Goal: Task Accomplishment & Management: Manage account settings

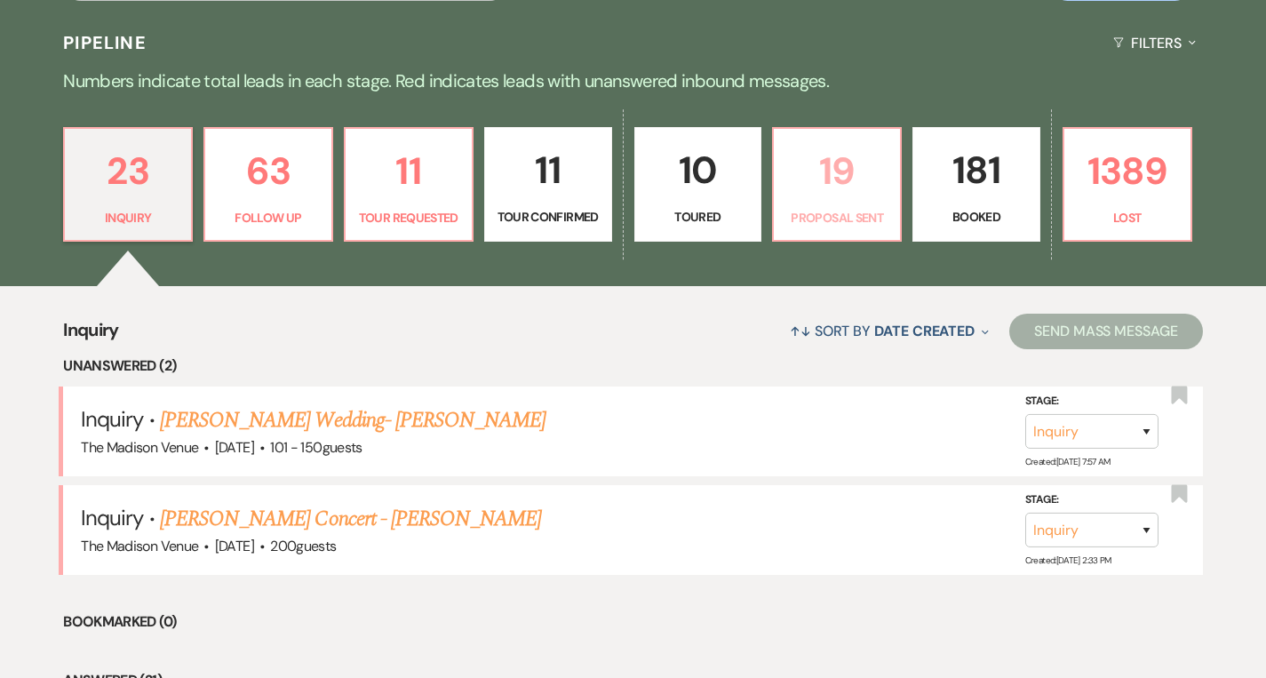
click at [813, 216] on p "Proposal Sent" at bounding box center [836, 218] width 105 height 20
select select "6"
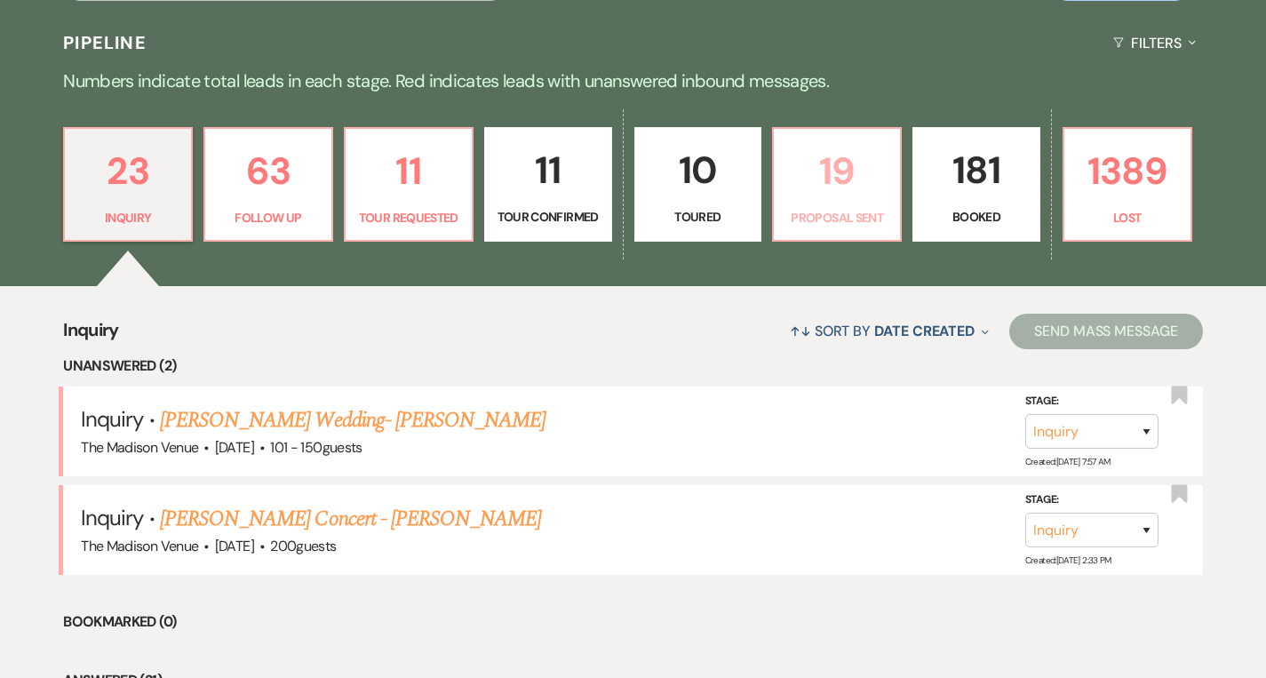
select select "6"
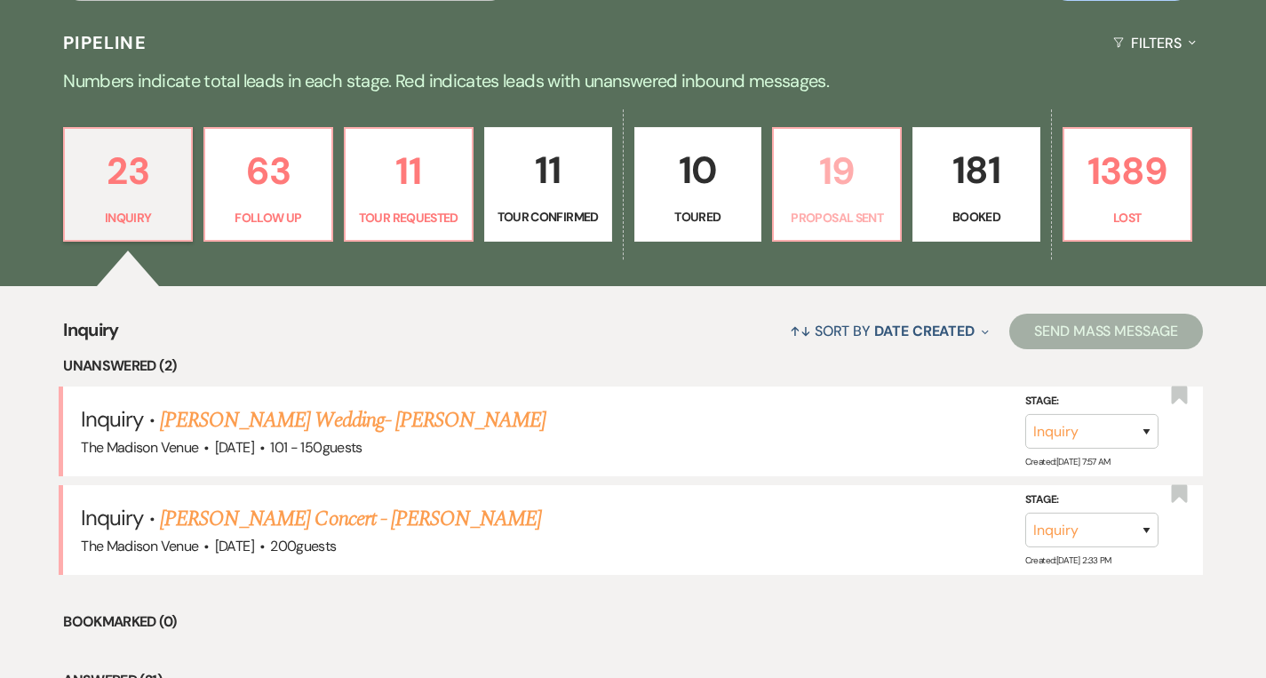
select select "6"
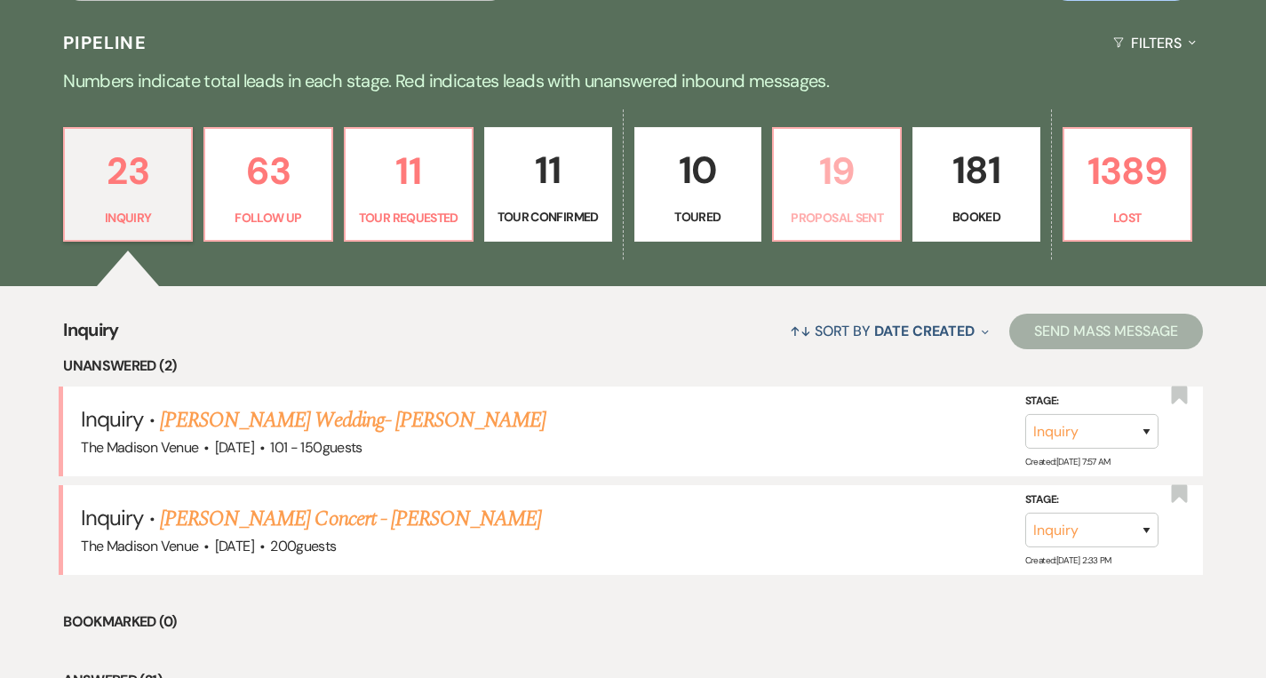
select select "6"
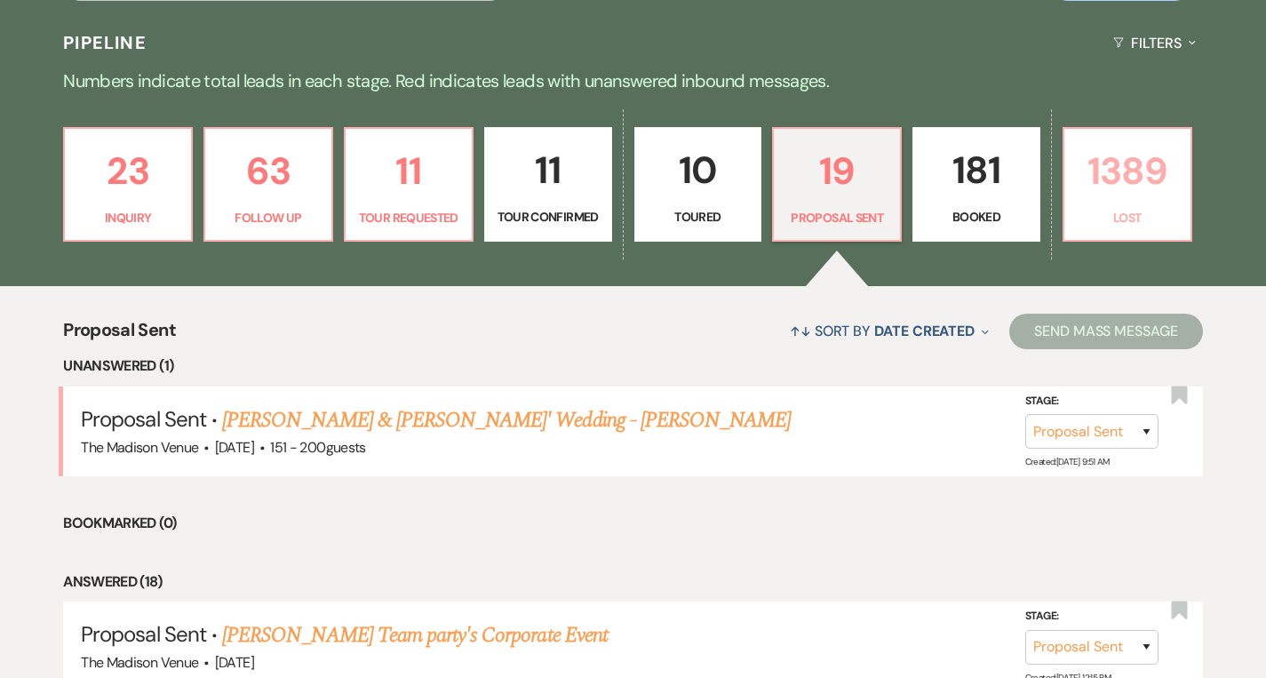
click at [1093, 198] on p "1389" at bounding box center [1127, 171] width 105 height 60
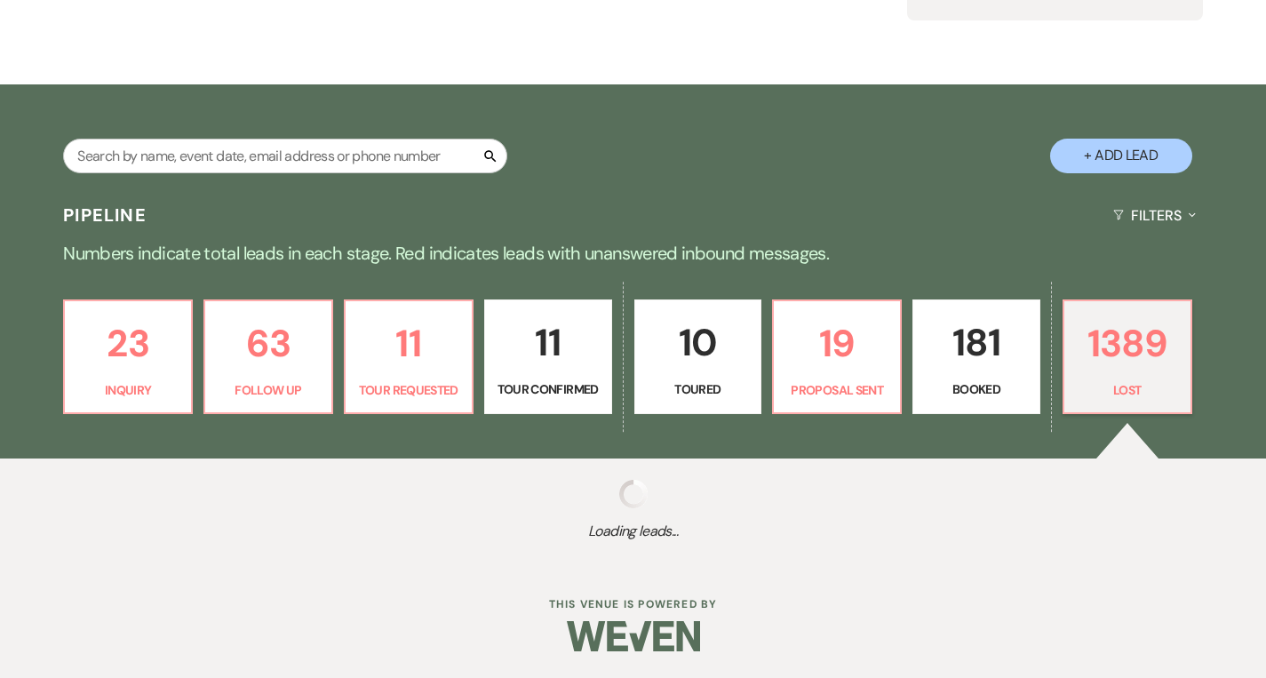
scroll to position [227, 0]
select select "8"
select select "5"
select select "8"
select select "11"
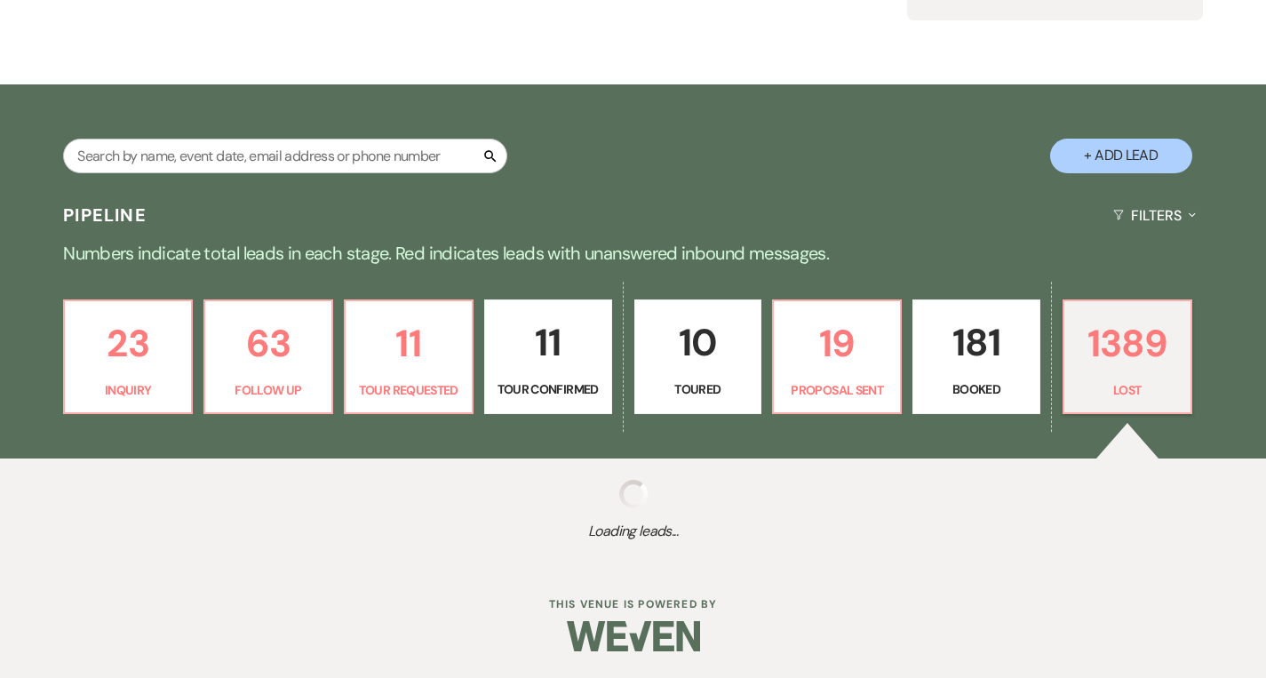
select select "8"
select select "11"
select select "8"
select select "10"
select select "8"
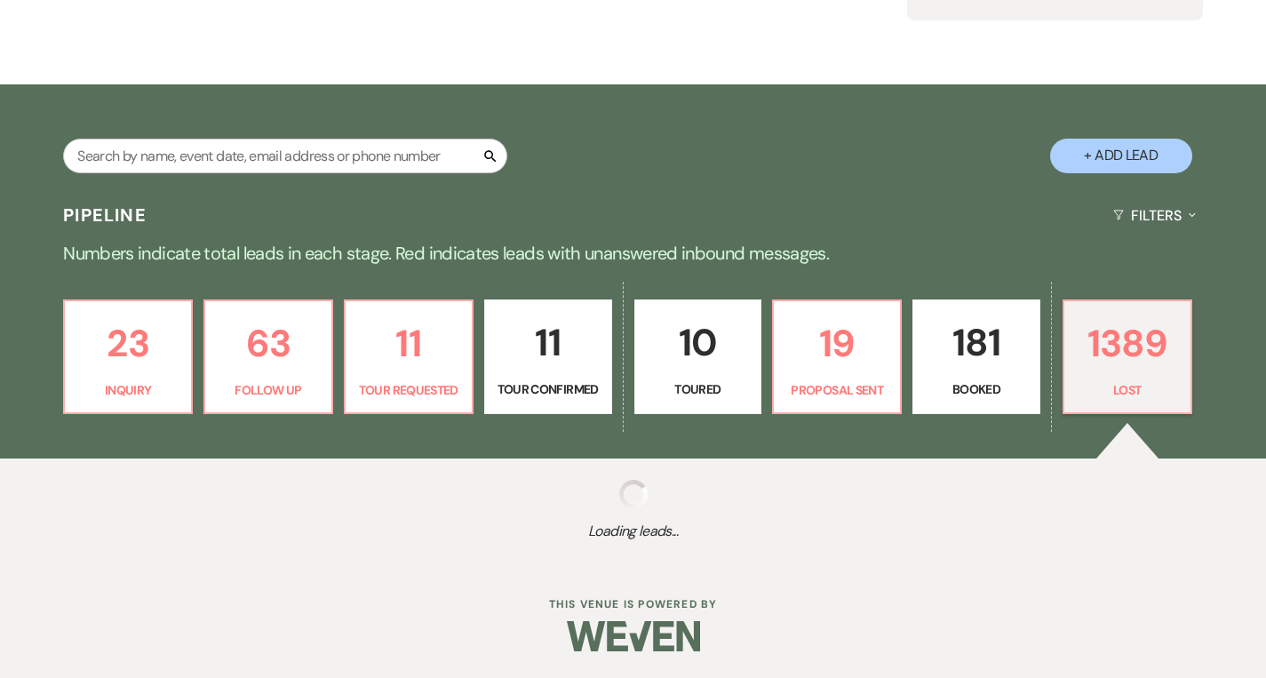
select select "8"
select select "10"
select select "8"
select select "10"
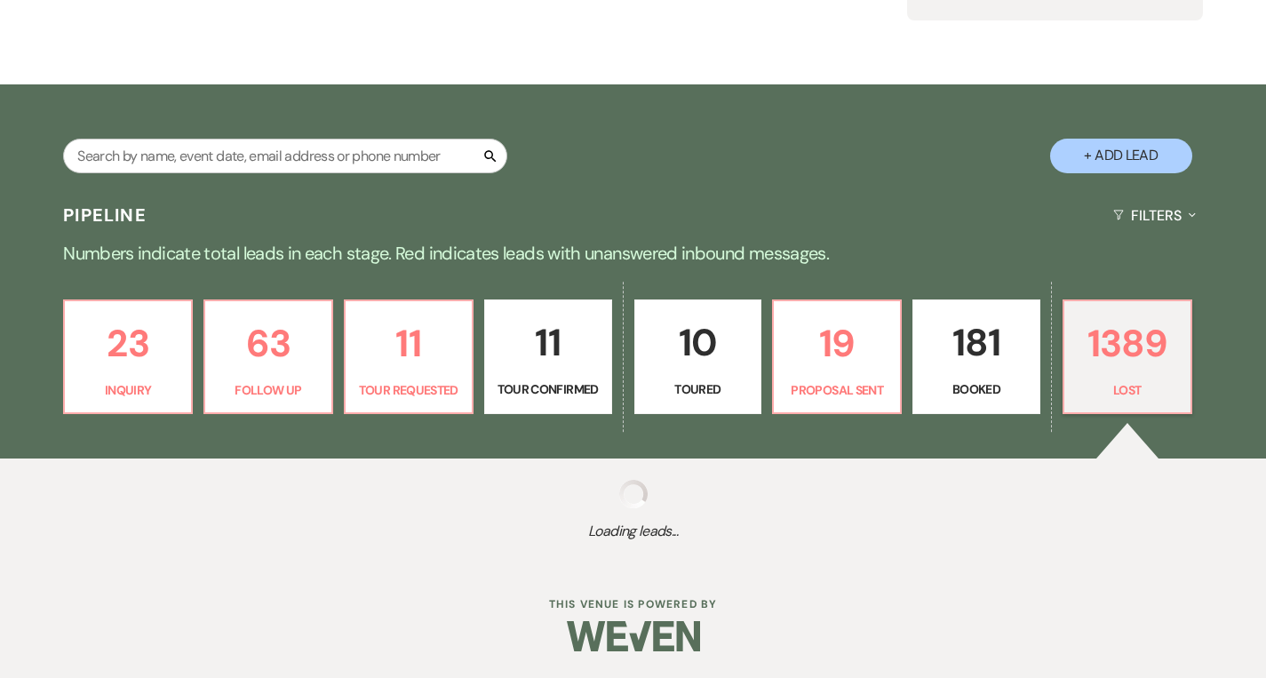
select select "8"
select select "5"
select select "8"
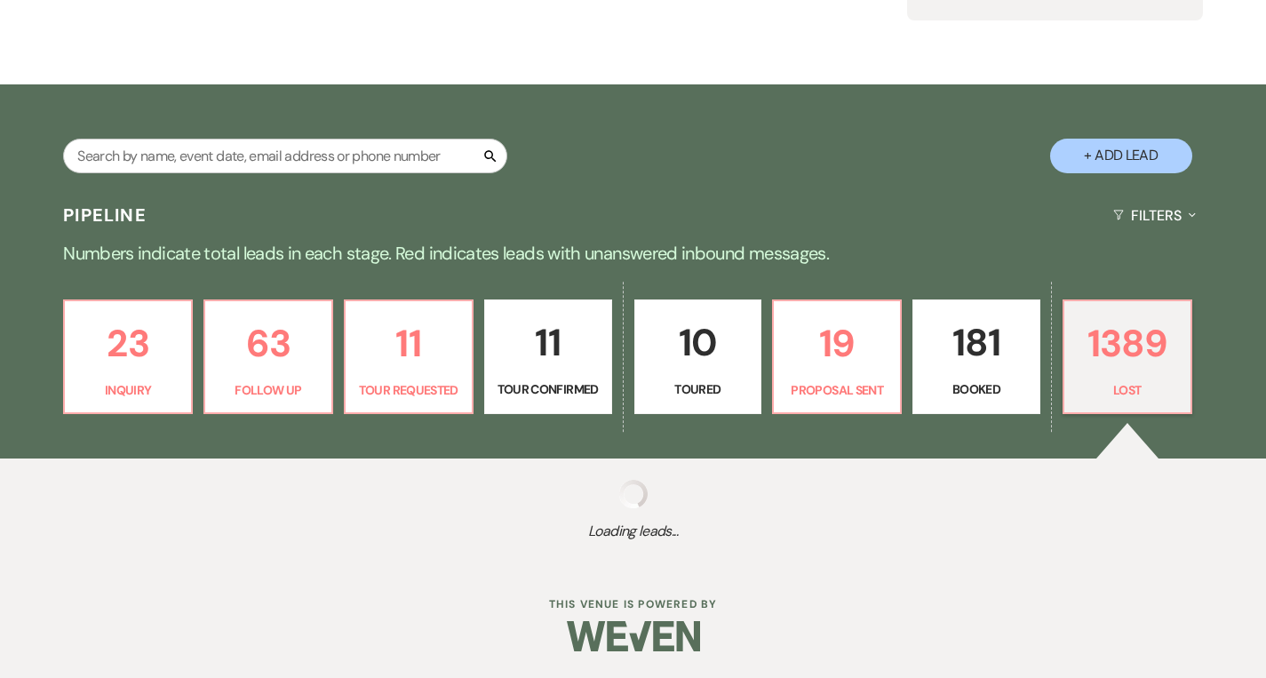
select select "1"
select select "8"
select select "7"
select select "8"
select select "6"
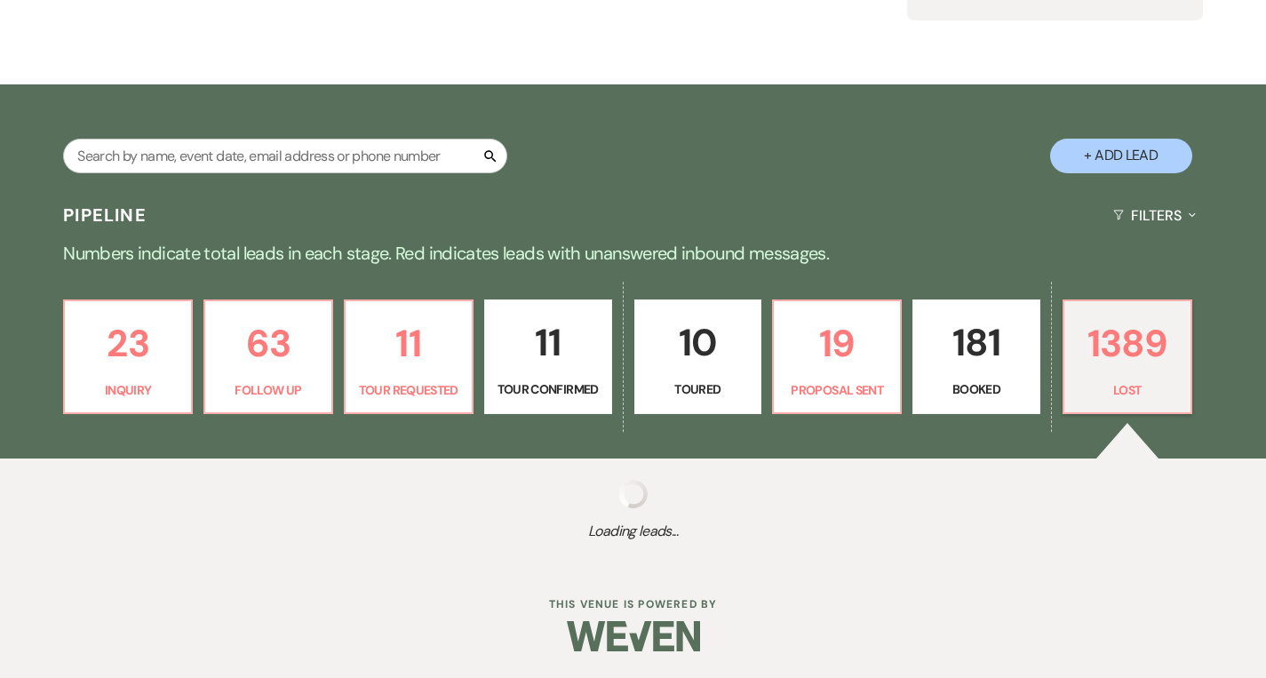
select select "8"
select select "6"
select select "8"
select select "6"
select select "8"
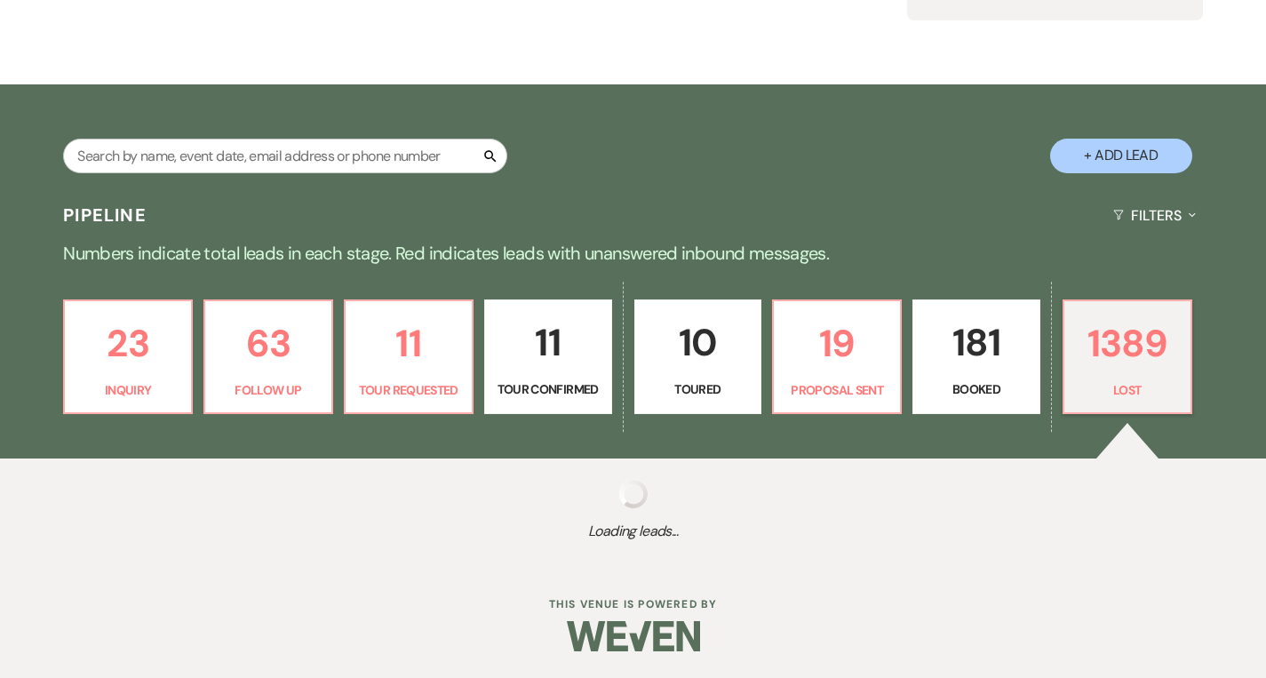
select select "5"
select select "8"
select select "1"
select select "8"
select select "10"
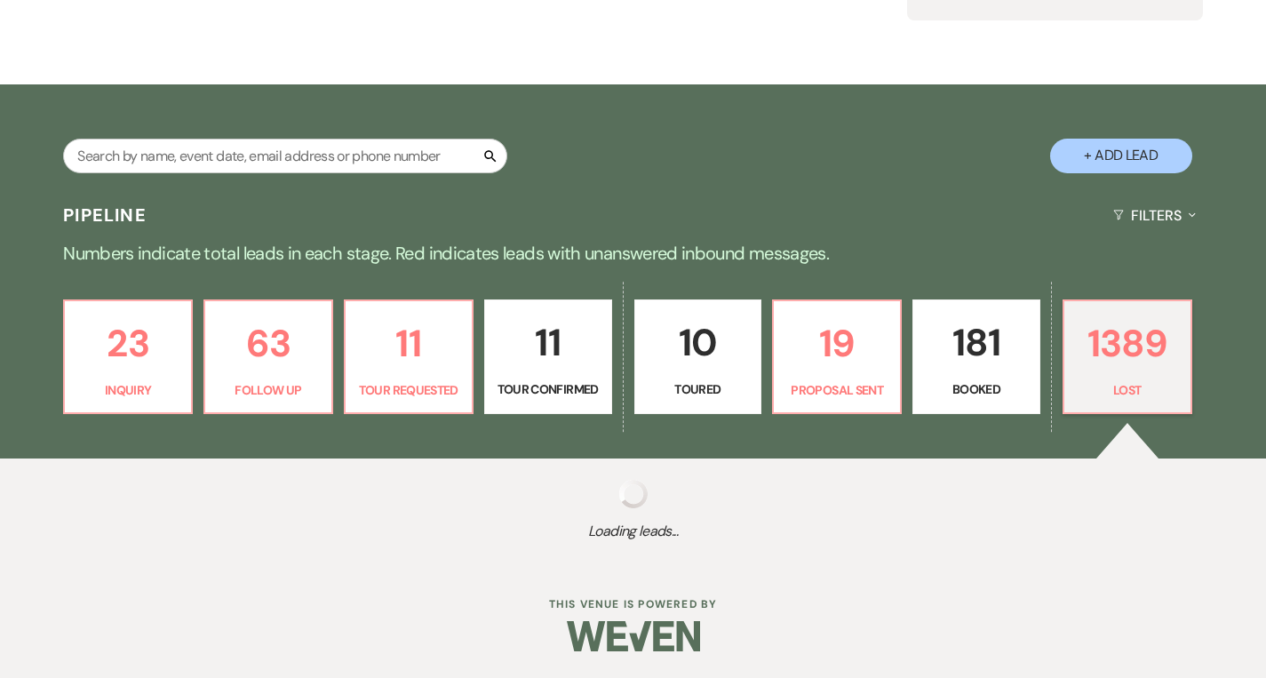
select select "8"
select select "5"
select select "8"
select select "6"
select select "8"
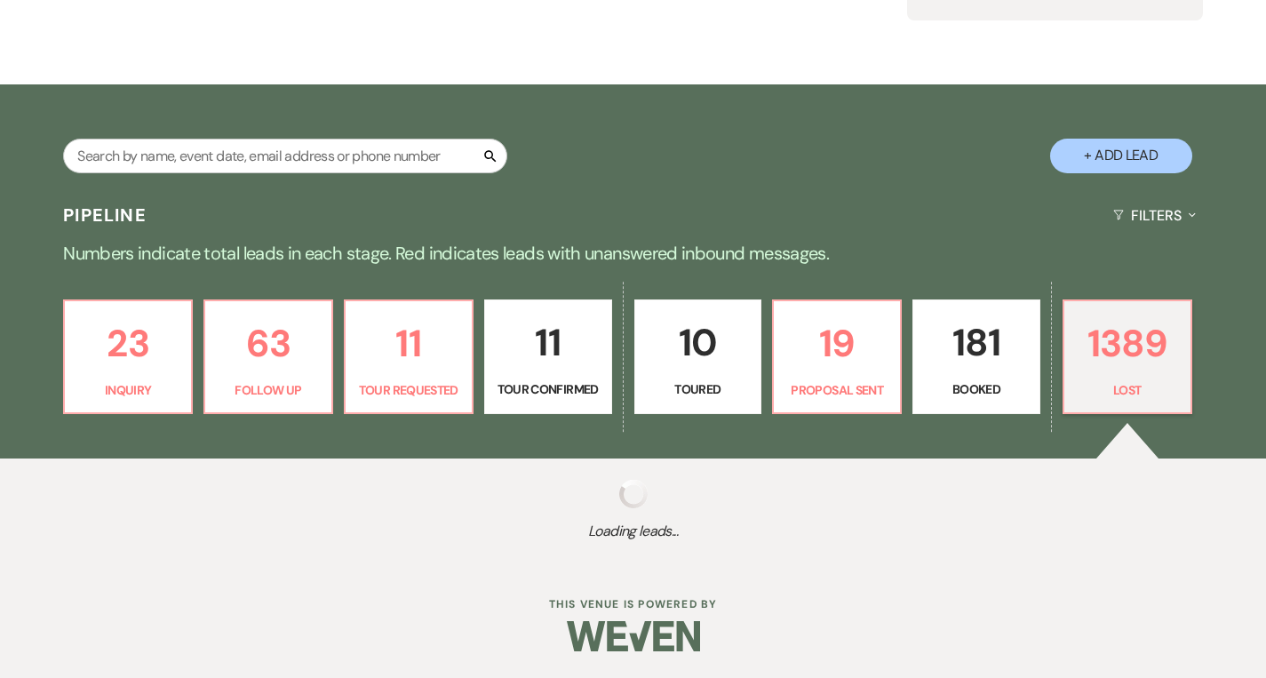
select select "5"
select select "8"
select select "5"
select select "8"
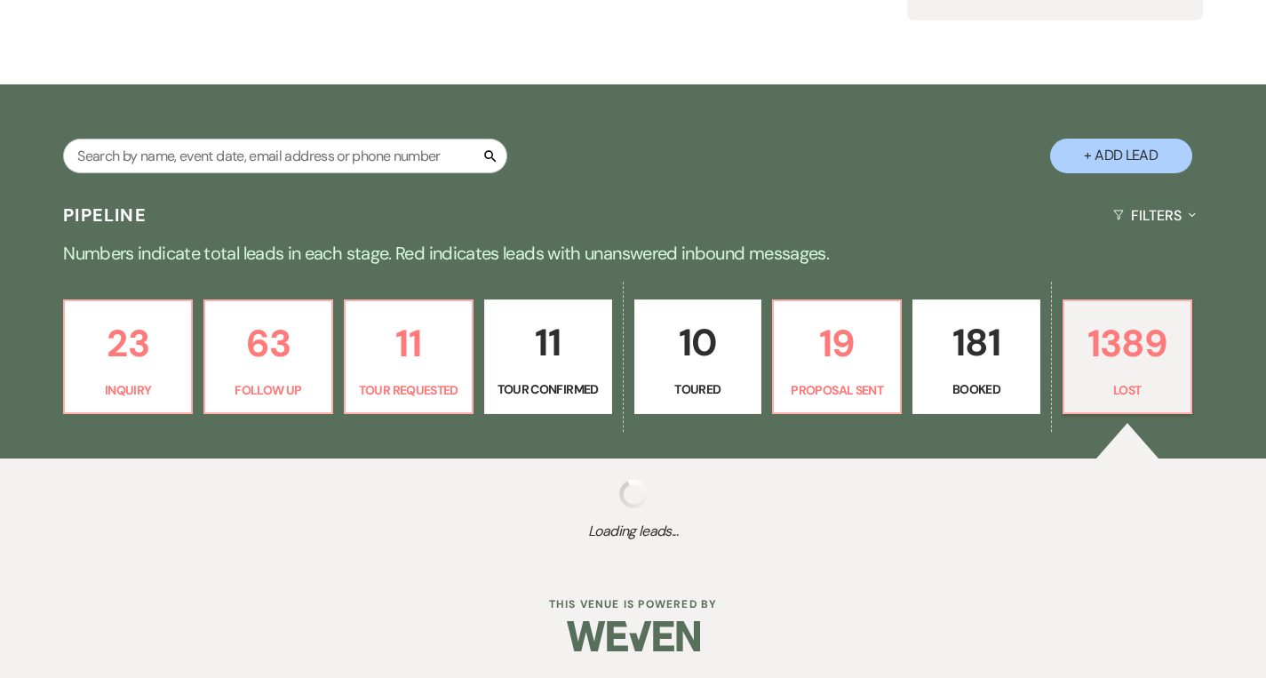
select select "8"
select select "7"
select select "8"
select select "5"
select select "8"
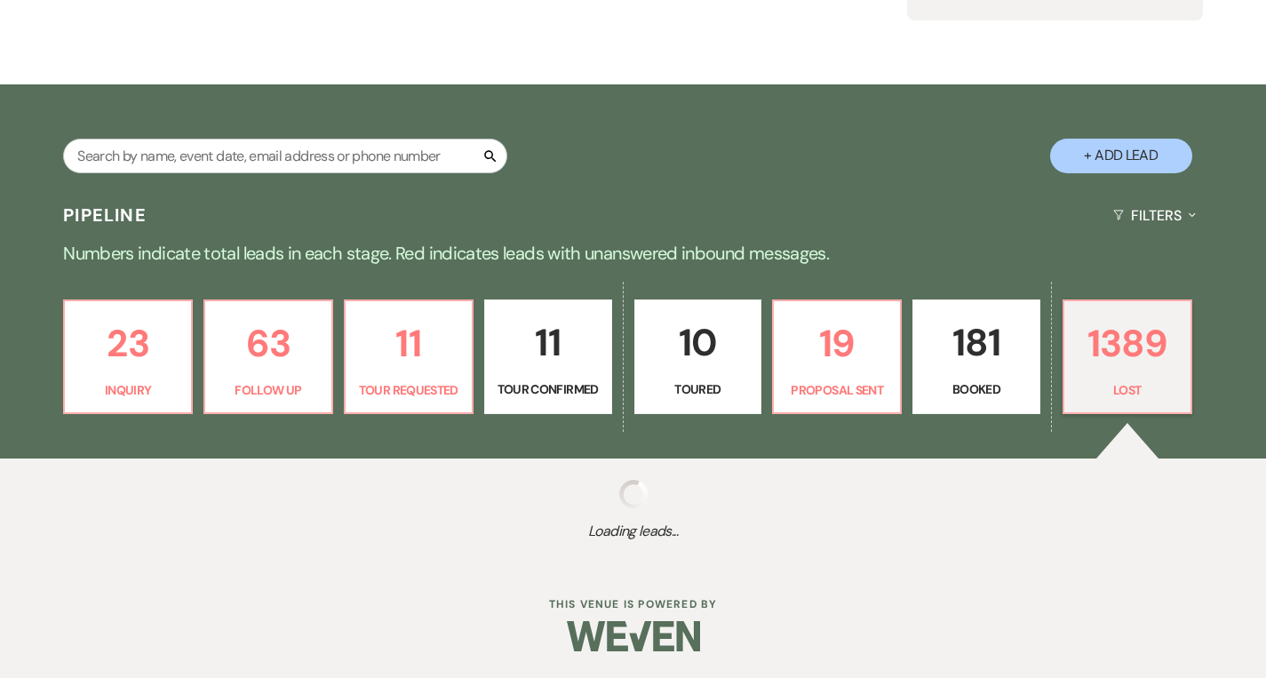
select select "5"
select select "8"
select select "5"
select select "8"
select select "10"
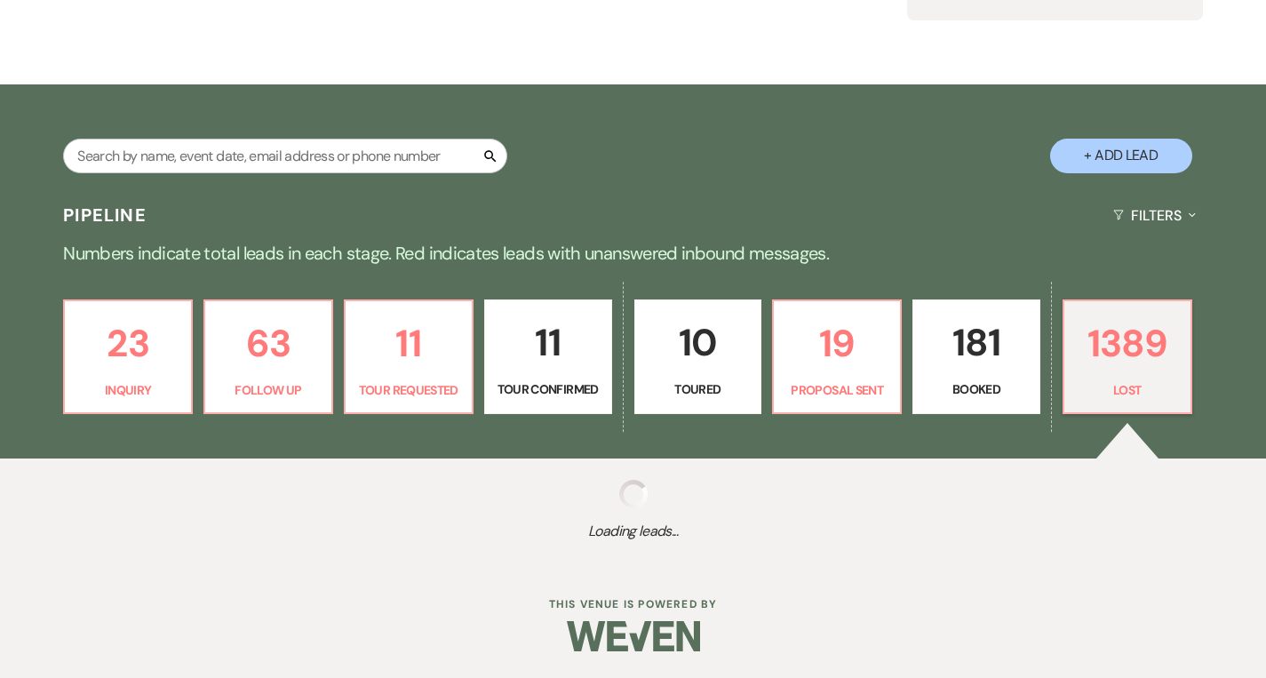
select select "8"
select select "7"
select select "8"
select select "5"
select select "8"
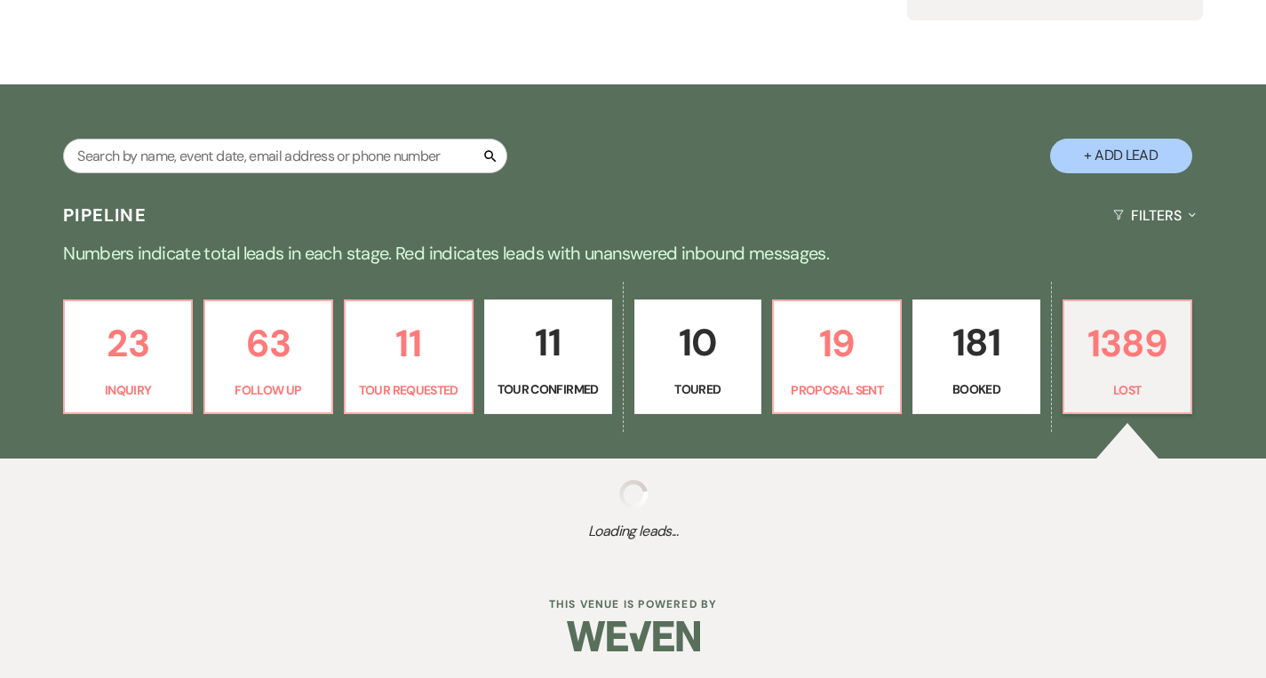
select select "5"
select select "8"
select select "6"
select select "8"
select select "7"
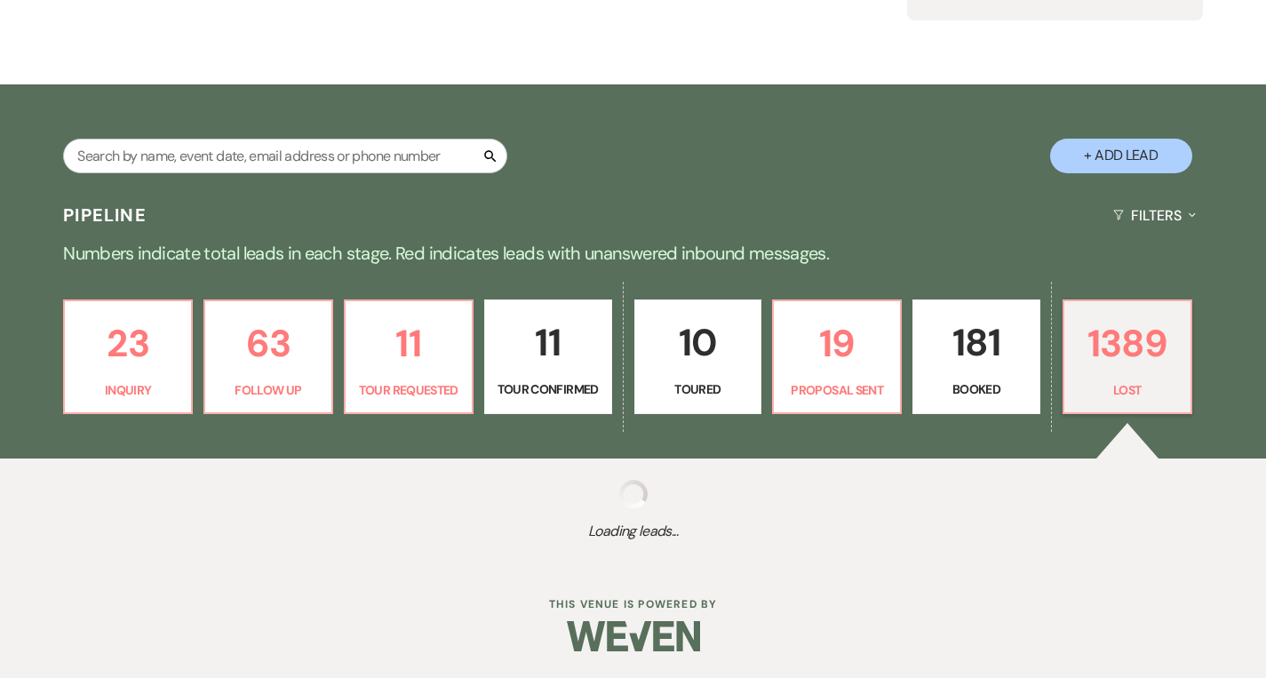
select select "8"
select select "5"
select select "8"
select select "5"
select select "8"
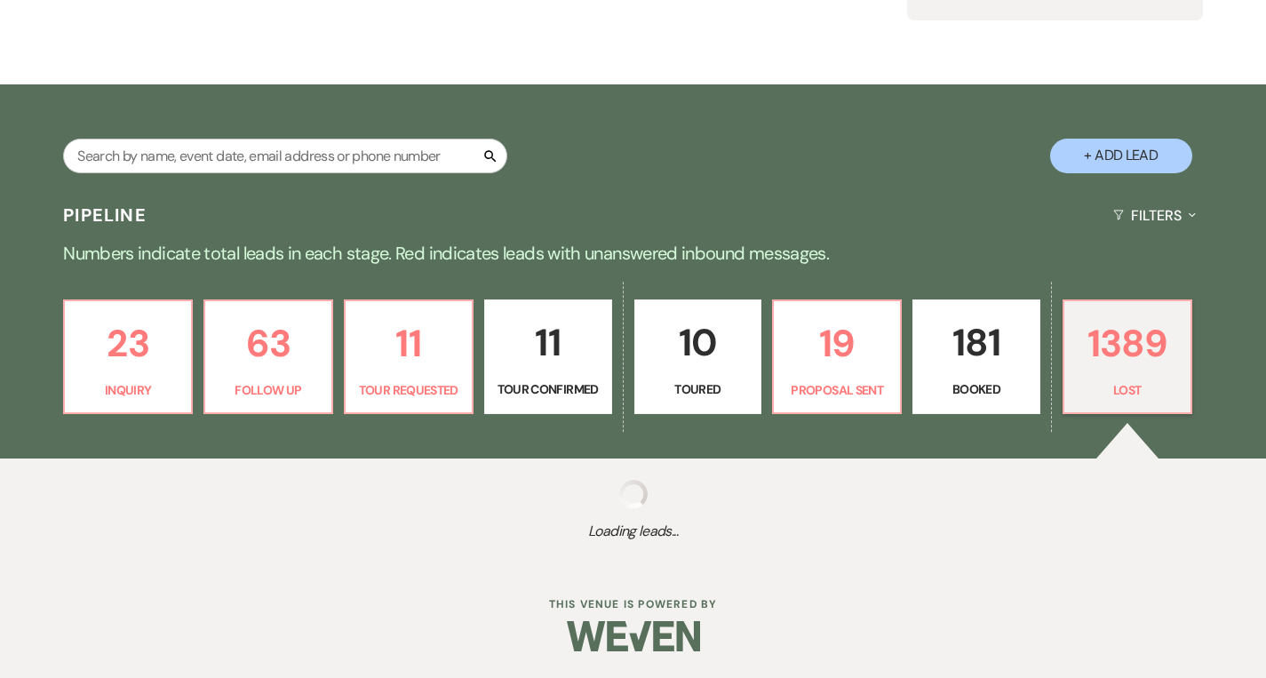
select select "5"
select select "8"
select select "5"
select select "8"
select select "10"
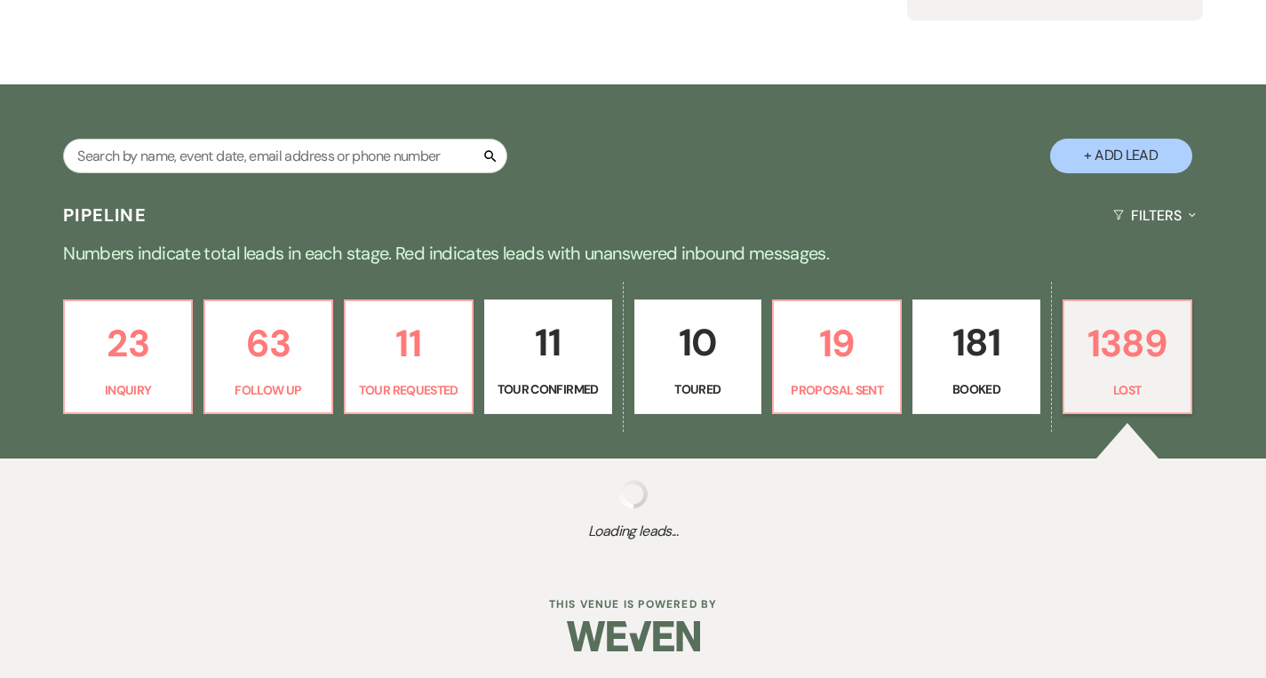
select select "8"
select select "7"
select select "8"
select select "5"
select select "8"
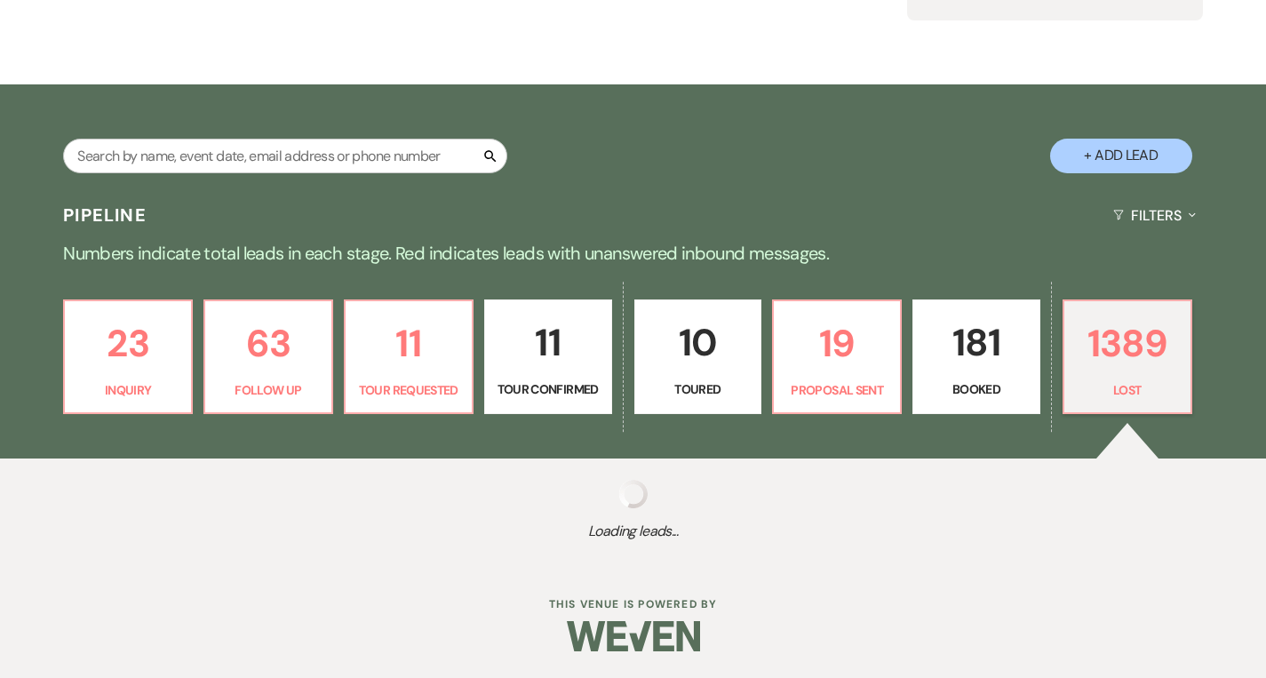
select select "6"
select select "8"
select select "5"
select select "8"
select select "1"
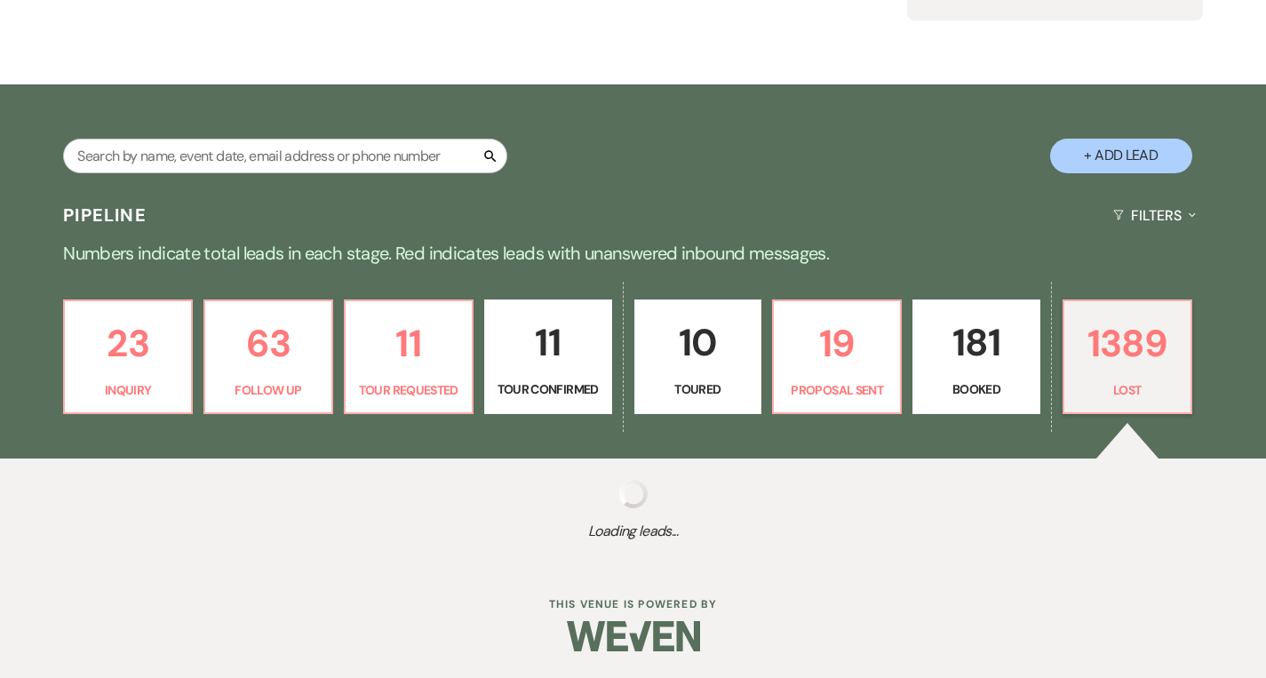
select select "8"
select select "6"
select select "8"
select select "5"
select select "8"
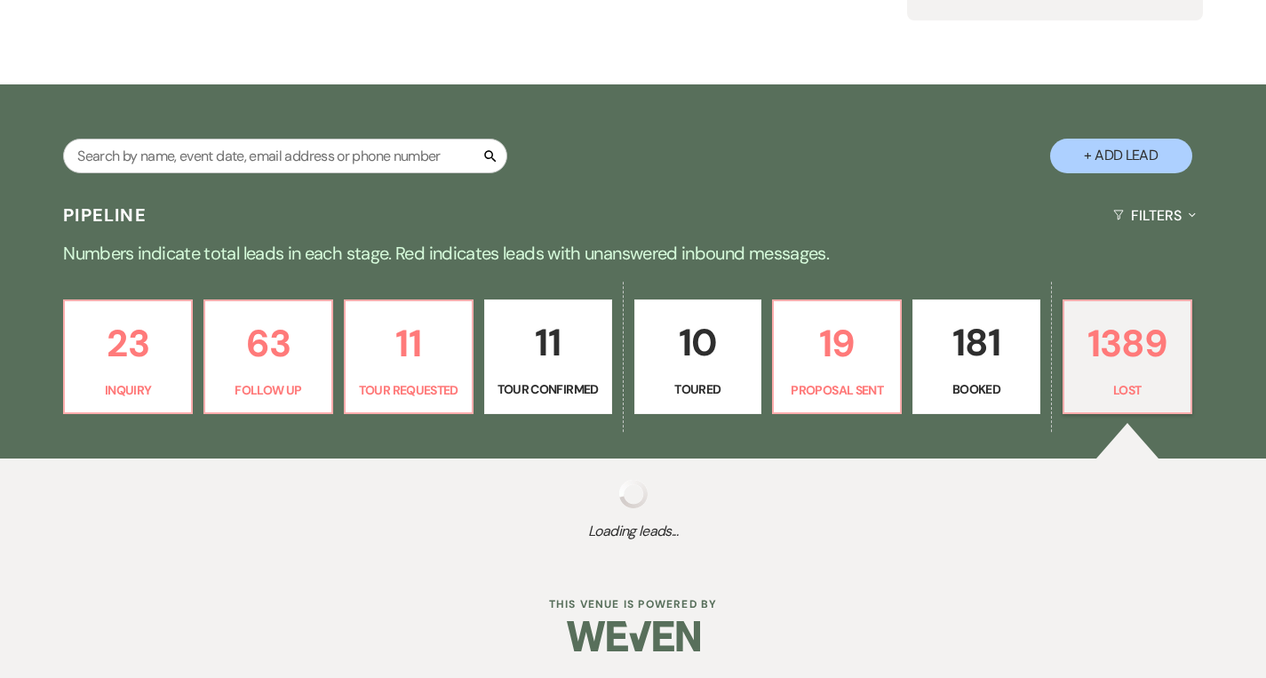
select select "6"
select select "8"
select select "5"
select select "8"
select select "5"
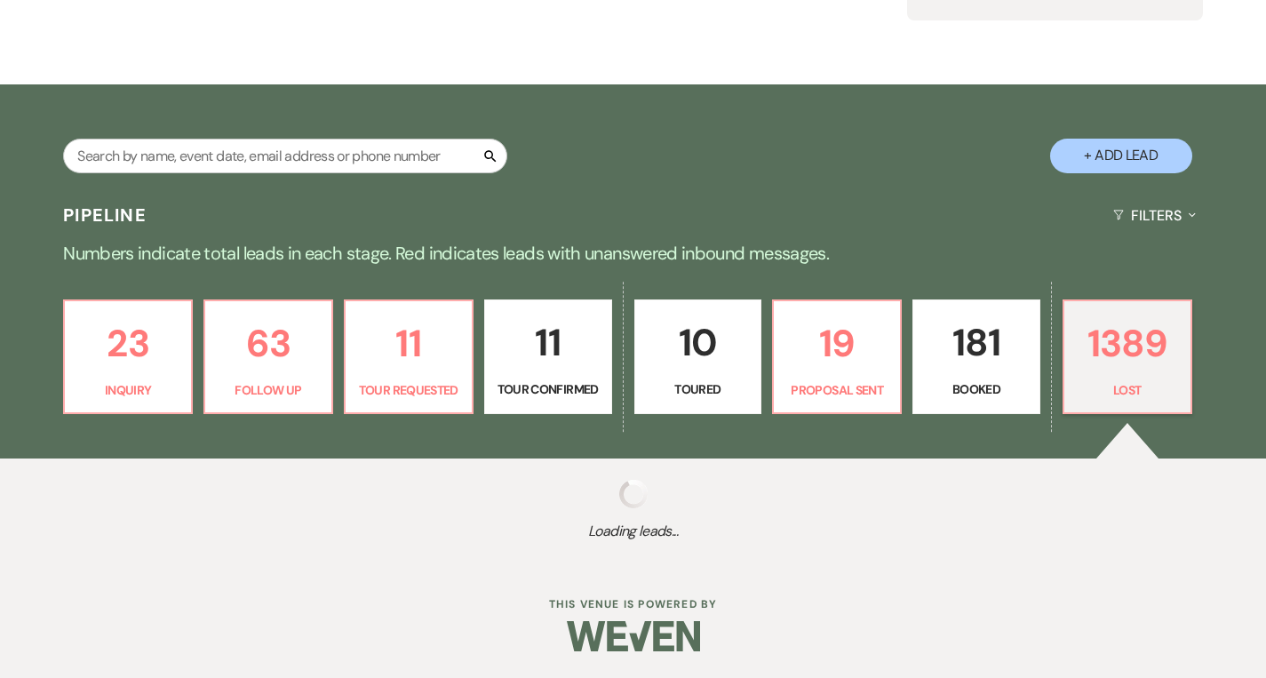
select select "8"
select select "5"
select select "8"
select select "5"
select select "8"
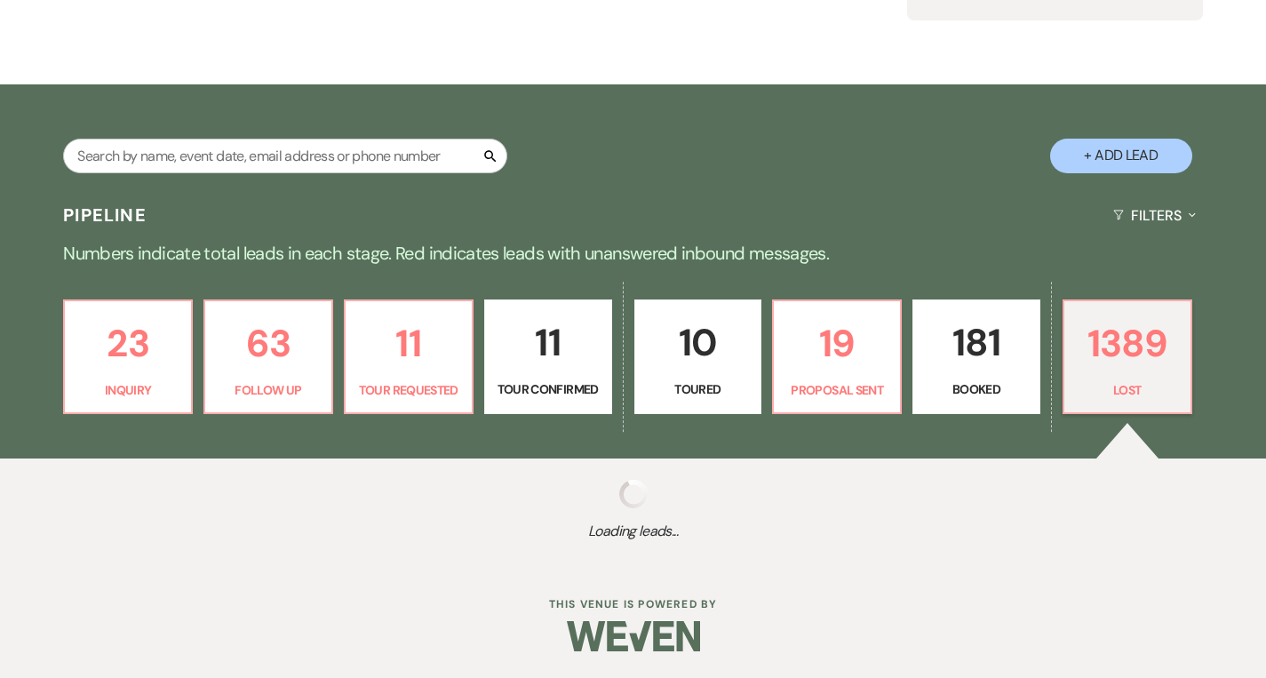
select select "5"
select select "8"
select select "5"
select select "8"
select select "5"
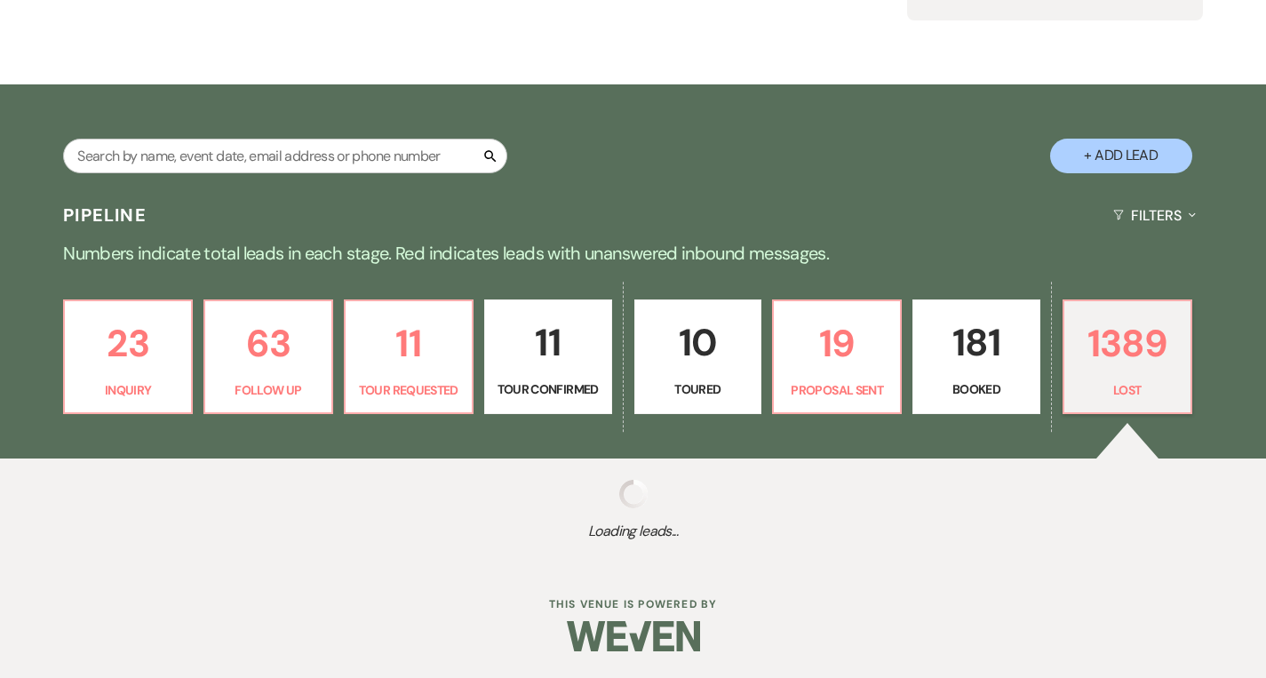
select select "8"
select select "1"
select select "8"
select select "5"
select select "8"
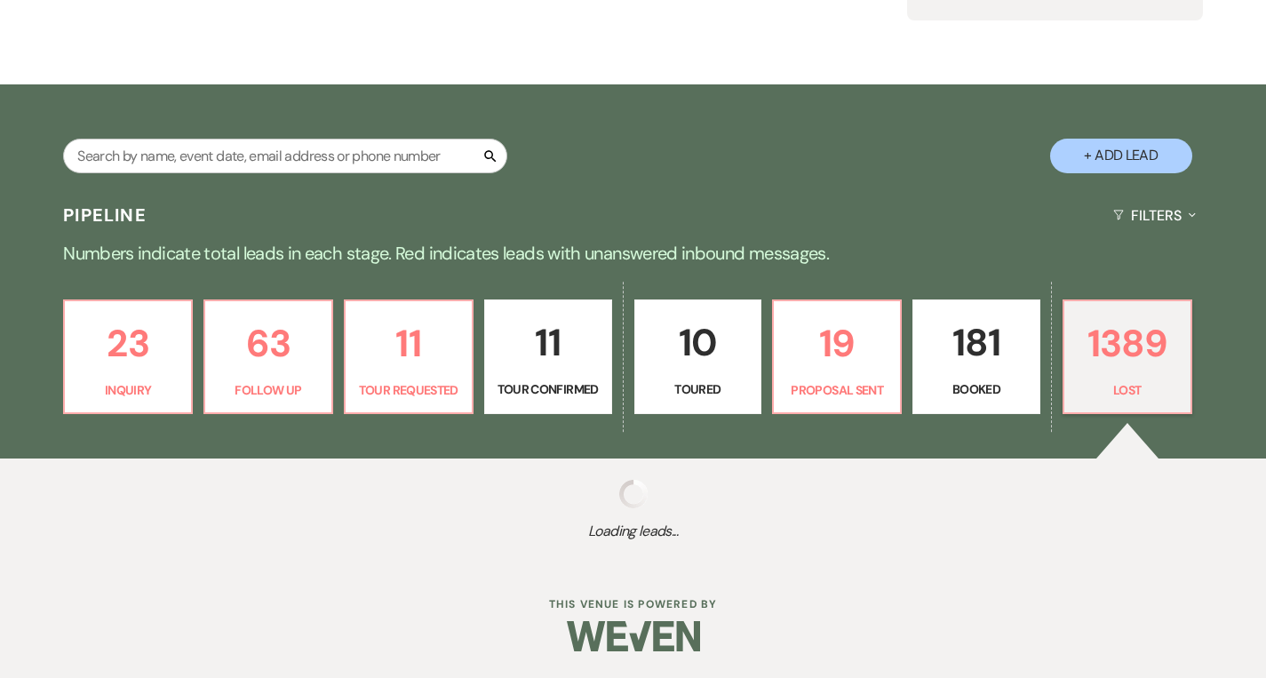
select select "10"
select select "8"
select select "6"
select select "8"
select select "5"
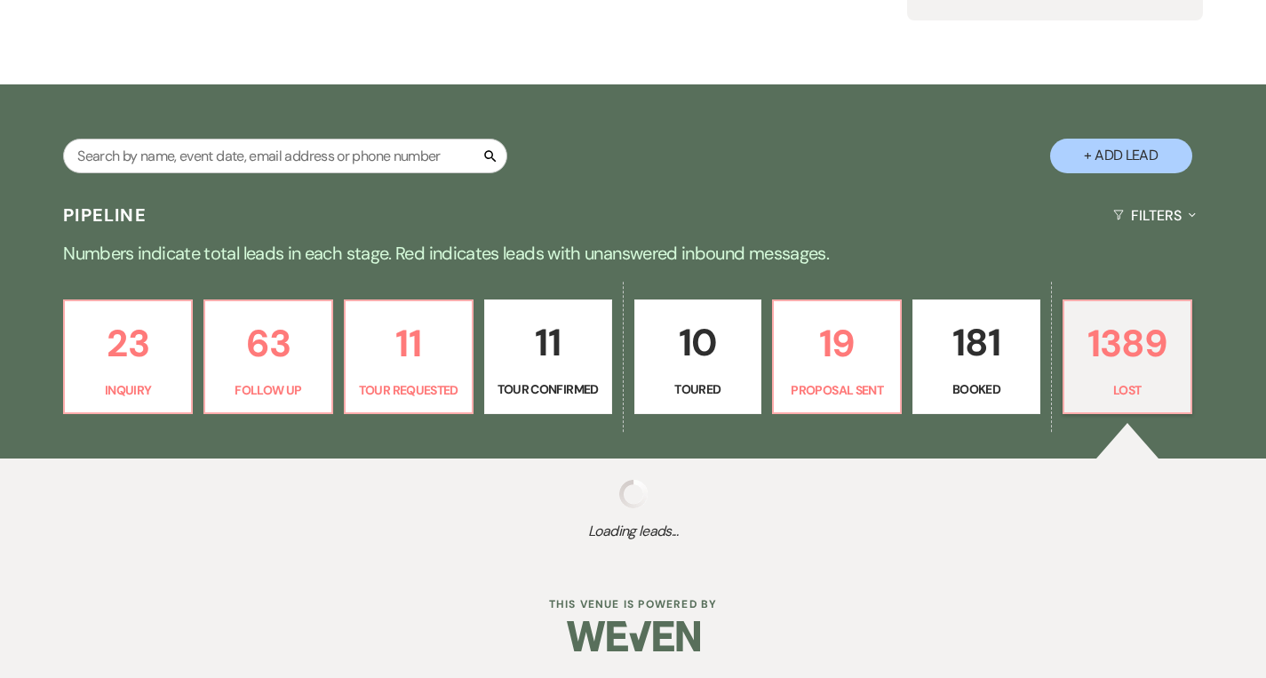
select select "8"
select select "5"
select select "8"
select select "5"
select select "8"
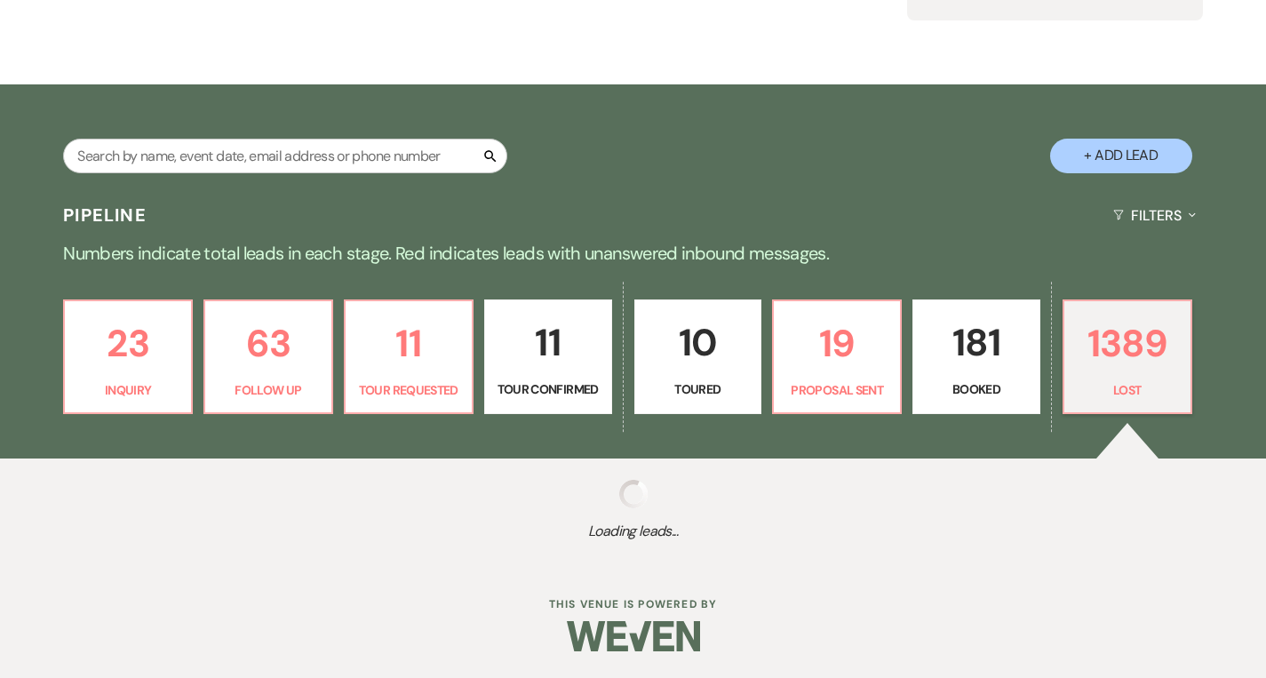
select select "6"
select select "8"
select select "5"
select select "8"
select select "5"
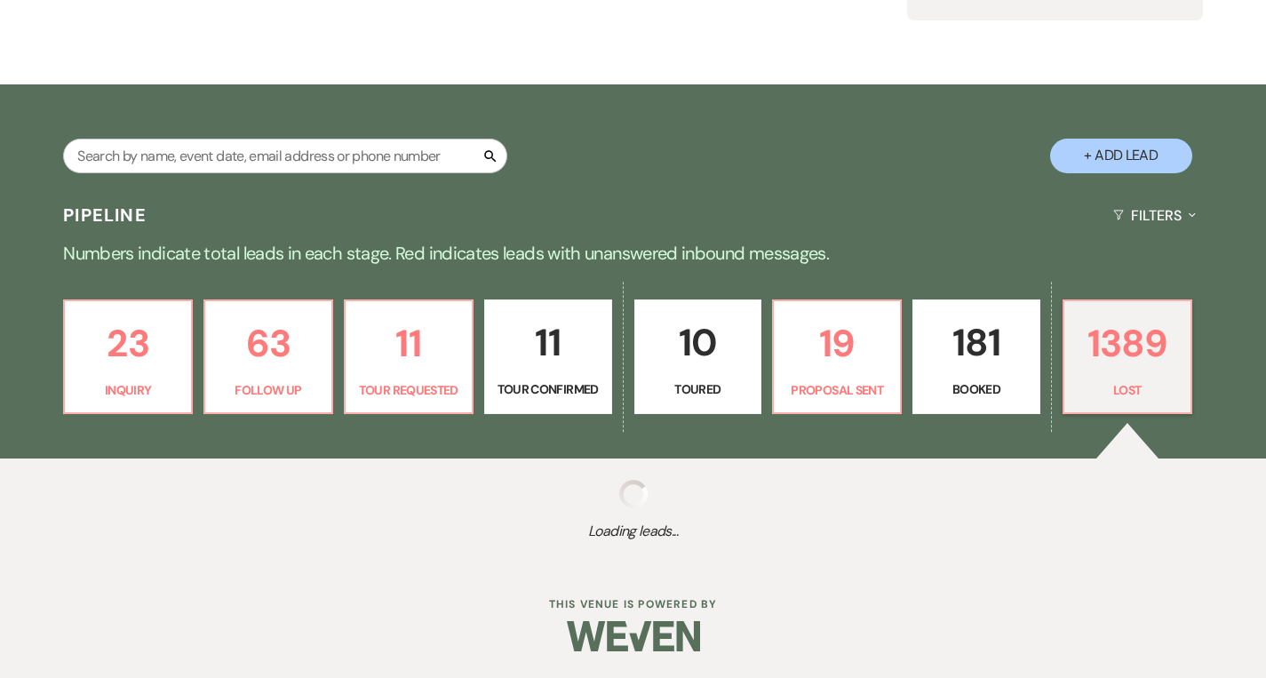
select select "8"
select select "7"
select select "8"
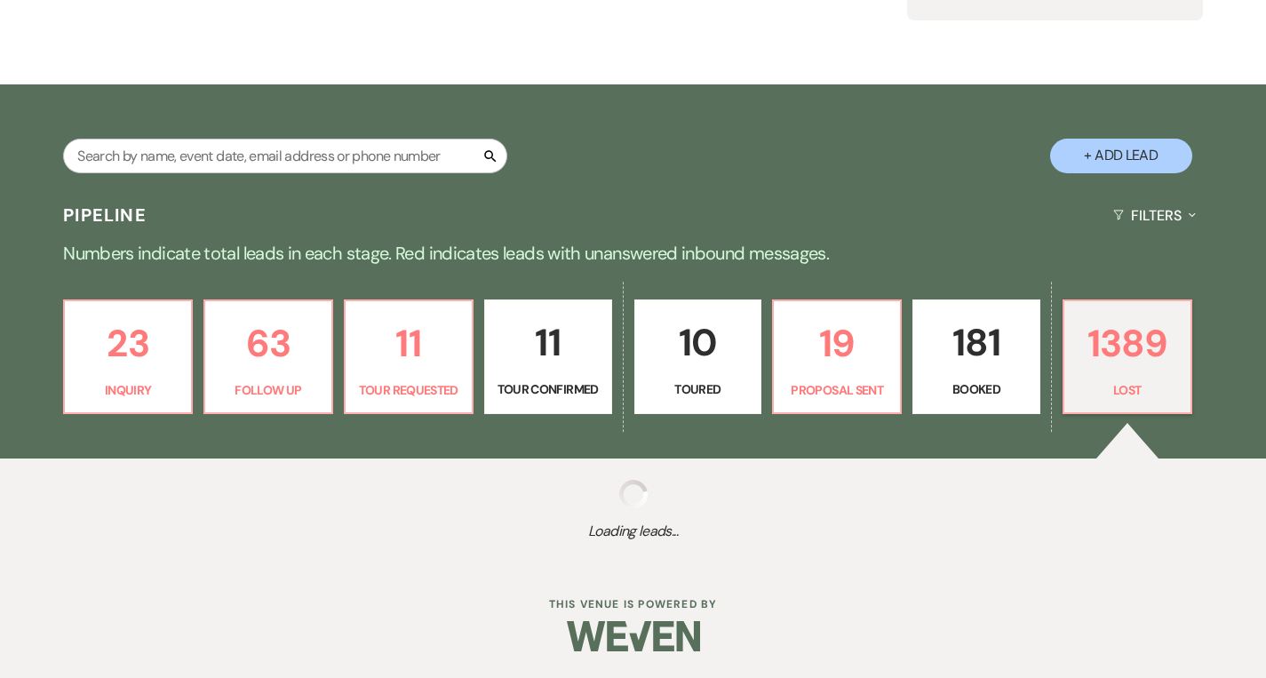
select select "1"
select select "8"
select select "6"
select select "8"
select select "6"
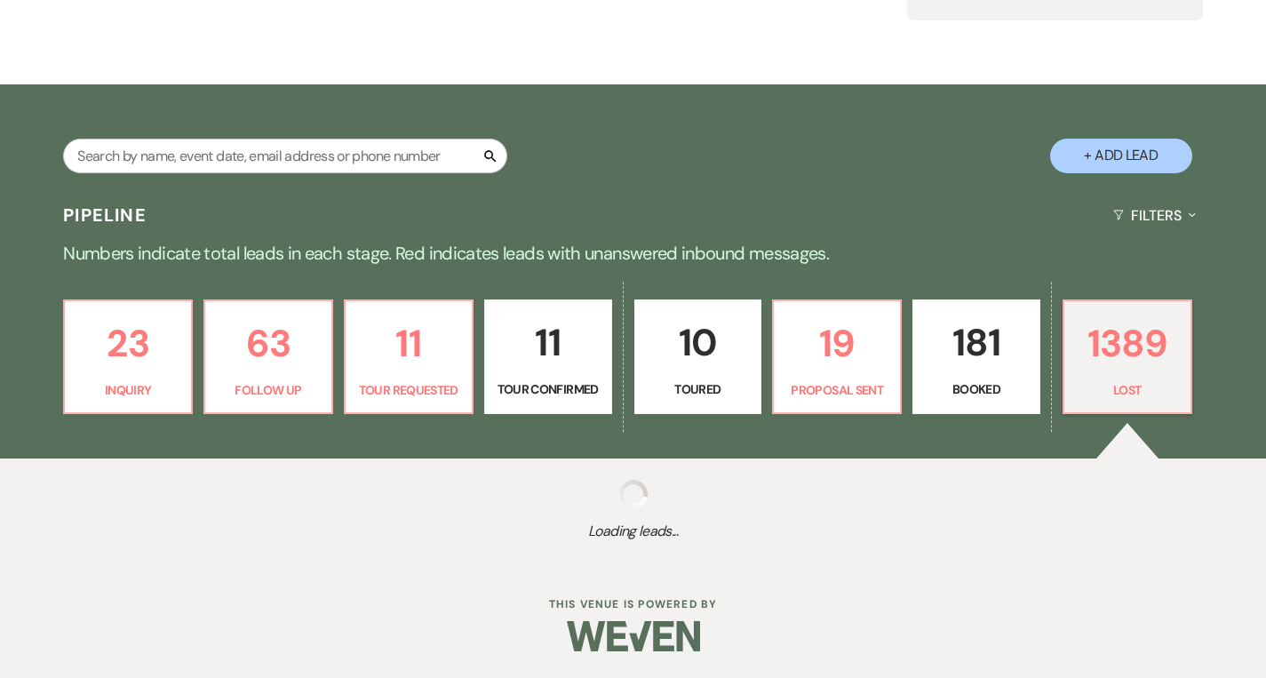
select select "8"
select select "5"
select select "8"
select select "10"
select select "8"
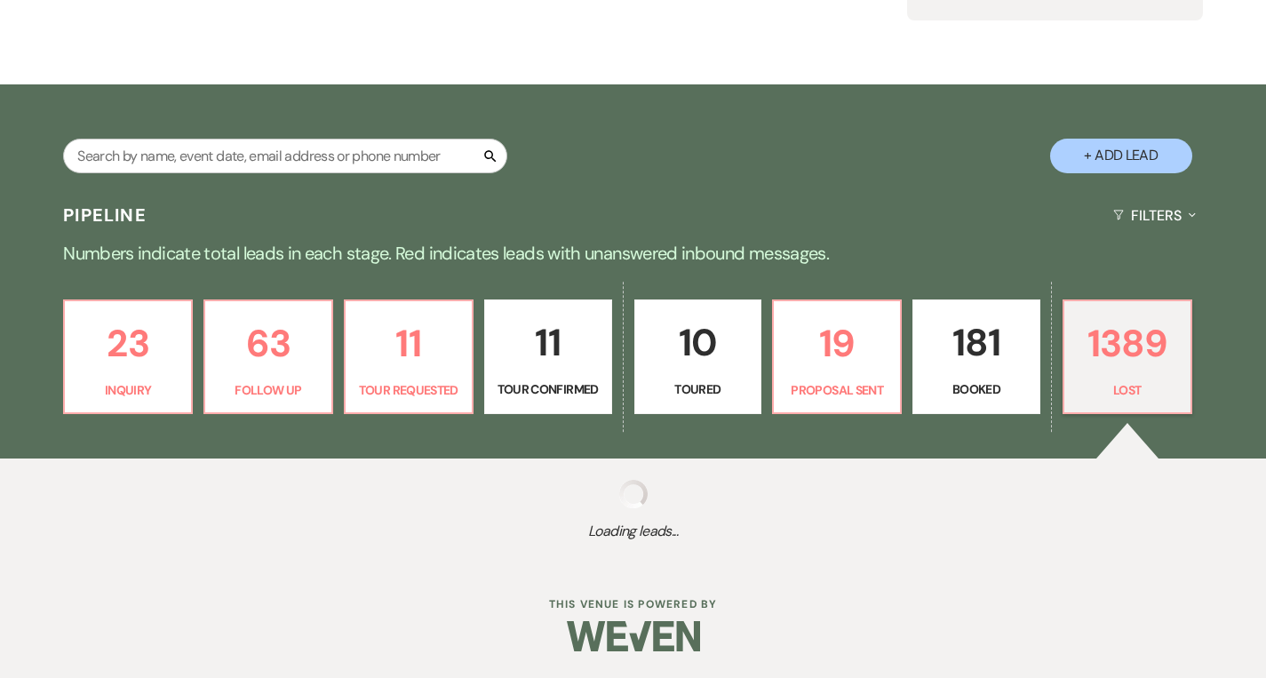
select select "10"
select select "8"
select select "10"
select select "8"
select select "6"
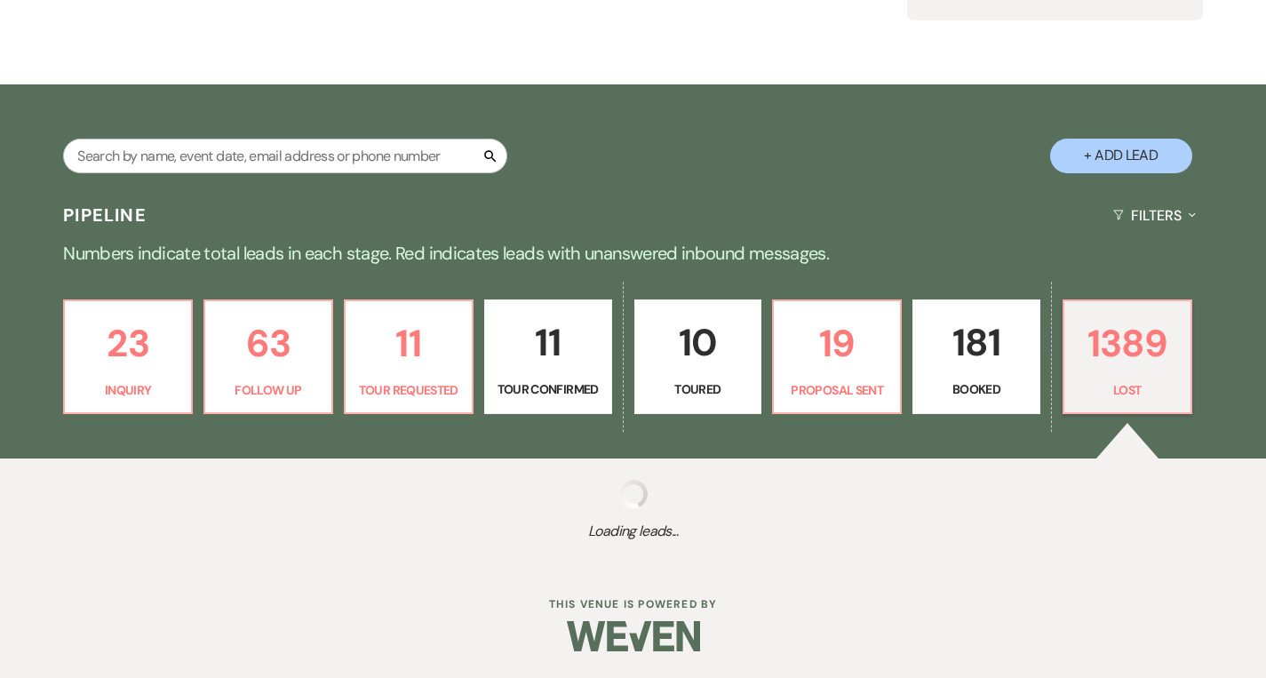
select select "8"
select select "5"
select select "8"
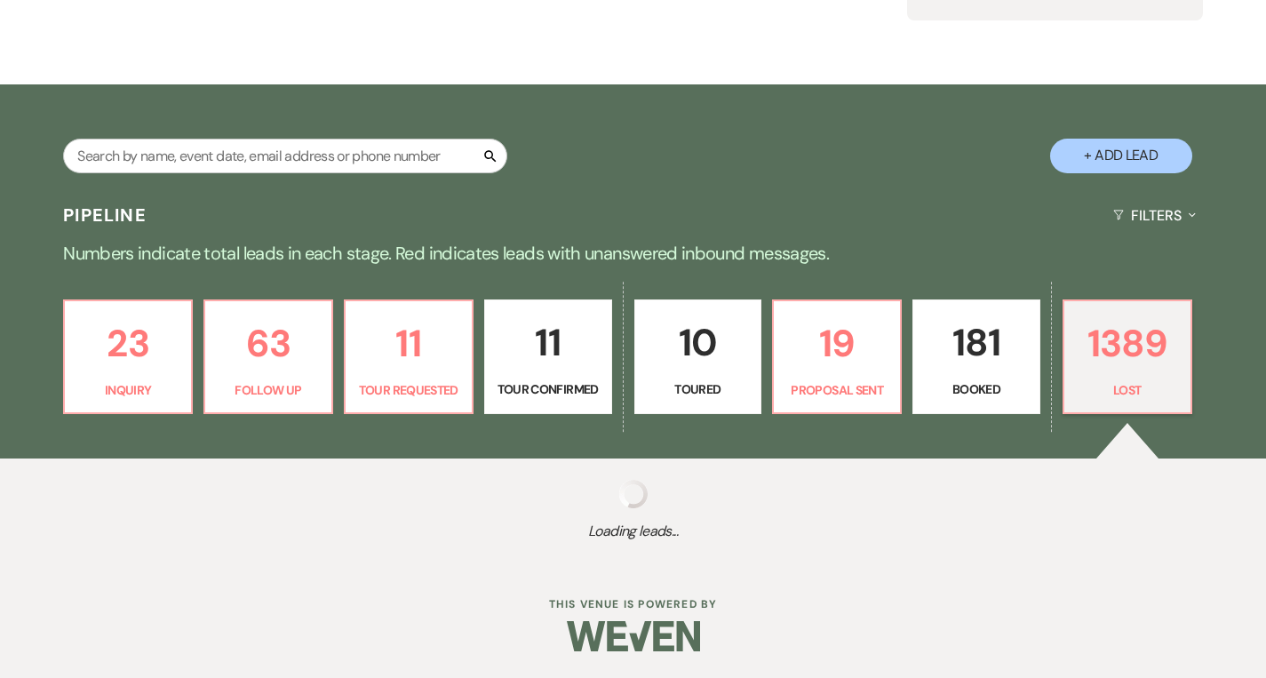
select select "5"
select select "8"
select select "10"
select select "8"
select select "5"
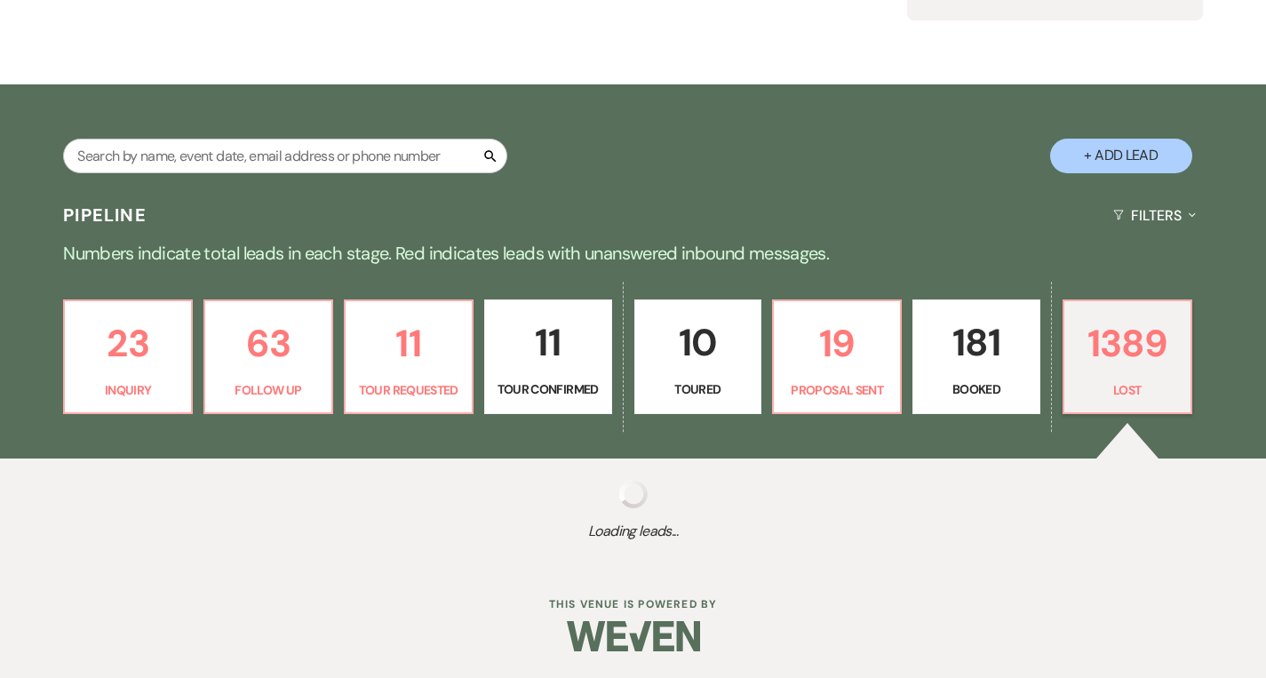
select select "8"
select select "5"
select select "8"
select select "5"
select select "8"
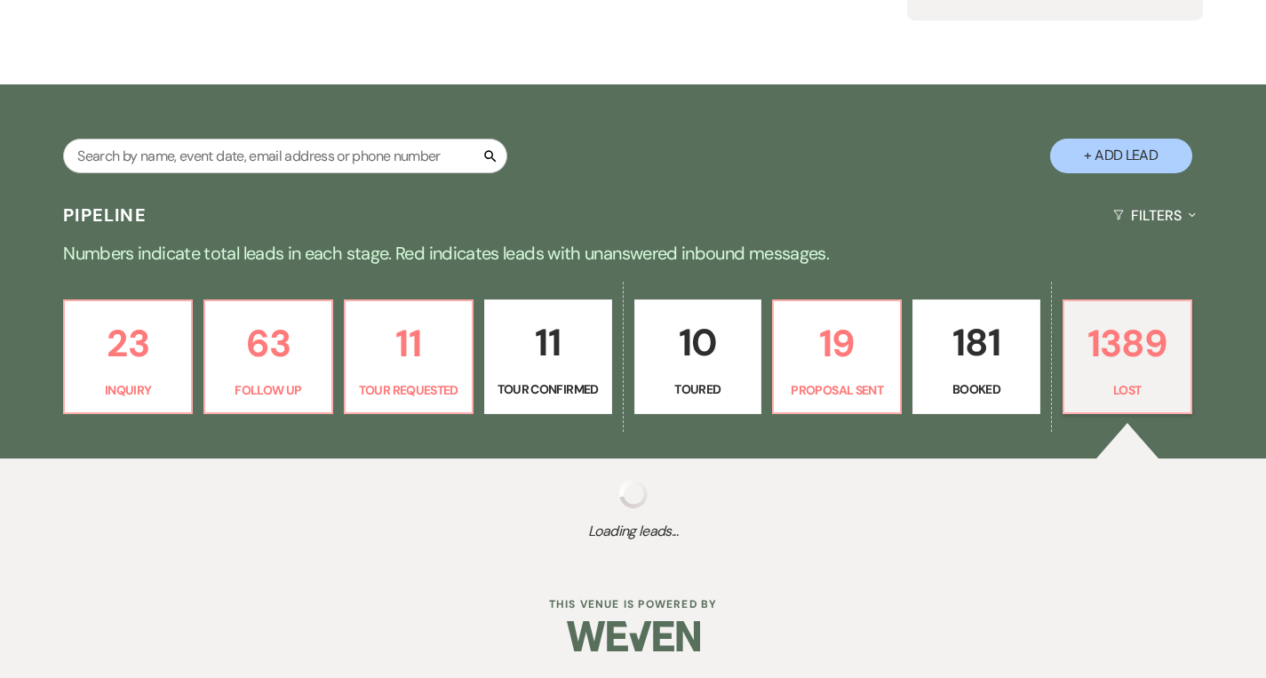
select select "6"
select select "8"
select select "5"
select select "8"
select select "5"
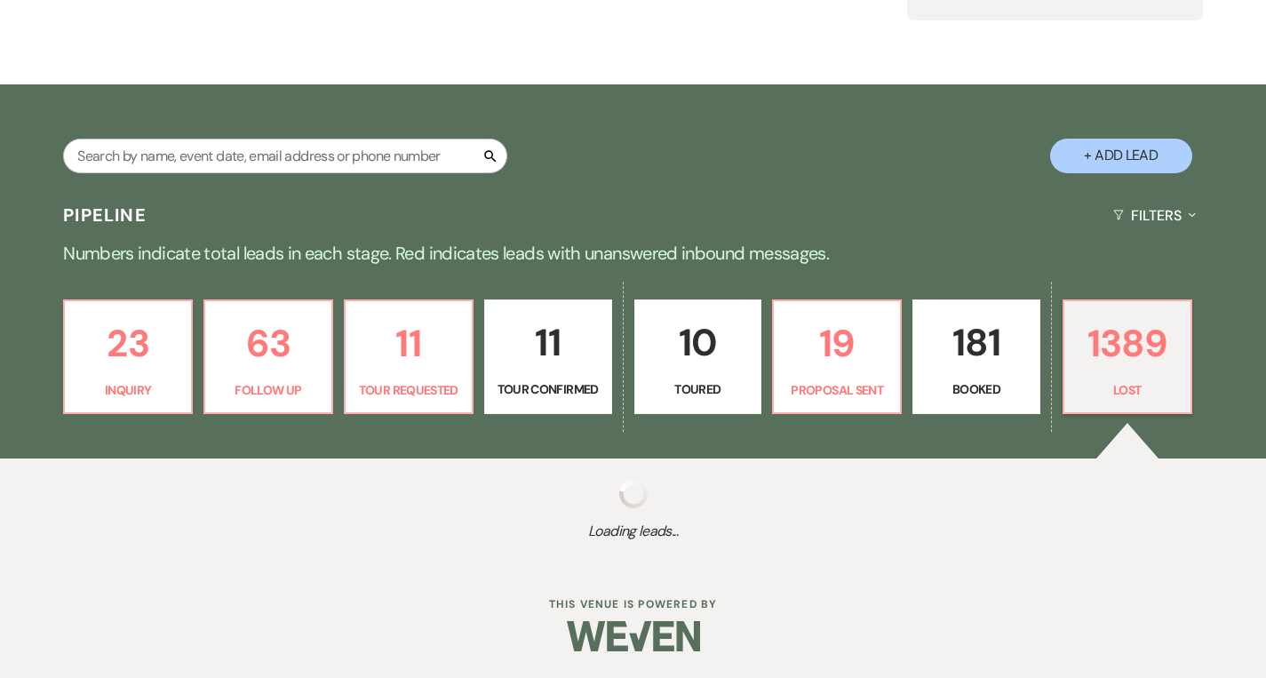
select select "8"
select select "6"
select select "8"
select select "5"
select select "8"
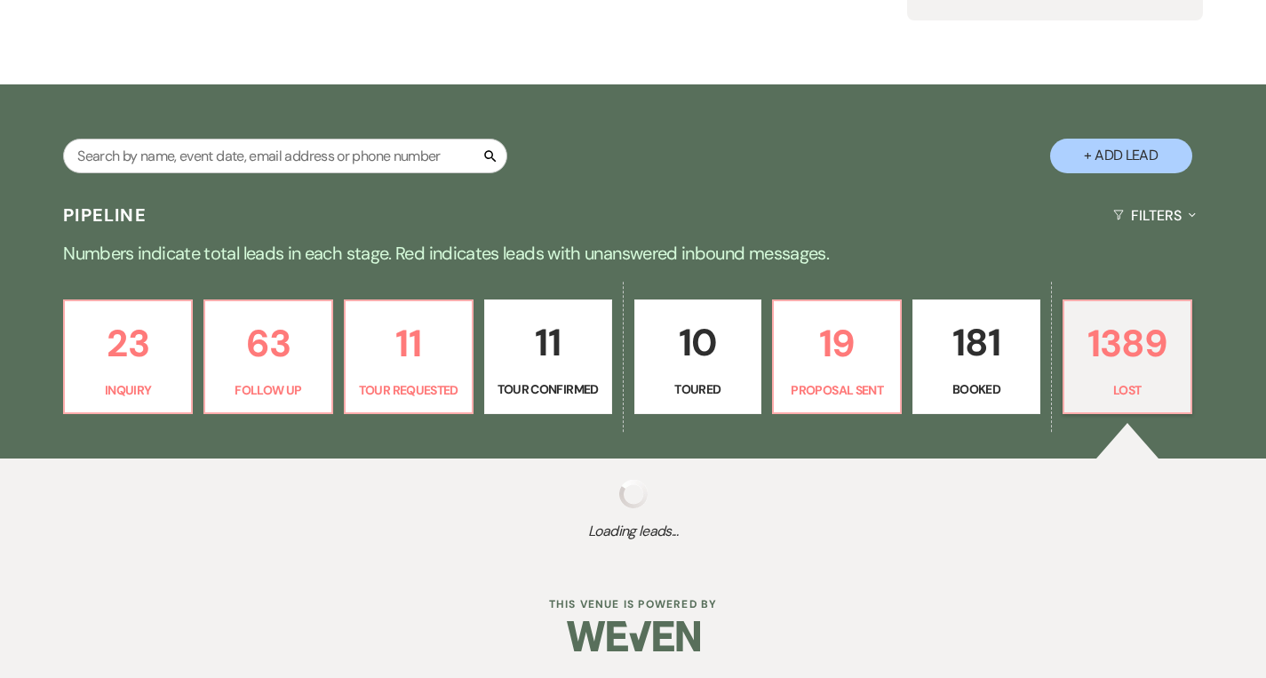
select select "5"
select select "8"
select select "5"
select select "8"
select select "7"
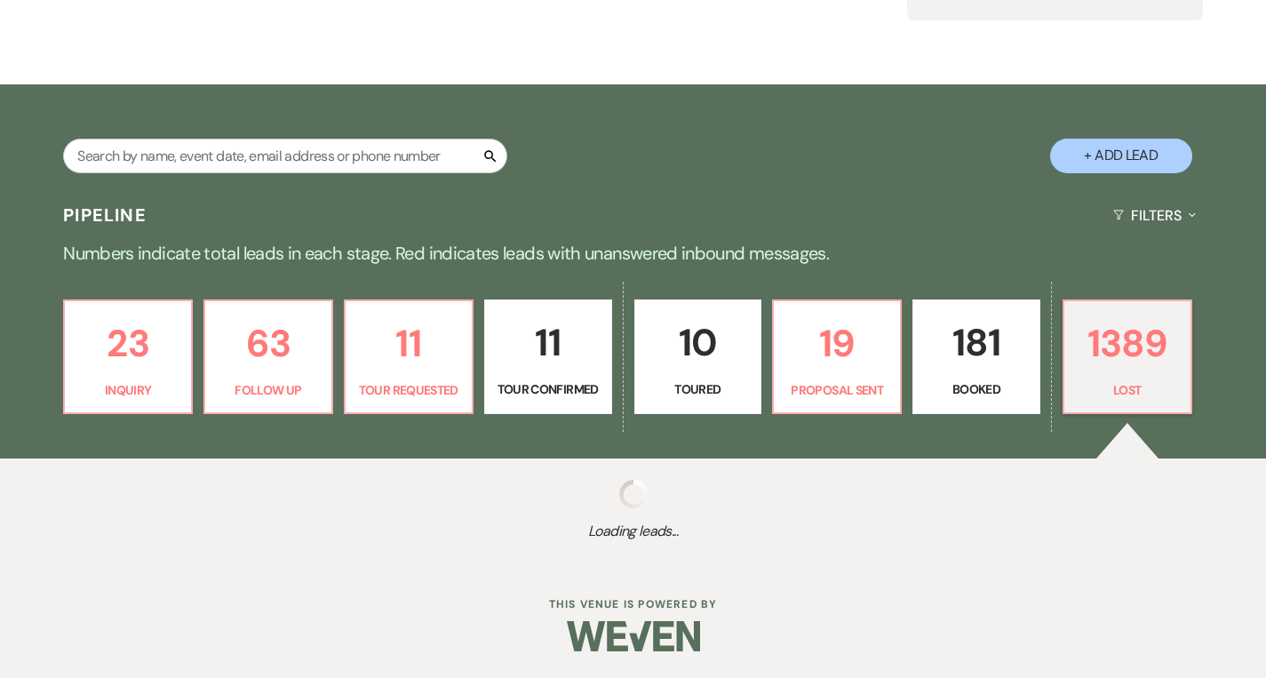
select select "8"
select select "5"
select select "8"
select select "5"
select select "8"
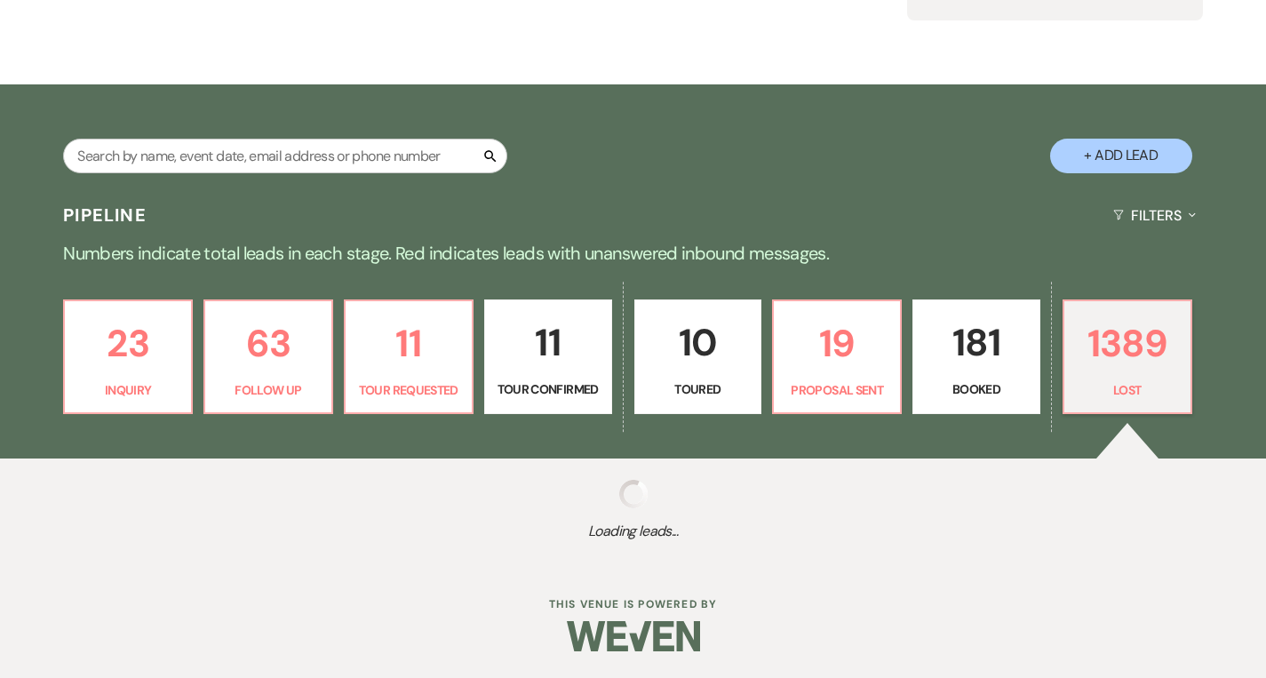
select select "5"
select select "8"
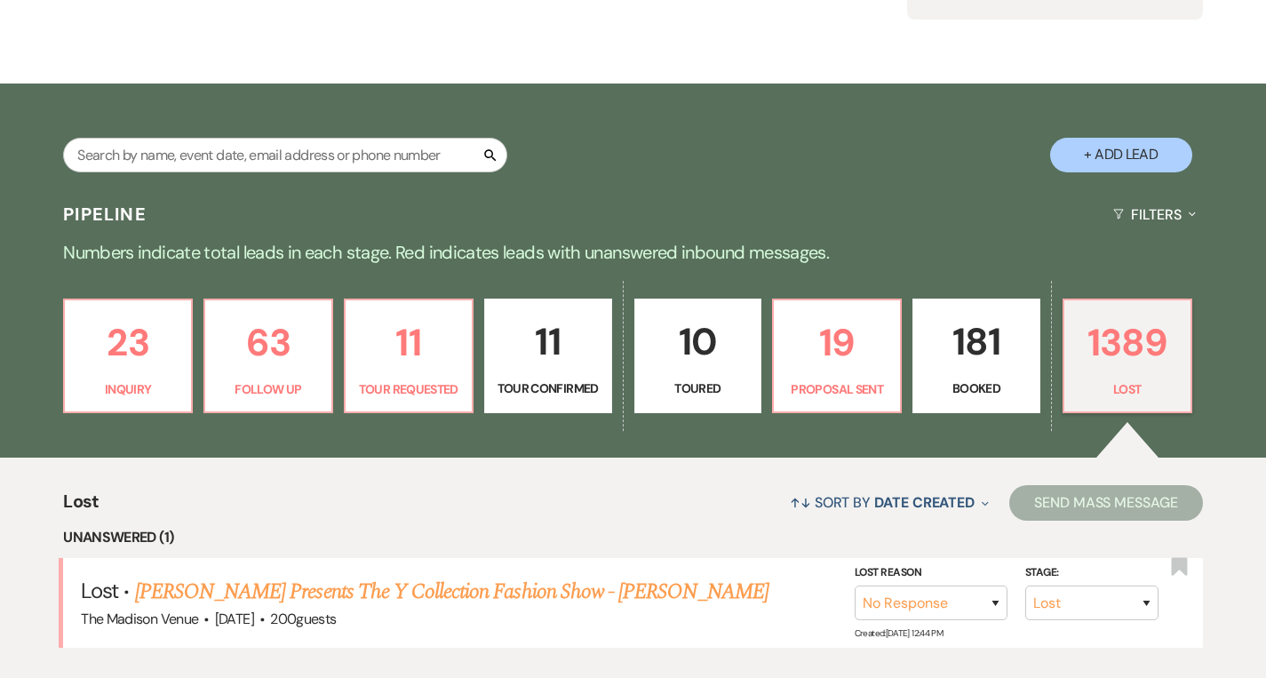
scroll to position [398, 0]
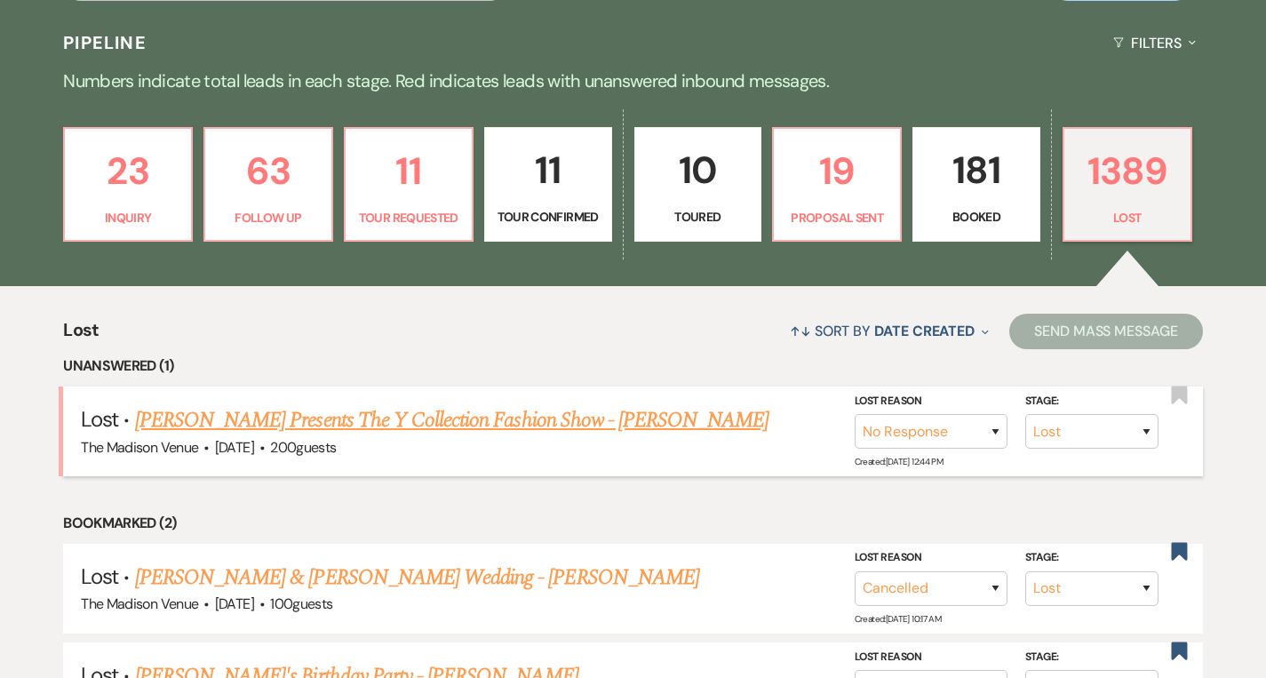
click at [515, 415] on link "[PERSON_NAME] Presents The Y Collection Fashion Show - [PERSON_NAME]" at bounding box center [452, 420] width 634 height 32
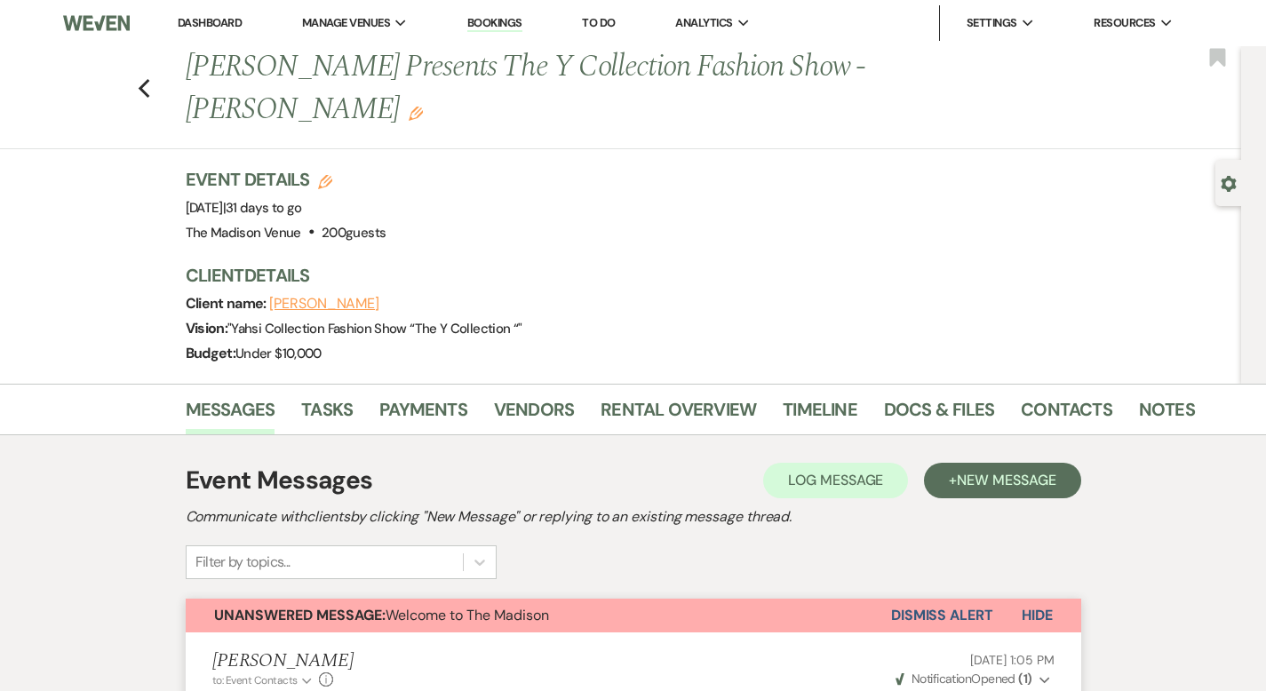
click at [223, 18] on link "Dashboard" at bounding box center [210, 22] width 64 height 15
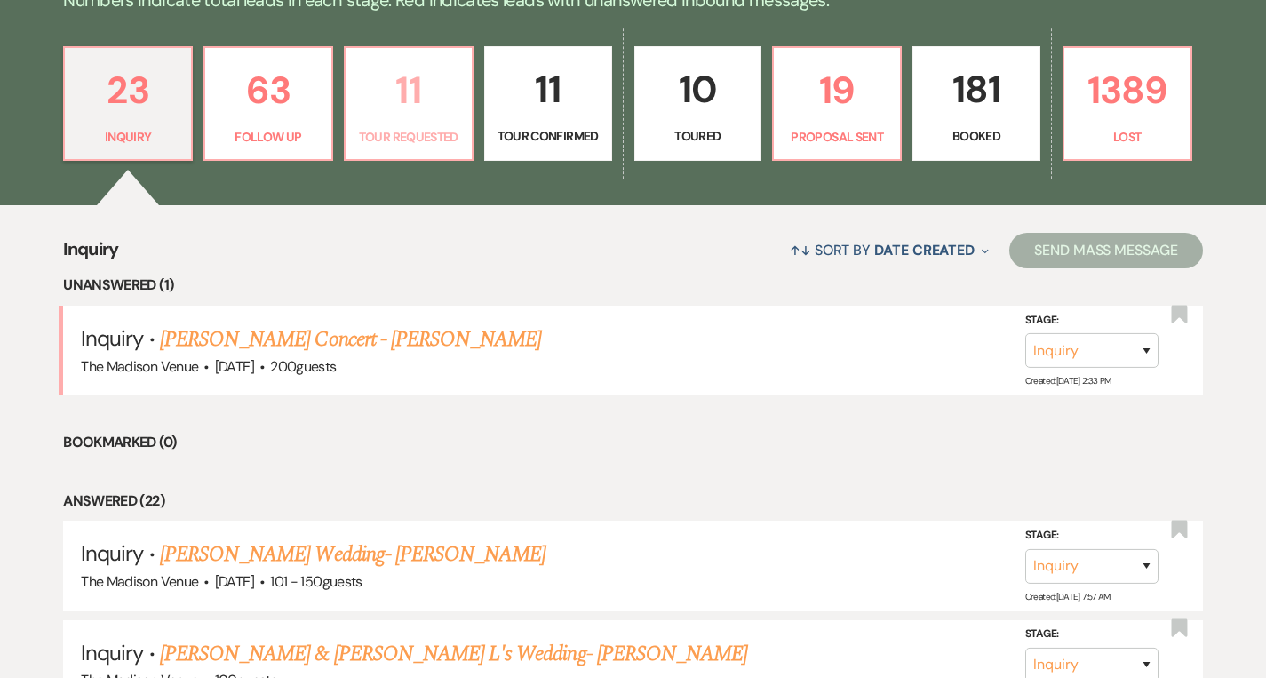
scroll to position [484, 0]
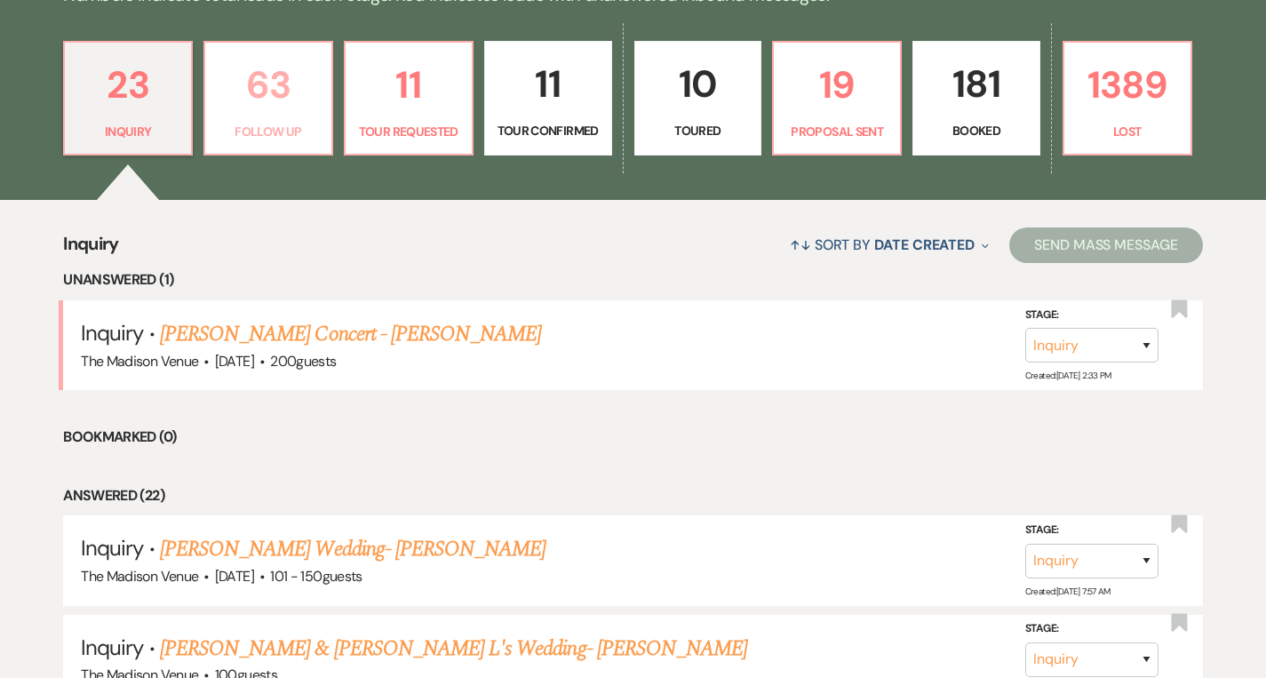
click at [293, 119] on link "63 Follow Up" at bounding box center [268, 98] width 130 height 115
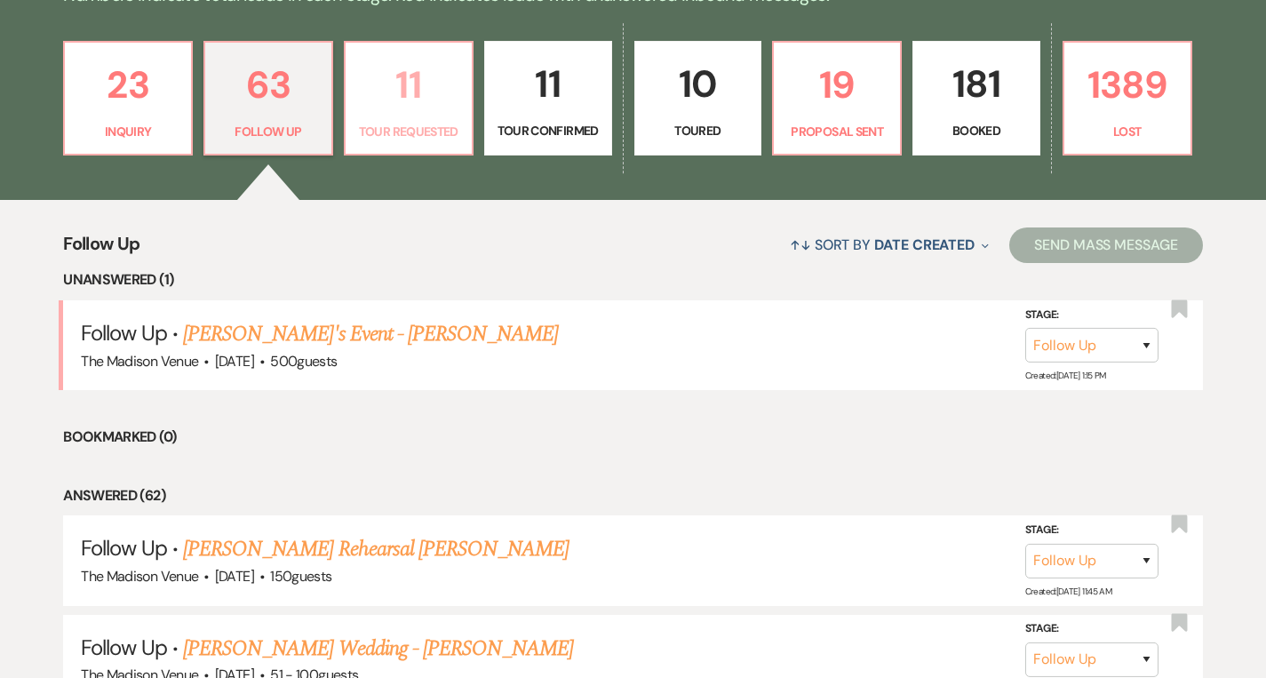
click at [422, 111] on p "11" at bounding box center [408, 85] width 105 height 60
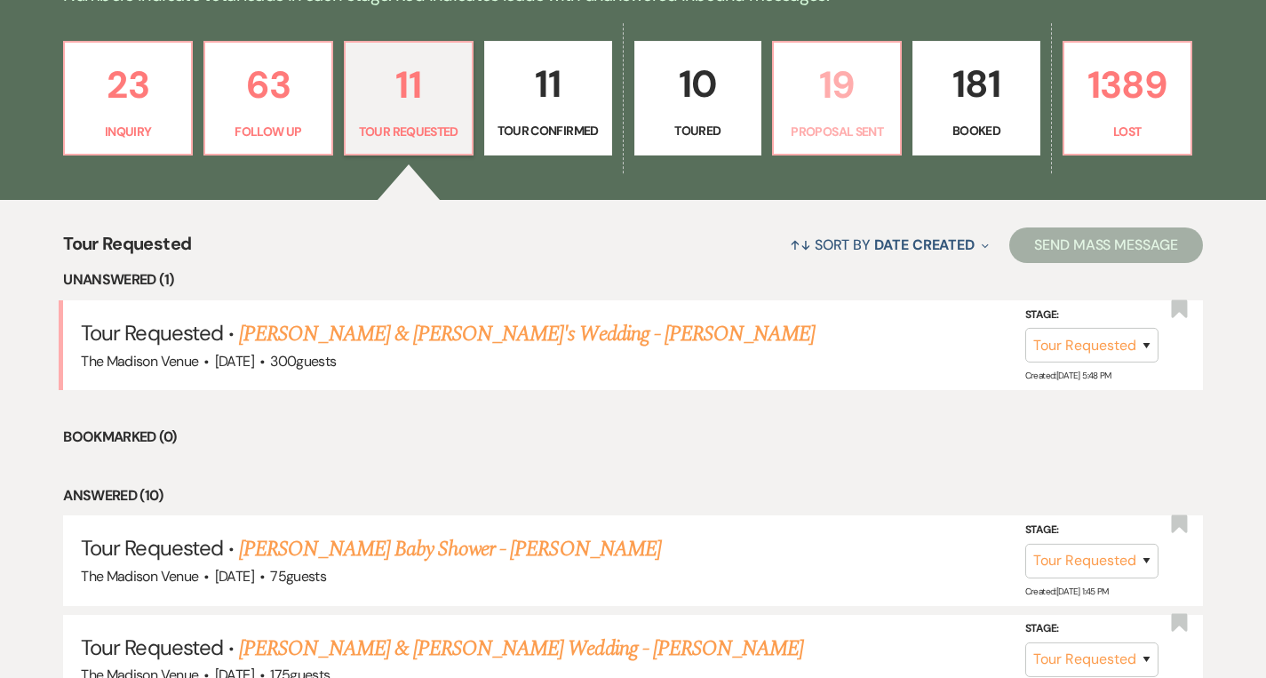
click at [799, 73] on p "19" at bounding box center [836, 85] width 105 height 60
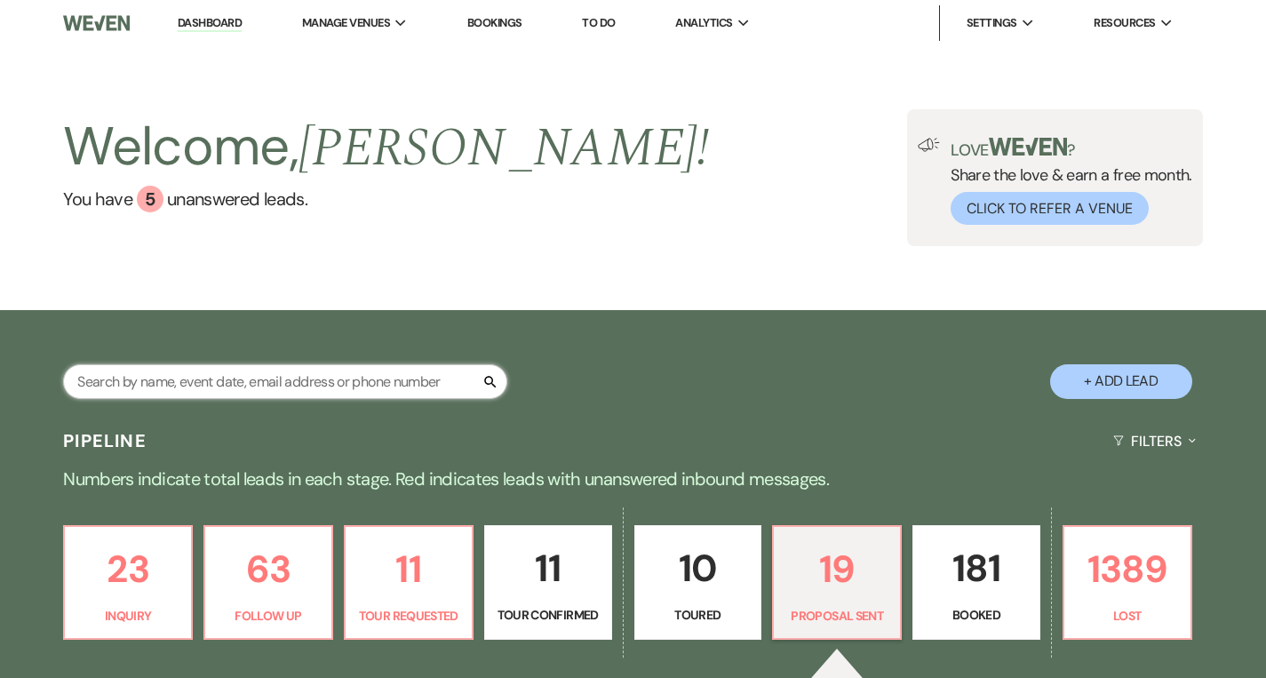
click at [231, 388] on input "text" at bounding box center [285, 381] width 444 height 35
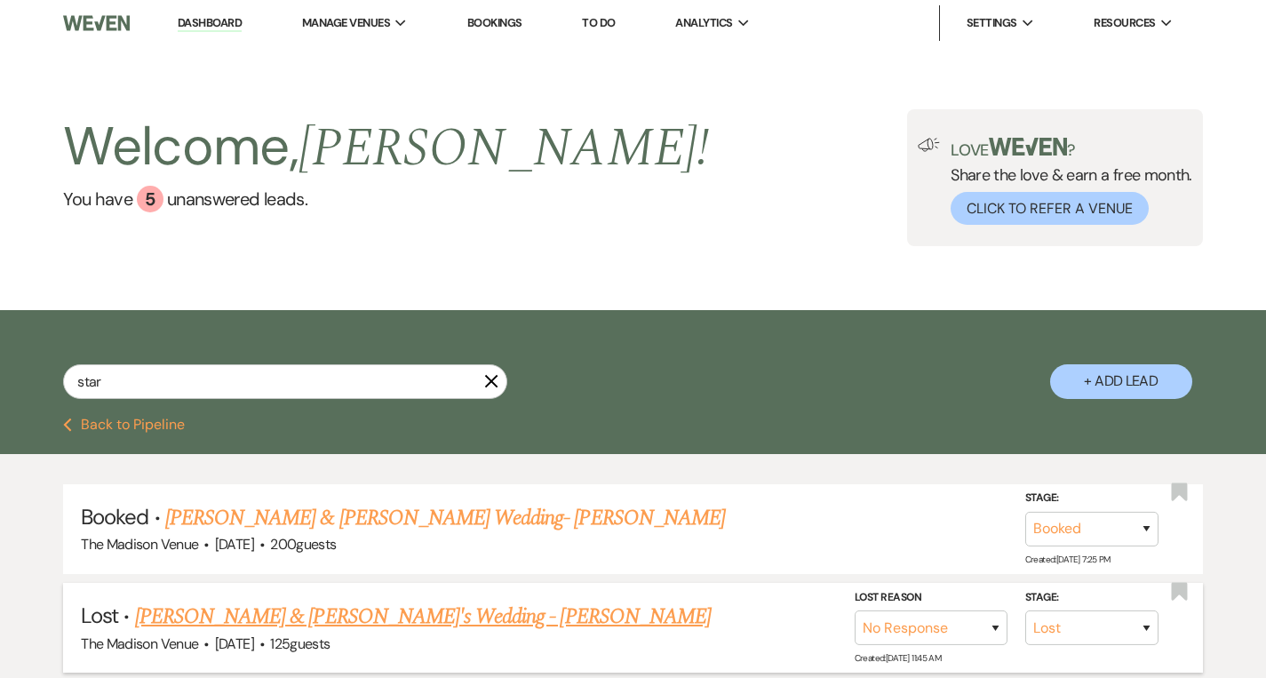
click at [345, 617] on link "[PERSON_NAME] & [PERSON_NAME]'s Wedding - [PERSON_NAME]" at bounding box center [423, 616] width 576 height 32
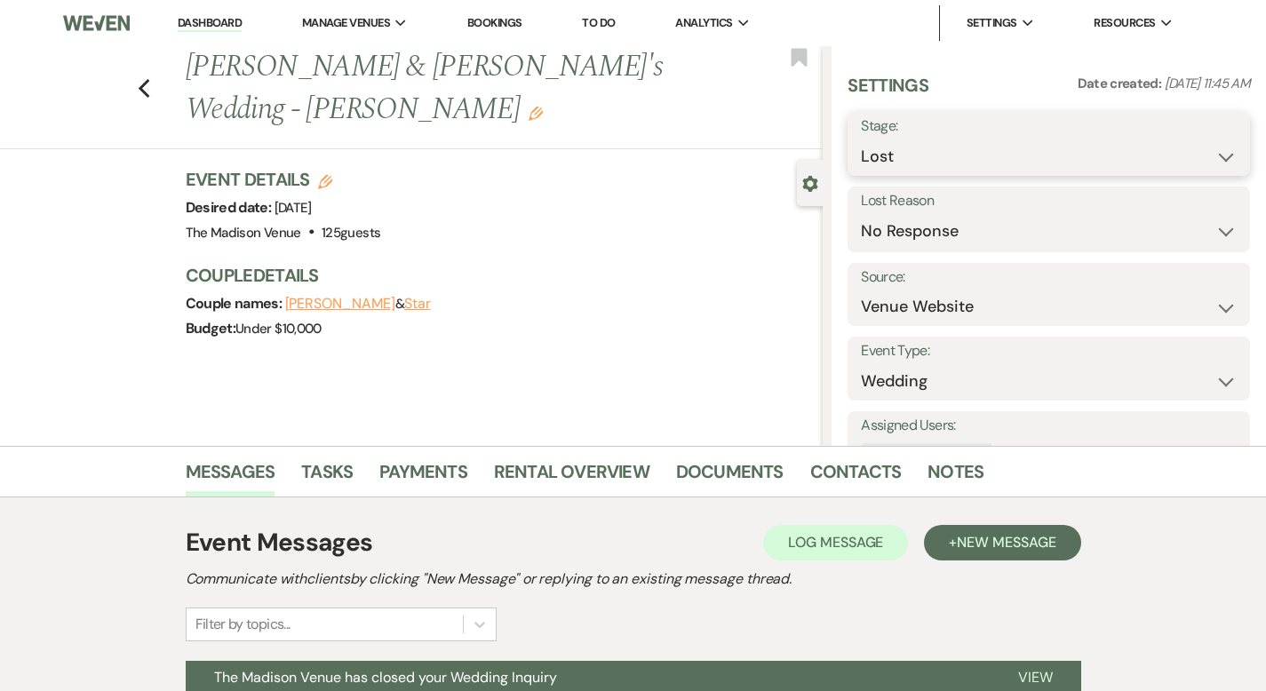
click at [1022, 173] on select "Inquiry Follow Up Tour Requested Tour Confirmed Toured Proposal Sent Booked Lost" at bounding box center [1049, 156] width 376 height 35
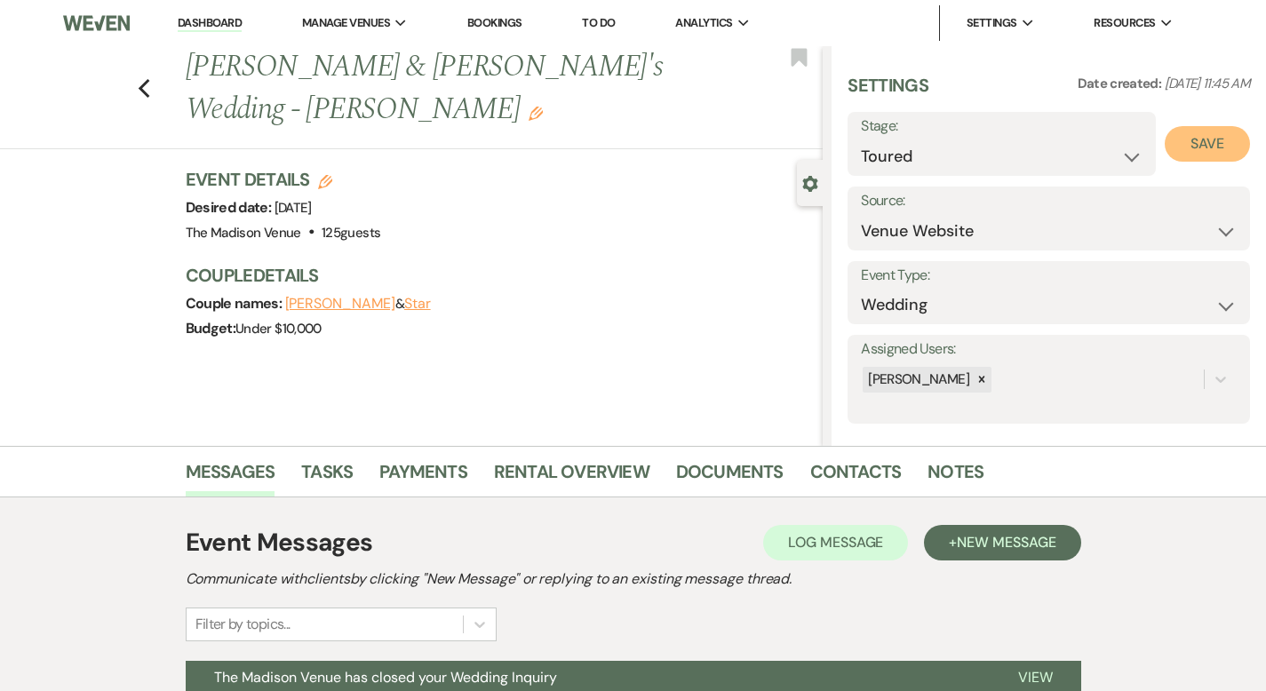
click at [1197, 147] on button "Save" at bounding box center [1207, 144] width 85 height 36
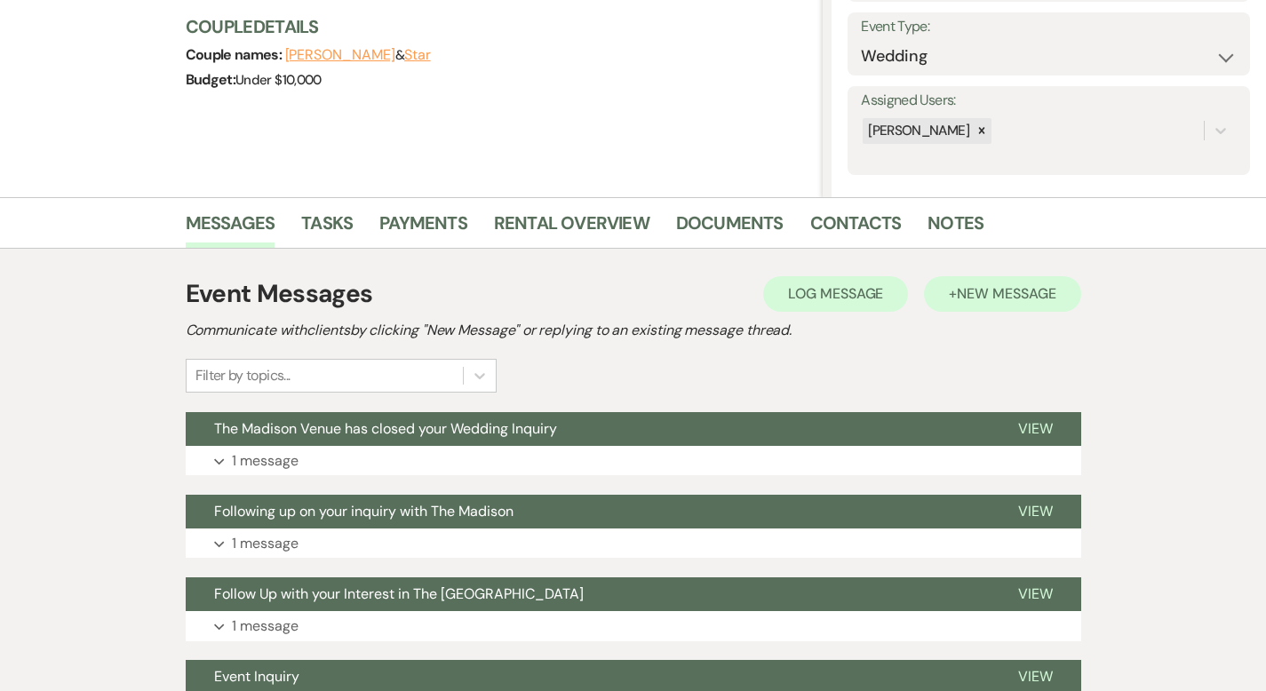
scroll to position [422, 0]
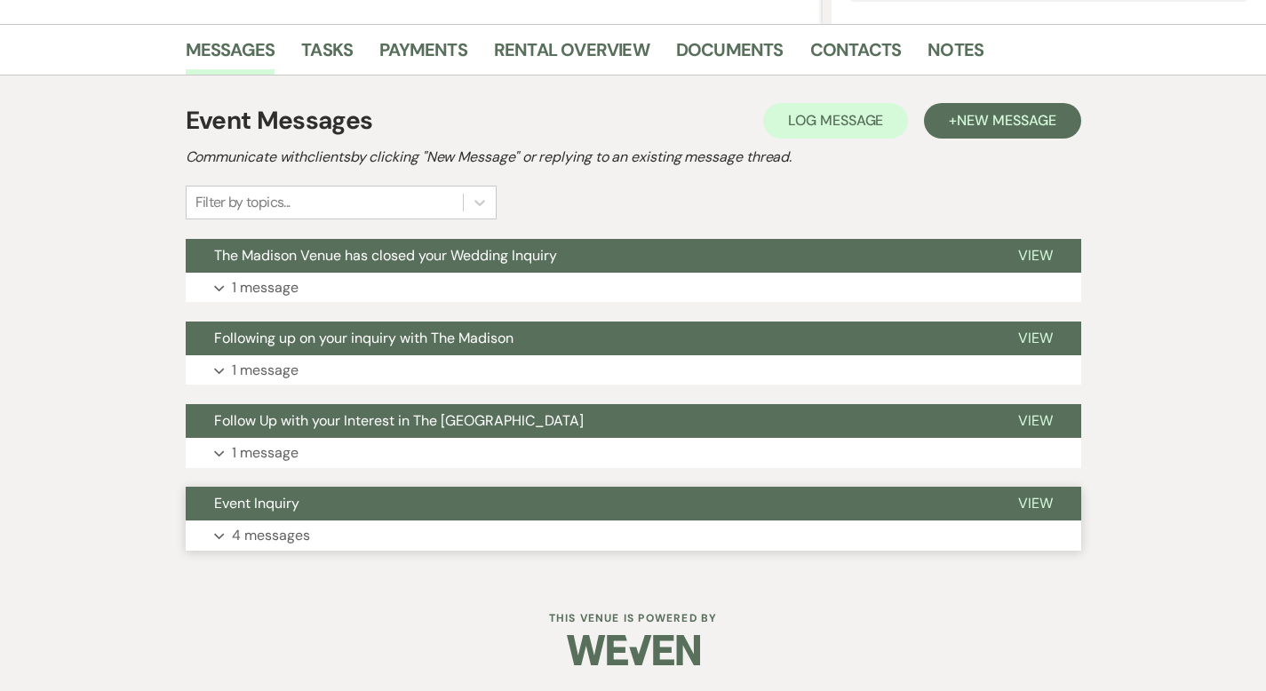
click at [1053, 506] on span "View" at bounding box center [1035, 503] width 35 height 19
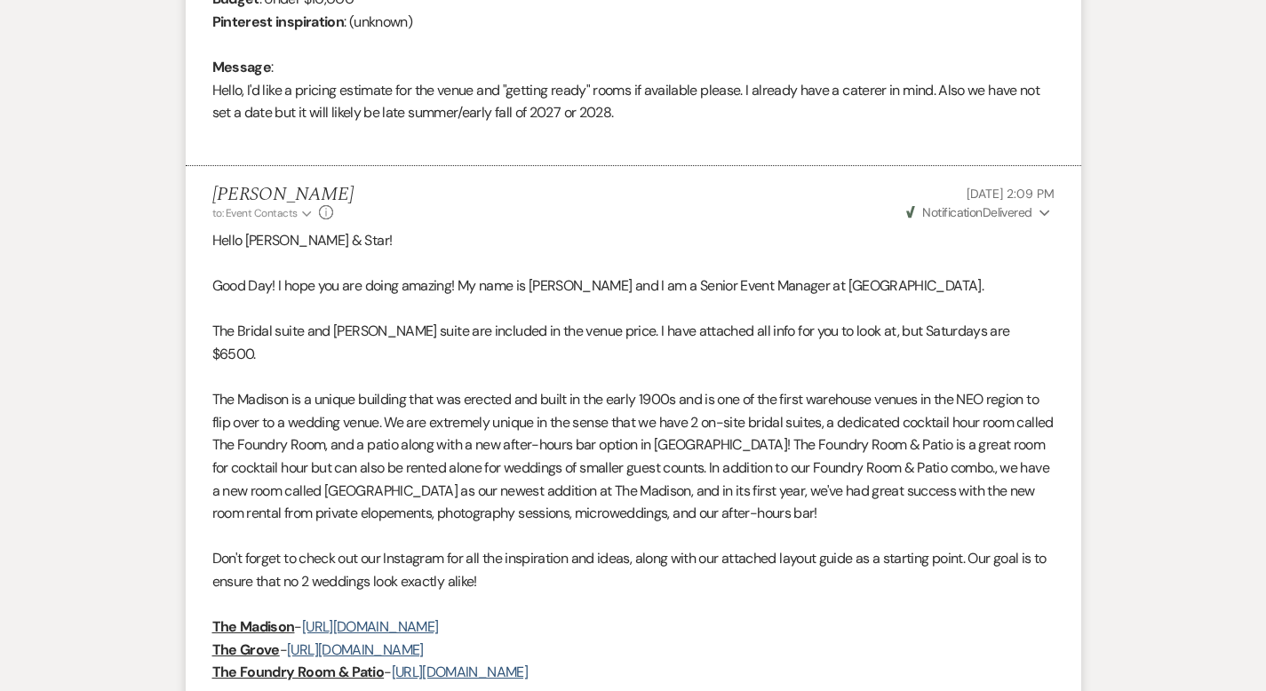
scroll to position [0, 0]
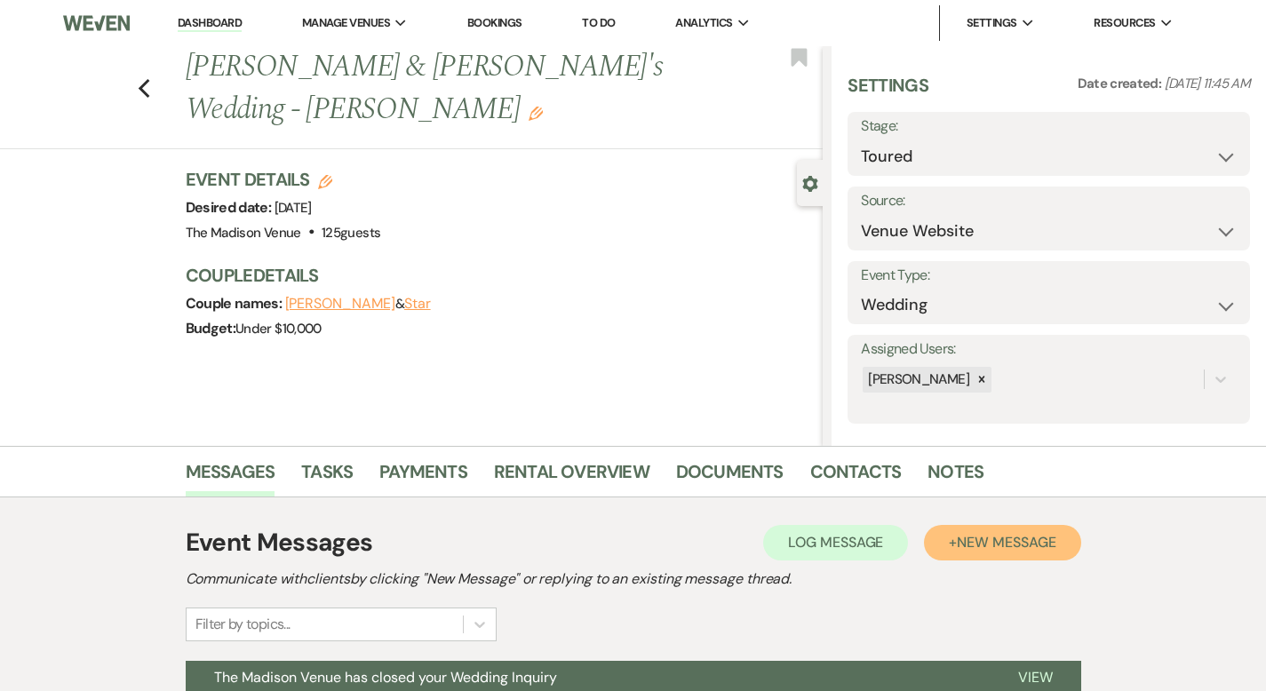
click at [1055, 544] on span "New Message" at bounding box center [1006, 542] width 99 height 19
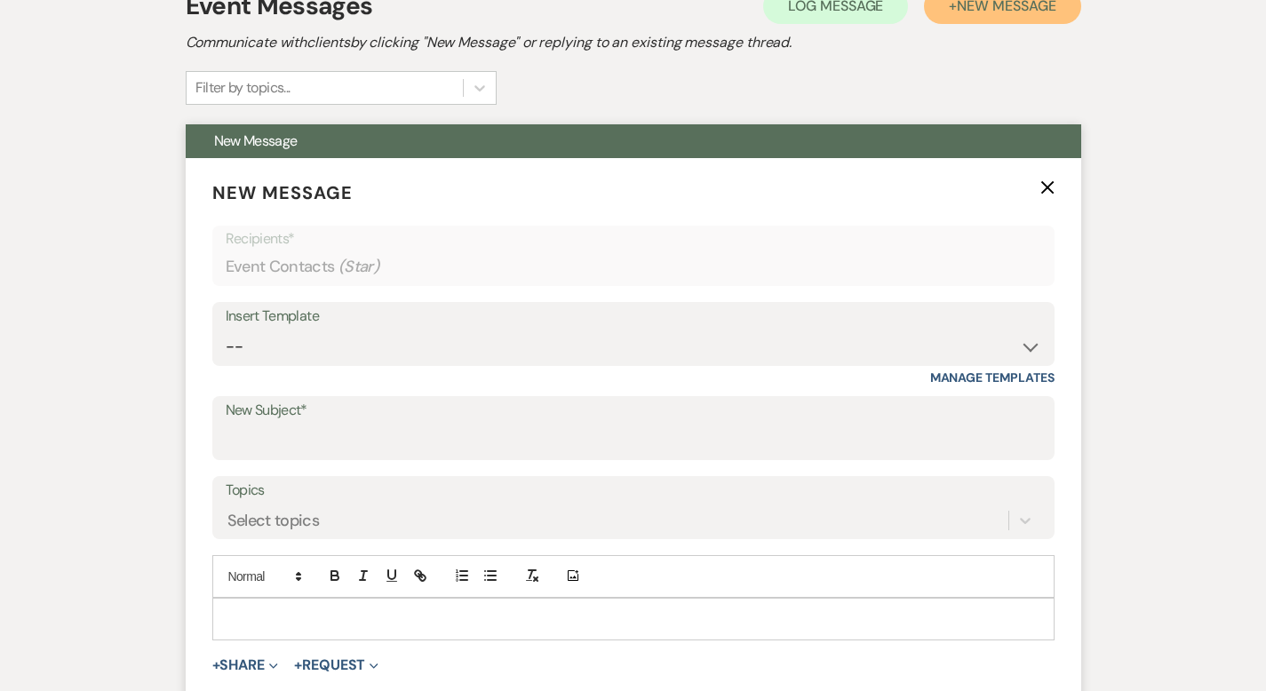
scroll to position [530, 0]
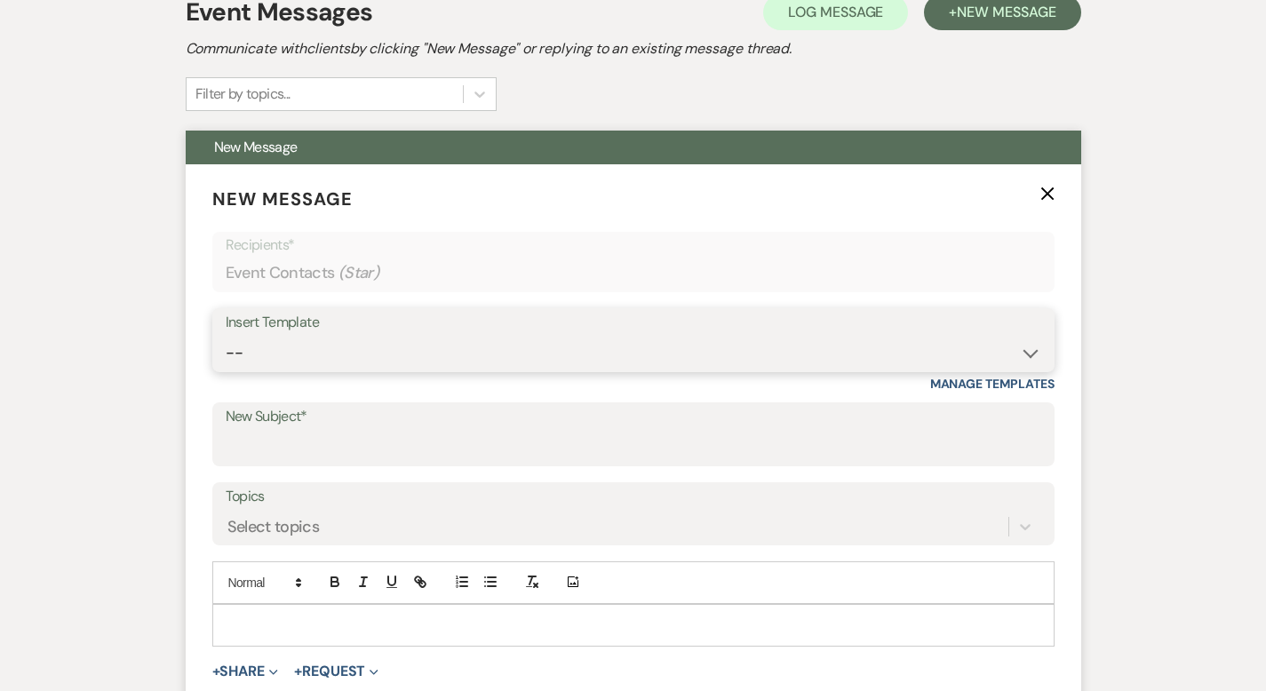
click at [233, 347] on select "-- Weven Planning Portal Introduction (Booked Events) Corporate Lead Follow Up …" at bounding box center [633, 353] width 815 height 35
click at [232, 628] on p at bounding box center [634, 626] width 814 height 20
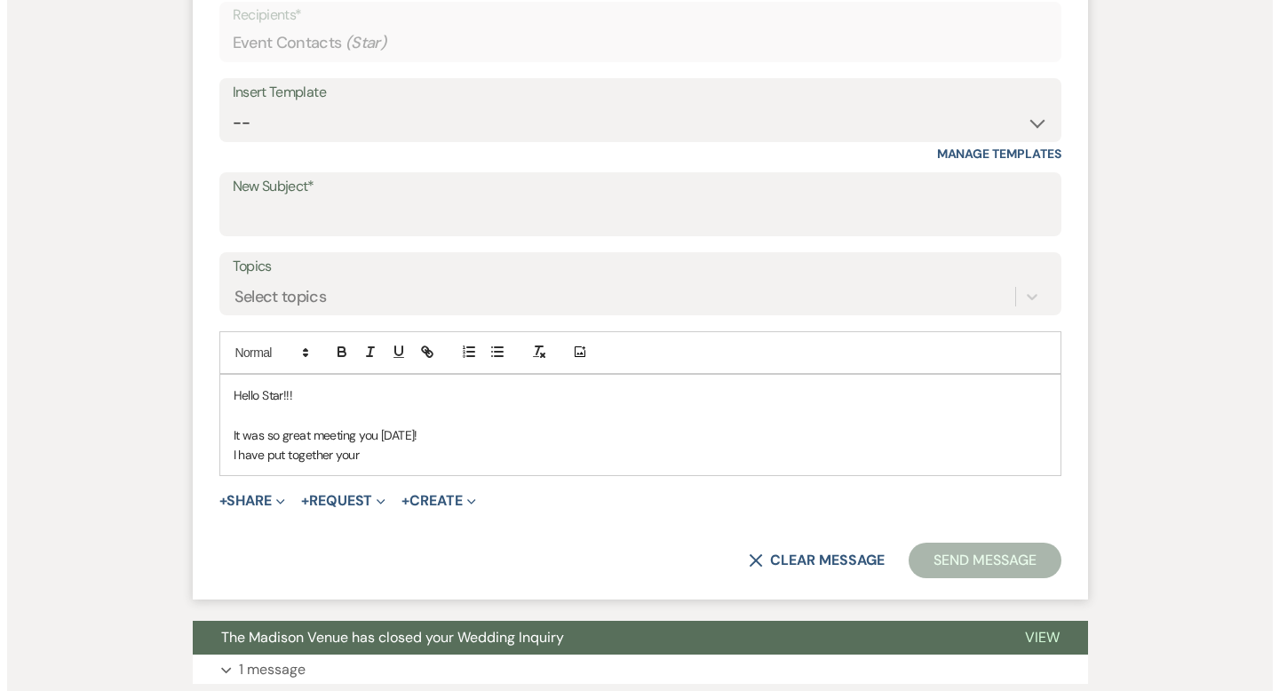
scroll to position [1100, 0]
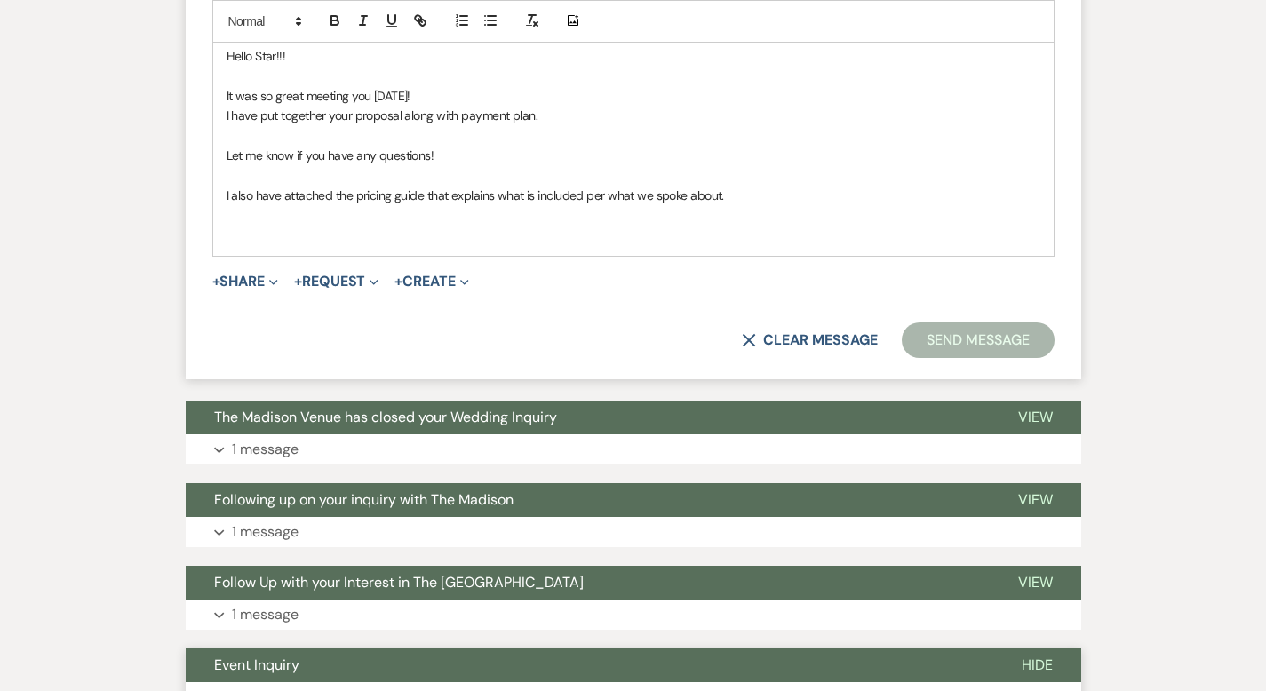
click at [686, 191] on p "I also have attached the pricing guide that explains what is included per what …" at bounding box center [634, 196] width 814 height 20
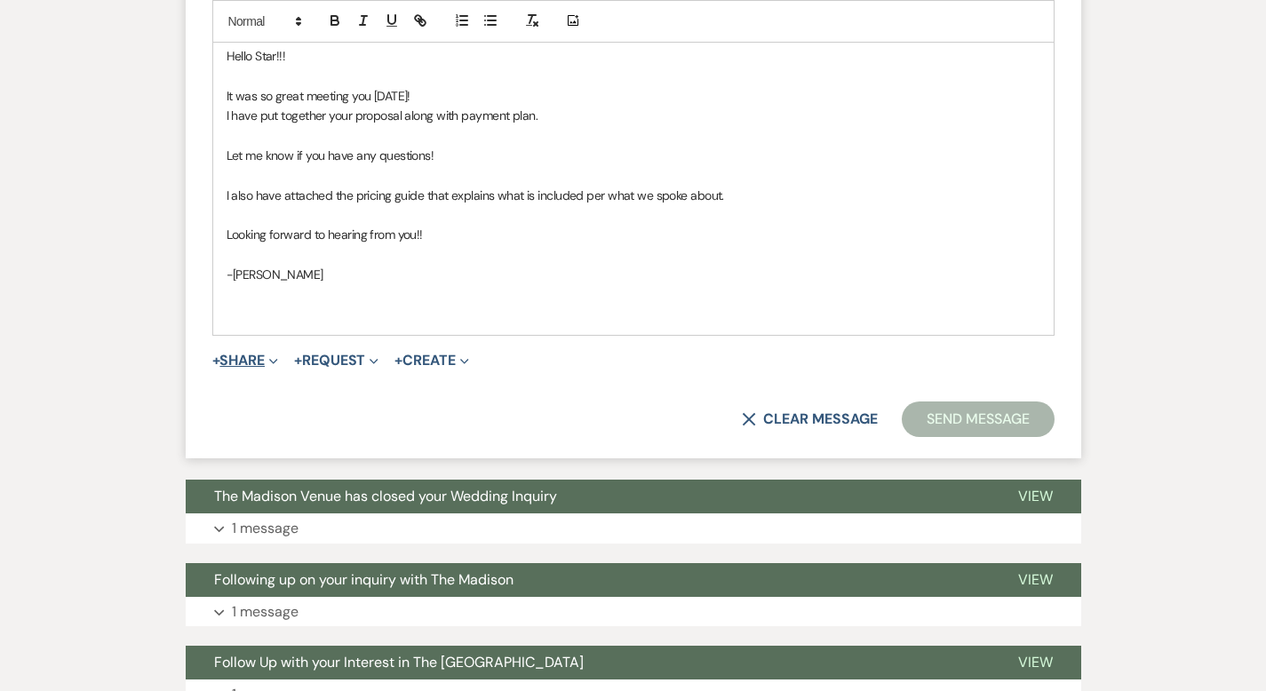
click at [212, 362] on button "+ Share Expand" at bounding box center [245, 361] width 67 height 14
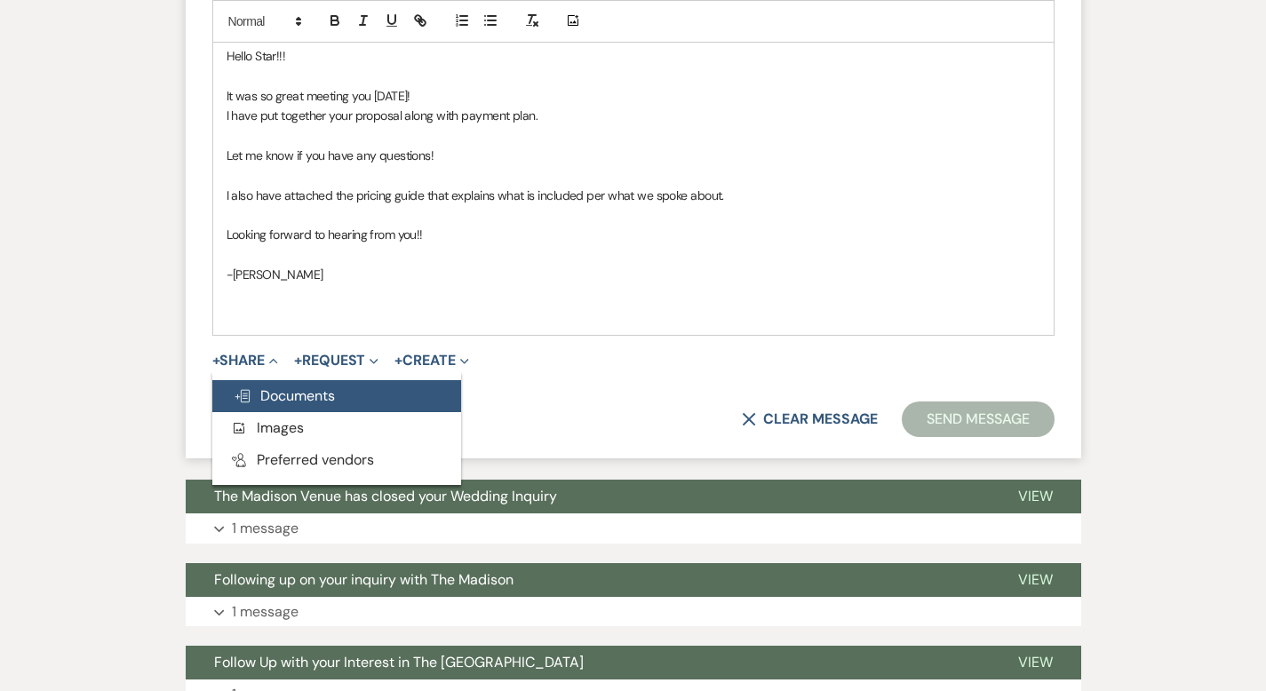
click at [234, 402] on span "Doc Upload Documents" at bounding box center [284, 395] width 101 height 19
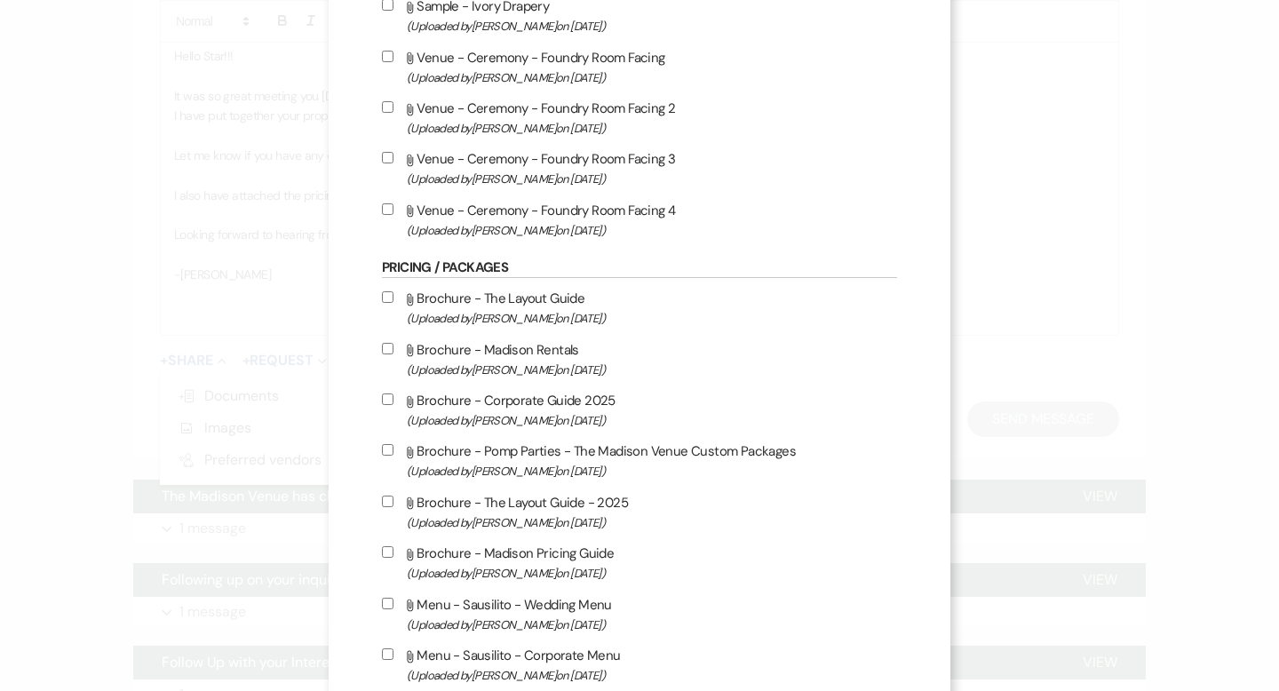
scroll to position [2431, 0]
click at [382, 556] on input "Attach File Brochure - Madison Pricing Guide (Uploaded by [PERSON_NAME] on [DAT…" at bounding box center [388, 551] width 12 height 12
click at [382, 353] on input "Attach File Brochure - Madison Rentals (Uploaded by [PERSON_NAME] on [DATE] )" at bounding box center [388, 347] width 12 height 12
click at [382, 301] on input "Attach File Brochure - The Layout Guide (Uploaded by [PERSON_NAME] on [DATE] )" at bounding box center [388, 296] width 12 height 12
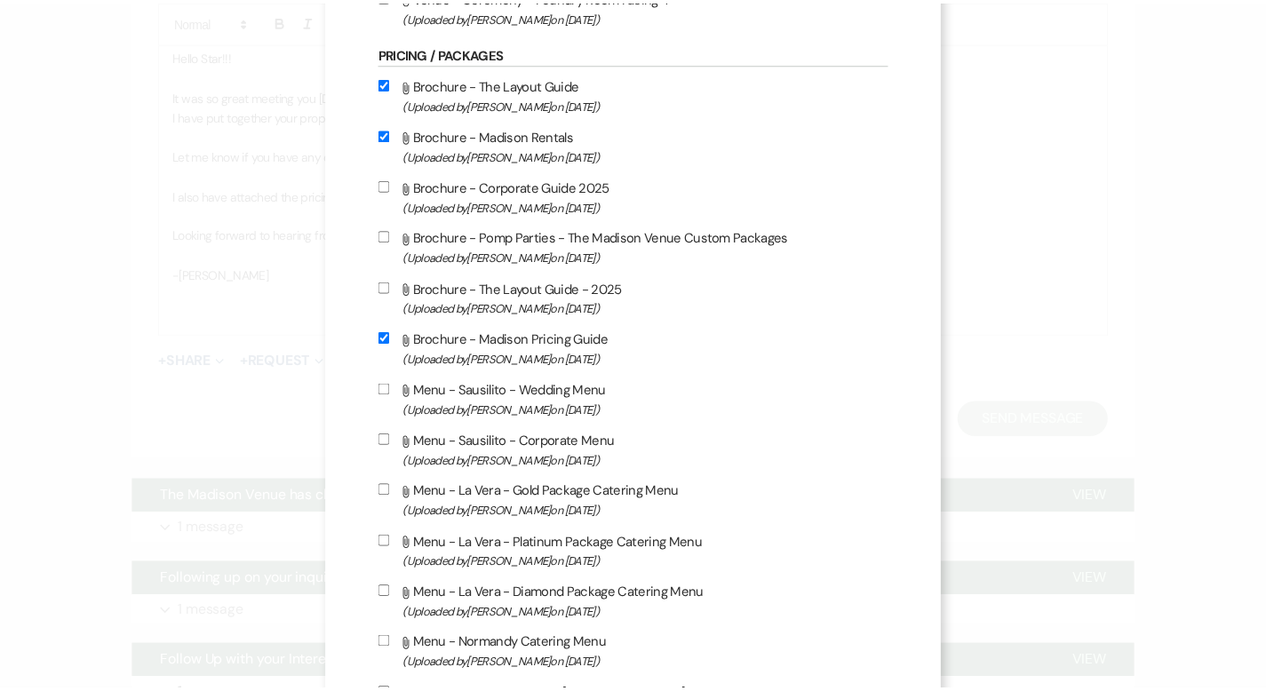
scroll to position [3144, 0]
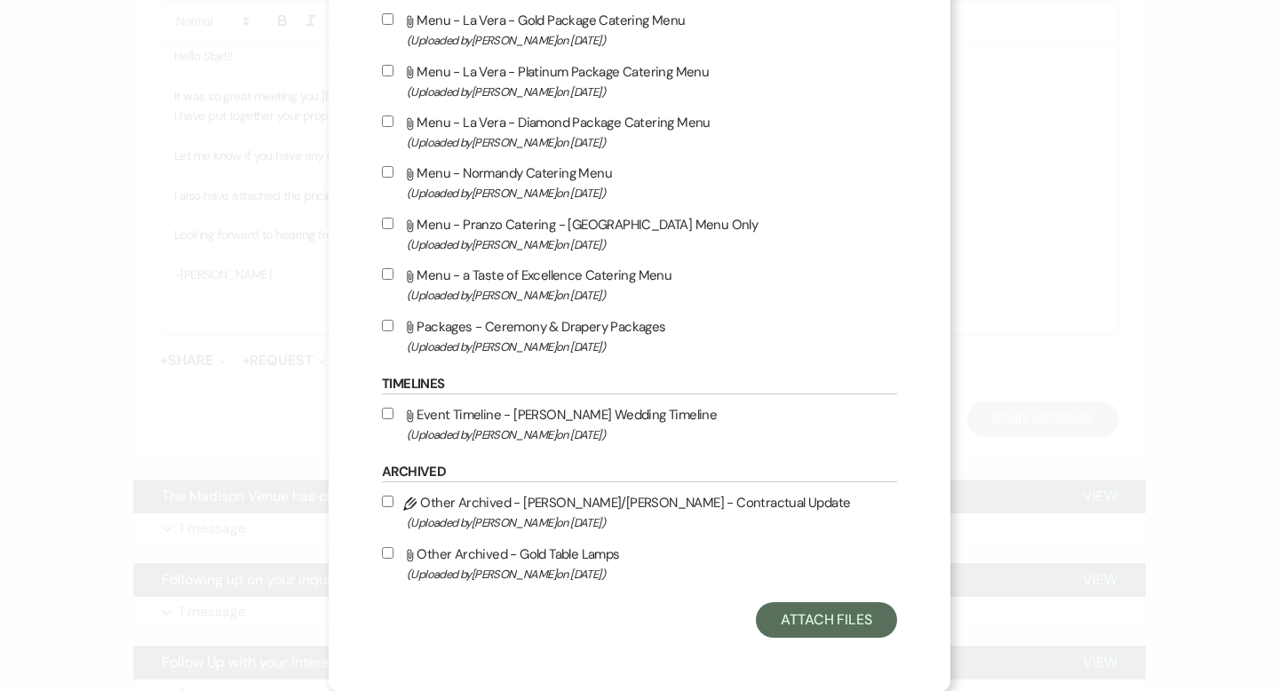
click at [386, 410] on input "Attach File Event Timeline - Madison Wedding Timeline (Uploaded by [PERSON_NAME…" at bounding box center [388, 414] width 12 height 12
click at [797, 613] on button "Attach Files" at bounding box center [826, 620] width 141 height 36
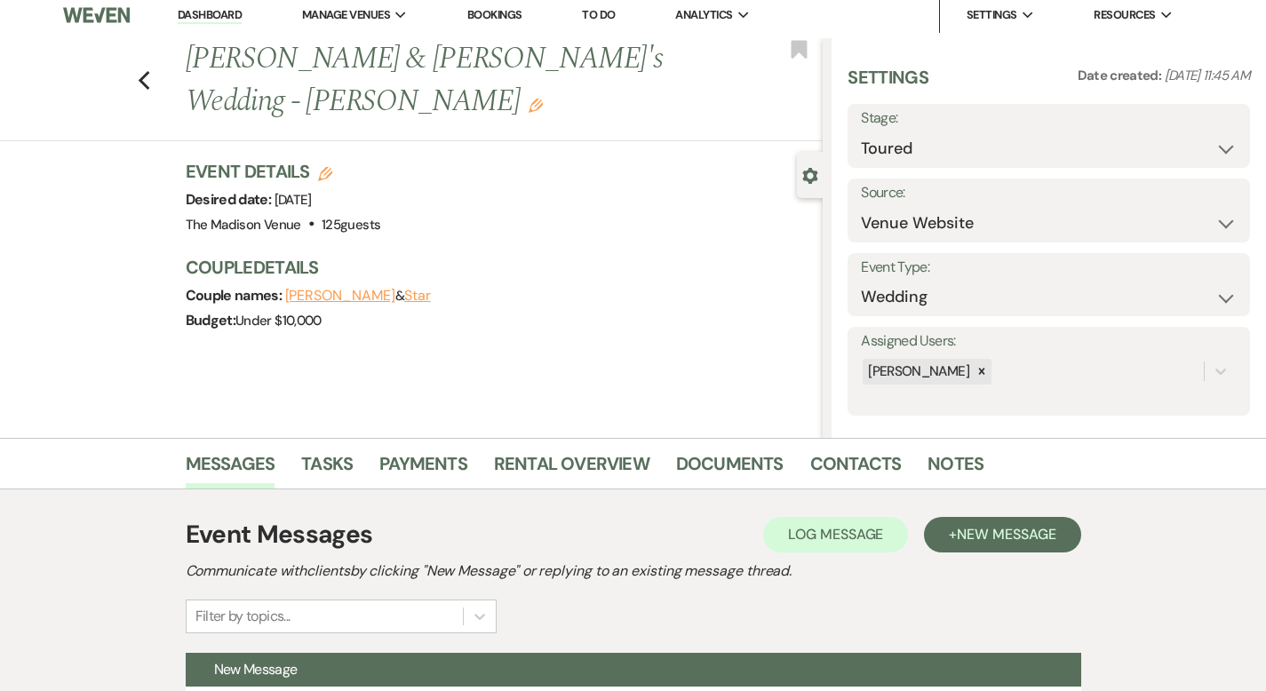
scroll to position [0, 0]
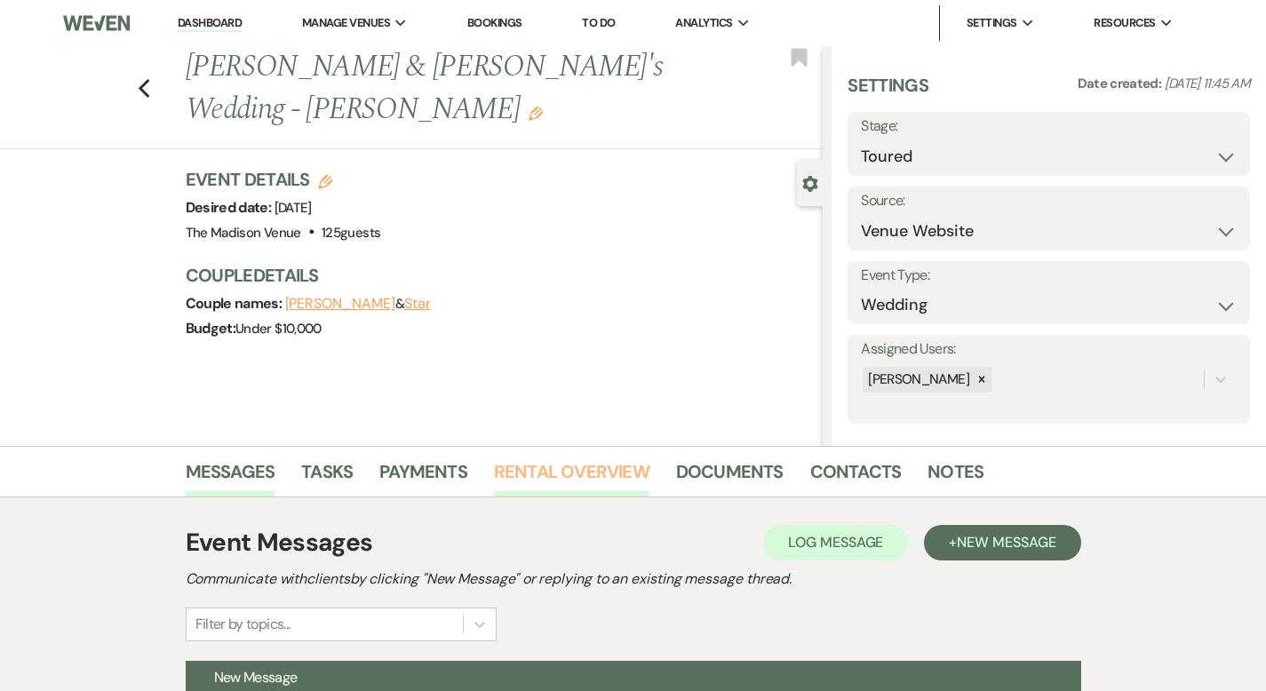
click at [513, 475] on link "Rental Overview" at bounding box center [571, 476] width 155 height 39
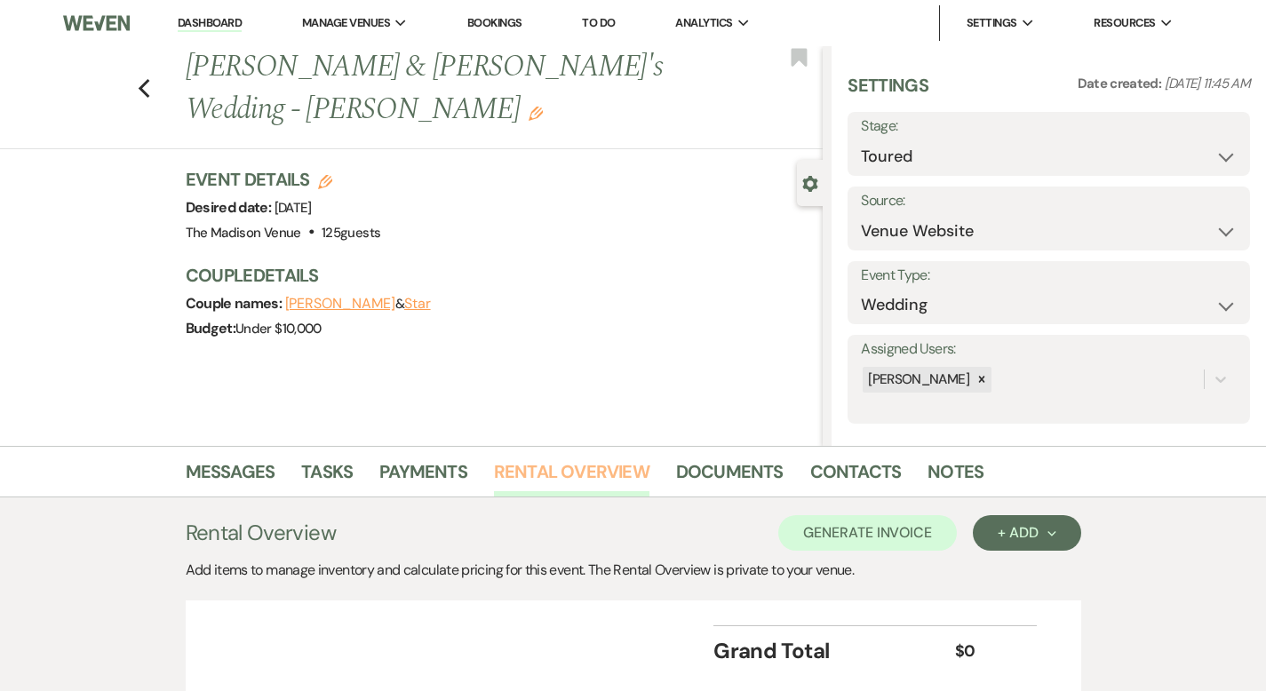
scroll to position [133, 0]
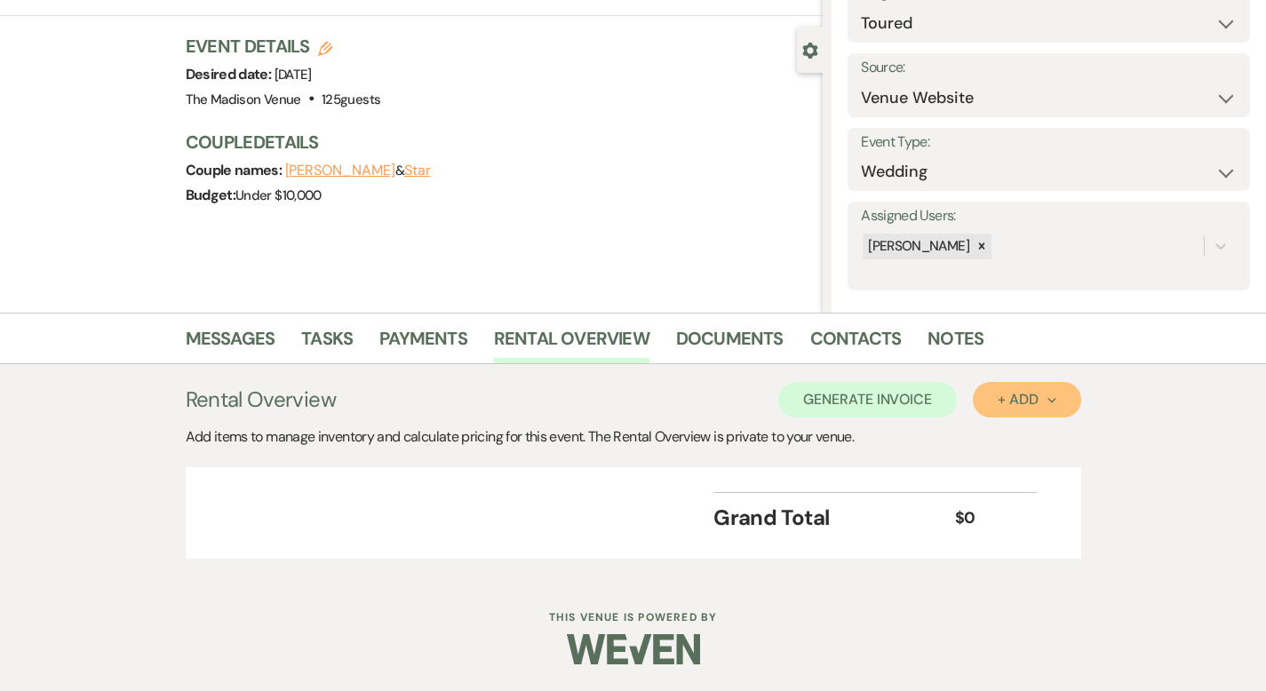
click at [1055, 399] on div "+ Add Next" at bounding box center [1027, 400] width 58 height 14
click at [1052, 467] on button "Category" at bounding box center [1019, 468] width 93 height 28
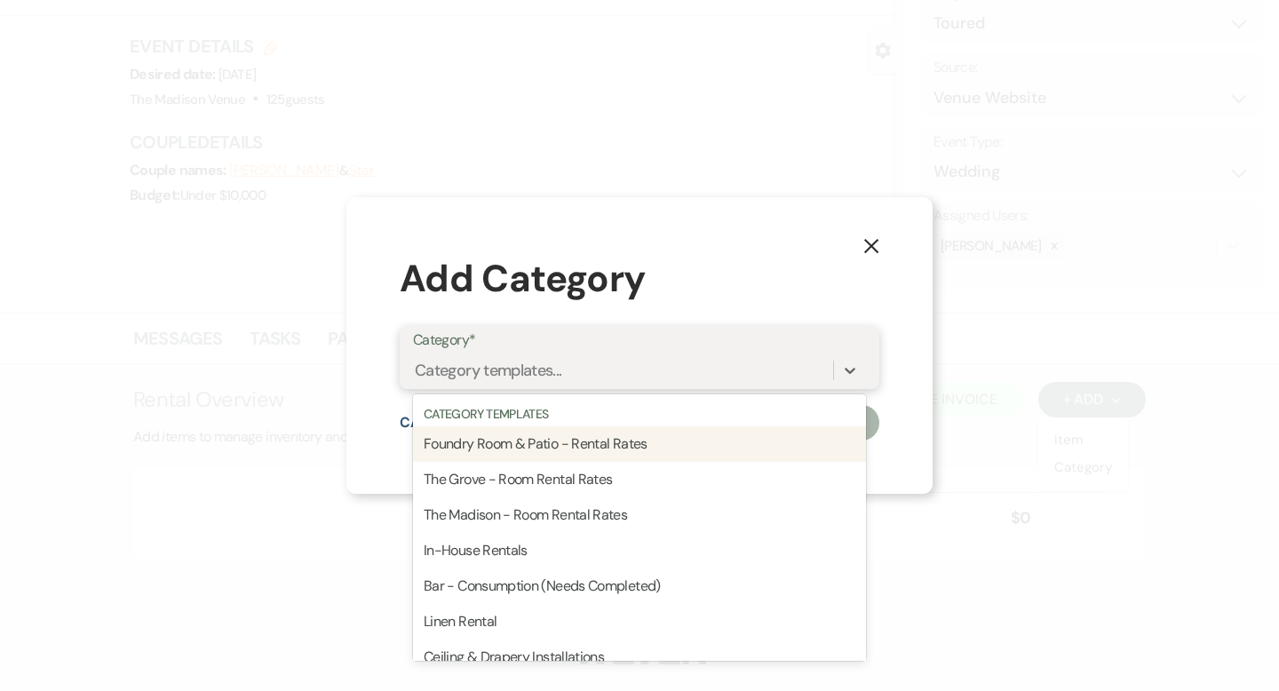
click at [740, 372] on div "Category templates..." at bounding box center [623, 369] width 420 height 31
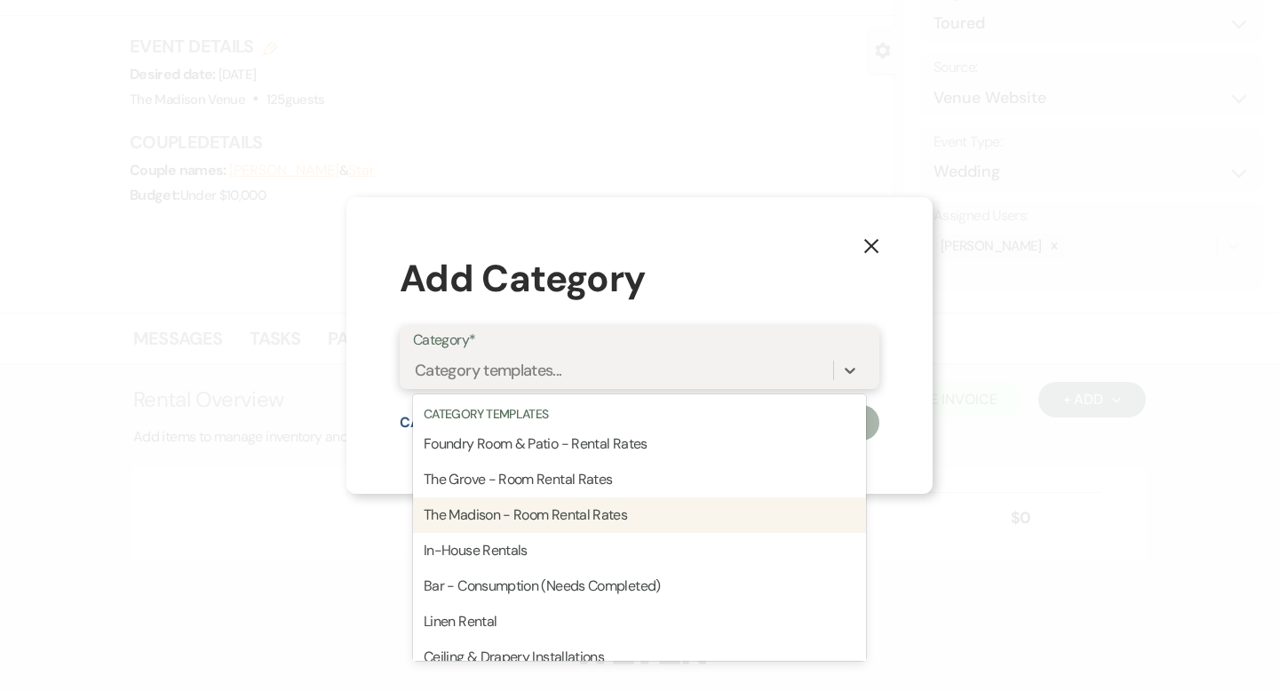
click at [654, 516] on div "The Madison - Room Rental Rates" at bounding box center [639, 515] width 453 height 36
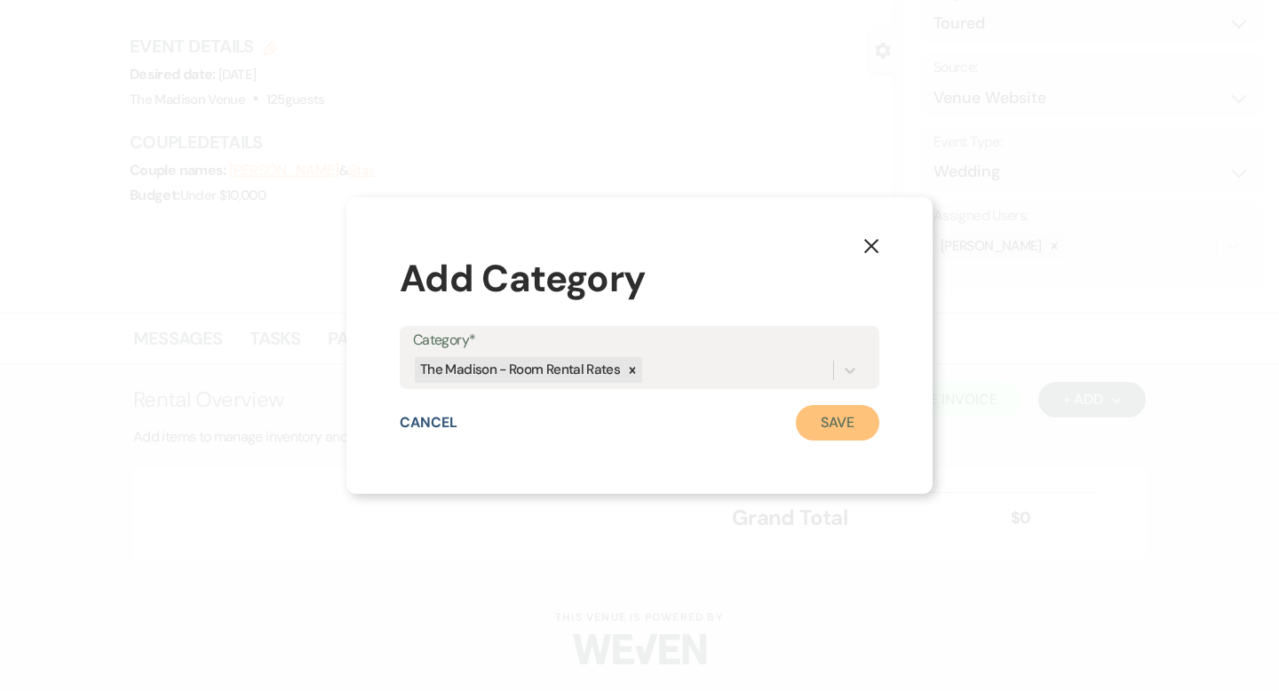
click at [847, 425] on button "Save" at bounding box center [837, 423] width 83 height 36
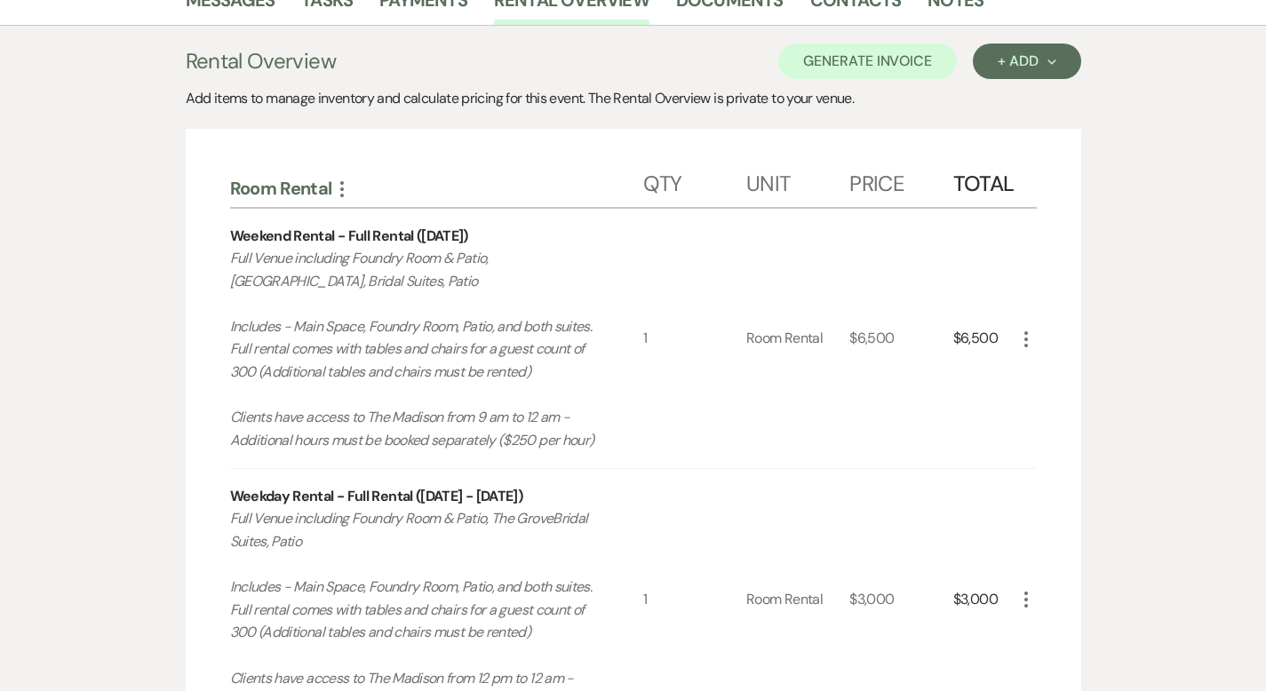
scroll to position [587, 0]
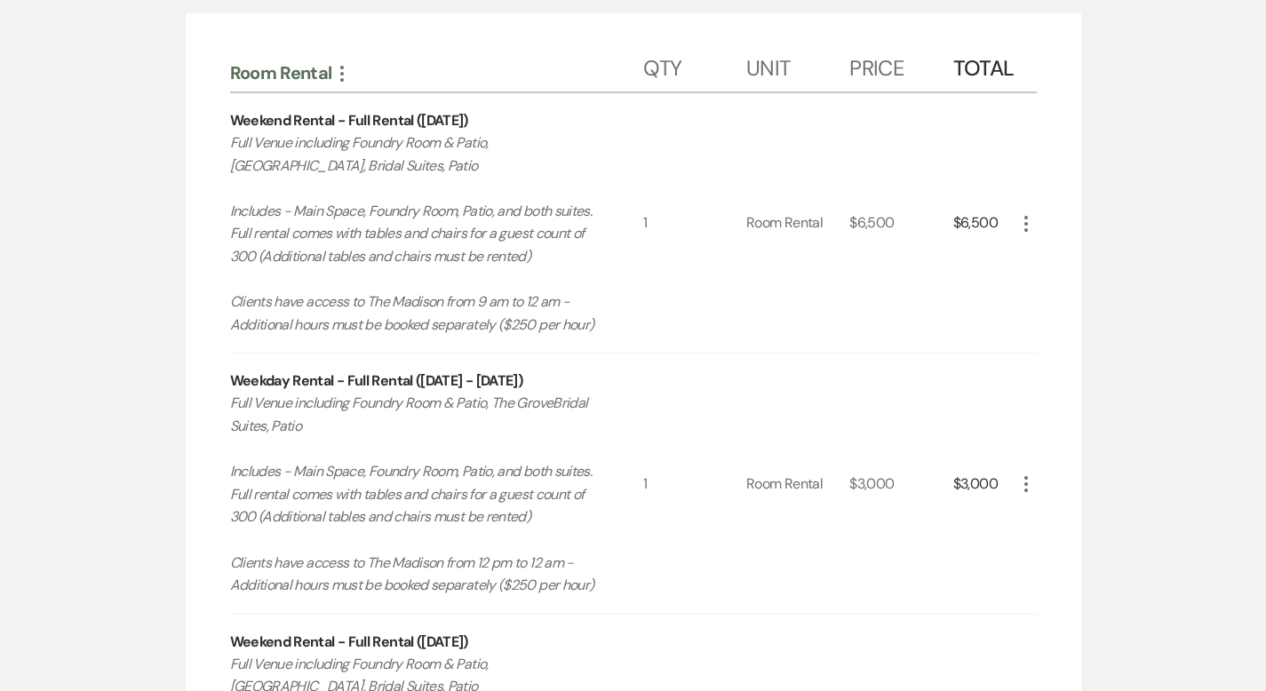
click at [1037, 227] on icon "More" at bounding box center [1025, 223] width 21 height 21
click at [1111, 294] on button "X Delete" at bounding box center [1063, 286] width 96 height 28
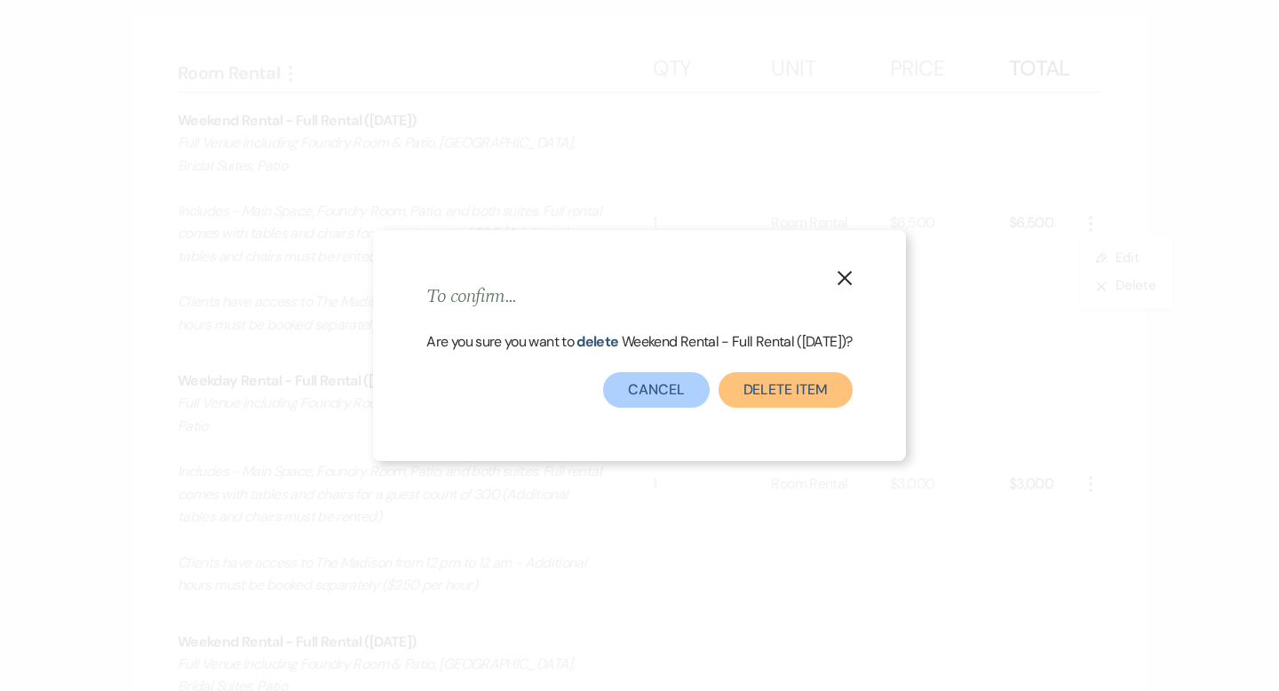
click at [833, 402] on button "Delete Item" at bounding box center [786, 390] width 134 height 36
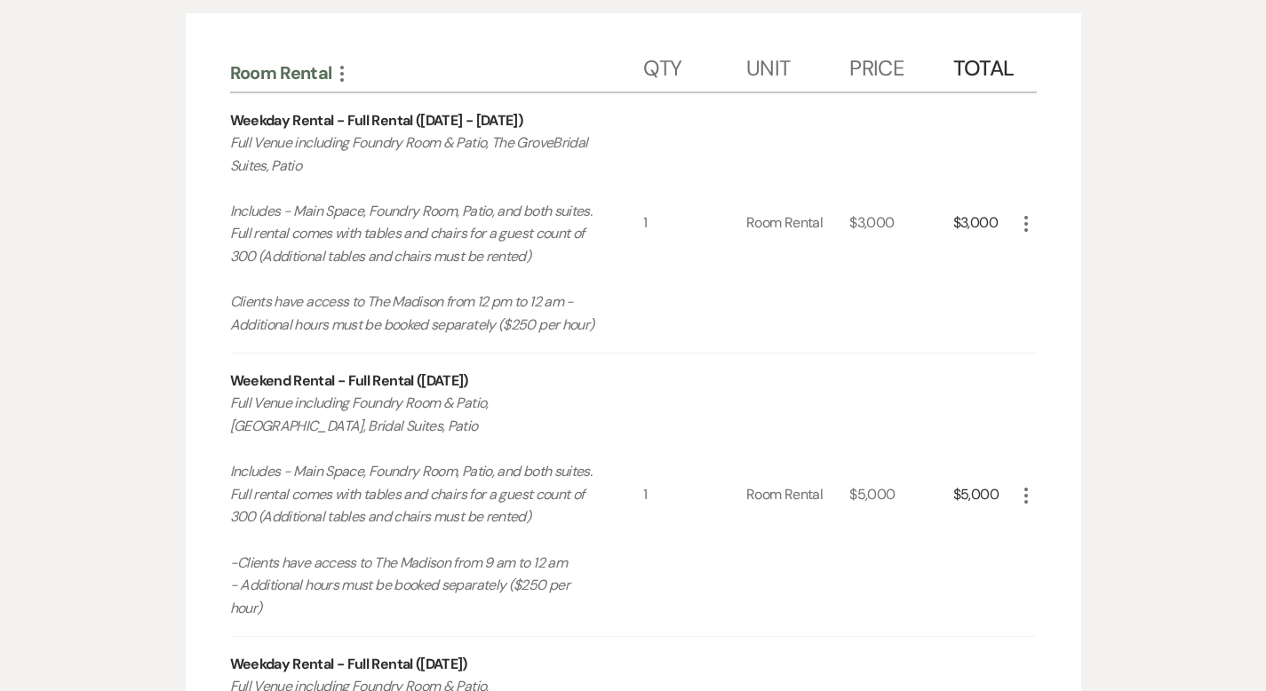
click at [1037, 219] on icon "More" at bounding box center [1025, 223] width 21 height 21
click at [1046, 281] on icon "X" at bounding box center [1040, 286] width 11 height 13
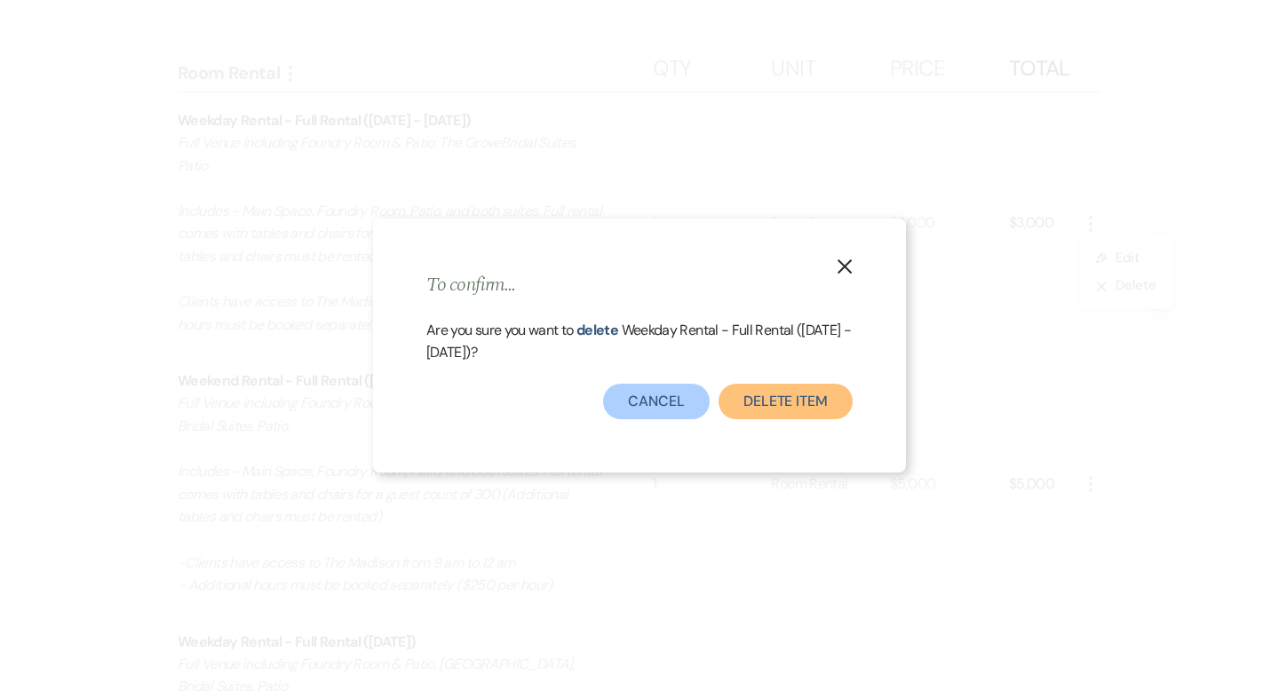
click at [839, 386] on button "Delete Item" at bounding box center [786, 402] width 134 height 36
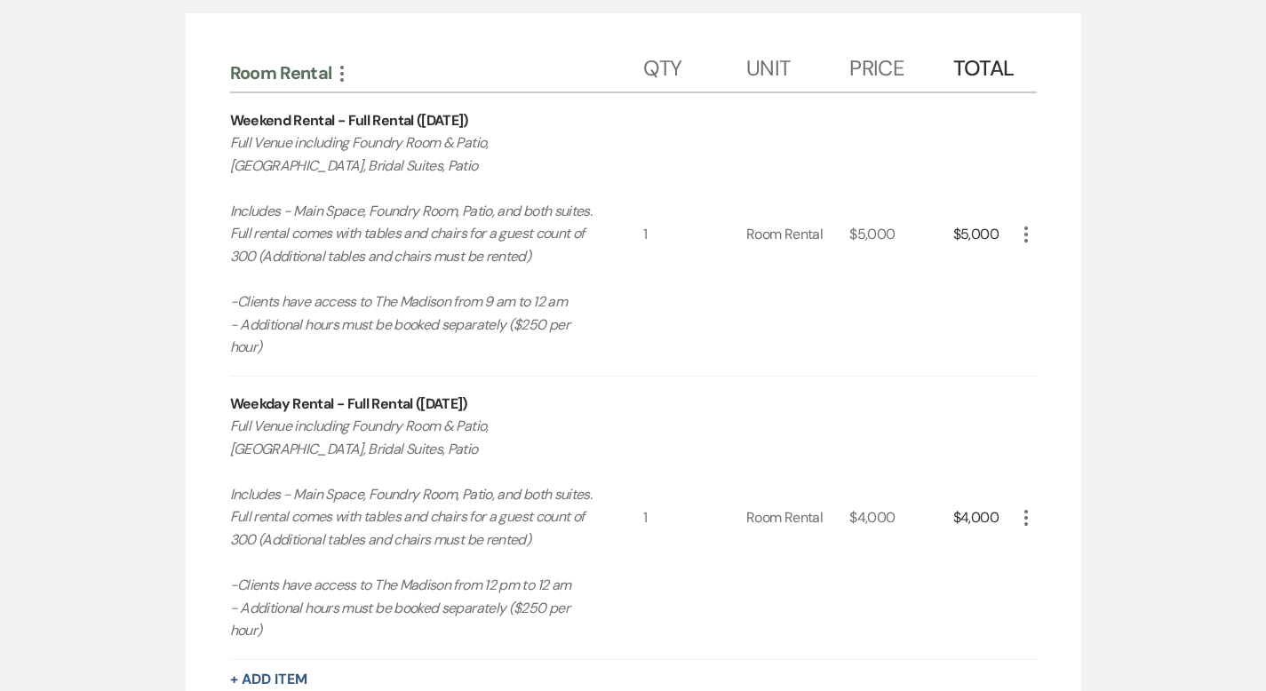
click at [1028, 230] on use "button" at bounding box center [1026, 235] width 4 height 16
click at [1109, 290] on button "X Delete" at bounding box center [1063, 297] width 96 height 28
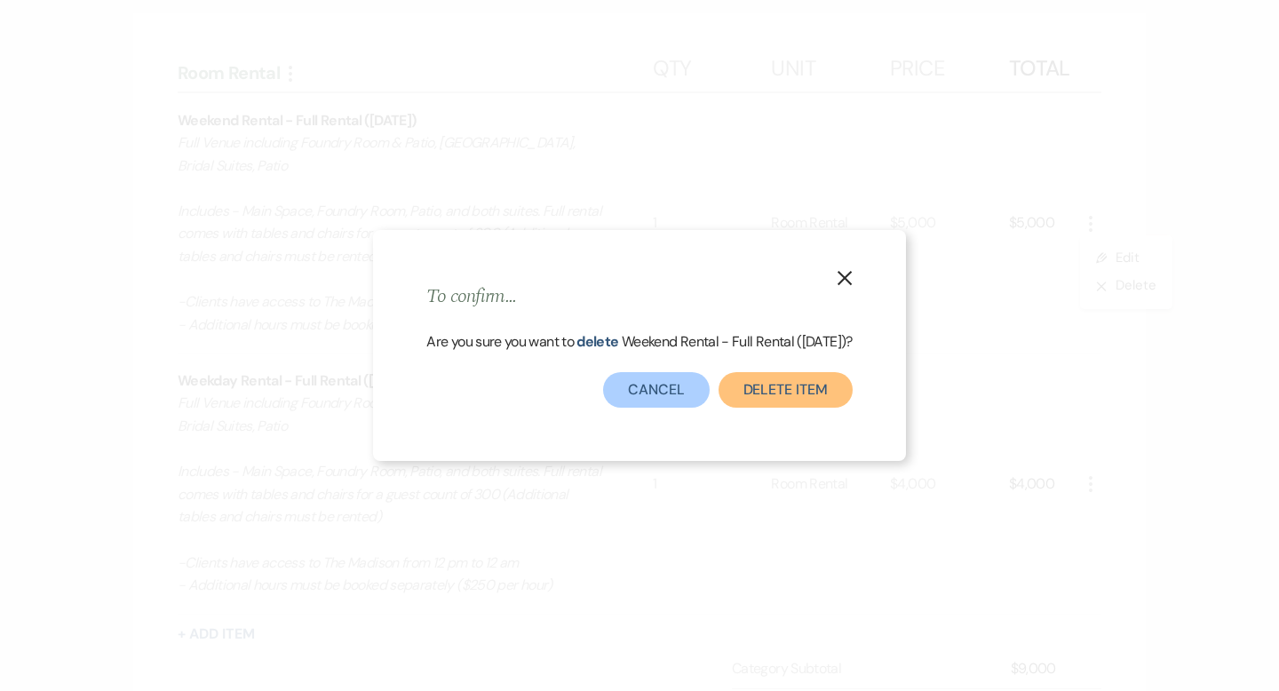
click at [820, 396] on button "Delete Item" at bounding box center [786, 390] width 134 height 36
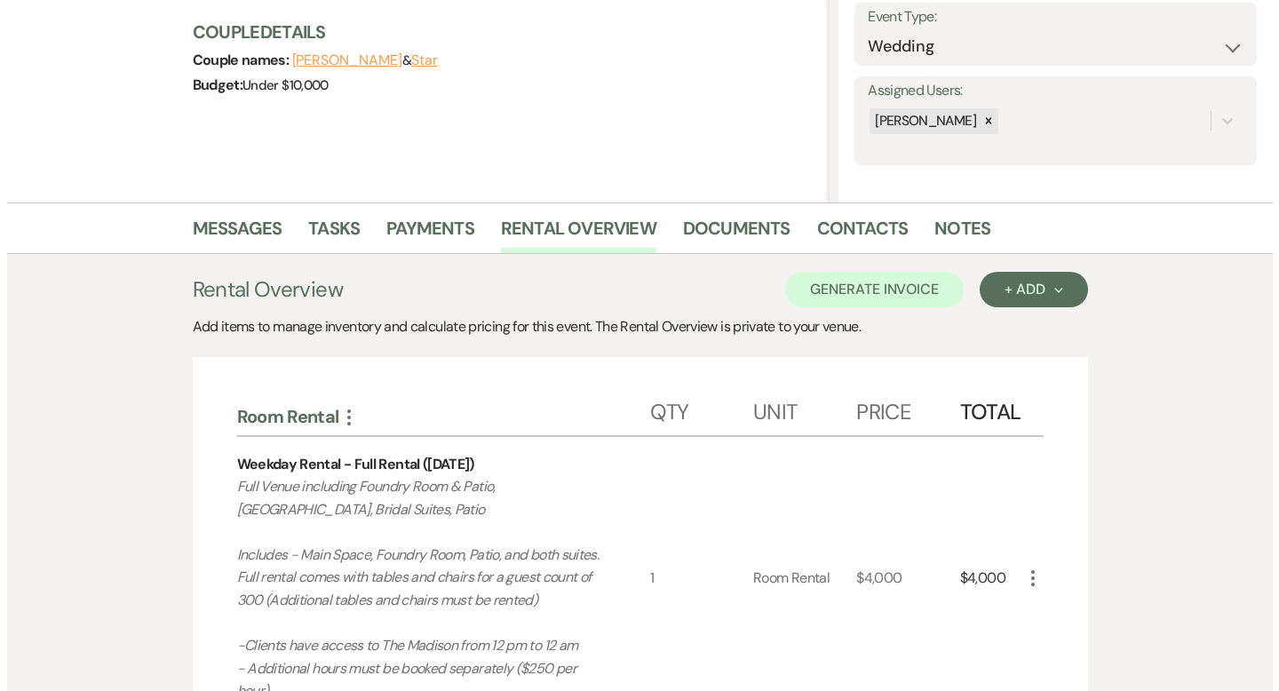
scroll to position [338, 0]
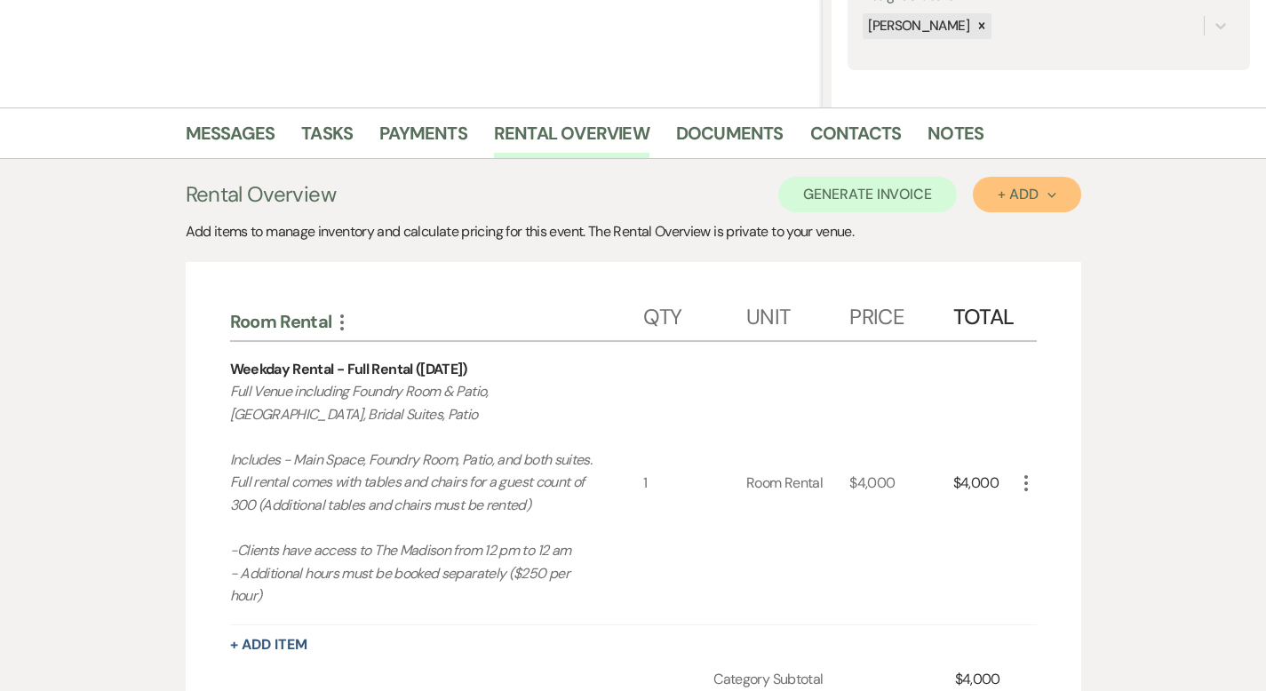
click at [1055, 187] on div "+ Add Next" at bounding box center [1027, 194] width 58 height 14
click at [1066, 273] on button "Category" at bounding box center [1019, 263] width 93 height 28
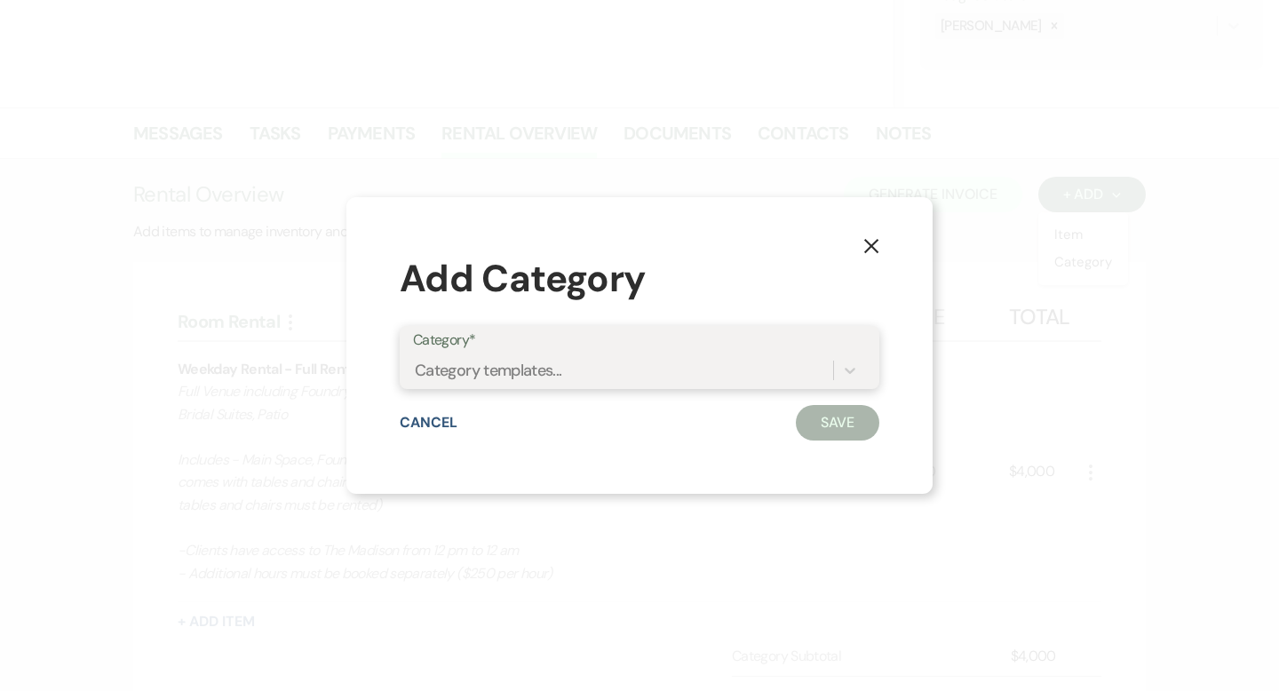
click at [700, 372] on div "Category templates..." at bounding box center [623, 369] width 420 height 31
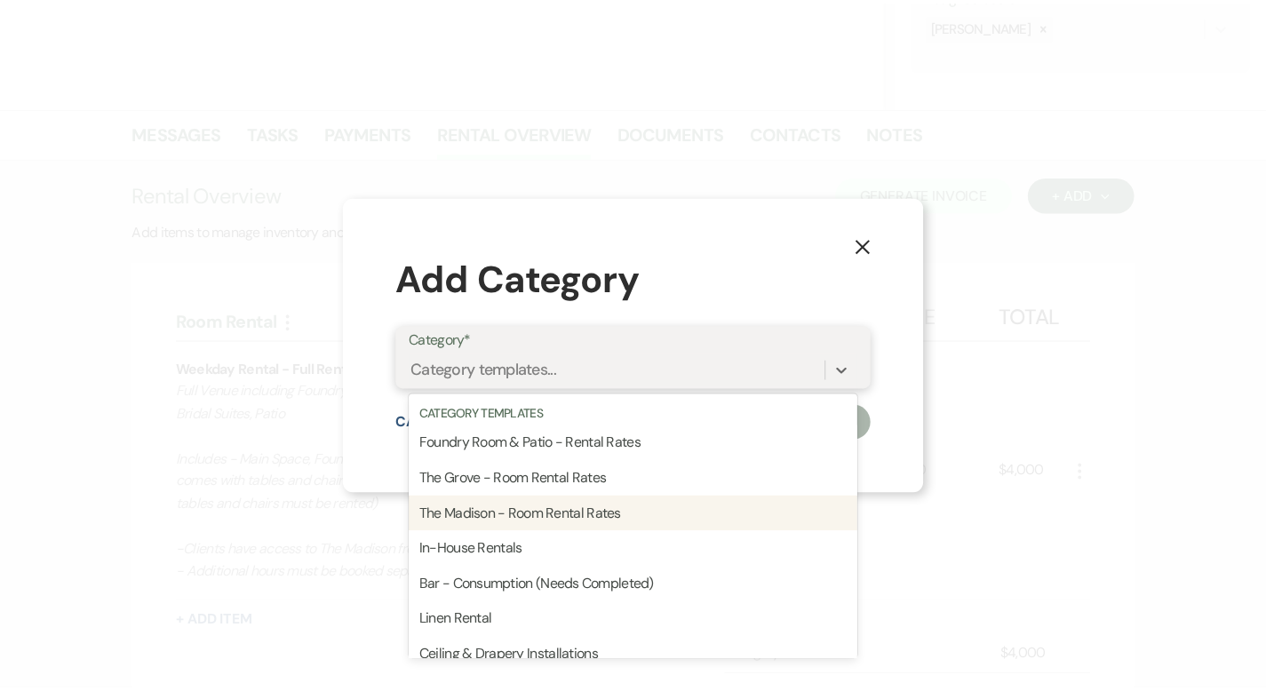
scroll to position [433, 0]
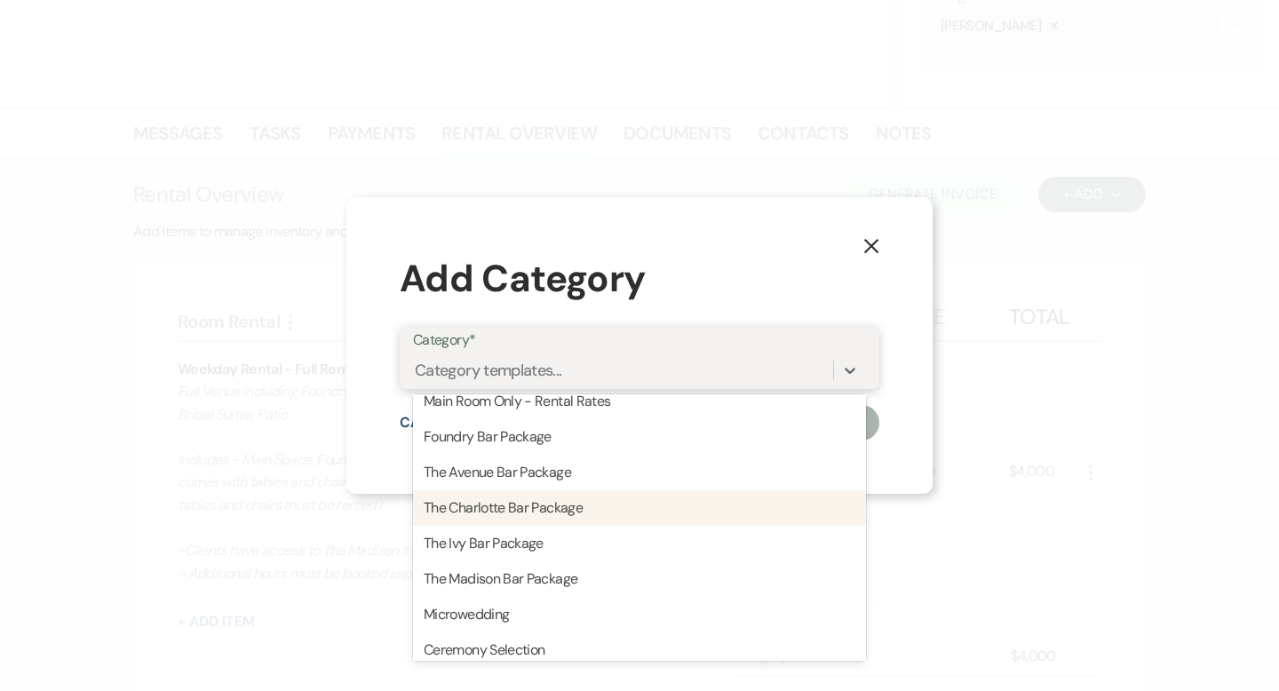
click at [694, 513] on div "The Charlotte Bar Package" at bounding box center [639, 508] width 453 height 36
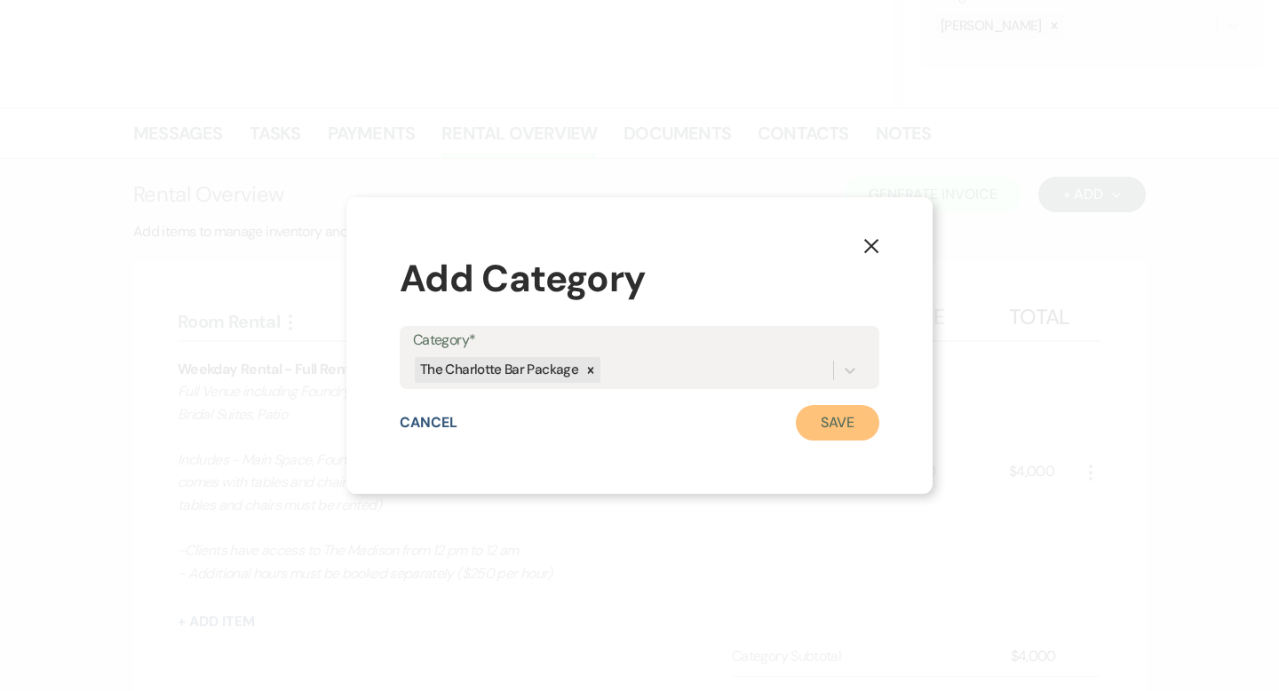
click at [827, 408] on button "Save" at bounding box center [837, 423] width 83 height 36
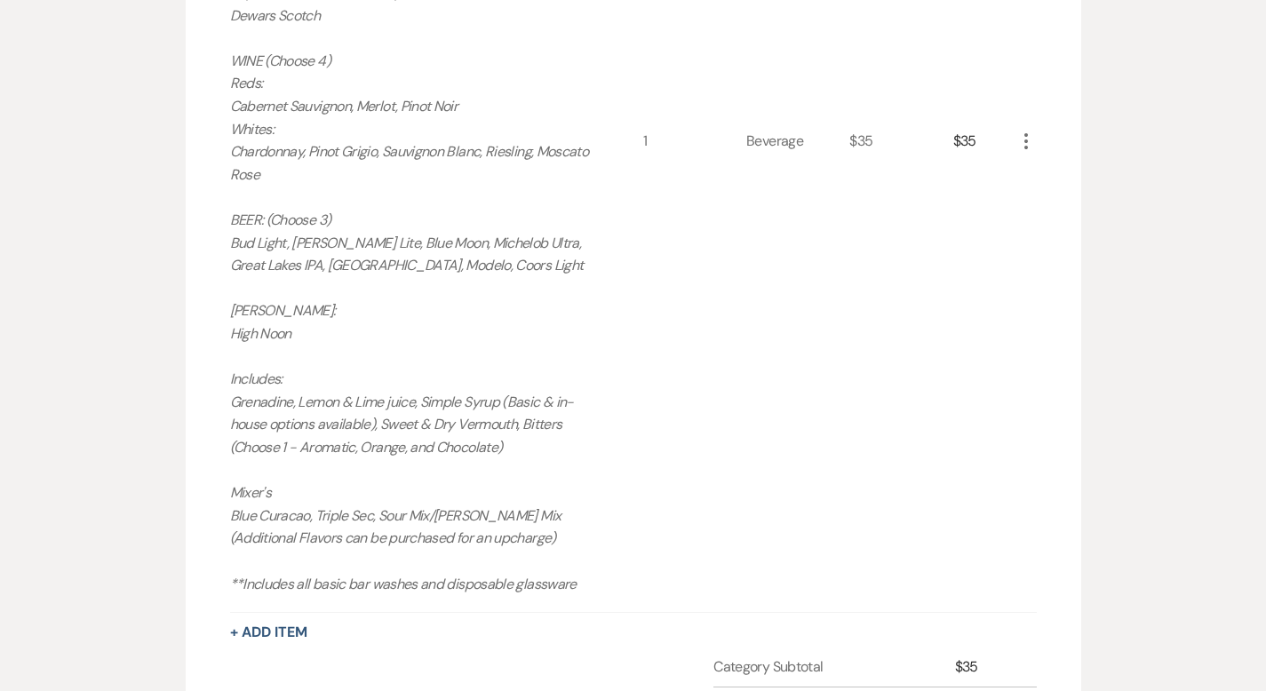
scroll to position [1642, 0]
click at [1037, 130] on icon "More" at bounding box center [1025, 140] width 21 height 21
click at [1108, 162] on button "Pencil Edit" at bounding box center [1061, 176] width 92 height 28
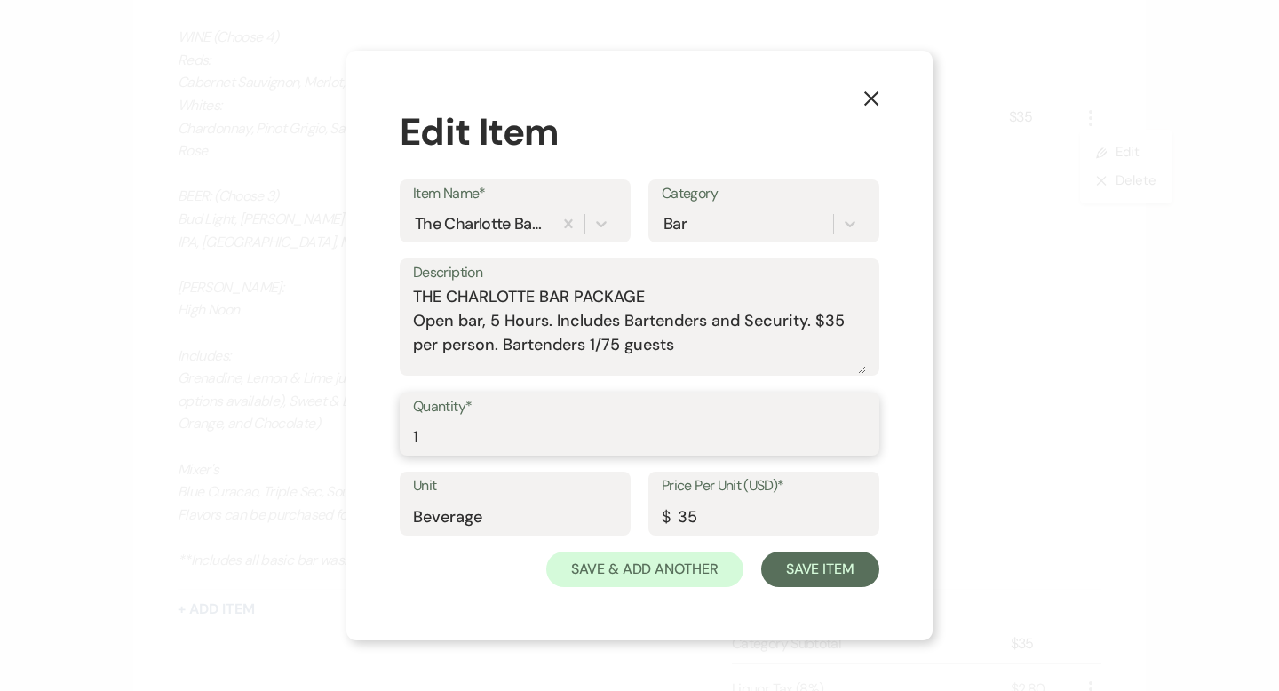
click at [505, 434] on input "1" at bounding box center [639, 436] width 453 height 35
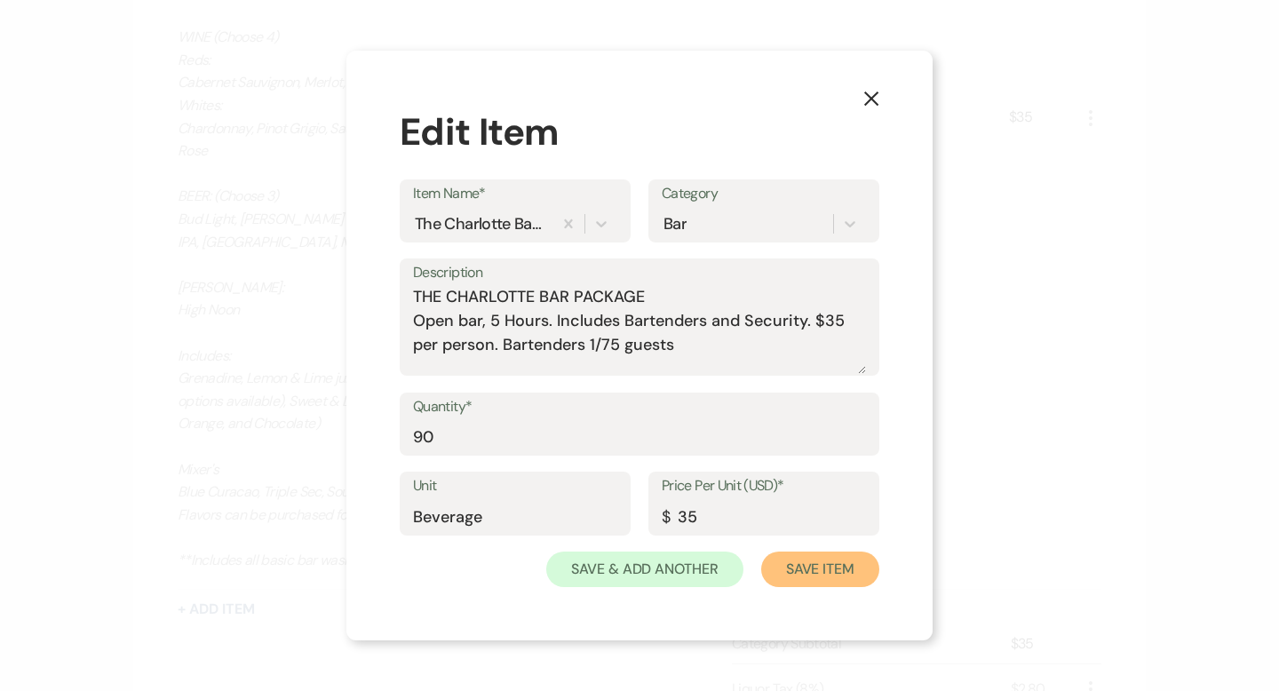
click at [778, 575] on button "Save Item" at bounding box center [820, 570] width 118 height 36
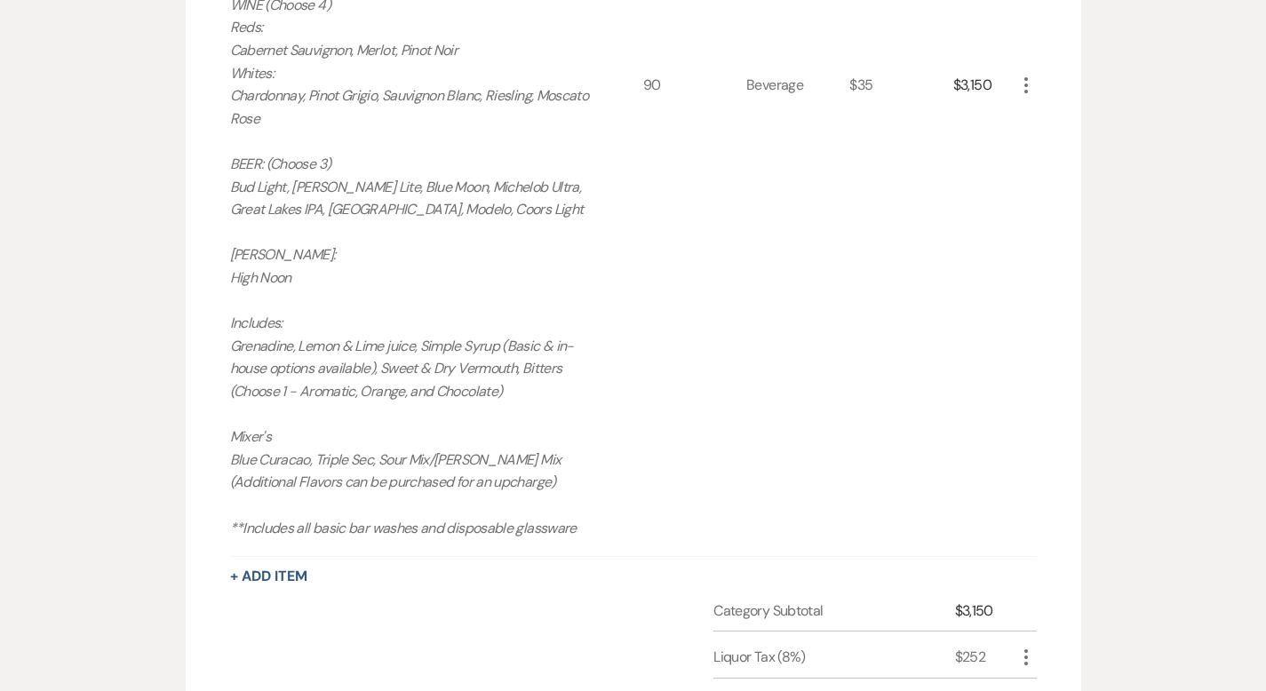
scroll to position [1704, 0]
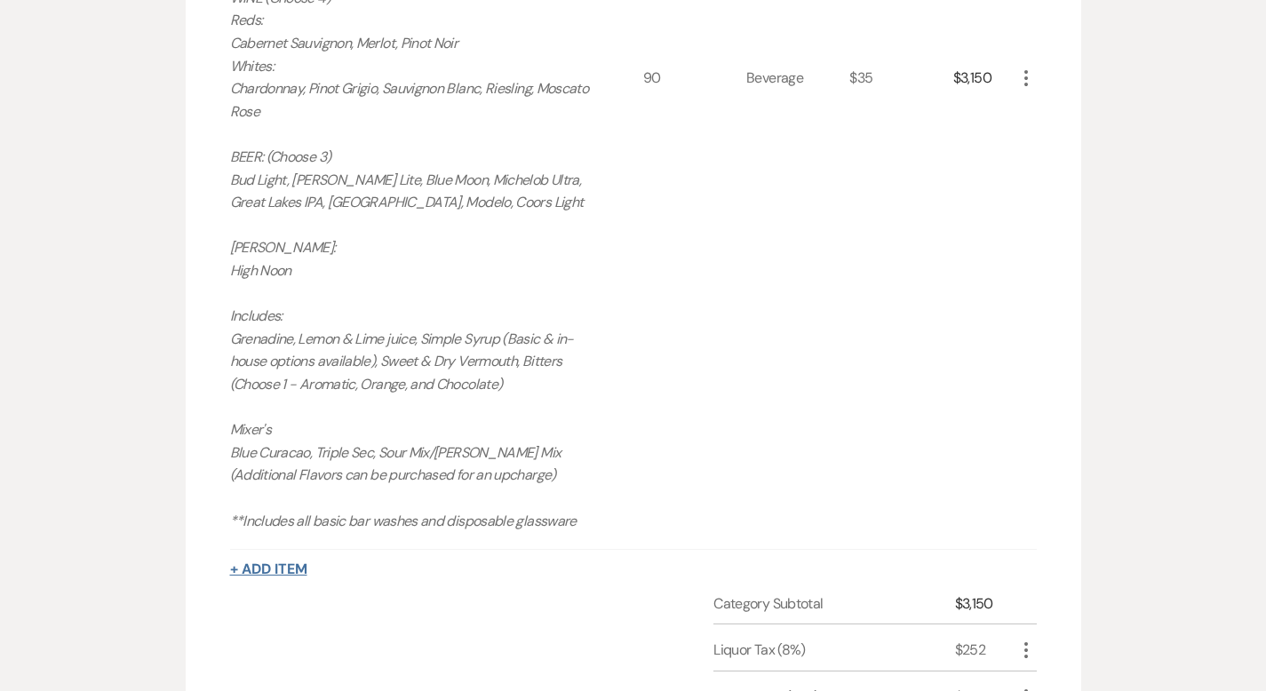
click at [230, 562] on button "+ Add Item" at bounding box center [268, 569] width 77 height 14
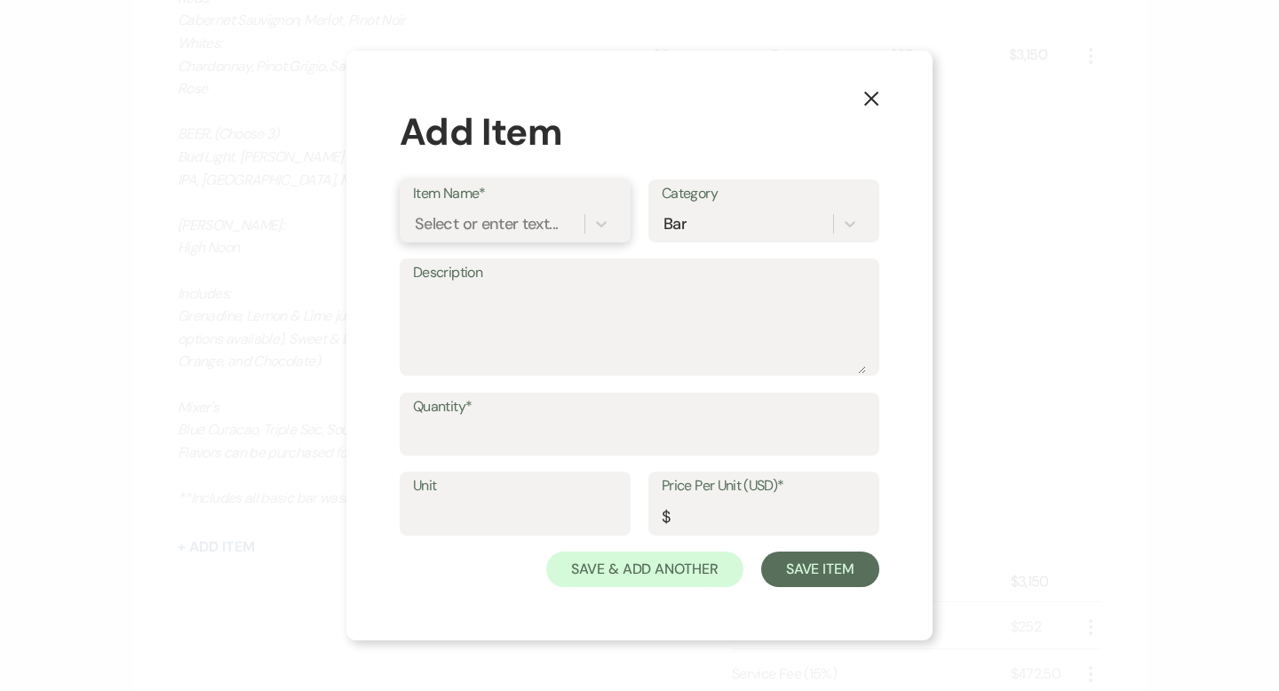
click at [535, 222] on div "Select or enter text..." at bounding box center [486, 223] width 143 height 24
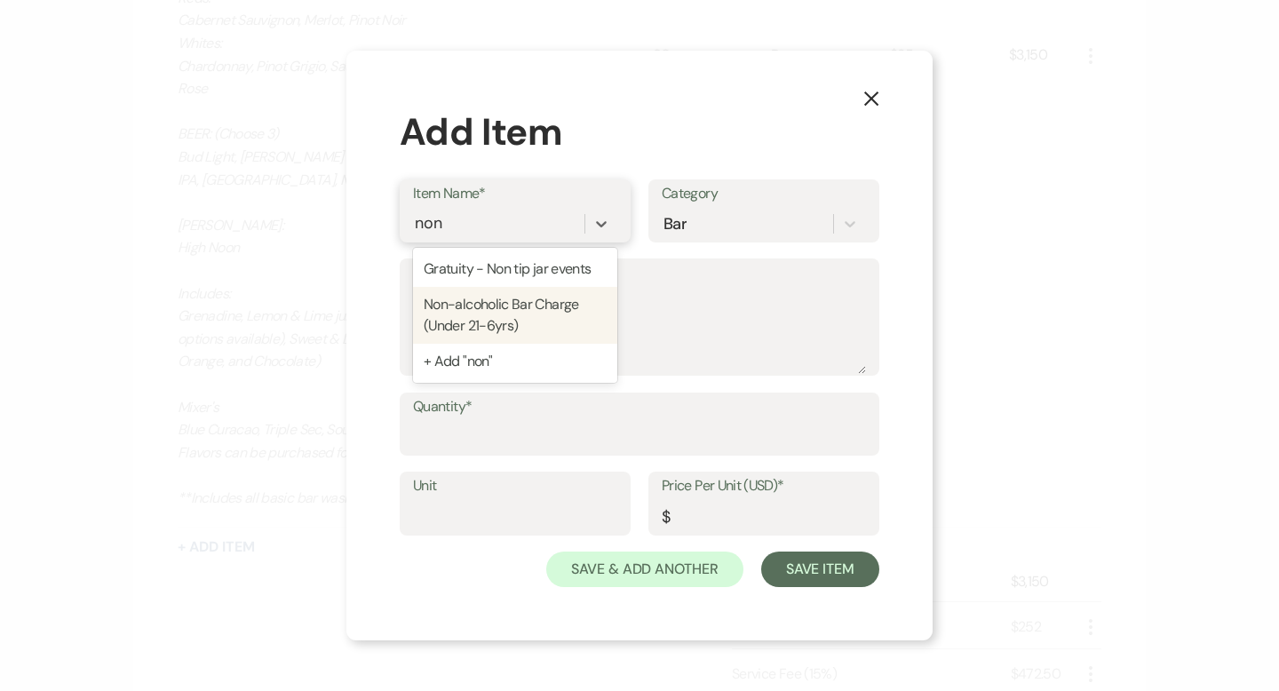
click at [472, 322] on div "Non-alcoholic Bar Charge (Under 21-6yrs)" at bounding box center [515, 315] width 204 height 57
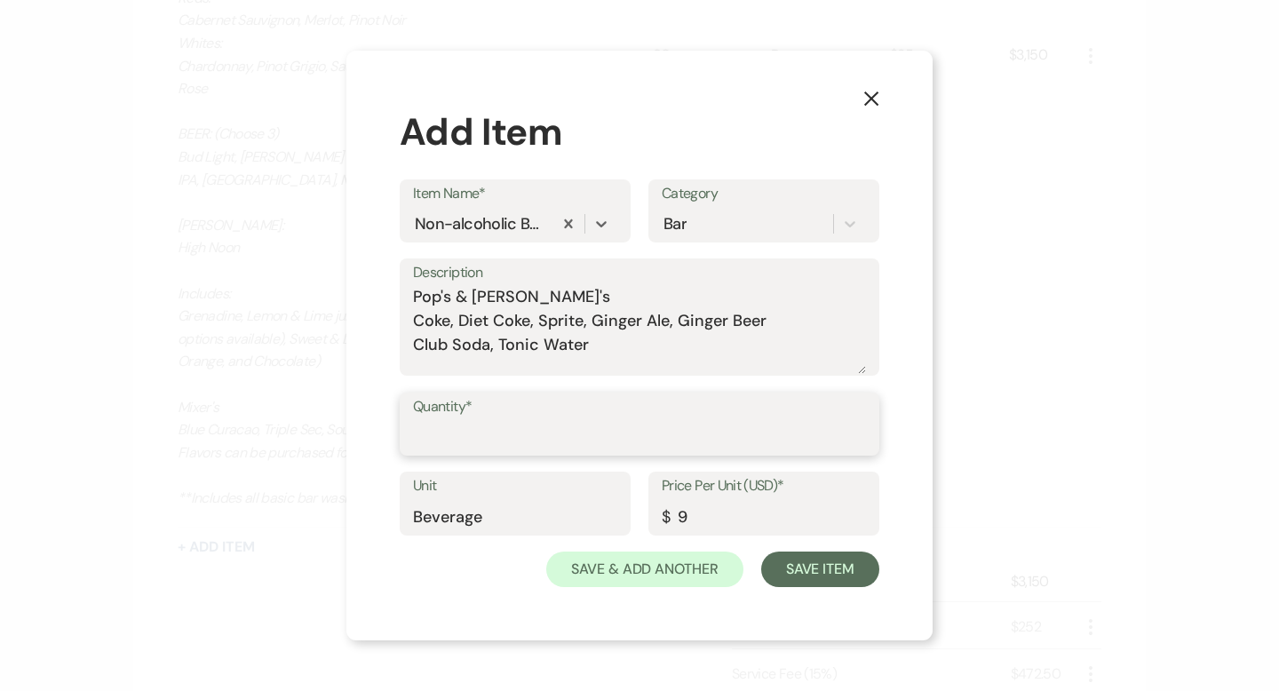
click at [483, 441] on input "Quantity*" at bounding box center [639, 436] width 453 height 35
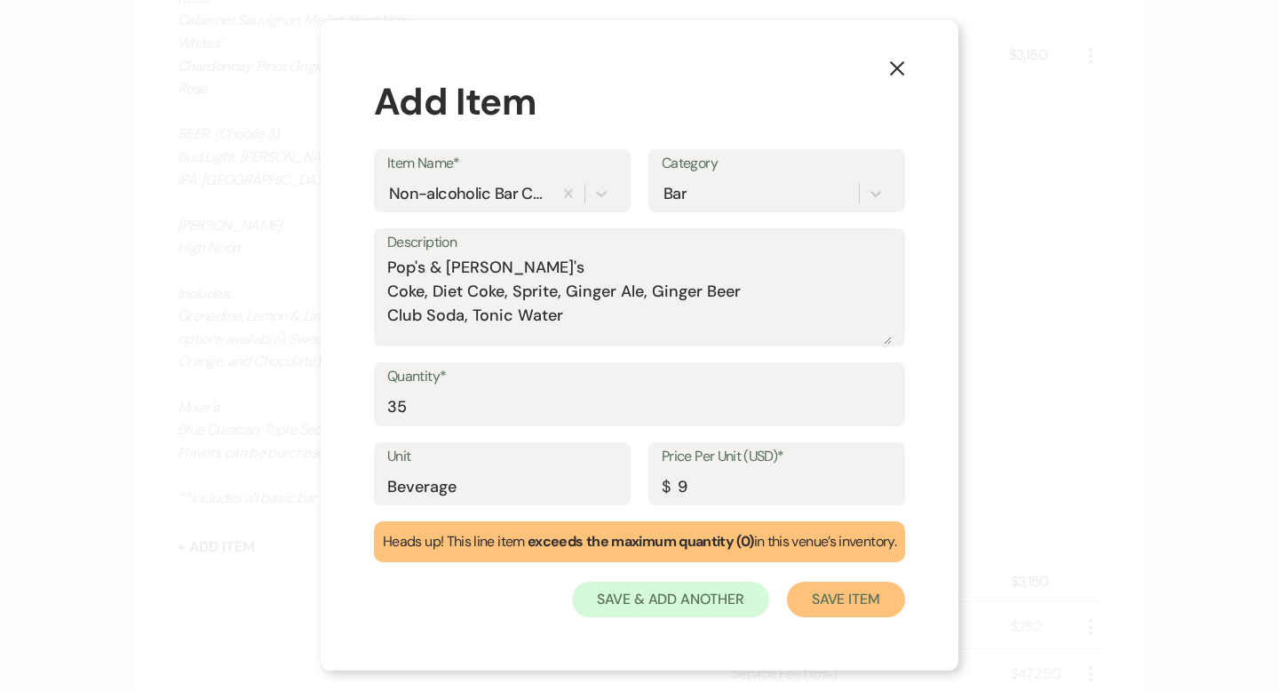
click at [848, 607] on button "Save Item" at bounding box center [846, 600] width 118 height 36
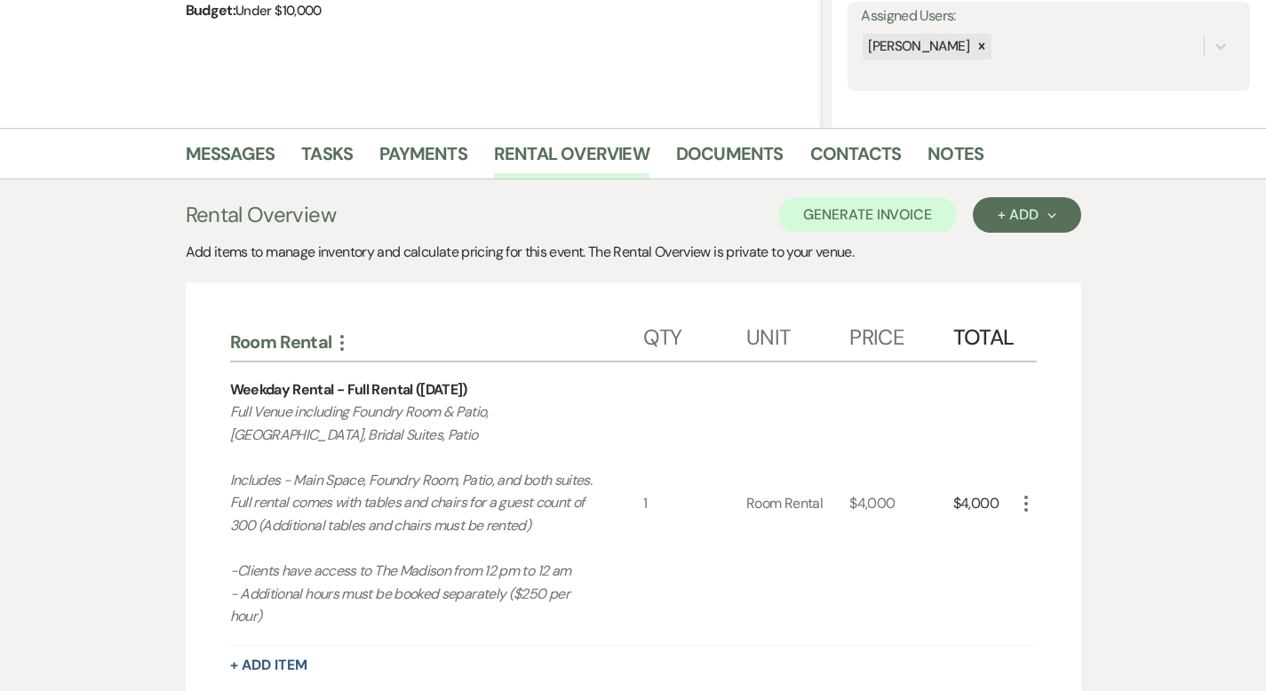
scroll to position [0, 0]
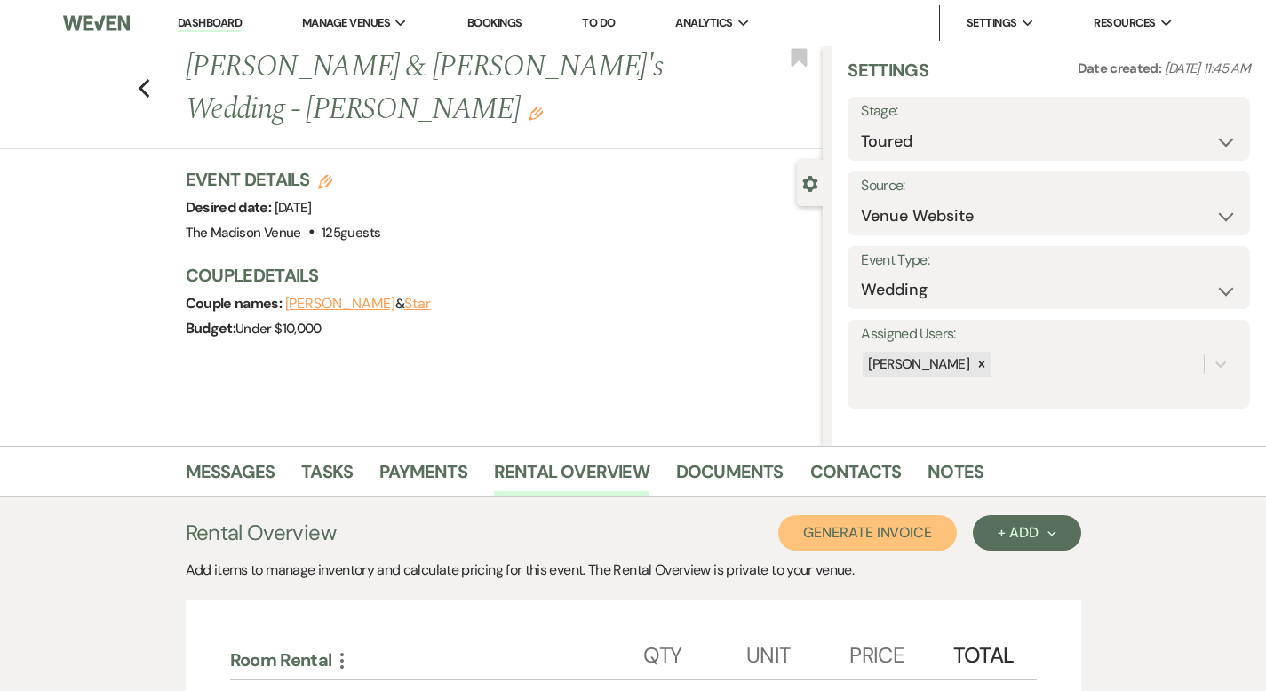
click at [957, 536] on button "Generate Invoice" at bounding box center [867, 533] width 179 height 36
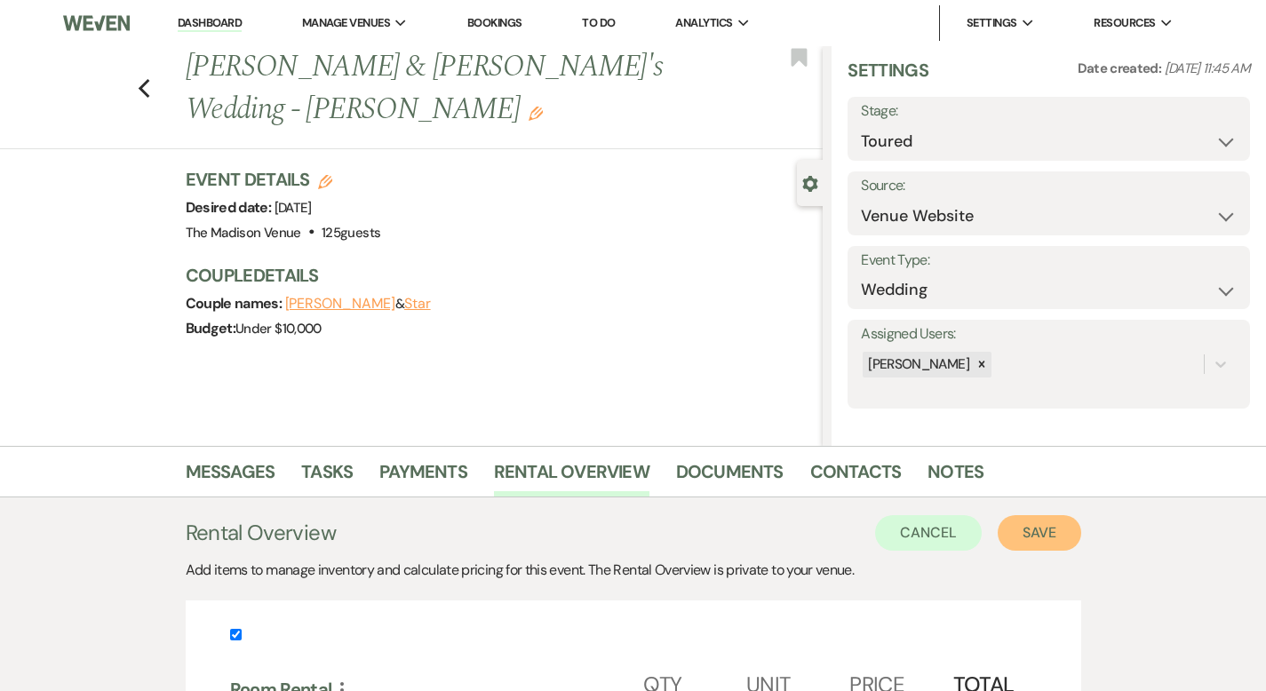
click at [1081, 541] on button "Save" at bounding box center [1039, 533] width 83 height 36
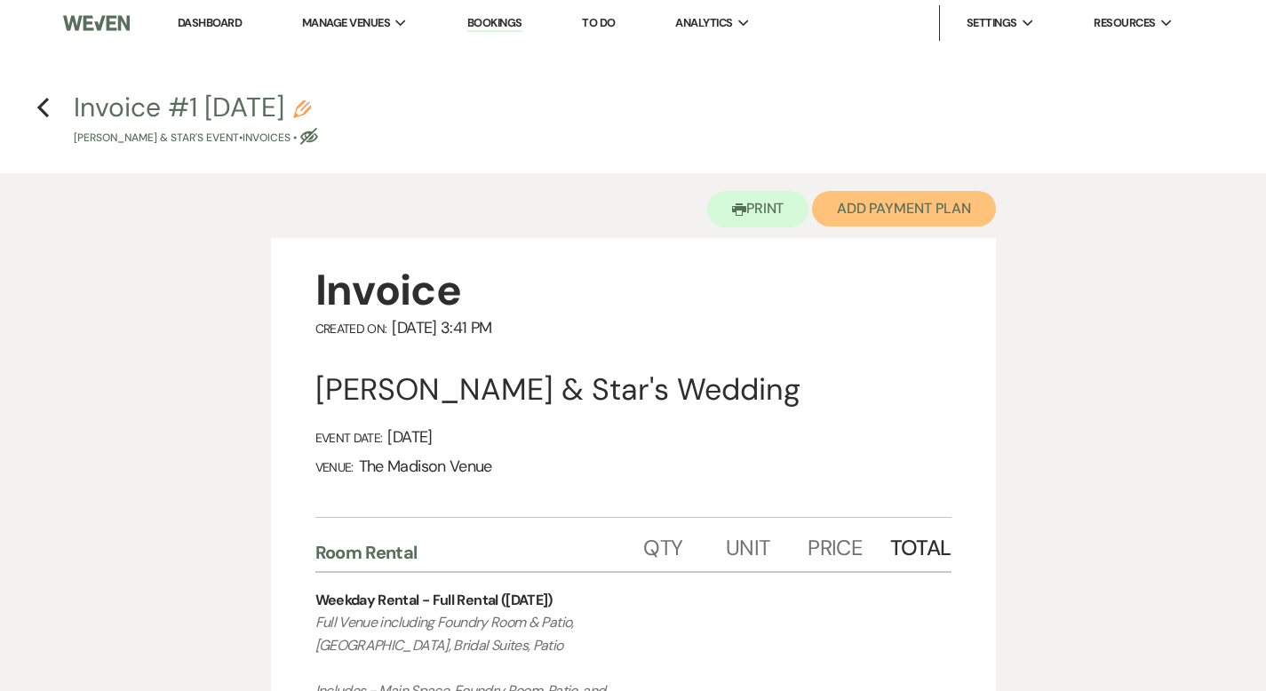
click at [907, 218] on button "Add Payment Plan" at bounding box center [904, 209] width 184 height 36
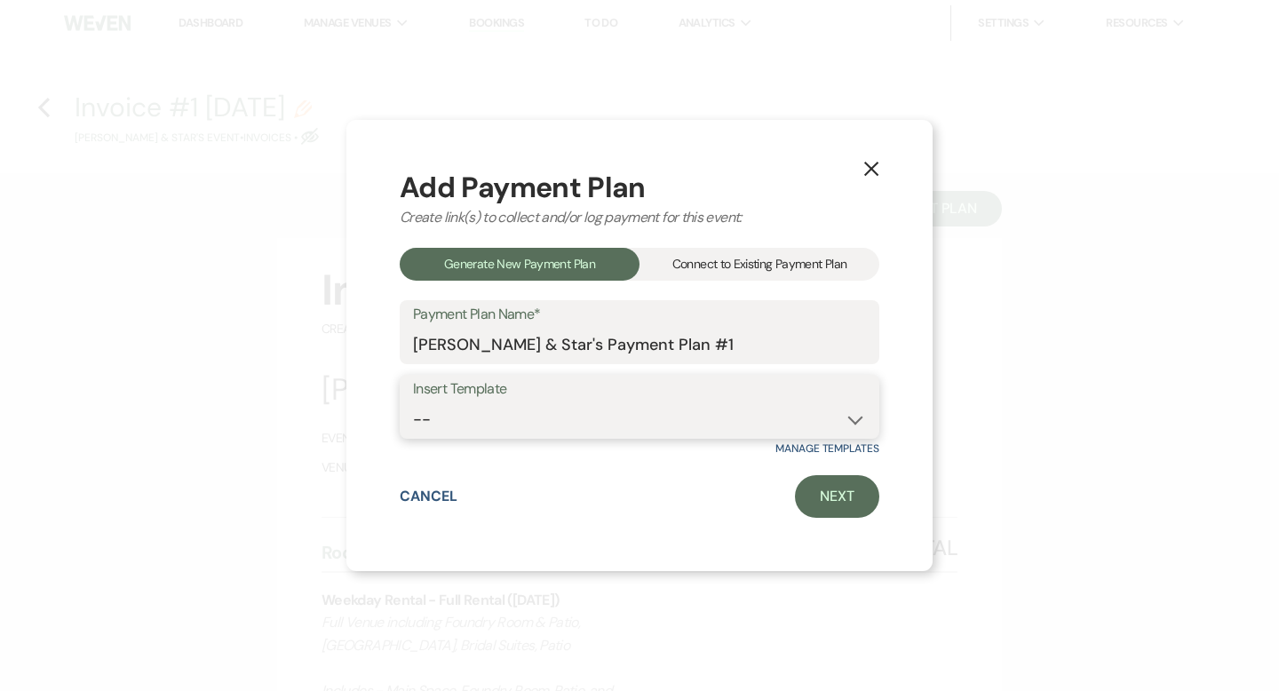
click at [588, 423] on select "-- 2000 Deposit + 5 Payment Plan Payment in full Add-On Invoices 25% - 4 Paymen…" at bounding box center [639, 419] width 453 height 35
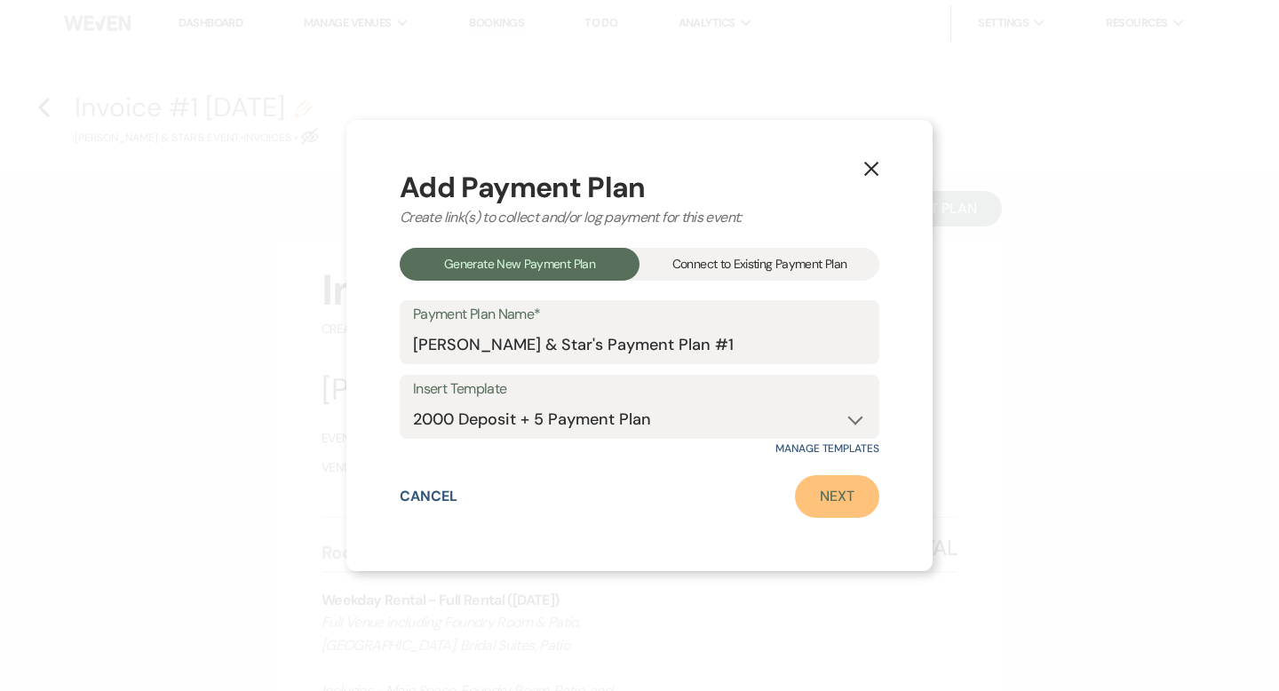
click at [830, 488] on link "Next" at bounding box center [837, 496] width 84 height 43
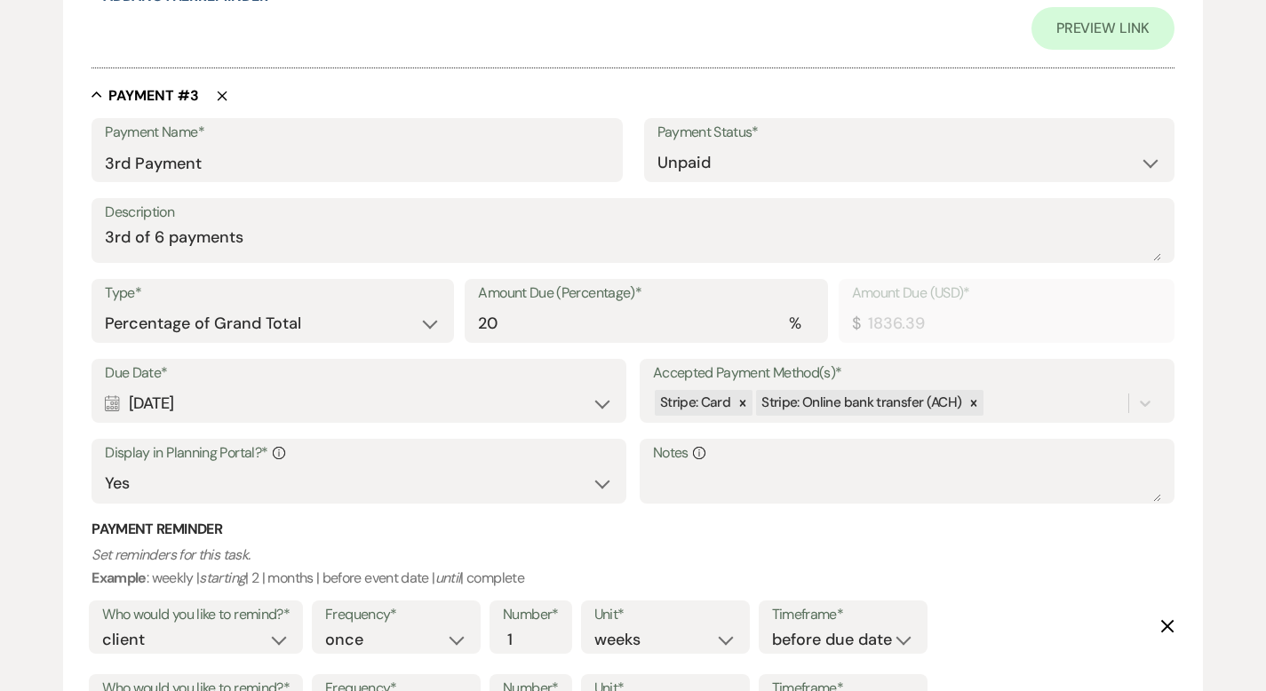
scroll to position [1790, 0]
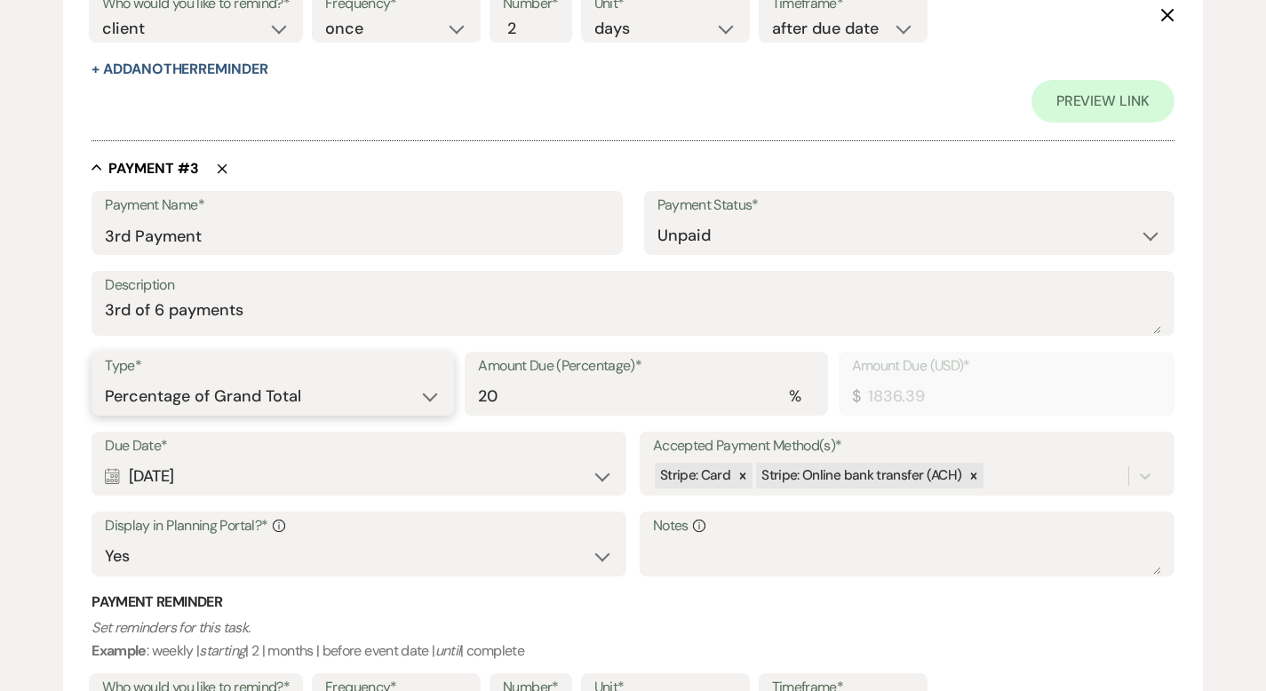
click at [319, 395] on select "Dollar Amount Percentage of Grand Total" at bounding box center [273, 396] width 336 height 35
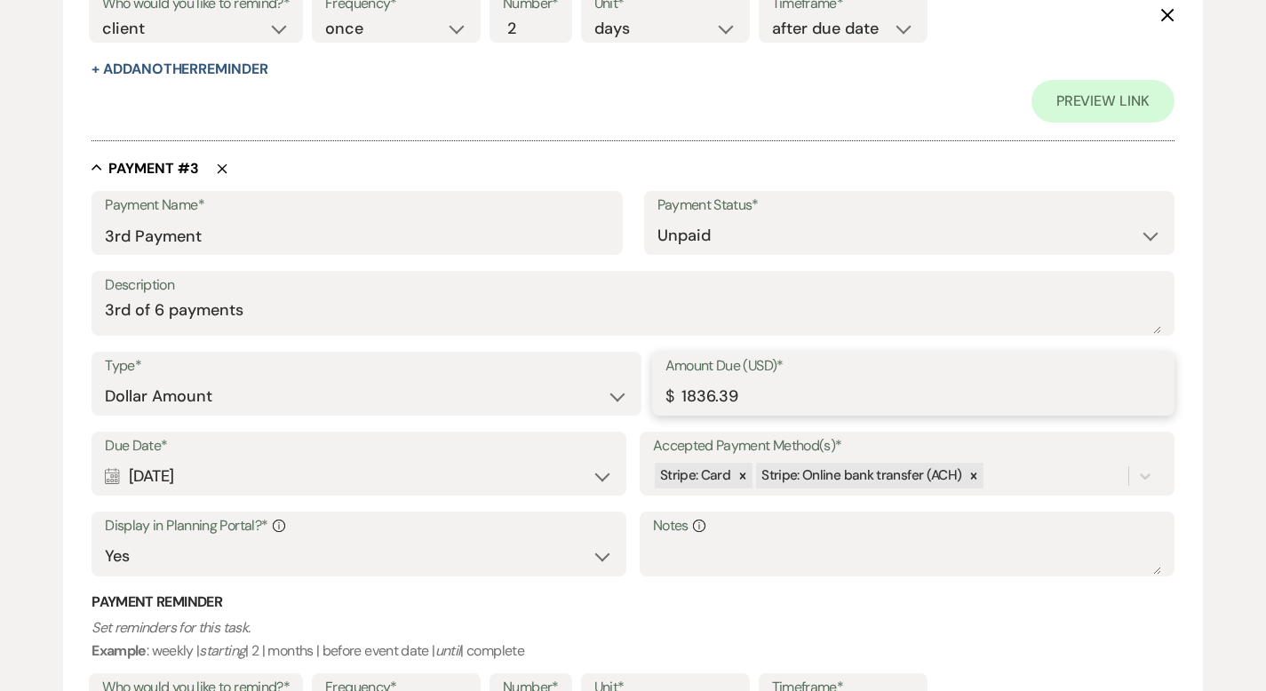
click at [815, 398] on input "1836.39" at bounding box center [913, 396] width 496 height 35
click at [696, 394] on input "1836.39" at bounding box center [913, 396] width 496 height 35
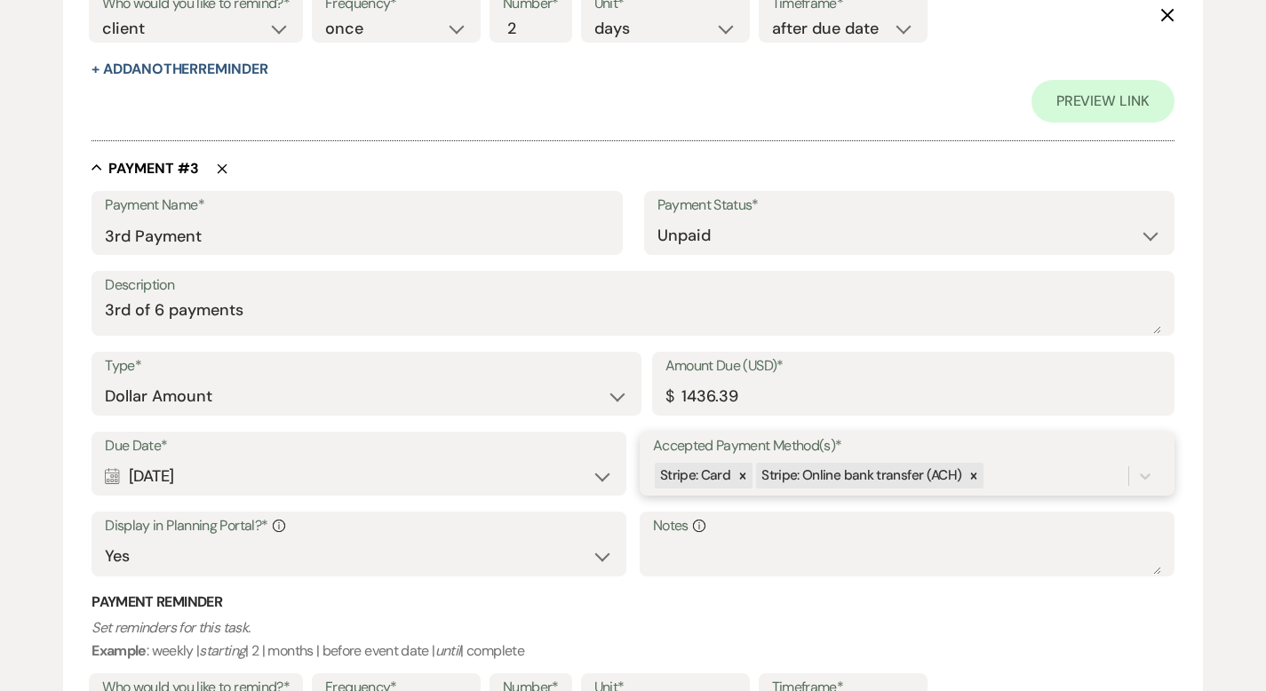
click at [1017, 474] on div "Due Date* Calendar [DATE] Expand Accepted Payment Method(s)* Stripe: Card Strip…" at bounding box center [632, 512] width 1083 height 161
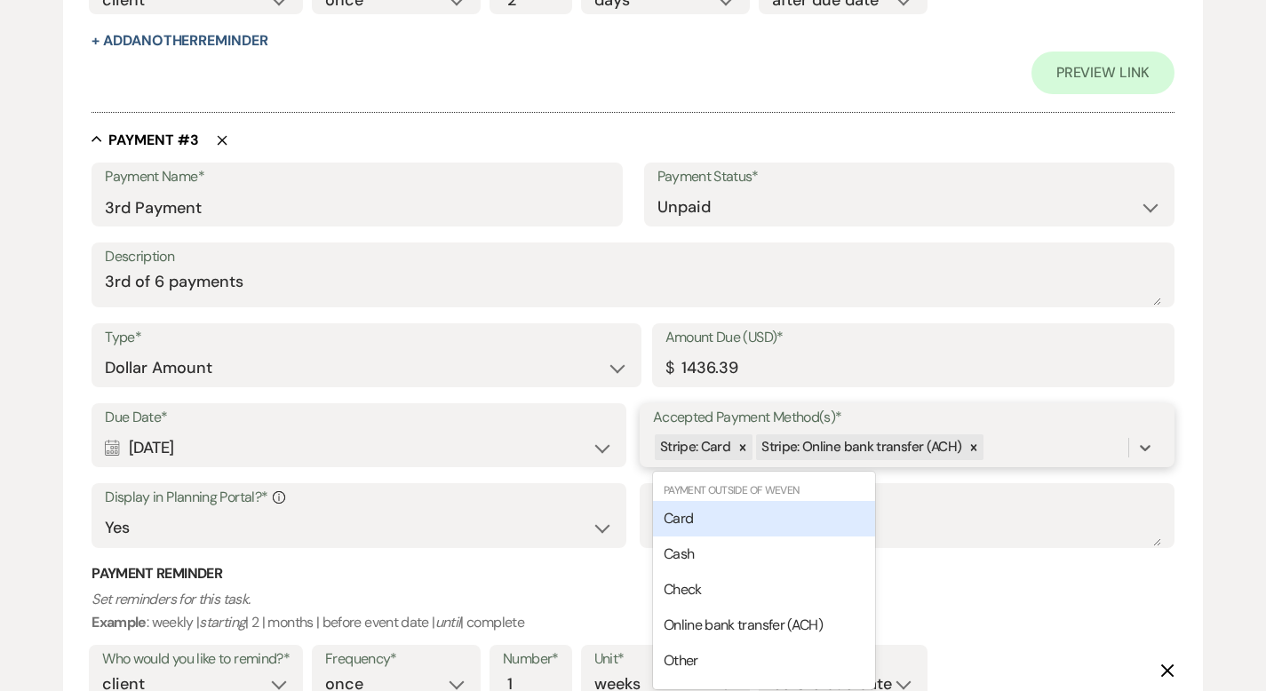
scroll to position [1822, 0]
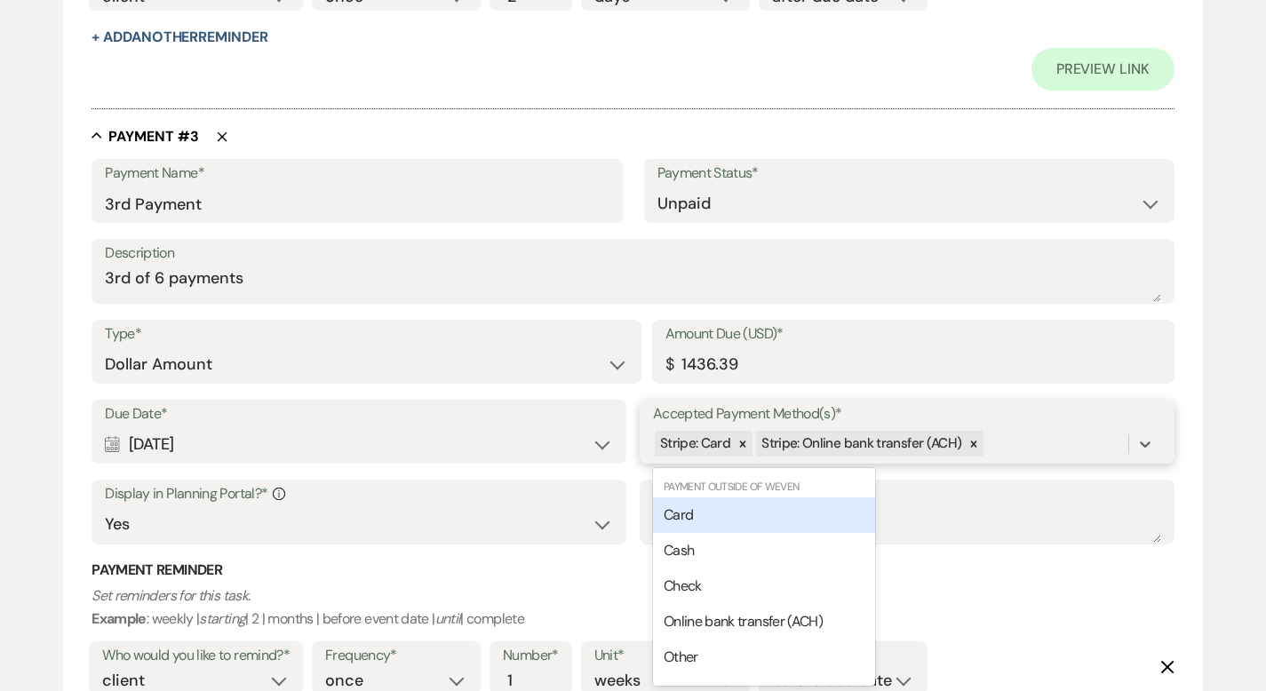
click at [780, 518] on div "Card" at bounding box center [764, 515] width 222 height 36
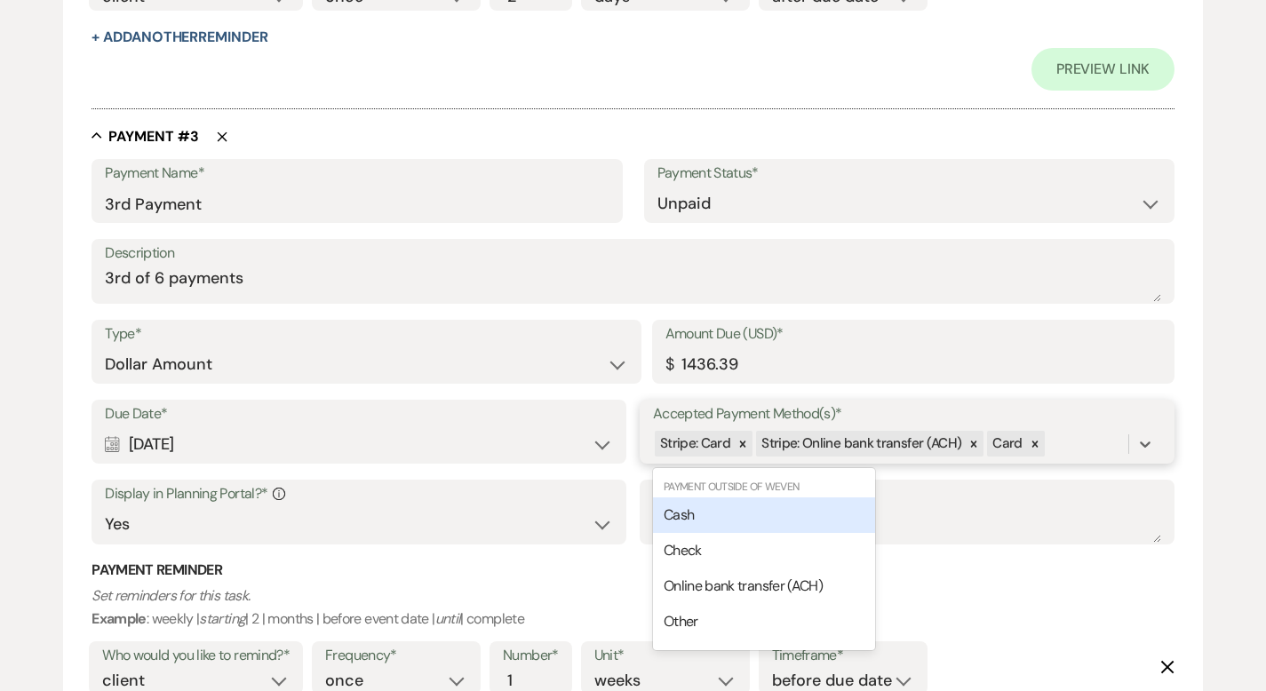
click at [1079, 446] on div "Stripe: Card Stripe: Online bank transfer (ACH) Card" at bounding box center [890, 443] width 475 height 31
click at [735, 511] on div "Cash" at bounding box center [764, 515] width 222 height 36
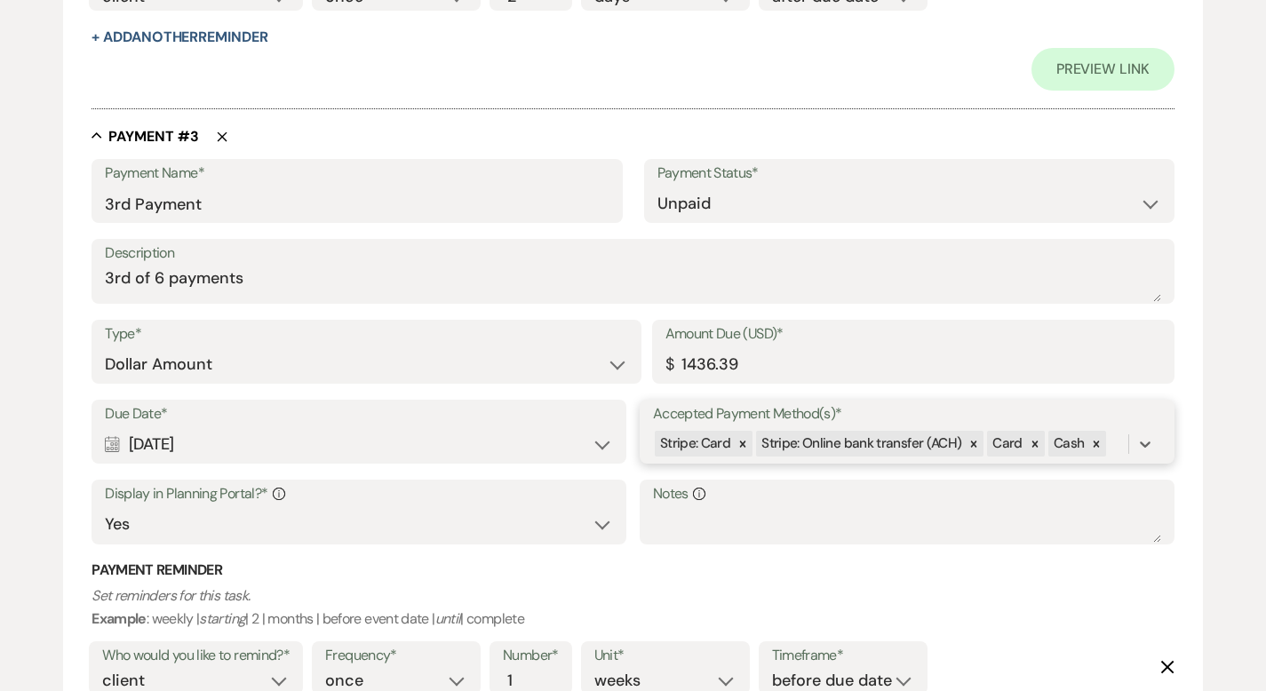
click at [1117, 444] on div "Stripe: Card Stripe: Online bank transfer (ACH) Card Cash" at bounding box center [890, 443] width 475 height 31
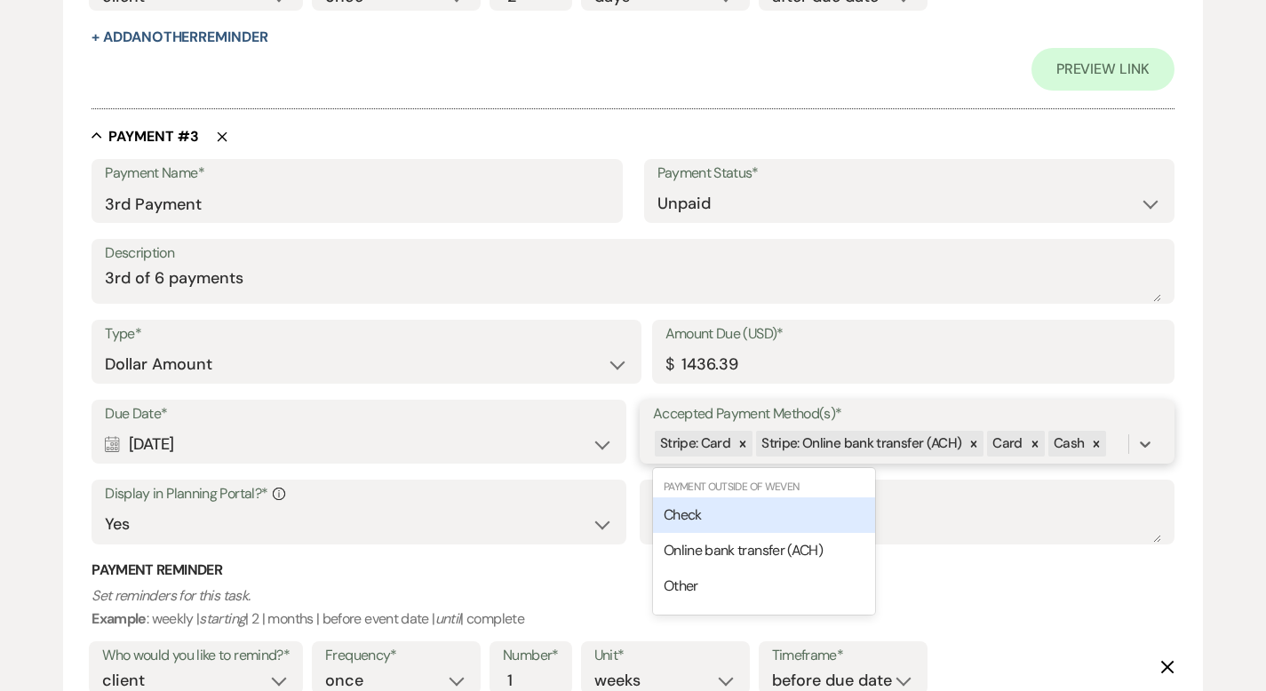
click at [800, 499] on div "Check" at bounding box center [764, 515] width 222 height 36
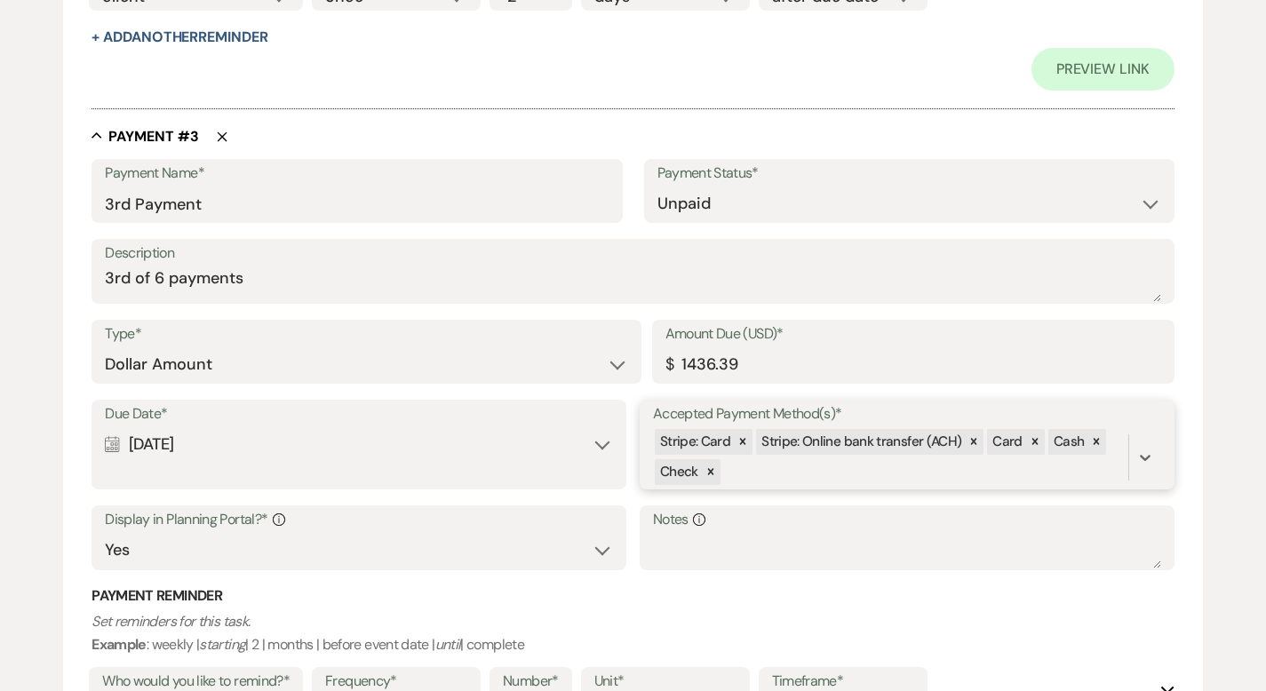
click at [803, 474] on div "Stripe: Card Stripe: Online bank transfer (ACH) Card Cash Check" at bounding box center [890, 457] width 475 height 60
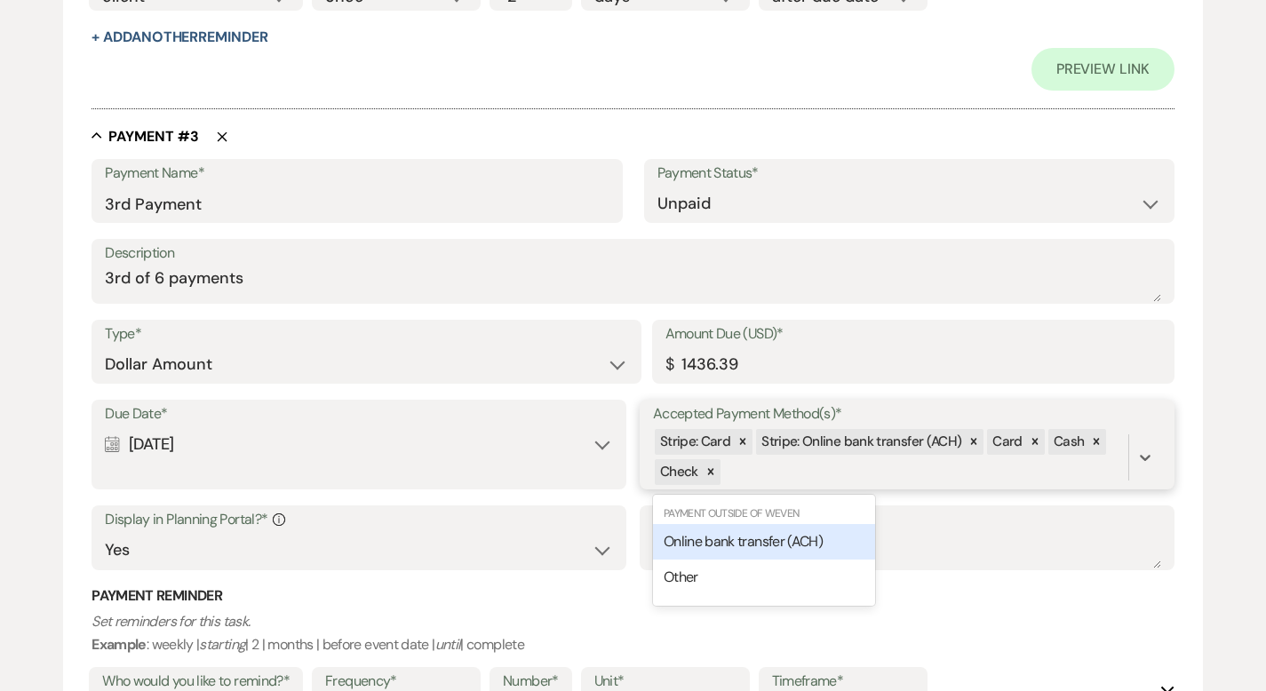
click at [759, 545] on span "Online bank transfer (ACH)" at bounding box center [743, 541] width 159 height 19
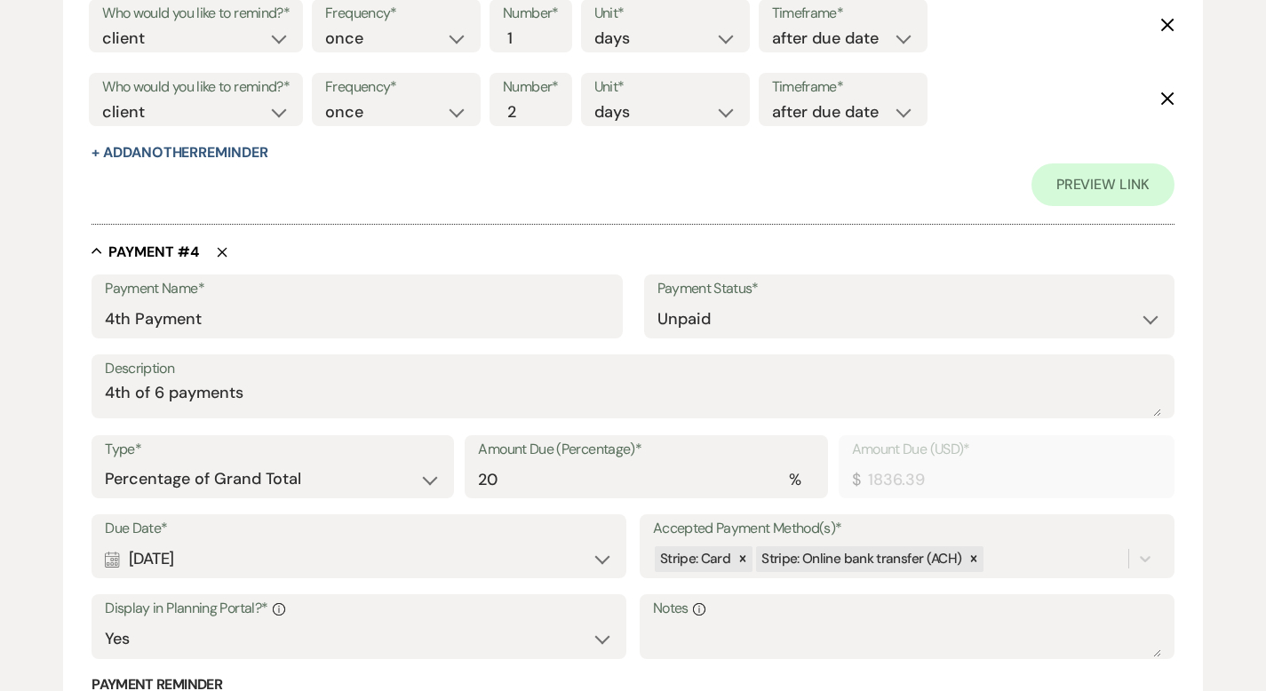
scroll to position [2621, 0]
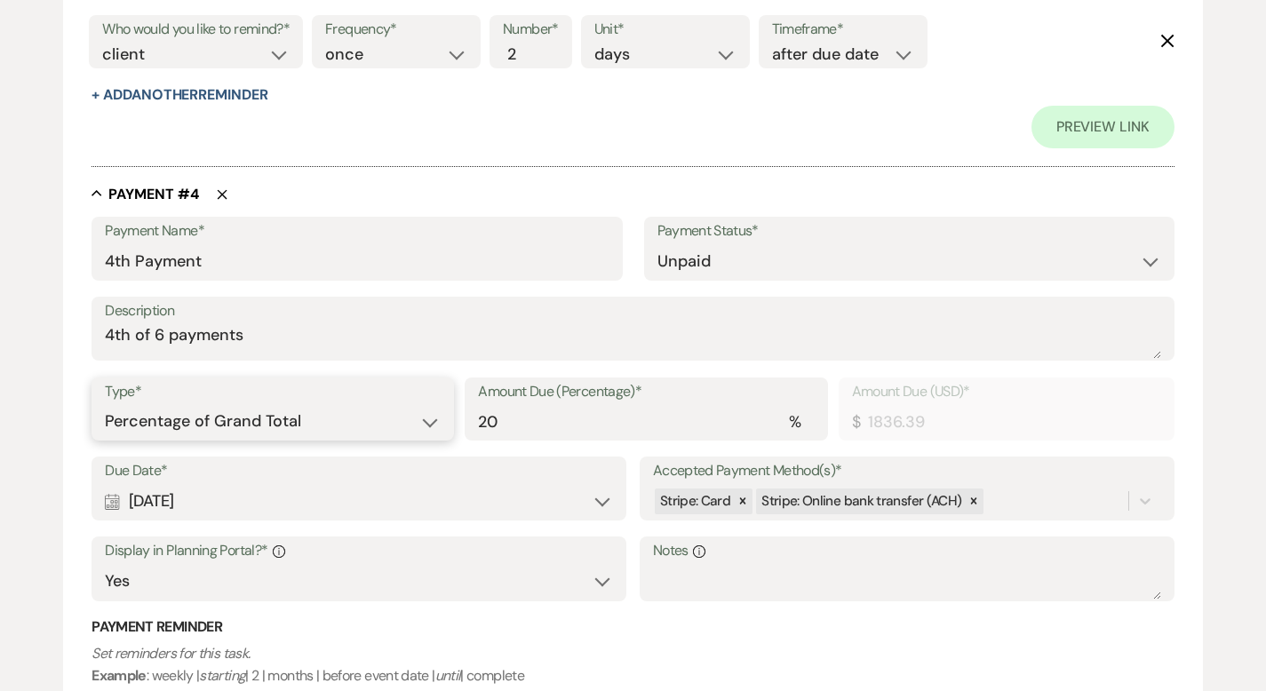
click at [302, 416] on select "Dollar Amount Percentage of Grand Total" at bounding box center [273, 421] width 336 height 35
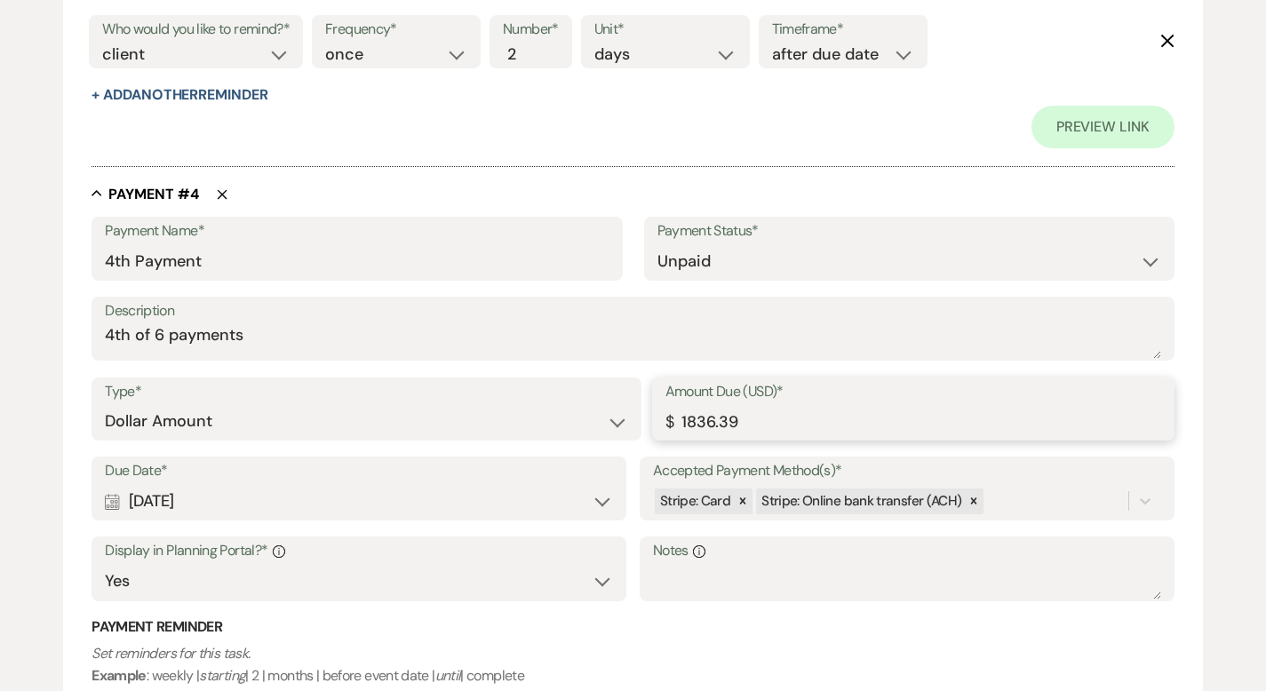
click at [693, 417] on input "1836.39" at bounding box center [913, 421] width 496 height 35
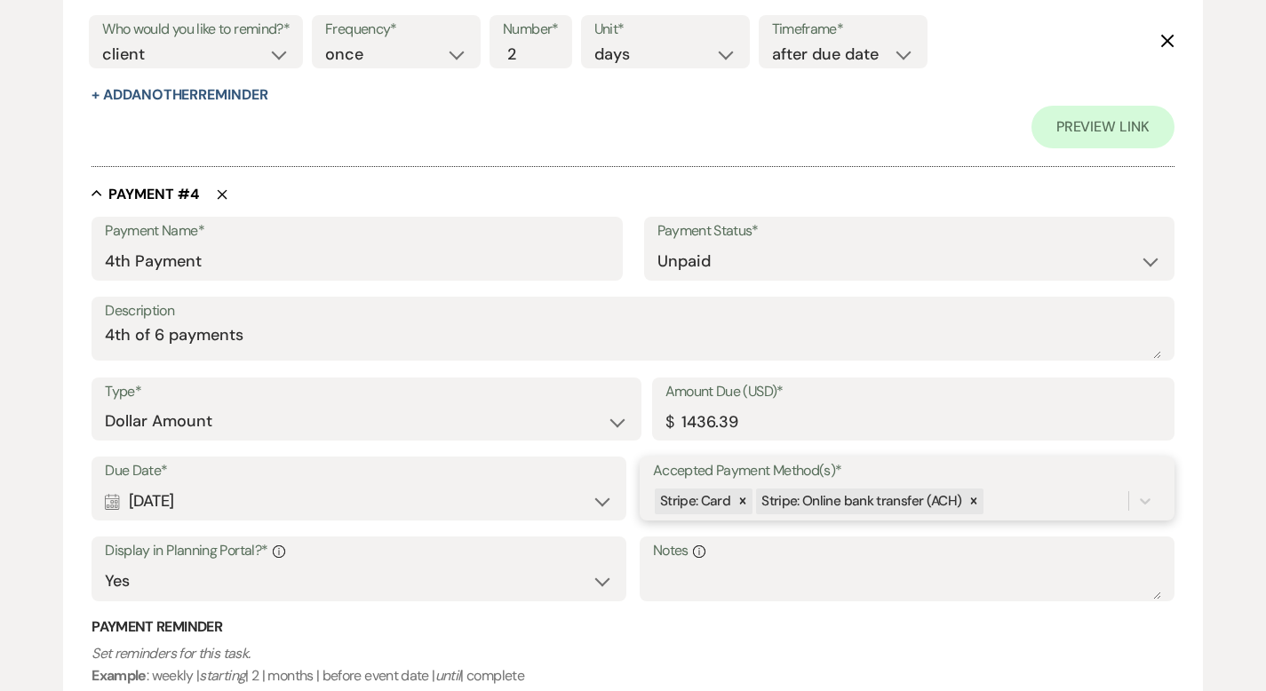
click at [994, 502] on div "Due Date* Calendar [DATE] Expand Accepted Payment Method(s)* Stripe: Card Strip…" at bounding box center [632, 537] width 1083 height 161
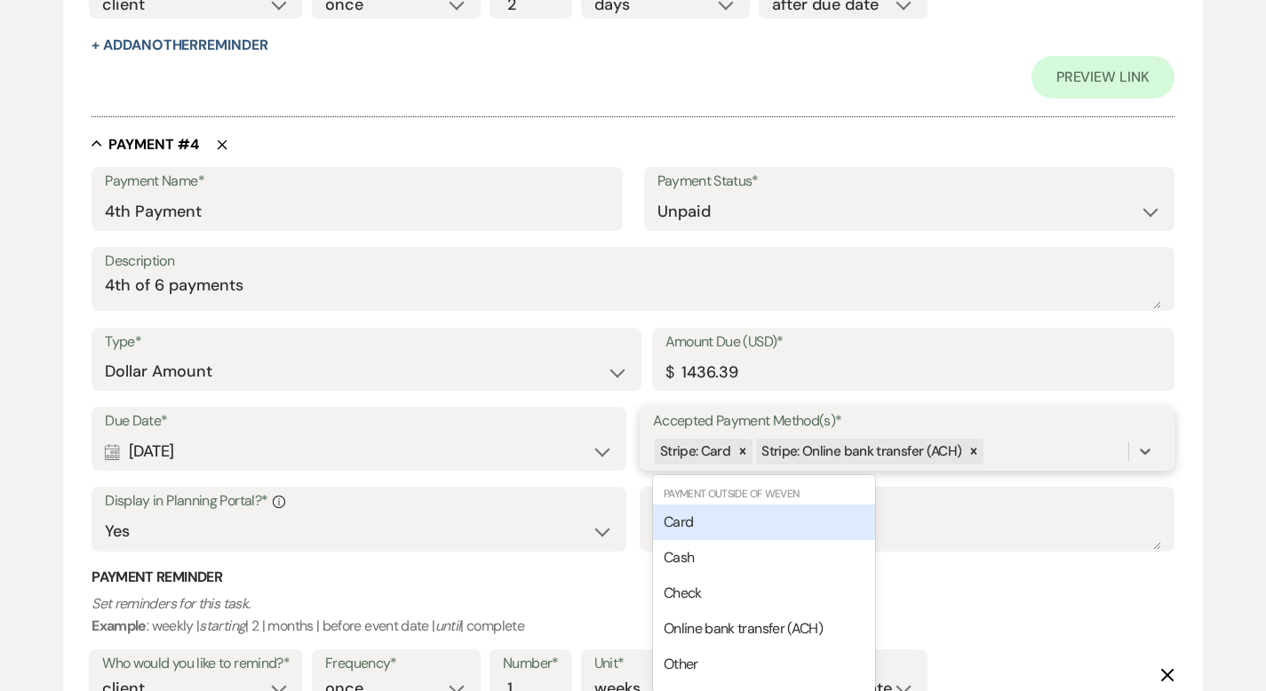
scroll to position [2678, 0]
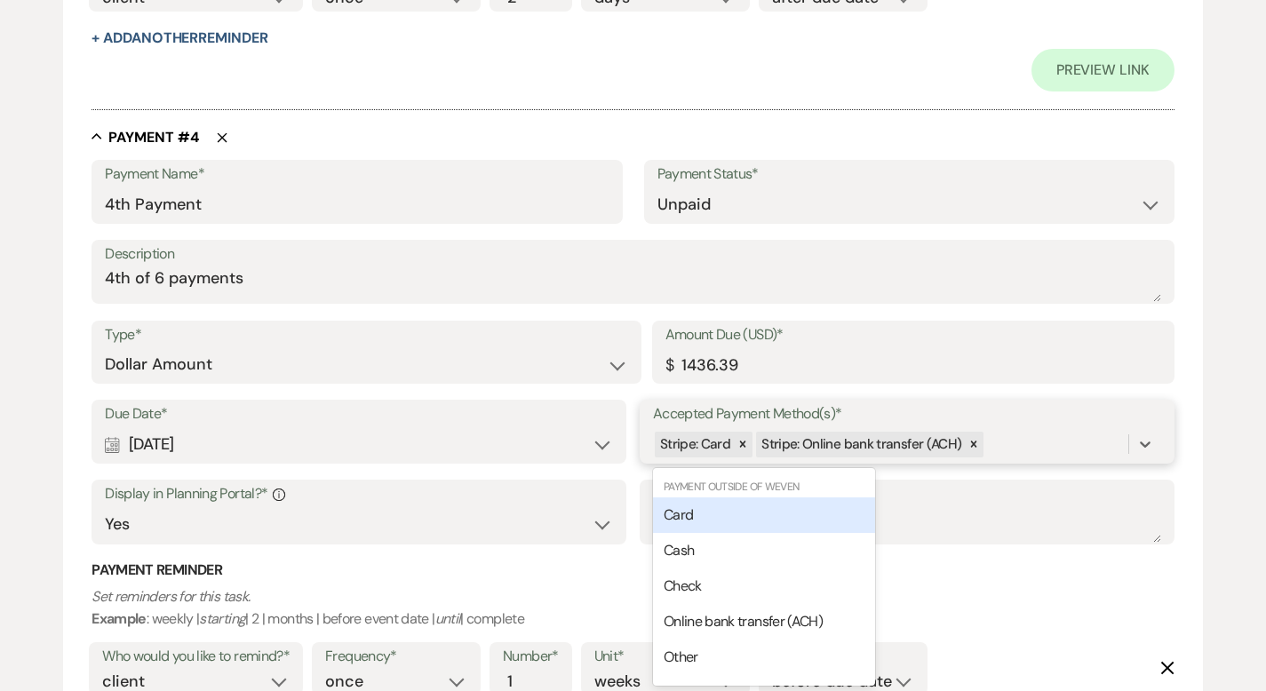
click at [758, 506] on div "Card" at bounding box center [764, 515] width 222 height 36
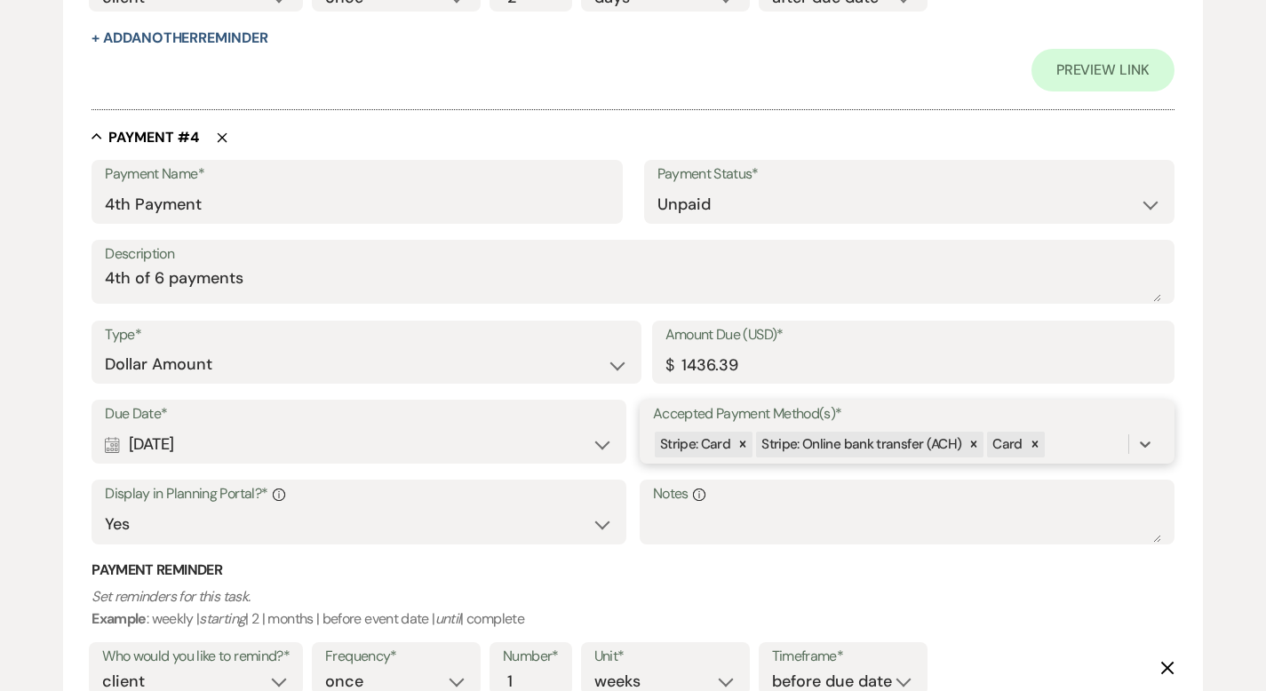
click at [1089, 444] on div "Stripe: Card Stripe: Online bank transfer (ACH) Card" at bounding box center [890, 444] width 475 height 31
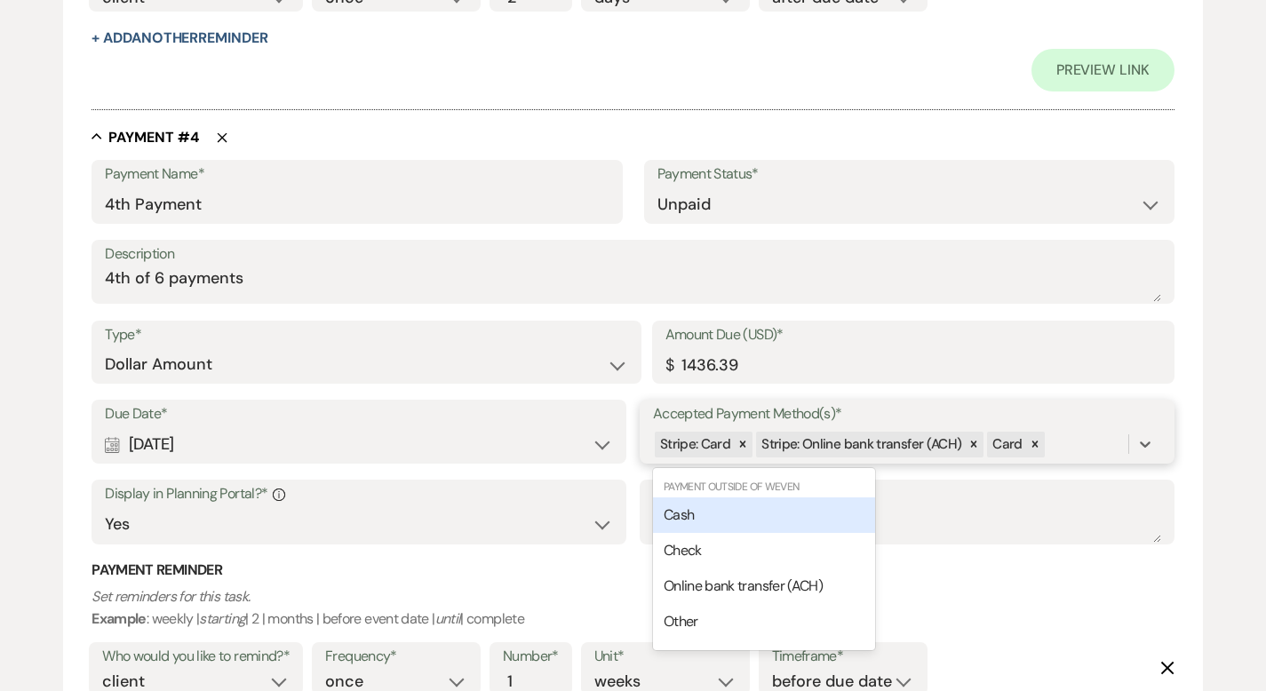
click at [743, 515] on div "Cash" at bounding box center [764, 515] width 222 height 36
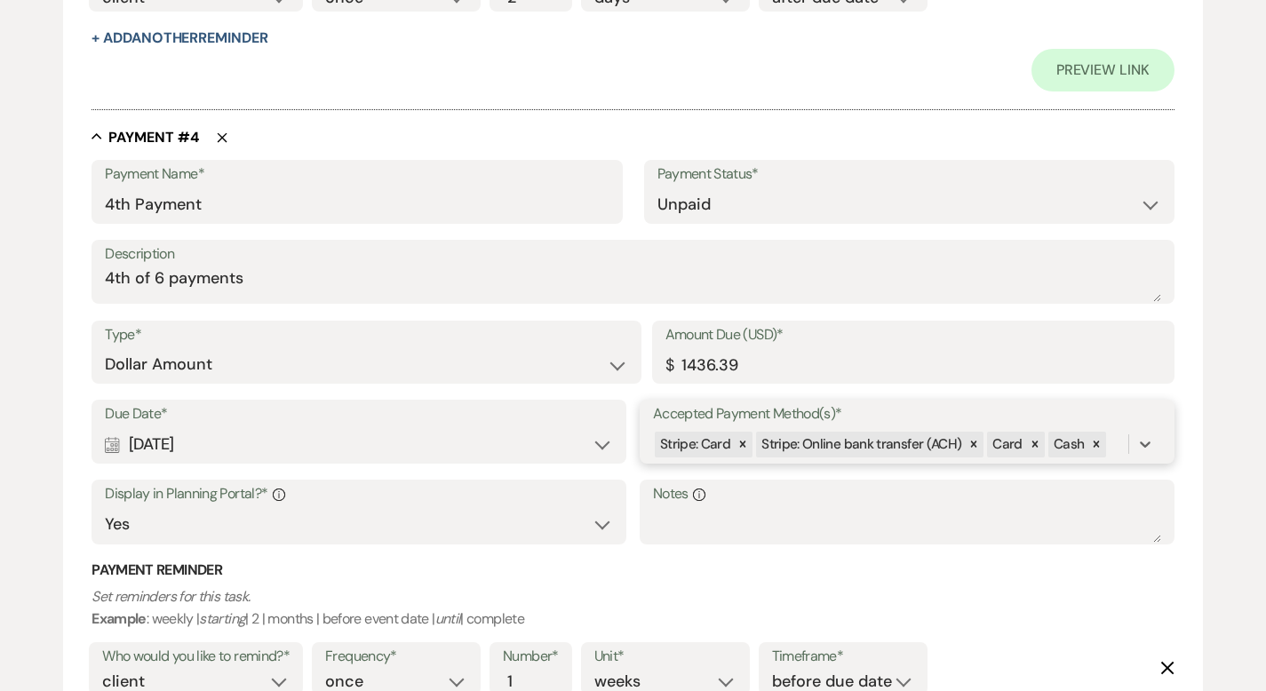
click at [1116, 441] on div "Stripe: Card Stripe: Online bank transfer (ACH) Card Cash" at bounding box center [890, 444] width 475 height 31
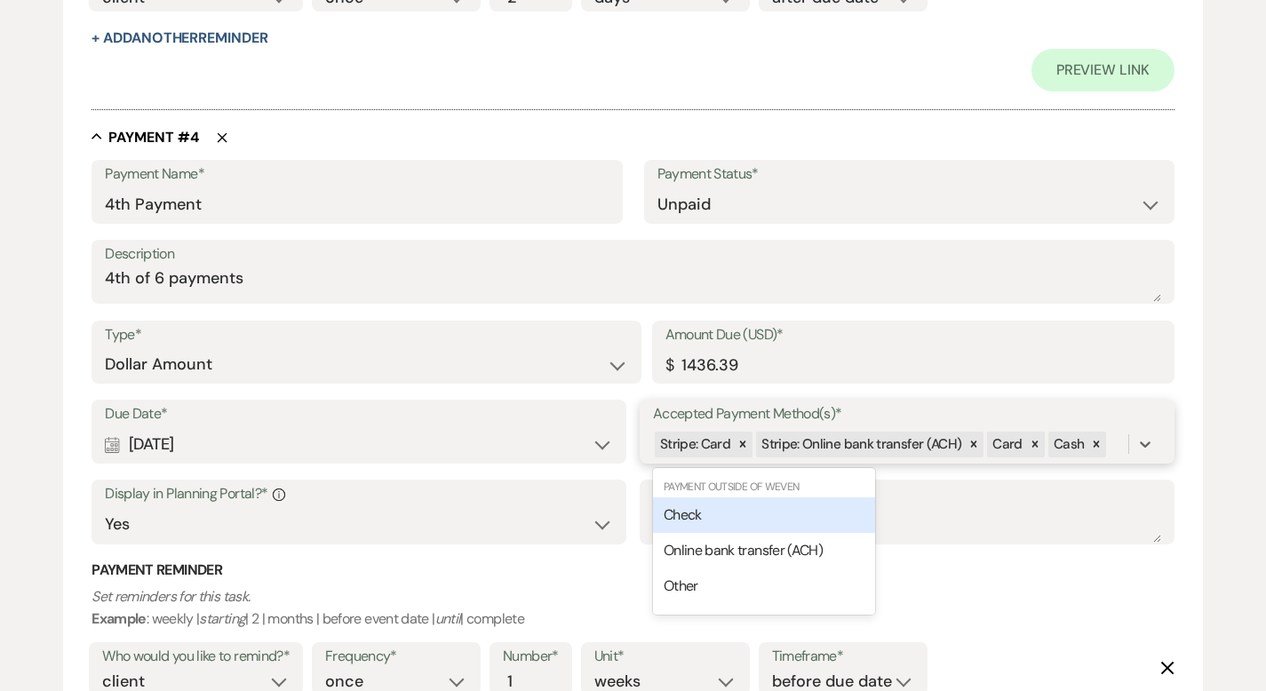
click at [812, 505] on div "Check" at bounding box center [764, 515] width 222 height 36
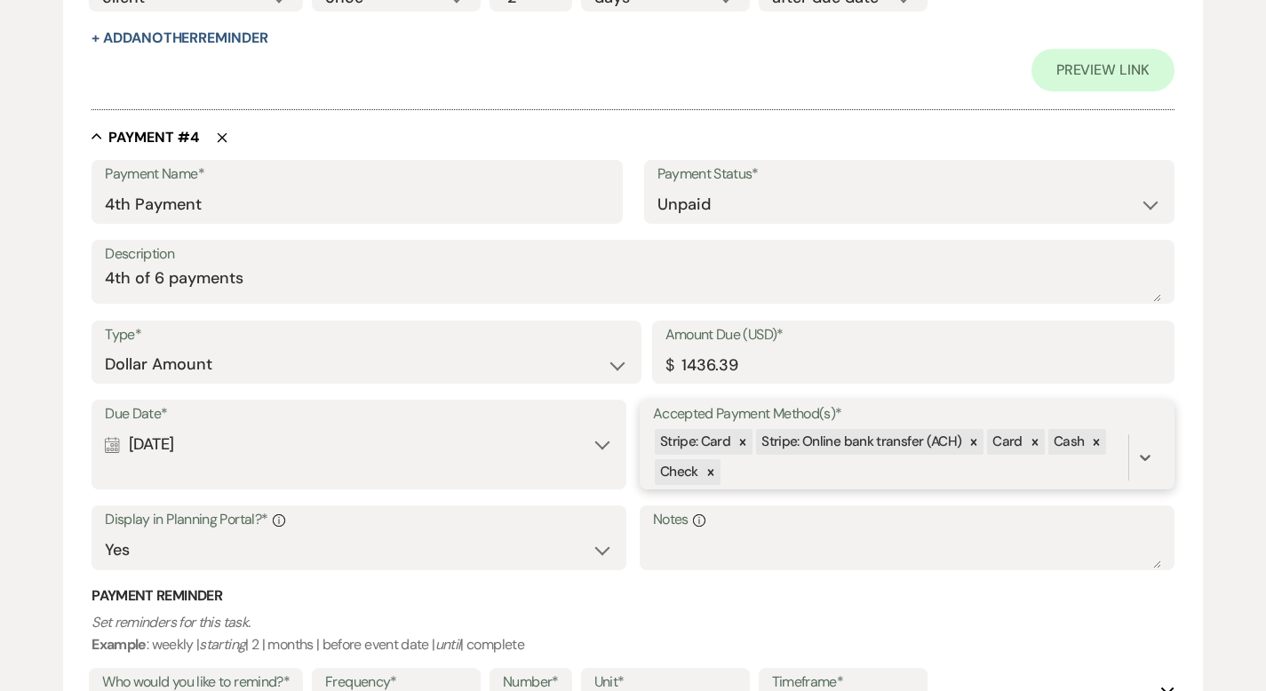
click at [802, 465] on div "Stripe: Card Stripe: Online bank transfer (ACH) Card Cash Check" at bounding box center [890, 457] width 475 height 60
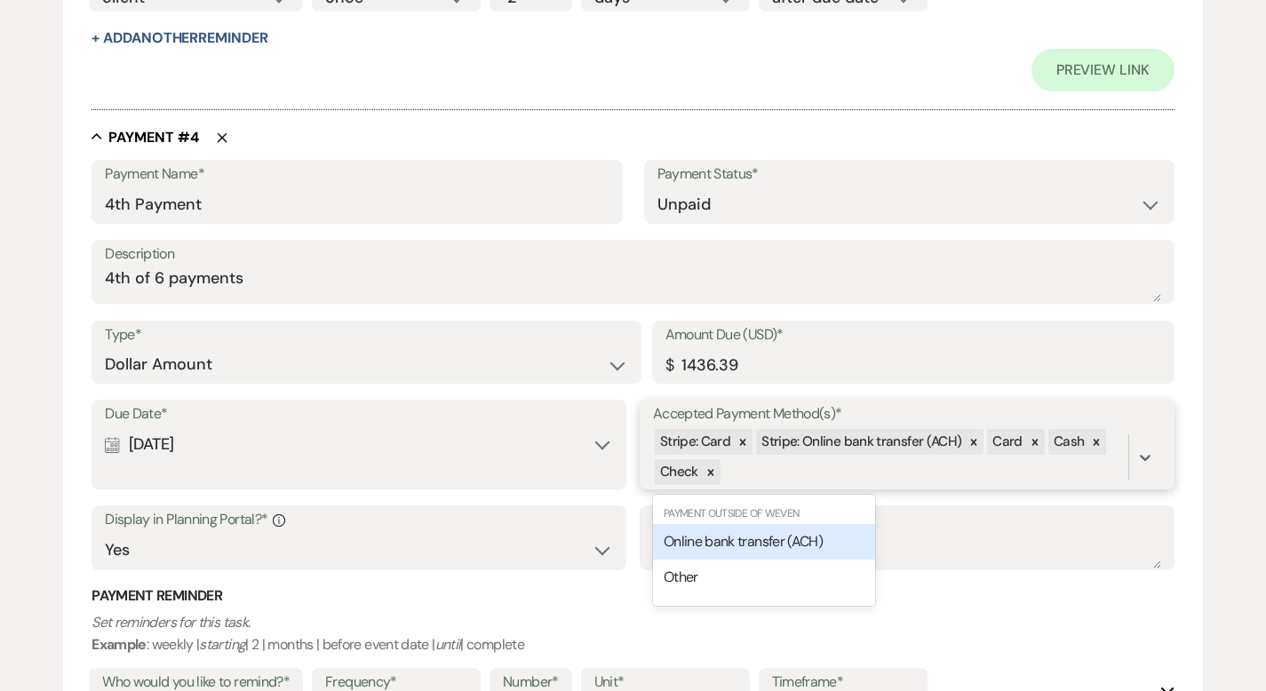
click at [764, 537] on span "Online bank transfer (ACH)" at bounding box center [743, 541] width 159 height 19
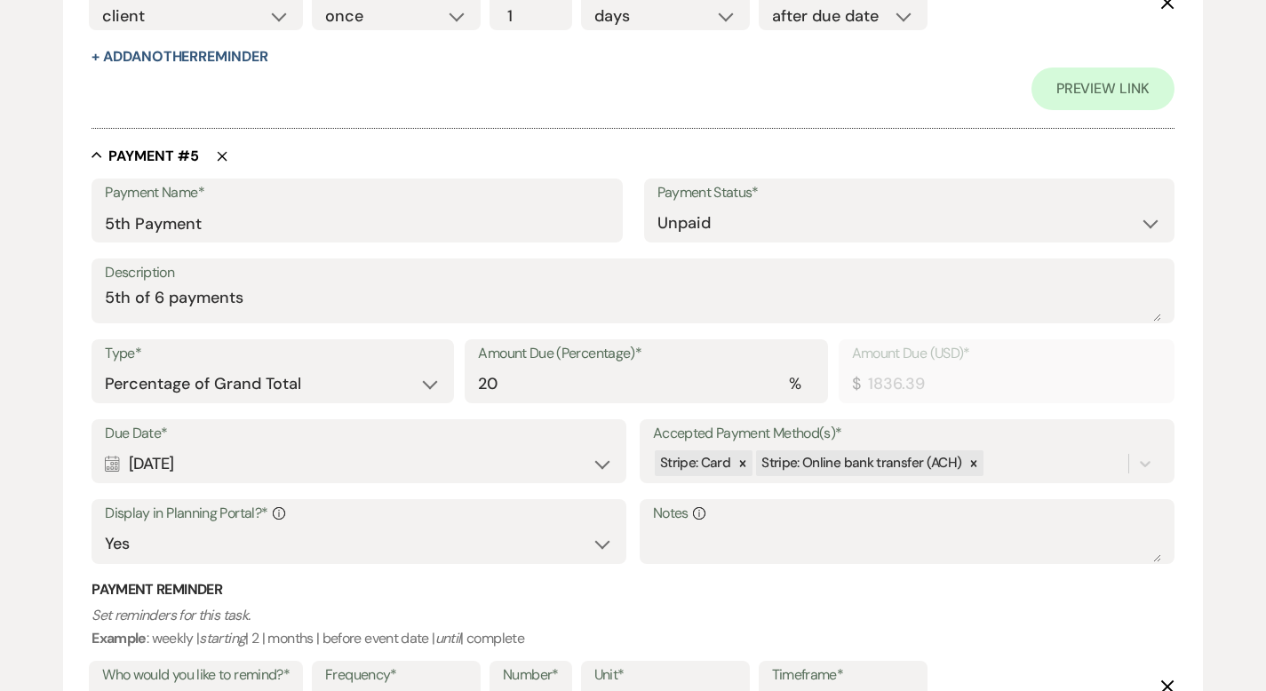
scroll to position [3545, 0]
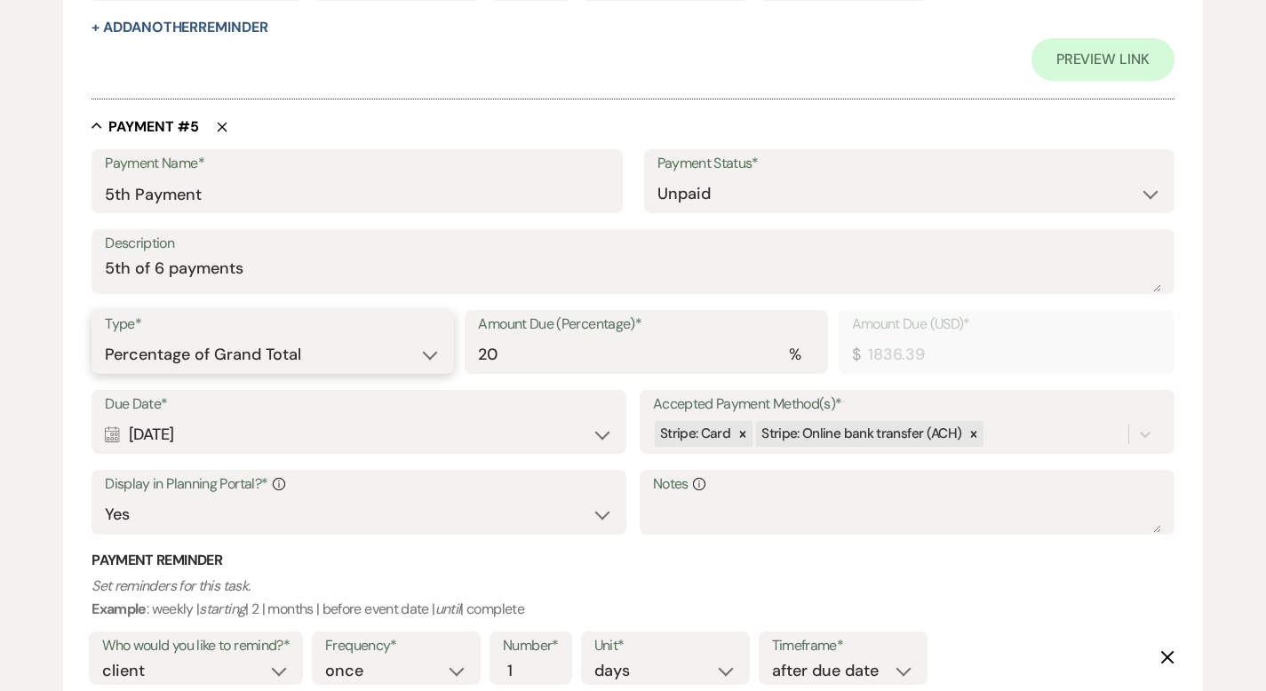
click at [372, 358] on select "Dollar Amount Percentage of Grand Total" at bounding box center [273, 355] width 336 height 35
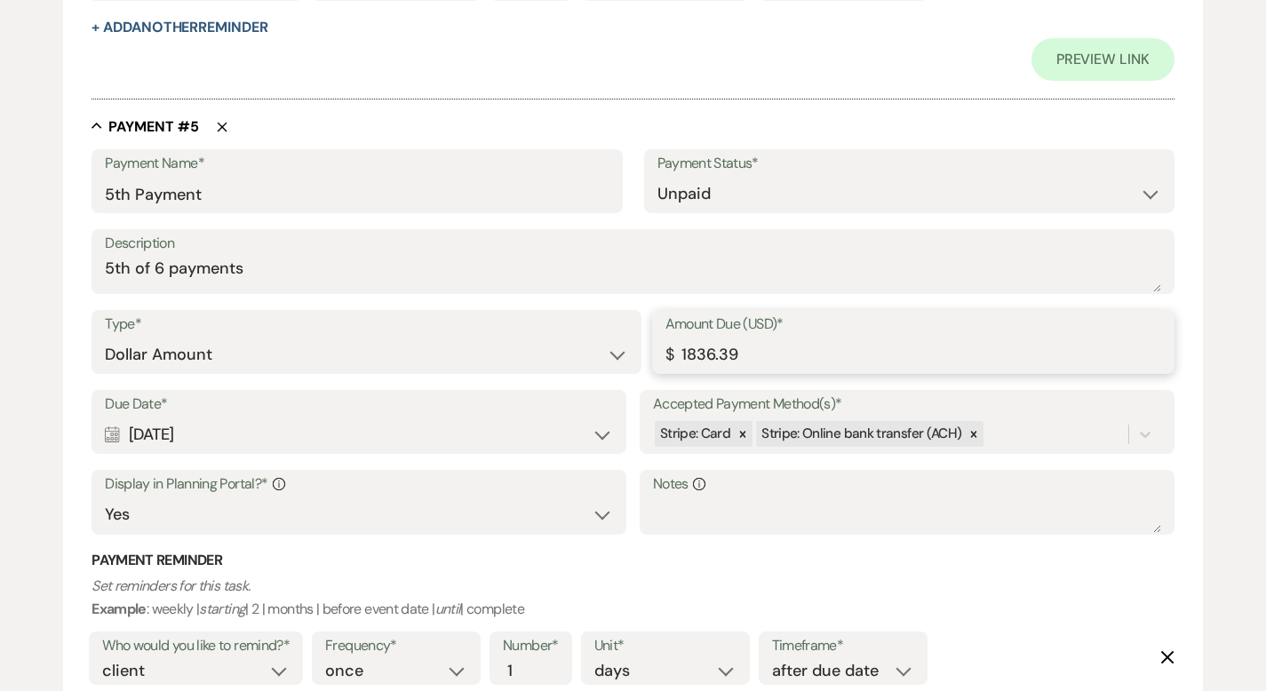
click at [694, 354] on input "1836.39" at bounding box center [913, 355] width 496 height 35
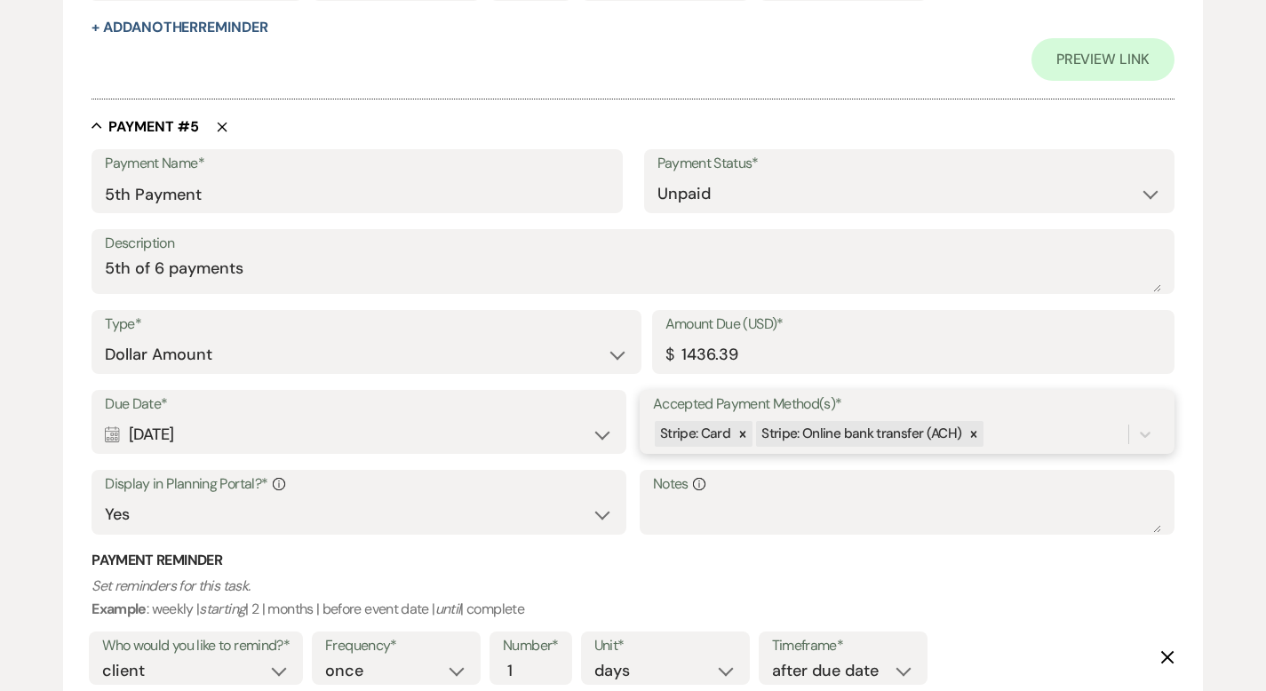
click at [1055, 434] on div "Stripe: Card Stripe: Online bank transfer (ACH)" at bounding box center [890, 433] width 475 height 31
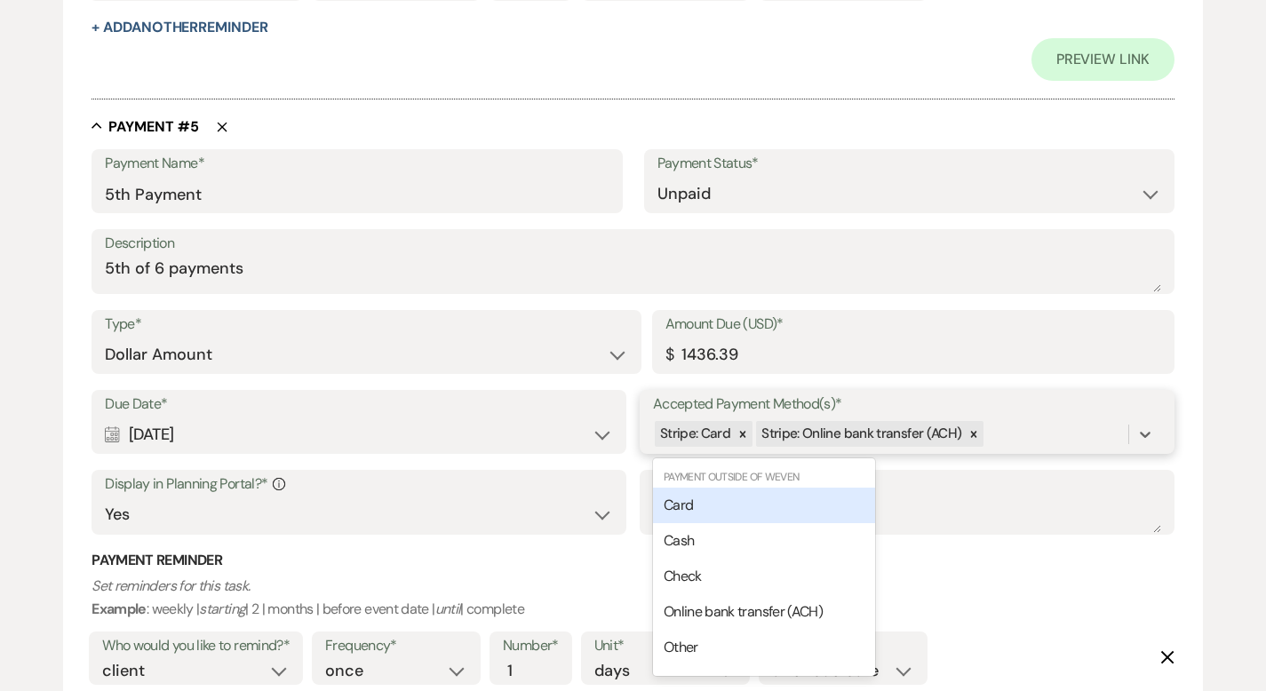
click at [707, 499] on div "Card" at bounding box center [764, 506] width 222 height 36
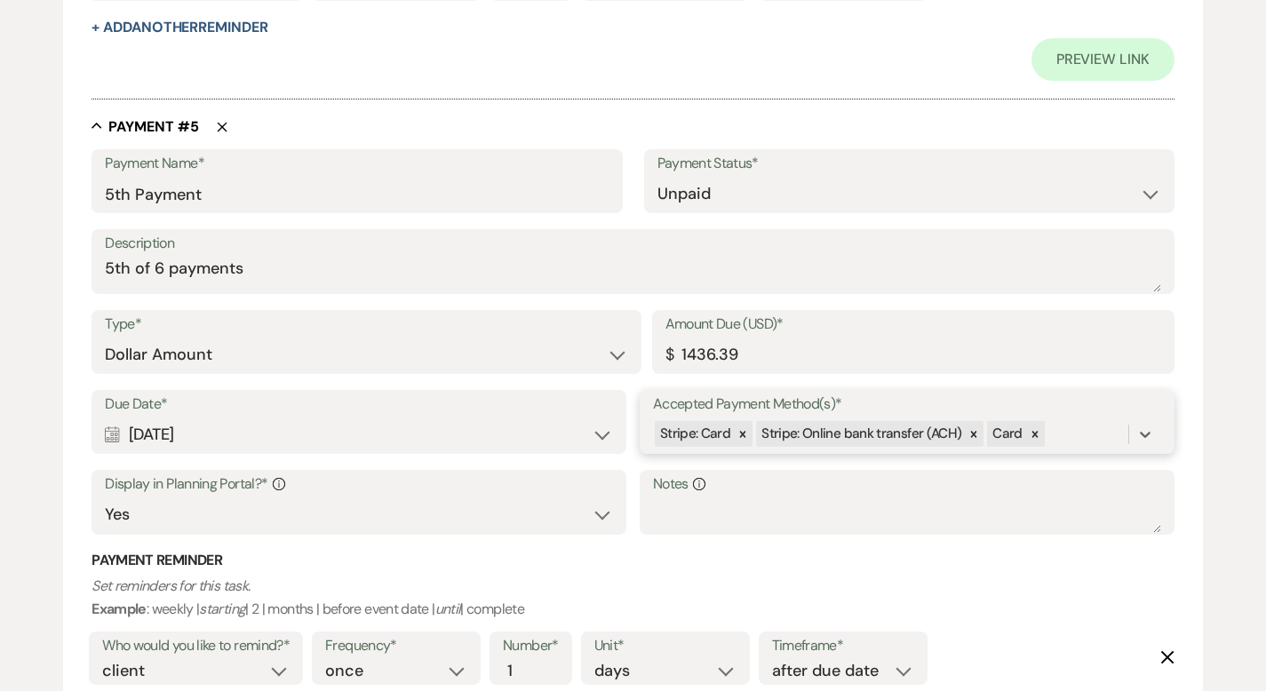
click at [1082, 425] on div "Stripe: Card Stripe: Online bank transfer (ACH) Card" at bounding box center [890, 433] width 475 height 31
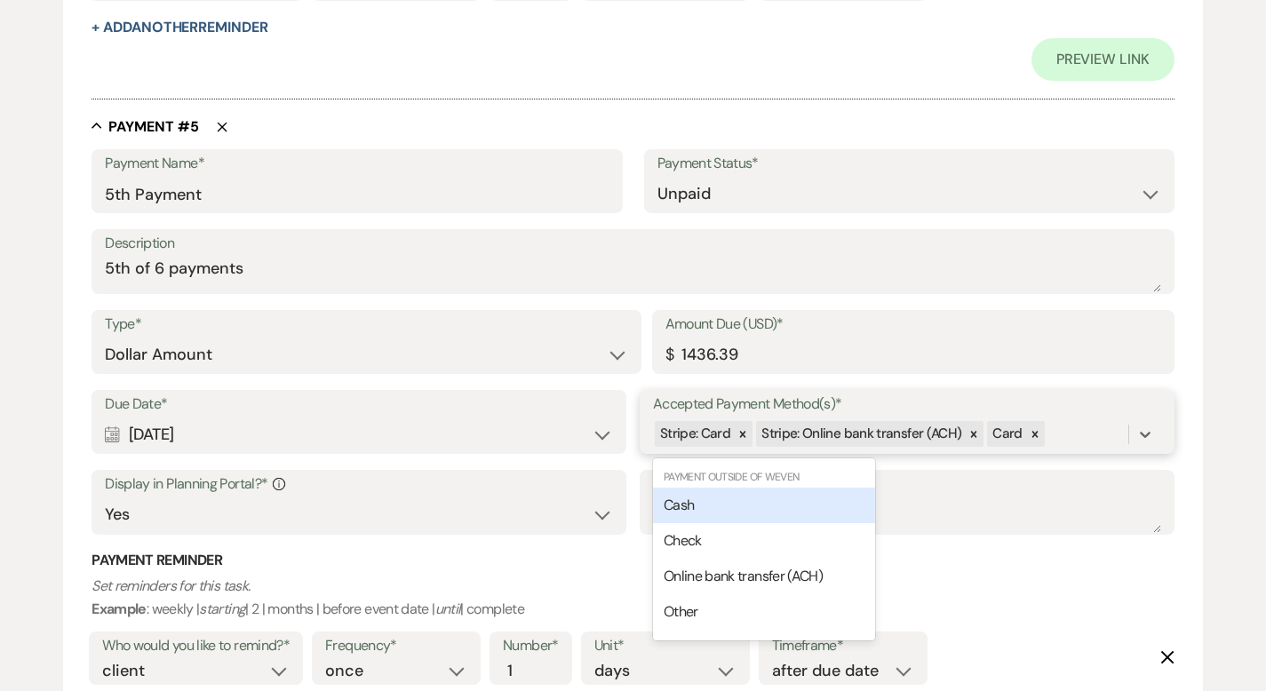
click at [799, 497] on div "Cash" at bounding box center [764, 506] width 222 height 36
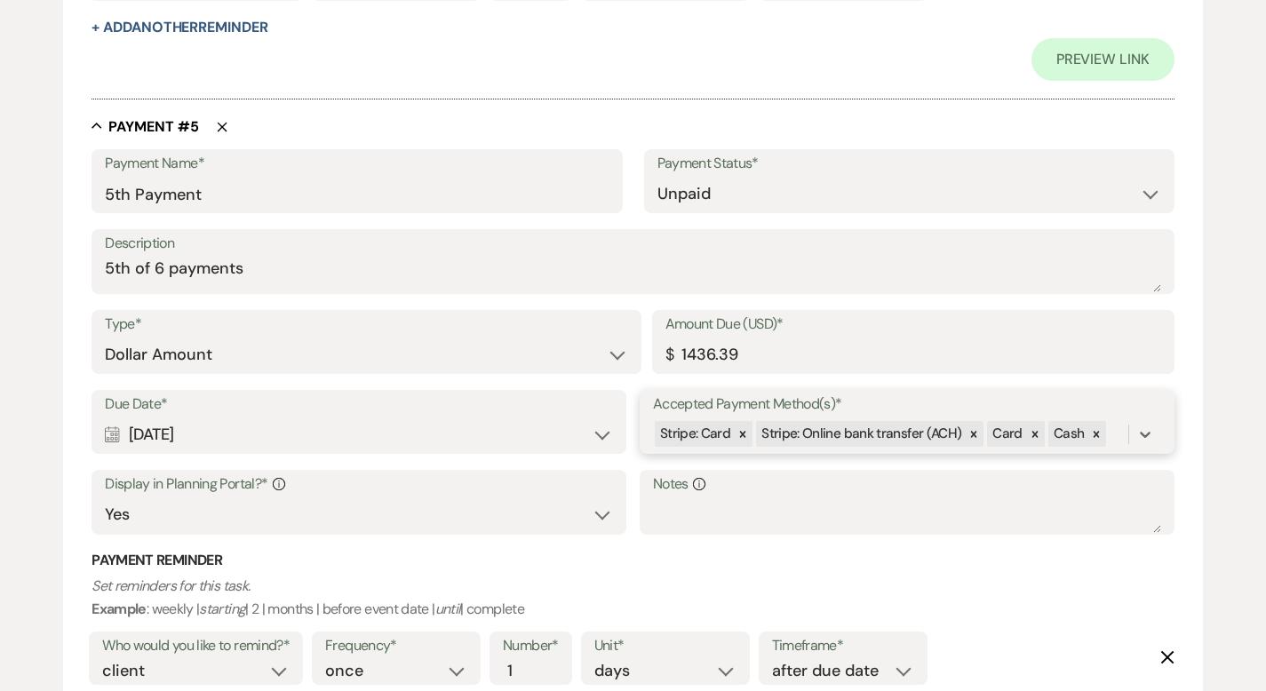
click at [1115, 432] on div "Stripe: Card Stripe: Online bank transfer (ACH) Card Cash" at bounding box center [890, 433] width 475 height 31
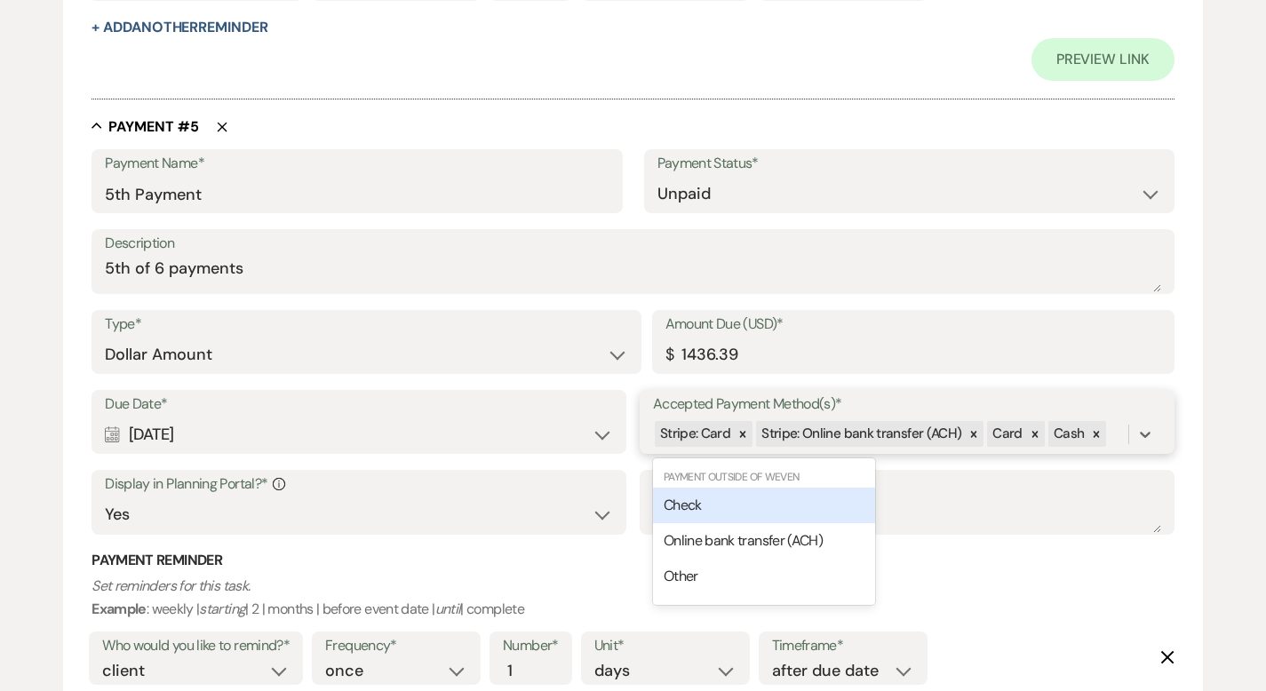
click at [791, 496] on div "Check" at bounding box center [764, 506] width 222 height 36
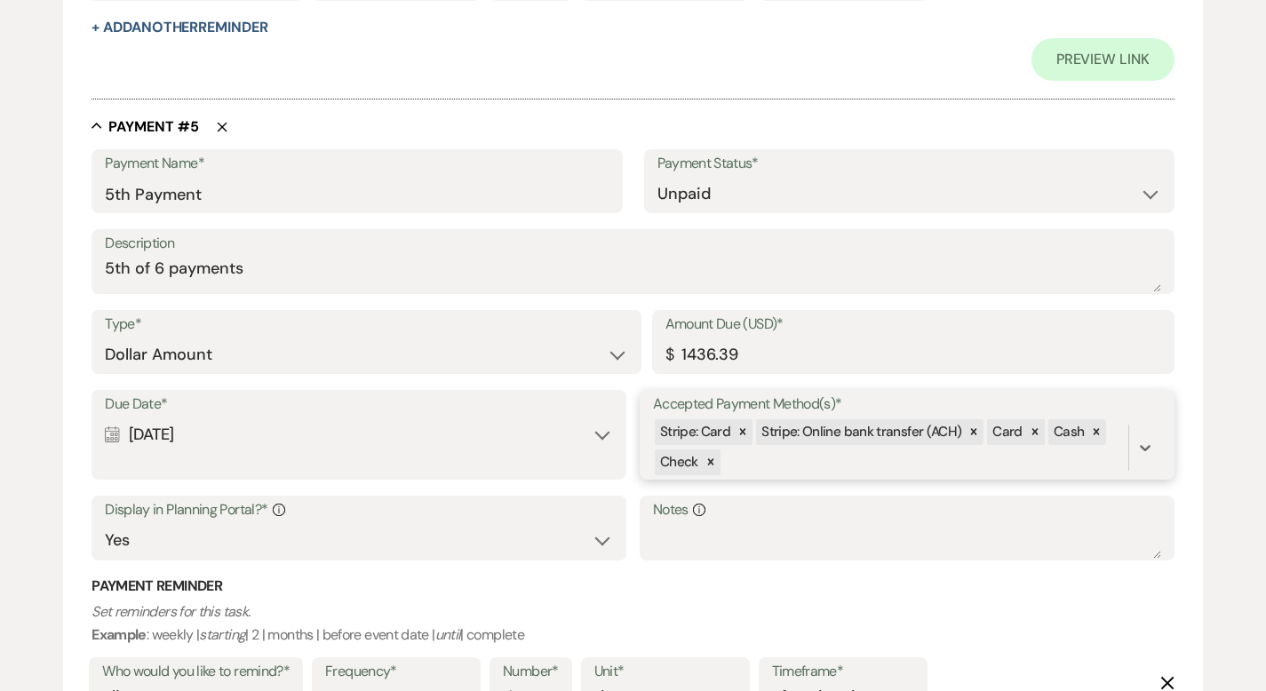
drag, startPoint x: 776, startPoint y: 465, endPoint x: 775, endPoint y: 473, distance: 9.1
click at [776, 465] on div "Stripe: Card Stripe: Online bank transfer (ACH) Card Cash Check" at bounding box center [890, 447] width 475 height 60
click at [759, 525] on span "Online bank transfer (ACH)" at bounding box center [743, 531] width 159 height 19
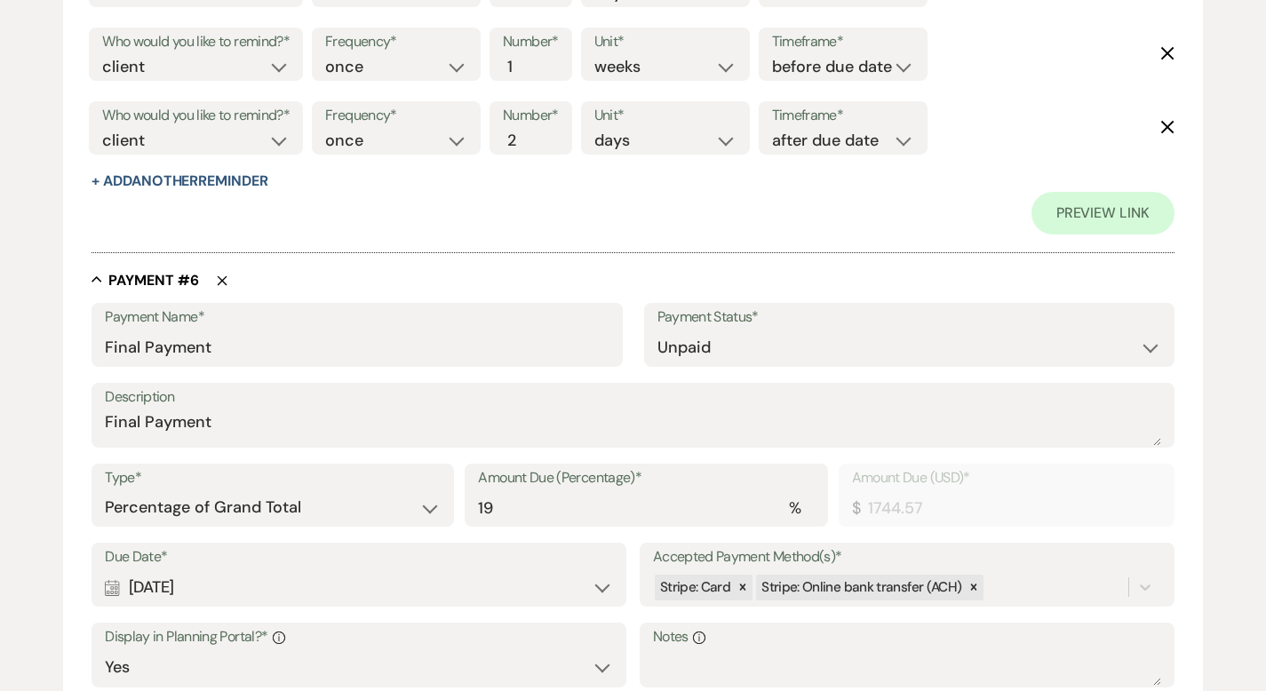
scroll to position [4339, 0]
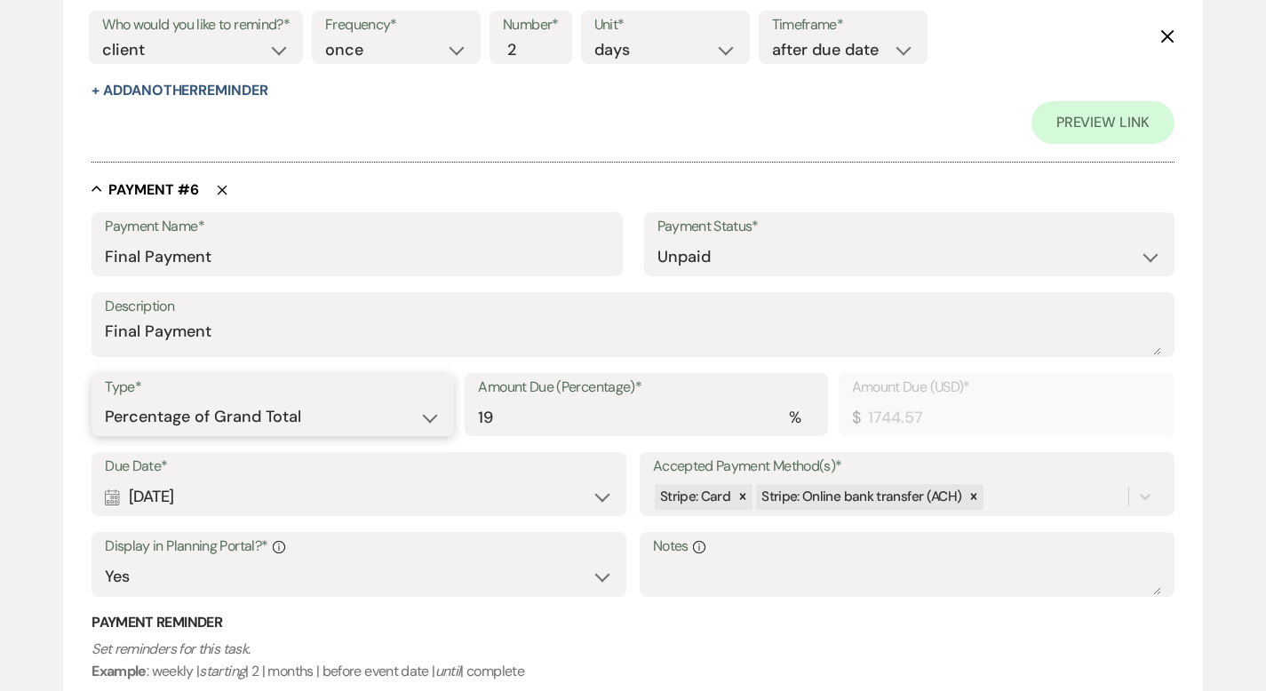
click at [289, 416] on select "Dollar Amount Percentage of Grand Total" at bounding box center [273, 417] width 336 height 35
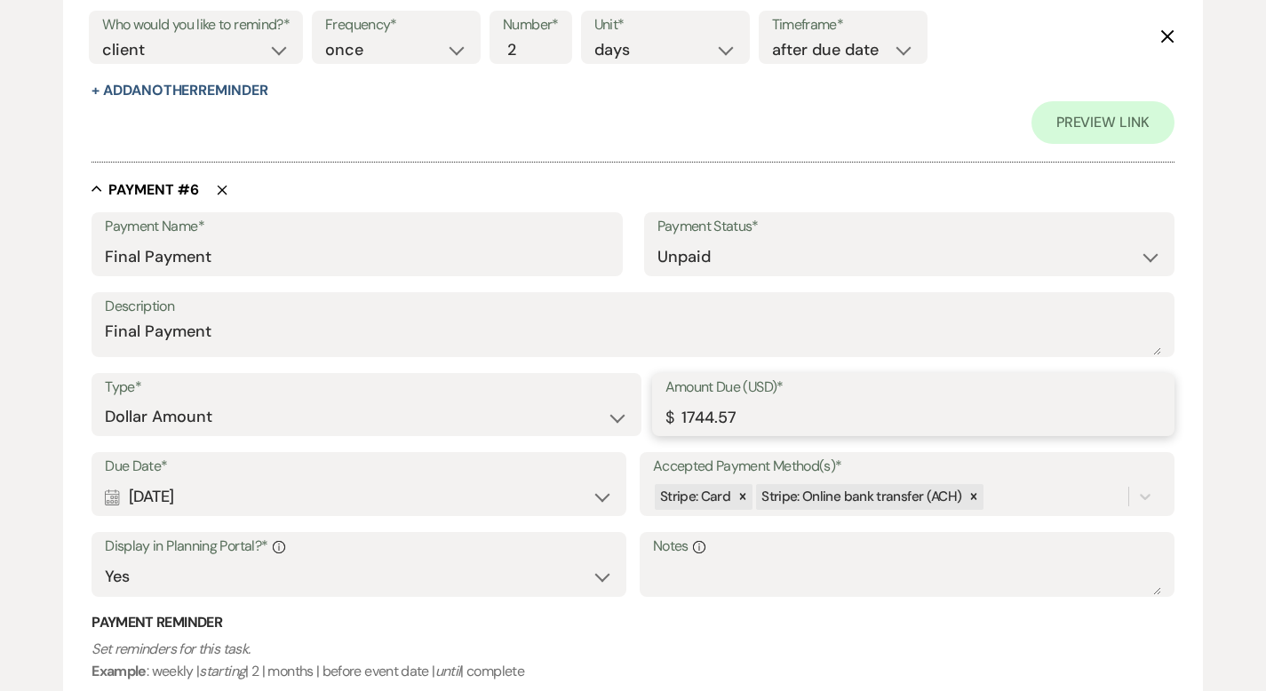
drag, startPoint x: 744, startPoint y: 413, endPoint x: 653, endPoint y: 418, distance: 91.6
click at [653, 418] on div "Amount Due (USD)* $ 1744.57" at bounding box center [913, 405] width 522 height 64
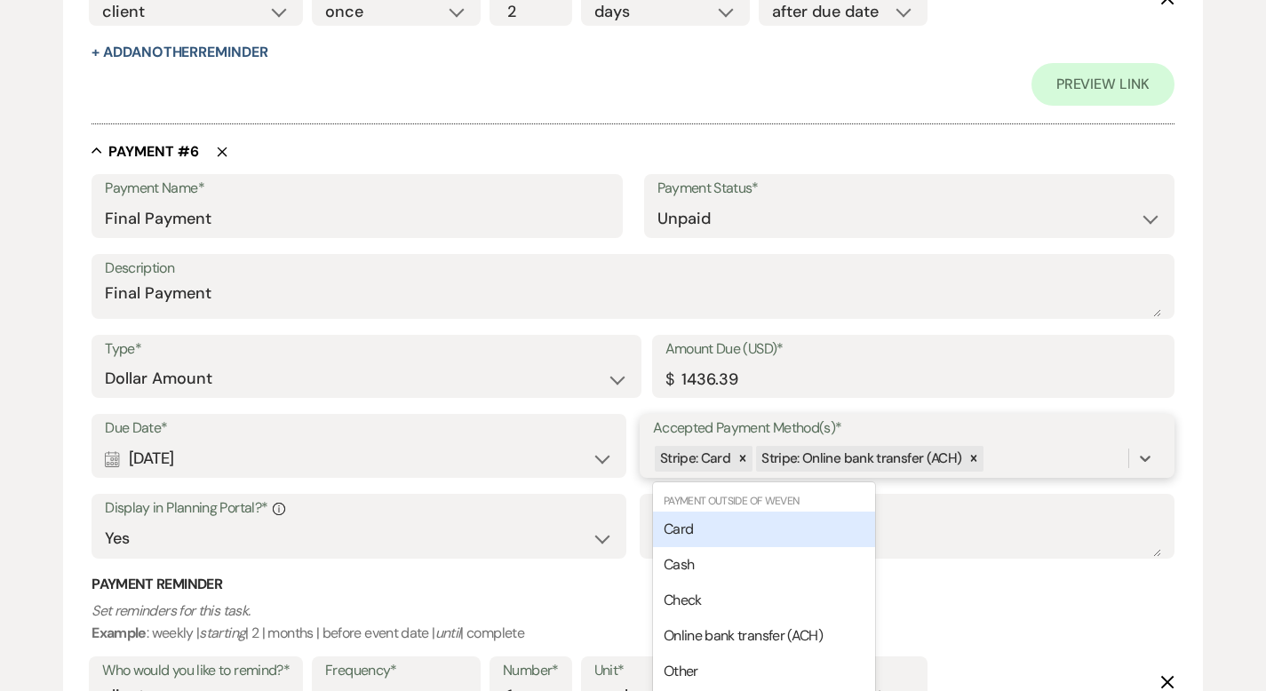
click at [1024, 489] on div "Due Date* Calendar [DATE] Expand Accepted Payment Method(s)* option [object Obj…" at bounding box center [632, 494] width 1083 height 161
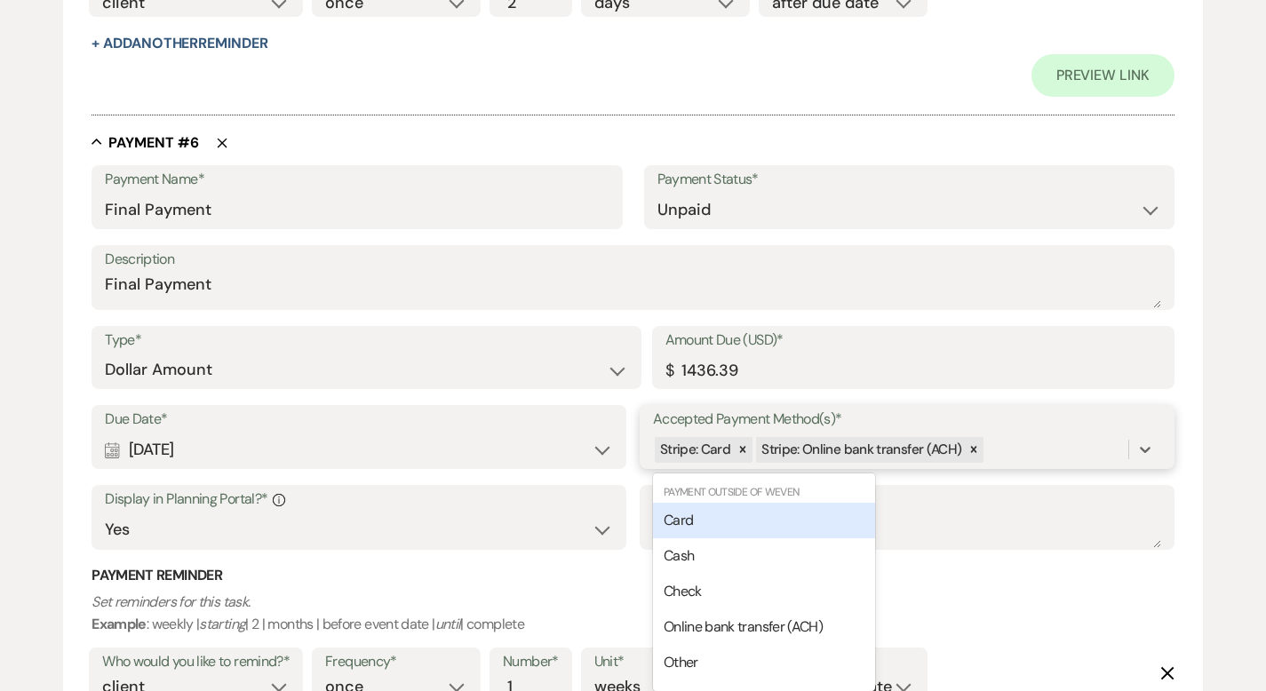
scroll to position [4391, 0]
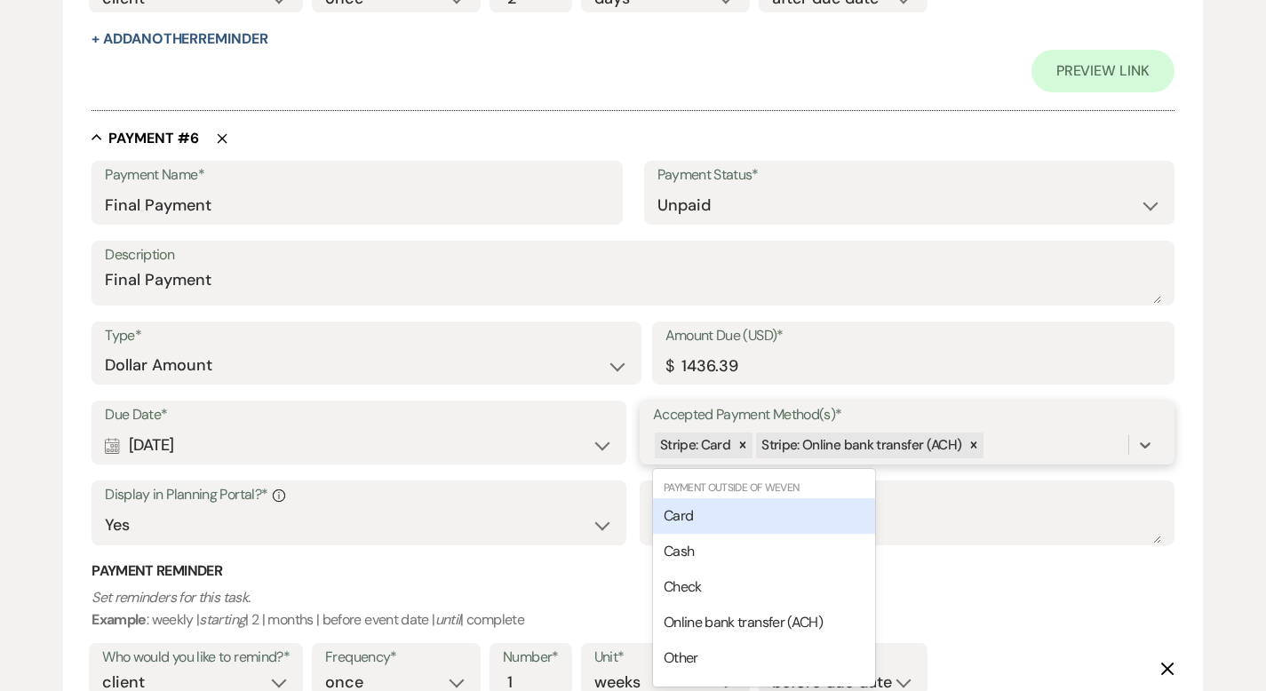
click at [769, 520] on div "Card" at bounding box center [764, 516] width 222 height 36
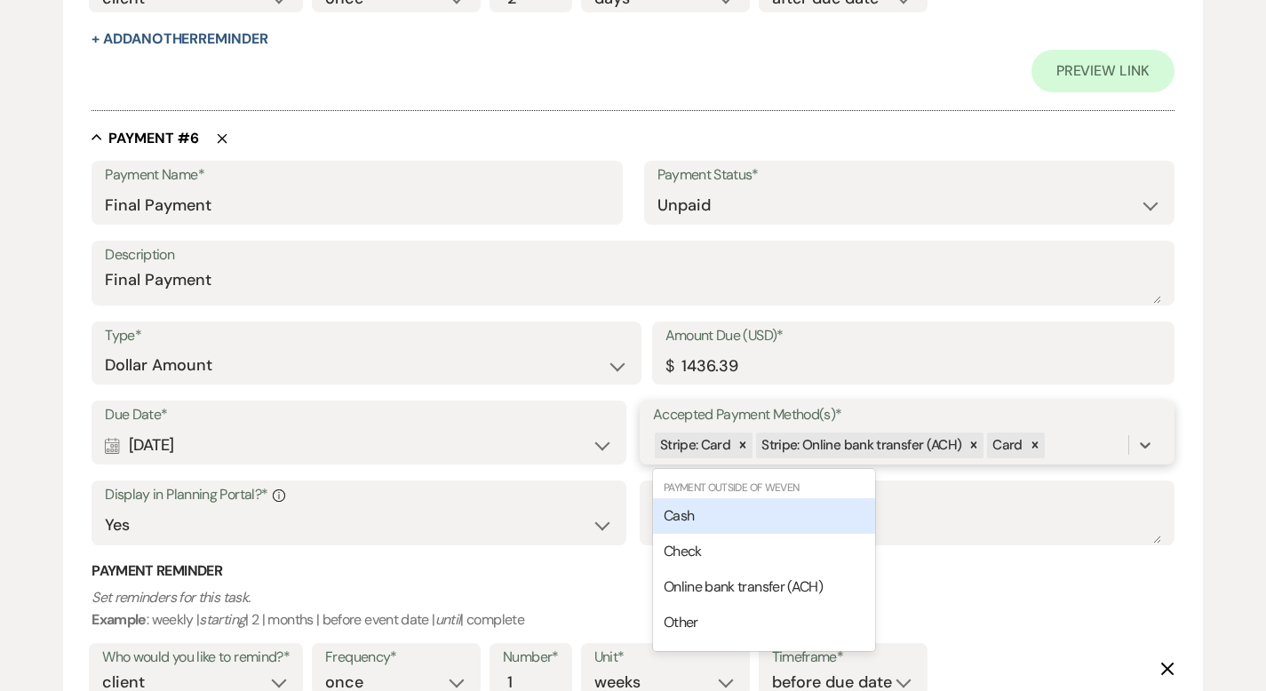
click at [1056, 448] on div "Stripe: Card Stripe: Online bank transfer (ACH) Card" at bounding box center [890, 445] width 475 height 31
click at [841, 505] on div "Cash" at bounding box center [764, 516] width 222 height 36
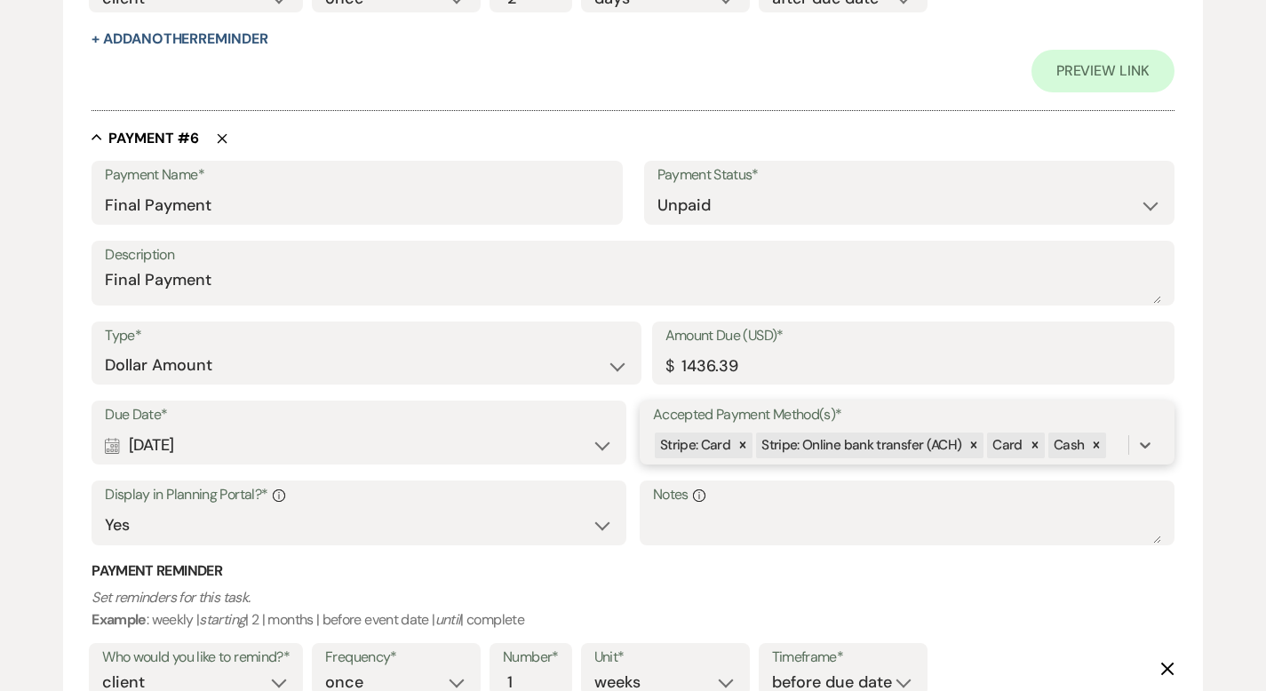
click at [1108, 451] on div "Stripe: Card Stripe: Online bank transfer (ACH) Card Cash" at bounding box center [890, 445] width 475 height 31
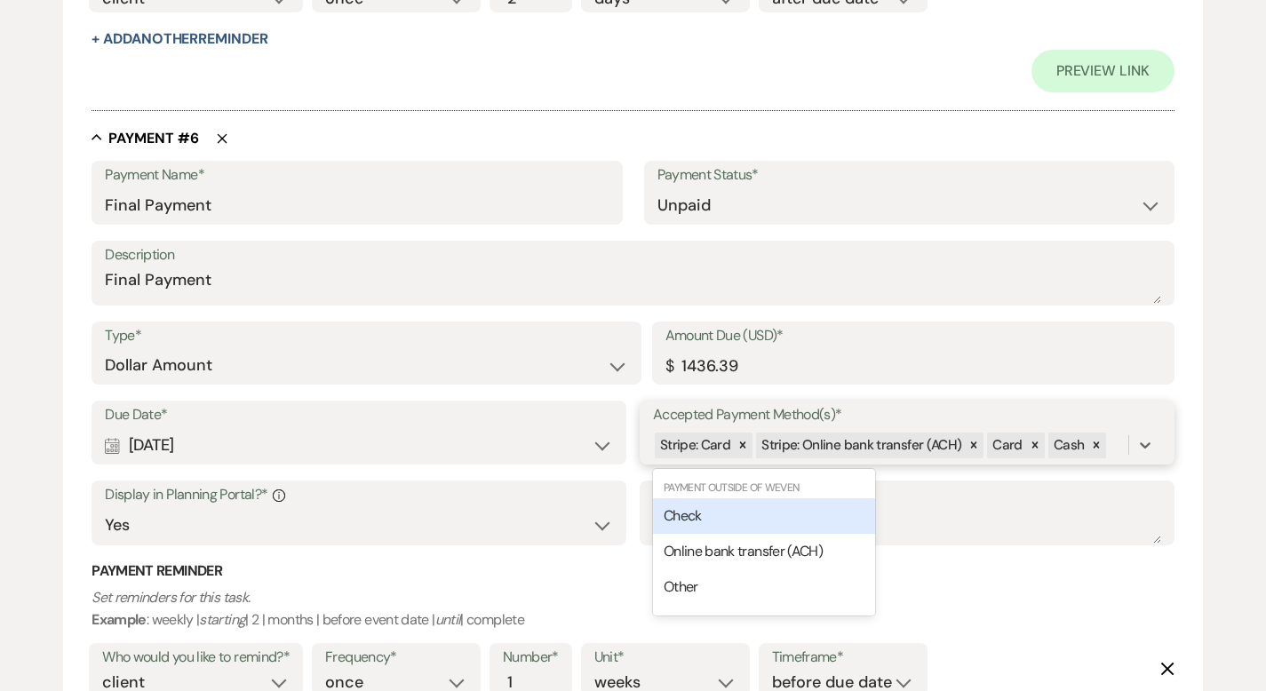
click at [845, 513] on div "Check" at bounding box center [764, 516] width 222 height 36
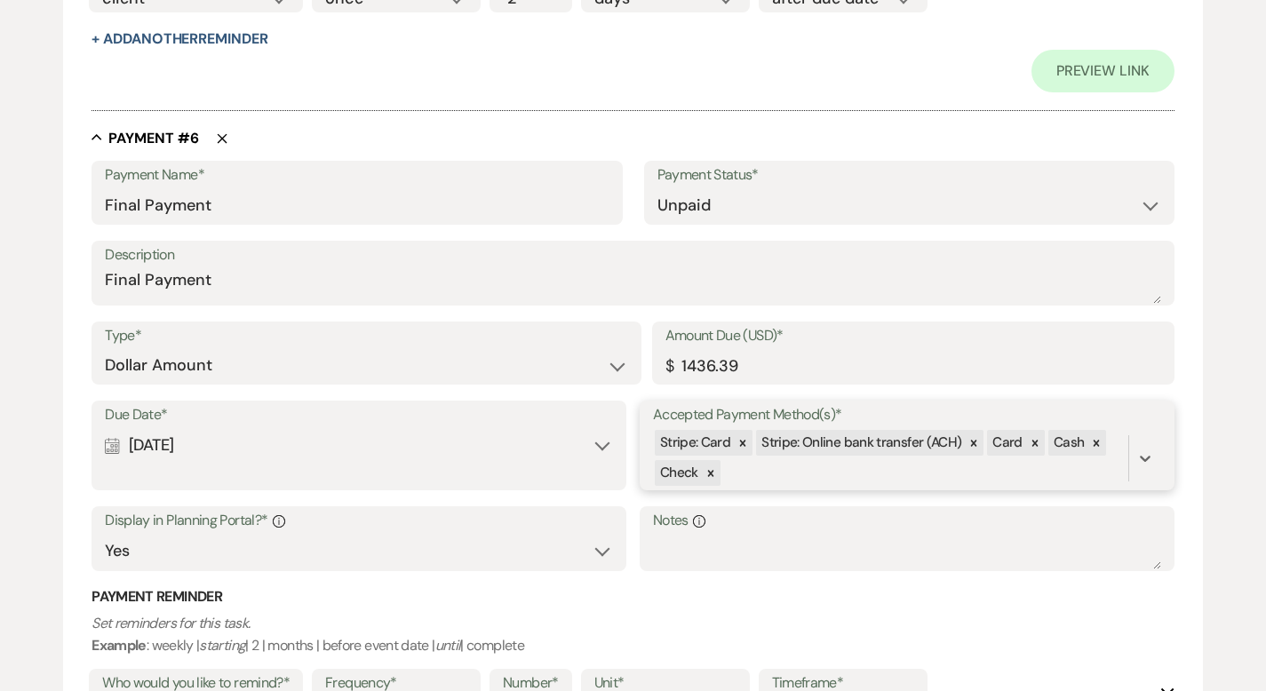
click at [822, 479] on div "Stripe: Card Stripe: Online bank transfer (ACH) Card Cash Check" at bounding box center [890, 458] width 475 height 60
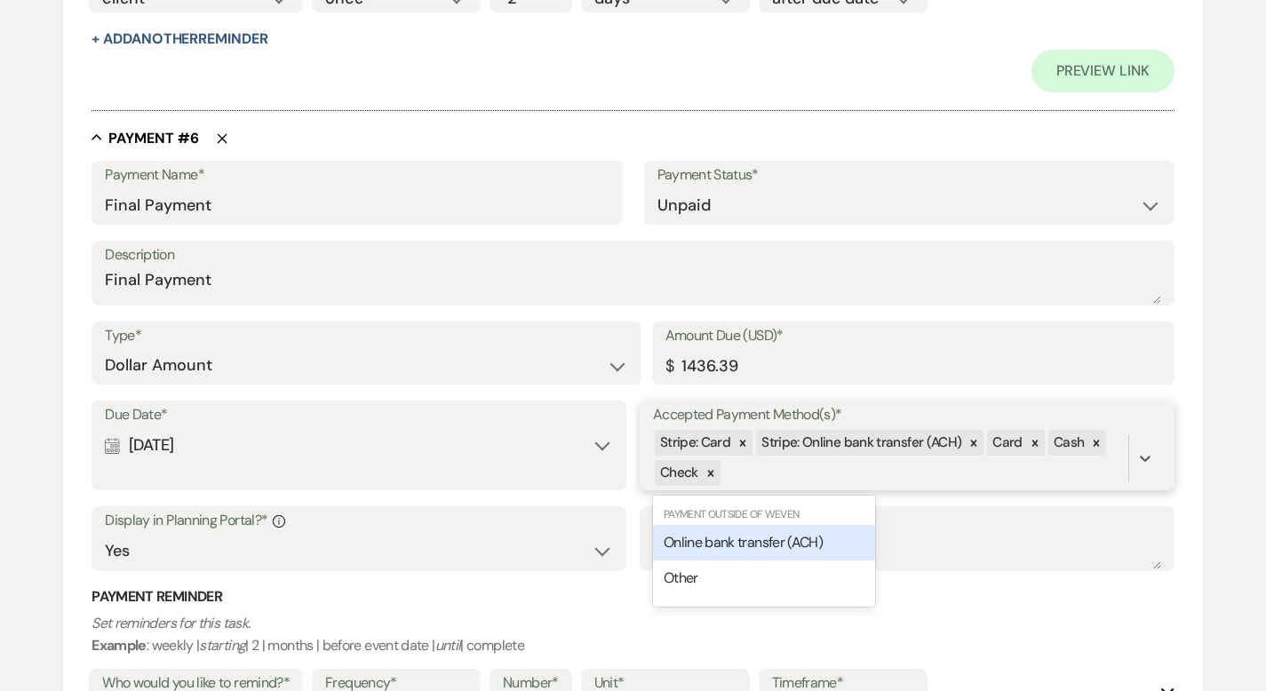
click at [779, 543] on span "Online bank transfer (ACH)" at bounding box center [743, 542] width 159 height 19
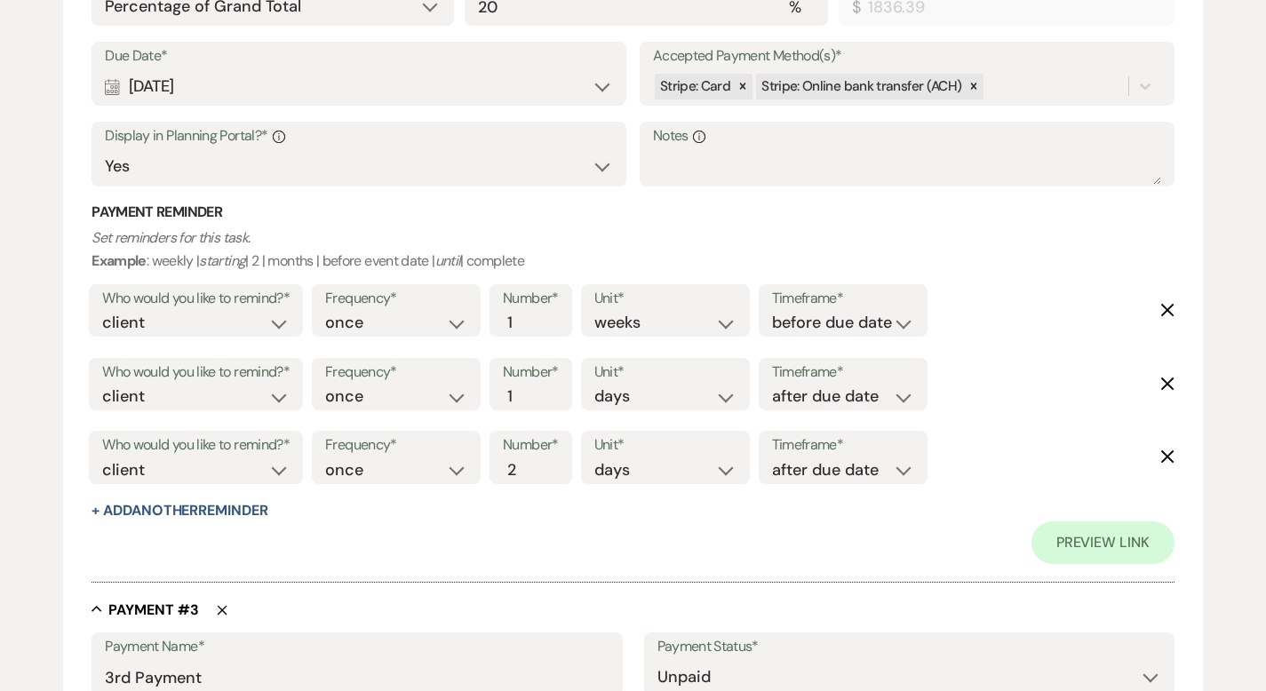
scroll to position [967, 0]
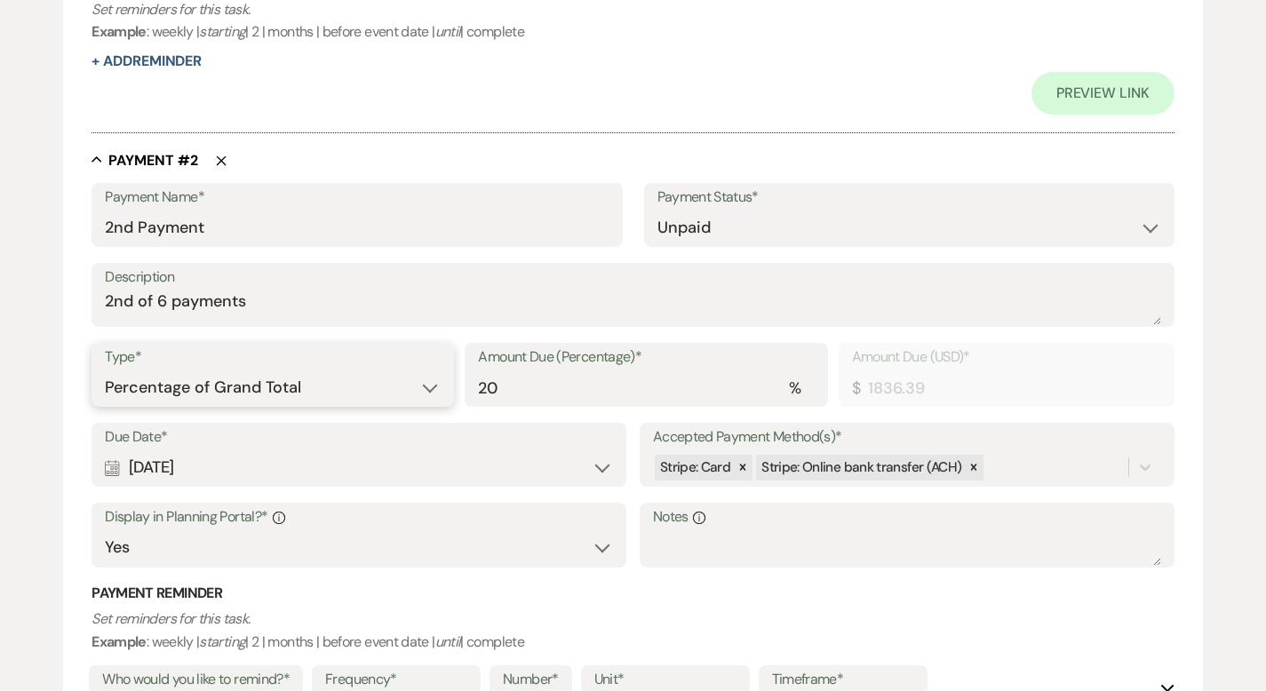
click at [394, 382] on select "Dollar Amount Percentage of Grand Total" at bounding box center [273, 387] width 336 height 35
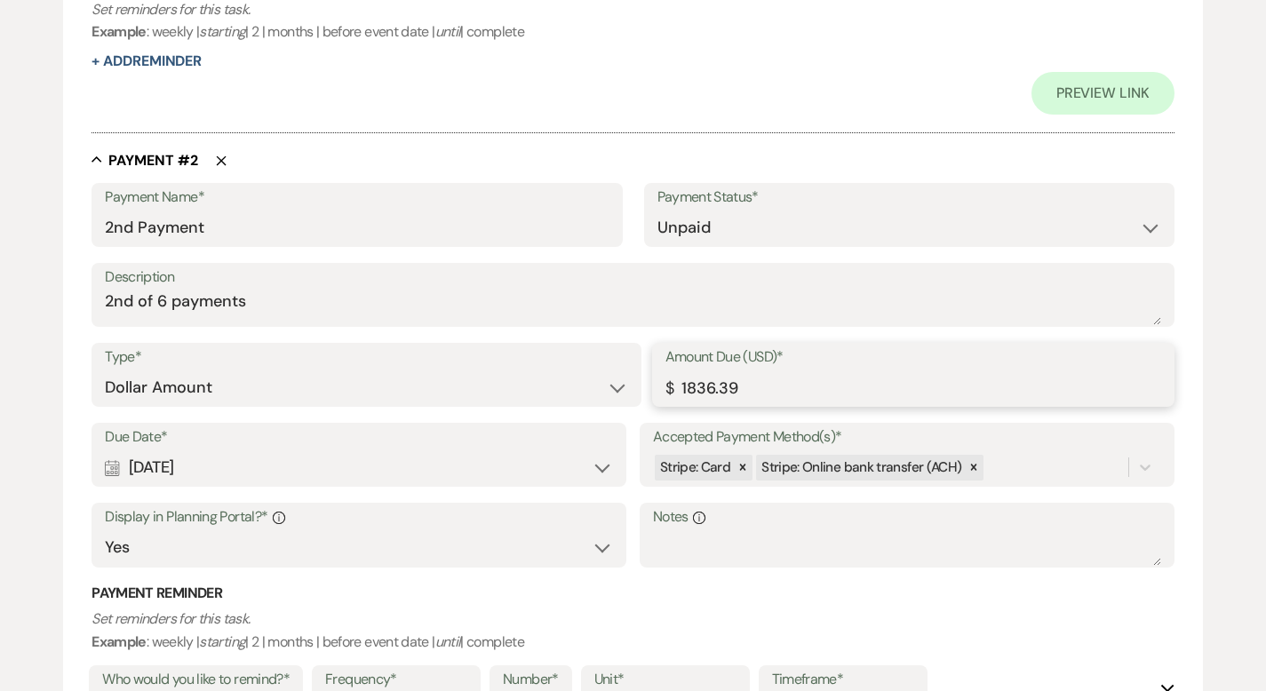
click at [692, 388] on input "1836.39" at bounding box center [913, 387] width 496 height 35
click at [1023, 469] on div "Due Date* Calendar [DATE] Expand Accepted Payment Method(s)* Stripe: Card Strip…" at bounding box center [632, 503] width 1083 height 161
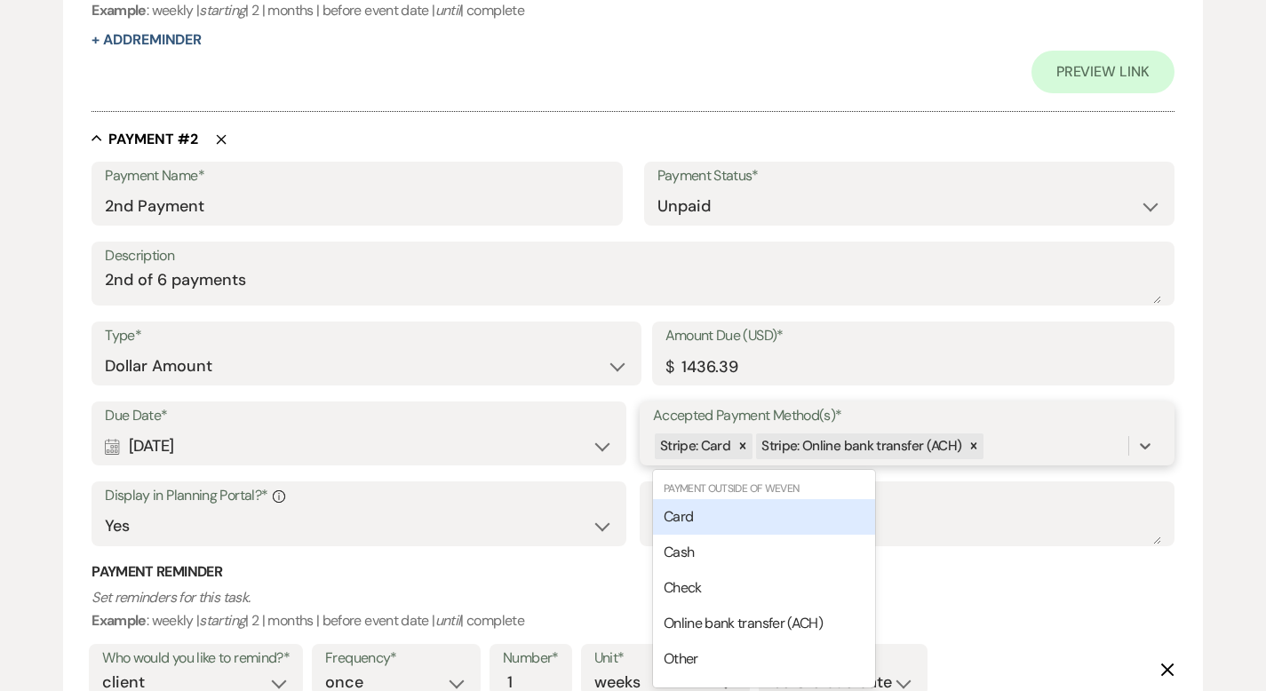
scroll to position [991, 0]
click at [800, 517] on div "Card" at bounding box center [764, 515] width 222 height 36
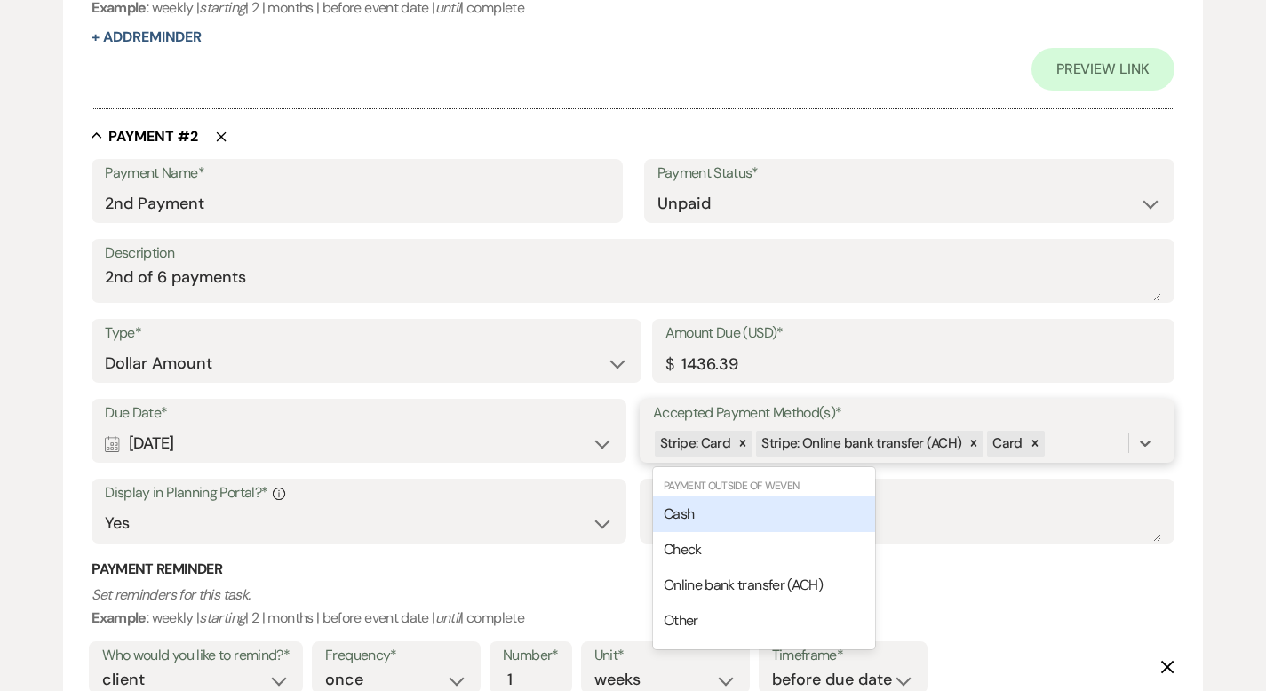
click at [1077, 445] on div "Stripe: Card Stripe: Online bank transfer (ACH) Card" at bounding box center [890, 443] width 475 height 31
click at [792, 518] on div "Cash" at bounding box center [764, 515] width 222 height 36
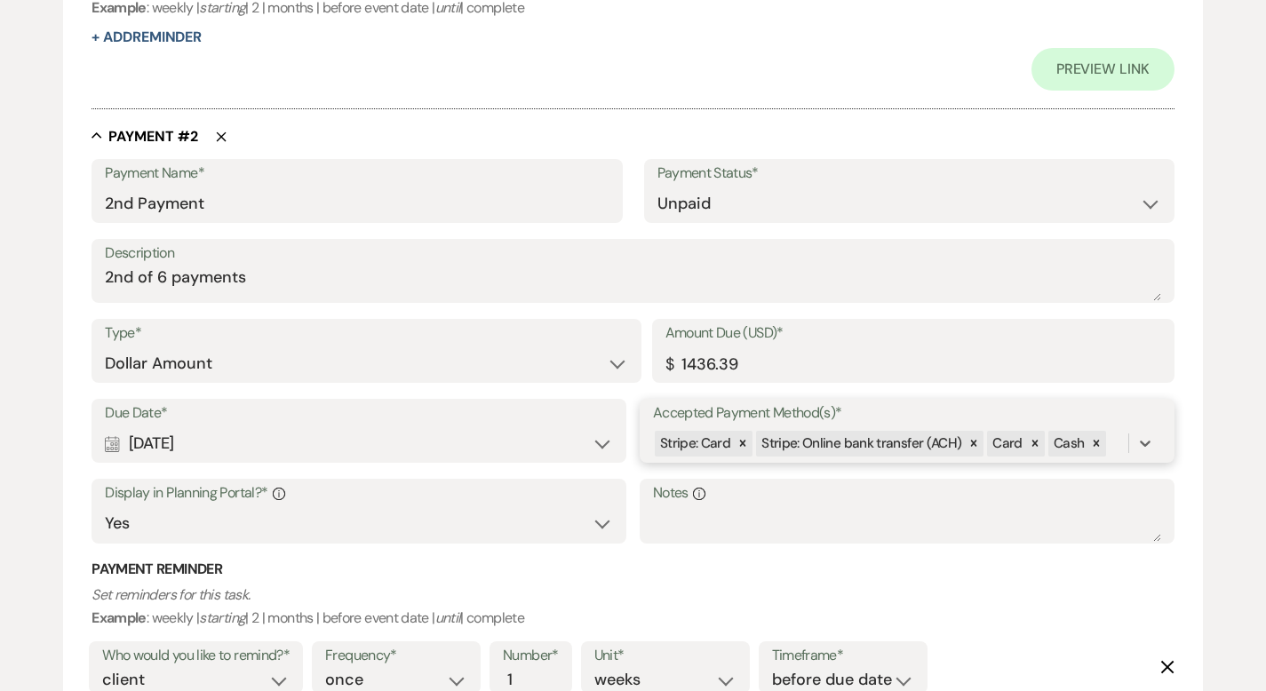
click at [1115, 446] on div "Stripe: Card Stripe: Online bank transfer (ACH) Card Cash" at bounding box center [890, 443] width 475 height 31
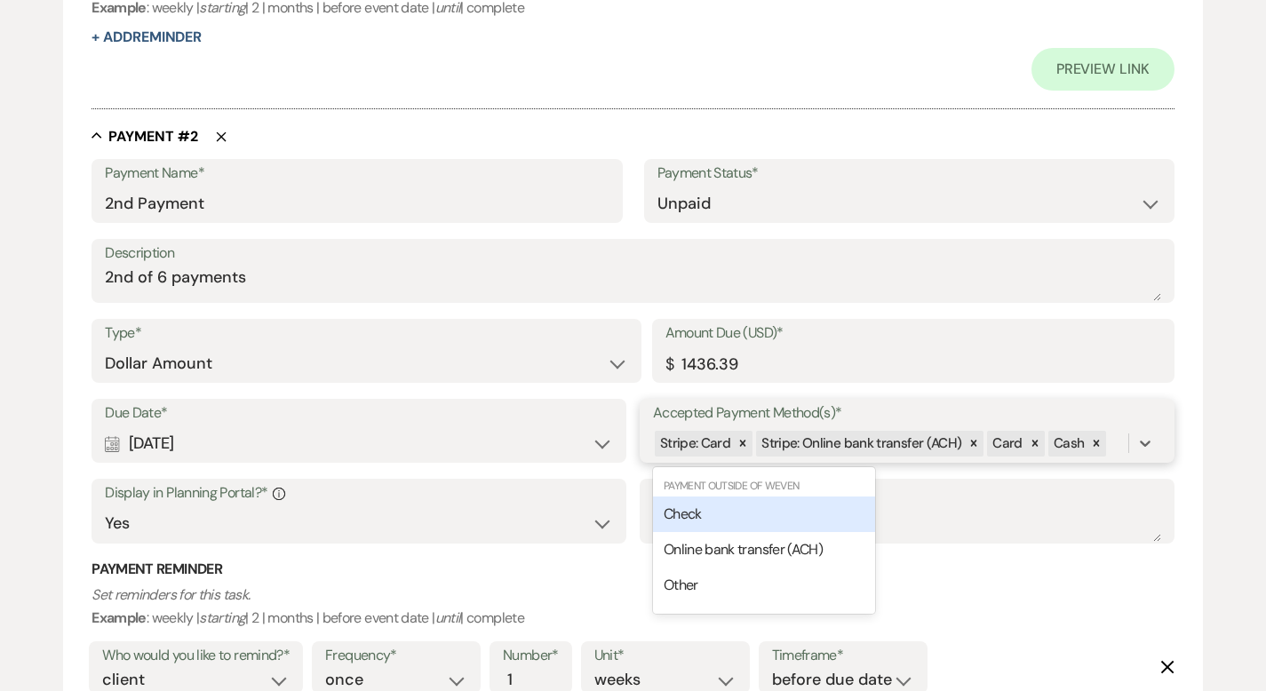
click at [800, 513] on div "Check" at bounding box center [764, 515] width 222 height 36
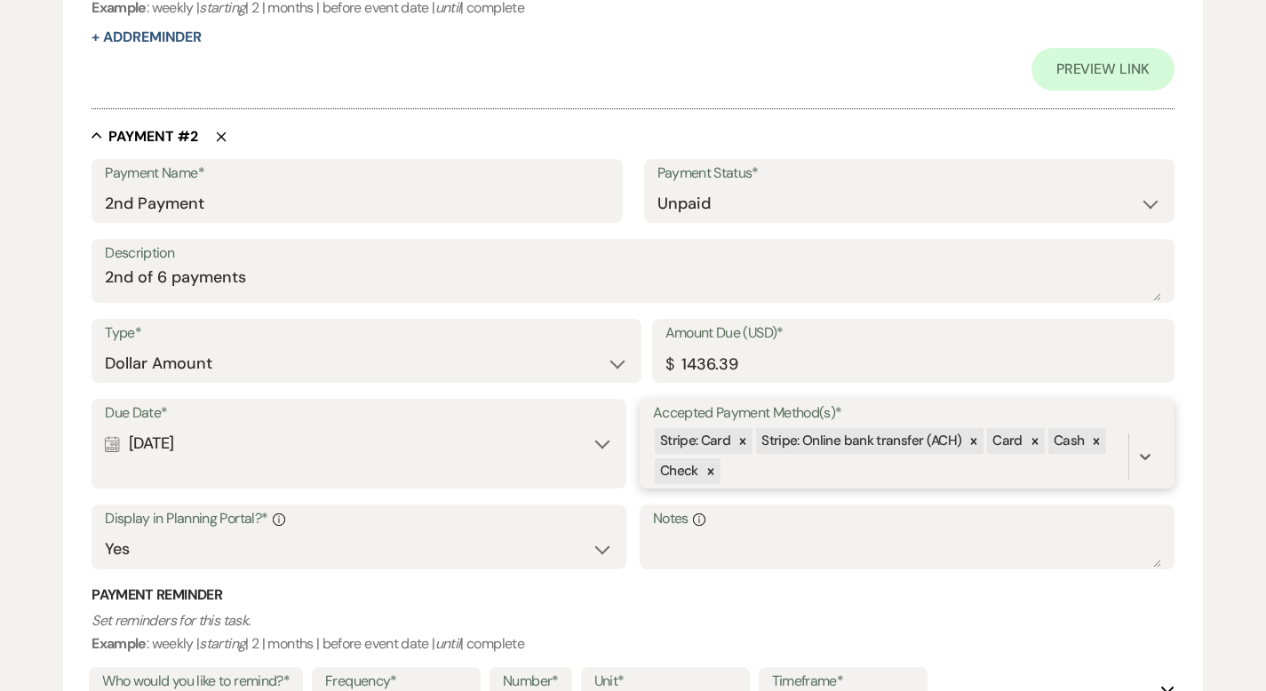
click at [787, 467] on div "Stripe: Card Stripe: Online bank transfer (ACH) Card Cash Check" at bounding box center [890, 456] width 475 height 60
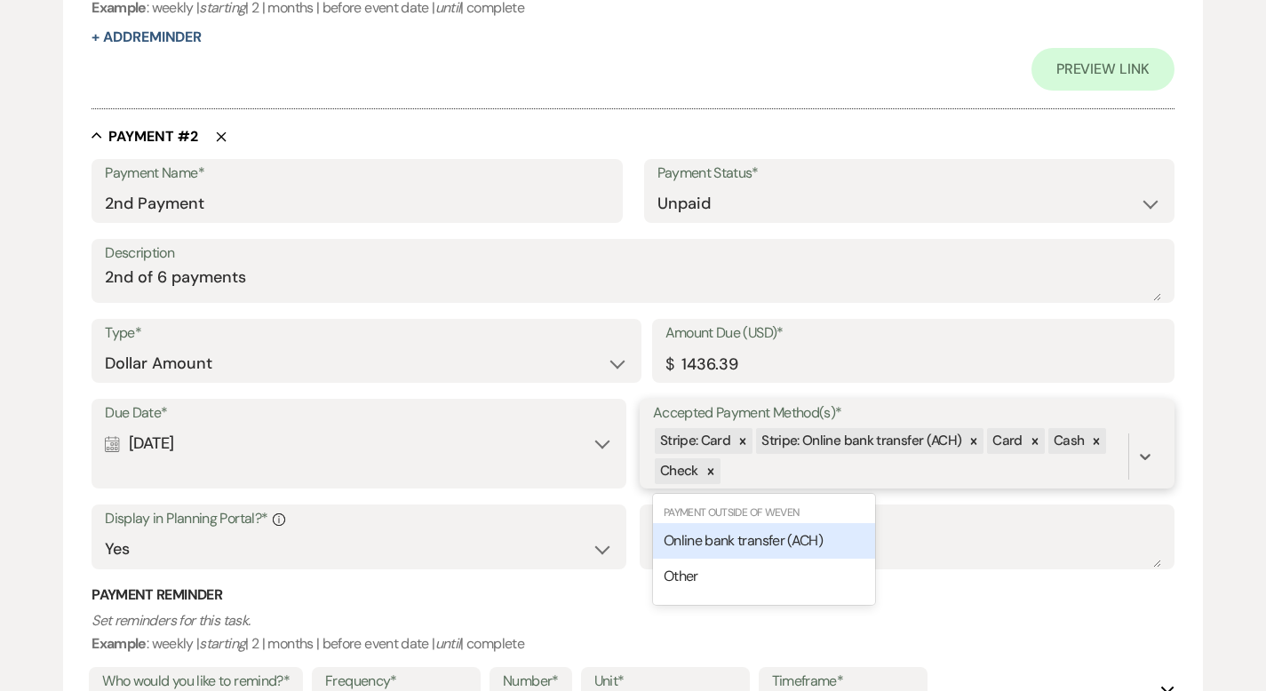
click at [755, 545] on span "Online bank transfer (ACH)" at bounding box center [743, 540] width 159 height 19
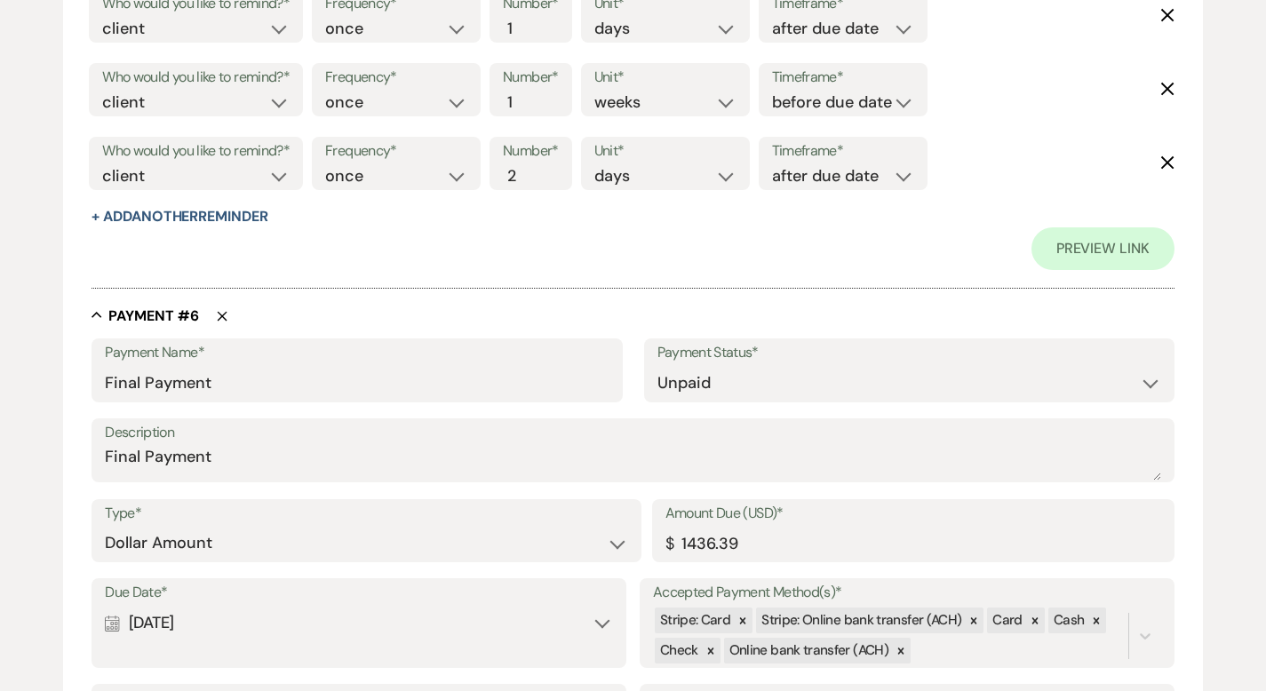
scroll to position [4759, 0]
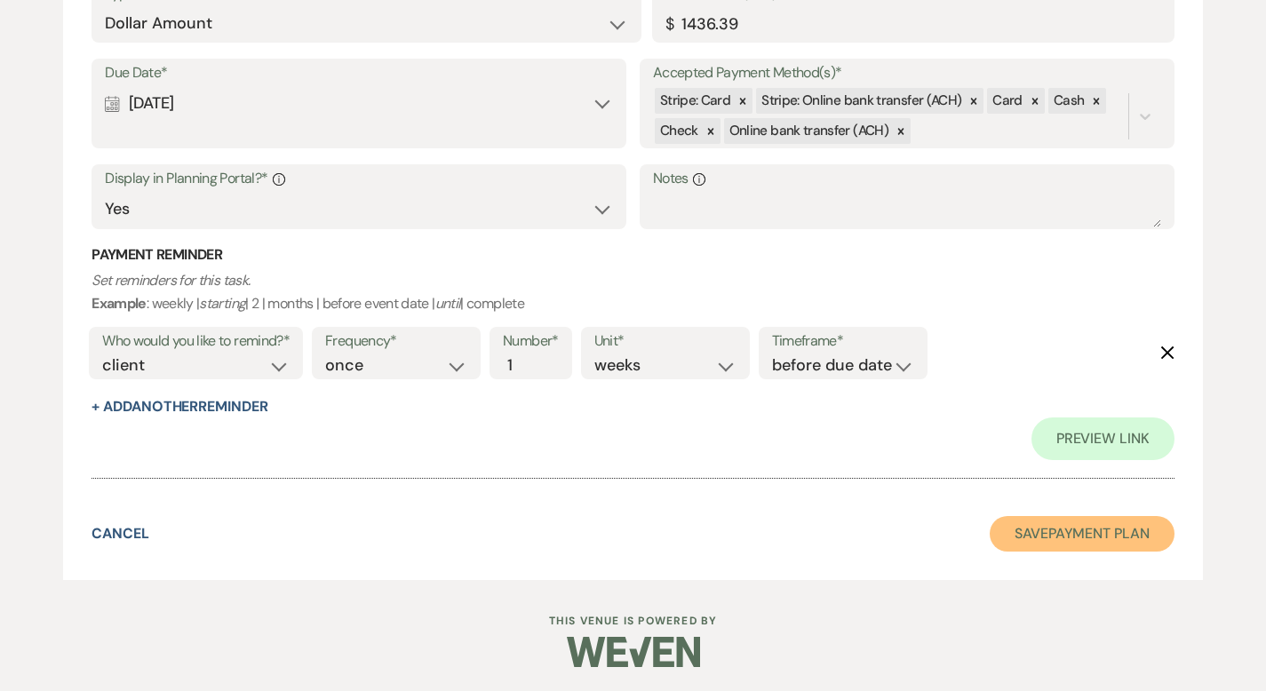
click at [1062, 536] on button "Save Payment Plan" at bounding box center [1082, 534] width 185 height 36
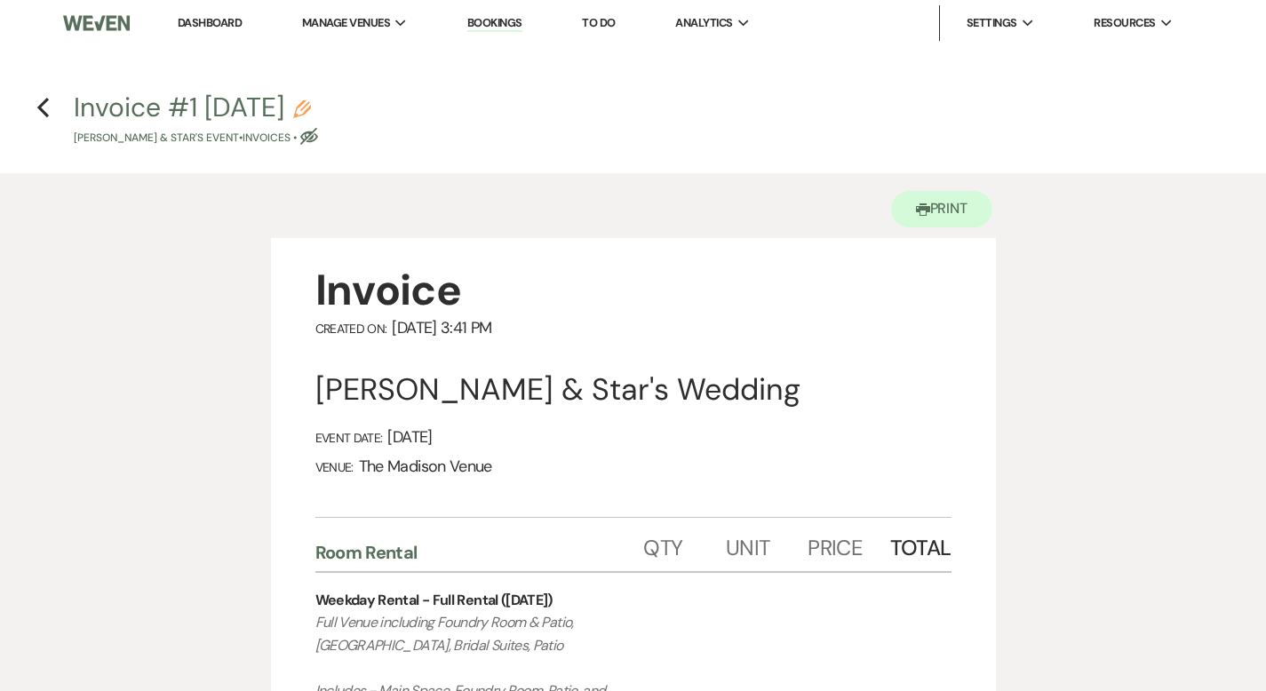
click at [311, 112] on icon "Pencil" at bounding box center [302, 109] width 18 height 18
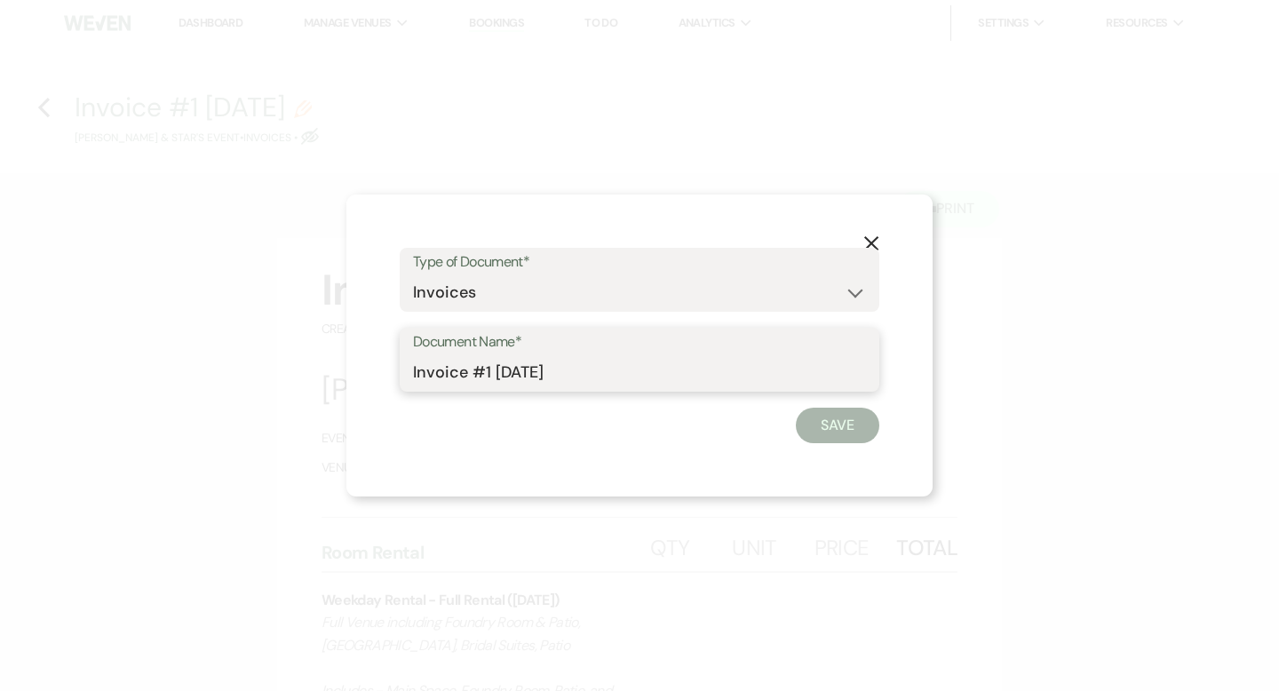
drag, startPoint x: 465, startPoint y: 372, endPoint x: 372, endPoint y: 356, distance: 93.8
click at [372, 356] on div "X Type of Document* Special Event Insurance Vendor Certificate of Insurance Con…" at bounding box center [639, 346] width 586 height 302
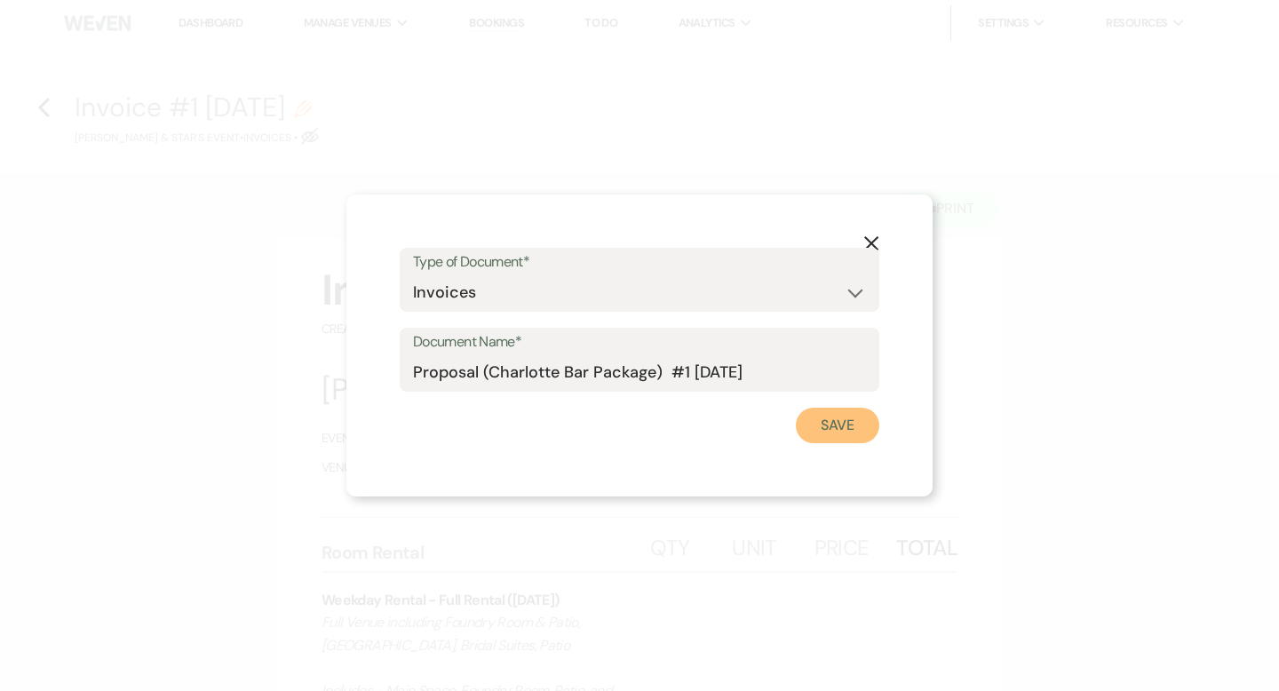
click at [817, 428] on button "Save" at bounding box center [837, 426] width 83 height 36
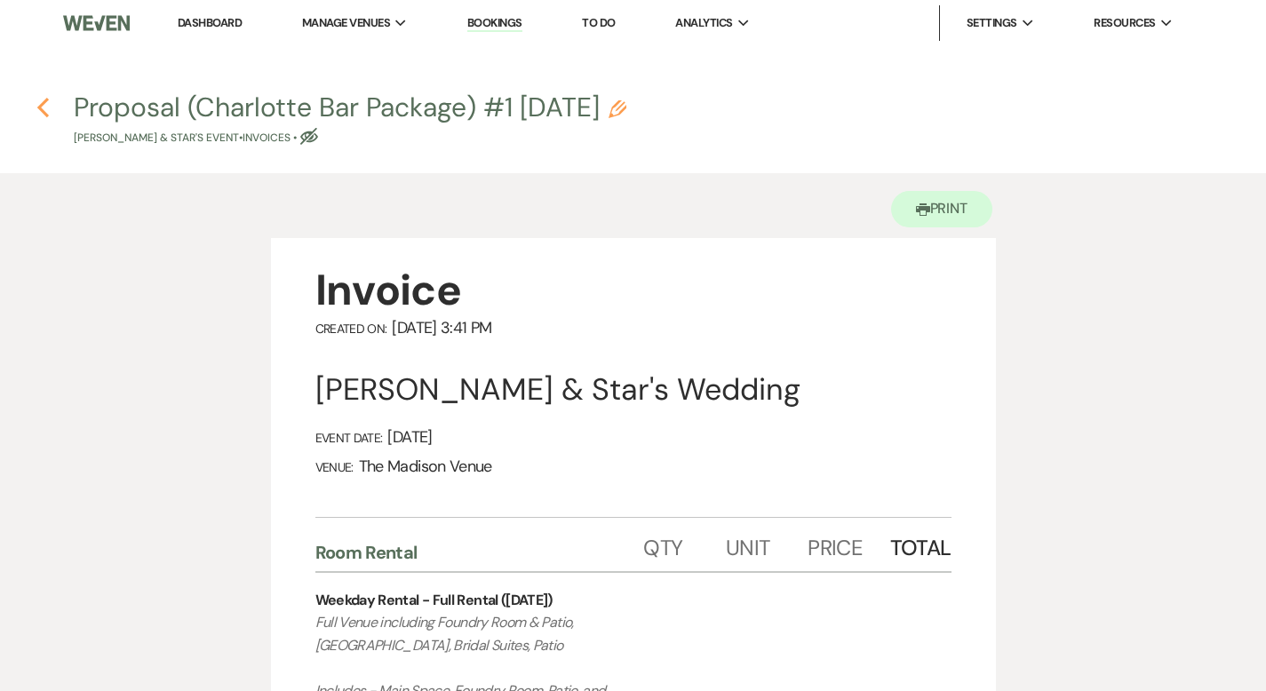
click at [44, 104] on use "button" at bounding box center [43, 108] width 12 height 20
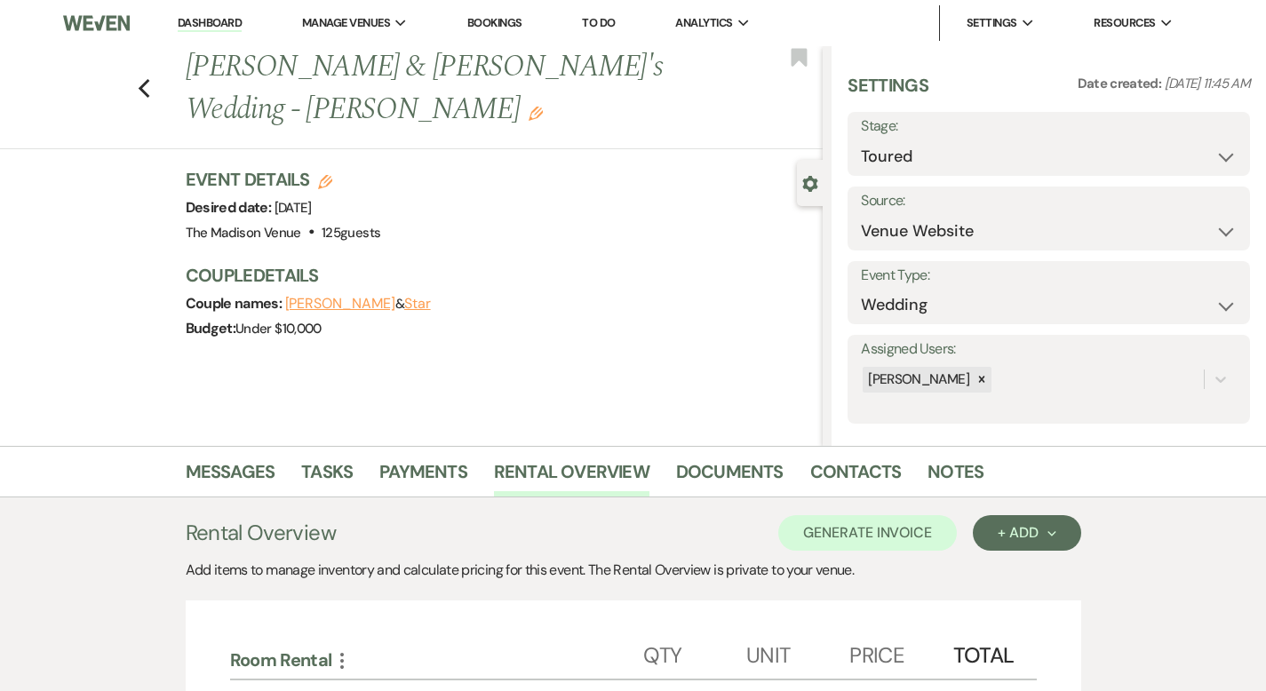
scroll to position [303, 0]
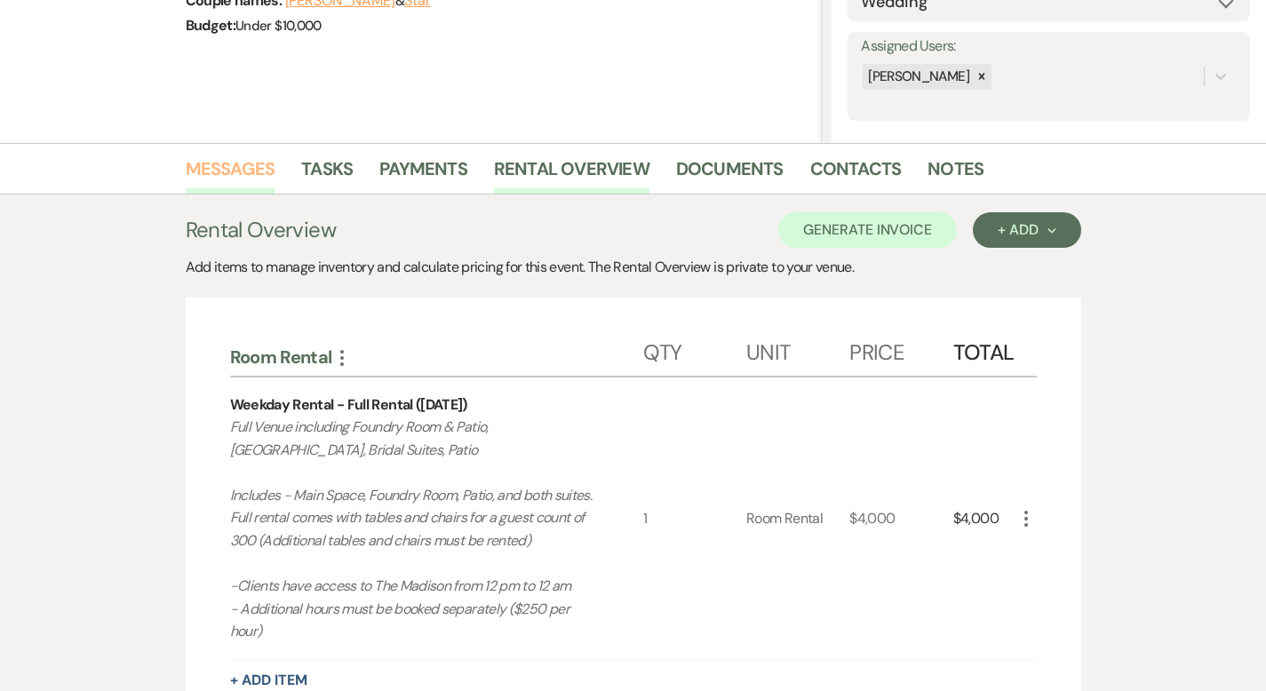
click at [186, 161] on link "Messages" at bounding box center [231, 174] width 90 height 39
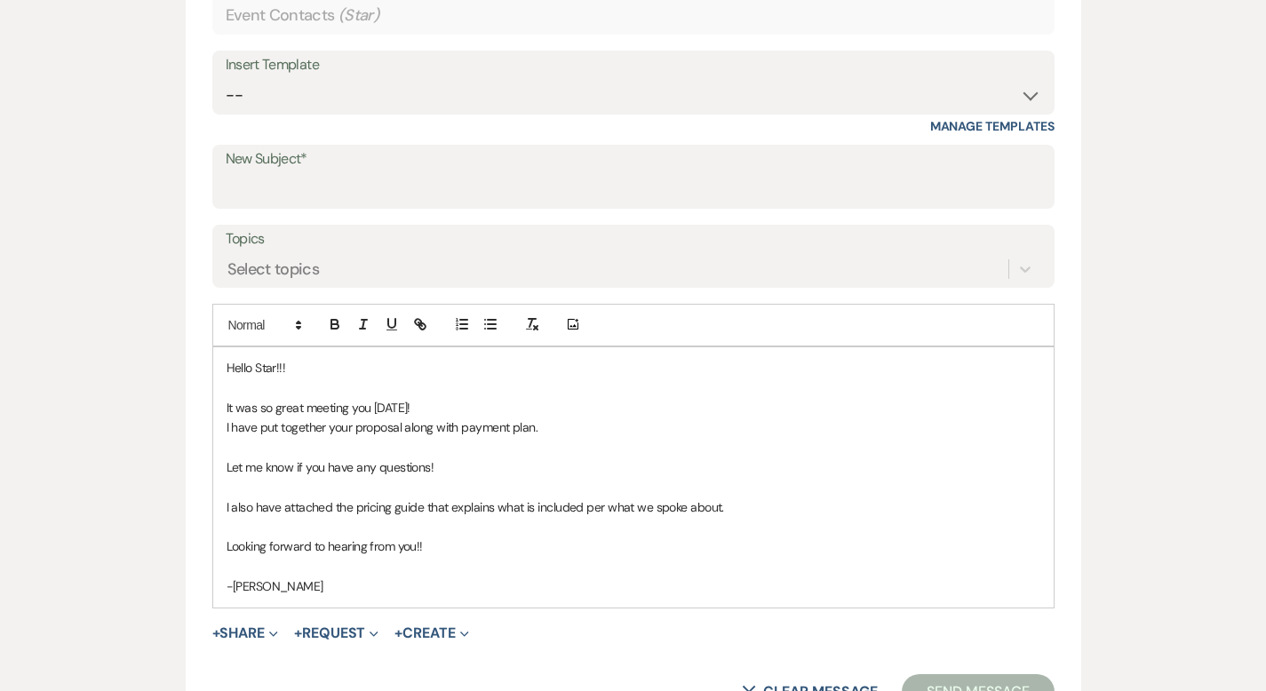
scroll to position [1022, 0]
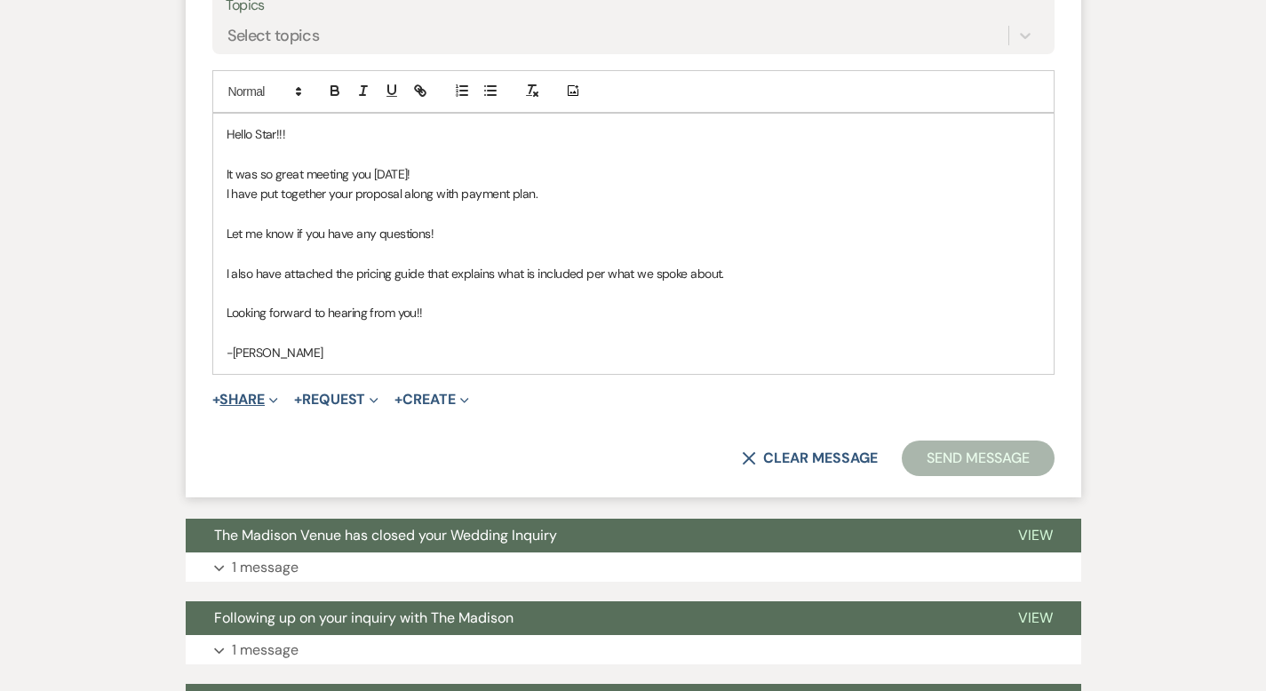
click at [212, 402] on button "+ Share Expand" at bounding box center [245, 400] width 67 height 14
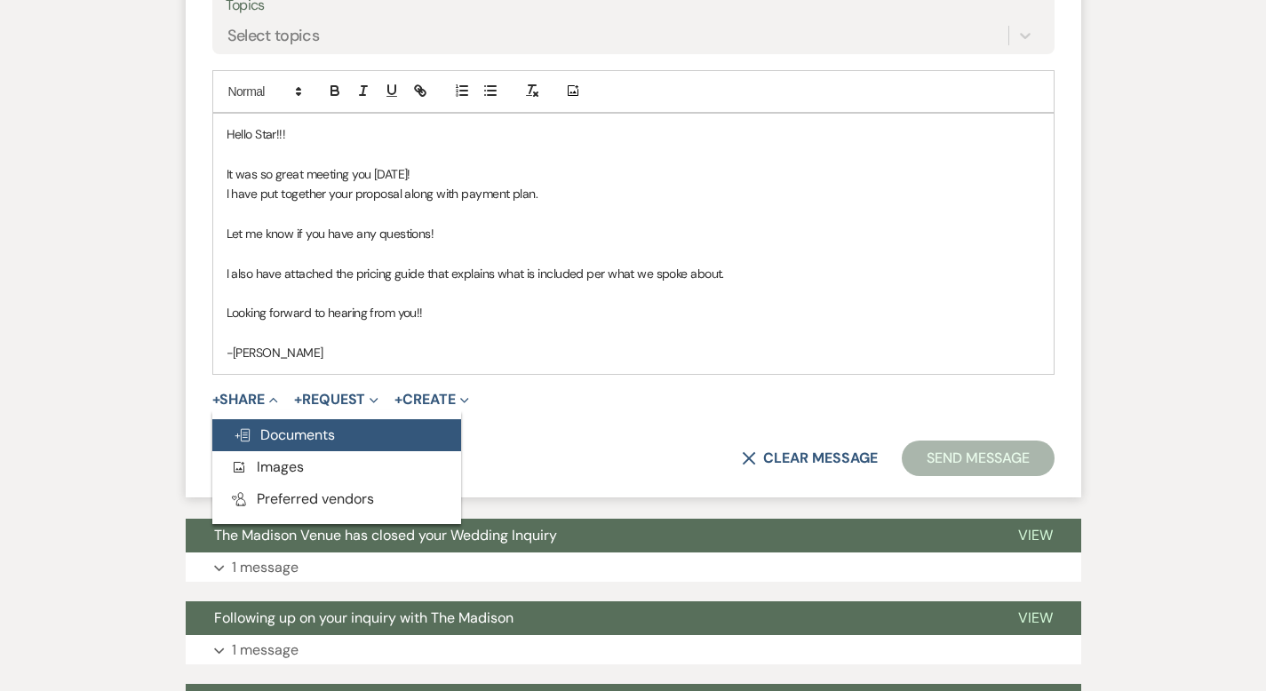
click at [234, 433] on span "Doc Upload Documents" at bounding box center [284, 434] width 101 height 19
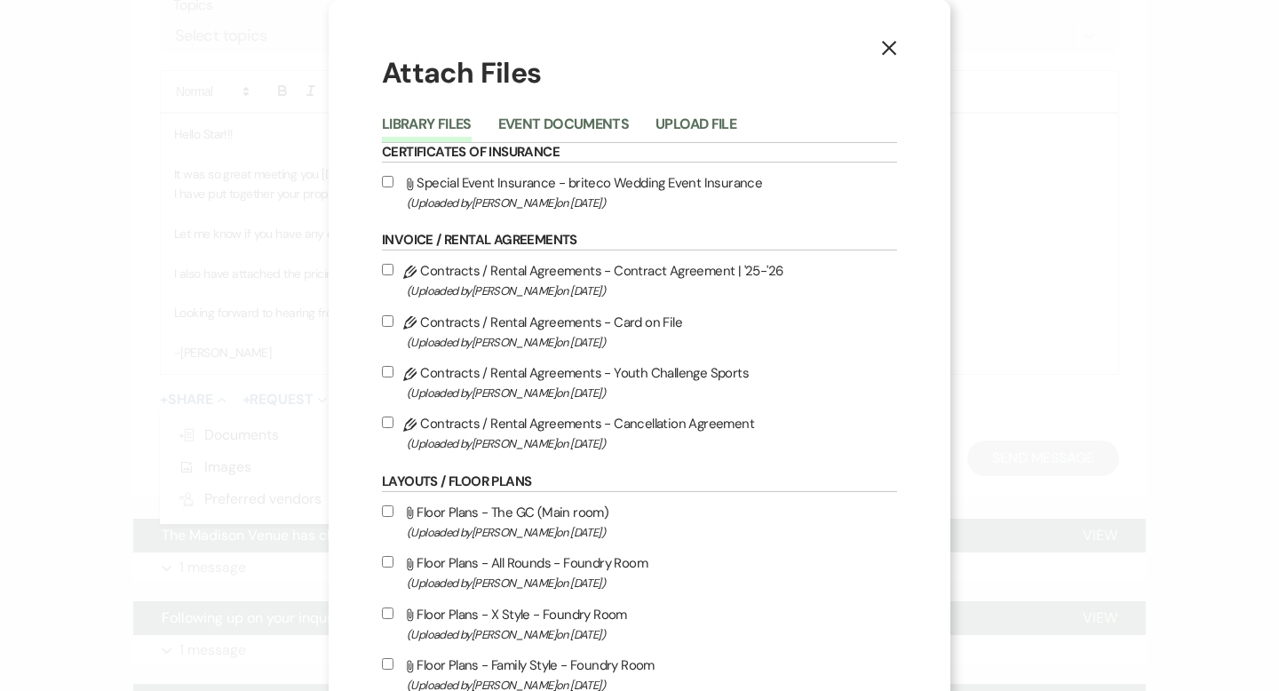
click at [547, 111] on div "Library Files Event Documents Upload File" at bounding box center [639, 124] width 515 height 37
click at [546, 120] on button "Event Documents" at bounding box center [563, 129] width 131 height 25
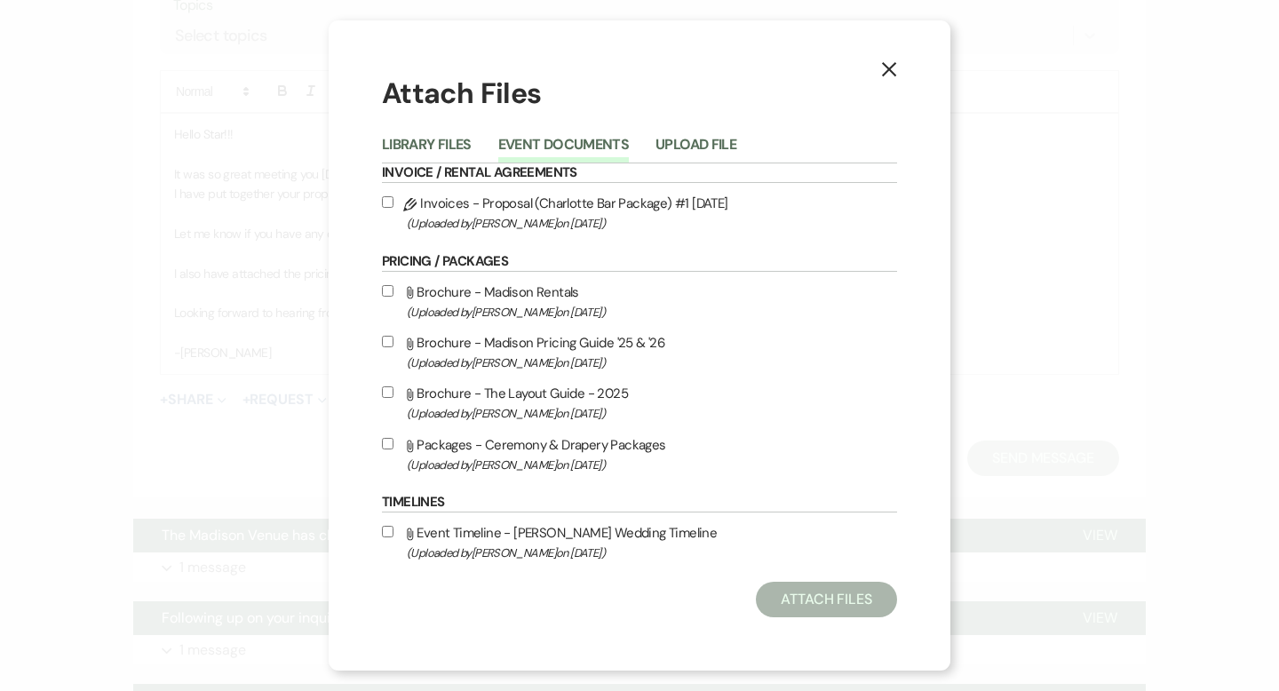
click at [386, 199] on input "Pencil Invoices - Proposal (Charlotte Bar Package) #1 [DATE] (Uploaded by [PERS…" at bounding box center [388, 202] width 12 height 12
click at [810, 604] on button "Attach Files" at bounding box center [826, 600] width 141 height 36
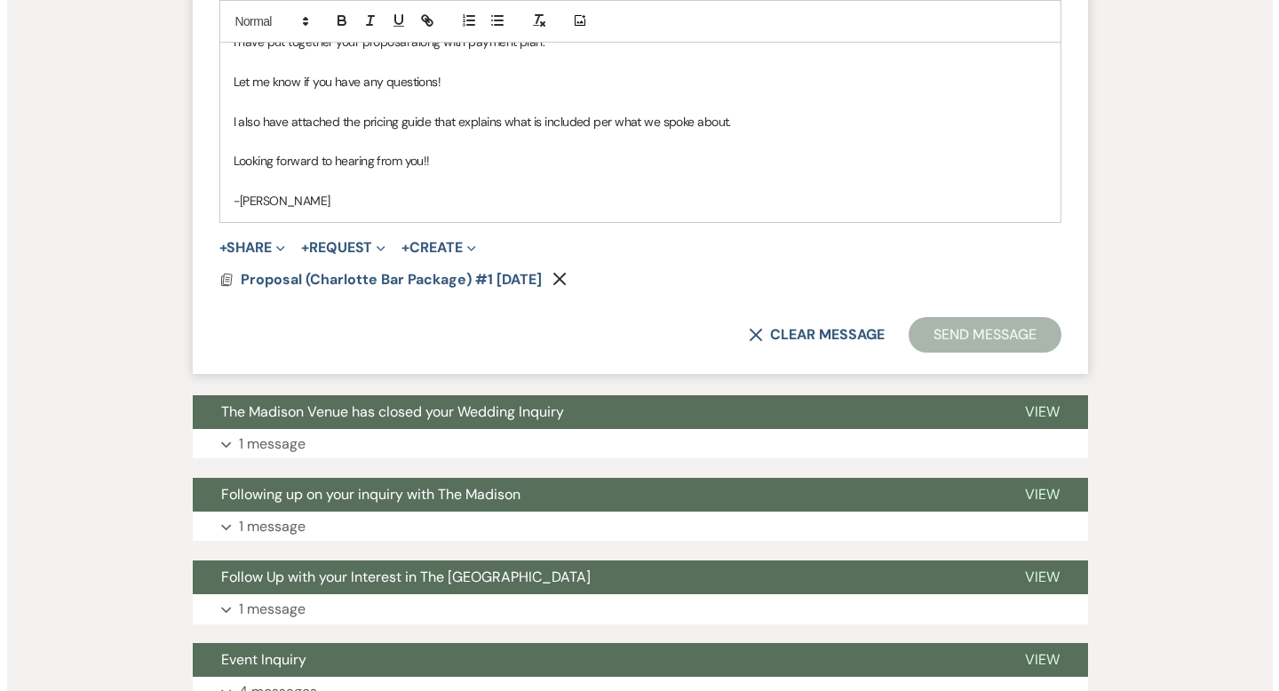
scroll to position [1159, 0]
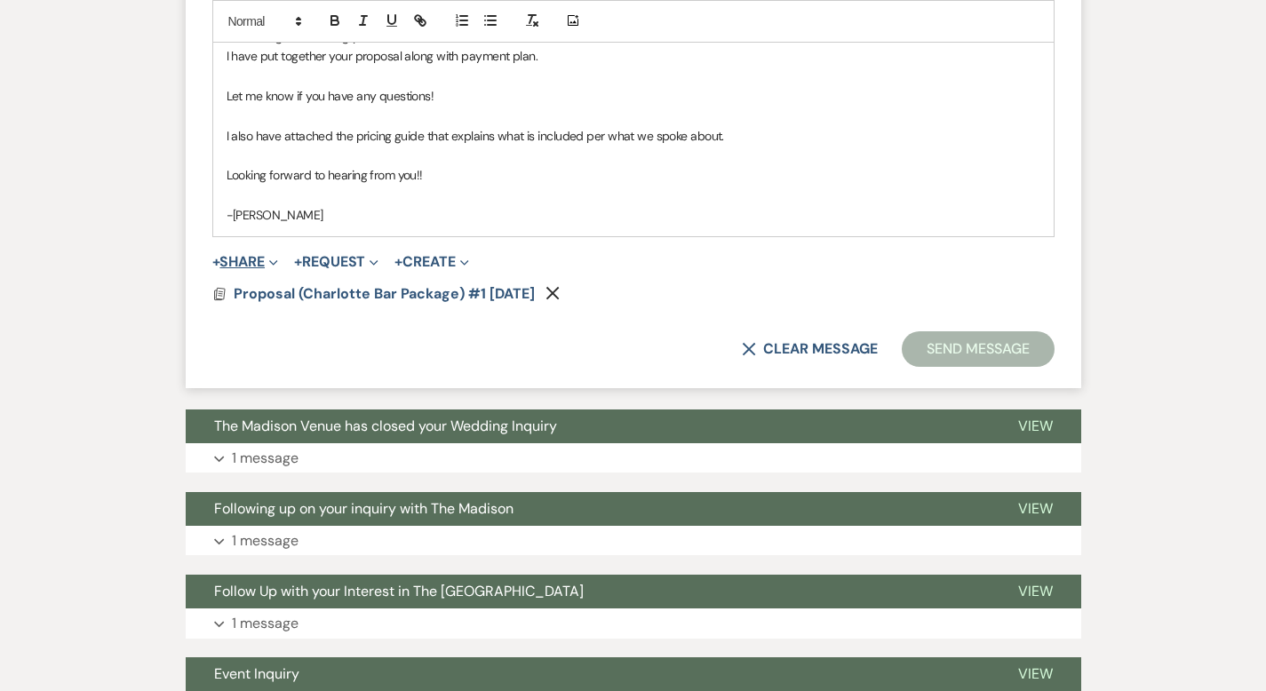
click at [212, 258] on button "+ Share Expand" at bounding box center [245, 262] width 67 height 14
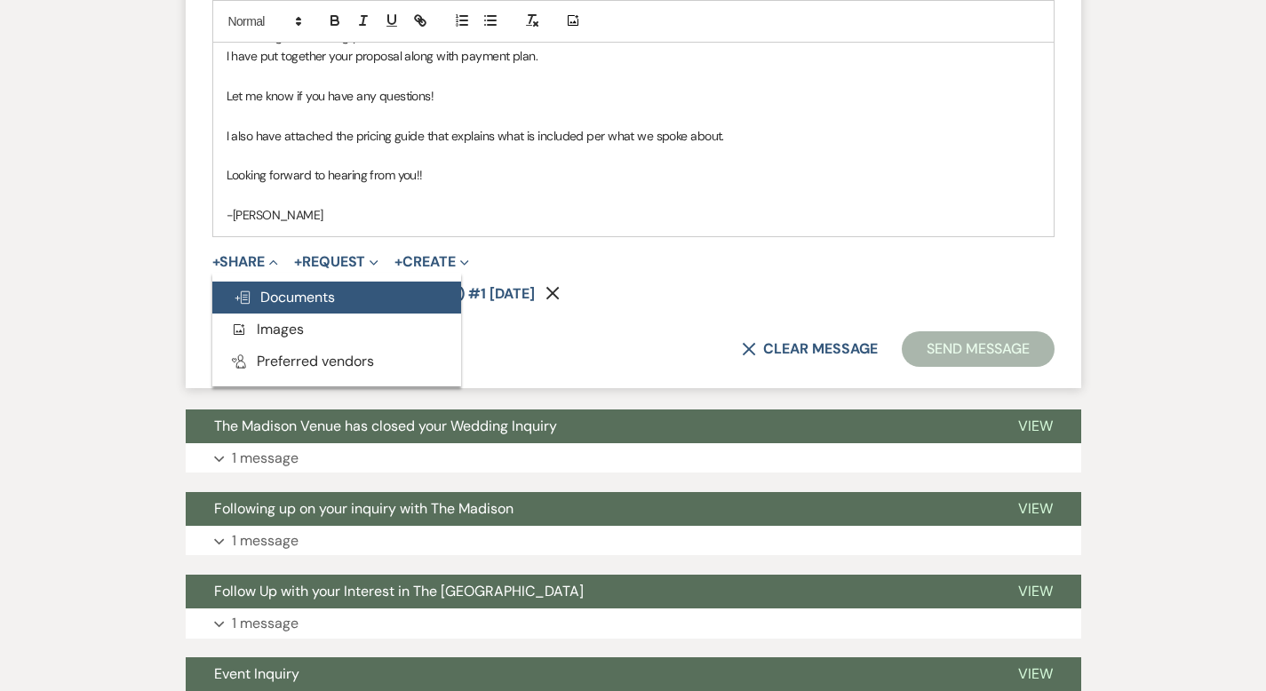
click at [234, 291] on span "Doc Upload Documents" at bounding box center [284, 297] width 101 height 19
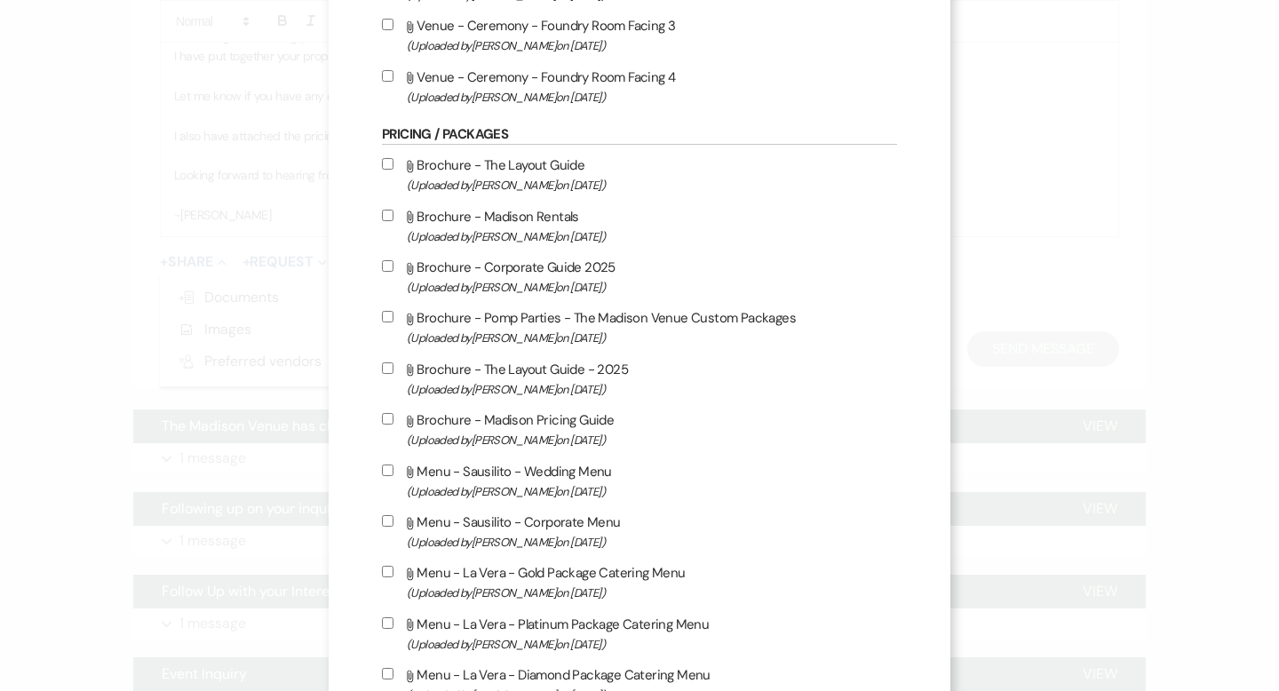
scroll to position [2811, 0]
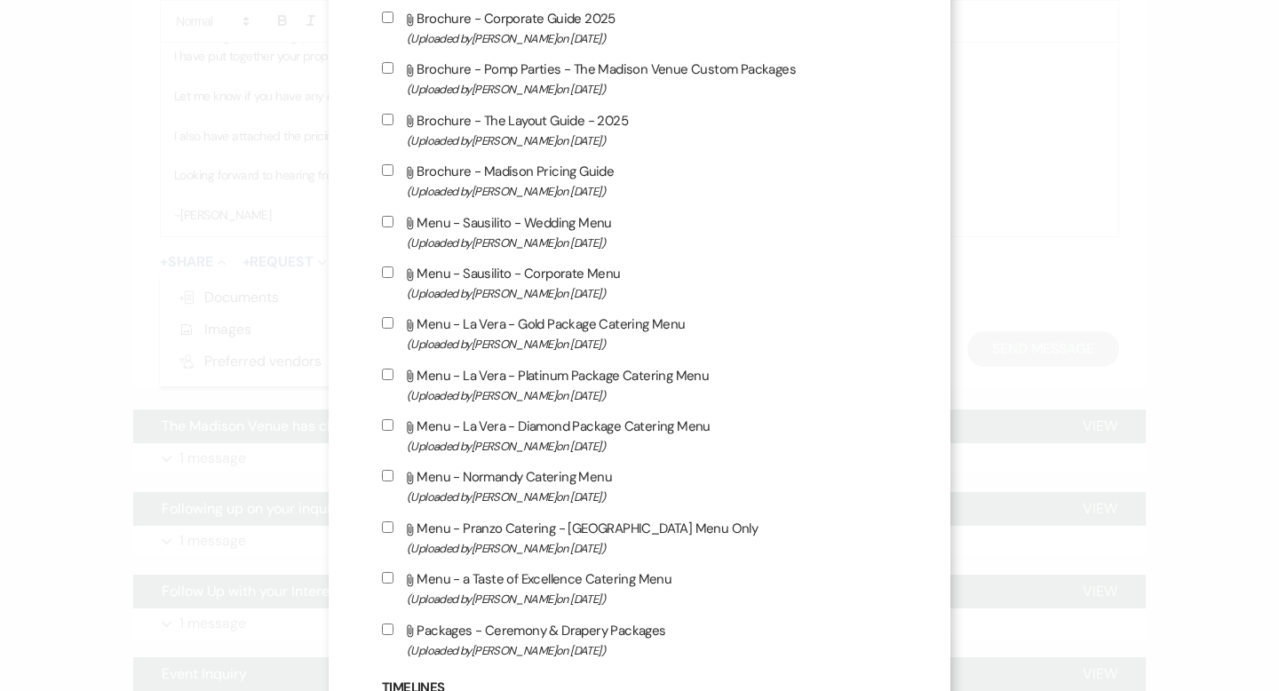
click at [384, 176] on input "Attach File Brochure - Madison Pricing Guide (Uploaded by [PERSON_NAME] on [DAT…" at bounding box center [388, 170] width 12 height 12
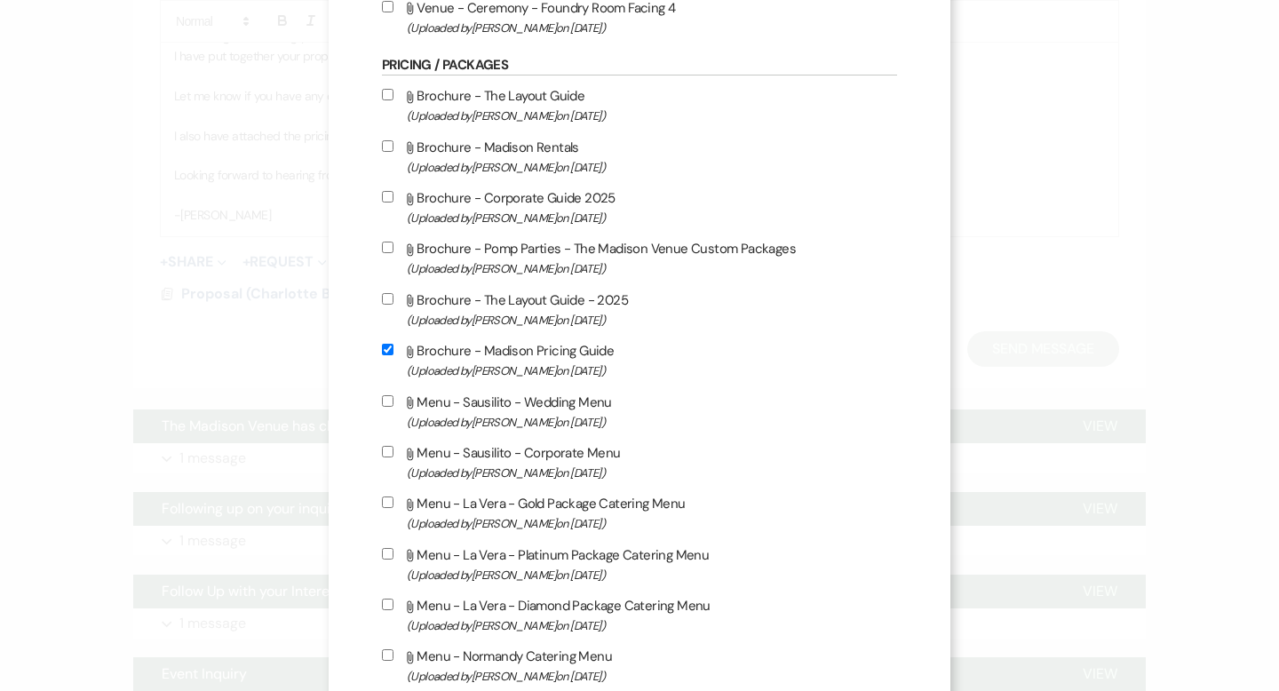
scroll to position [2626, 0]
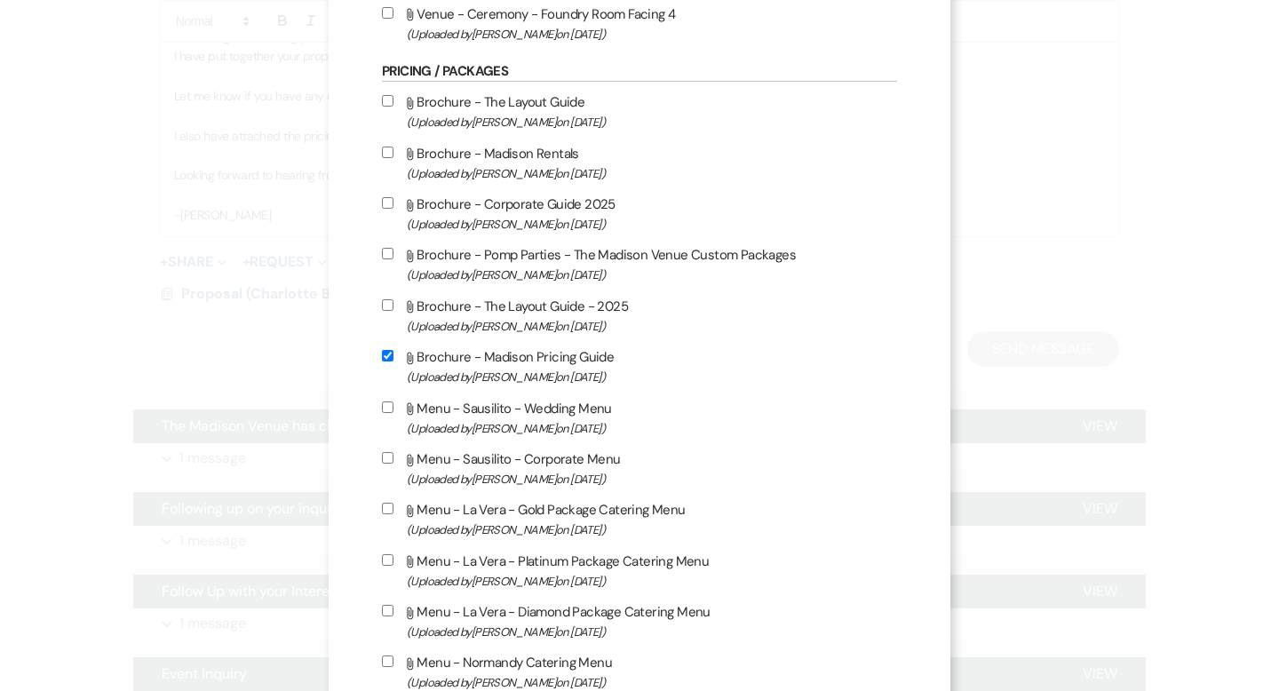
click at [382, 107] on input "Attach File Brochure - The Layout Guide (Uploaded by [PERSON_NAME] on [DATE] )" at bounding box center [388, 101] width 12 height 12
click at [382, 158] on input "Attach File Brochure - Madison Rentals (Uploaded by [PERSON_NAME] on [DATE] )" at bounding box center [388, 153] width 12 height 12
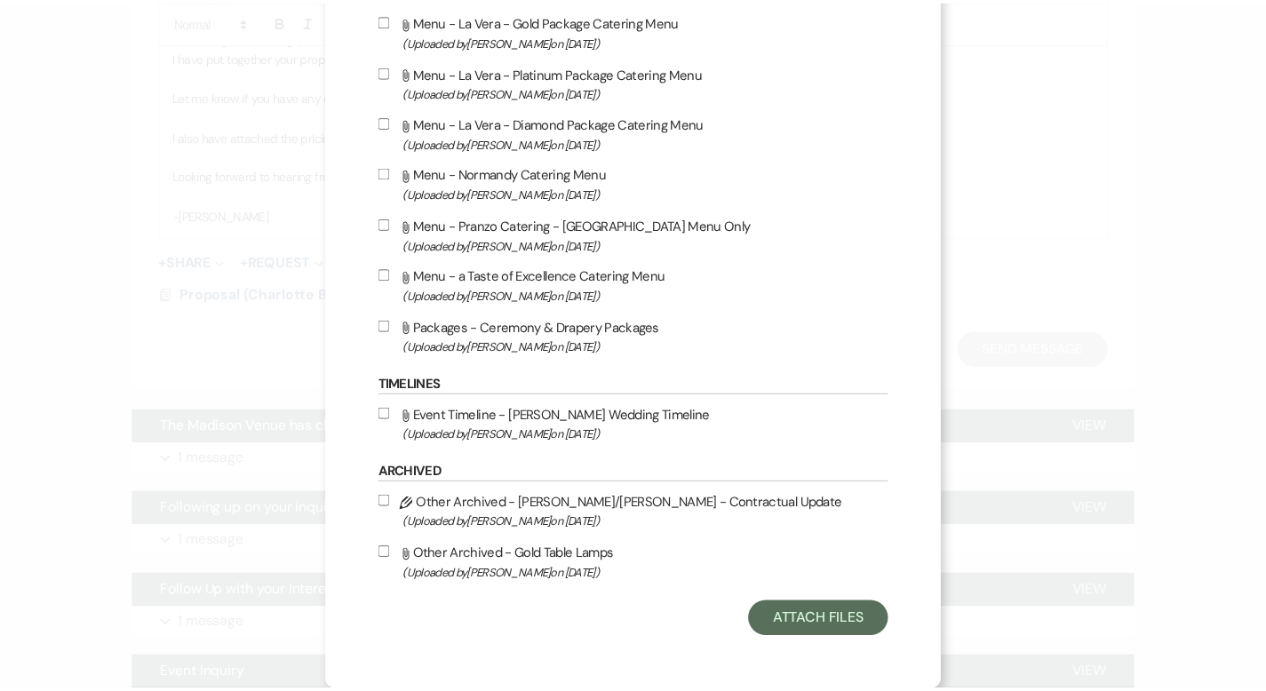
scroll to position [3144, 0]
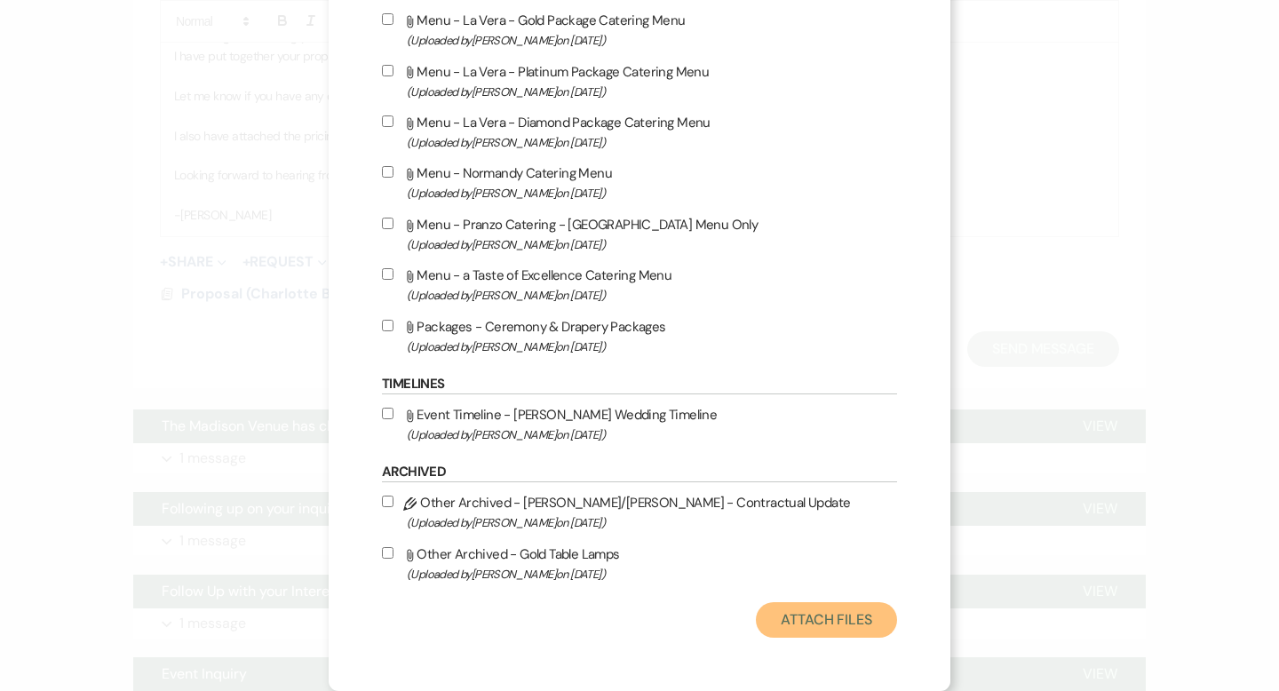
click at [807, 615] on button "Attach Files" at bounding box center [826, 620] width 141 height 36
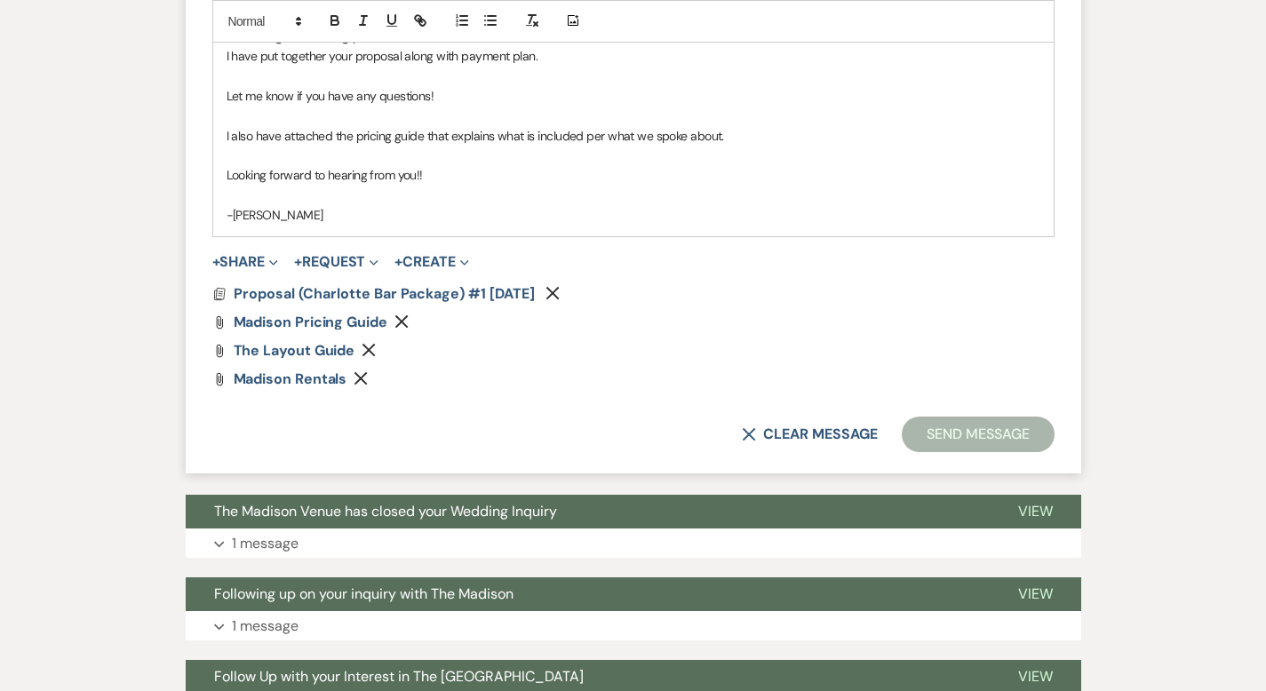
scroll to position [622, 0]
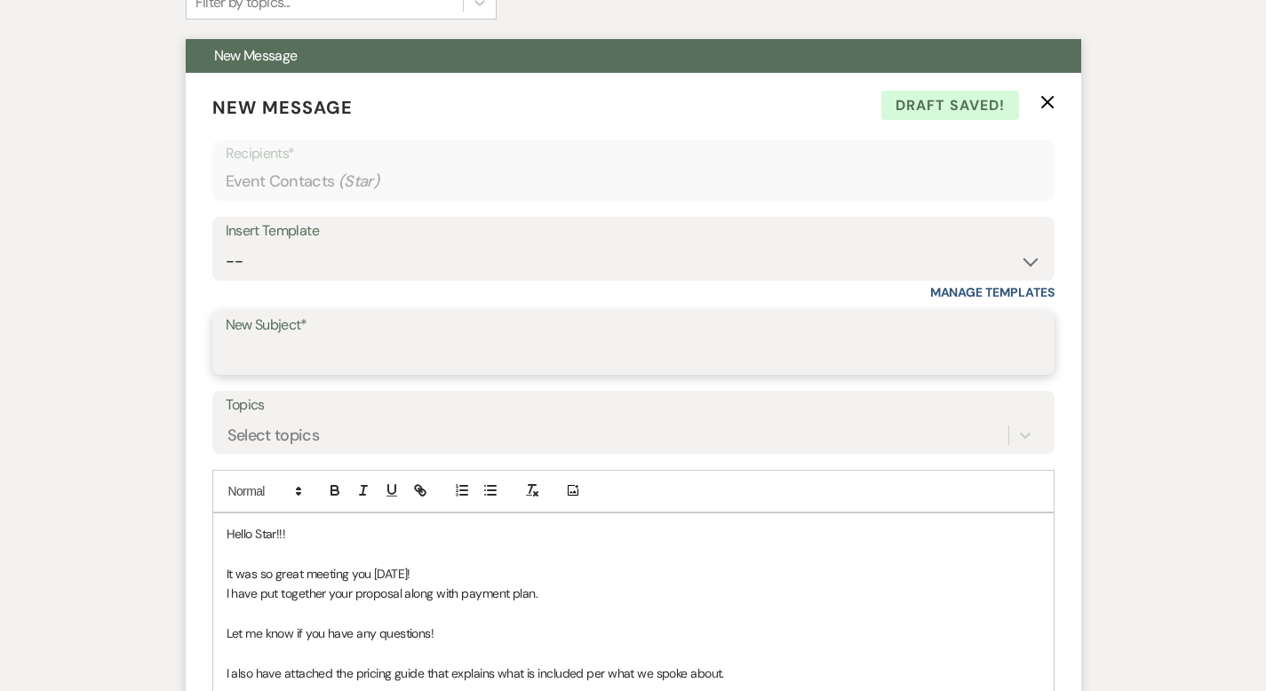
click at [338, 347] on input "New Subject*" at bounding box center [633, 355] width 815 height 35
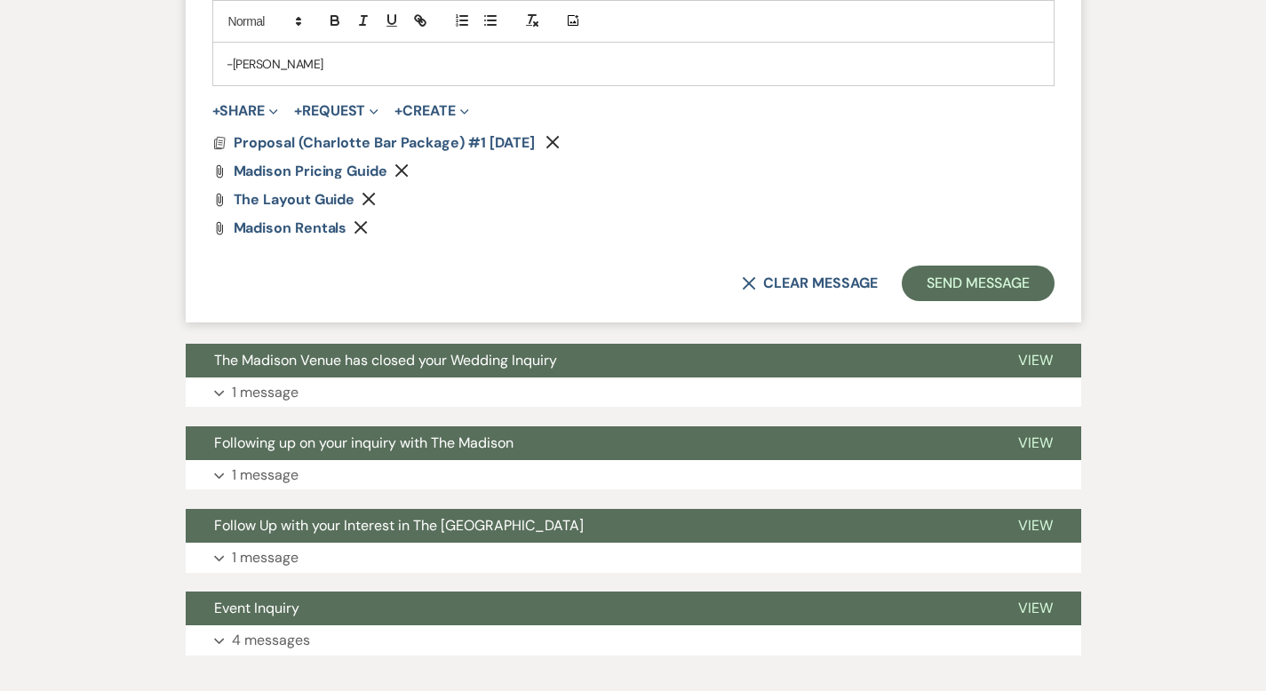
scroll to position [1415, 0]
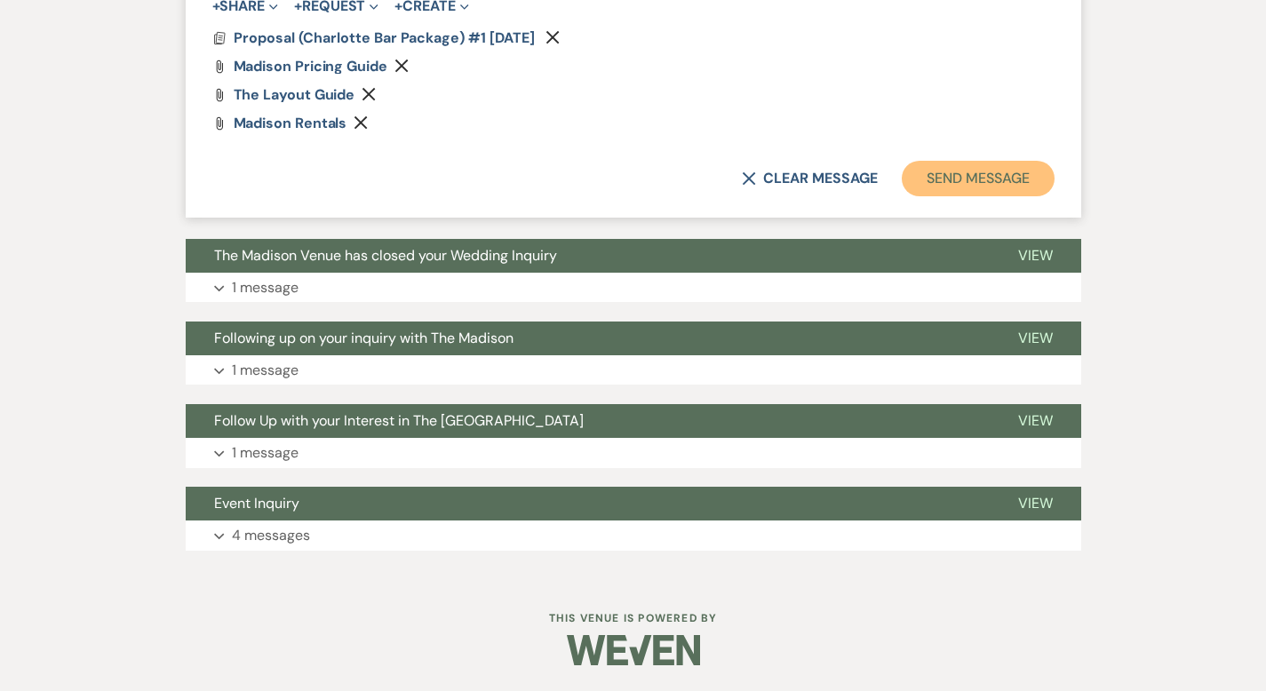
click at [1006, 184] on button "Send Message" at bounding box center [978, 179] width 152 height 36
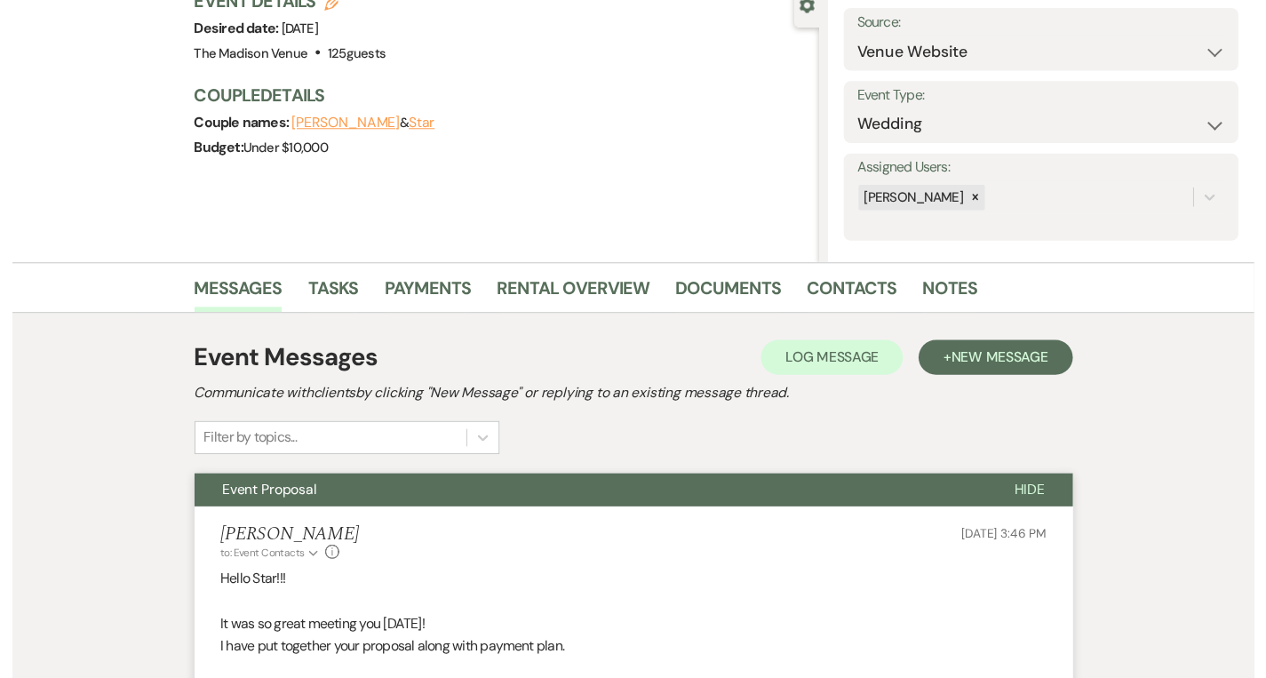
scroll to position [0, 0]
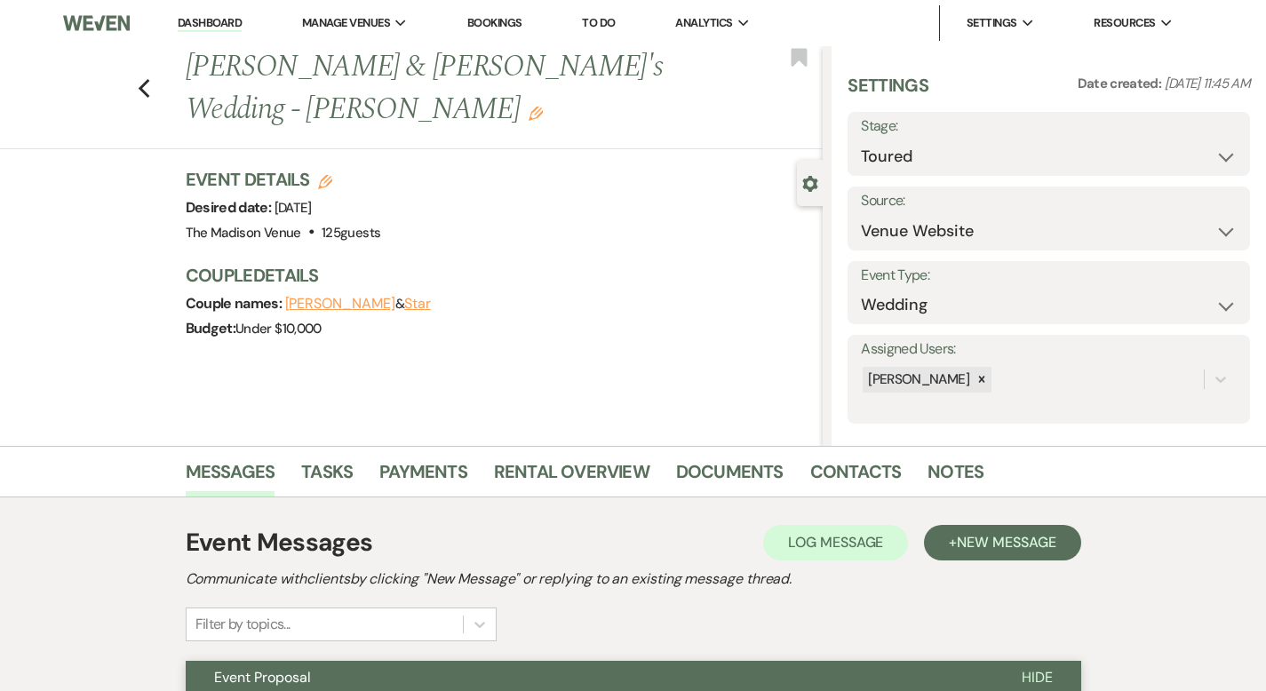
click at [206, 20] on link "Dashboard" at bounding box center [210, 23] width 64 height 17
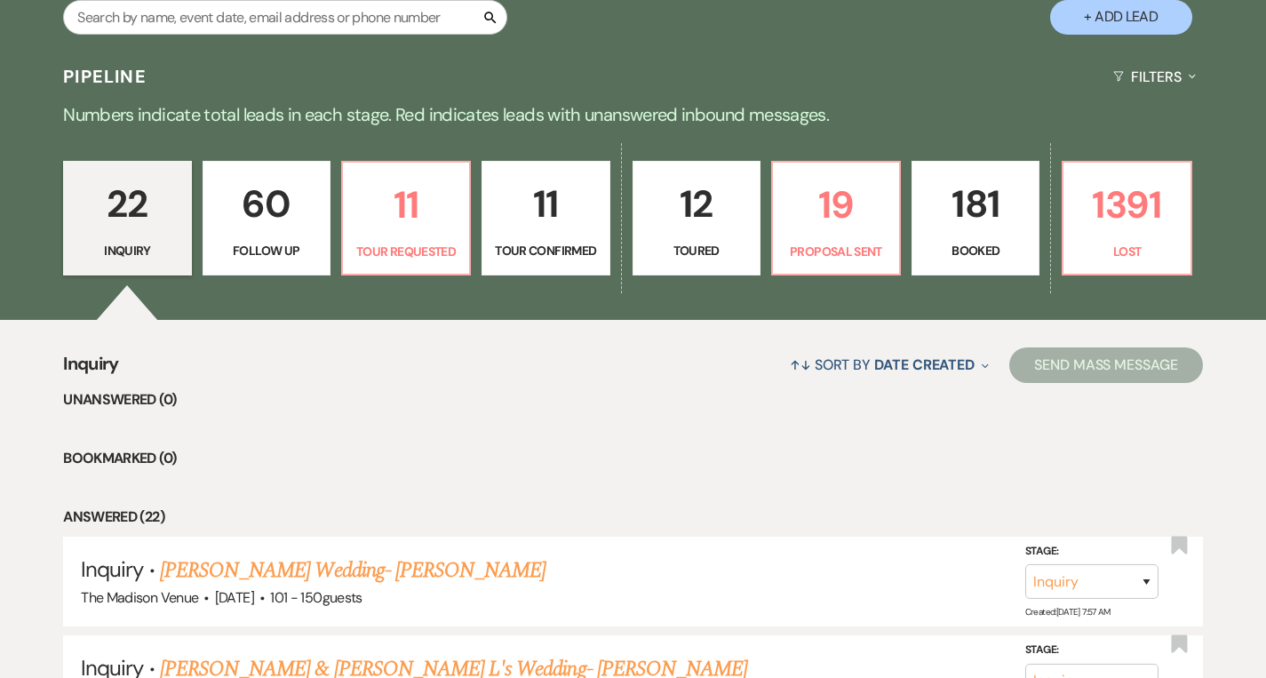
scroll to position [438, 0]
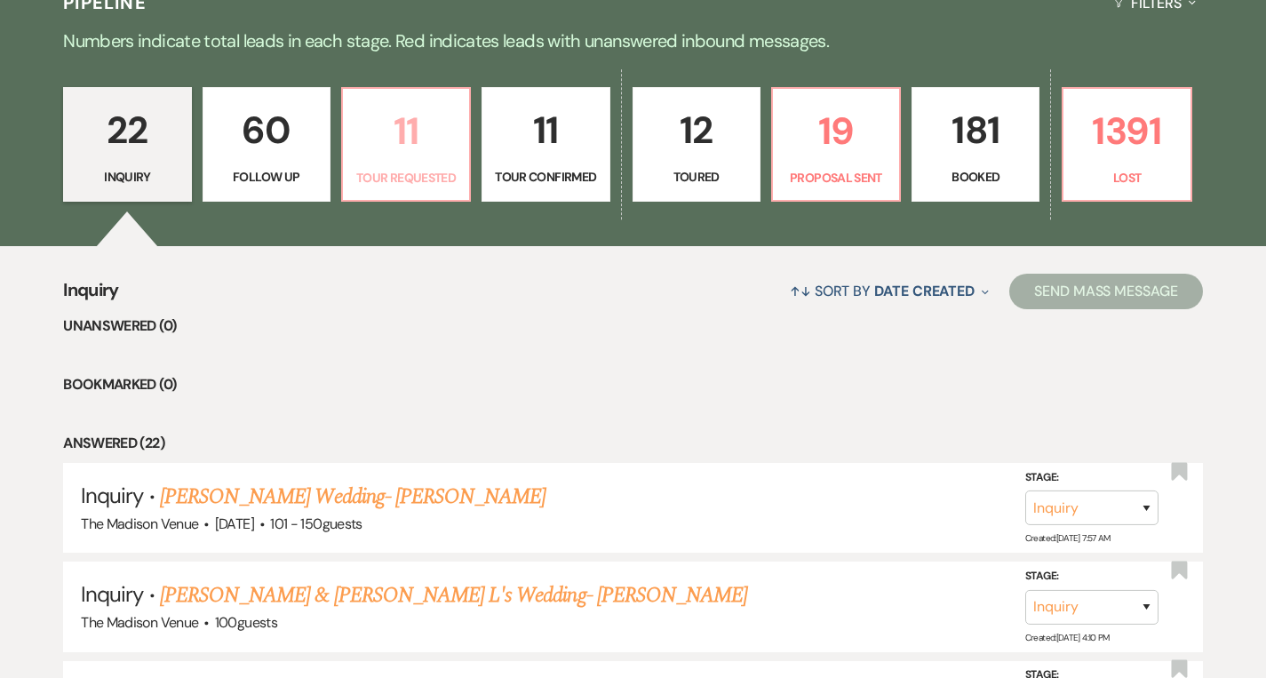
click at [405, 152] on p "11" at bounding box center [406, 131] width 105 height 60
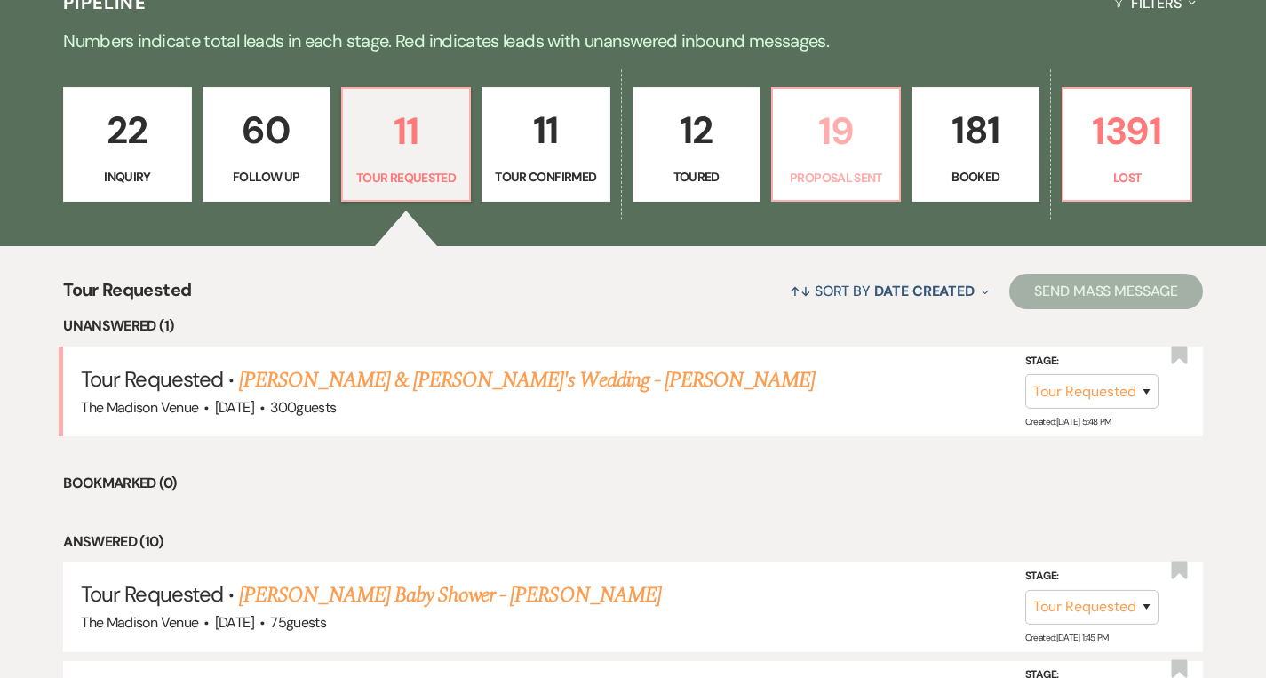
click at [849, 145] on p "19" at bounding box center [835, 131] width 105 height 60
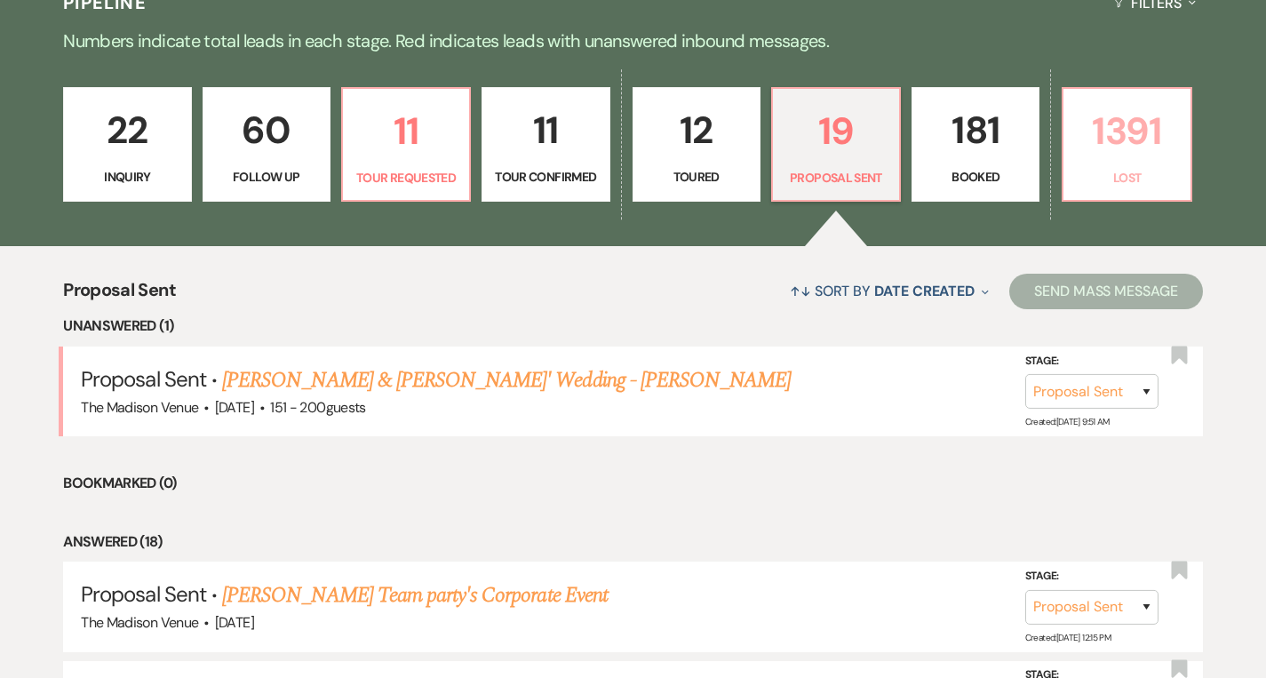
click at [1130, 147] on p "1391" at bounding box center [1126, 131] width 105 height 60
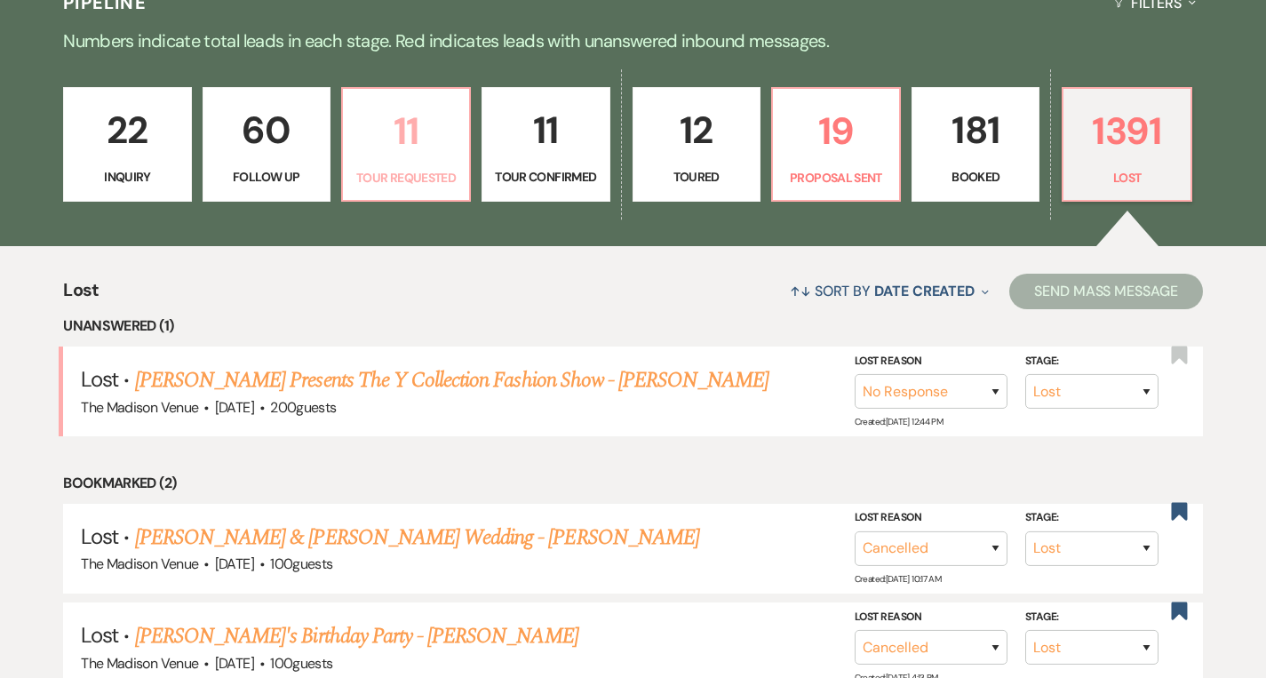
click at [431, 188] on link "11 Tour Requested" at bounding box center [406, 144] width 130 height 115
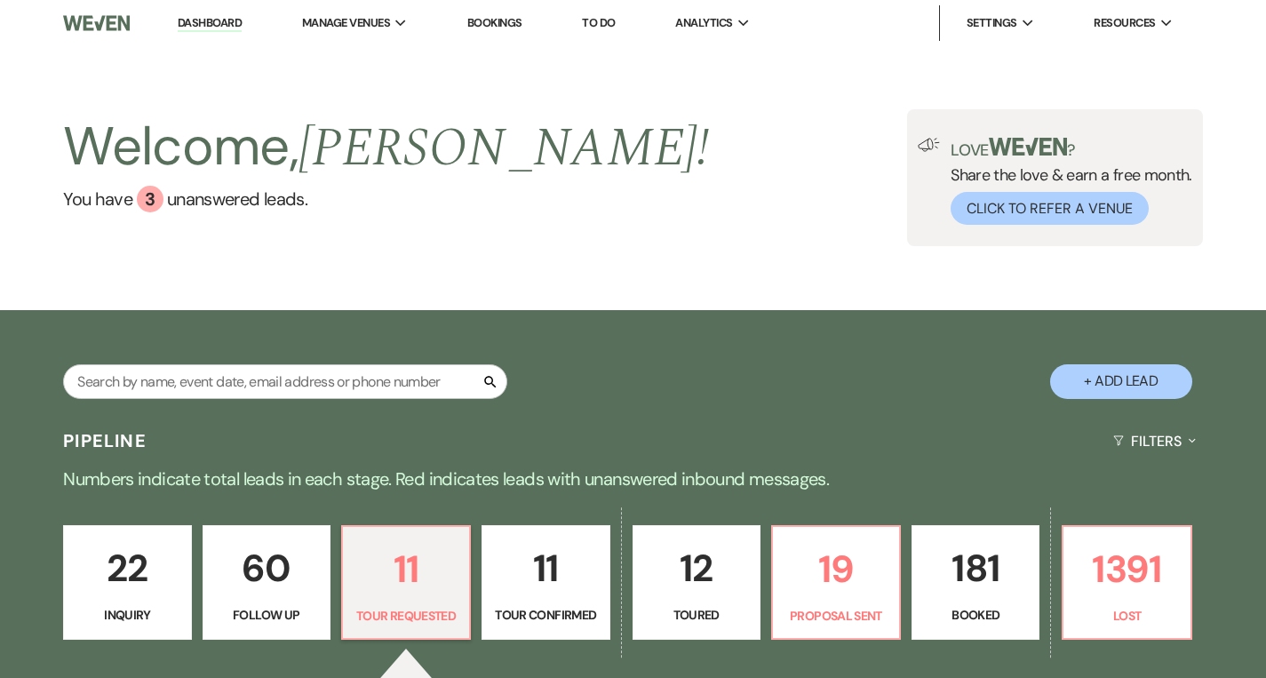
click at [211, 22] on link "Dashboard" at bounding box center [210, 23] width 64 height 17
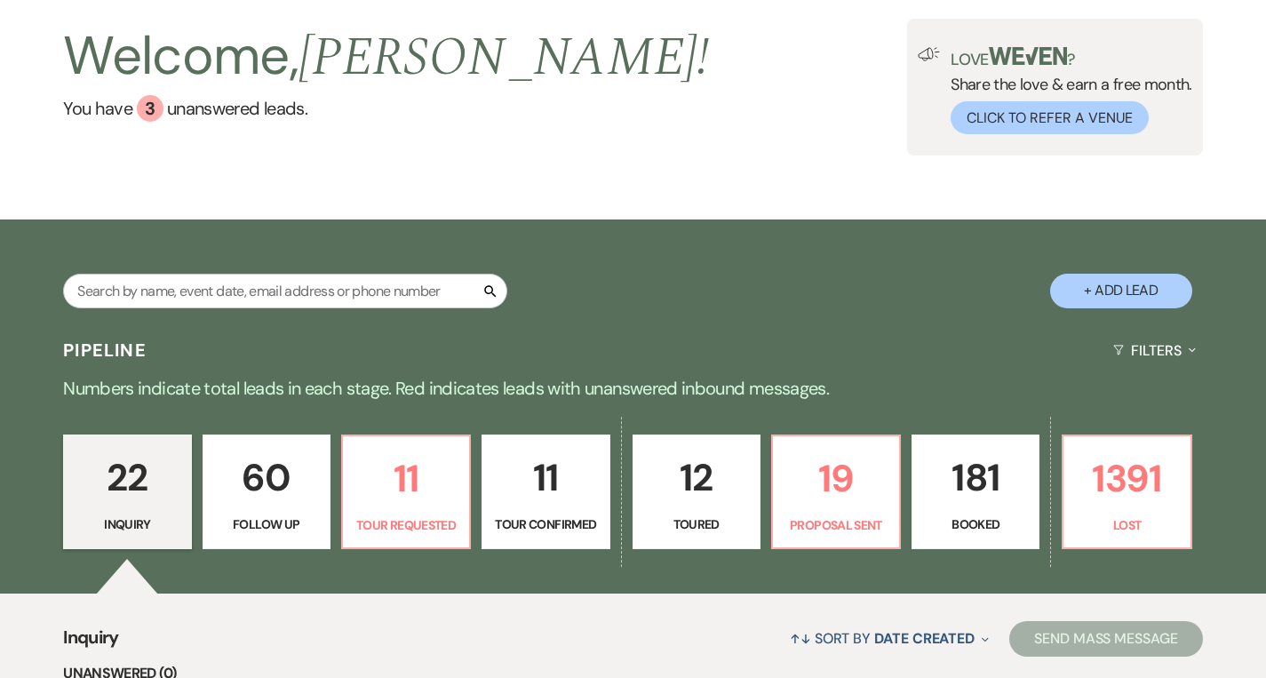
scroll to position [463, 0]
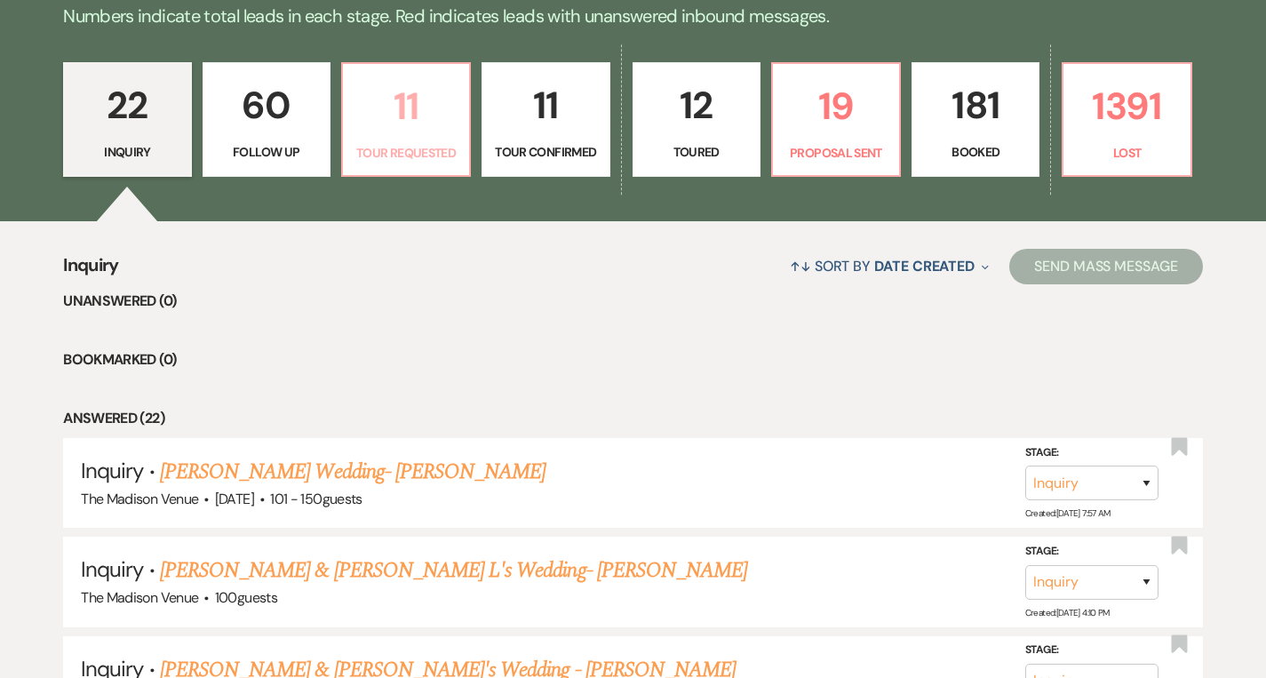
click at [412, 115] on p "11" at bounding box center [406, 106] width 105 height 60
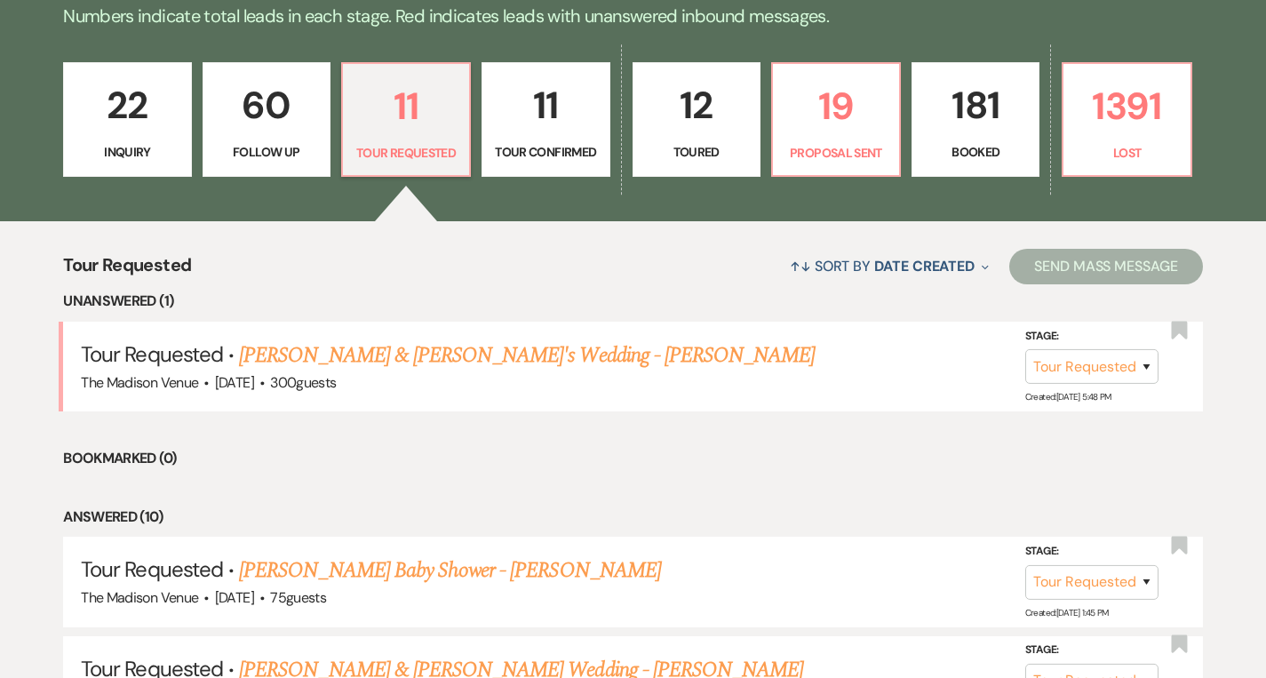
click at [258, 137] on link "60 Follow Up" at bounding box center [267, 119] width 128 height 115
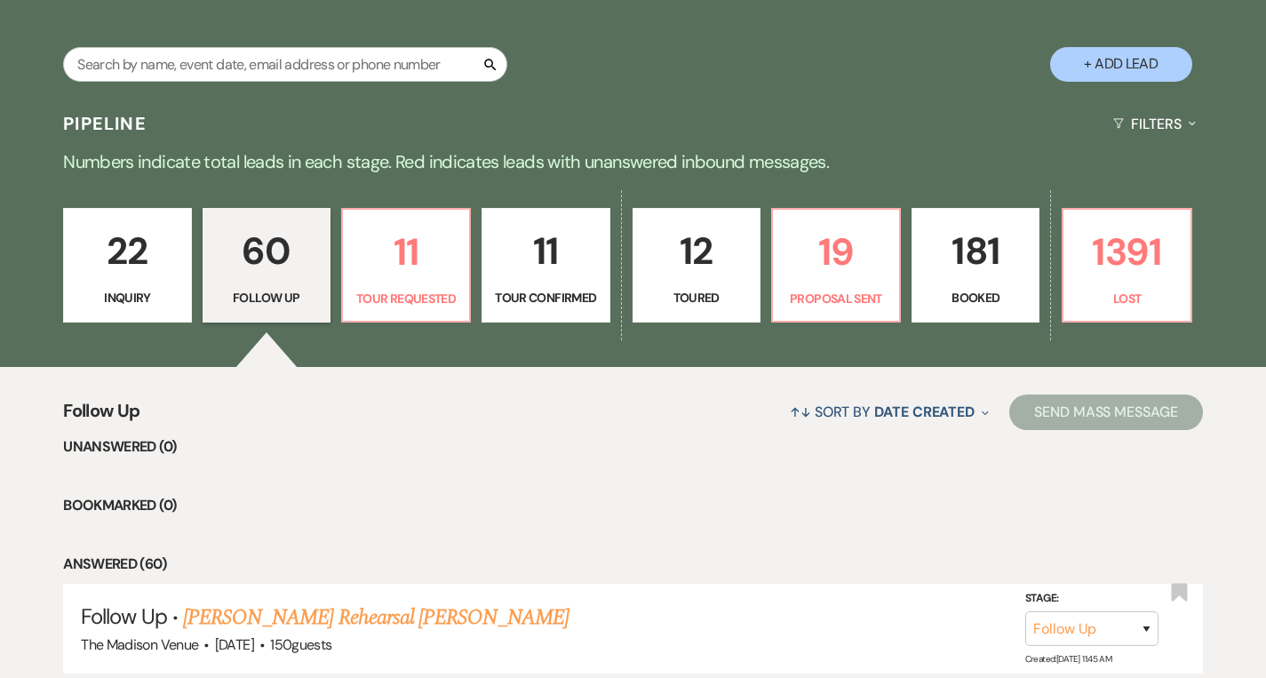
scroll to position [316, 0]
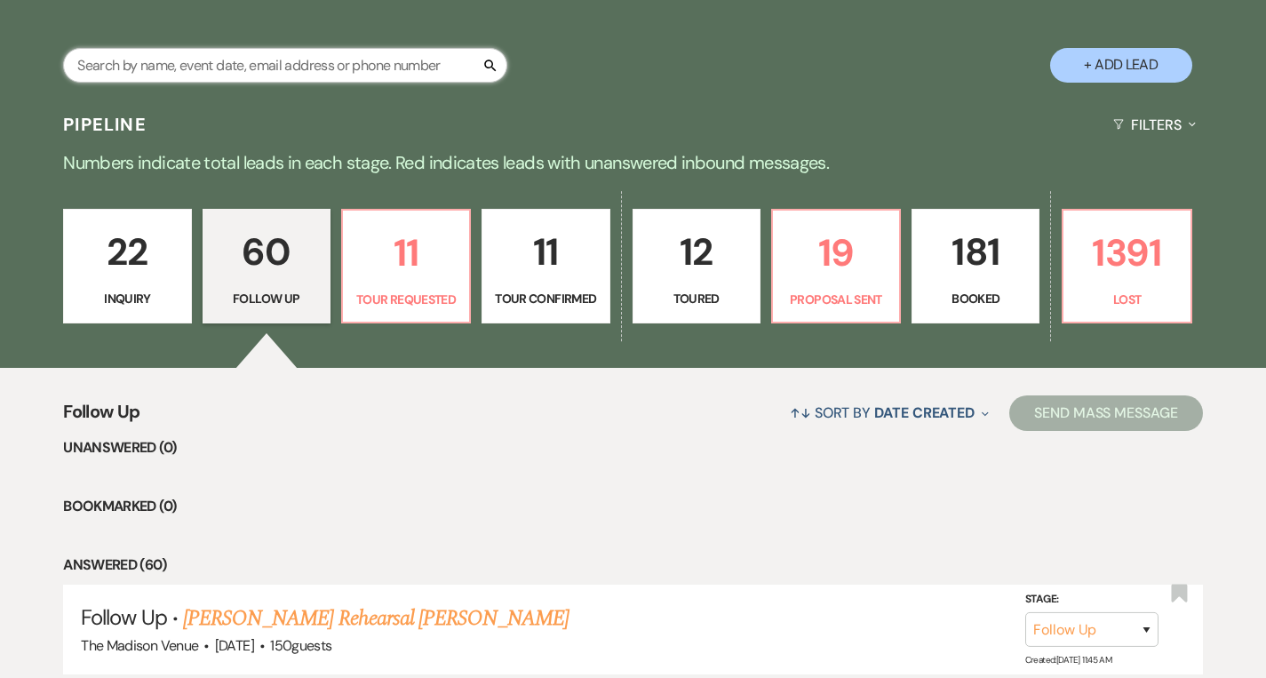
click at [266, 69] on input "text" at bounding box center [285, 65] width 444 height 35
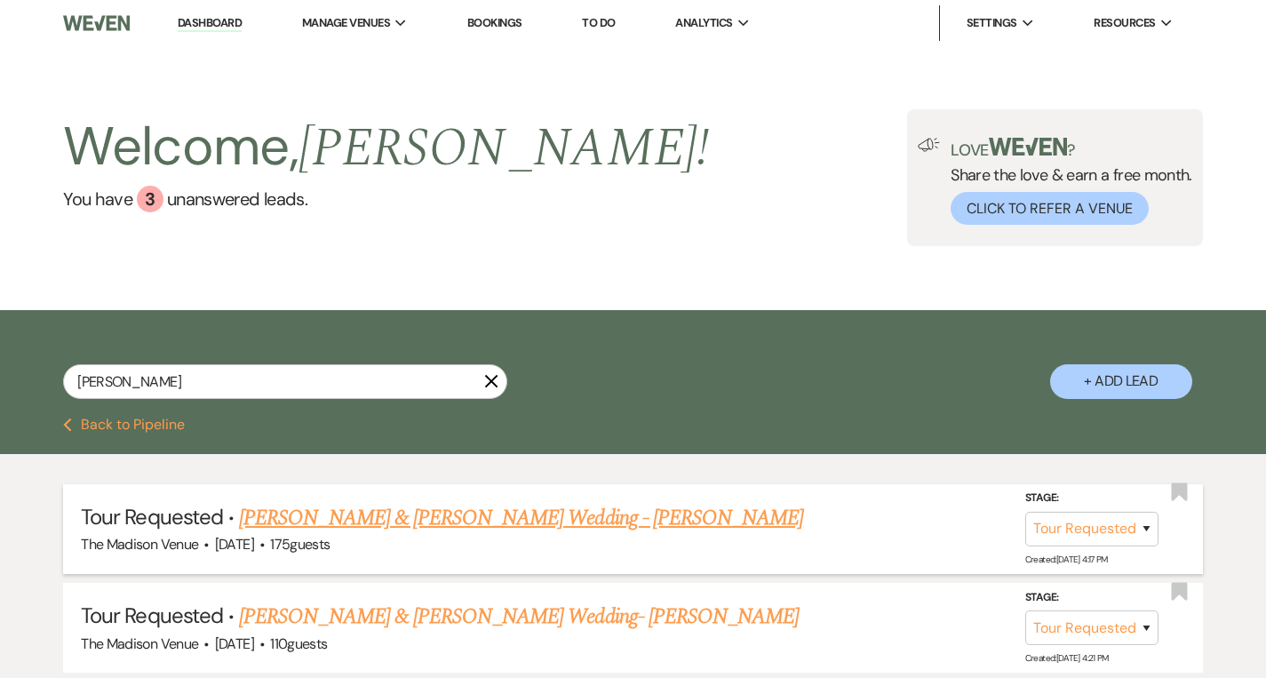
click at [448, 520] on link "[PERSON_NAME] & [PERSON_NAME] Wedding - [PERSON_NAME]" at bounding box center [521, 518] width 564 height 32
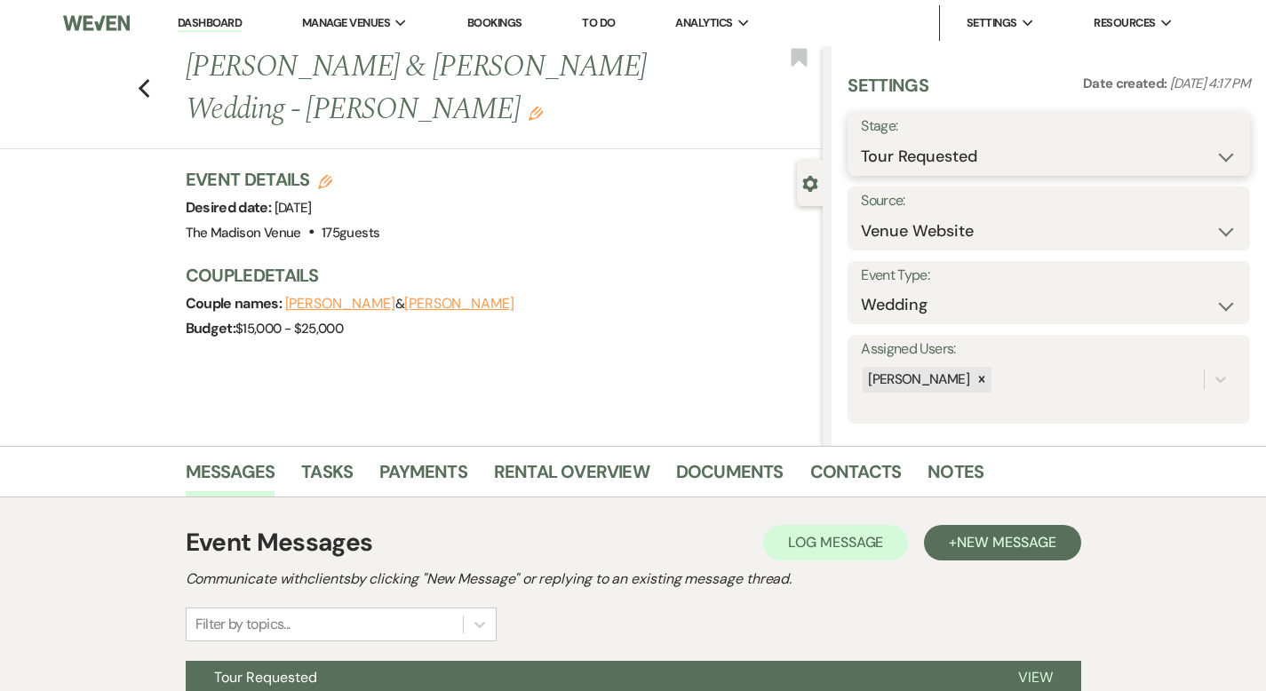
click at [979, 162] on select "Inquiry Follow Up Tour Requested Tour Confirmed Toured Proposal Sent Booked Lost" at bounding box center [1049, 156] width 376 height 35
click at [1199, 140] on button "Save" at bounding box center [1207, 144] width 85 height 36
click at [138, 79] on use "button" at bounding box center [144, 89] width 12 height 20
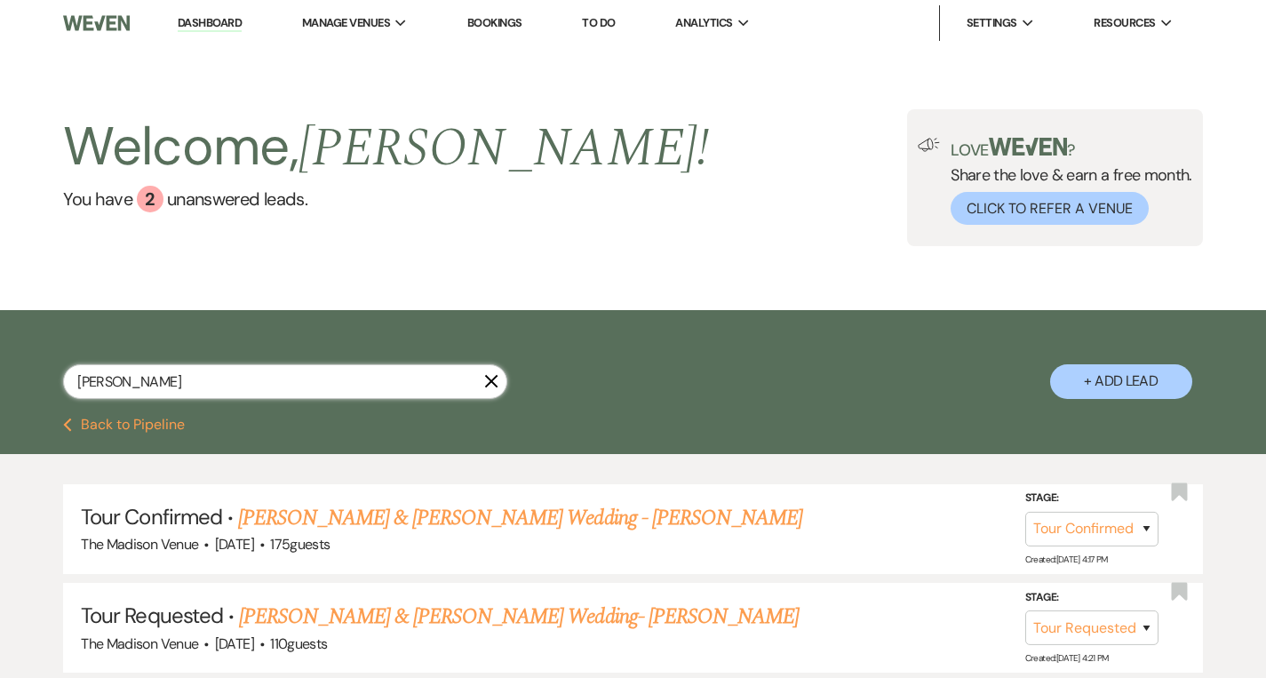
click at [200, 375] on input "[PERSON_NAME]" at bounding box center [285, 381] width 444 height 35
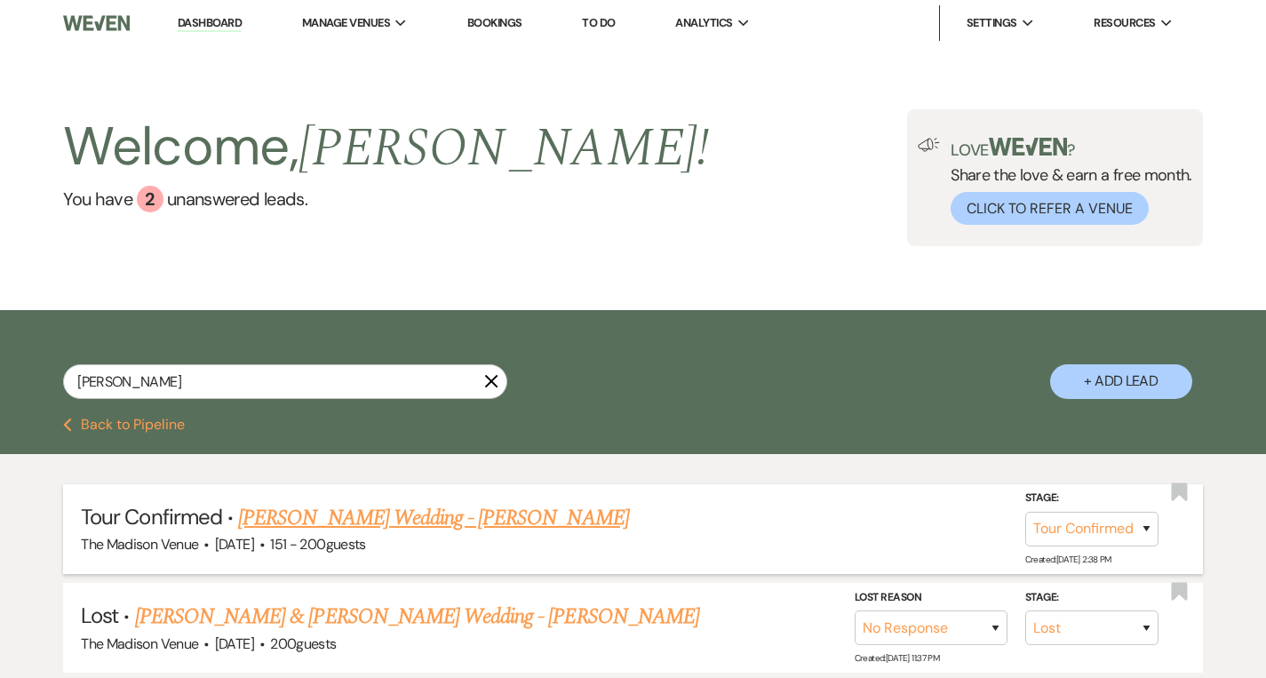
click at [402, 521] on link "[PERSON_NAME] Wedding - [PERSON_NAME]" at bounding box center [433, 518] width 390 height 32
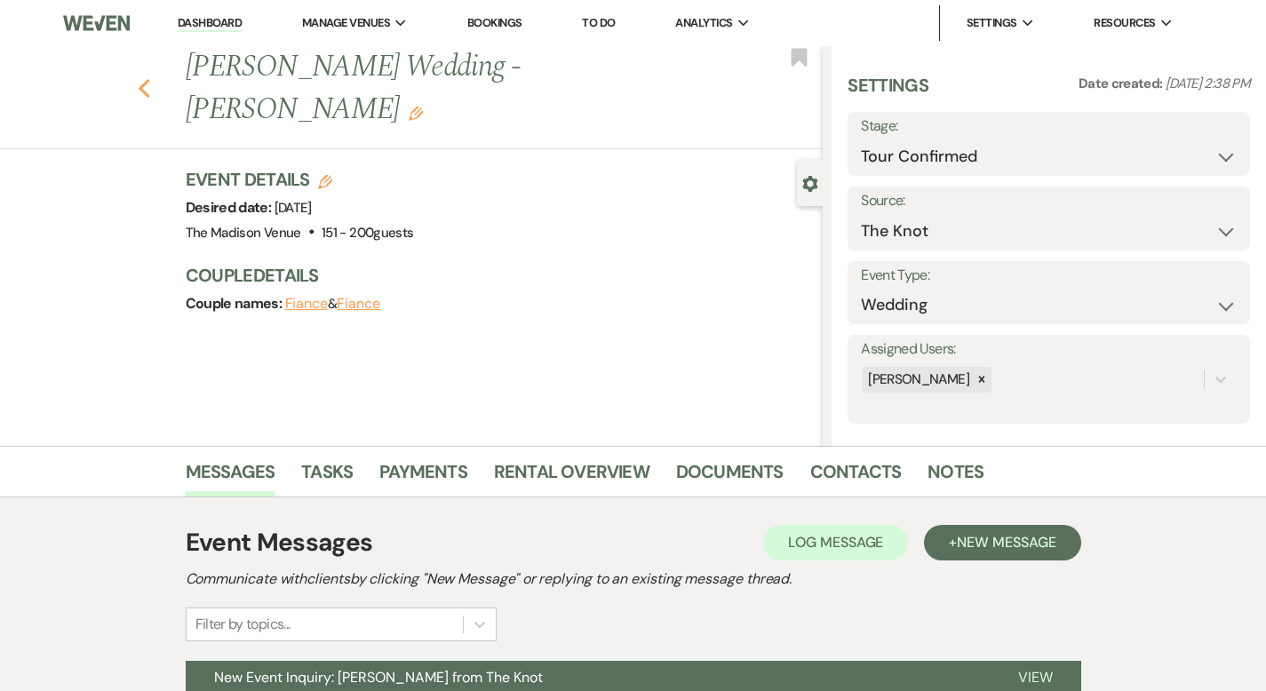
click at [138, 79] on use "button" at bounding box center [144, 89] width 12 height 20
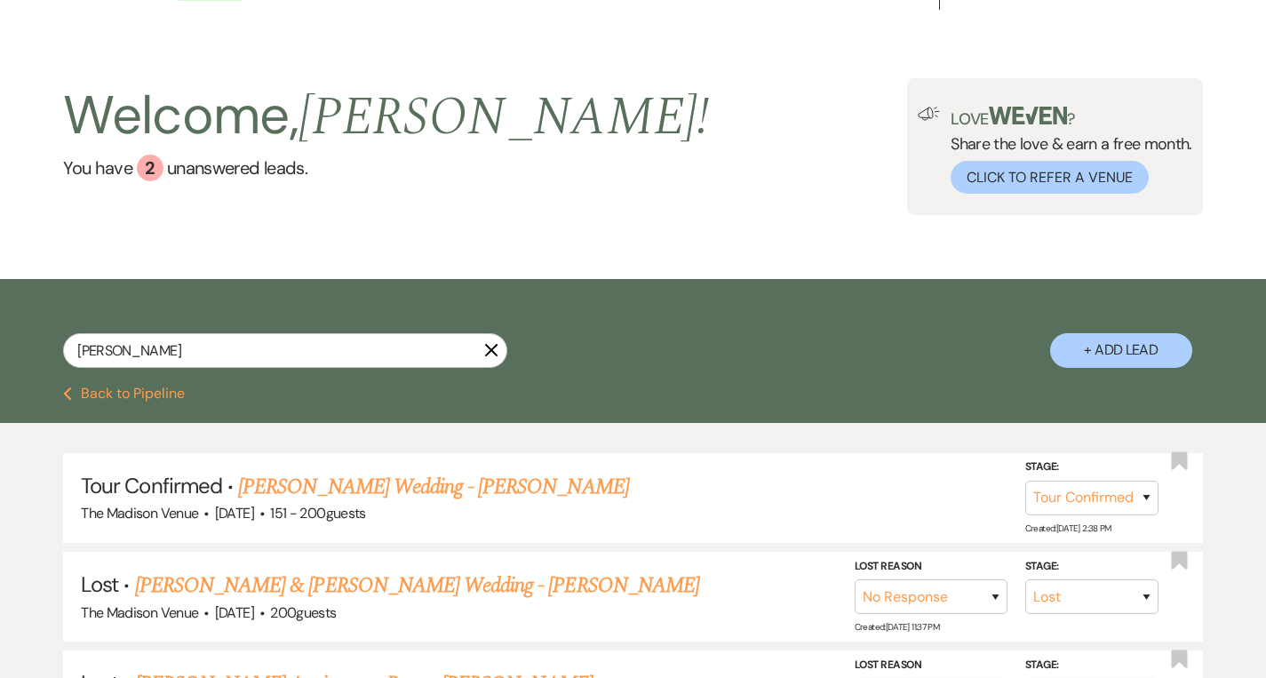
scroll to position [163, 0]
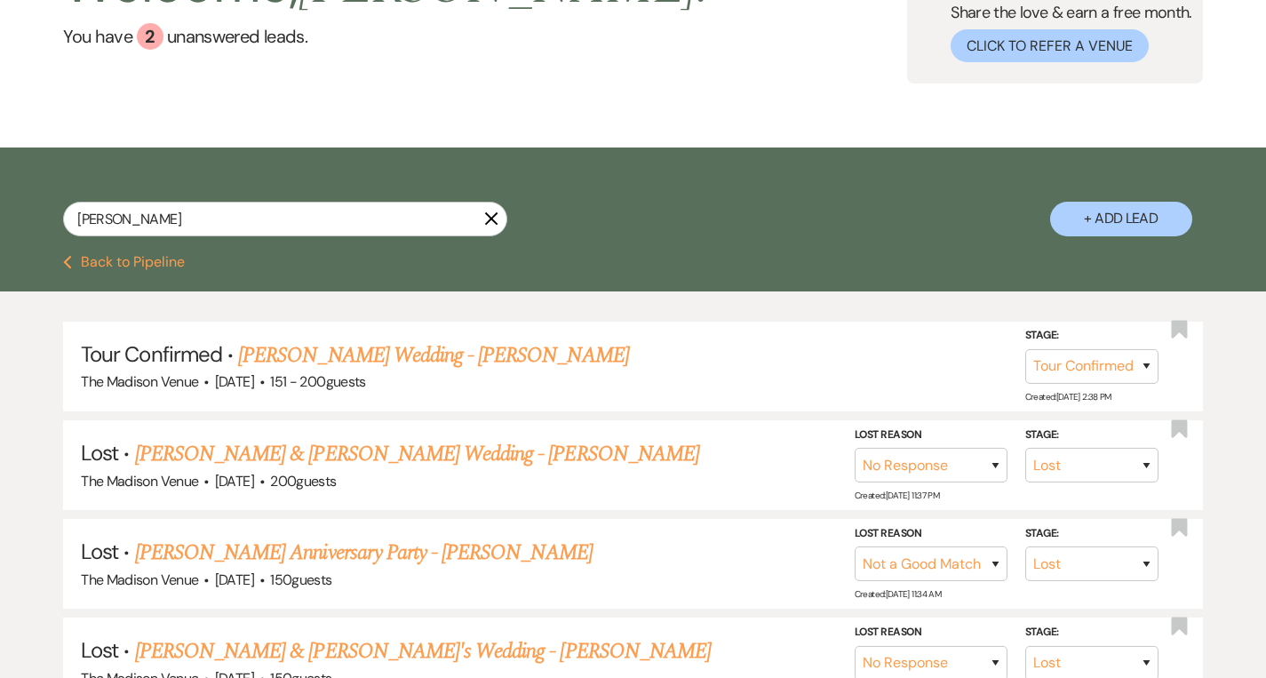
click at [490, 219] on use "button" at bounding box center [491, 218] width 13 height 13
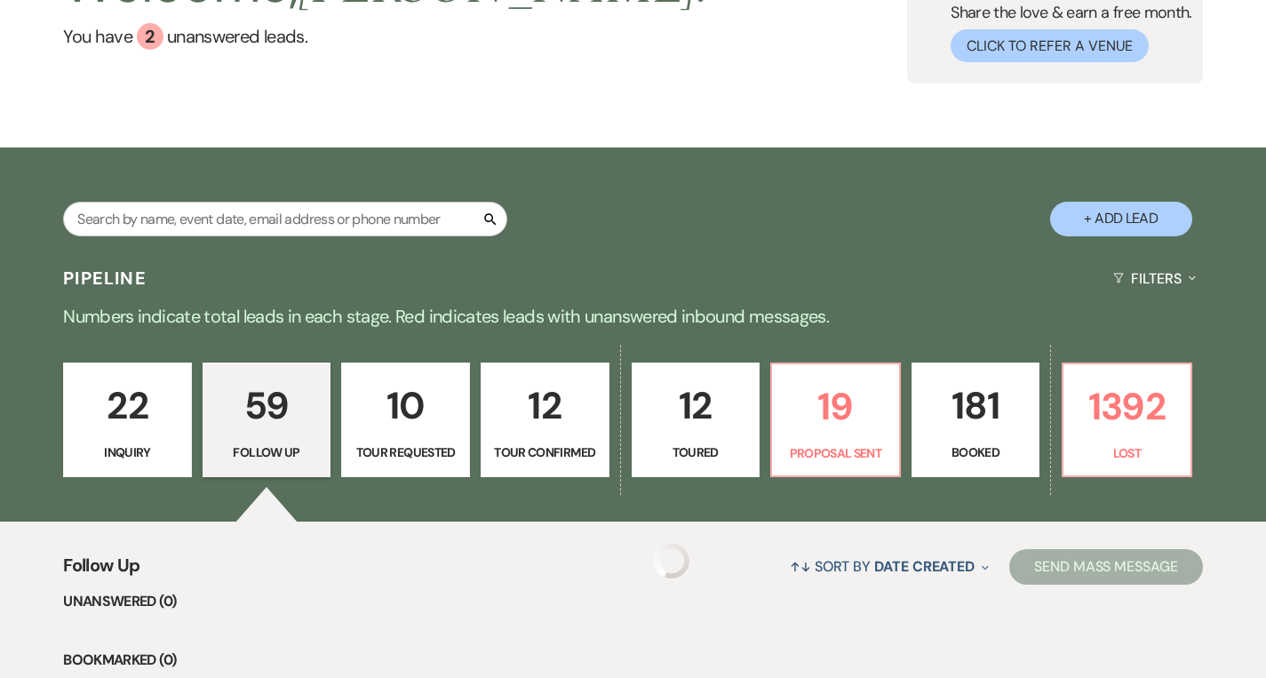
scroll to position [316, 0]
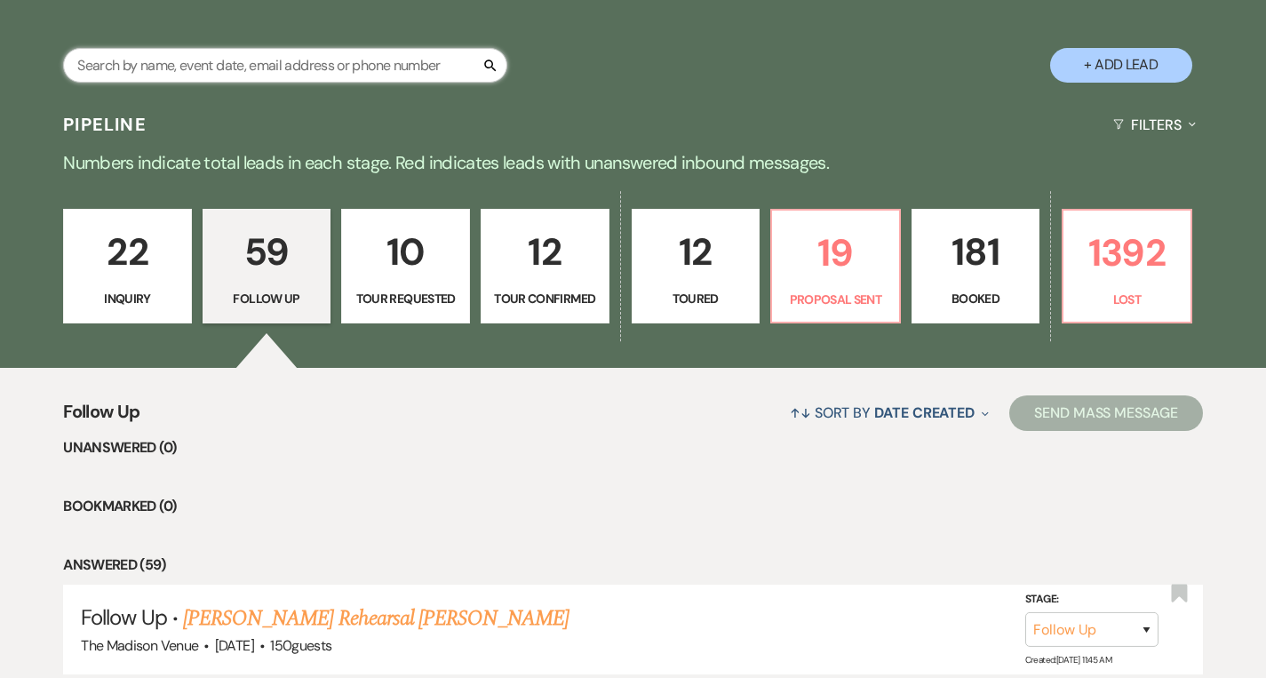
click at [257, 70] on input "text" at bounding box center [285, 65] width 444 height 35
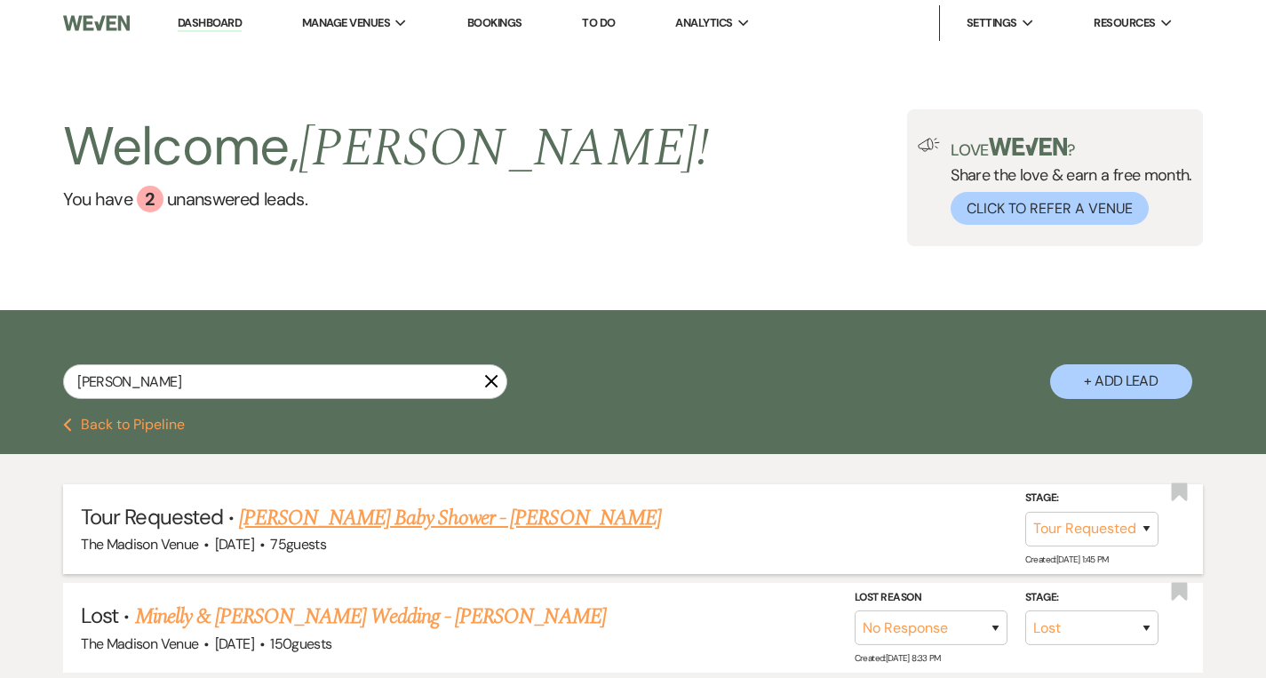
click at [407, 511] on link "[PERSON_NAME] Baby Shower - [PERSON_NAME]" at bounding box center [450, 518] width 422 height 32
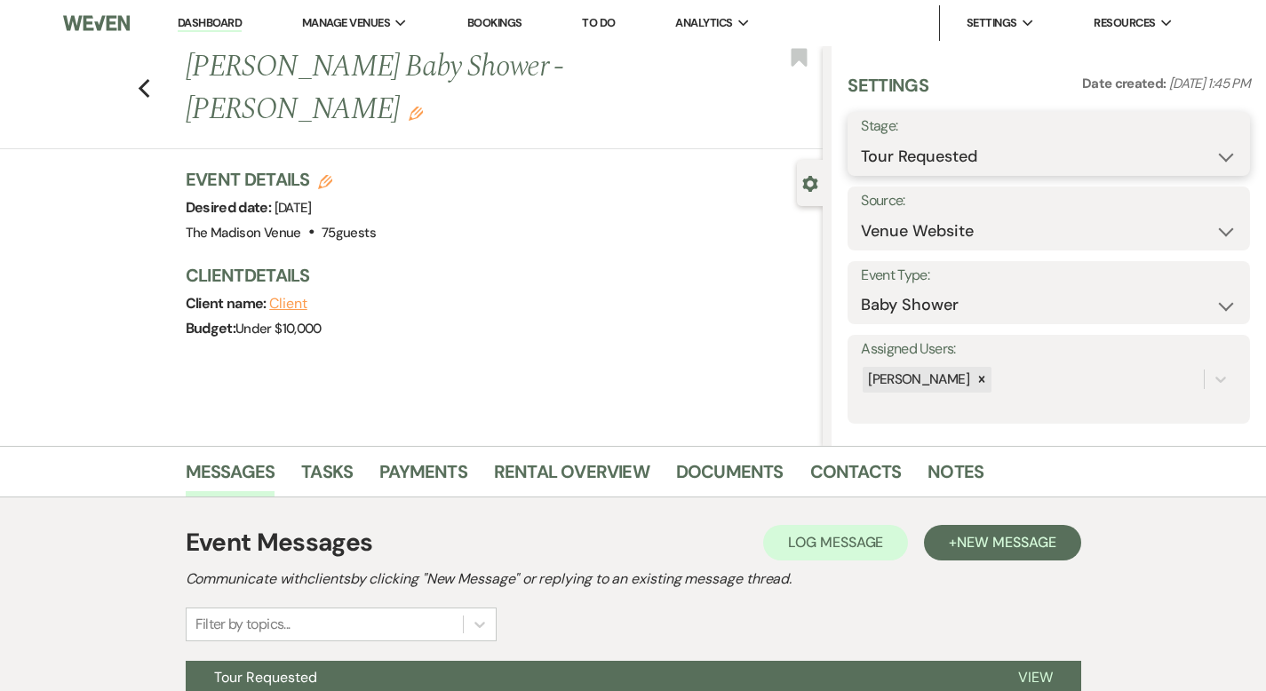
click at [974, 157] on select "Inquiry Follow Up Tour Requested Tour Confirmed Toured Proposal Sent Booked Lost" at bounding box center [1049, 156] width 376 height 35
click at [1197, 144] on button "Save" at bounding box center [1207, 144] width 85 height 36
click at [138, 79] on use "button" at bounding box center [144, 89] width 12 height 20
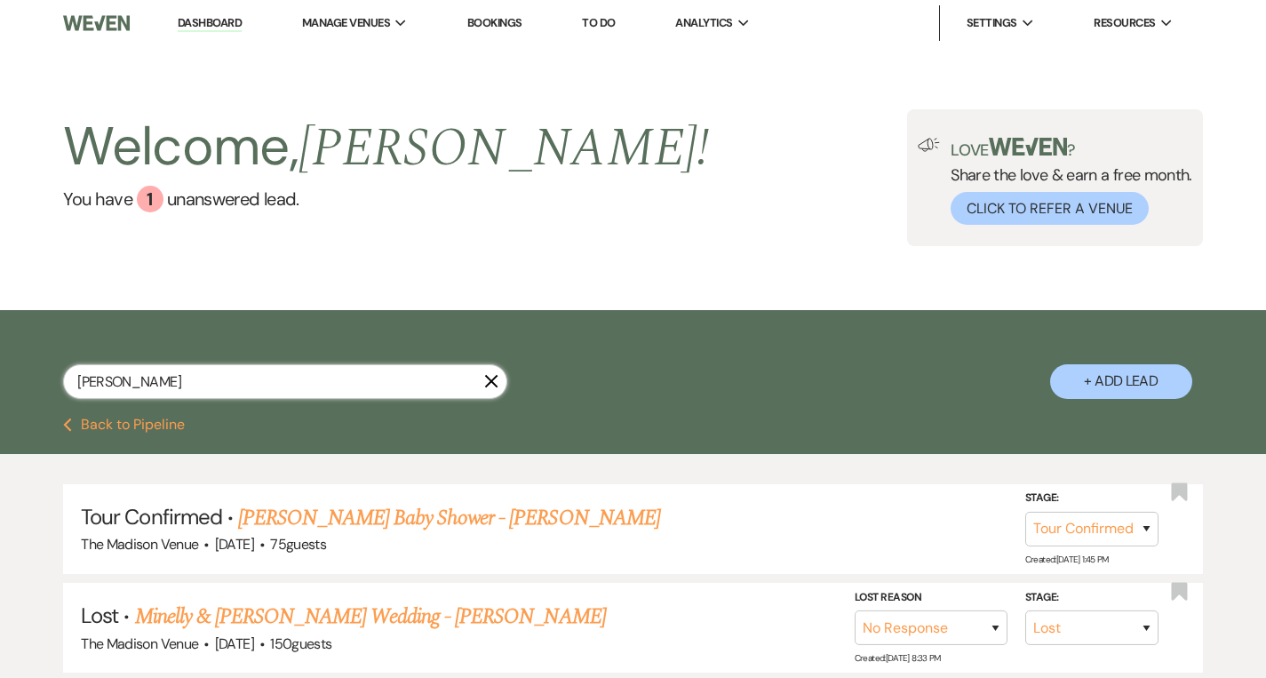
click at [132, 383] on input "[PERSON_NAME]" at bounding box center [285, 381] width 444 height 35
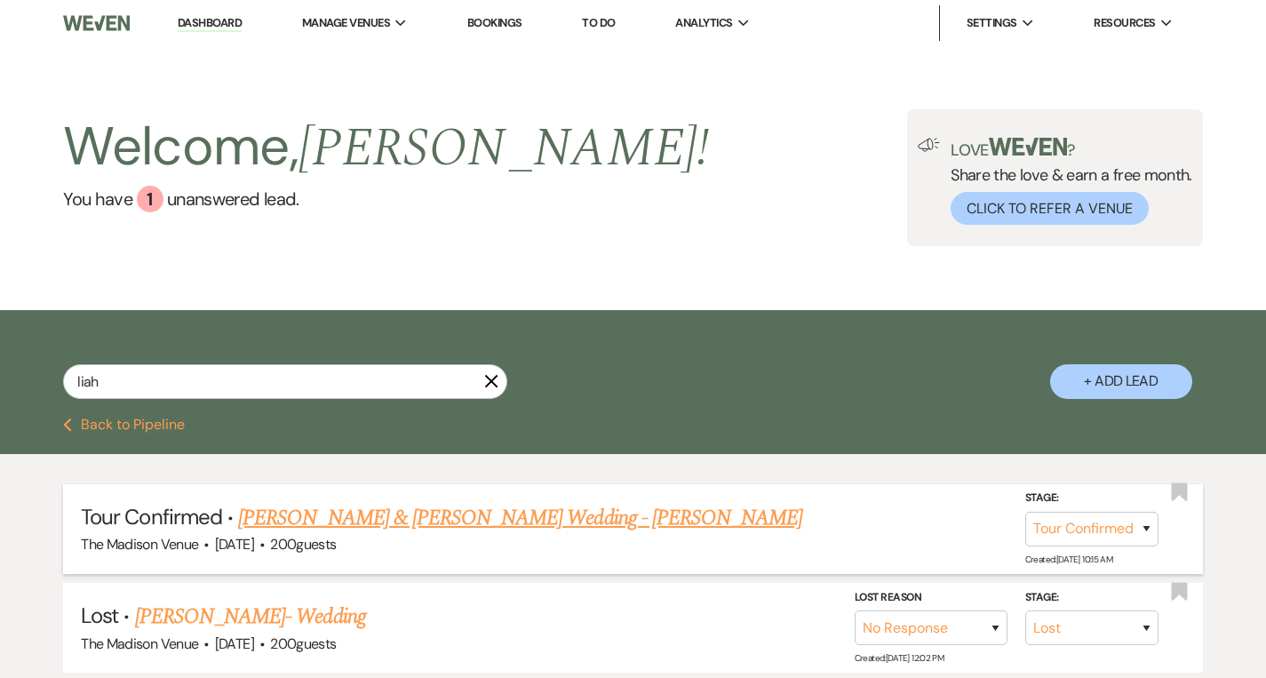
click at [327, 517] on link "[PERSON_NAME] & [PERSON_NAME] Wedding - [PERSON_NAME]" at bounding box center [520, 518] width 564 height 32
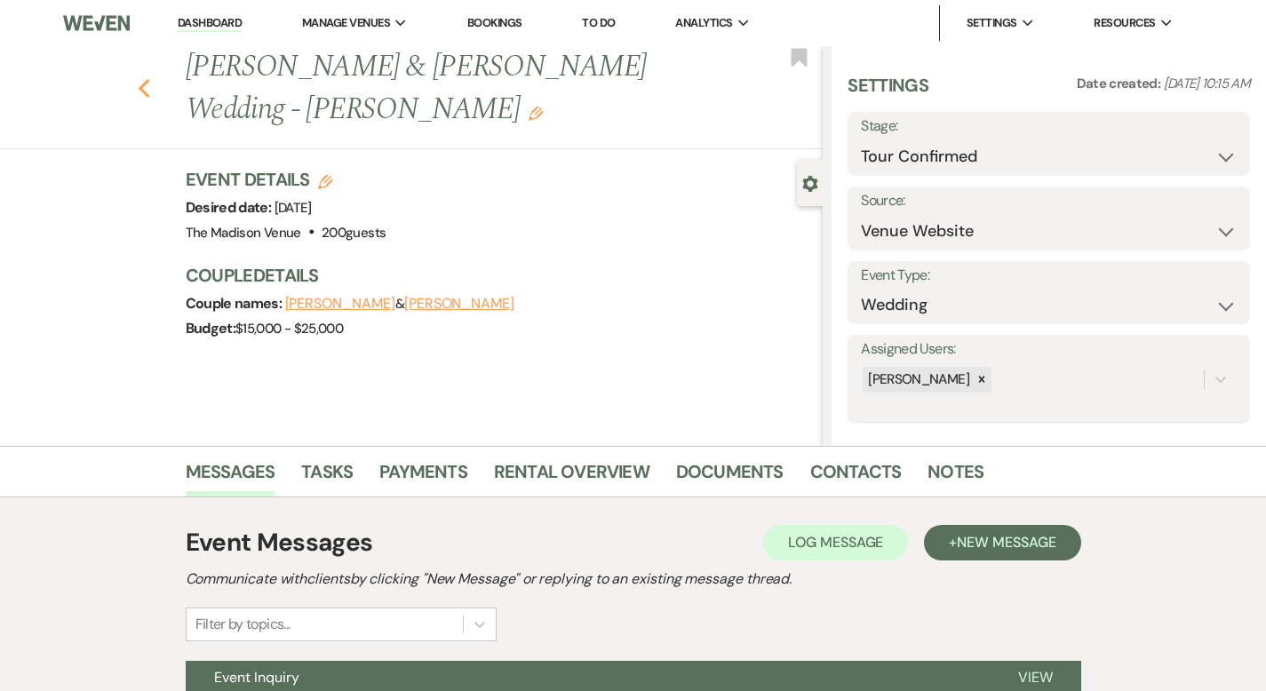
click at [138, 79] on use "button" at bounding box center [144, 89] width 12 height 20
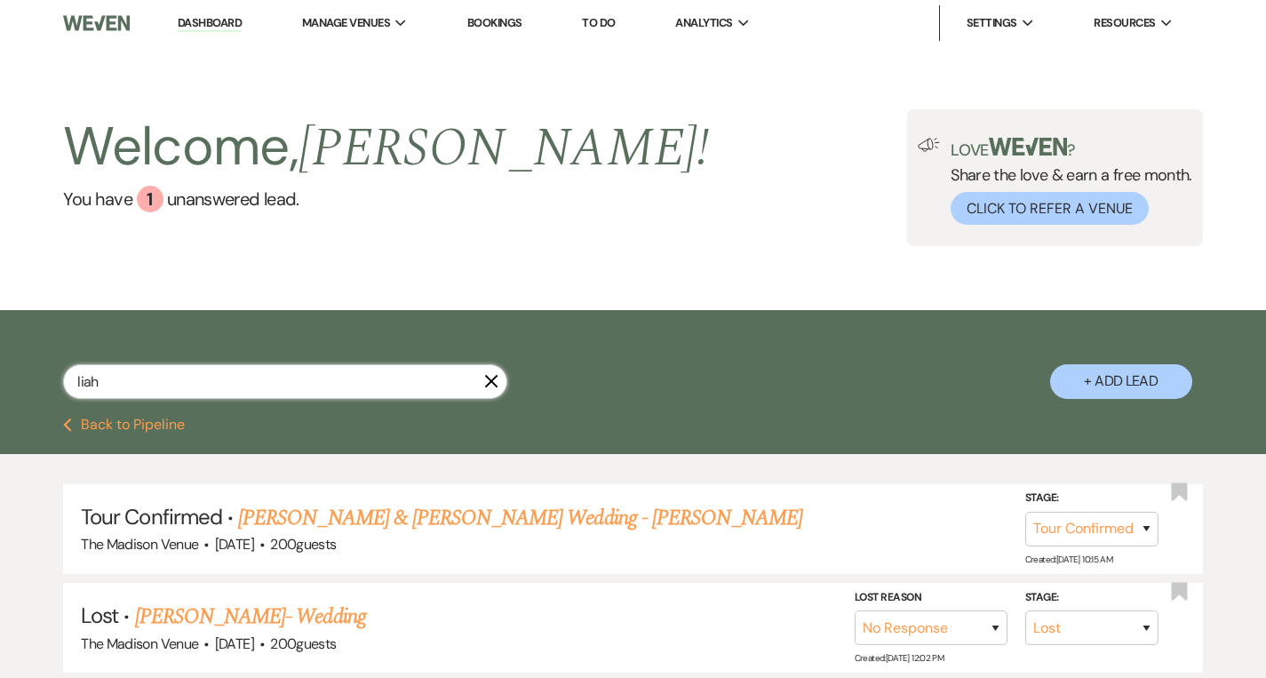
click at [139, 380] on input "liah" at bounding box center [285, 381] width 444 height 35
click at [138, 381] on input "liah" at bounding box center [285, 381] width 444 height 35
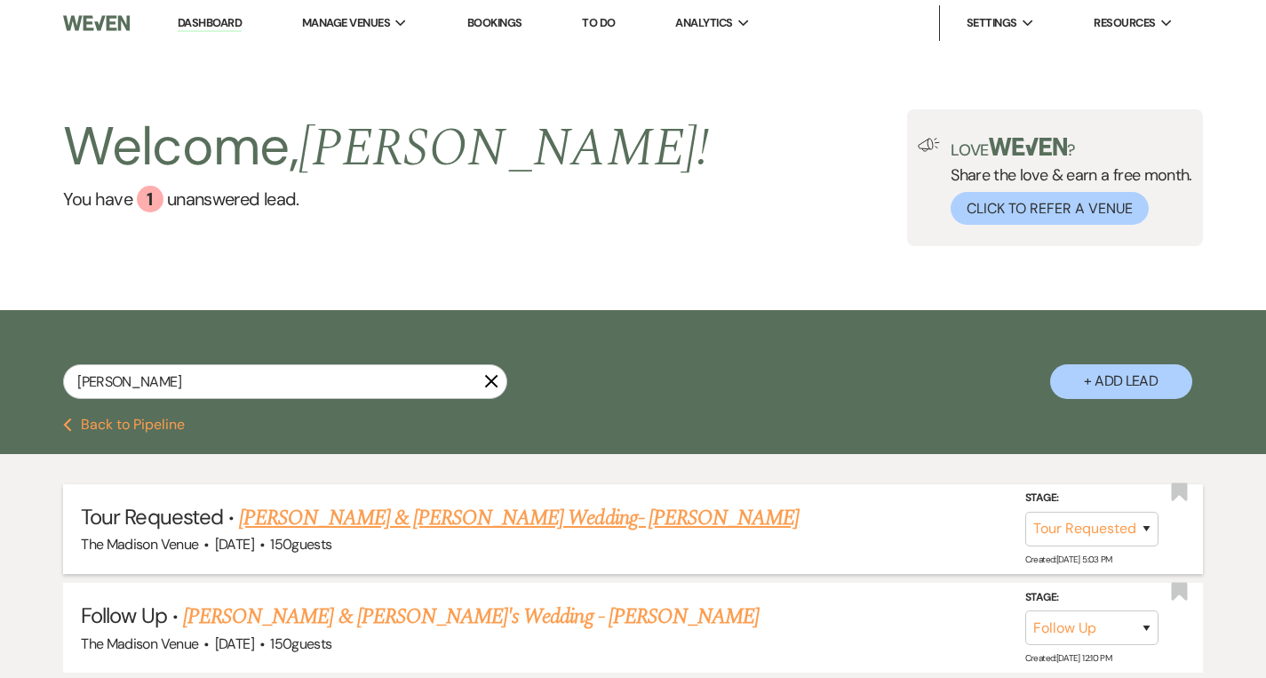
click at [378, 509] on link "[PERSON_NAME] & [PERSON_NAME] Wedding- [PERSON_NAME]" at bounding box center [519, 518] width 560 height 32
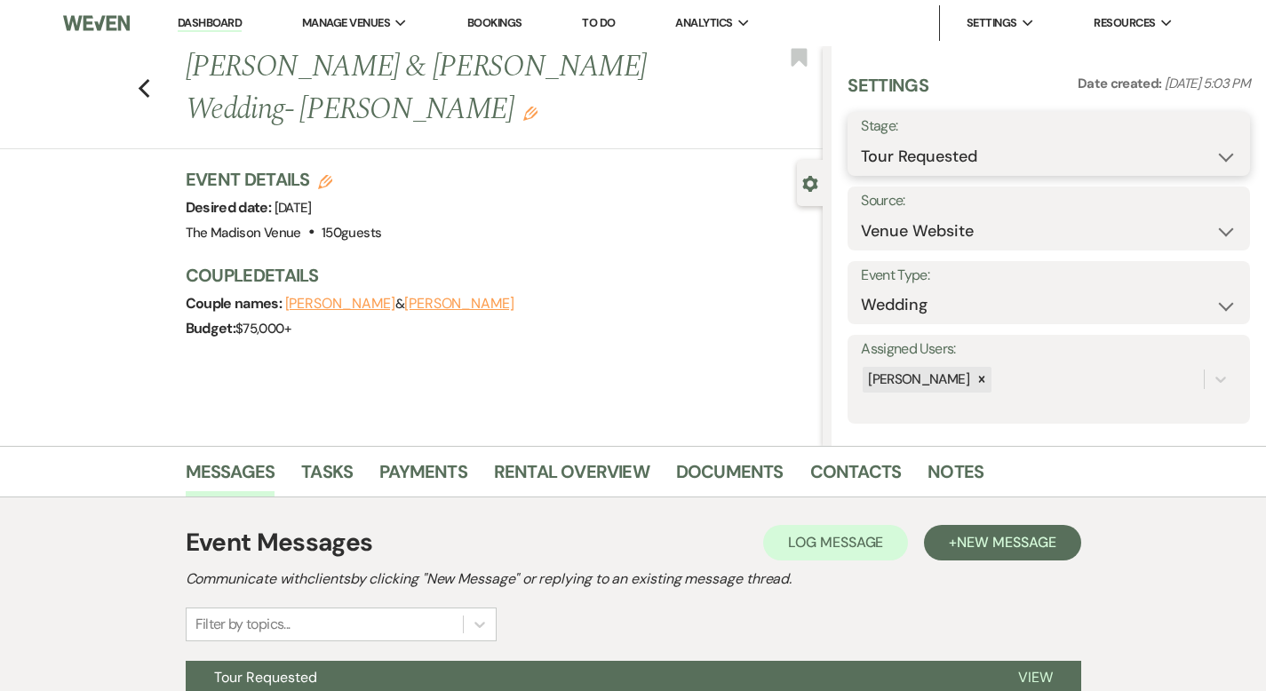
click at [1038, 156] on select "Inquiry Follow Up Tour Requested Tour Confirmed Toured Proposal Sent Booked Lost" at bounding box center [1049, 156] width 376 height 35
click at [1207, 153] on button "Save" at bounding box center [1207, 144] width 85 height 36
click at [138, 89] on icon "Previous" at bounding box center [144, 88] width 13 height 21
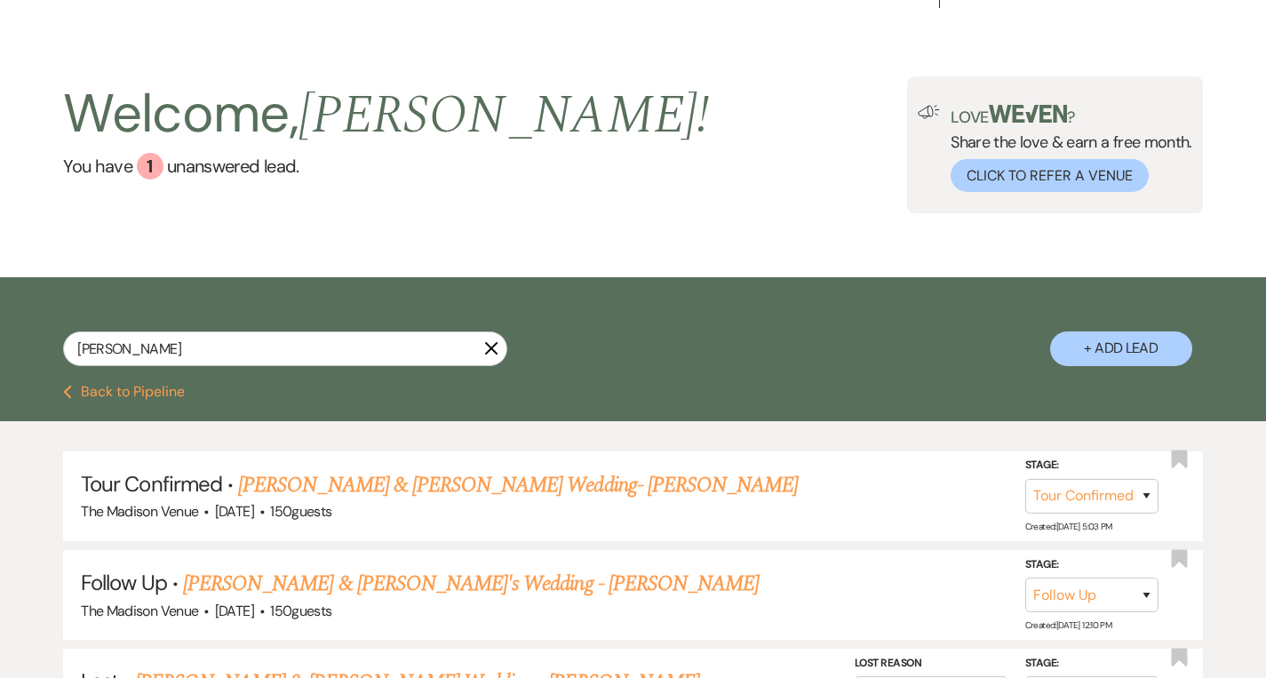
scroll to position [22, 0]
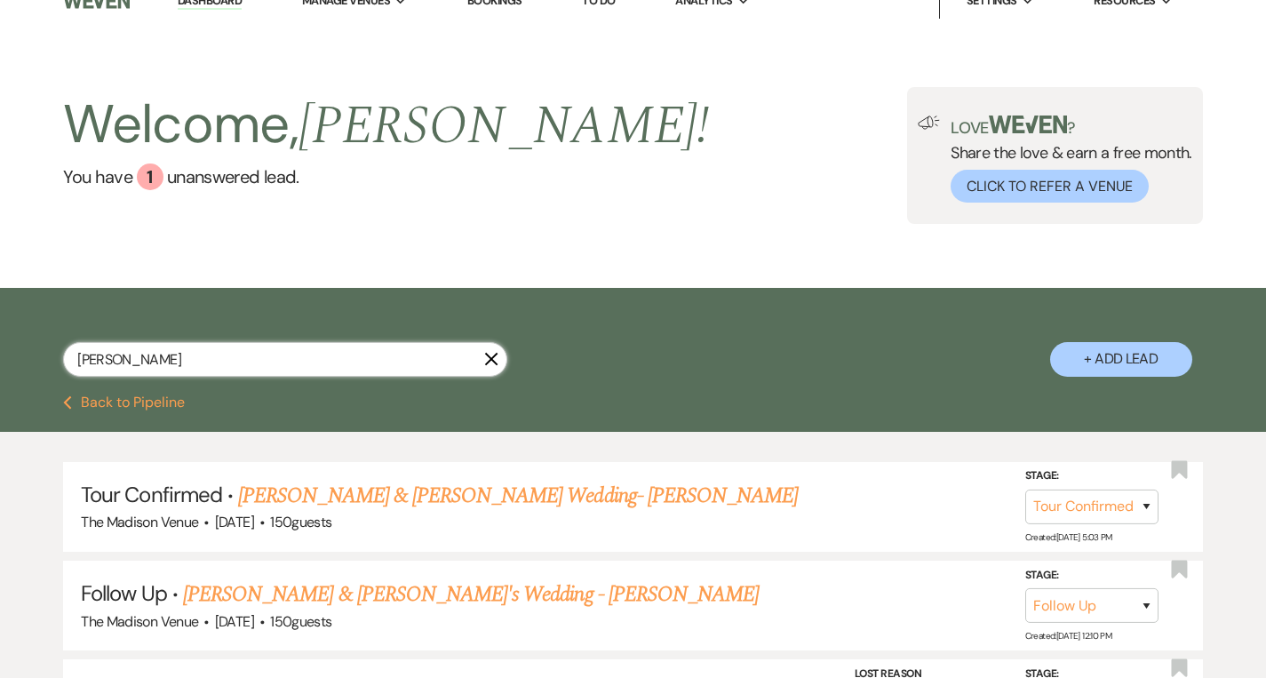
click at [267, 352] on input "[PERSON_NAME]" at bounding box center [285, 359] width 444 height 35
click at [489, 360] on icon "X" at bounding box center [491, 359] width 14 height 14
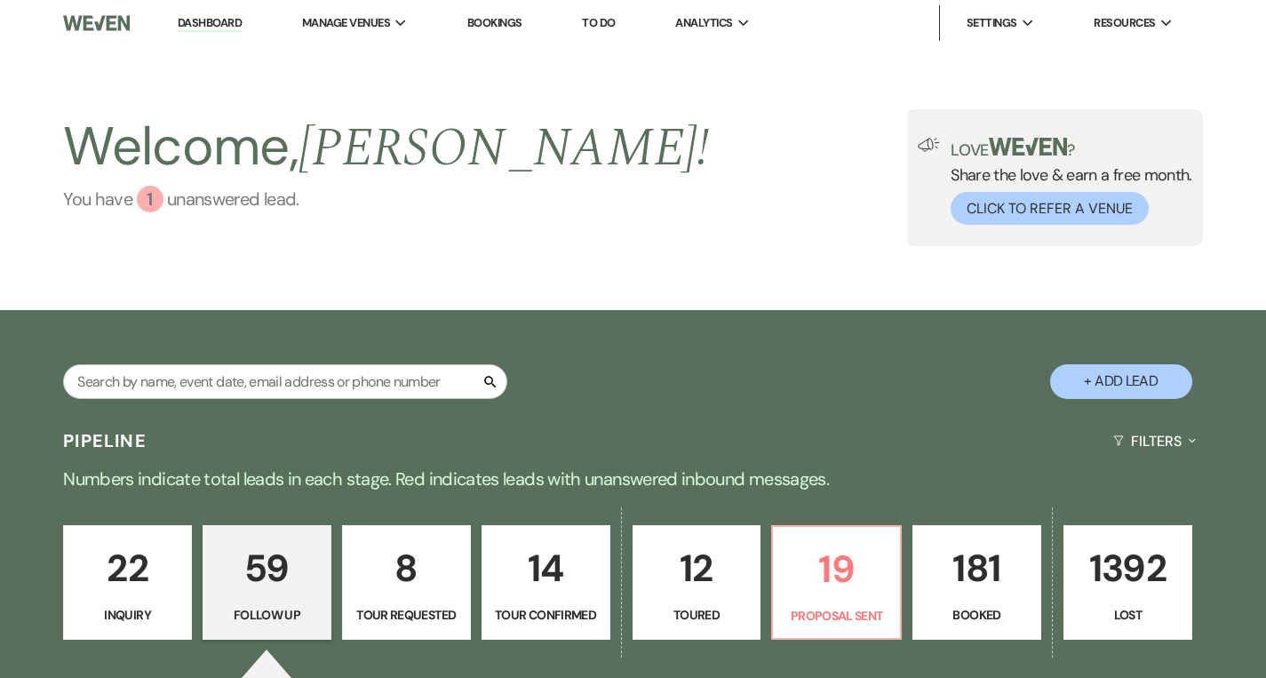
click at [149, 189] on div "1" at bounding box center [150, 199] width 27 height 27
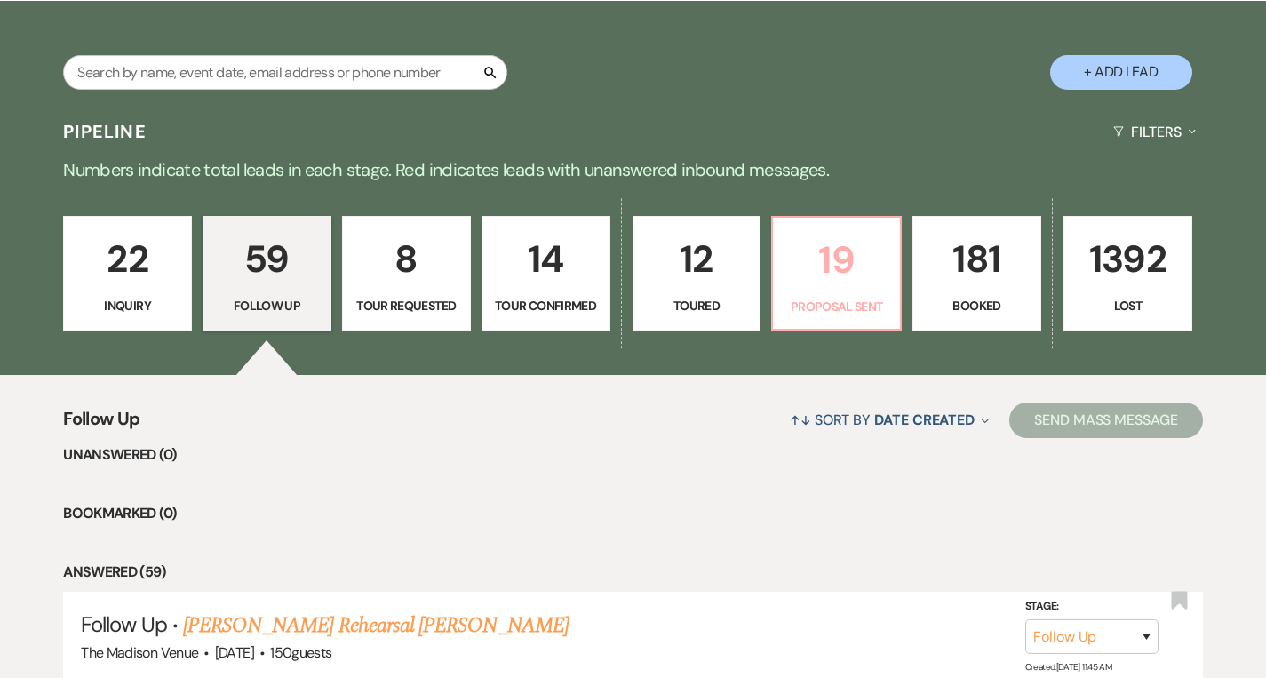
click at [800, 266] on p "19" at bounding box center [836, 260] width 106 height 60
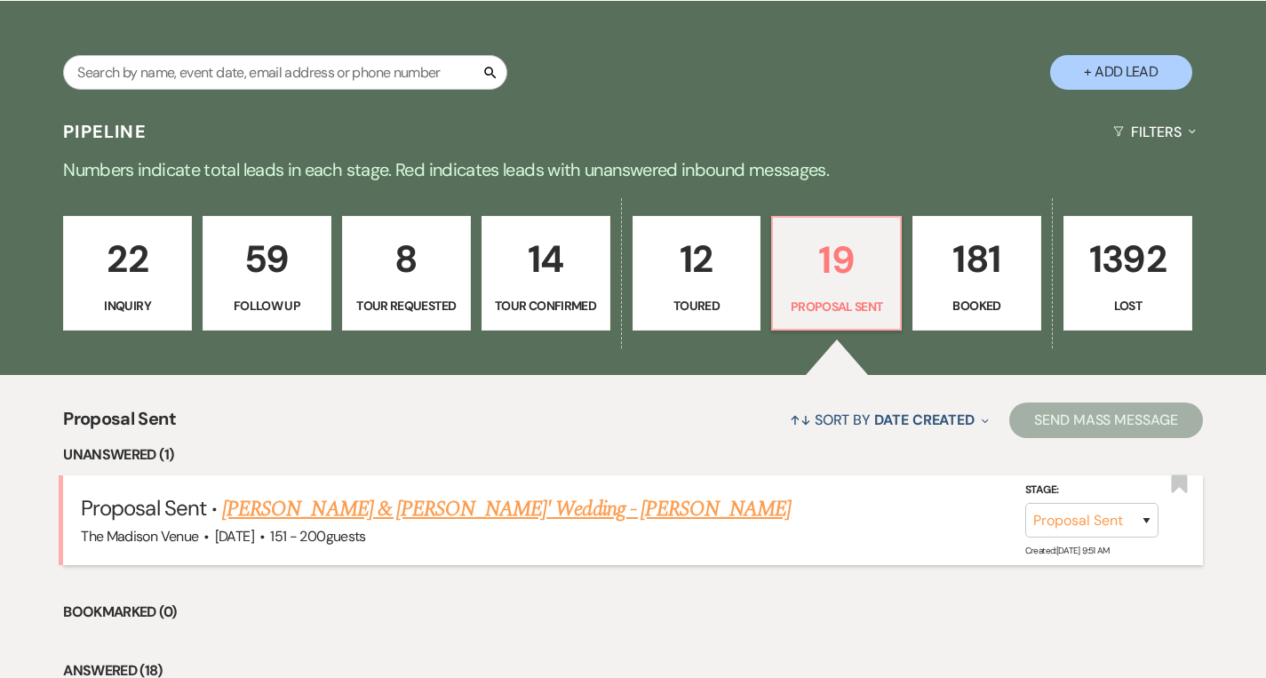
click at [283, 509] on link "[PERSON_NAME] & [PERSON_NAME]' Wedding - [PERSON_NAME]" at bounding box center [506, 509] width 569 height 32
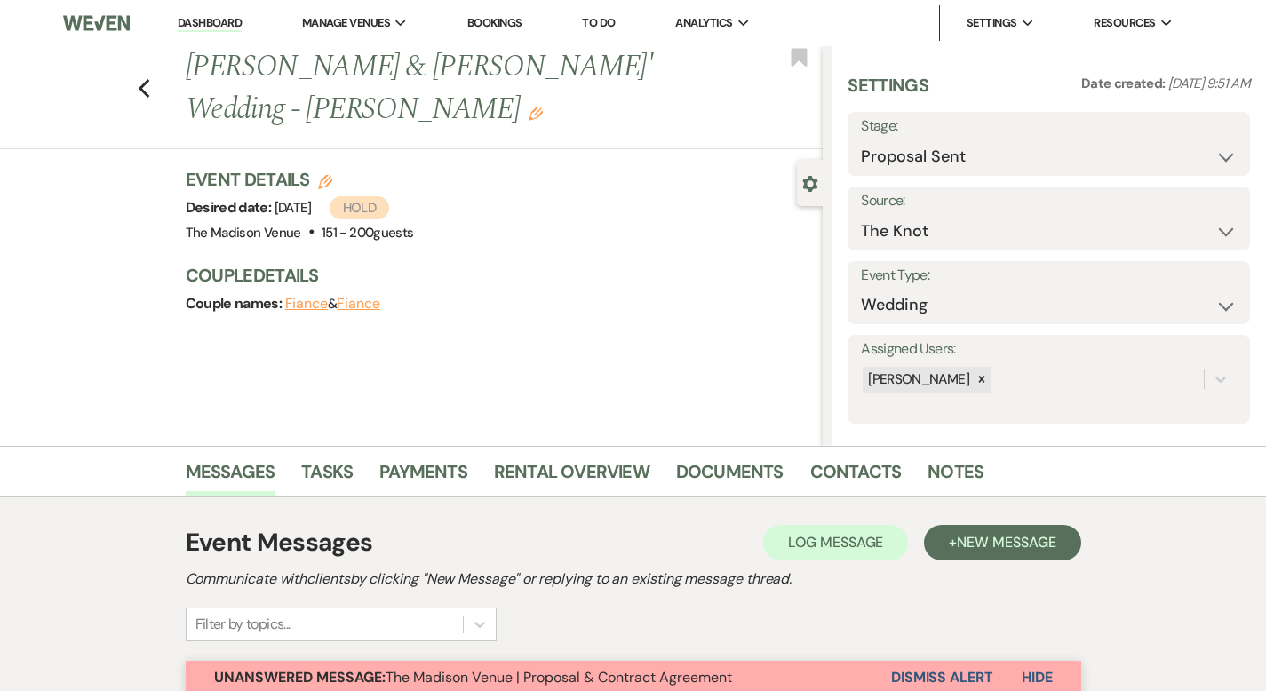
click at [195, 16] on link "Dashboard" at bounding box center [210, 23] width 64 height 17
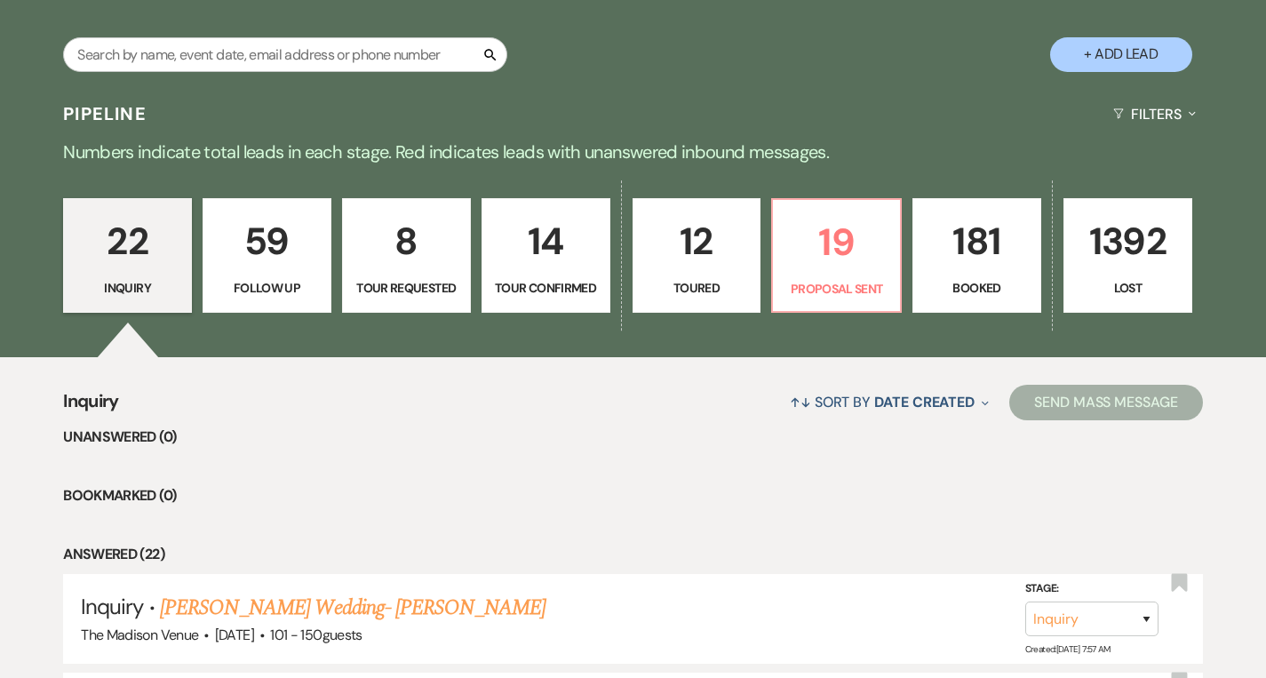
scroll to position [355, 0]
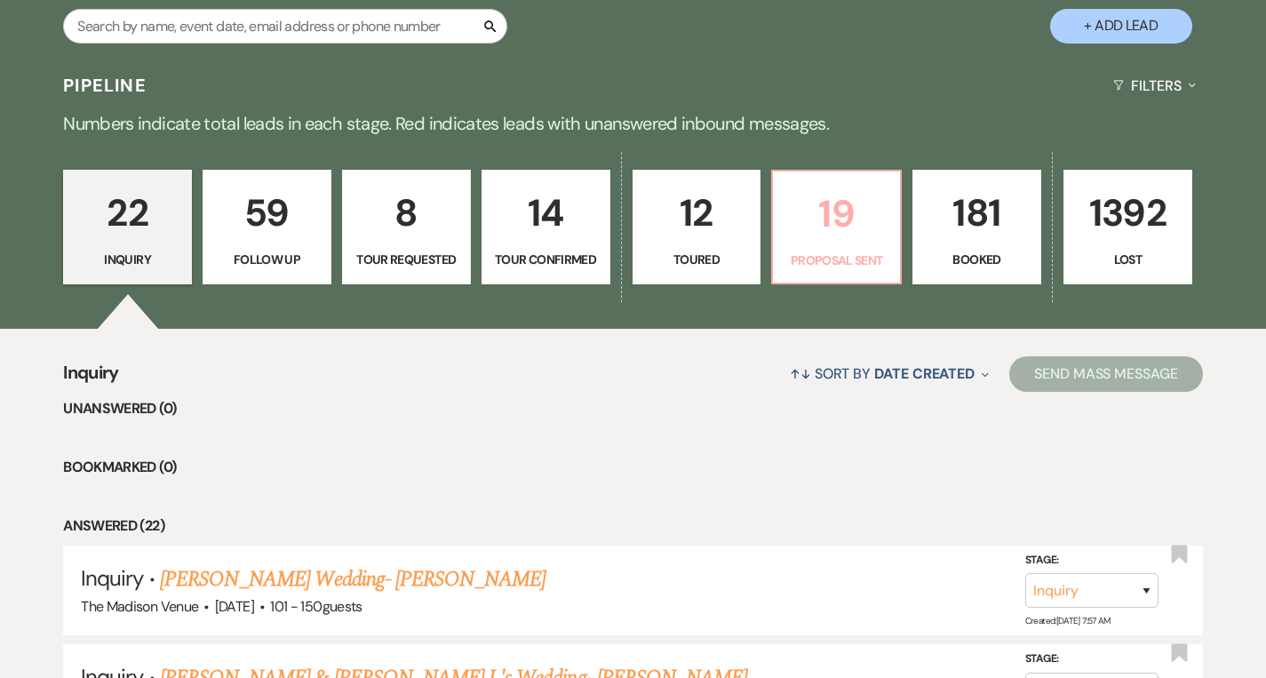
click at [818, 242] on p "19" at bounding box center [836, 214] width 106 height 60
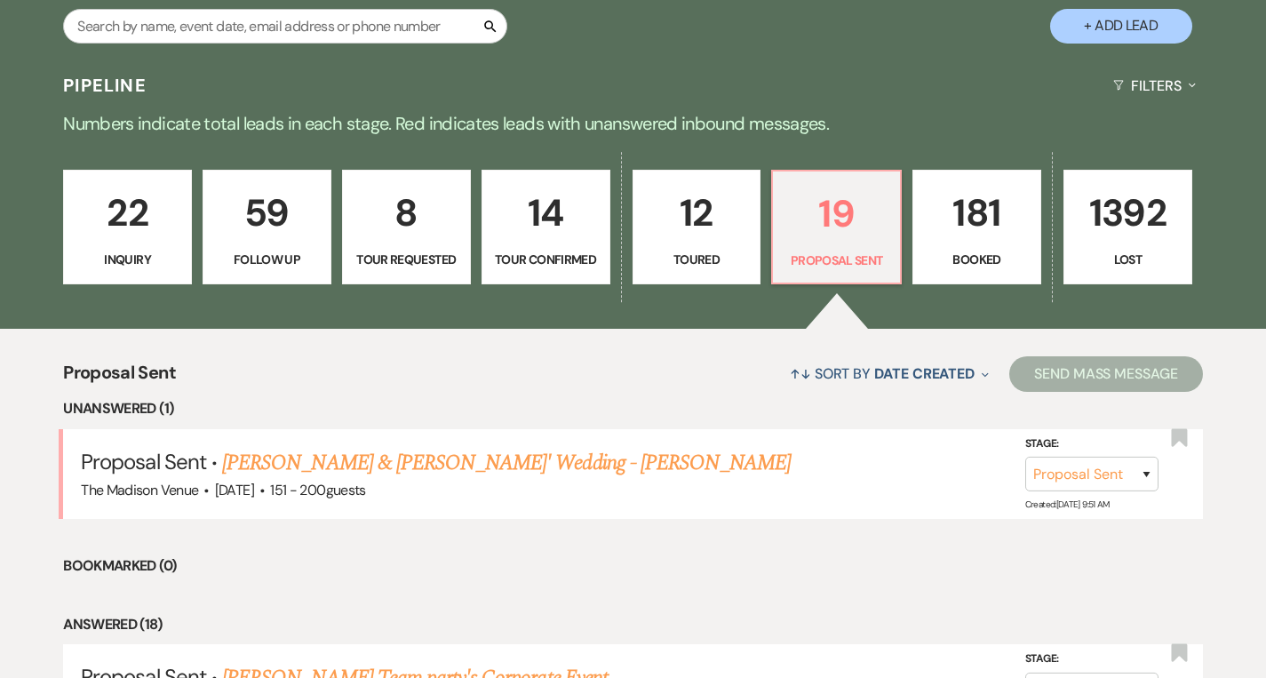
click at [161, 251] on p "Inquiry" at bounding box center [128, 260] width 106 height 20
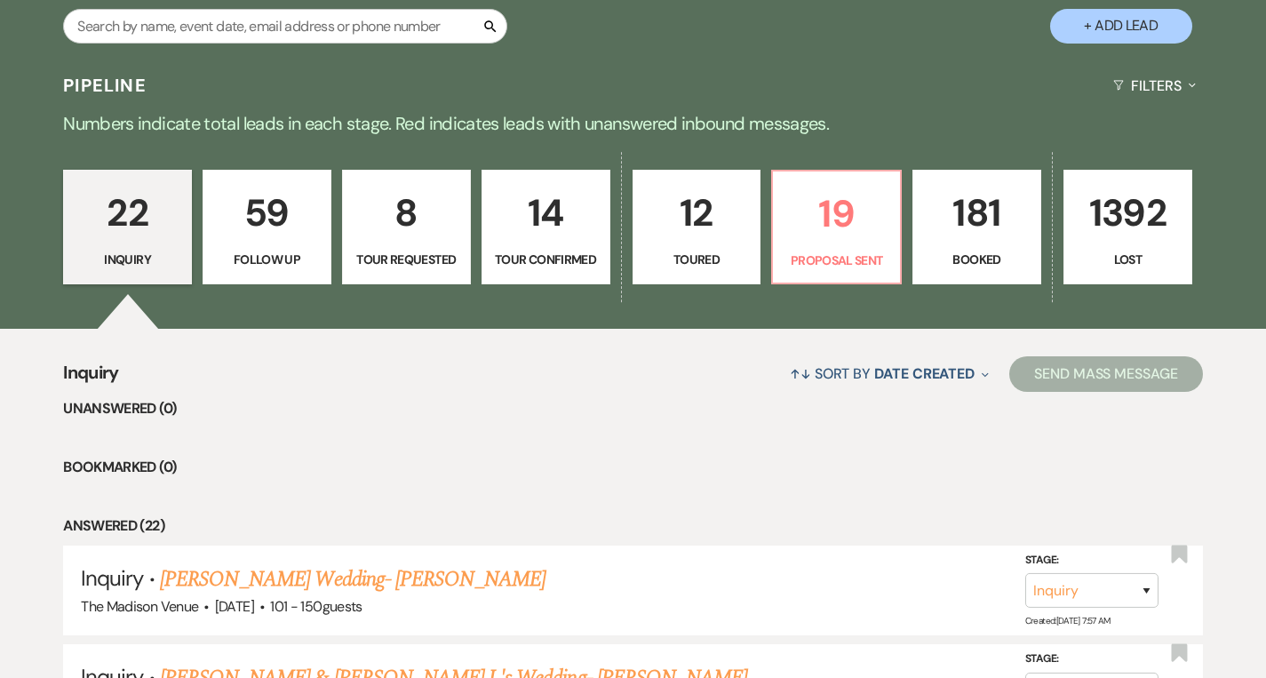
click at [292, 256] on p "Follow Up" at bounding box center [267, 260] width 106 height 20
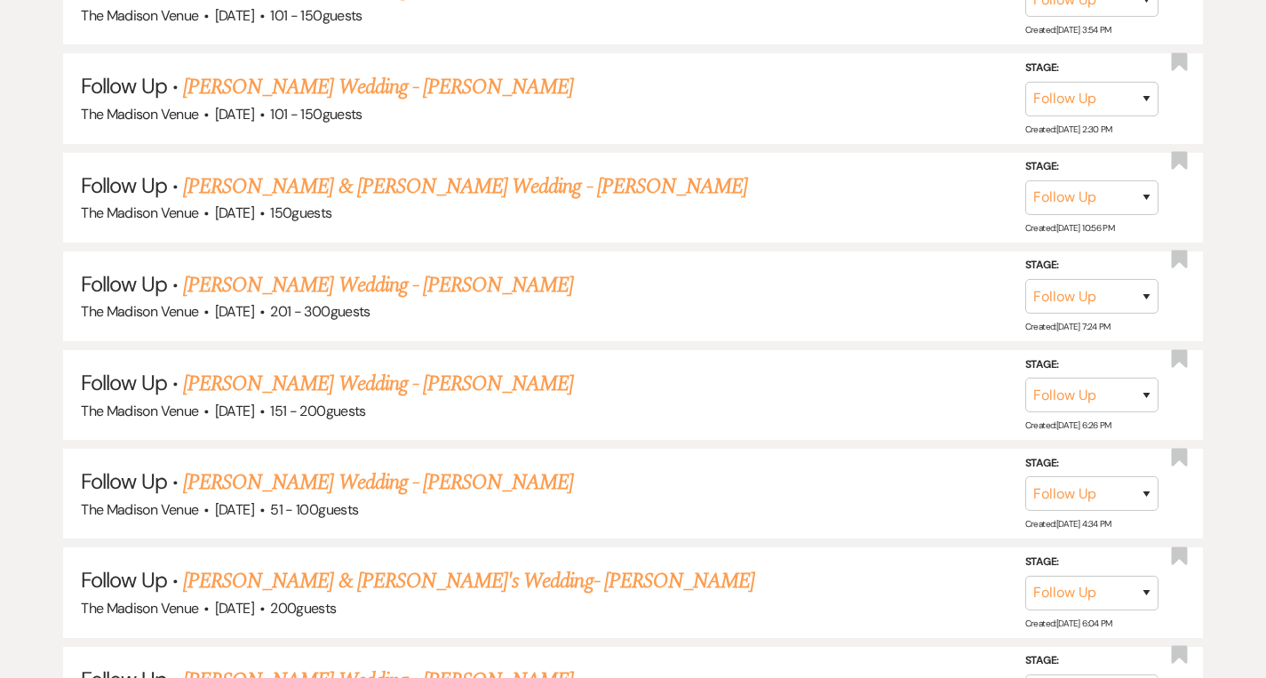
scroll to position [2305, 0]
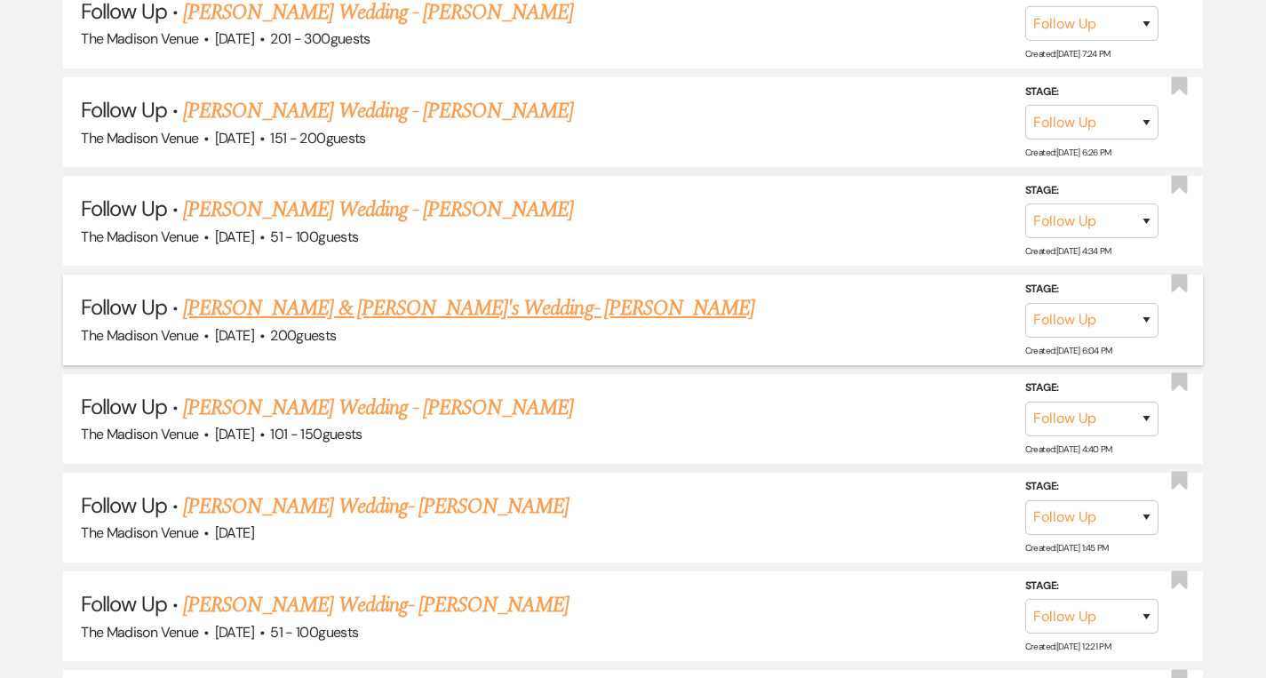
click at [429, 292] on link "[PERSON_NAME] & [PERSON_NAME]'s Wedding- [PERSON_NAME]" at bounding box center [468, 308] width 571 height 32
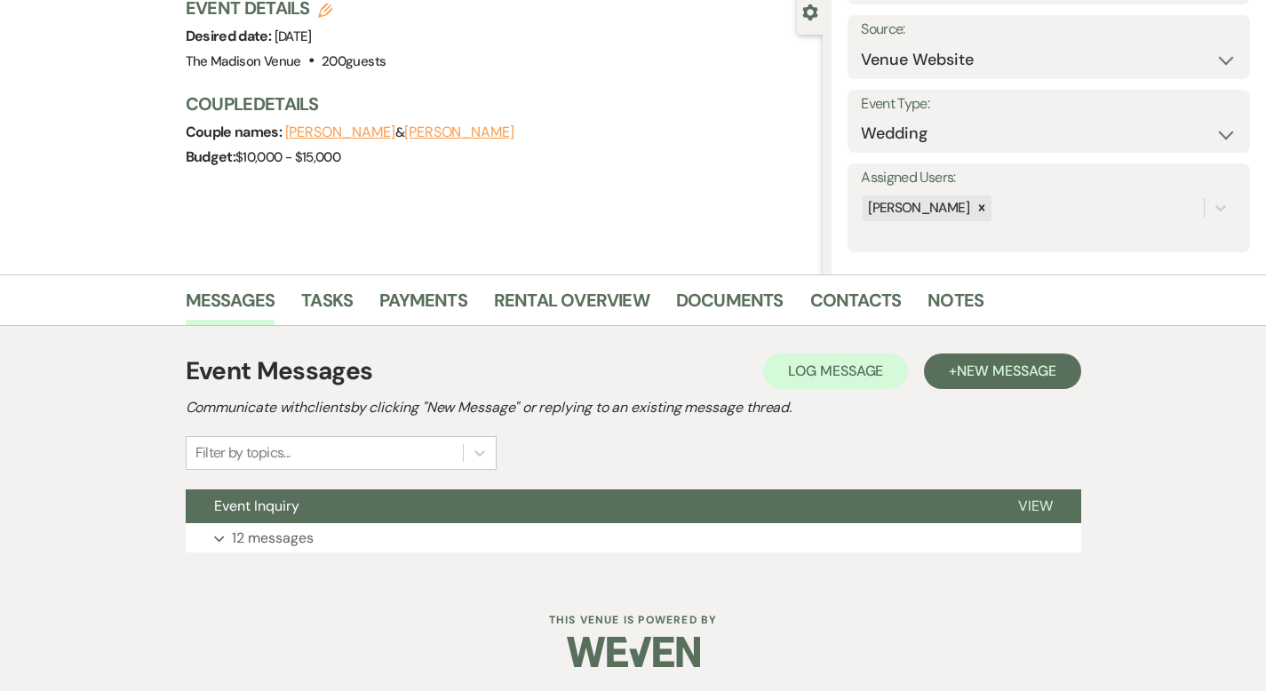
scroll to position [174, 0]
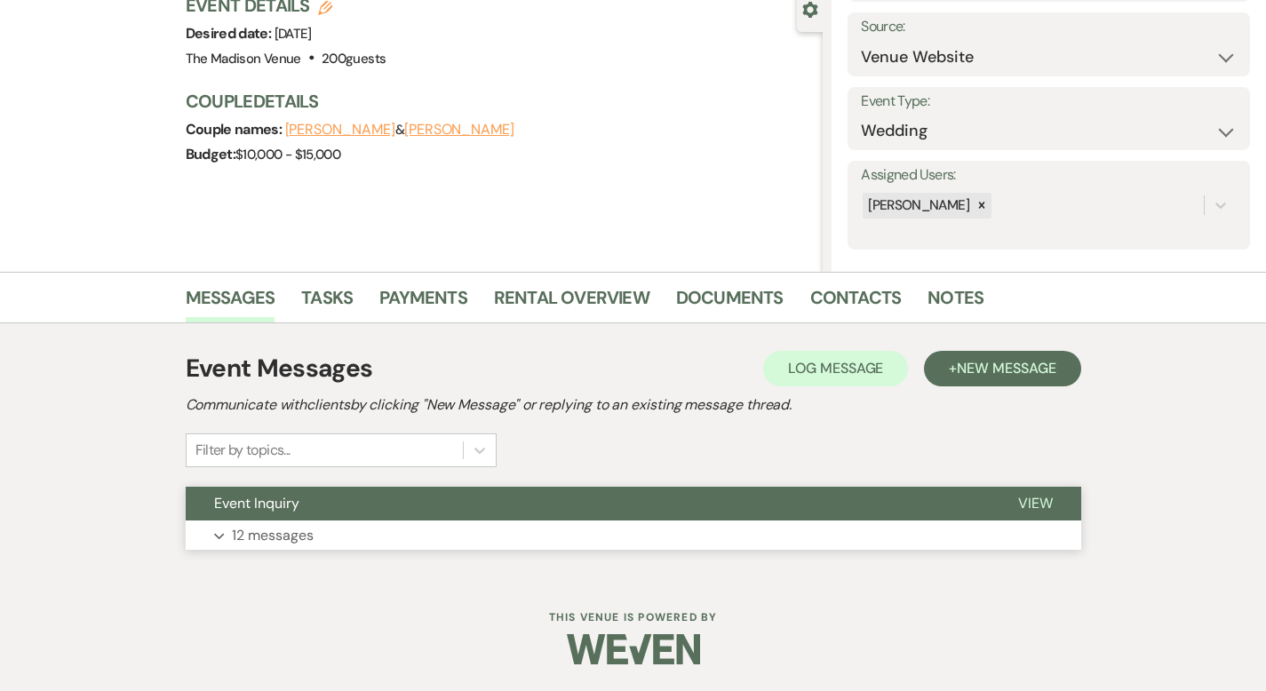
click at [1053, 510] on span "View" at bounding box center [1035, 503] width 35 height 19
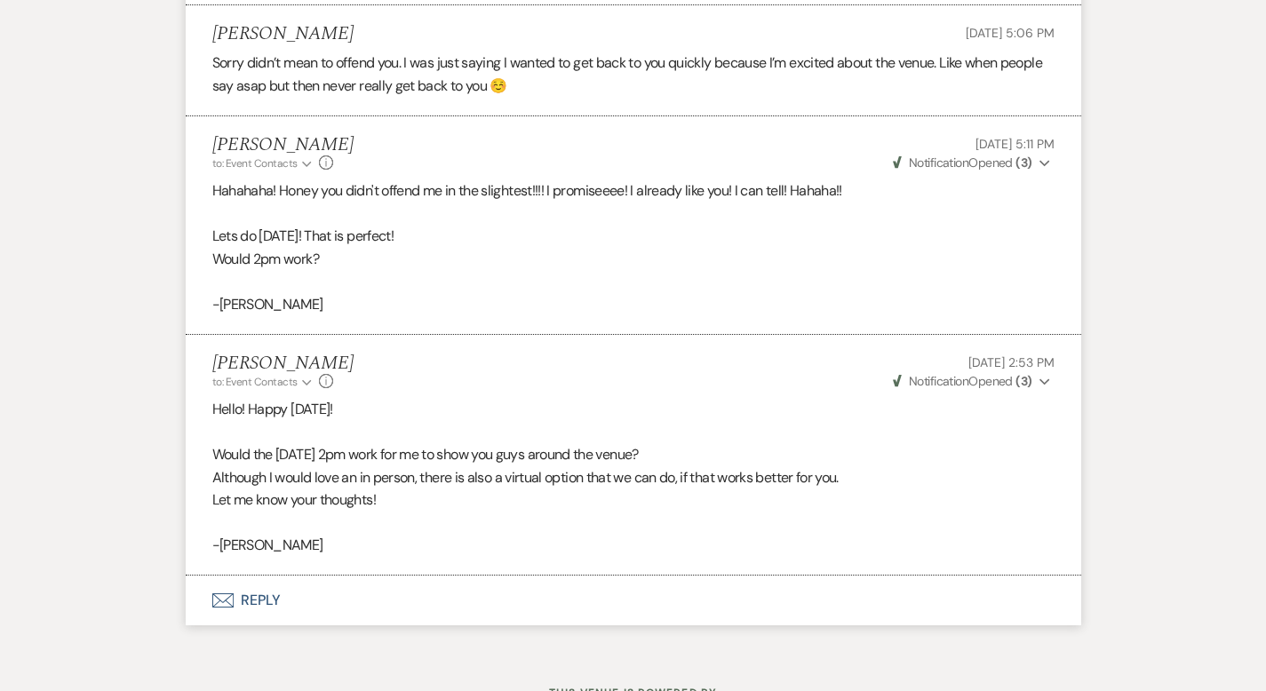
scroll to position [3937, 0]
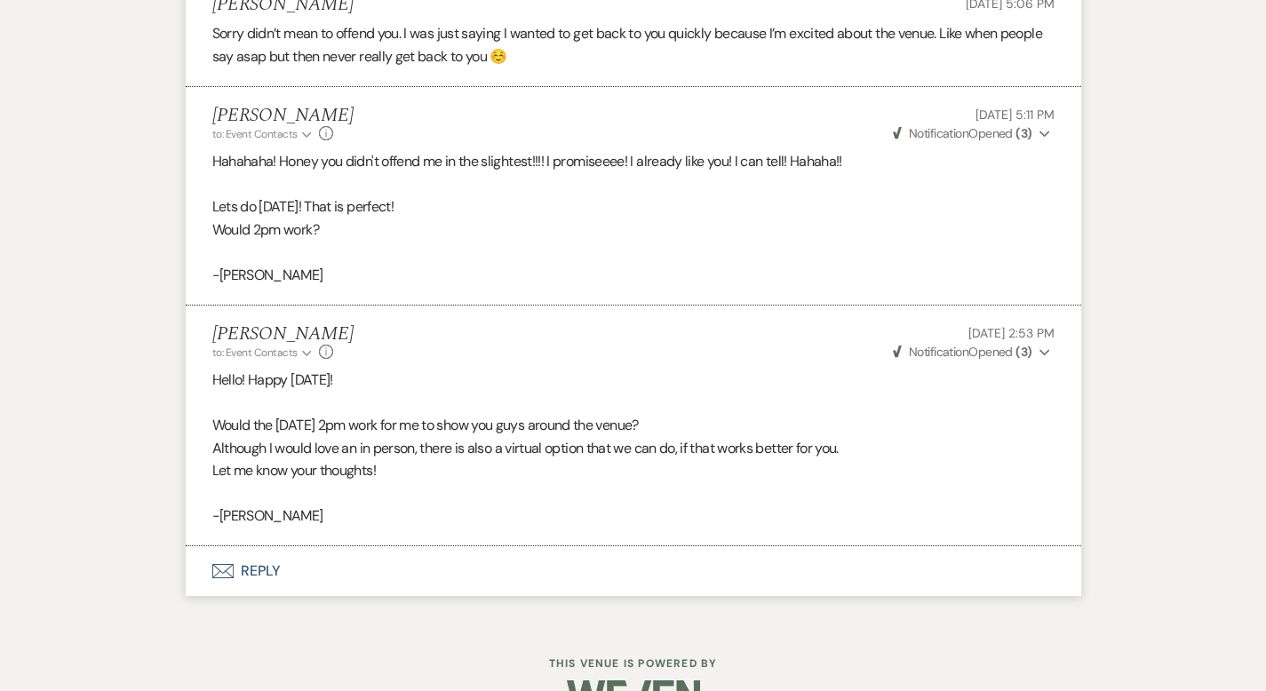
click at [197, 546] on button "Envelope Reply" at bounding box center [633, 571] width 895 height 50
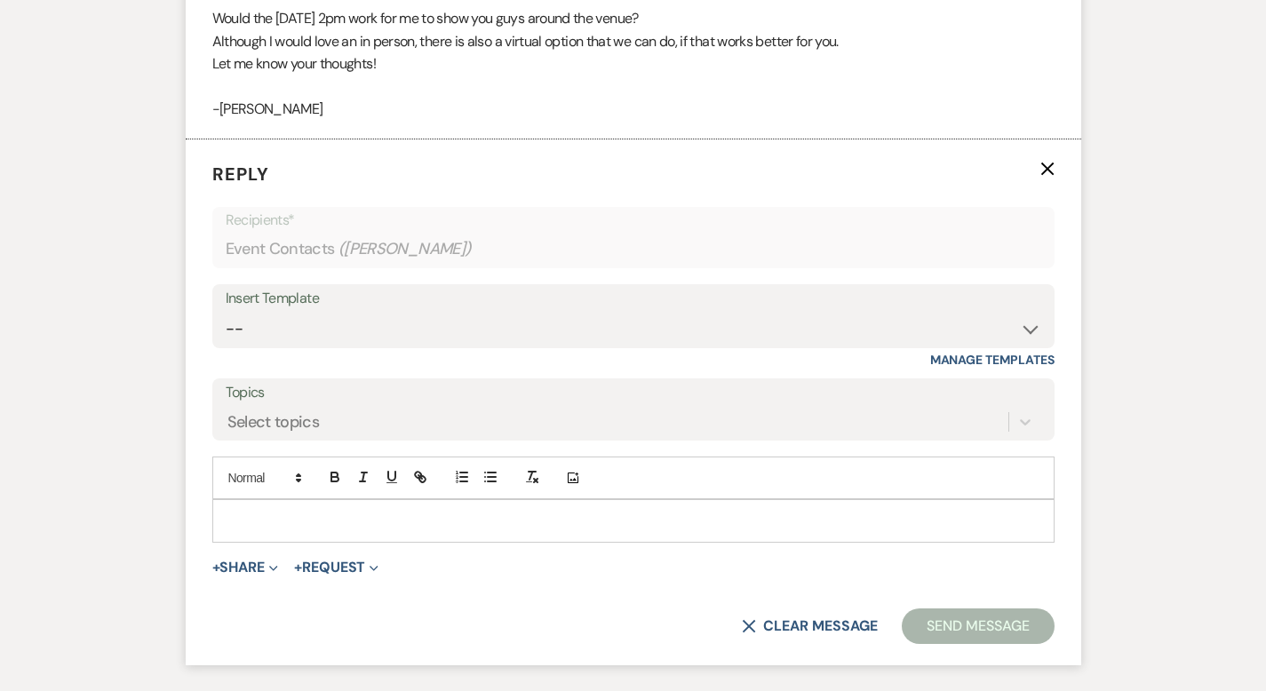
scroll to position [4355, 0]
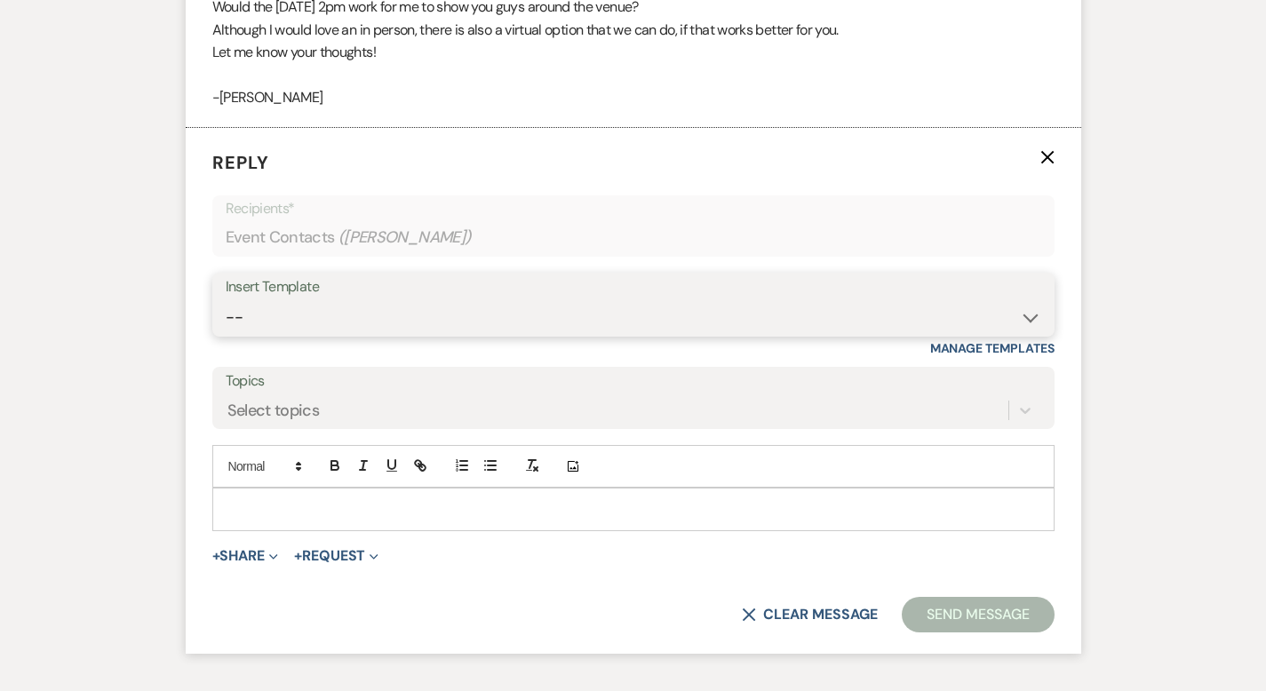
click at [342, 300] on select "-- Weven Planning Portal Introduction (Booked Events) Corporate Lead Follow Up …" at bounding box center [633, 317] width 815 height 35
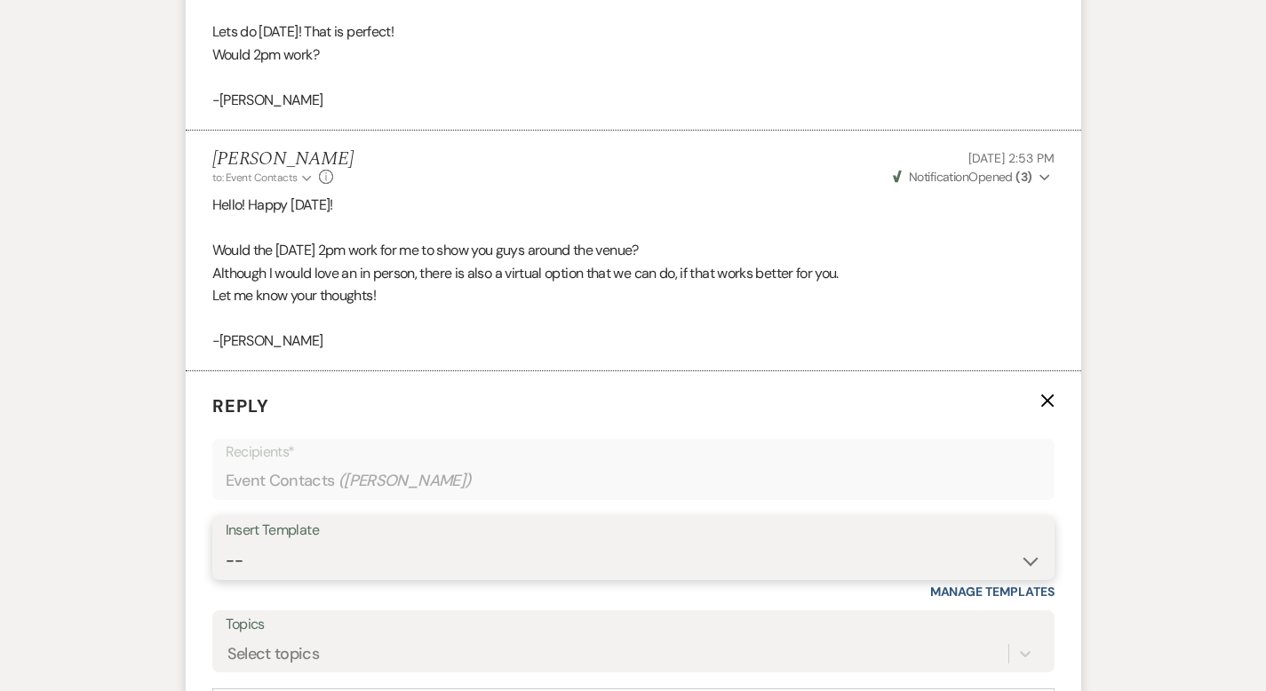
scroll to position [4296, 0]
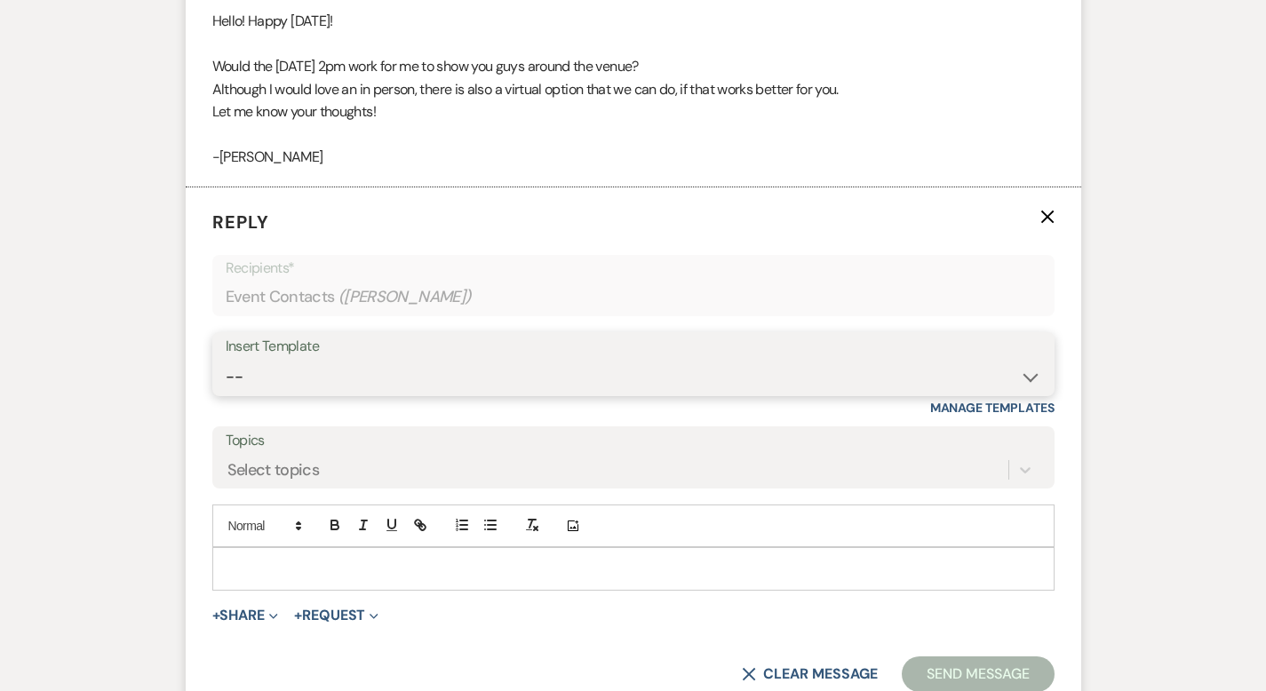
click at [305, 360] on select "-- Weven Planning Portal Introduction (Booked Events) Corporate Lead Follow Up …" at bounding box center [633, 377] width 815 height 35
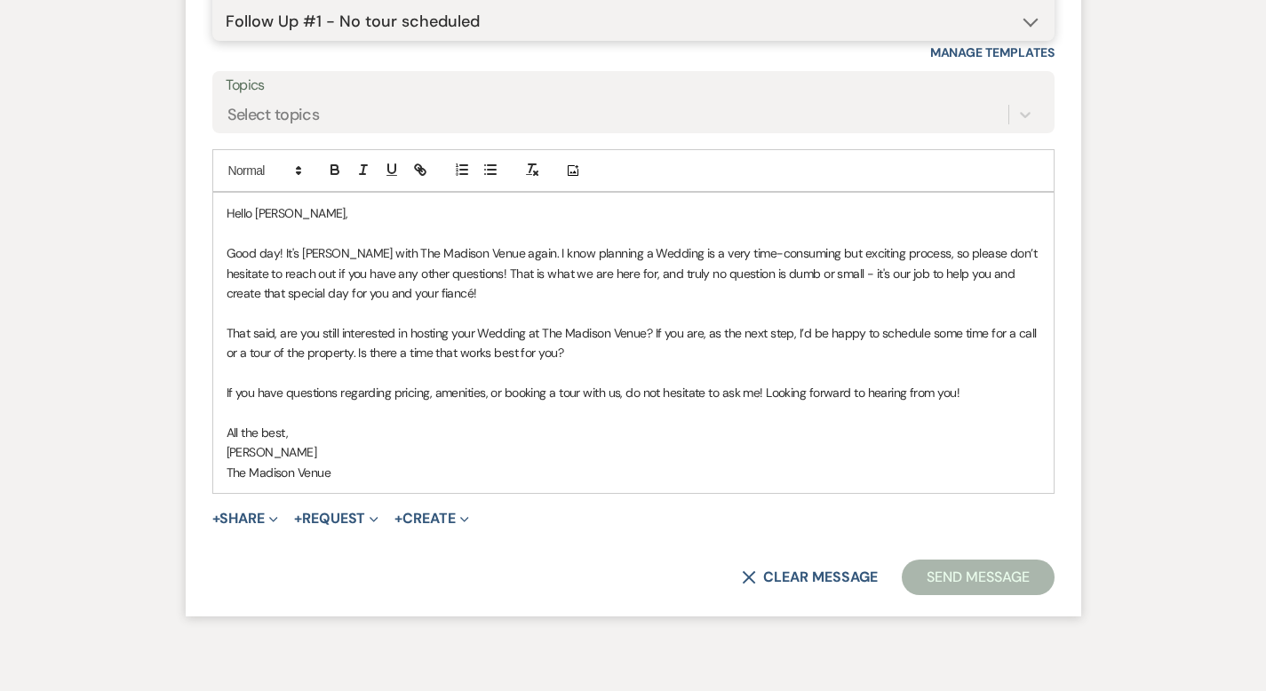
scroll to position [4673, 0]
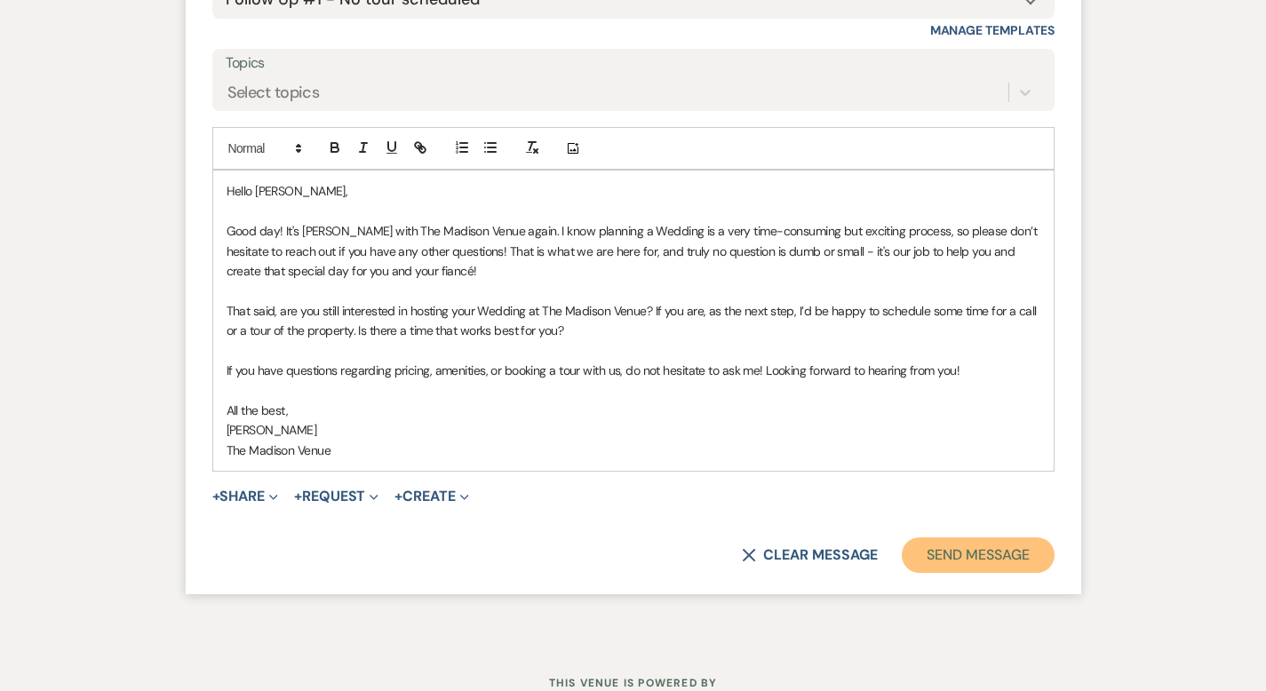
click at [1013, 537] on button "Send Message" at bounding box center [978, 555] width 152 height 36
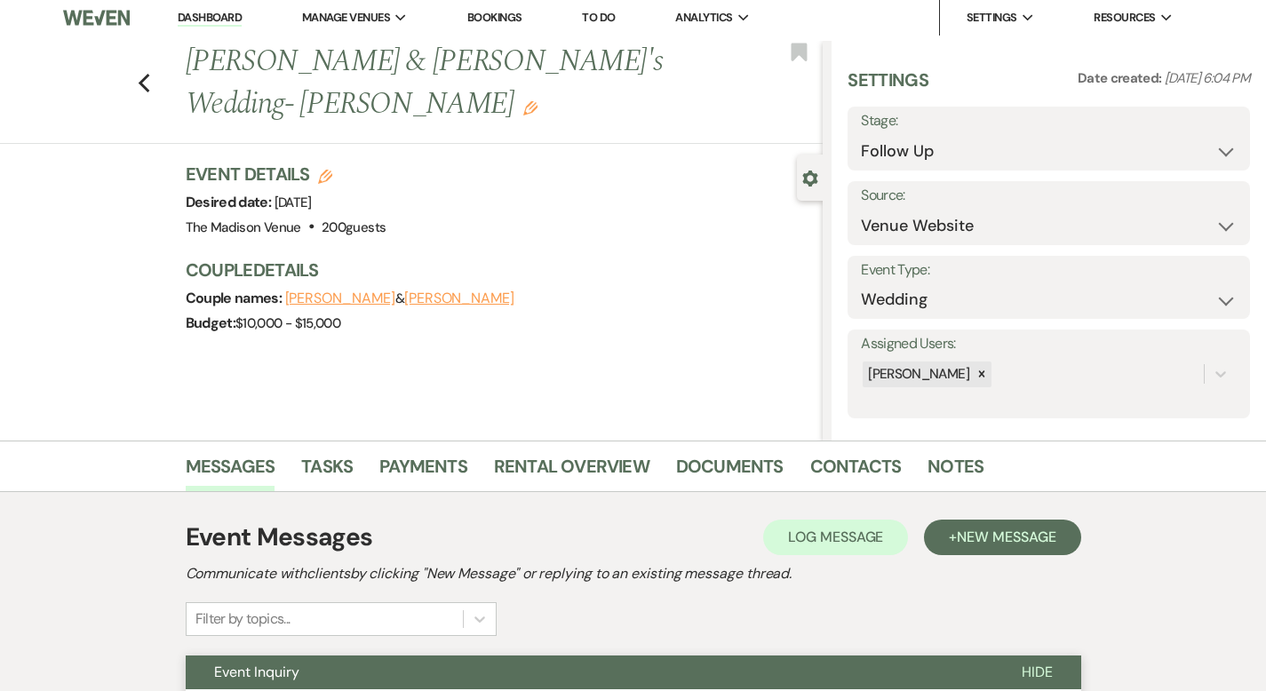
scroll to position [0, 0]
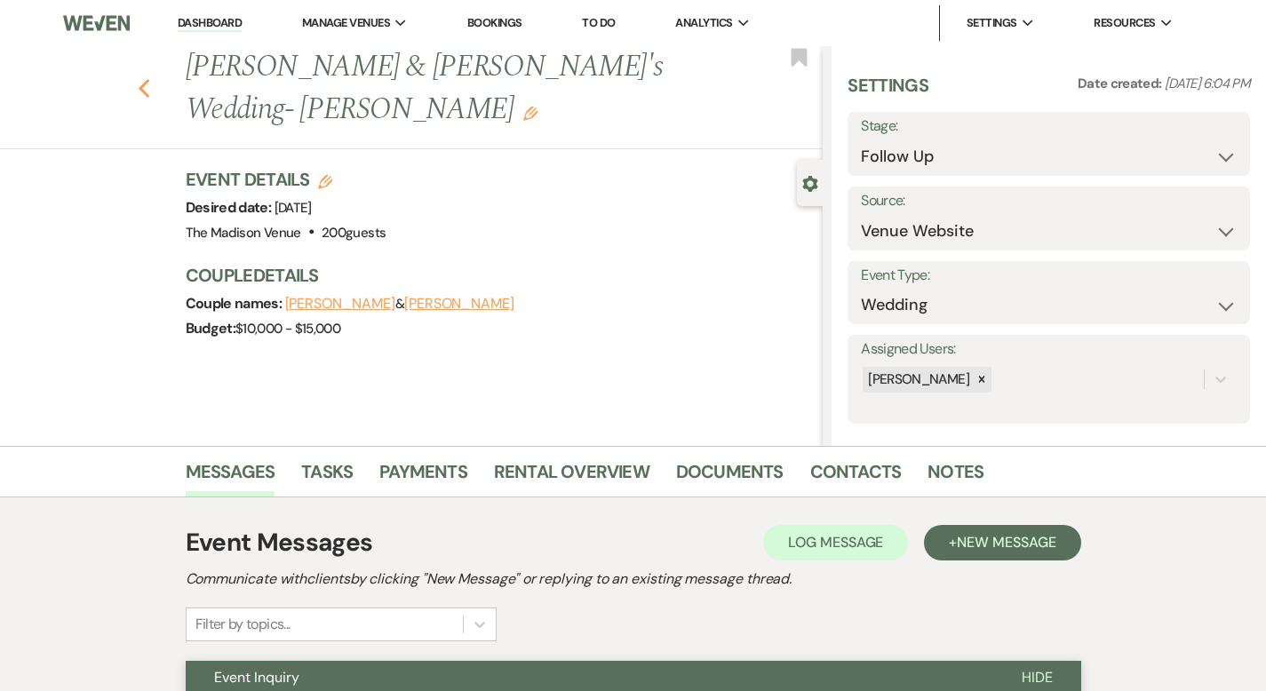
click at [138, 79] on use "button" at bounding box center [144, 89] width 12 height 20
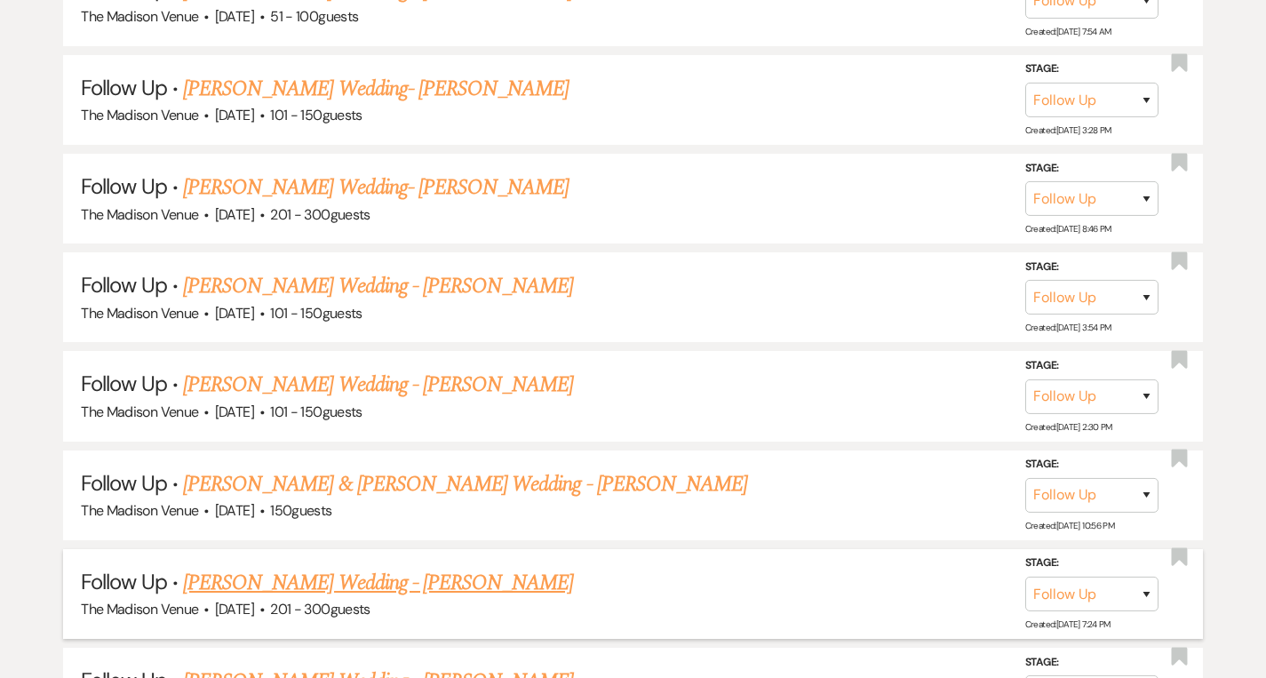
scroll to position [1773, 0]
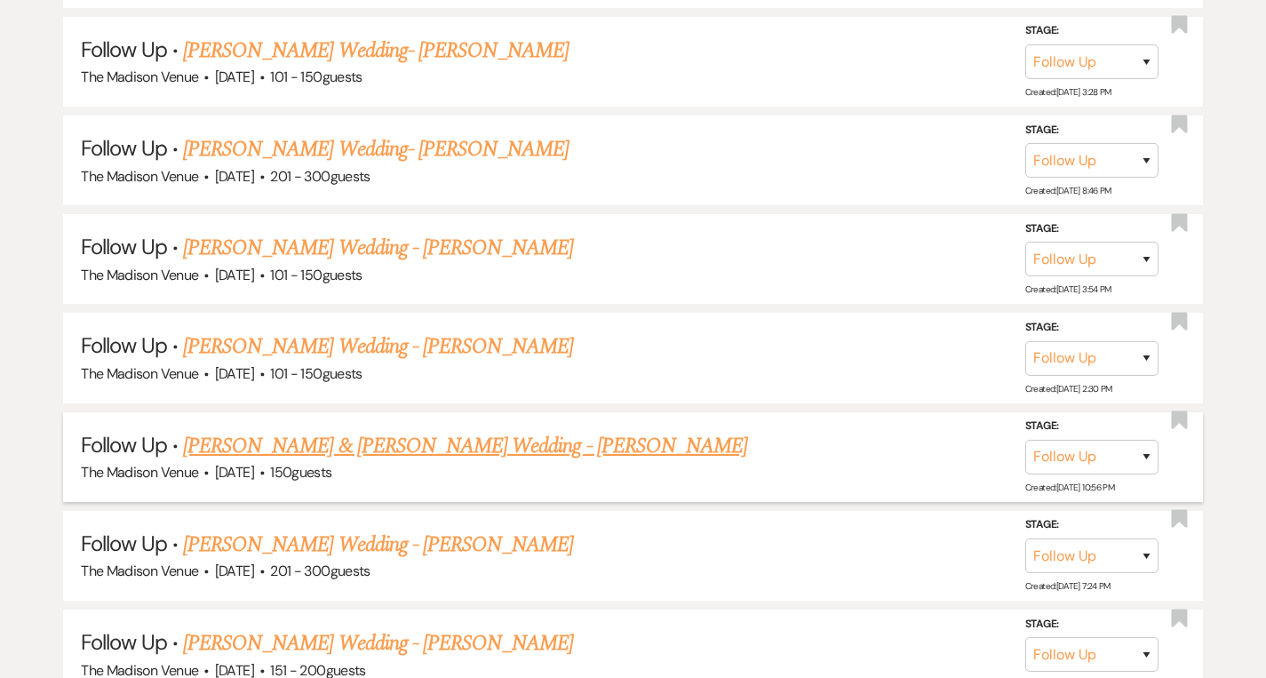
click at [318, 437] on link "[PERSON_NAME] & [PERSON_NAME] Wedding - [PERSON_NAME]" at bounding box center [465, 446] width 564 height 32
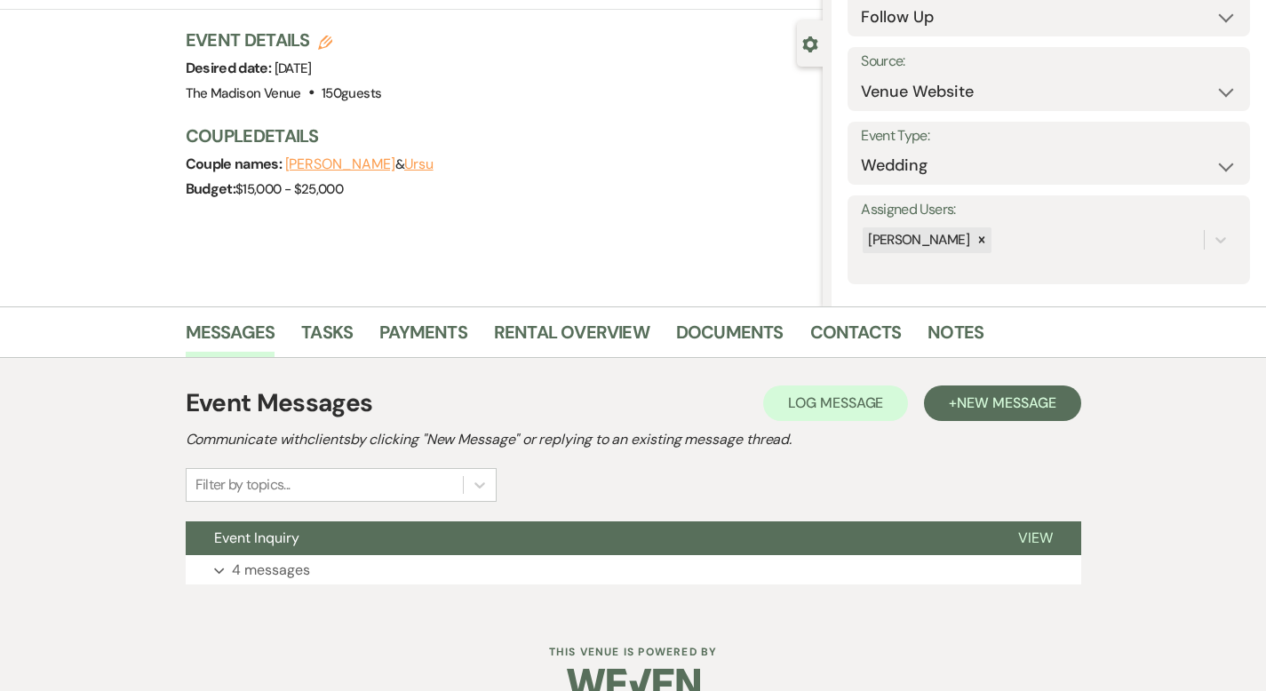
scroll to position [174, 0]
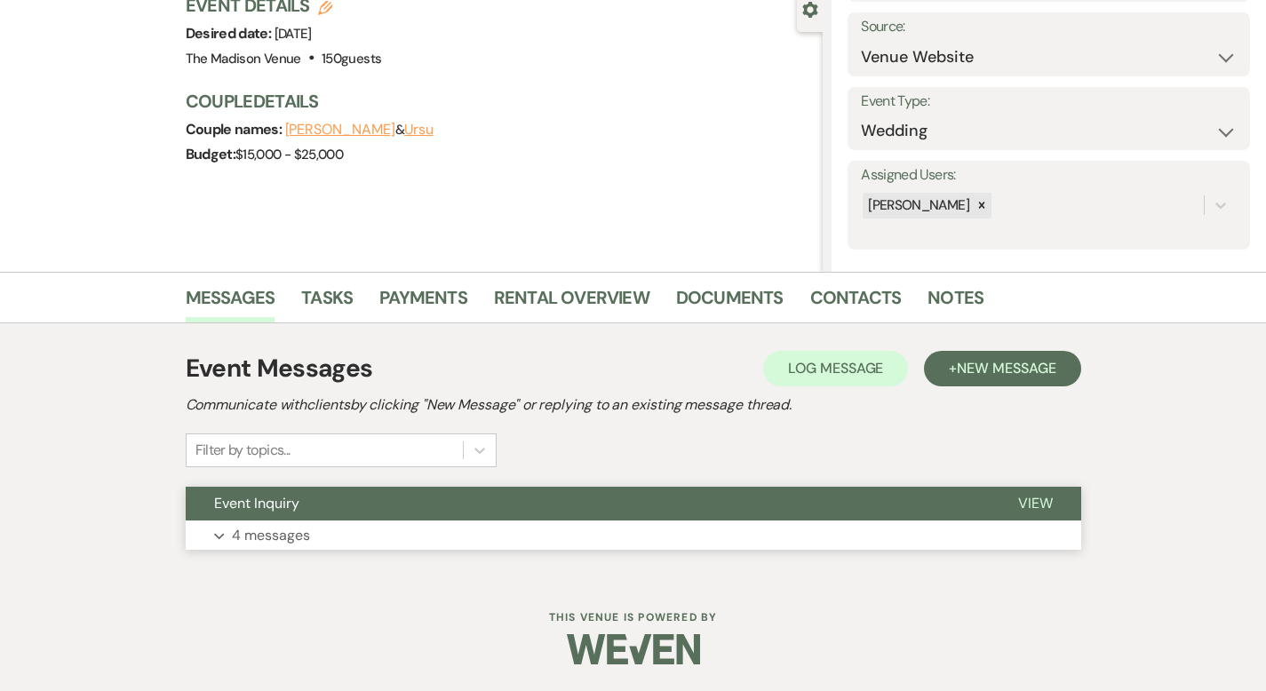
click at [1053, 505] on span "View" at bounding box center [1035, 503] width 35 height 19
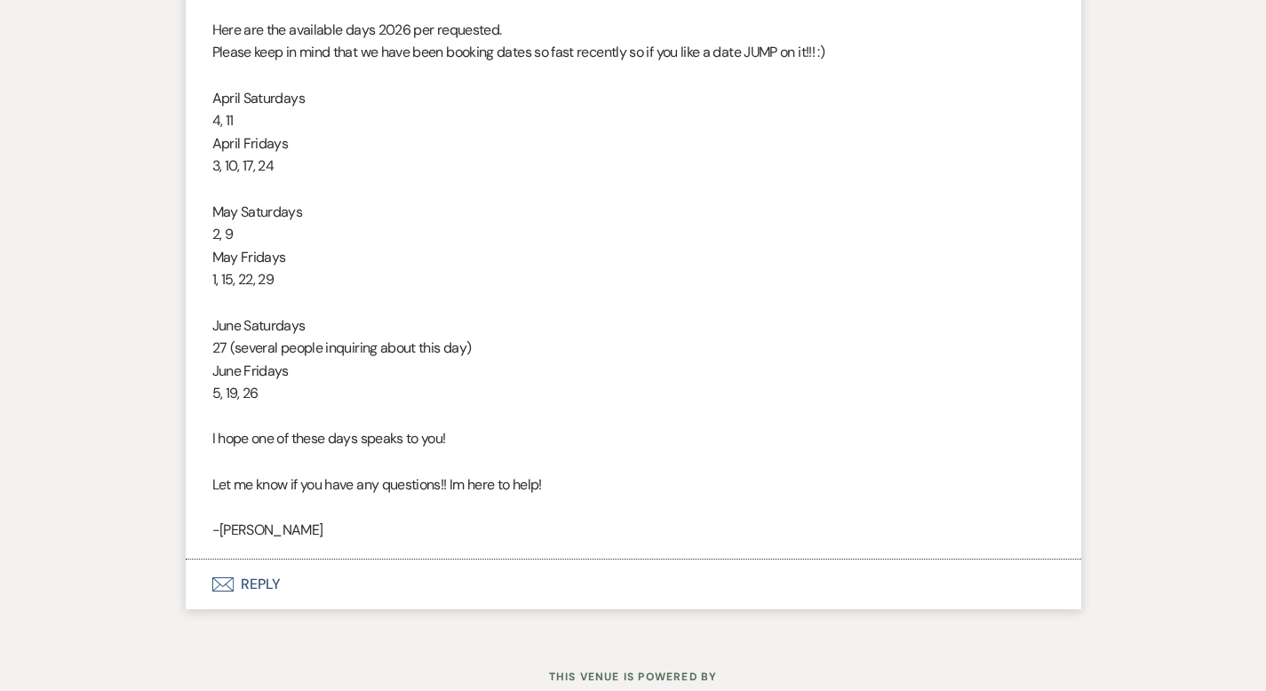
scroll to position [2104, 0]
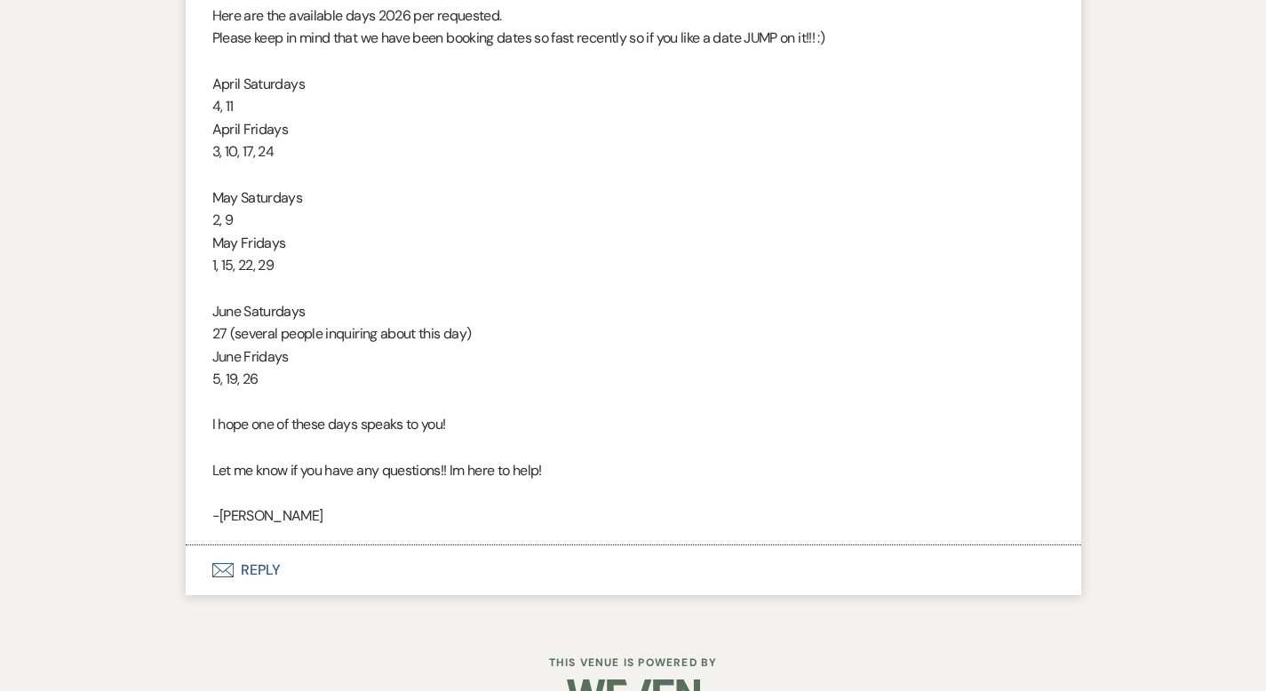
click at [195, 545] on button "Envelope Reply" at bounding box center [633, 570] width 895 height 50
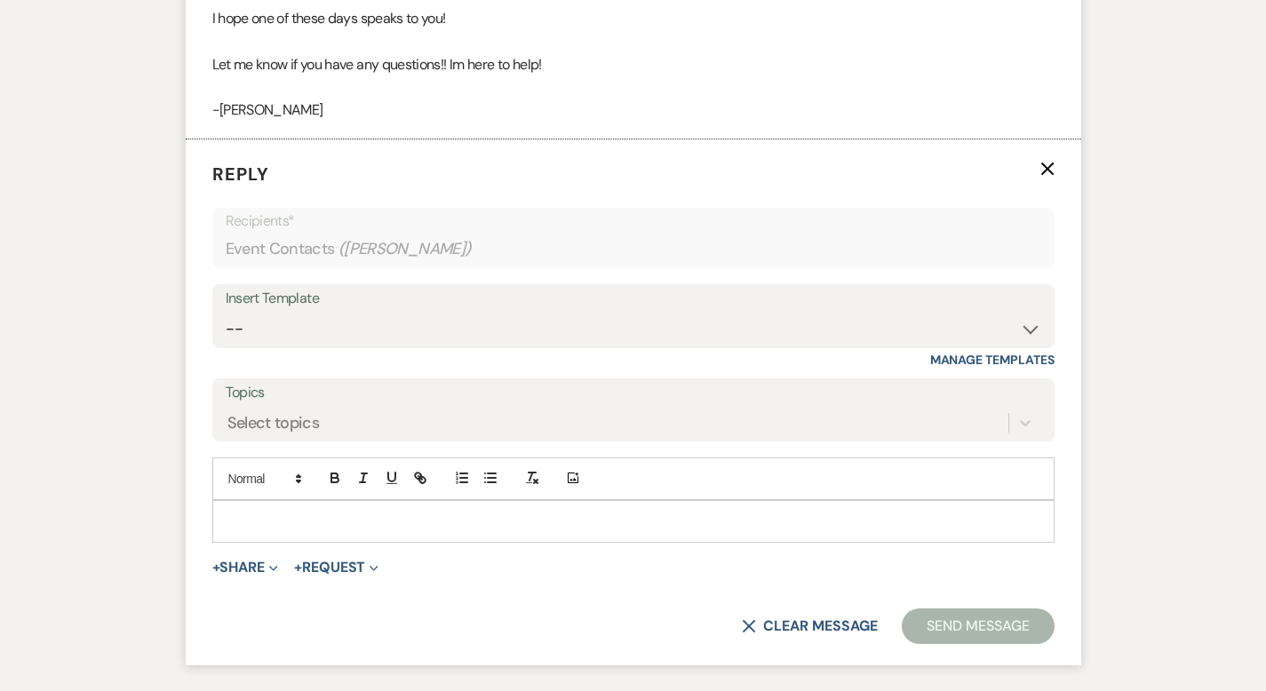
scroll to position [2522, 0]
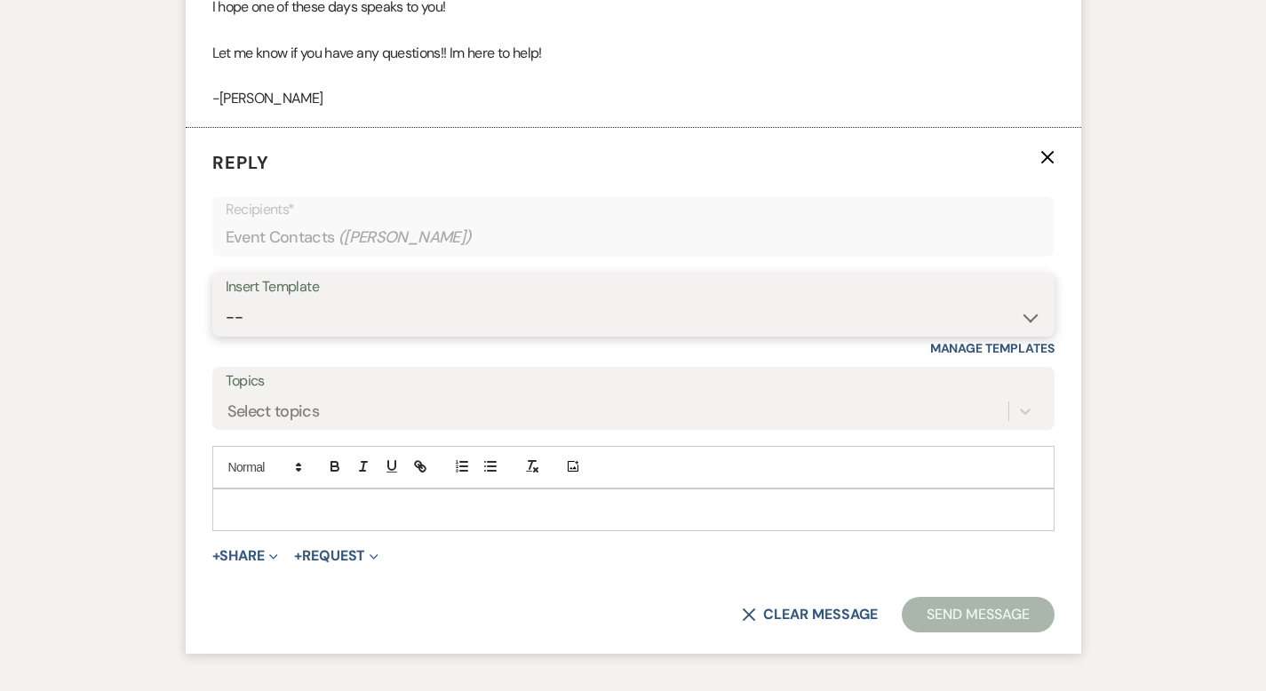
click at [269, 300] on select "-- Weven Planning Portal Introduction (Booked Events) Corporate Lead Follow Up …" at bounding box center [633, 317] width 815 height 35
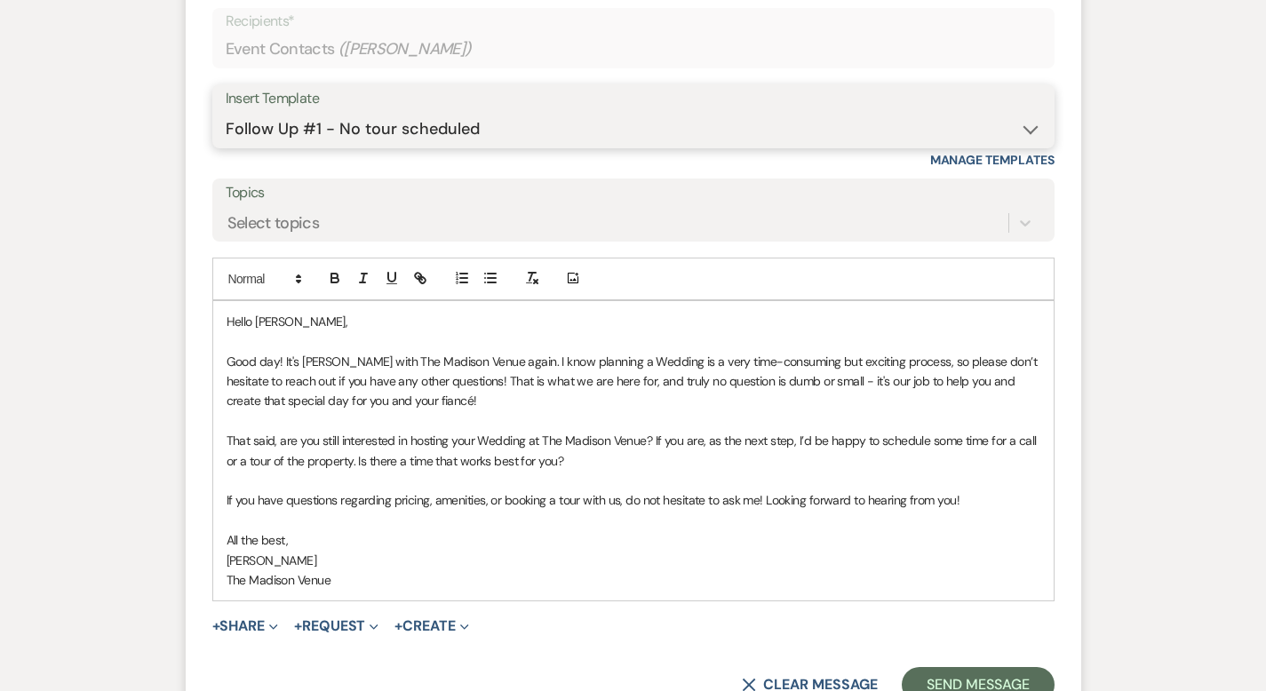
scroll to position [2717, 0]
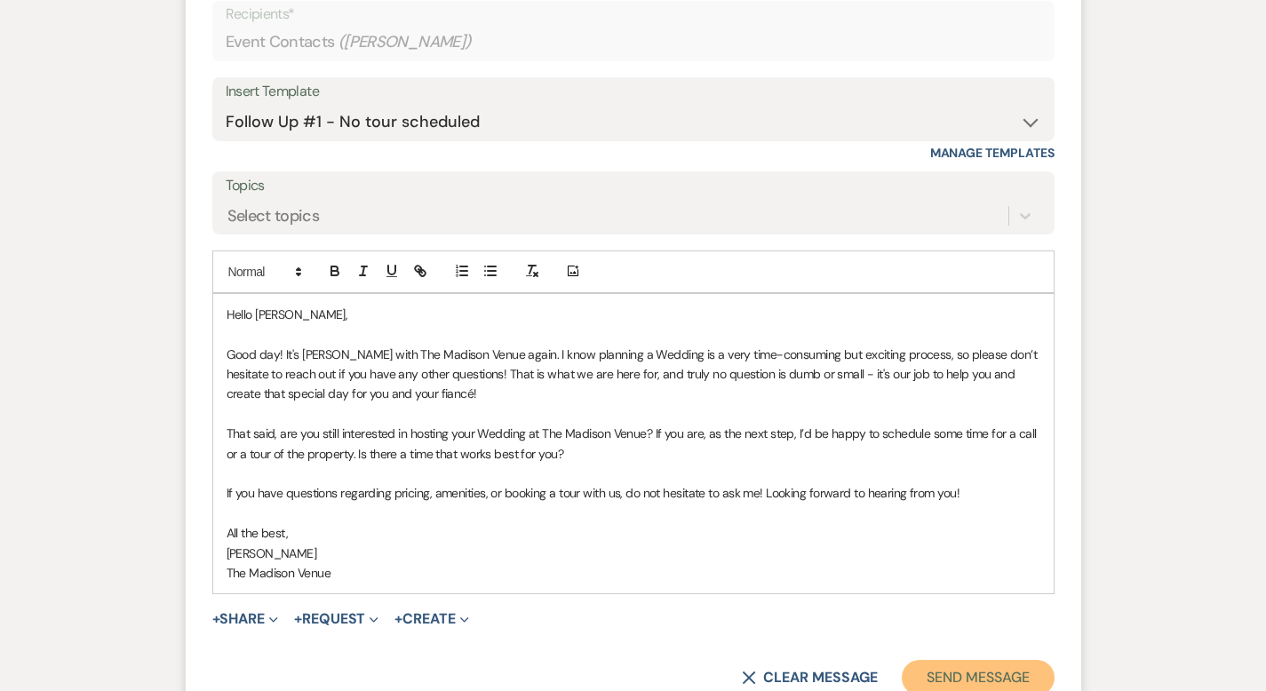
click at [1045, 660] on button "Send Message" at bounding box center [978, 678] width 152 height 36
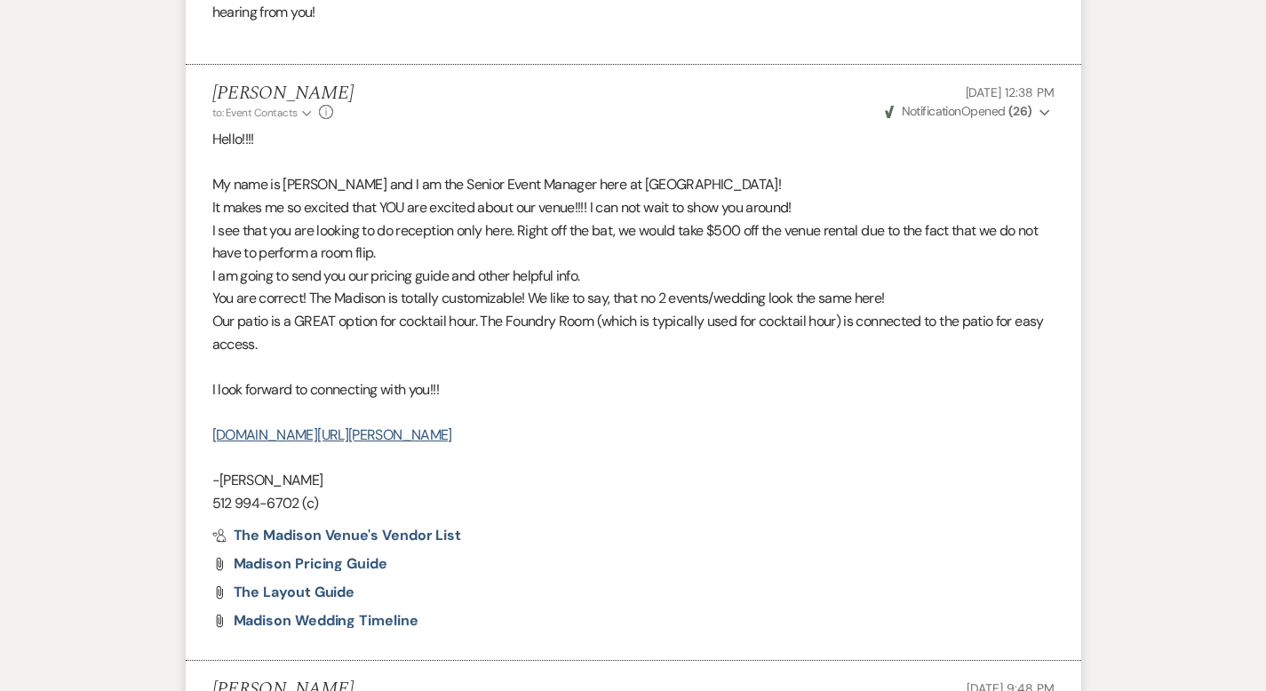
scroll to position [0, 0]
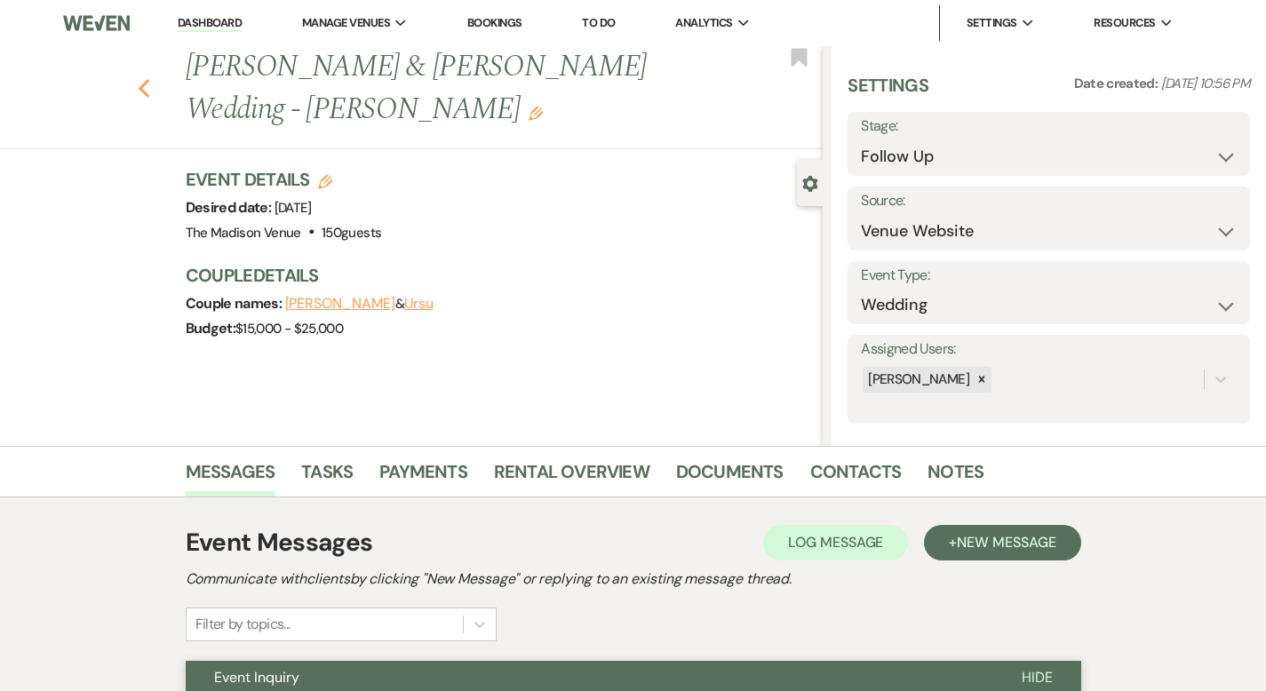
click at [138, 78] on icon "Previous" at bounding box center [144, 88] width 13 height 21
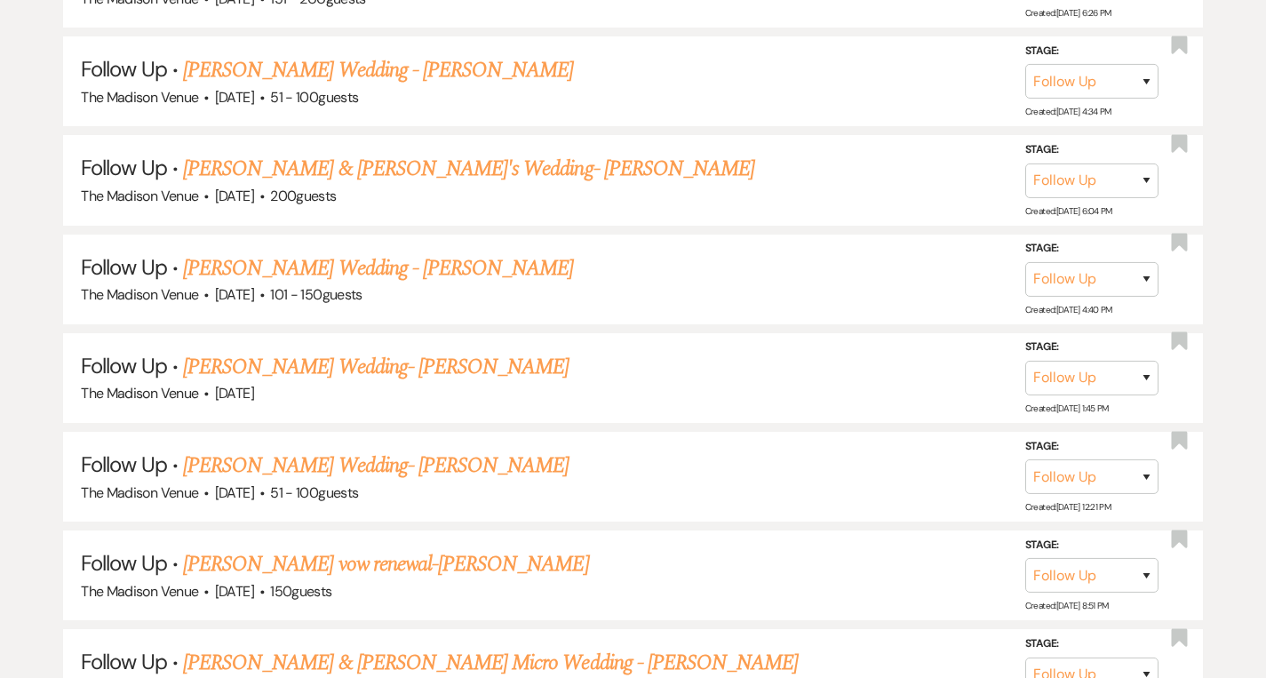
scroll to position [2453, 0]
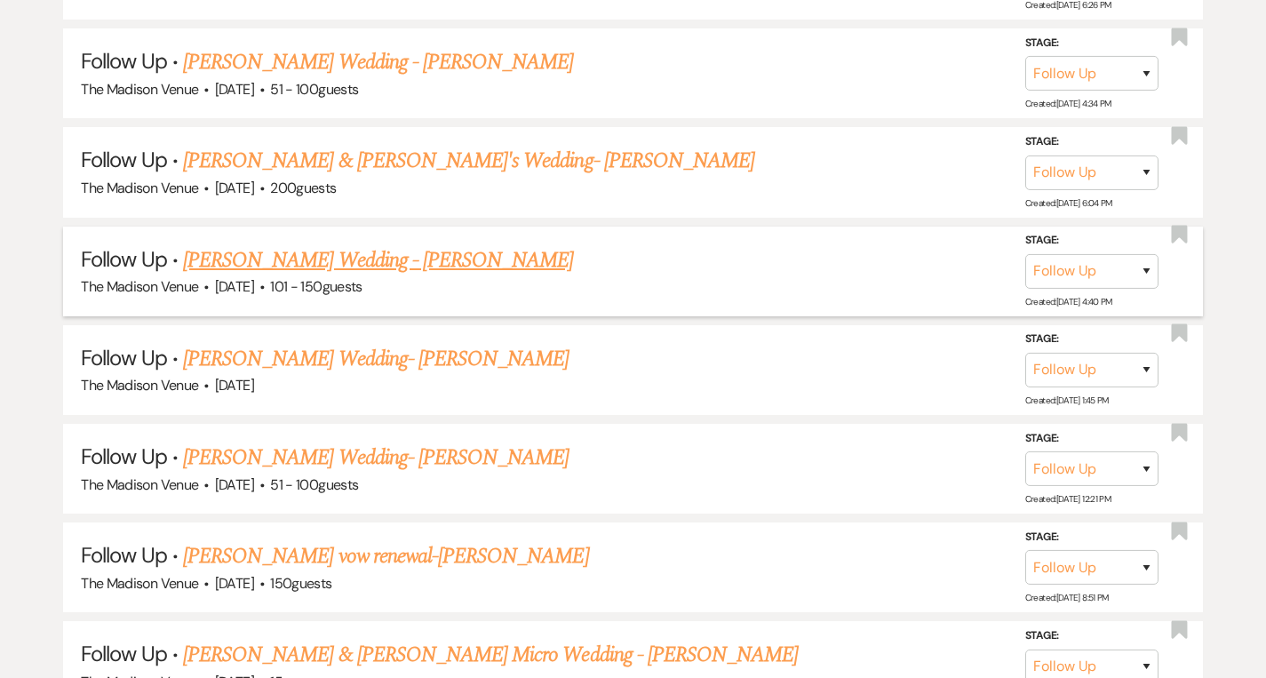
click at [298, 244] on link "[PERSON_NAME] Wedding - [PERSON_NAME]" at bounding box center [378, 260] width 390 height 32
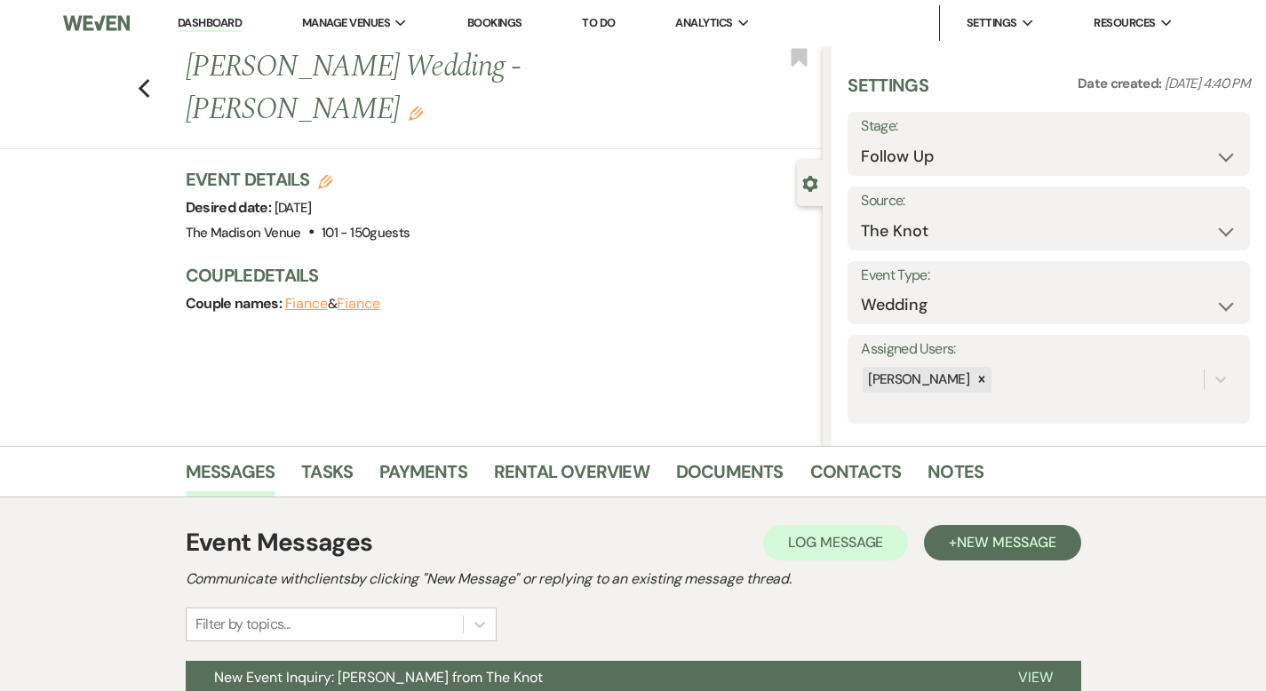
scroll to position [174, 0]
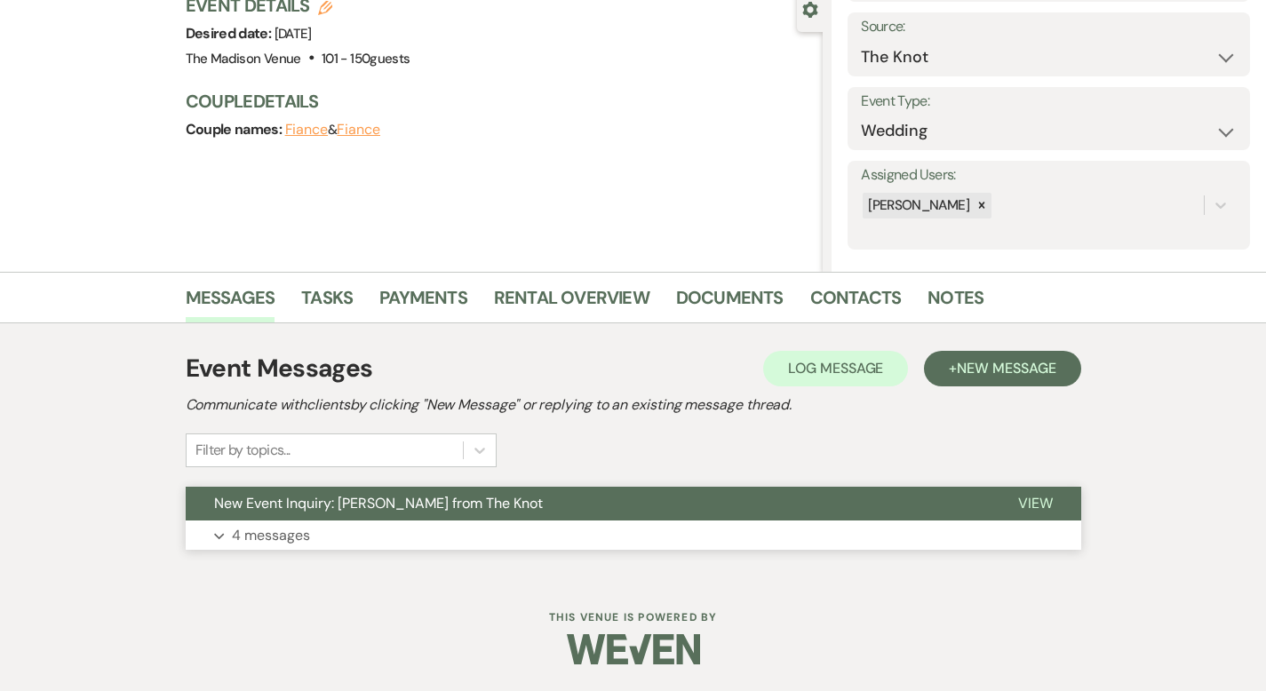
click at [1053, 511] on span "View" at bounding box center [1035, 503] width 35 height 19
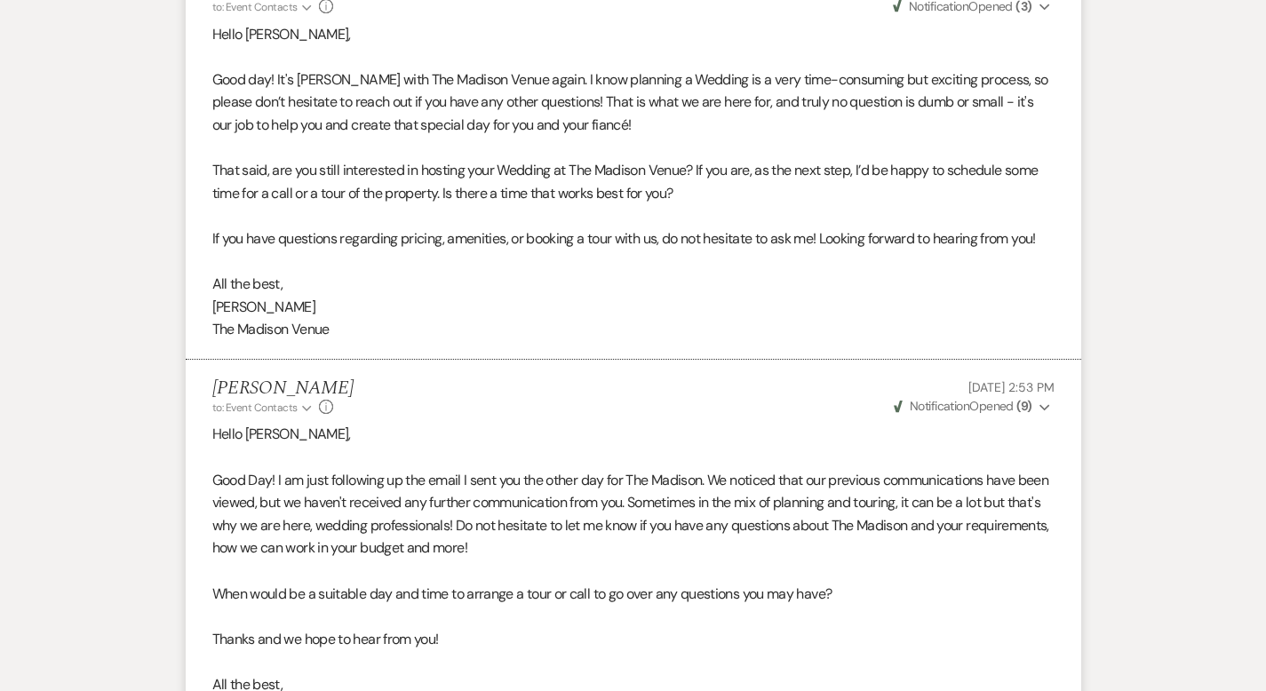
scroll to position [3569, 0]
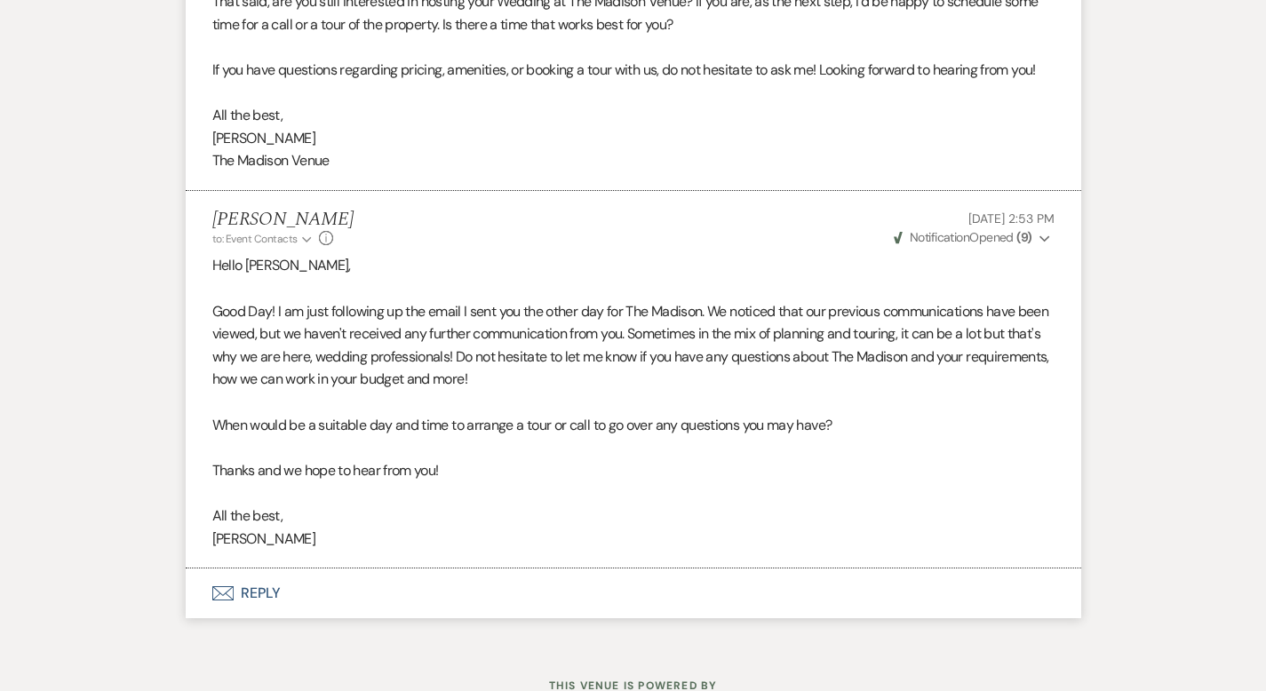
click at [190, 569] on button "Envelope Reply" at bounding box center [633, 594] width 895 height 50
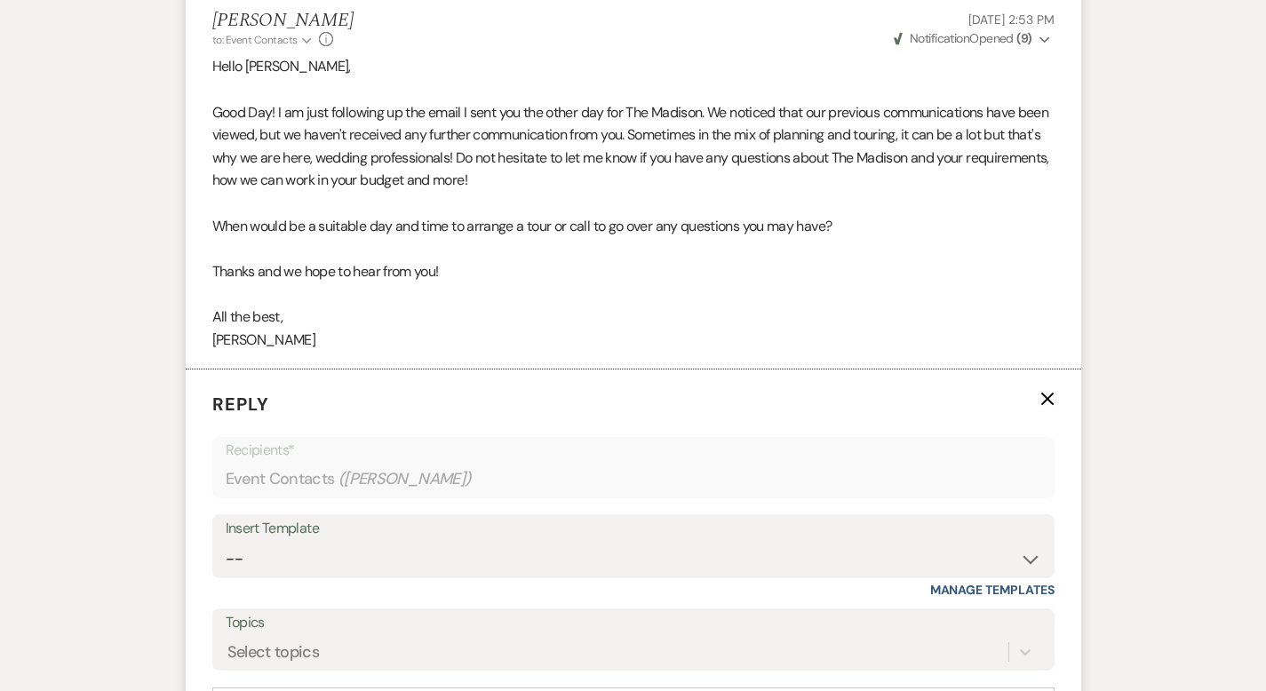
scroll to position [4066, 0]
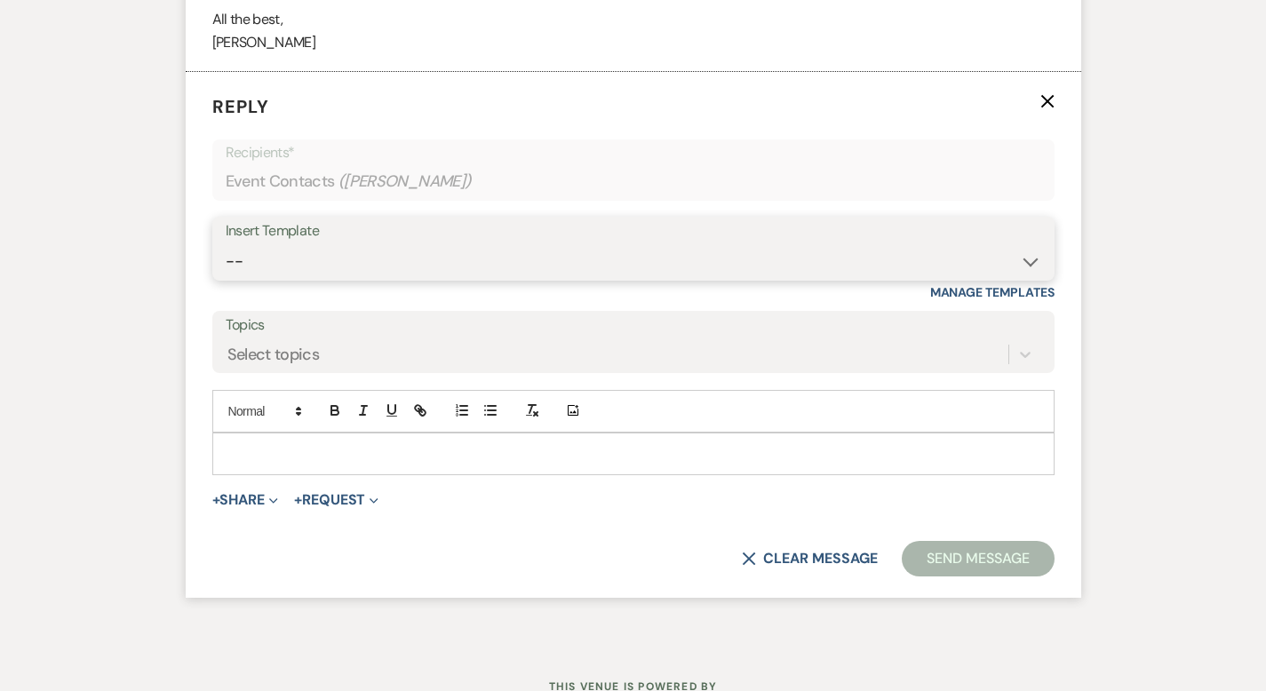
click at [226, 244] on select "-- Weven Planning Portal Introduction (Booked Events) Corporate Lead Follow Up …" at bounding box center [633, 261] width 815 height 35
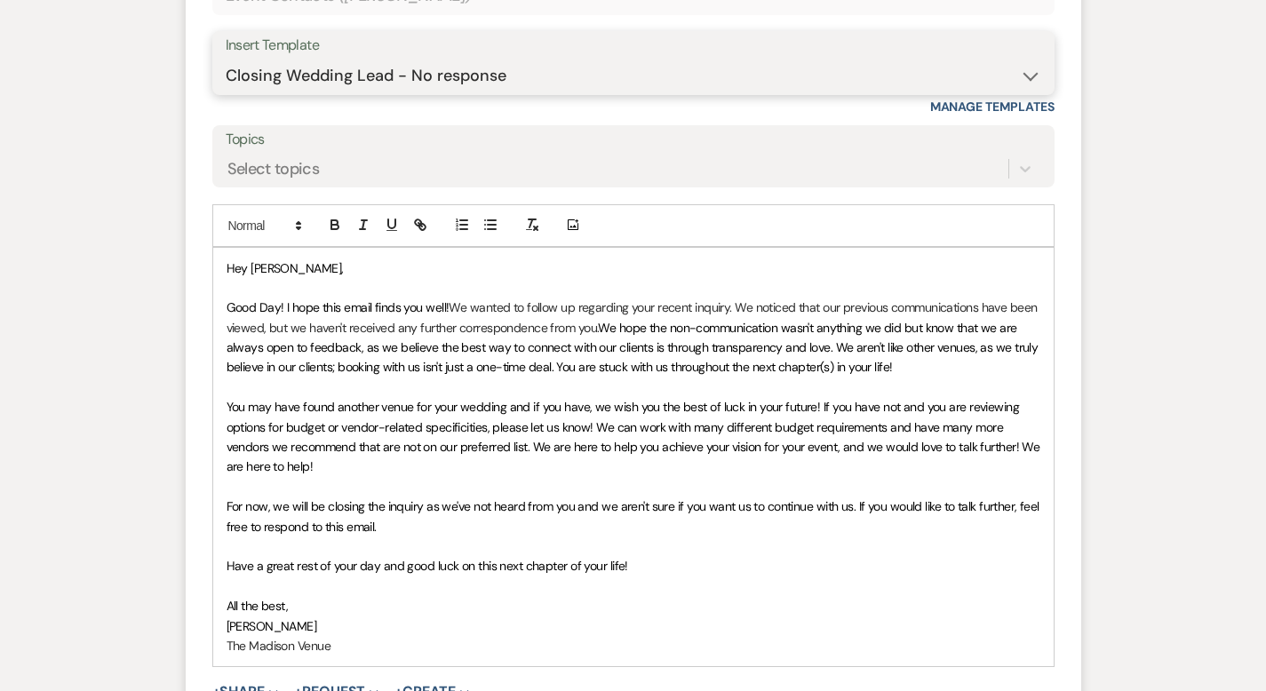
scroll to position [4424, 0]
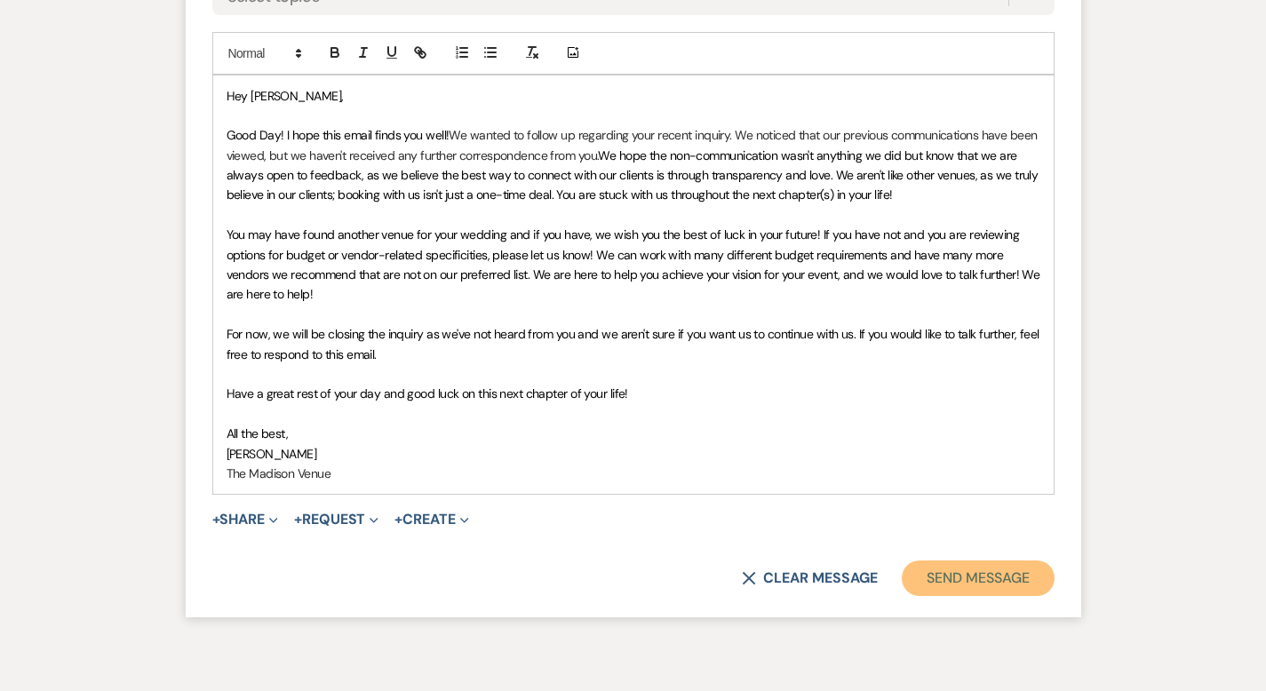
click at [1054, 561] on button "Send Message" at bounding box center [978, 579] width 152 height 36
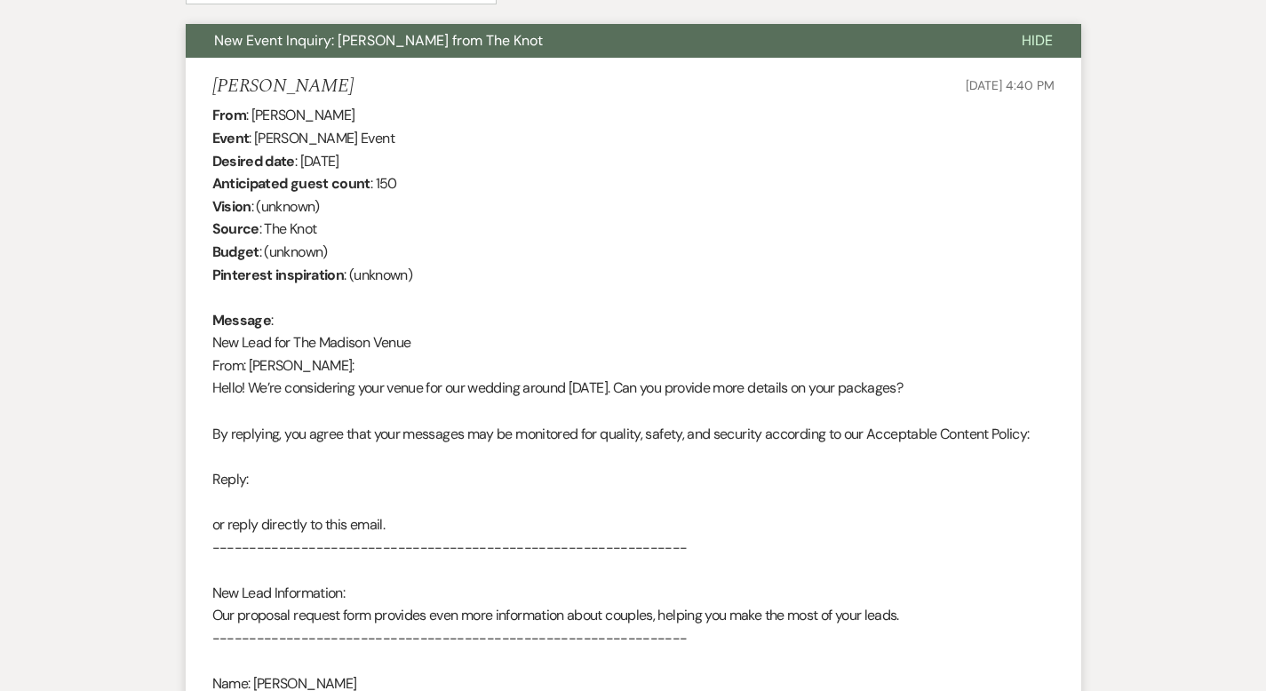
scroll to position [0, 0]
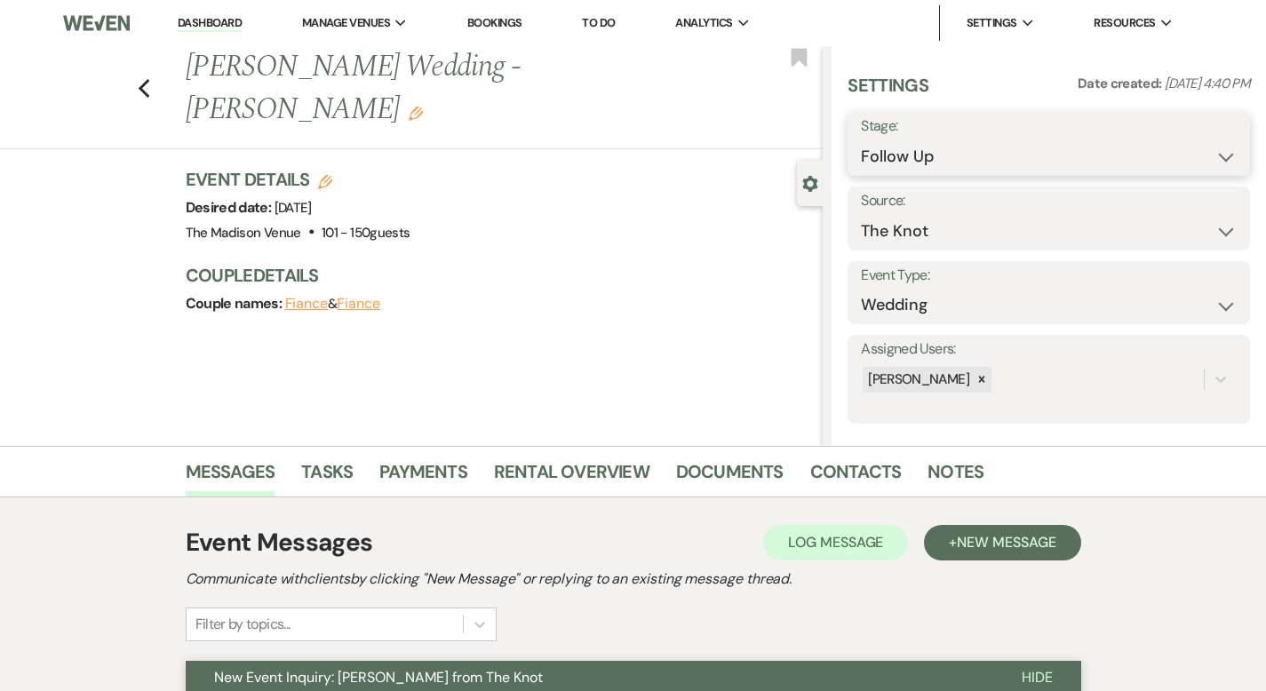
click at [1019, 160] on select "Inquiry Follow Up Tour Requested Tour Confirmed Toured Proposal Sent Booked Lost" at bounding box center [1049, 156] width 376 height 35
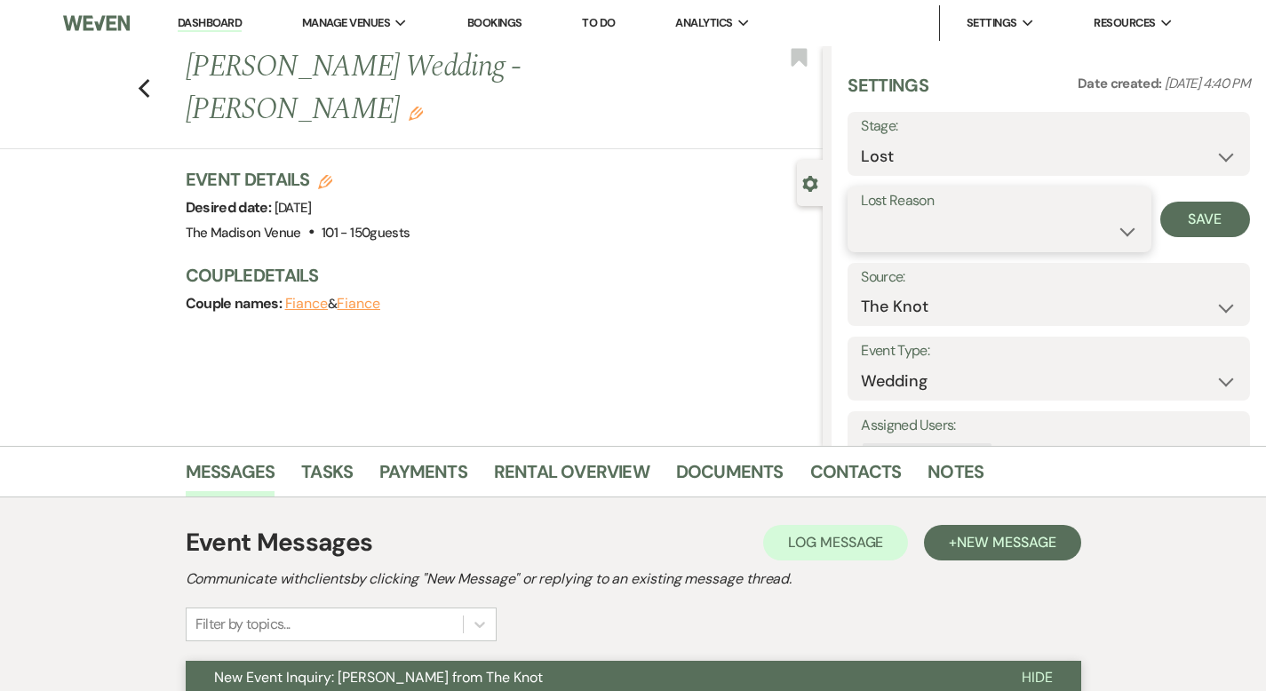
click at [996, 229] on select "Booked Elsewhere Budget Date Unavailable No Response Not a Good Match Capacity …" at bounding box center [999, 231] width 276 height 35
click at [1193, 223] on button "Save" at bounding box center [1205, 220] width 90 height 36
click at [138, 78] on icon "Previous" at bounding box center [144, 88] width 13 height 21
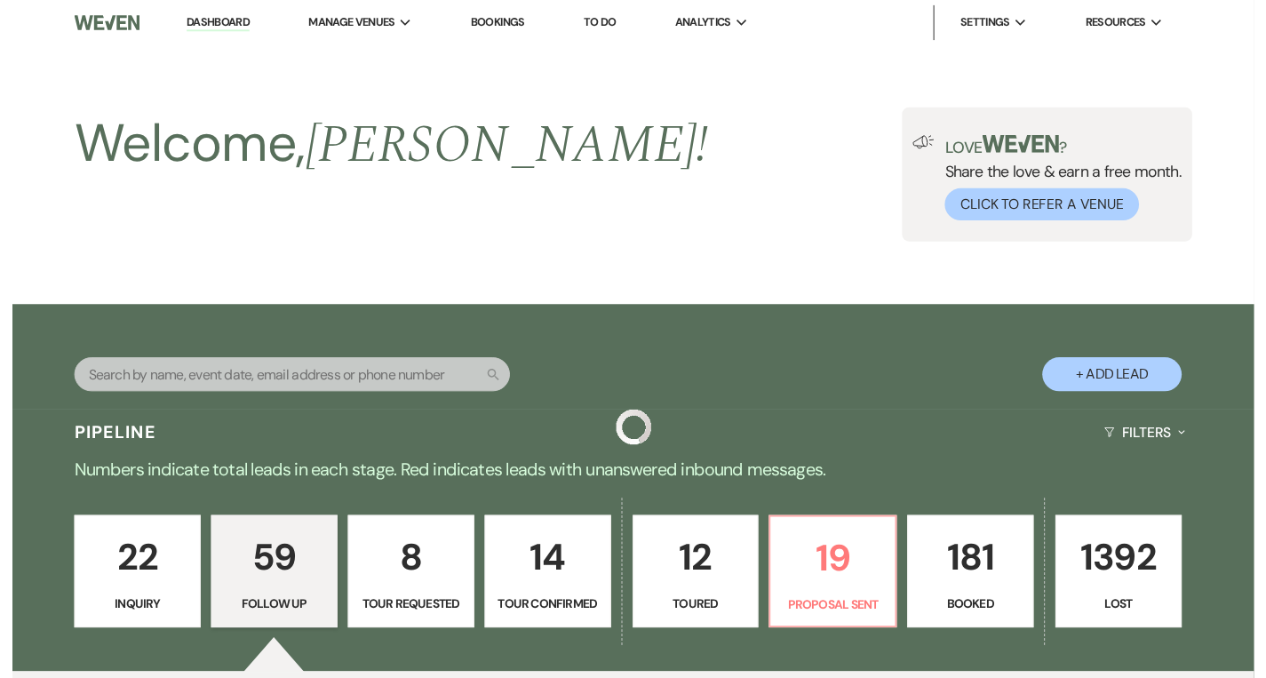
scroll to position [2453, 0]
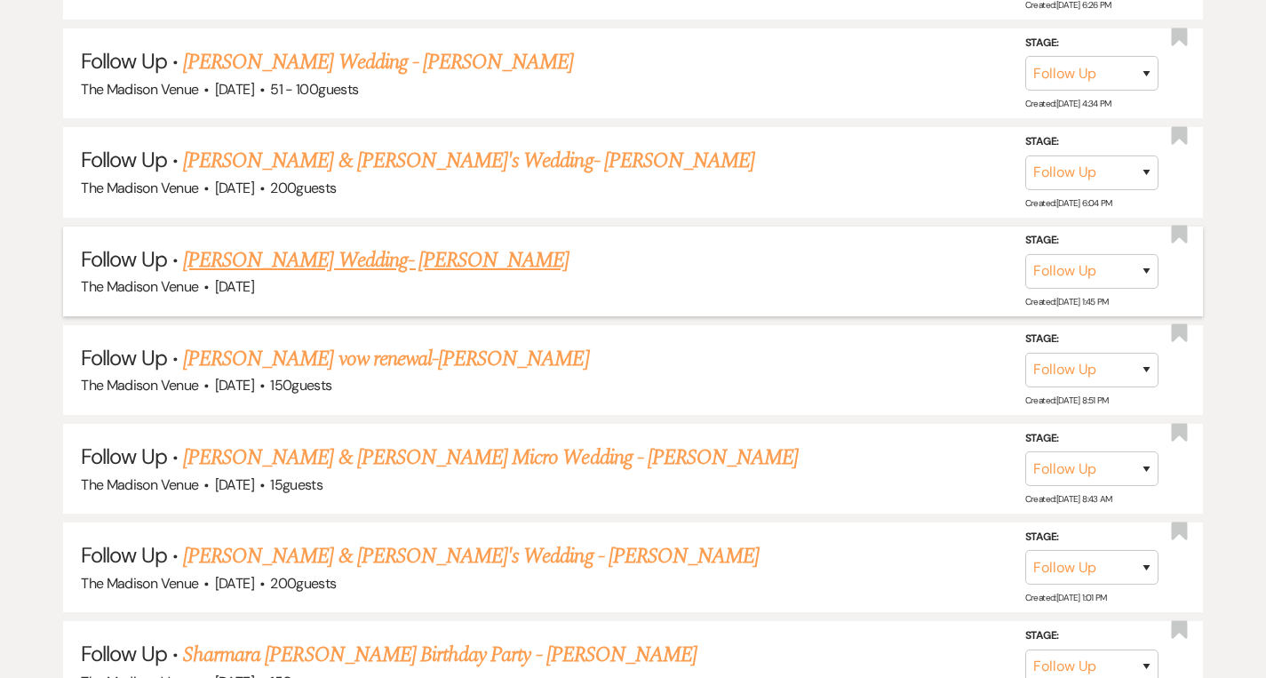
click at [361, 250] on link "[PERSON_NAME] Wedding- [PERSON_NAME]" at bounding box center [376, 260] width 386 height 32
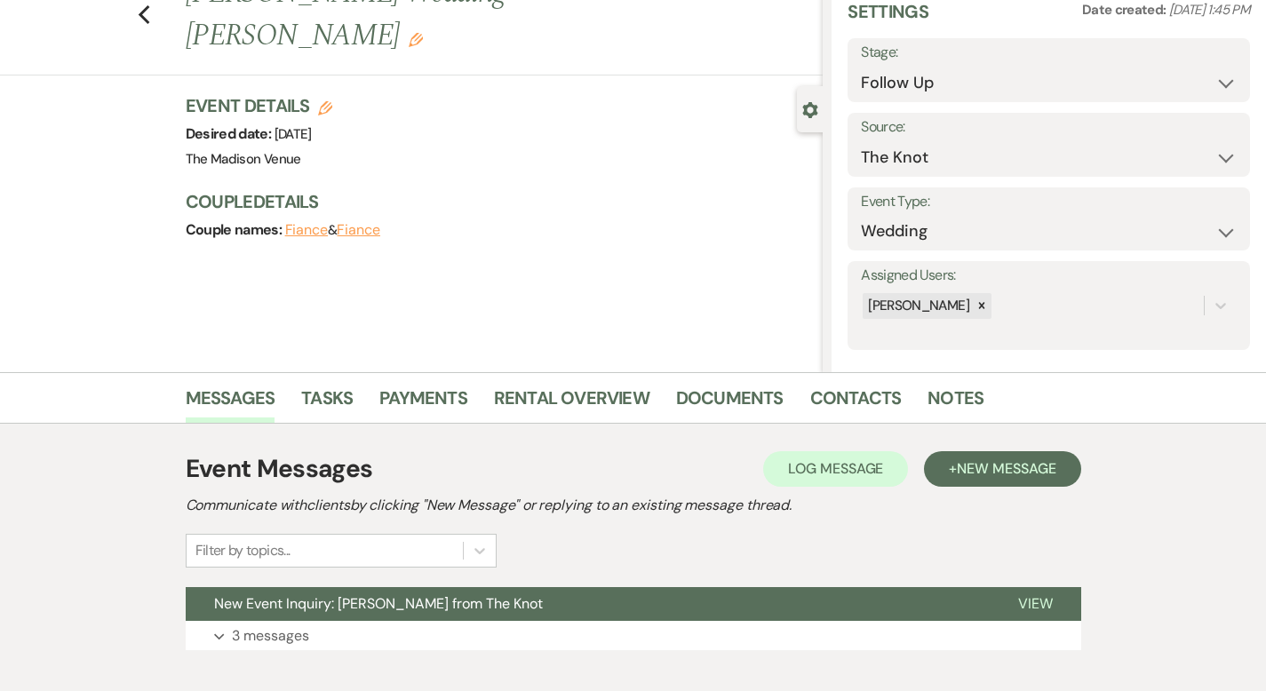
scroll to position [174, 0]
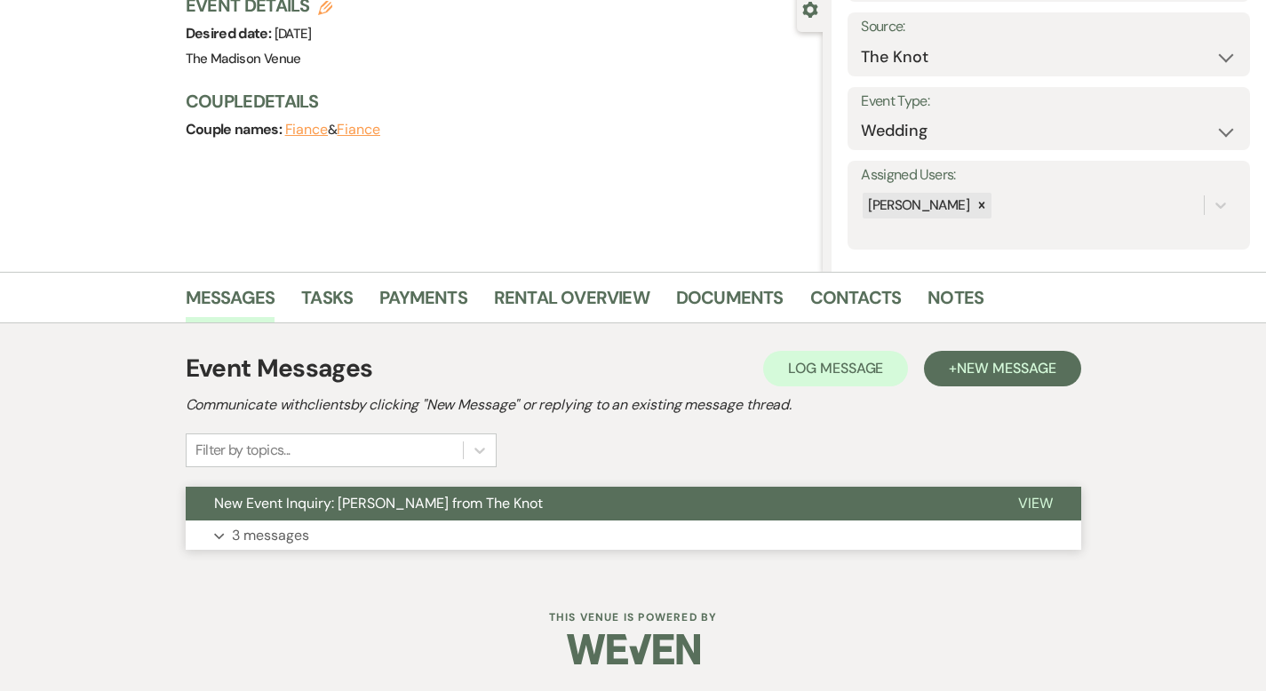
click at [1053, 503] on span "View" at bounding box center [1035, 503] width 35 height 19
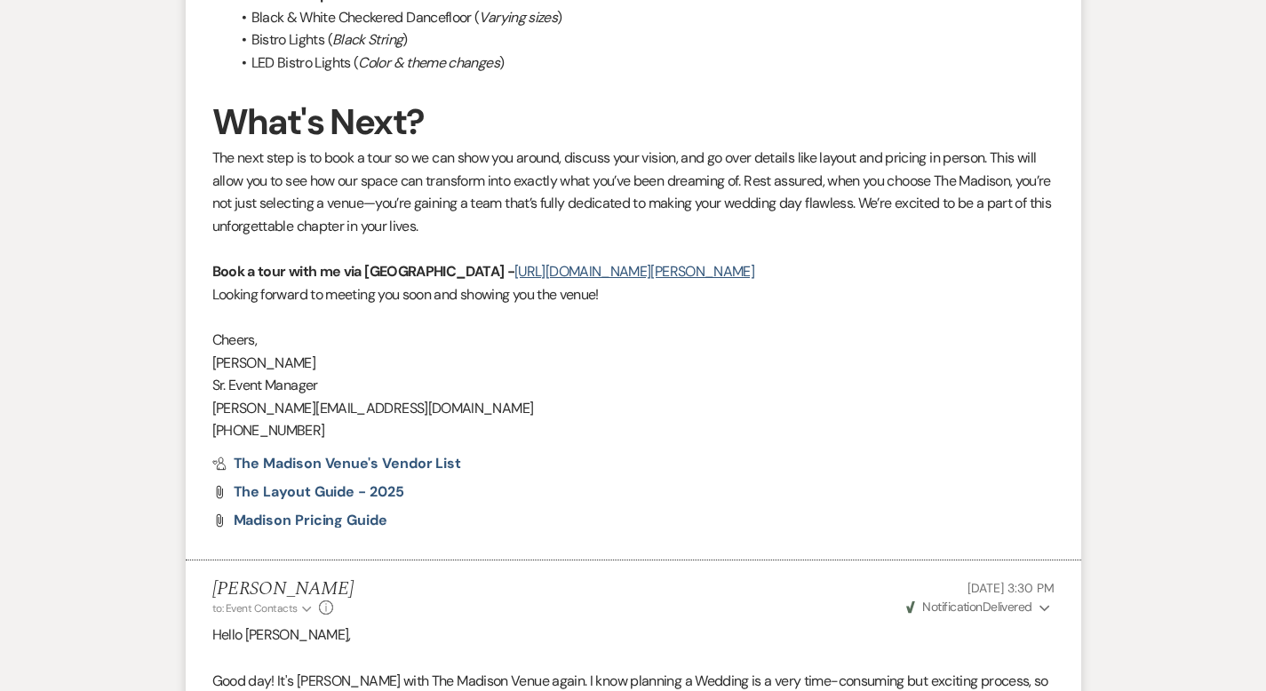
scroll to position [2919, 0]
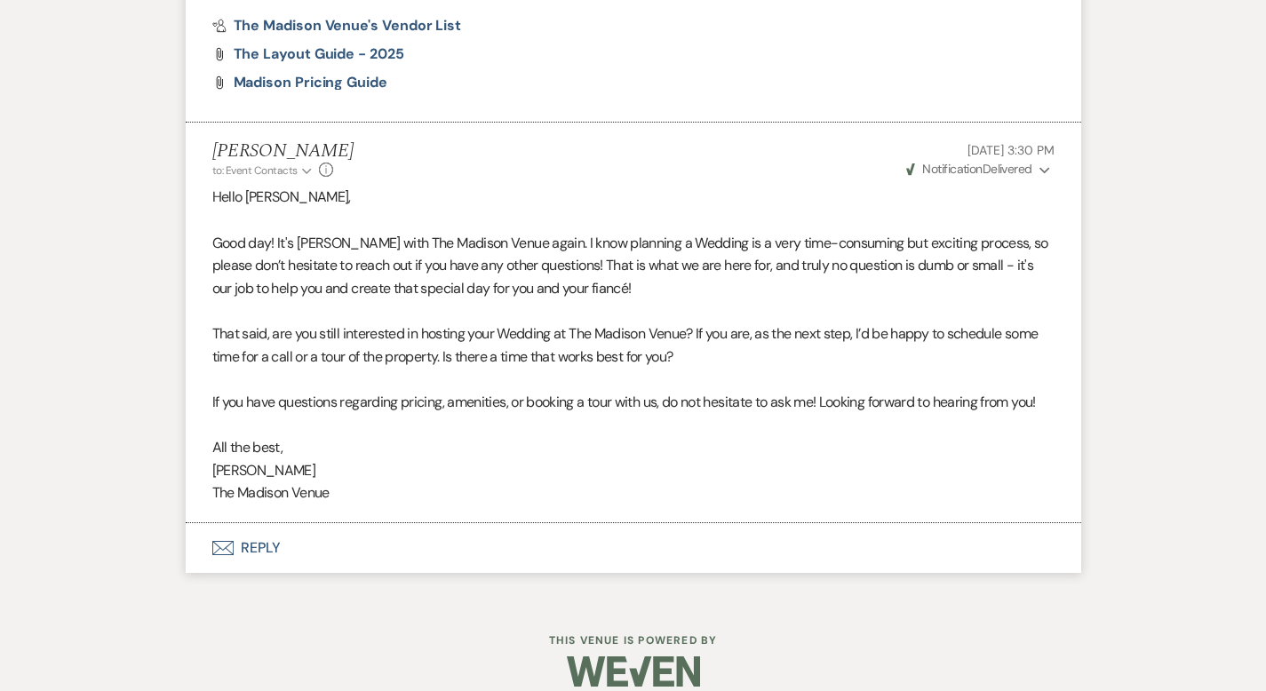
click at [187, 523] on button "Envelope Reply" at bounding box center [633, 548] width 895 height 50
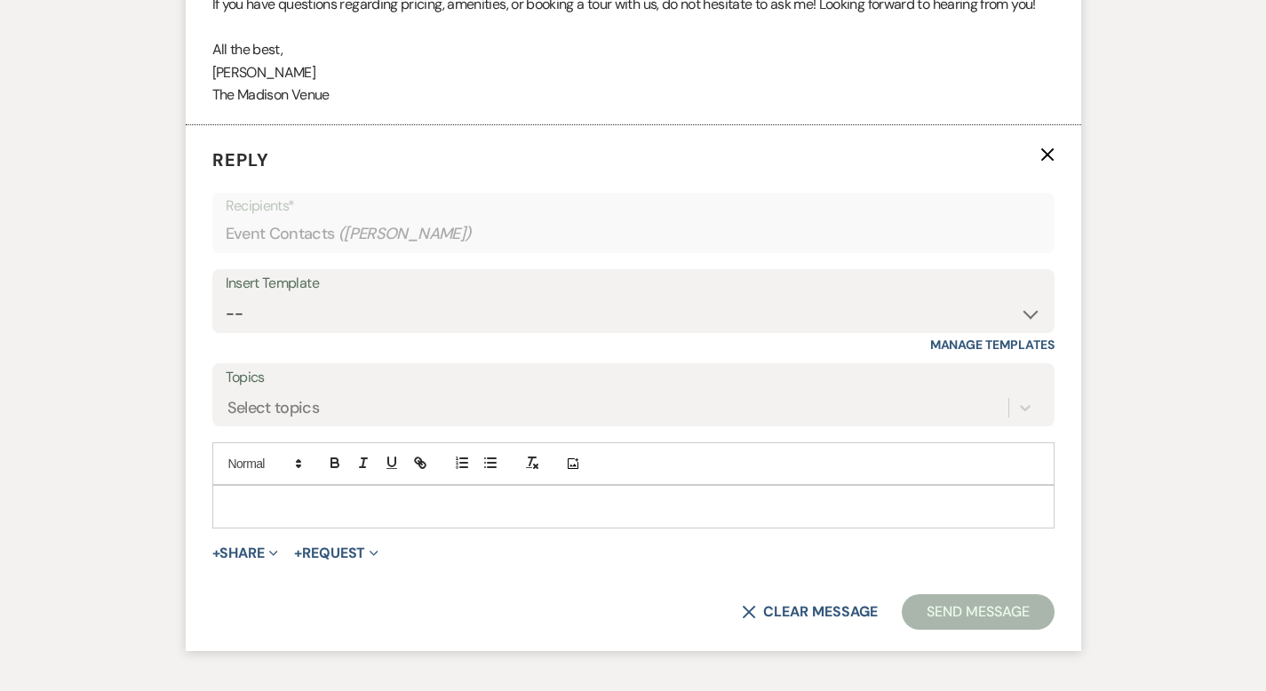
scroll to position [3336, 0]
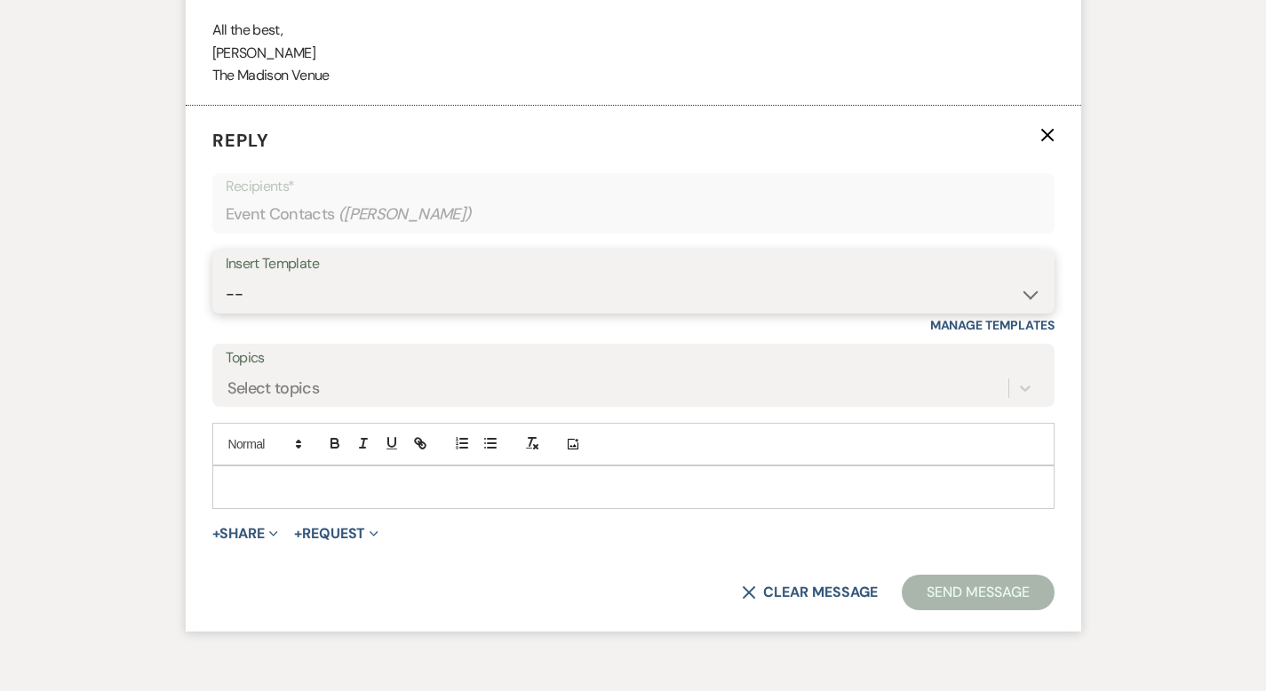
click at [271, 277] on select "-- Weven Planning Portal Introduction (Booked Events) Corporate Lead Follow Up …" at bounding box center [633, 294] width 815 height 35
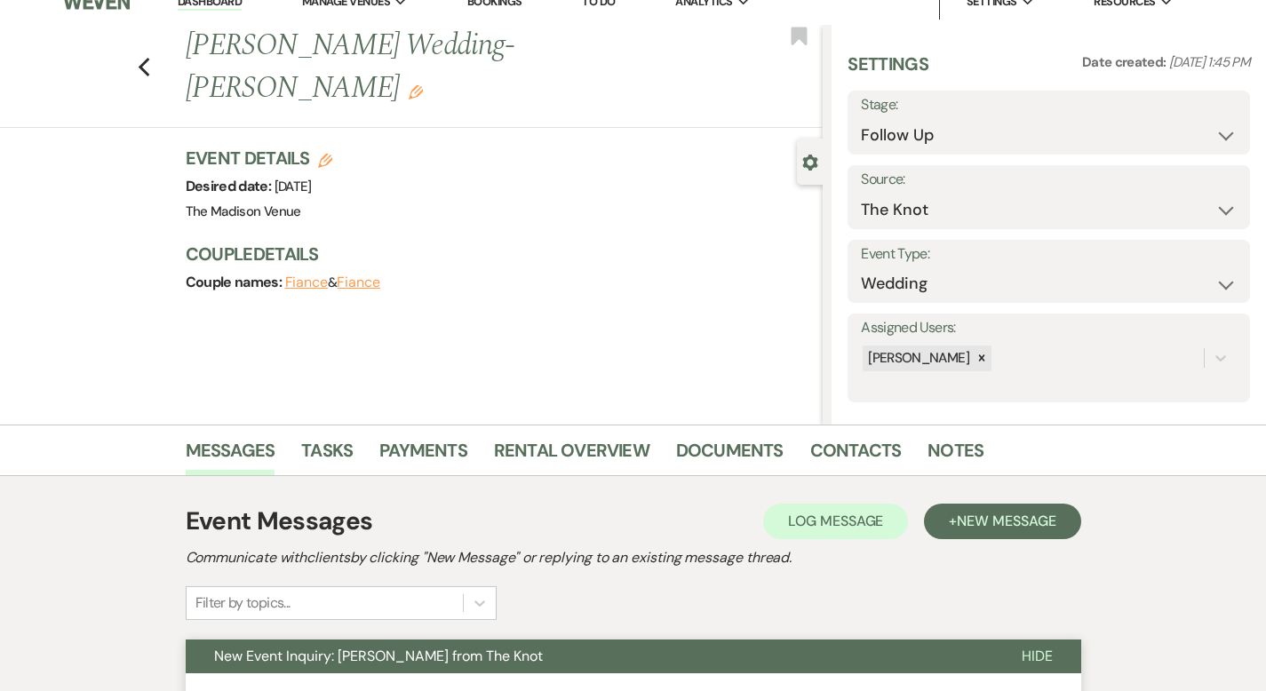
scroll to position [0, 0]
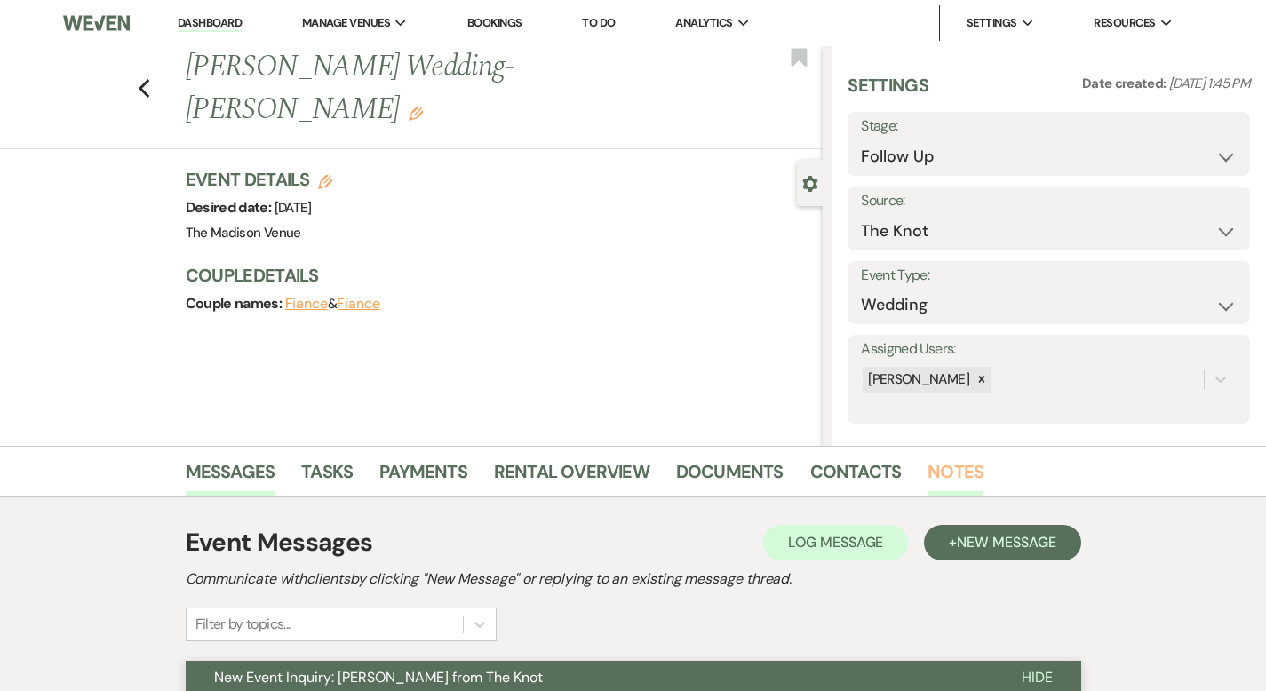
click at [927, 467] on link "Notes" at bounding box center [955, 476] width 56 height 39
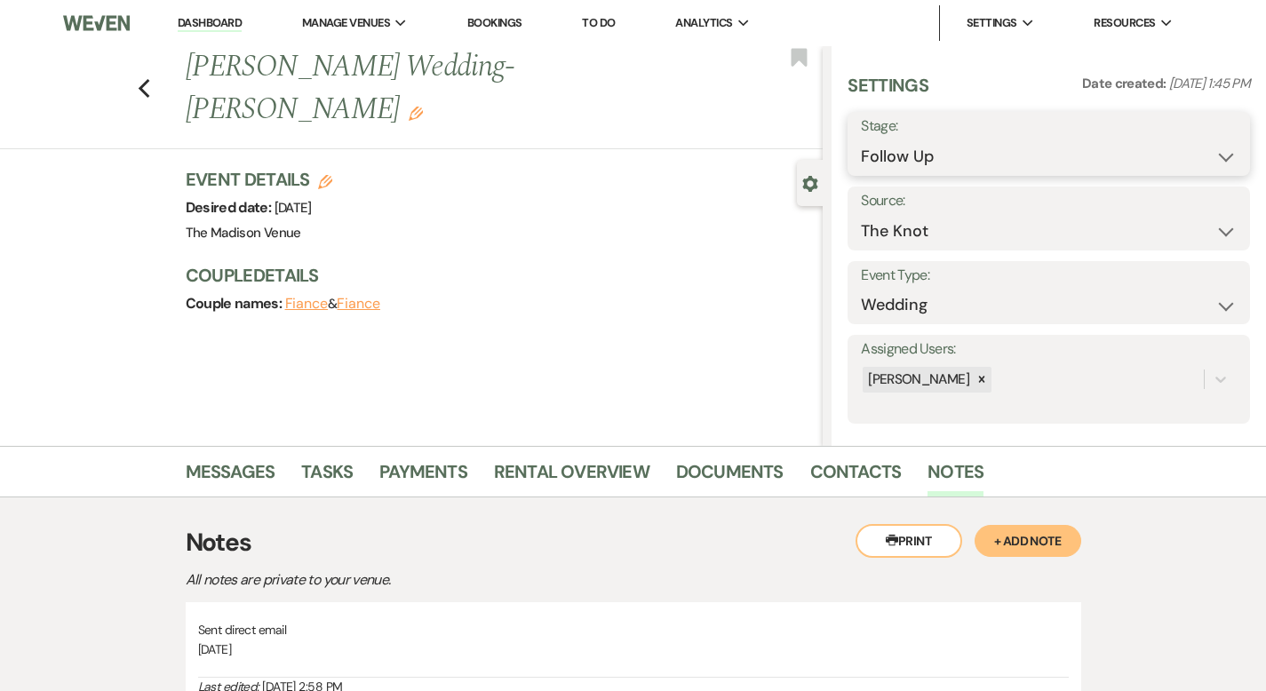
click at [964, 150] on select "Inquiry Follow Up Tour Requested Tour Confirmed Toured Proposal Sent Booked Lost" at bounding box center [1049, 156] width 376 height 35
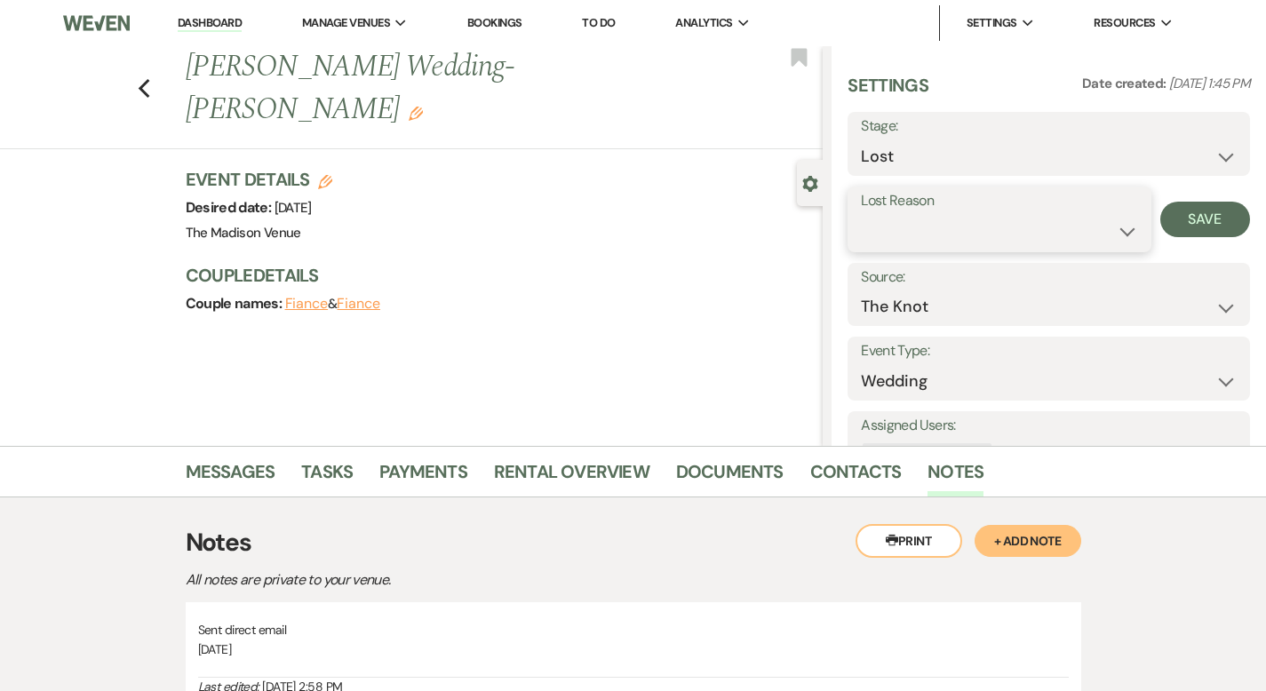
click at [1103, 236] on select "Booked Elsewhere Budget Date Unavailable No Response Not a Good Match Capacity …" at bounding box center [999, 231] width 276 height 35
click at [1199, 210] on button "Save" at bounding box center [1205, 220] width 90 height 36
click at [138, 79] on use "button" at bounding box center [144, 89] width 12 height 20
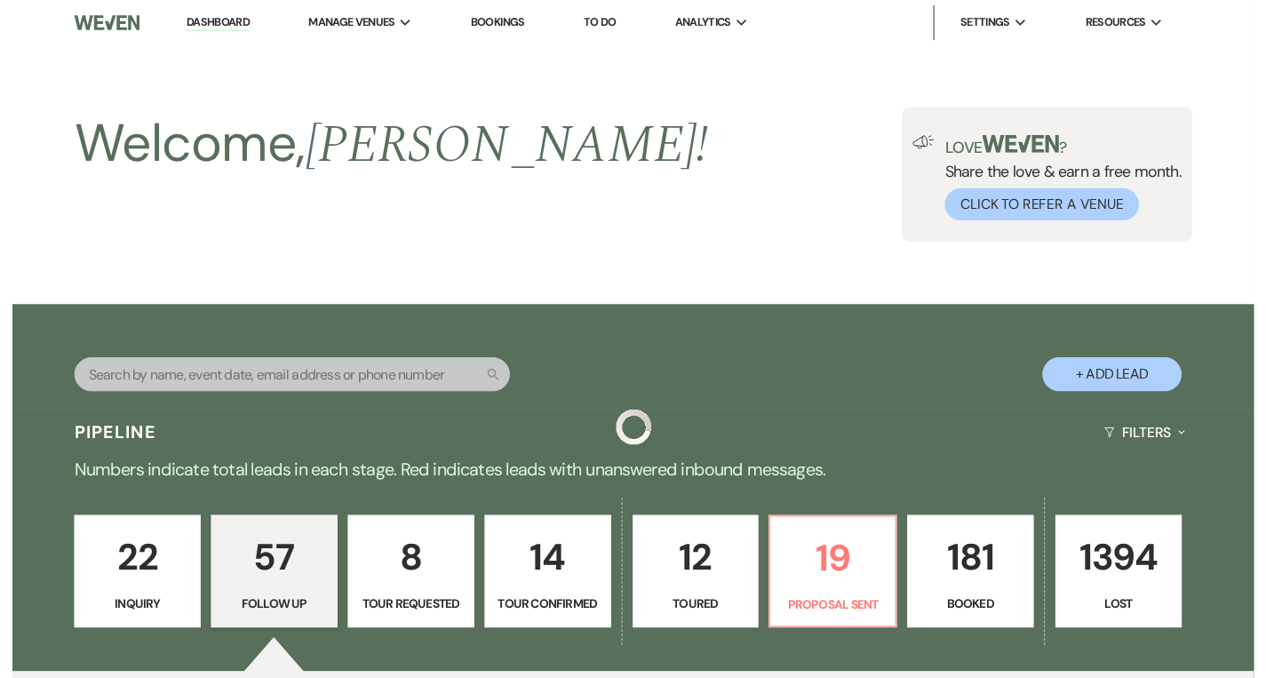
scroll to position [2453, 0]
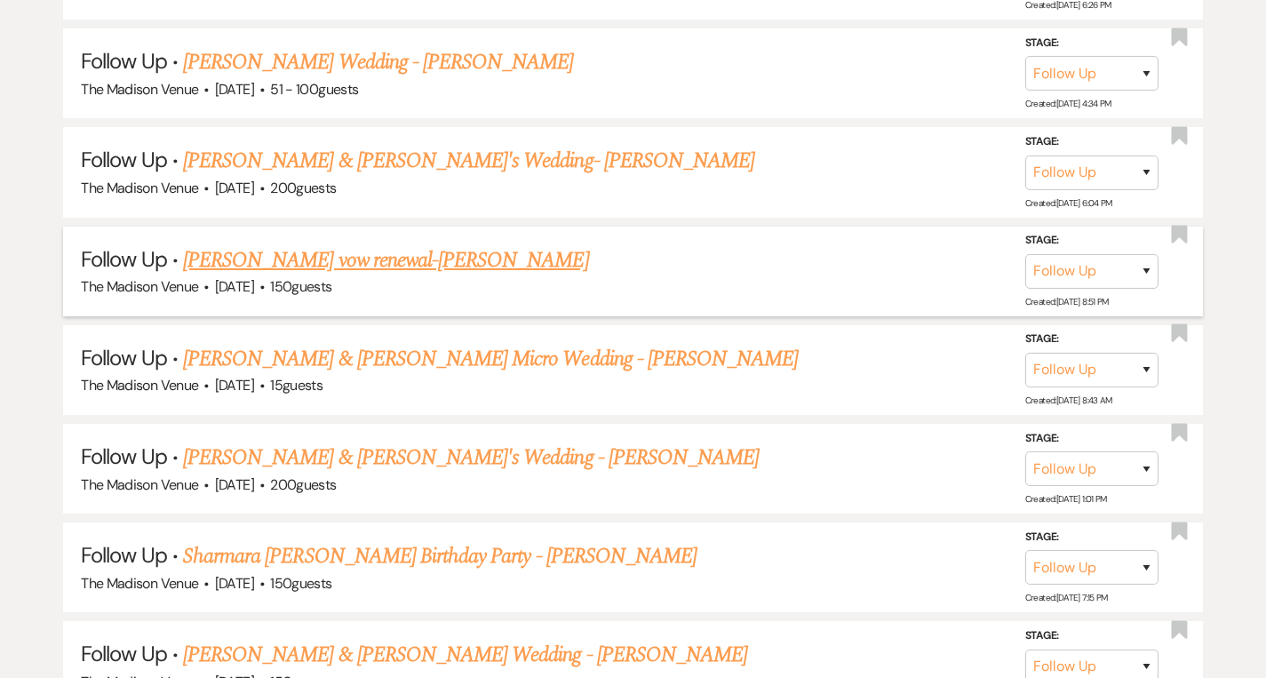
click at [406, 250] on link "[PERSON_NAME] vow renewal-[PERSON_NAME]" at bounding box center [386, 260] width 406 height 32
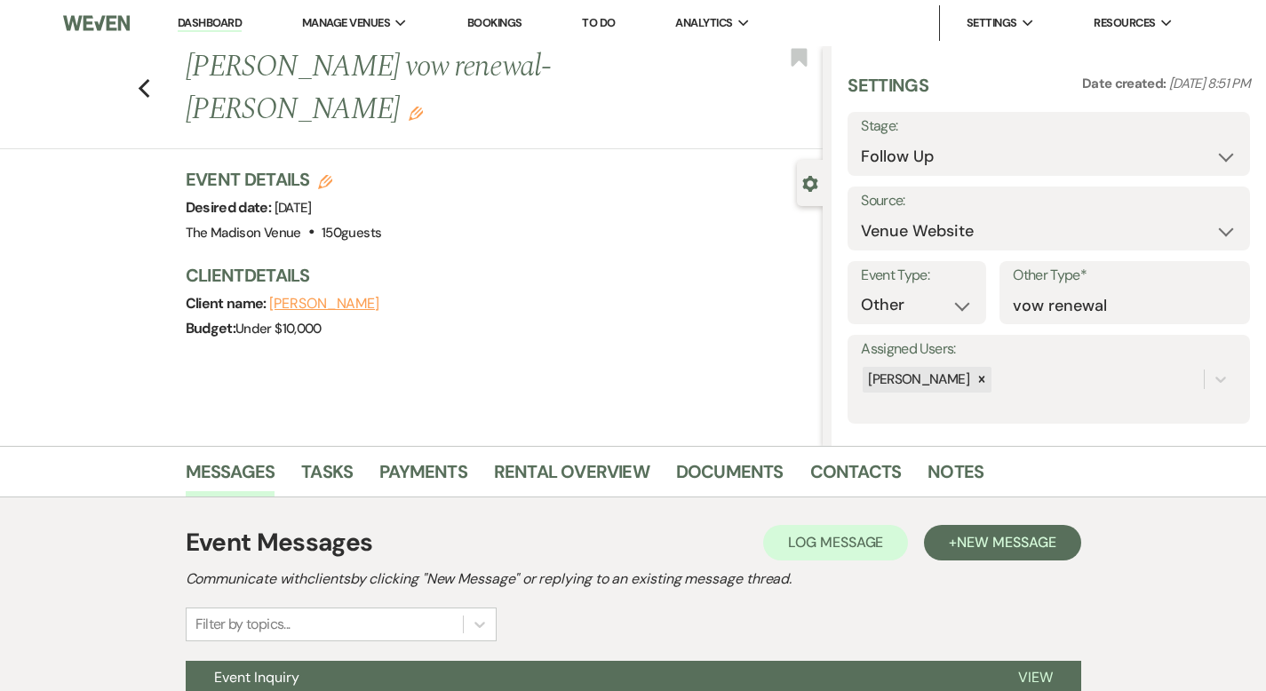
scroll to position [174, 0]
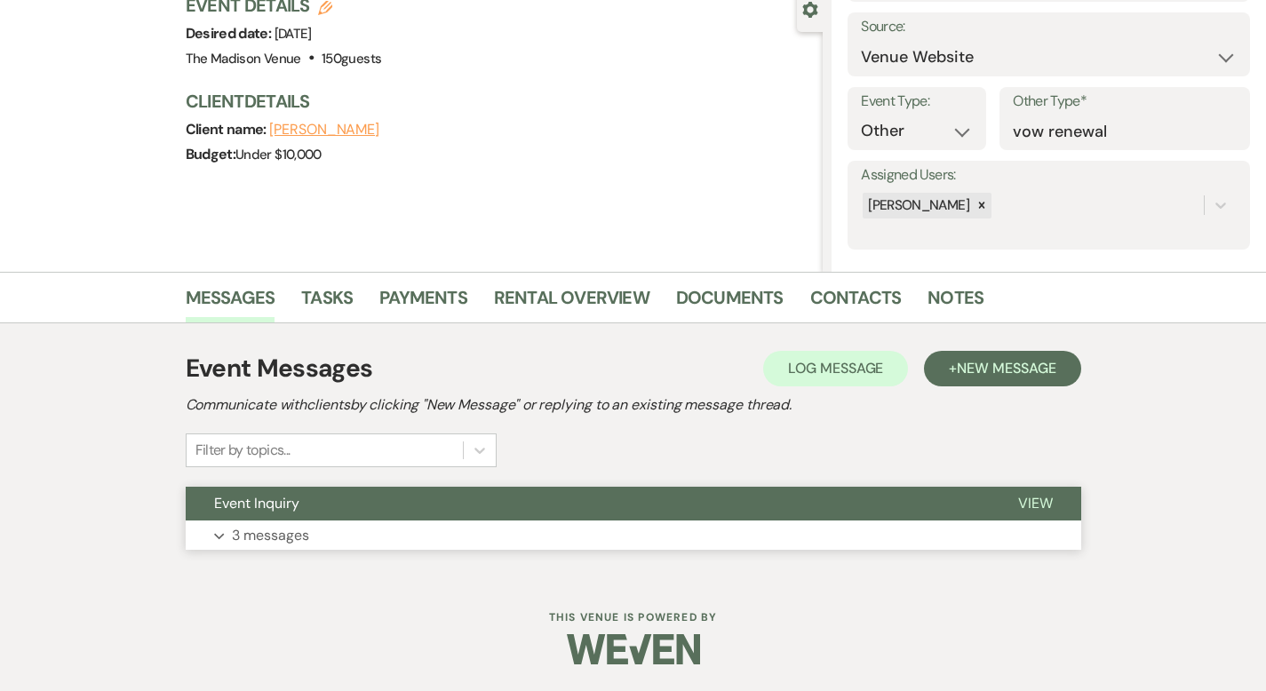
click at [1053, 497] on span "View" at bounding box center [1035, 503] width 35 height 19
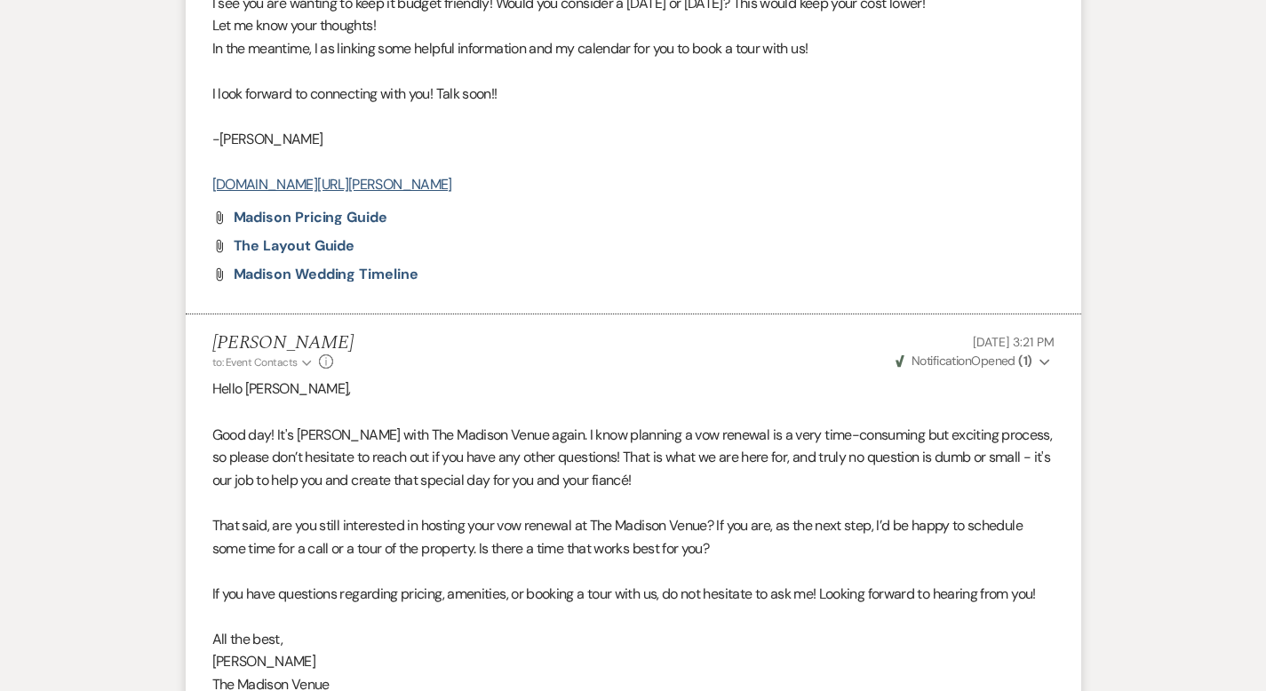
scroll to position [1478, 0]
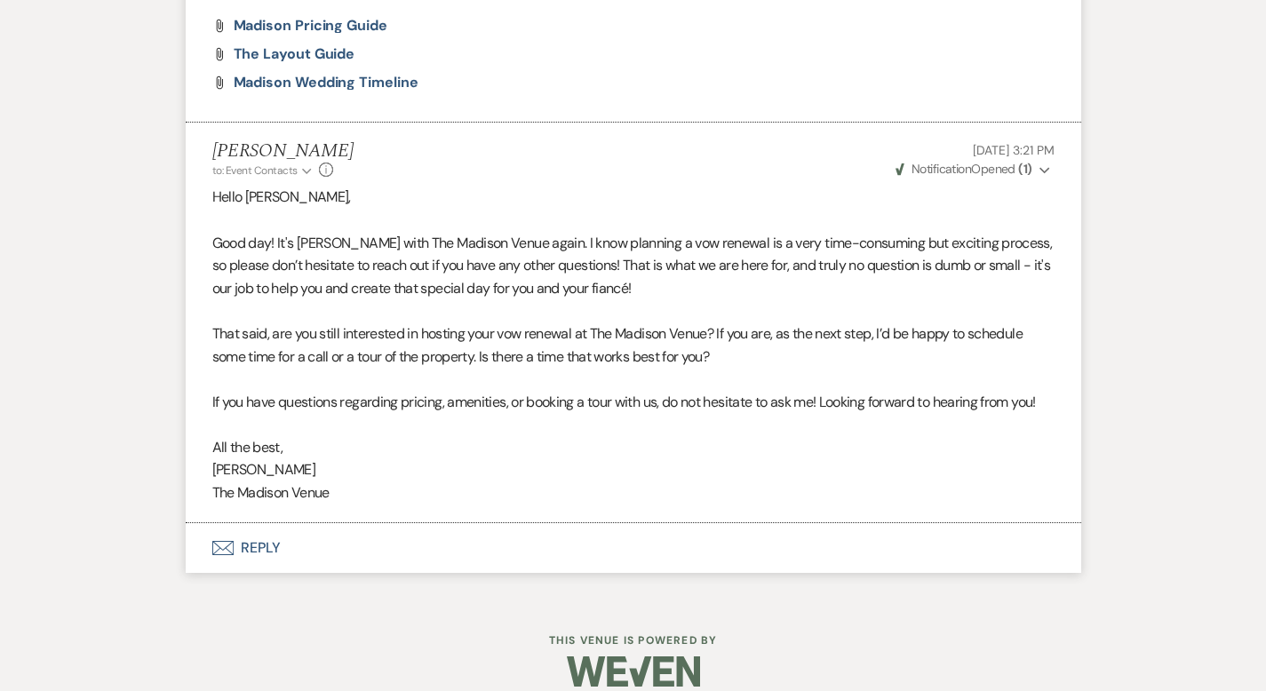
click at [201, 523] on button "Envelope Reply" at bounding box center [633, 548] width 895 height 50
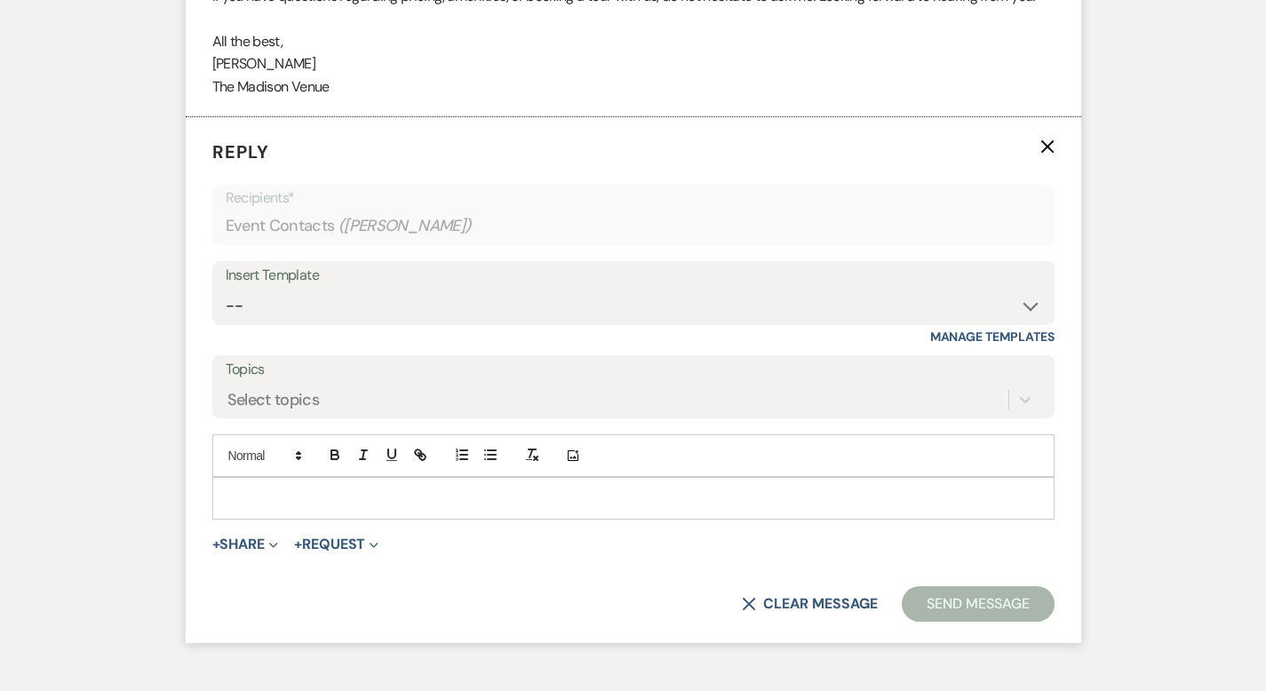
scroll to position [1896, 0]
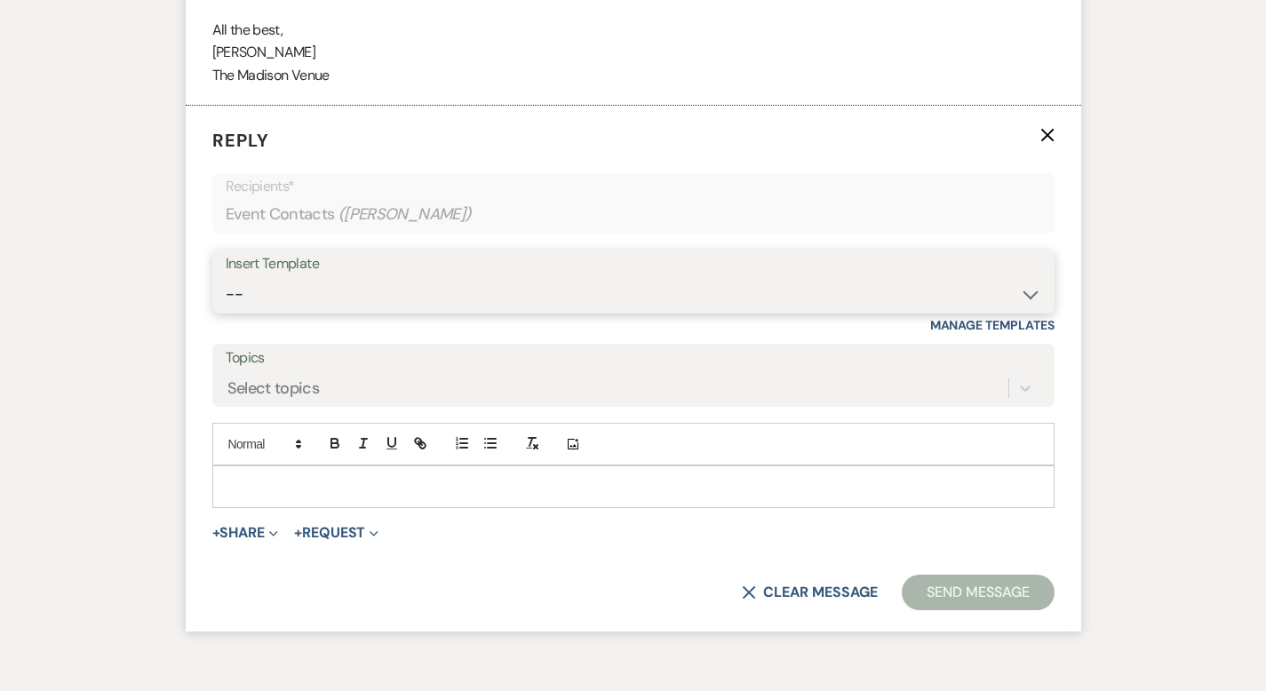
click at [290, 277] on select "-- Weven Planning Portal Introduction (Booked Events) Corporate Lead Follow Up …" at bounding box center [633, 294] width 815 height 35
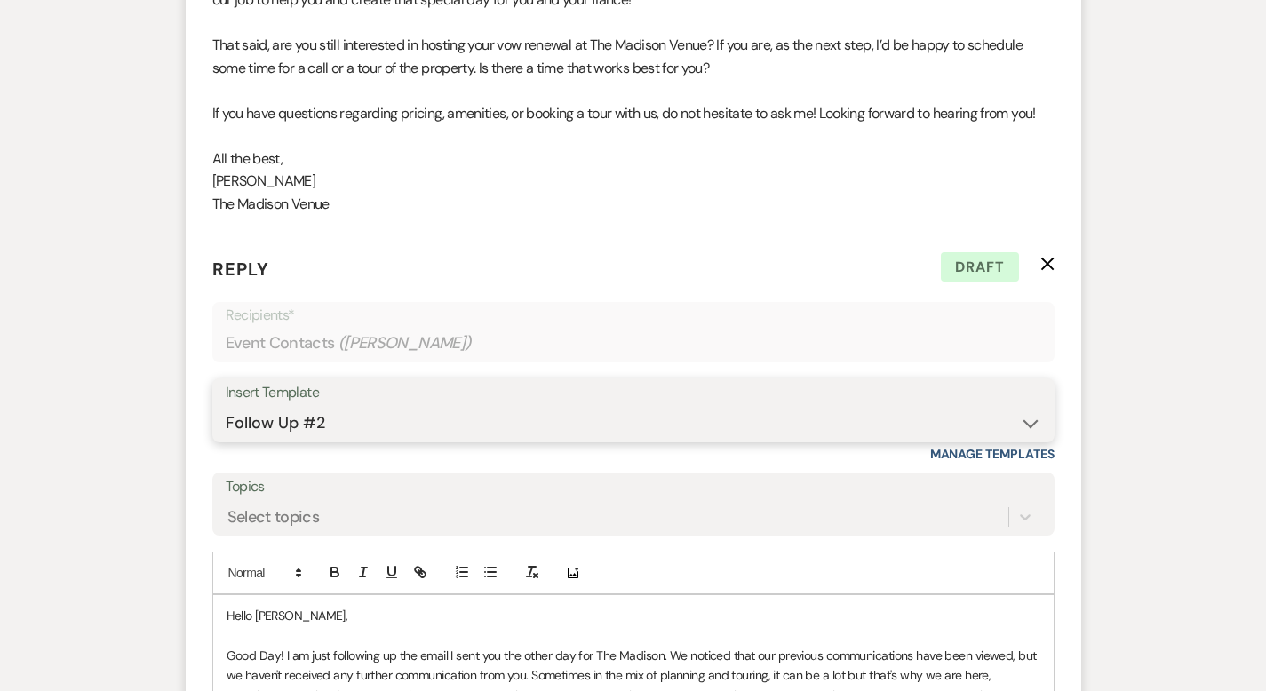
scroll to position [2193, 0]
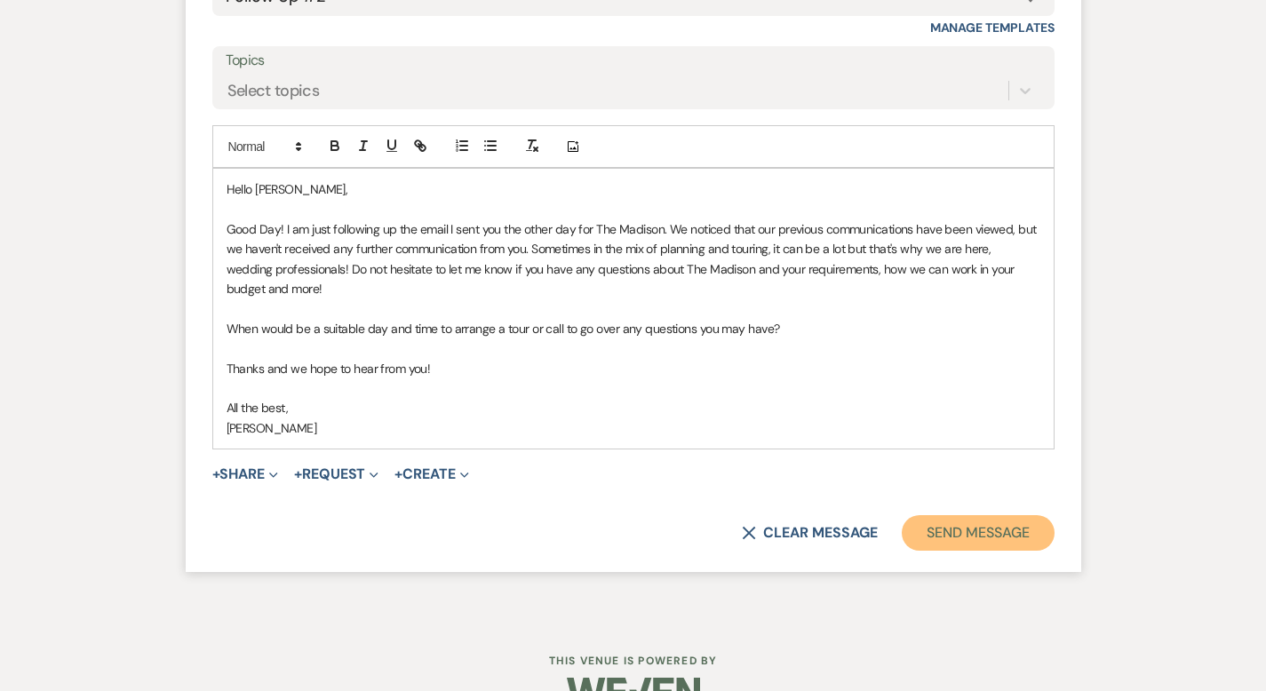
click at [1054, 515] on button "Send Message" at bounding box center [978, 533] width 152 height 36
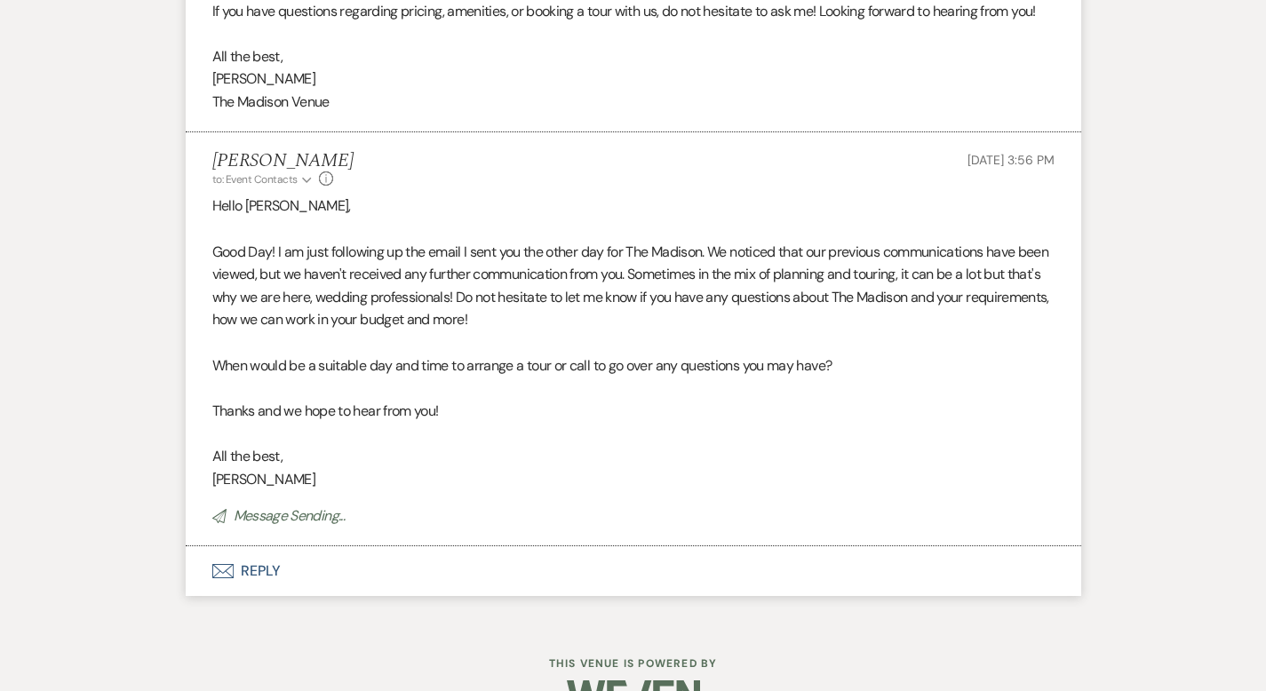
scroll to position [0, 0]
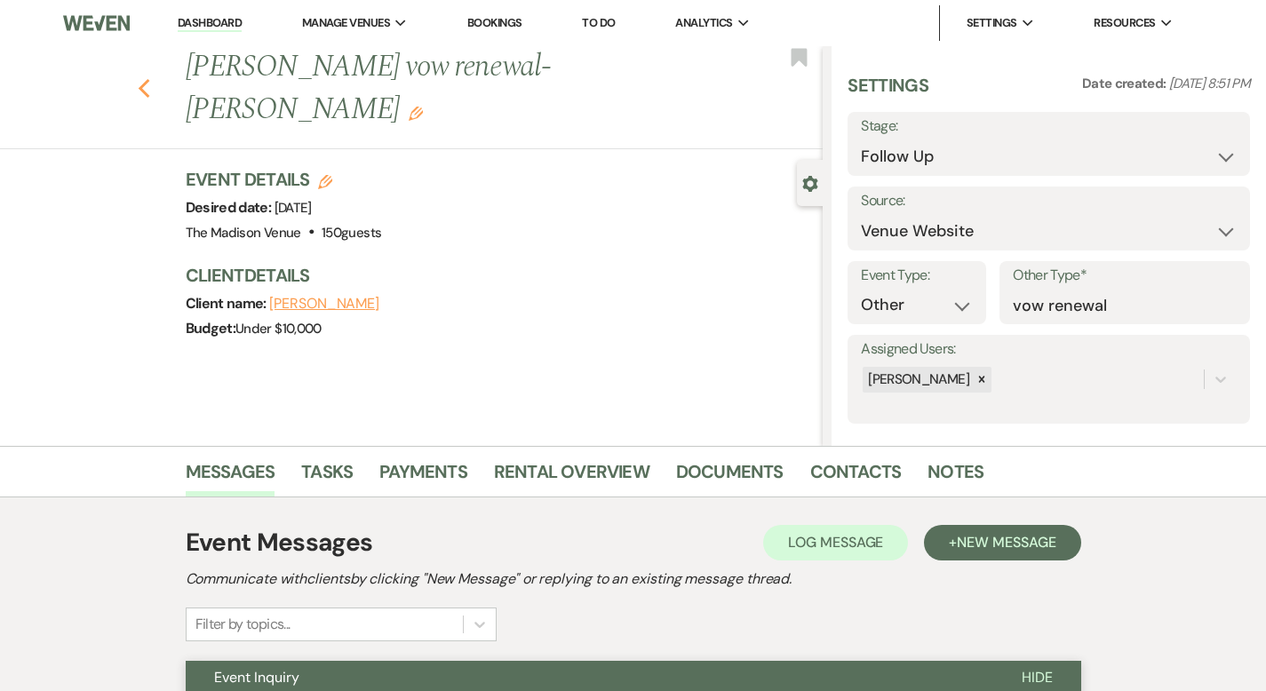
click at [138, 78] on icon "Previous" at bounding box center [144, 88] width 13 height 21
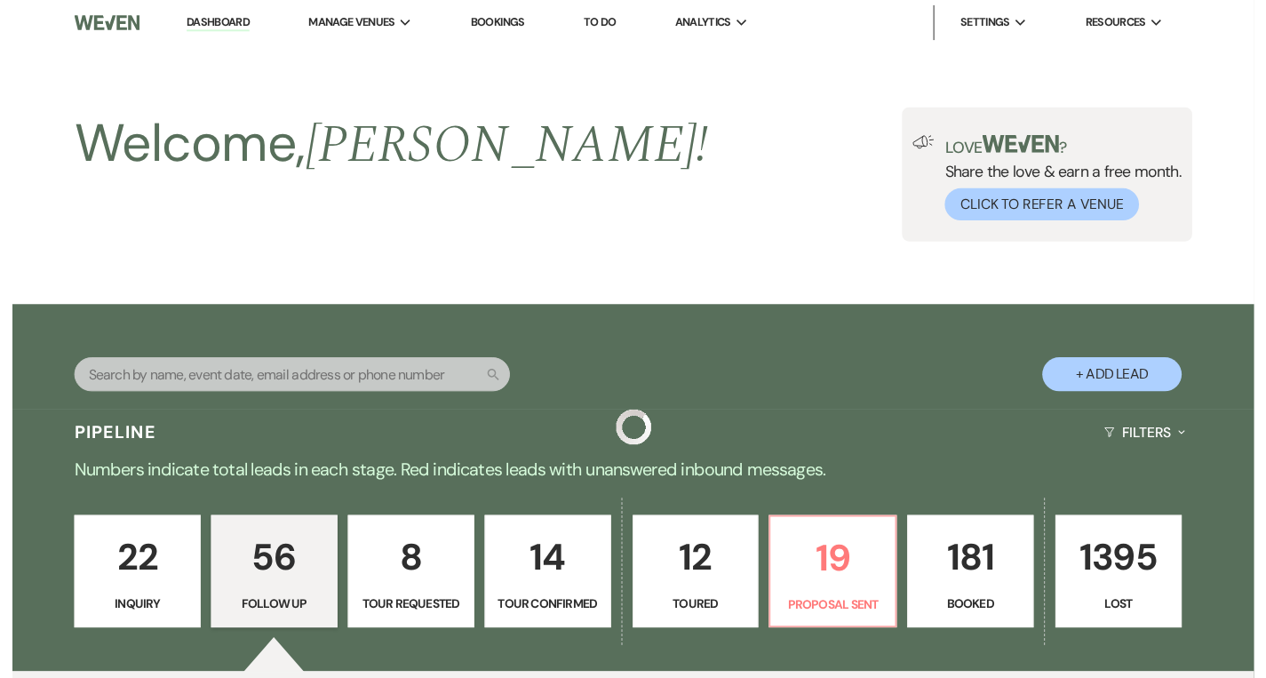
scroll to position [2453, 0]
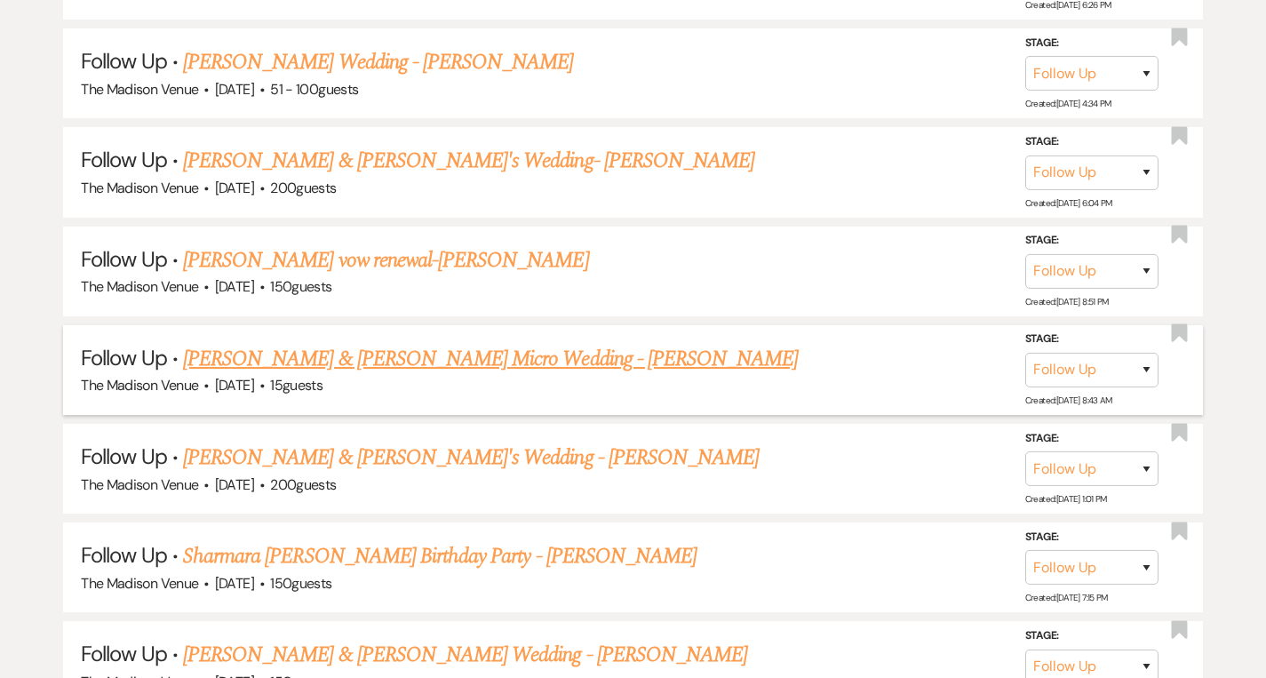
click at [388, 350] on link "[PERSON_NAME] & [PERSON_NAME] Micro Wedding - [PERSON_NAME]" at bounding box center [490, 359] width 615 height 32
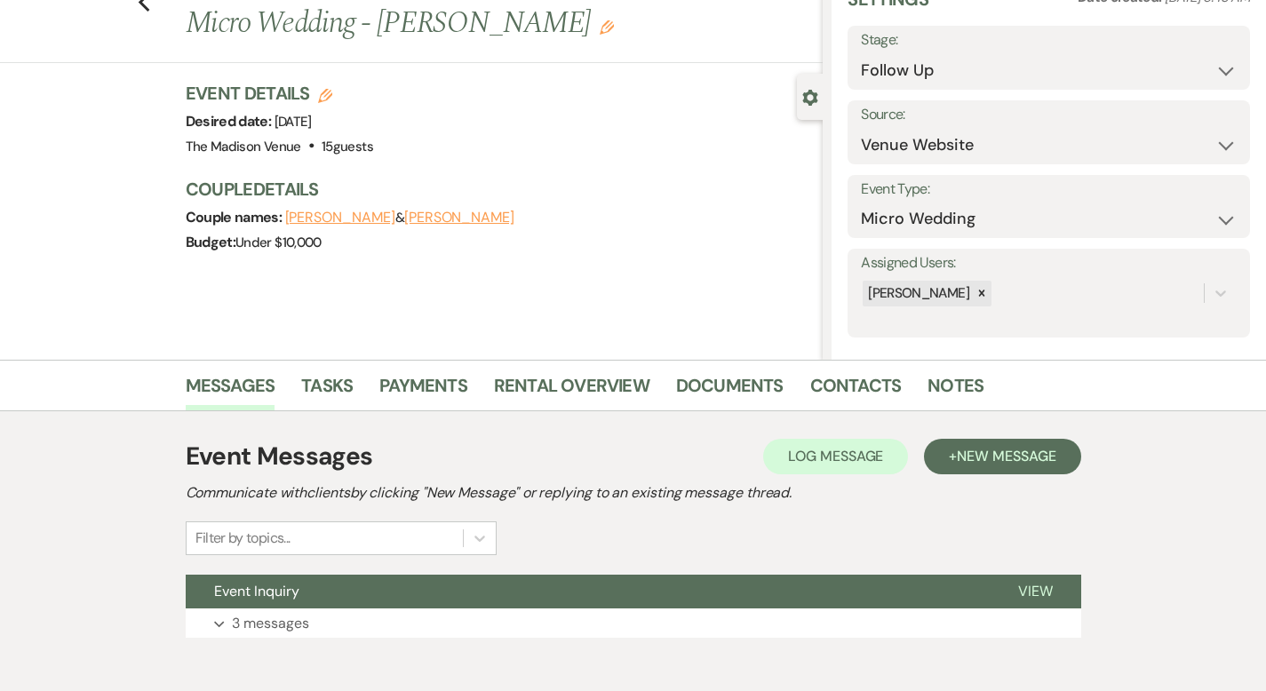
scroll to position [174, 0]
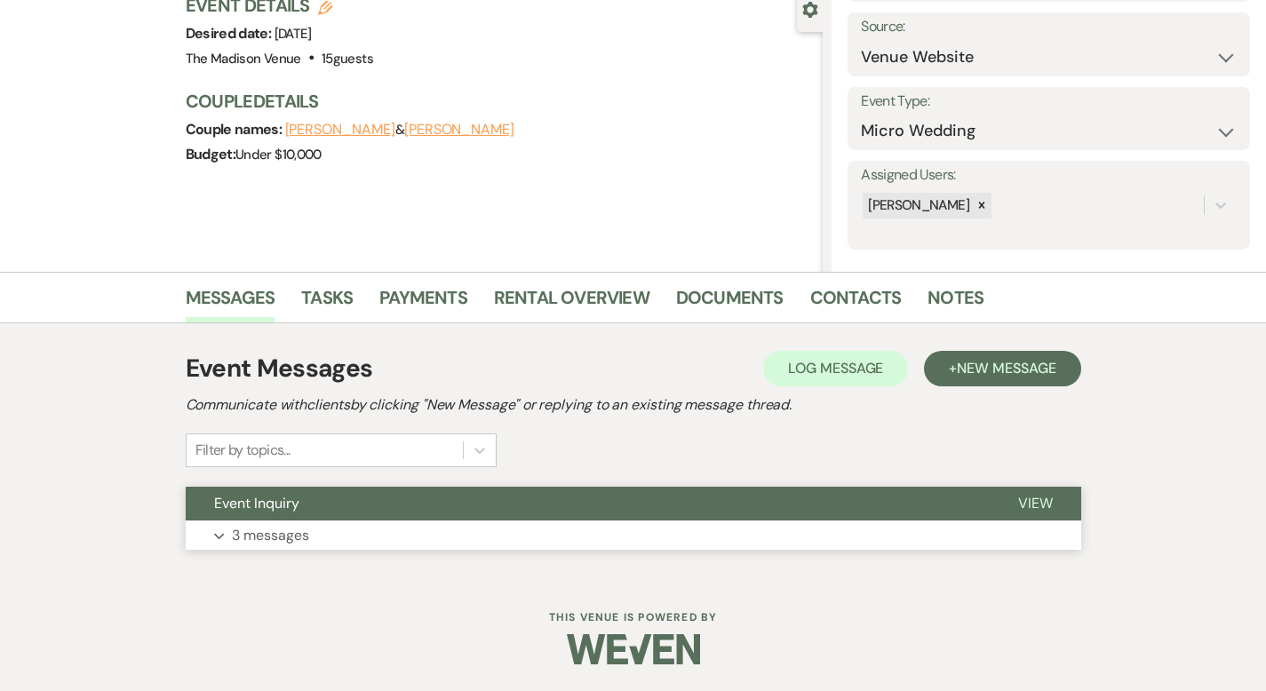
click at [1053, 503] on span "View" at bounding box center [1035, 503] width 35 height 19
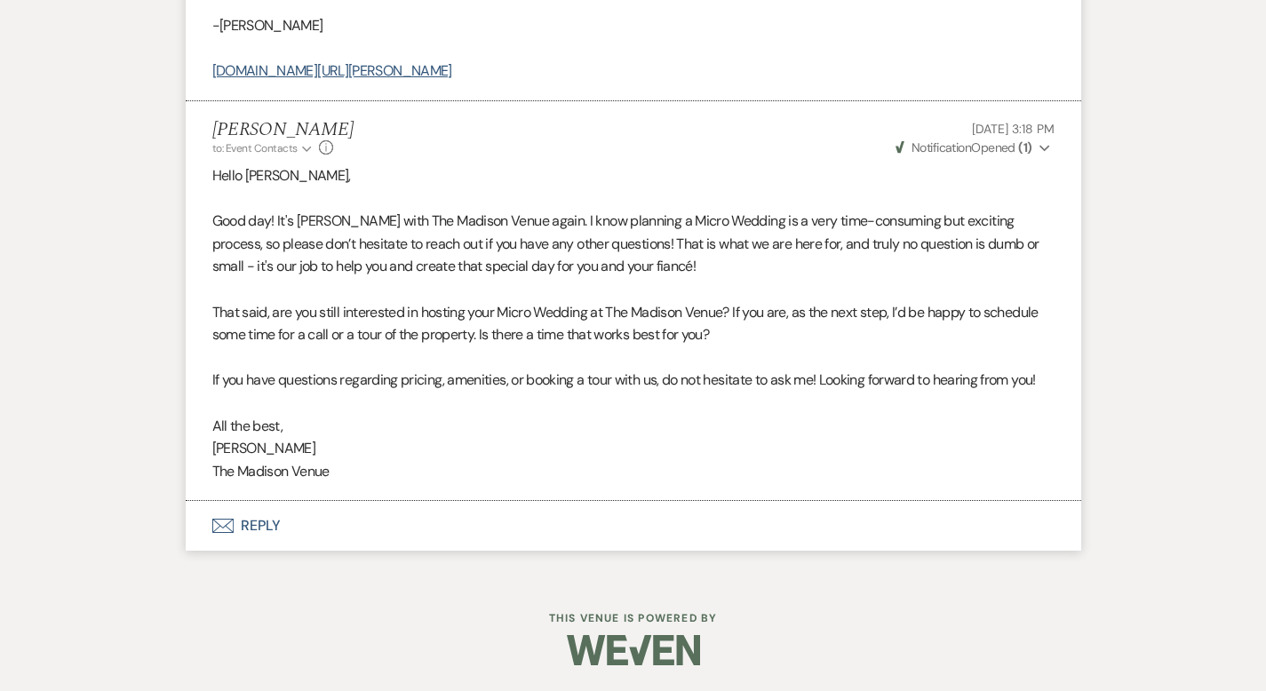
scroll to position [1309, 0]
click at [219, 522] on button "Envelope Reply" at bounding box center [633, 526] width 895 height 50
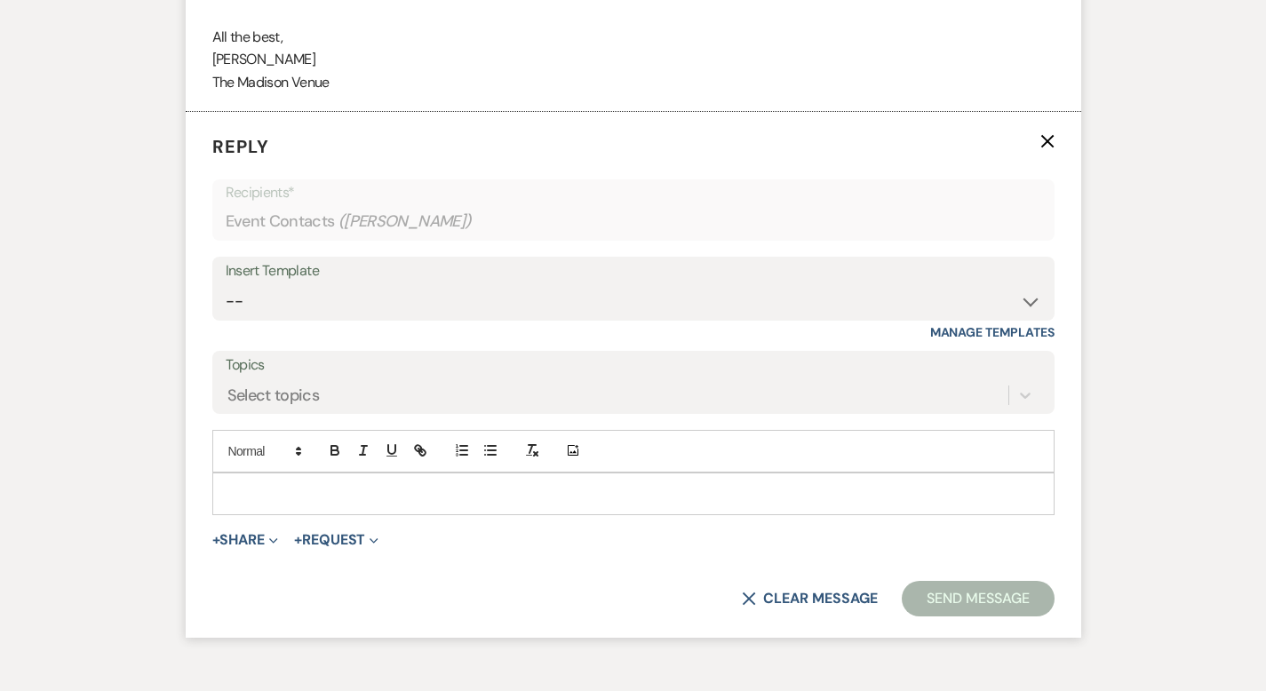
scroll to position [1728, 0]
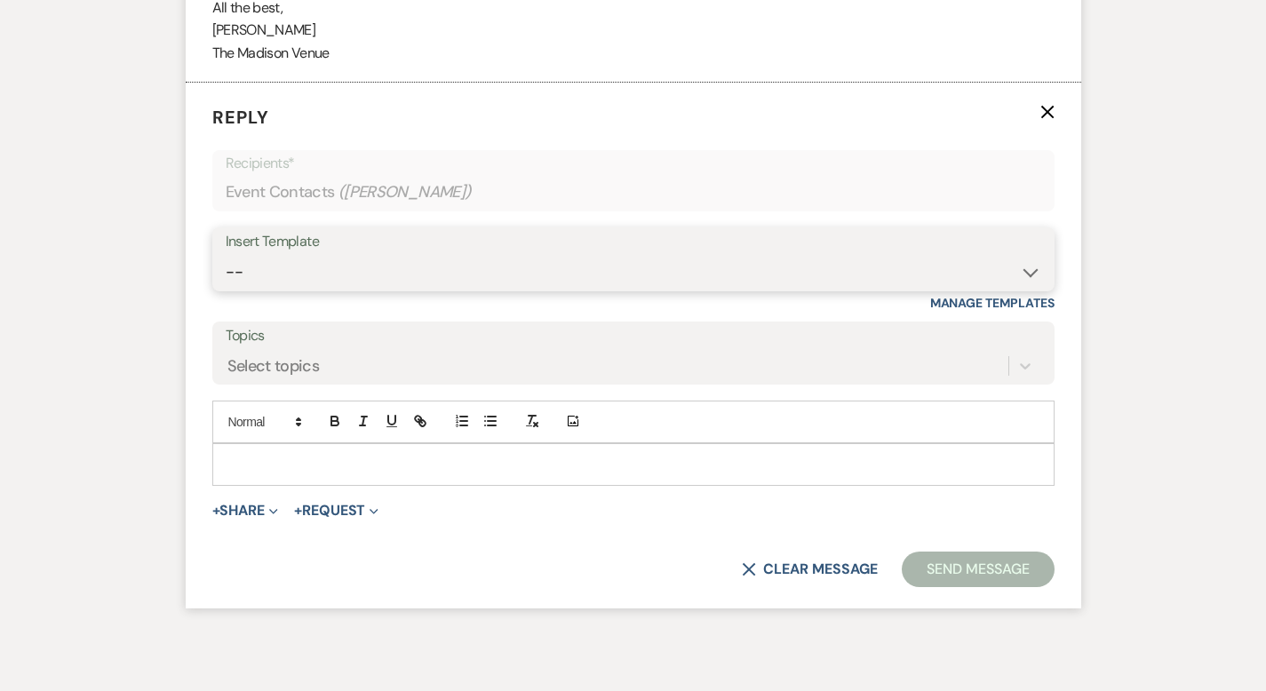
click at [284, 272] on select "-- Weven Planning Portal Introduction (Booked Events) Corporate Lead Follow Up …" at bounding box center [633, 272] width 815 height 35
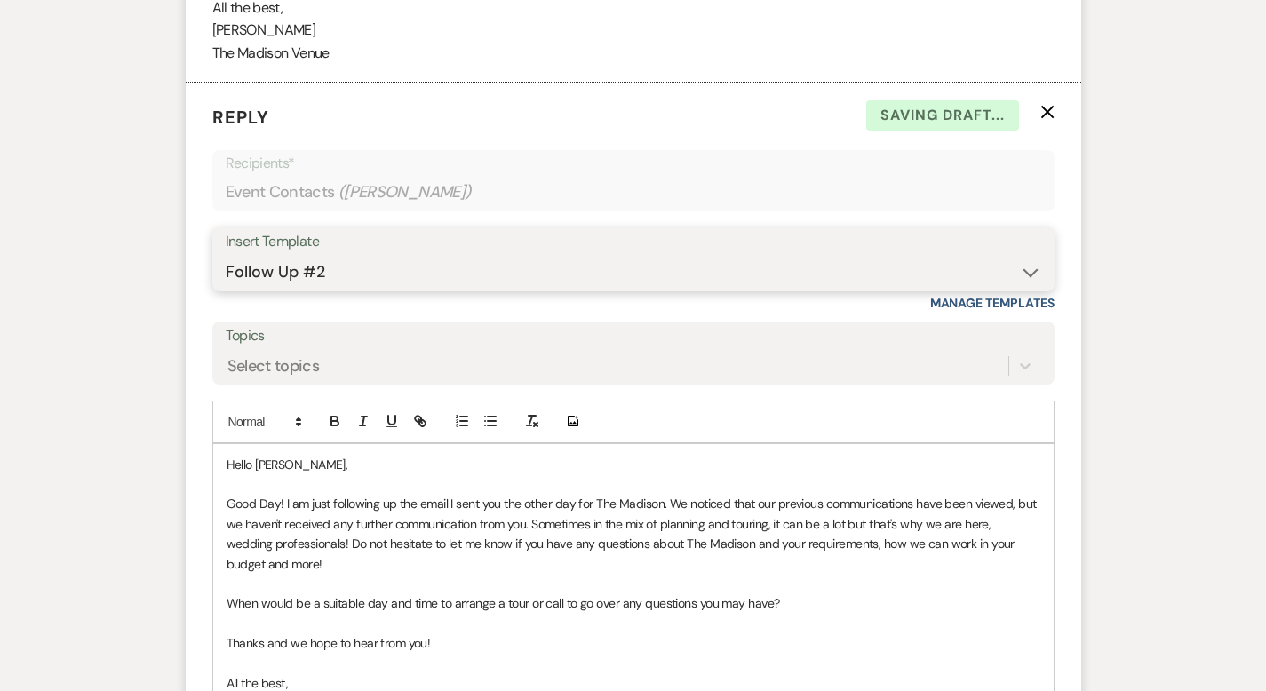
scroll to position [2026, 0]
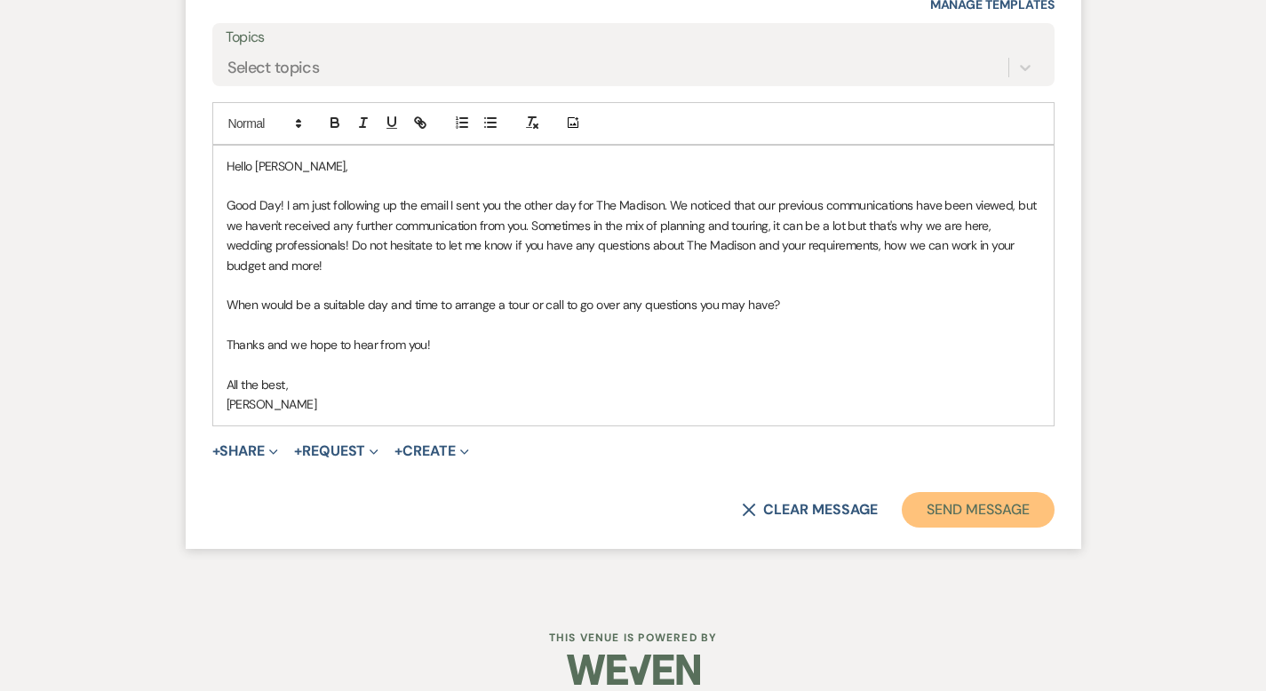
click at [1023, 492] on button "Send Message" at bounding box center [978, 510] width 152 height 36
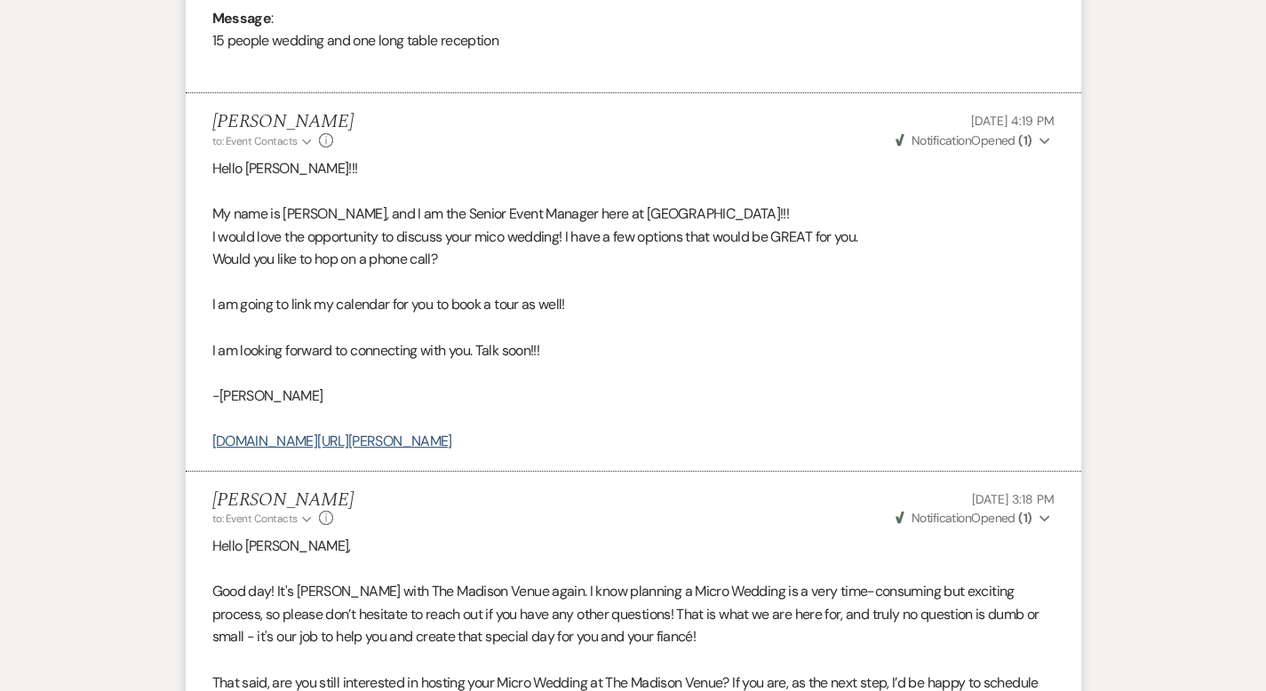
scroll to position [0, 0]
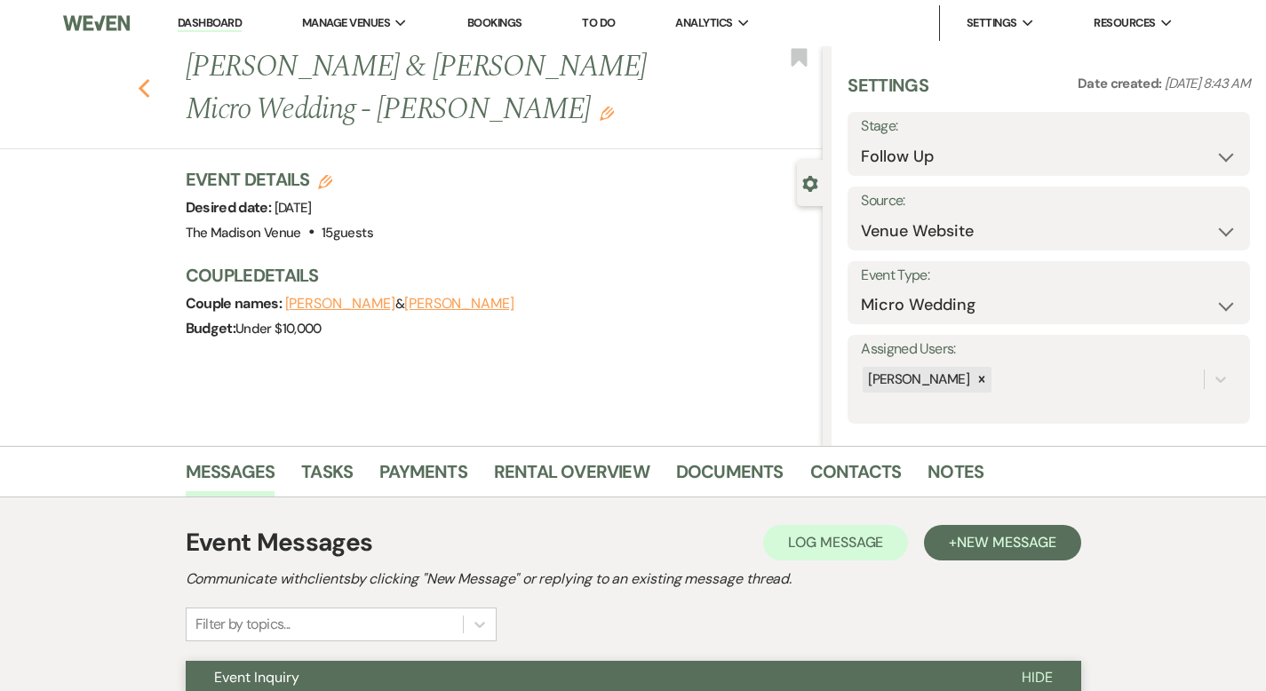
click at [138, 79] on use "button" at bounding box center [144, 89] width 12 height 20
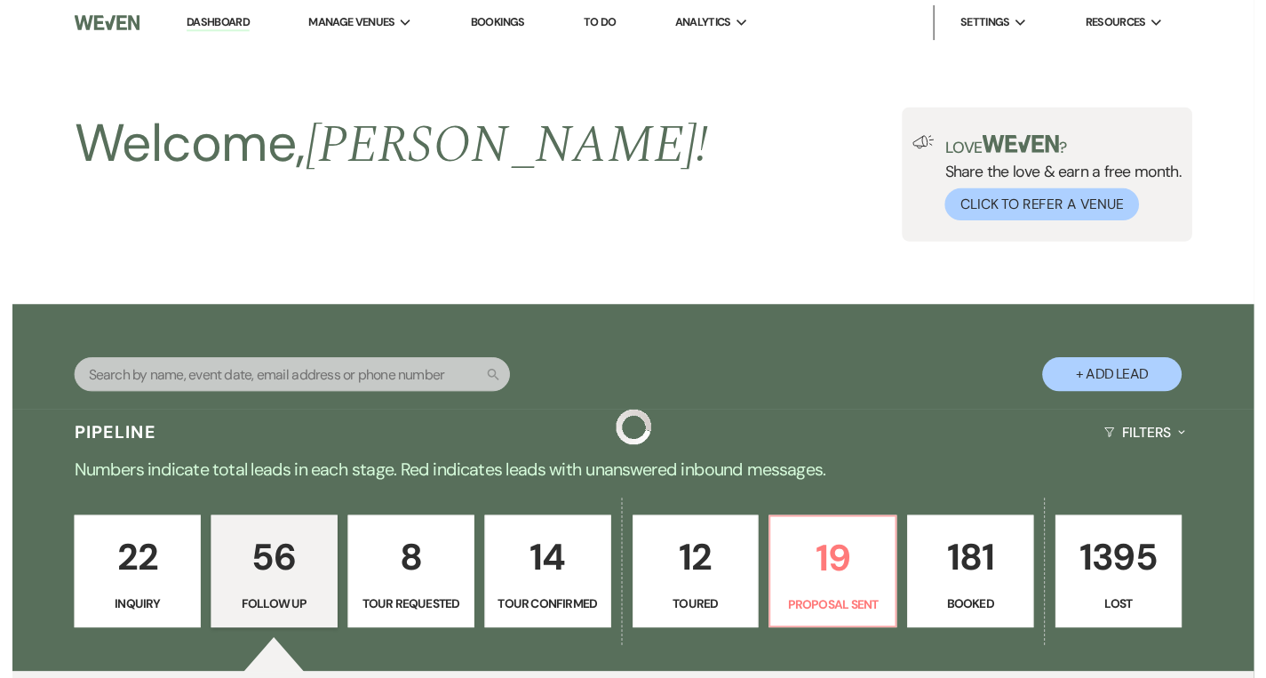
scroll to position [2453, 0]
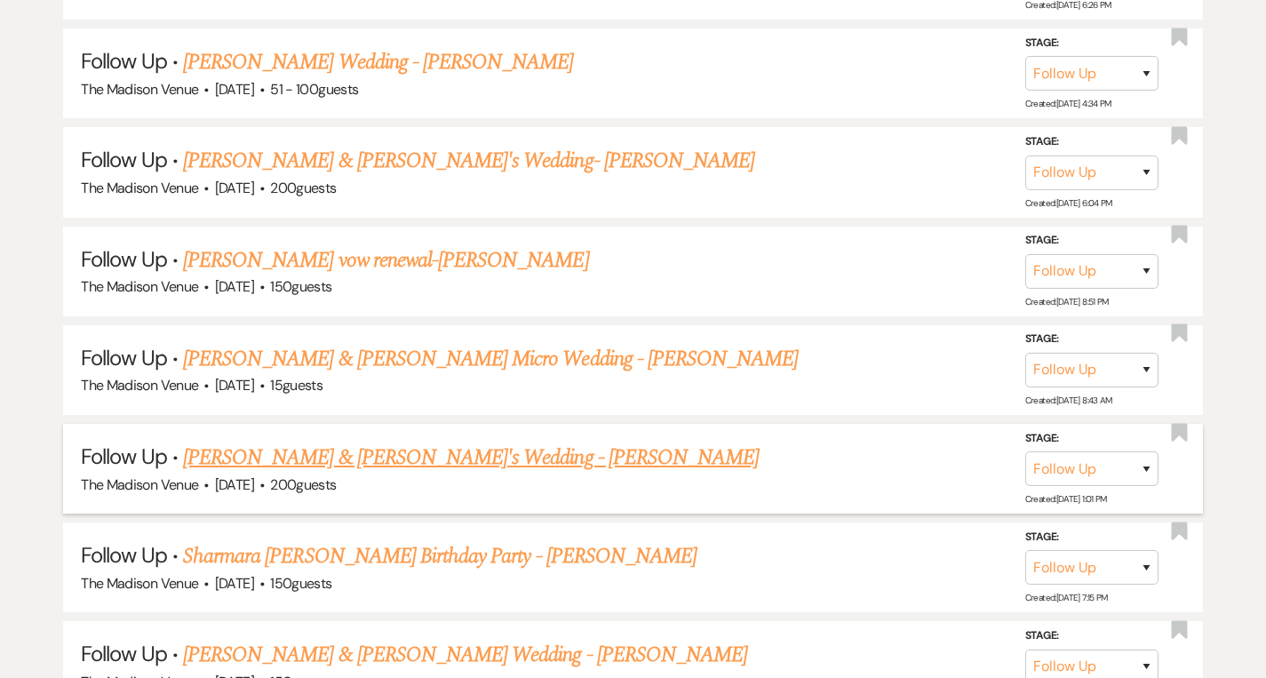
click at [365, 444] on link "[PERSON_NAME] & [PERSON_NAME]'s Wedding - [PERSON_NAME]" at bounding box center [471, 457] width 576 height 32
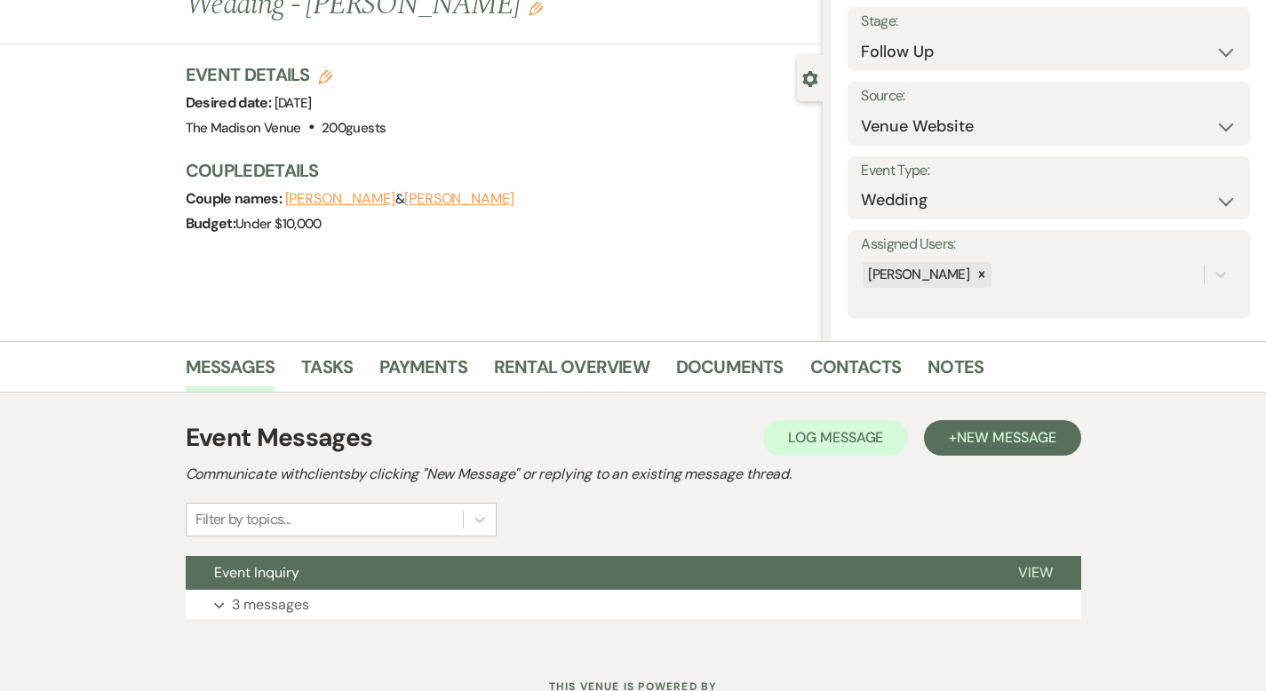
scroll to position [174, 0]
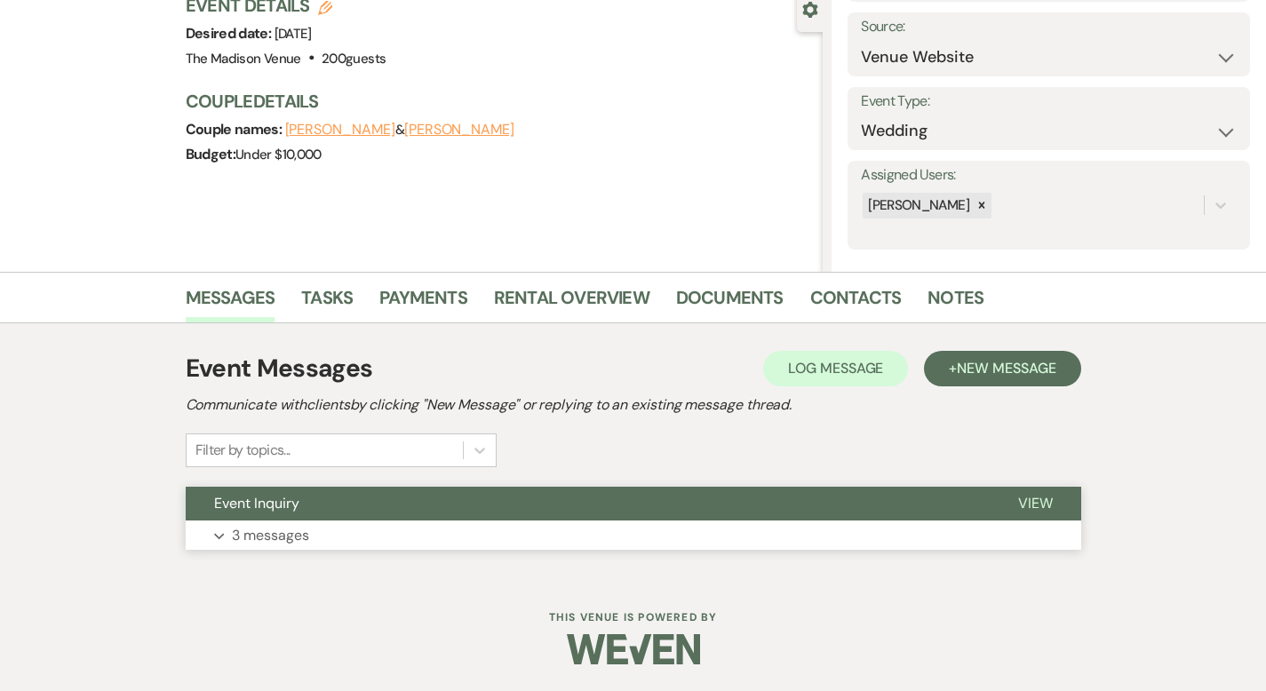
click at [1053, 497] on span "View" at bounding box center [1035, 503] width 35 height 19
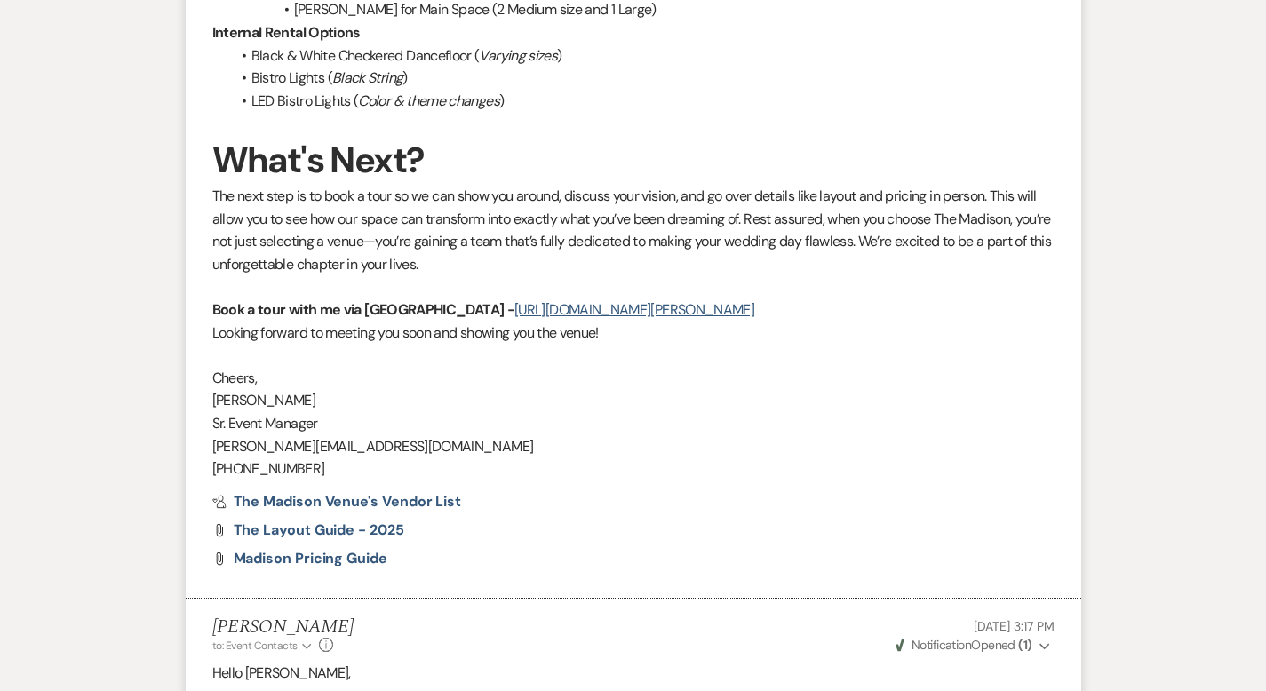
scroll to position [2486, 0]
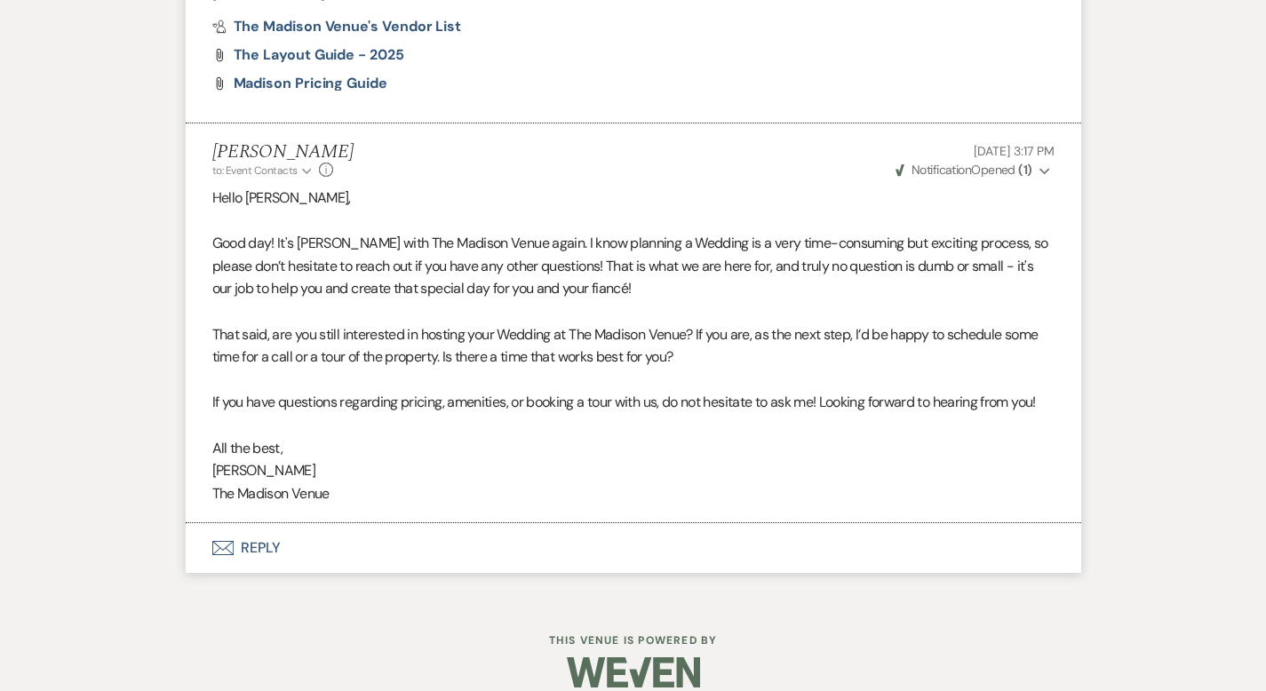
click at [199, 528] on button "Envelope Reply" at bounding box center [633, 548] width 895 height 50
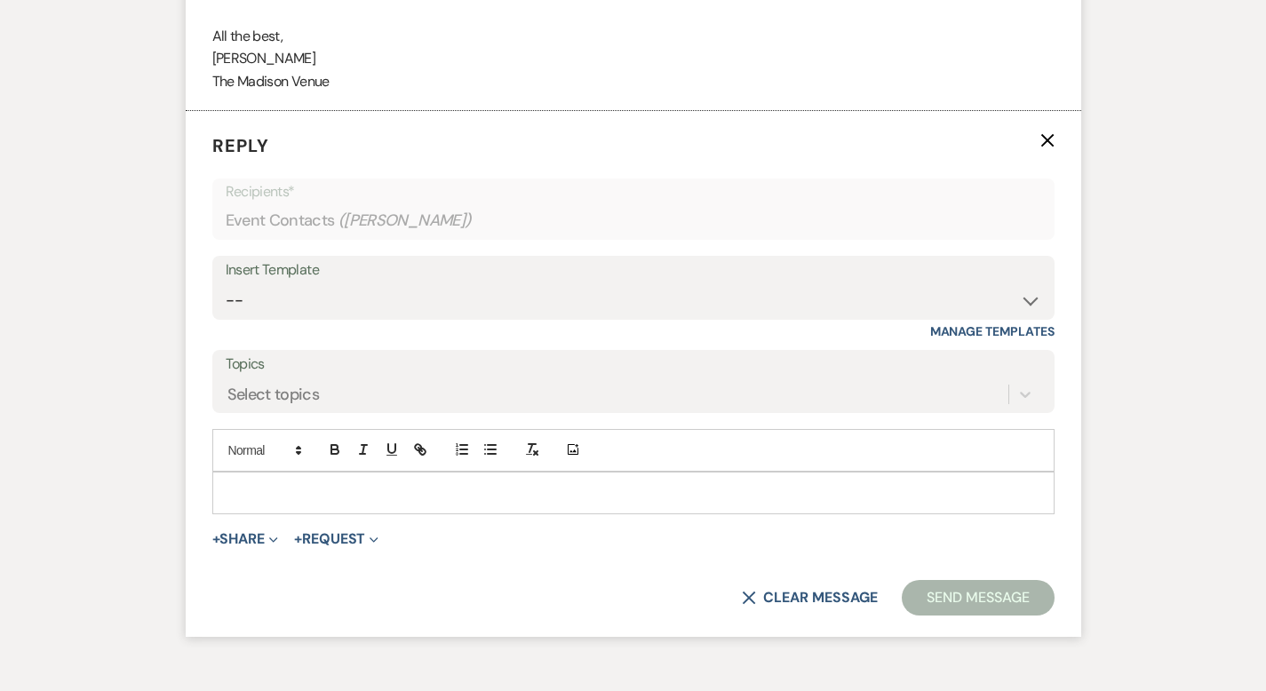
scroll to position [2905, 0]
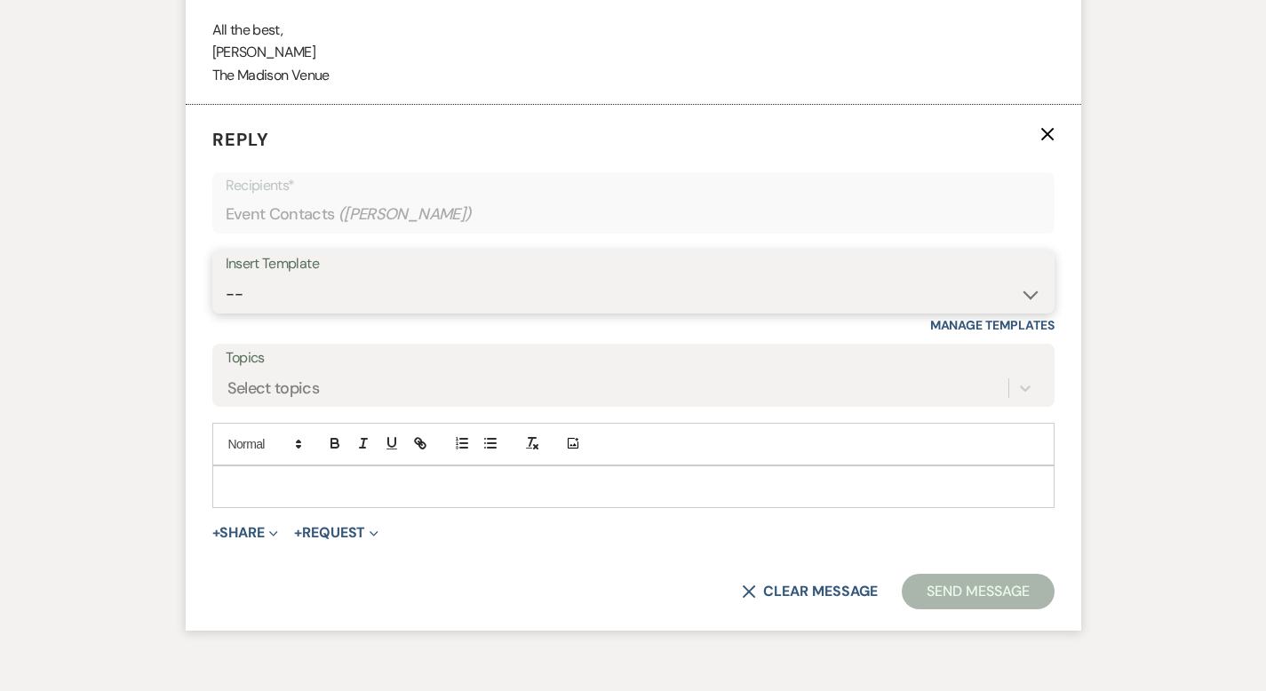
click at [246, 285] on select "-- Weven Planning Portal Introduction (Booked Events) Corporate Lead Follow Up …" at bounding box center [633, 294] width 815 height 35
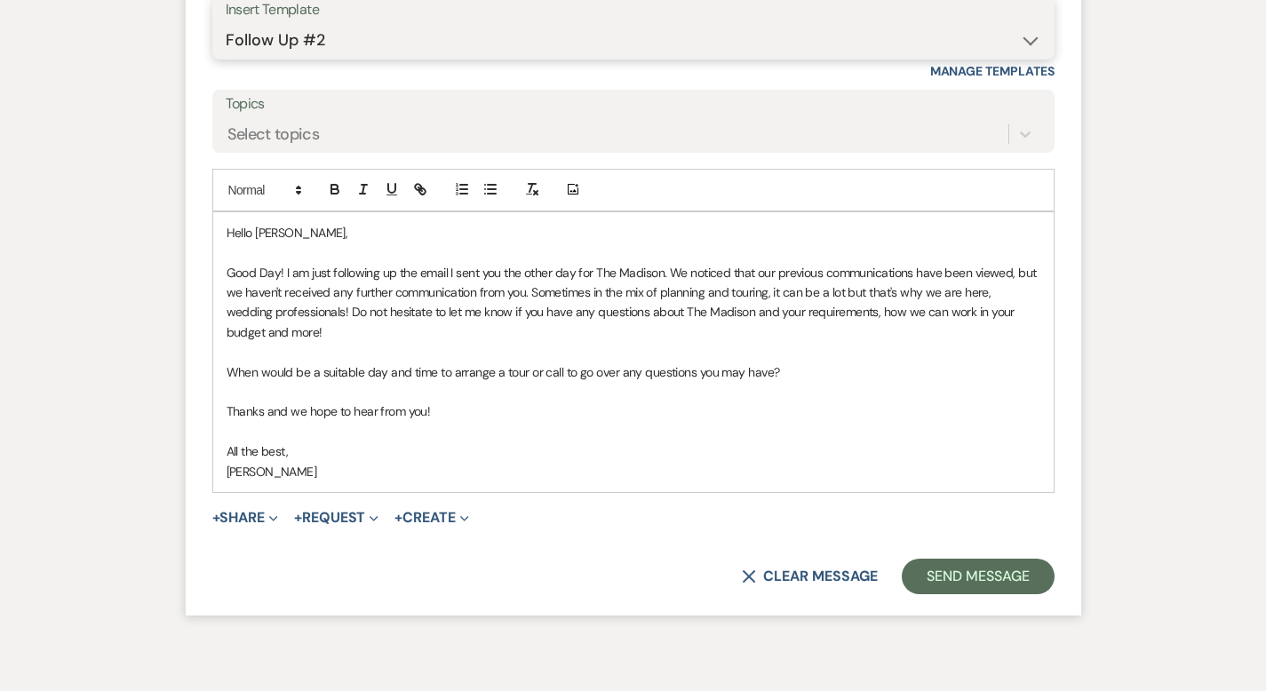
scroll to position [3202, 0]
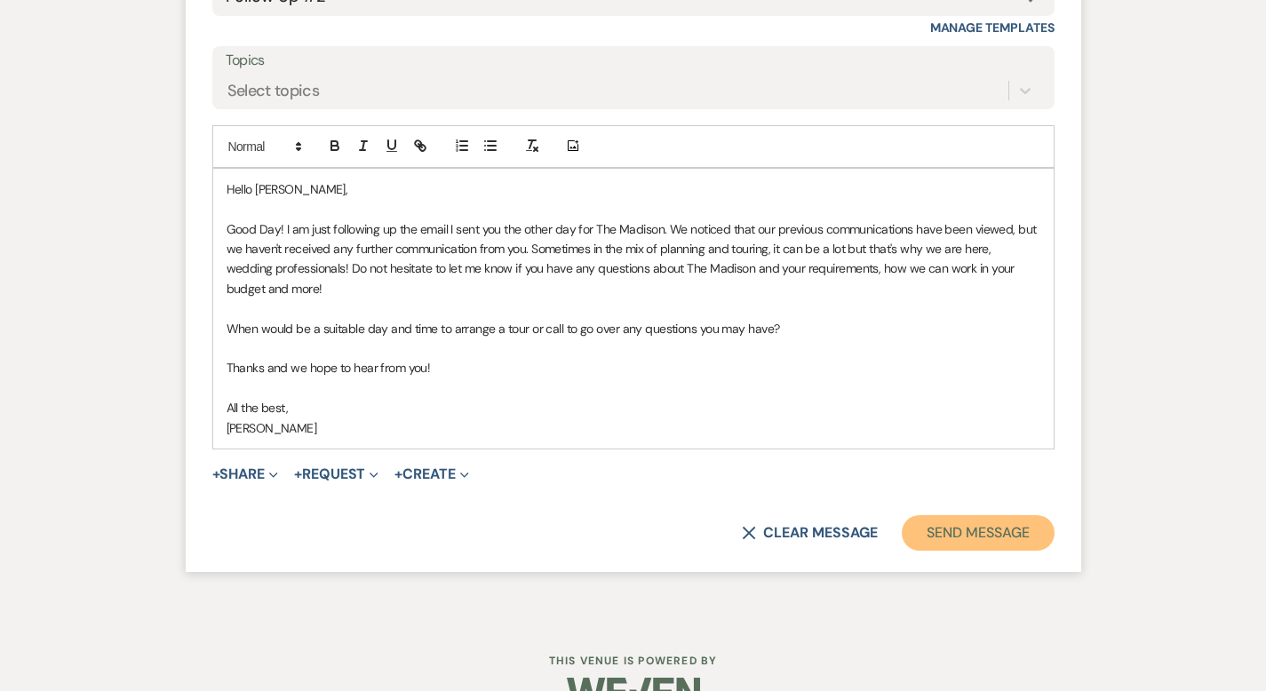
click at [978, 515] on button "Send Message" at bounding box center [978, 533] width 152 height 36
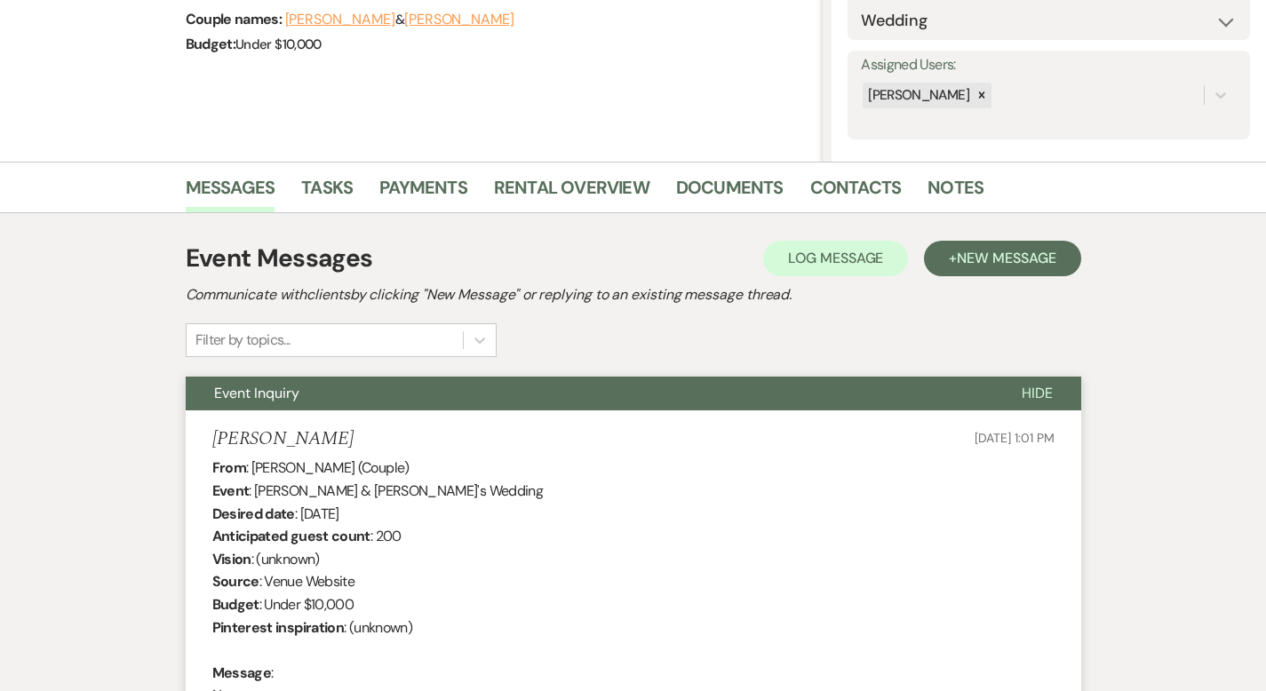
scroll to position [0, 0]
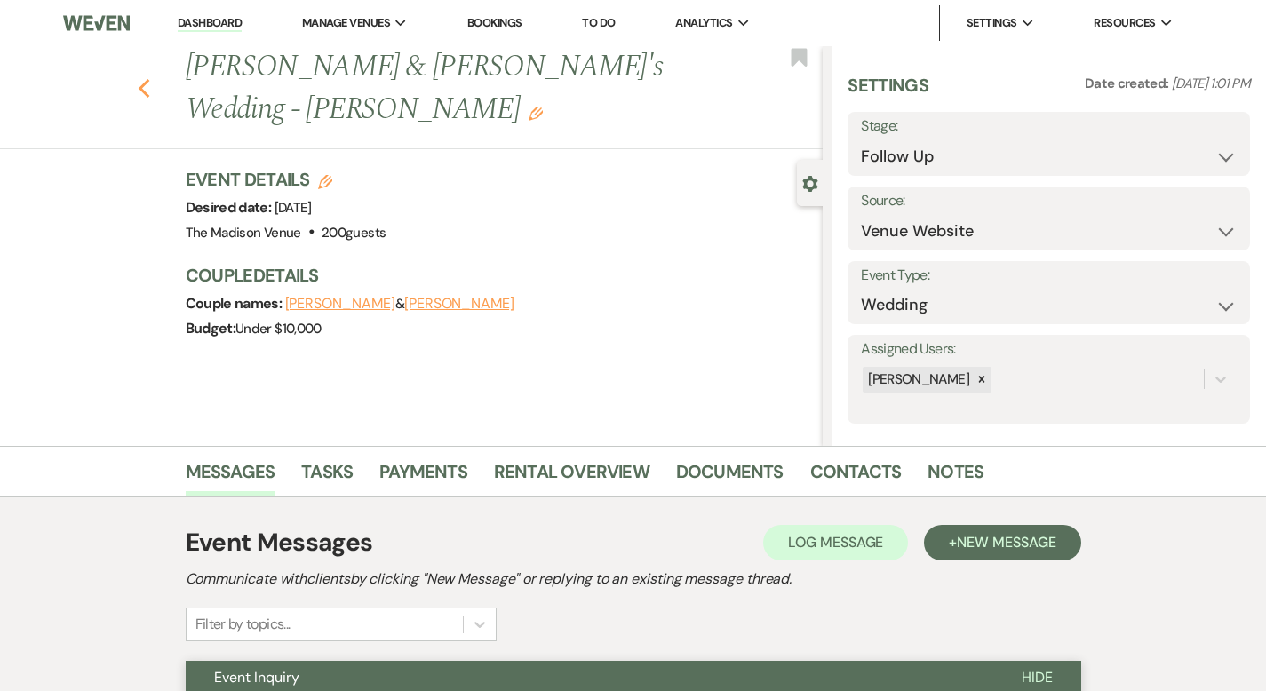
click at [138, 78] on icon "Previous" at bounding box center [144, 88] width 13 height 21
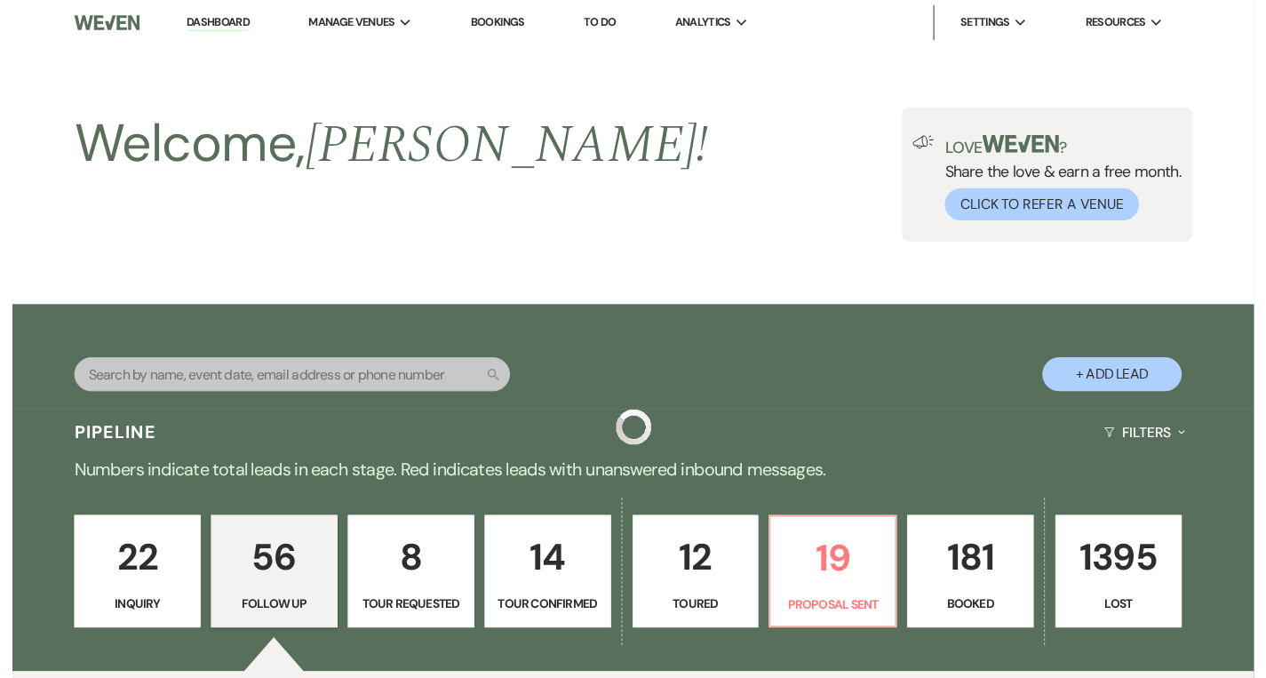
scroll to position [2453, 0]
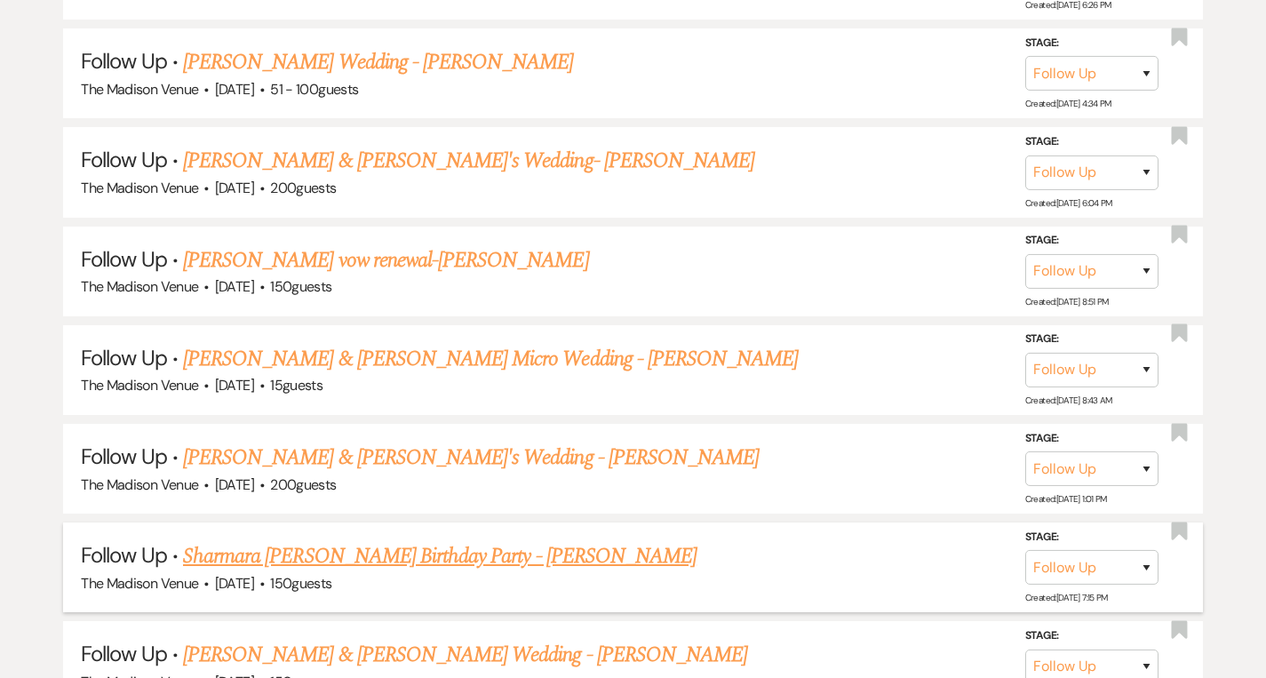
click at [465, 545] on link "Sharmara [PERSON_NAME] Birthday Party - [PERSON_NAME]" at bounding box center [439, 556] width 513 height 32
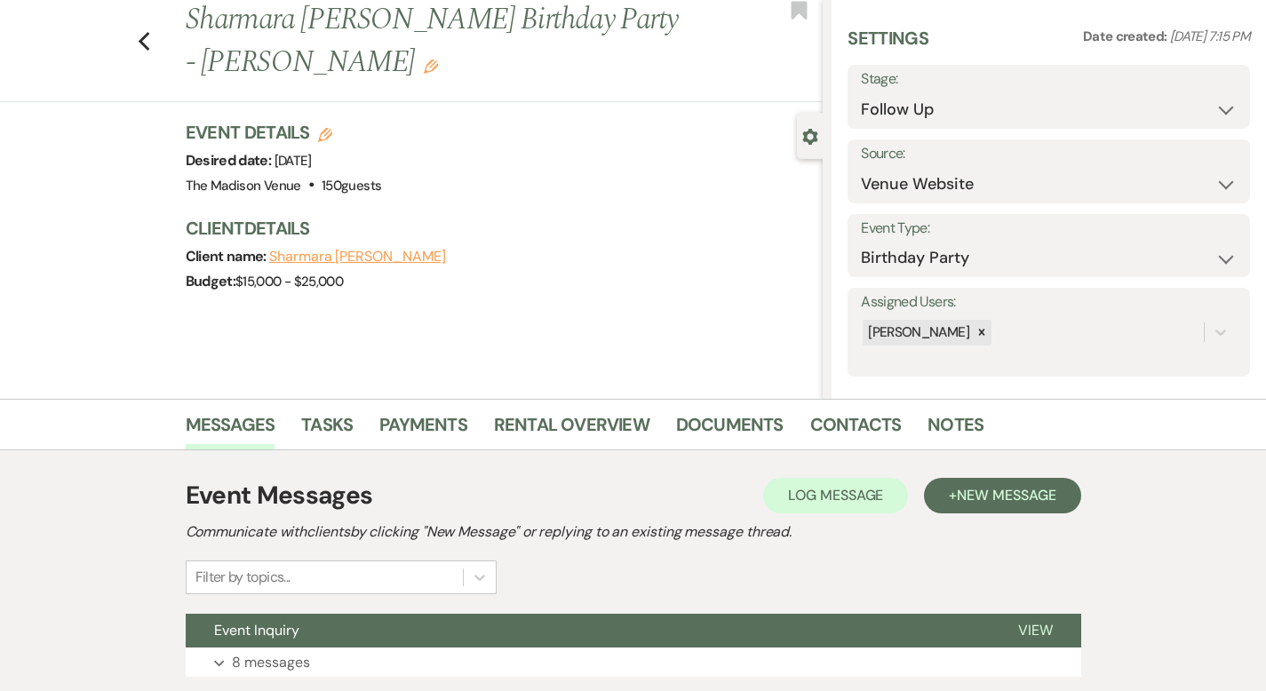
scroll to position [174, 0]
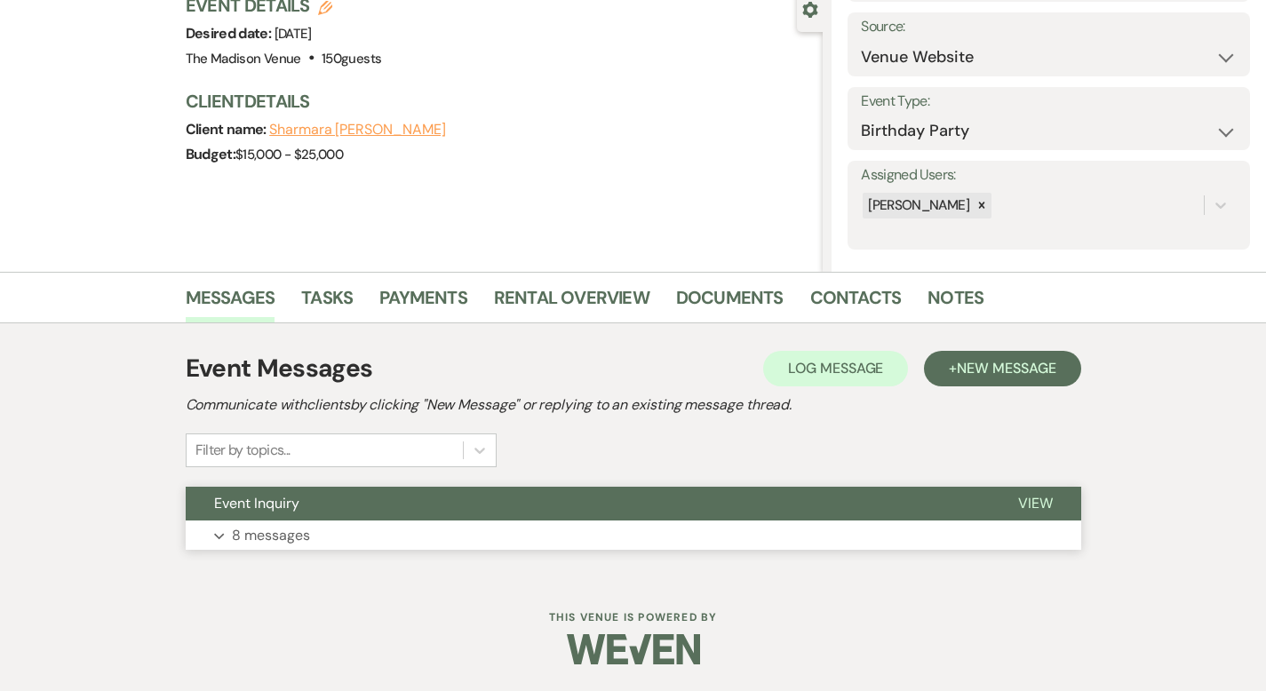
click at [1053, 499] on span "View" at bounding box center [1035, 503] width 35 height 19
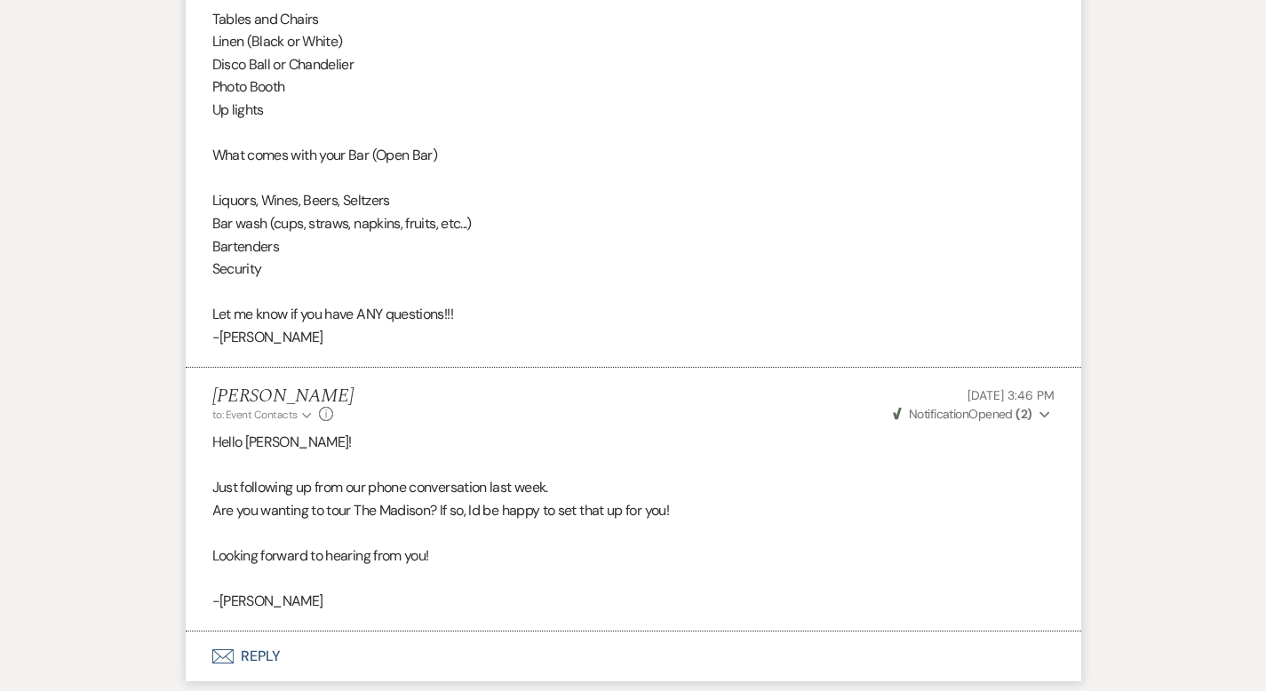
scroll to position [2846, 0]
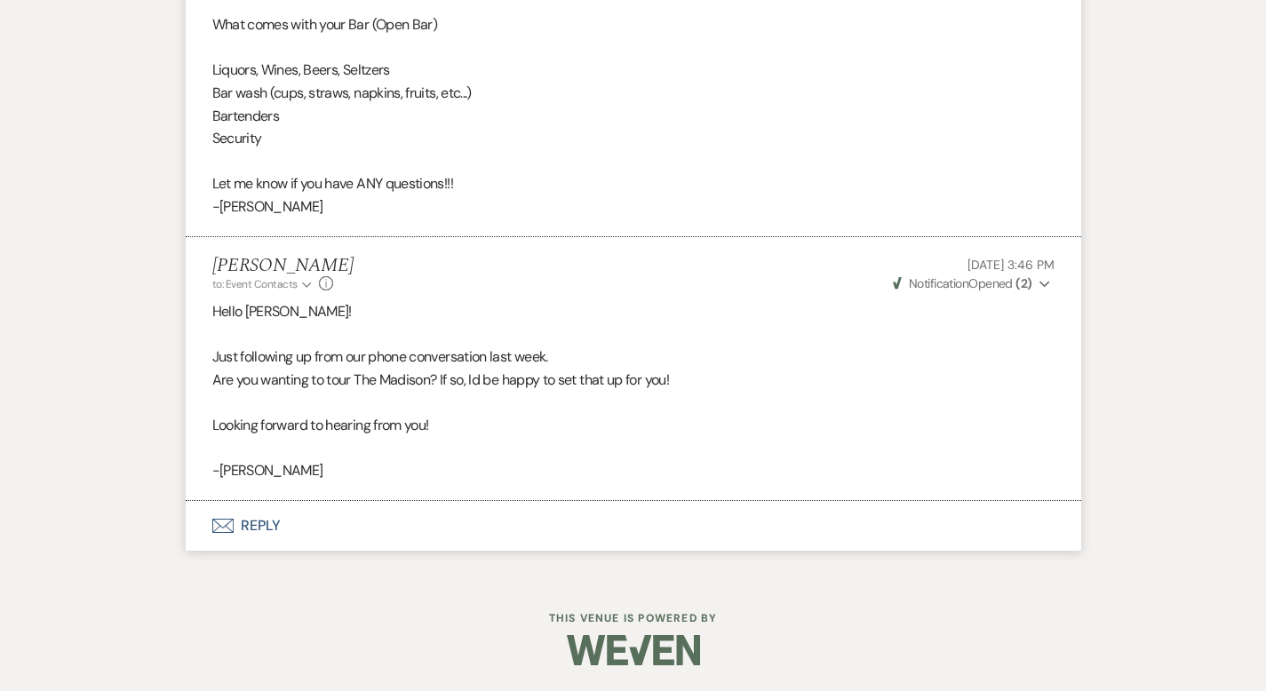
click at [195, 518] on button "Envelope Reply" at bounding box center [633, 526] width 895 height 50
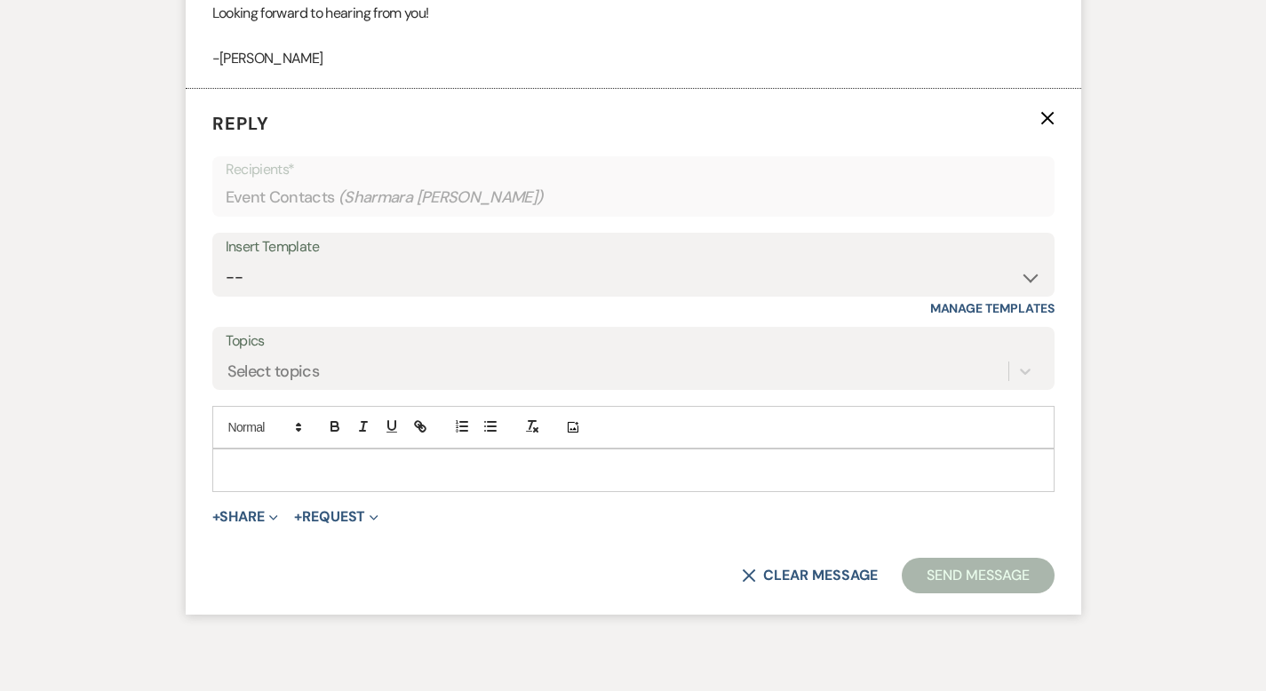
scroll to position [3264, 0]
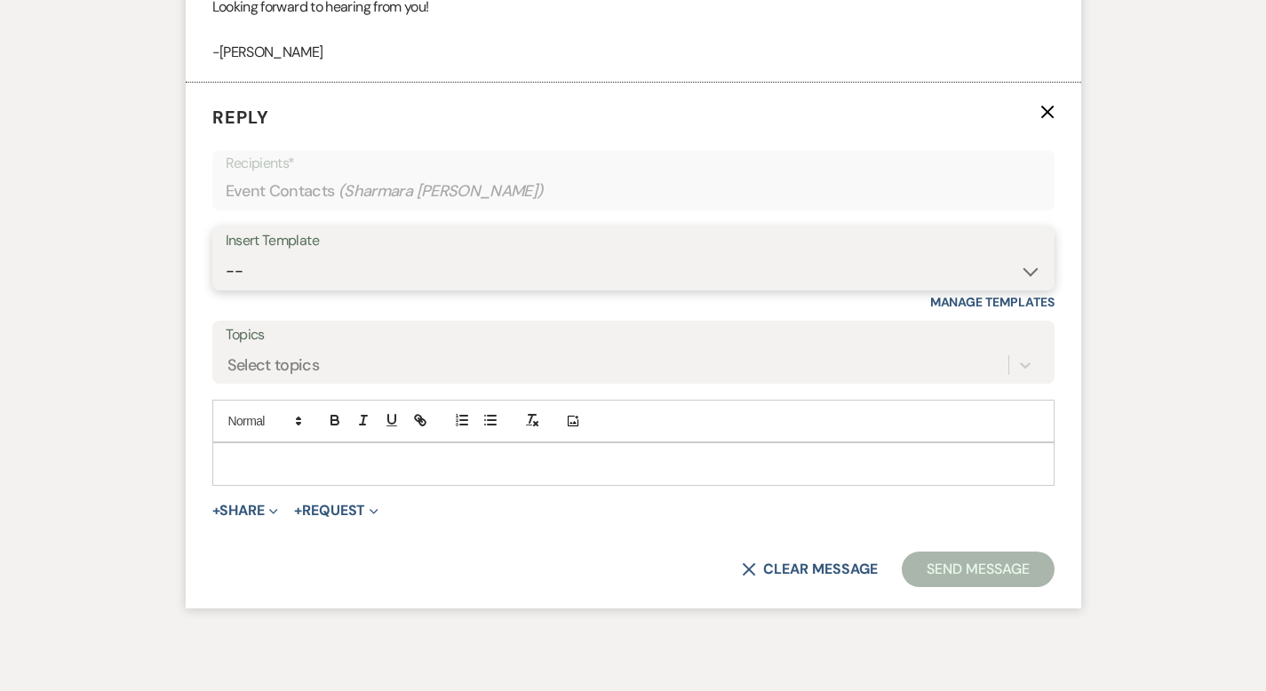
click at [270, 255] on select "-- Weven Planning Portal Introduction (Booked Events) Corporate Lead Follow Up …" at bounding box center [633, 271] width 815 height 35
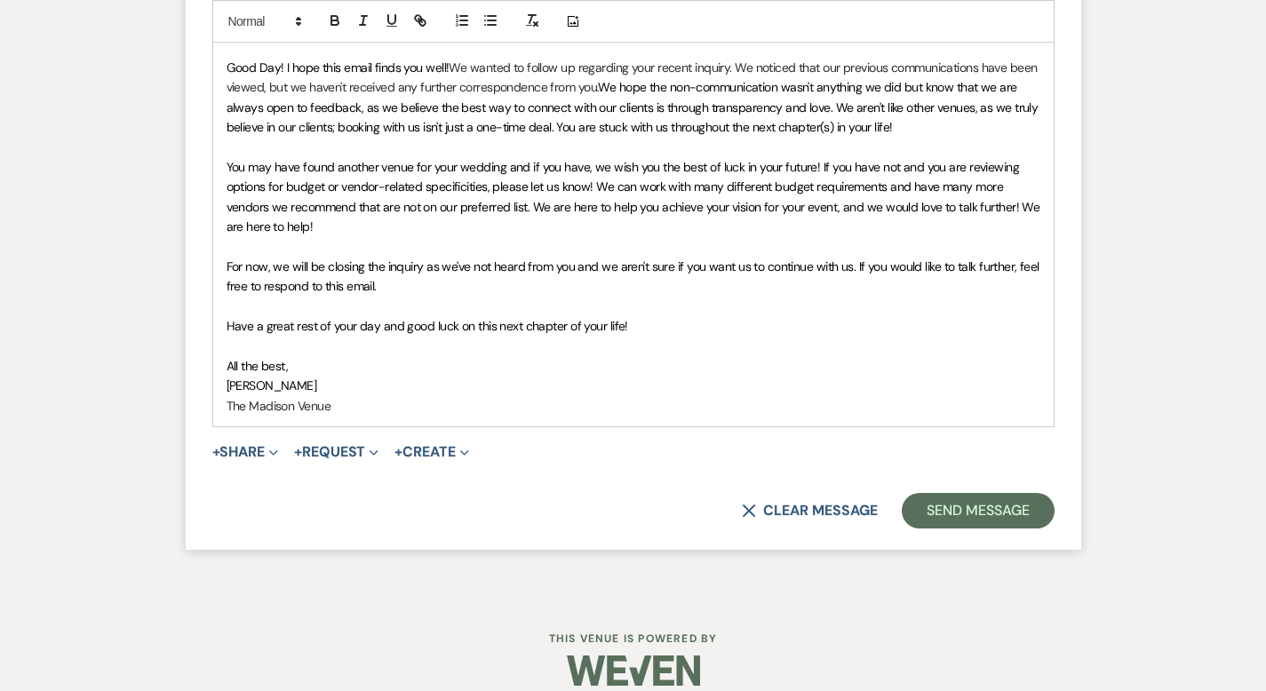
scroll to position [3701, 0]
click at [1046, 496] on button "Send Message" at bounding box center [978, 510] width 152 height 36
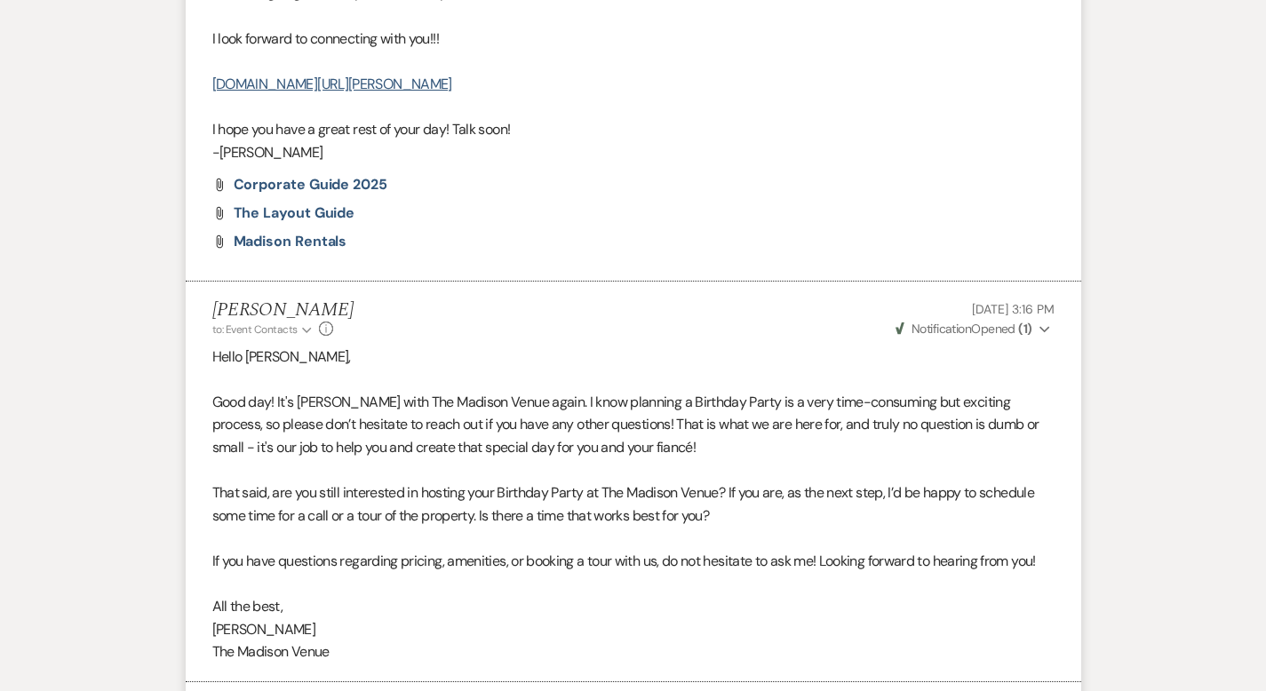
scroll to position [0, 0]
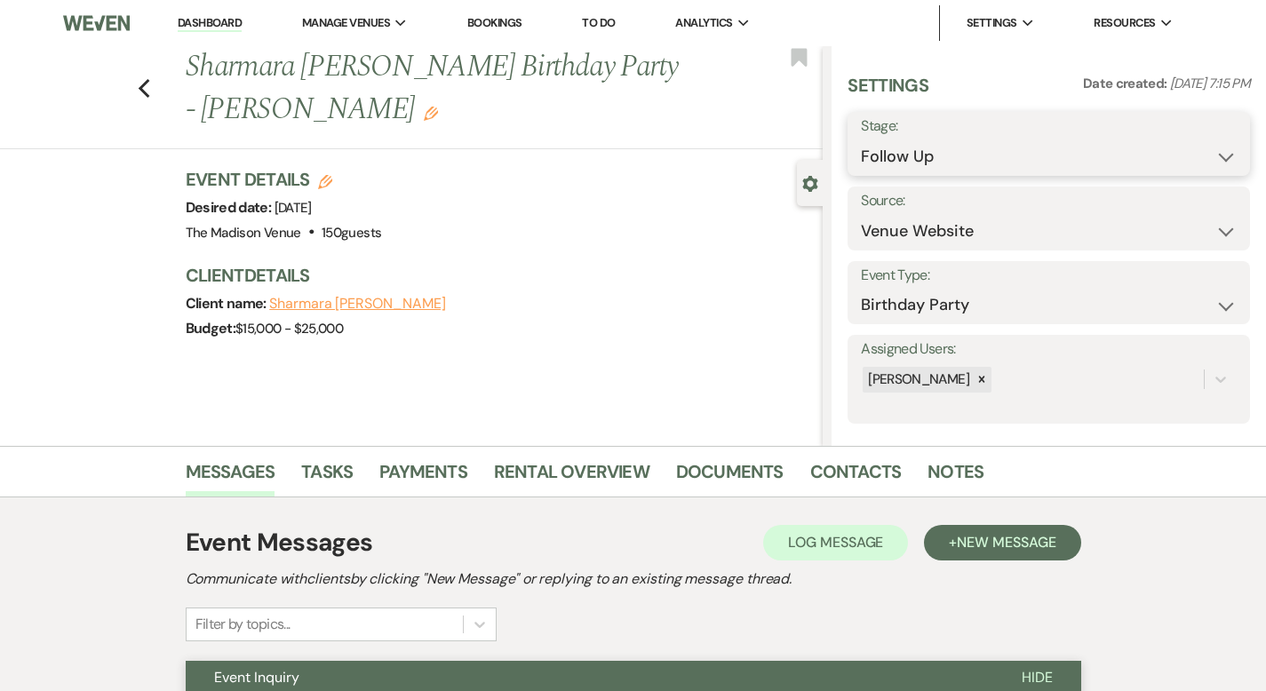
click at [1031, 164] on select "Inquiry Follow Up Tour Requested Tour Confirmed Toured Proposal Sent Booked Lost" at bounding box center [1049, 156] width 376 height 35
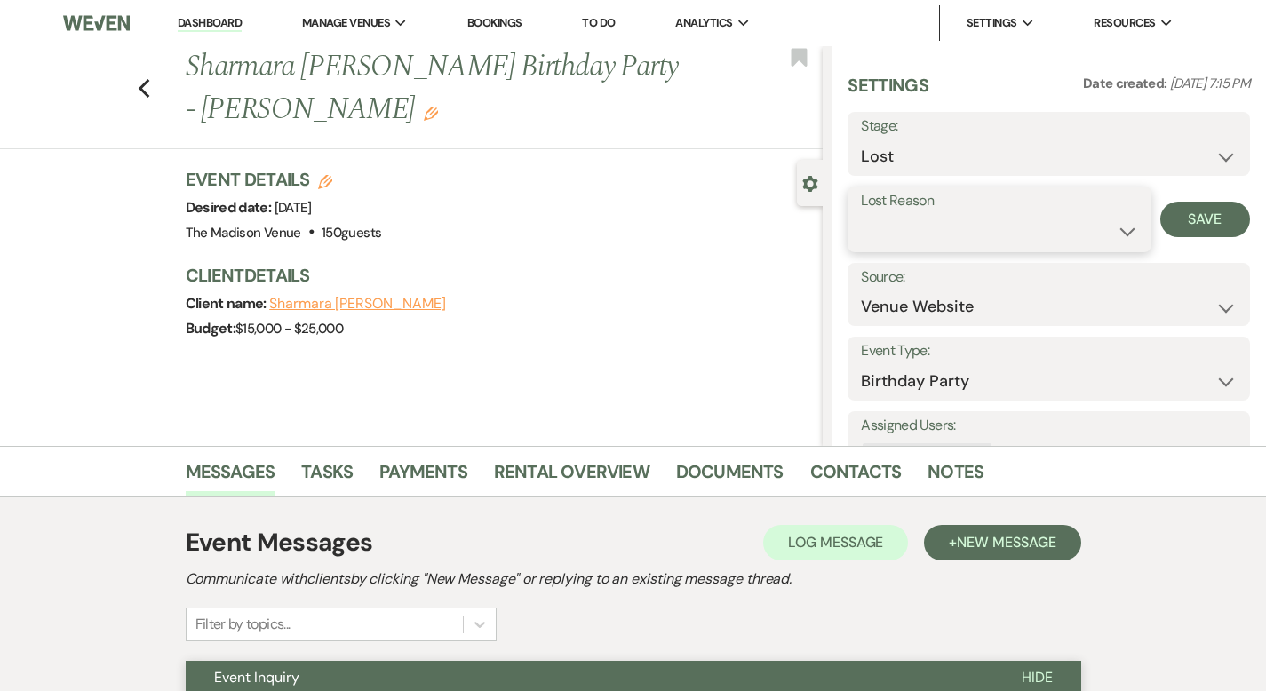
click at [1027, 237] on select "Booked Elsewhere Budget Date Unavailable No Response Not a Good Match Capacity …" at bounding box center [999, 231] width 276 height 35
click at [1204, 227] on button "Save" at bounding box center [1205, 220] width 90 height 36
click at [138, 79] on use "button" at bounding box center [144, 89] width 12 height 20
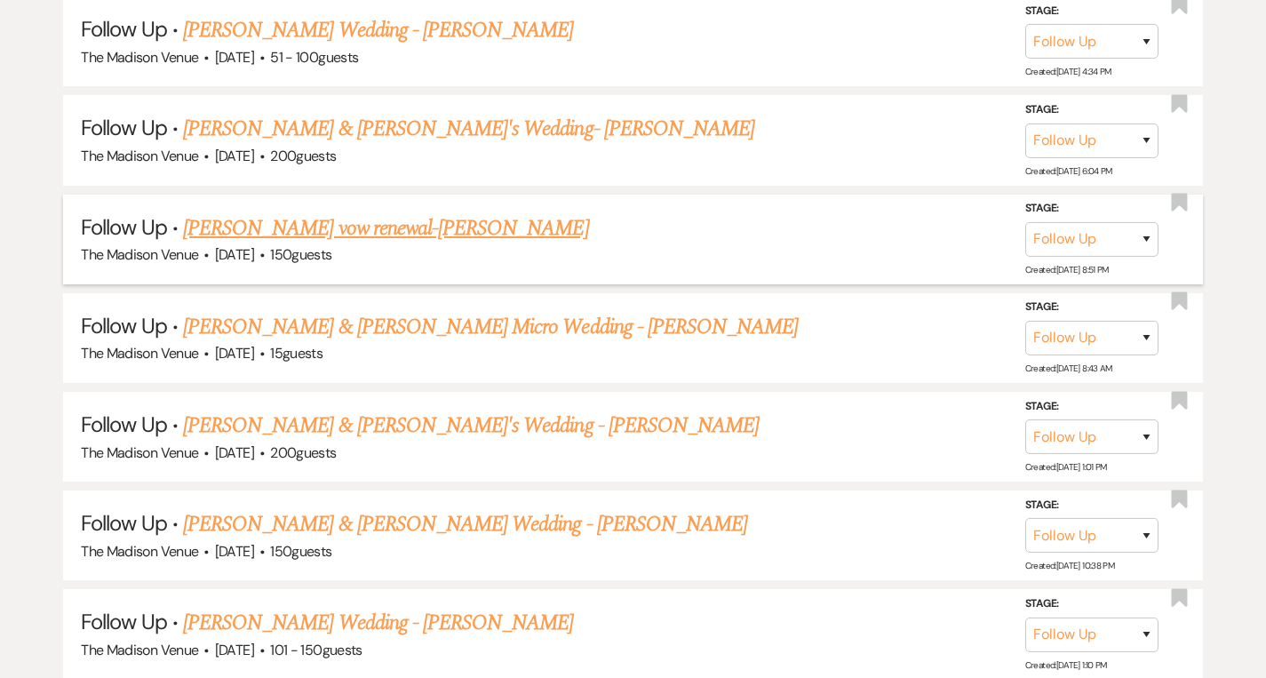
scroll to position [2606, 0]
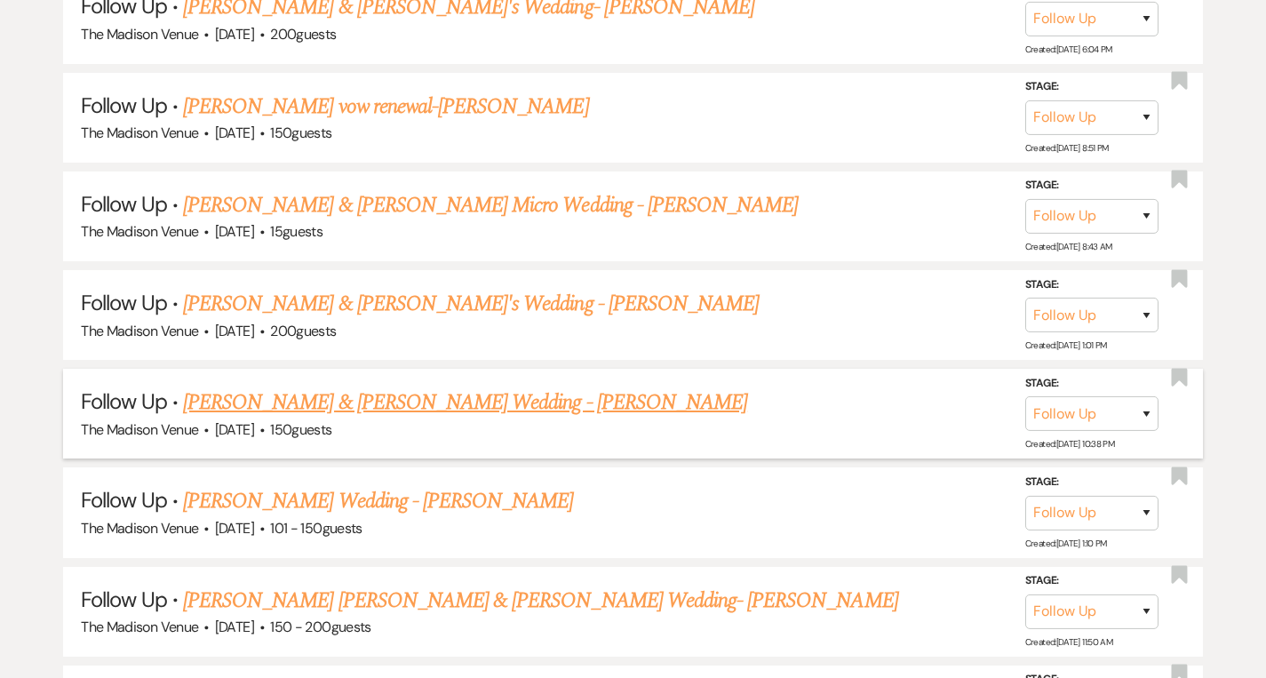
click at [393, 386] on link "[PERSON_NAME] & [PERSON_NAME] Wedding - [PERSON_NAME]" at bounding box center [465, 402] width 564 height 32
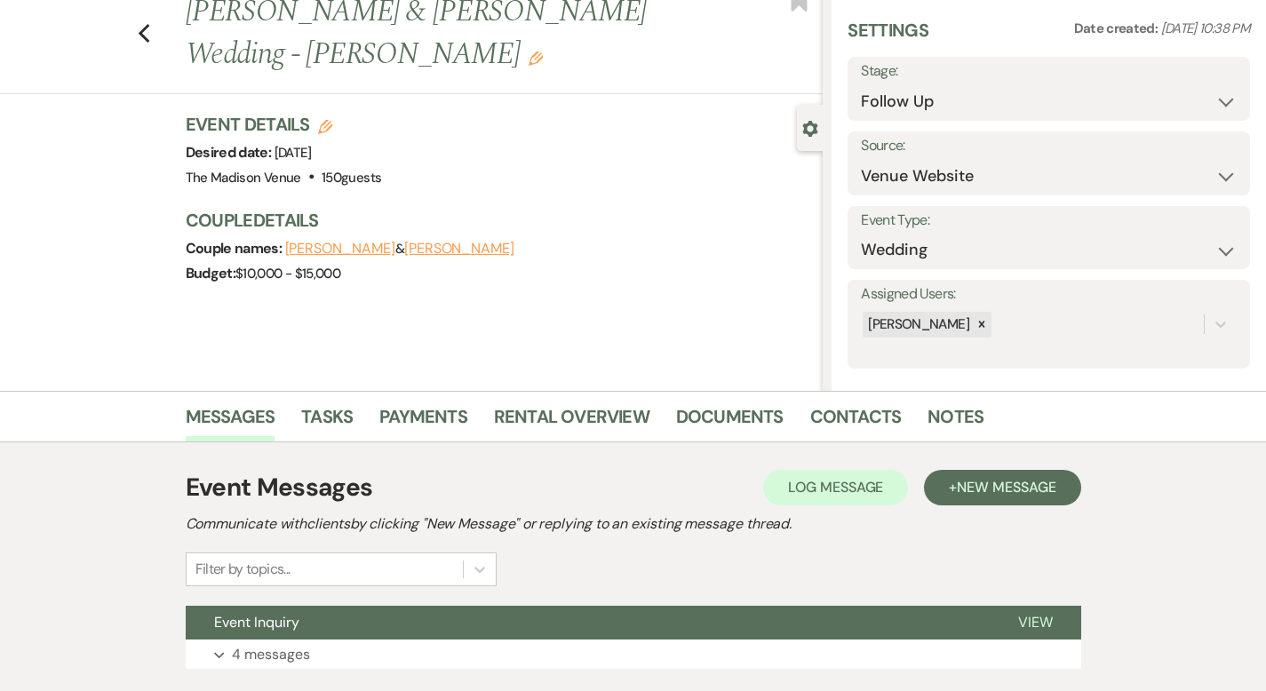
scroll to position [174, 0]
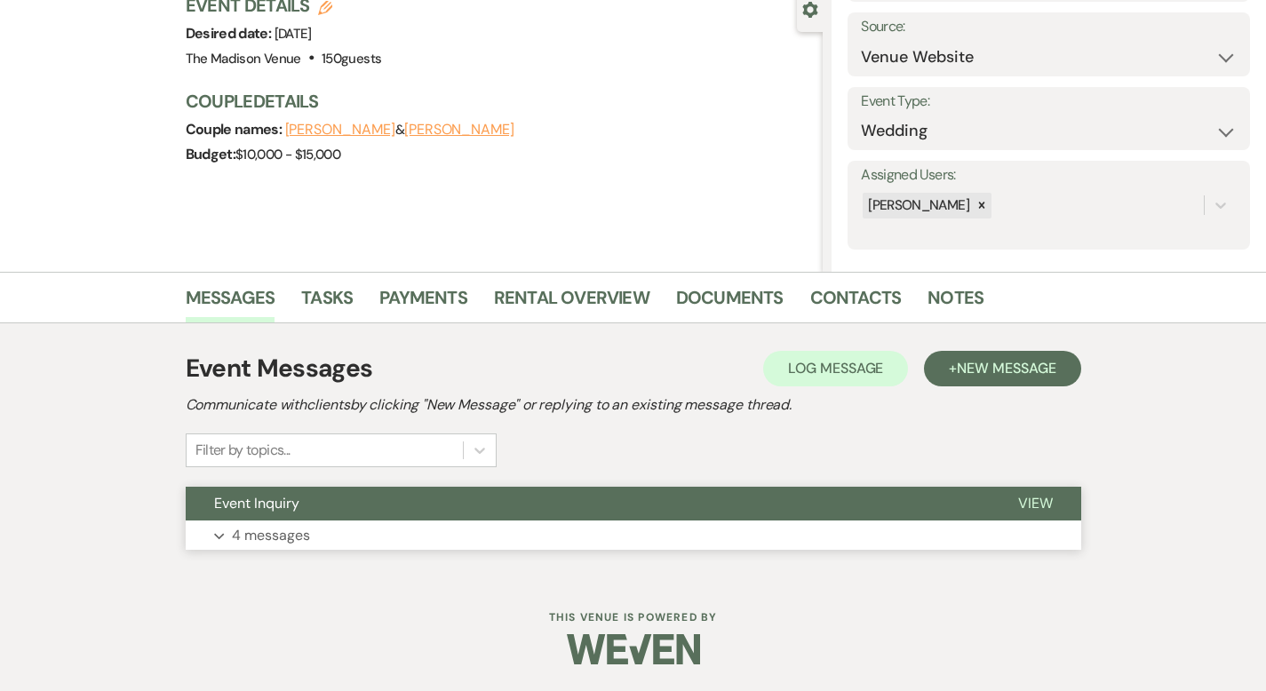
click at [1053, 497] on span "View" at bounding box center [1035, 503] width 35 height 19
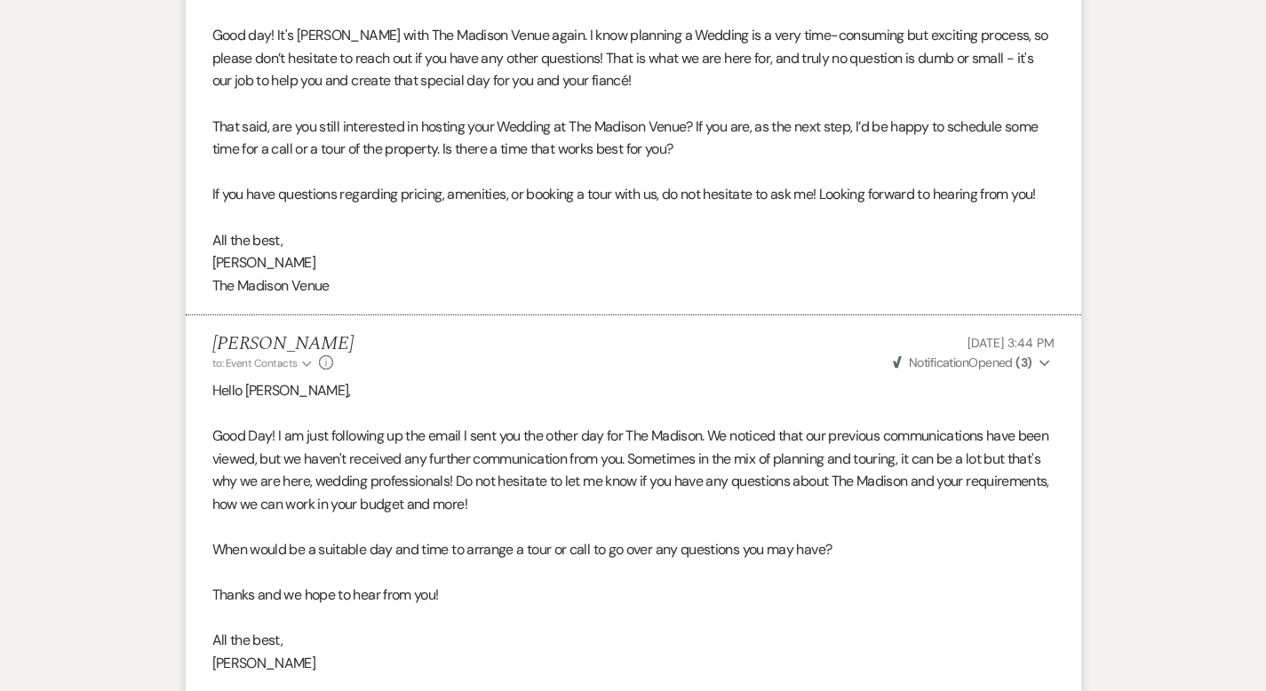
scroll to position [2842, 0]
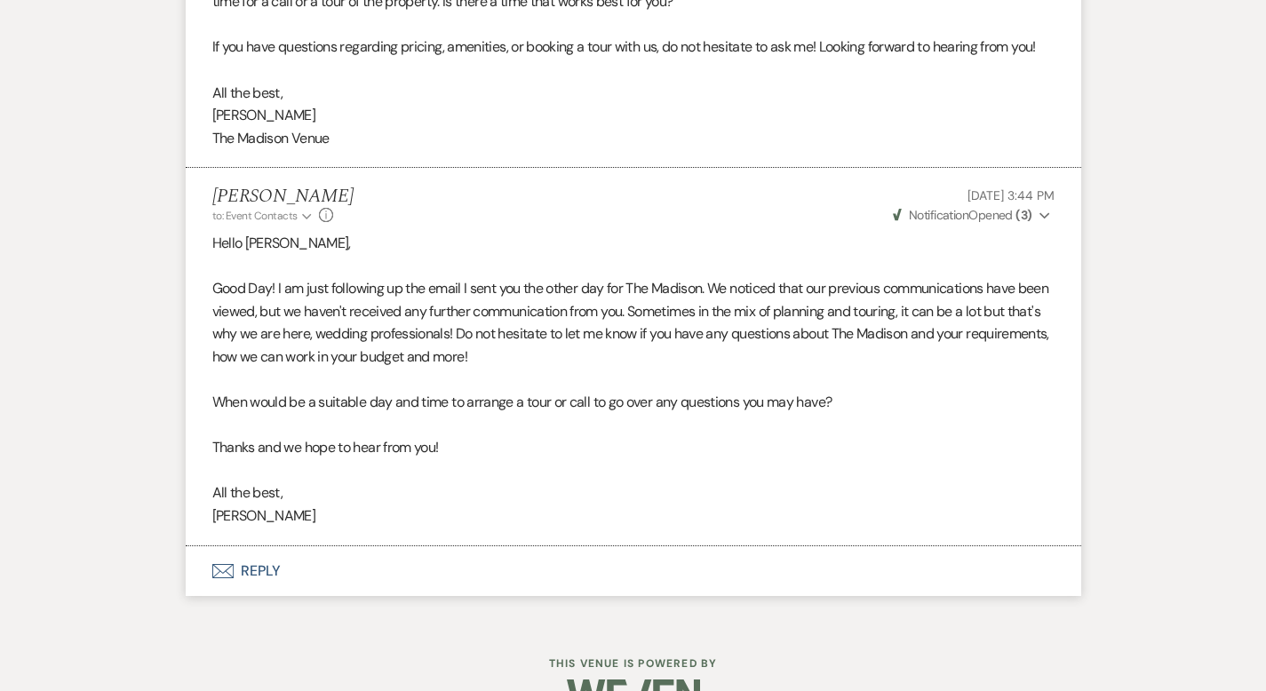
click at [211, 546] on button "Envelope Reply" at bounding box center [633, 571] width 895 height 50
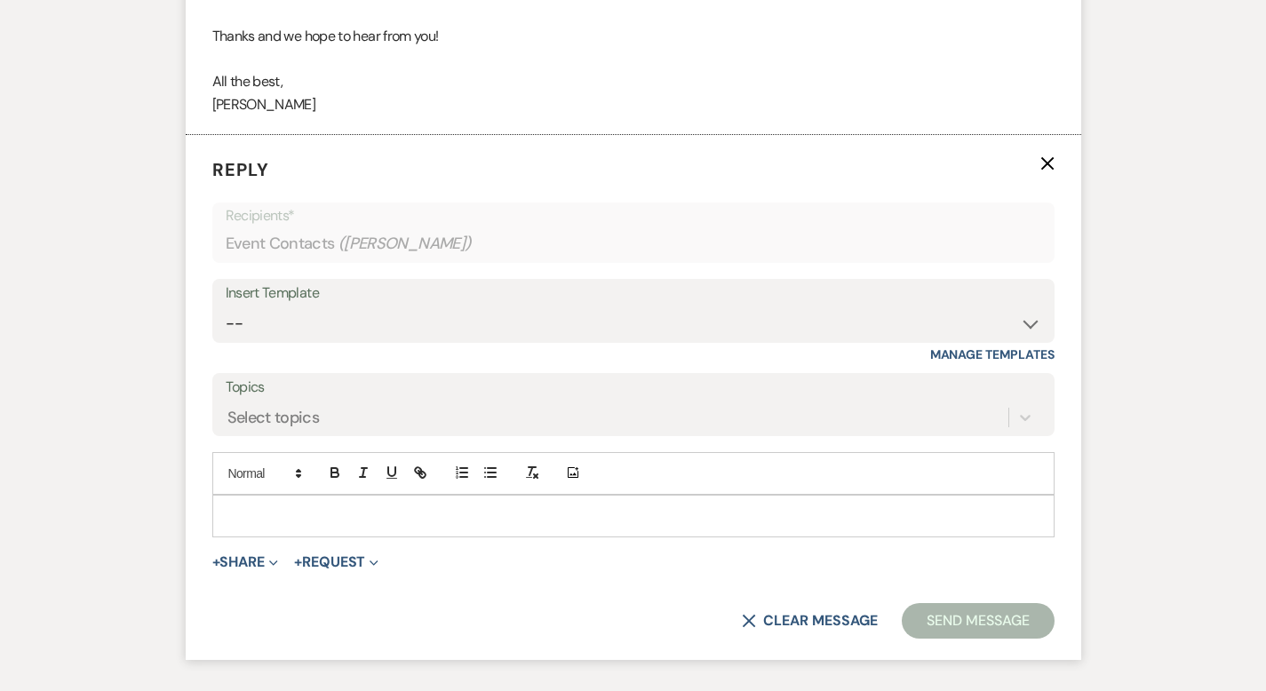
scroll to position [3259, 0]
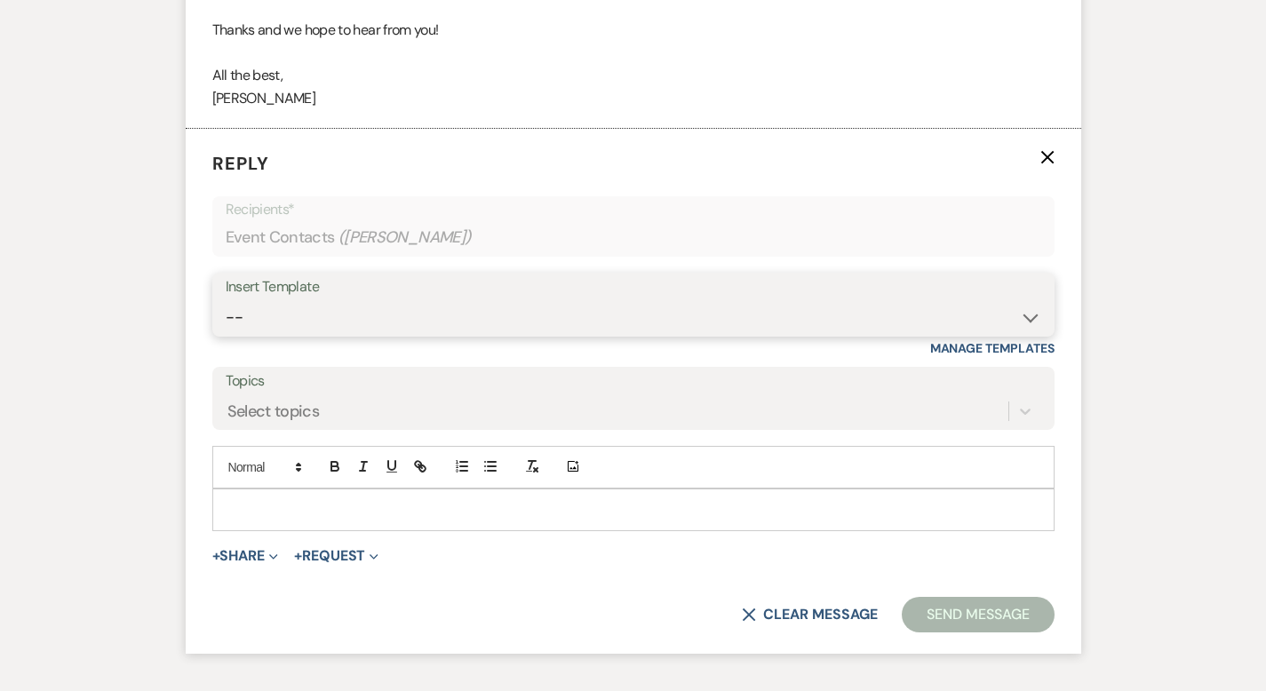
click at [317, 300] on select "-- Weven Planning Portal Introduction (Booked Events) Corporate Lead Follow Up …" at bounding box center [633, 317] width 815 height 35
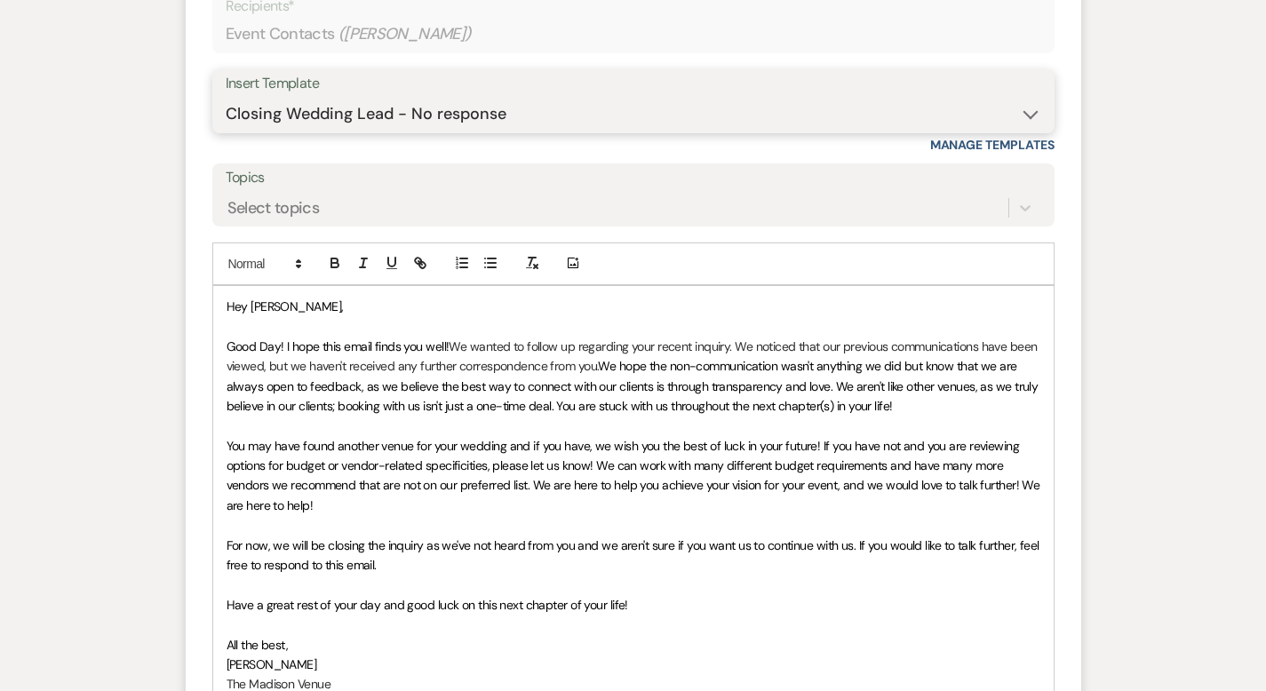
scroll to position [3696, 0]
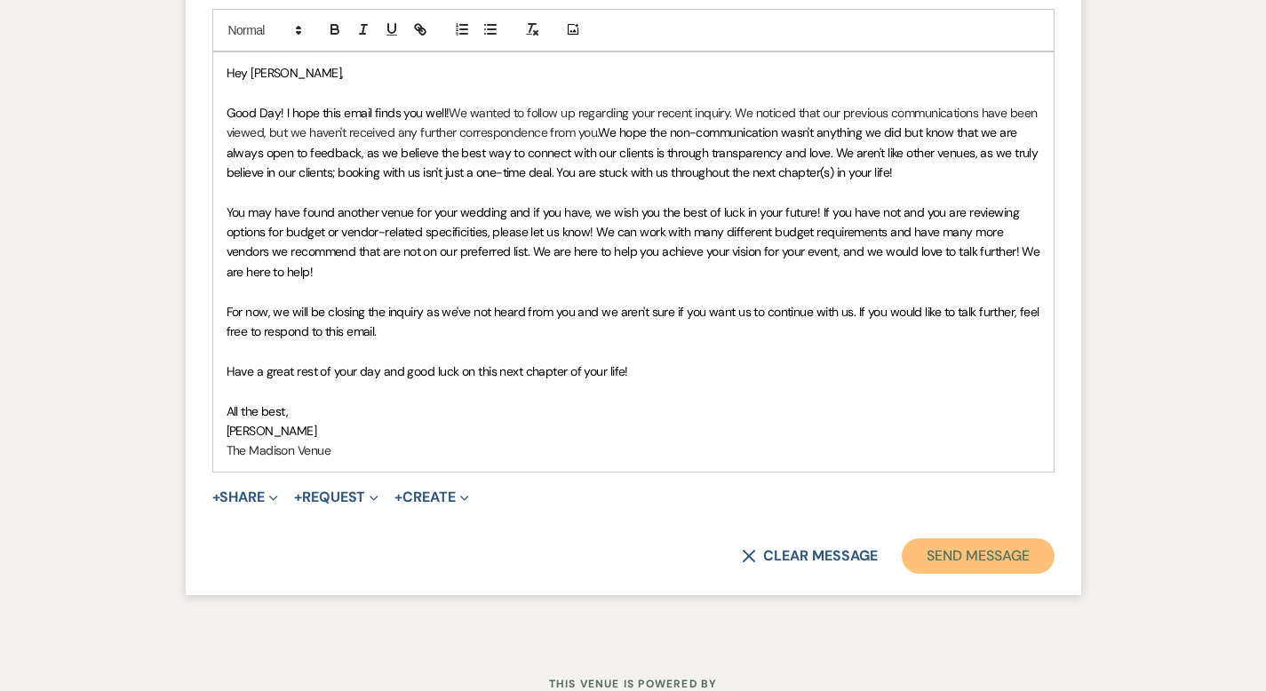
click at [1038, 538] on button "Send Message" at bounding box center [978, 556] width 152 height 36
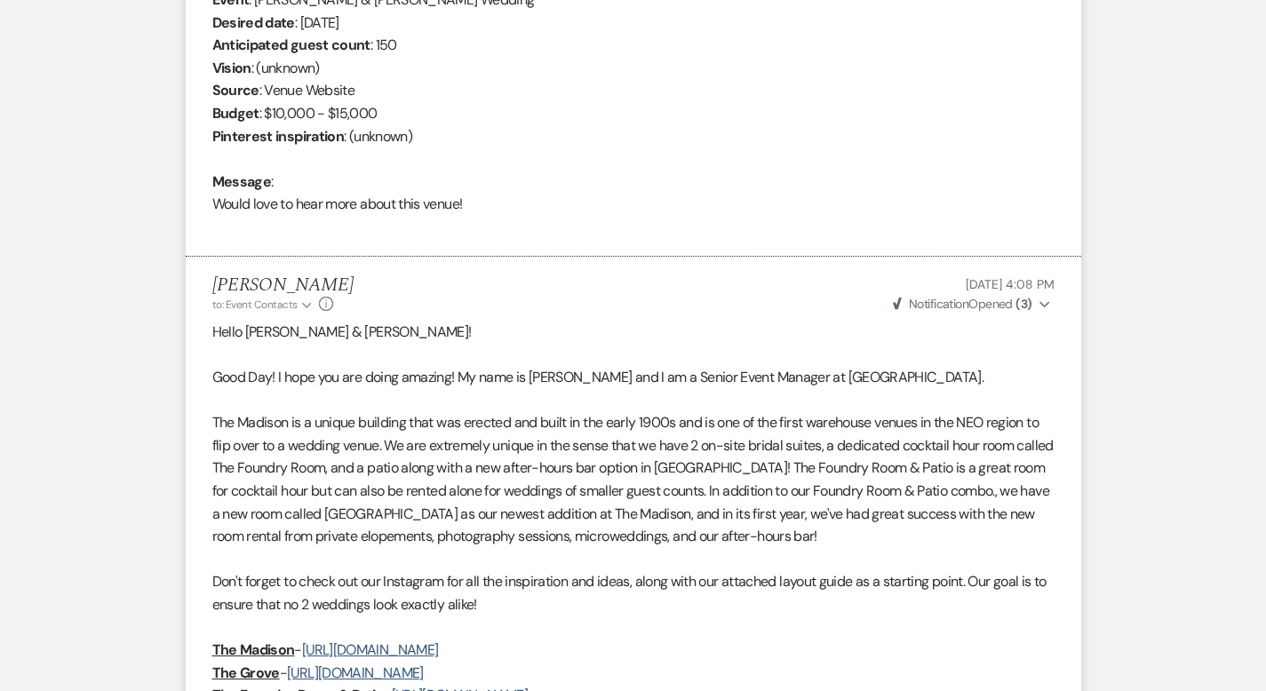
scroll to position [0, 0]
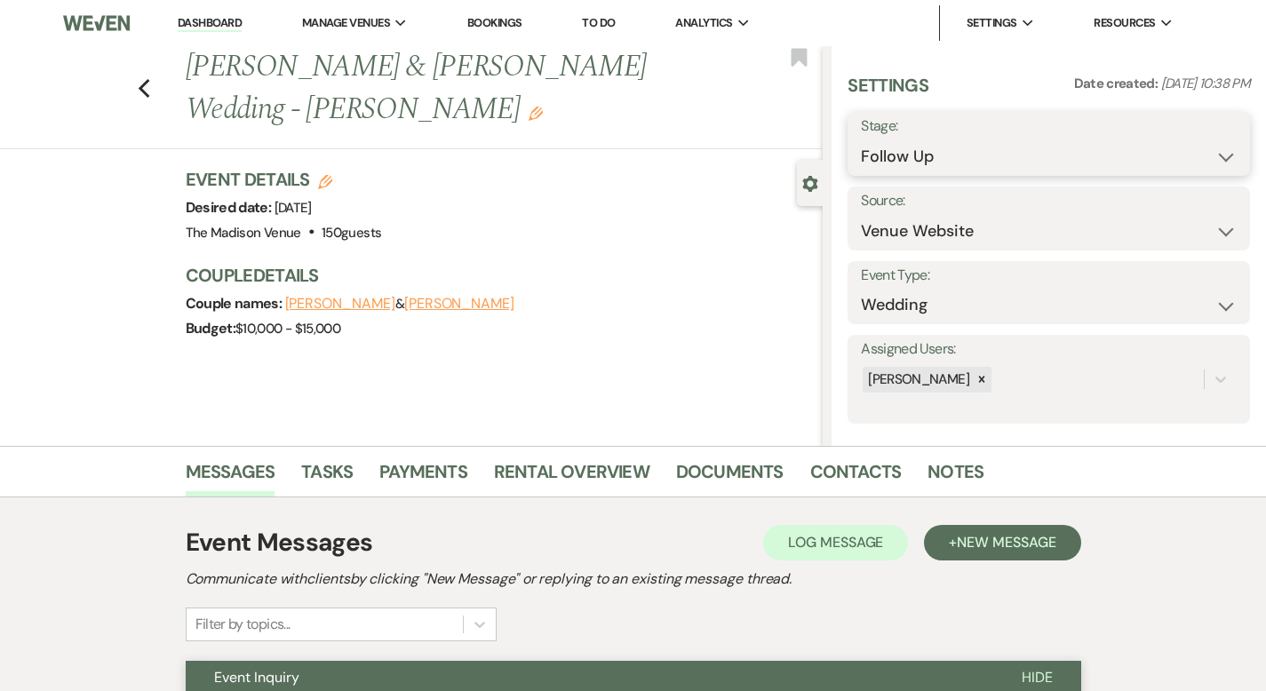
click at [981, 163] on select "Inquiry Follow Up Tour Requested Tour Confirmed Toured Proposal Sent Booked Lost" at bounding box center [1049, 156] width 376 height 35
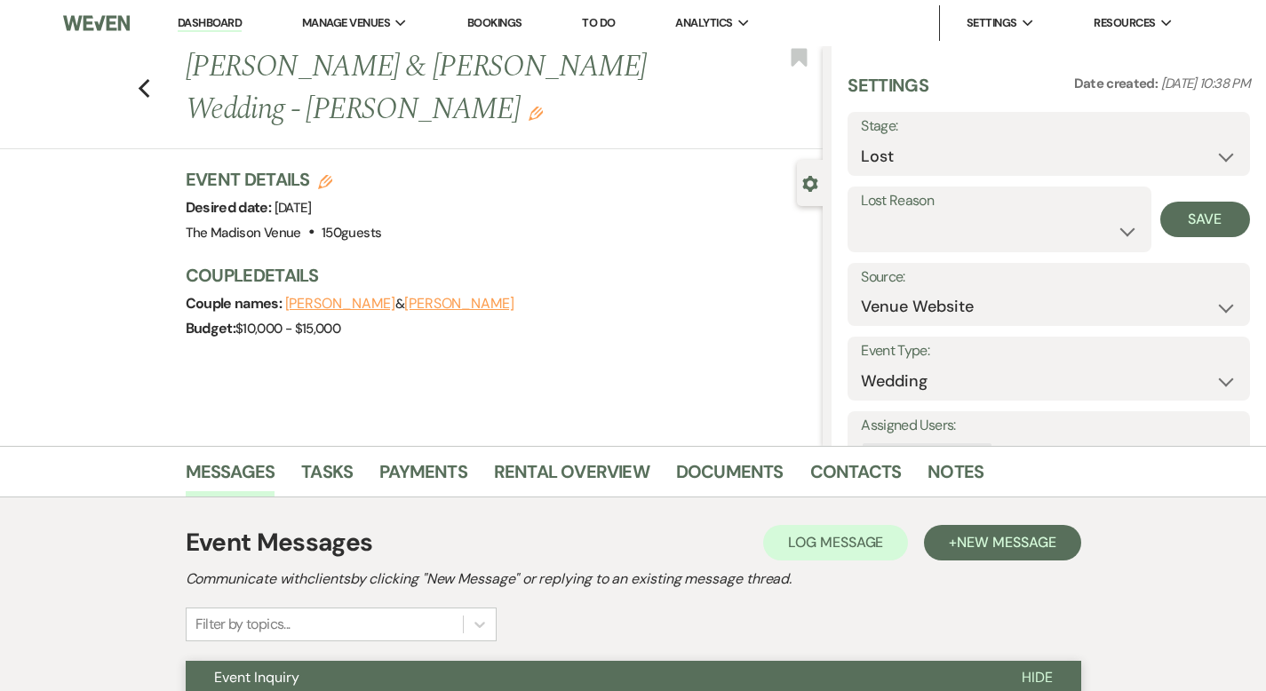
click at [966, 203] on label "Lost Reason" at bounding box center [999, 201] width 276 height 26
click at [962, 235] on select "Booked Elsewhere Budget Date Unavailable No Response Not a Good Match Capacity …" at bounding box center [999, 231] width 276 height 35
click at [1199, 225] on button "Save" at bounding box center [1205, 220] width 90 height 36
click at [79, 62] on div "Previous [PERSON_NAME] & [PERSON_NAME] Wedding - [PERSON_NAME] Edit Bookmark" at bounding box center [406, 97] width 831 height 103
click at [138, 79] on use "button" at bounding box center [144, 89] width 12 height 20
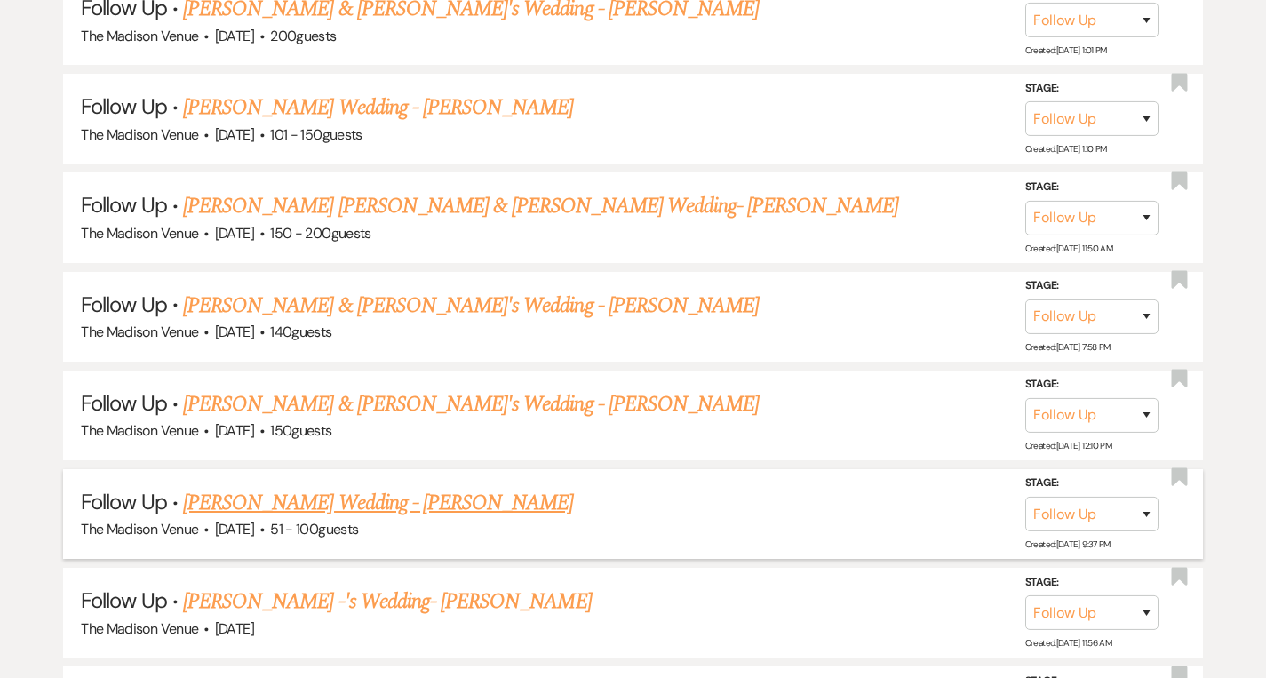
scroll to position [2904, 0]
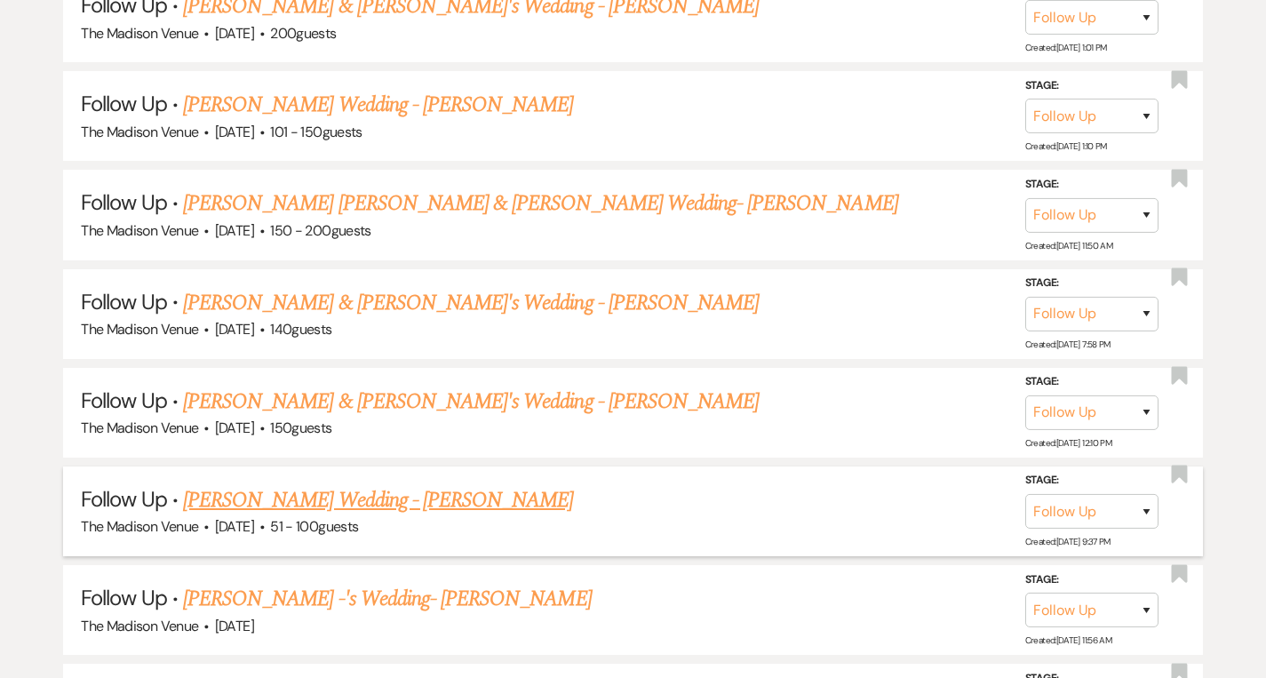
click at [345, 484] on link "[PERSON_NAME] Wedding - [PERSON_NAME]" at bounding box center [378, 500] width 390 height 32
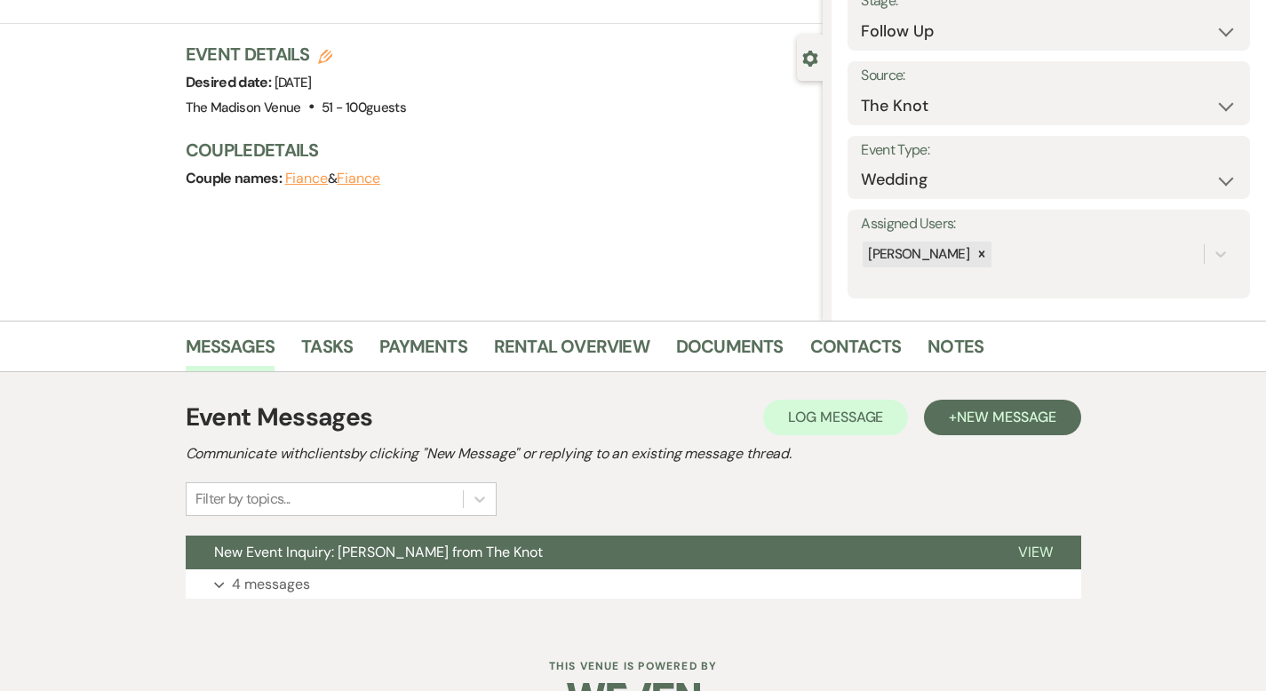
scroll to position [174, 0]
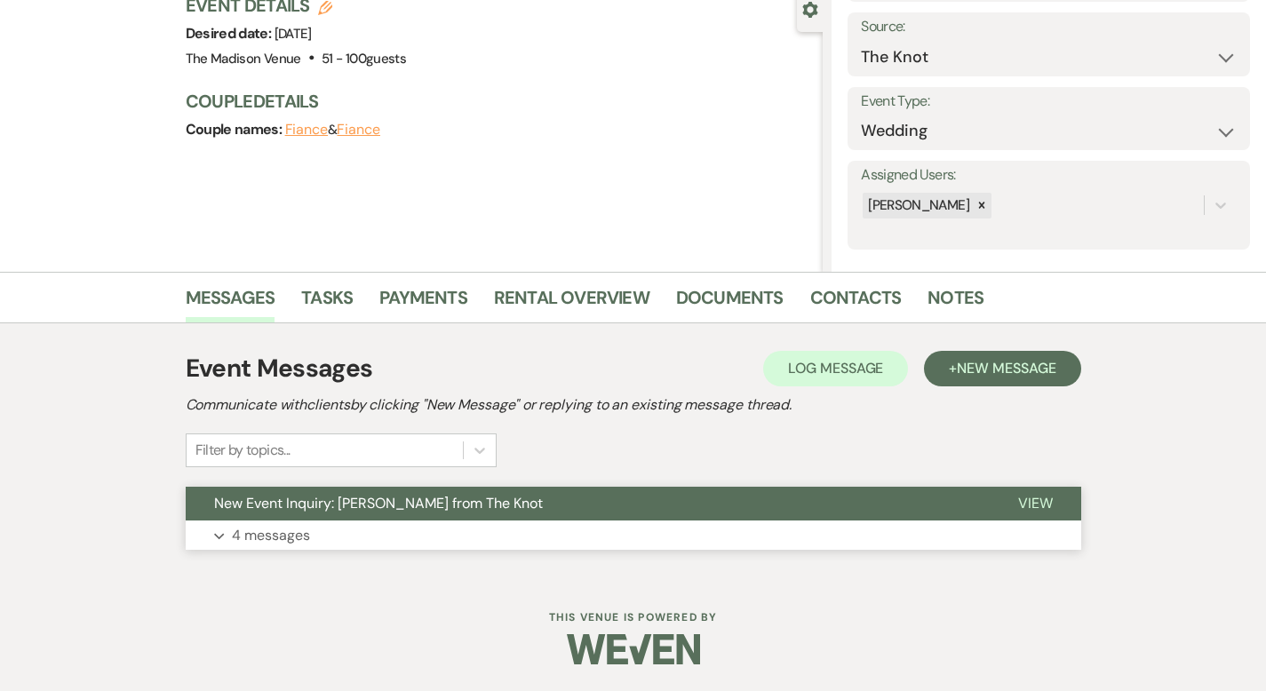
click at [1053, 501] on span "View" at bounding box center [1035, 503] width 35 height 19
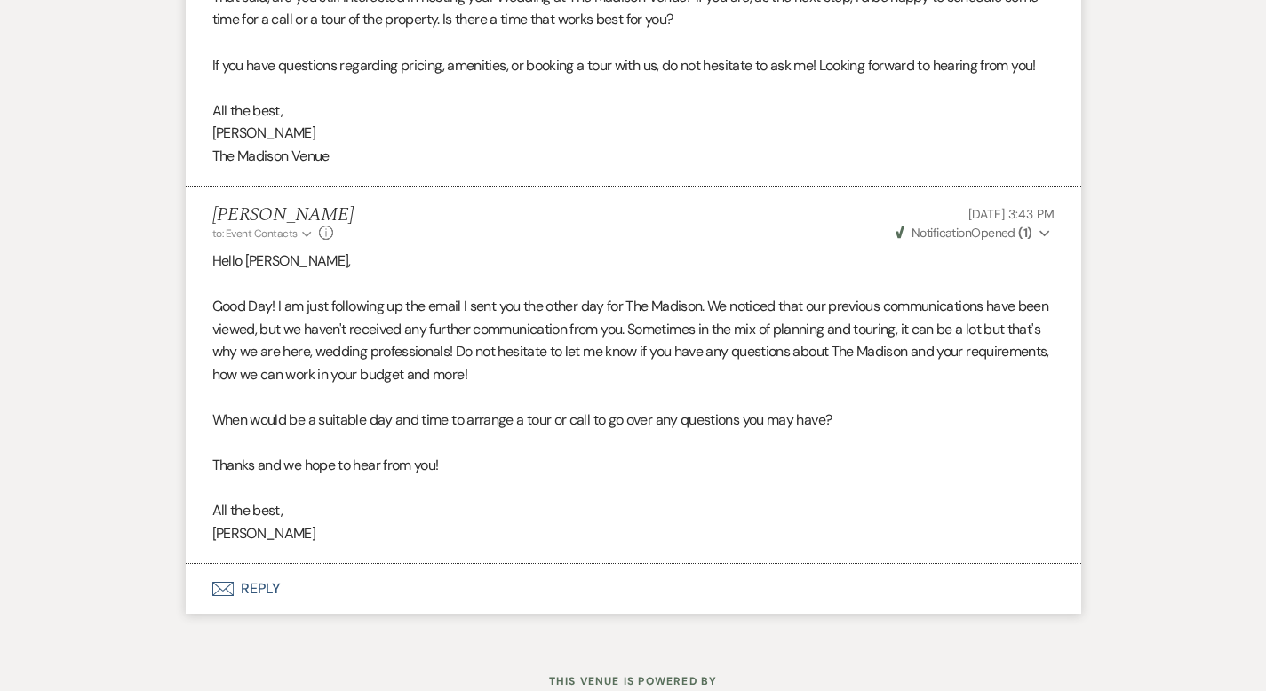
scroll to position [2287, 0]
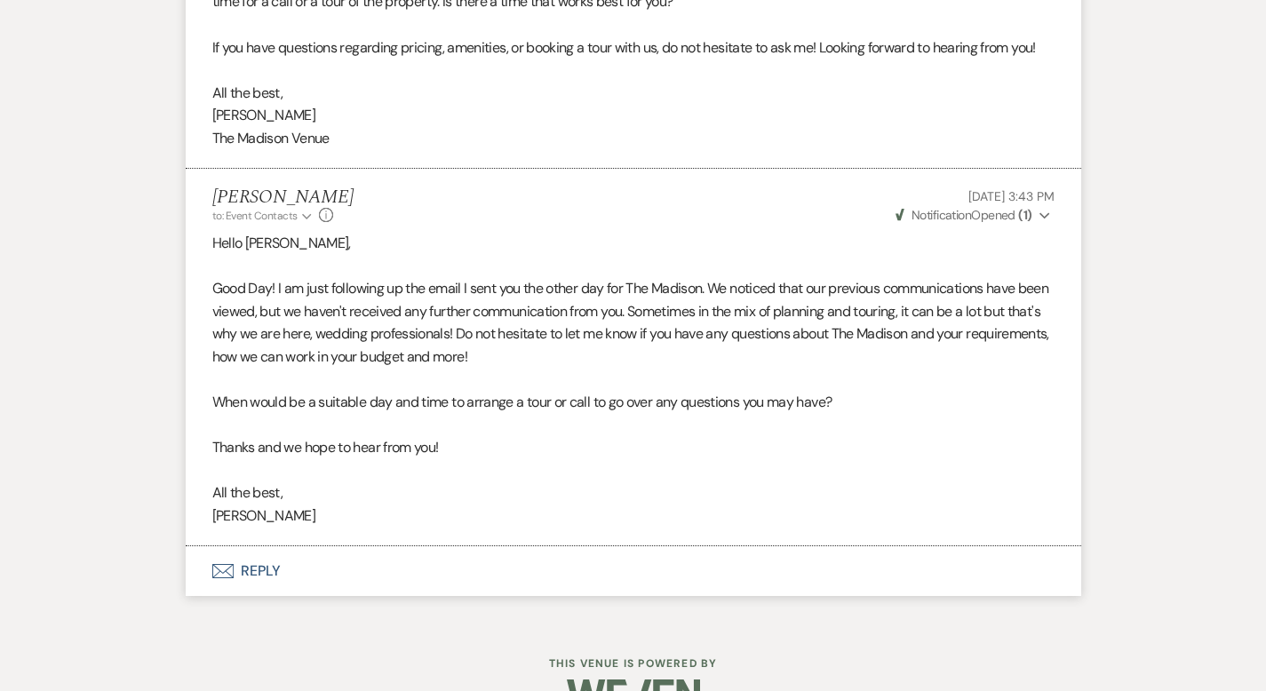
click at [186, 546] on button "Envelope Reply" at bounding box center [633, 571] width 895 height 50
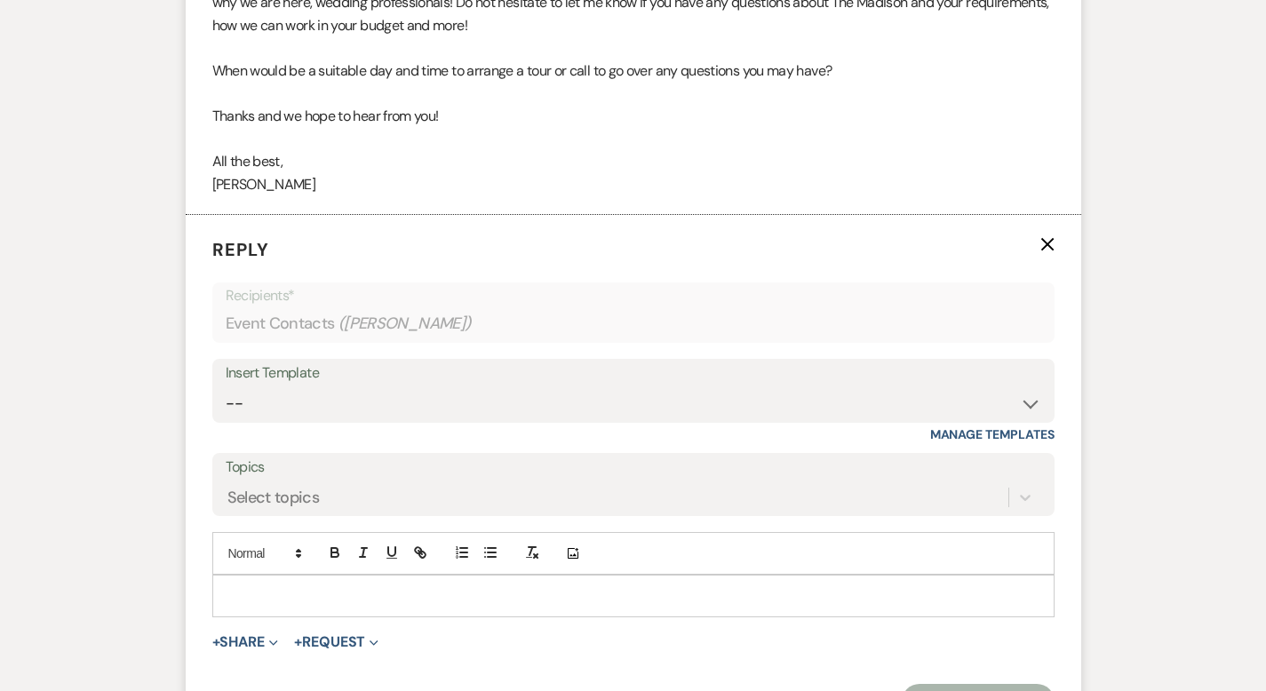
scroll to position [2705, 0]
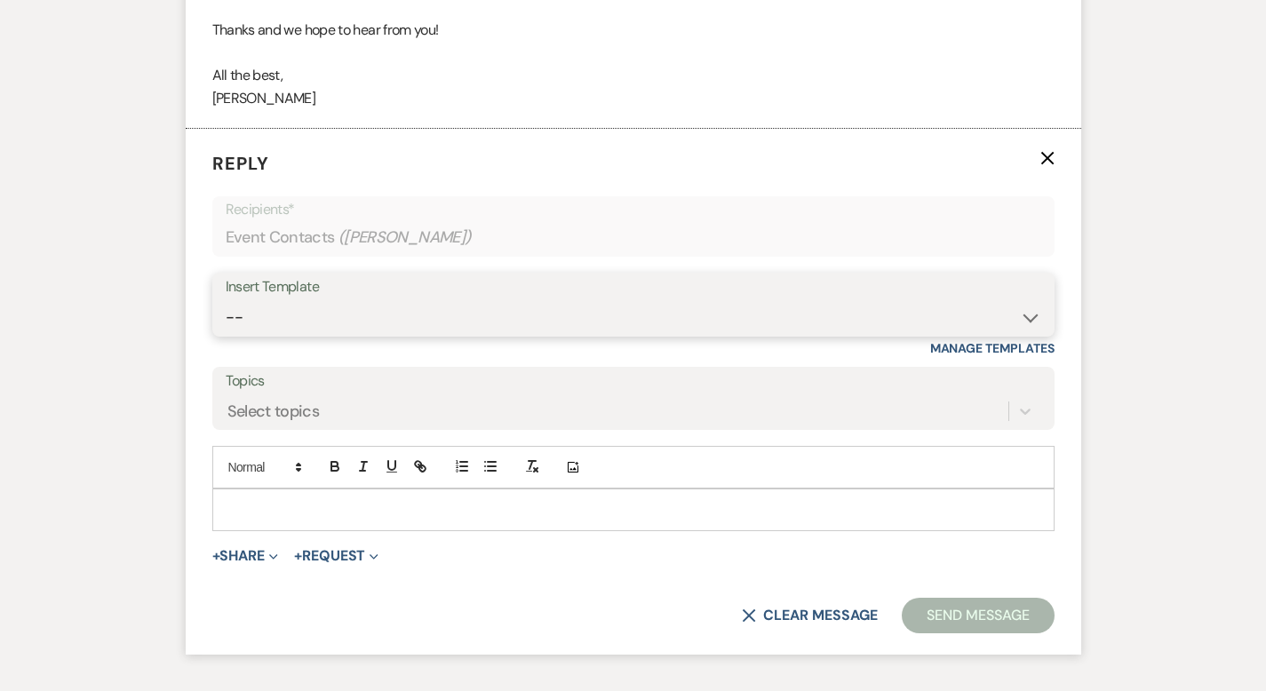
click at [248, 300] on select "-- Weven Planning Portal Introduction (Booked Events) Corporate Lead Follow Up …" at bounding box center [633, 317] width 815 height 35
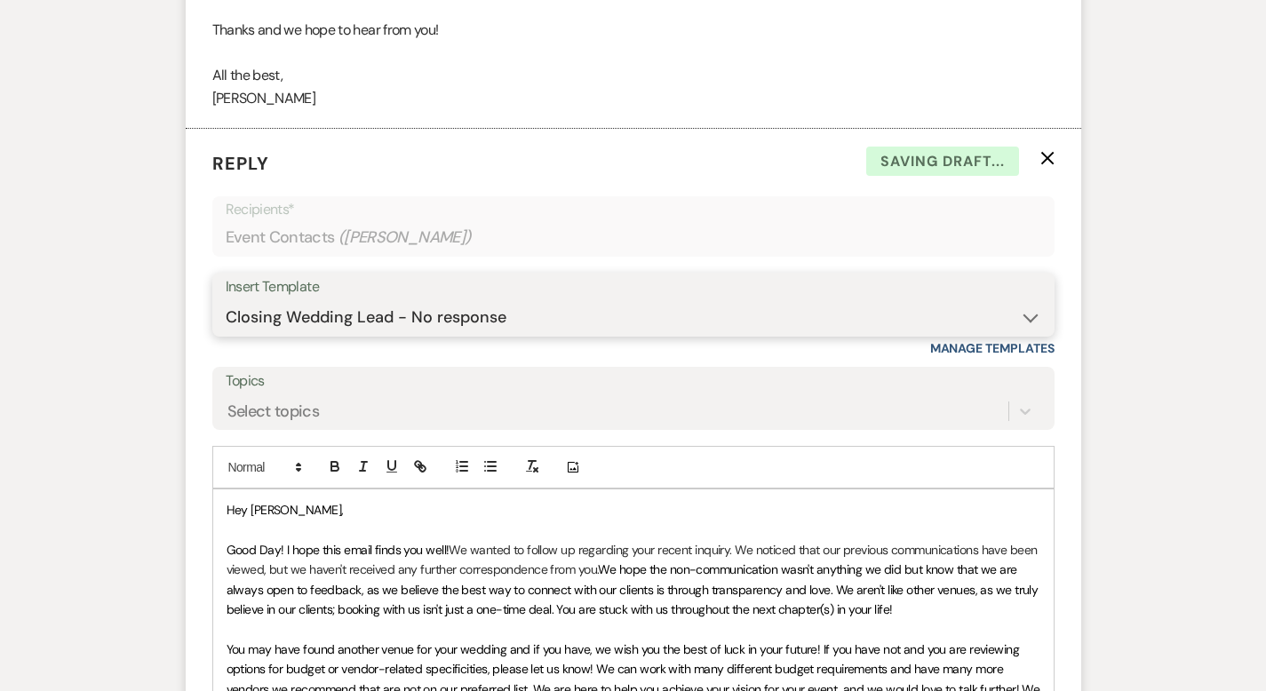
scroll to position [3143, 0]
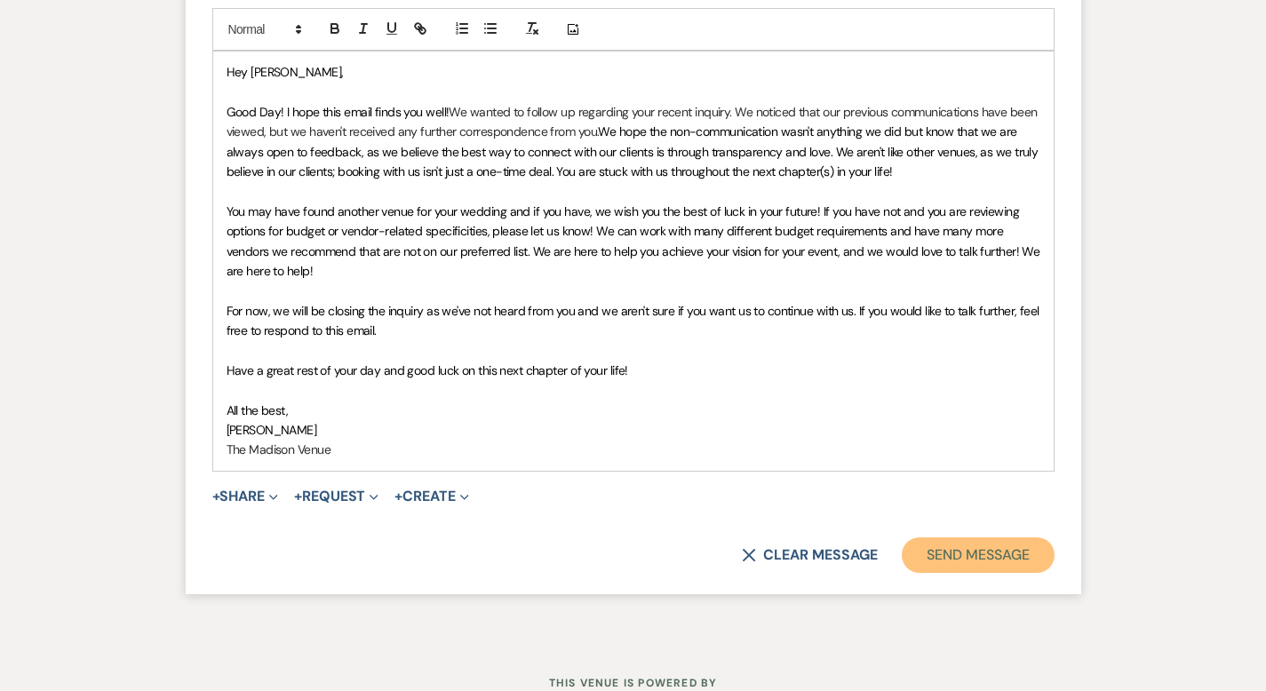
click at [1009, 537] on button "Send Message" at bounding box center [978, 555] width 152 height 36
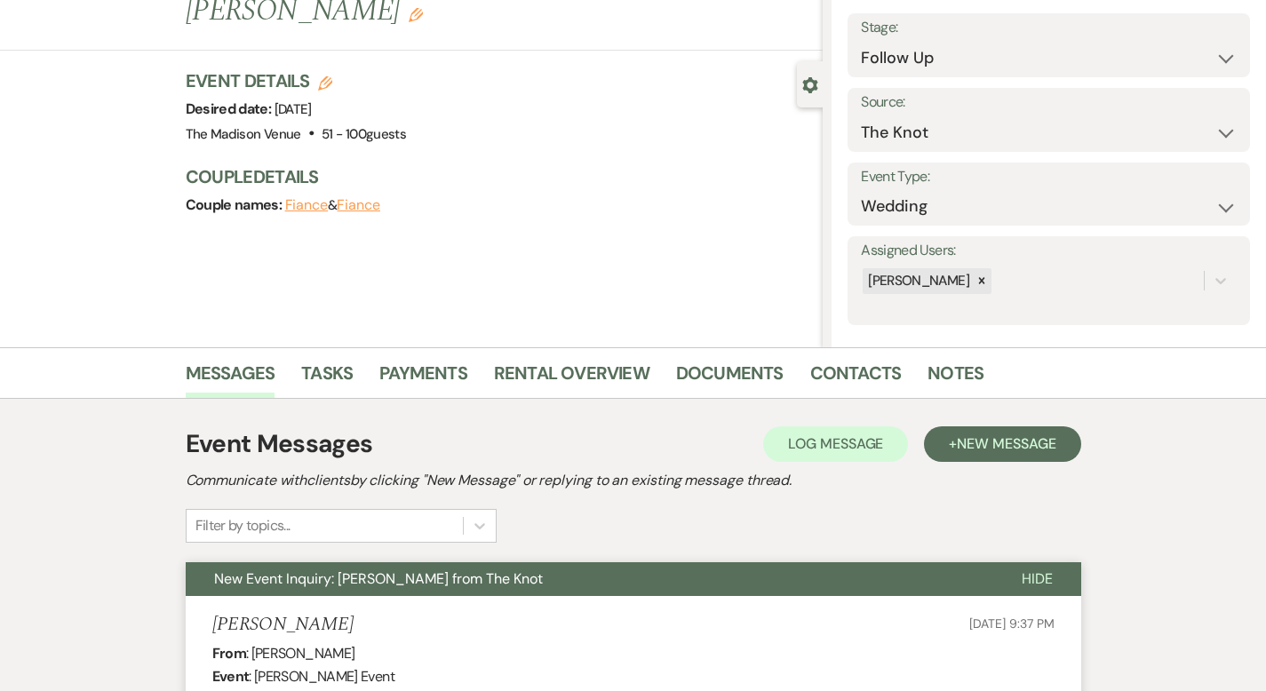
scroll to position [0, 0]
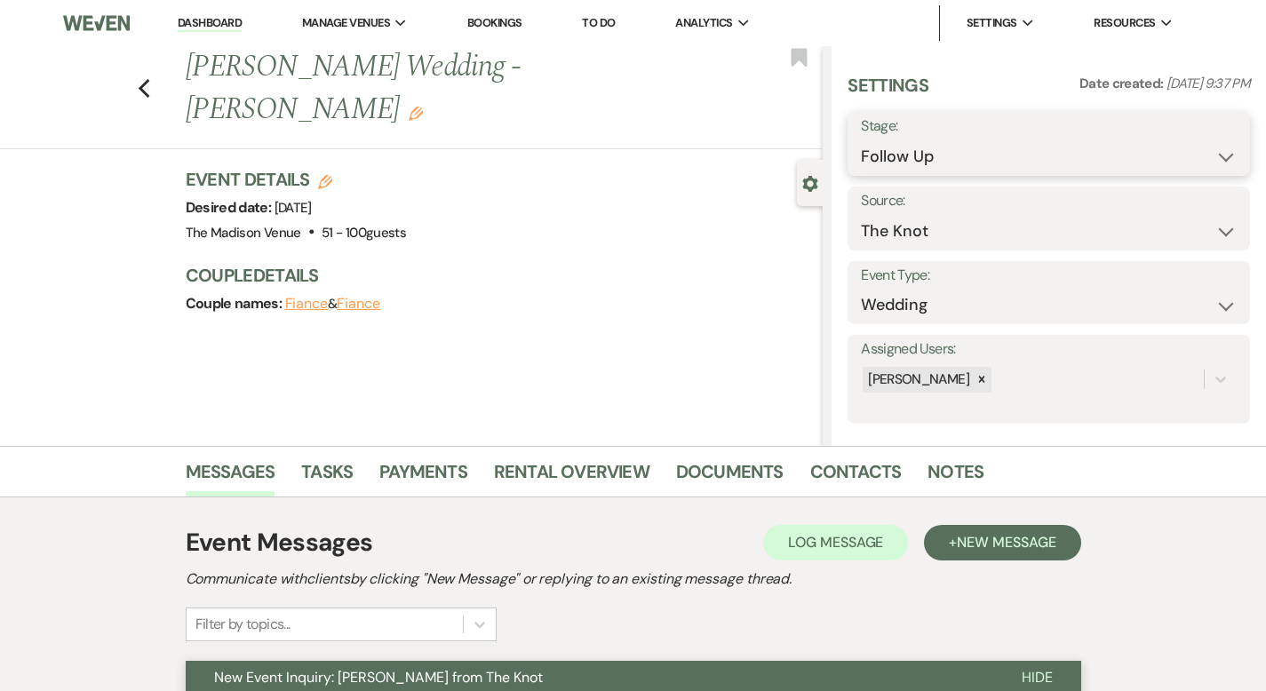
click at [970, 162] on select "Inquiry Follow Up Tour Requested Tour Confirmed Toured Proposal Sent Booked Lost" at bounding box center [1049, 156] width 376 height 35
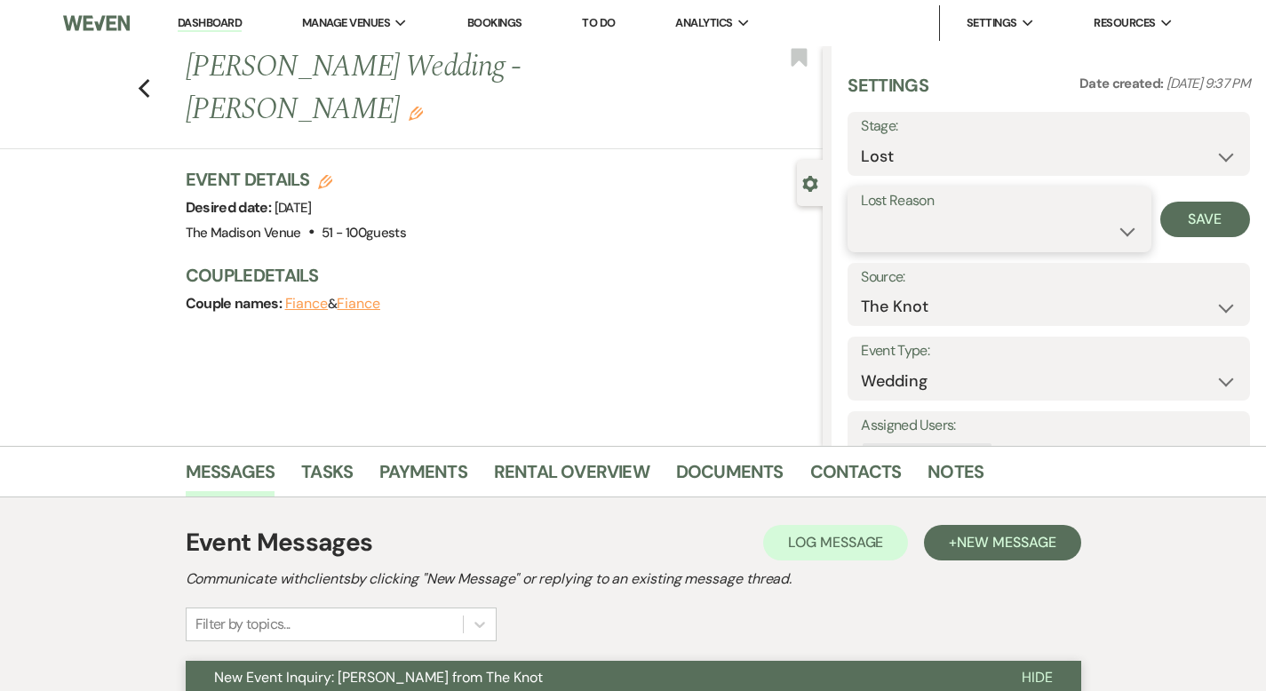
click at [968, 239] on select "Booked Elsewhere Budget Date Unavailable No Response Not a Good Match Capacity …" at bounding box center [999, 231] width 276 height 35
click at [1197, 233] on button "Save" at bounding box center [1205, 220] width 90 height 36
click at [138, 78] on icon "Previous" at bounding box center [144, 88] width 13 height 21
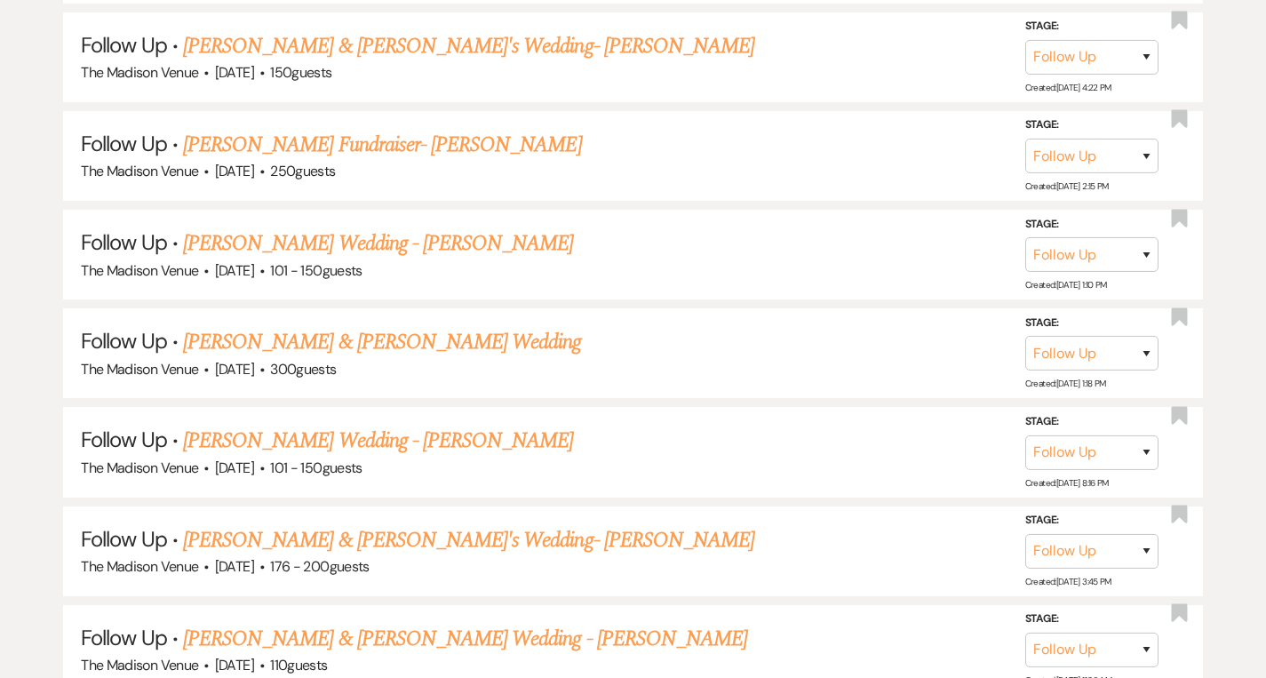
scroll to position [3760, 0]
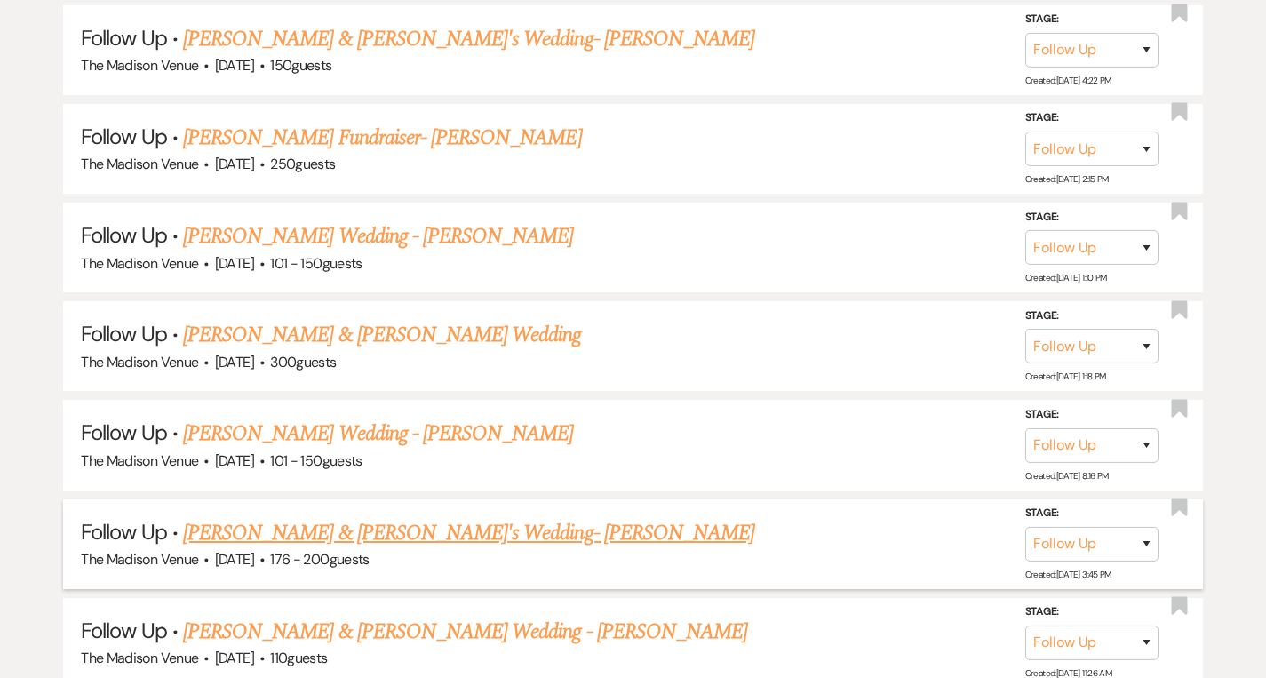
click at [505, 517] on link "[PERSON_NAME] & [PERSON_NAME]'s Wedding- [PERSON_NAME]" at bounding box center [468, 533] width 571 height 32
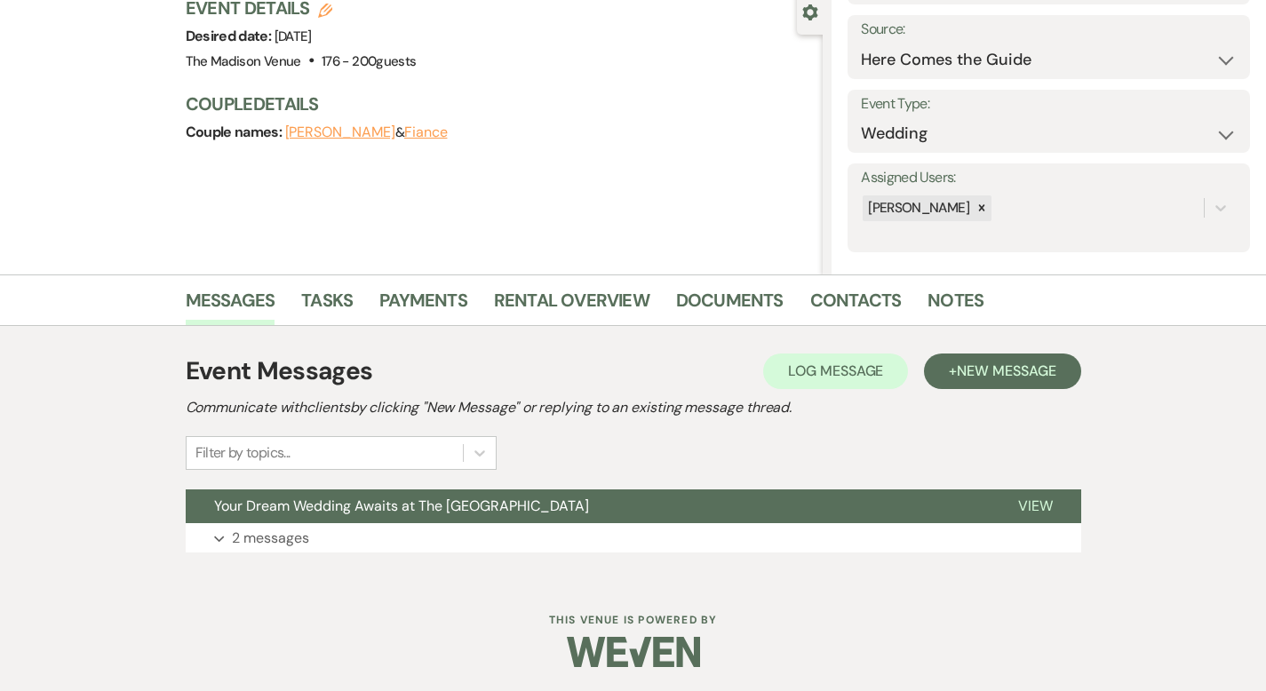
scroll to position [174, 0]
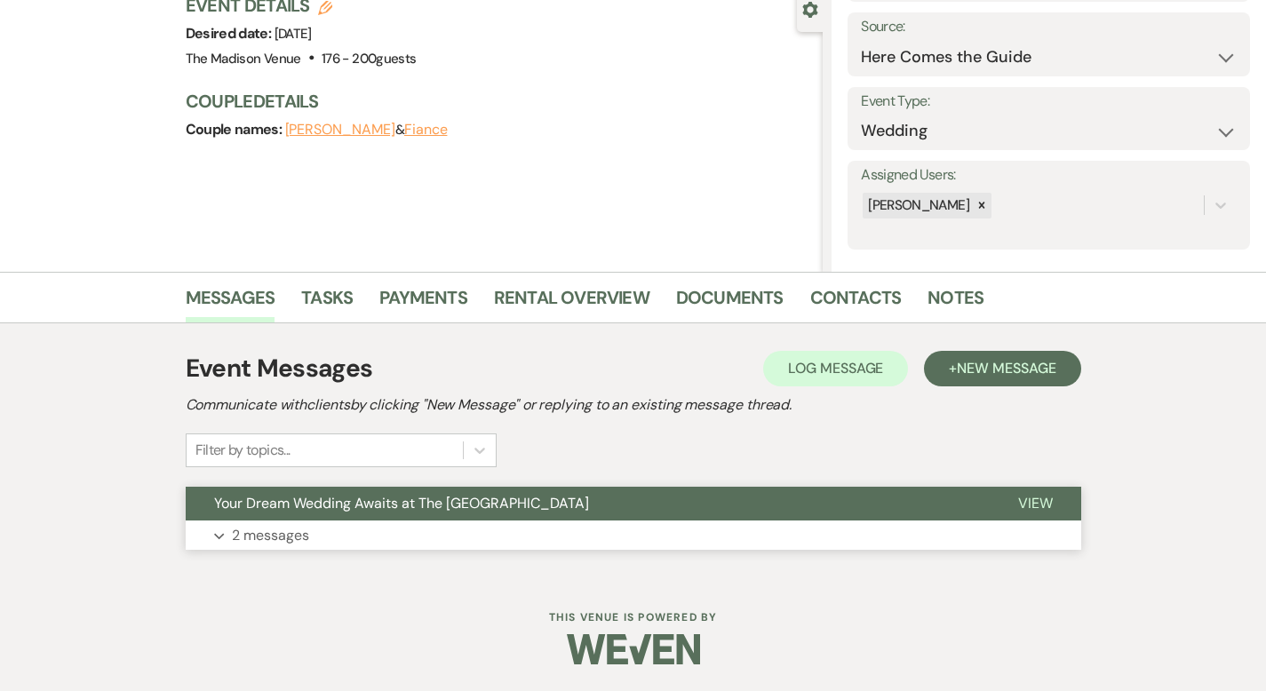
click at [1053, 497] on span "View" at bounding box center [1035, 503] width 35 height 19
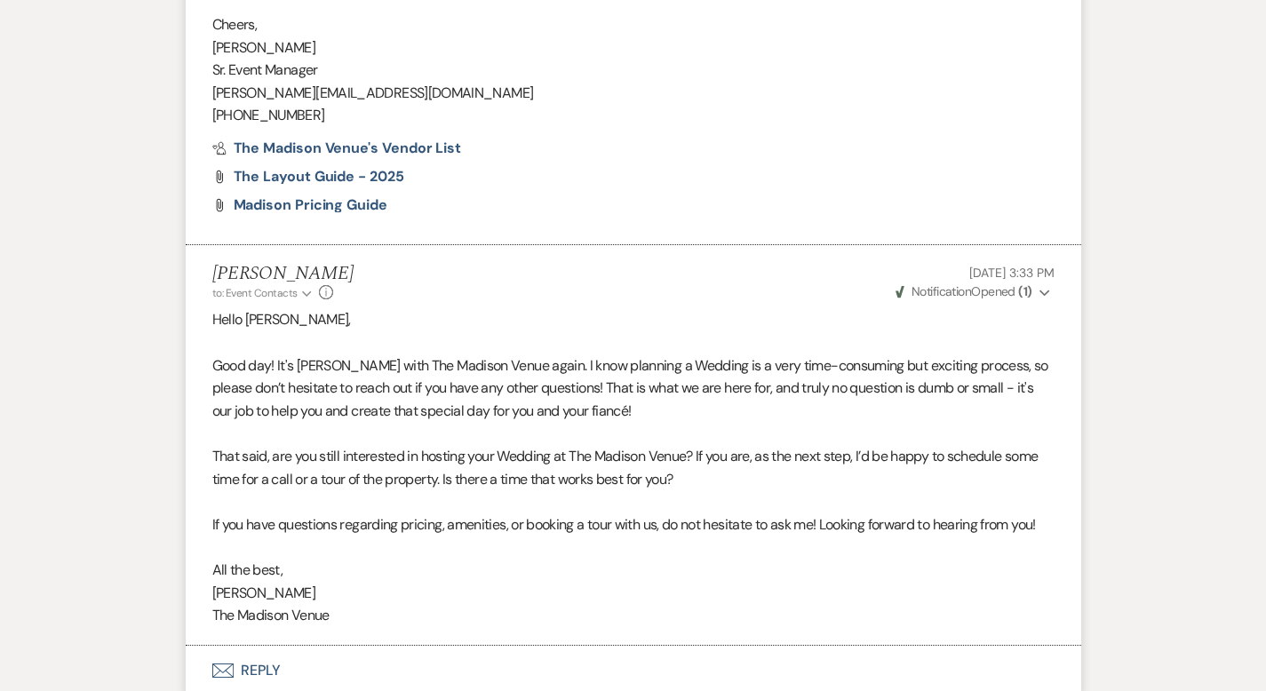
scroll to position [2189, 0]
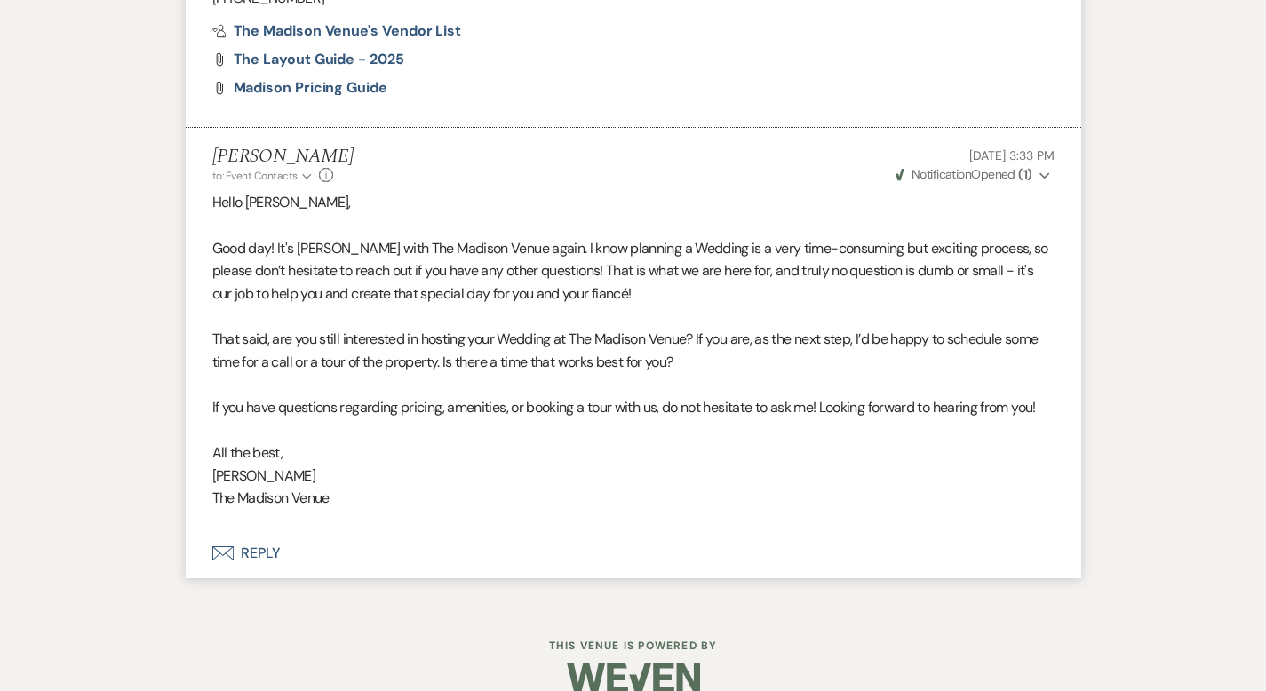
click at [187, 530] on button "Envelope Reply" at bounding box center [633, 554] width 895 height 50
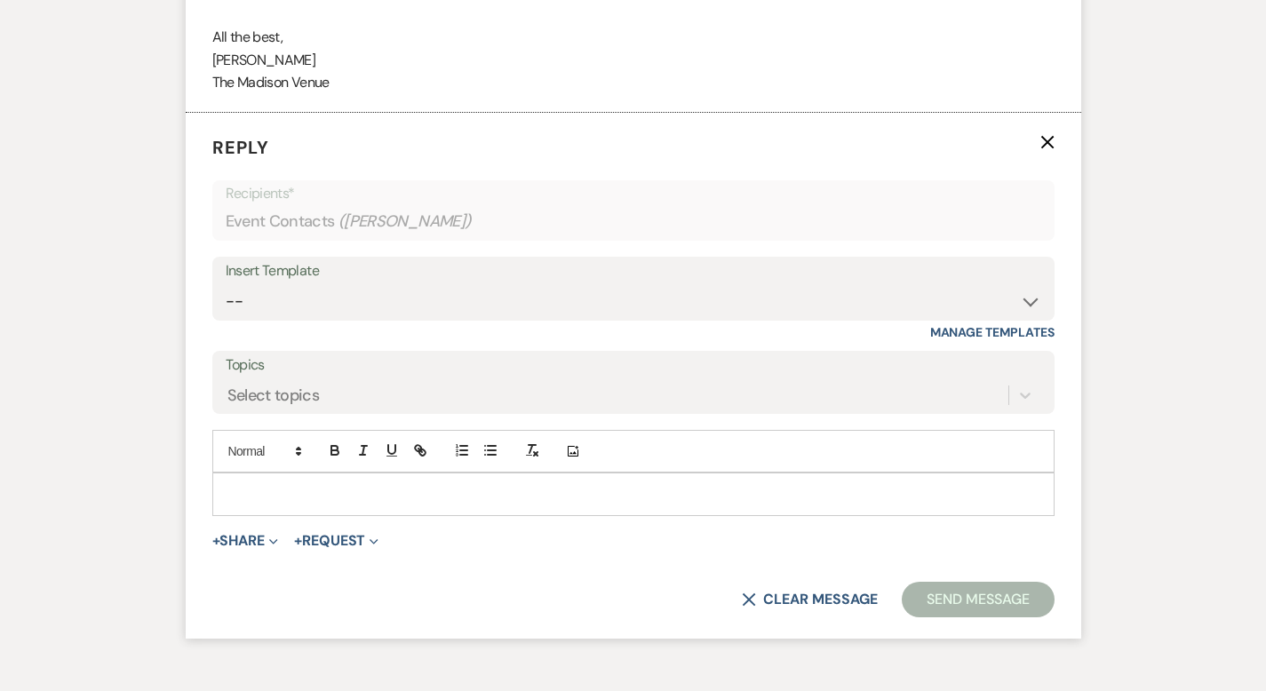
scroll to position [2612, 0]
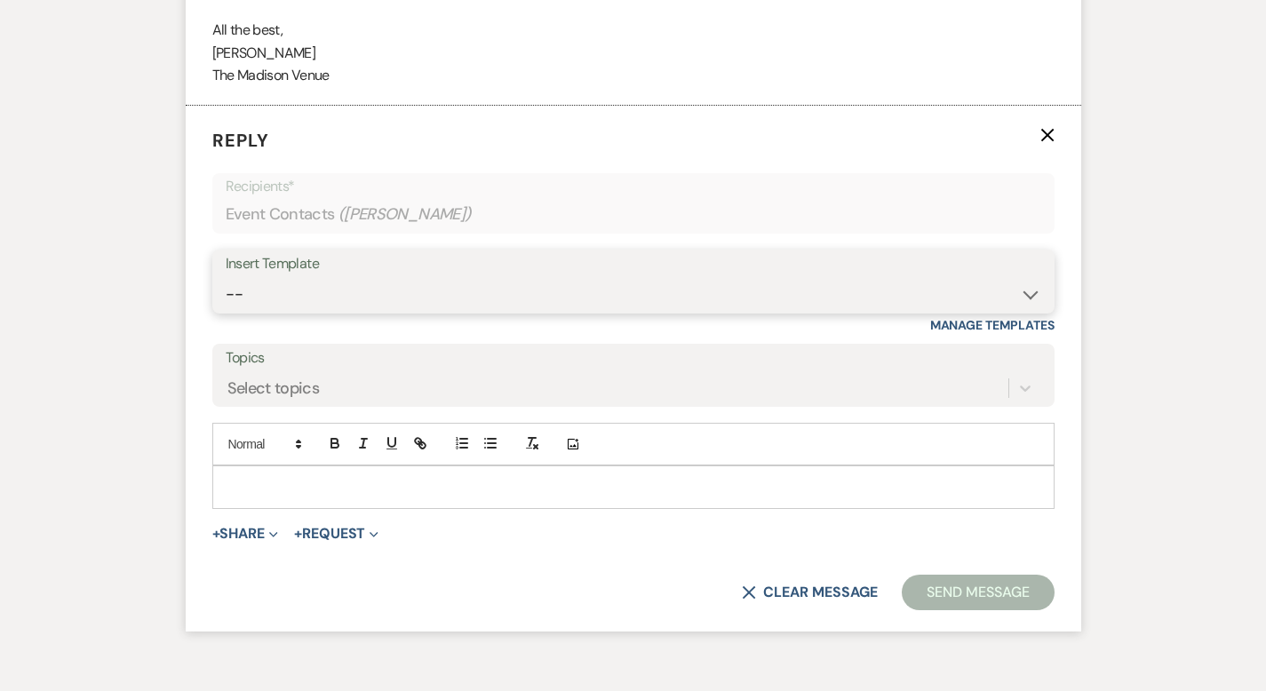
click at [346, 277] on select "-- Weven Planning Portal Introduction (Booked Events) Corporate Lead Follow Up …" at bounding box center [633, 294] width 815 height 35
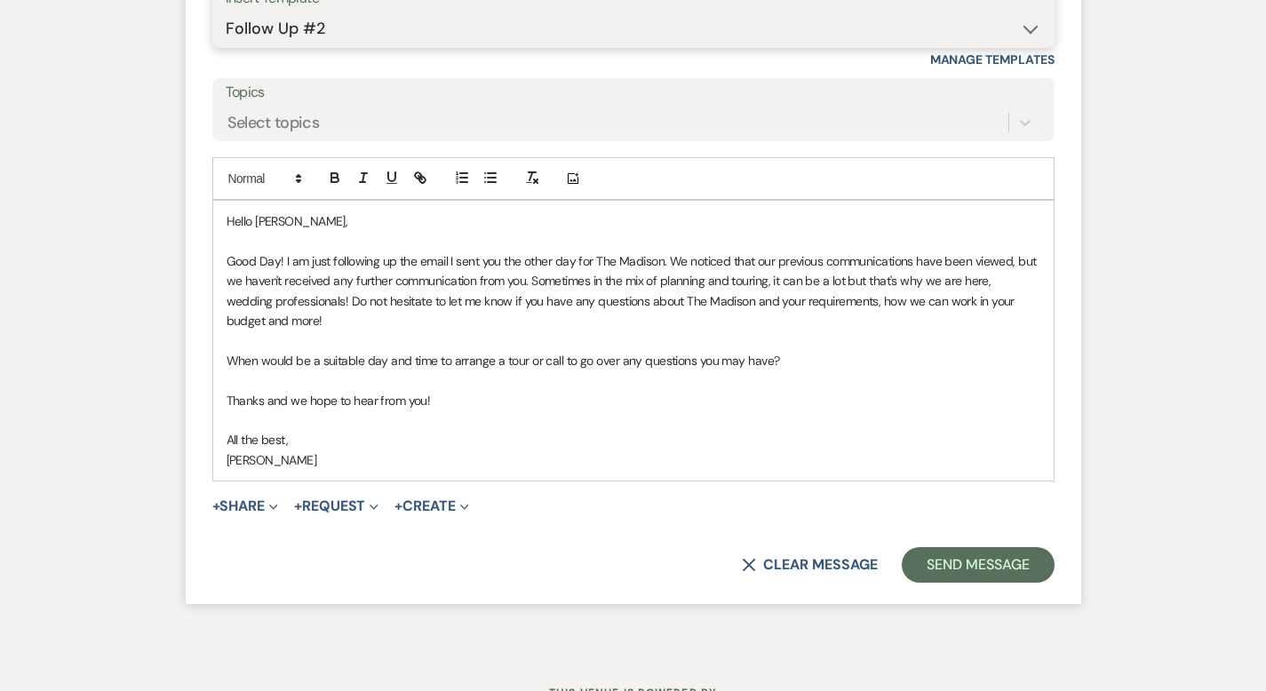
scroll to position [2878, 0]
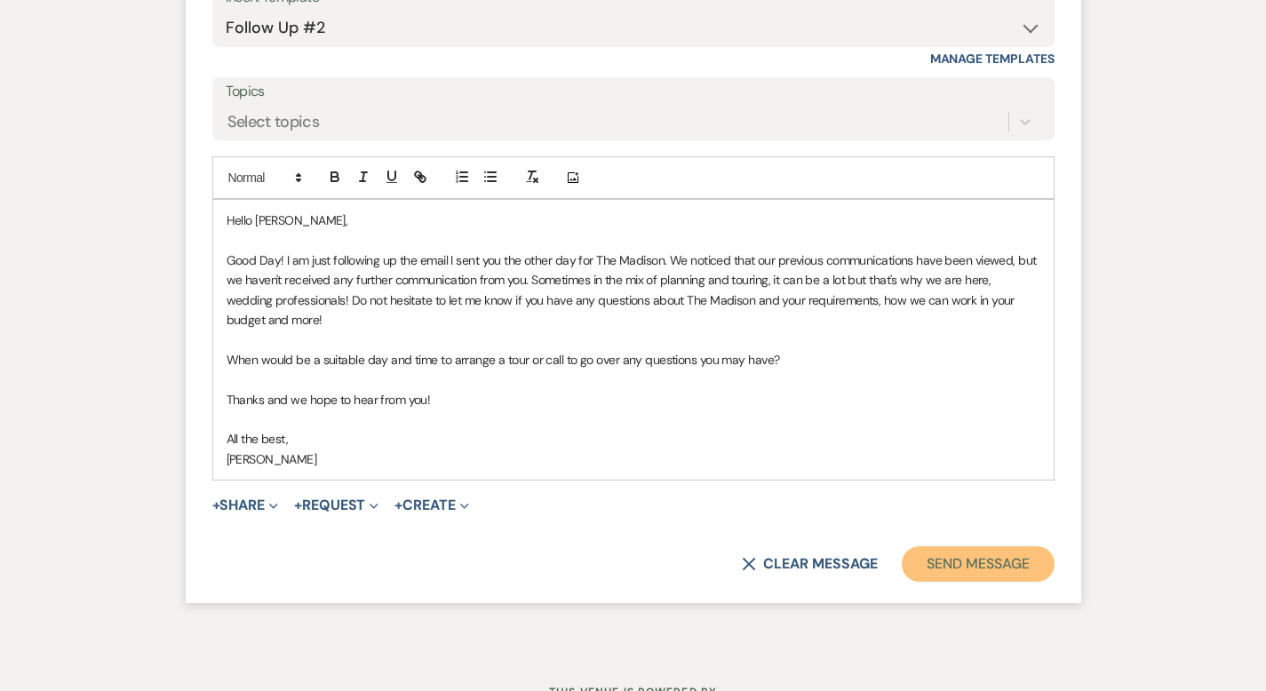
click at [1051, 546] on button "Send Message" at bounding box center [978, 564] width 152 height 36
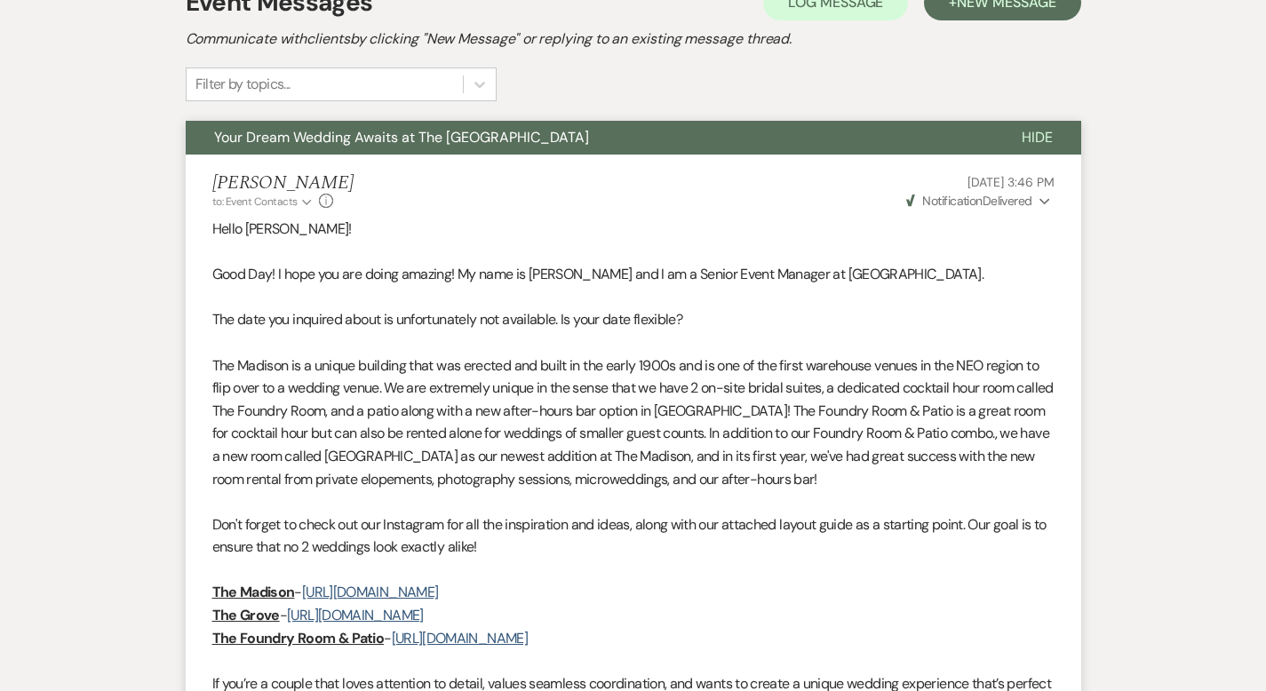
scroll to position [0, 0]
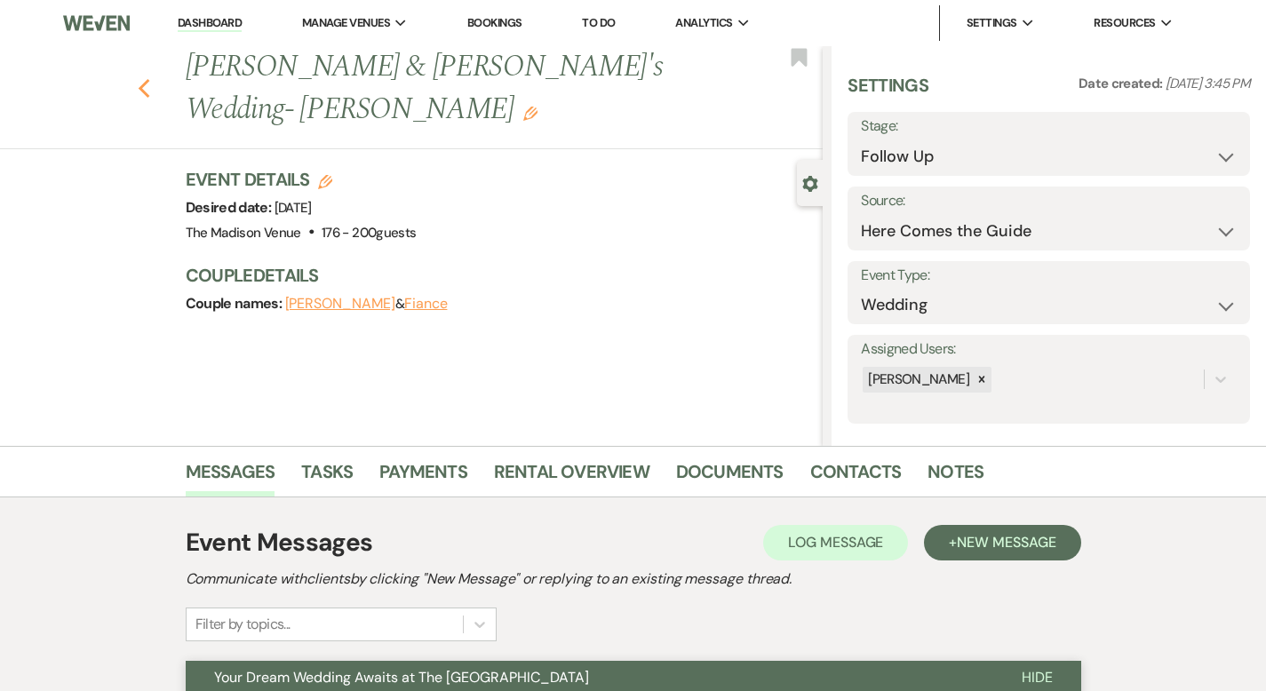
click at [138, 79] on use "button" at bounding box center [144, 89] width 12 height 20
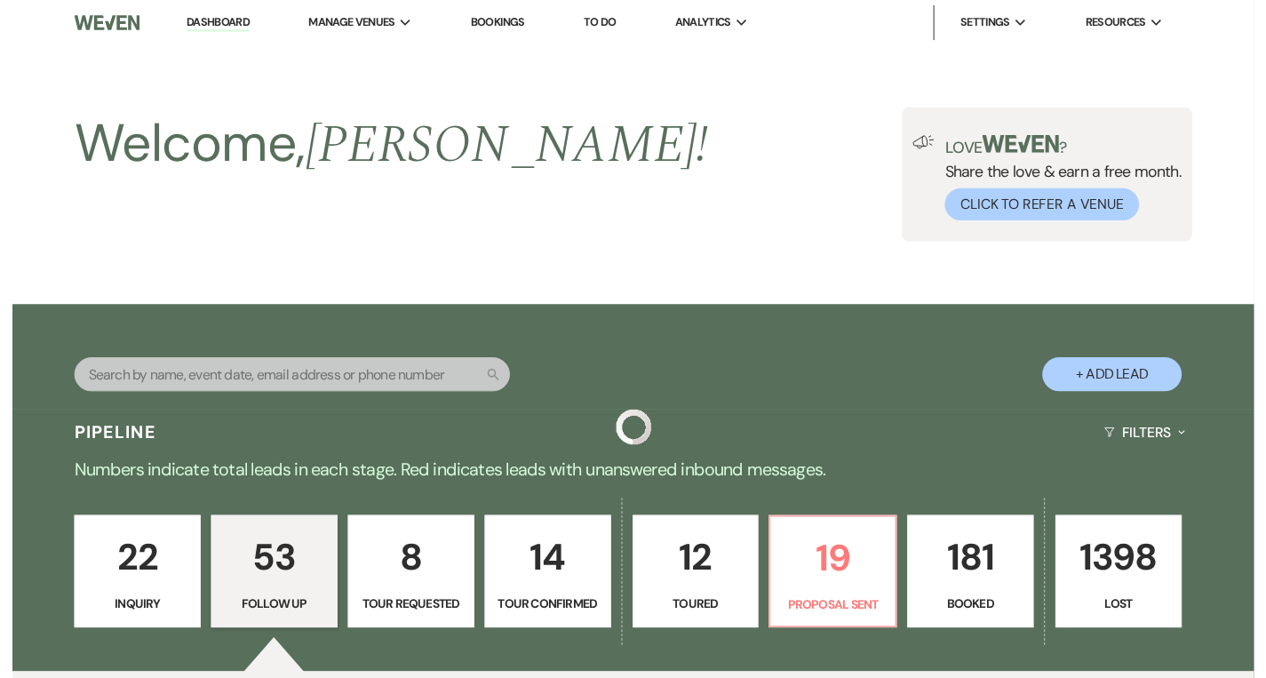
scroll to position [3760, 0]
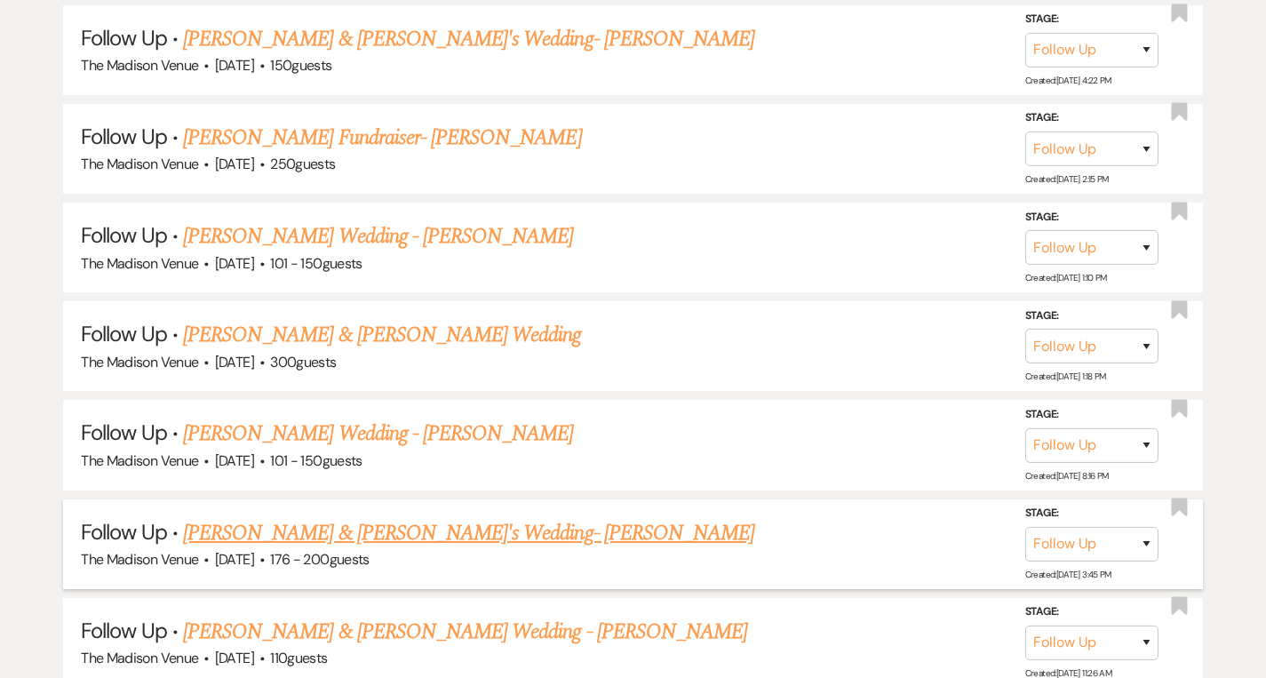
click at [464, 517] on link "[PERSON_NAME] & [PERSON_NAME]'s Wedding- [PERSON_NAME]" at bounding box center [468, 533] width 571 height 32
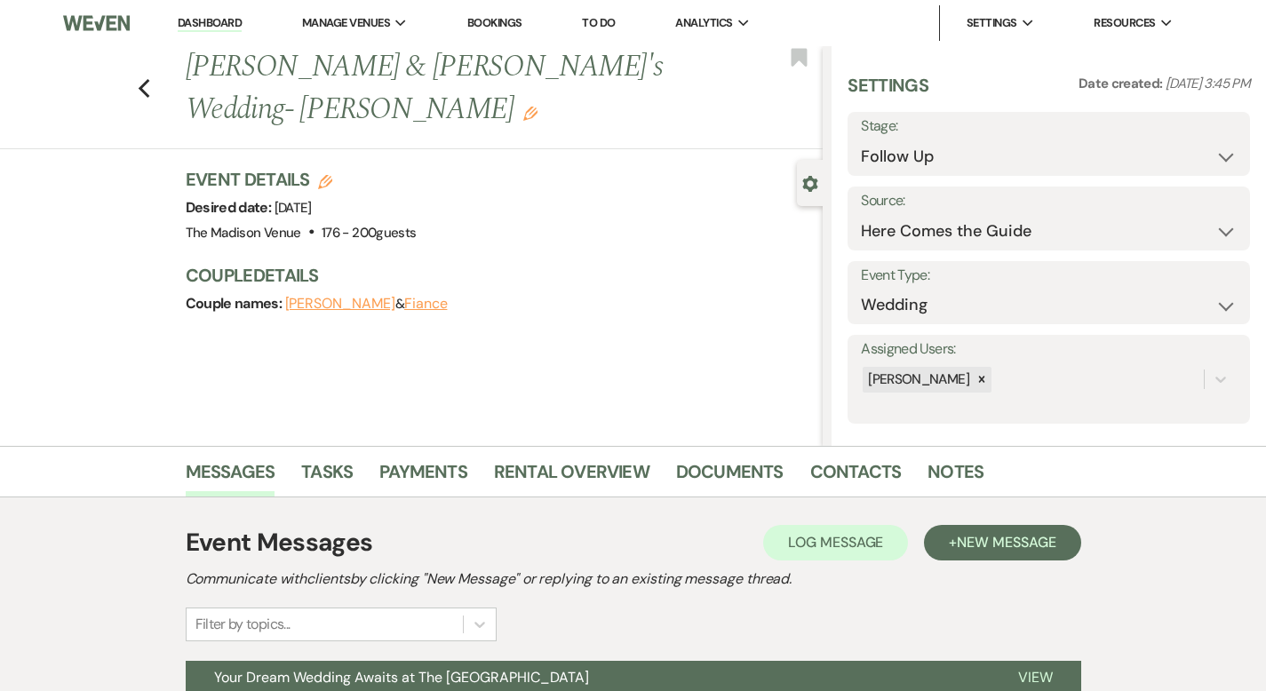
click at [96, 72] on div "Previous [PERSON_NAME] & [PERSON_NAME]'s Wedding- [PERSON_NAME] Edit Bookmark" at bounding box center [406, 97] width 831 height 103
click at [138, 79] on use "button" at bounding box center [144, 89] width 12 height 20
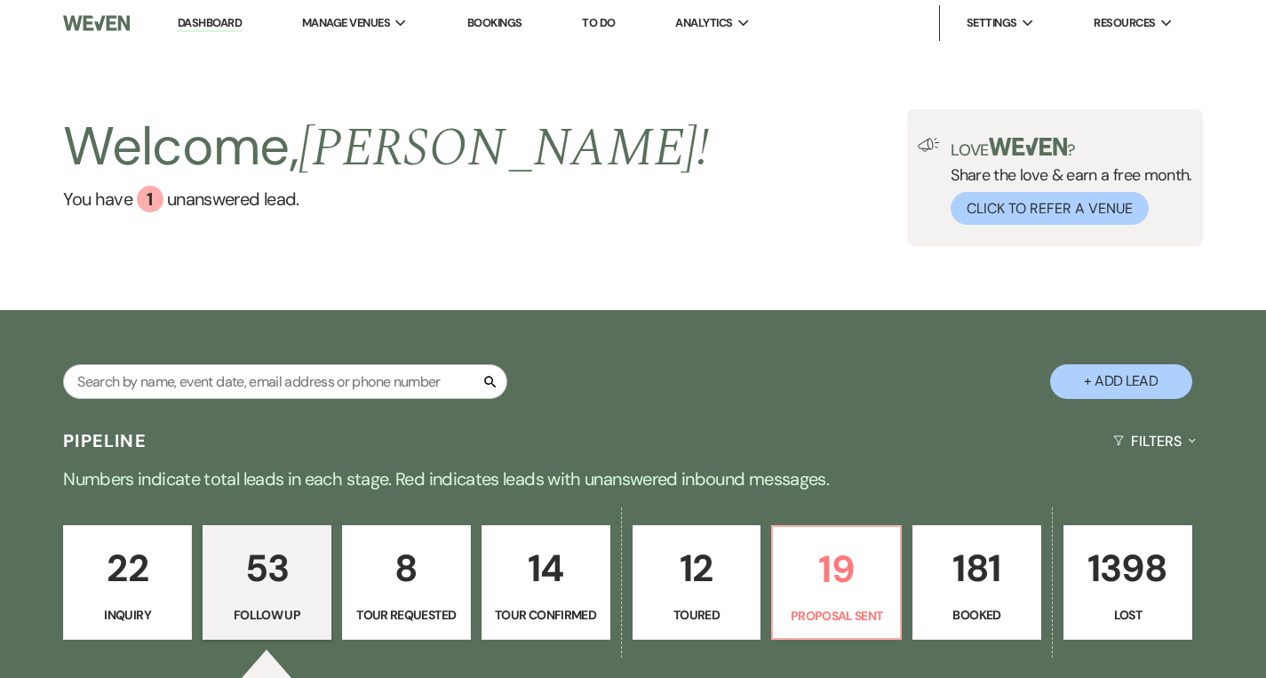
click at [203, 17] on link "Dashboard" at bounding box center [210, 23] width 64 height 17
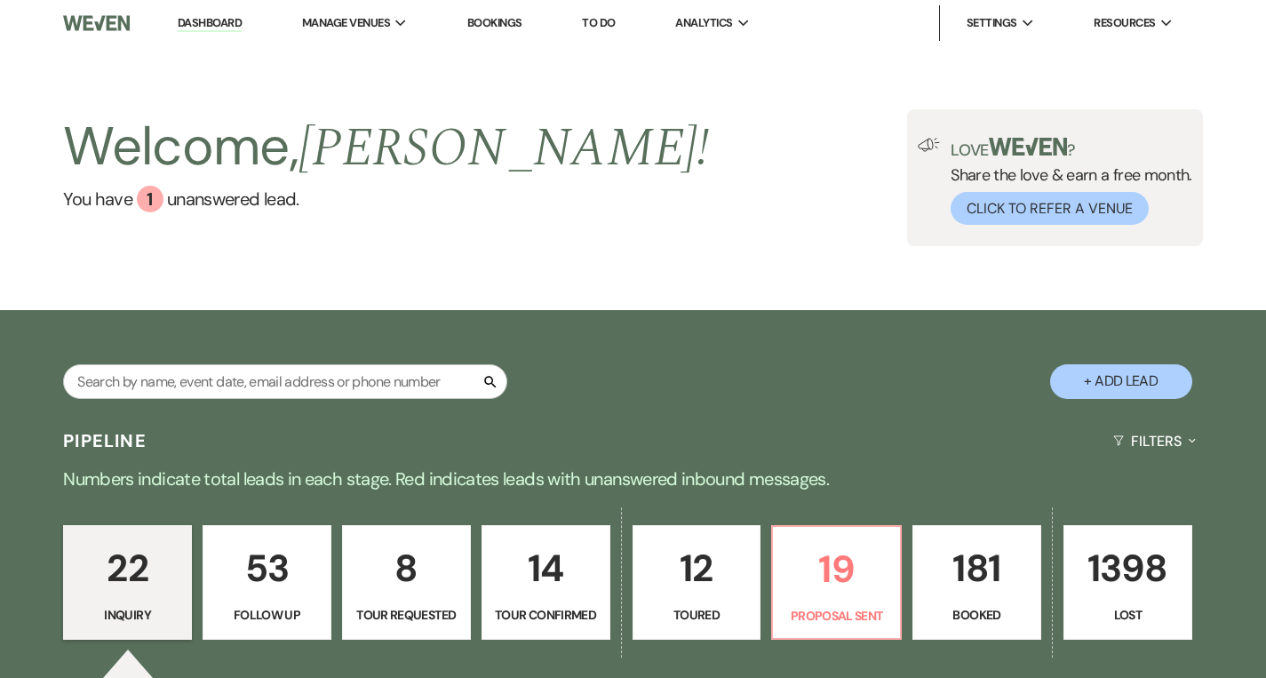
click at [203, 20] on link "Dashboard" at bounding box center [210, 23] width 64 height 17
click at [147, 195] on div "1" at bounding box center [150, 199] width 27 height 27
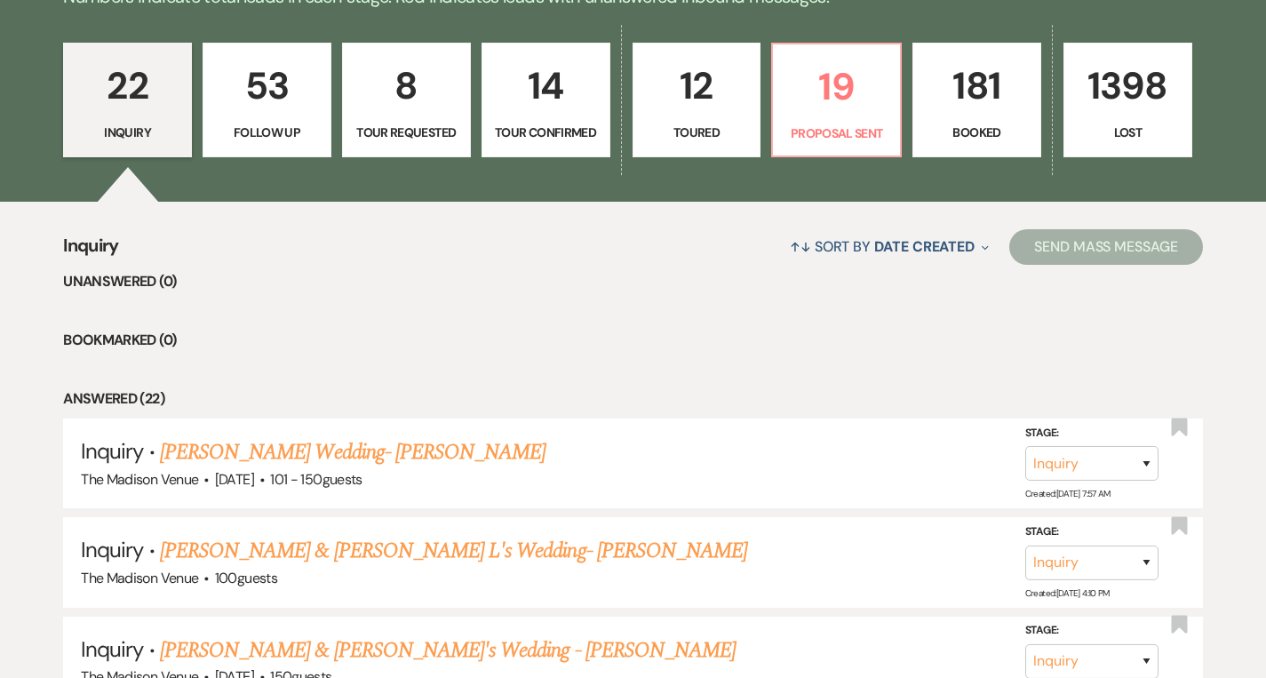
scroll to position [481, 0]
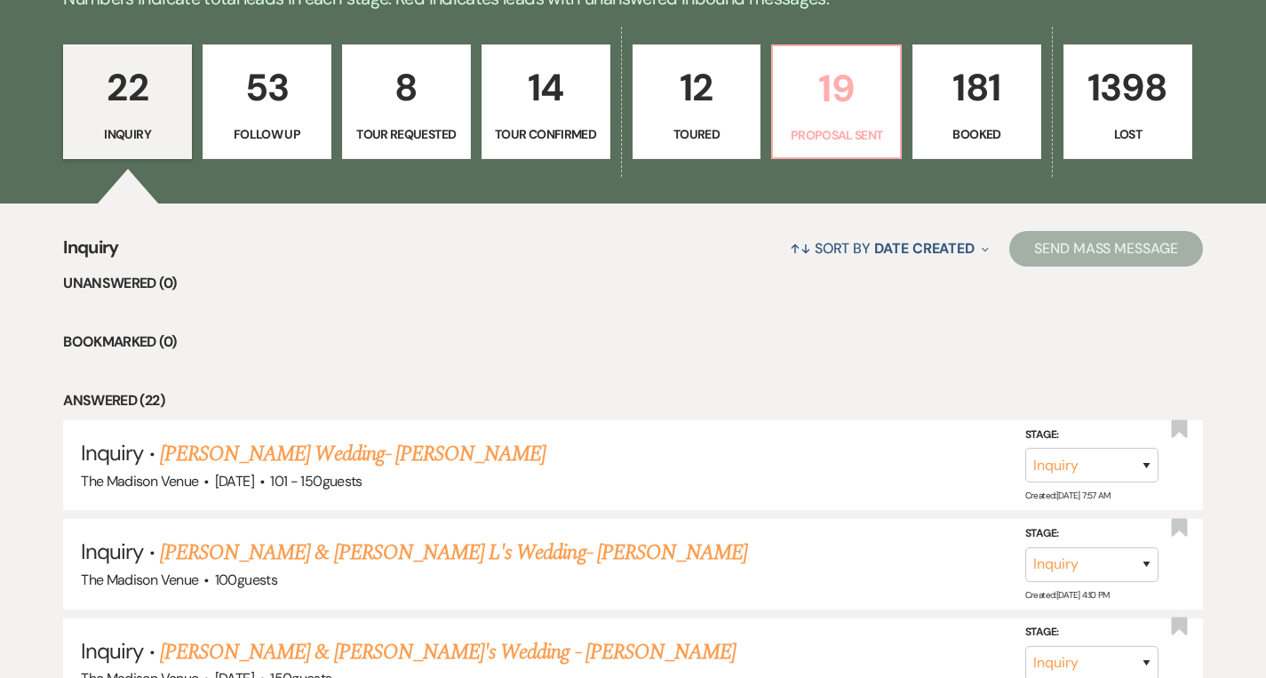
click at [840, 140] on p "Proposal Sent" at bounding box center [836, 135] width 106 height 20
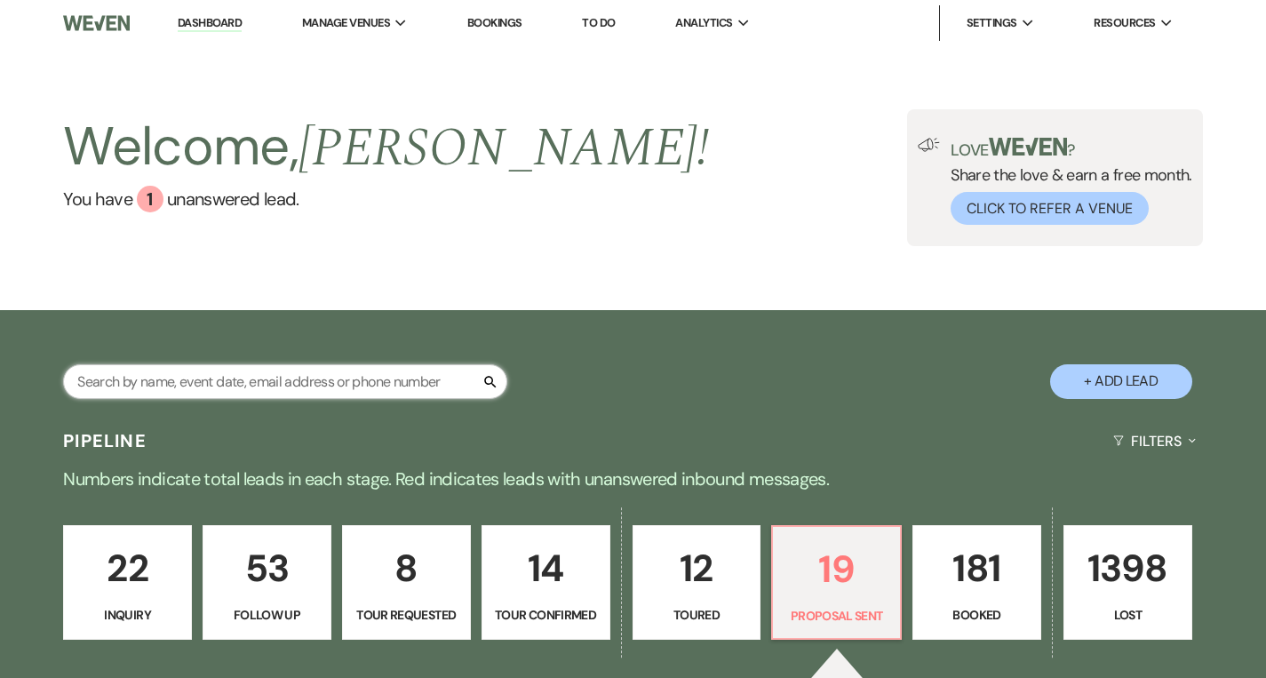
click at [287, 393] on input "text" at bounding box center [285, 381] width 444 height 35
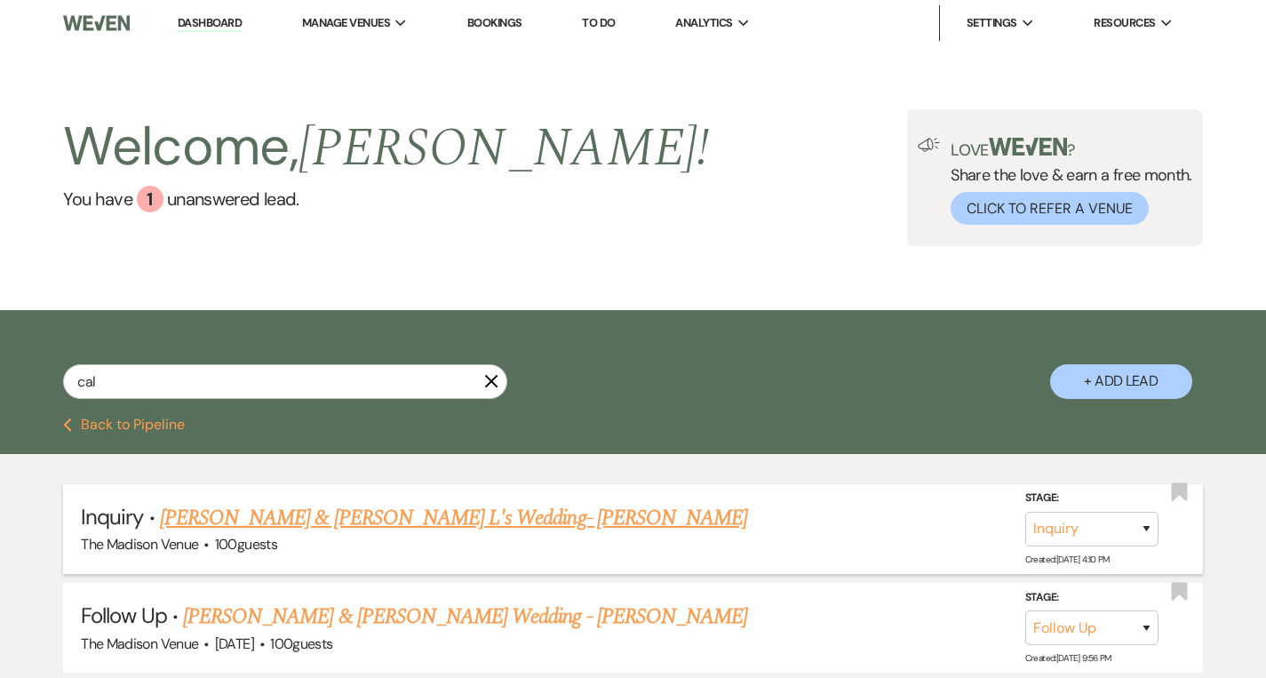
click at [338, 530] on link "[PERSON_NAME] & [PERSON_NAME] L's Wedding- [PERSON_NAME]" at bounding box center [453, 518] width 587 height 32
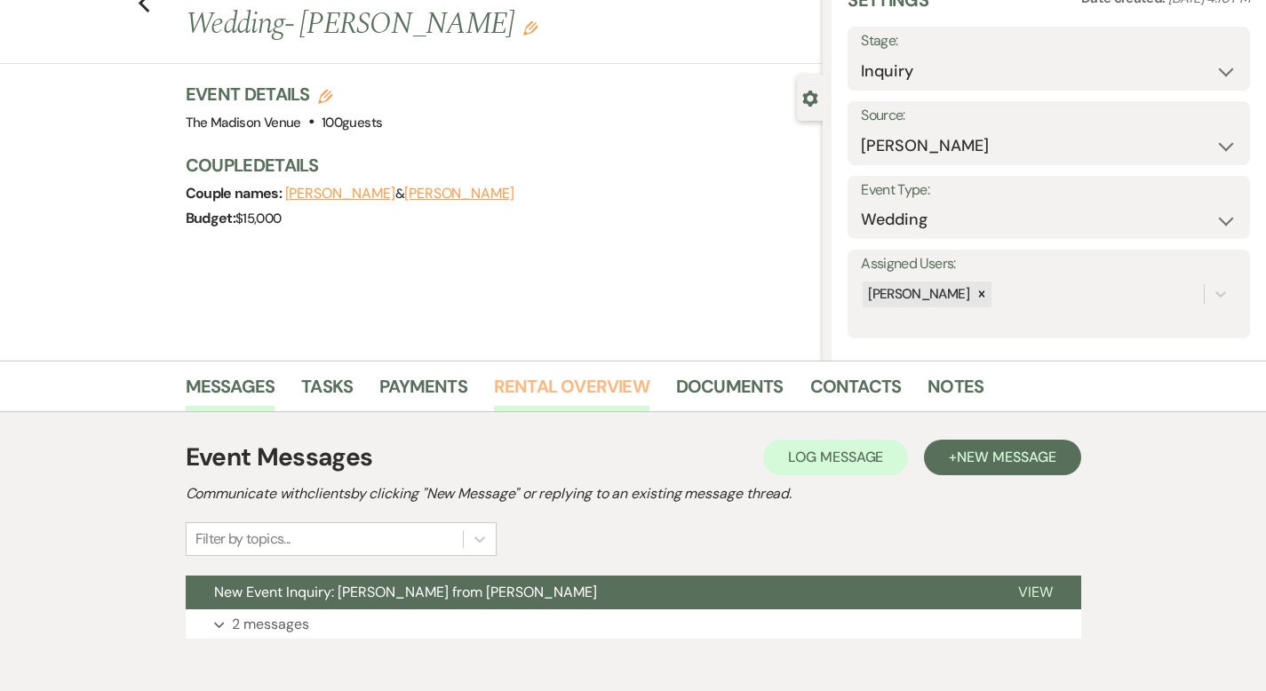
scroll to position [174, 0]
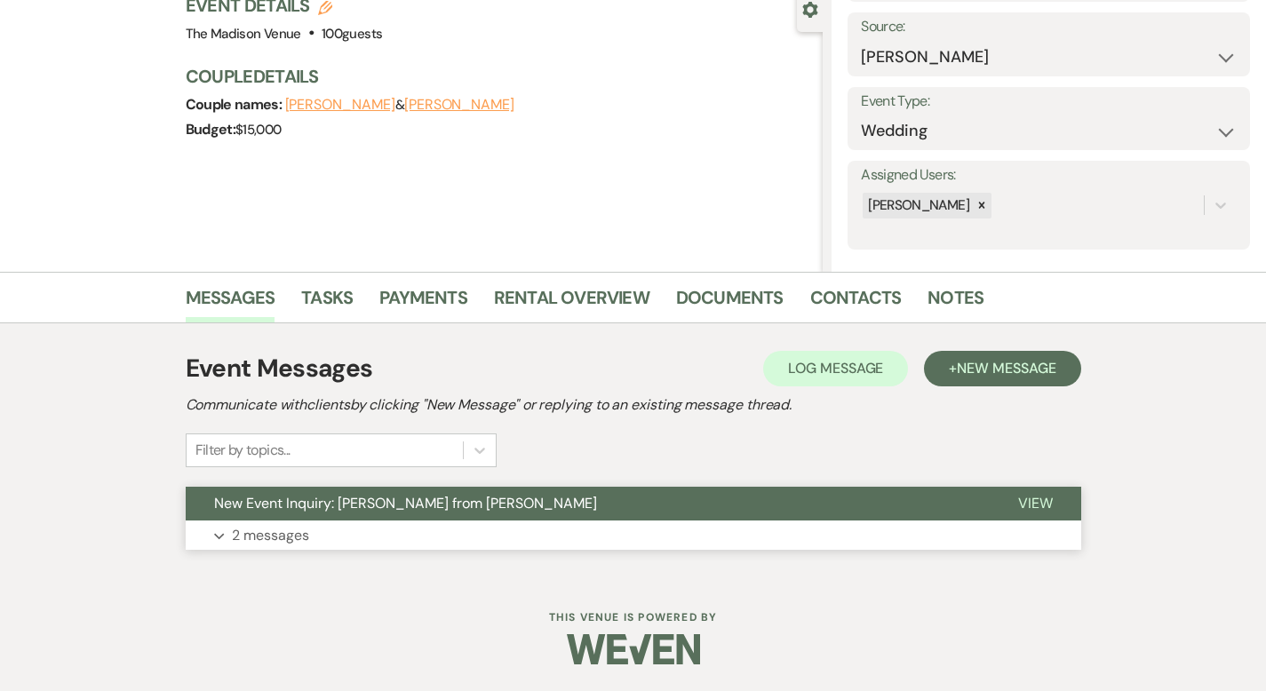
click at [1081, 490] on button "View" at bounding box center [1035, 504] width 91 height 34
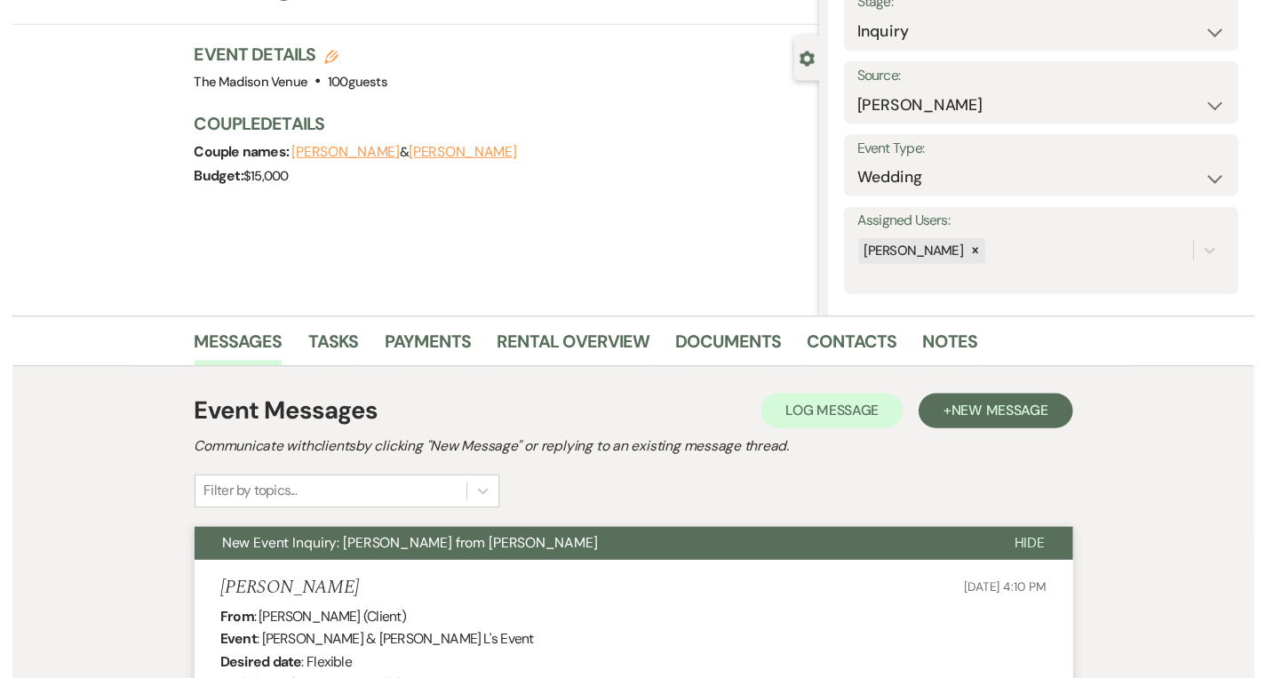
scroll to position [0, 0]
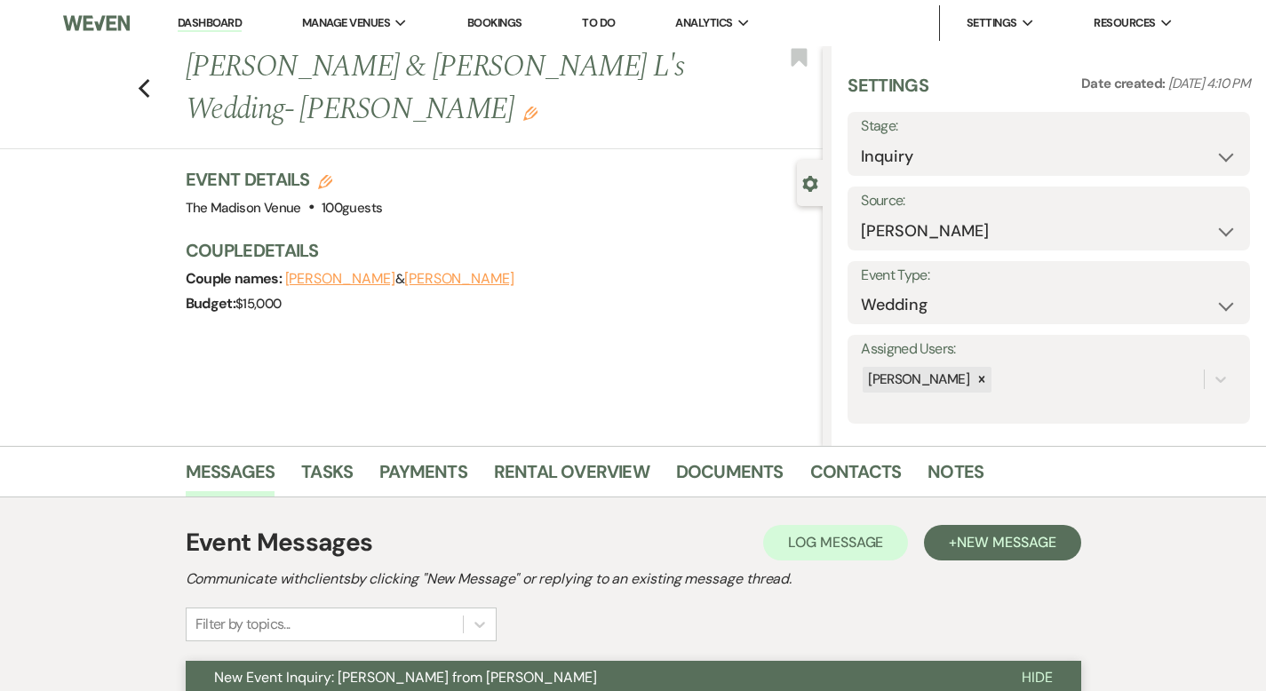
drag, startPoint x: 211, startPoint y: 20, endPoint x: 218, endPoint y: 36, distance: 17.2
click at [211, 20] on link "Dashboard" at bounding box center [210, 23] width 64 height 17
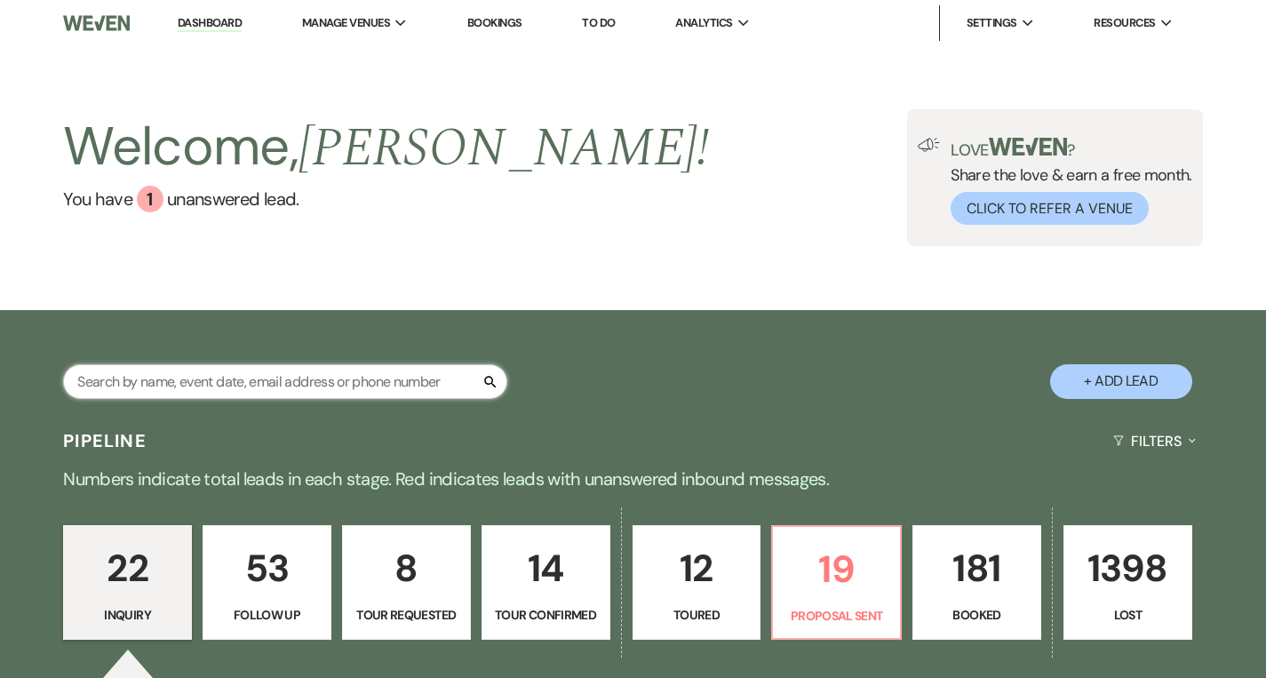
click at [214, 378] on input "text" at bounding box center [285, 381] width 444 height 35
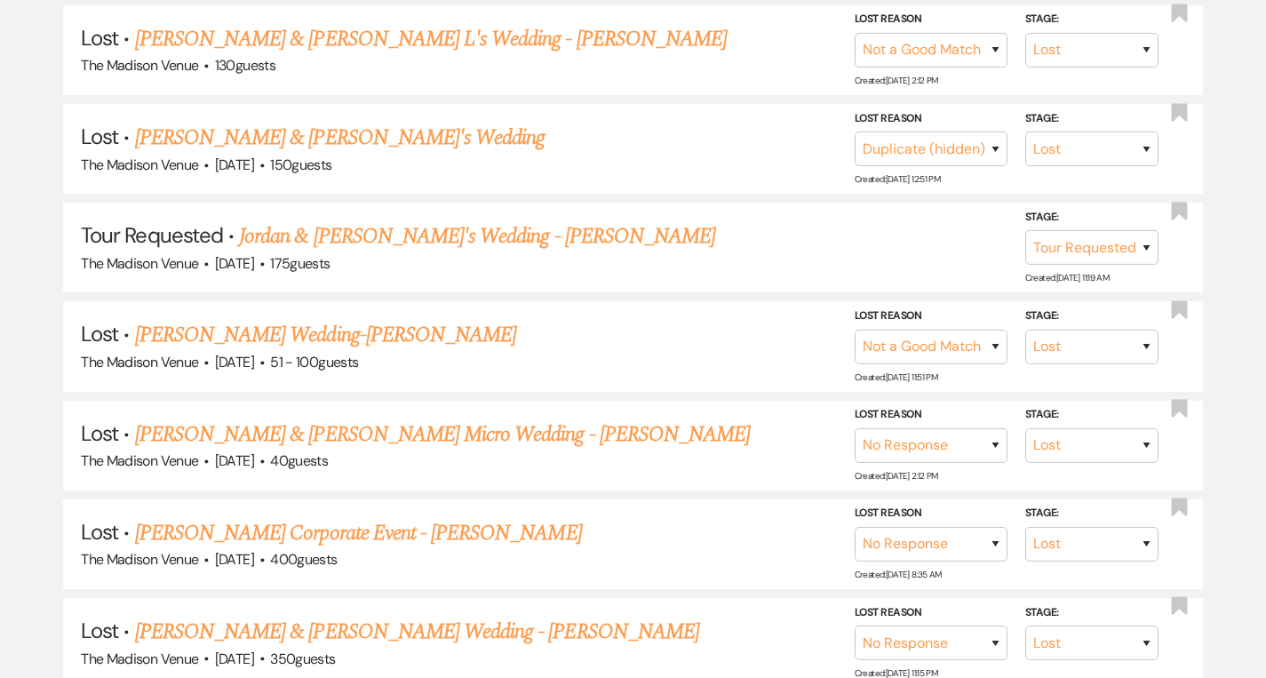
scroll to position [372, 0]
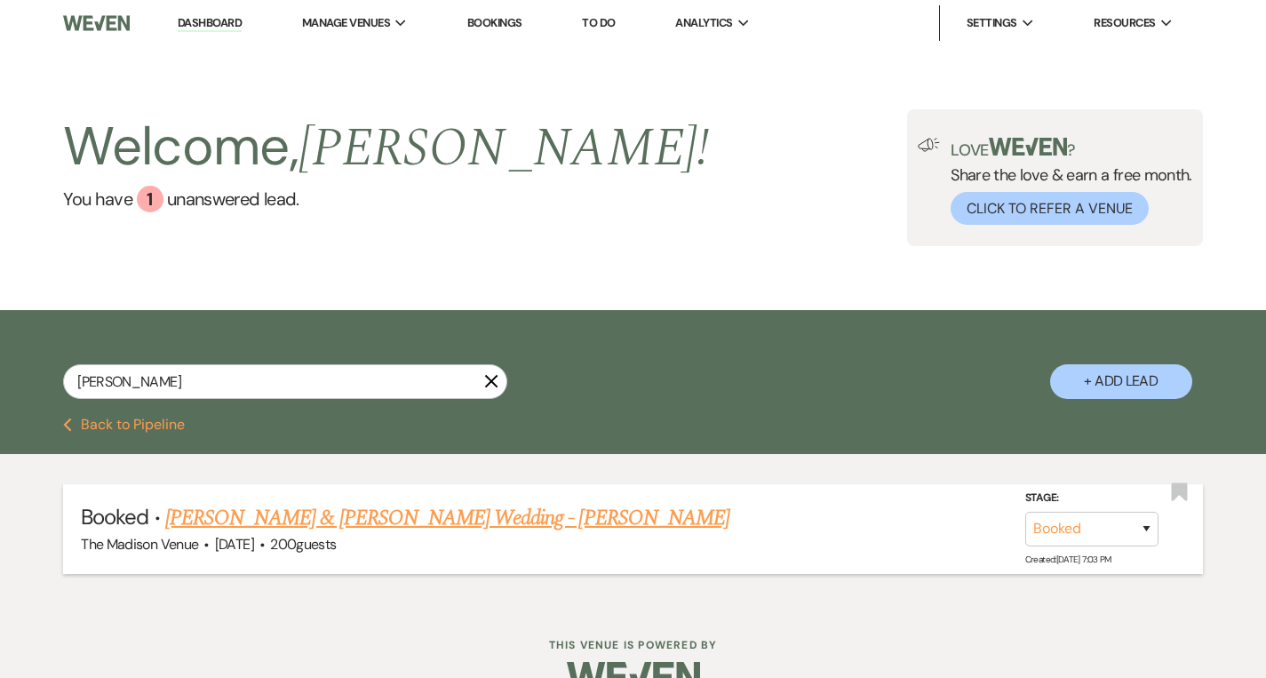
click at [263, 520] on link "[PERSON_NAME] & [PERSON_NAME] Wedding - [PERSON_NAME]" at bounding box center [447, 518] width 564 height 32
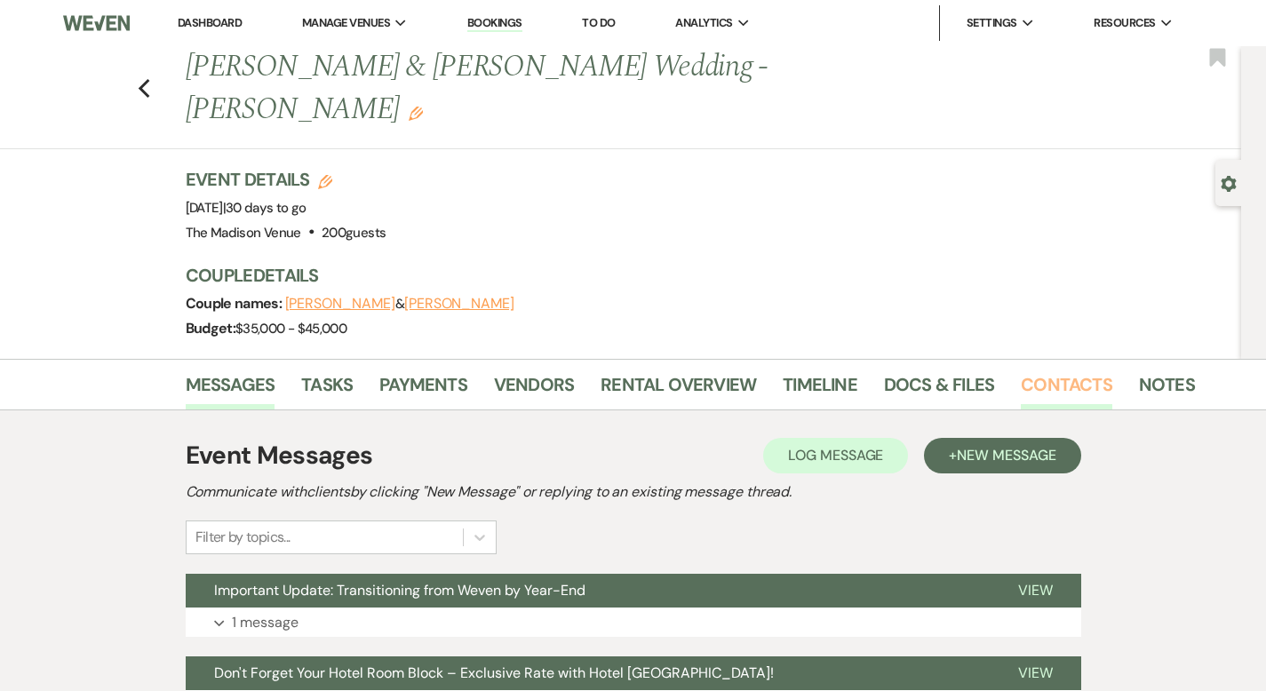
click at [1021, 370] on link "Contacts" at bounding box center [1066, 389] width 91 height 39
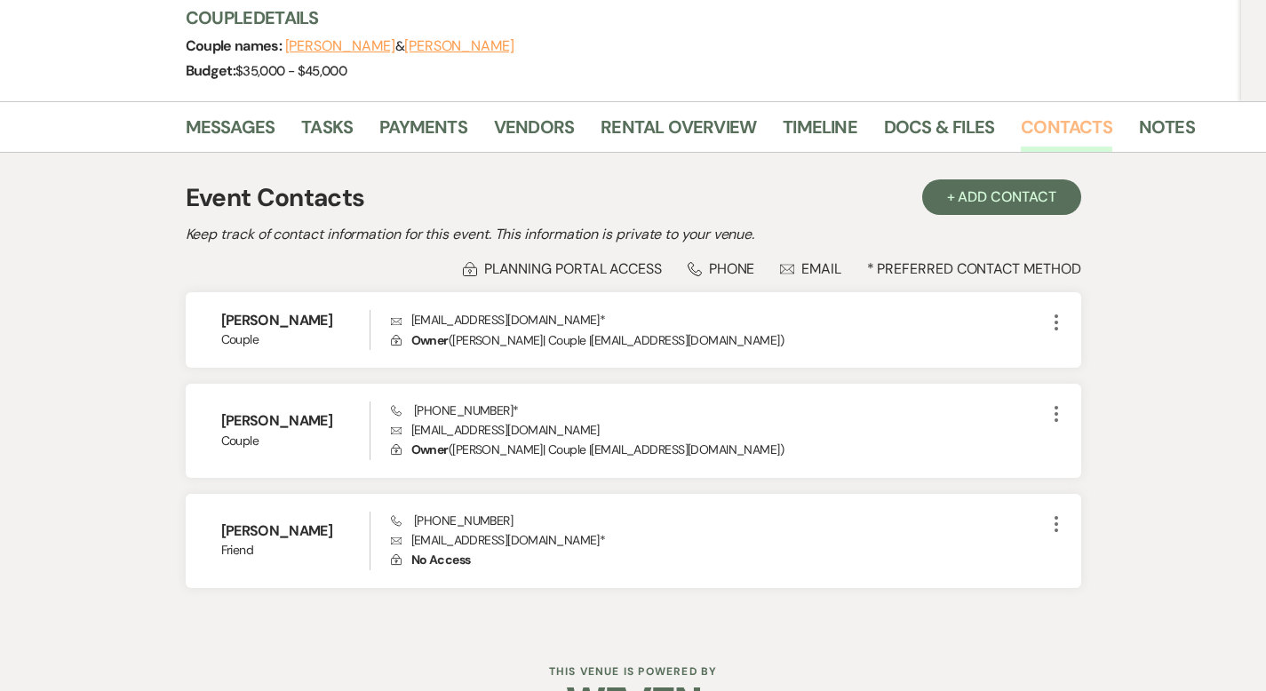
scroll to position [254, 0]
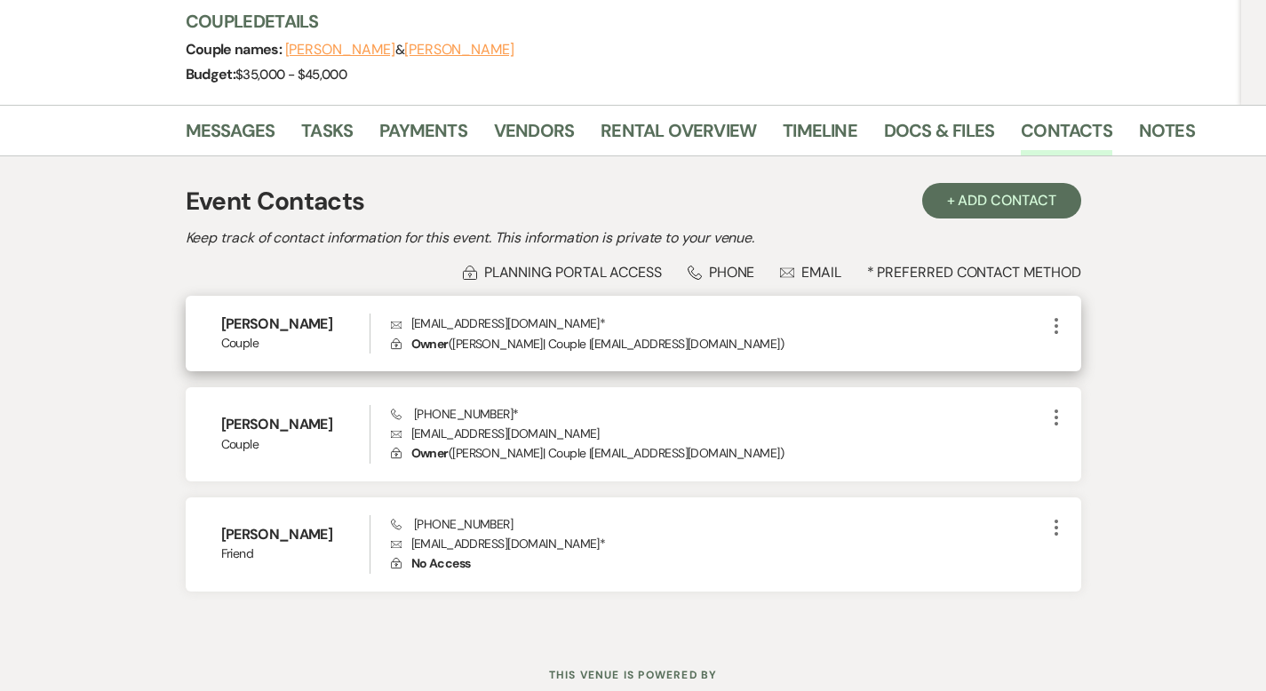
click at [1067, 315] on icon "More" at bounding box center [1056, 325] width 21 height 21
click at [1080, 354] on use "button" at bounding box center [1073, 360] width 13 height 13
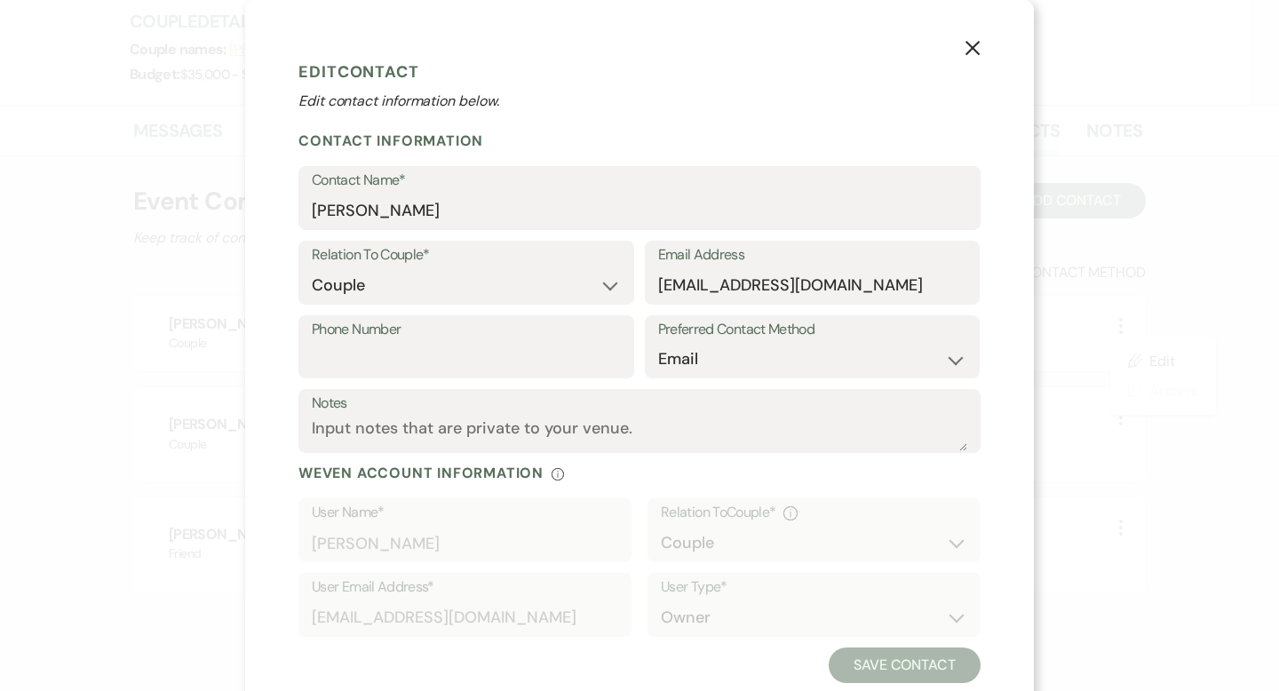
click at [1129, 311] on div "X Edit Contact Edit contact information below. Contact Information Contact Name…" at bounding box center [639, 345] width 1279 height 691
click at [966, 50] on use "button" at bounding box center [973, 48] width 14 height 14
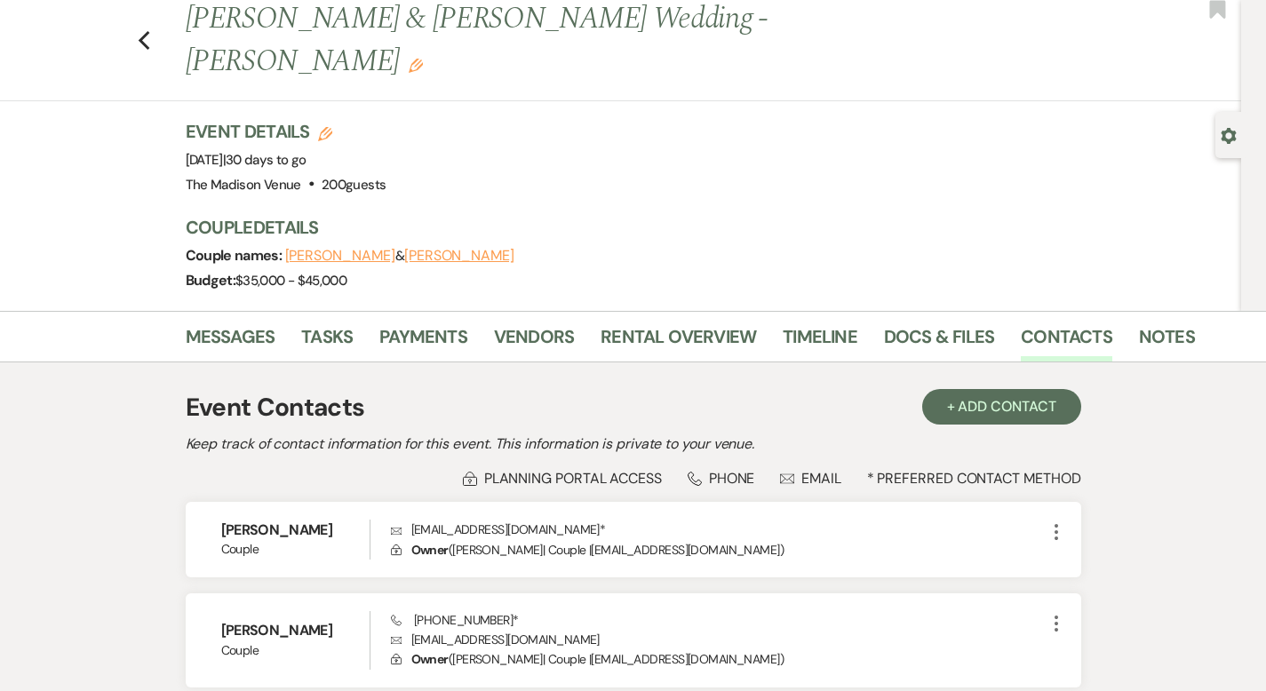
scroll to position [0, 0]
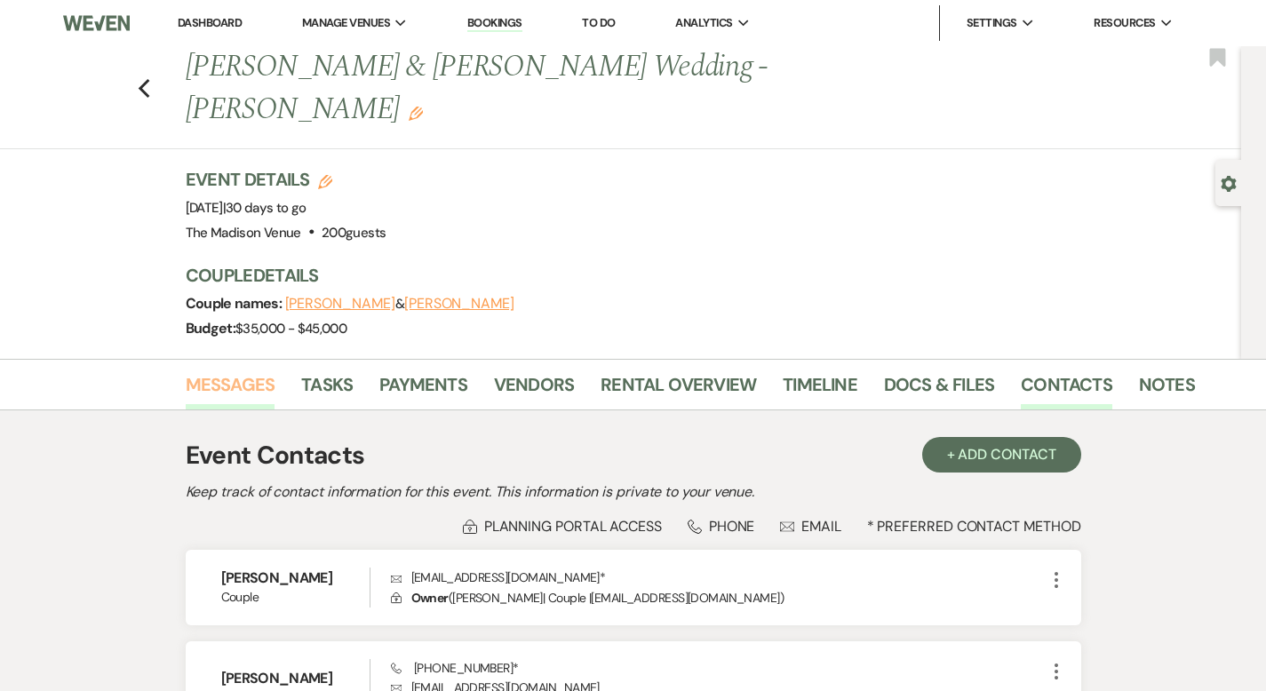
click at [194, 370] on link "Messages" at bounding box center [231, 389] width 90 height 39
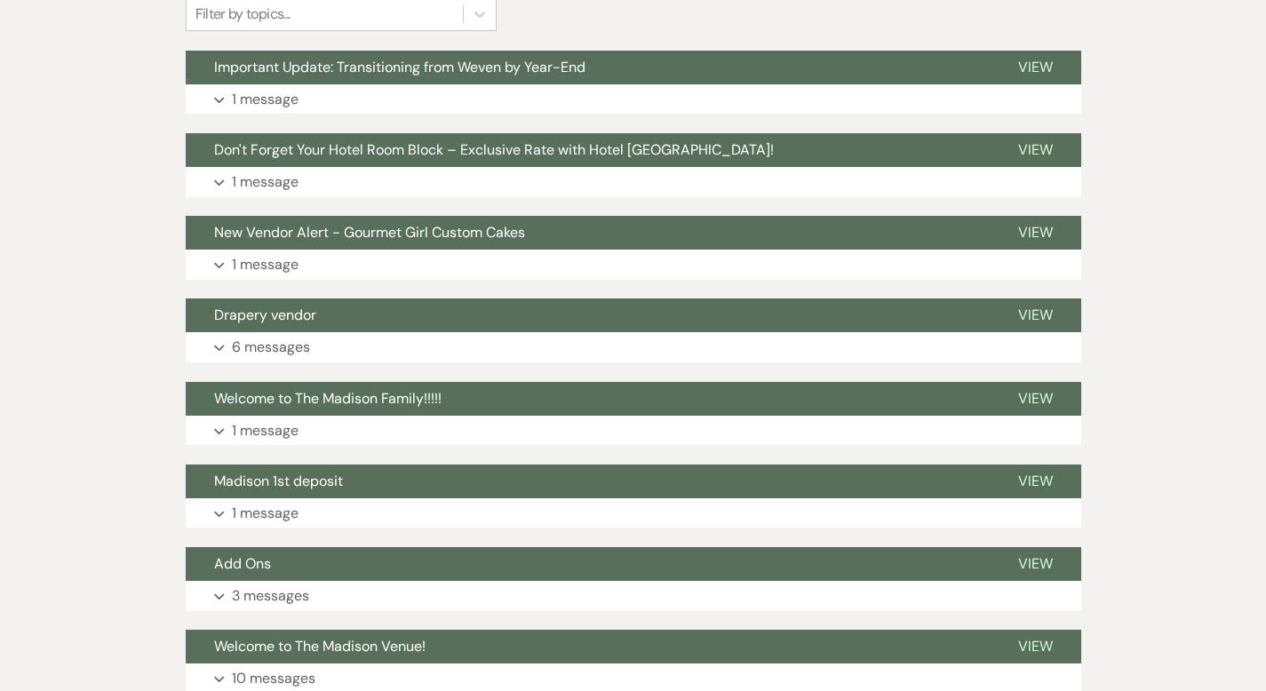
scroll to position [790, 0]
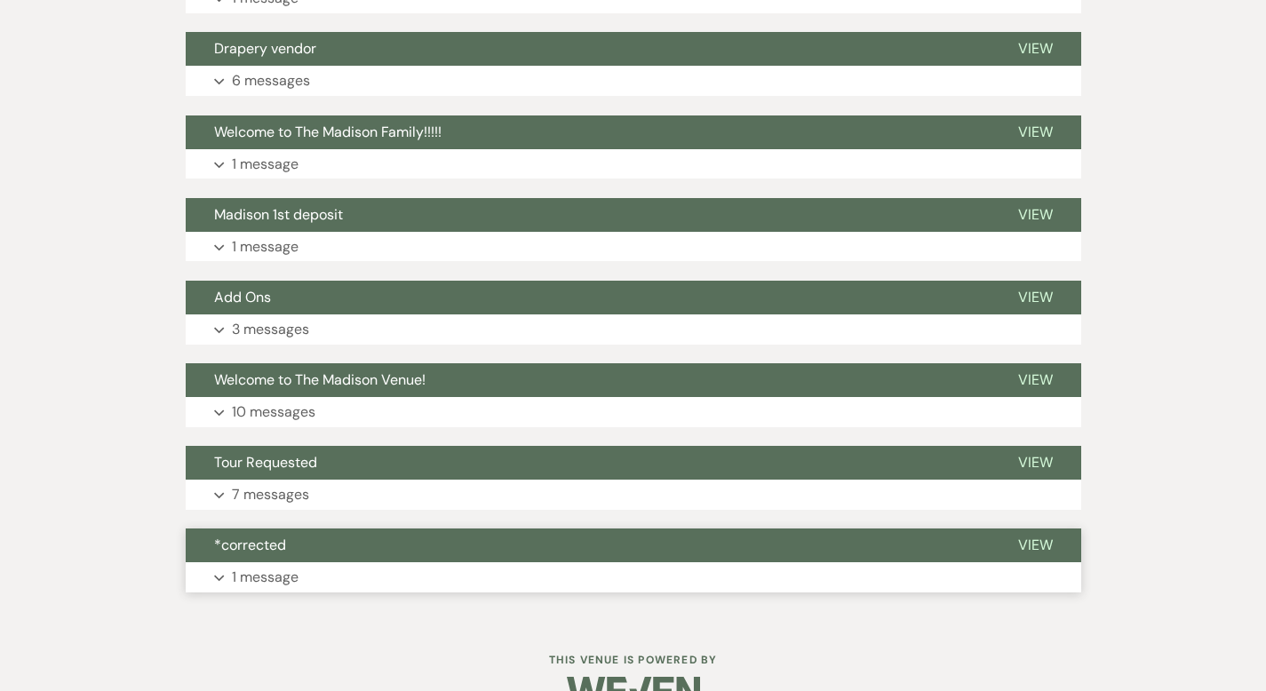
click at [1053, 536] on span "View" at bounding box center [1035, 545] width 35 height 19
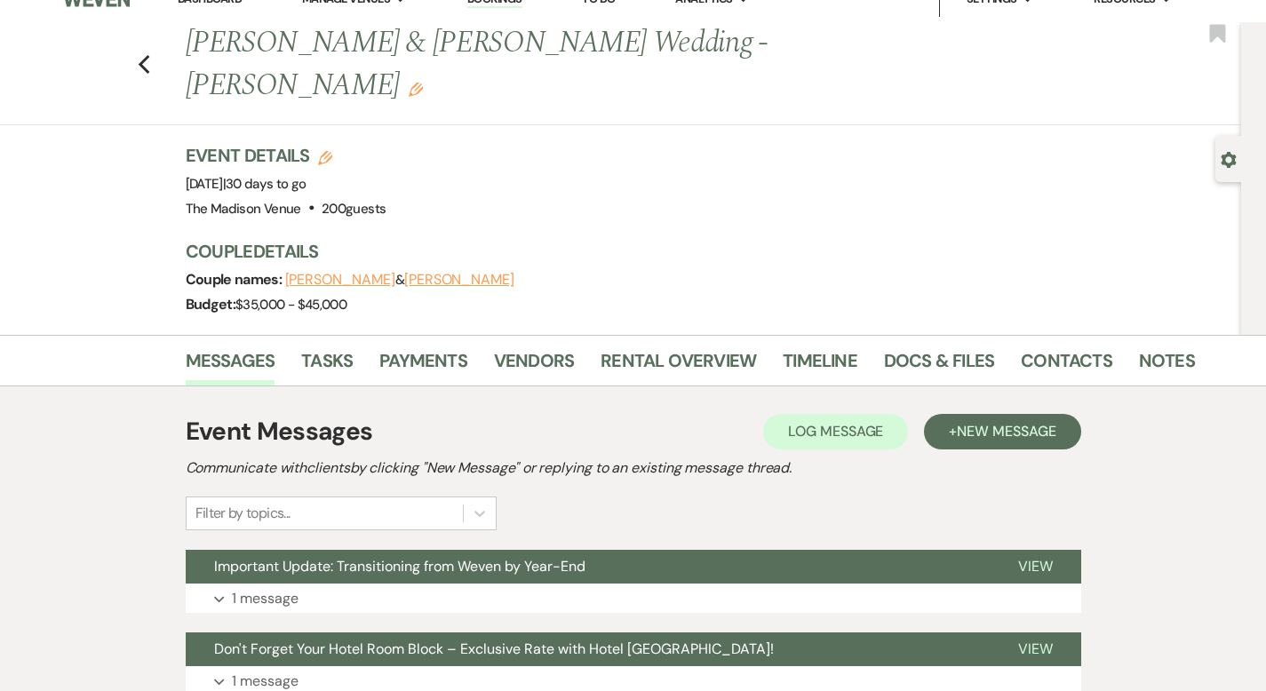
scroll to position [0, 0]
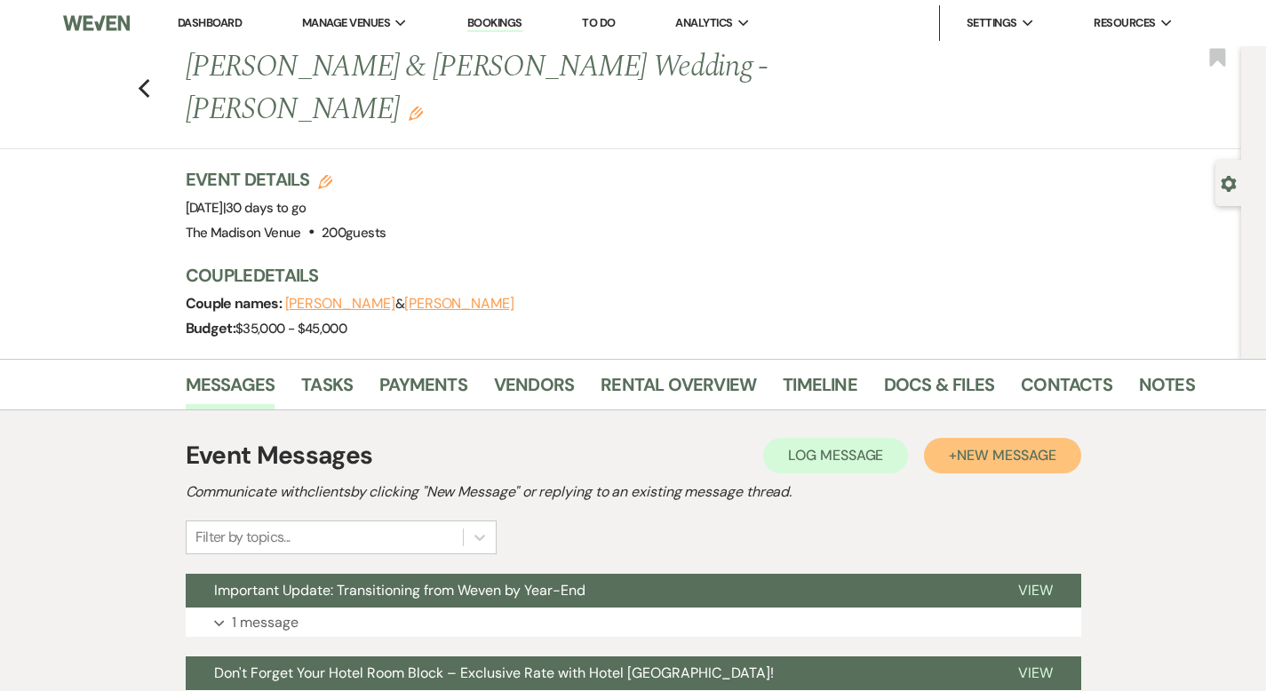
click at [1055, 446] on span "New Message" at bounding box center [1006, 455] width 99 height 19
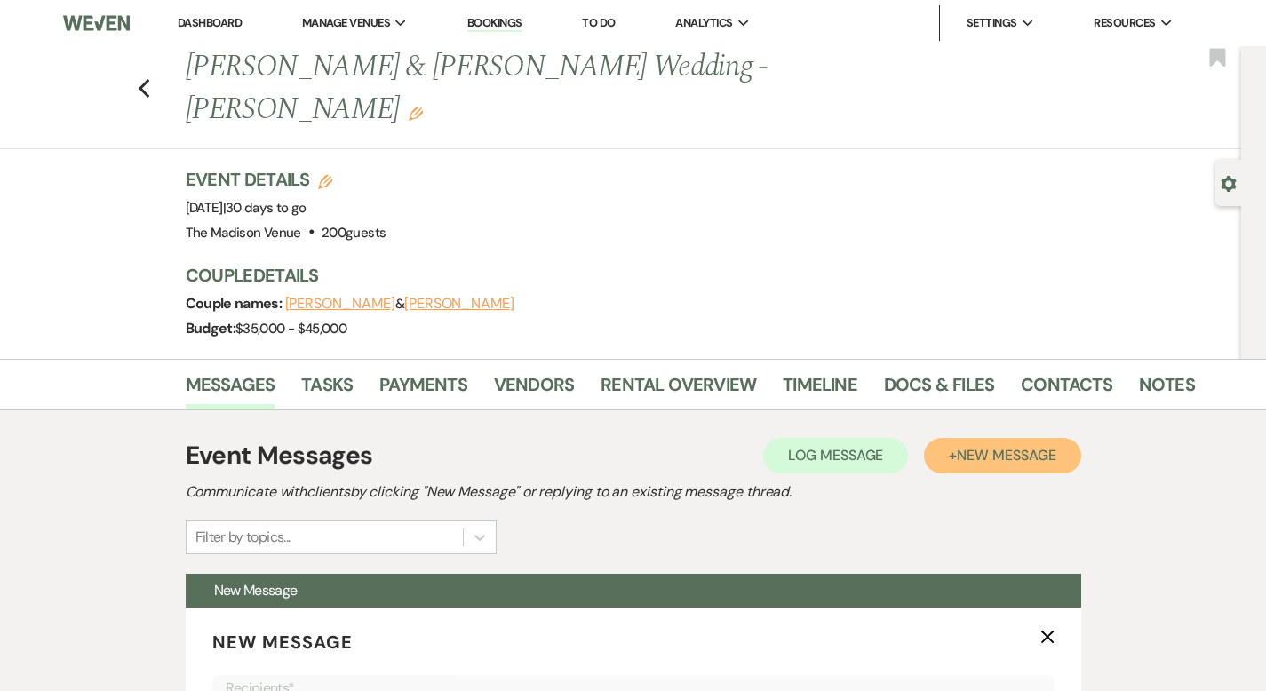
scroll to position [932, 0]
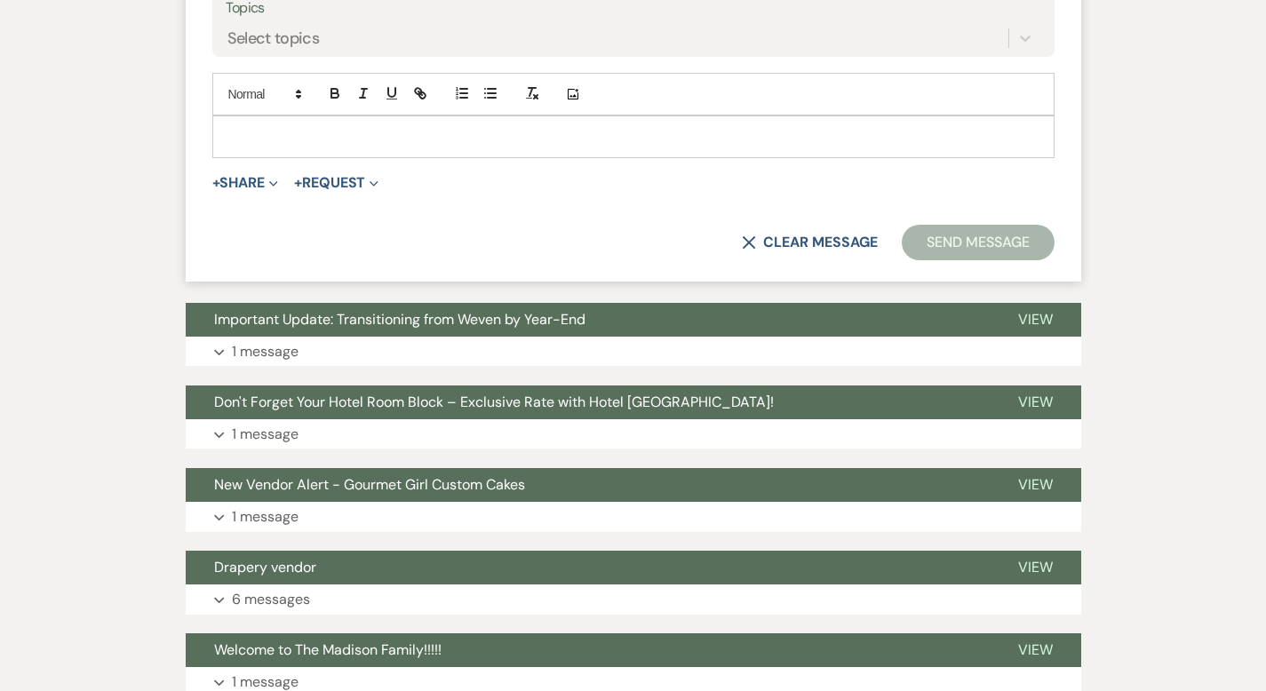
click at [230, 127] on p at bounding box center [634, 137] width 814 height 20
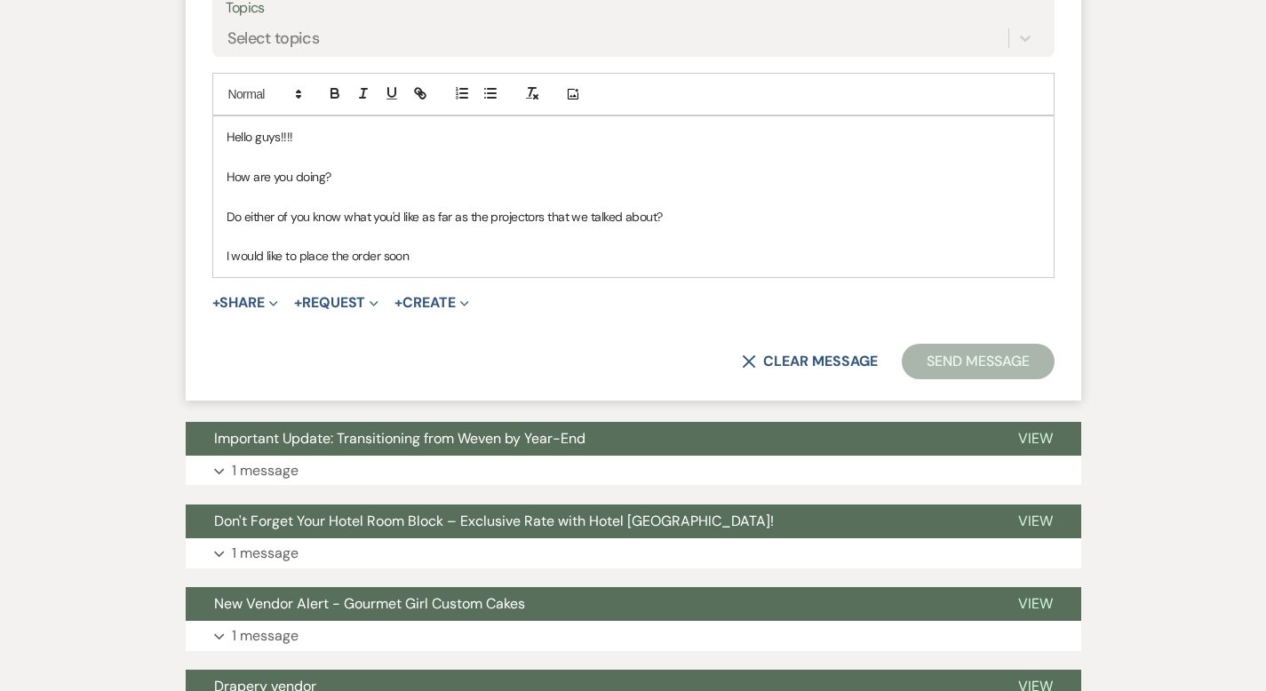
click at [380, 246] on p "I would like to place the order soon" at bounding box center [634, 256] width 814 height 20
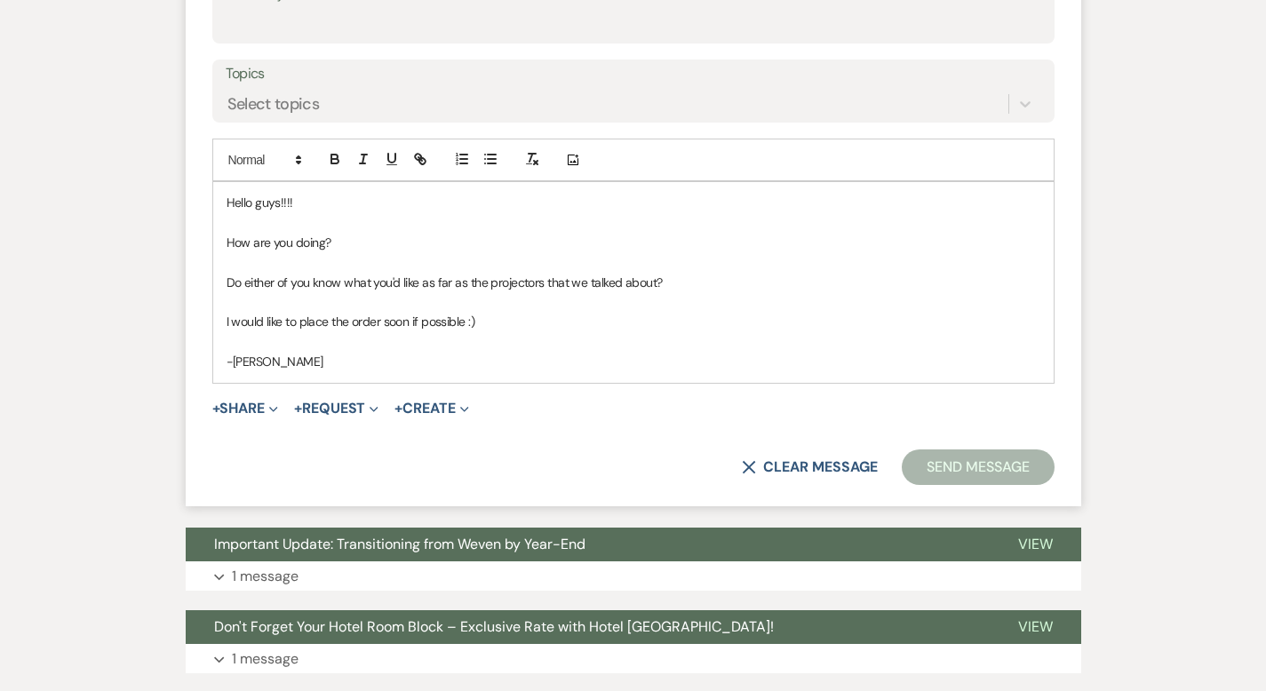
scroll to position [713, 0]
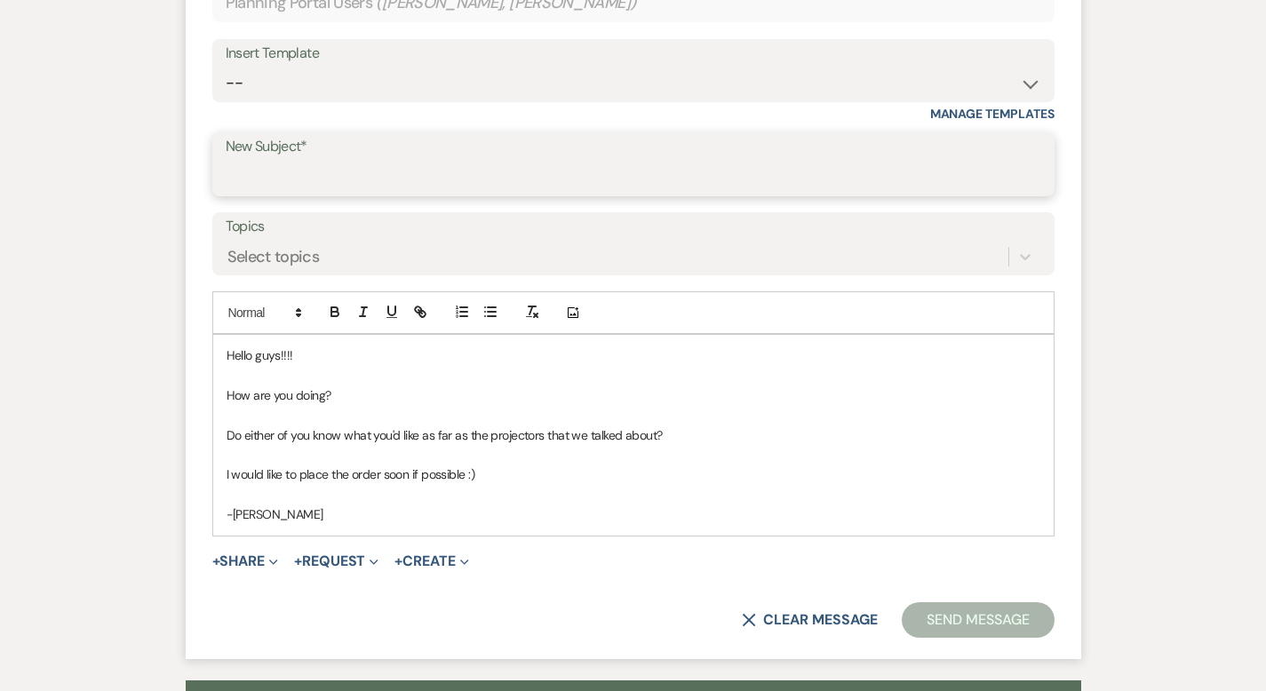
click at [260, 160] on input "New Subject*" at bounding box center [633, 177] width 815 height 35
click at [226, 160] on input "projectors" at bounding box center [633, 177] width 815 height 35
click at [1050, 602] on button "Send Message" at bounding box center [978, 620] width 152 height 36
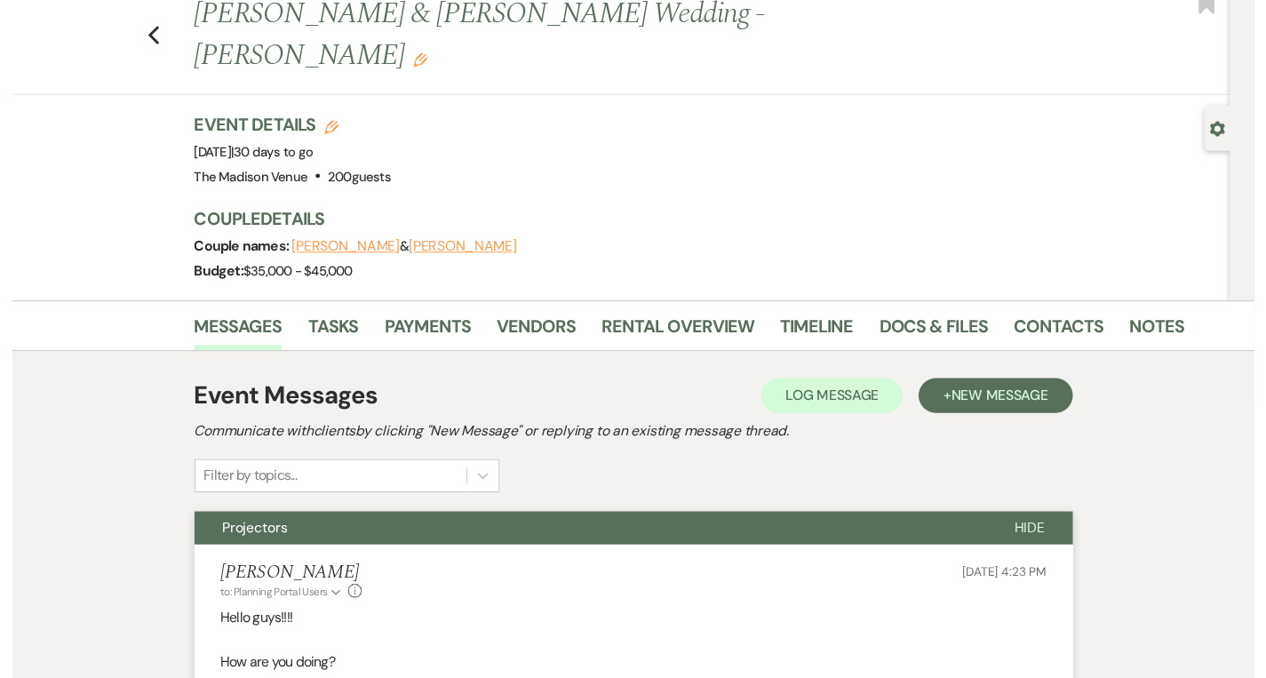
scroll to position [0, 0]
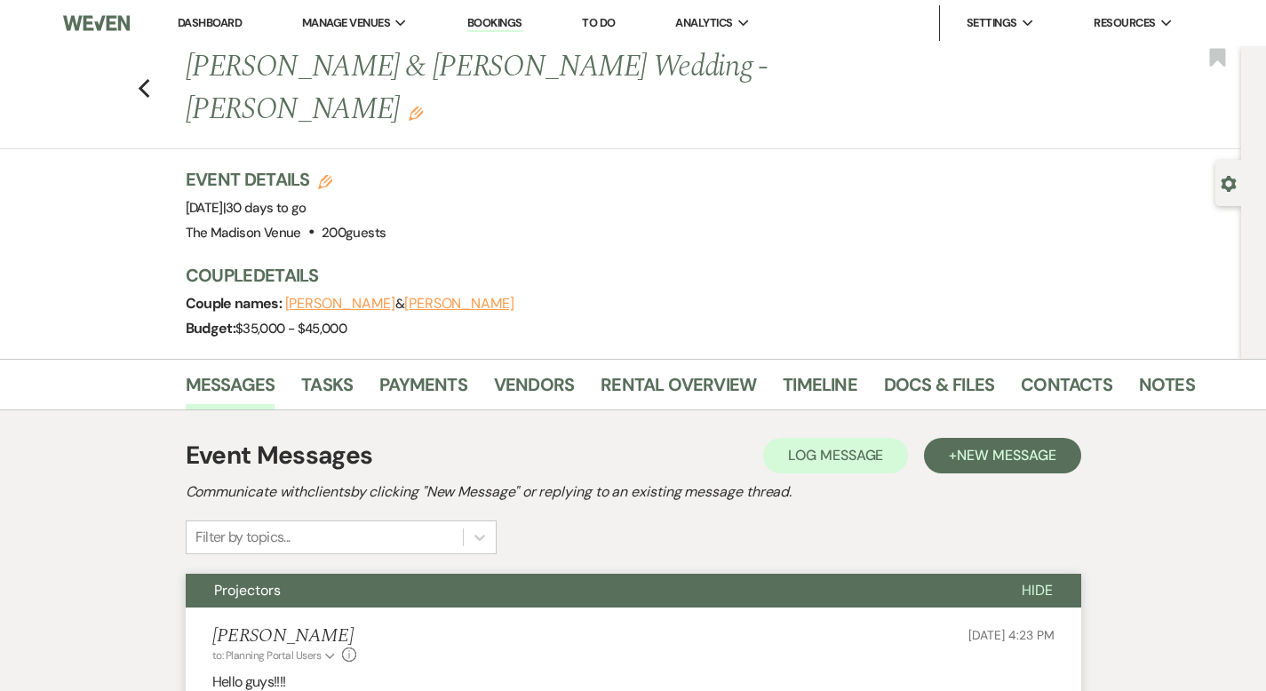
click at [198, 25] on link "Dashboard" at bounding box center [210, 22] width 64 height 15
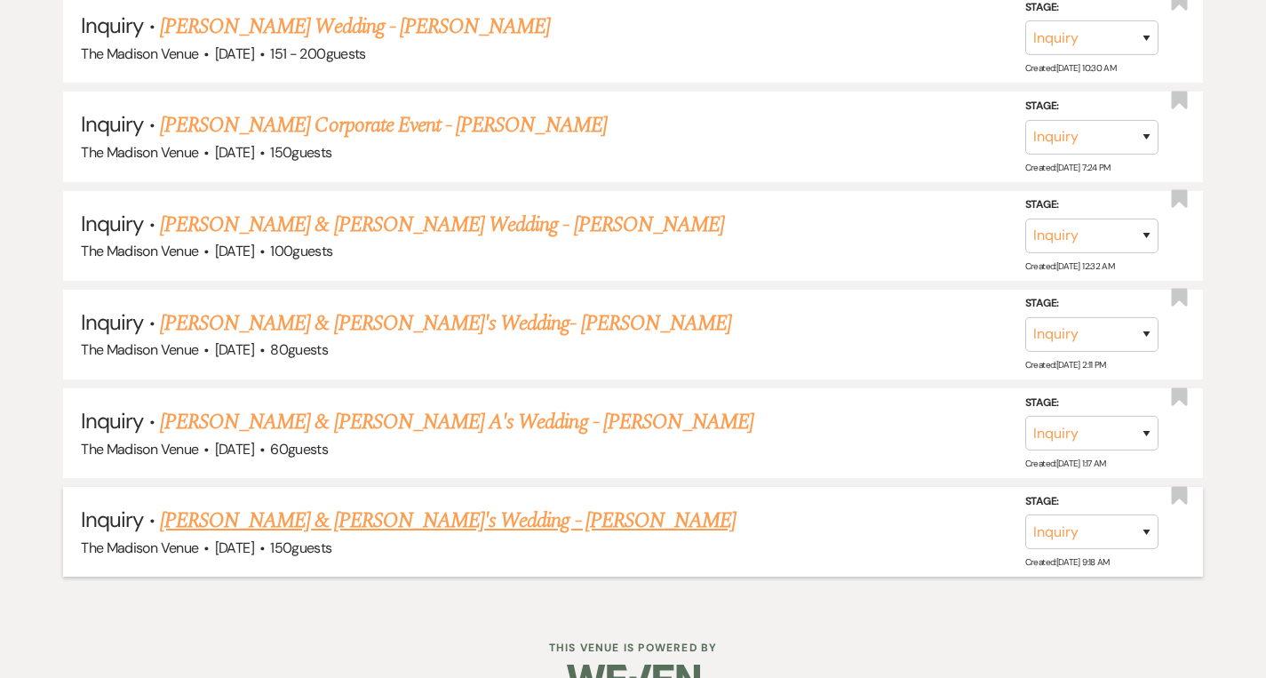
scroll to position [2342, 0]
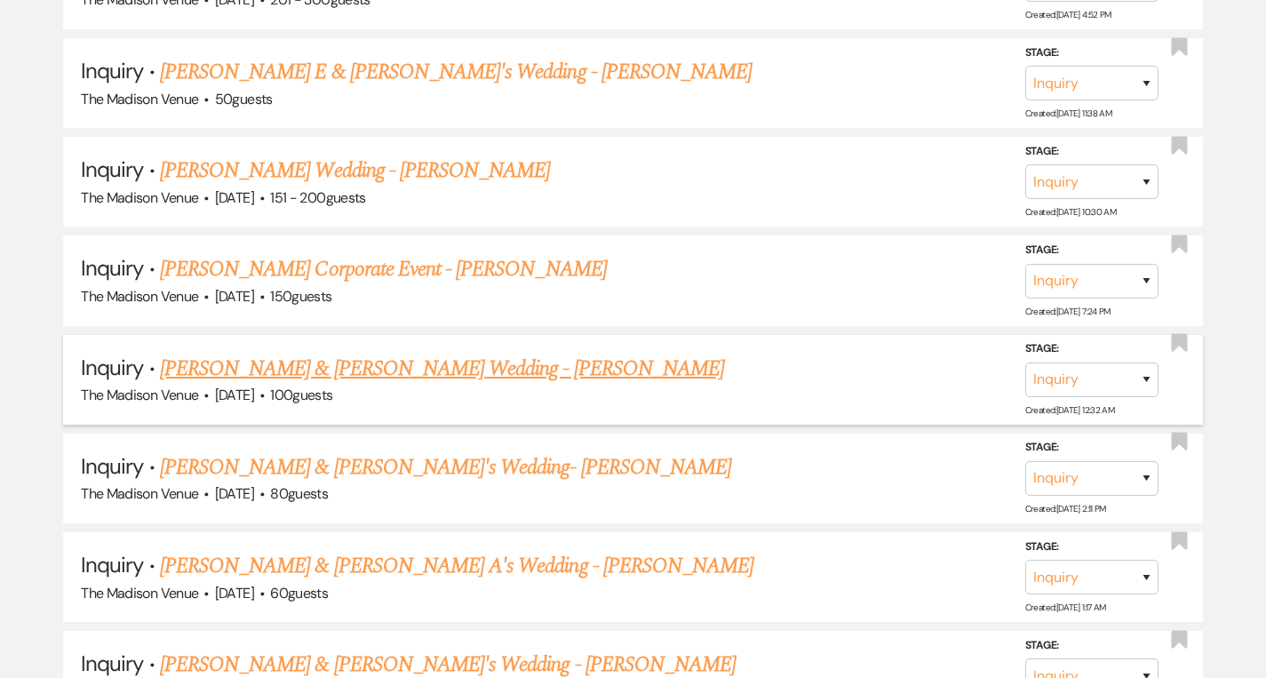
click at [352, 353] on link "[PERSON_NAME] & [PERSON_NAME] Wedding - [PERSON_NAME]" at bounding box center [442, 369] width 564 height 32
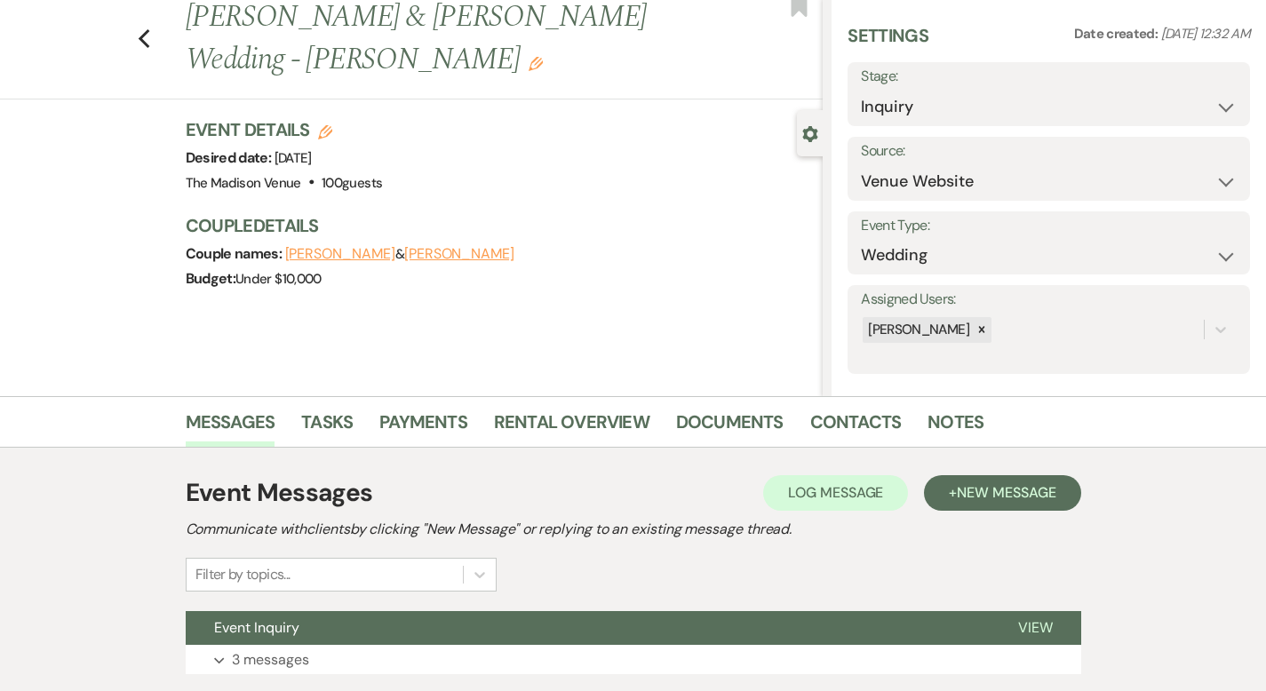
scroll to position [174, 0]
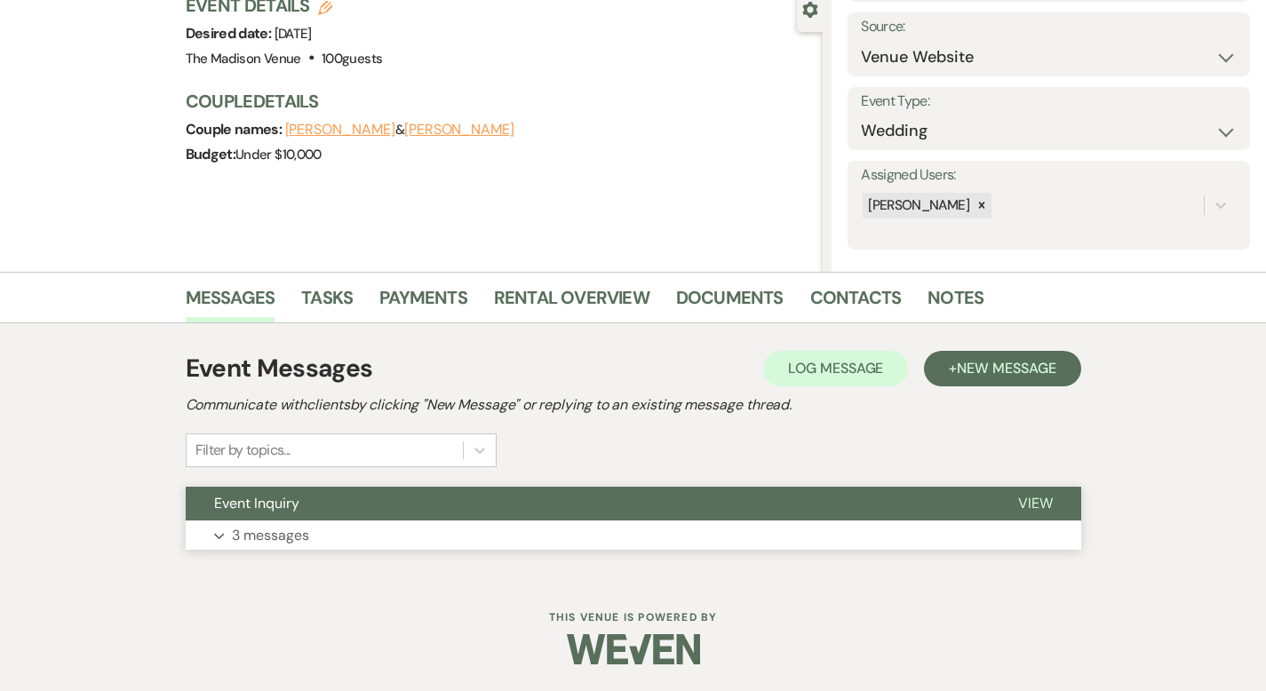
click at [1081, 491] on button "View" at bounding box center [1035, 504] width 91 height 34
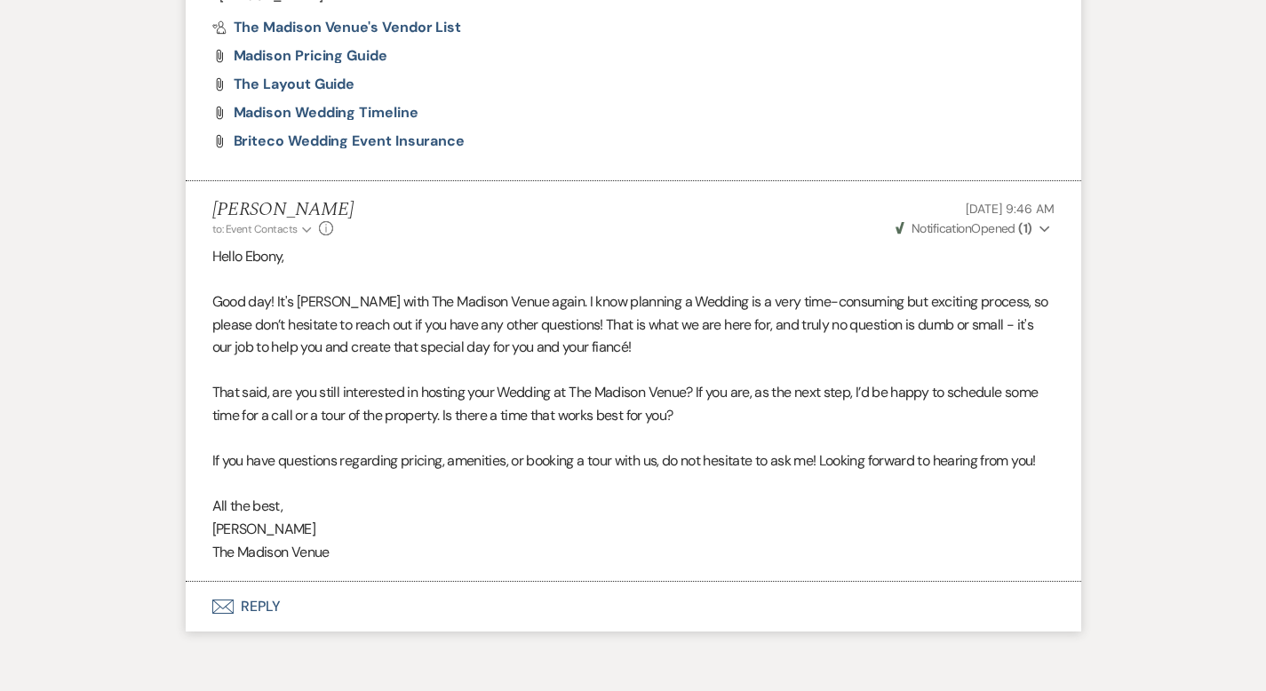
scroll to position [1753, 0]
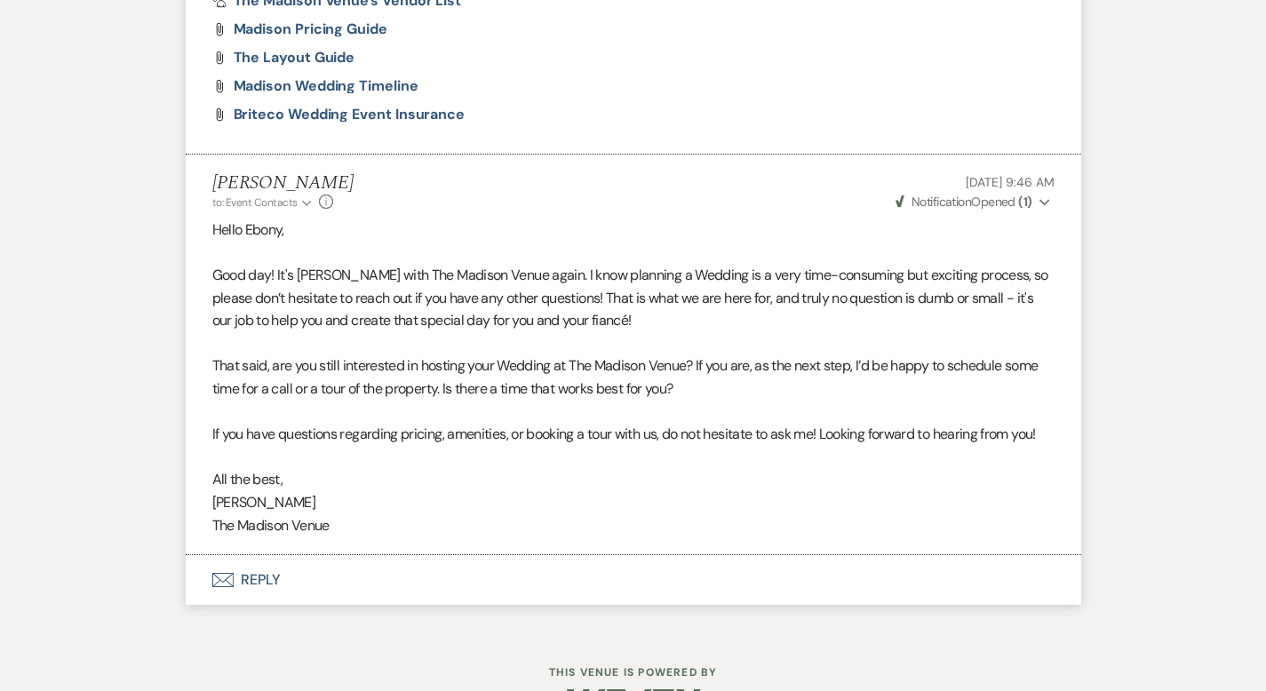
click at [213, 555] on button "Envelope Reply" at bounding box center [633, 580] width 895 height 50
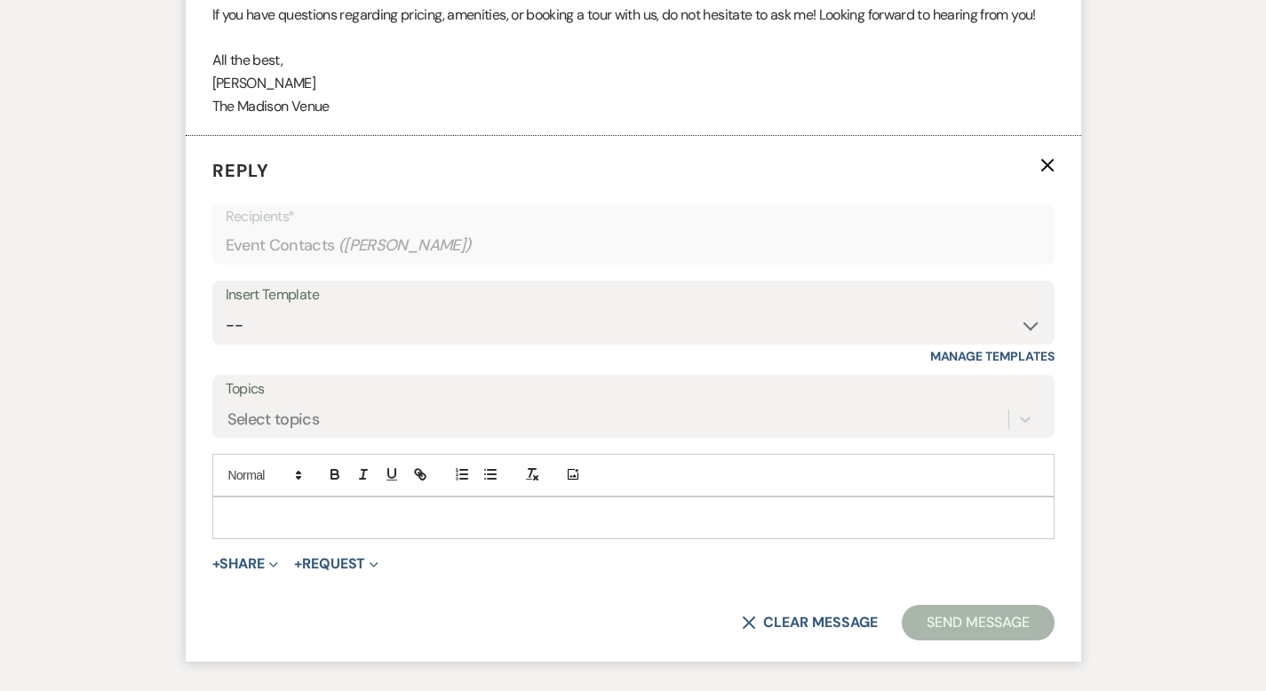
scroll to position [2203, 0]
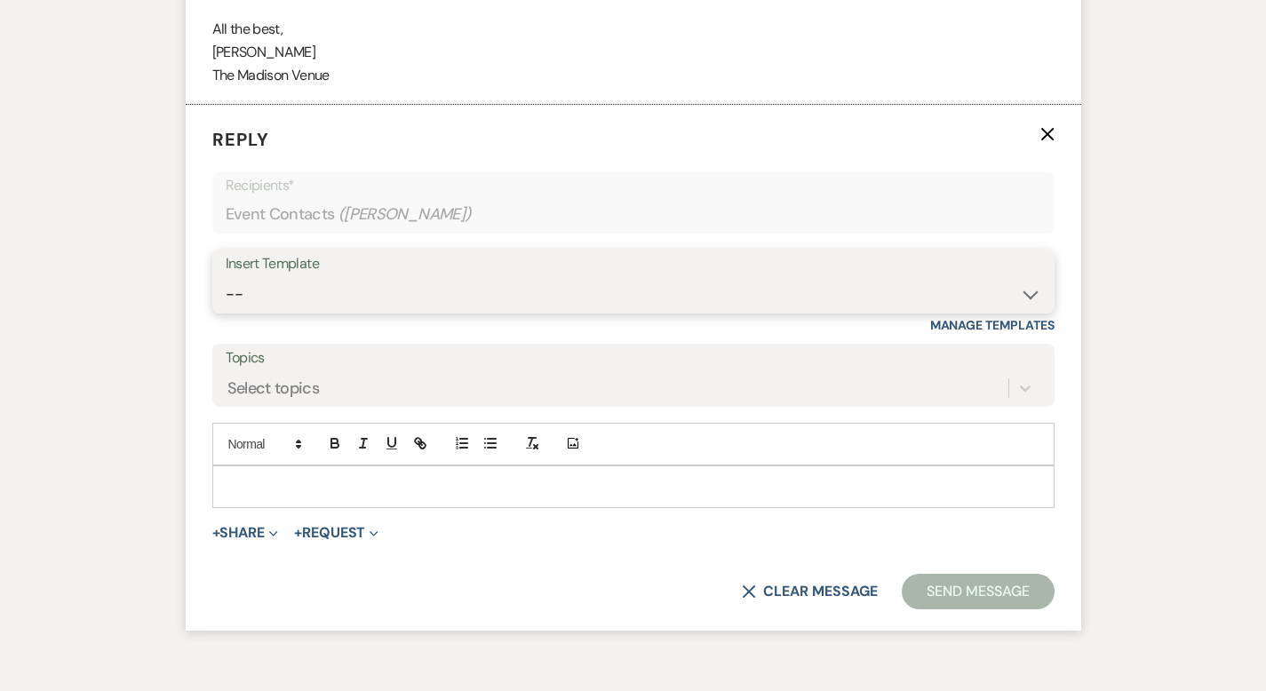
click at [304, 277] on select "-- Weven Planning Portal Introduction (Booked Events) Corporate Lead Follow Up …" at bounding box center [633, 294] width 815 height 35
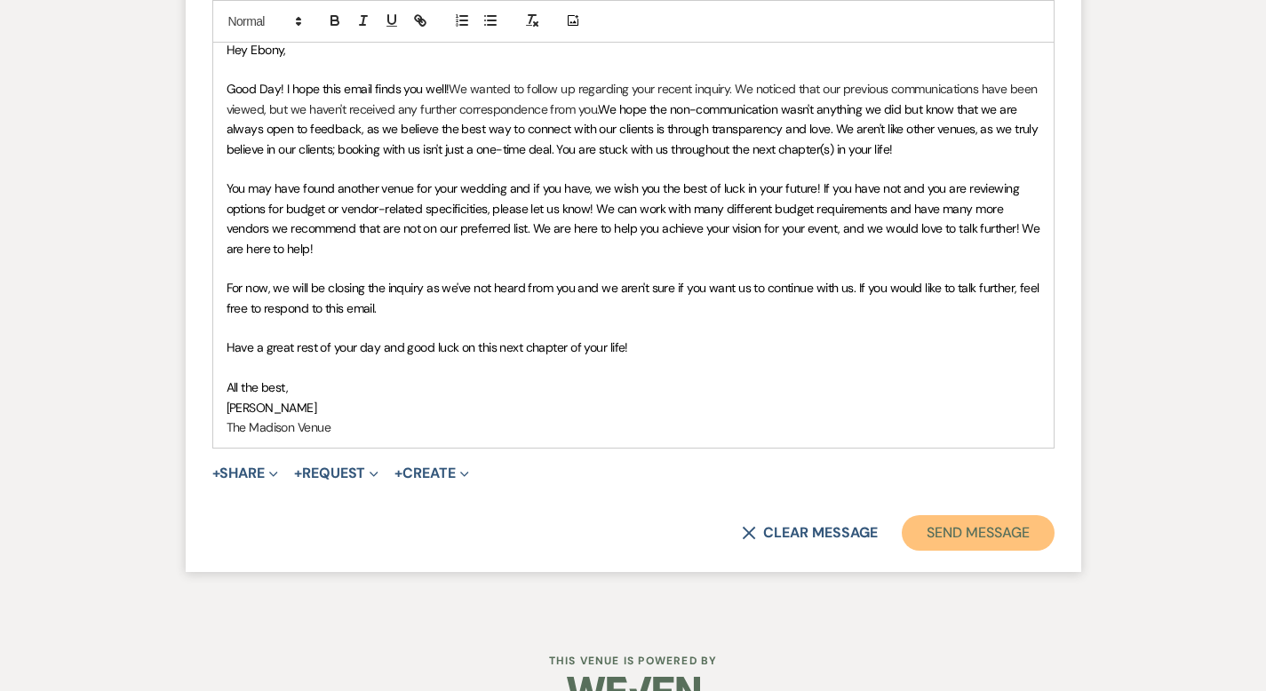
click at [1054, 515] on button "Send Message" at bounding box center [978, 533] width 152 height 36
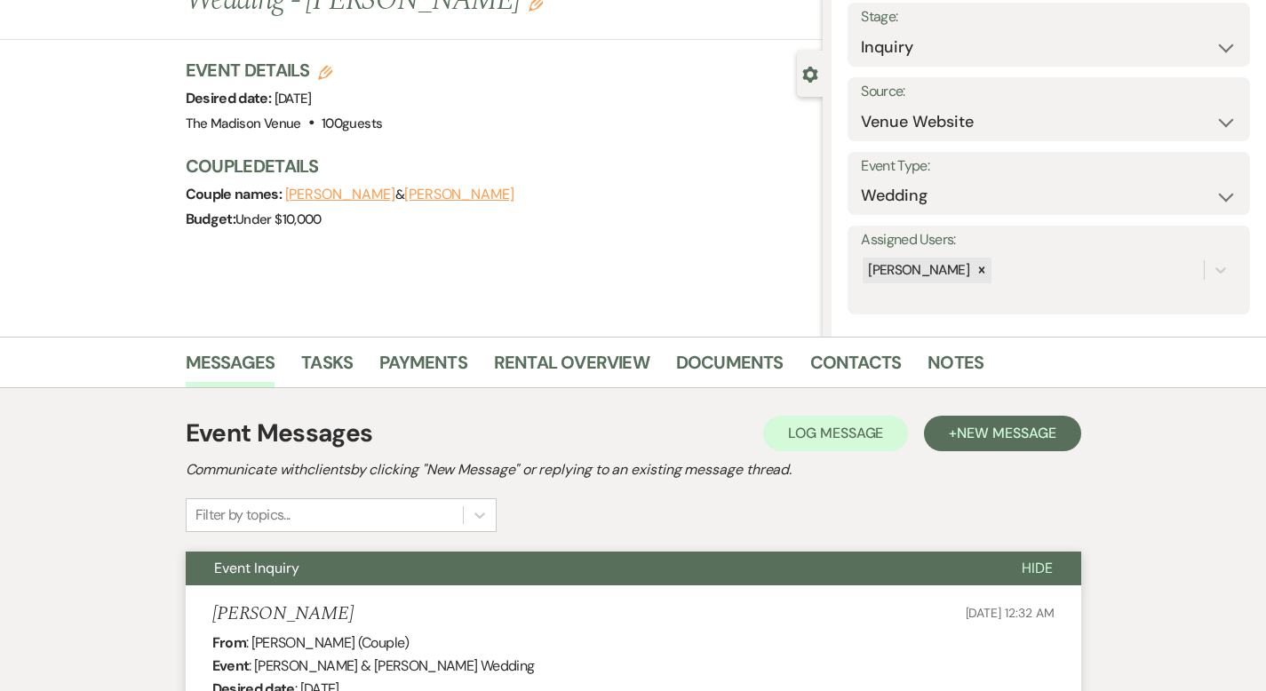
scroll to position [0, 0]
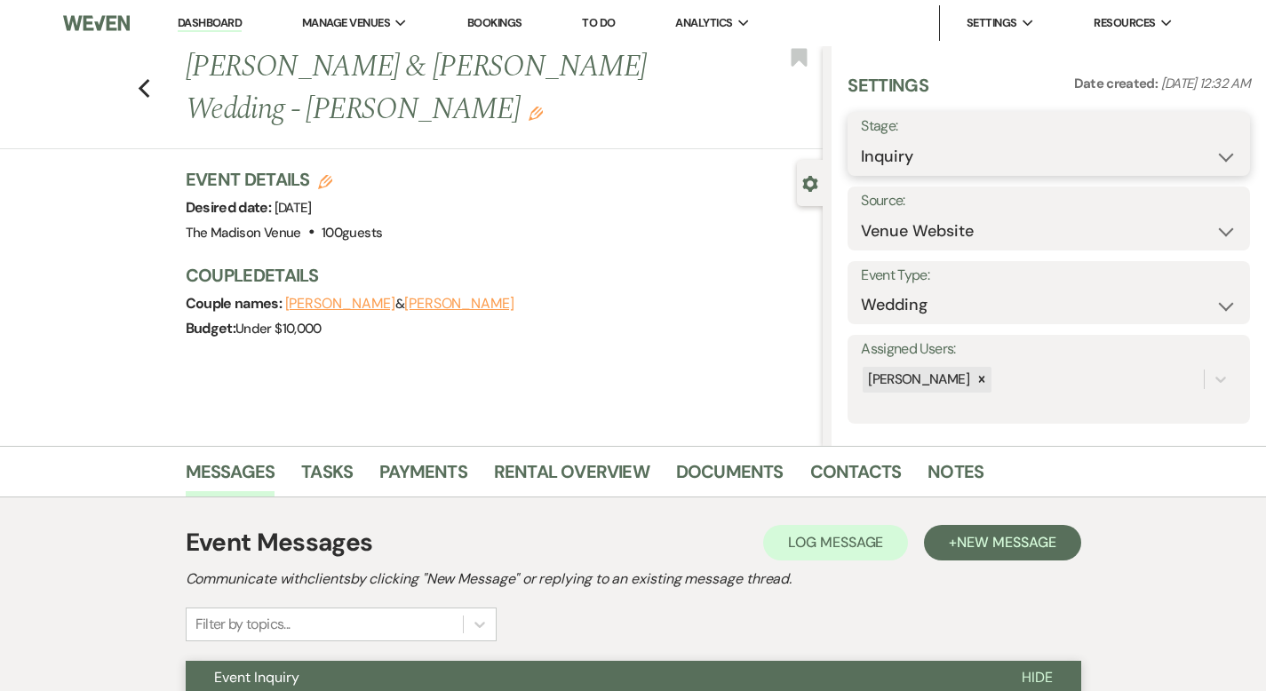
click at [1001, 155] on select "Inquiry Follow Up Tour Requested Tour Confirmed Toured Proposal Sent Booked Lost" at bounding box center [1049, 156] width 376 height 35
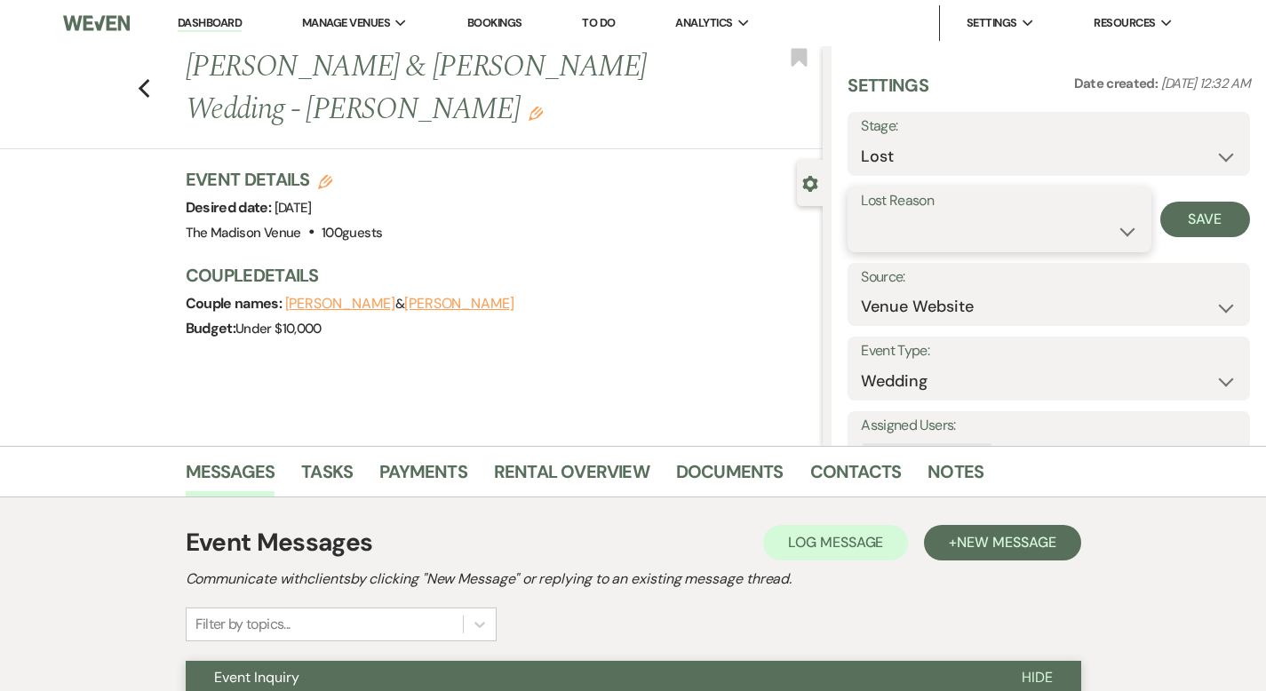
click at [944, 242] on select "Booked Elsewhere Budget Date Unavailable No Response Not a Good Match Capacity …" at bounding box center [999, 231] width 276 height 35
click at [1208, 196] on div "Lost Reason Booked Elsewhere Budget Date Unavailable No Response Not a Good Mat…" at bounding box center [1048, 220] width 402 height 66
click at [1201, 222] on button "Save" at bounding box center [1205, 220] width 90 height 36
click at [138, 79] on use "button" at bounding box center [144, 89] width 12 height 20
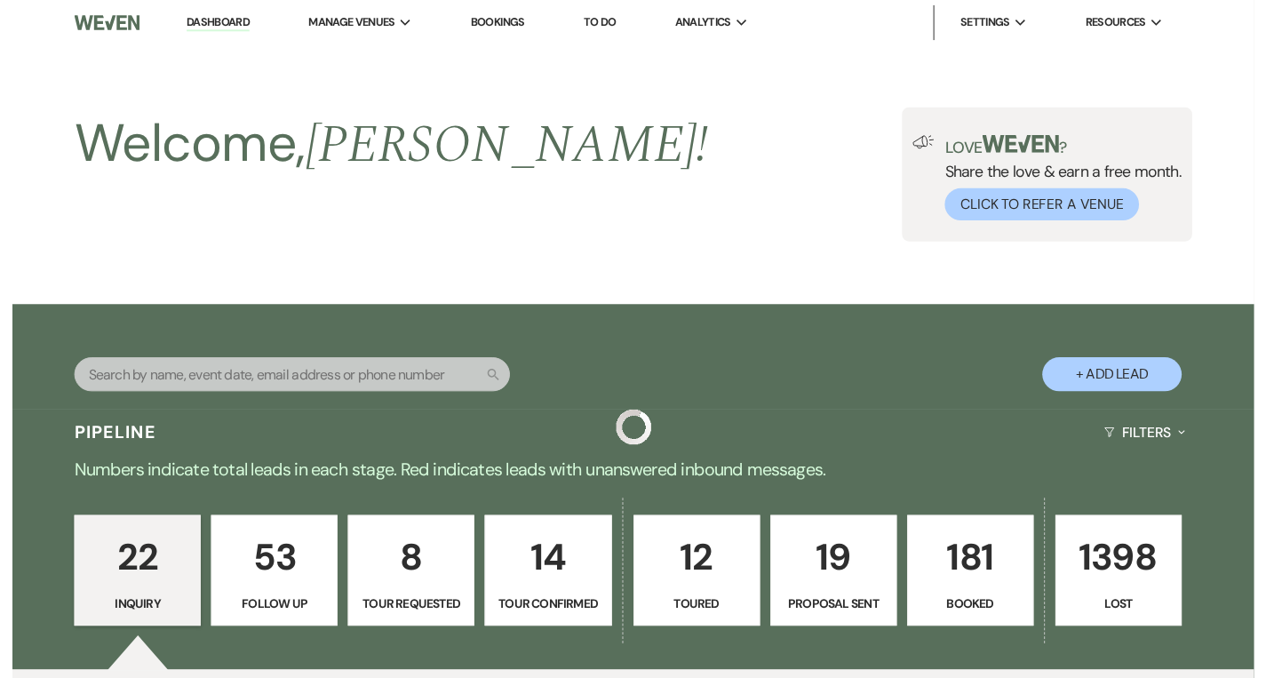
scroll to position [2342, 0]
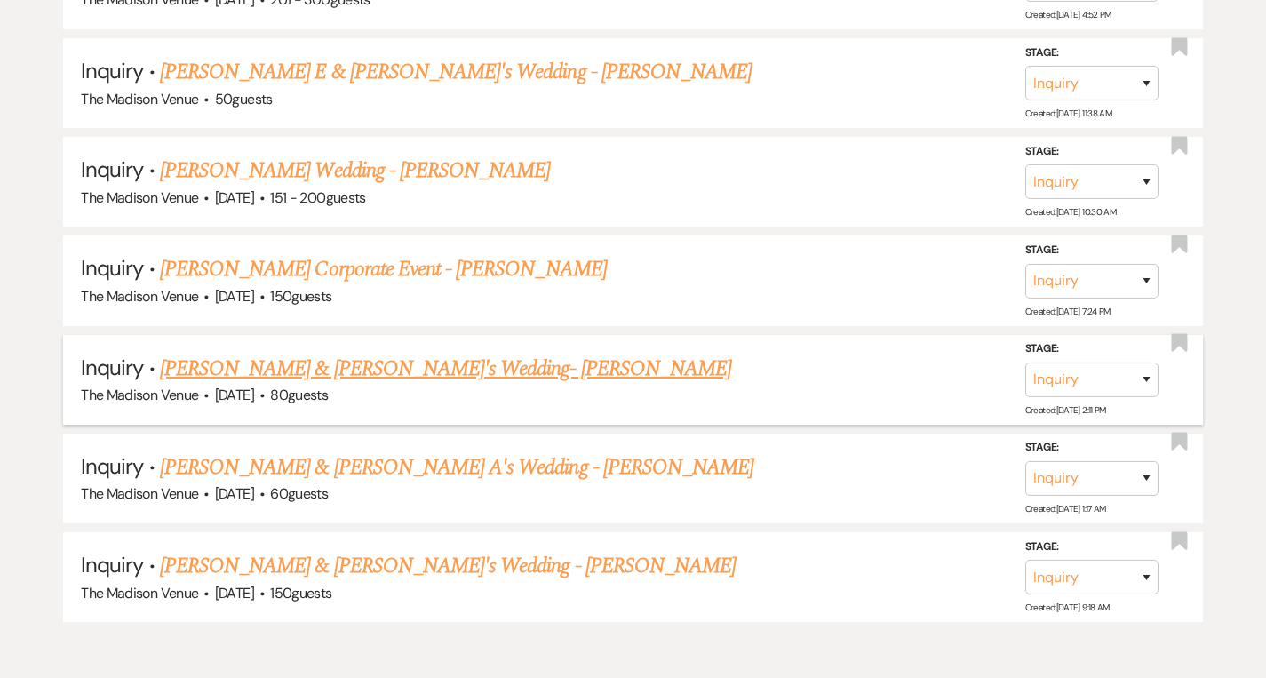
click at [311, 353] on link "[PERSON_NAME] & [PERSON_NAME]'s Wedding- [PERSON_NAME]" at bounding box center [445, 369] width 571 height 32
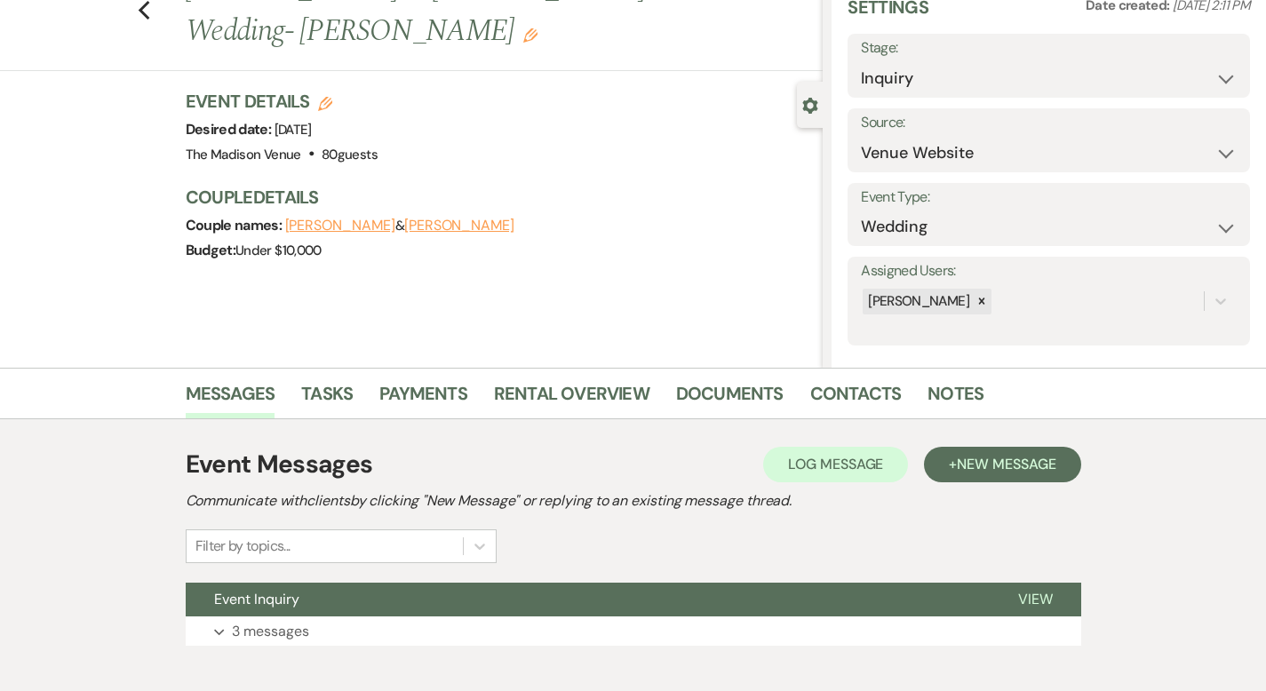
scroll to position [174, 0]
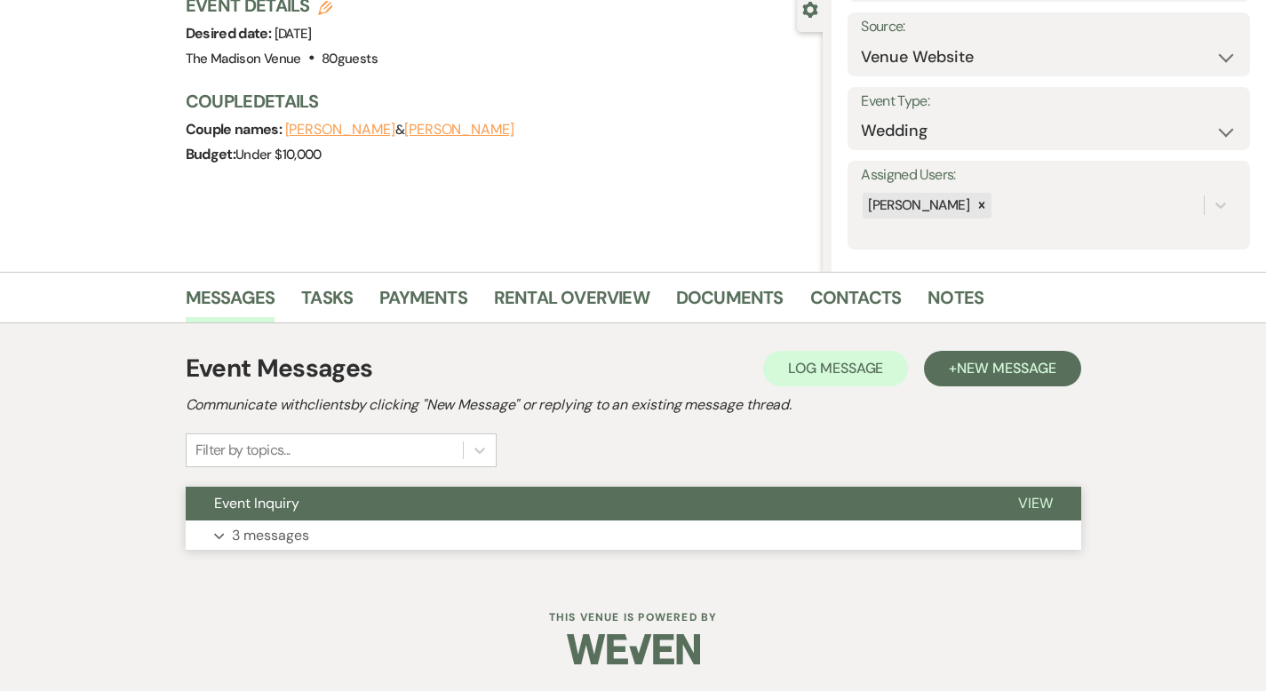
click at [1053, 496] on span "View" at bounding box center [1035, 503] width 35 height 19
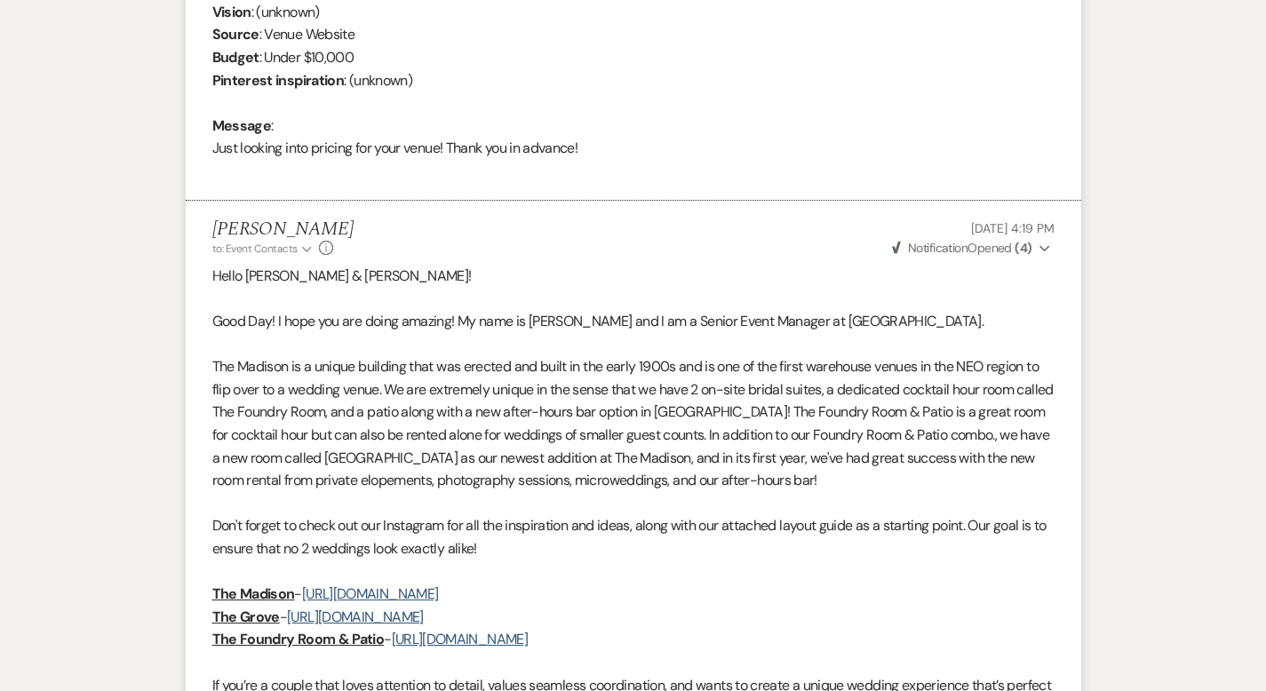
scroll to position [2486, 0]
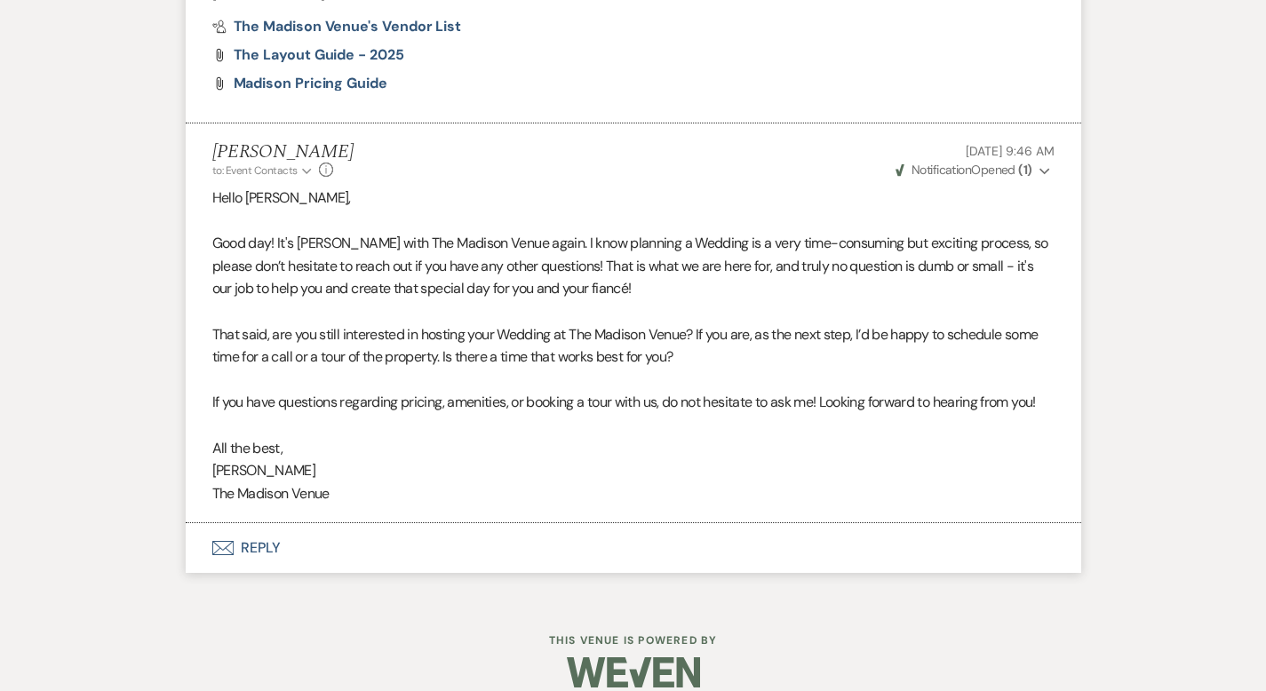
click at [191, 527] on button "Envelope Reply" at bounding box center [633, 548] width 895 height 50
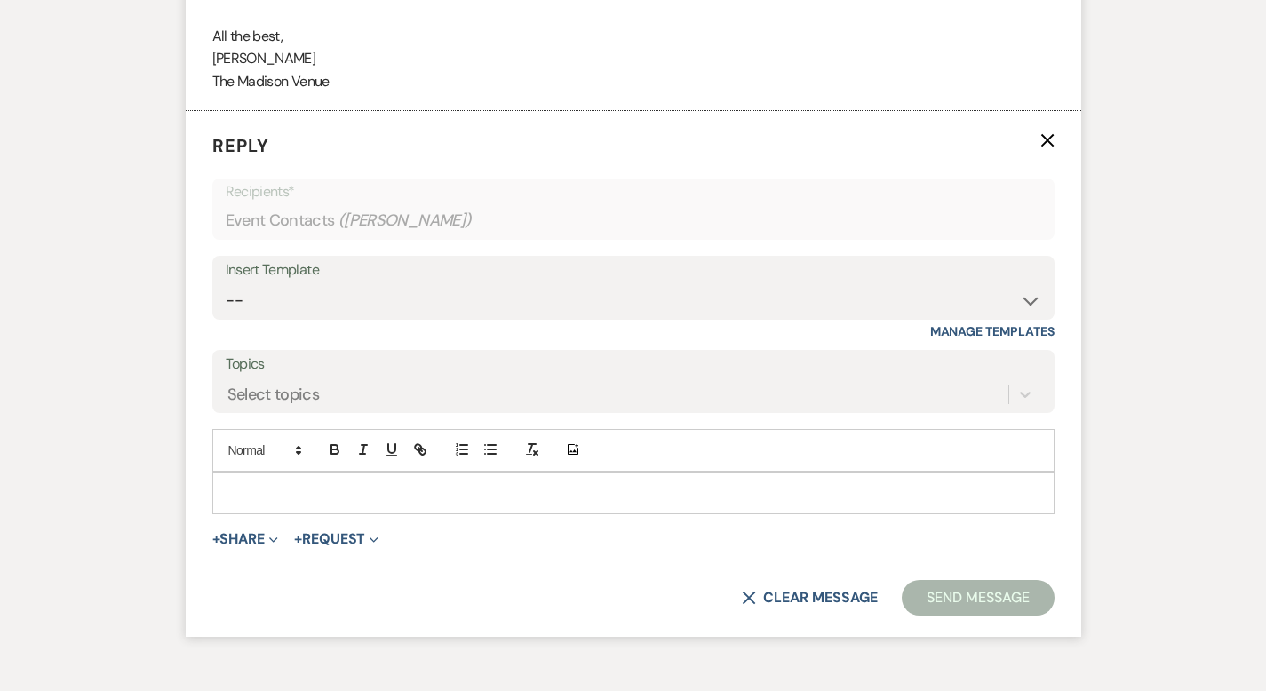
scroll to position [2905, 0]
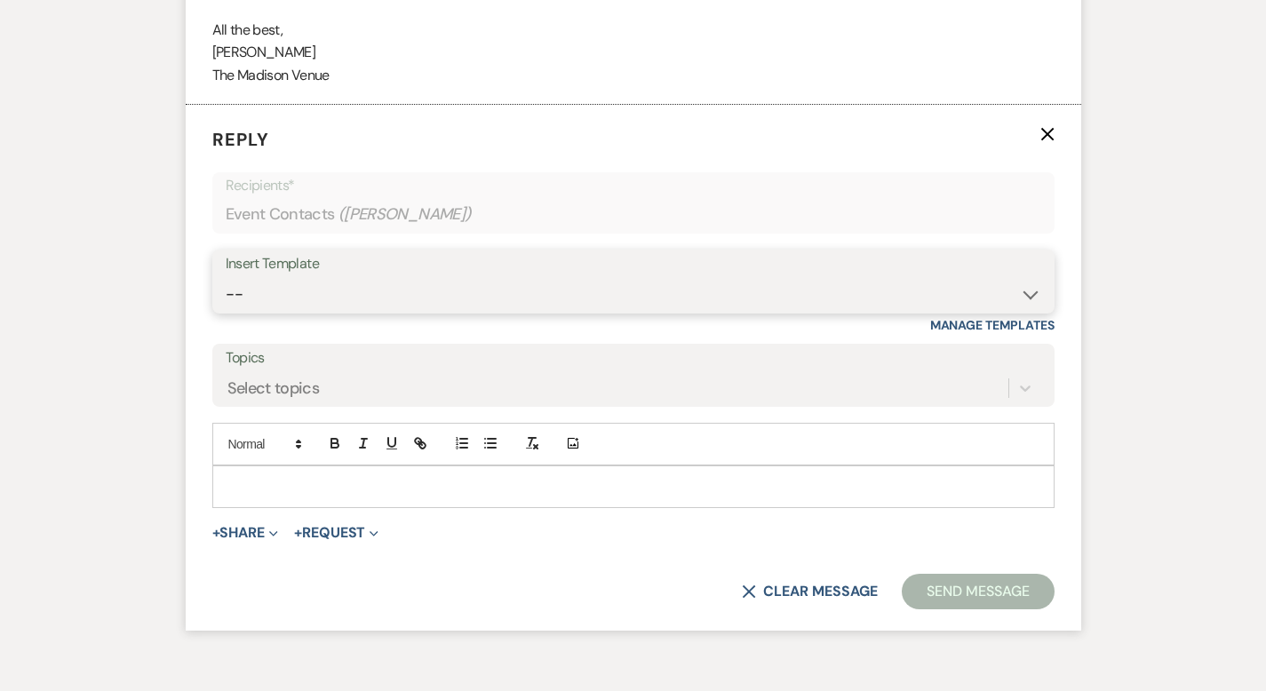
click at [236, 277] on select "-- Weven Planning Portal Introduction (Booked Events) Corporate Lead Follow Up …" at bounding box center [633, 294] width 815 height 35
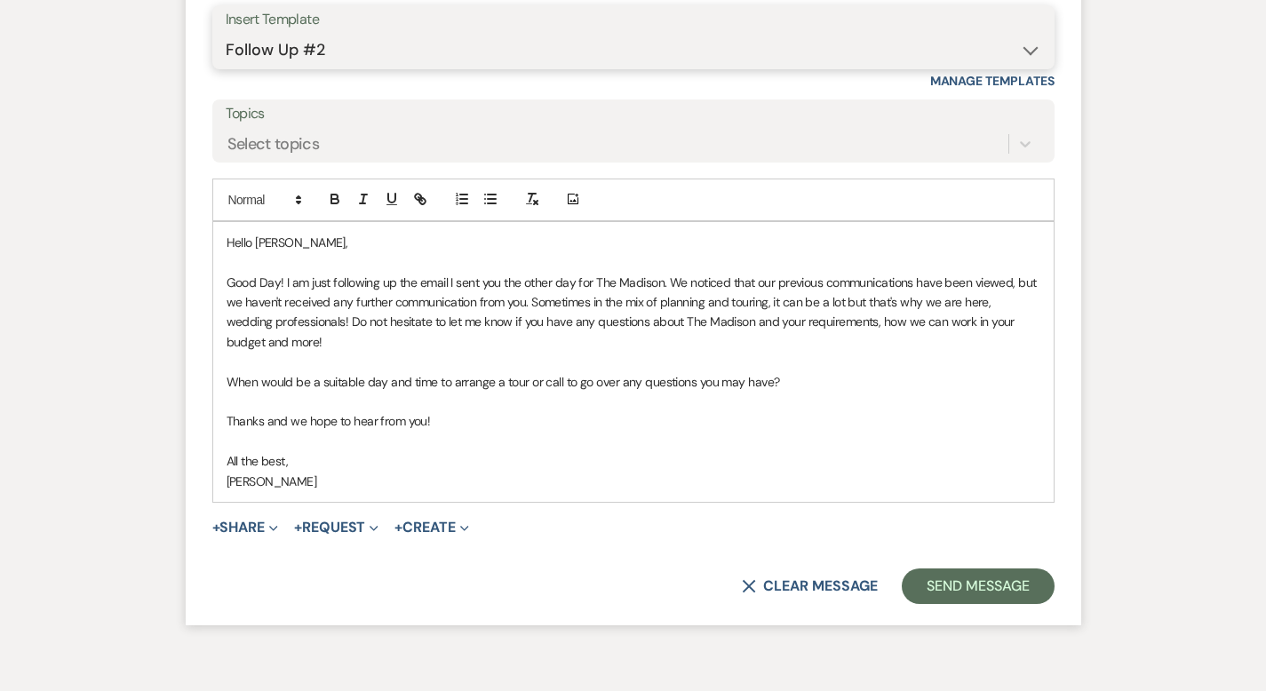
scroll to position [3202, 0]
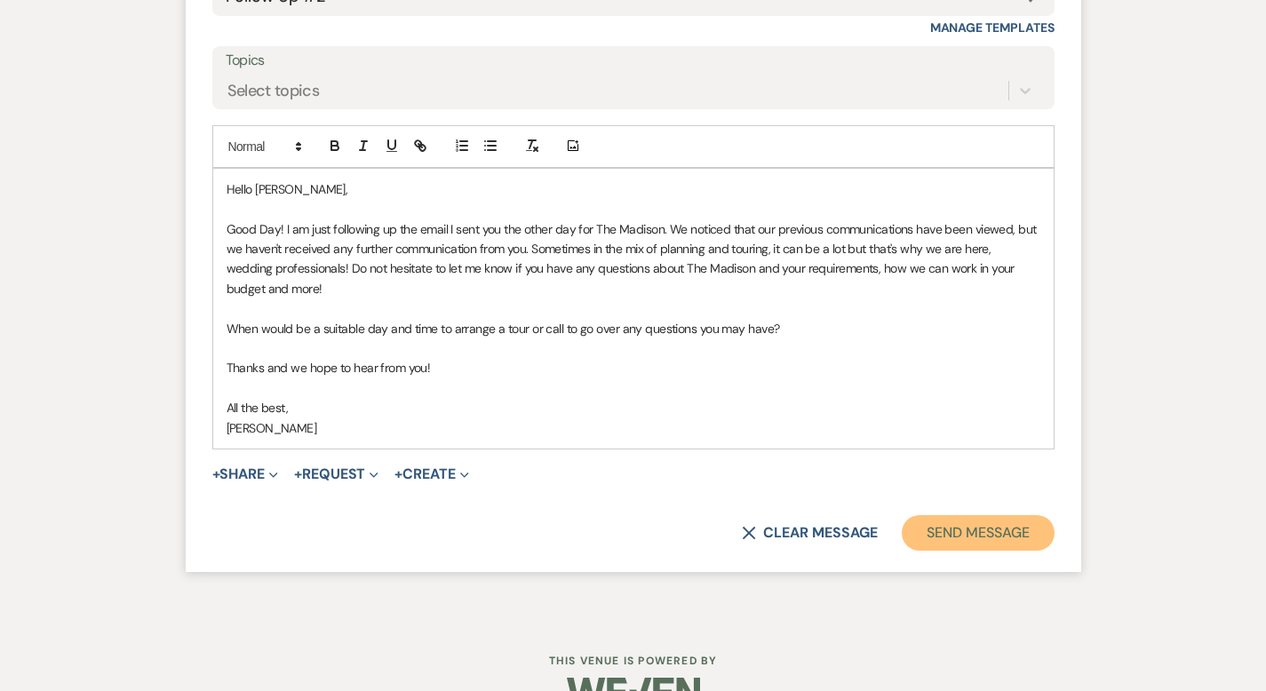
click at [1042, 515] on button "Send Message" at bounding box center [978, 533] width 152 height 36
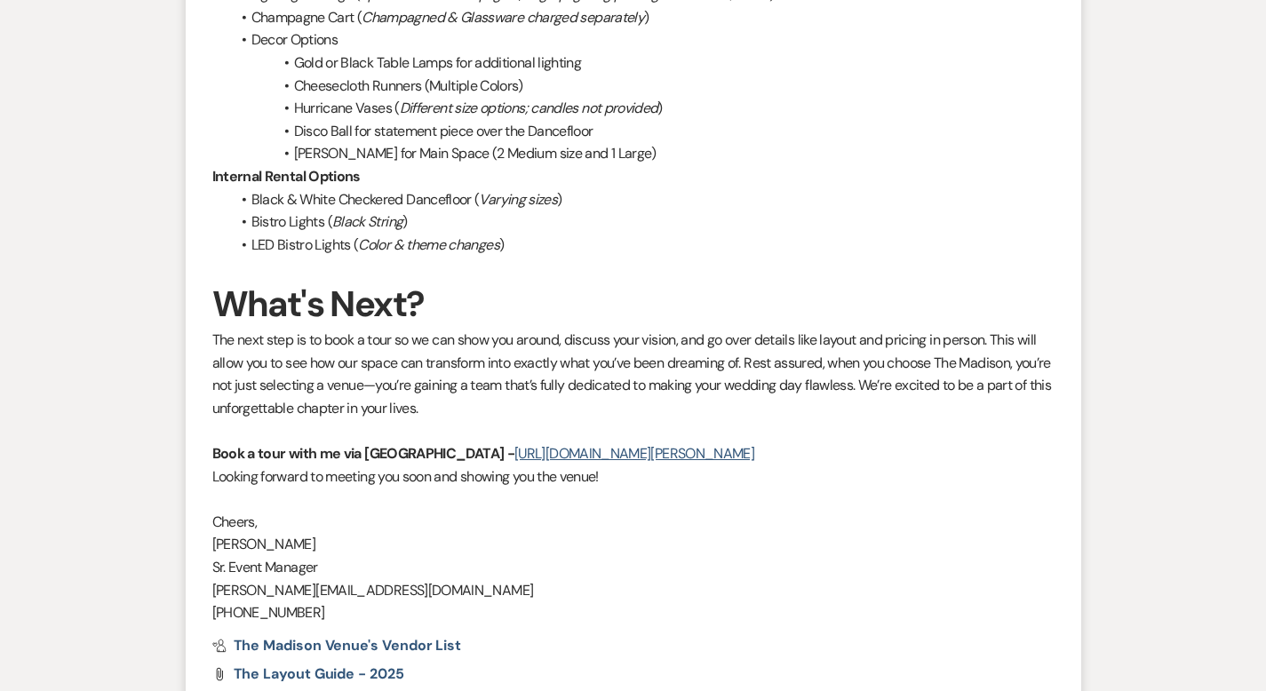
scroll to position [0, 0]
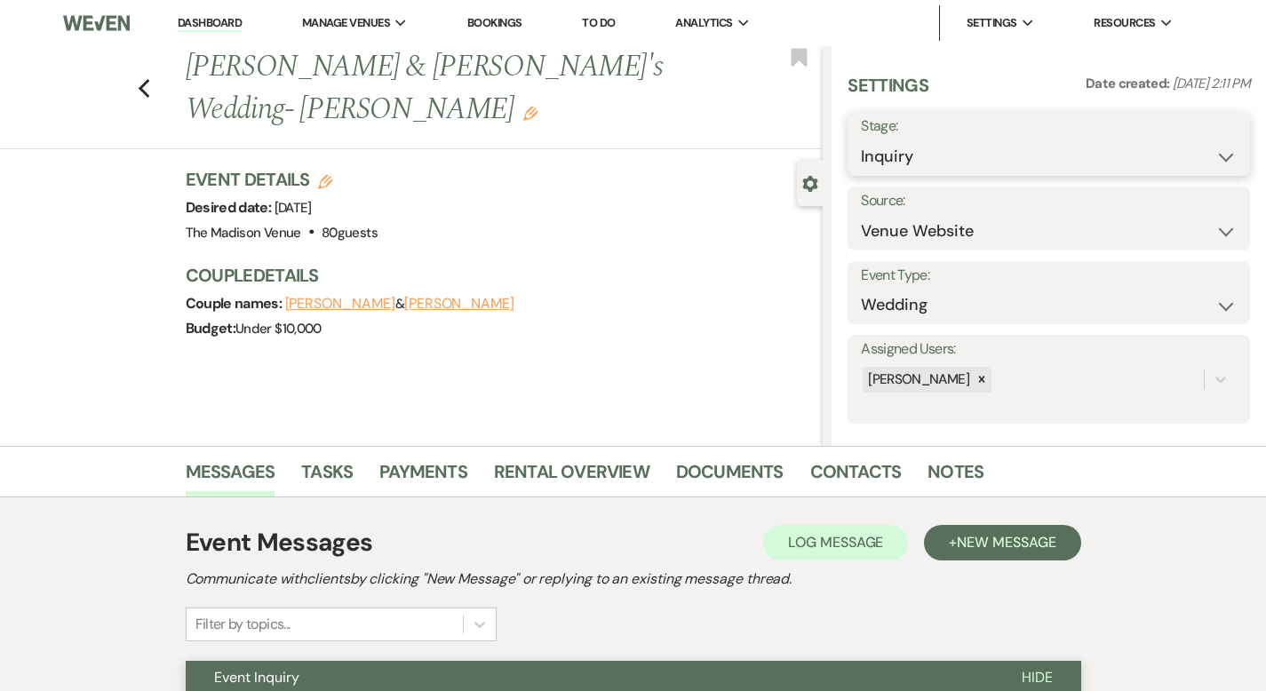
click at [978, 151] on select "Inquiry Follow Up Tour Requested Tour Confirmed Toured Proposal Sent Booked Lost" at bounding box center [1049, 156] width 376 height 35
click at [138, 78] on icon "Previous" at bounding box center [144, 88] width 13 height 21
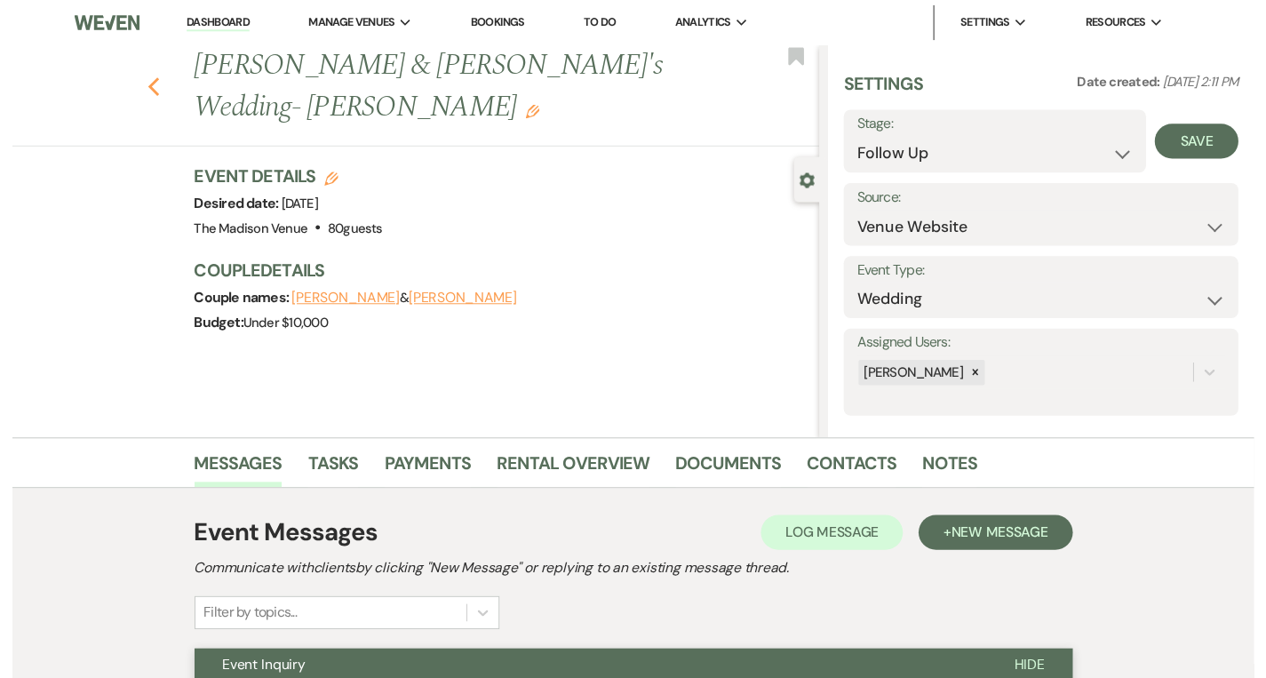
scroll to position [2342, 0]
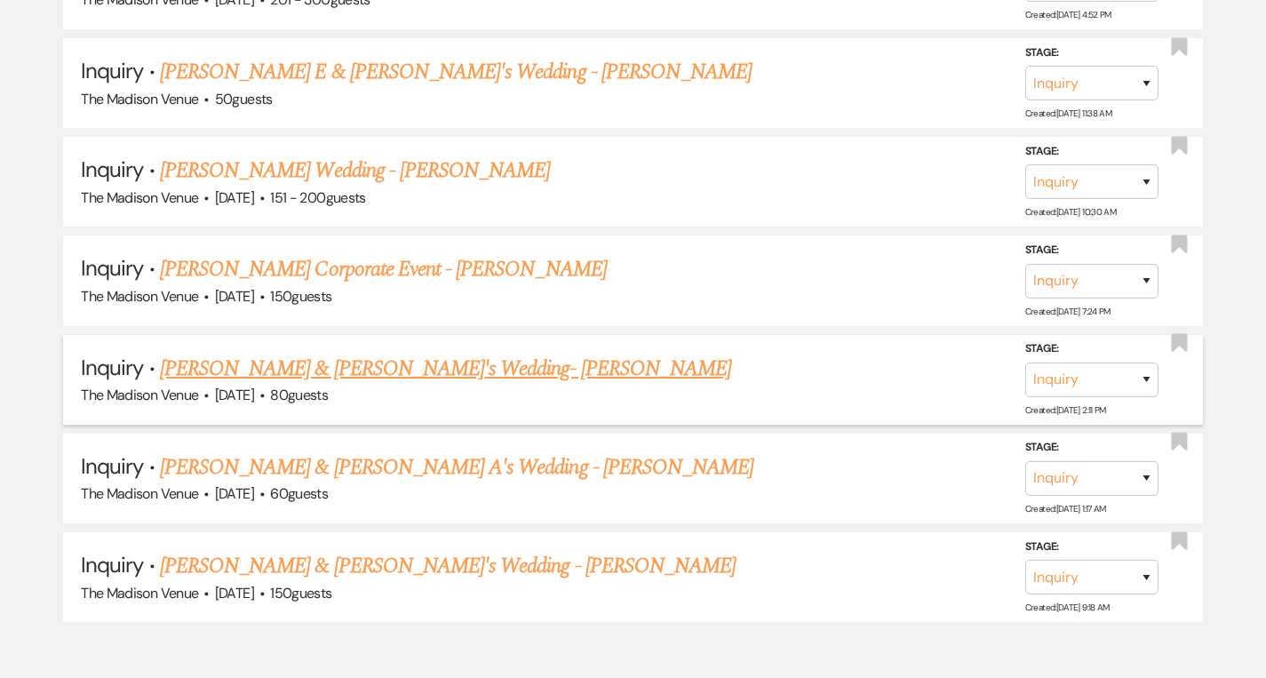
click at [352, 358] on link "[PERSON_NAME] & [PERSON_NAME]'s Wedding- [PERSON_NAME]" at bounding box center [445, 369] width 571 height 32
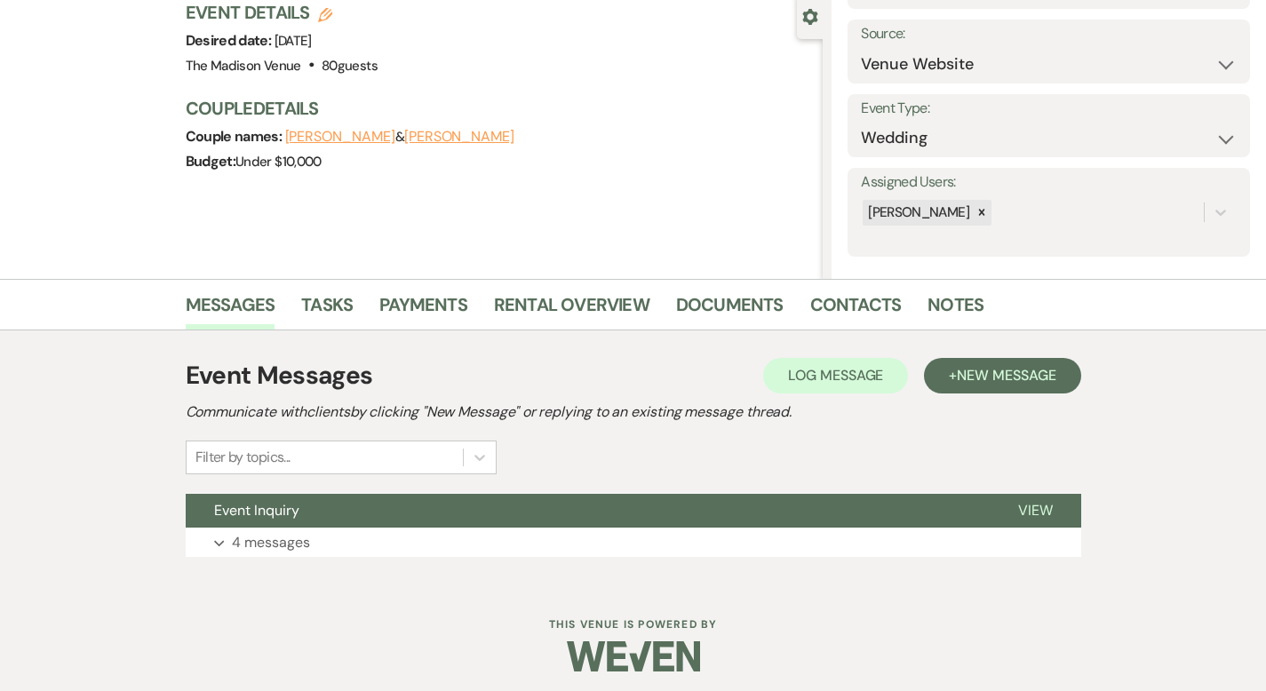
scroll to position [174, 0]
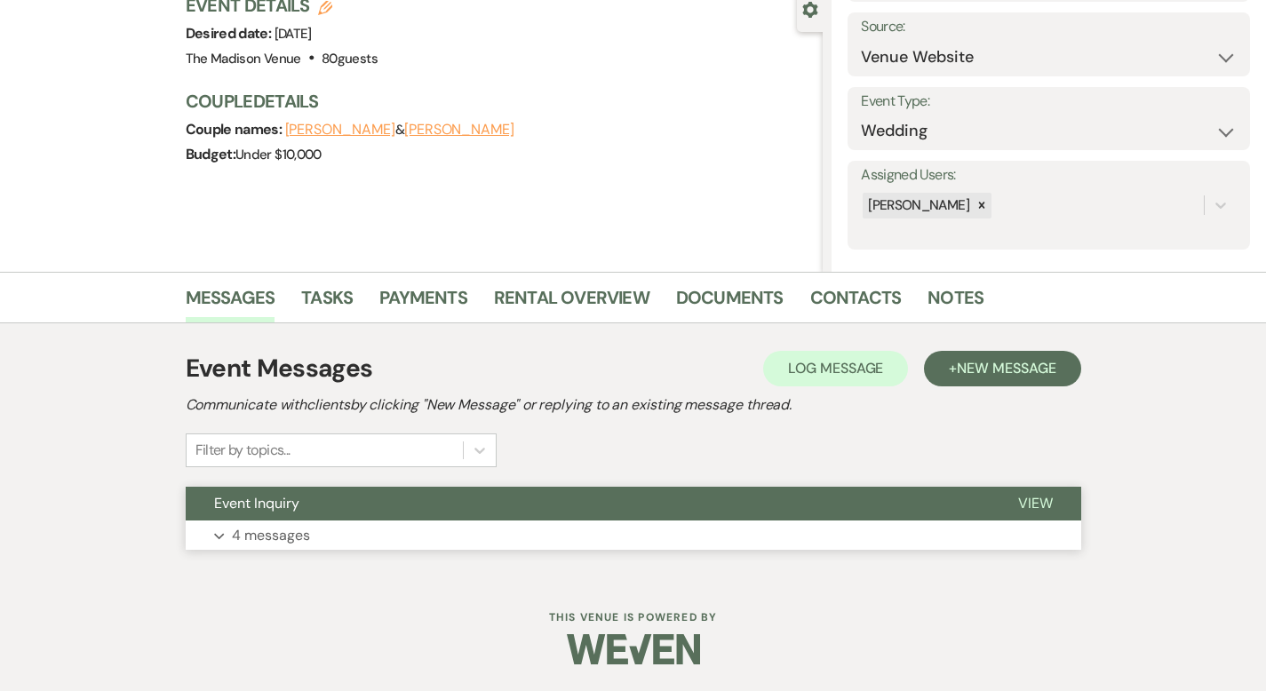
click at [1053, 503] on span "View" at bounding box center [1035, 503] width 35 height 19
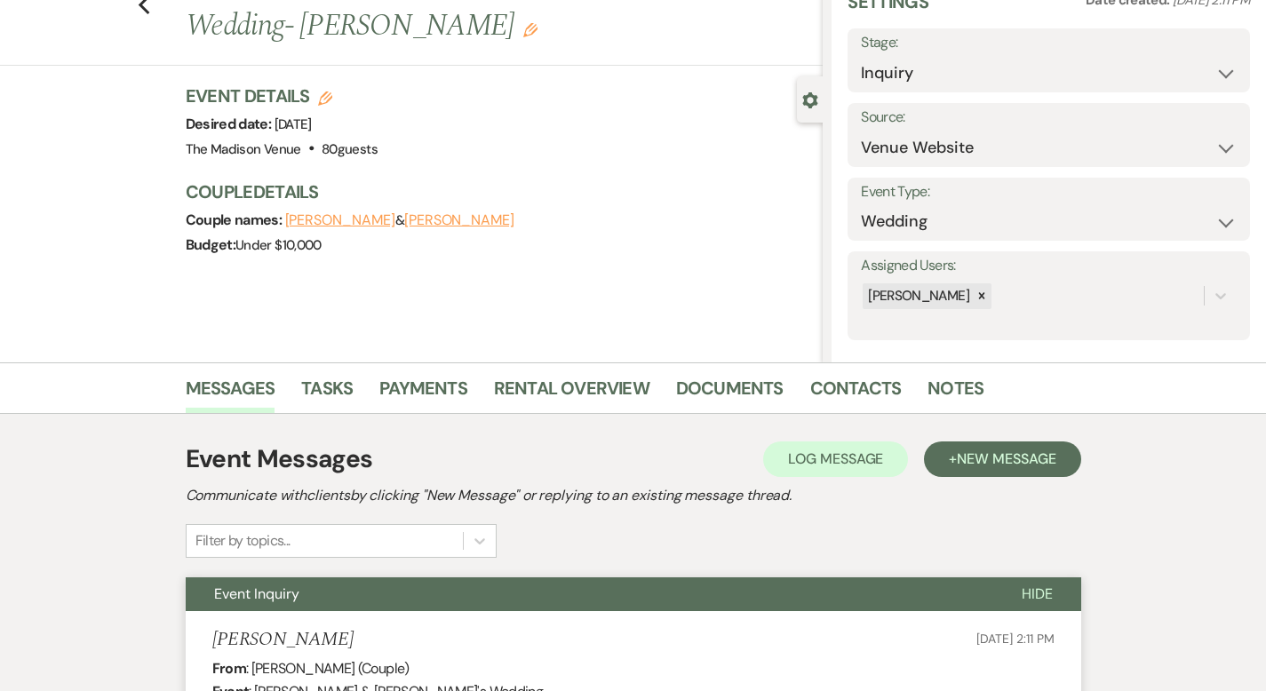
scroll to position [0, 0]
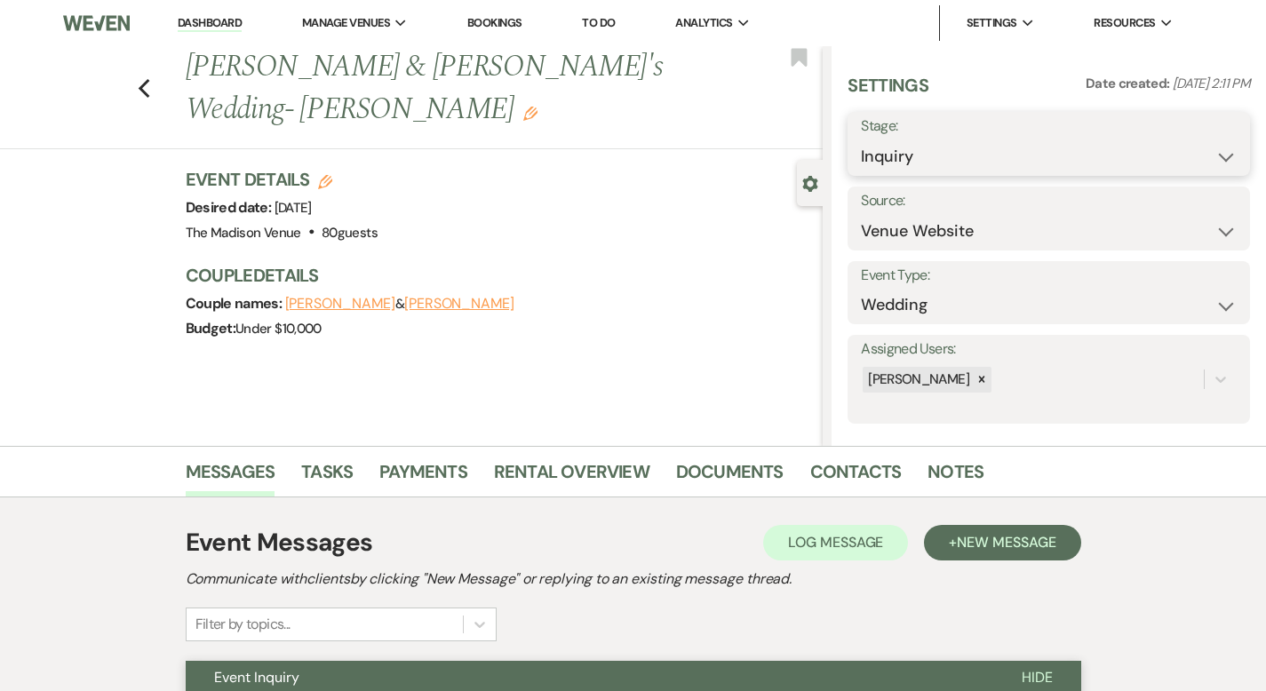
click at [1022, 152] on select "Inquiry Follow Up Tour Requested Tour Confirmed Toured Proposal Sent Booked Lost" at bounding box center [1049, 156] width 376 height 35
click at [1220, 141] on button "Save" at bounding box center [1207, 144] width 85 height 36
click at [138, 79] on use "button" at bounding box center [144, 89] width 12 height 20
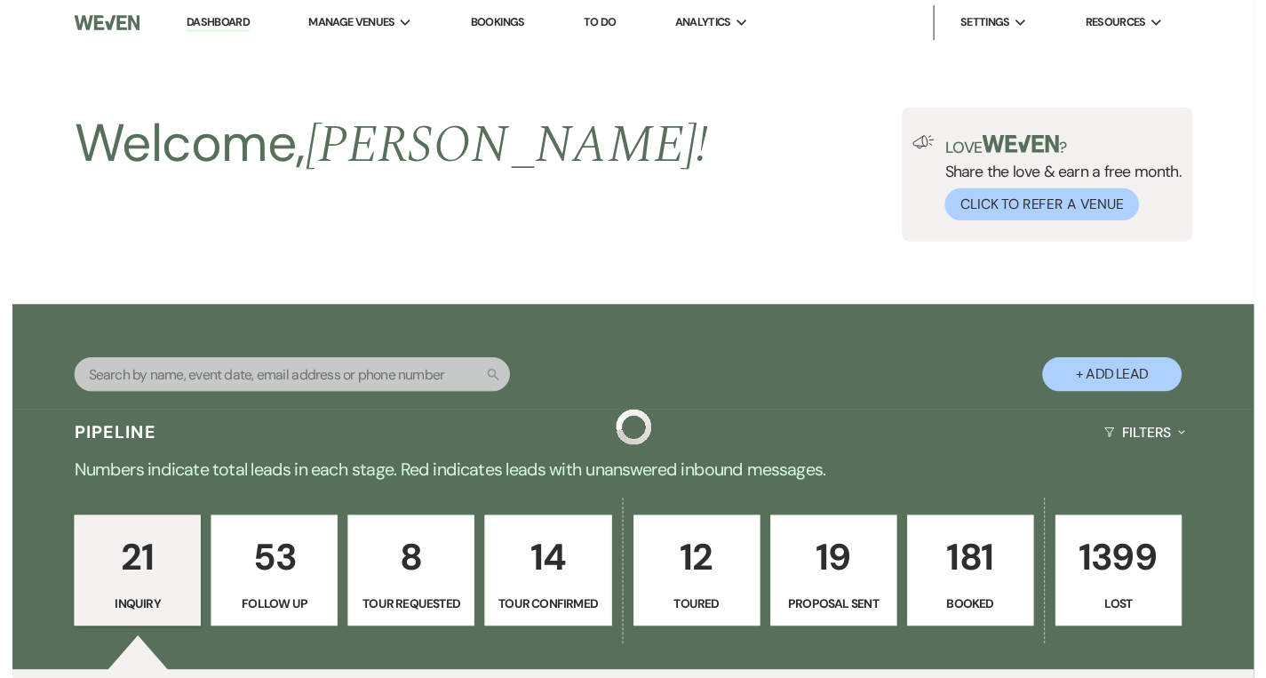
scroll to position [2316, 0]
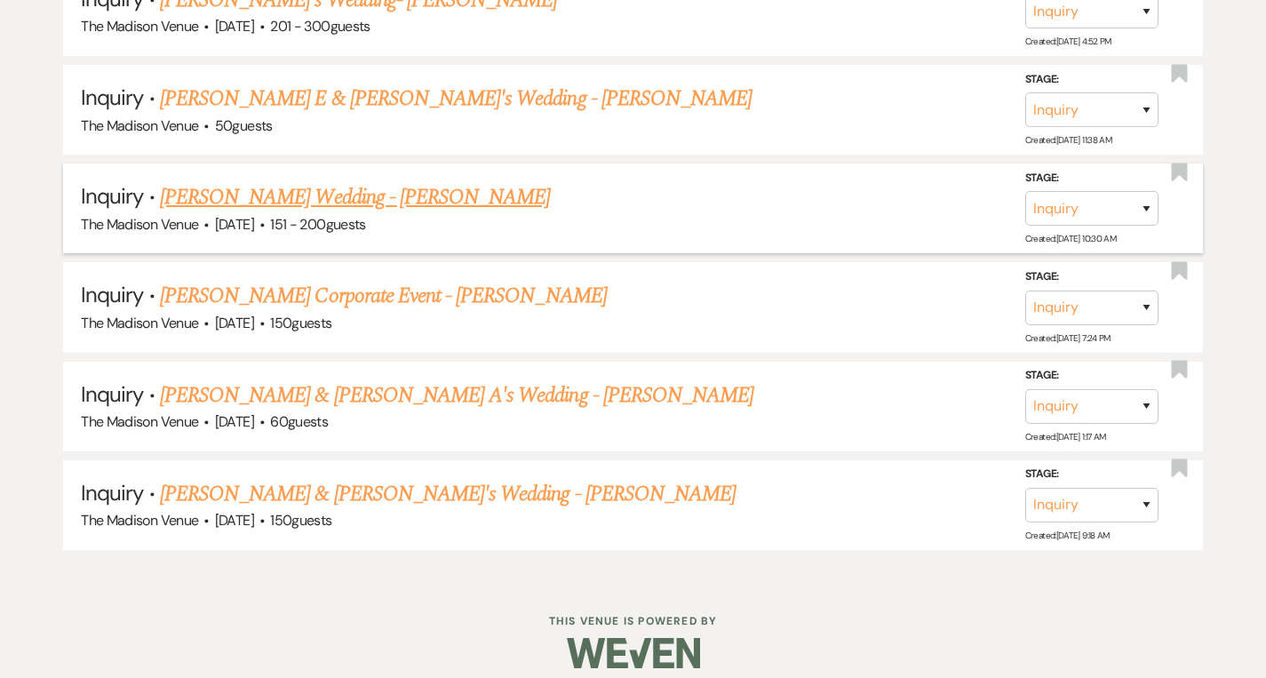
click at [349, 187] on link "[PERSON_NAME] Wedding - [PERSON_NAME]" at bounding box center [355, 197] width 390 height 32
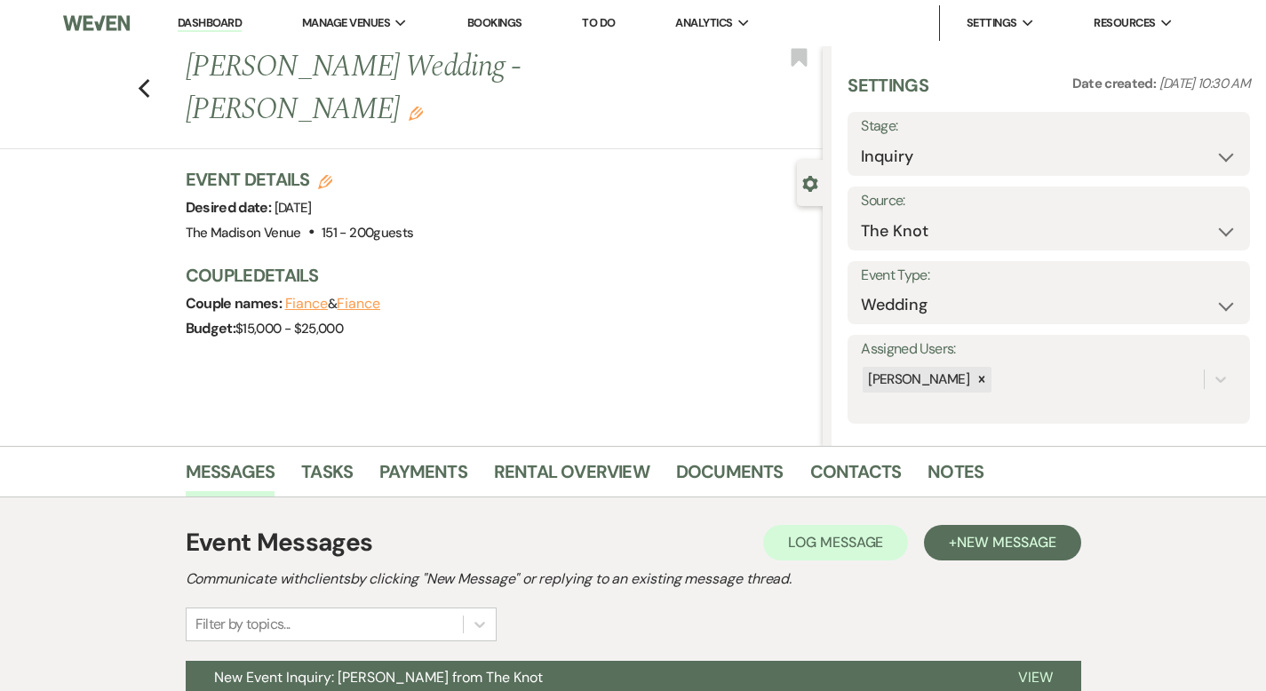
scroll to position [174, 0]
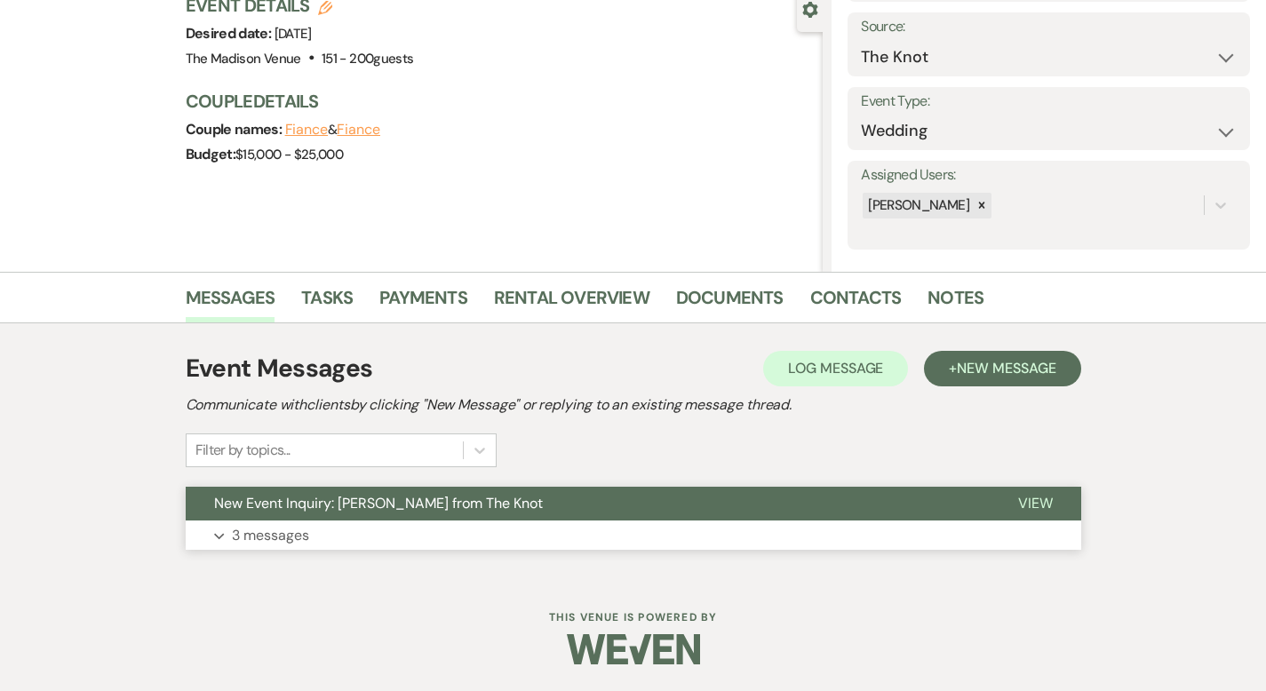
click at [1053, 504] on span "View" at bounding box center [1035, 503] width 35 height 19
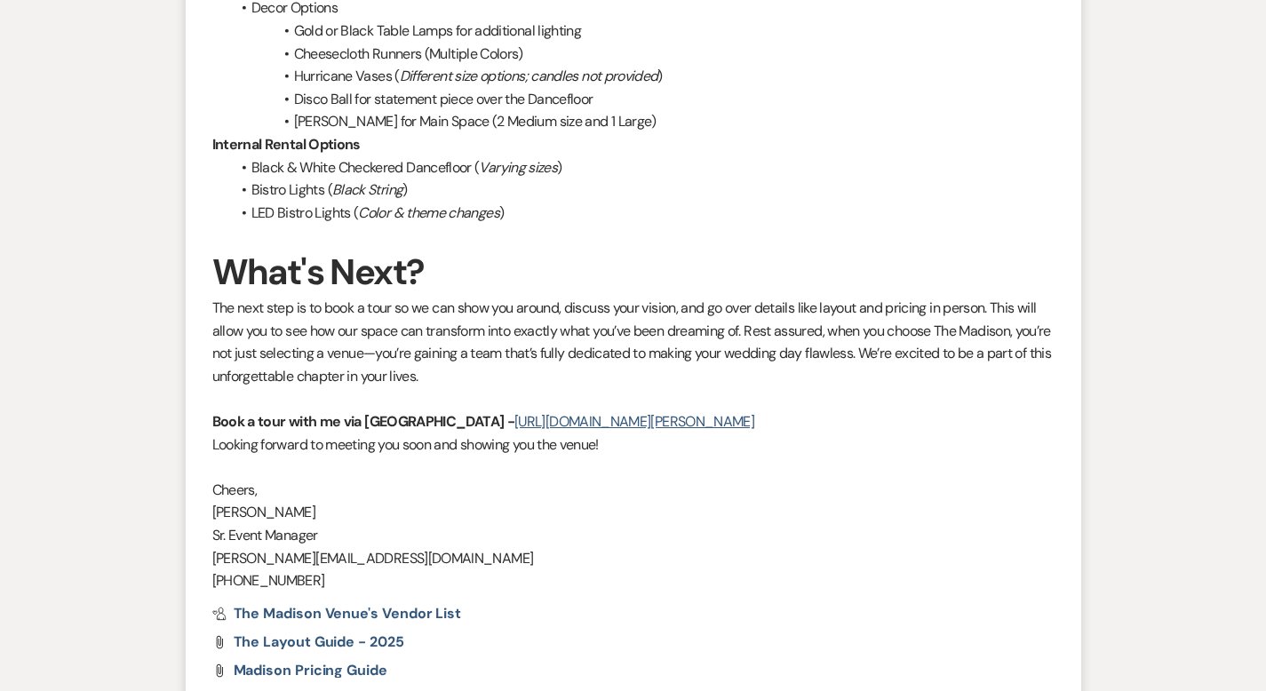
scroll to position [3100, 0]
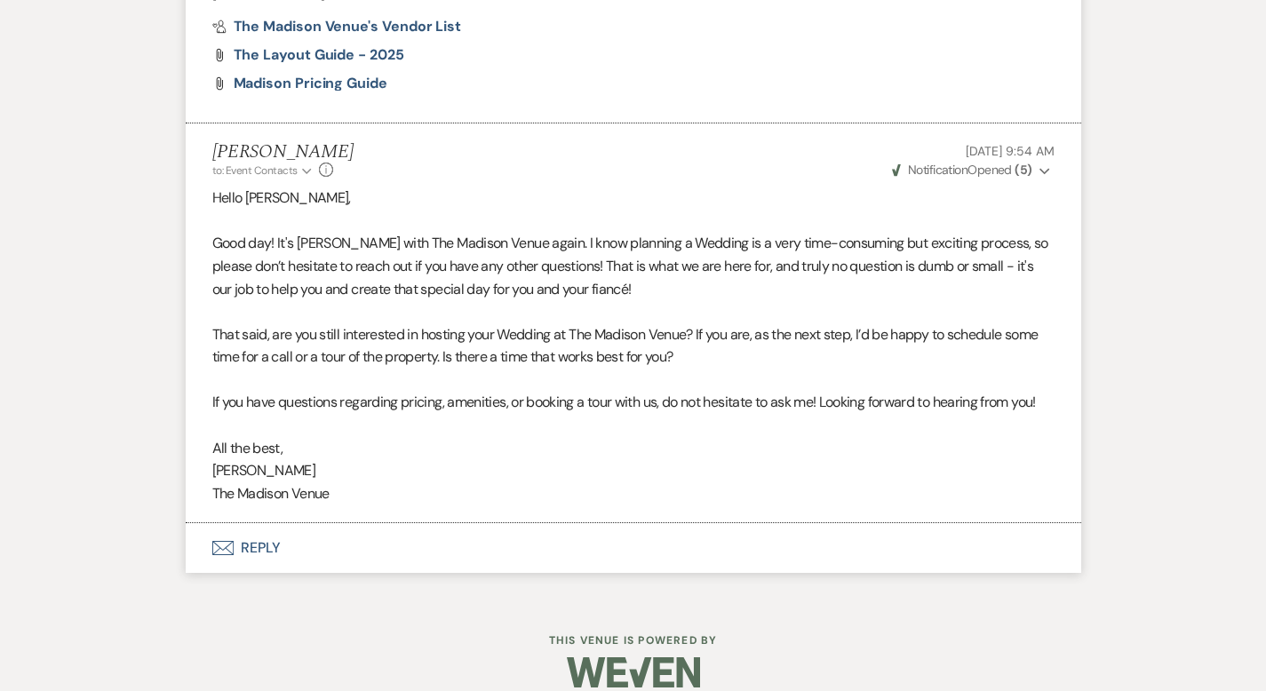
click at [201, 524] on button "Envelope Reply" at bounding box center [633, 548] width 895 height 50
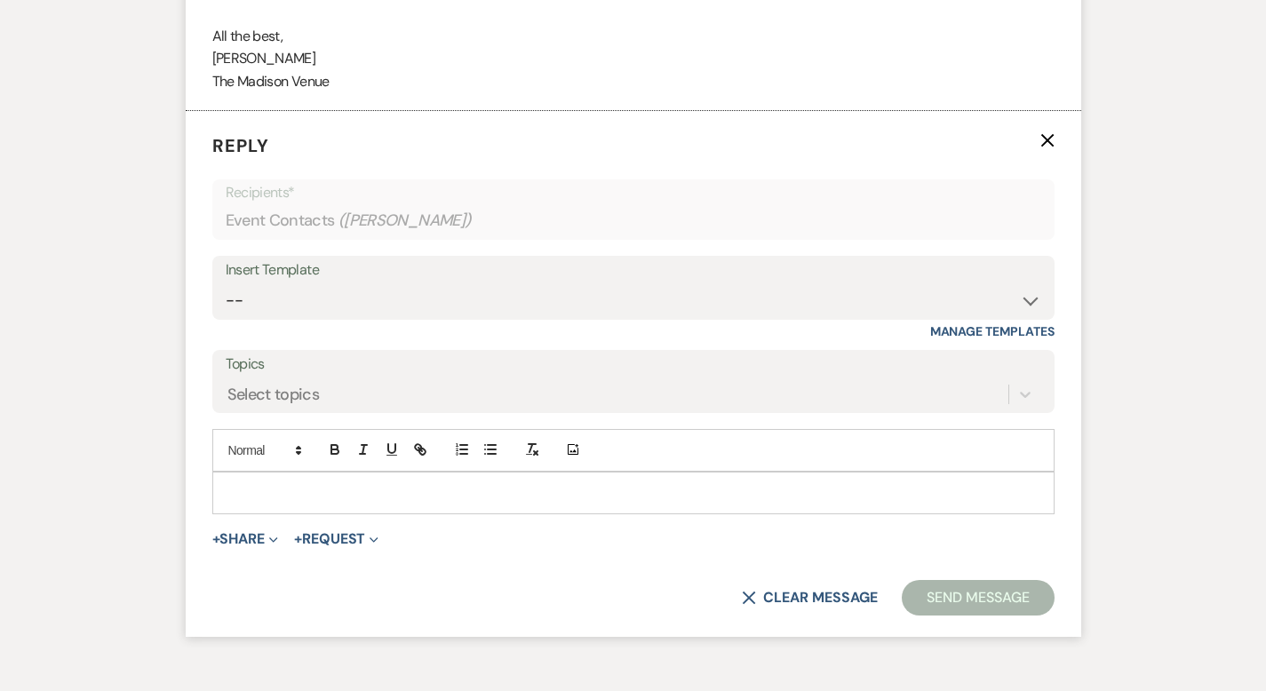
scroll to position [3518, 0]
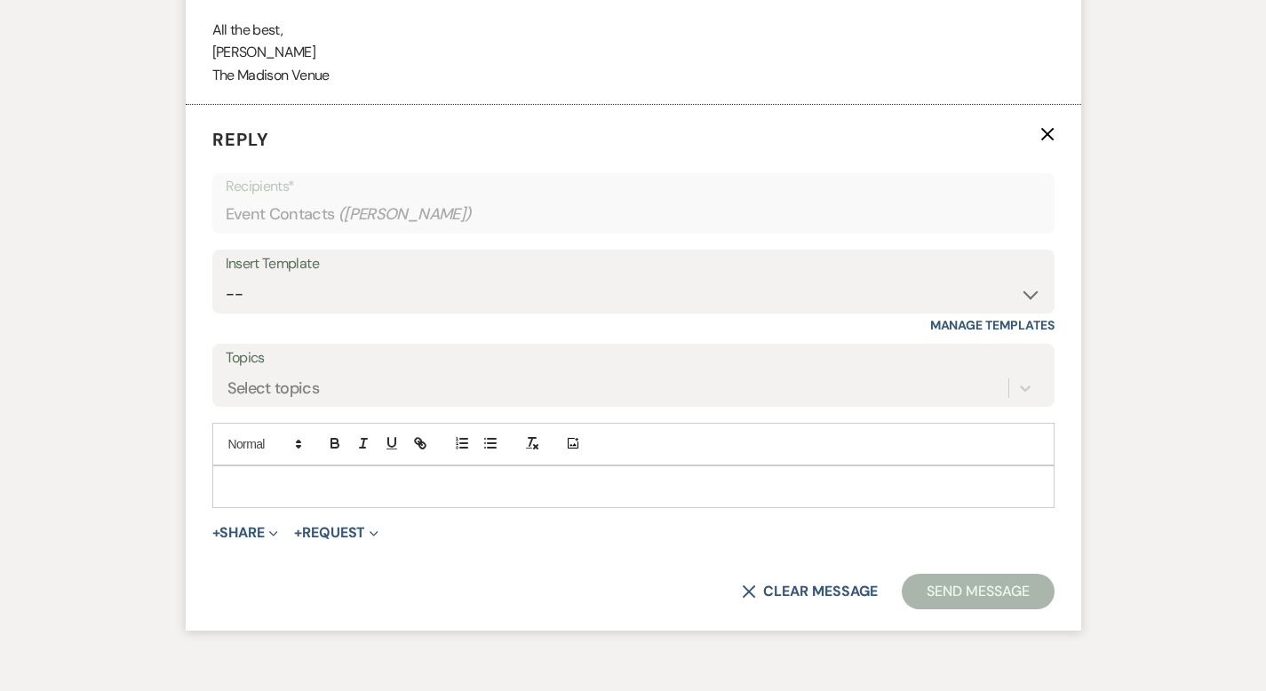
click at [263, 251] on div "Insert Template" at bounding box center [633, 264] width 815 height 26
click at [269, 277] on select "-- Weven Planning Portal Introduction (Booked Events) Corporate Lead Follow Up …" at bounding box center [633, 294] width 815 height 35
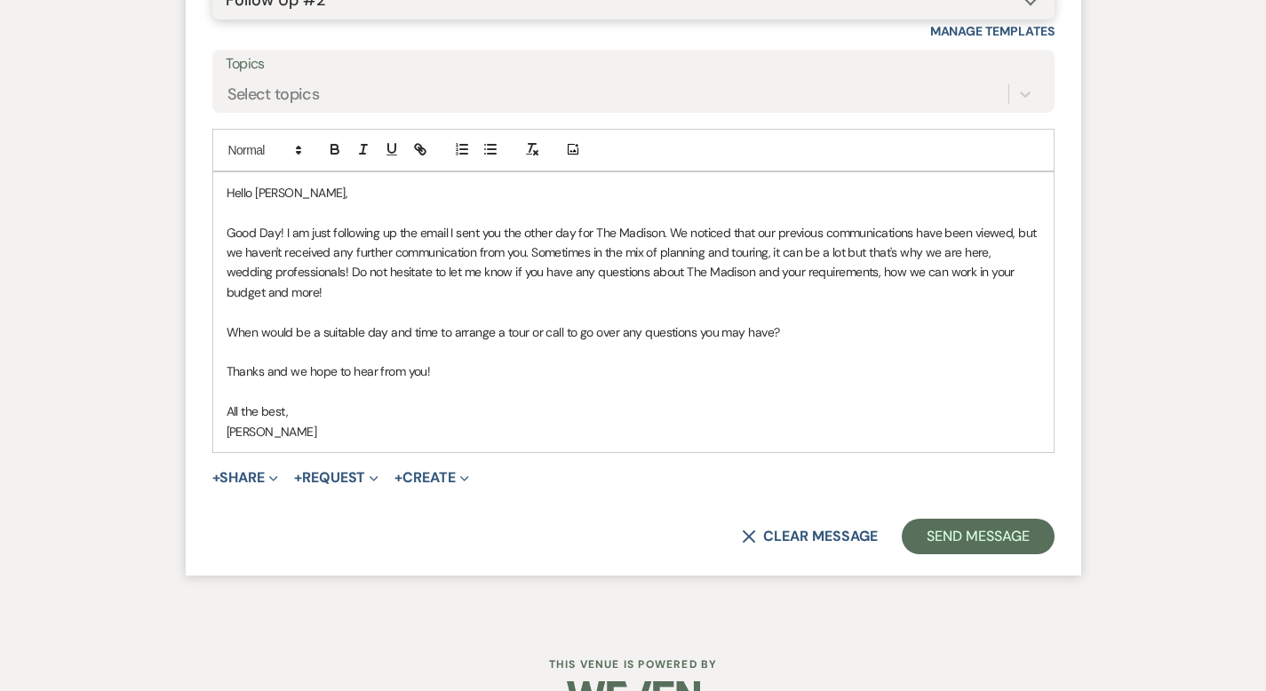
scroll to position [3816, 0]
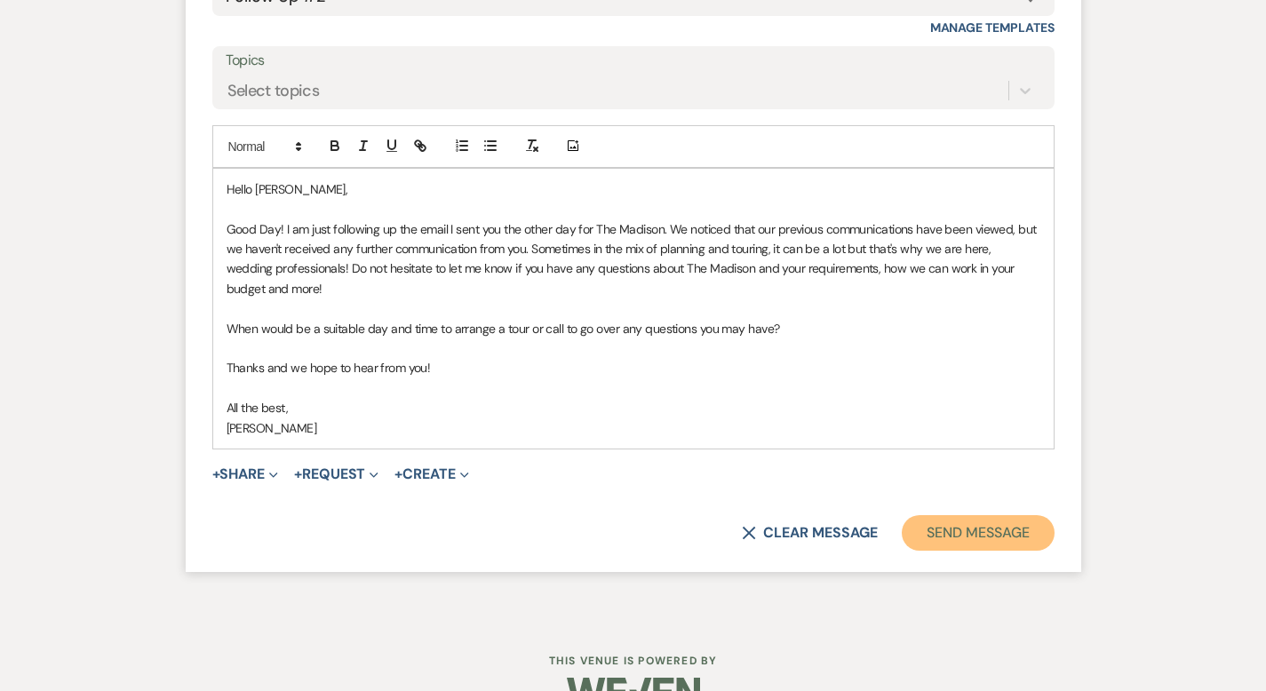
click at [1015, 515] on button "Send Message" at bounding box center [978, 533] width 152 height 36
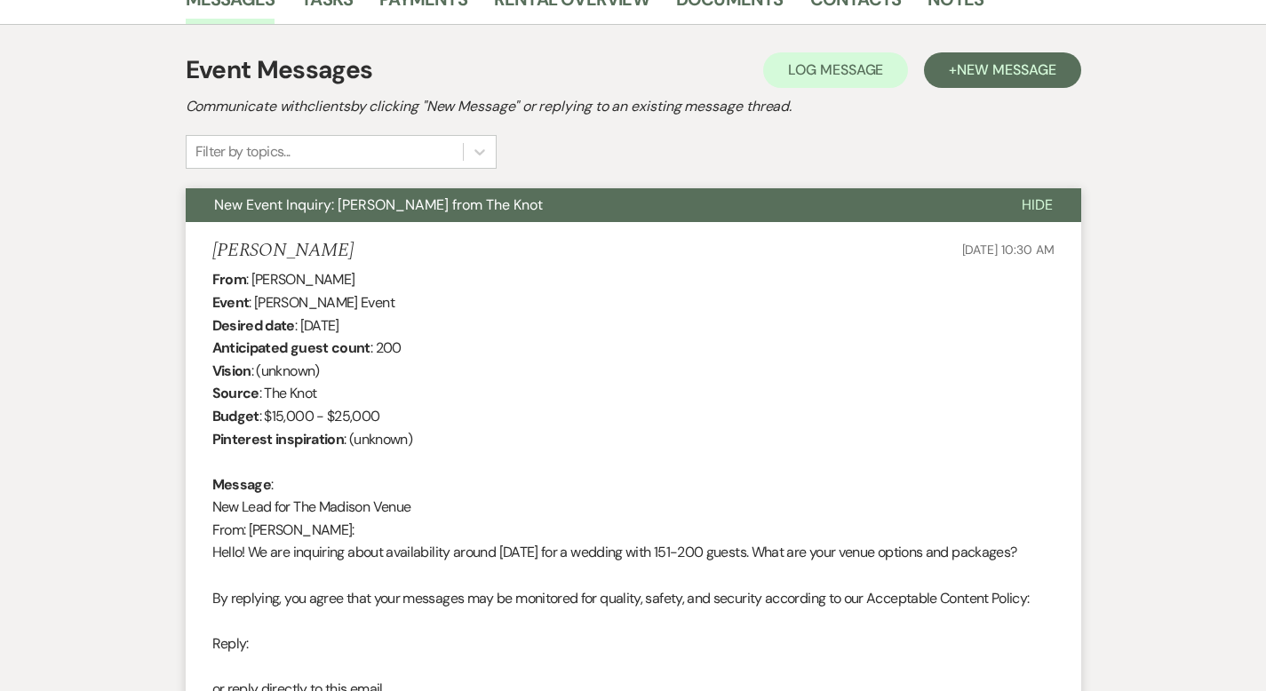
scroll to position [0, 0]
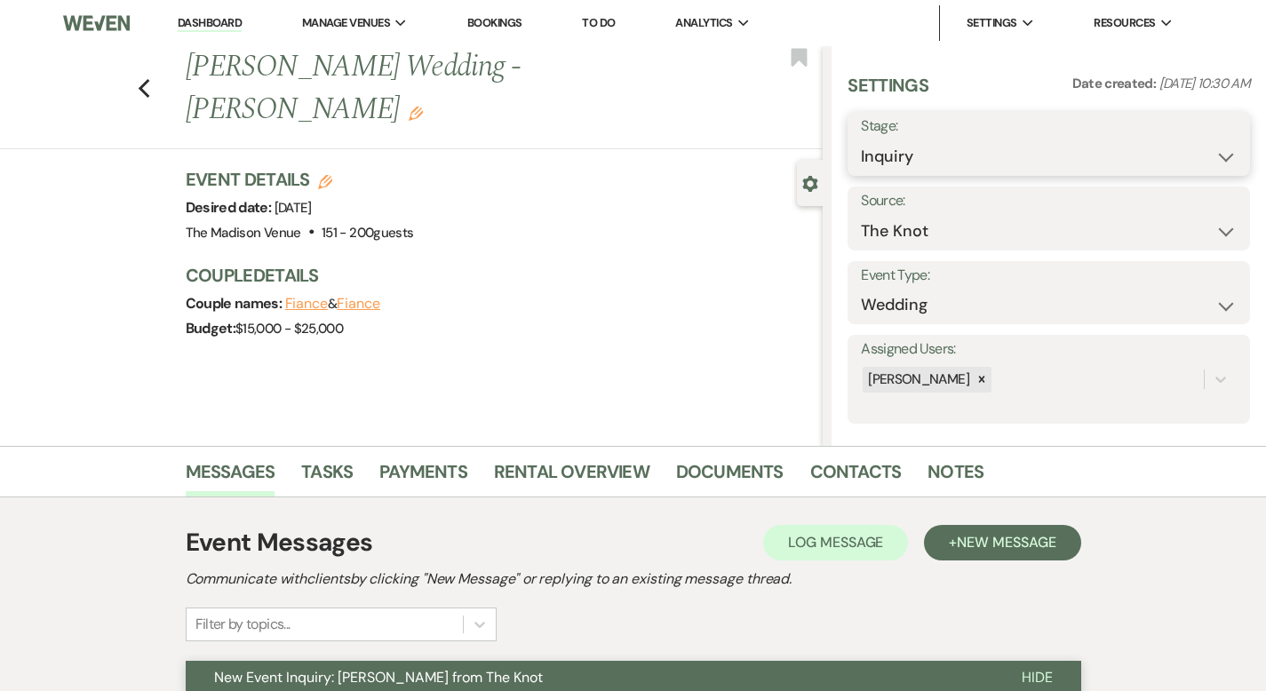
click at [976, 161] on select "Inquiry Follow Up Tour Requested Tour Confirmed Toured Proposal Sent Booked Lost" at bounding box center [1049, 156] width 376 height 35
click at [1185, 139] on button "Save" at bounding box center [1207, 144] width 85 height 36
click at [78, 67] on div "Previous [PERSON_NAME] Wedding - [PERSON_NAME] Edit Bookmark" at bounding box center [406, 97] width 831 height 103
click at [138, 78] on icon "Previous" at bounding box center [144, 88] width 13 height 21
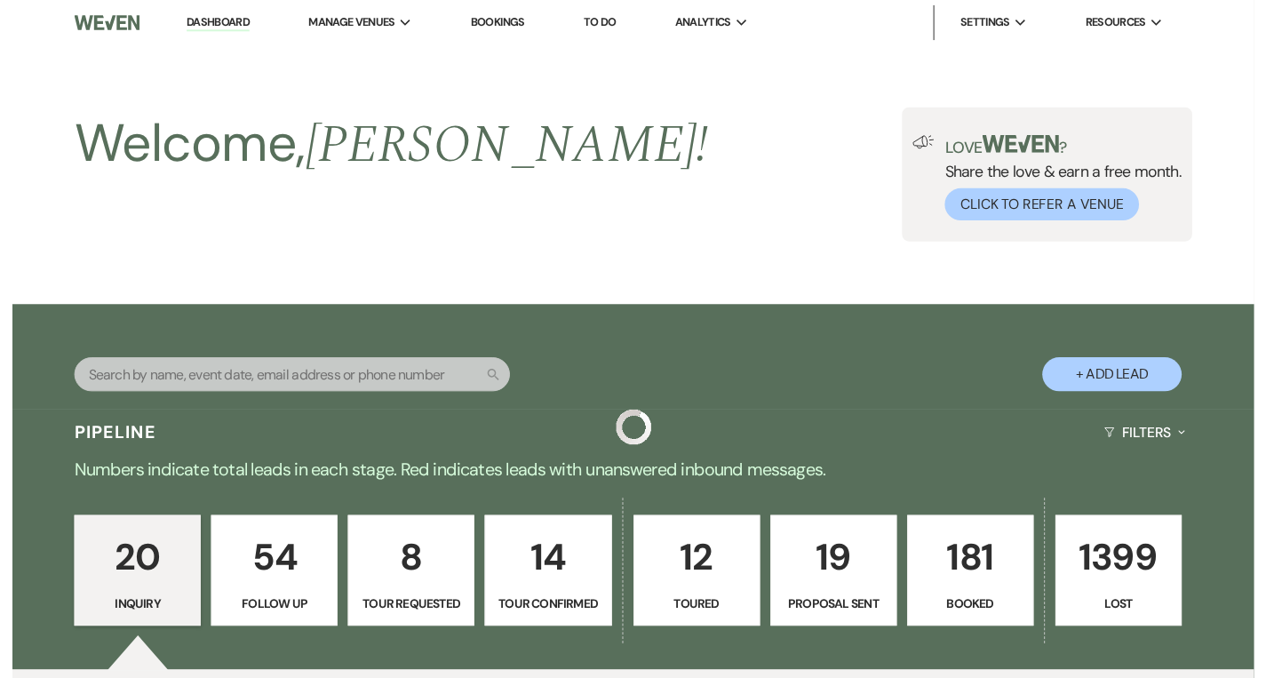
scroll to position [2217, 0]
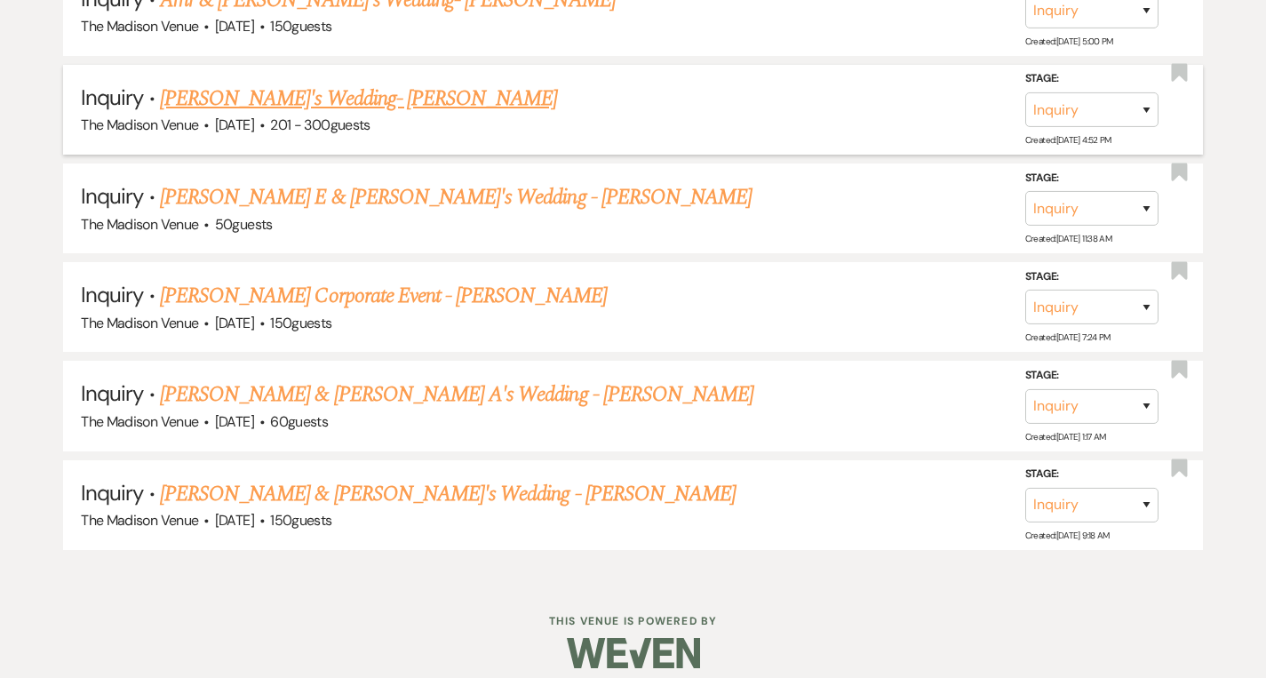
click at [360, 83] on link "[PERSON_NAME]'s Wedding- [PERSON_NAME]" at bounding box center [359, 99] width 398 height 32
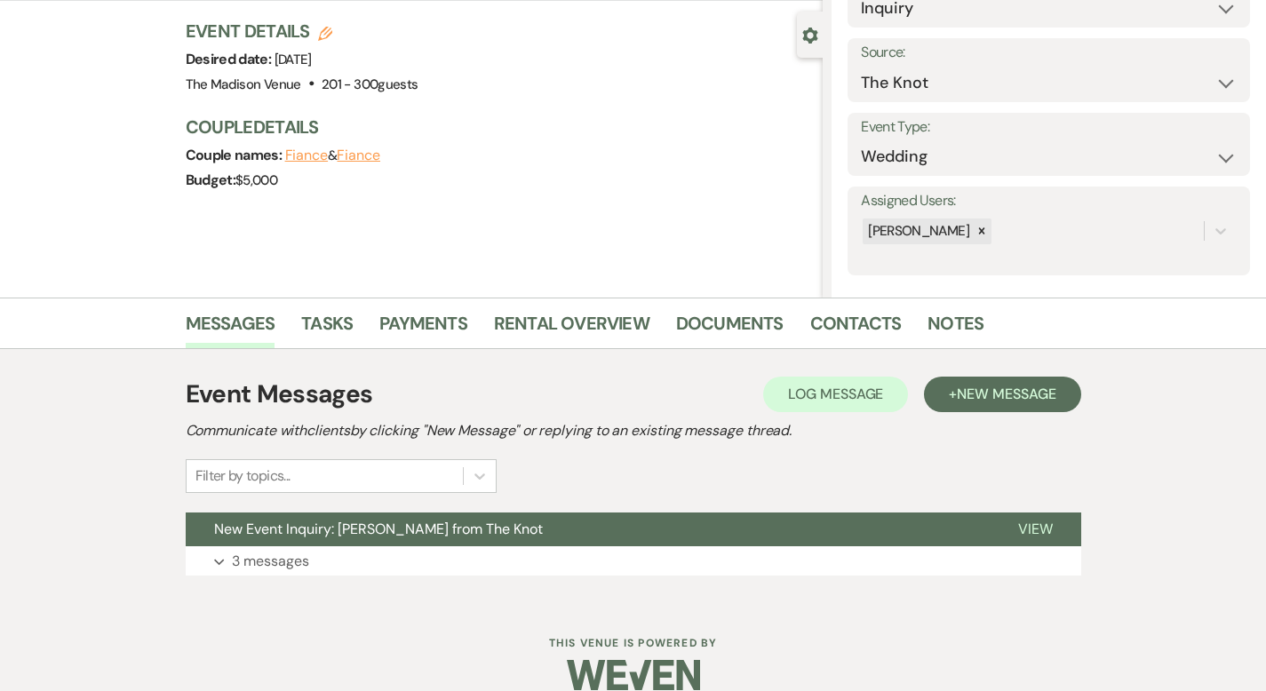
scroll to position [174, 0]
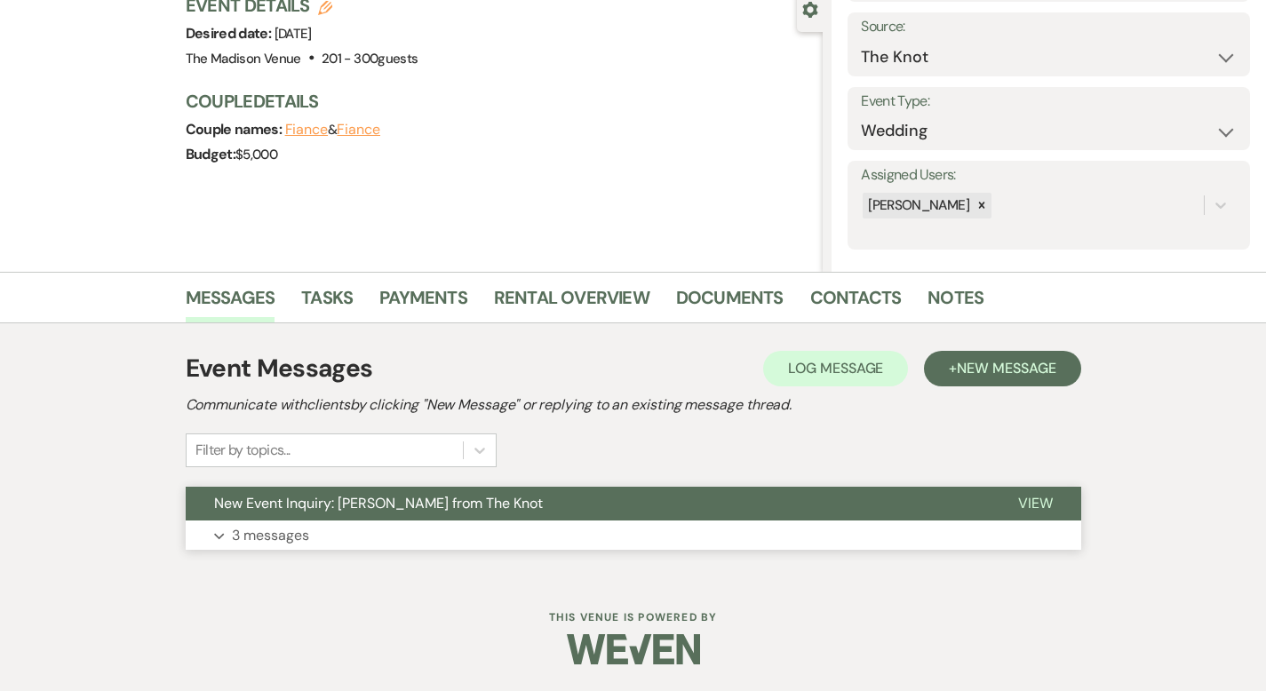
click at [1053, 509] on span "View" at bounding box center [1035, 503] width 35 height 19
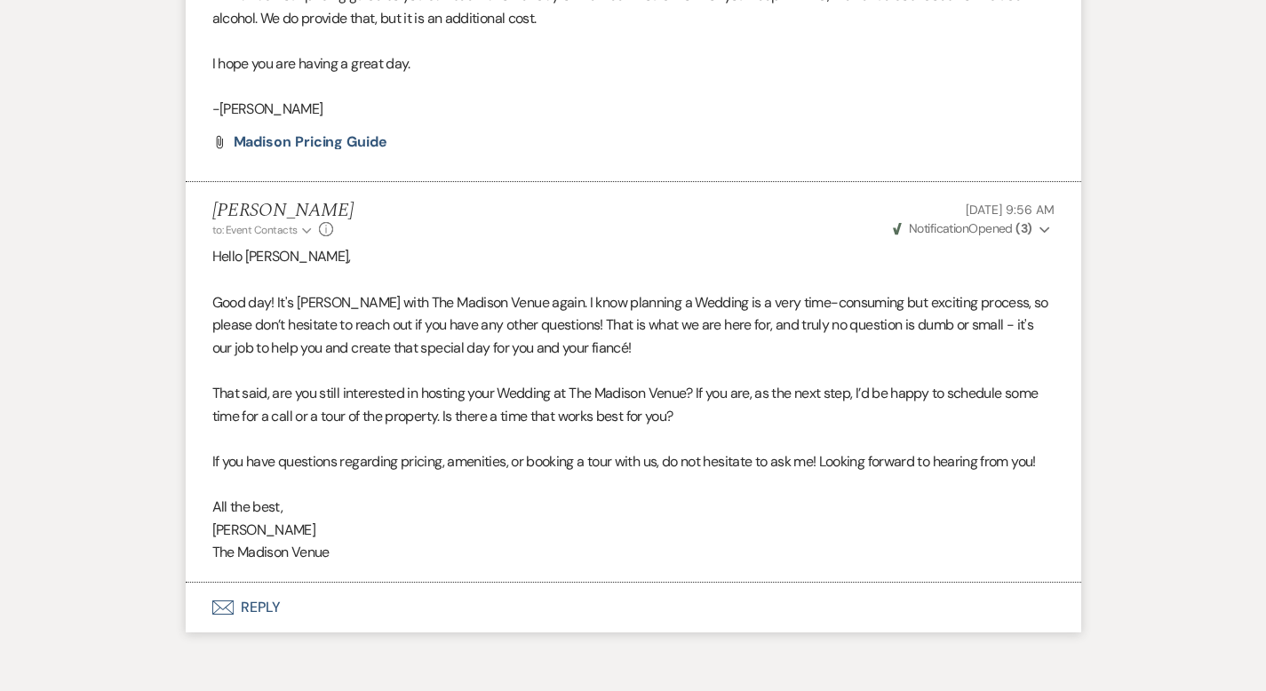
scroll to position [1944, 0]
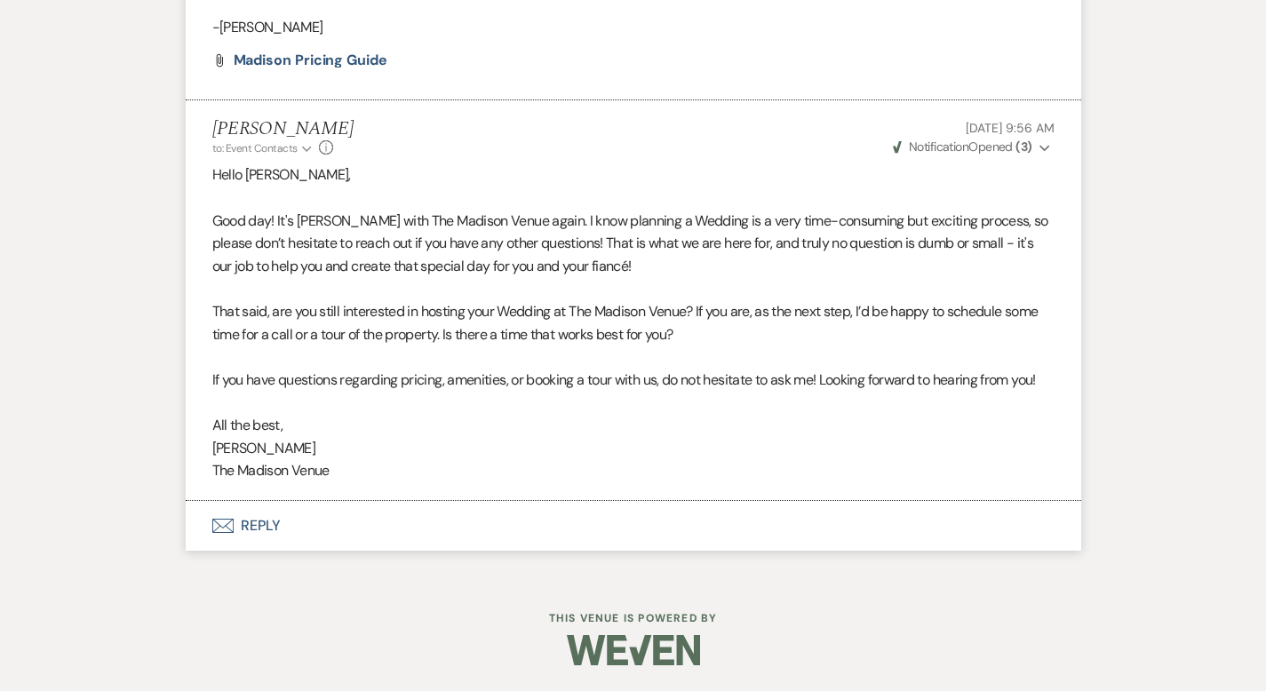
click at [208, 522] on button "Envelope Reply" at bounding box center [633, 526] width 895 height 50
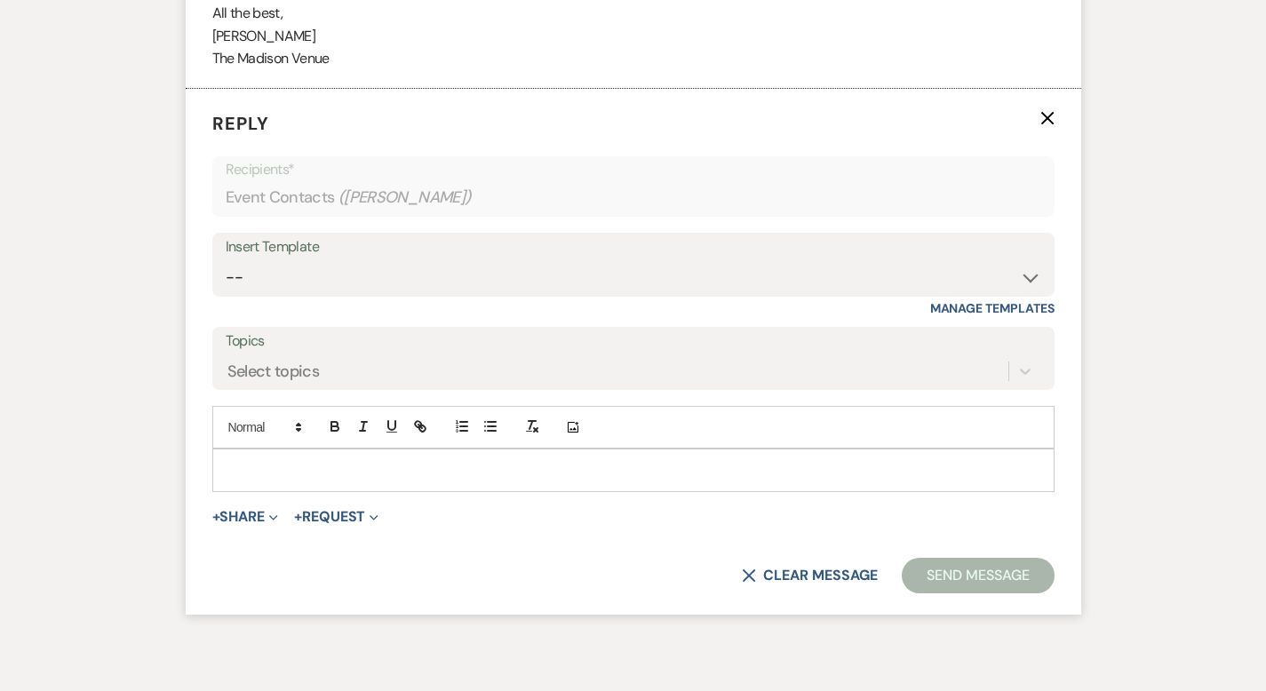
scroll to position [2362, 0]
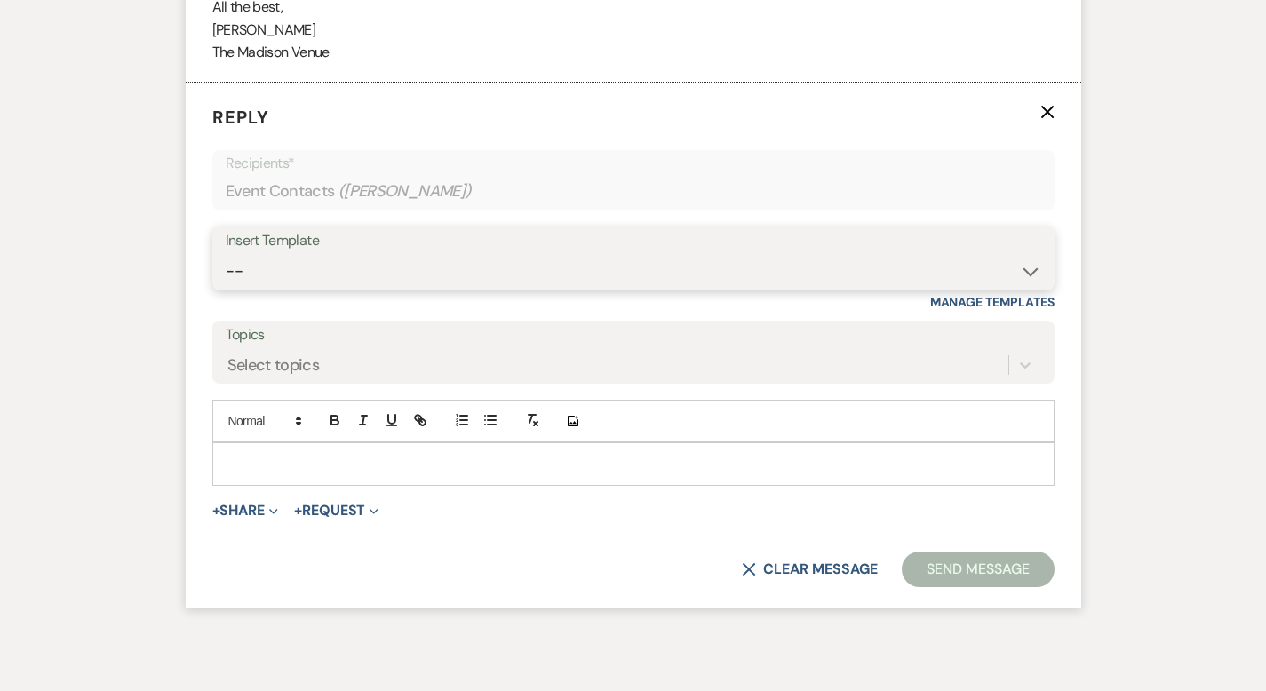
click at [282, 261] on select "-- Weven Planning Portal Introduction (Booked Events) Corporate Lead Follow Up …" at bounding box center [633, 271] width 815 height 35
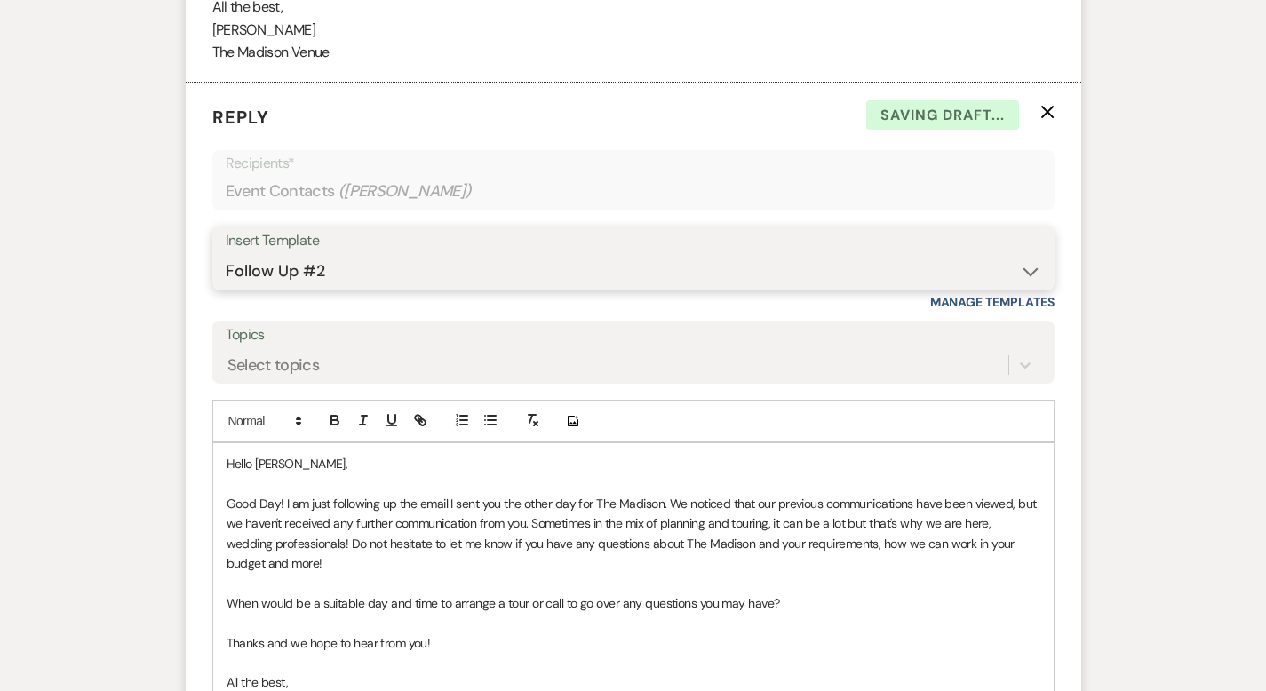
scroll to position [2660, 0]
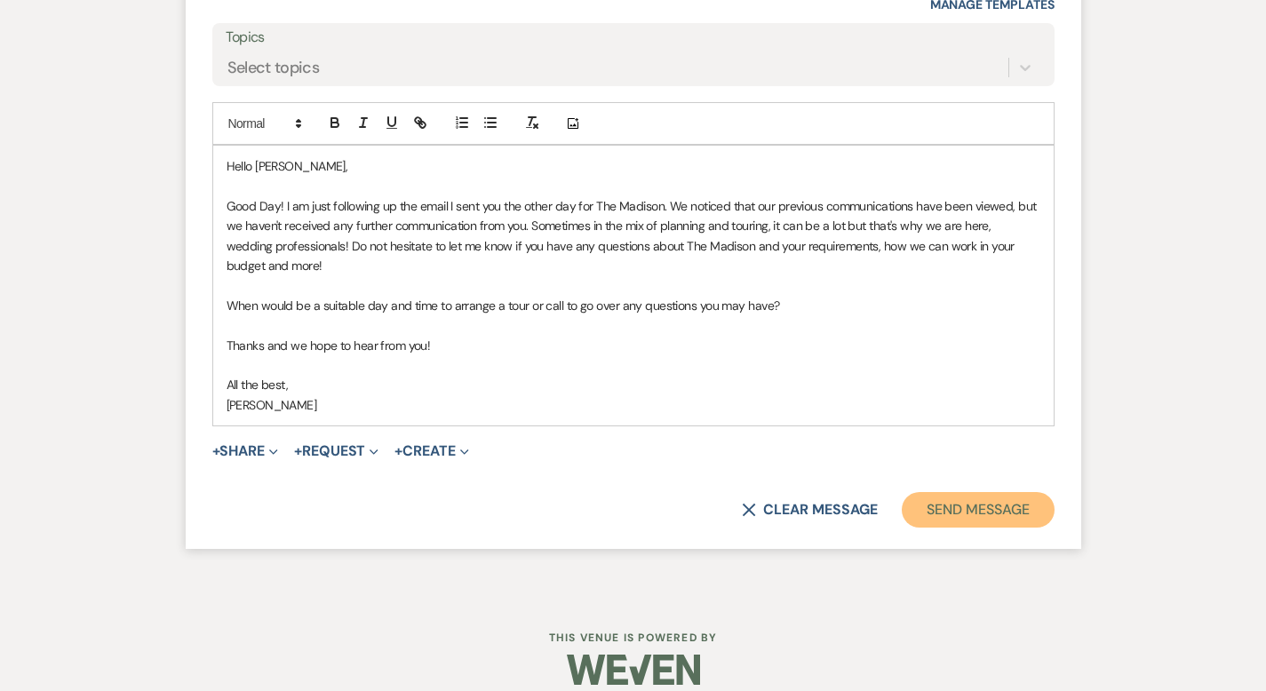
click at [988, 492] on button "Send Message" at bounding box center [978, 510] width 152 height 36
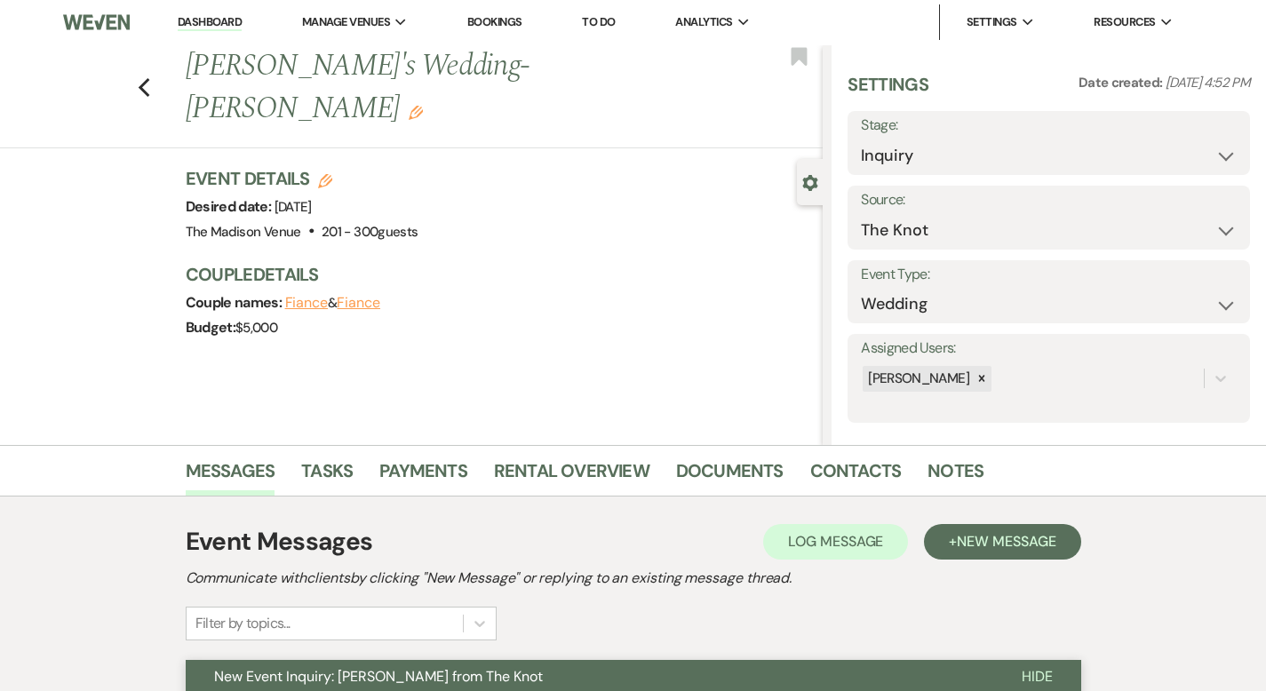
scroll to position [0, 0]
click at [138, 78] on icon "Previous" at bounding box center [144, 88] width 13 height 21
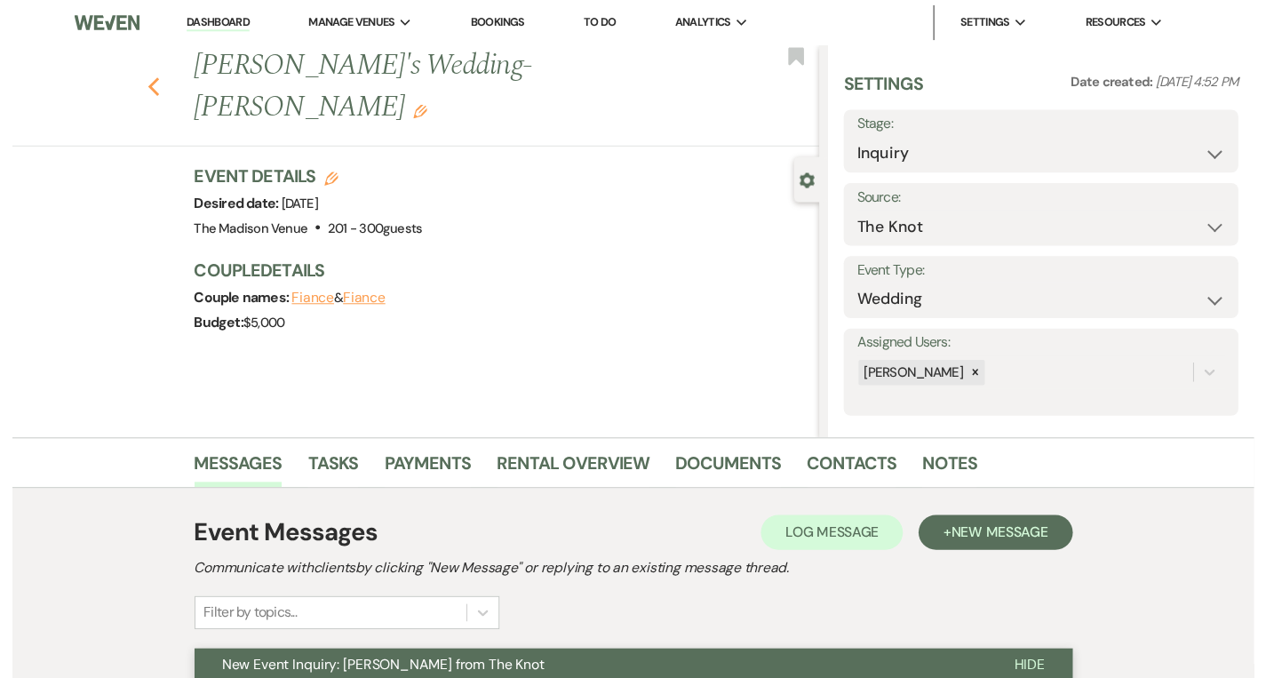
scroll to position [2217, 0]
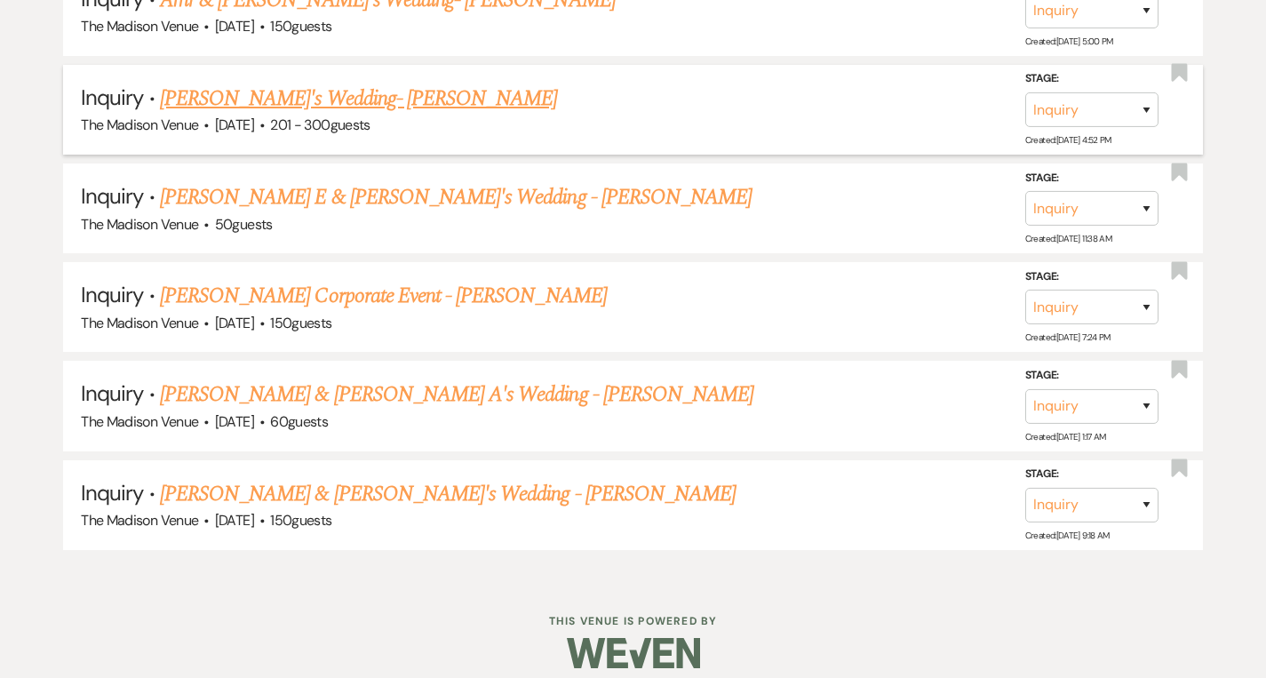
click at [338, 98] on link "[PERSON_NAME]'s Wedding- [PERSON_NAME]" at bounding box center [359, 99] width 398 height 32
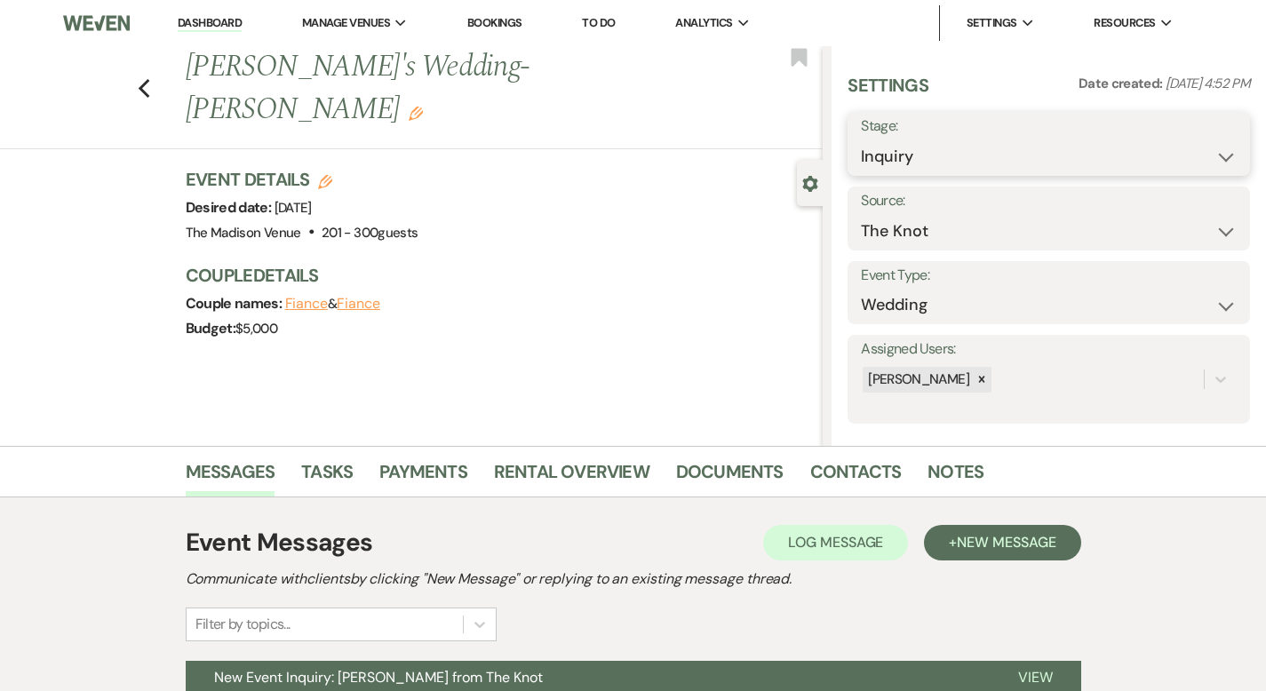
click at [942, 160] on select "Inquiry Follow Up Tour Requested Tour Confirmed Toured Proposal Sent Booked Lost" at bounding box center [1049, 156] width 376 height 35
click at [1213, 148] on button "Save" at bounding box center [1207, 144] width 85 height 36
click at [138, 78] on icon "Previous" at bounding box center [144, 88] width 13 height 21
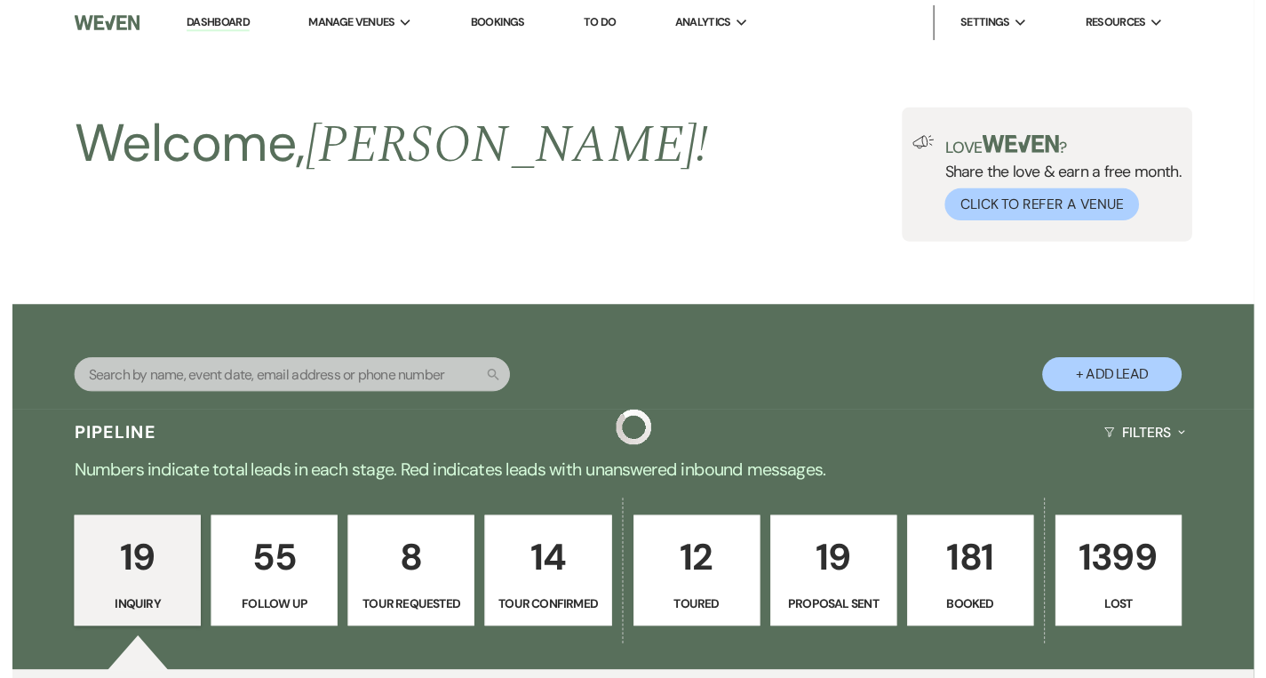
scroll to position [2119, 0]
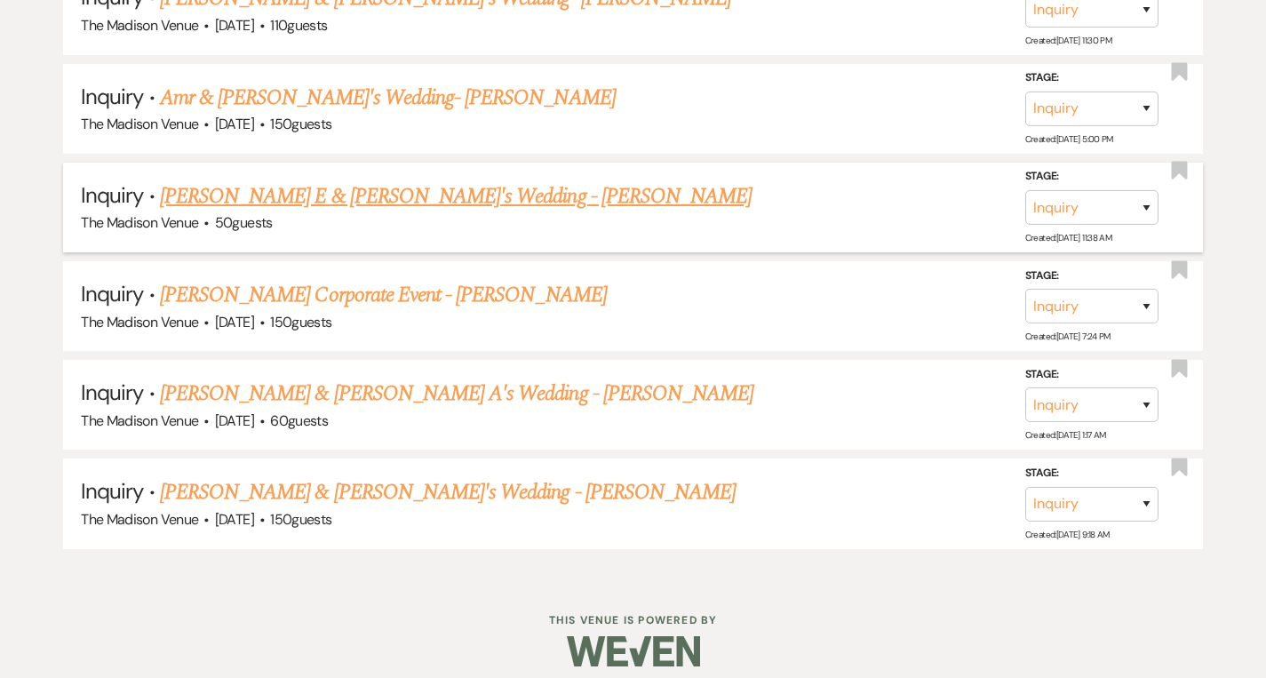
click at [330, 187] on link "[PERSON_NAME] E & [PERSON_NAME]'s Wedding - [PERSON_NAME]" at bounding box center [456, 196] width 592 height 32
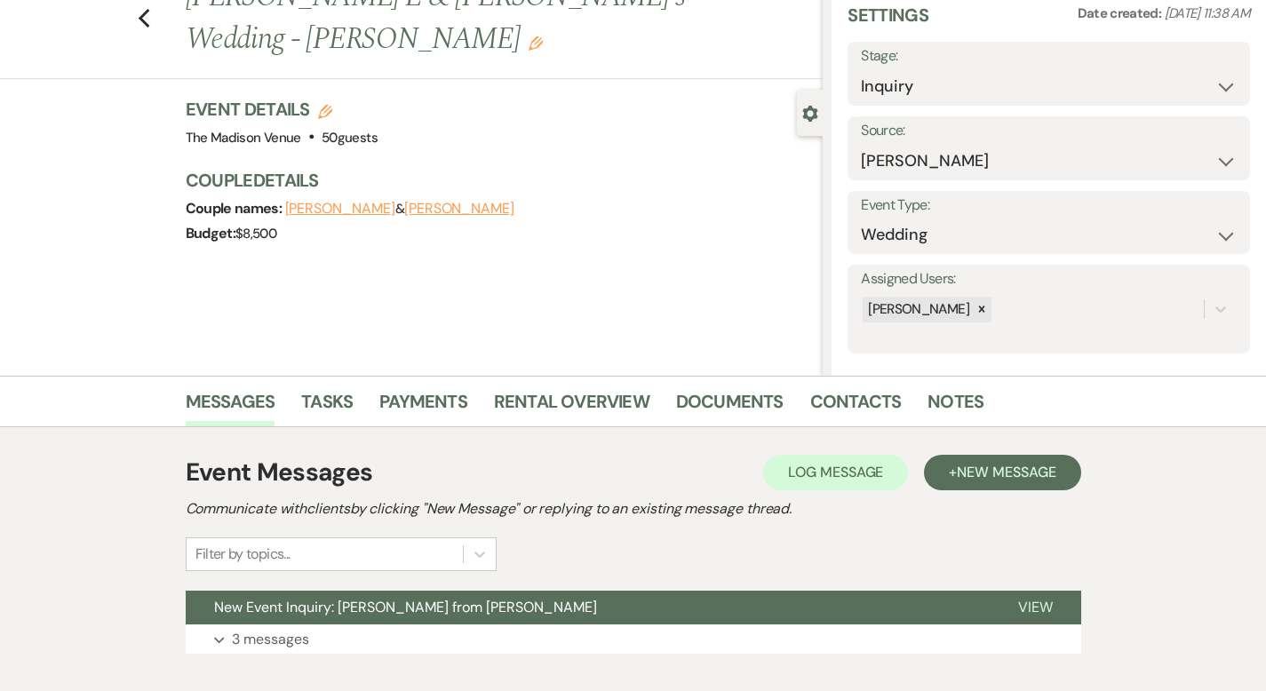
scroll to position [174, 0]
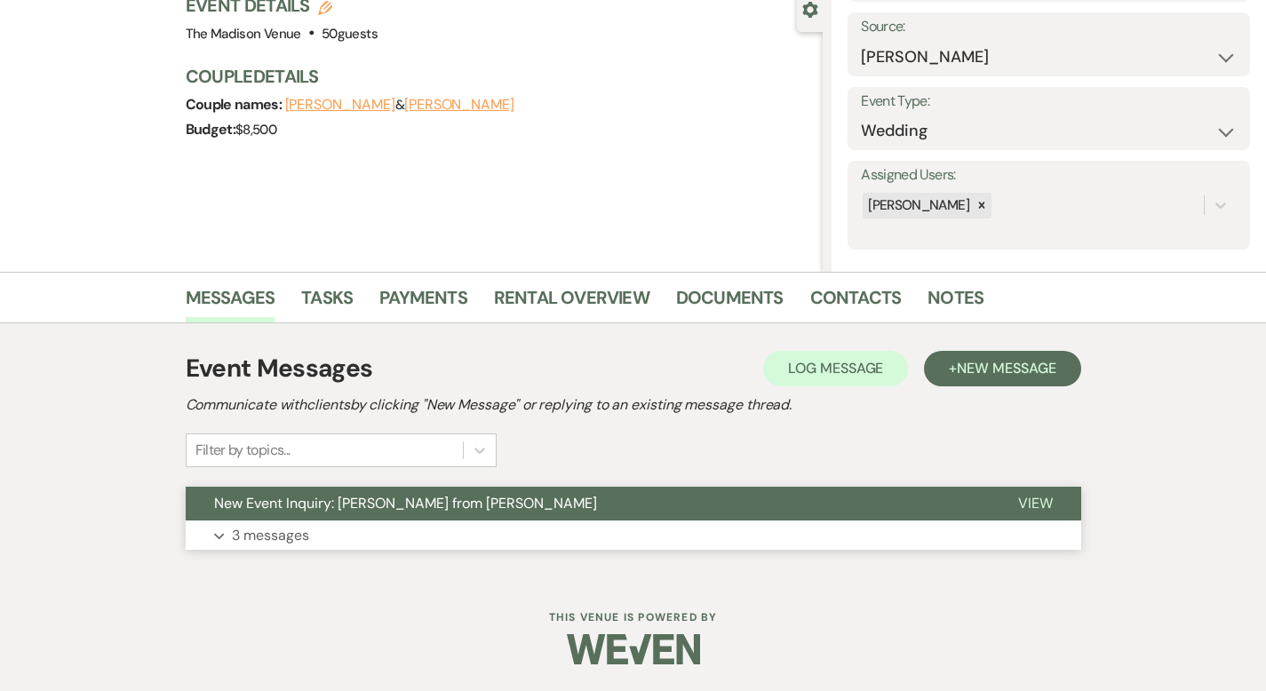
click at [1053, 499] on span "View" at bounding box center [1035, 503] width 35 height 19
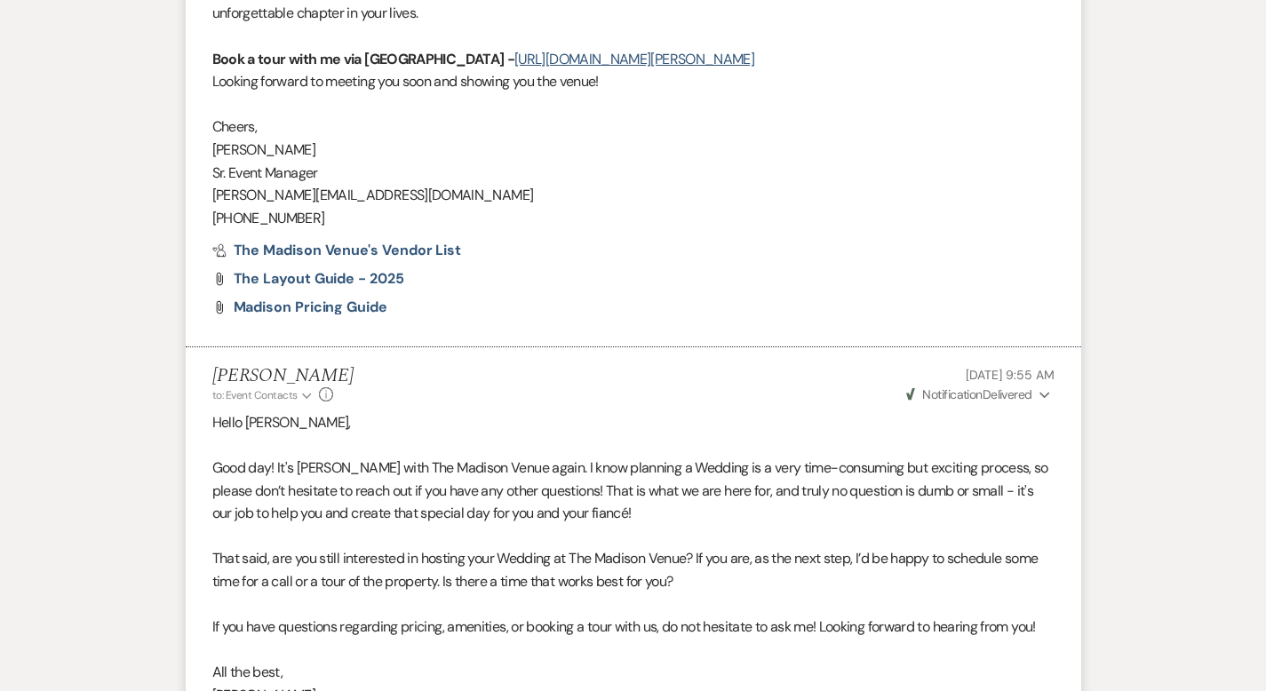
scroll to position [4601, 0]
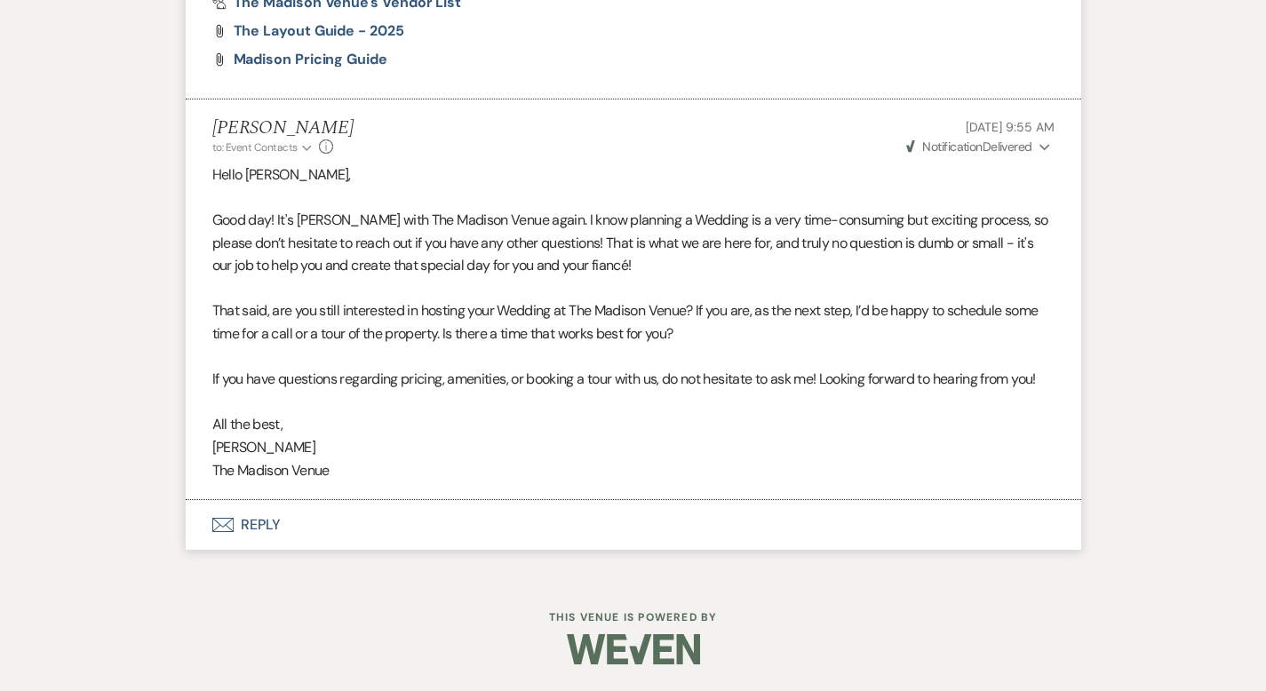
click at [189, 521] on button "Envelope Reply" at bounding box center [633, 525] width 895 height 50
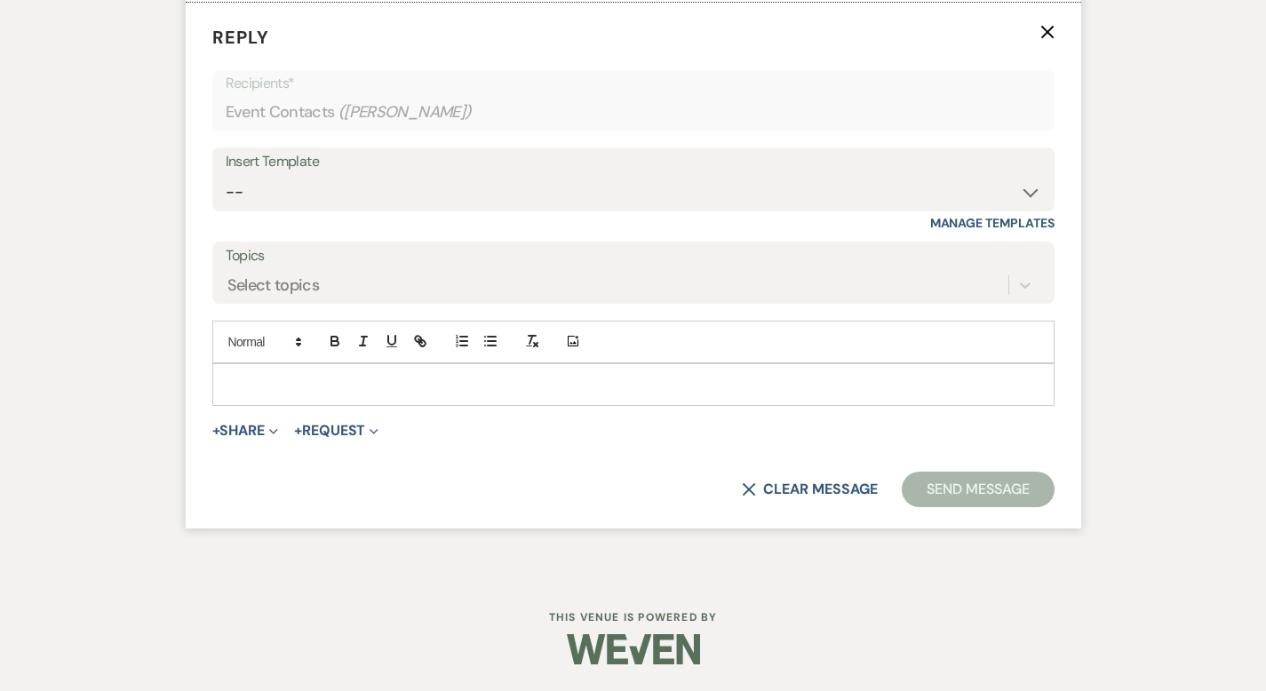
scroll to position [5019, 0]
click at [274, 210] on select "-- Weven Planning Portal Introduction (Booked Events) Corporate Lead Follow Up …" at bounding box center [633, 192] width 815 height 35
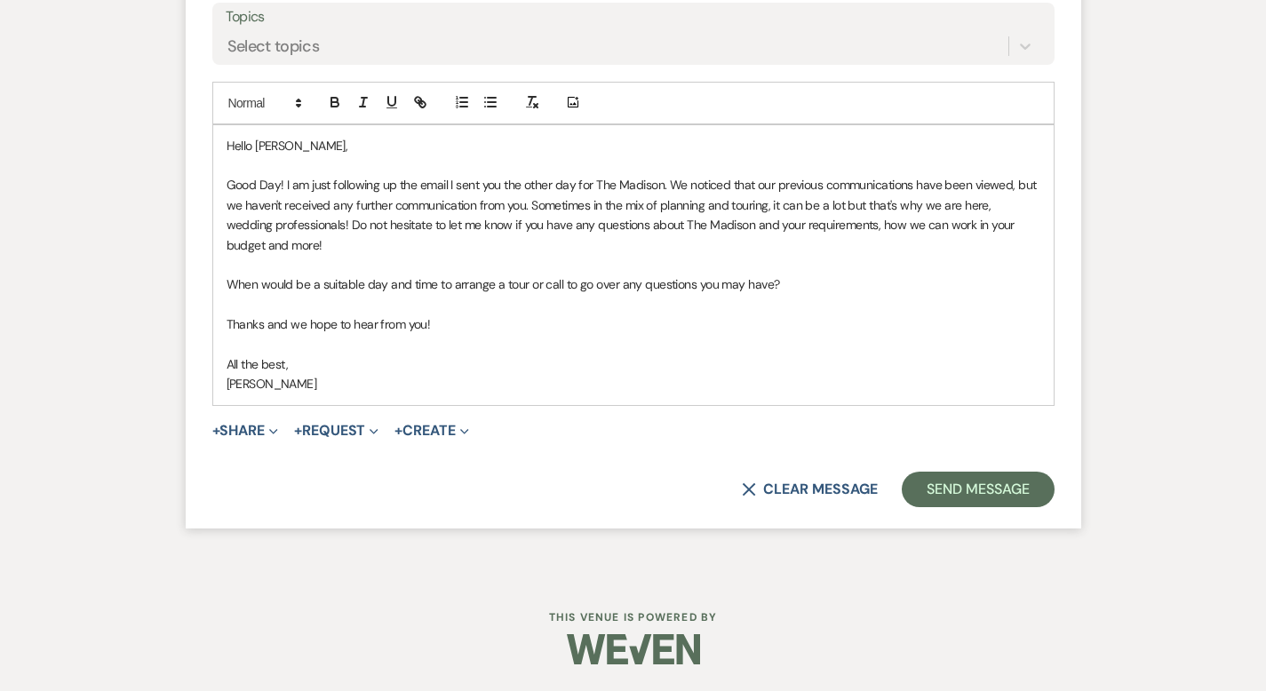
scroll to position [5316, 0]
click at [1054, 479] on button "Send Message" at bounding box center [978, 490] width 152 height 36
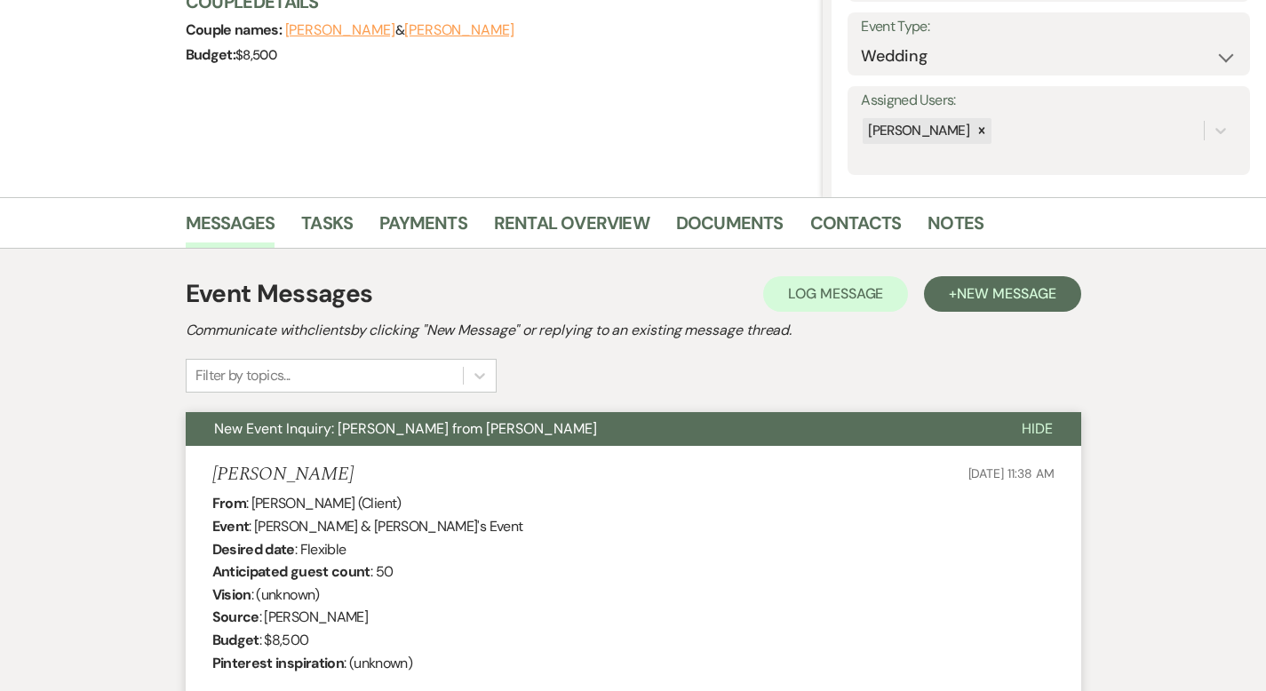
scroll to position [0, 0]
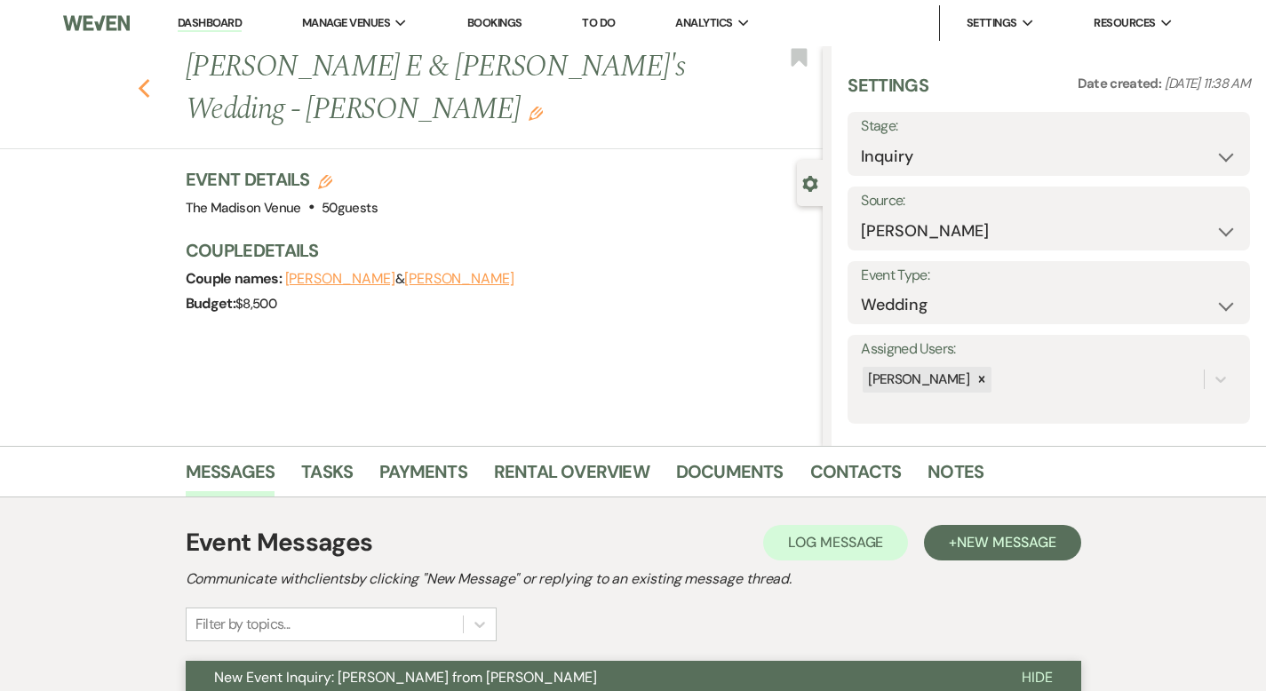
click at [138, 78] on icon "Previous" at bounding box center [144, 88] width 13 height 21
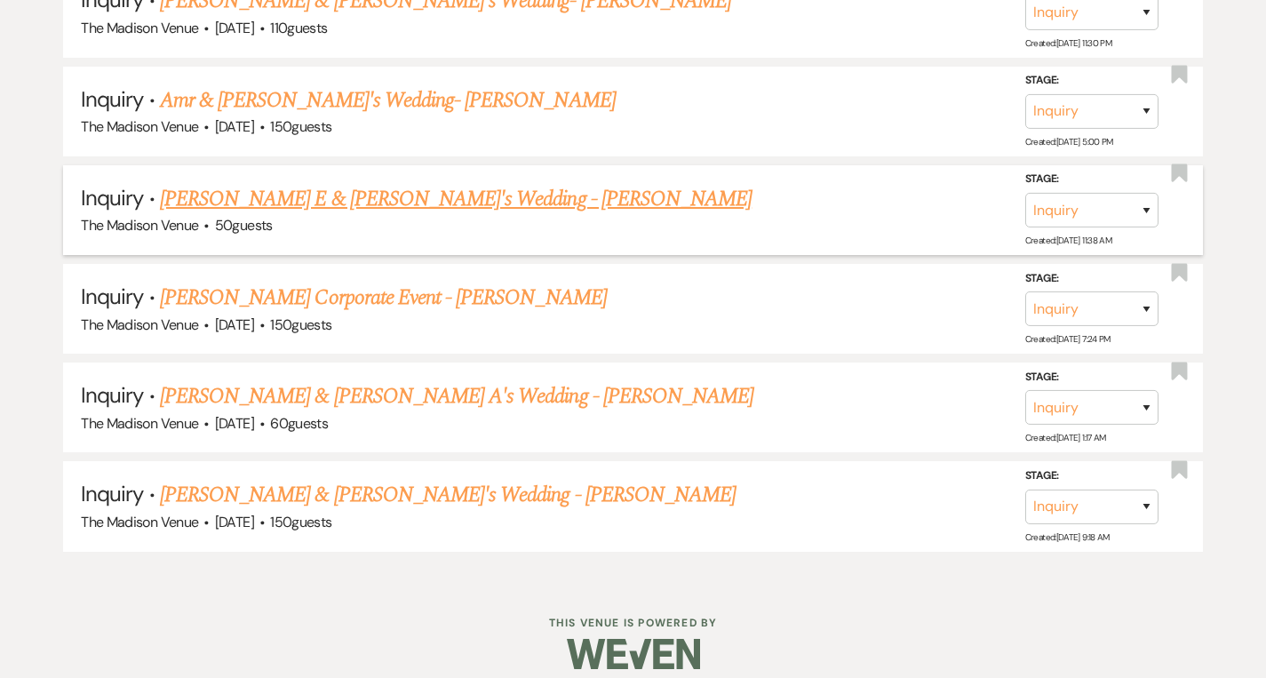
scroll to position [2116, 0]
click at [1133, 201] on select "Inquiry Follow Up Tour Requested Tour Confirmed Toured Proposal Sent Booked Lost" at bounding box center [1091, 211] width 133 height 35
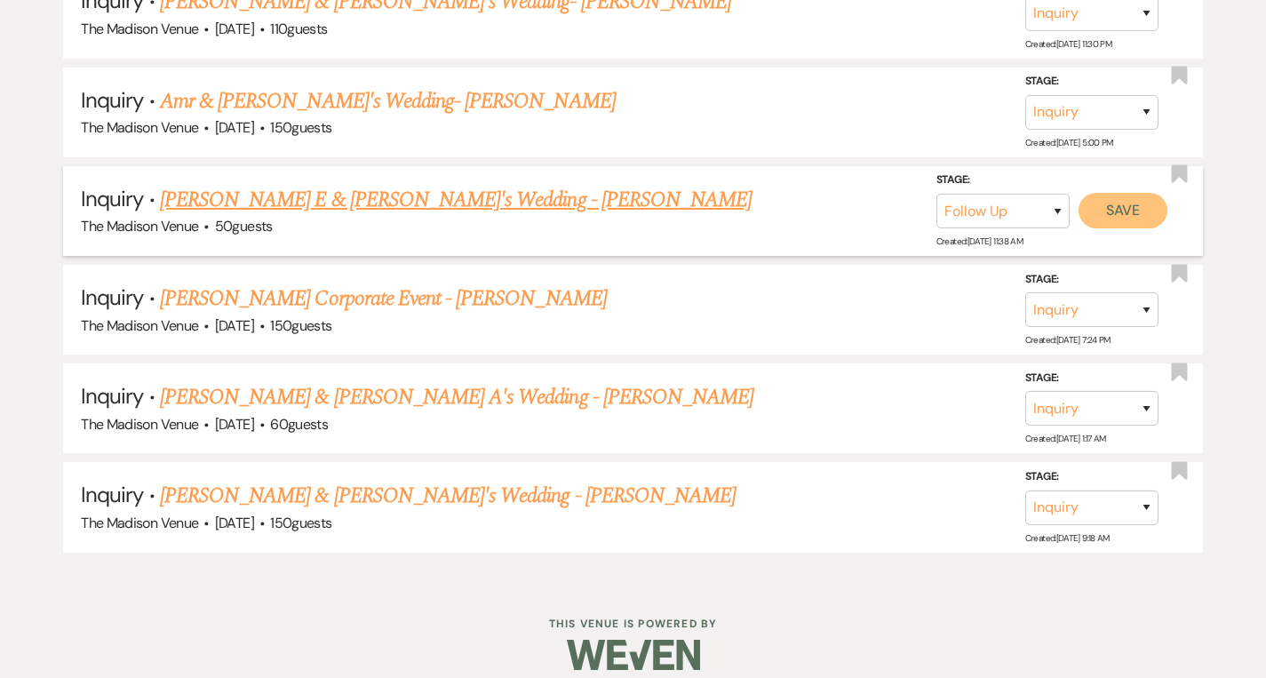
click at [1116, 203] on button "Save" at bounding box center [1122, 211] width 89 height 36
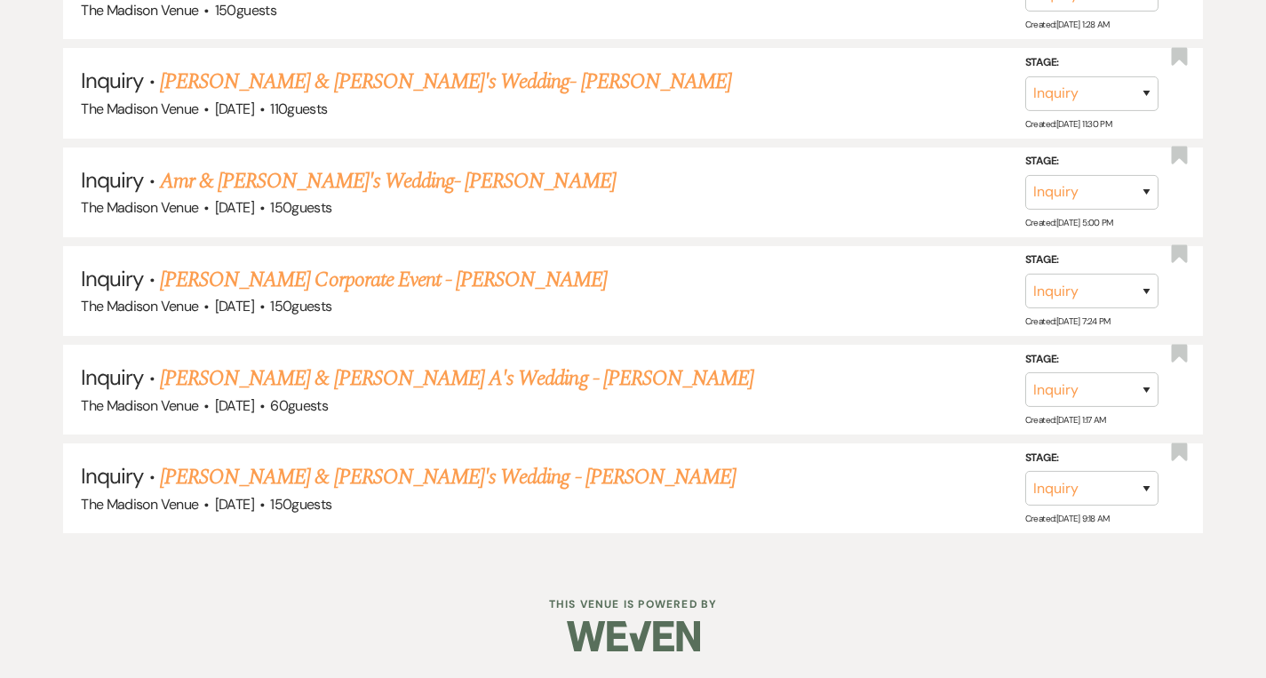
scroll to position [2022, 0]
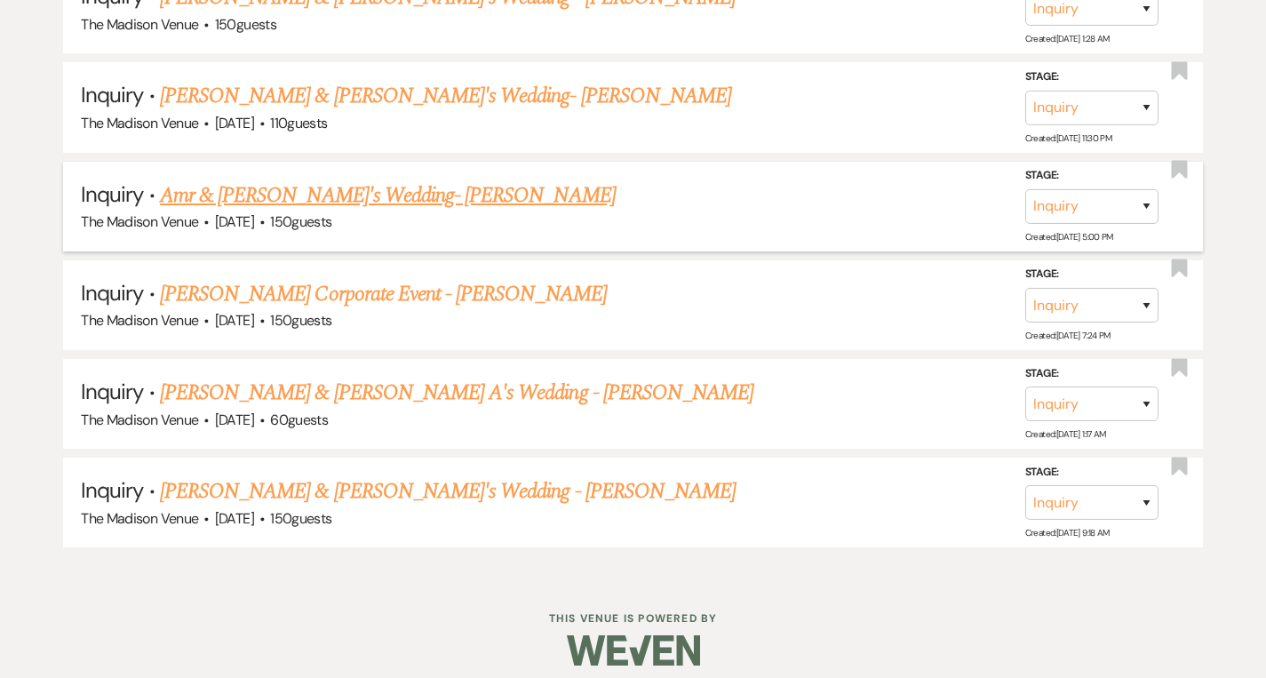
click at [311, 181] on link "Amr & [PERSON_NAME]'s Wedding- [PERSON_NAME]" at bounding box center [388, 195] width 456 height 32
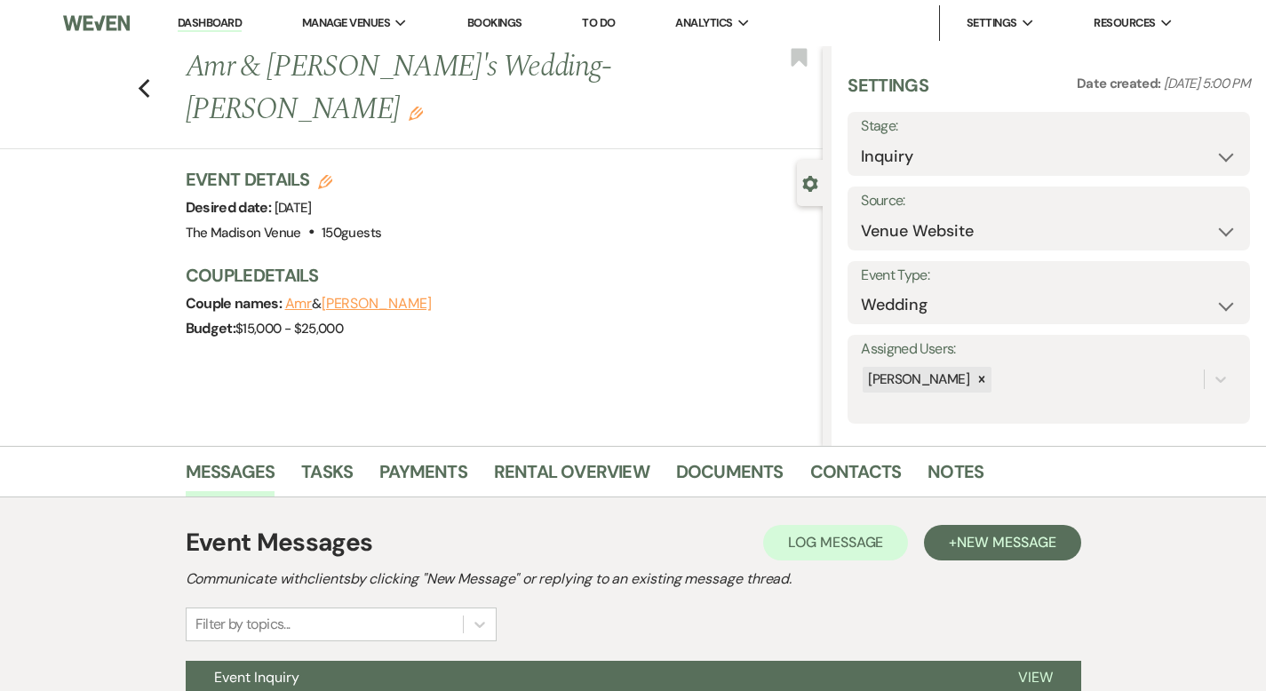
scroll to position [174, 0]
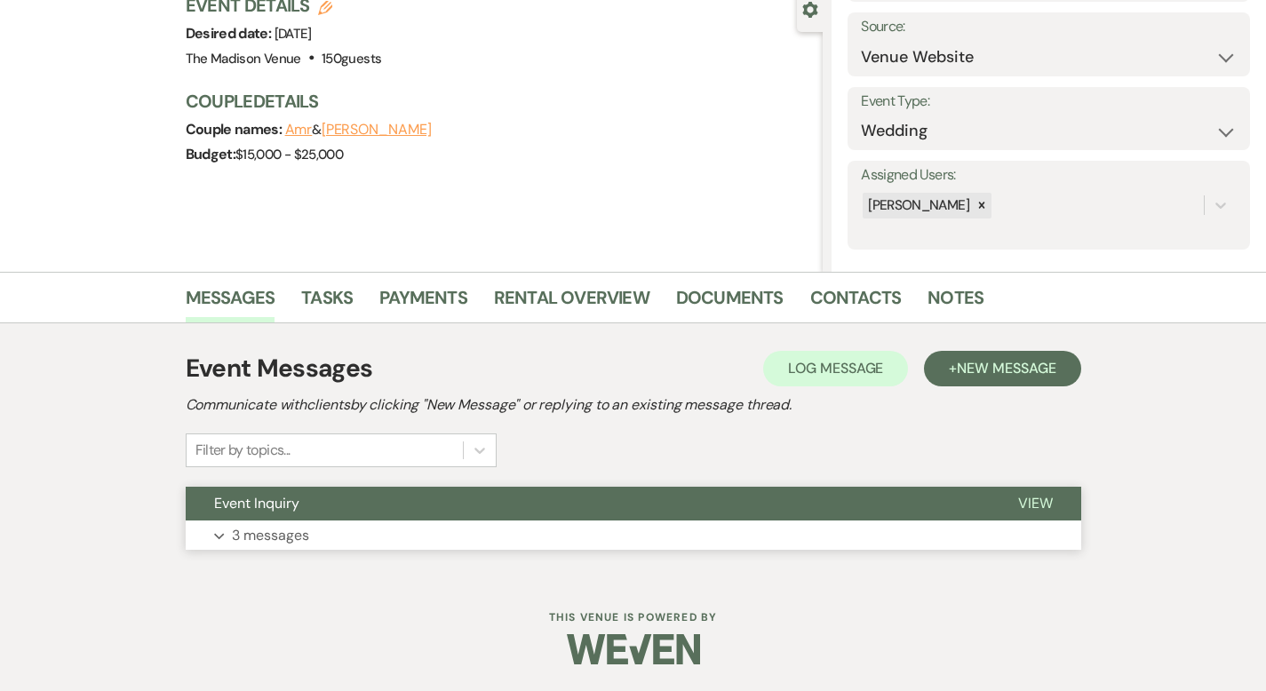
click at [1081, 491] on button "View" at bounding box center [1035, 504] width 91 height 34
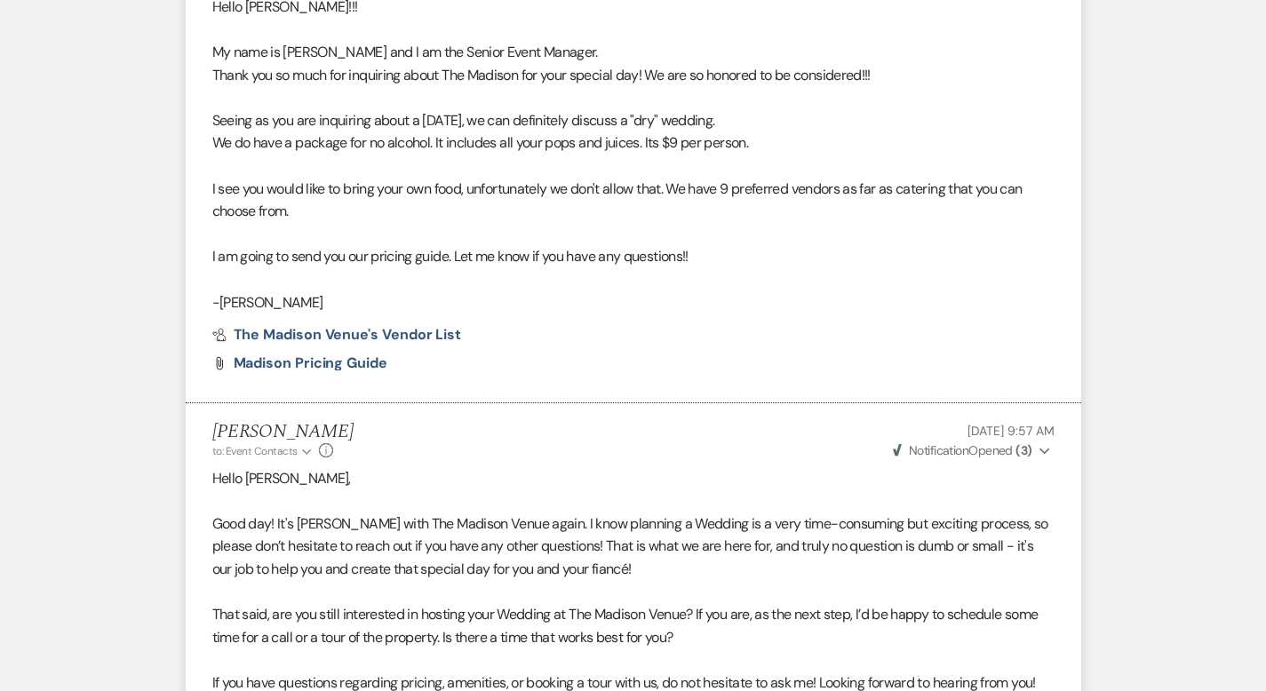
scroll to position [1282, 0]
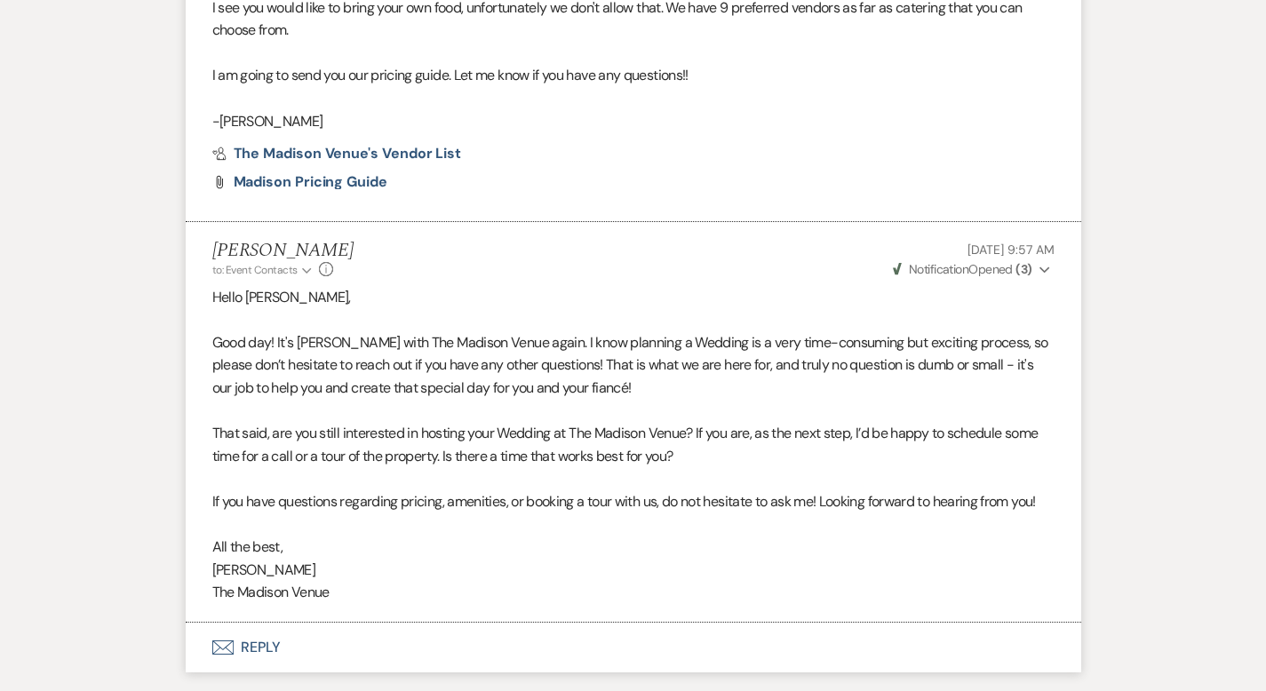
click at [186, 628] on button "Envelope Reply" at bounding box center [633, 648] width 895 height 50
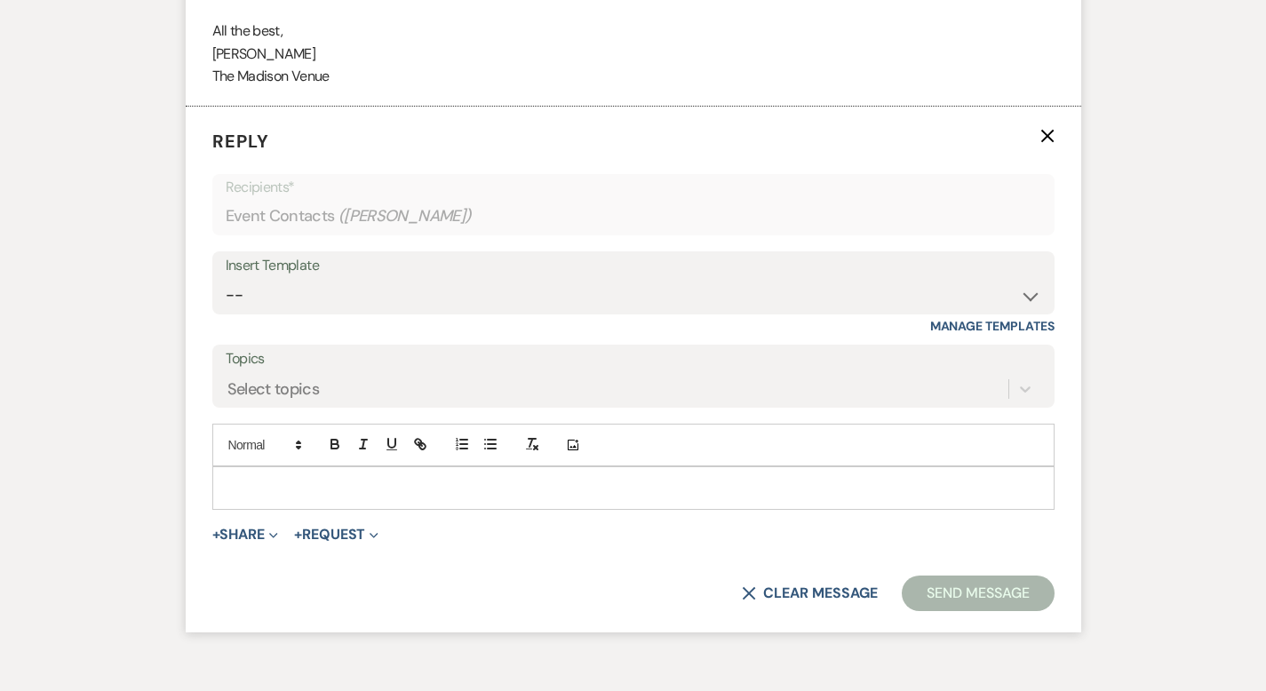
scroll to position [1799, 0]
click at [266, 277] on select "-- Weven Planning Portal Introduction (Booked Events) Corporate Lead Follow Up …" at bounding box center [633, 294] width 815 height 35
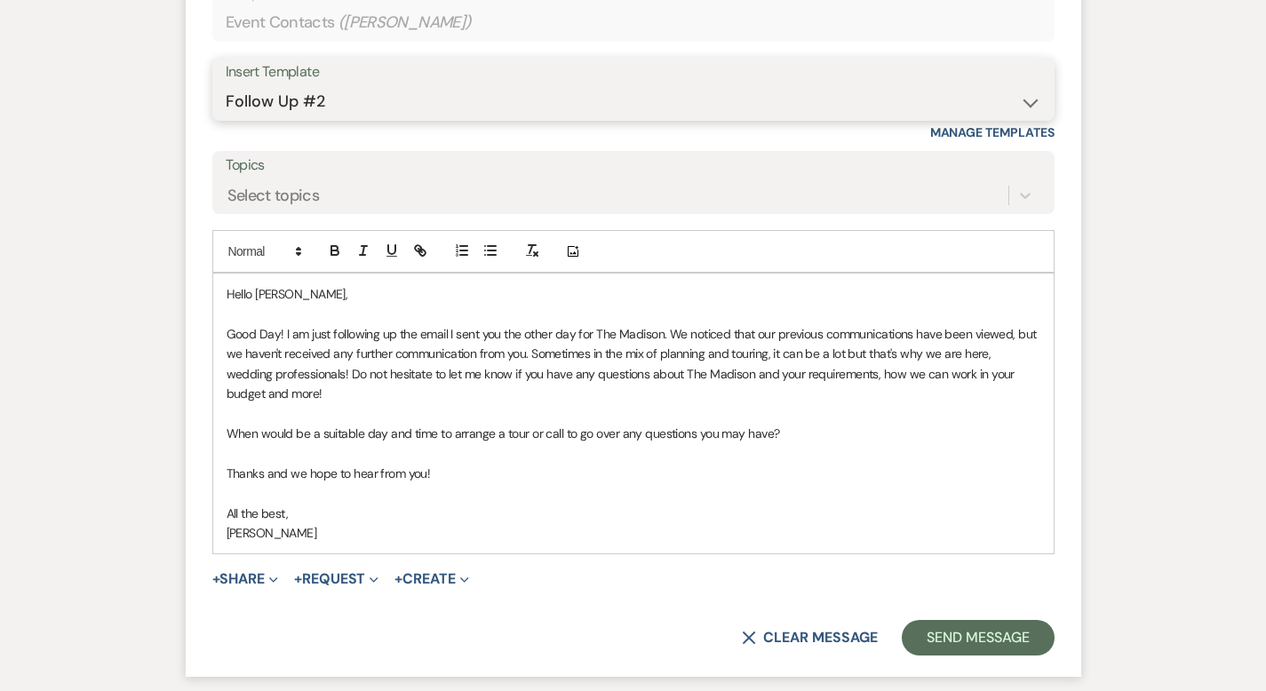
scroll to position [2097, 0]
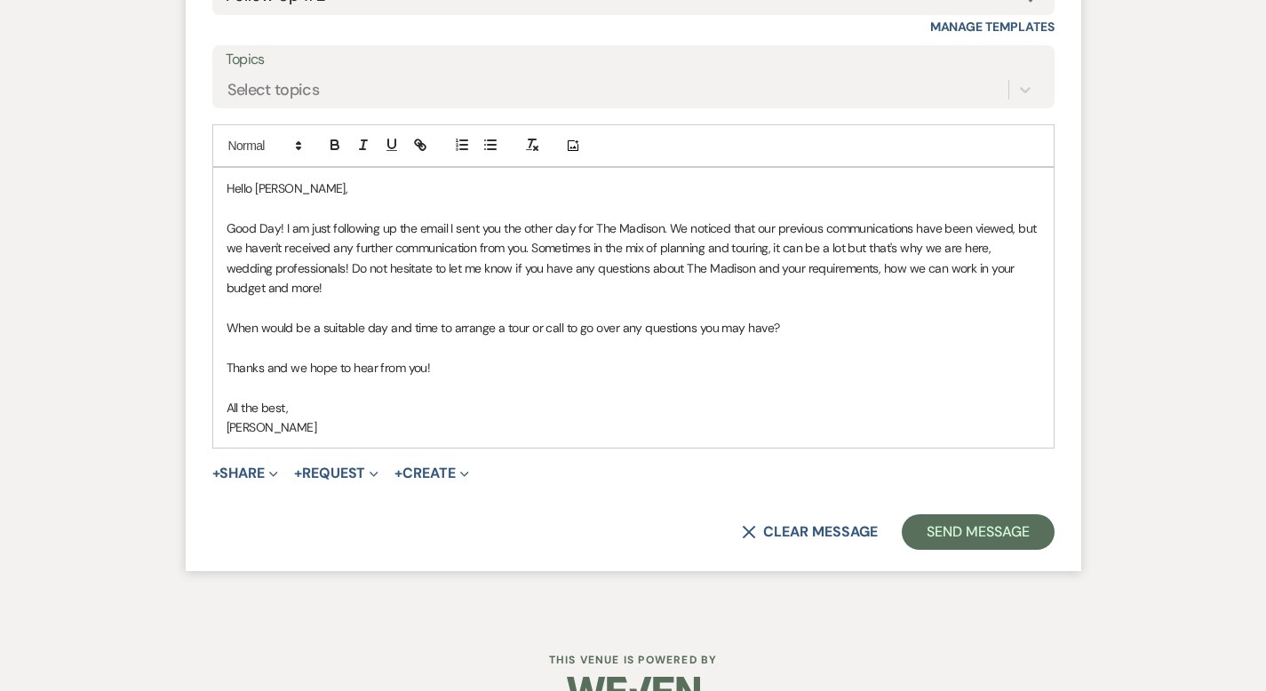
click at [1019, 465] on form "Reply X Saving draft... Recipients* Event Contacts ( [PERSON_NAME] ) Insert Tem…" at bounding box center [633, 189] width 895 height 765
click at [1023, 514] on button "Send Message" at bounding box center [978, 532] width 152 height 36
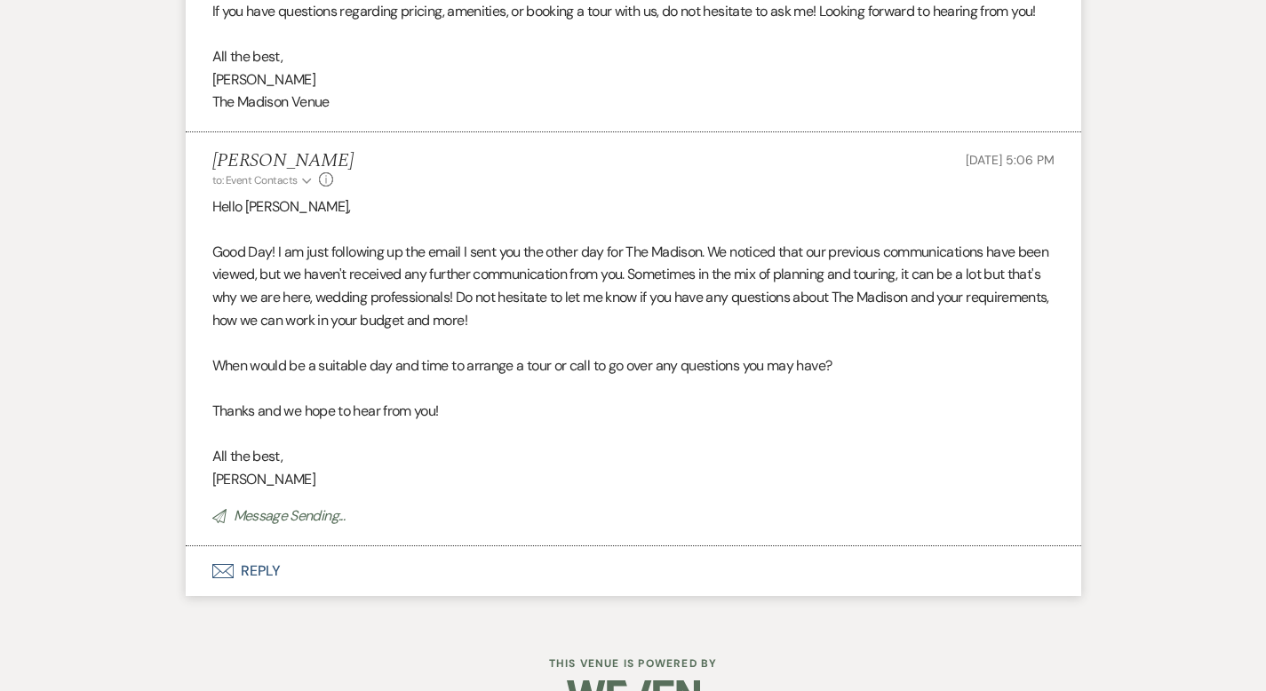
scroll to position [0, 0]
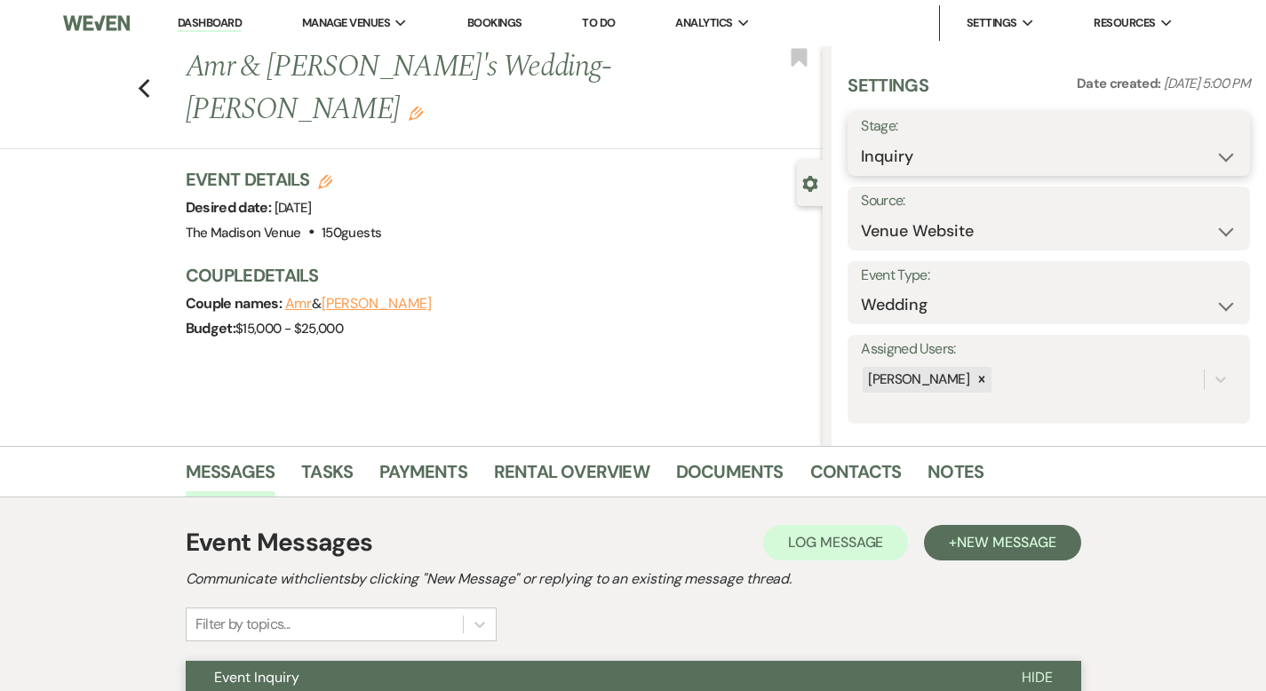
click at [953, 150] on select "Inquiry Follow Up Tour Requested Tour Confirmed Toured Proposal Sent Booked Lost" at bounding box center [1049, 156] width 376 height 35
click at [1202, 138] on button "Save" at bounding box center [1207, 144] width 85 height 36
click at [138, 79] on use "button" at bounding box center [144, 89] width 12 height 20
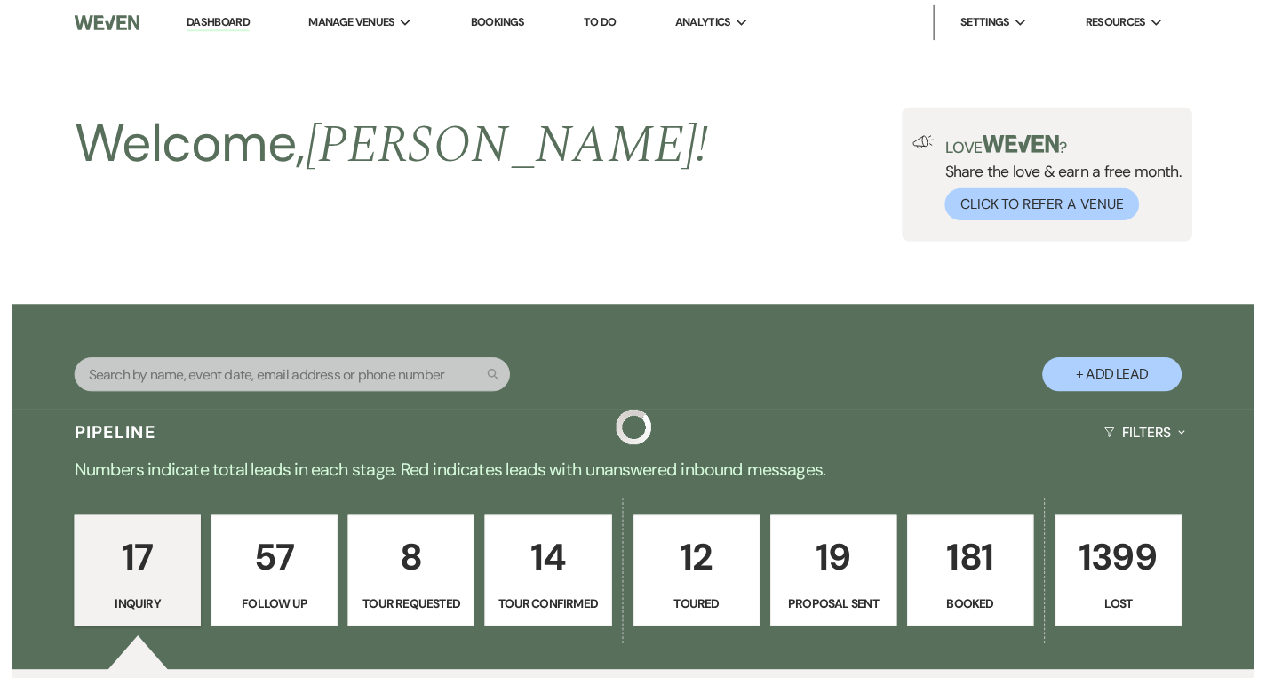
scroll to position [1924, 0]
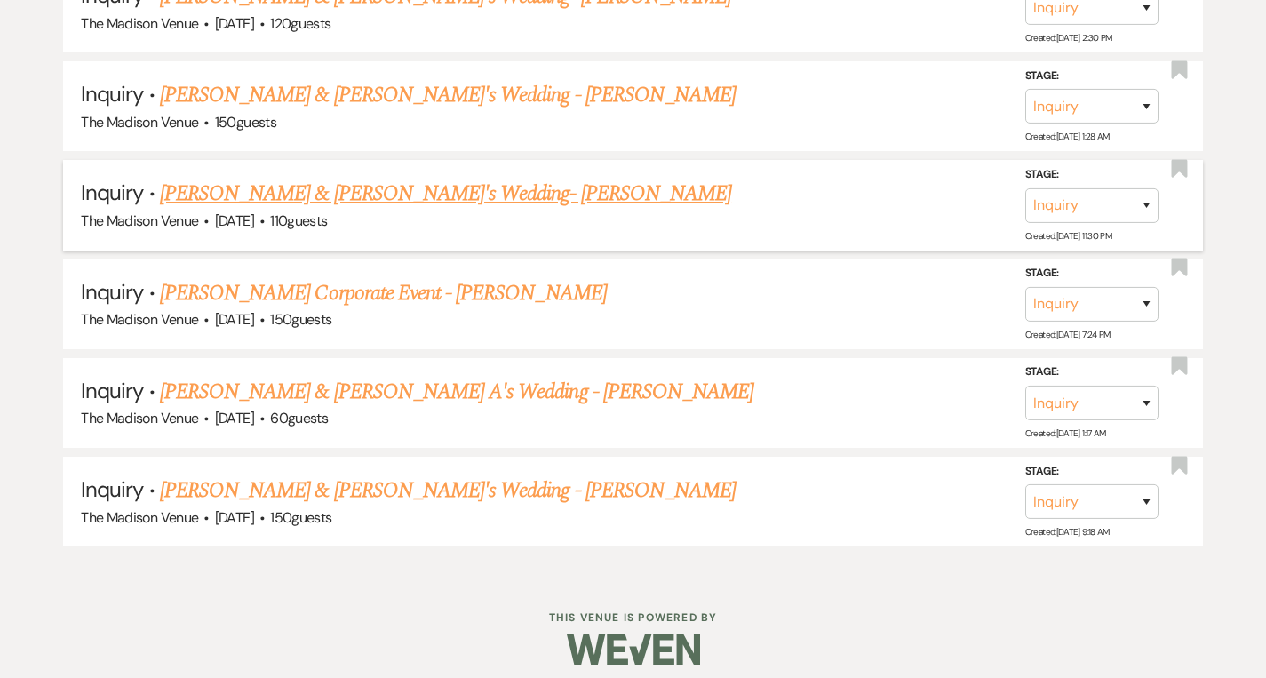
click at [274, 178] on link "[PERSON_NAME] & [PERSON_NAME]'s Wedding- [PERSON_NAME]" at bounding box center [445, 194] width 571 height 32
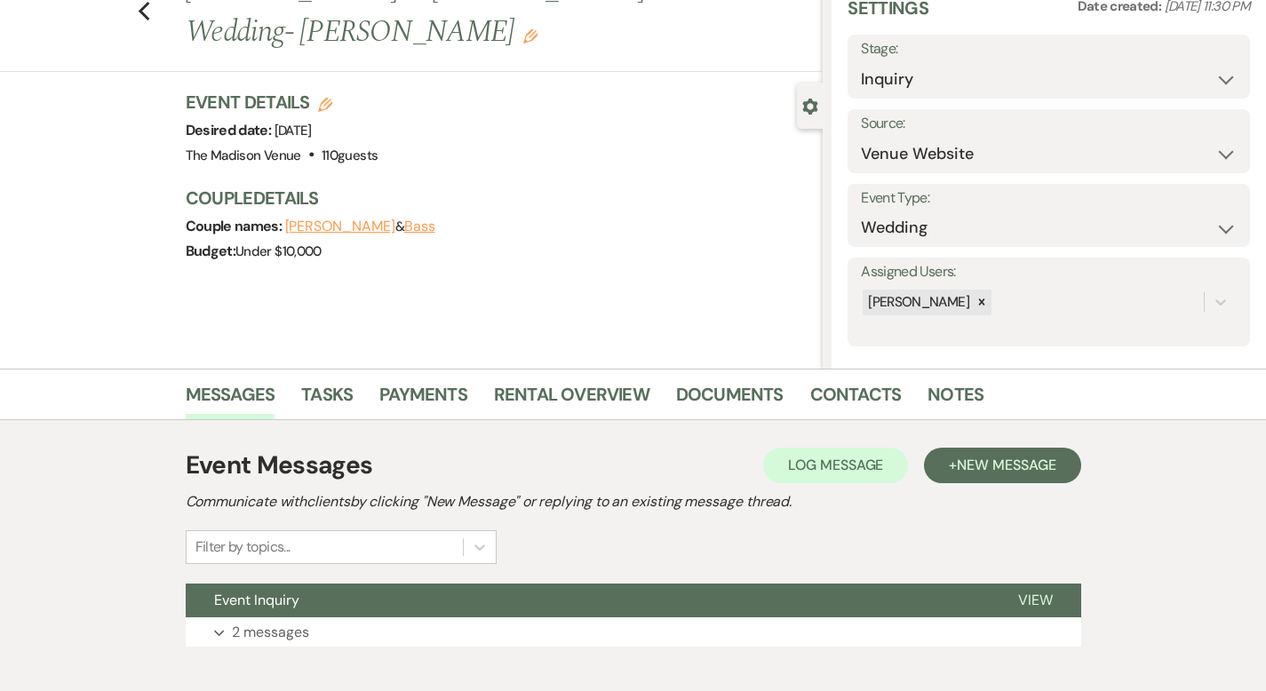
scroll to position [174, 0]
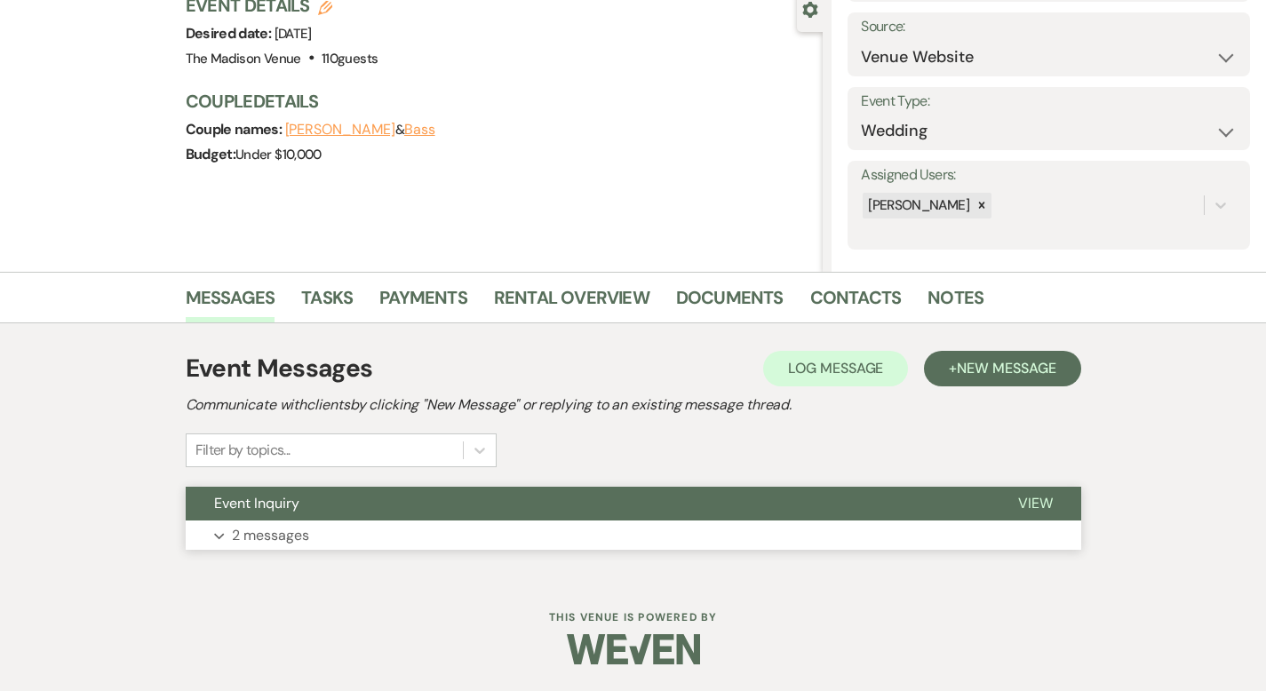
click at [1053, 504] on span "View" at bounding box center [1035, 503] width 35 height 19
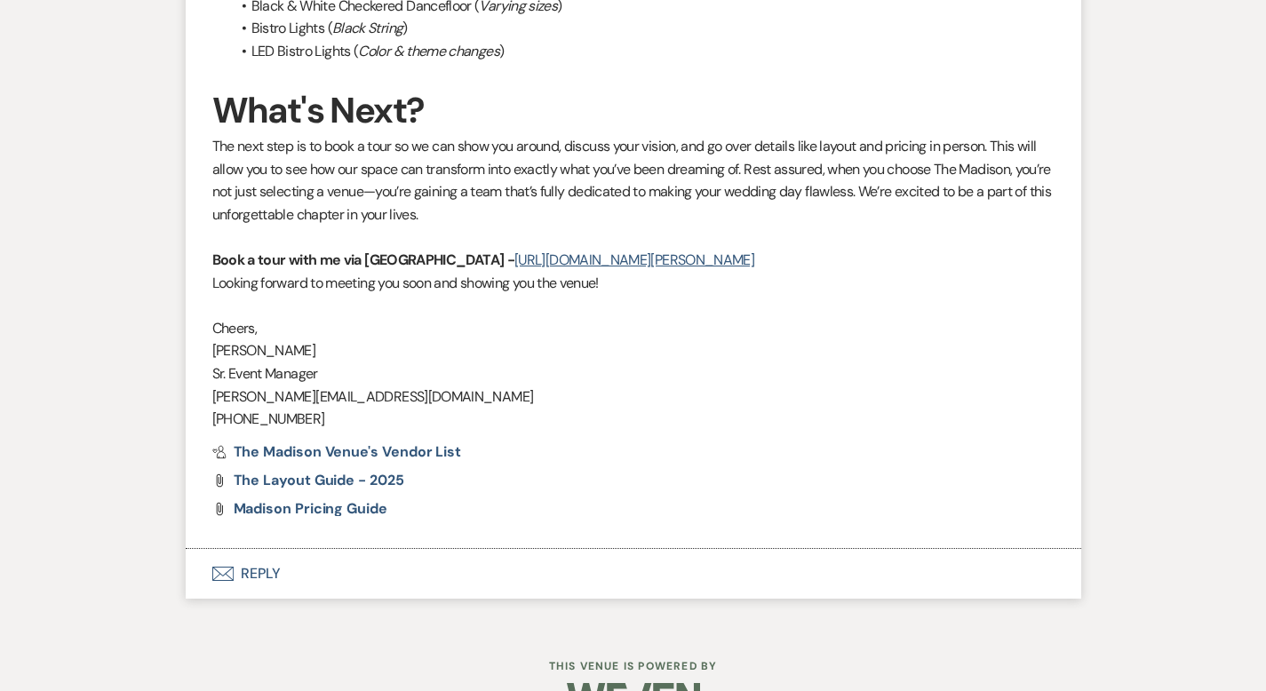
scroll to position [2087, 0]
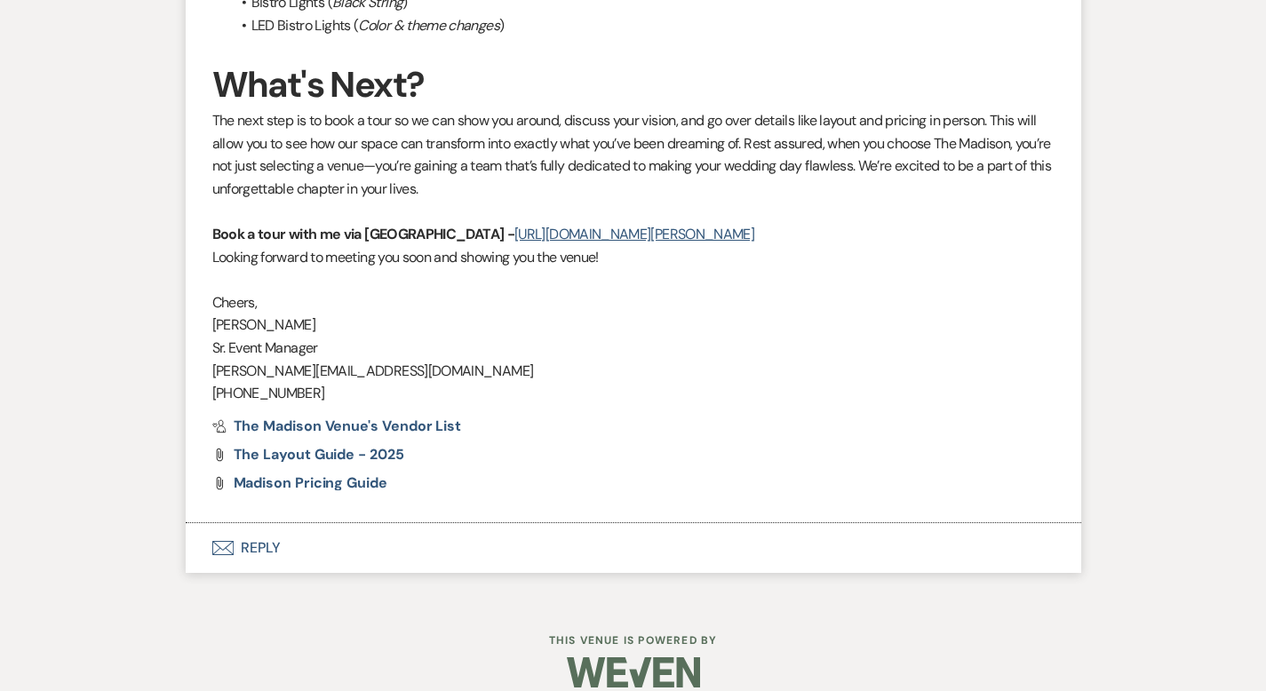
click at [201, 523] on button "Envelope Reply" at bounding box center [633, 548] width 895 height 50
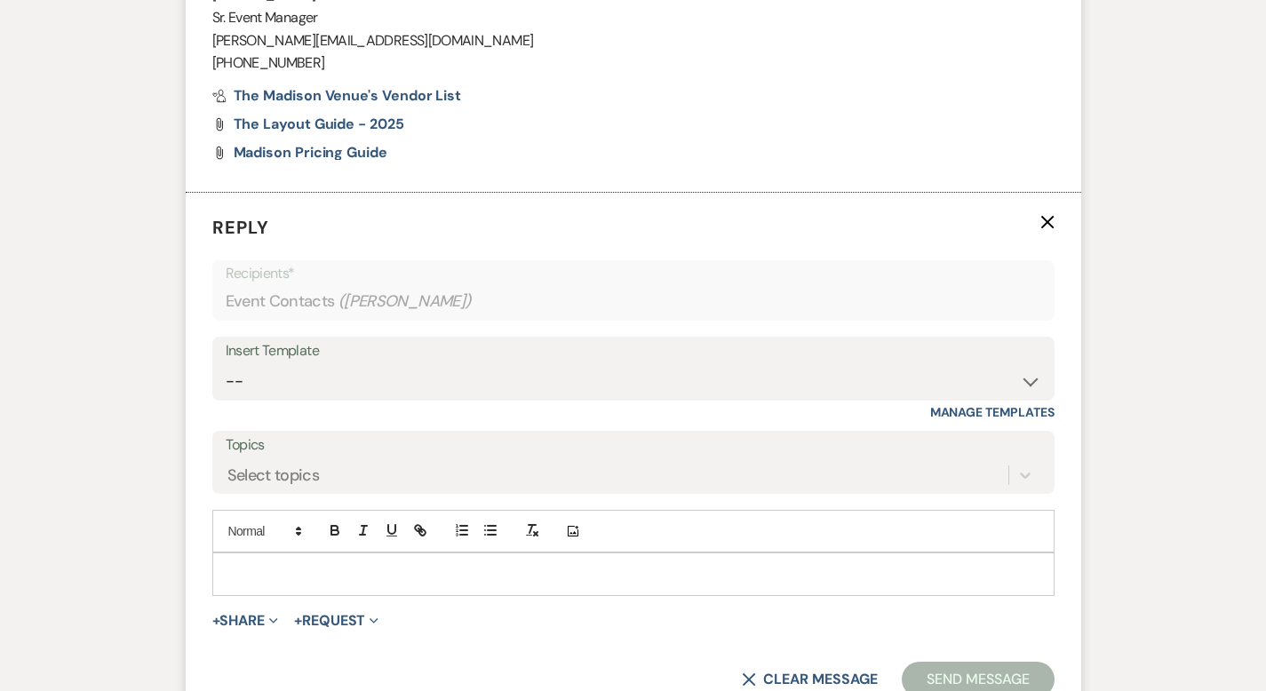
scroll to position [2504, 0]
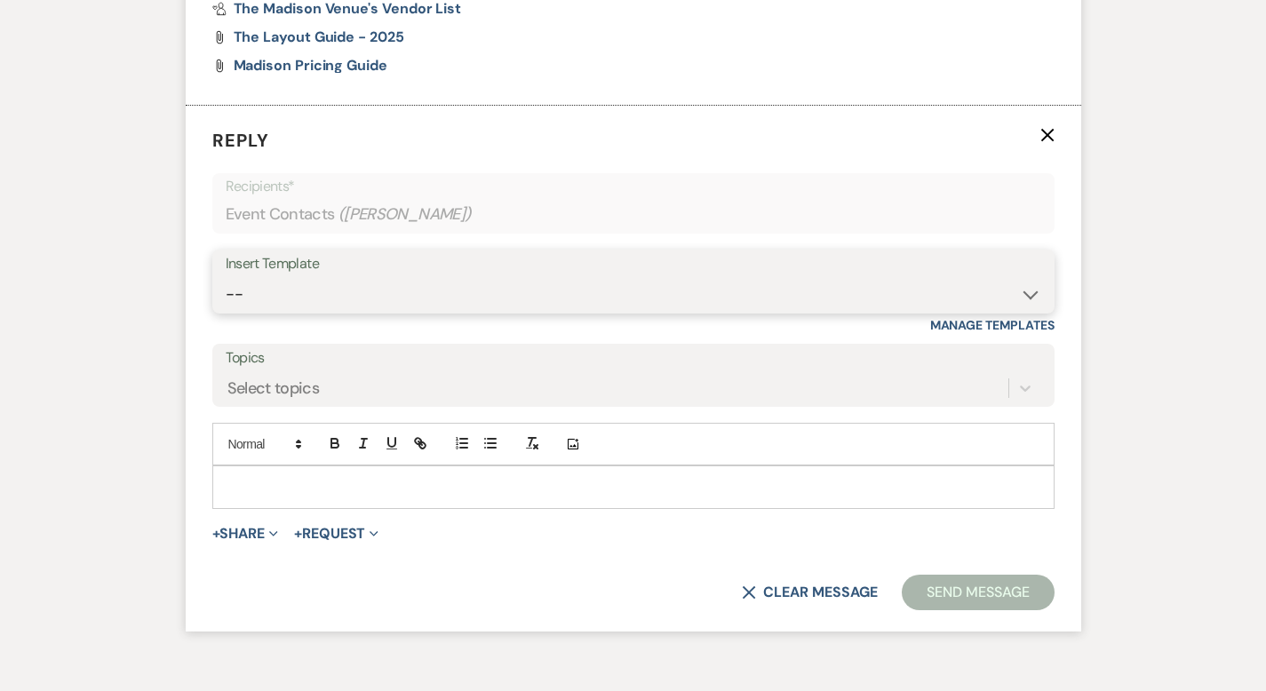
click at [295, 280] on select "-- Weven Planning Portal Introduction (Booked Events) Corporate Lead Follow Up …" at bounding box center [633, 294] width 815 height 35
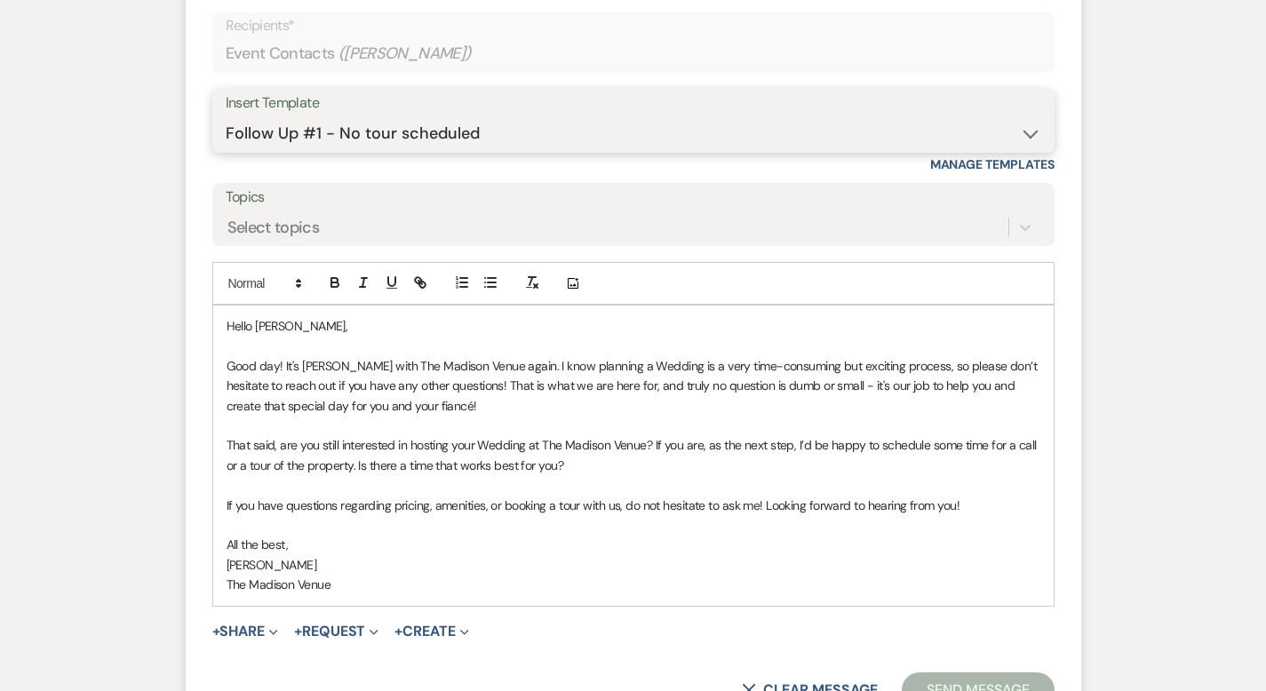
scroll to position [2822, 0]
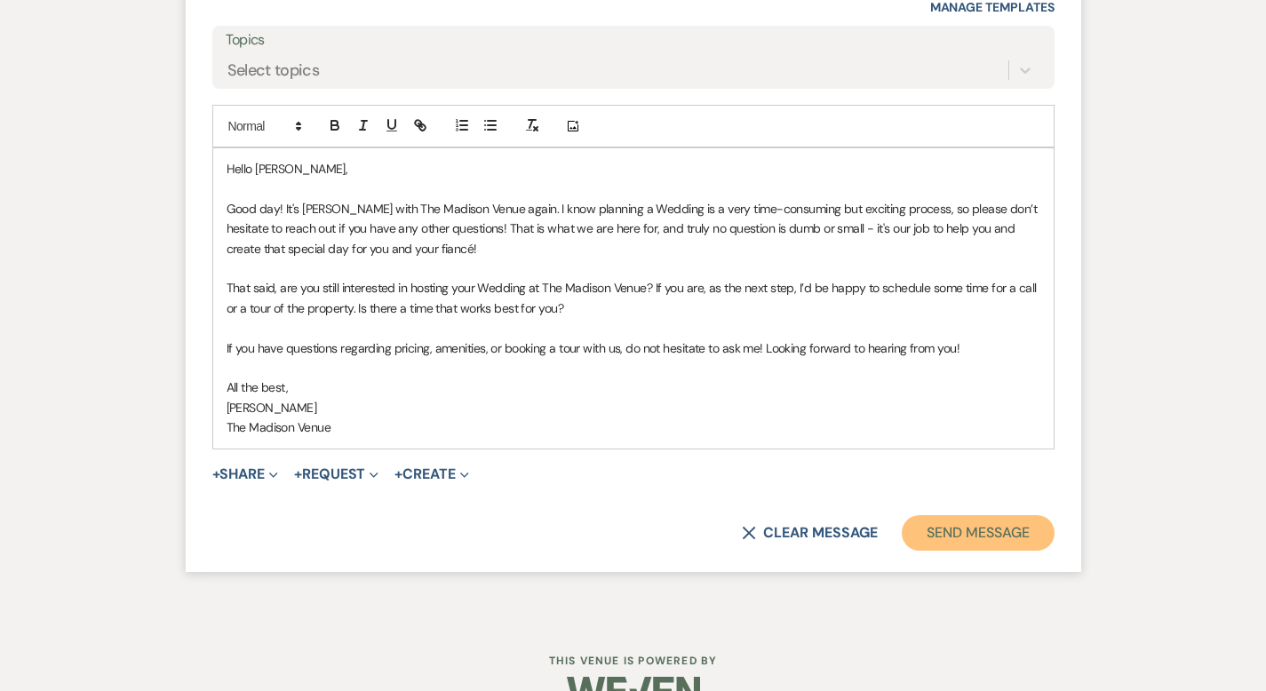
click at [1024, 515] on button "Send Message" at bounding box center [978, 533] width 152 height 36
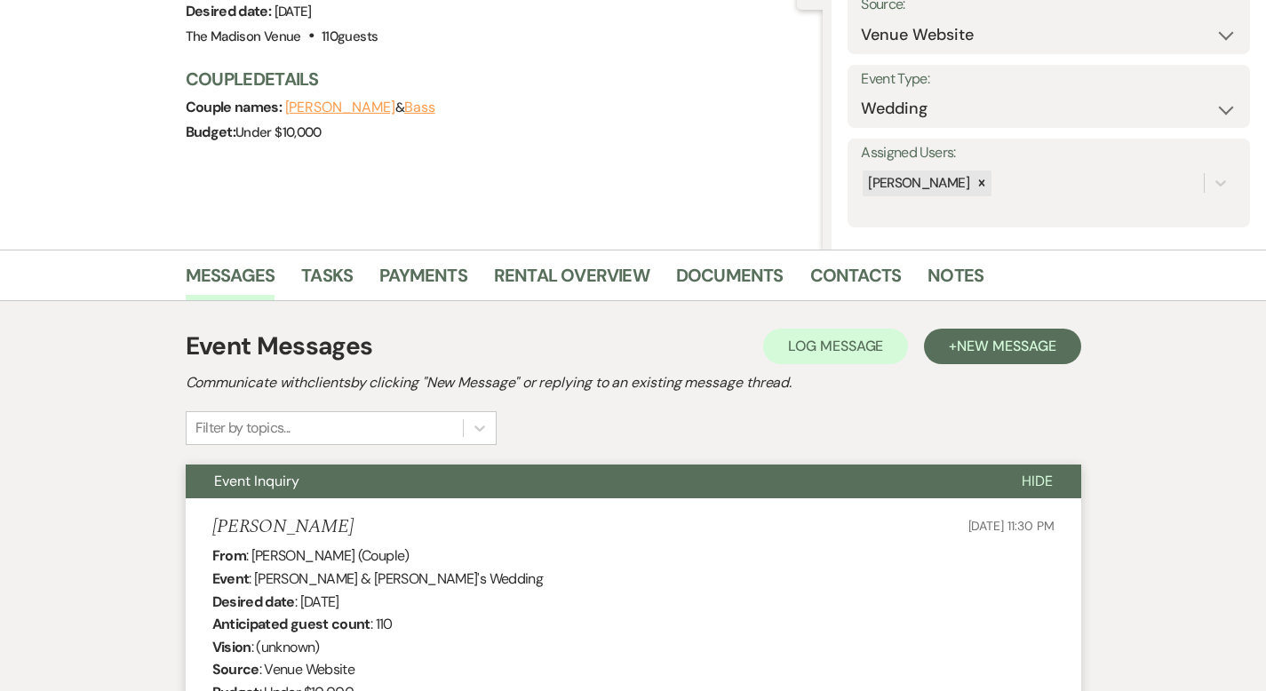
scroll to position [0, 0]
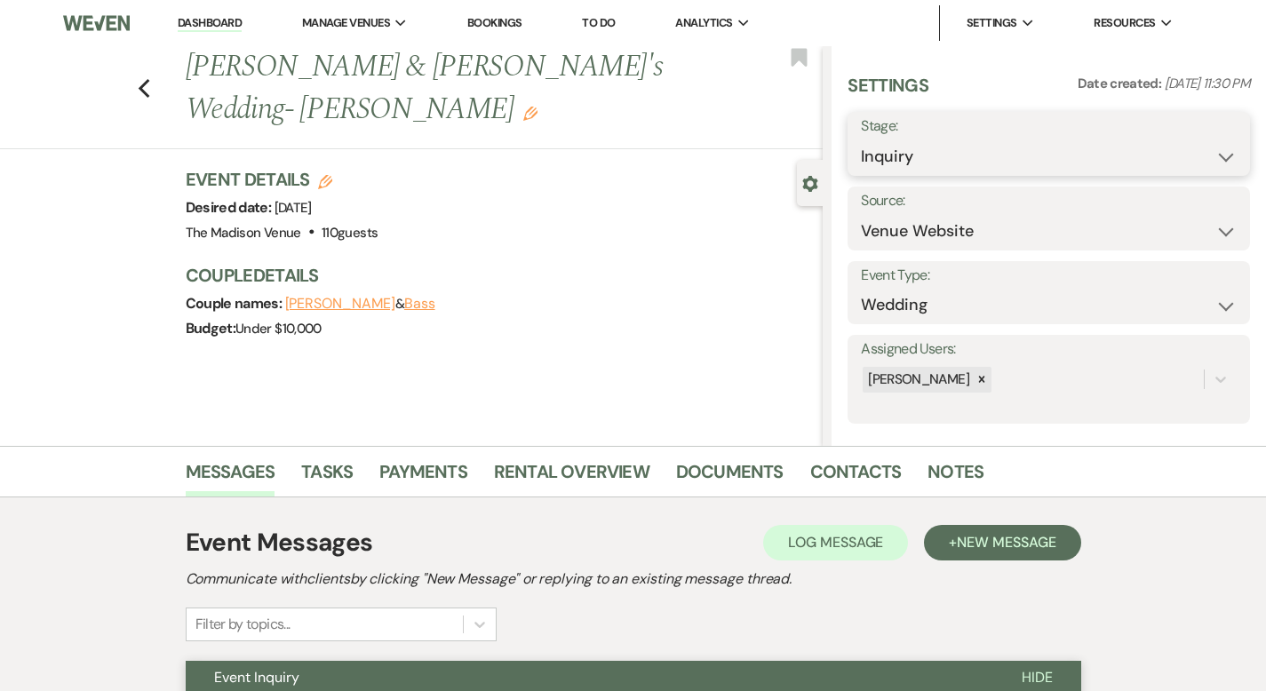
click at [1011, 148] on select "Inquiry Follow Up Tour Requested Tour Confirmed Toured Proposal Sent Booked Lost" at bounding box center [1049, 156] width 376 height 35
click at [1189, 147] on button "Save" at bounding box center [1207, 144] width 85 height 36
click at [138, 79] on use "button" at bounding box center [144, 89] width 12 height 20
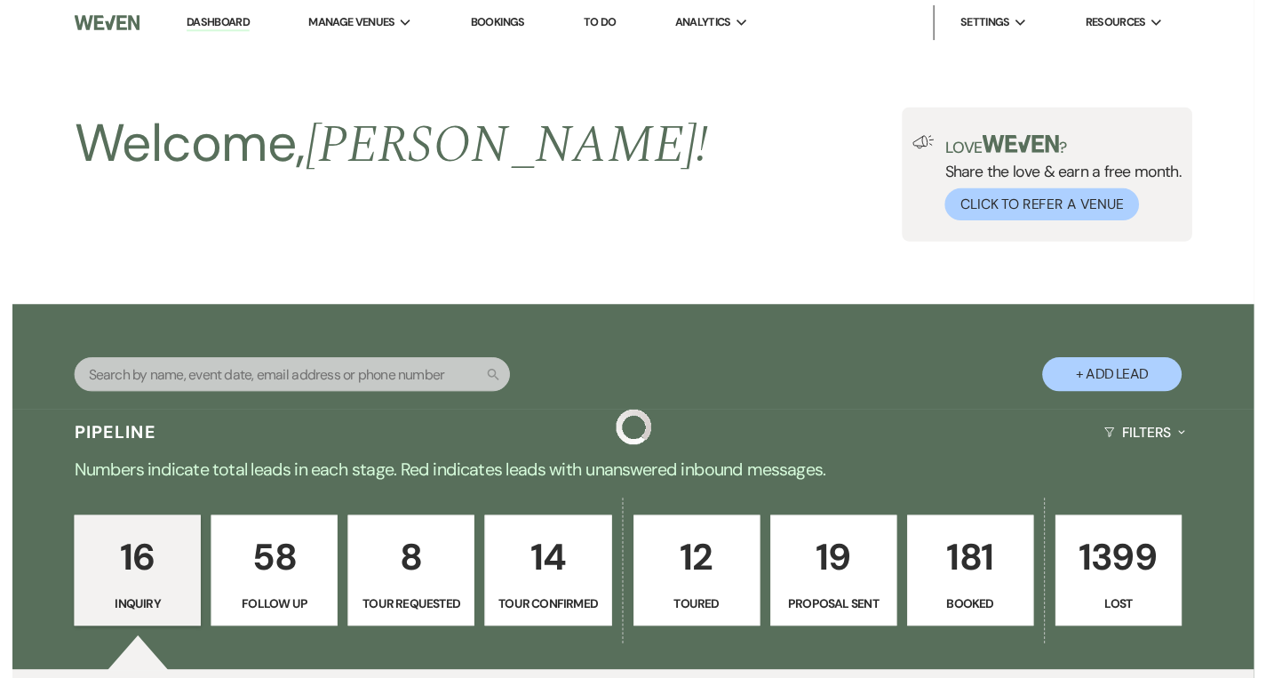
scroll to position [1826, 0]
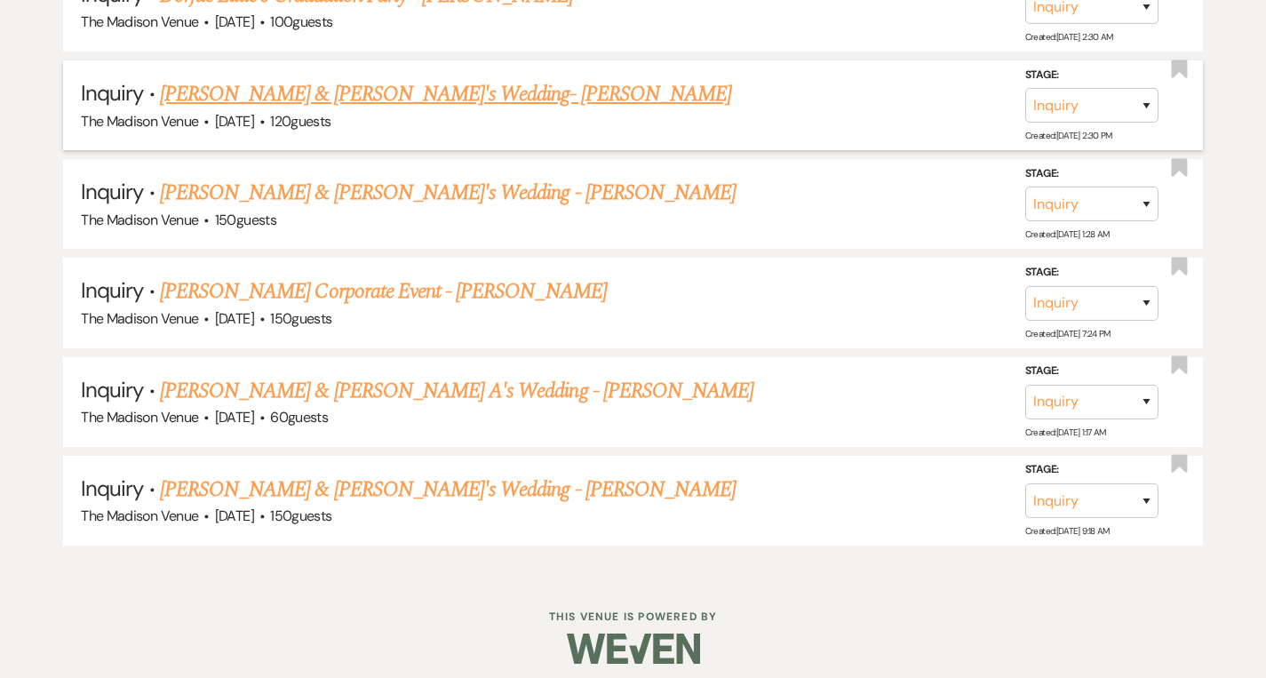
click at [330, 93] on link "[PERSON_NAME] & [PERSON_NAME]'s Wedding- [PERSON_NAME]" at bounding box center [445, 94] width 571 height 32
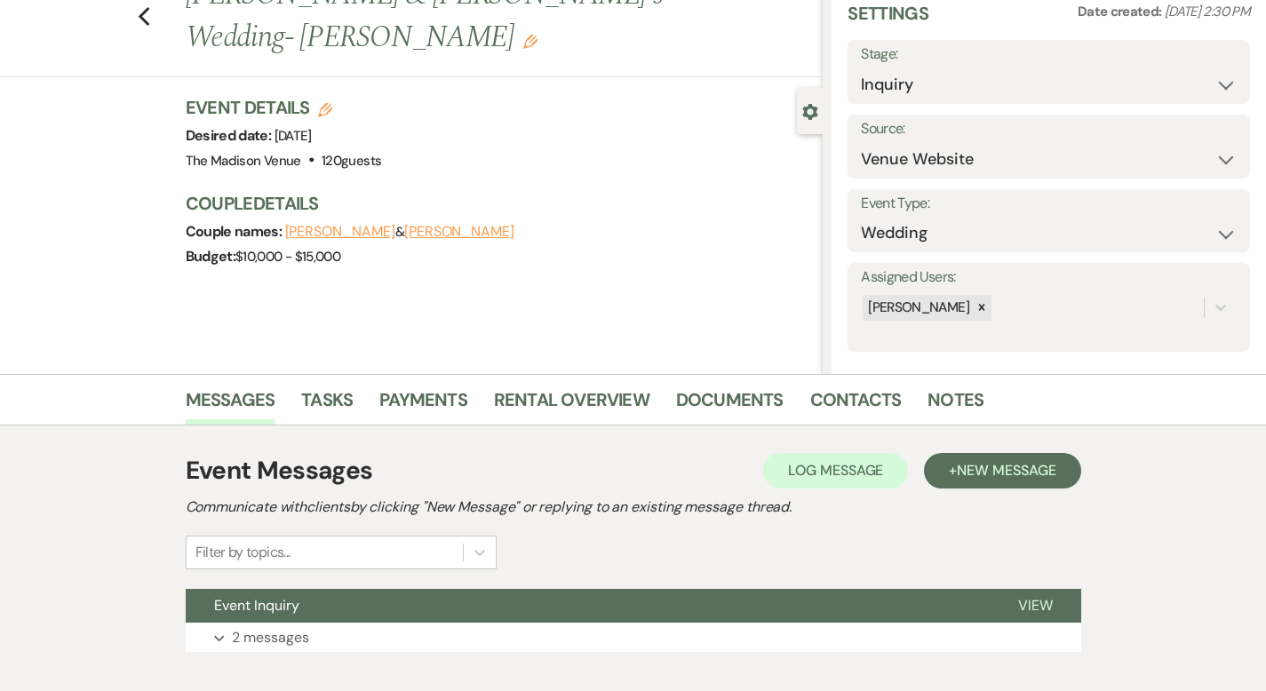
scroll to position [174, 0]
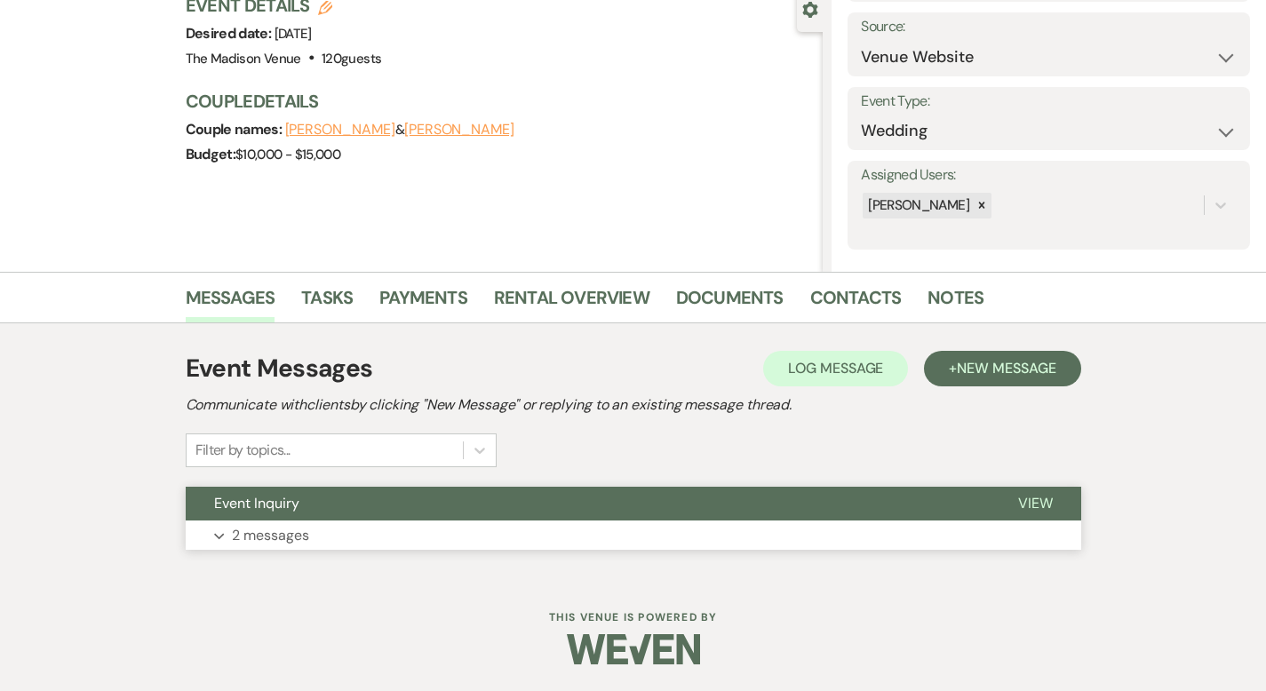
click at [1053, 502] on span "View" at bounding box center [1035, 503] width 35 height 19
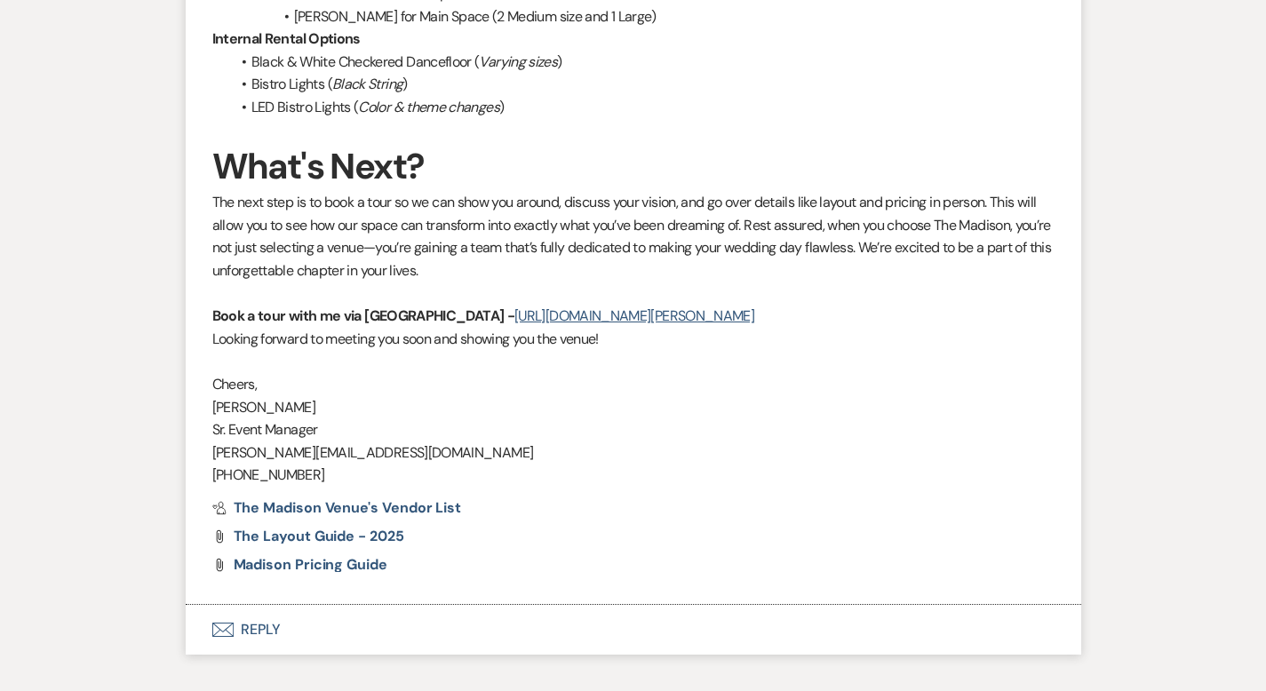
scroll to position [2059, 0]
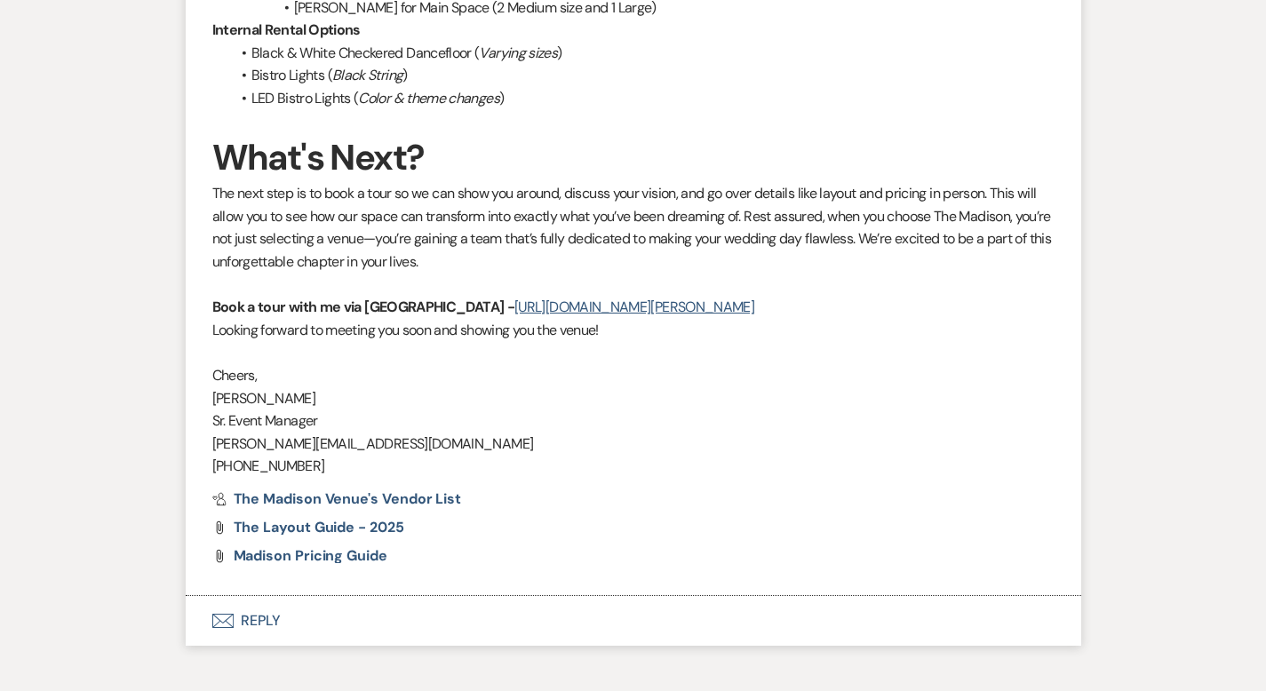
click at [208, 596] on button "Envelope Reply" at bounding box center [633, 621] width 895 height 50
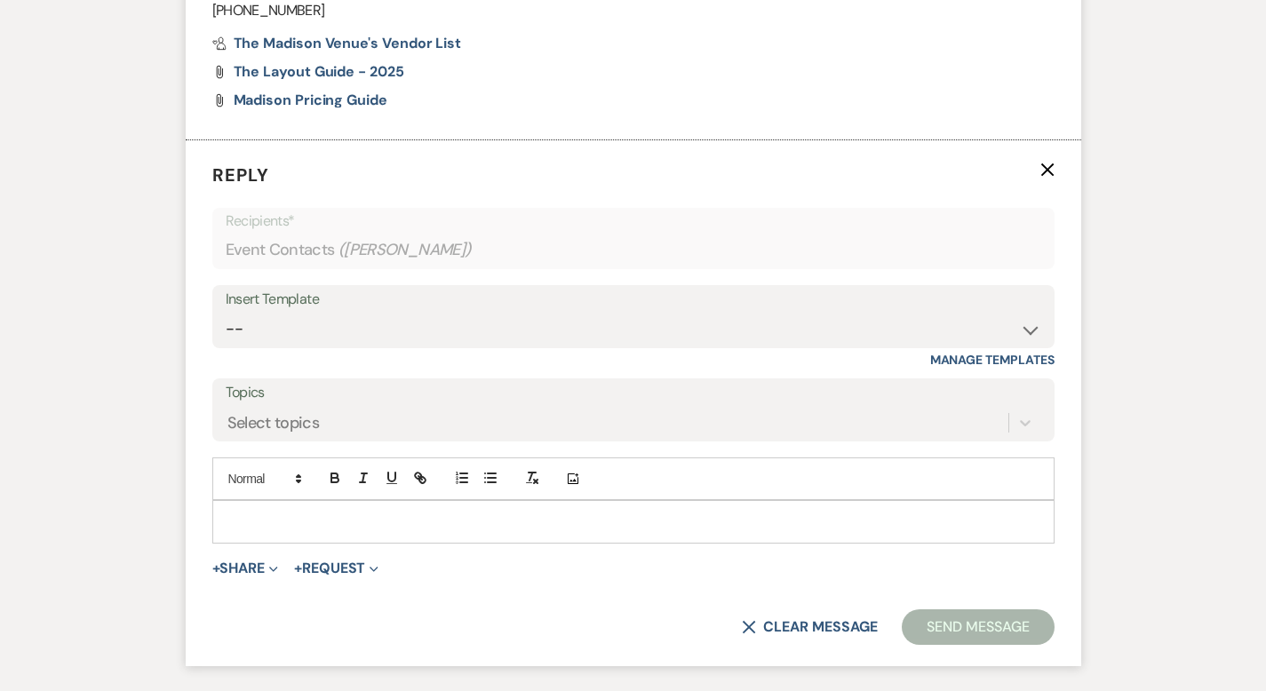
scroll to position [2549, 0]
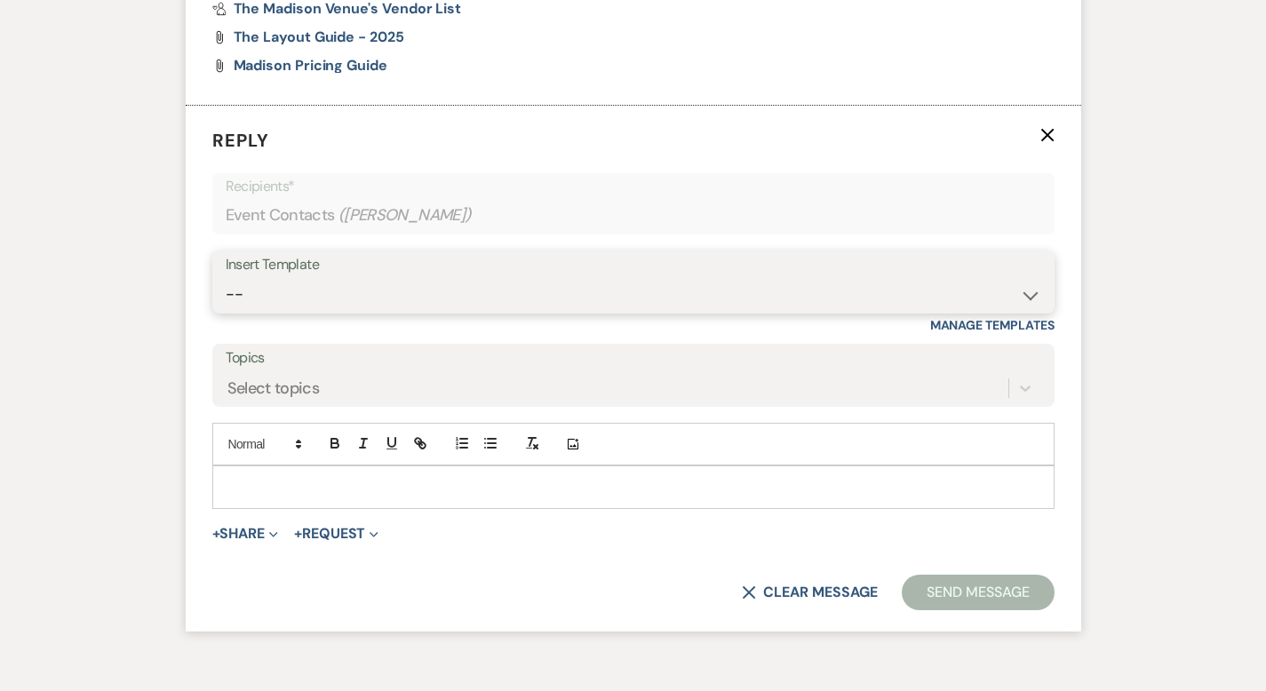
click at [295, 277] on select "-- Weven Planning Portal Introduction (Booked Events) Corporate Lead Follow Up …" at bounding box center [633, 294] width 815 height 35
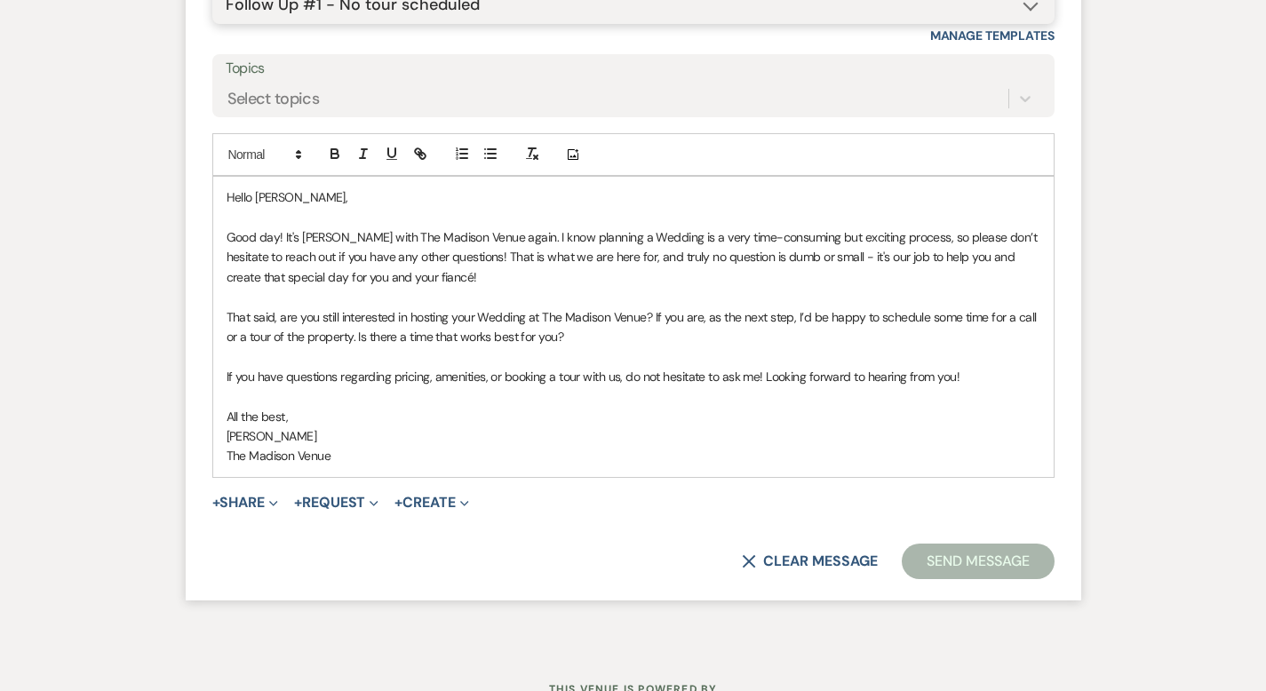
scroll to position [2867, 0]
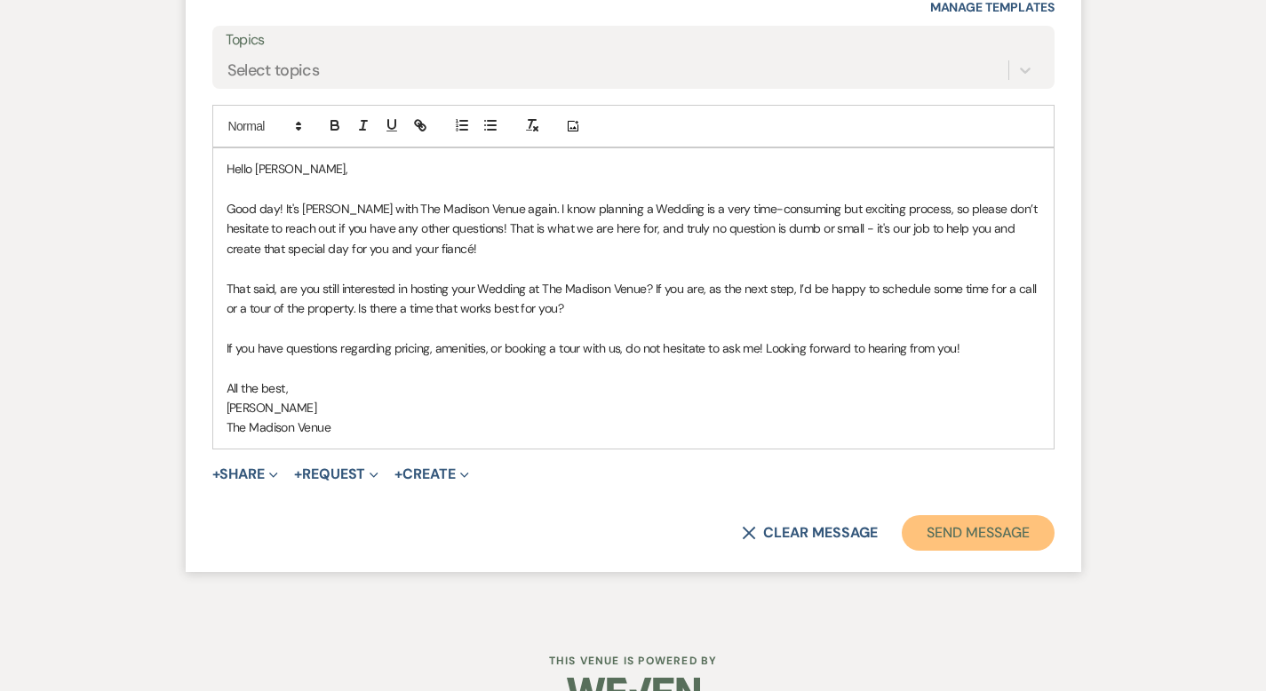
click at [1016, 515] on button "Send Message" at bounding box center [978, 533] width 152 height 36
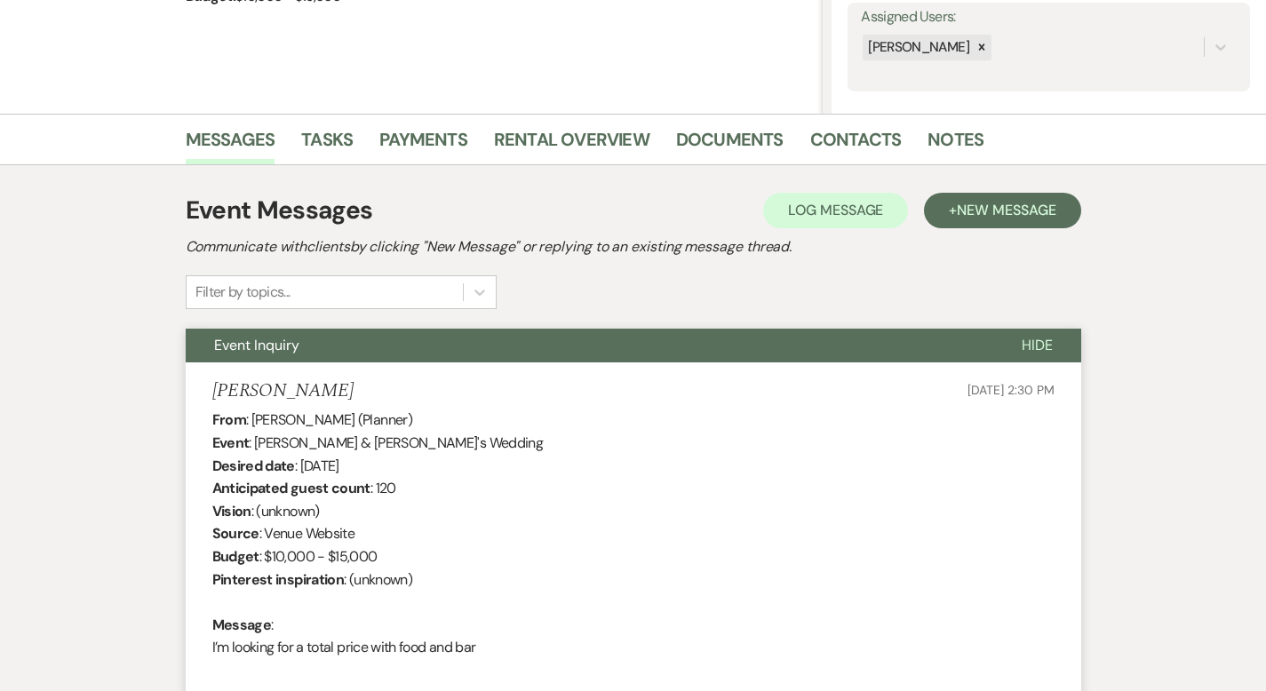
scroll to position [0, 0]
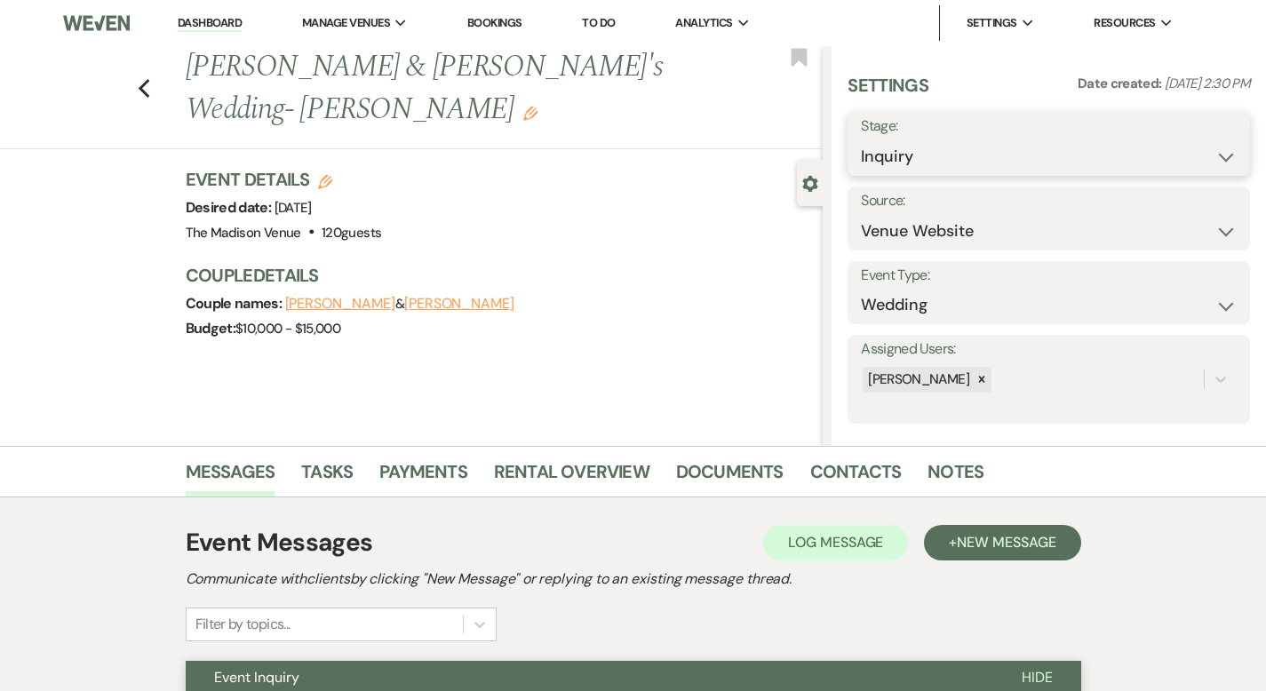
click at [1006, 161] on select "Inquiry Follow Up Tour Requested Tour Confirmed Toured Proposal Sent Booked Lost" at bounding box center [1049, 156] width 376 height 35
click at [1216, 150] on button "Save" at bounding box center [1207, 144] width 85 height 36
click at [138, 79] on use "button" at bounding box center [144, 89] width 12 height 20
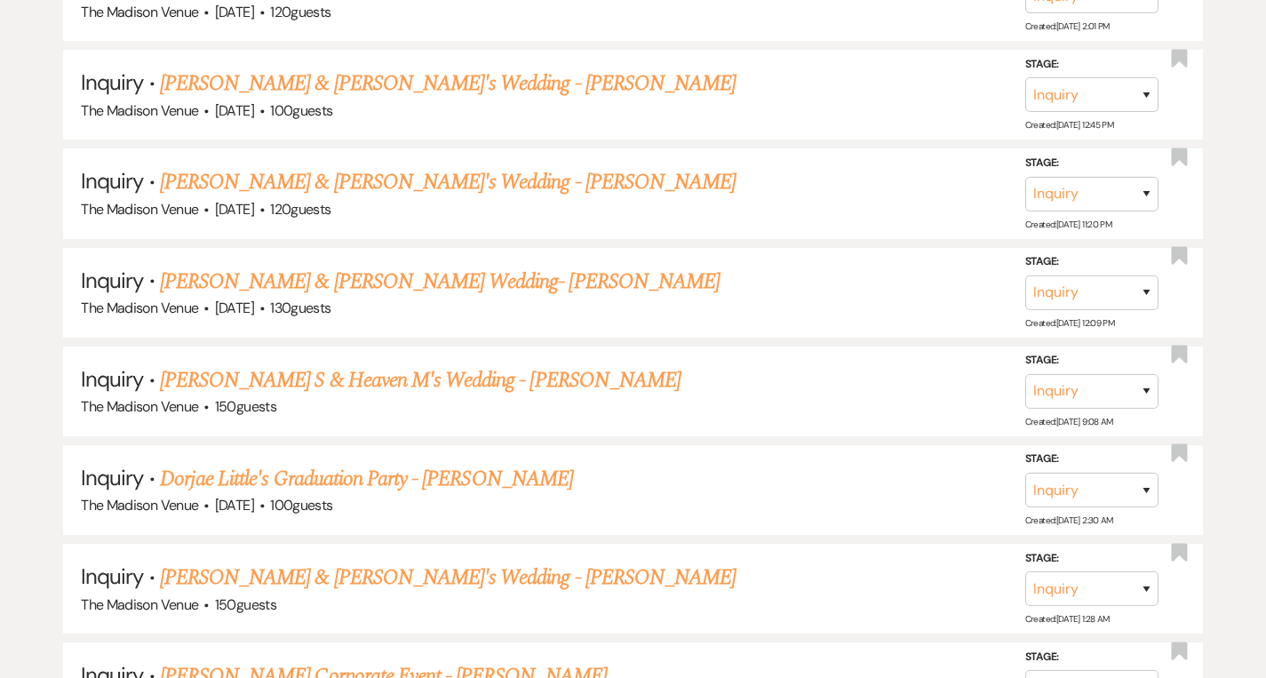
scroll to position [1380, 0]
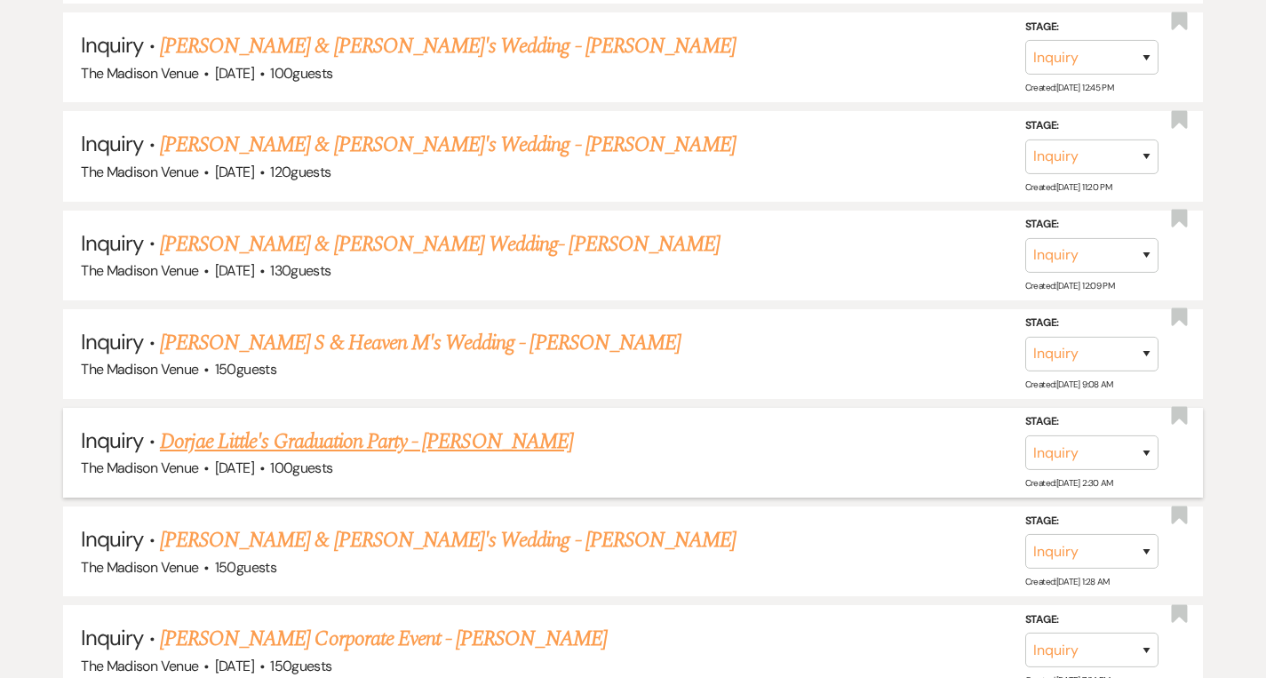
click at [370, 436] on link "Dorjae Little's Graduation Party - [PERSON_NAME]" at bounding box center [366, 441] width 413 height 32
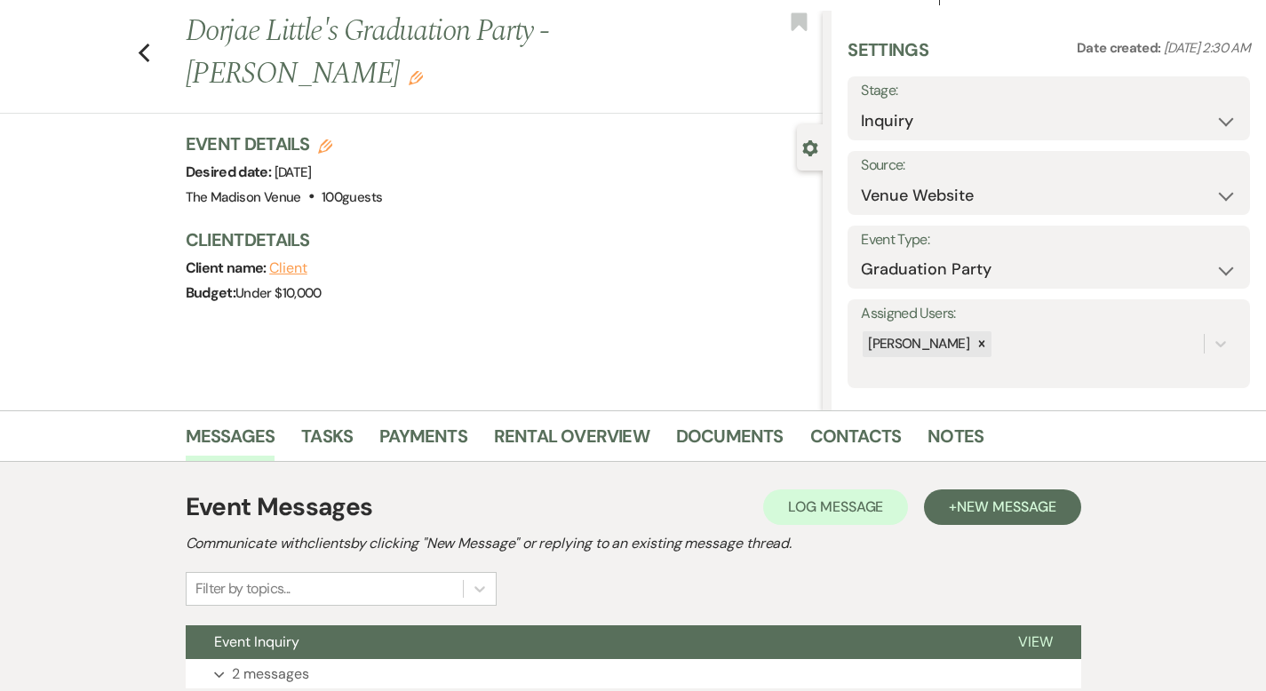
scroll to position [174, 0]
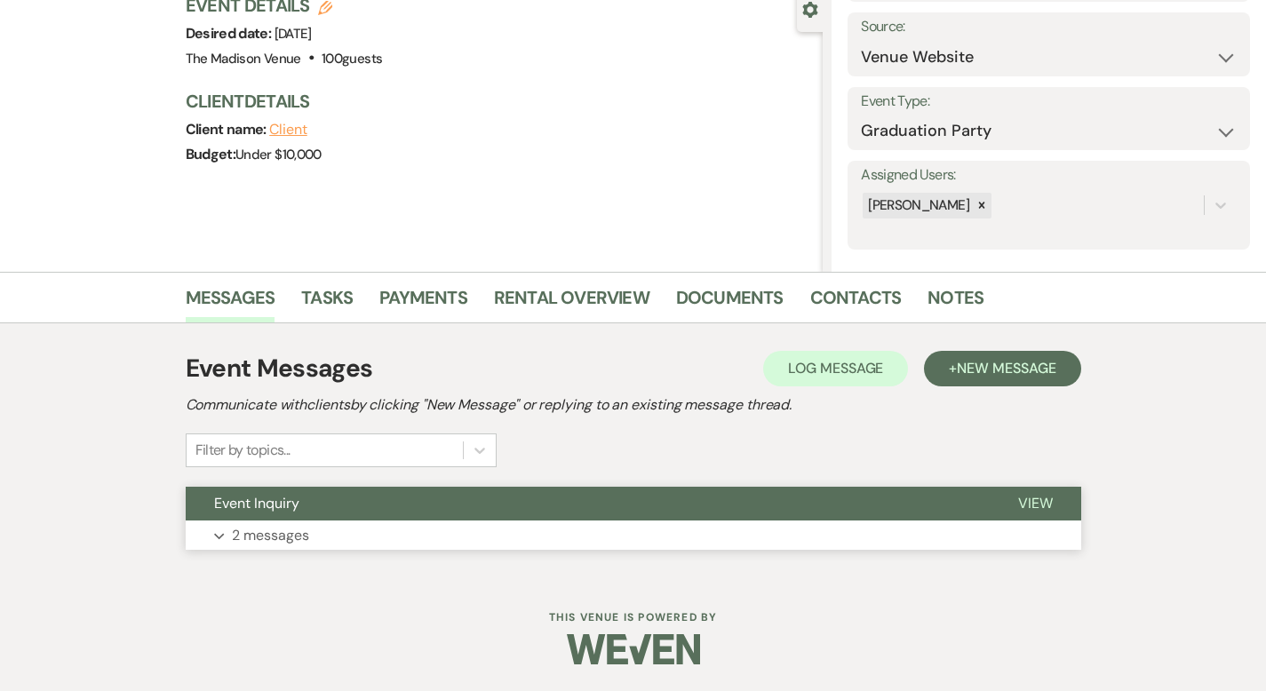
click at [1053, 498] on span "View" at bounding box center [1035, 503] width 35 height 19
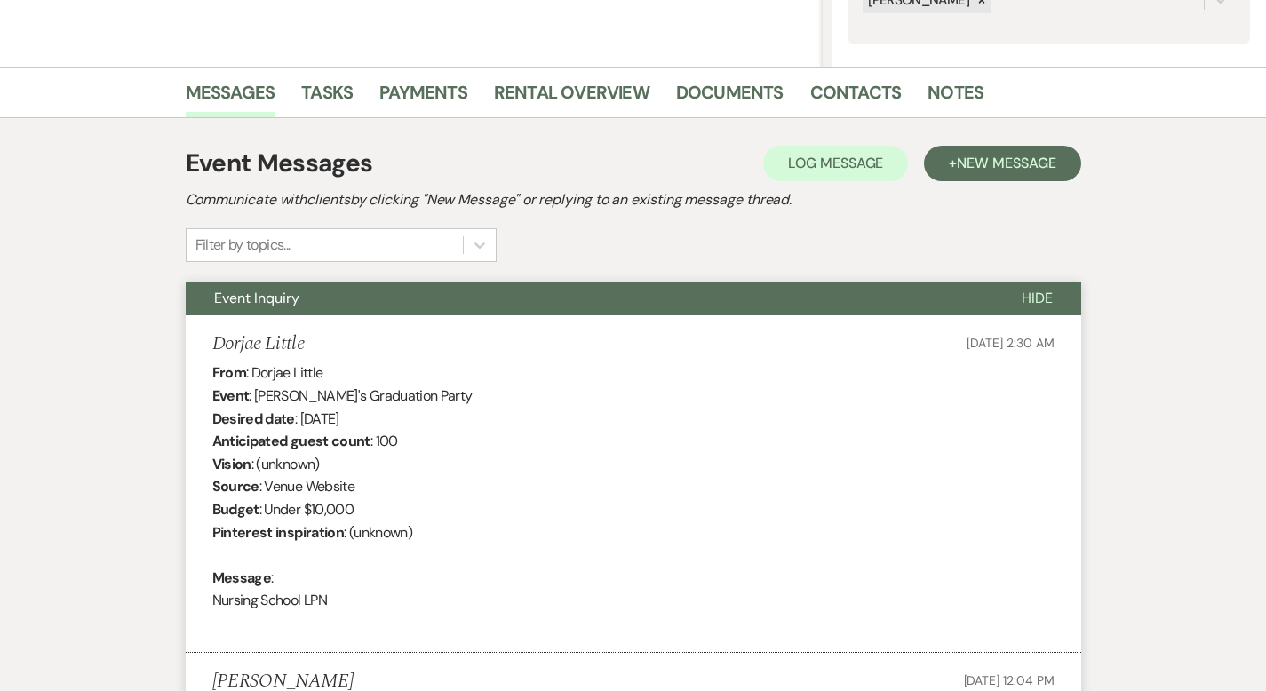
scroll to position [936, 0]
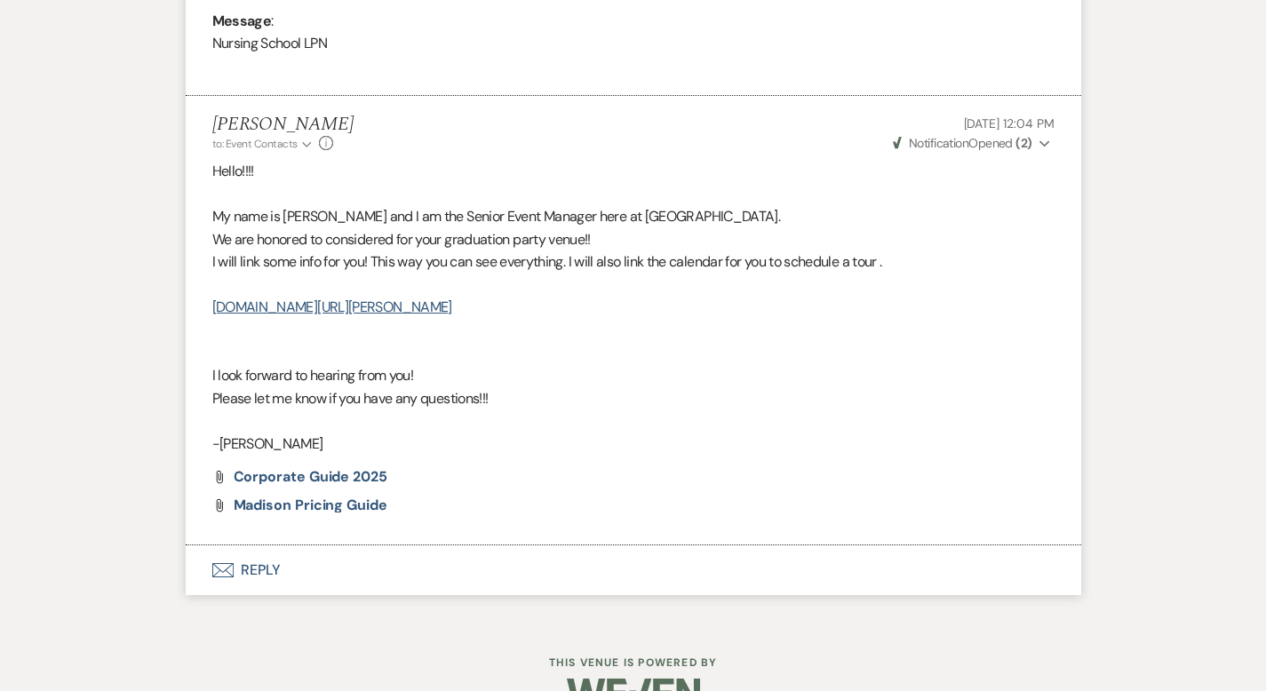
click at [195, 570] on button "Envelope Reply" at bounding box center [633, 570] width 895 height 50
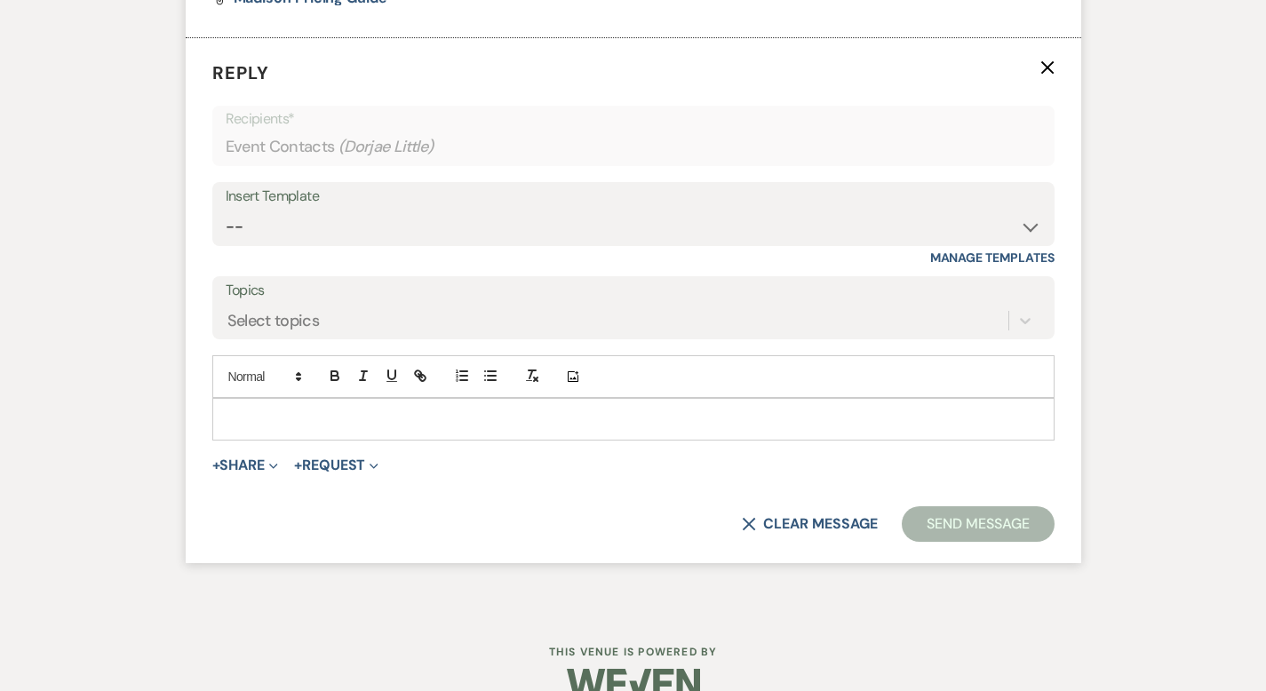
scroll to position [1478, 0]
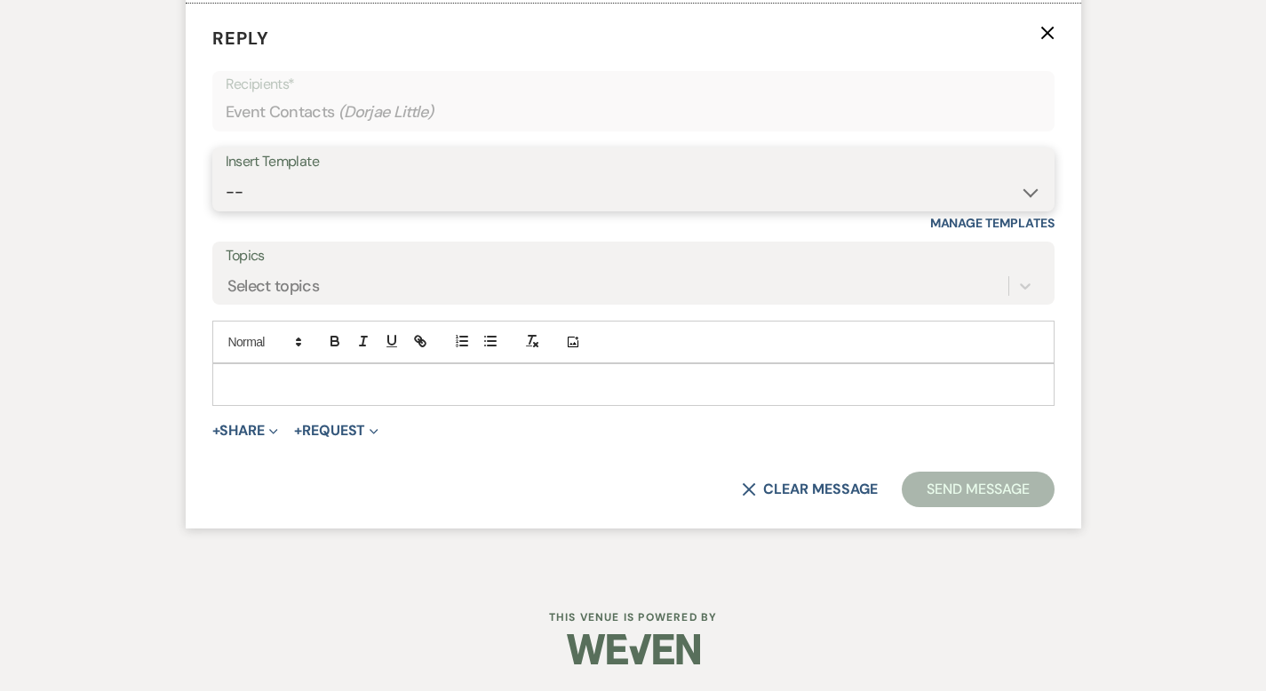
click at [328, 189] on select "-- Weven Planning Portal Introduction (Booked Events) Corporate Lead Follow Up …" at bounding box center [633, 192] width 815 height 35
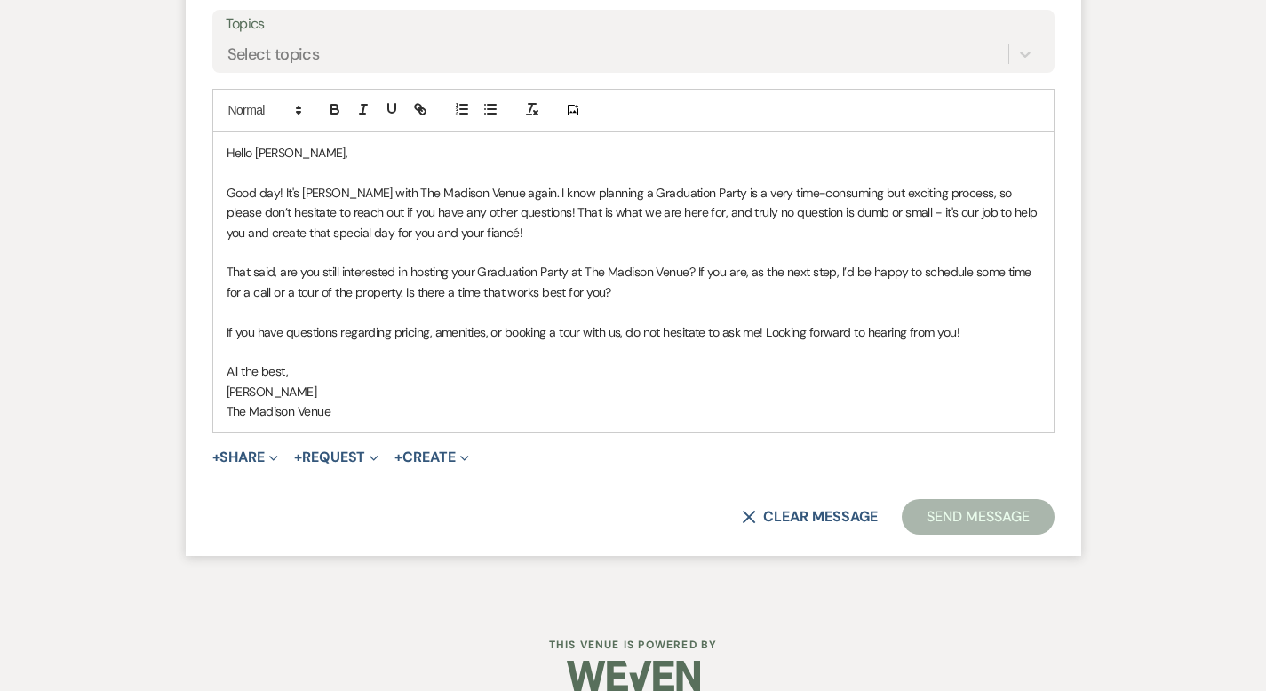
scroll to position [1737, 0]
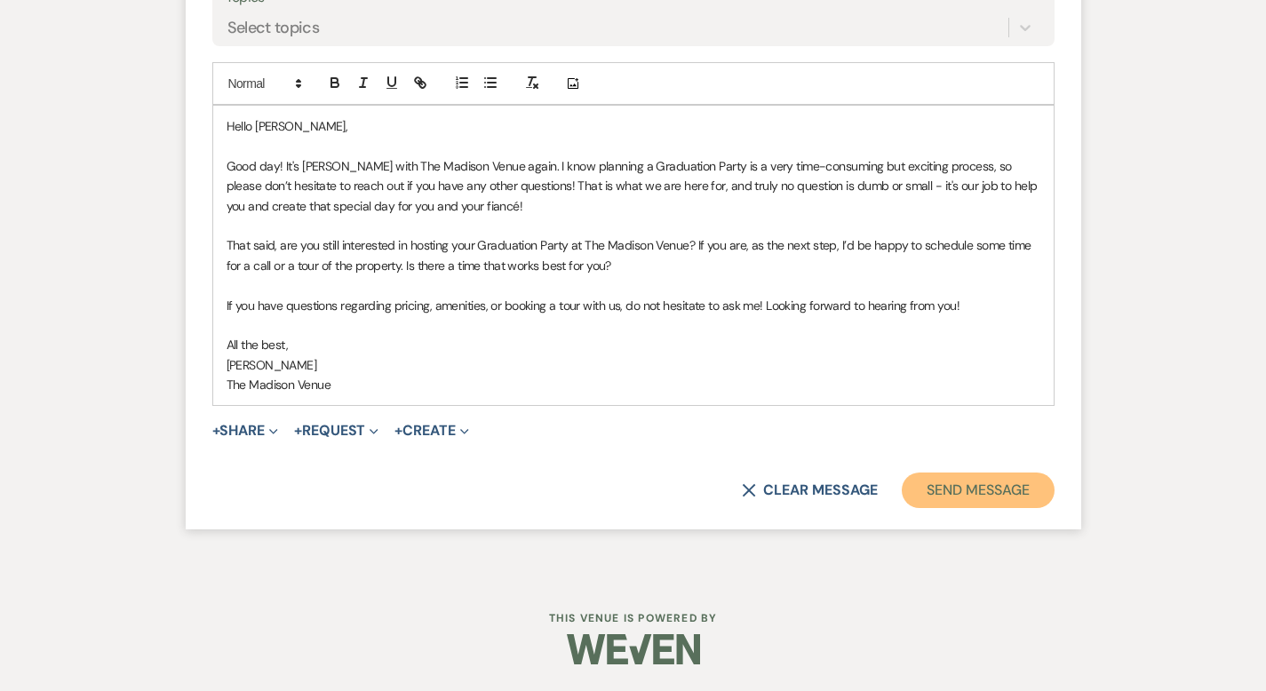
click at [1034, 482] on button "Send Message" at bounding box center [978, 491] width 152 height 36
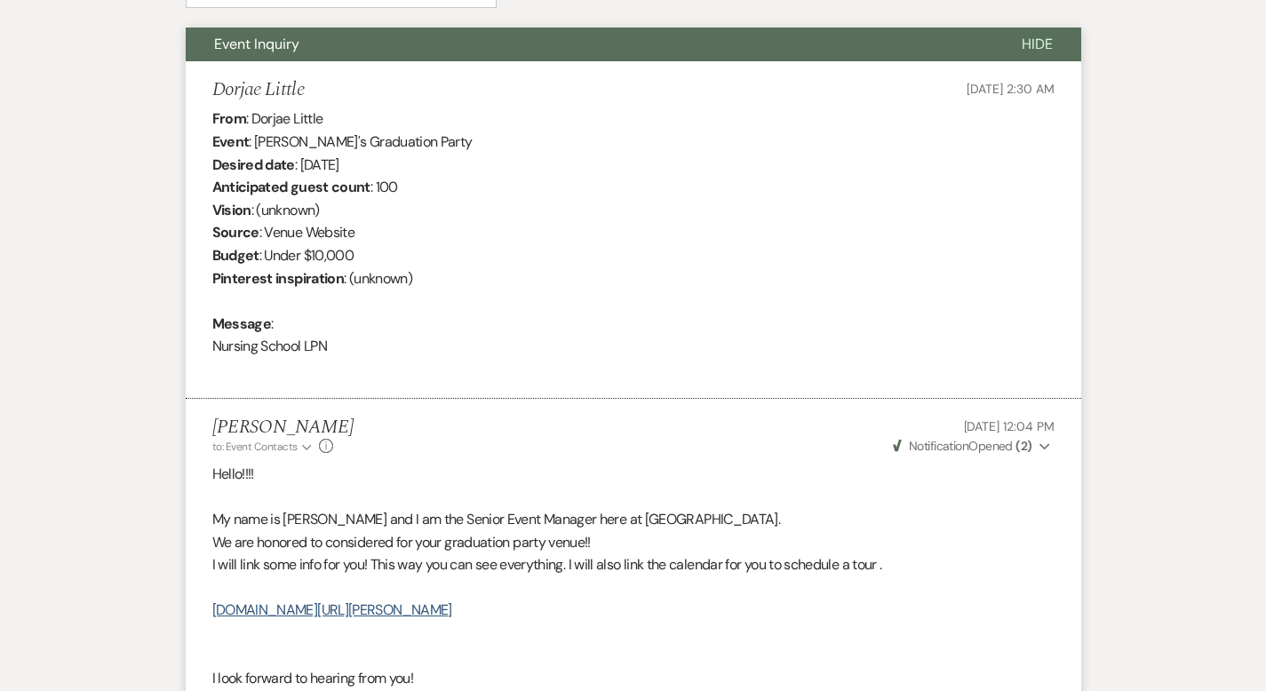
scroll to position [0, 0]
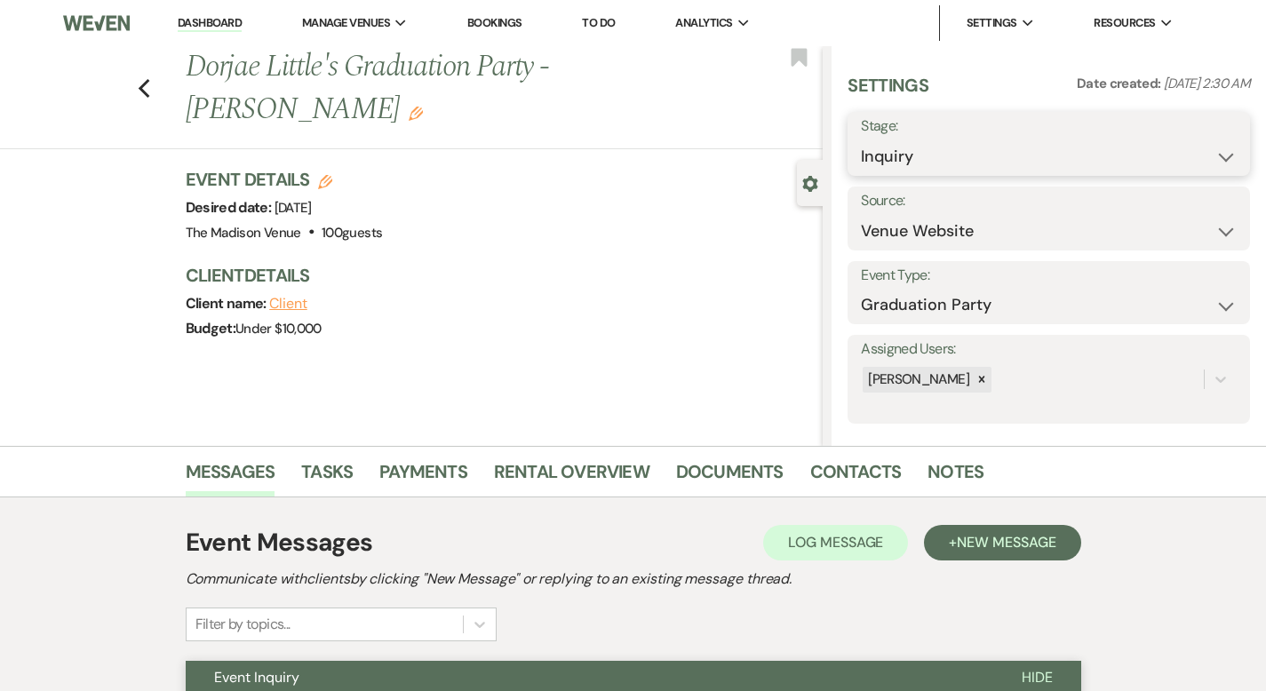
click at [1018, 142] on select "Inquiry Follow Up Tour Requested Tour Confirmed Toured Proposal Sent Booked Lost" at bounding box center [1049, 156] width 376 height 35
click at [1197, 128] on button "Save" at bounding box center [1207, 144] width 85 height 36
click at [138, 78] on icon "Previous" at bounding box center [144, 88] width 13 height 21
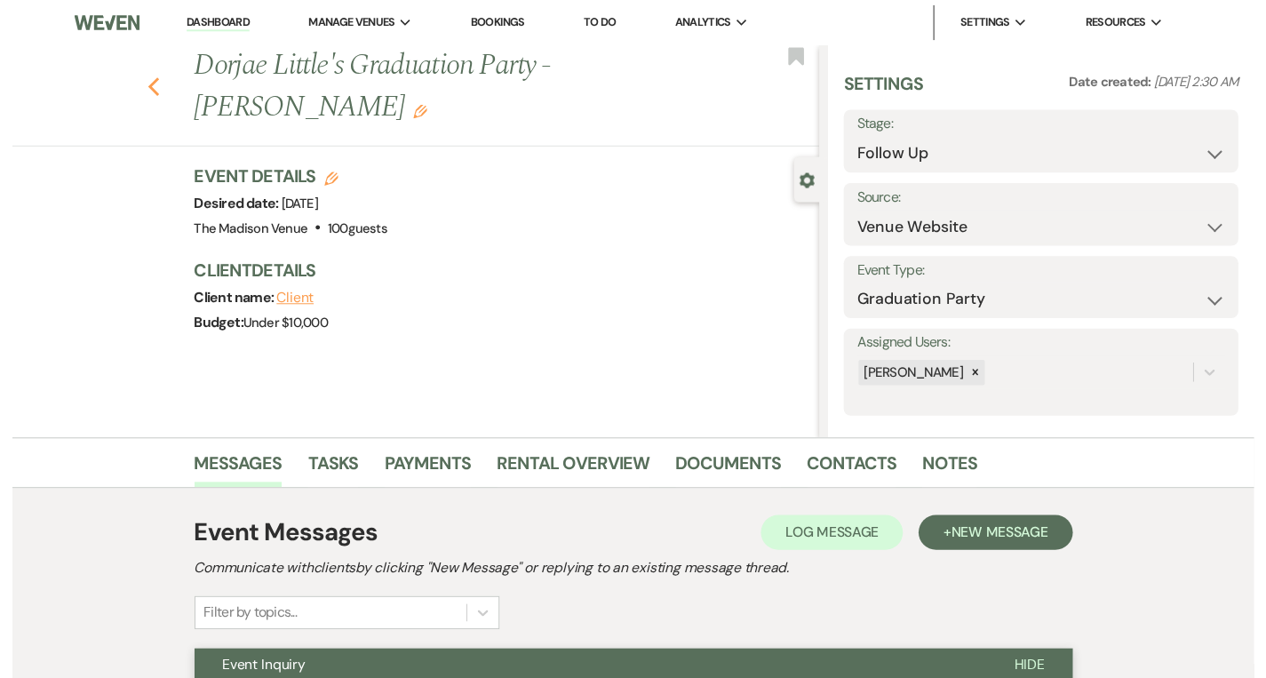
scroll to position [1380, 0]
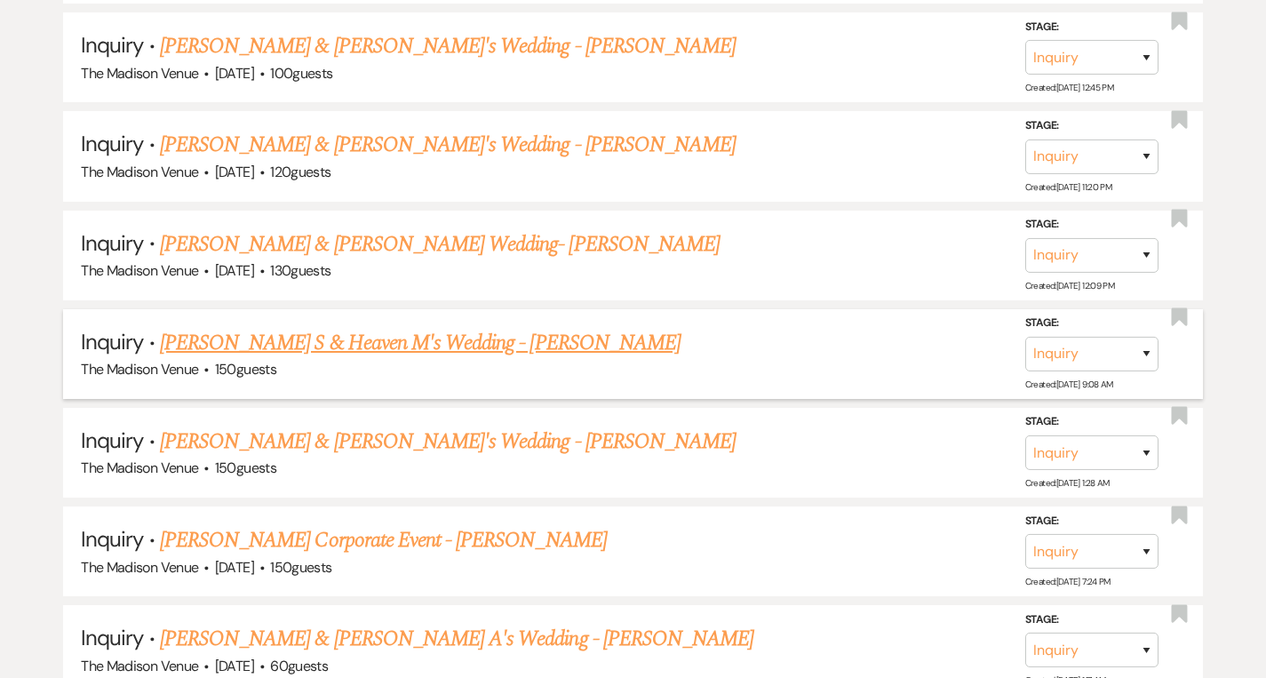
click at [313, 335] on link "[PERSON_NAME] S & Heaven M's Wedding - [PERSON_NAME]" at bounding box center [420, 343] width 521 height 32
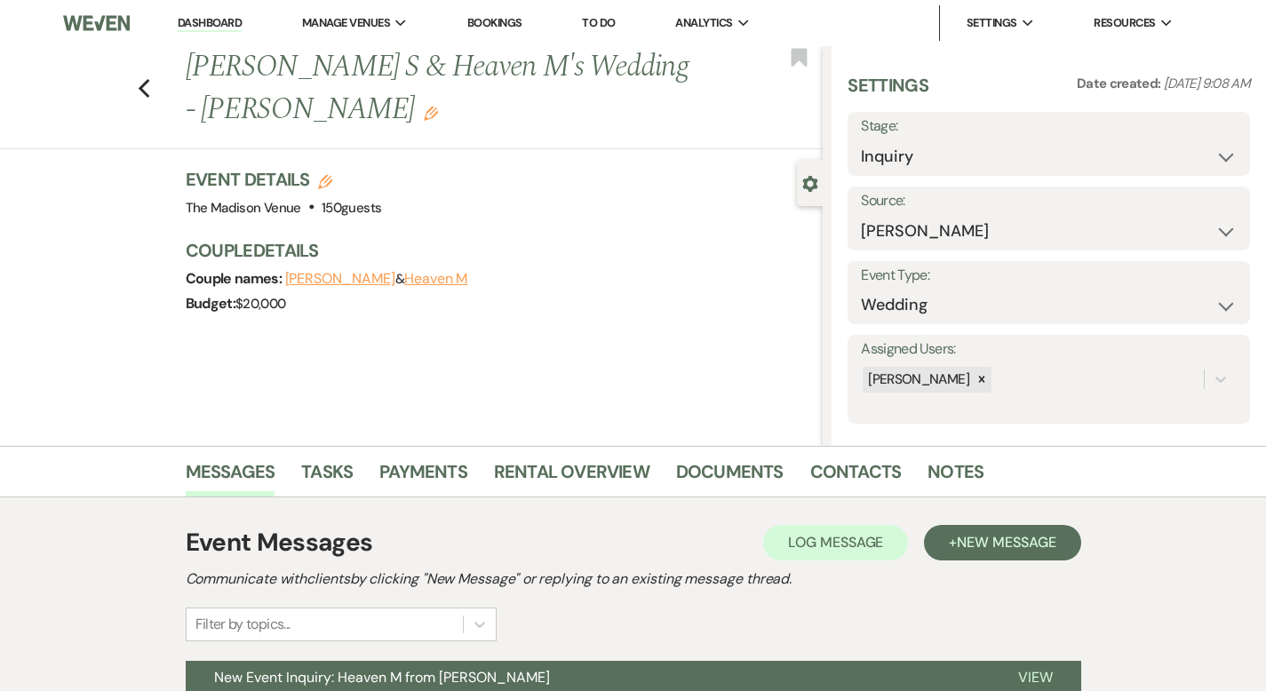
scroll to position [174, 0]
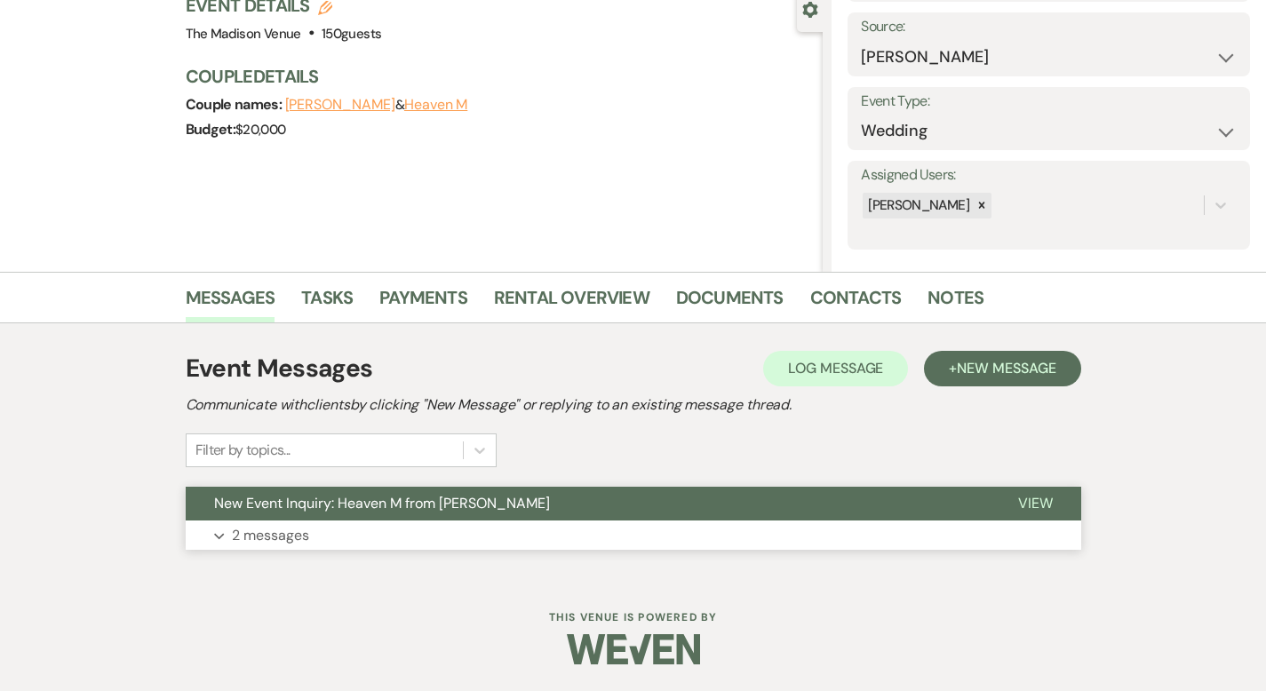
click at [1053, 502] on span "View" at bounding box center [1035, 503] width 35 height 19
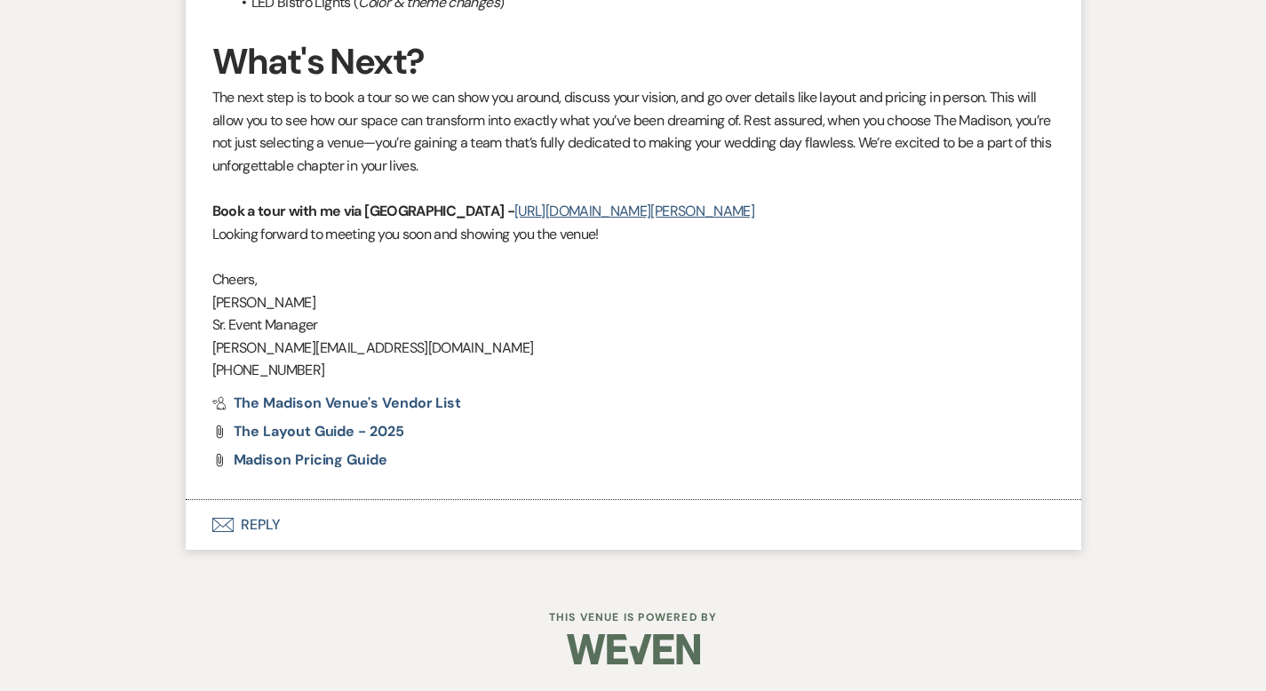
scroll to position [4178, 0]
click at [191, 529] on button "Envelope Reply" at bounding box center [633, 525] width 895 height 50
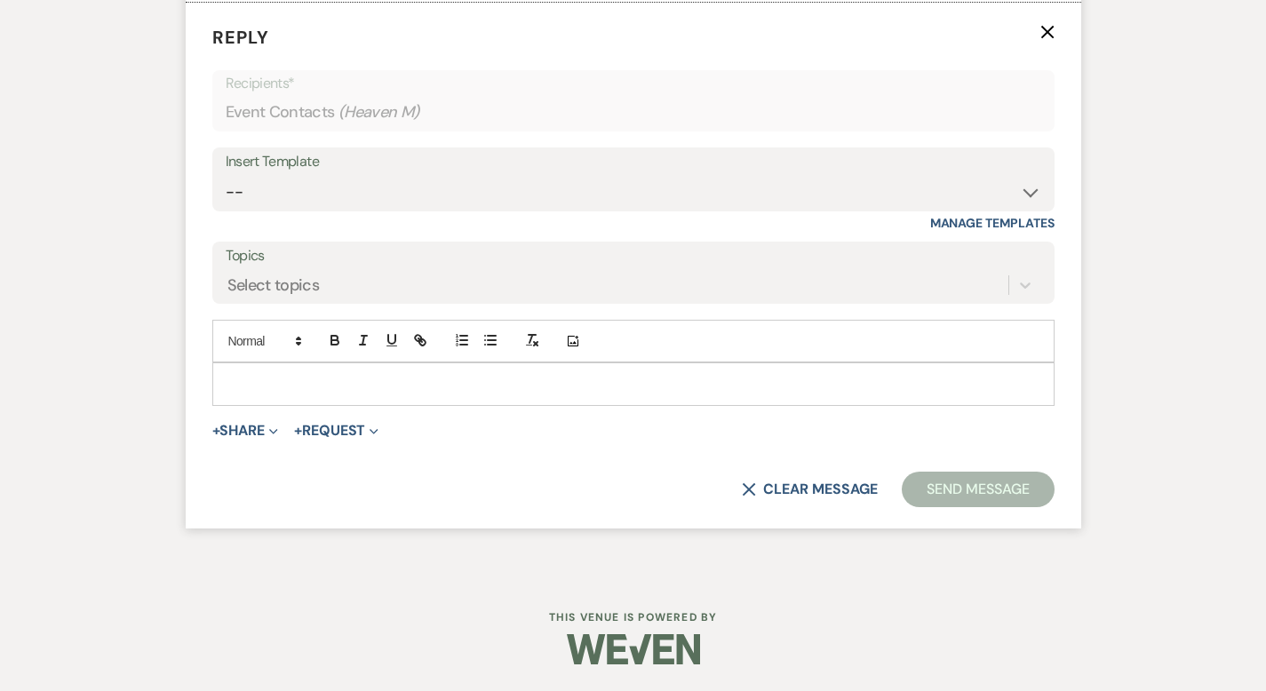
scroll to position [4596, 0]
click at [295, 210] on select "-- Weven Planning Portal Introduction (Booked Events) Corporate Lead Follow Up …" at bounding box center [633, 192] width 815 height 35
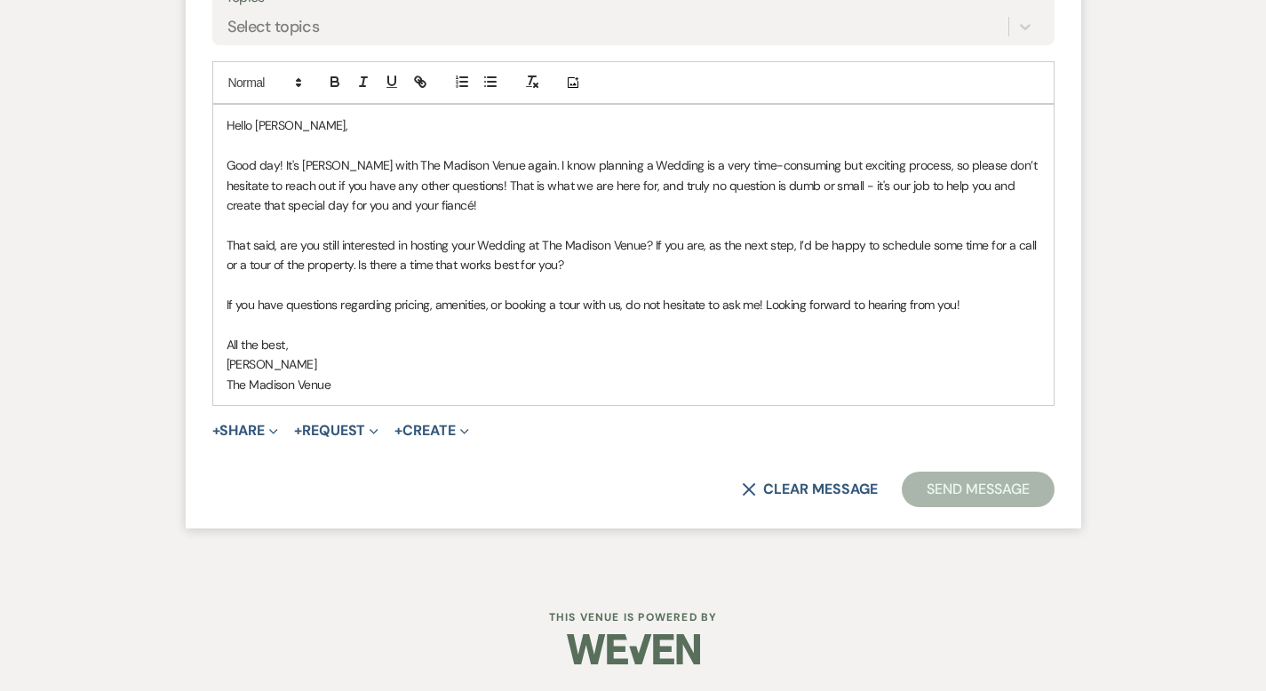
scroll to position [4913, 0]
click at [1008, 489] on button "Send Message" at bounding box center [978, 490] width 152 height 36
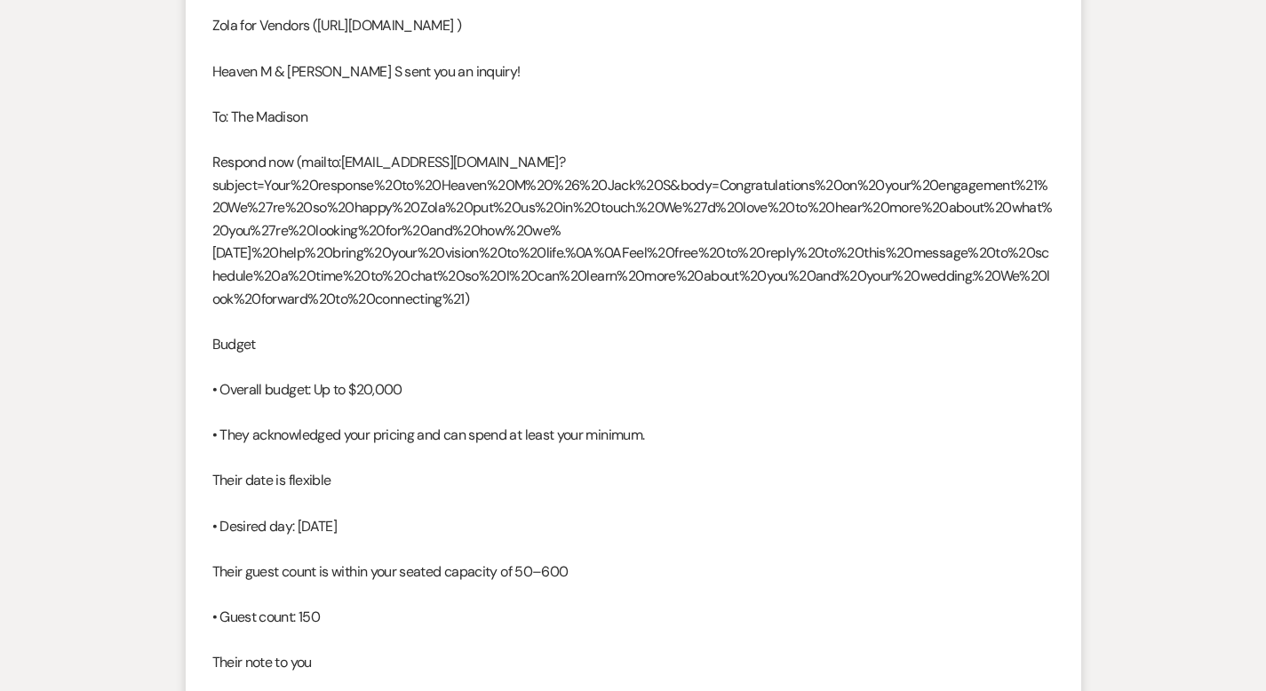
scroll to position [0, 0]
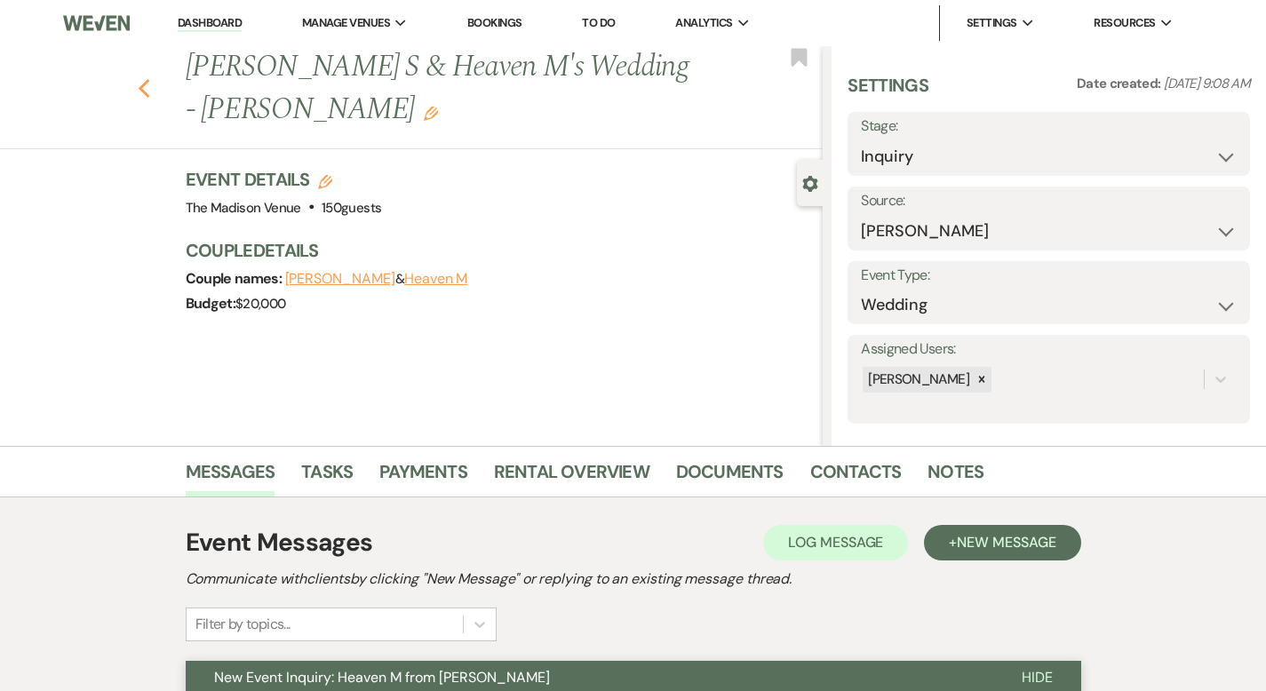
click at [138, 78] on icon "Previous" at bounding box center [144, 88] width 13 height 21
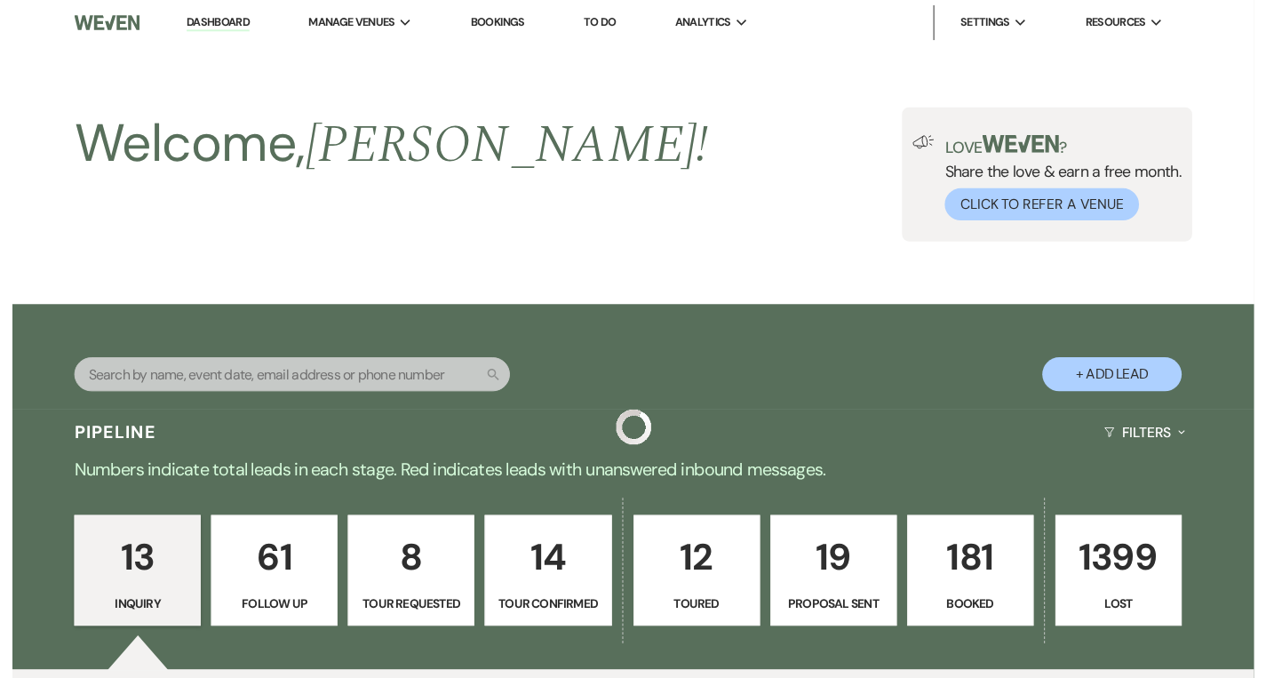
scroll to position [1380, 0]
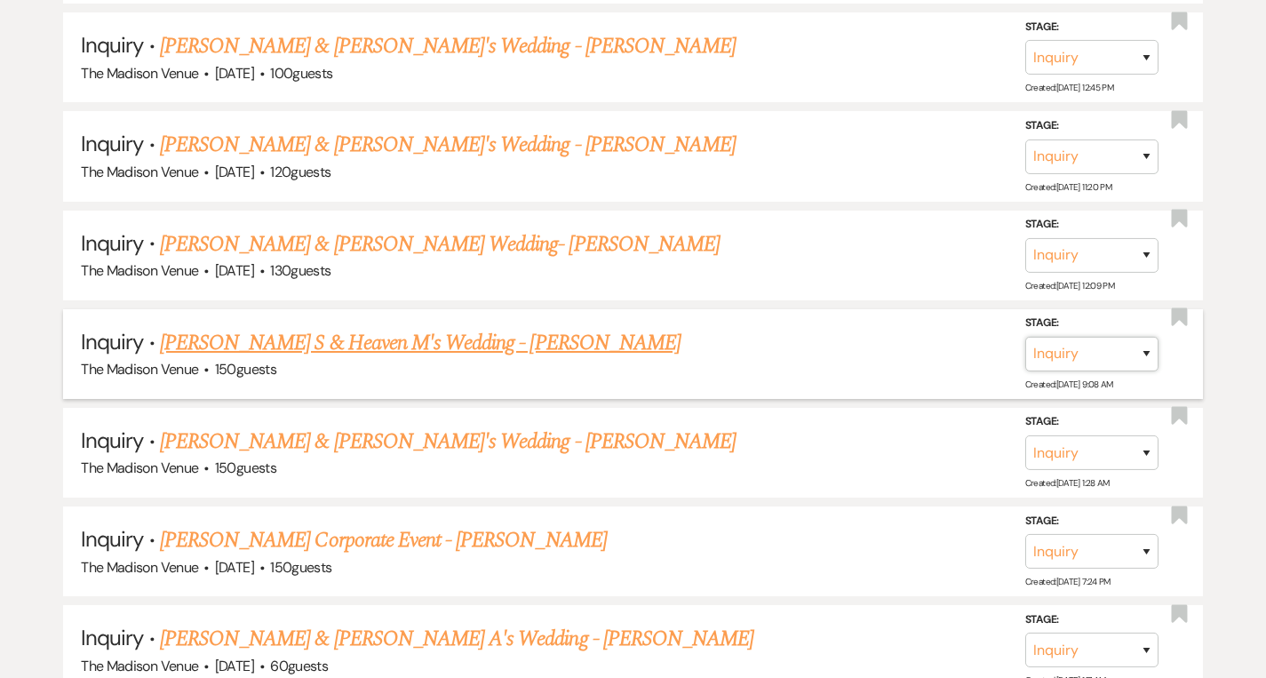
click at [1061, 350] on select "Inquiry Follow Up Tour Requested Tour Confirmed Toured Proposal Sent Booked Lost" at bounding box center [1091, 354] width 133 height 35
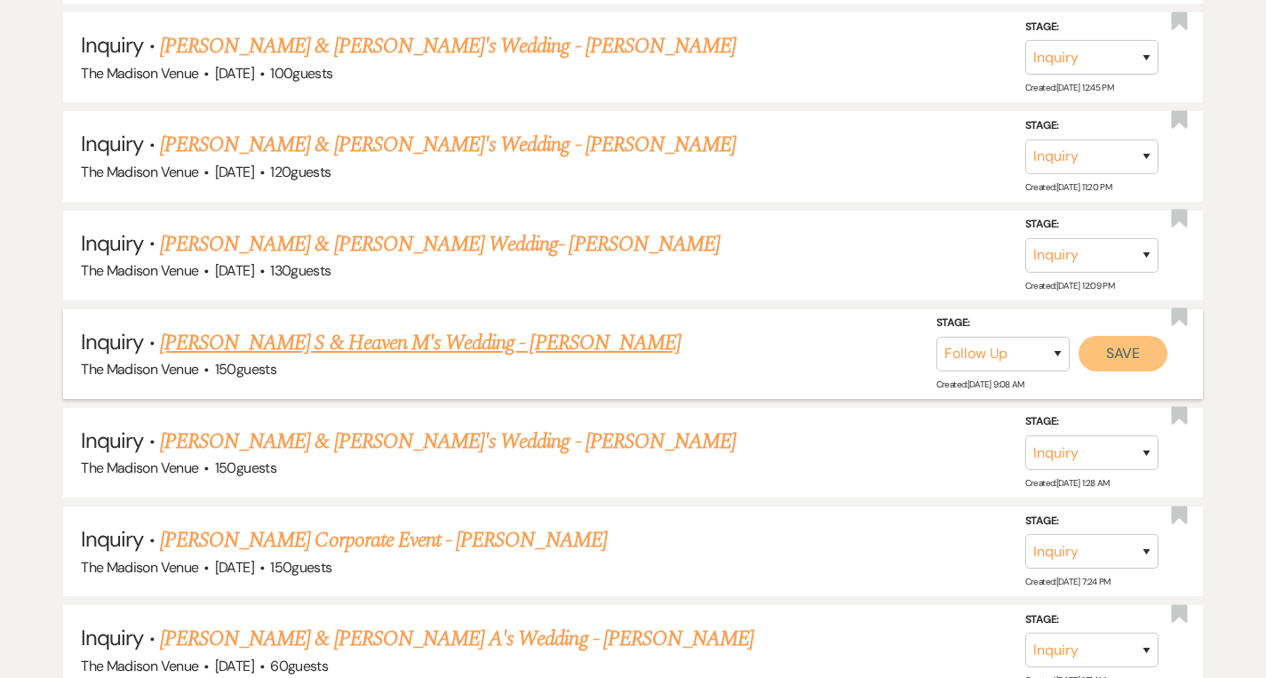
click at [1130, 346] on button "Save" at bounding box center [1122, 354] width 89 height 36
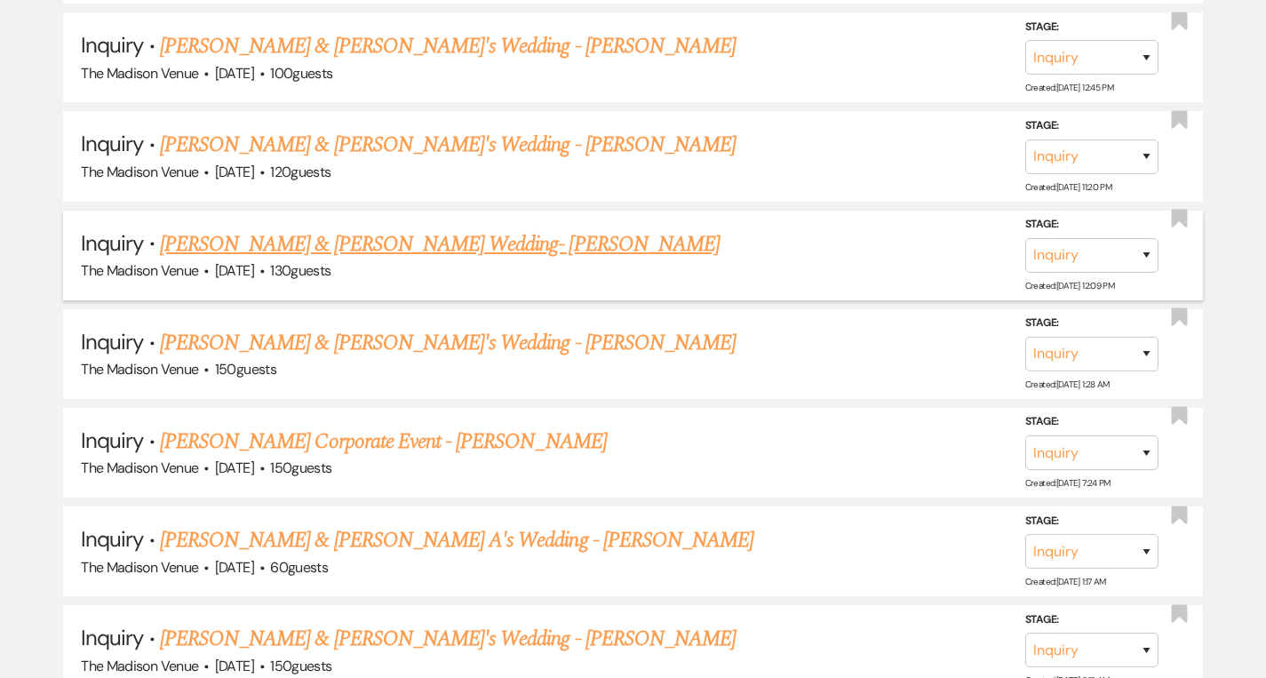
click at [413, 247] on link "[PERSON_NAME] & [PERSON_NAME] Wedding- [PERSON_NAME]" at bounding box center [440, 244] width 560 height 32
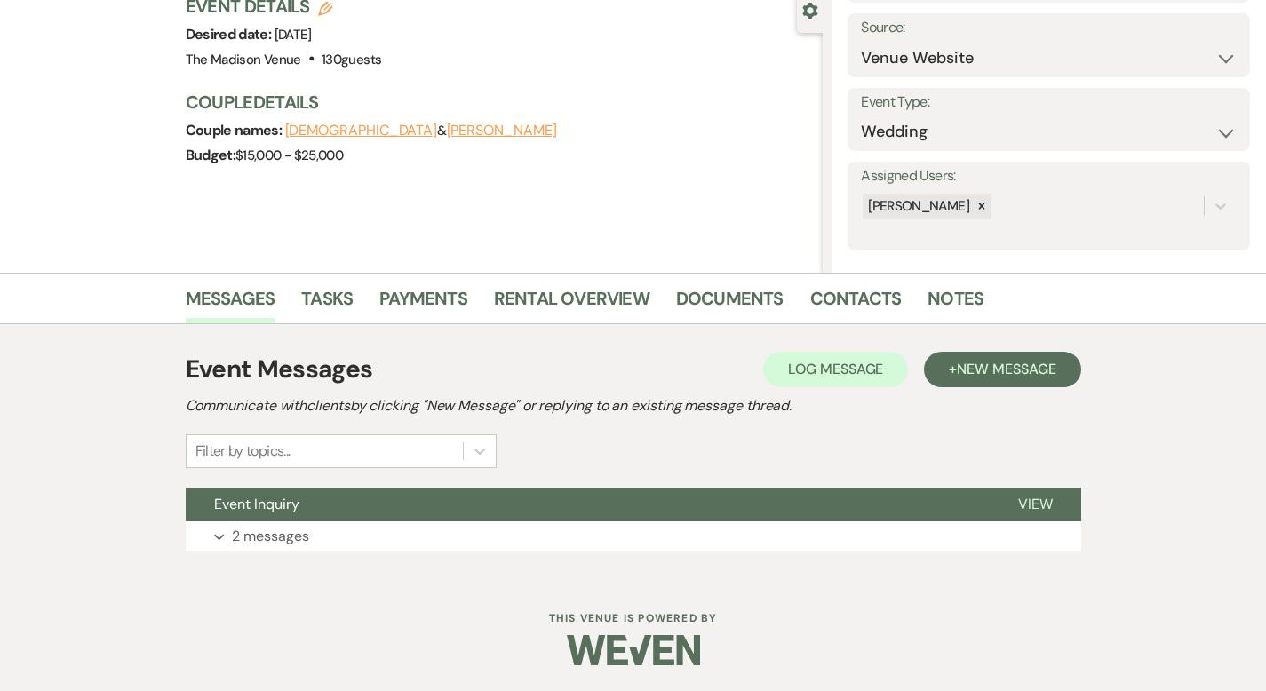
scroll to position [174, 0]
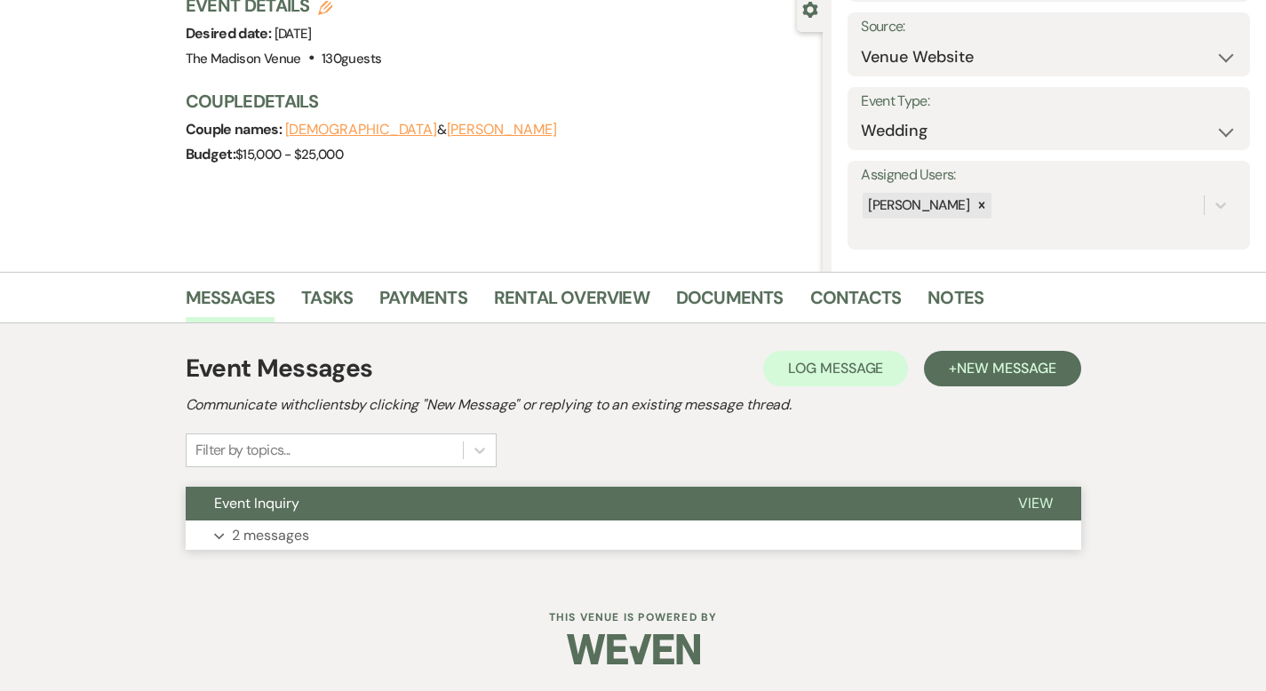
click at [1081, 497] on button "View" at bounding box center [1035, 504] width 91 height 34
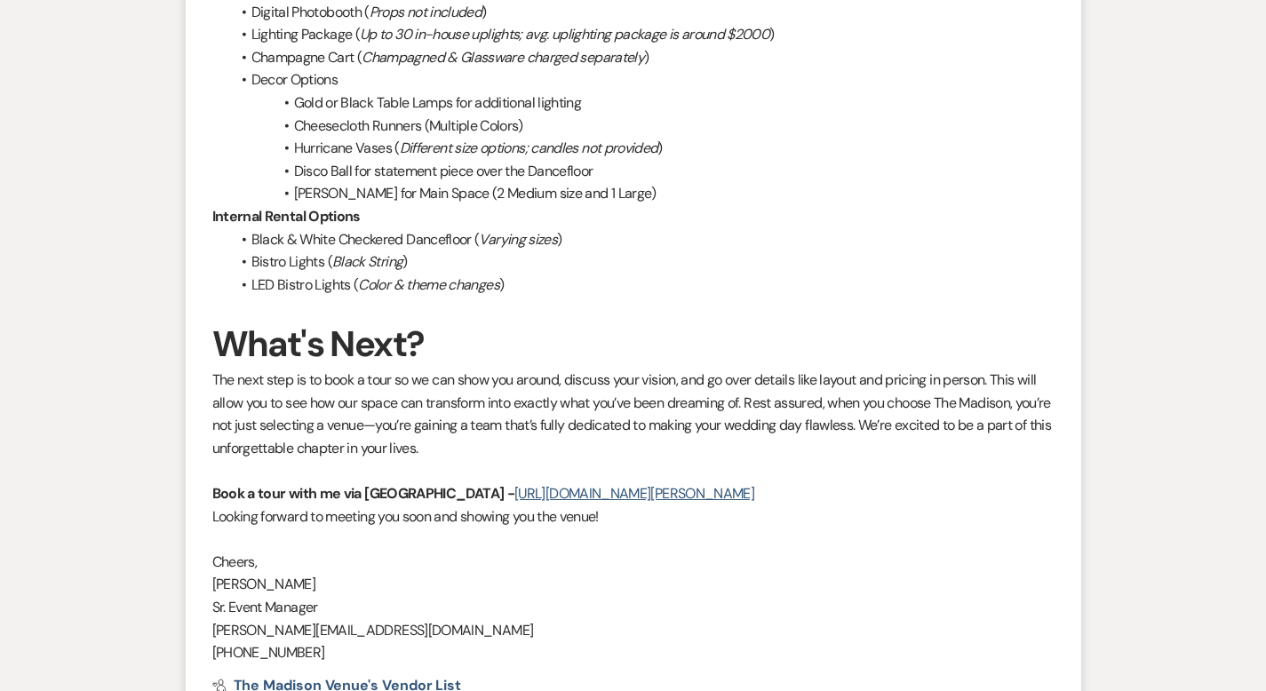
scroll to position [2087, 0]
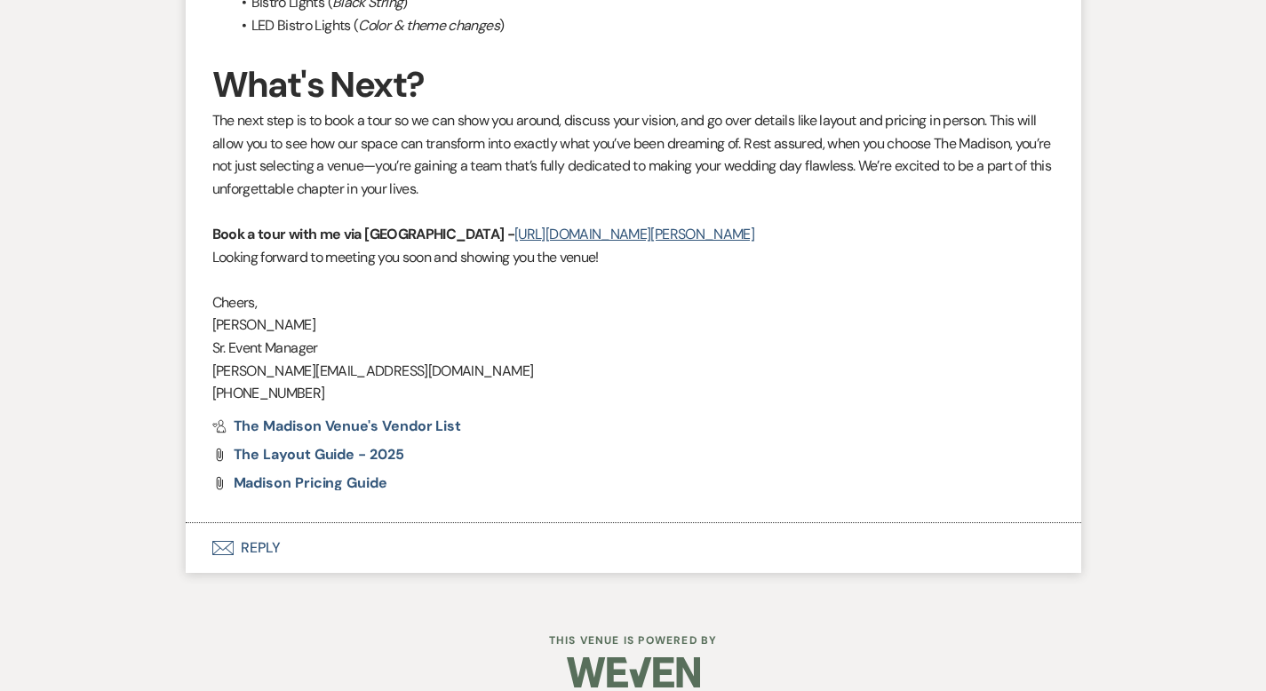
click at [211, 523] on button "Envelope Reply" at bounding box center [633, 548] width 895 height 50
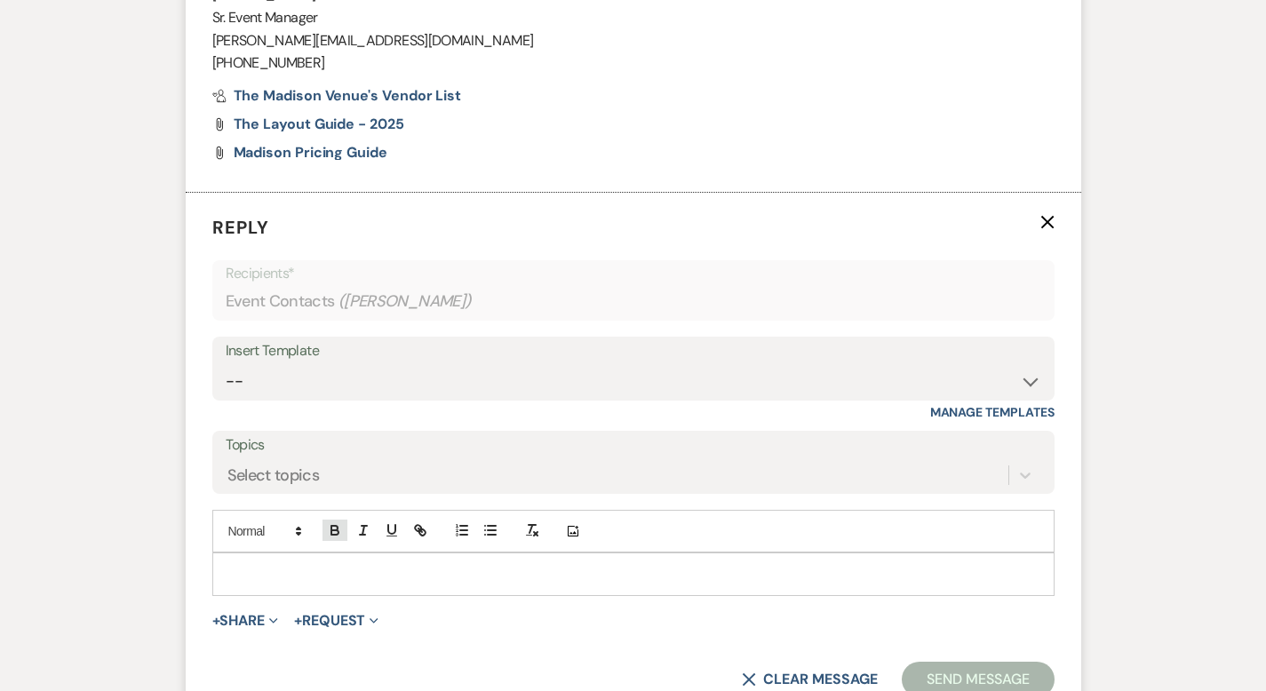
scroll to position [2504, 0]
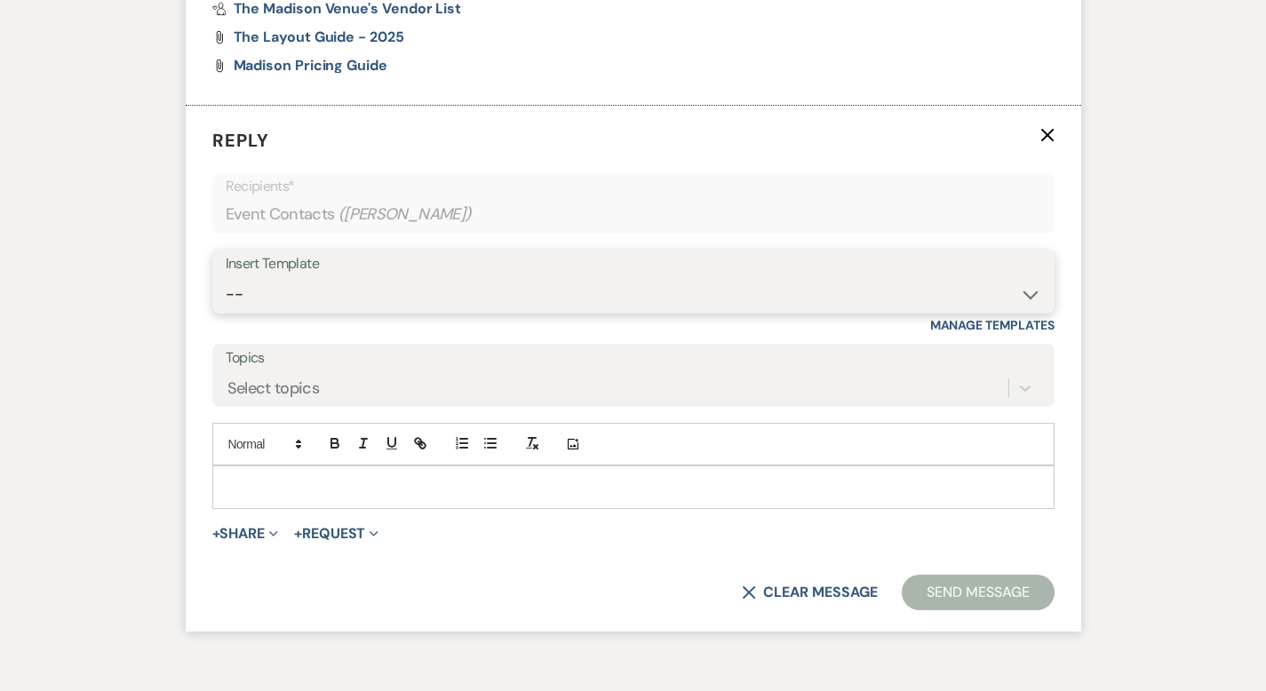
click at [251, 277] on select "-- Weven Planning Portal Introduction (Booked Events) Corporate Lead Follow Up …" at bounding box center [633, 294] width 815 height 35
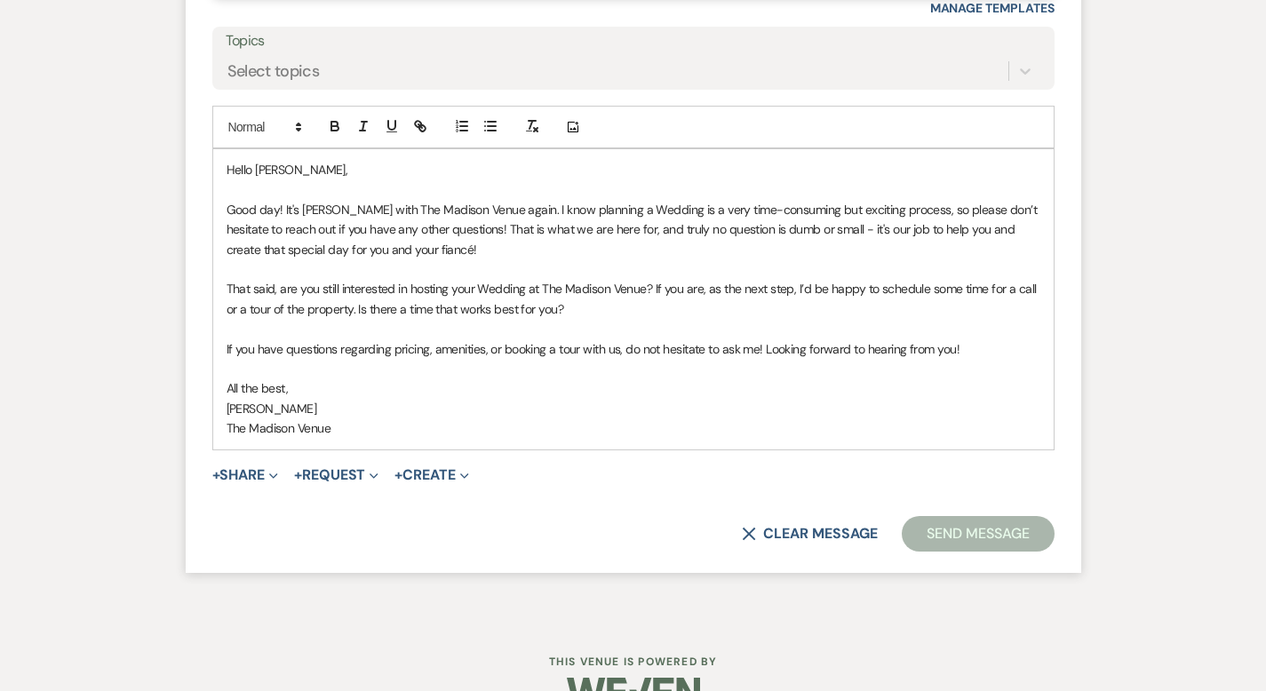
scroll to position [2822, 0]
click at [1041, 515] on button "Send Message" at bounding box center [978, 533] width 152 height 36
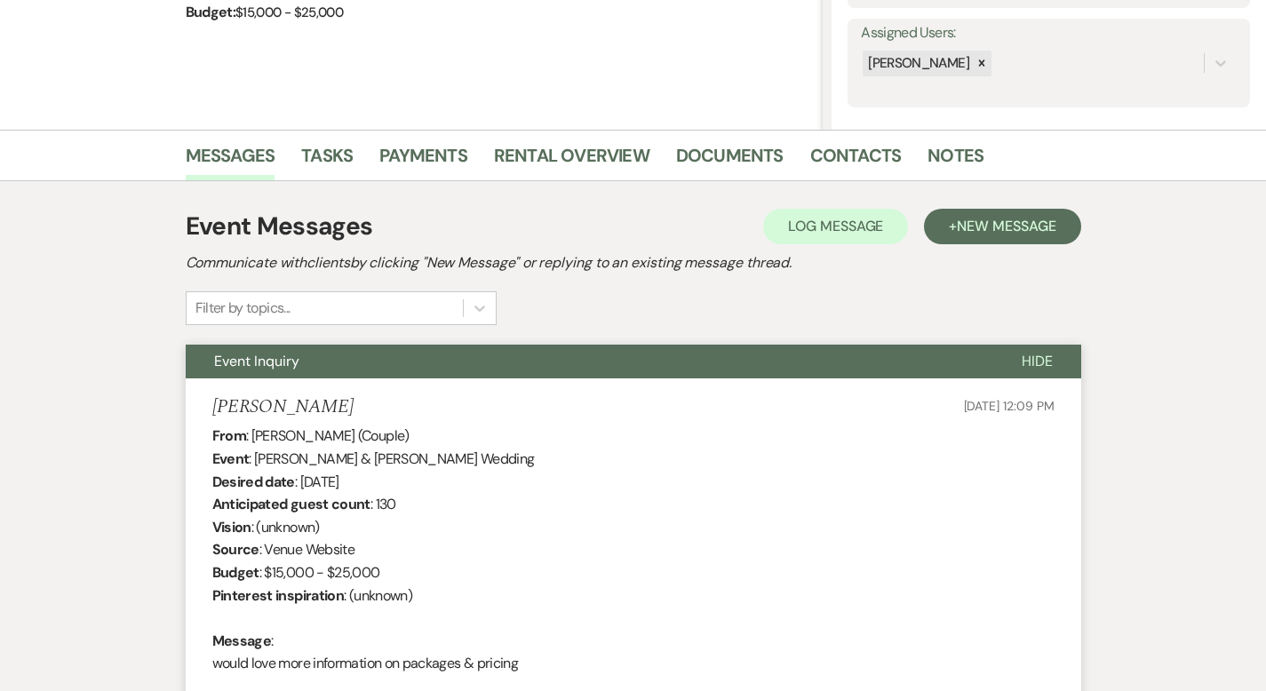
scroll to position [0, 0]
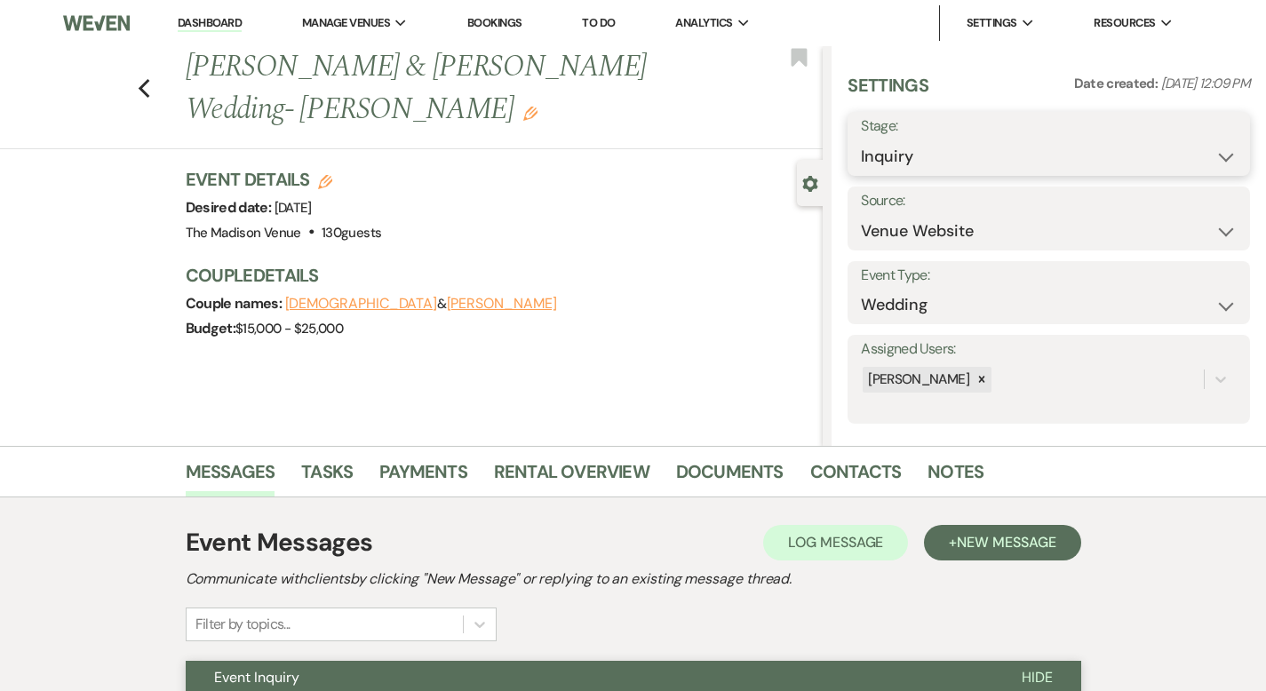
click at [1014, 164] on select "Inquiry Follow Up Tour Requested Tour Confirmed Toured Proposal Sent Booked Lost" at bounding box center [1049, 156] width 376 height 35
click at [1200, 153] on button "Save" at bounding box center [1207, 144] width 85 height 36
click at [138, 78] on icon "Previous" at bounding box center [144, 88] width 13 height 21
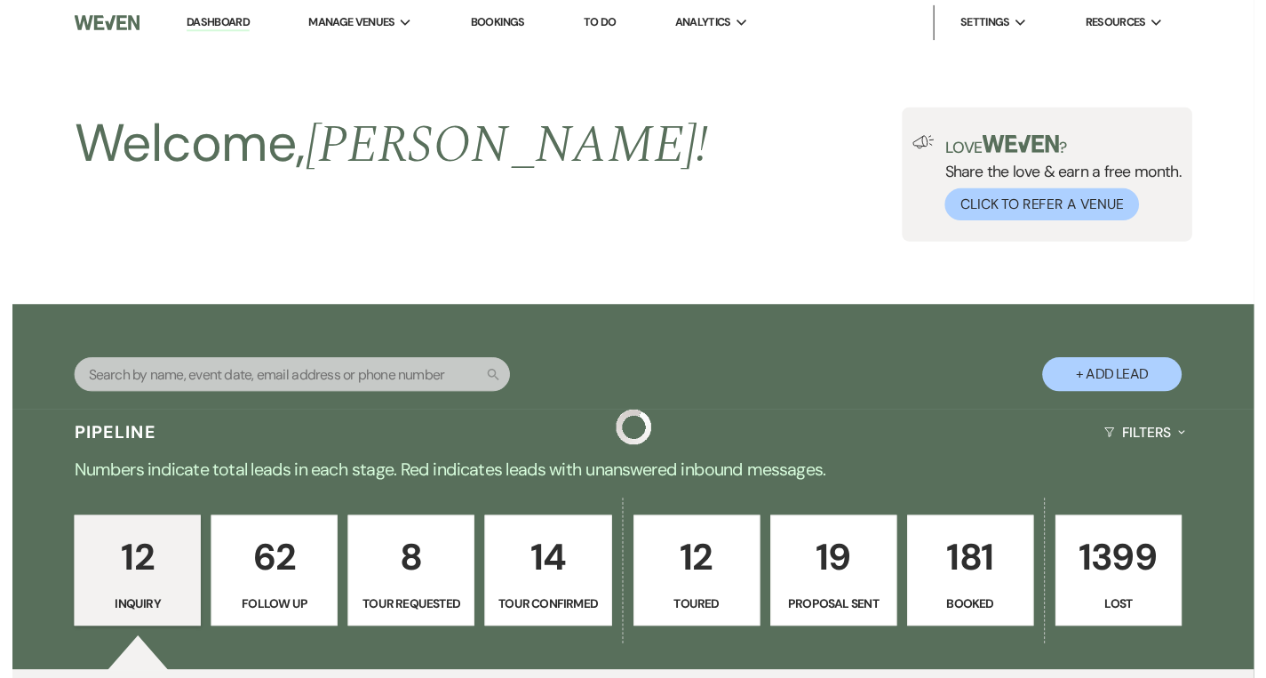
scroll to position [1380, 0]
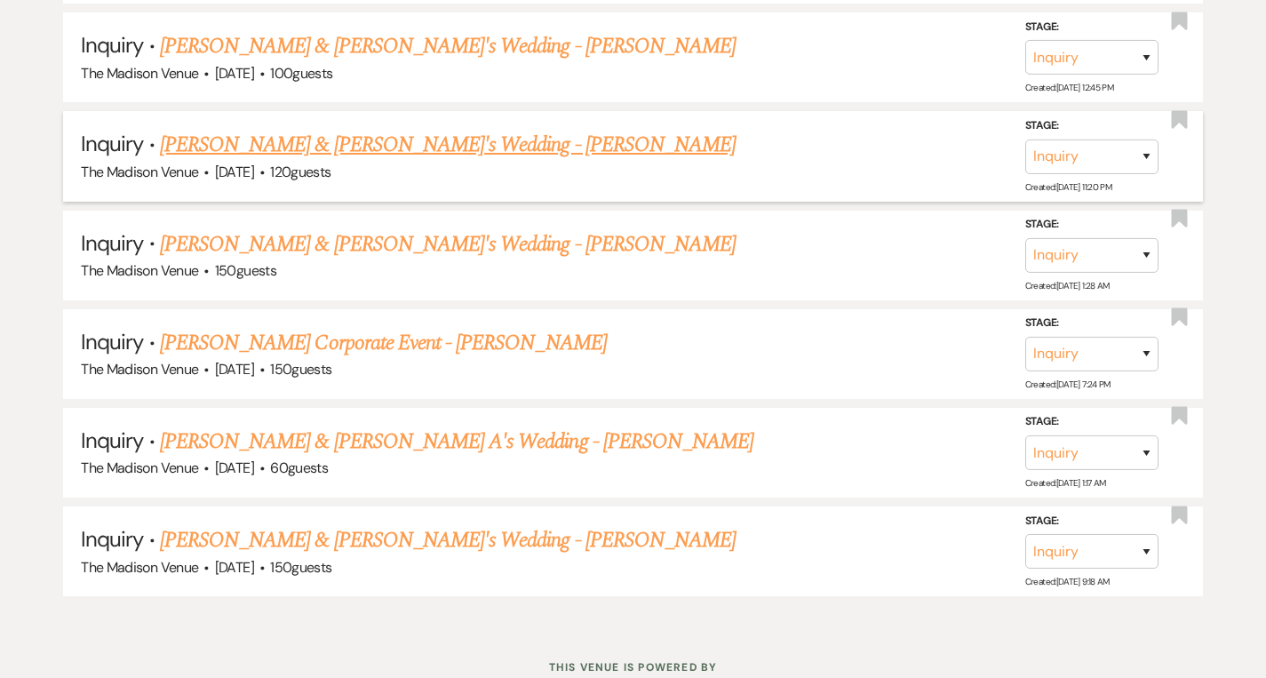
click at [398, 143] on link "[PERSON_NAME] & [PERSON_NAME]'s Wedding - [PERSON_NAME]" at bounding box center [448, 145] width 576 height 32
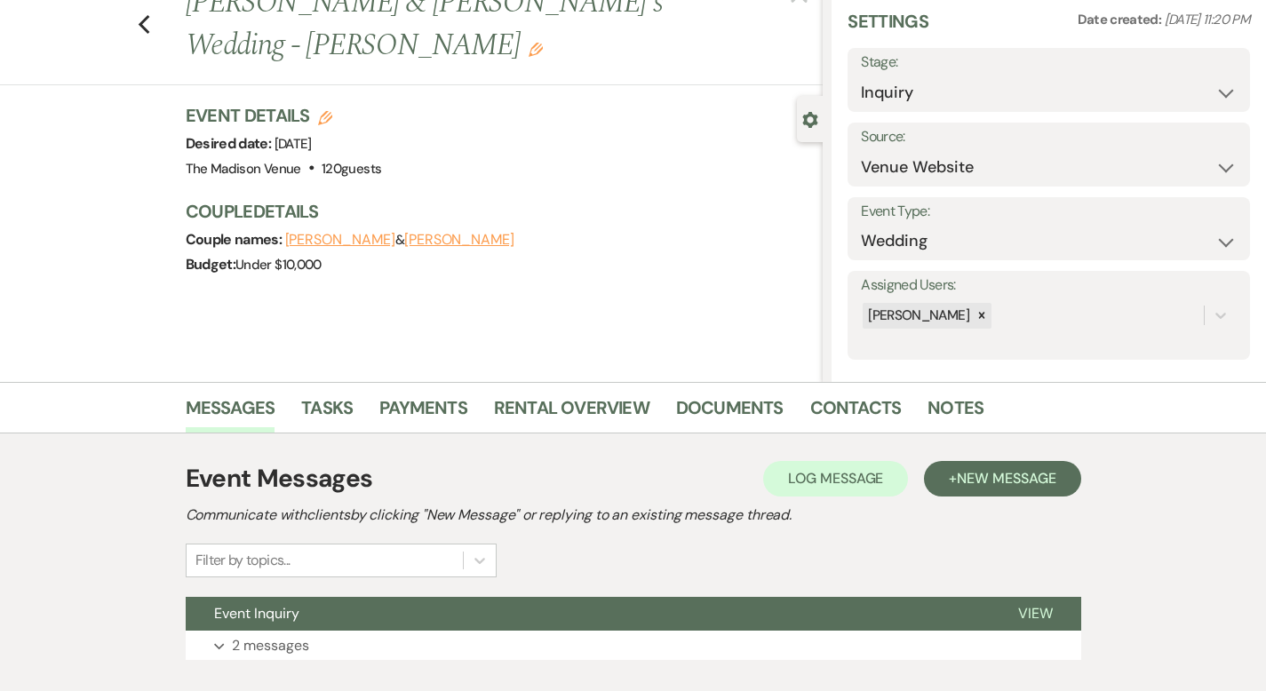
scroll to position [174, 0]
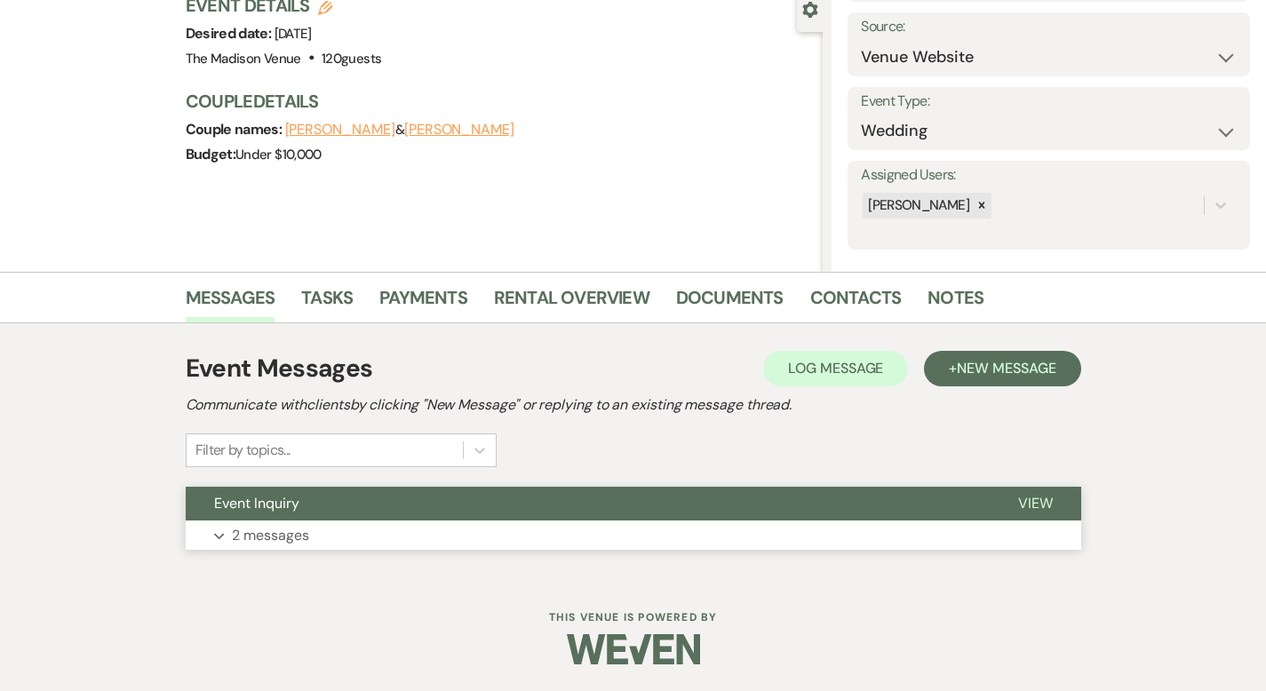
click at [1053, 494] on span "View" at bounding box center [1035, 503] width 35 height 19
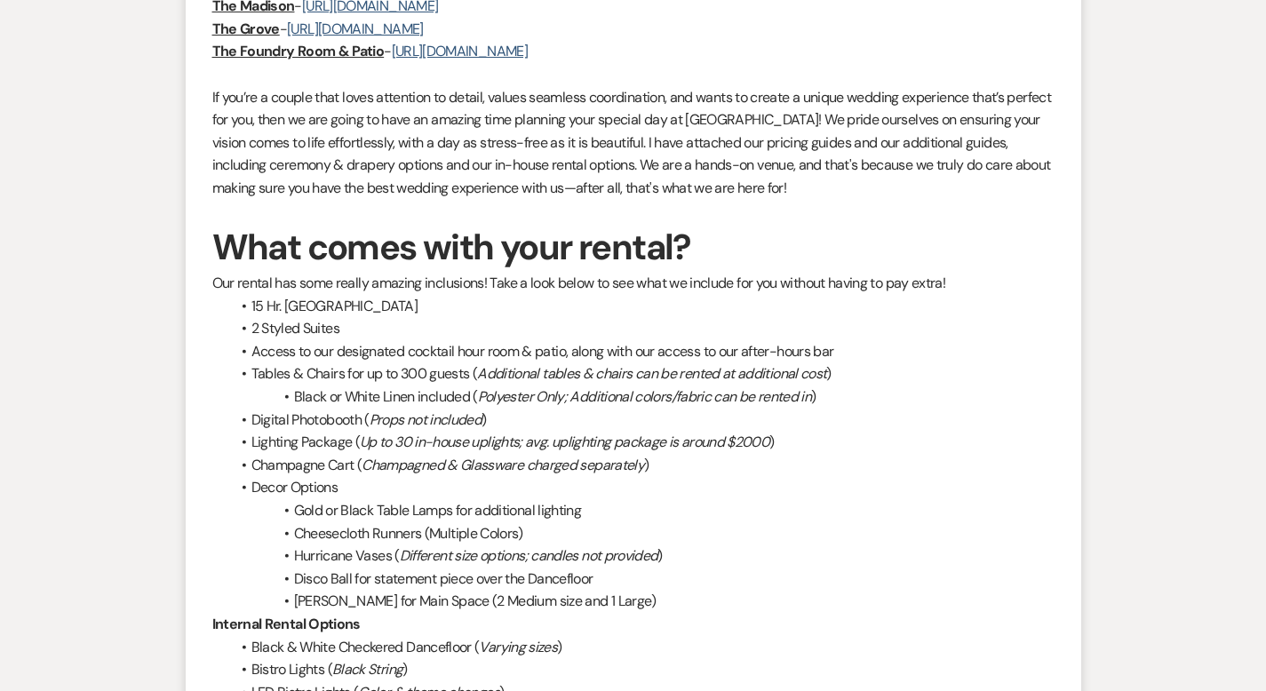
scroll to position [2087, 0]
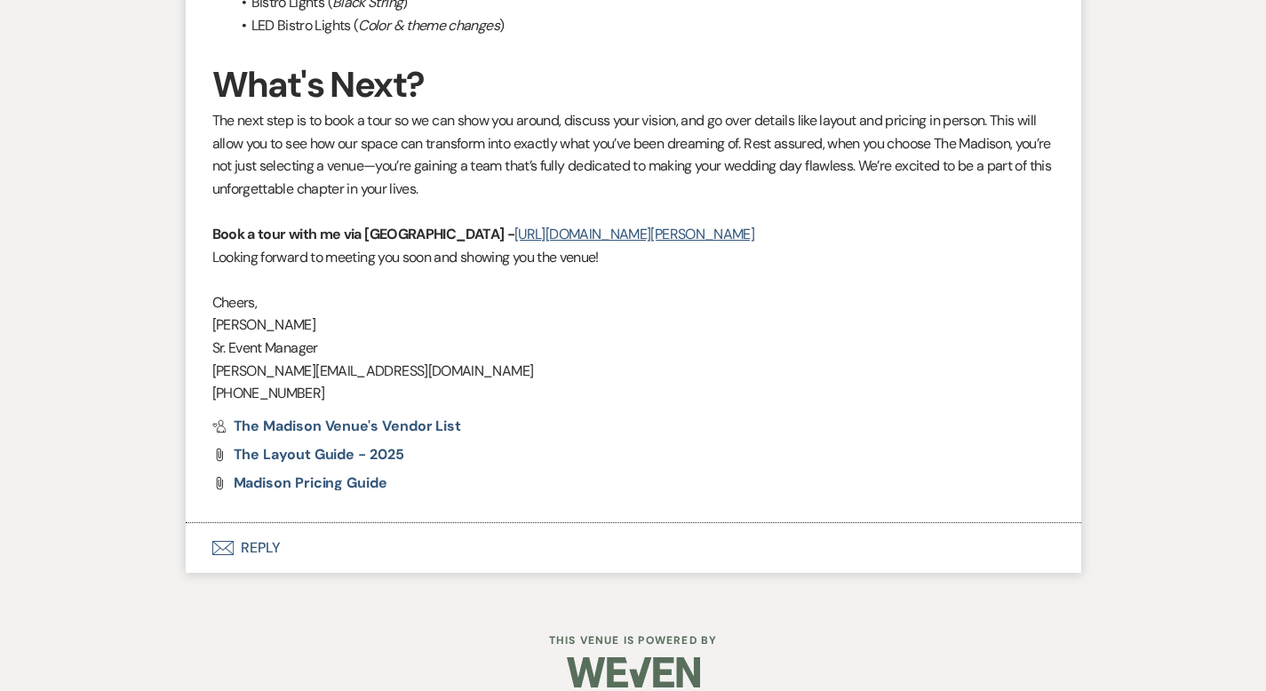
click at [190, 529] on button "Envelope Reply" at bounding box center [633, 548] width 895 height 50
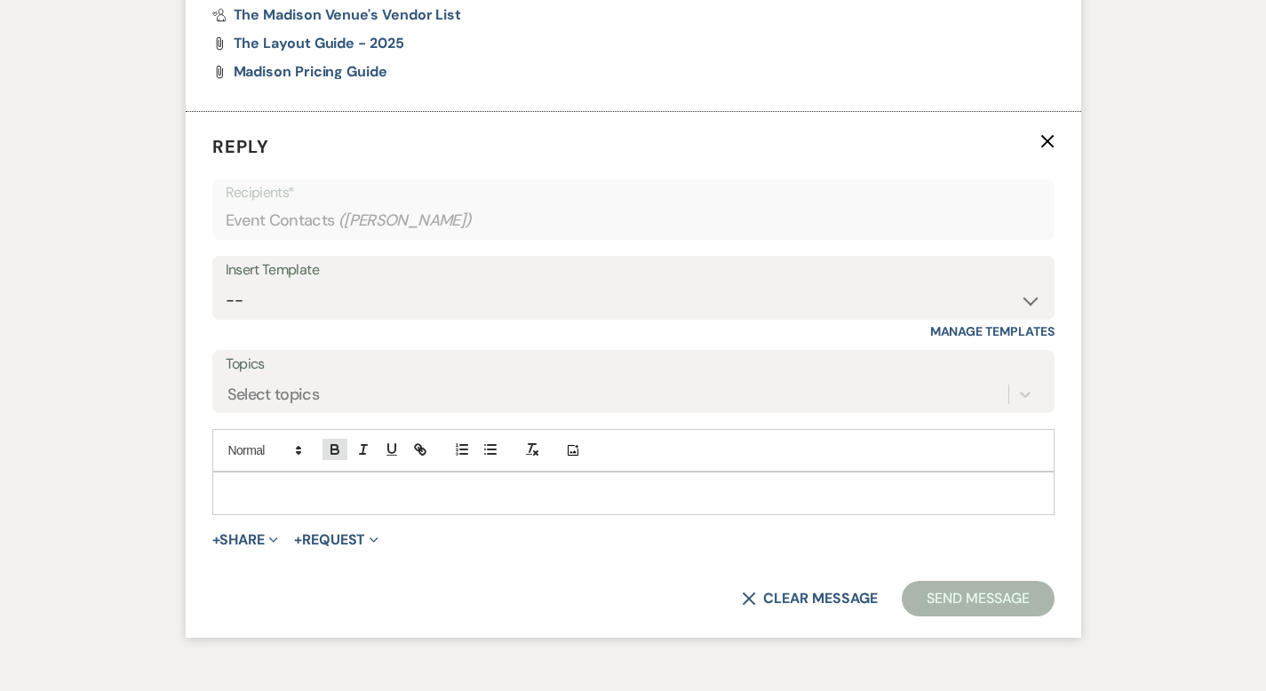
scroll to position [2504, 0]
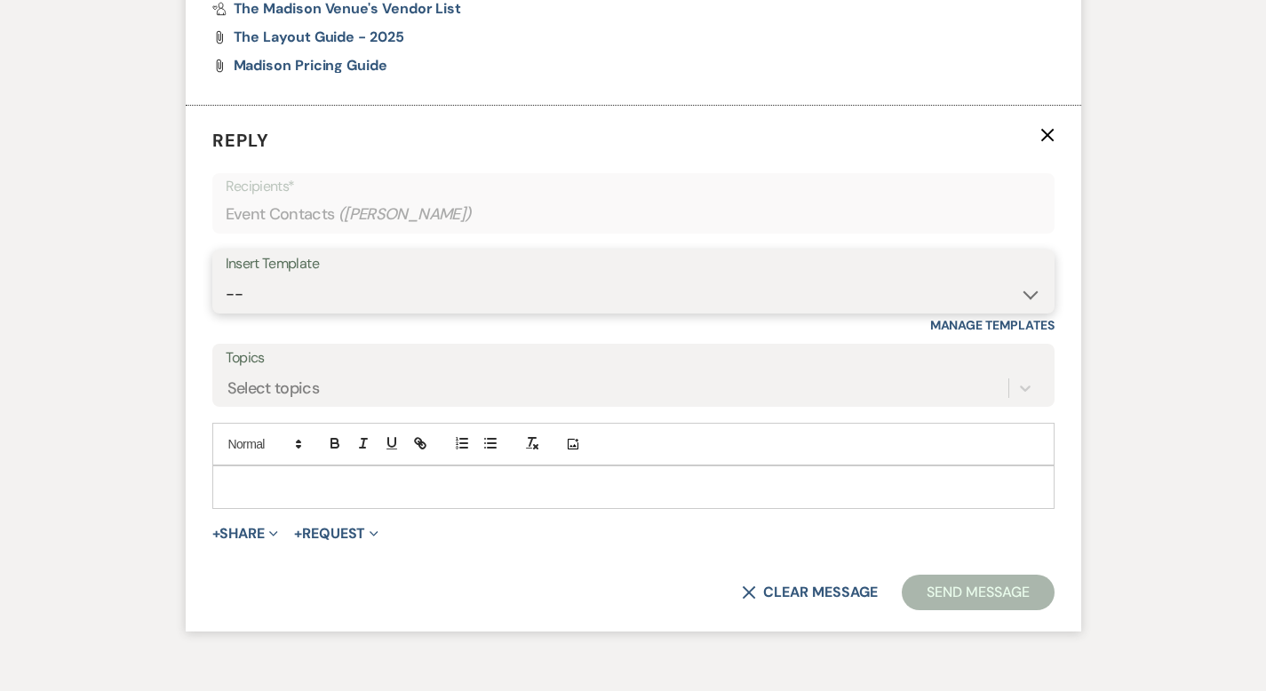
click at [251, 278] on select "-- Weven Planning Portal Introduction (Booked Events) Corporate Lead Follow Up …" at bounding box center [633, 294] width 815 height 35
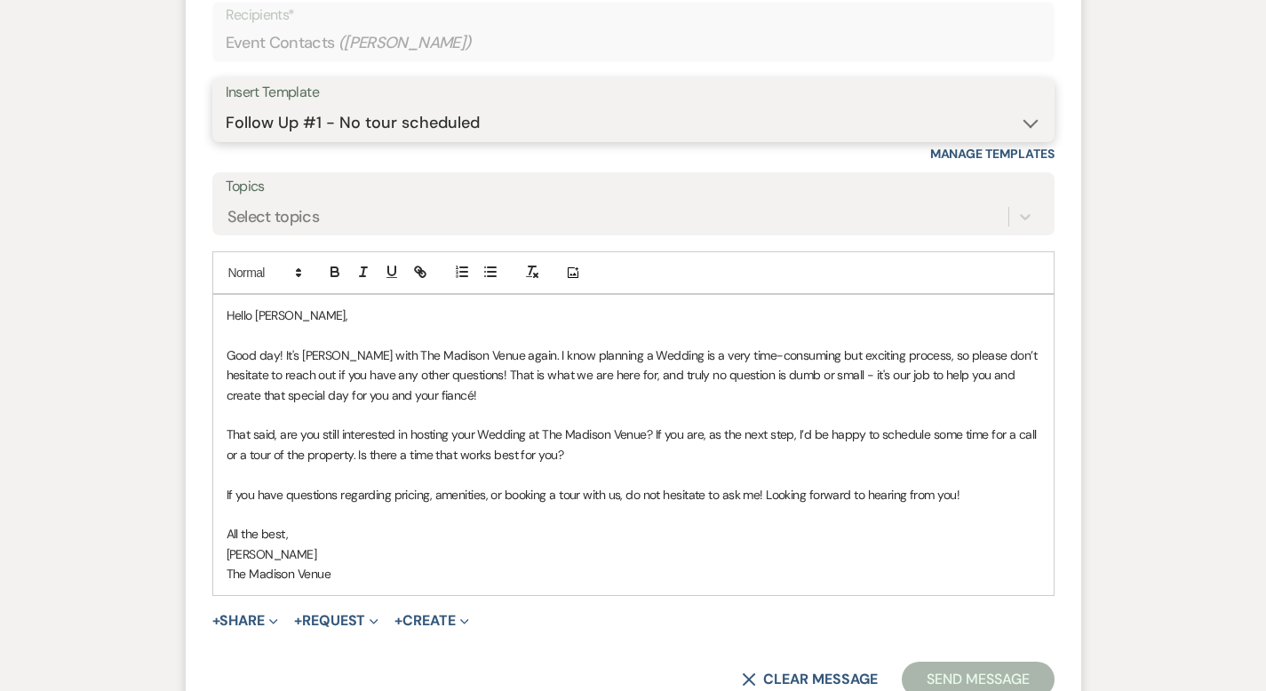
scroll to position [2822, 0]
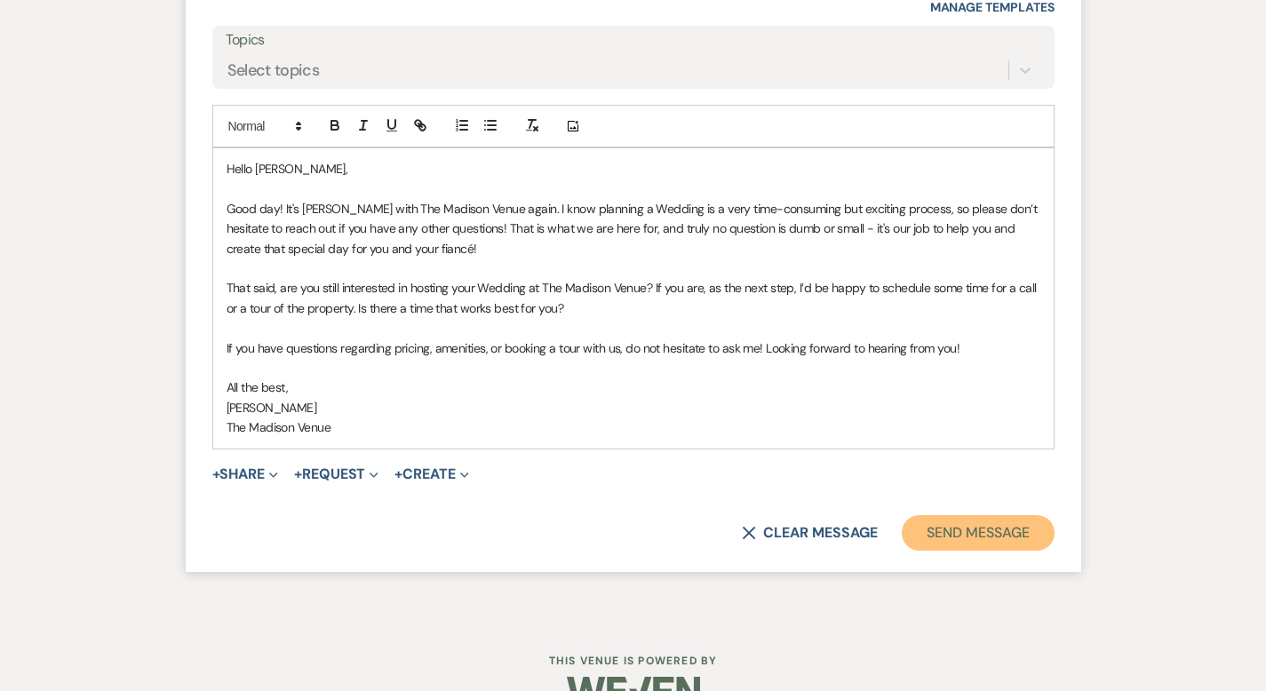
click at [1023, 515] on button "Send Message" at bounding box center [978, 533] width 152 height 36
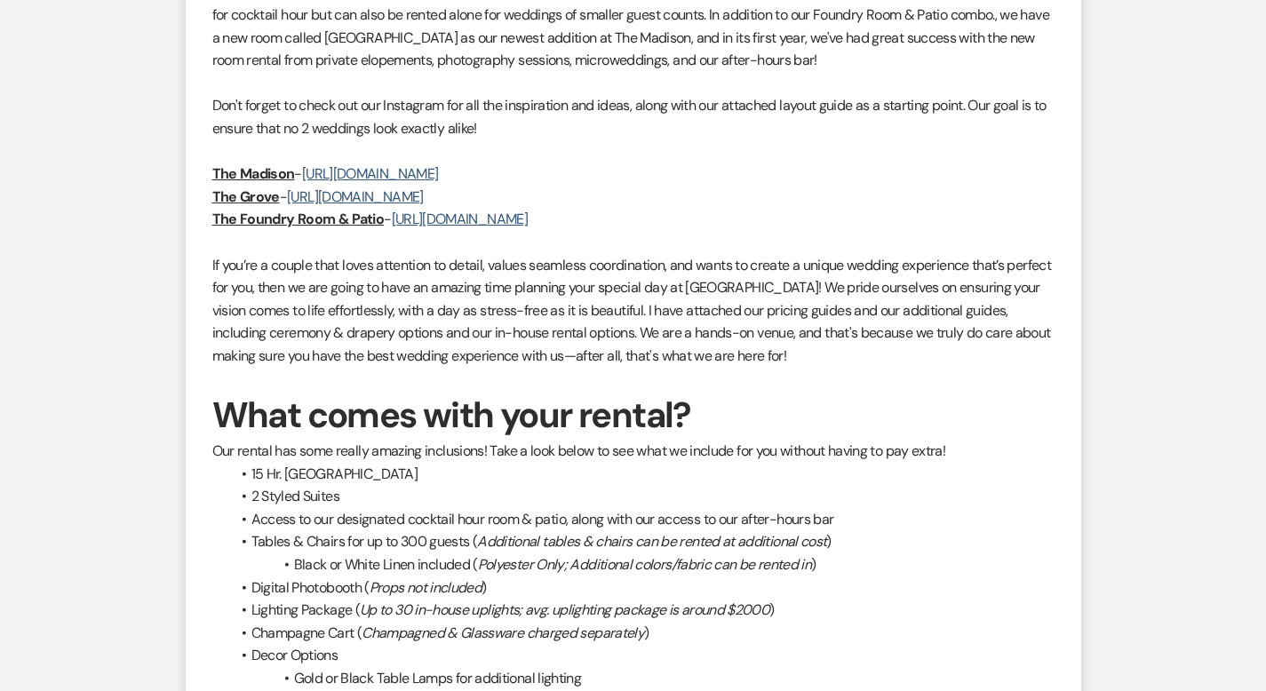
scroll to position [0, 0]
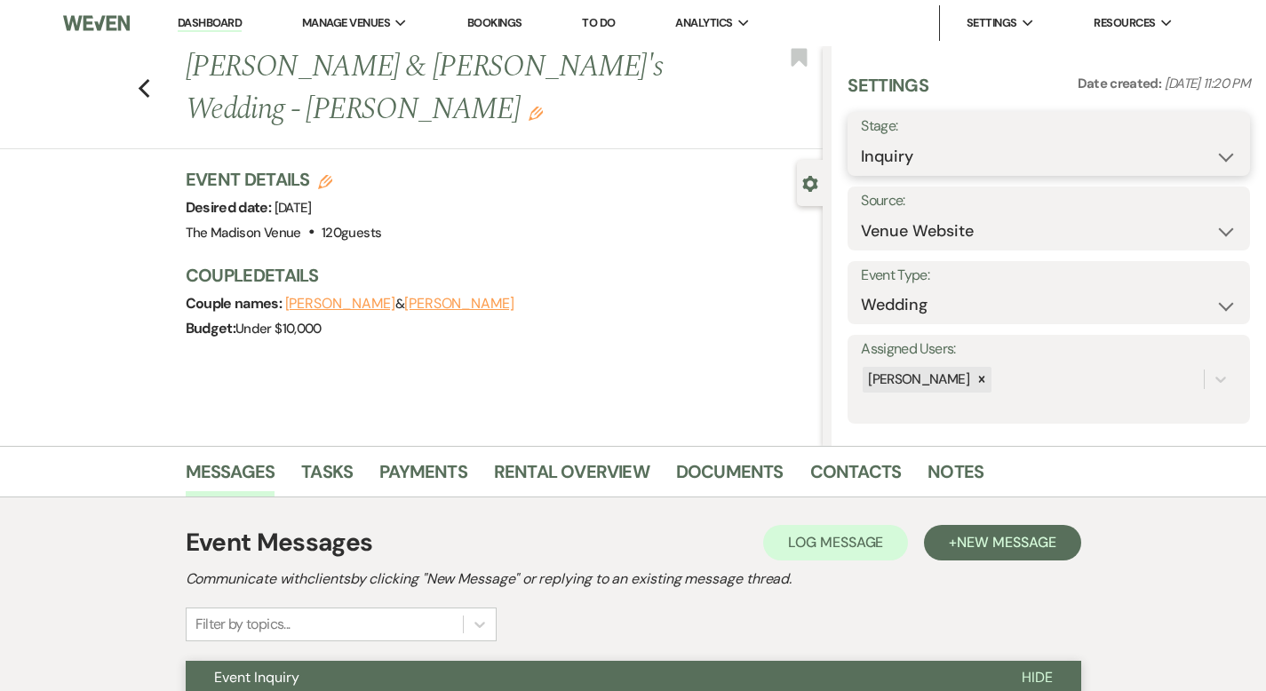
click at [998, 161] on select "Inquiry Follow Up Tour Requested Tour Confirmed Toured Proposal Sent Booked Lost" at bounding box center [1049, 156] width 376 height 35
click at [1189, 147] on button "Save" at bounding box center [1207, 144] width 85 height 36
click at [138, 78] on icon "Previous" at bounding box center [144, 88] width 13 height 21
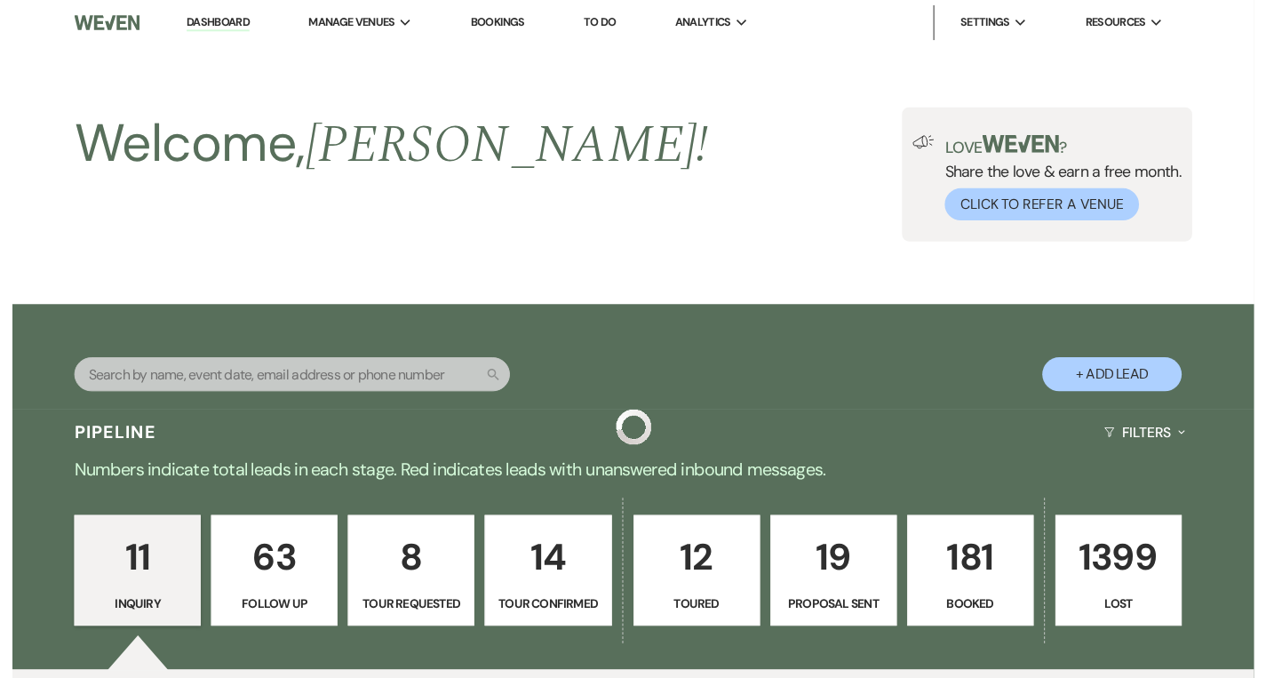
scroll to position [1337, 0]
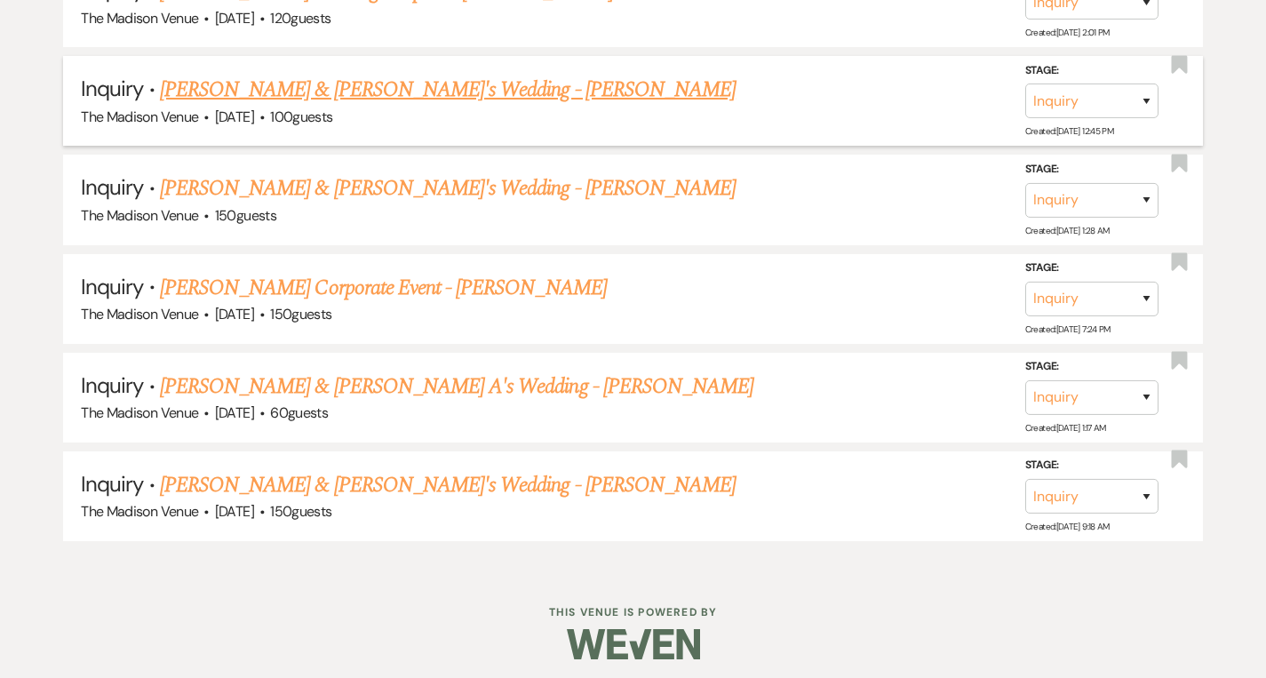
click at [275, 86] on link "[PERSON_NAME] & [PERSON_NAME]'s Wedding - [PERSON_NAME]" at bounding box center [448, 90] width 576 height 32
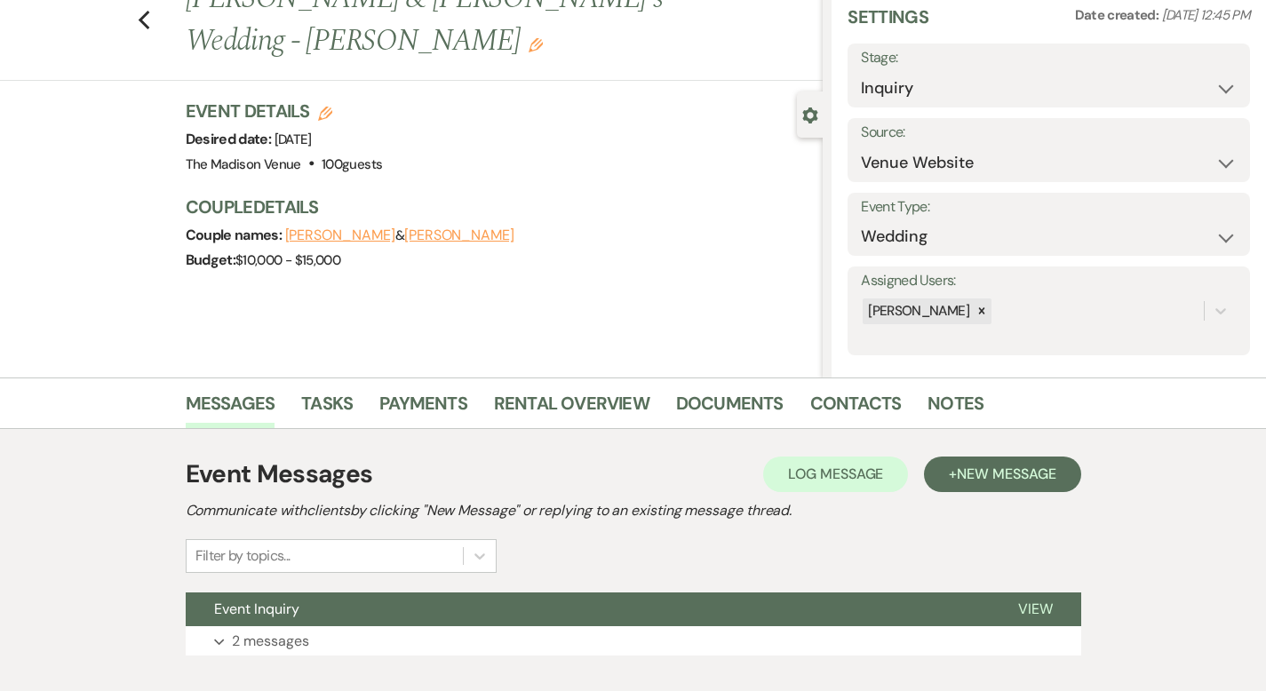
scroll to position [174, 0]
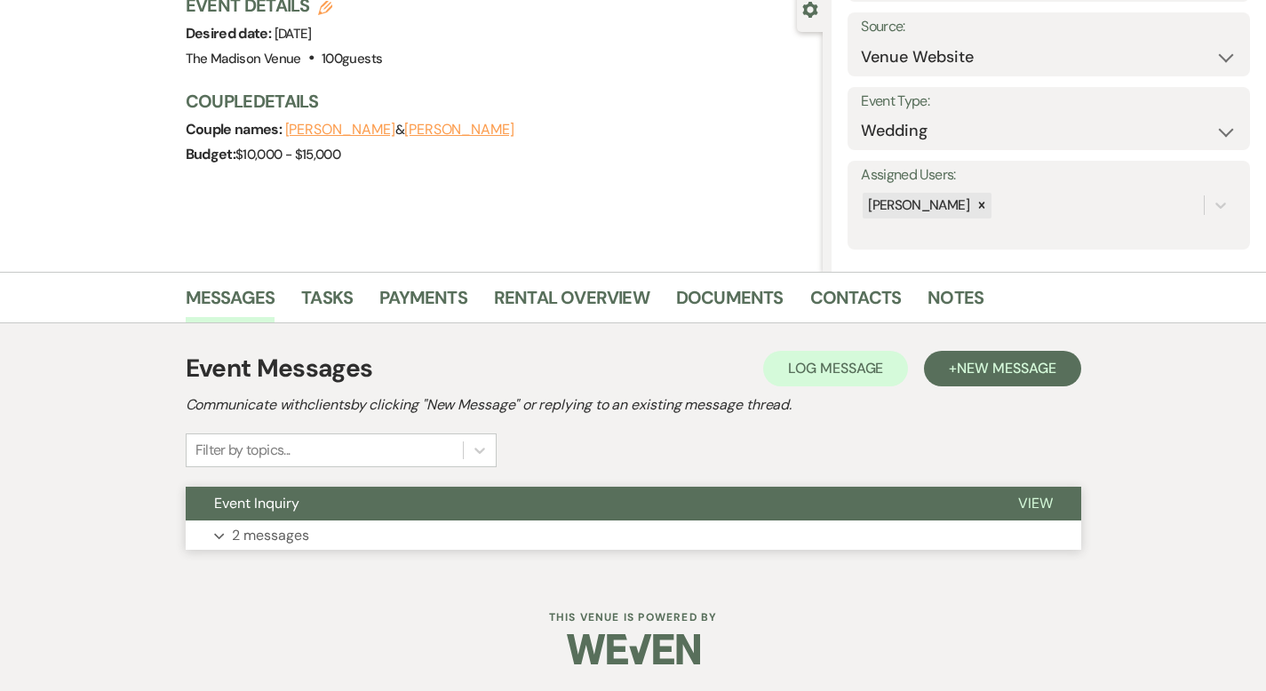
click at [1053, 494] on span "View" at bounding box center [1035, 503] width 35 height 19
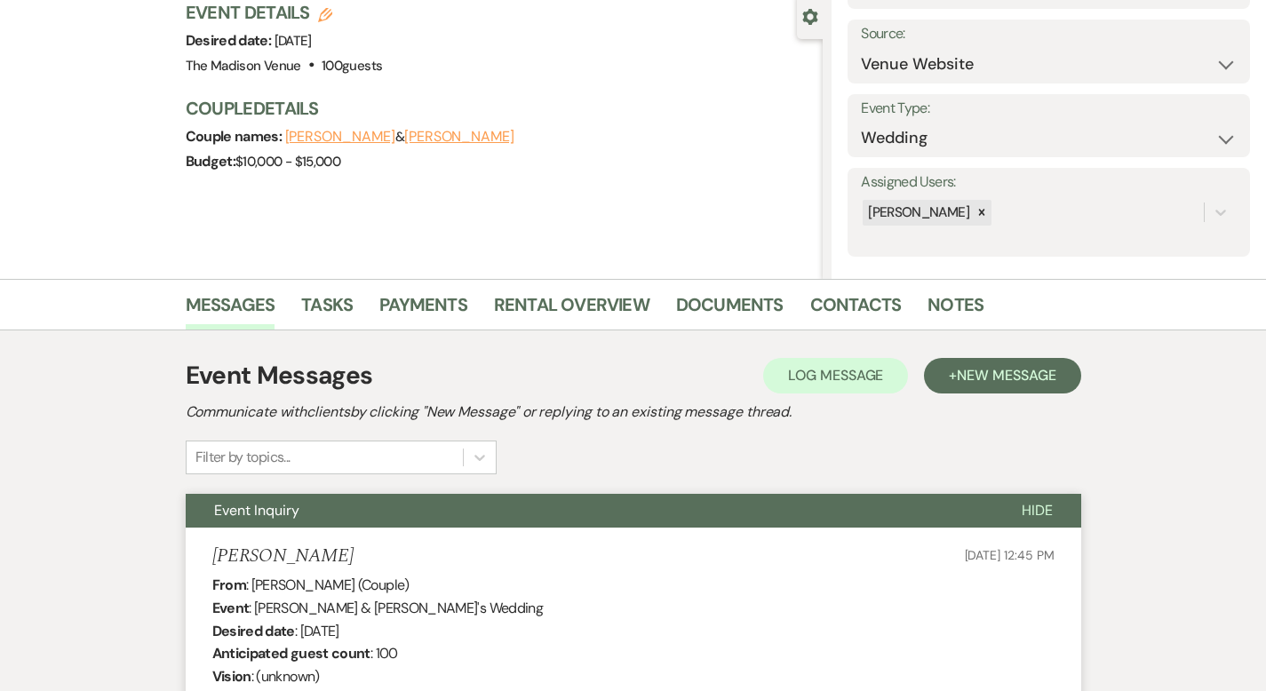
scroll to position [0, 0]
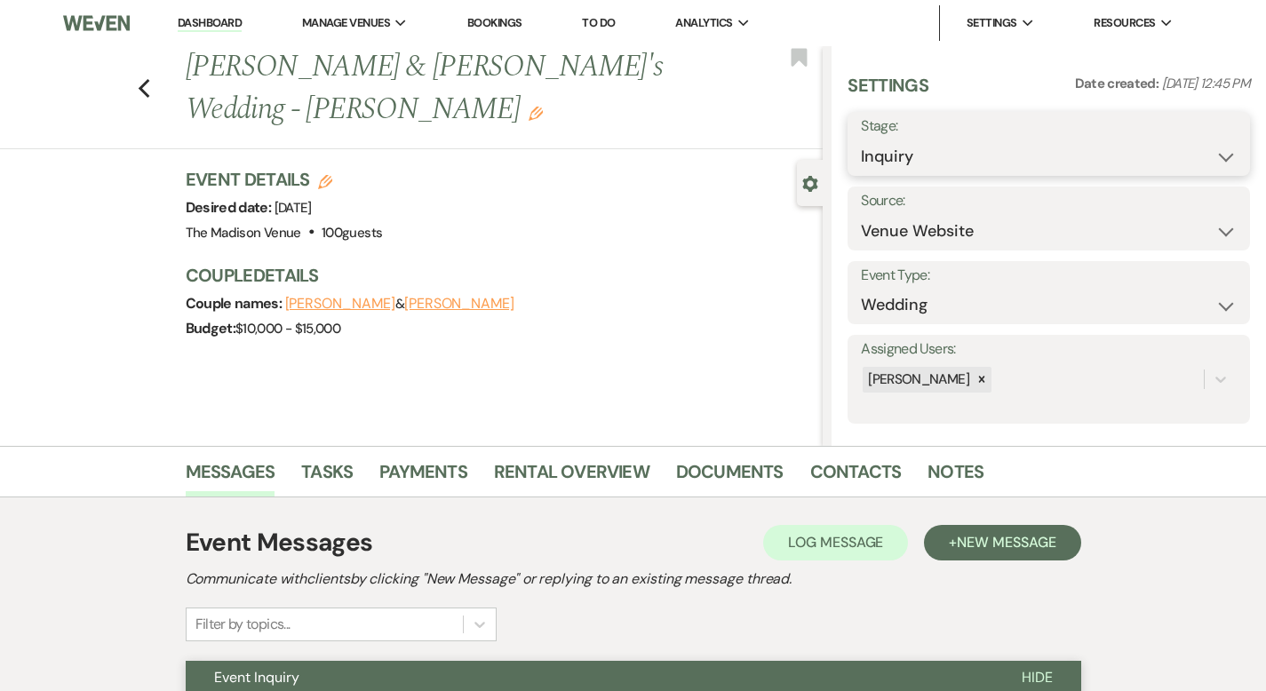
click at [1045, 161] on select "Inquiry Follow Up Tour Requested Tour Confirmed Toured Proposal Sent Booked Lost" at bounding box center [1049, 156] width 376 height 35
click at [1198, 139] on button "Save" at bounding box center [1207, 144] width 85 height 36
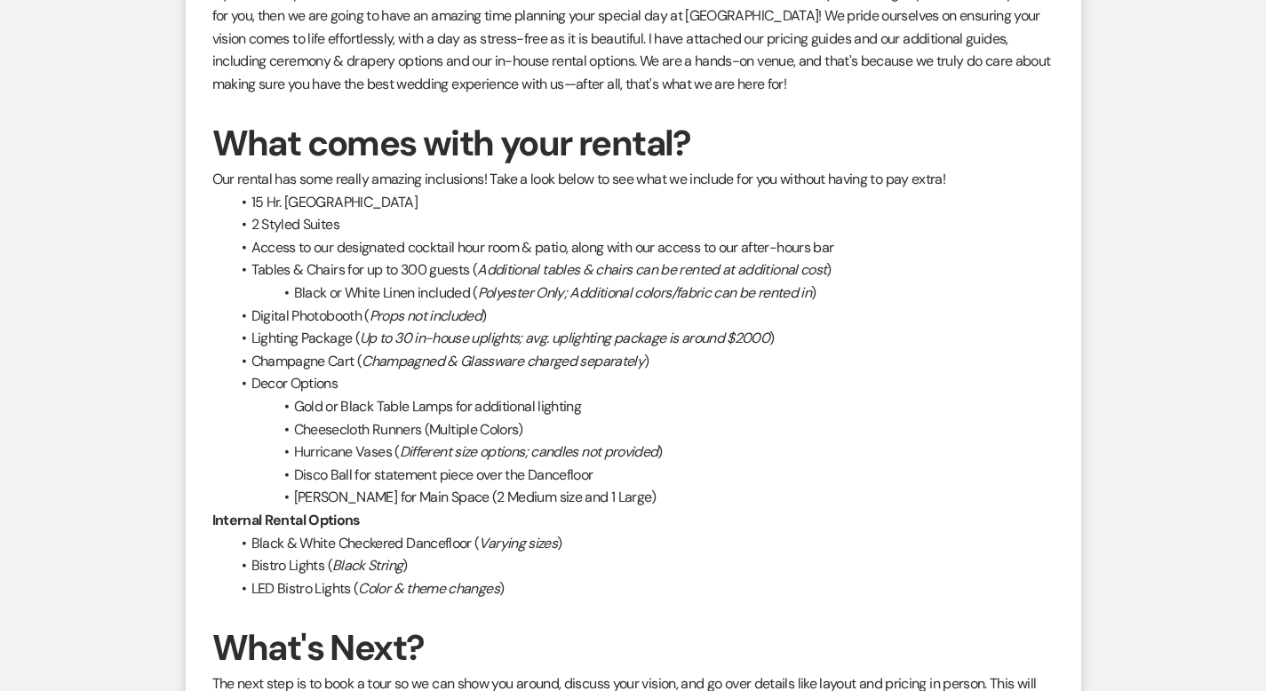
scroll to position [2087, 0]
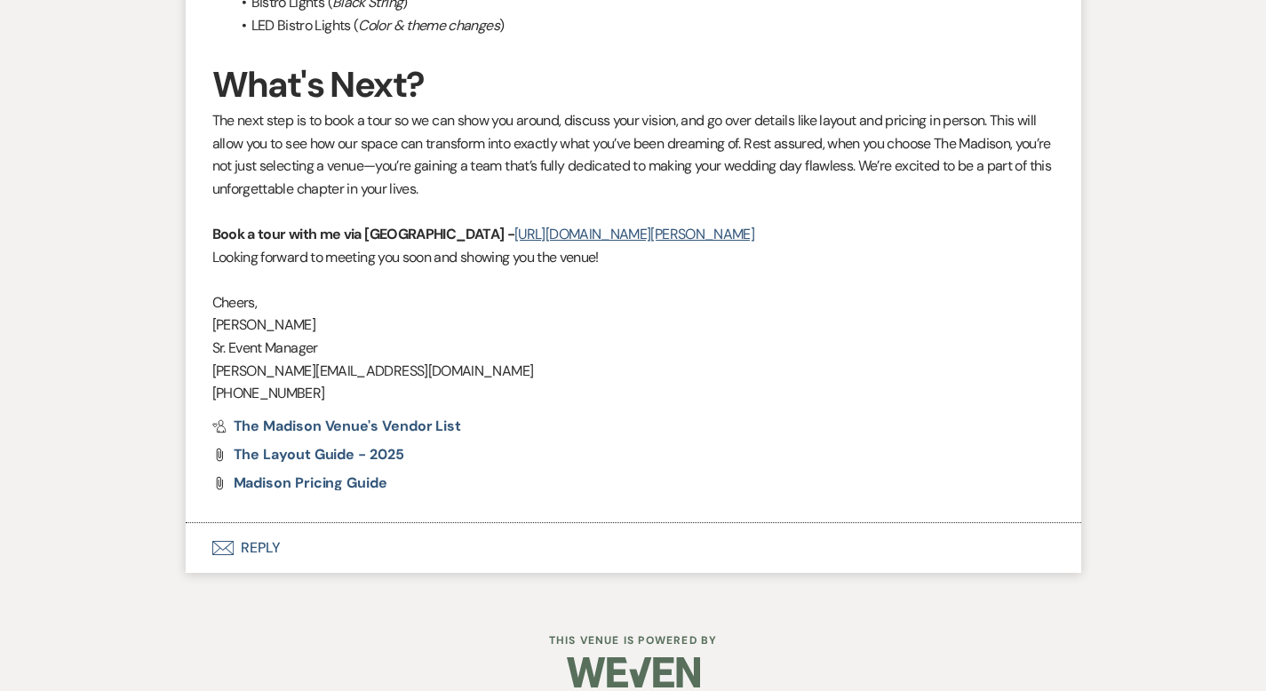
click at [208, 534] on button "Envelope Reply" at bounding box center [633, 548] width 895 height 50
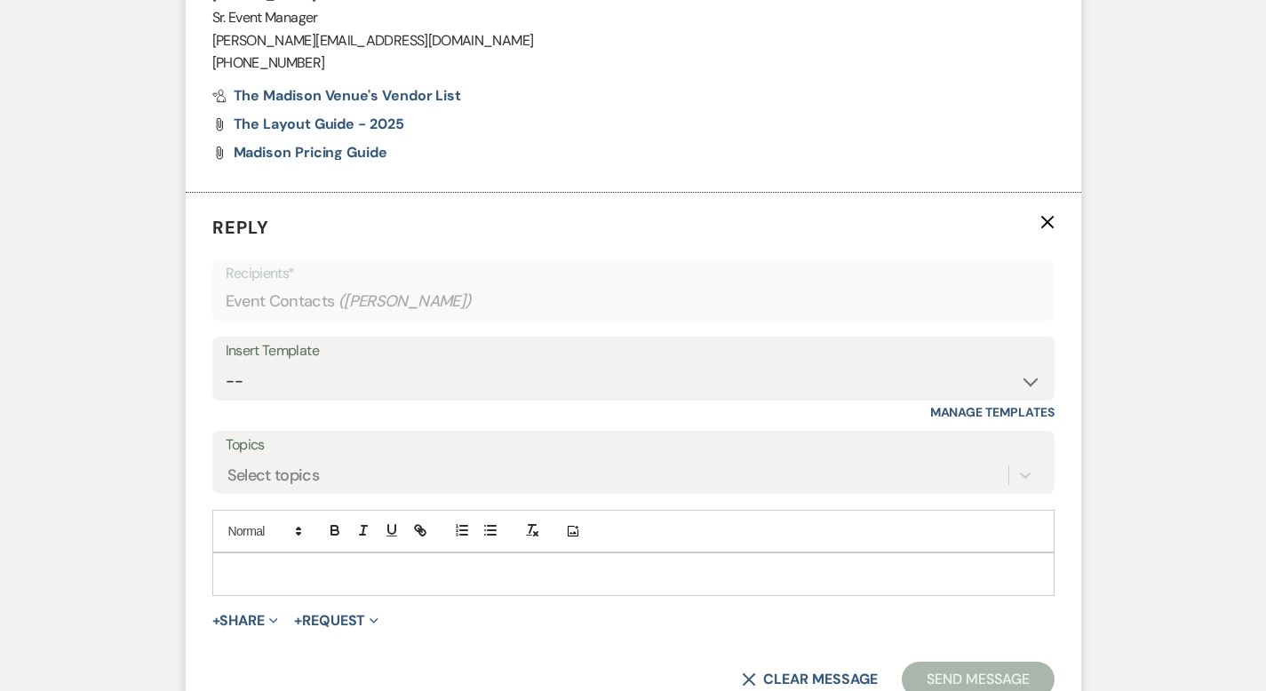
scroll to position [2504, 0]
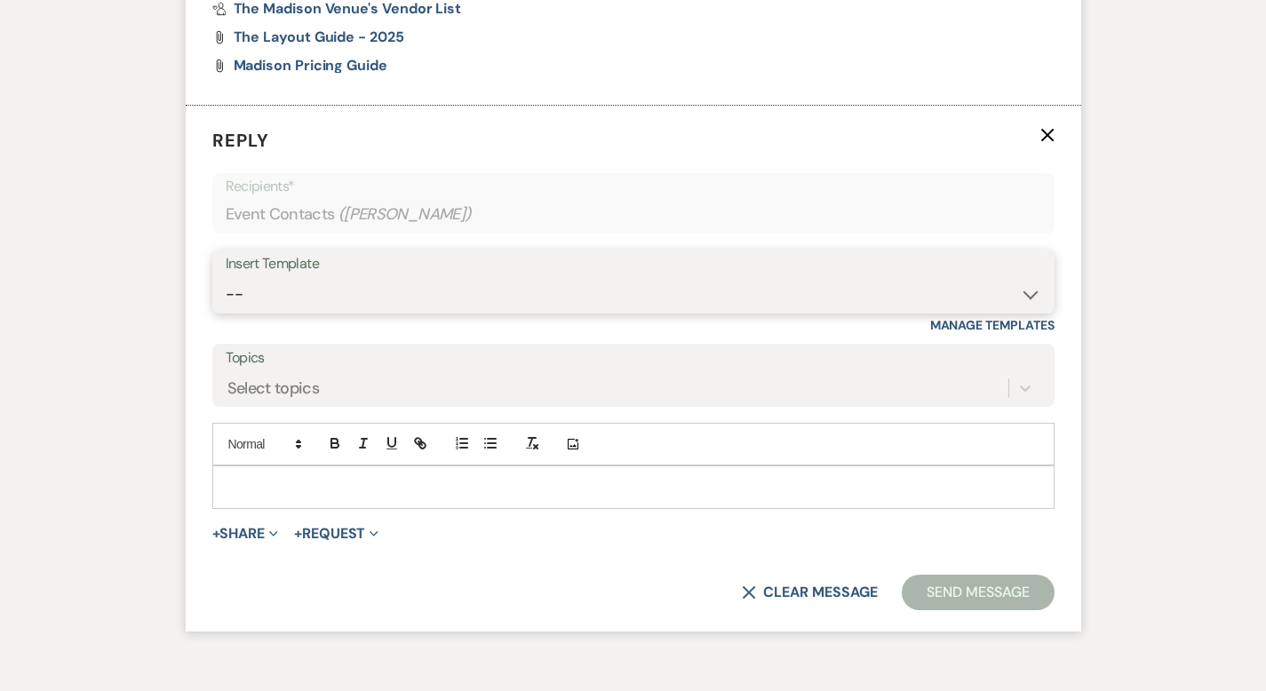
click at [266, 282] on select "-- Weven Planning Portal Introduction (Booked Events) Corporate Lead Follow Up …" at bounding box center [633, 294] width 815 height 35
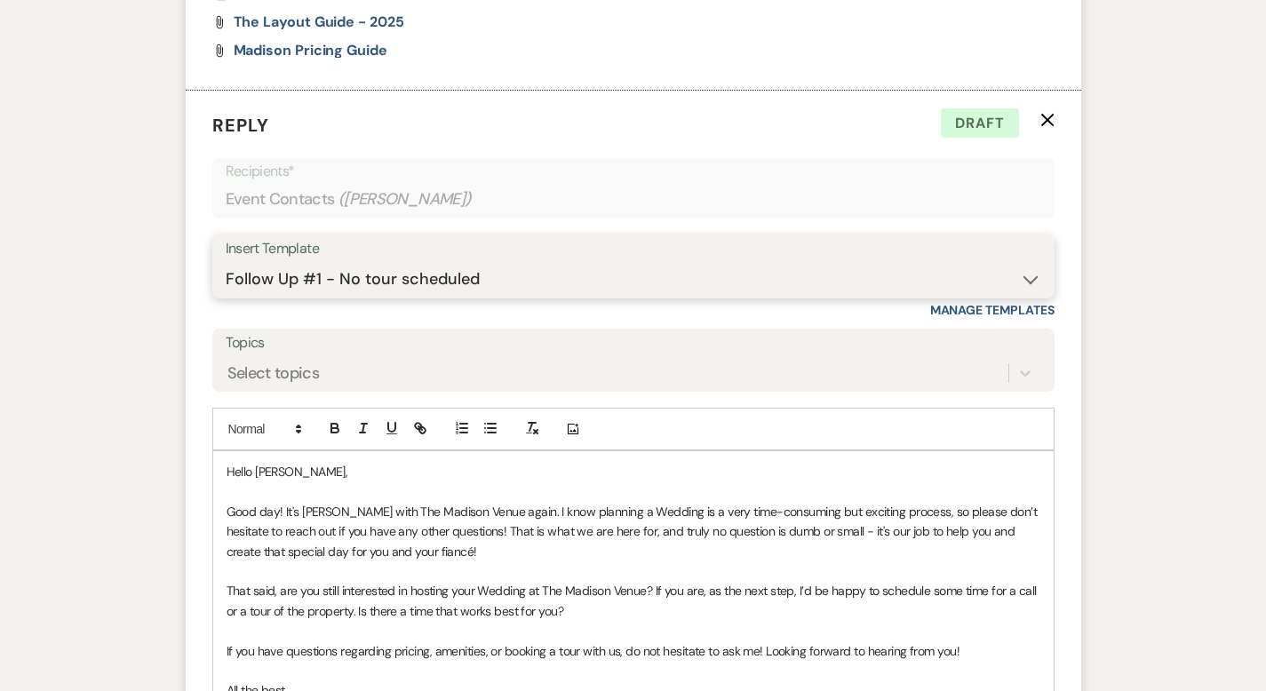
scroll to position [2822, 0]
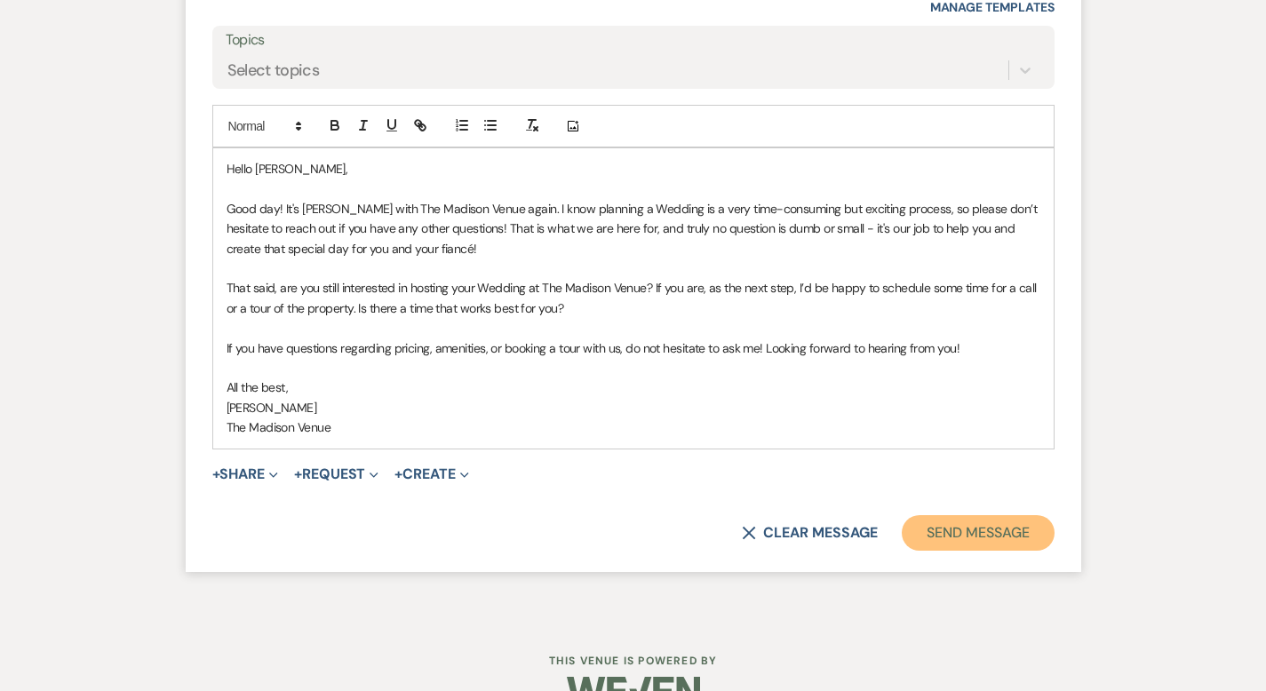
click at [1012, 515] on button "Send Message" at bounding box center [978, 533] width 152 height 36
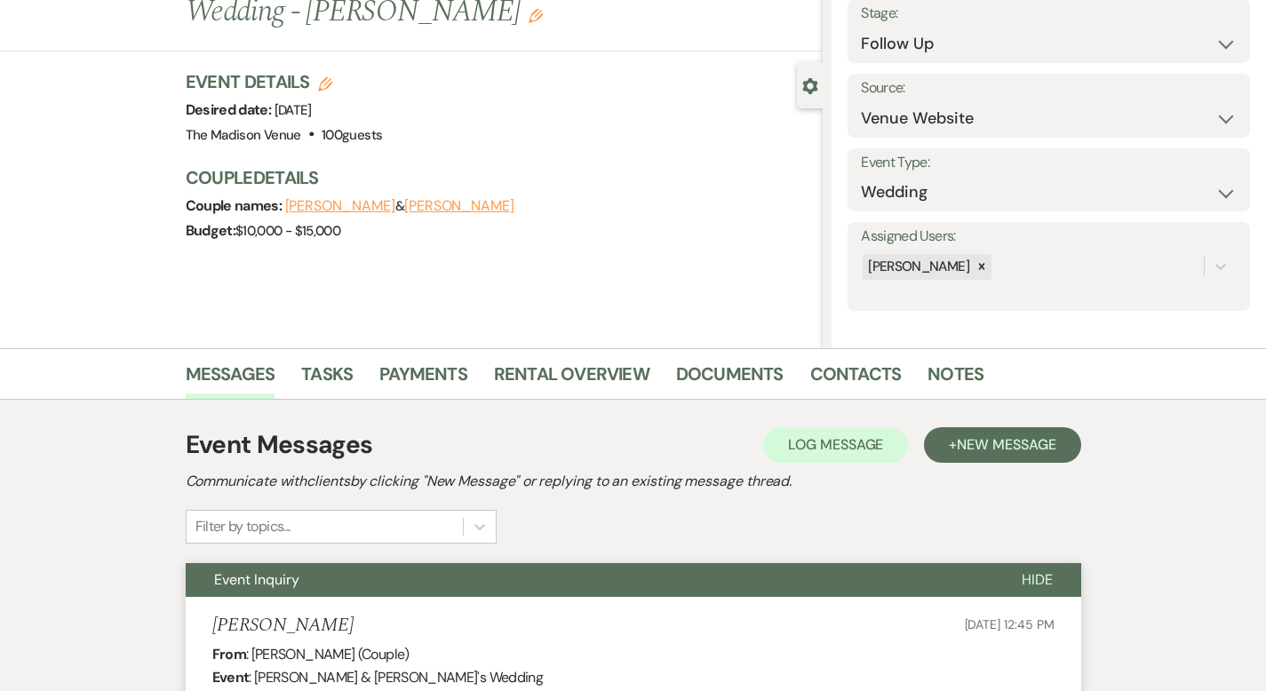
scroll to position [0, 0]
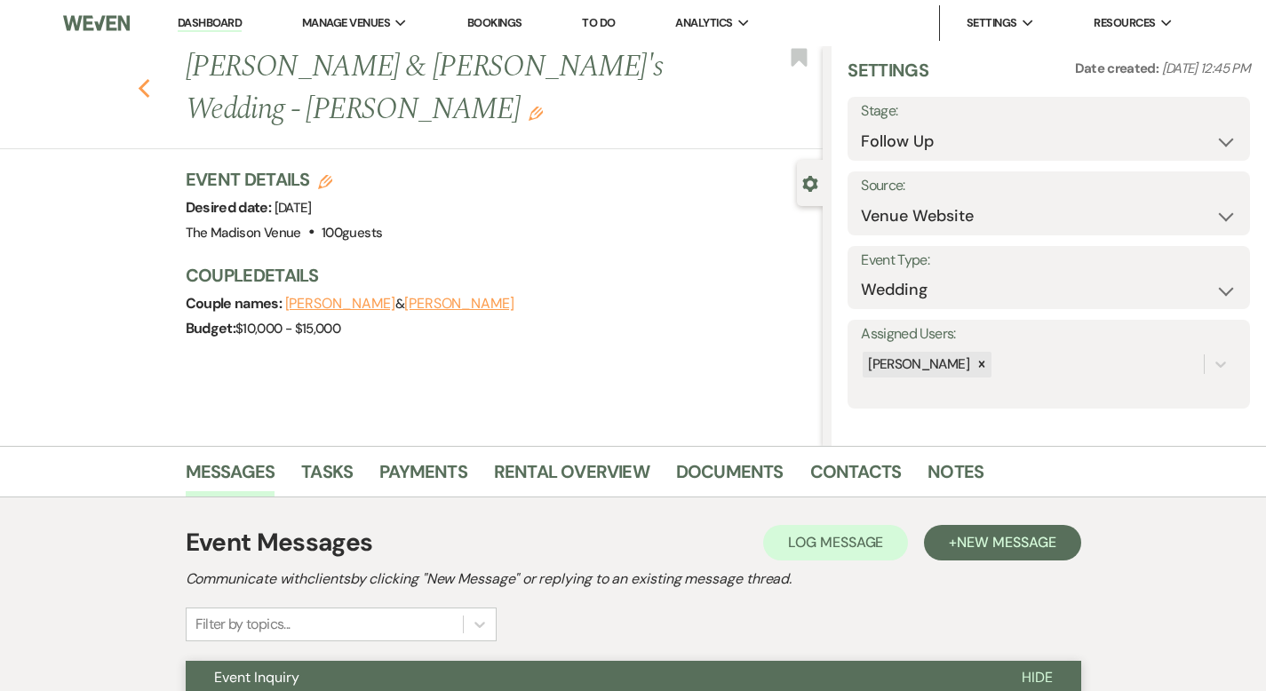
click at [138, 79] on use "button" at bounding box center [144, 89] width 12 height 20
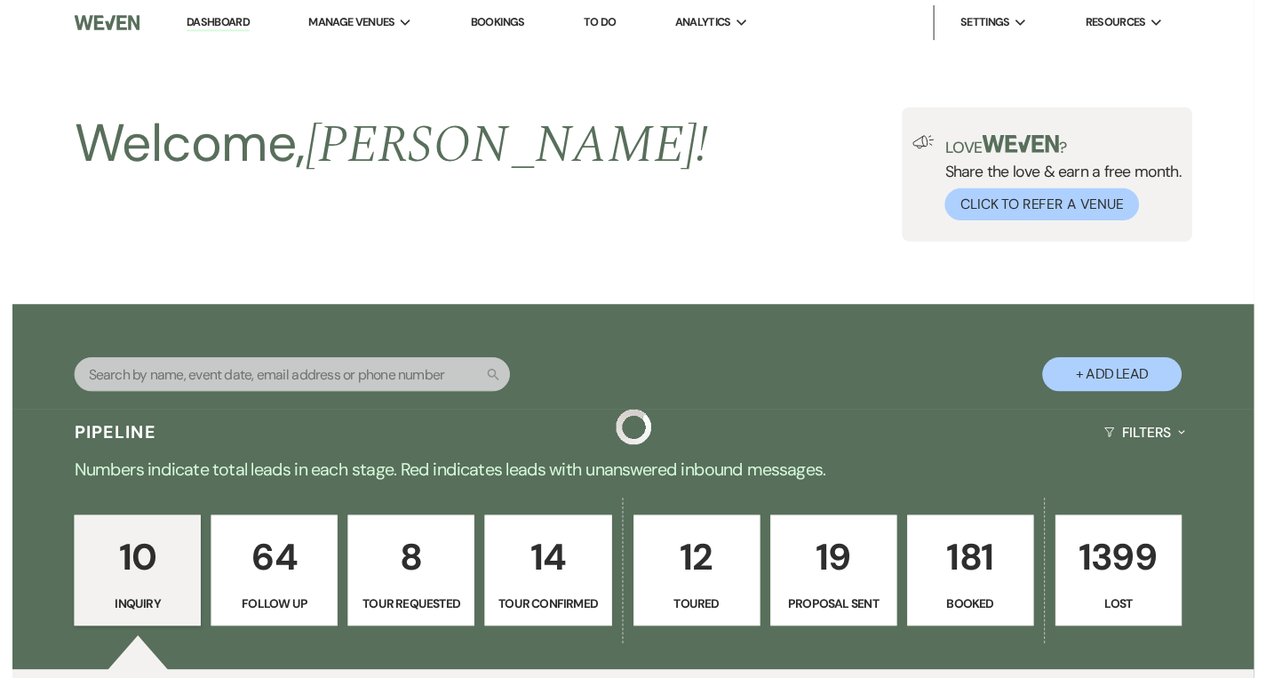
scroll to position [1239, 0]
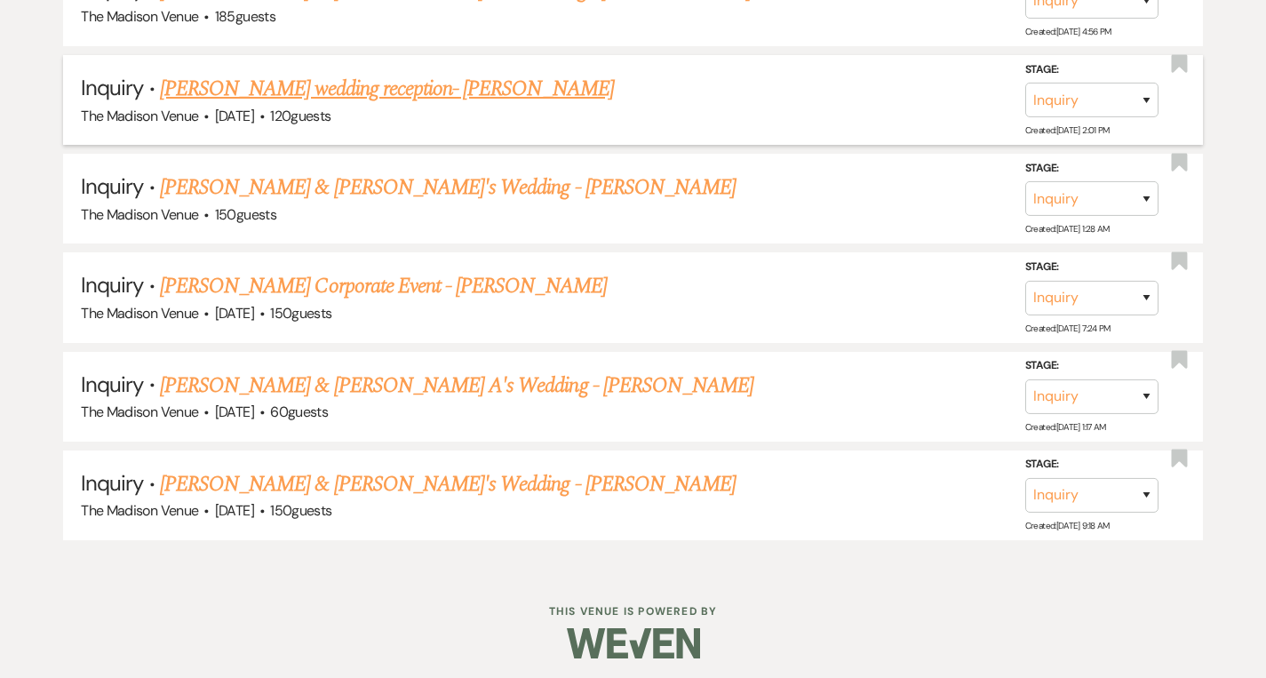
click at [315, 78] on link "[PERSON_NAME] wedding reception- [PERSON_NAME]" at bounding box center [387, 89] width 454 height 32
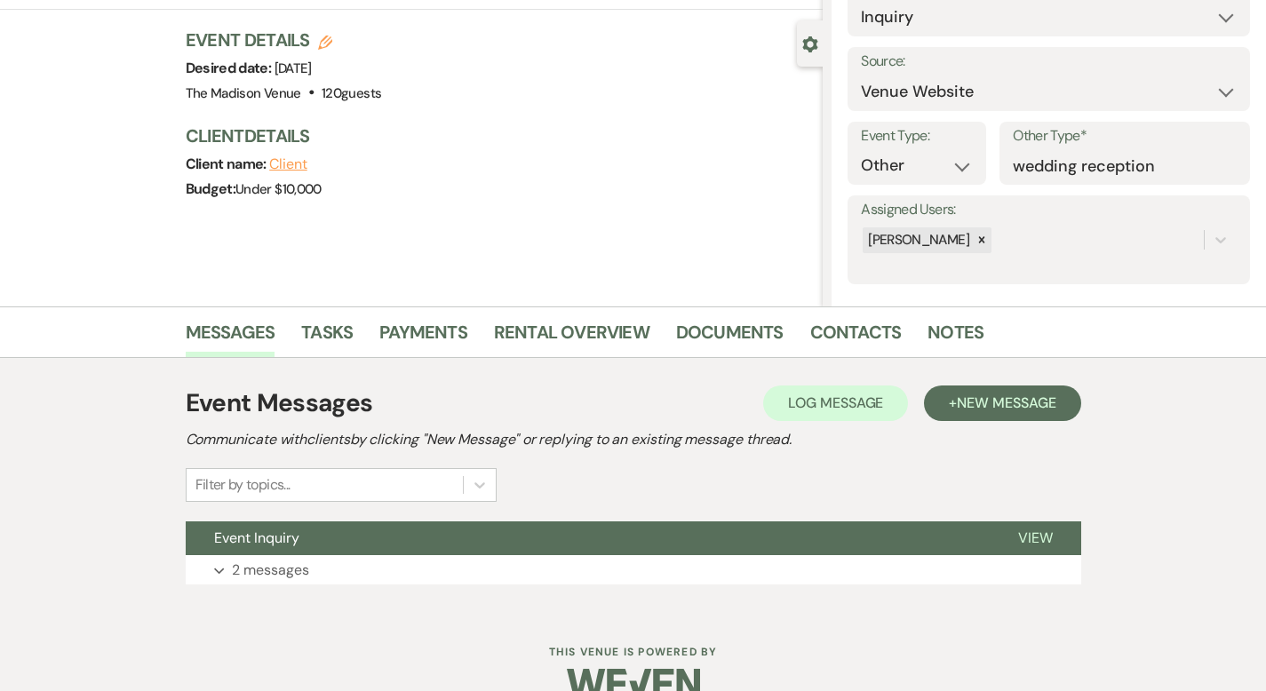
scroll to position [174, 0]
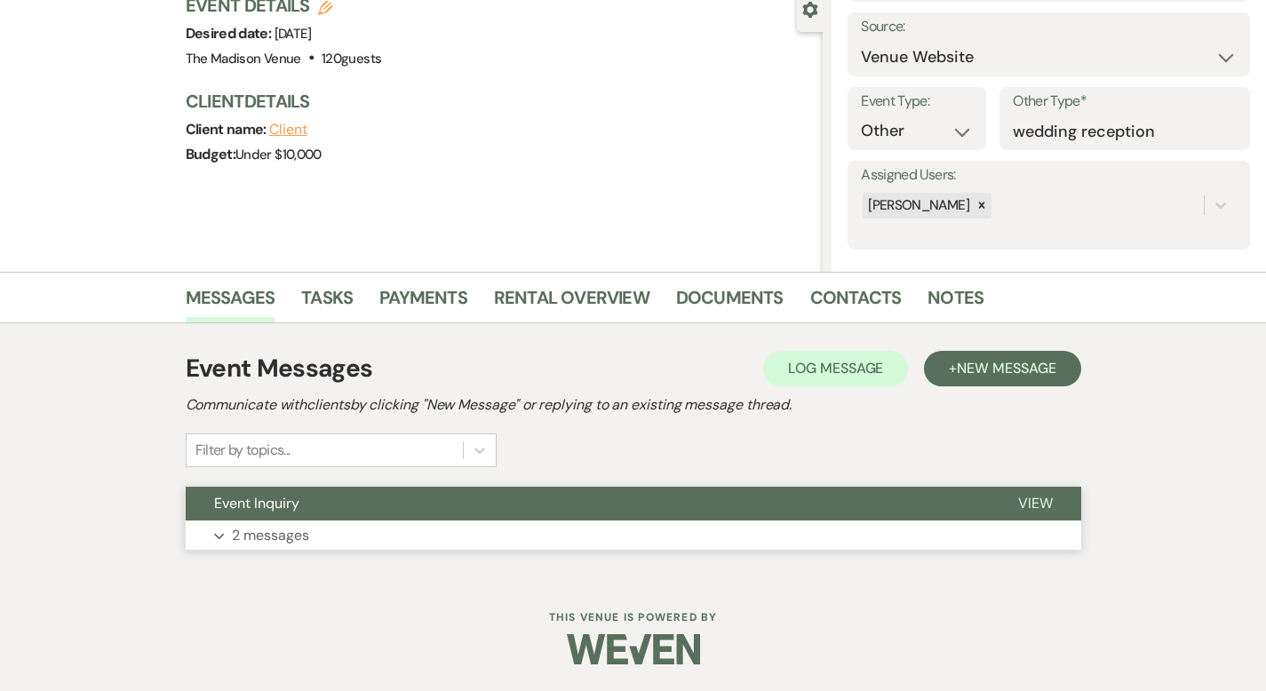
click at [1053, 503] on span "View" at bounding box center [1035, 503] width 35 height 19
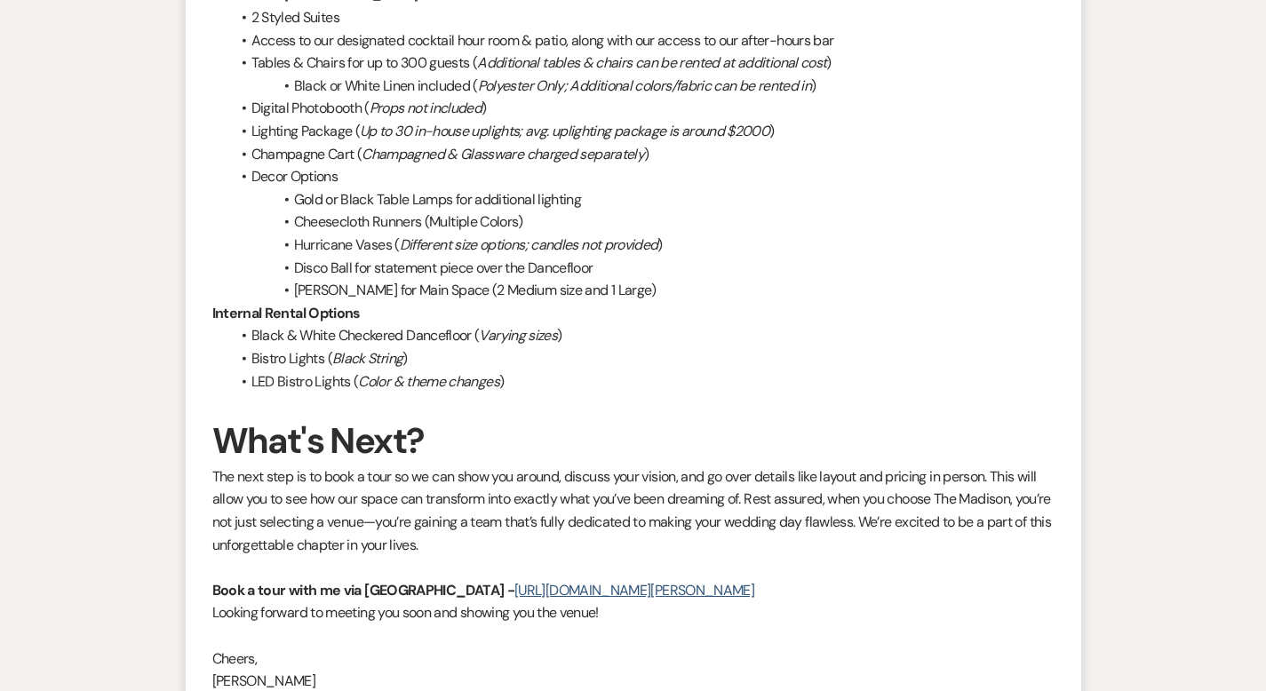
scroll to position [2154, 0]
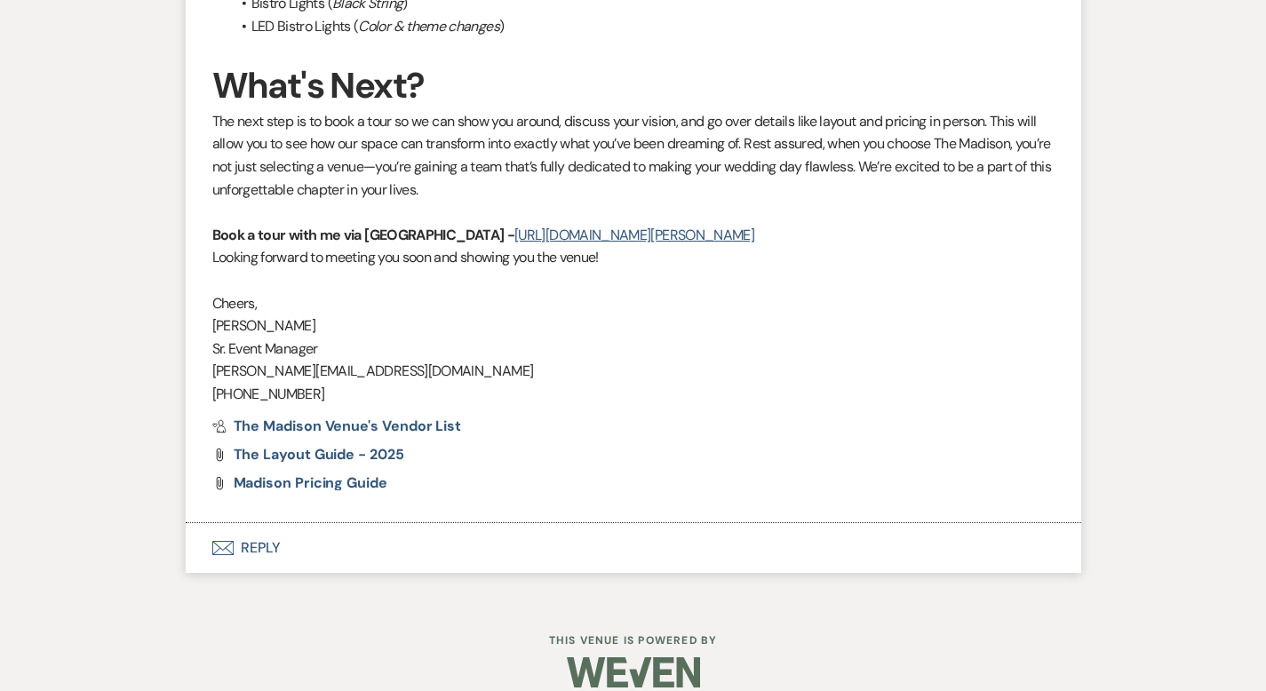
click at [198, 529] on button "Envelope Reply" at bounding box center [633, 548] width 895 height 50
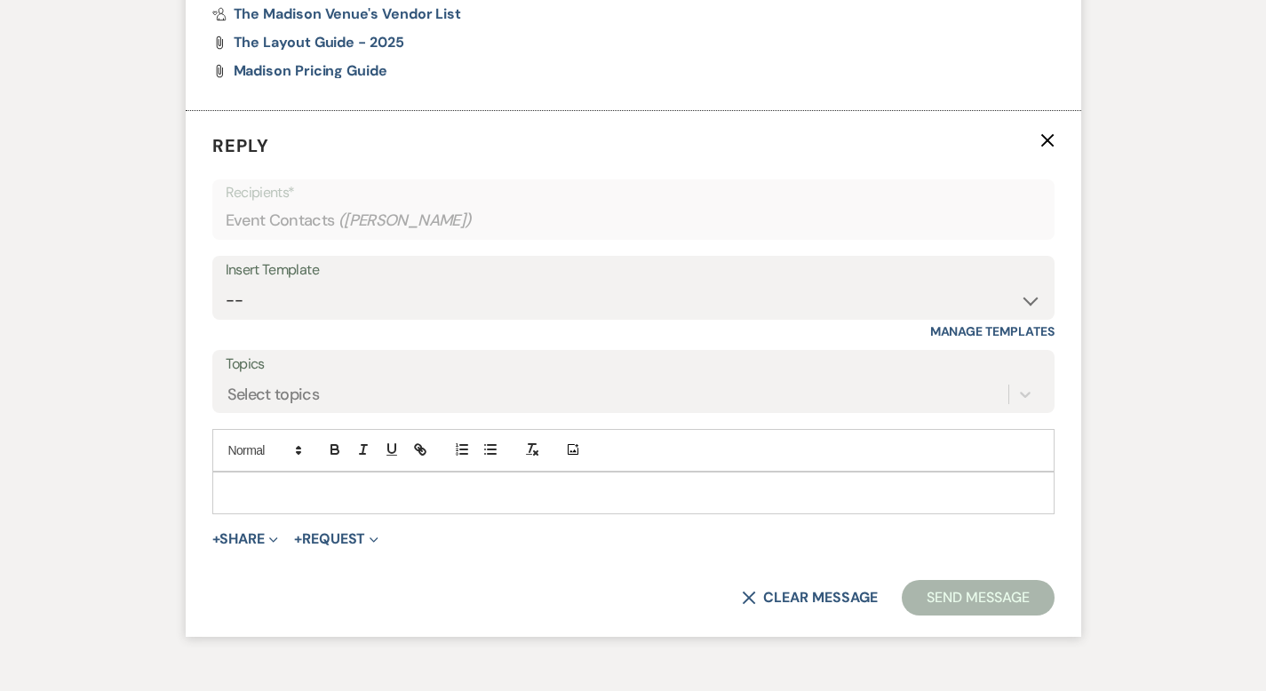
scroll to position [2572, 0]
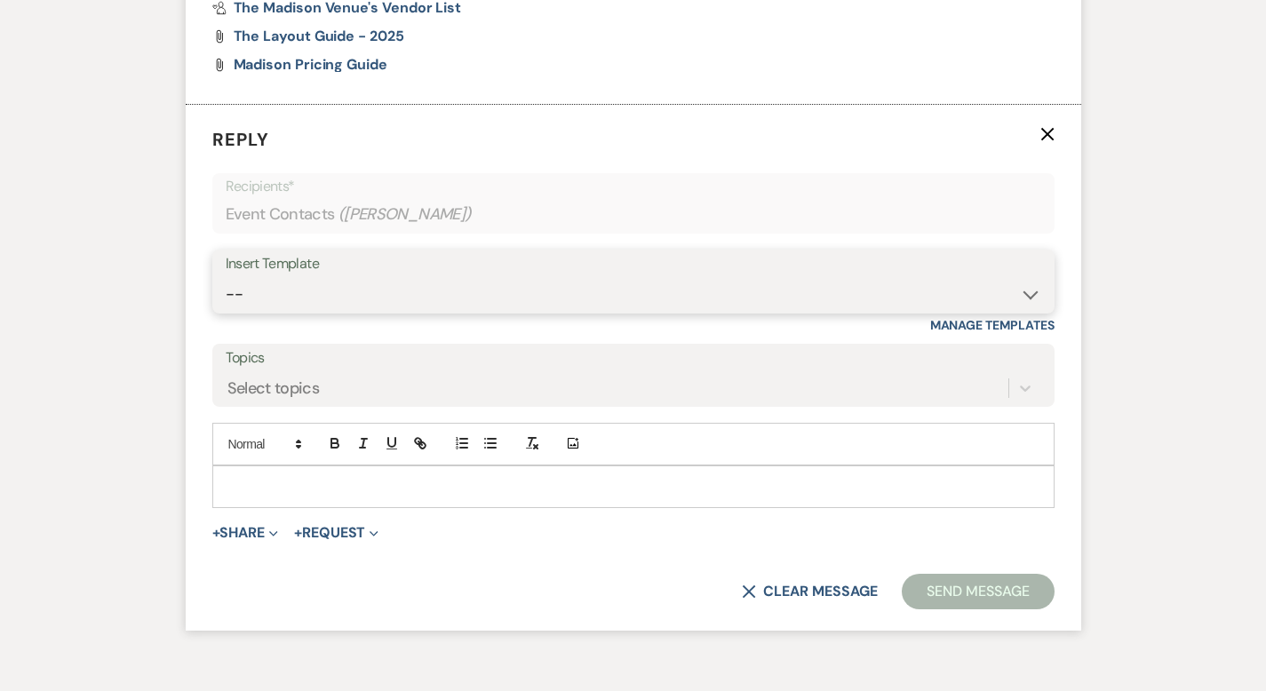
click at [227, 277] on select "-- Weven Planning Portal Introduction (Booked Events) Corporate Lead Follow Up …" at bounding box center [633, 294] width 815 height 35
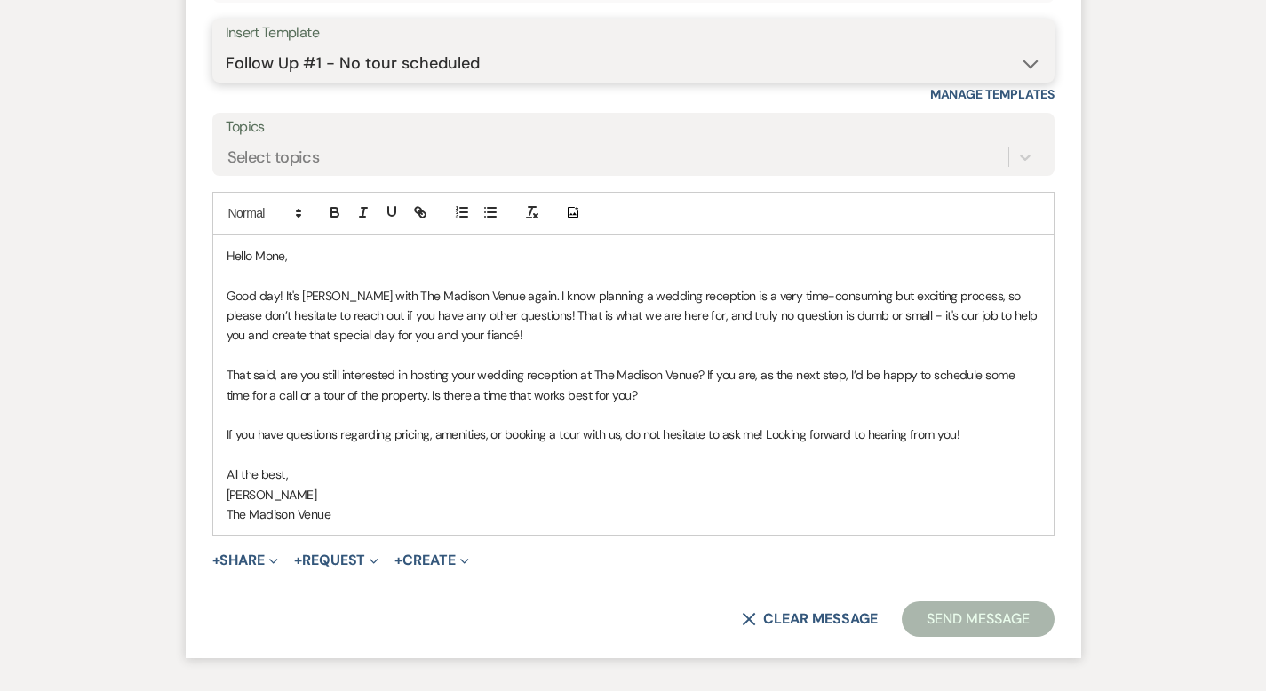
scroll to position [2910, 0]
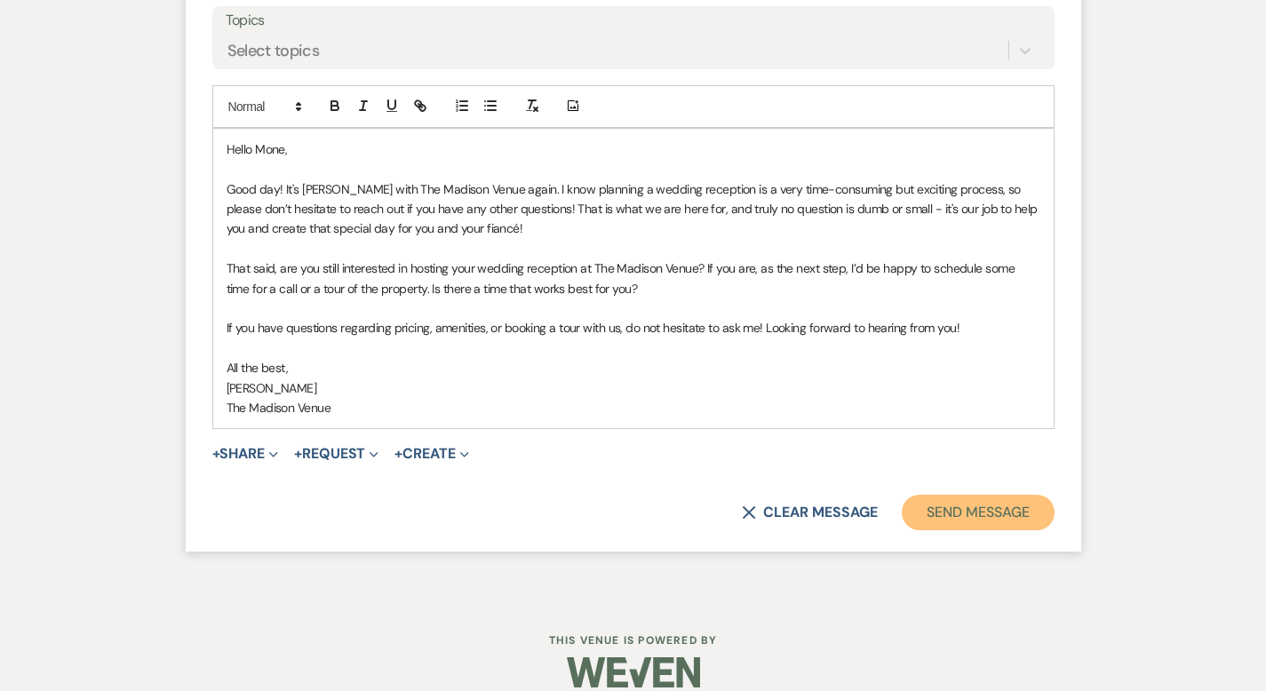
click at [1014, 495] on button "Send Message" at bounding box center [978, 513] width 152 height 36
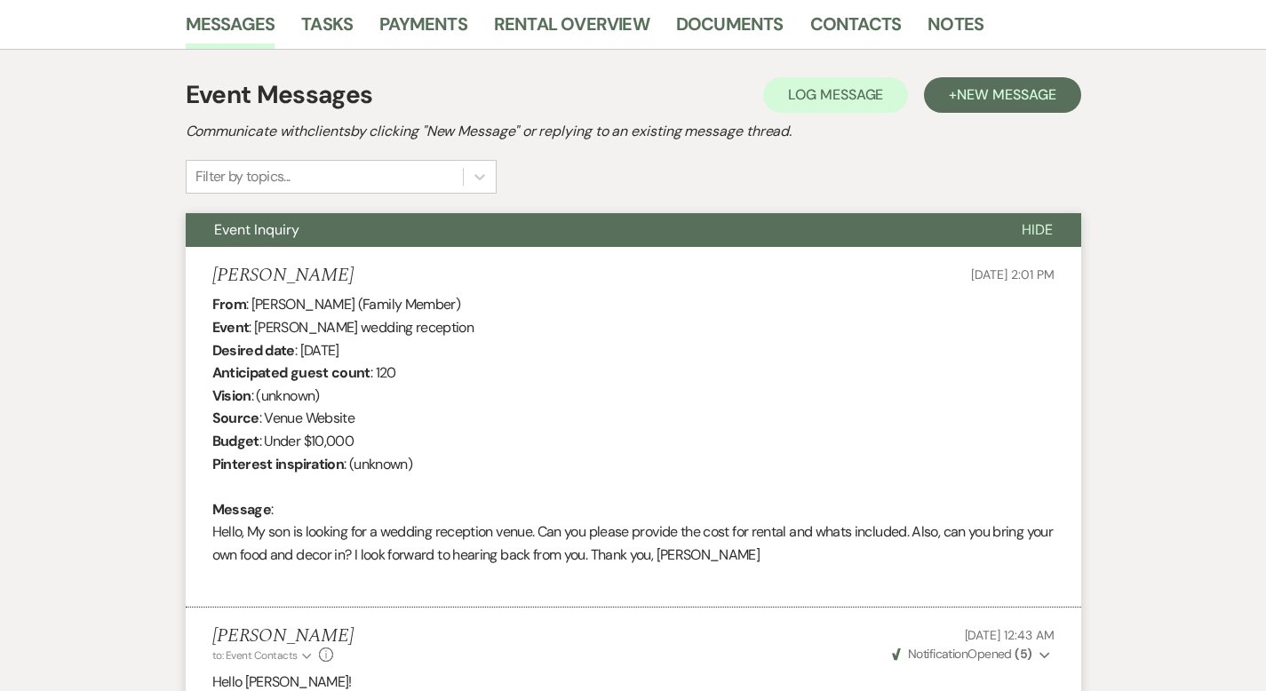
scroll to position [0, 0]
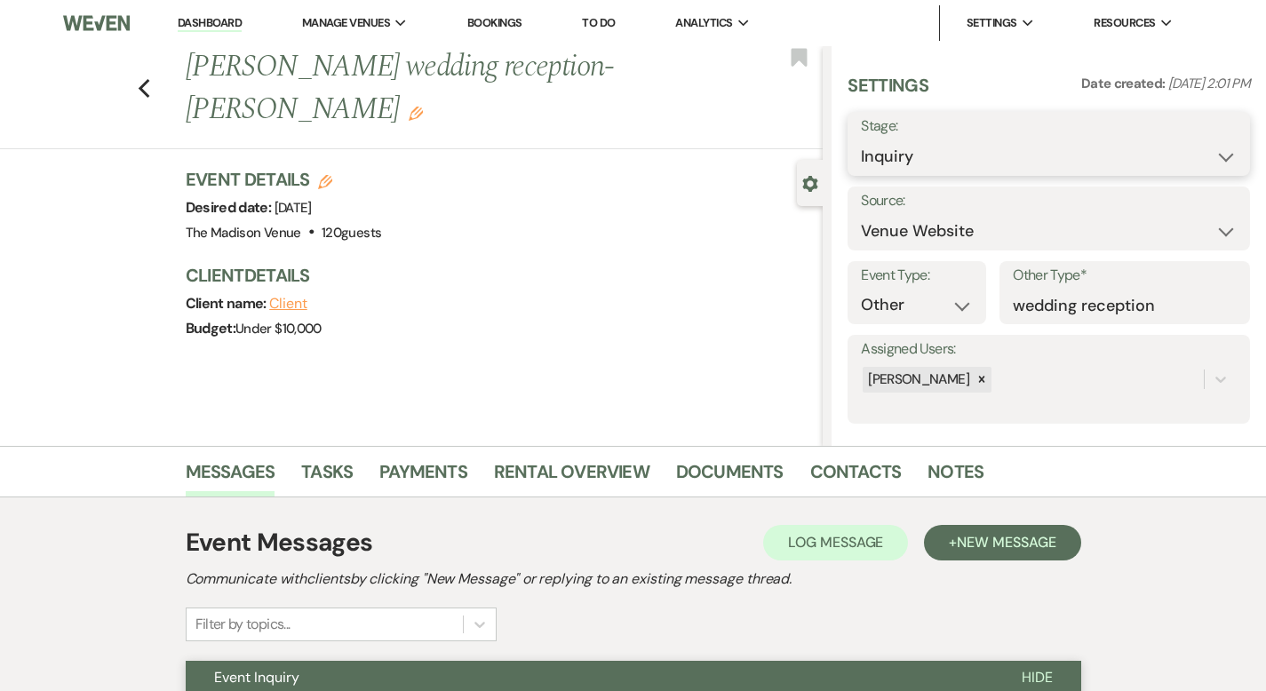
click at [977, 155] on select "Inquiry Follow Up Tour Requested Tour Confirmed Toured Proposal Sent Booked Lost" at bounding box center [1049, 156] width 376 height 35
click at [1198, 147] on button "Save" at bounding box center [1207, 144] width 85 height 36
click at [138, 78] on icon "Previous" at bounding box center [144, 88] width 13 height 21
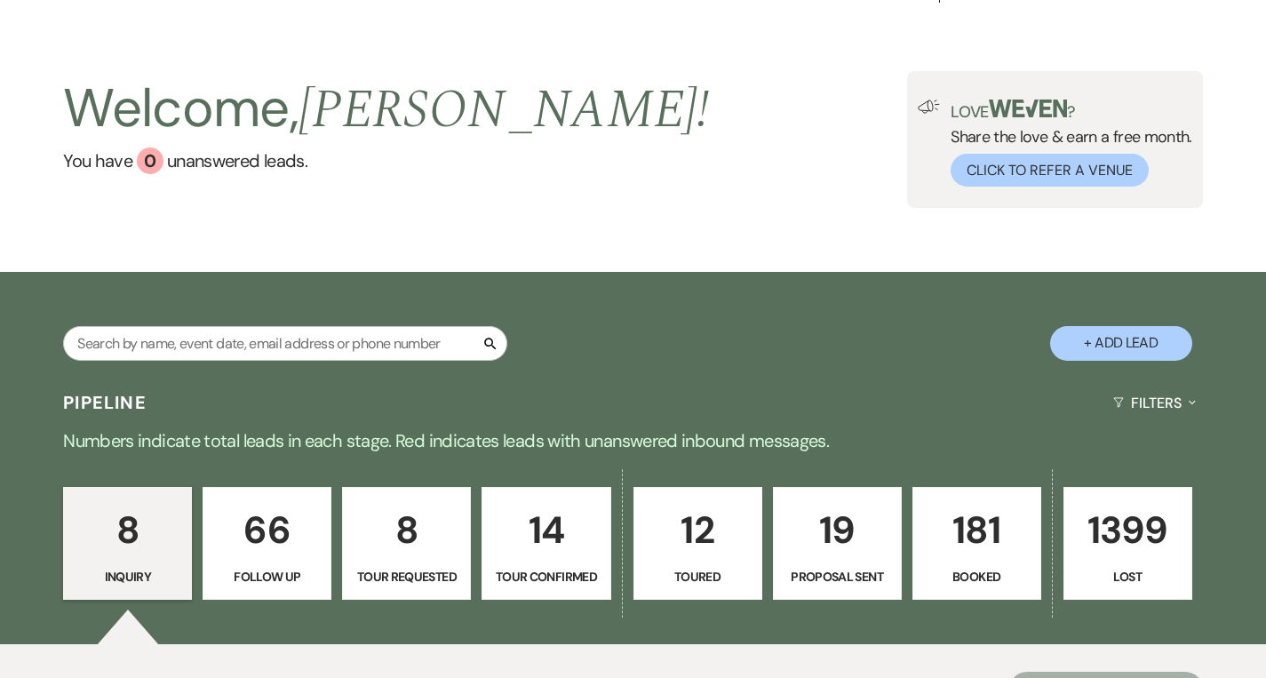
scroll to position [40, 0]
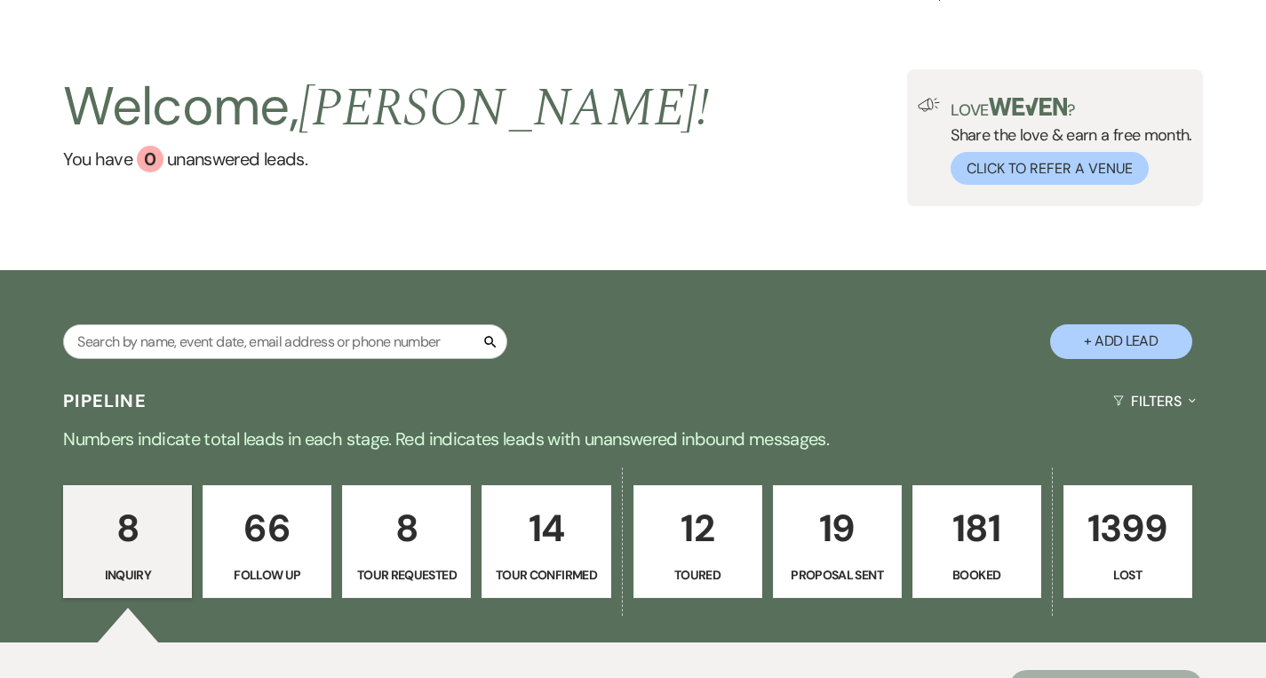
click at [392, 537] on p "8" at bounding box center [407, 528] width 106 height 60
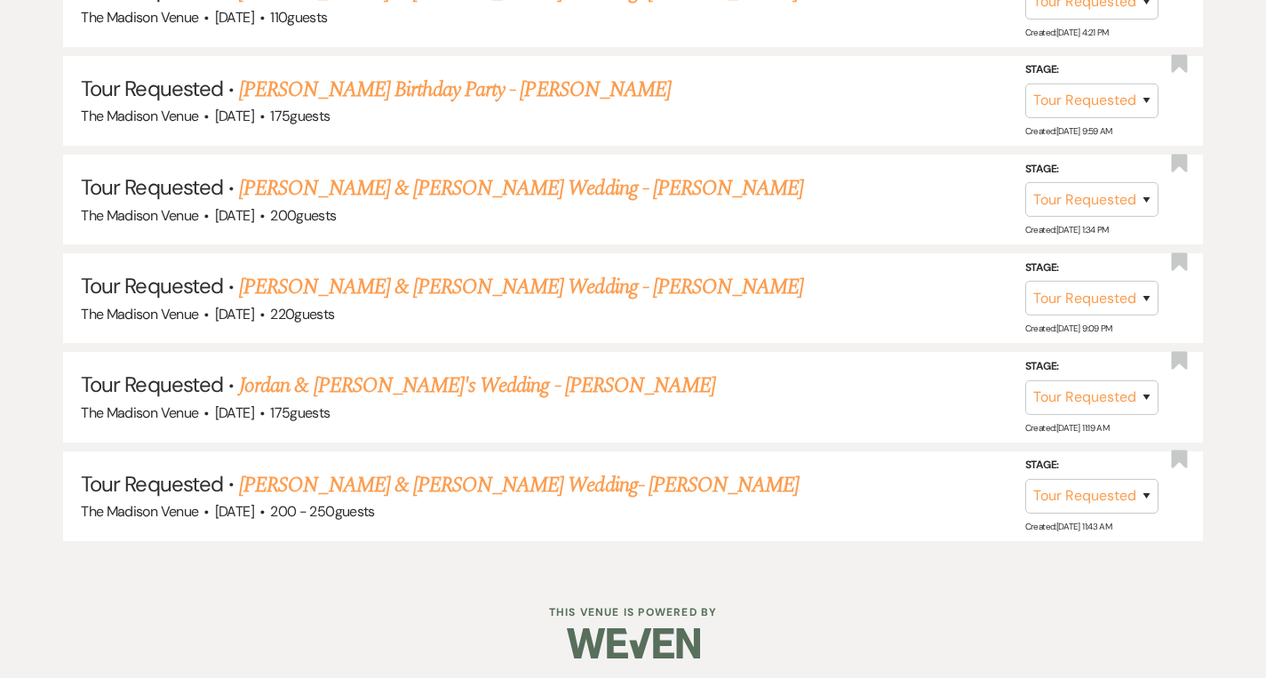
scroll to position [1141, 0]
click at [384, 187] on link "[PERSON_NAME] & [PERSON_NAME] Wedding - [PERSON_NAME]" at bounding box center [521, 187] width 564 height 32
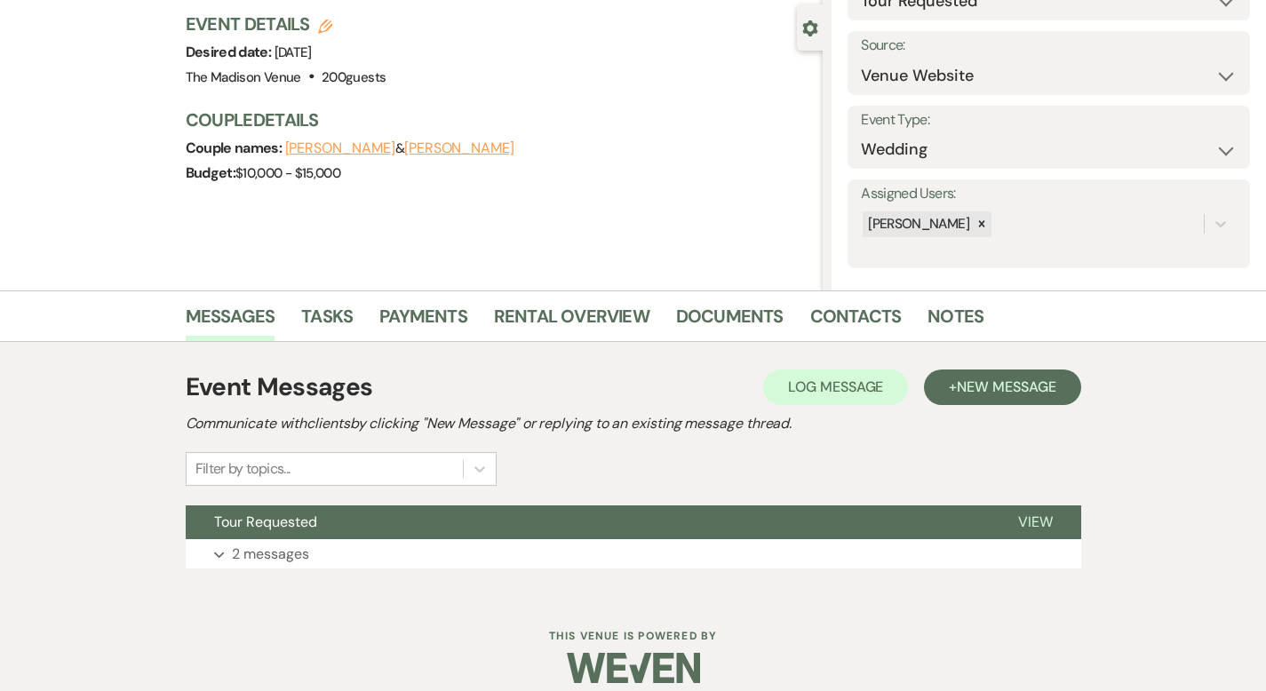
scroll to position [174, 0]
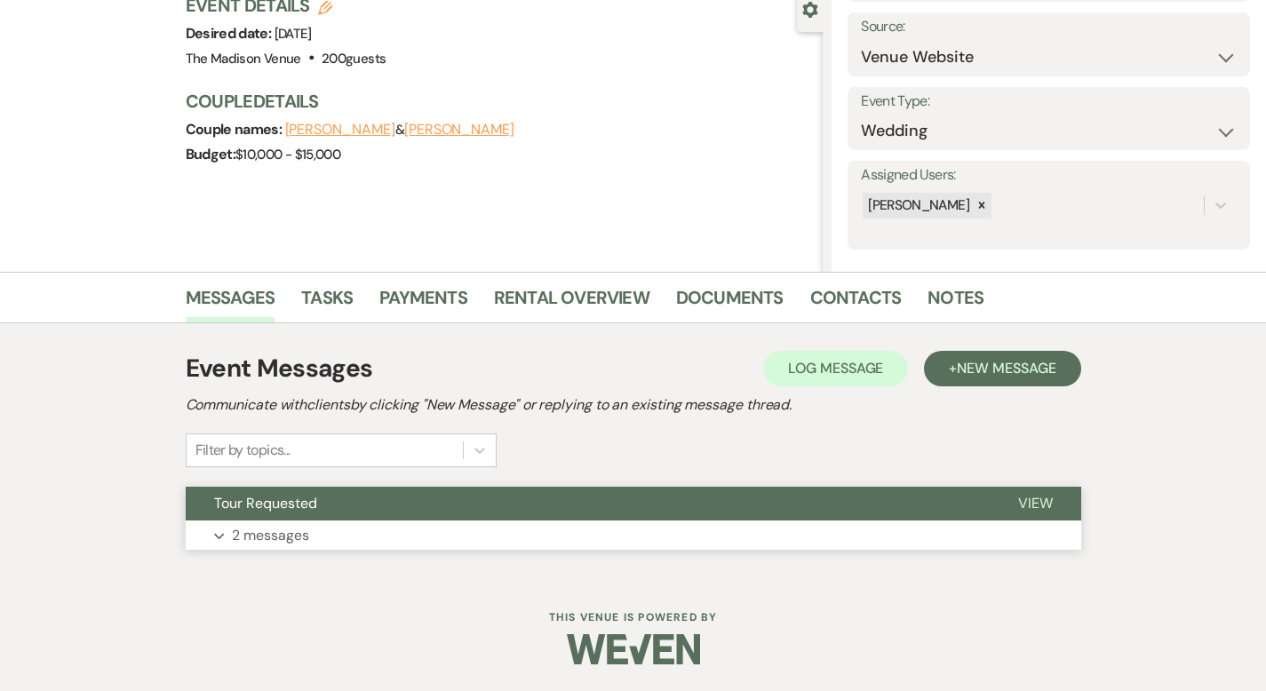
click at [1081, 505] on button "View" at bounding box center [1035, 504] width 91 height 34
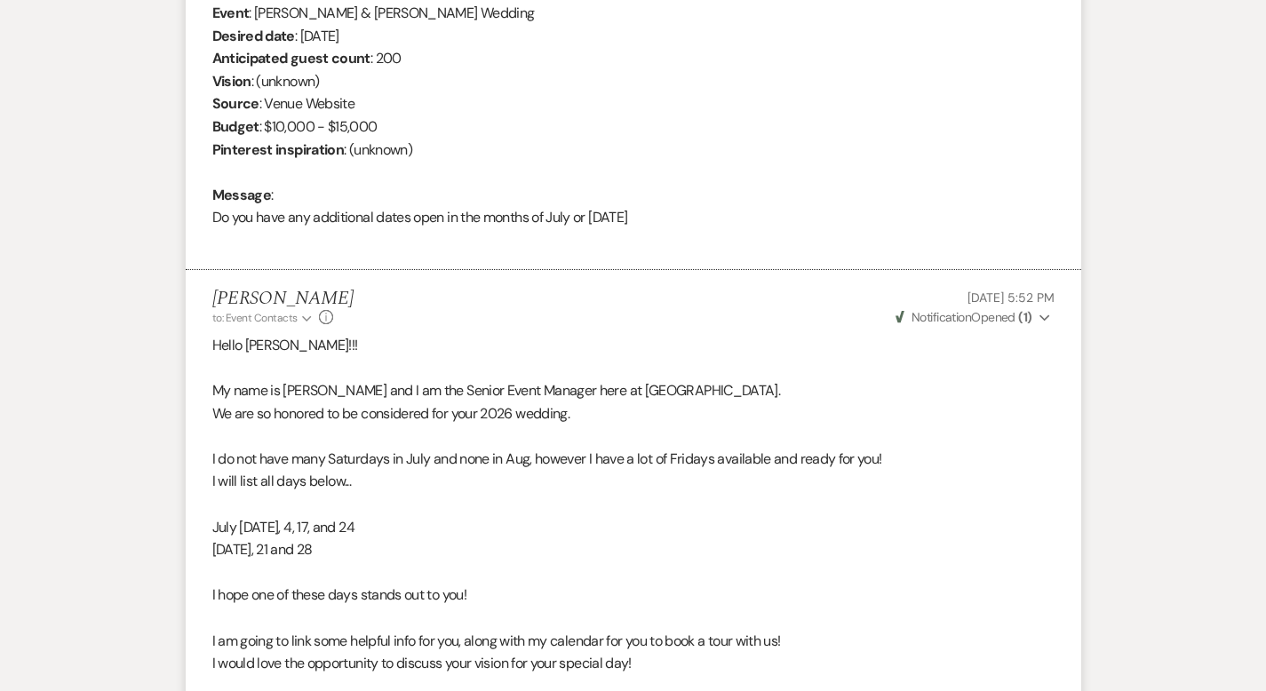
scroll to position [1191, 0]
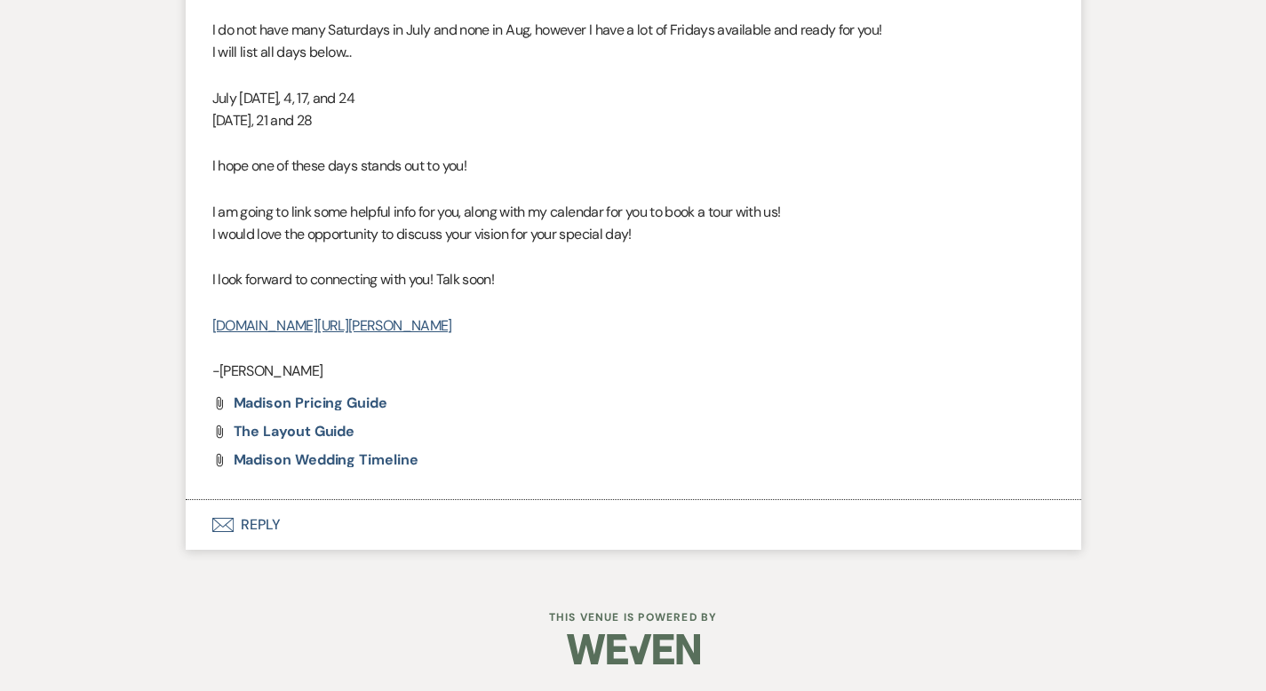
click at [191, 523] on button "Envelope Reply" at bounding box center [633, 525] width 895 height 50
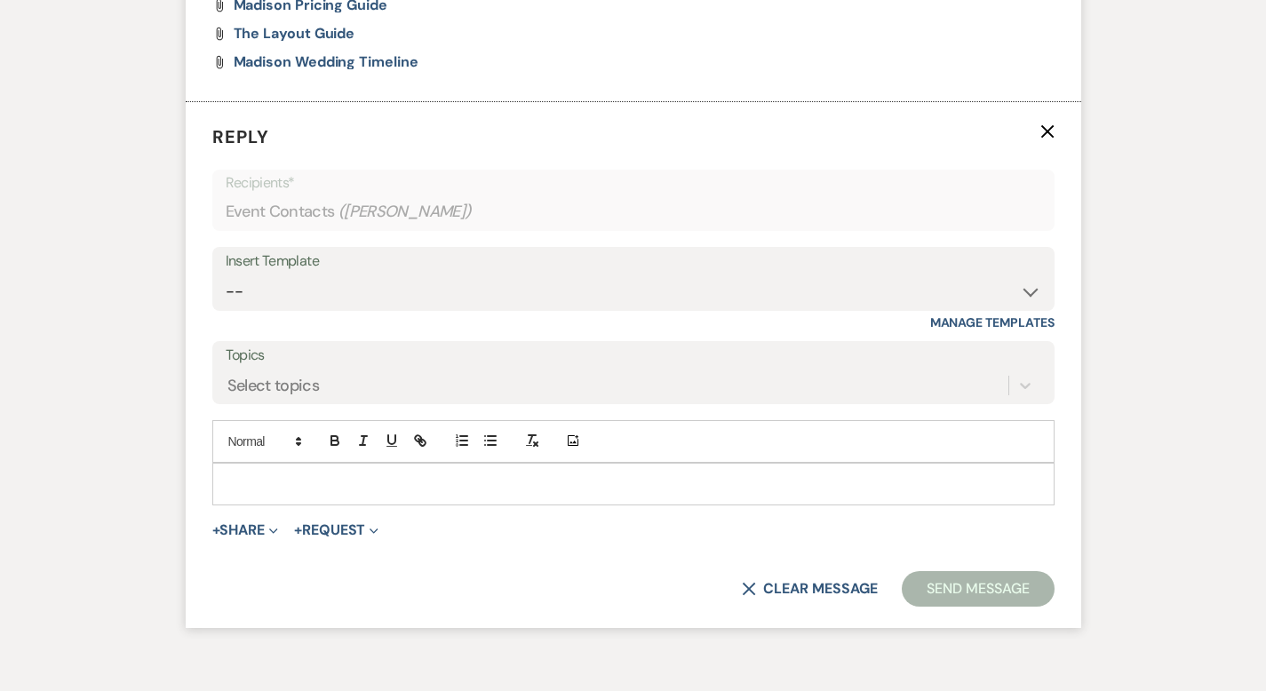
scroll to position [1609, 0]
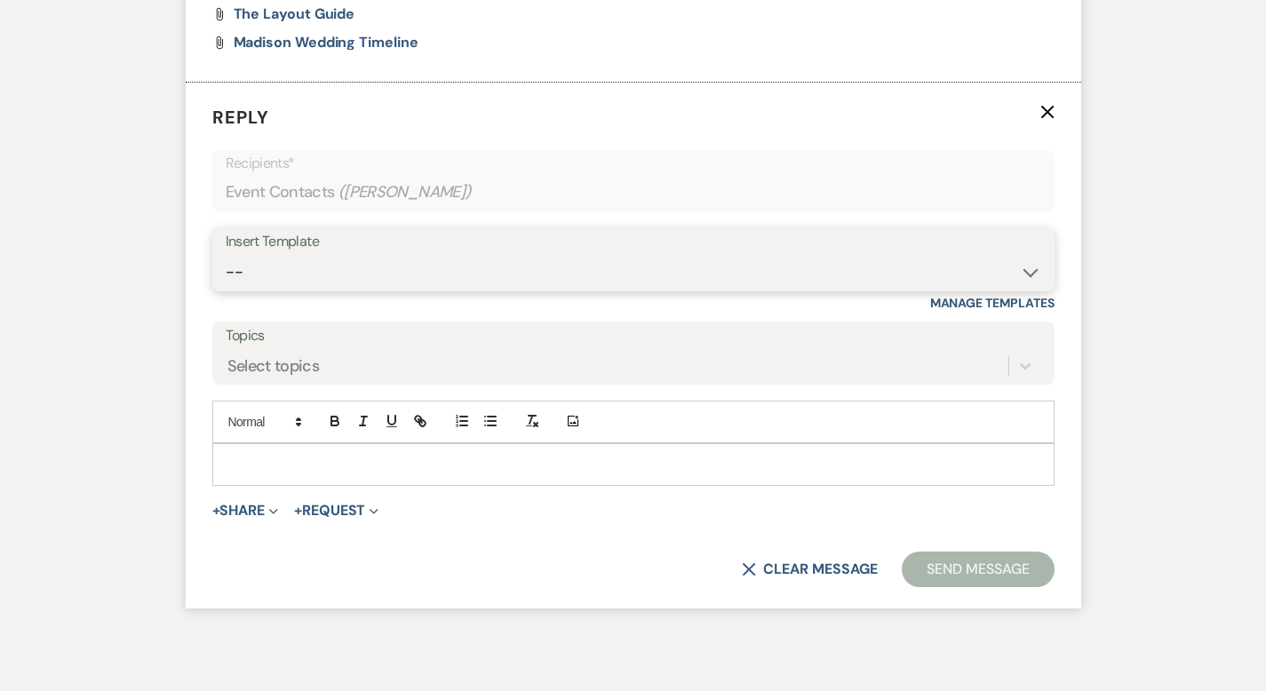
click at [274, 269] on select "-- Weven Planning Portal Introduction (Booked Events) Corporate Lead Follow Up …" at bounding box center [633, 272] width 815 height 35
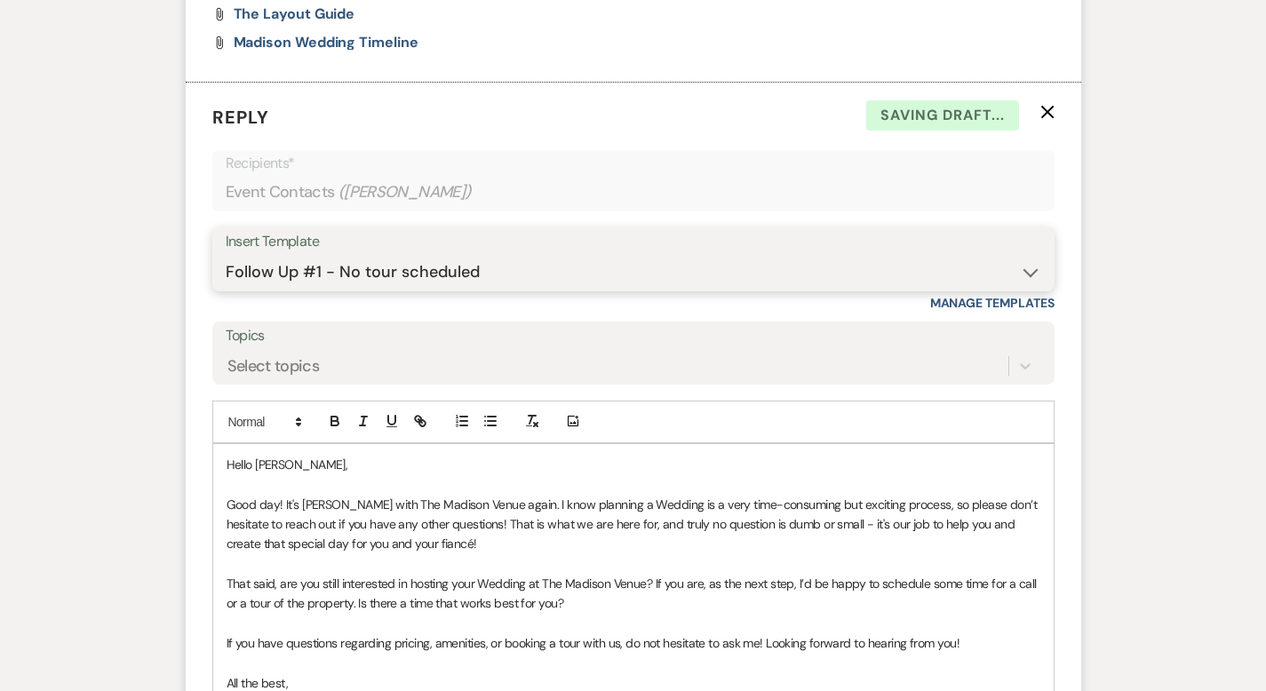
scroll to position [1927, 0]
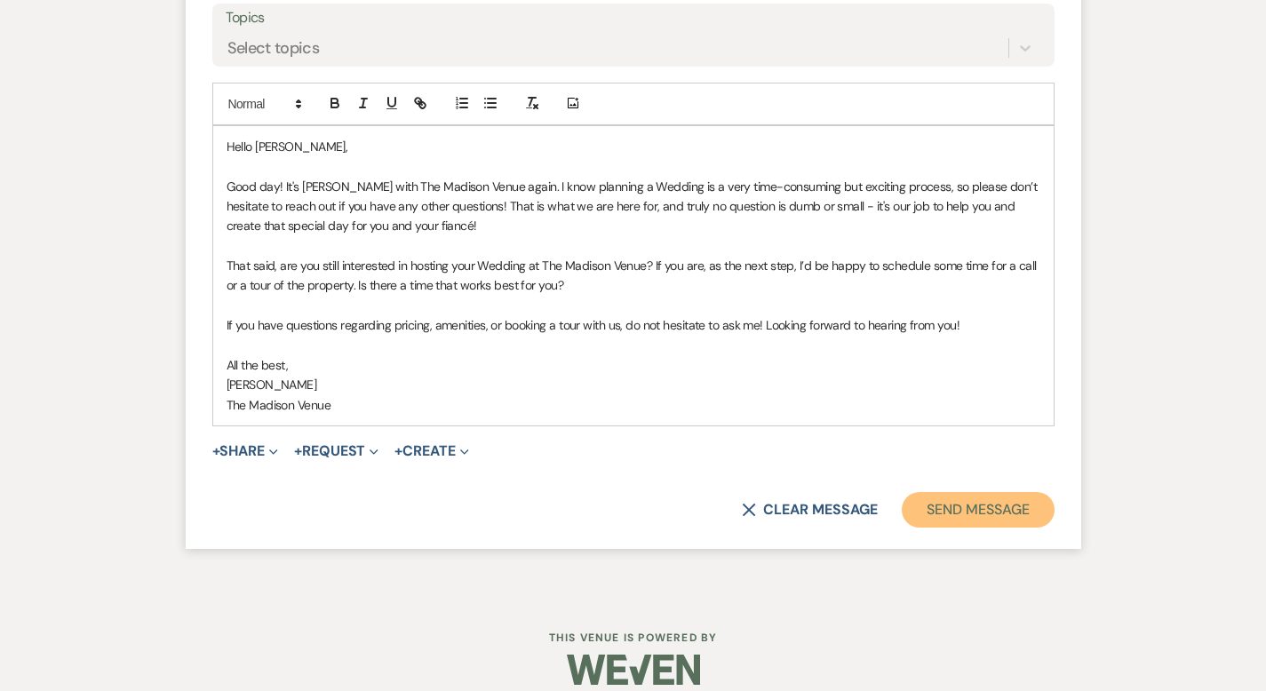
click at [1022, 492] on button "Send Message" at bounding box center [978, 510] width 152 height 36
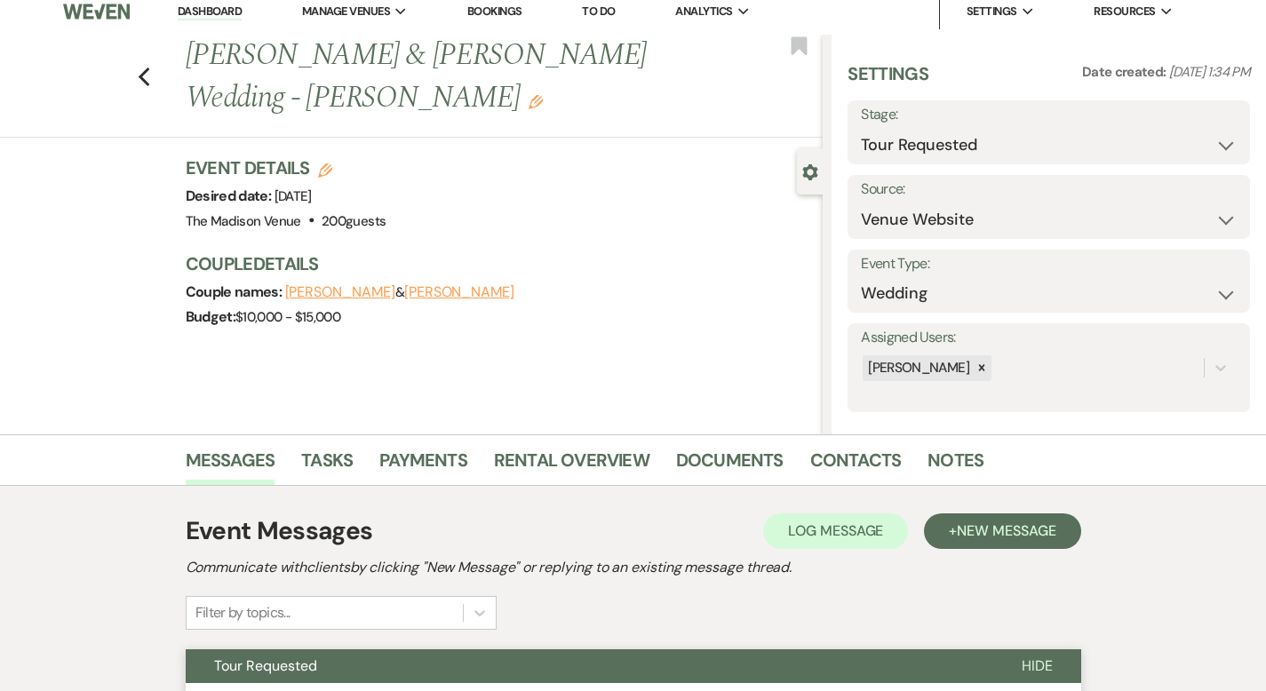
scroll to position [0, 0]
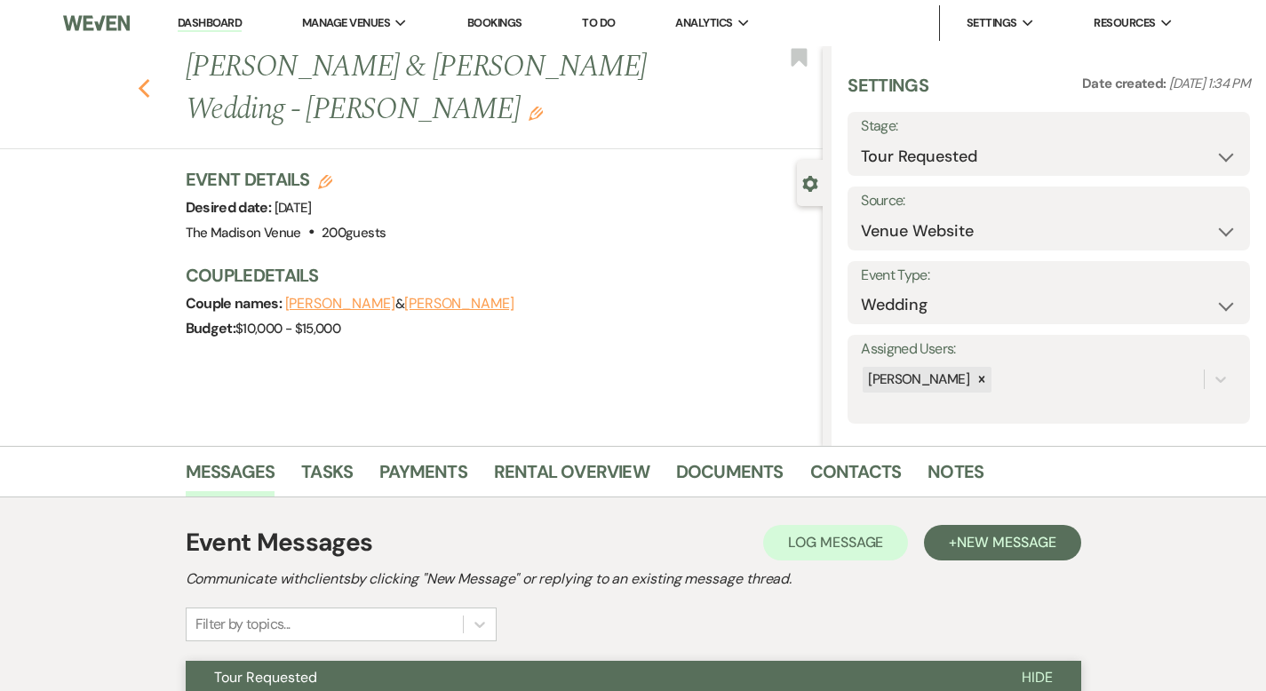
click at [138, 78] on icon "Previous" at bounding box center [144, 88] width 13 height 21
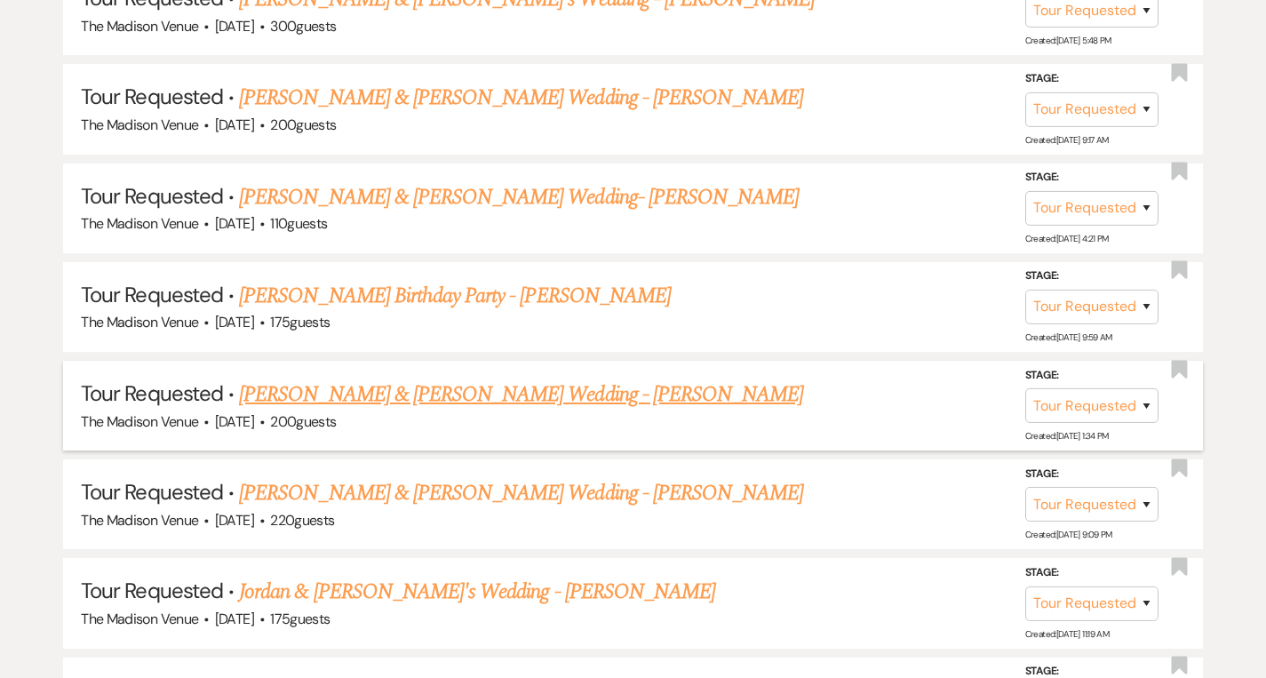
scroll to position [851, 0]
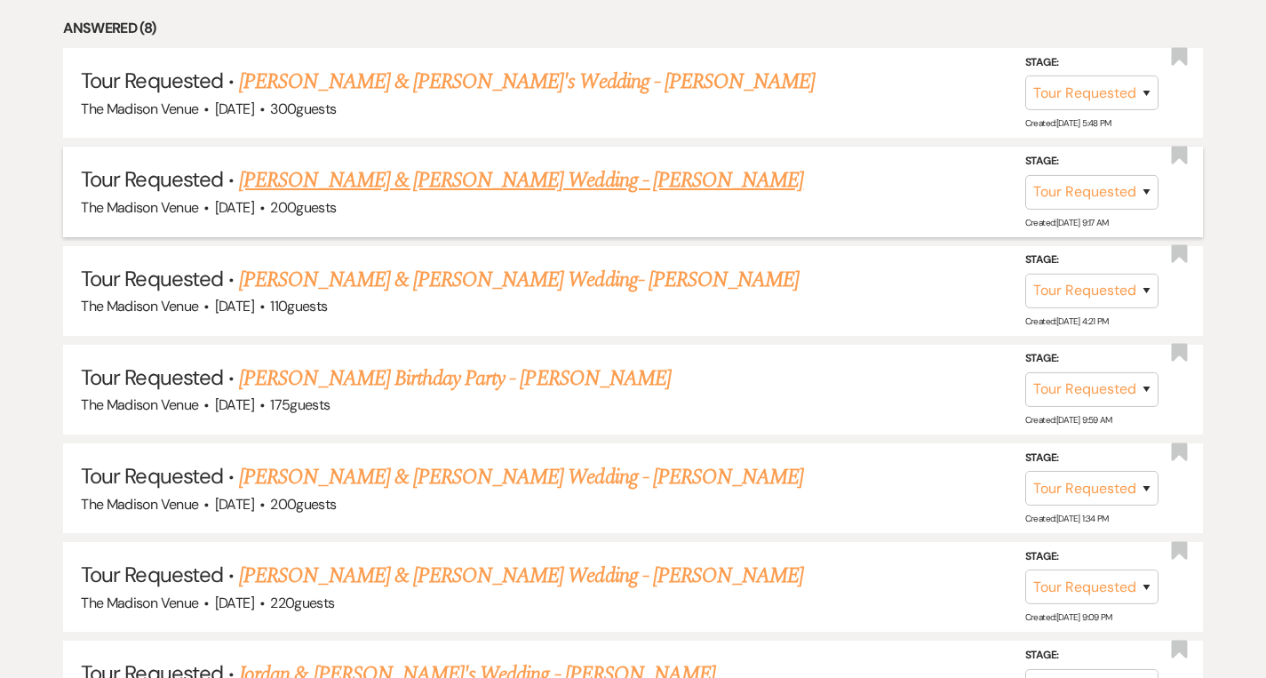
click at [500, 183] on link "[PERSON_NAME] & [PERSON_NAME] Wedding - [PERSON_NAME]" at bounding box center [521, 180] width 564 height 32
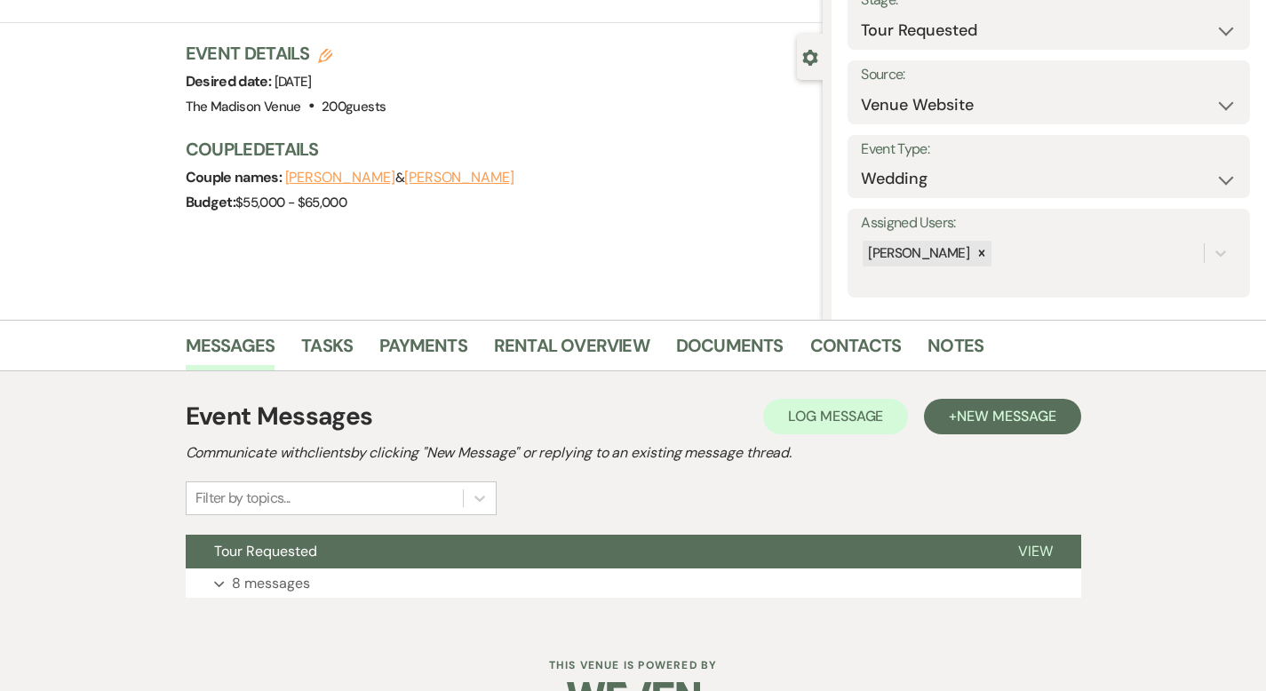
scroll to position [174, 0]
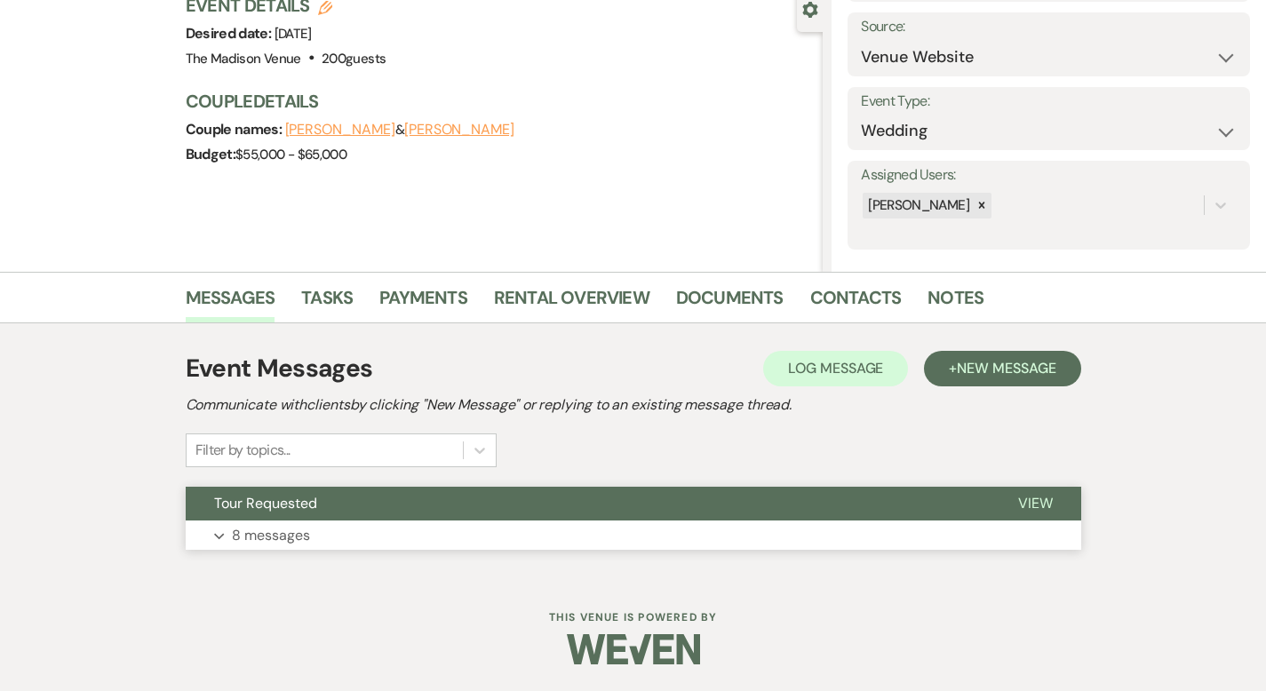
click at [1053, 497] on span "View" at bounding box center [1035, 503] width 35 height 19
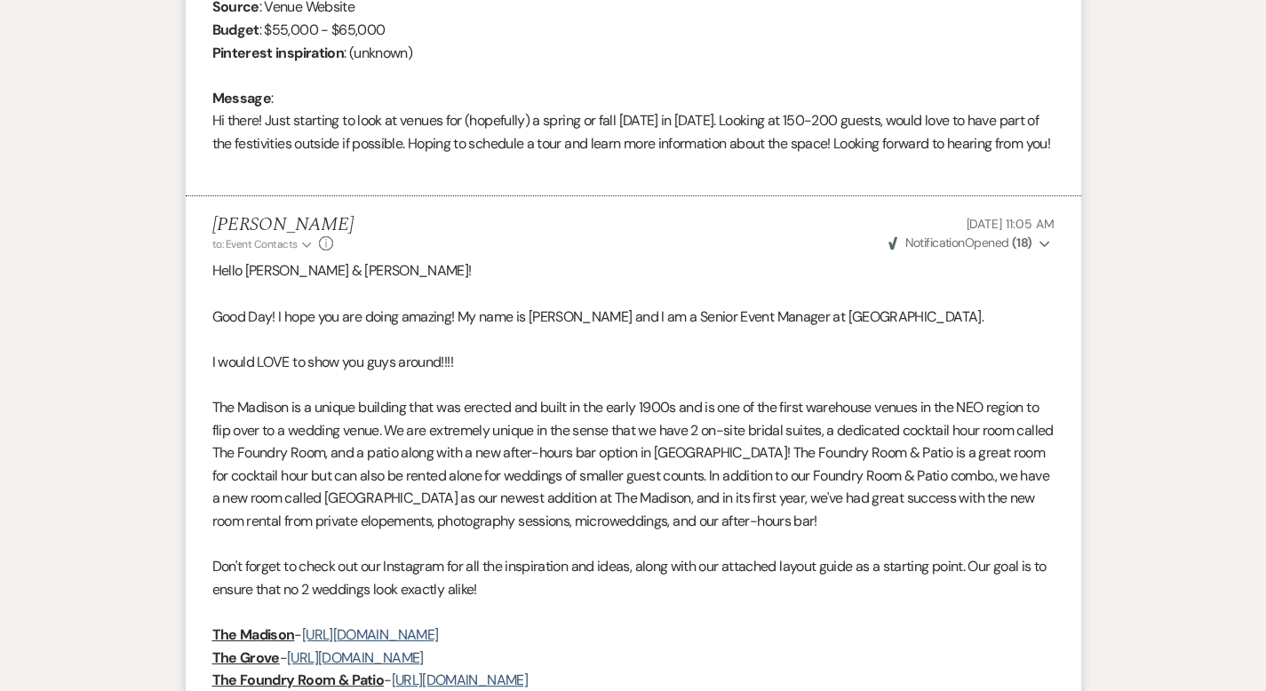
scroll to position [0, 0]
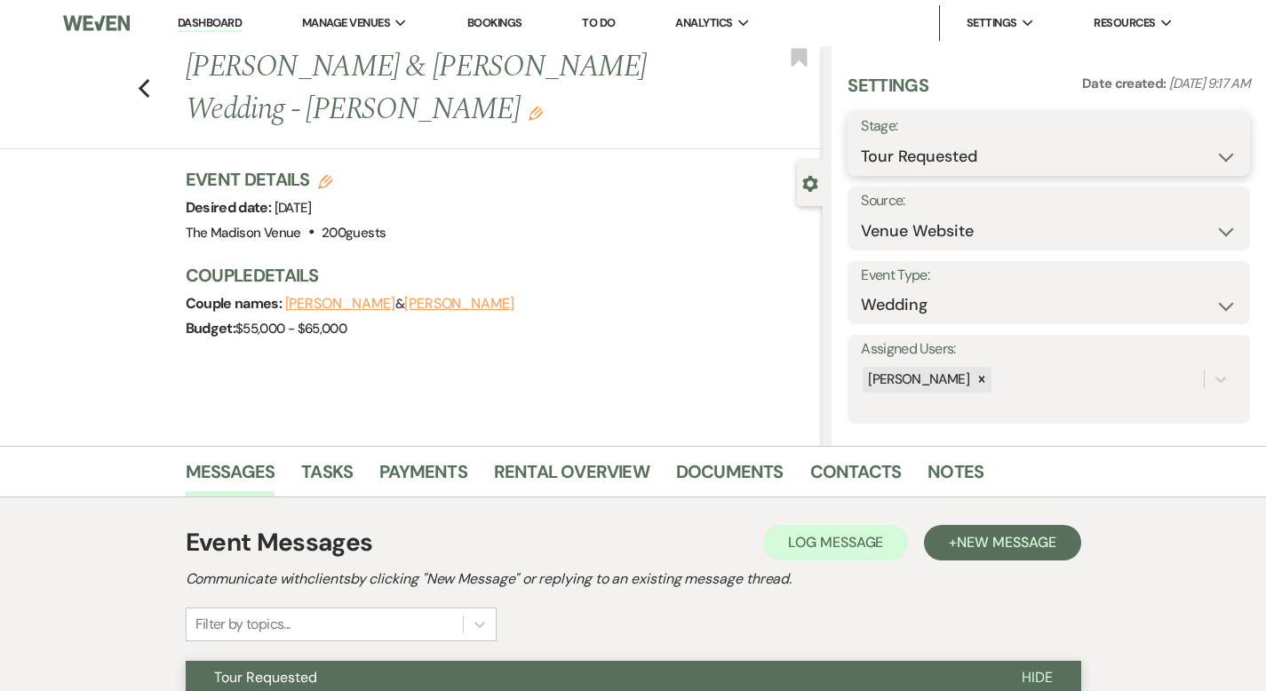
click at [1094, 158] on select "Inquiry Follow Up Tour Requested Tour Confirmed Toured Proposal Sent Booked Lost" at bounding box center [1049, 156] width 376 height 35
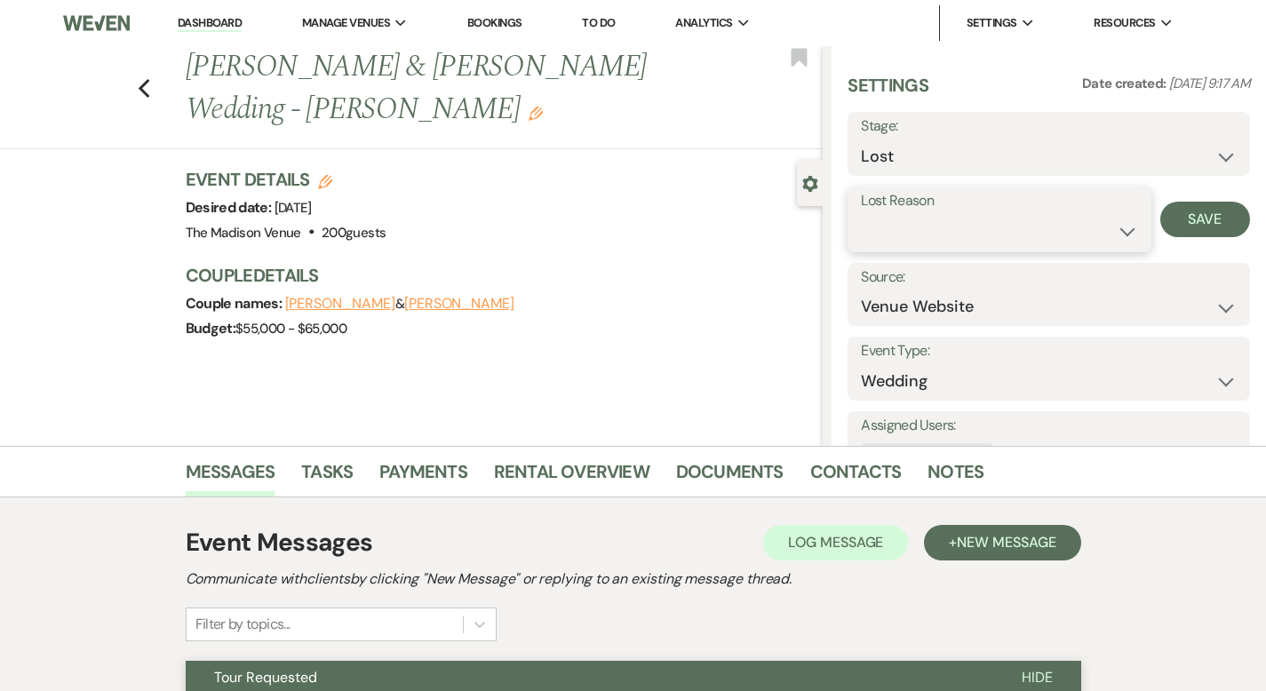
click at [1050, 233] on select "Booked Elsewhere Budget Date Unavailable No Response Not a Good Match Capacity …" at bounding box center [999, 231] width 276 height 35
click at [1198, 221] on button "Save" at bounding box center [1205, 220] width 90 height 36
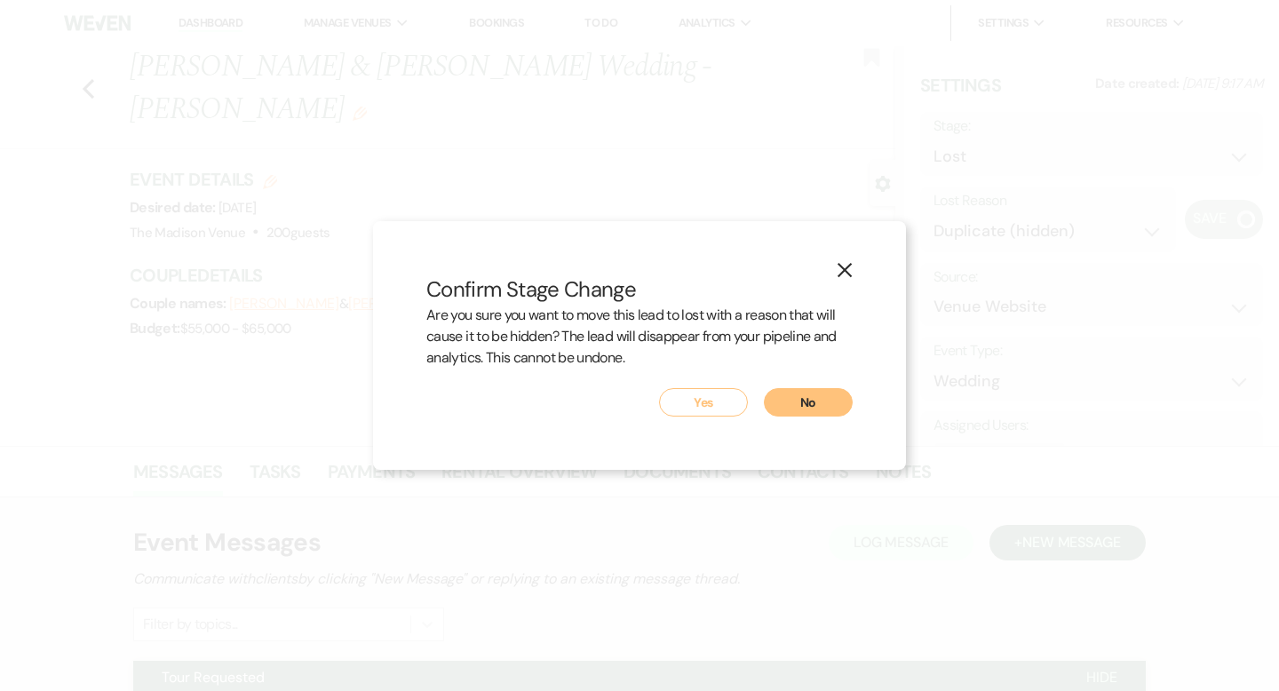
click at [718, 410] on button "Yes" at bounding box center [703, 402] width 89 height 28
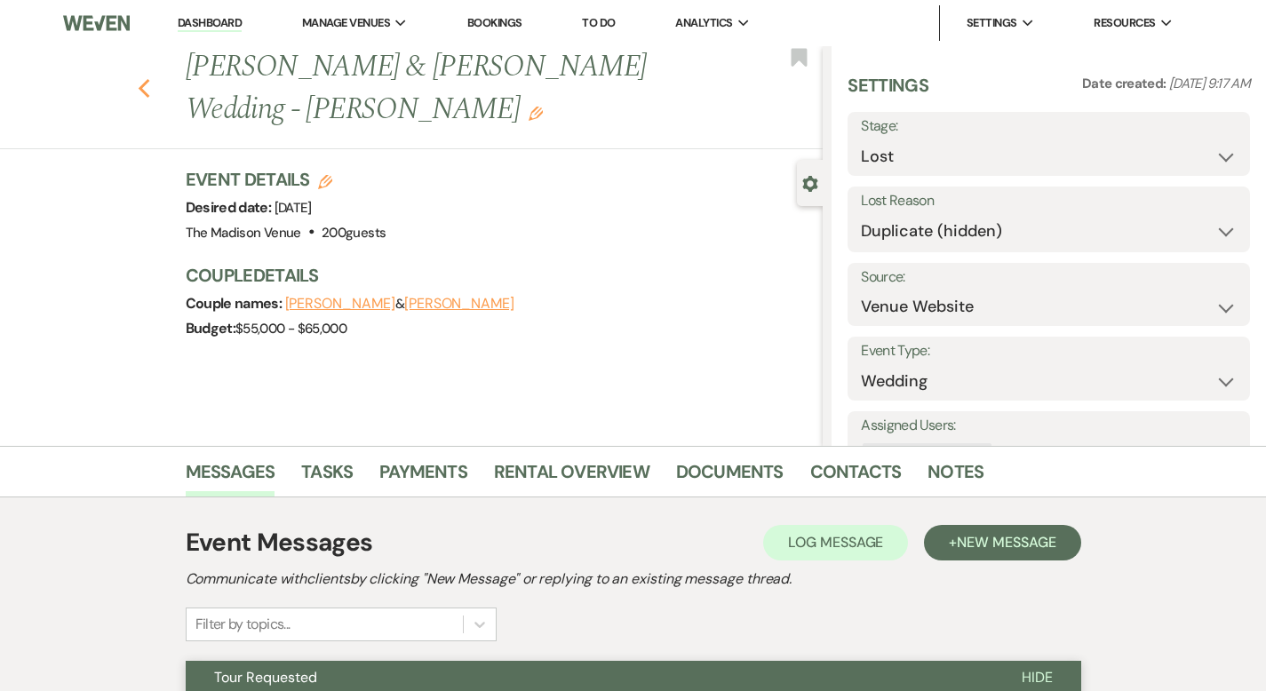
click at [138, 79] on use "button" at bounding box center [144, 89] width 12 height 20
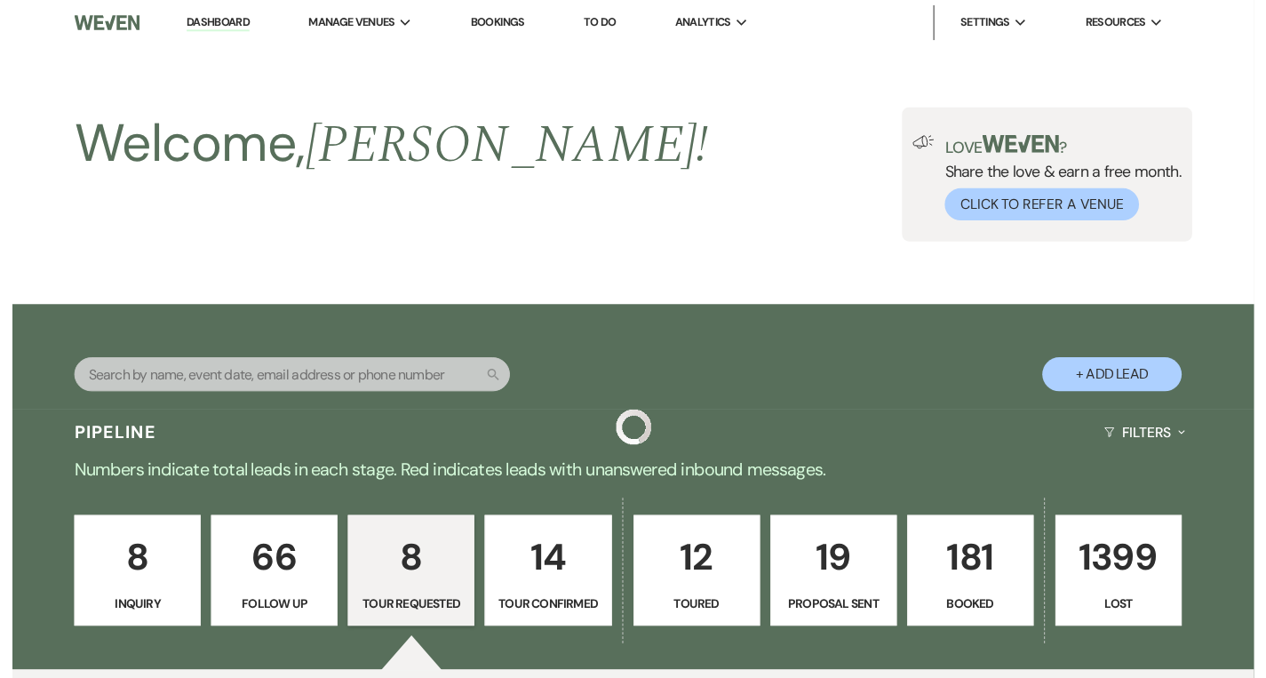
scroll to position [851, 0]
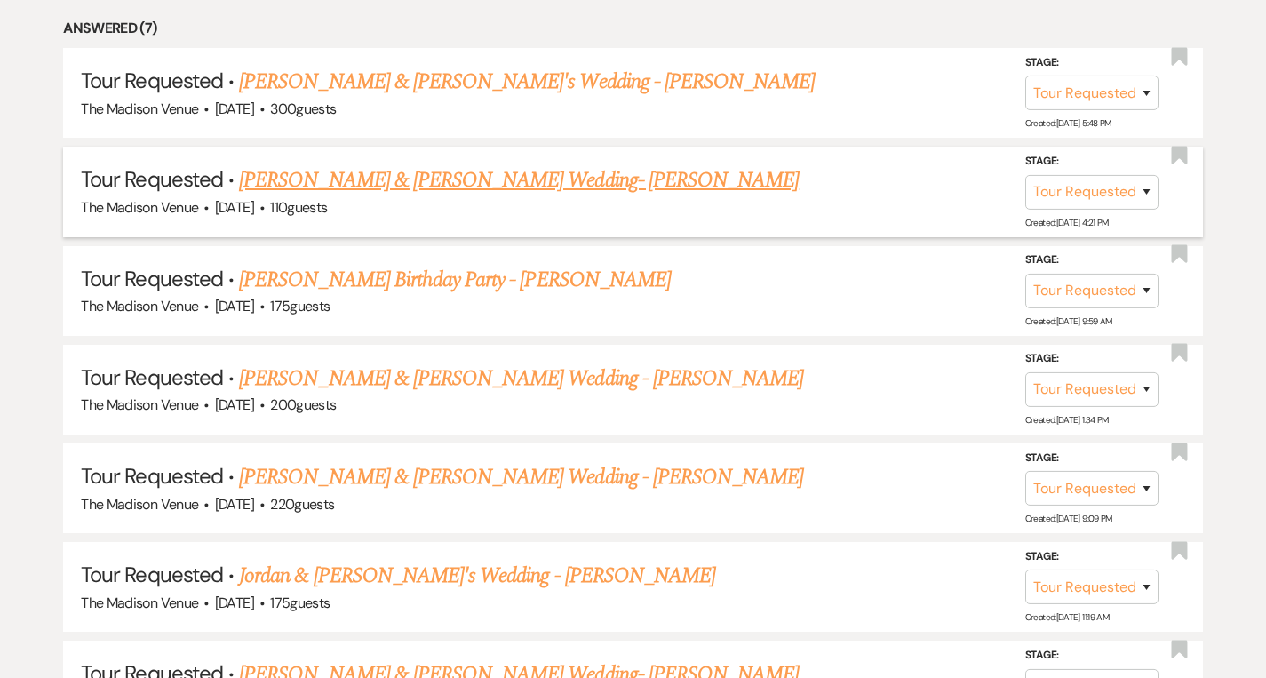
click at [405, 178] on link "[PERSON_NAME] & [PERSON_NAME] Wedding- [PERSON_NAME]" at bounding box center [519, 180] width 560 height 32
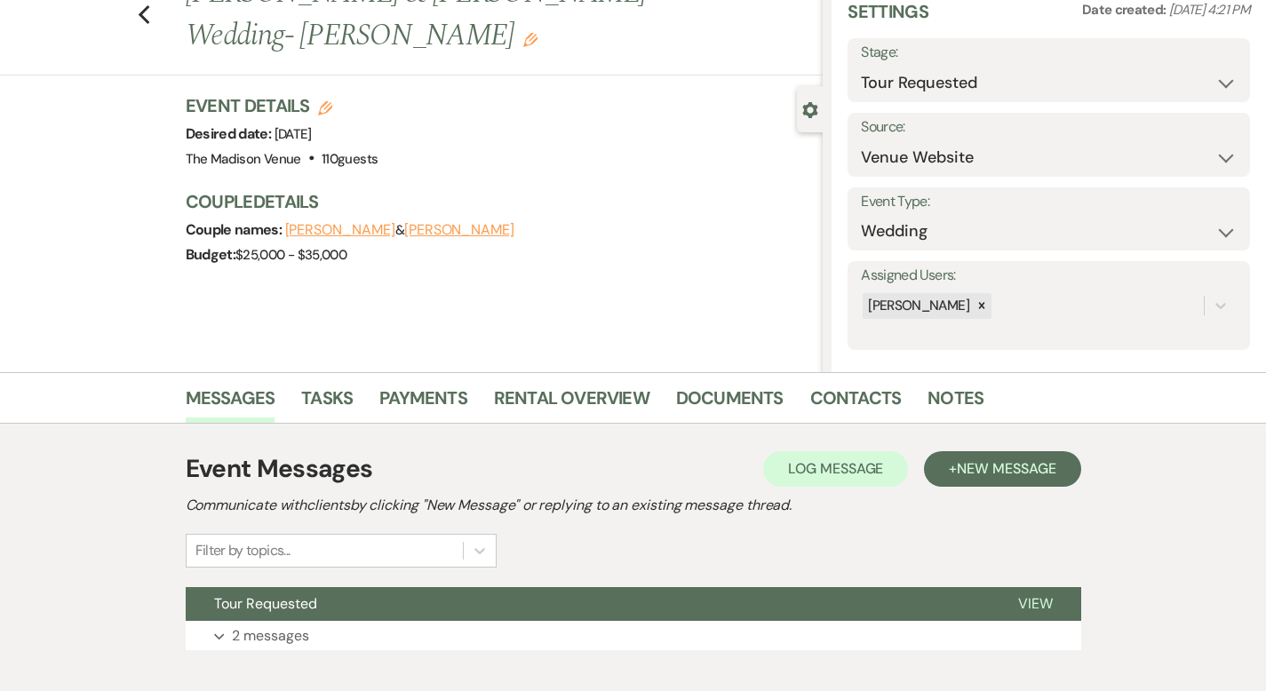
scroll to position [174, 0]
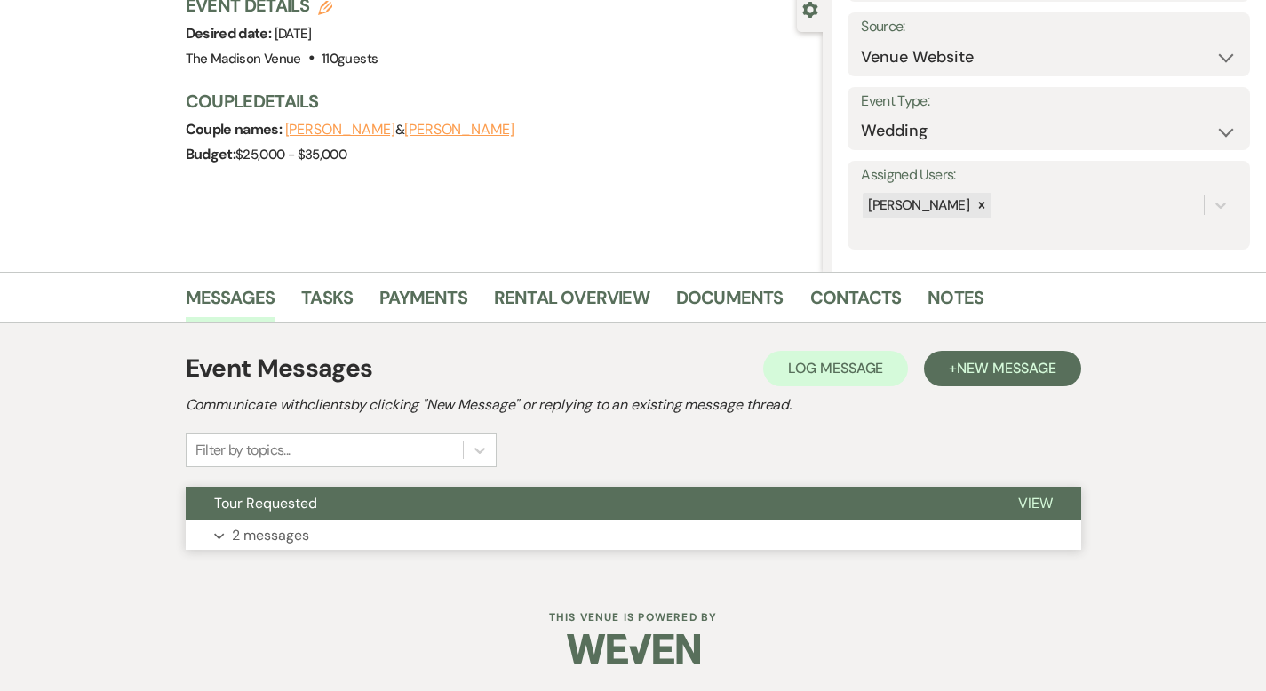
click at [1081, 492] on button "View" at bounding box center [1035, 504] width 91 height 34
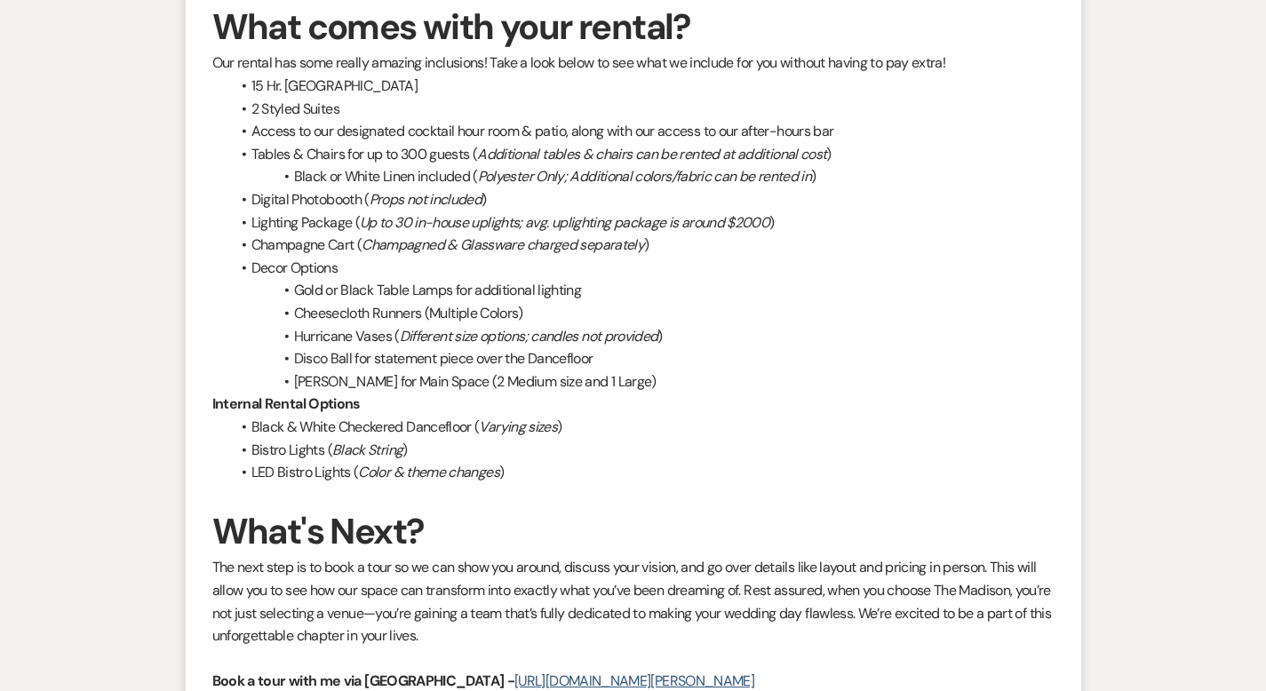
scroll to position [2177, 0]
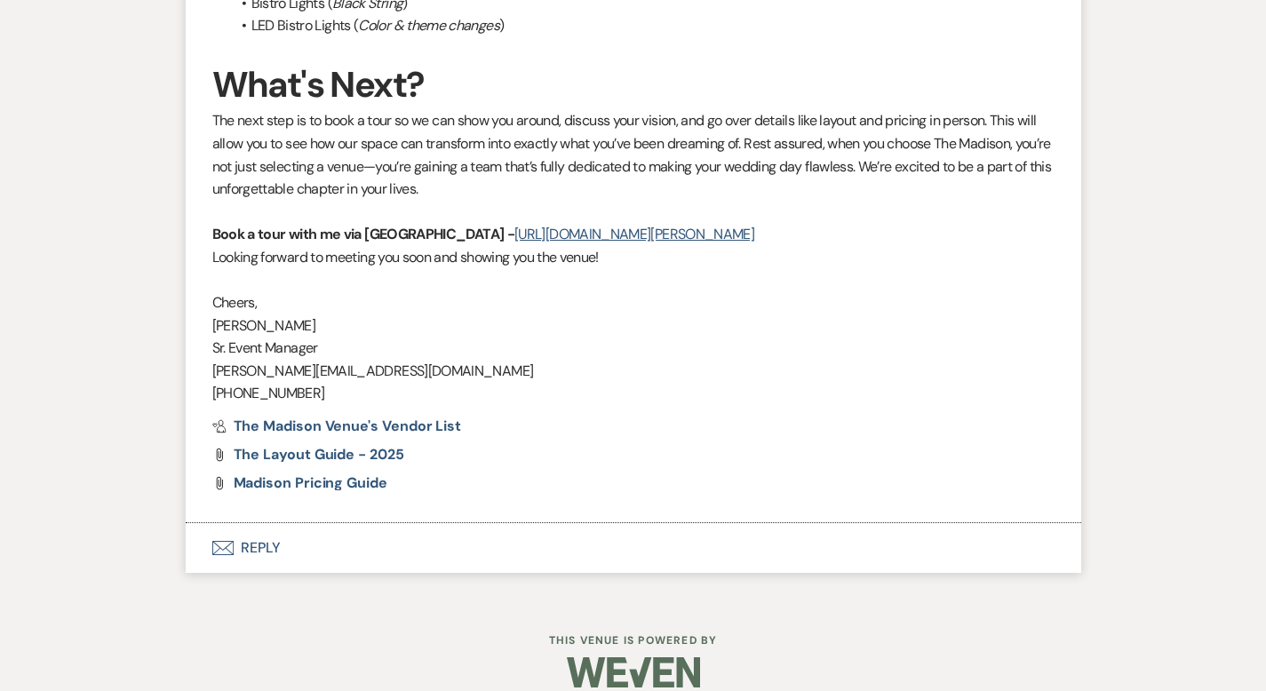
click at [204, 523] on button "Envelope Reply" at bounding box center [633, 548] width 895 height 50
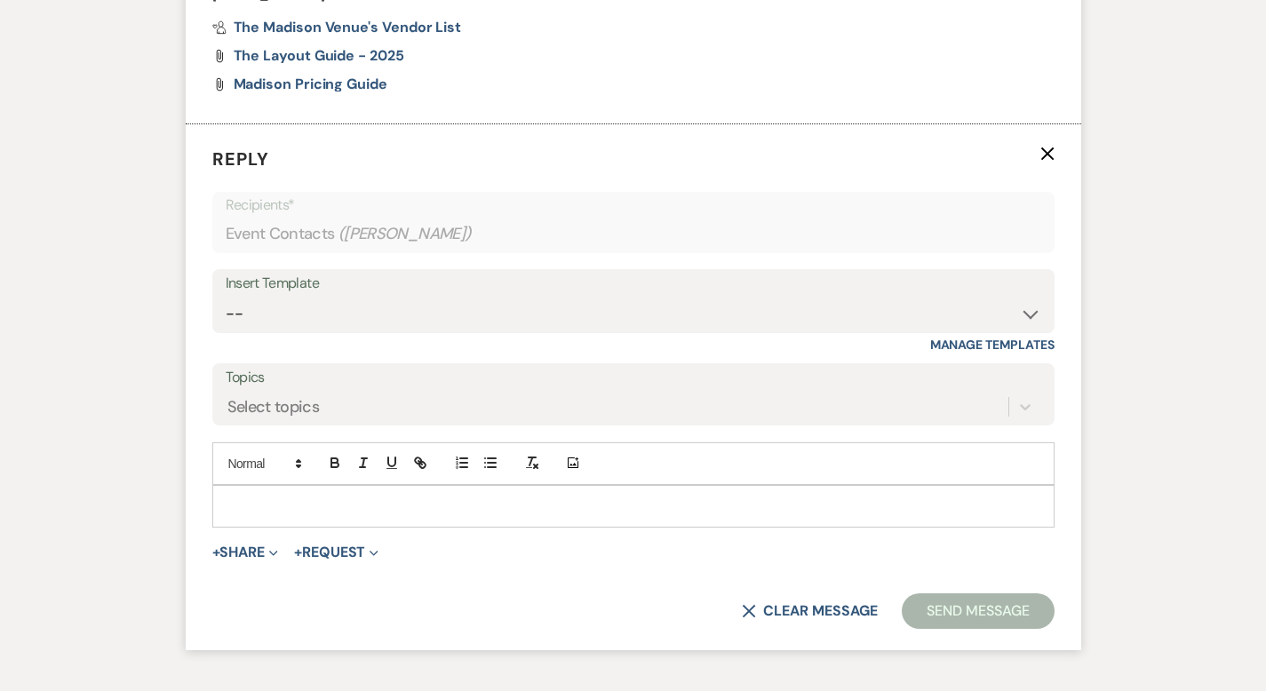
scroll to position [2595, 0]
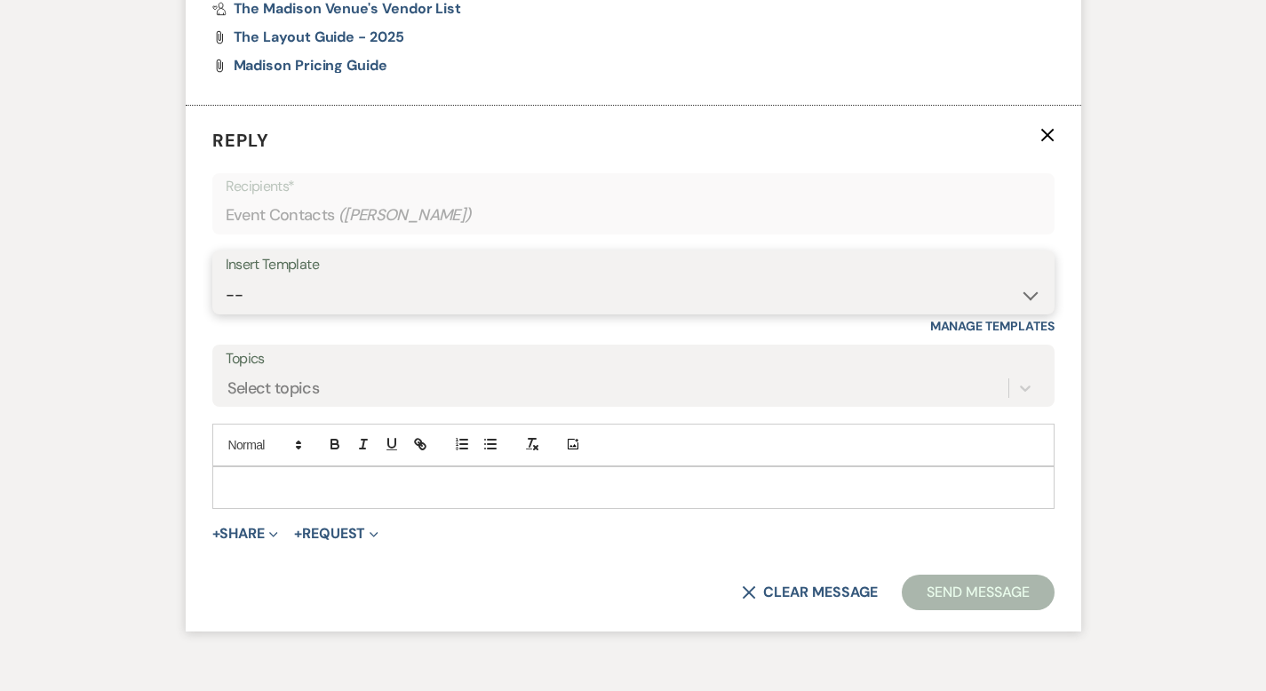
click at [277, 278] on select "-- Weven Planning Portal Introduction (Booked Events) Corporate Lead Follow Up …" at bounding box center [633, 295] width 815 height 35
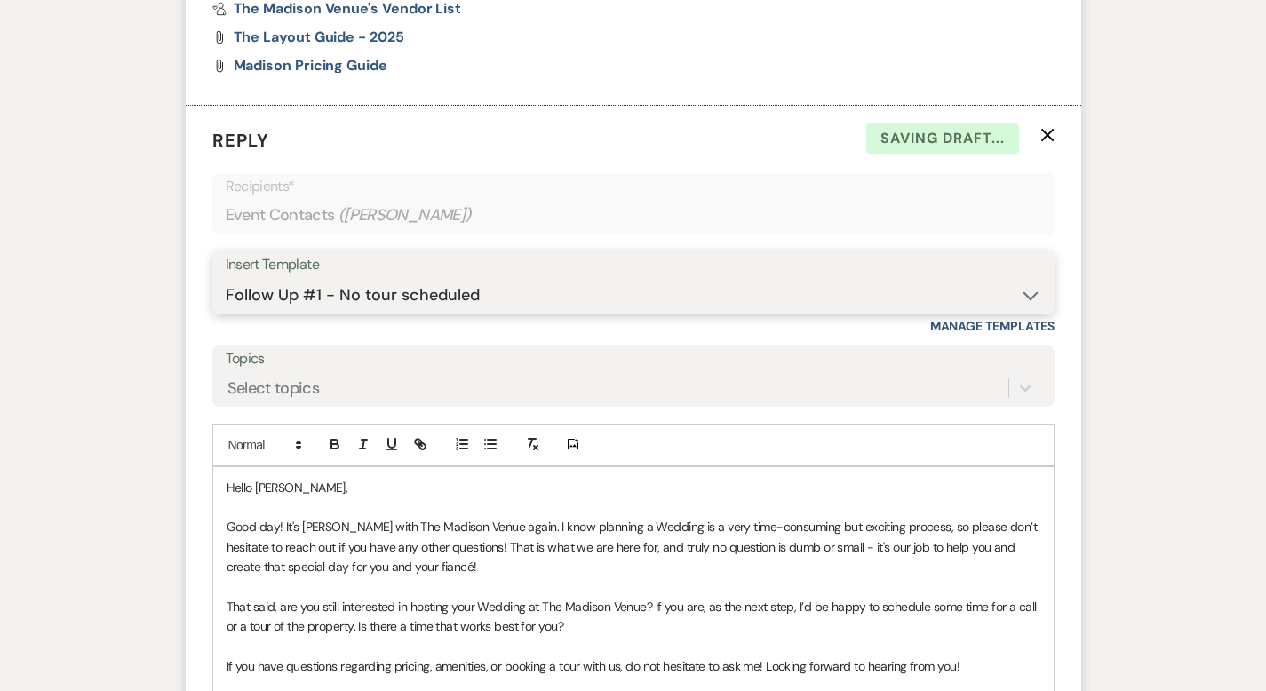
scroll to position [2913, 0]
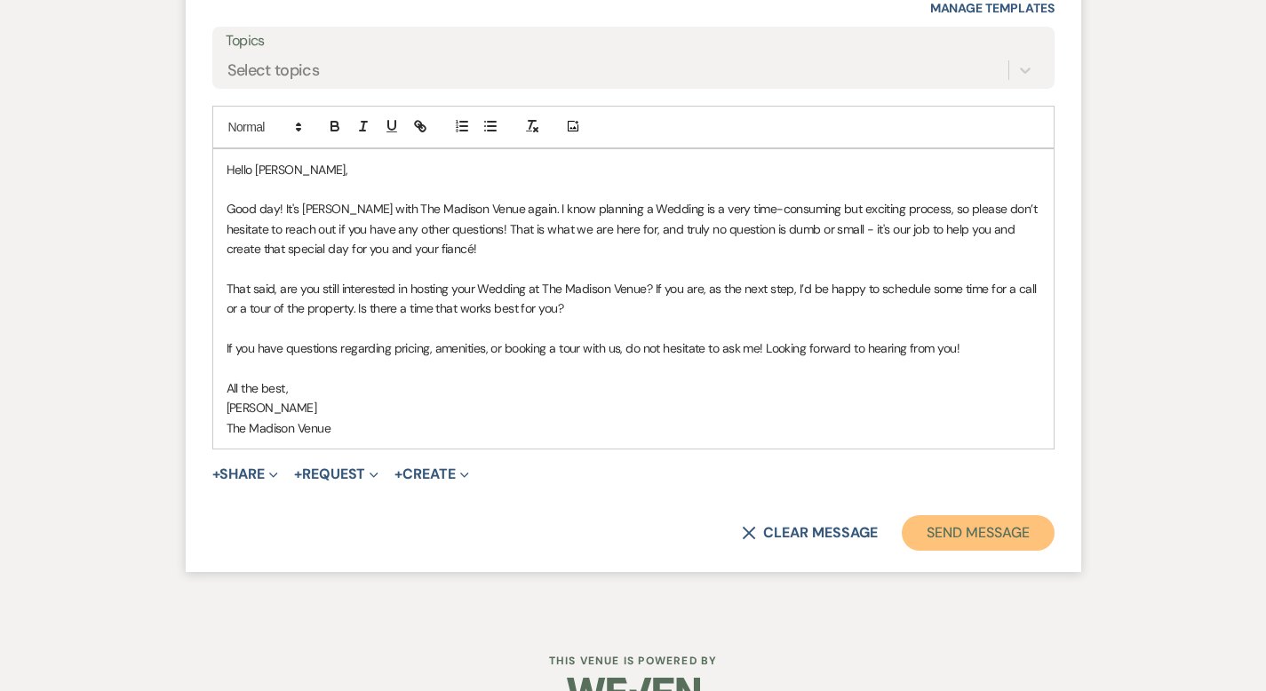
click at [1000, 515] on button "Send Message" at bounding box center [978, 533] width 152 height 36
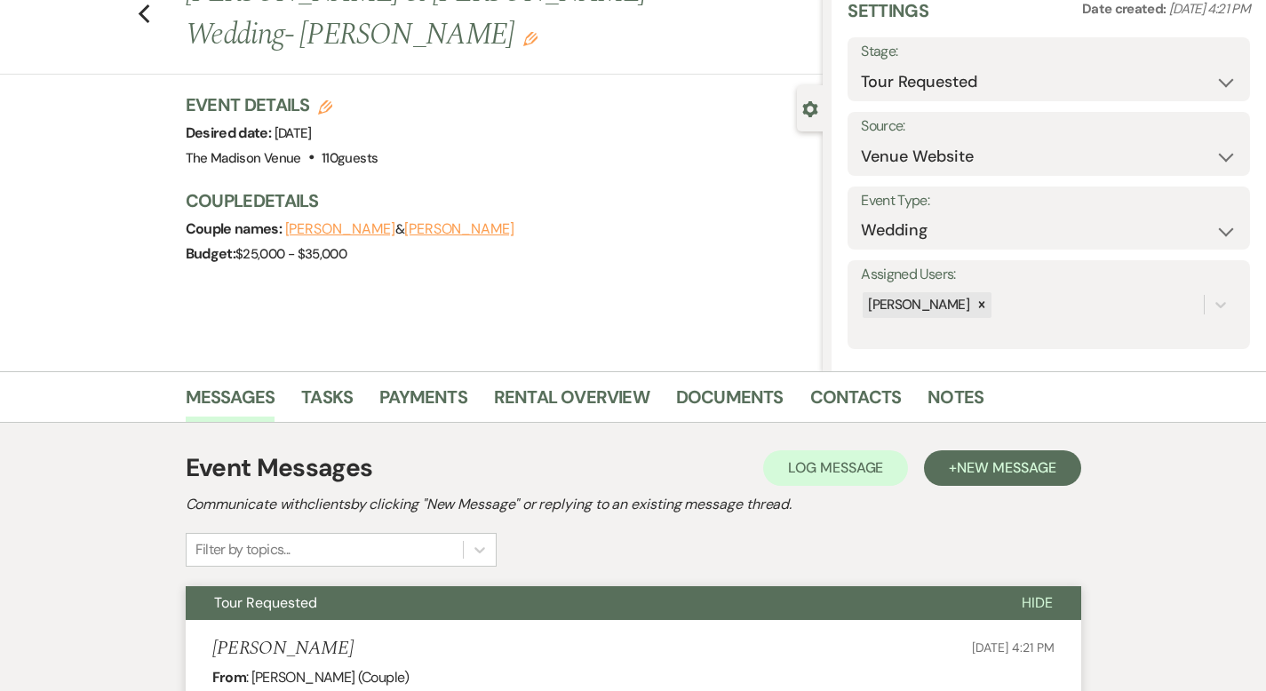
scroll to position [0, 0]
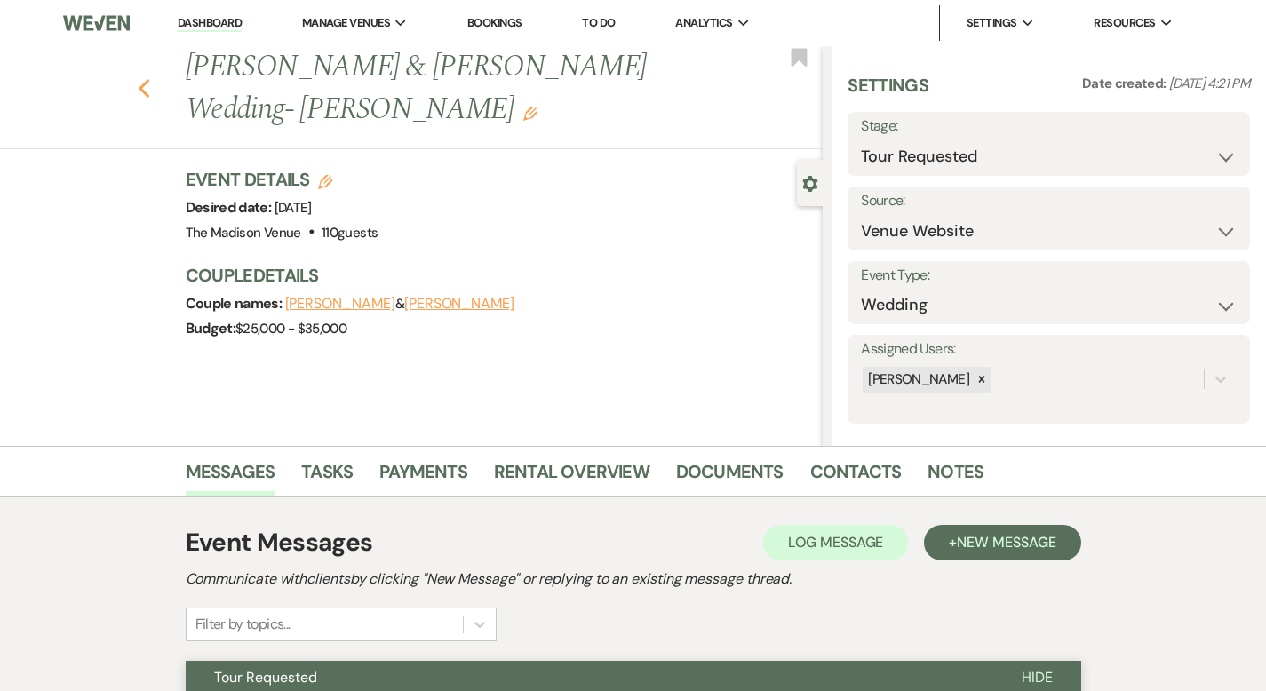
click at [138, 86] on use "button" at bounding box center [144, 89] width 12 height 20
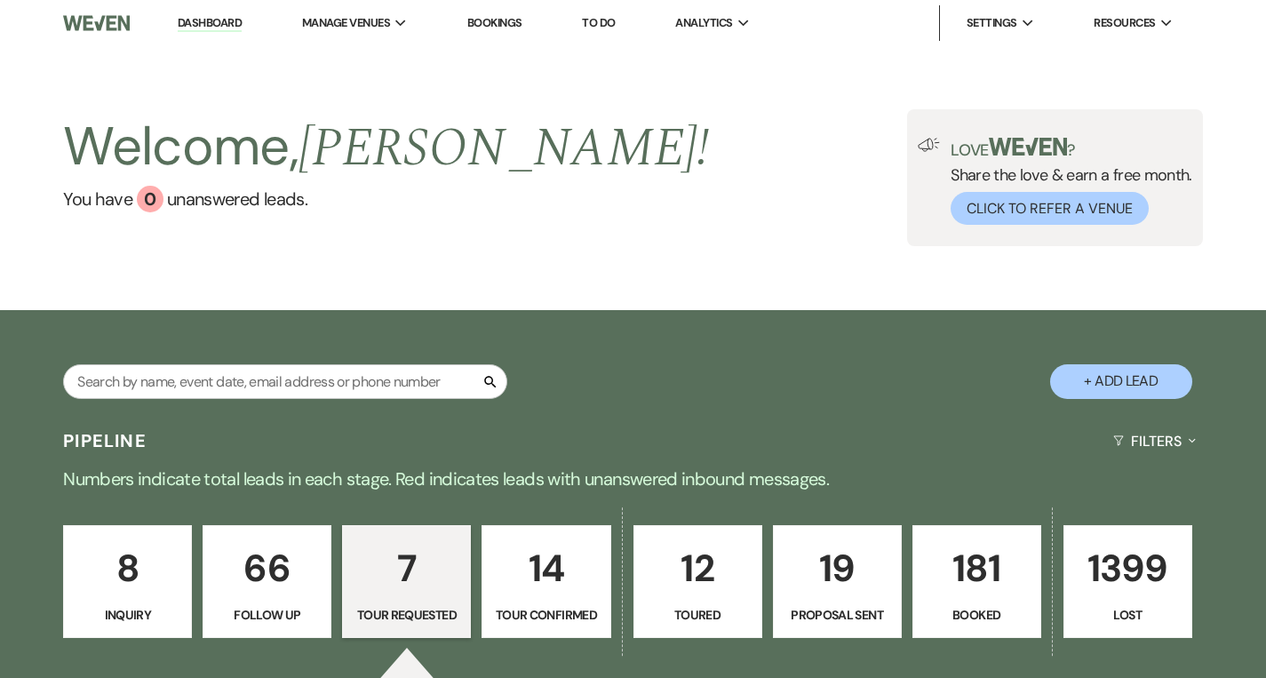
click at [558, 590] on p "14" at bounding box center [546, 568] width 106 height 60
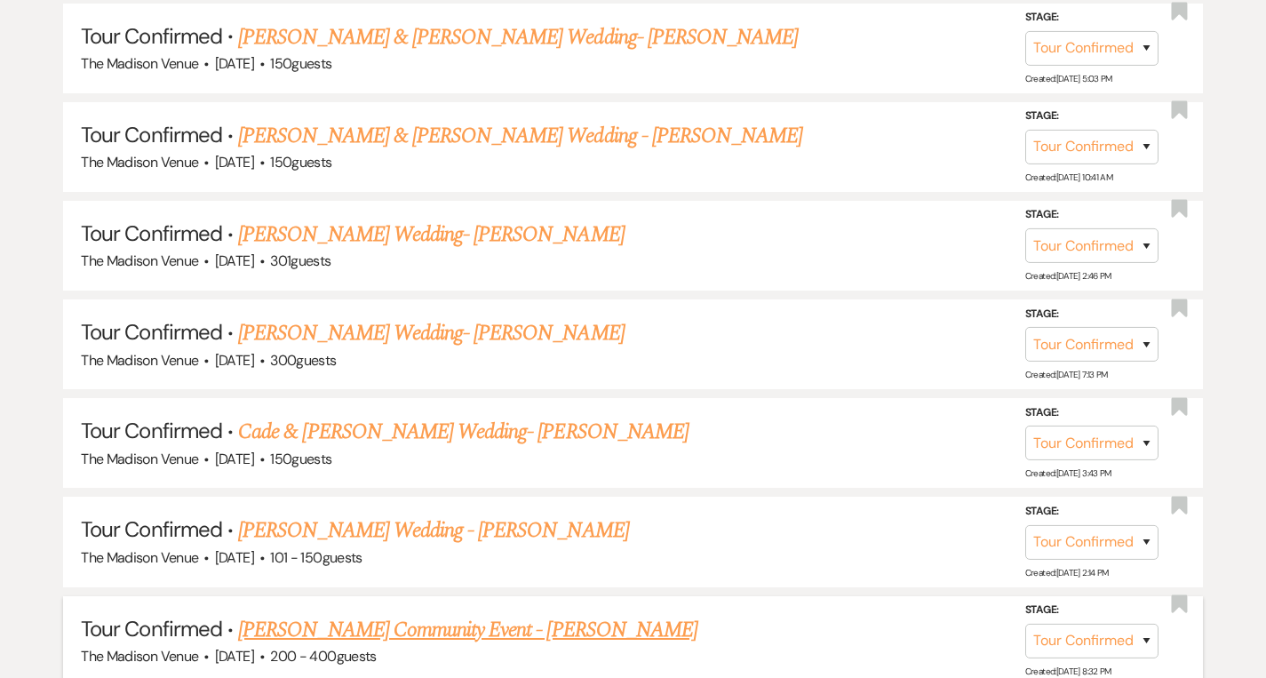
scroll to position [1586, 0]
click at [481, 234] on link "[PERSON_NAME] Wedding- [PERSON_NAME]" at bounding box center [431, 235] width 386 height 32
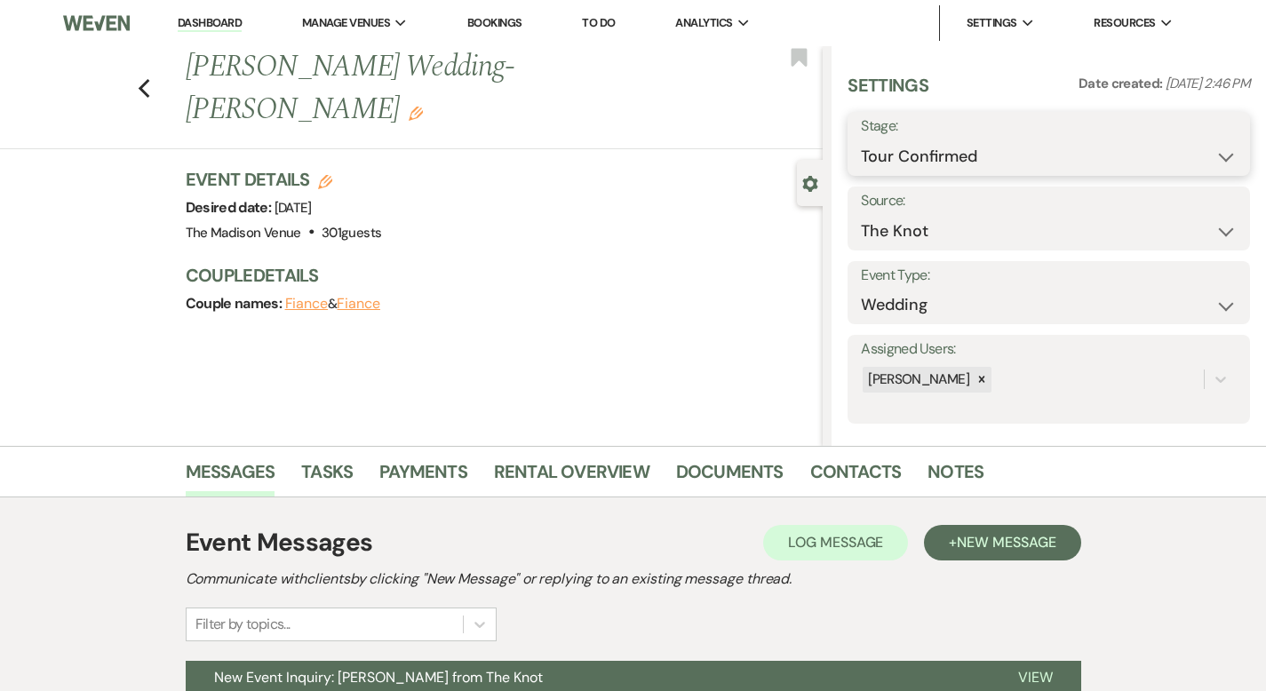
click at [952, 158] on select "Inquiry Follow Up Tour Requested Tour Confirmed Toured Proposal Sent Booked Lost" at bounding box center [1049, 156] width 376 height 35
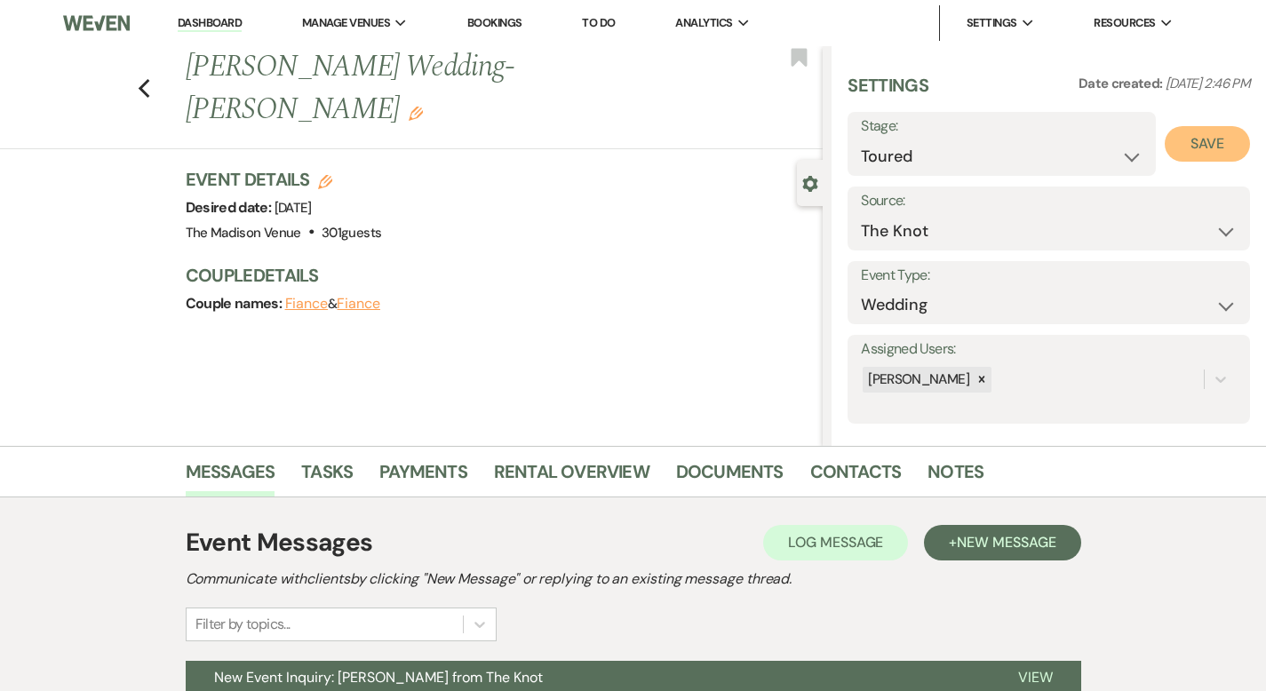
click at [1213, 155] on button "Save" at bounding box center [1207, 144] width 85 height 36
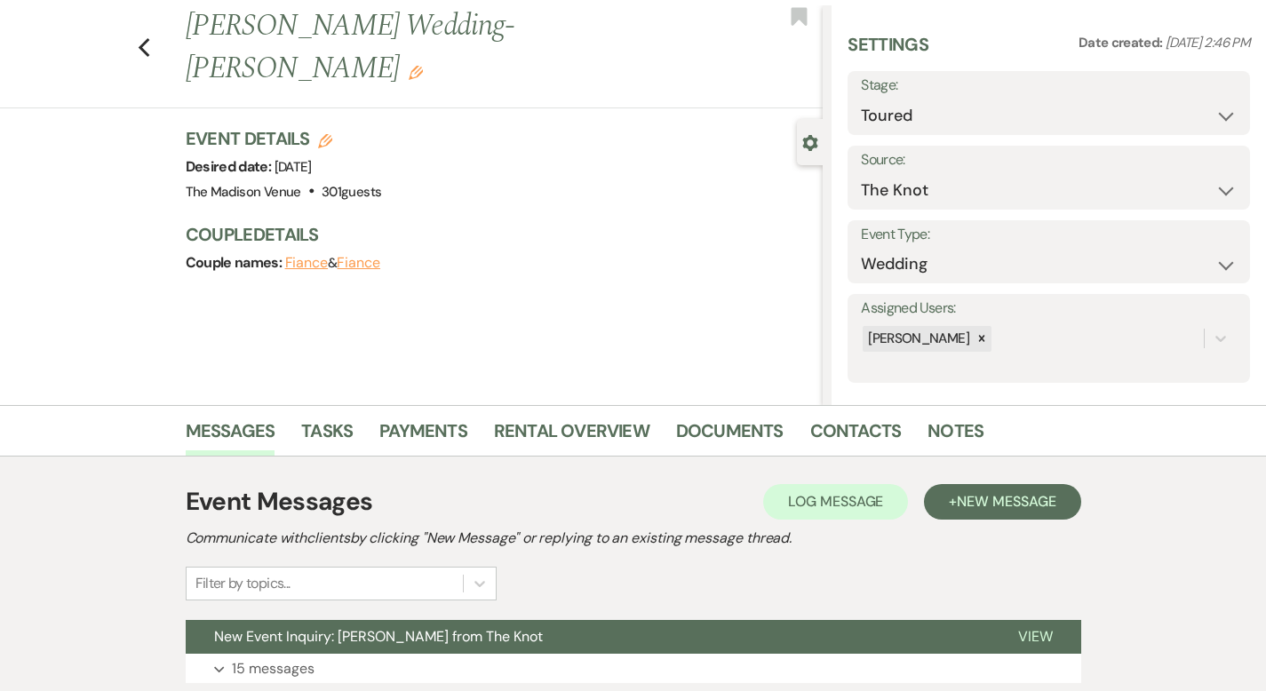
scroll to position [174, 0]
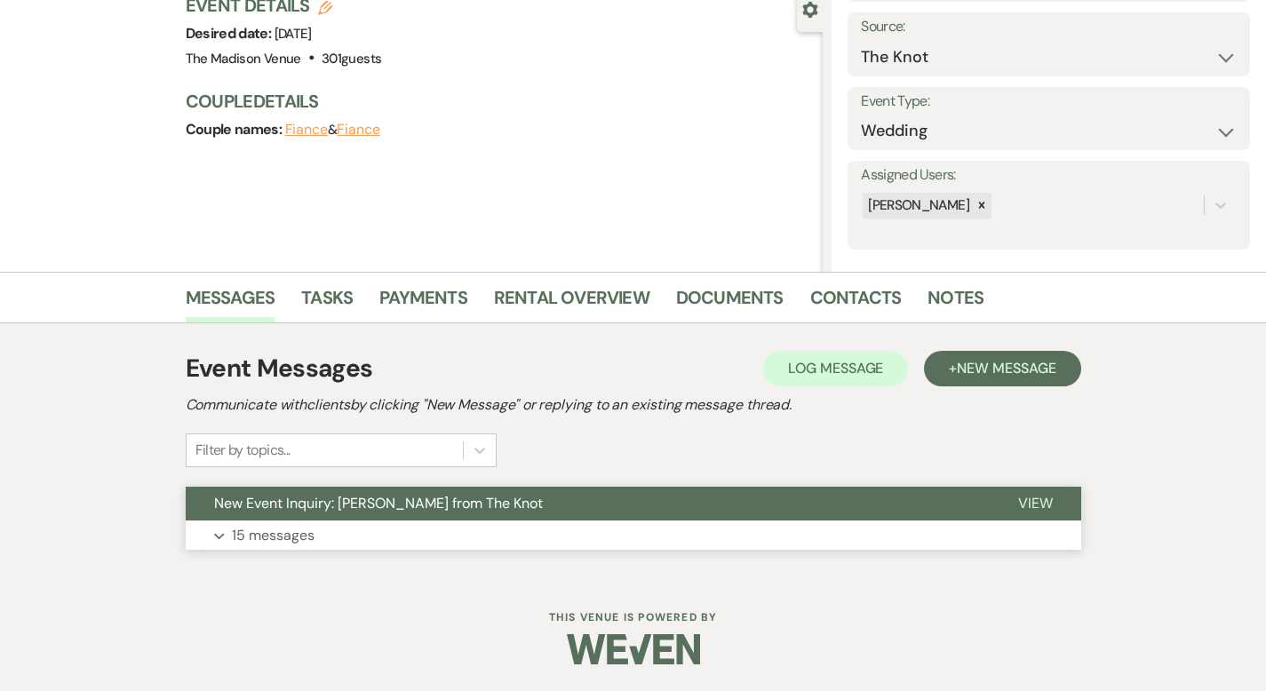
click at [1053, 510] on span "View" at bounding box center [1035, 503] width 35 height 19
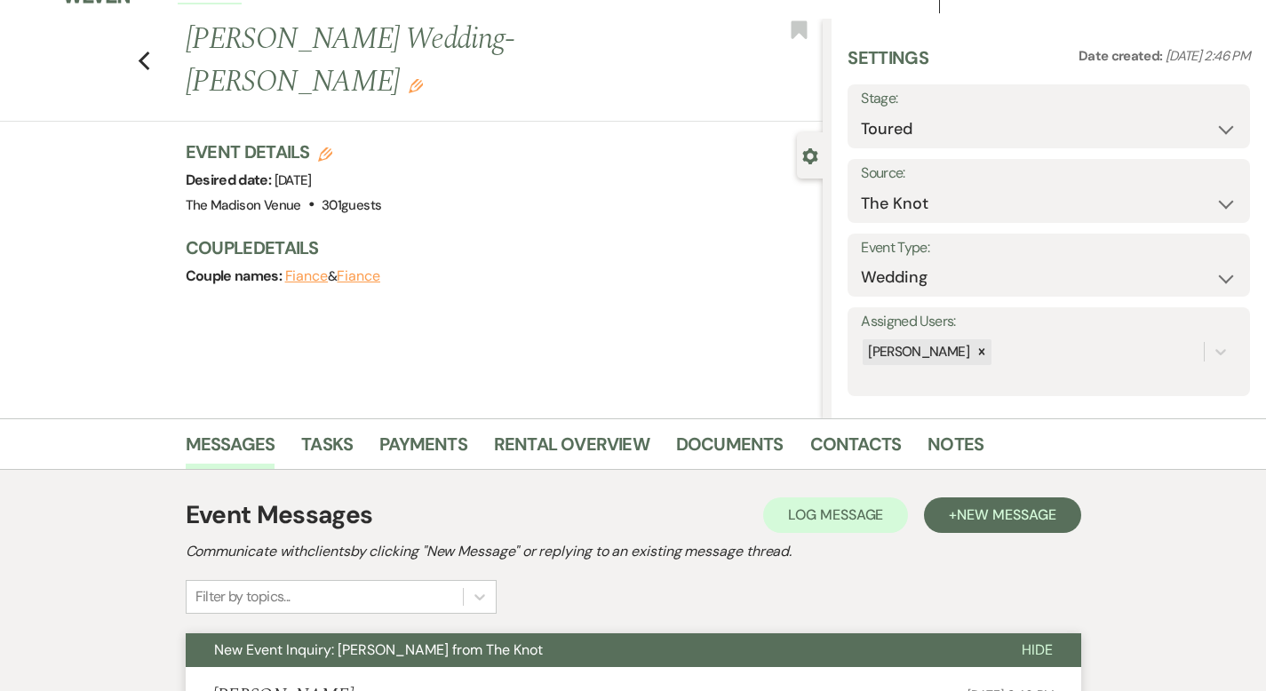
scroll to position [0, 0]
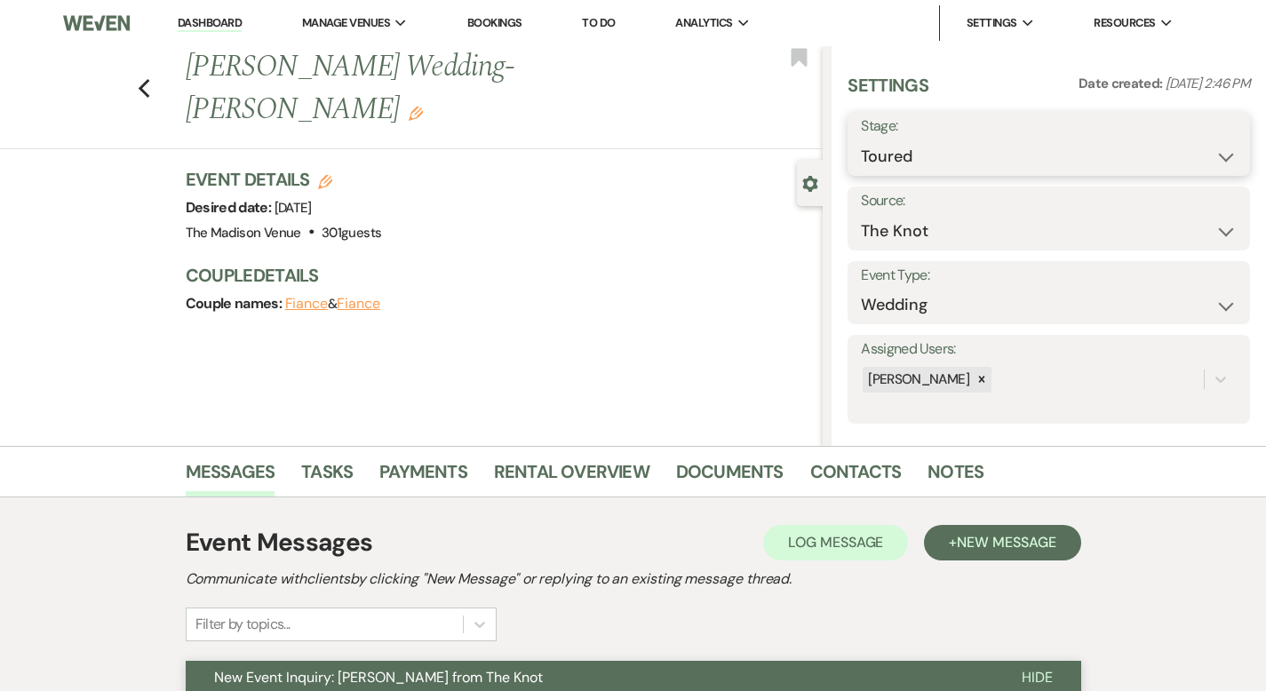
click at [1029, 162] on select "Inquiry Follow Up Tour Requested Tour Confirmed Toured Proposal Sent Booked Lost" at bounding box center [1049, 156] width 376 height 35
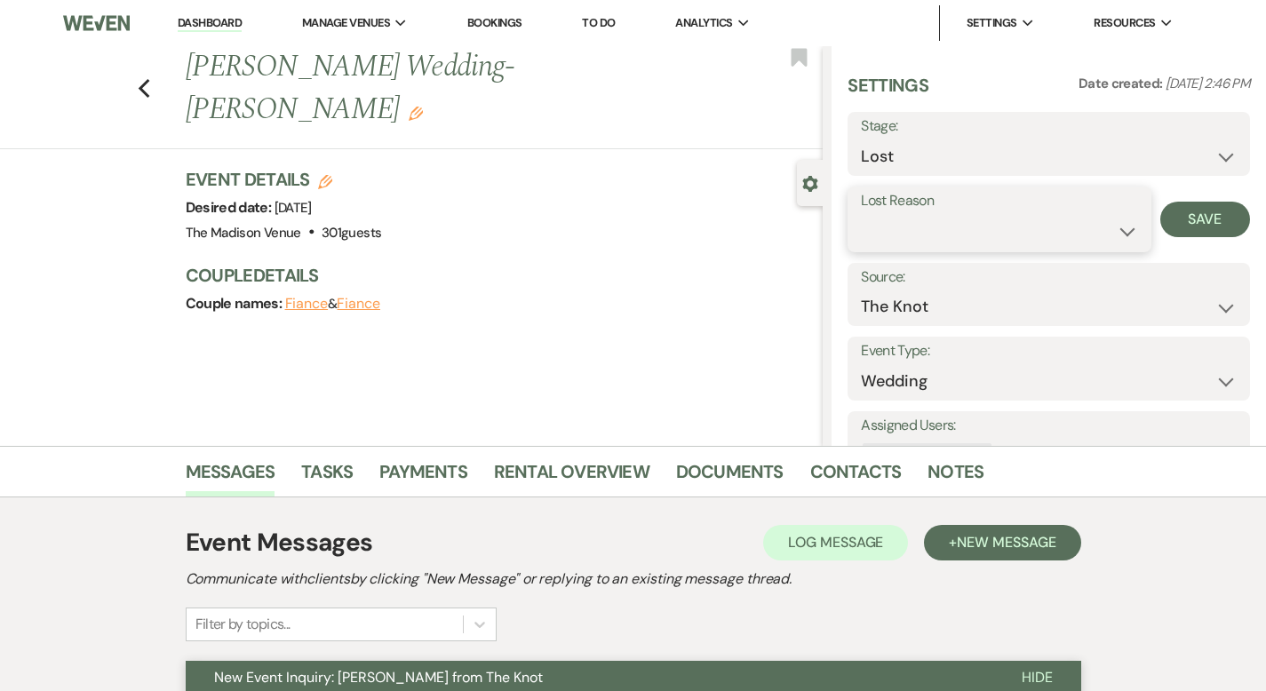
click at [1085, 228] on select "Booked Elsewhere Budget Date Unavailable No Response Not a Good Match Capacity …" at bounding box center [999, 231] width 276 height 35
click at [1201, 209] on button "Save" at bounding box center [1205, 220] width 90 height 36
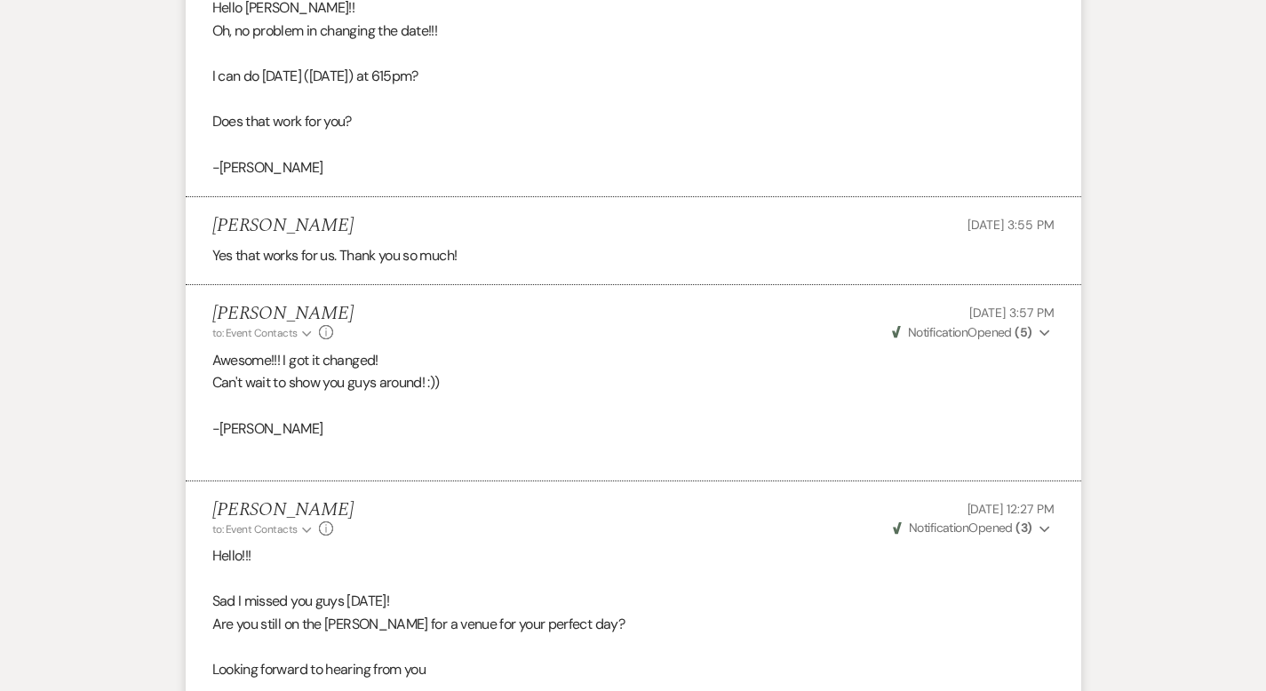
scroll to position [5233, 0]
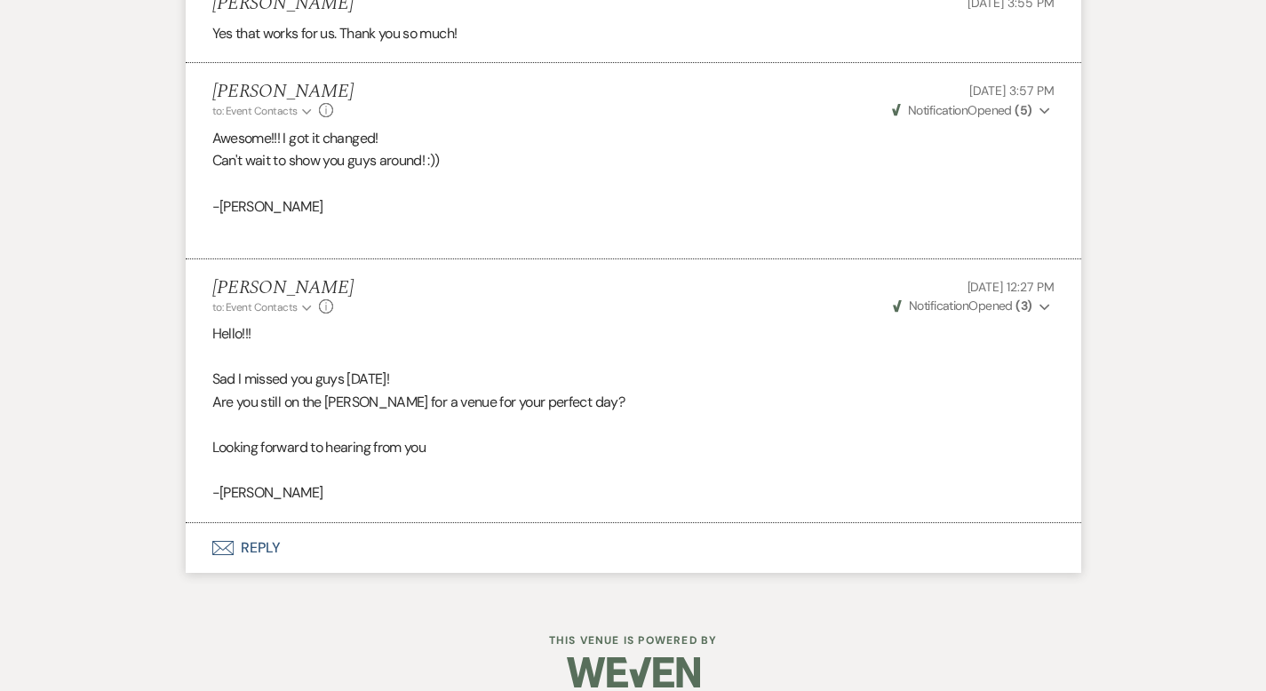
click at [208, 523] on button "Envelope Reply" at bounding box center [633, 548] width 895 height 50
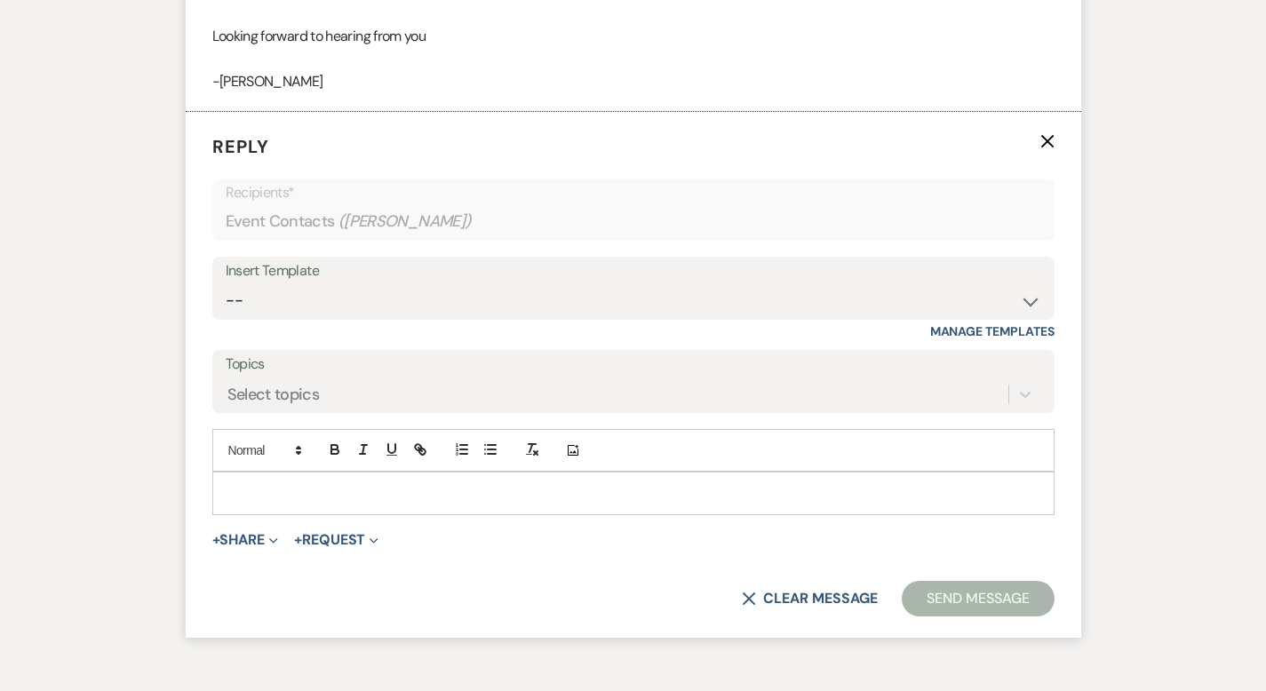
scroll to position [5650, 0]
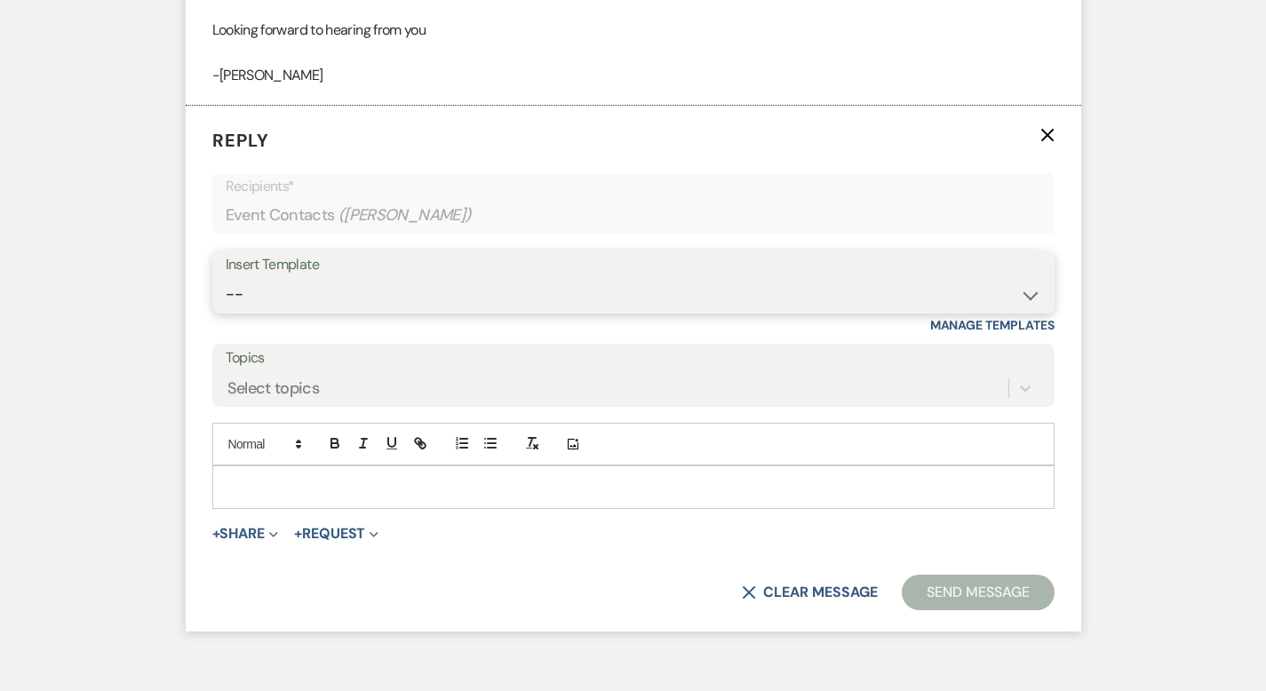
click at [227, 277] on select "-- Weven Planning Portal Introduction (Booked Events) Corporate Lead Follow Up …" at bounding box center [633, 294] width 815 height 35
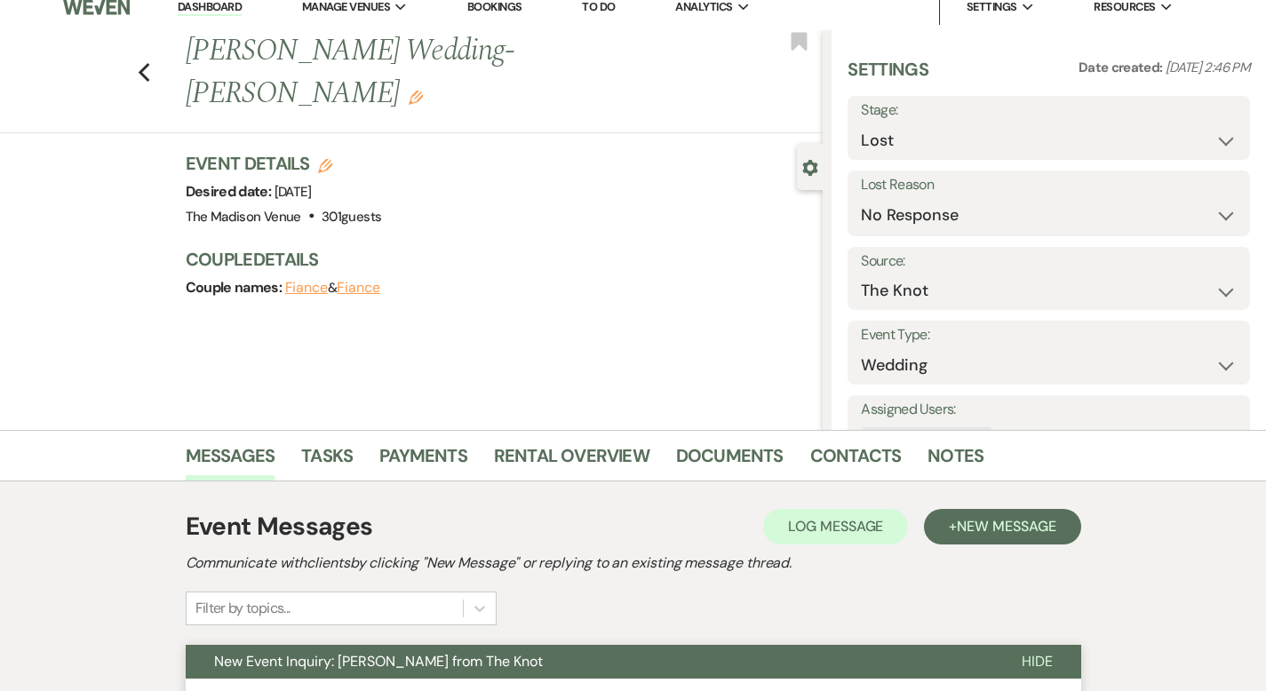
scroll to position [0, 0]
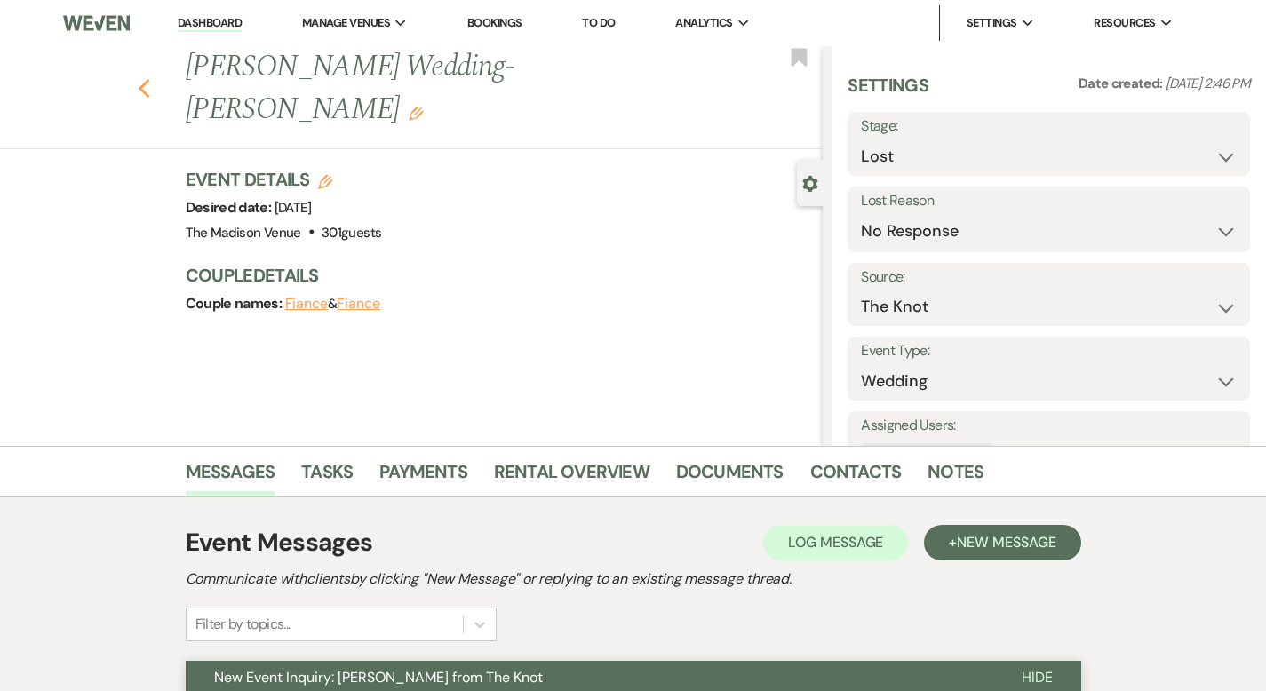
click at [138, 78] on icon "Previous" at bounding box center [144, 88] width 13 height 21
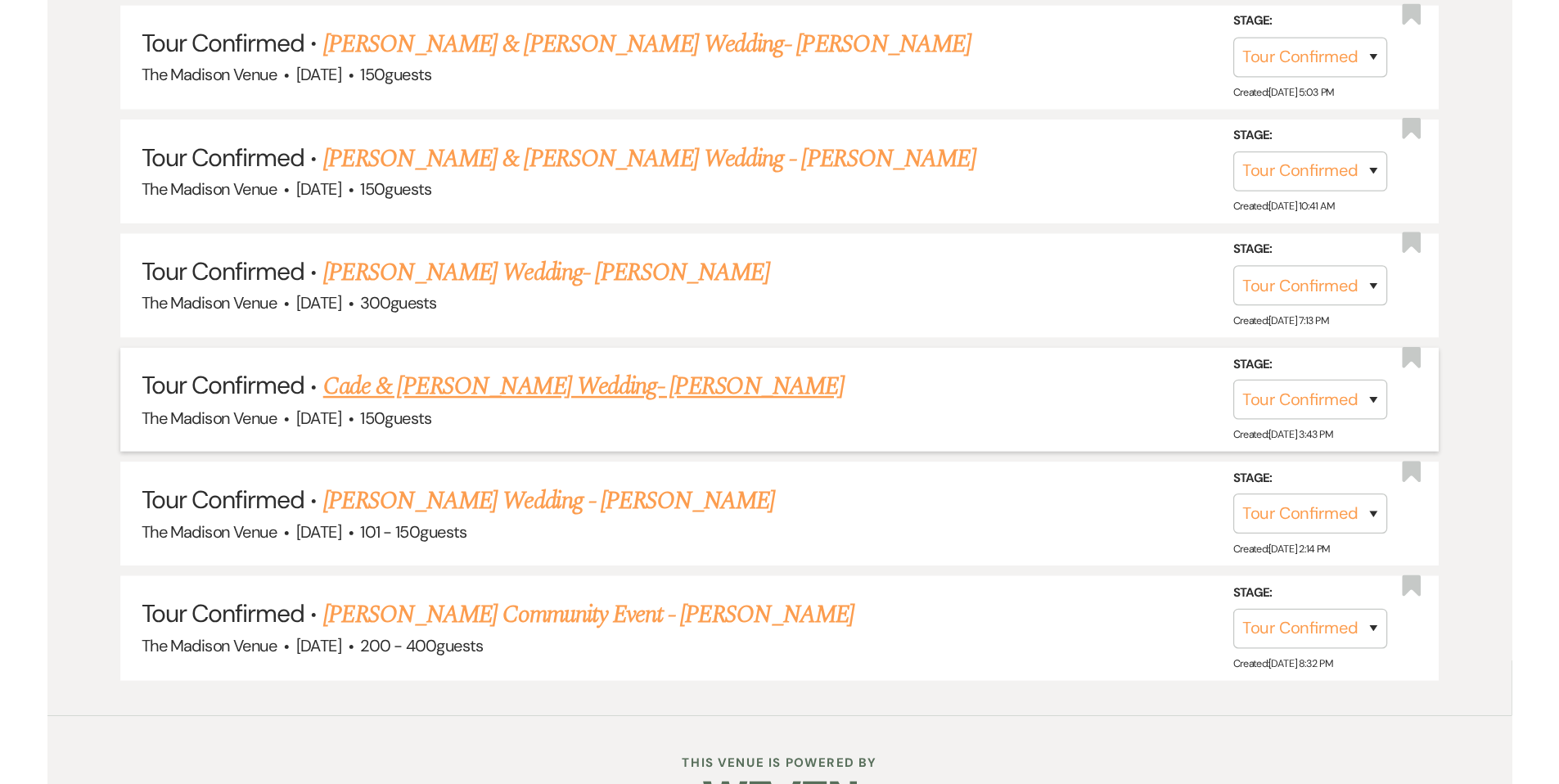
scroll to position [1390, 0]
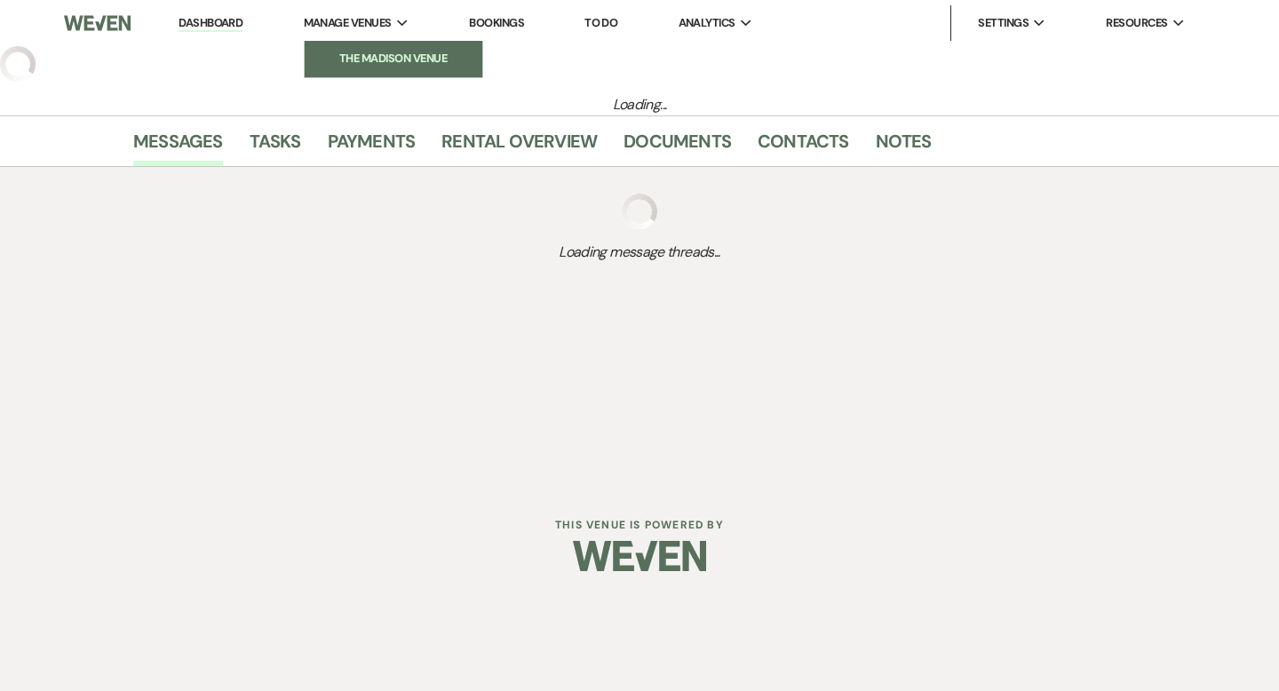
click at [383, 53] on li "The Madison Venue" at bounding box center [394, 59] width 160 height 18
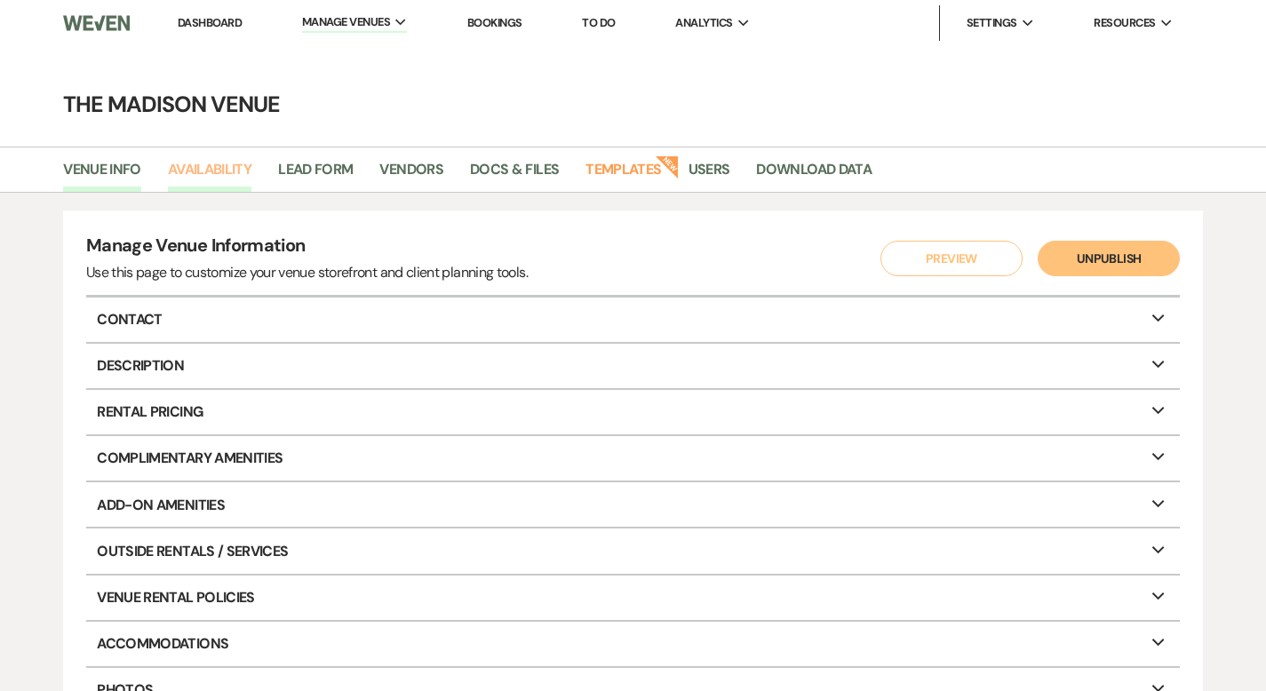
click at [237, 167] on link "Availability" at bounding box center [209, 175] width 83 height 34
select select "3"
select select "2026"
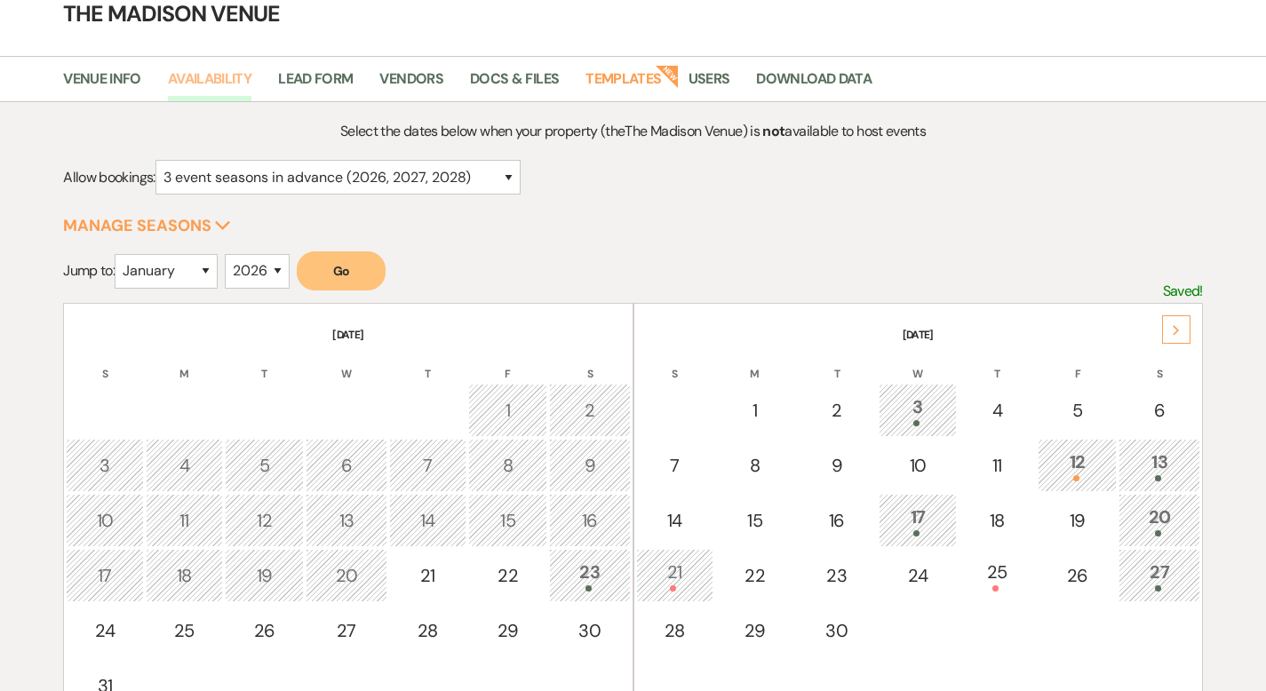
scroll to position [95, 0]
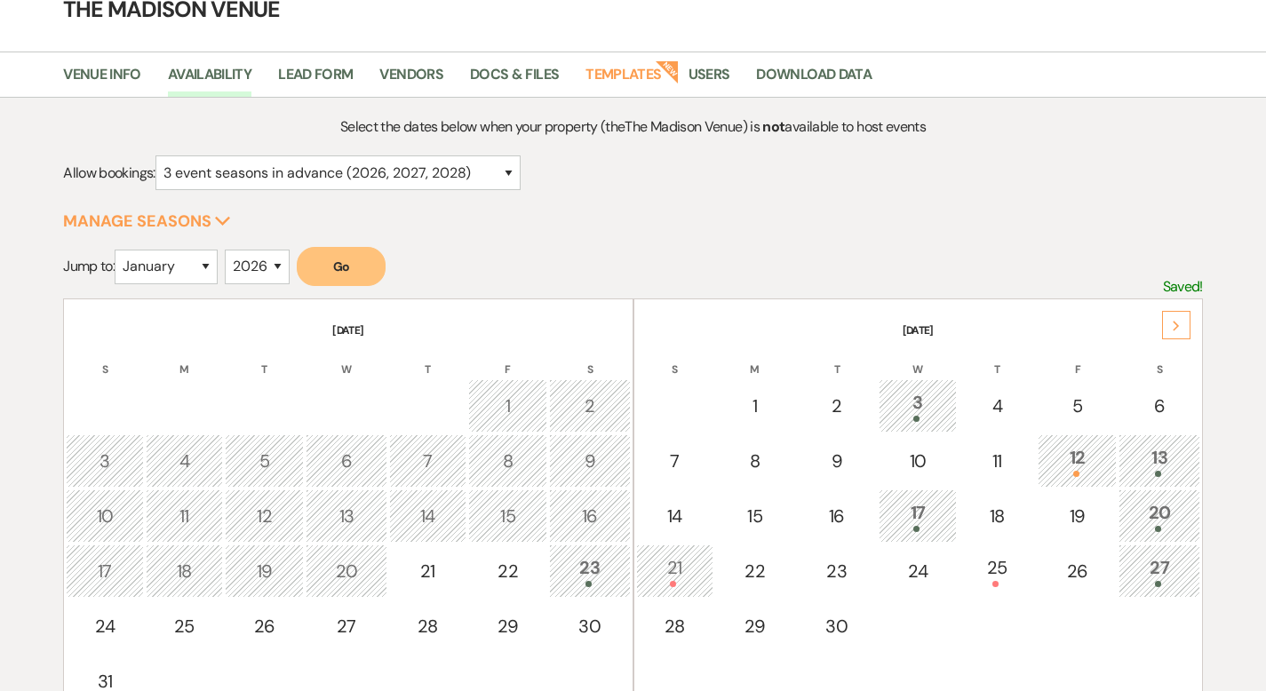
click at [1180, 318] on div "Next" at bounding box center [1176, 325] width 28 height 28
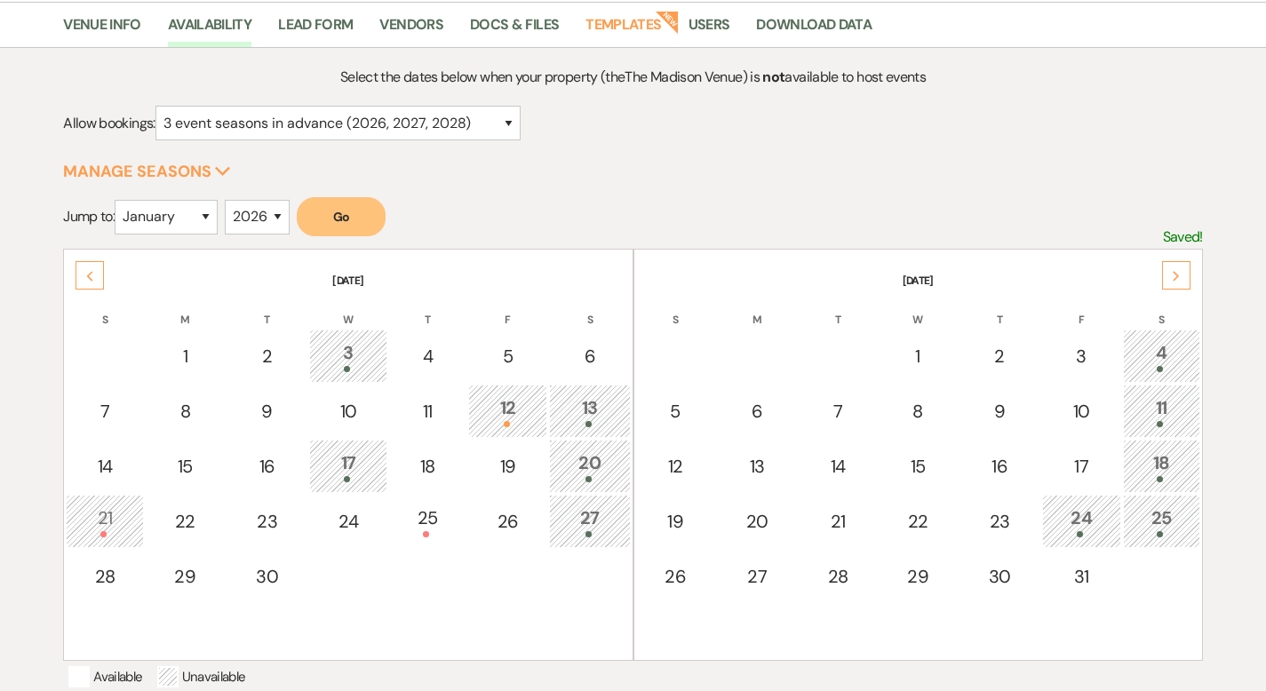
scroll to position [184, 0]
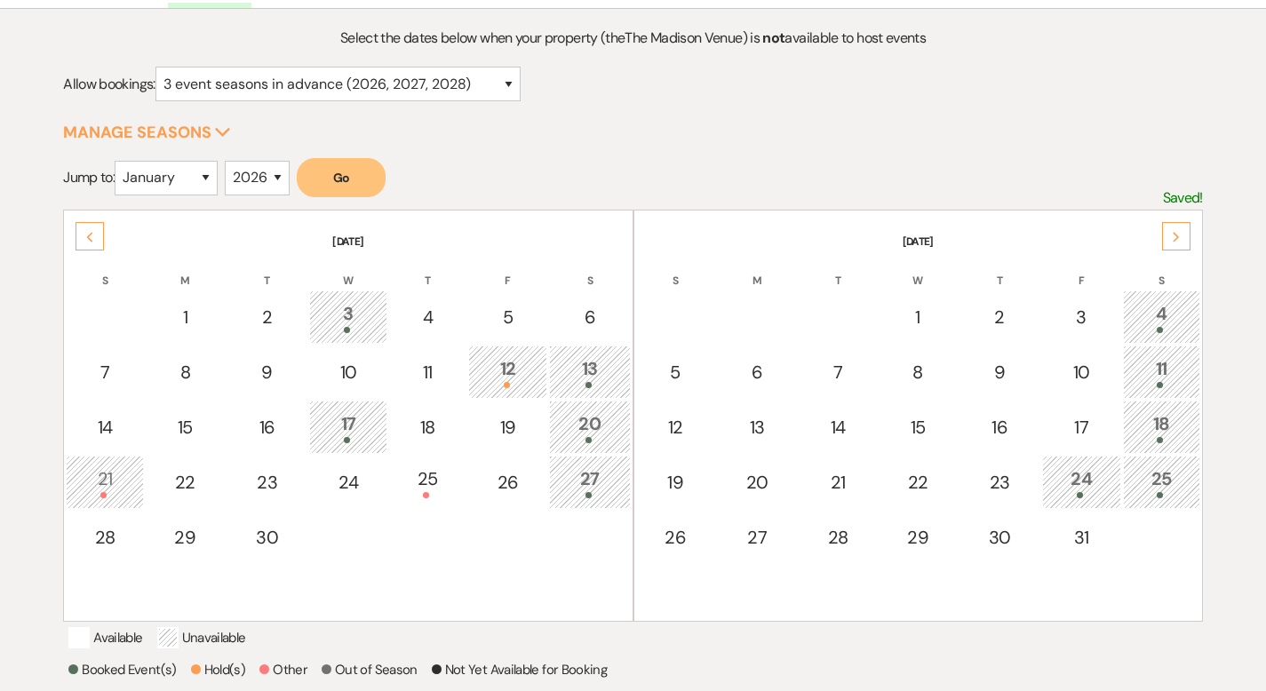
click at [1177, 241] on div "Next" at bounding box center [1176, 236] width 28 height 28
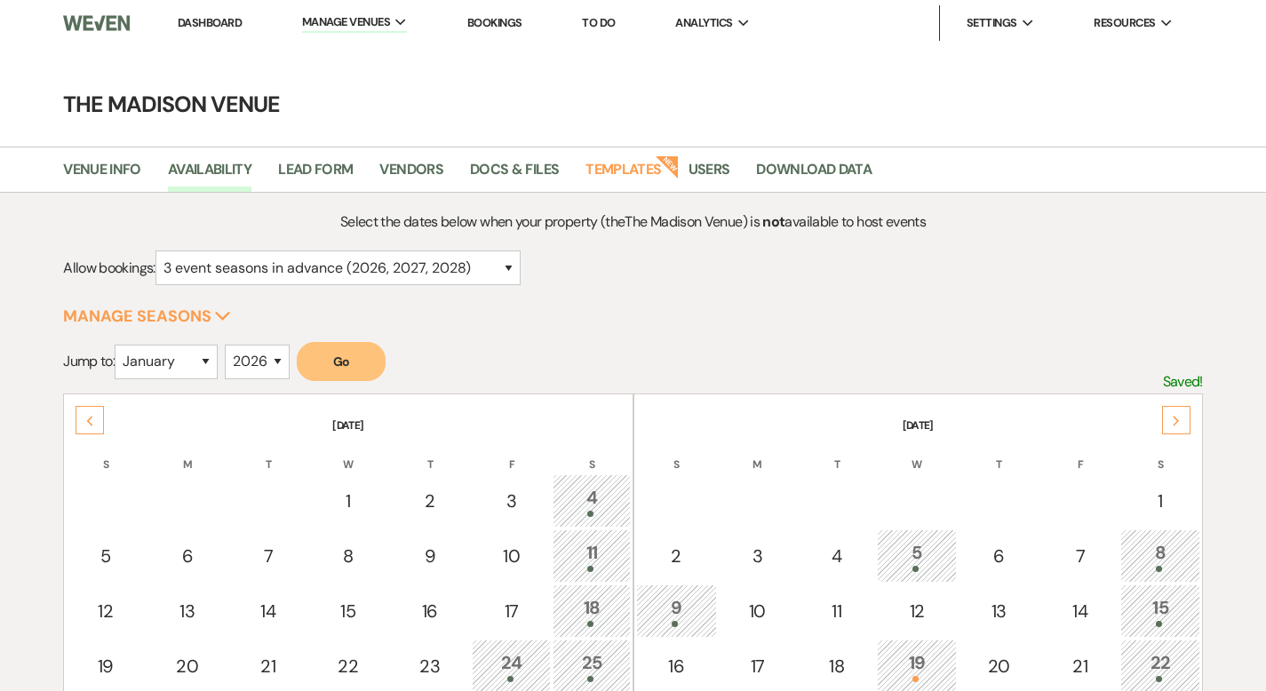
select select "3"
select select "2026"
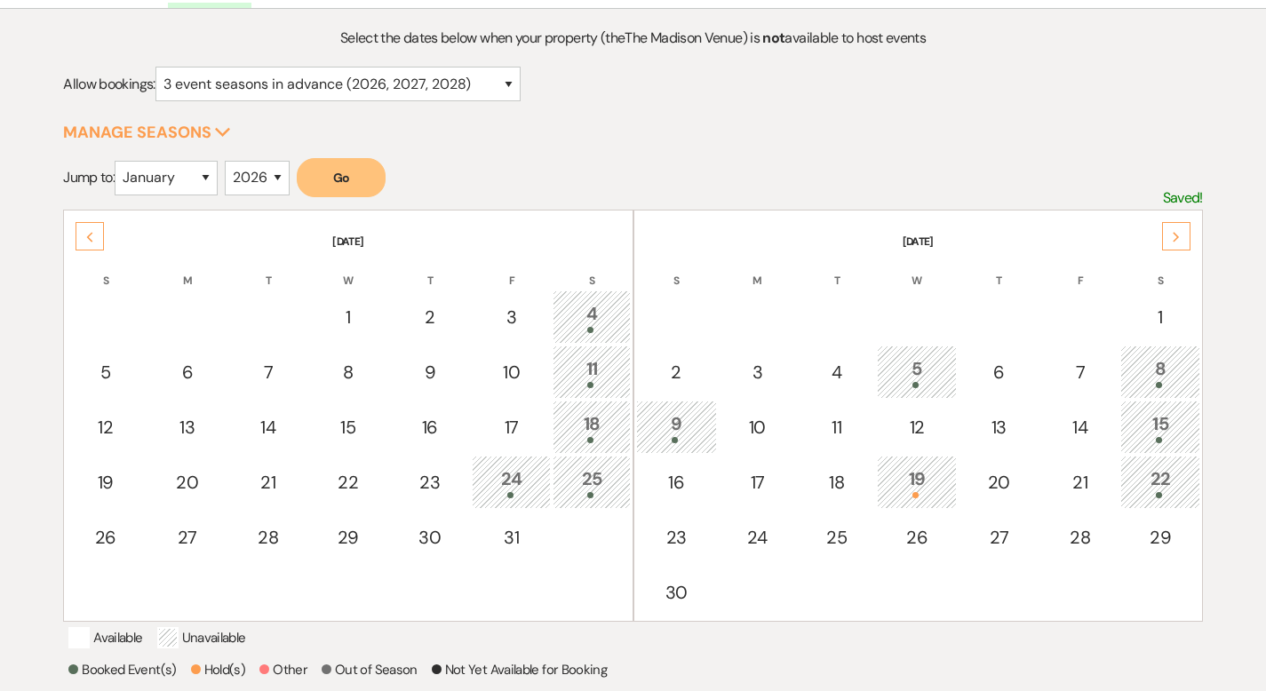
click at [1179, 236] on icon "Next" at bounding box center [1176, 237] width 9 height 11
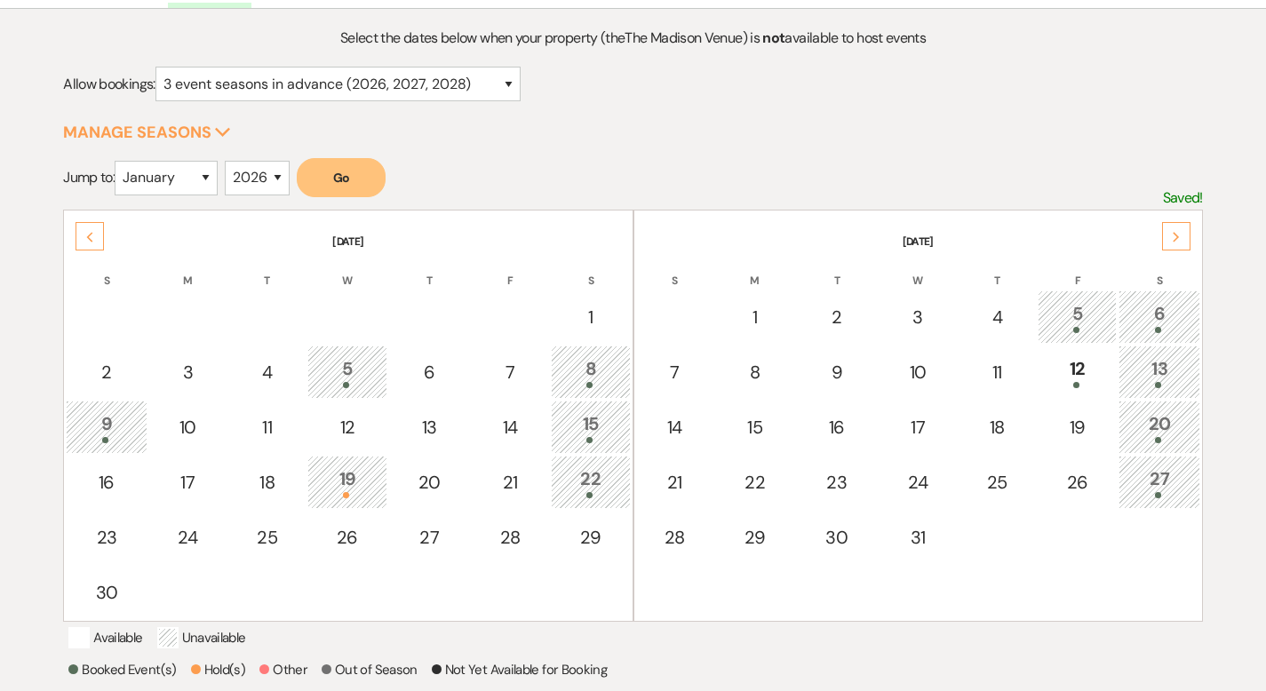
click at [1179, 236] on icon "Next" at bounding box center [1176, 237] width 9 height 11
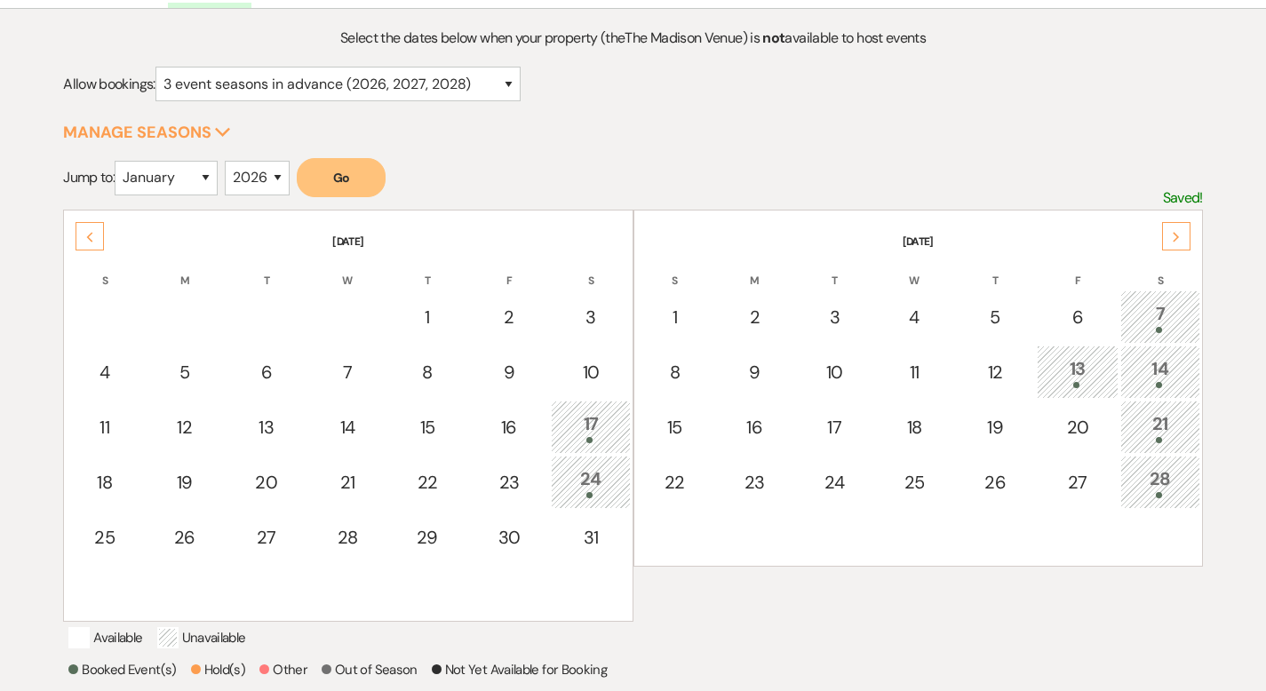
click at [1179, 236] on icon "Next" at bounding box center [1176, 237] width 9 height 11
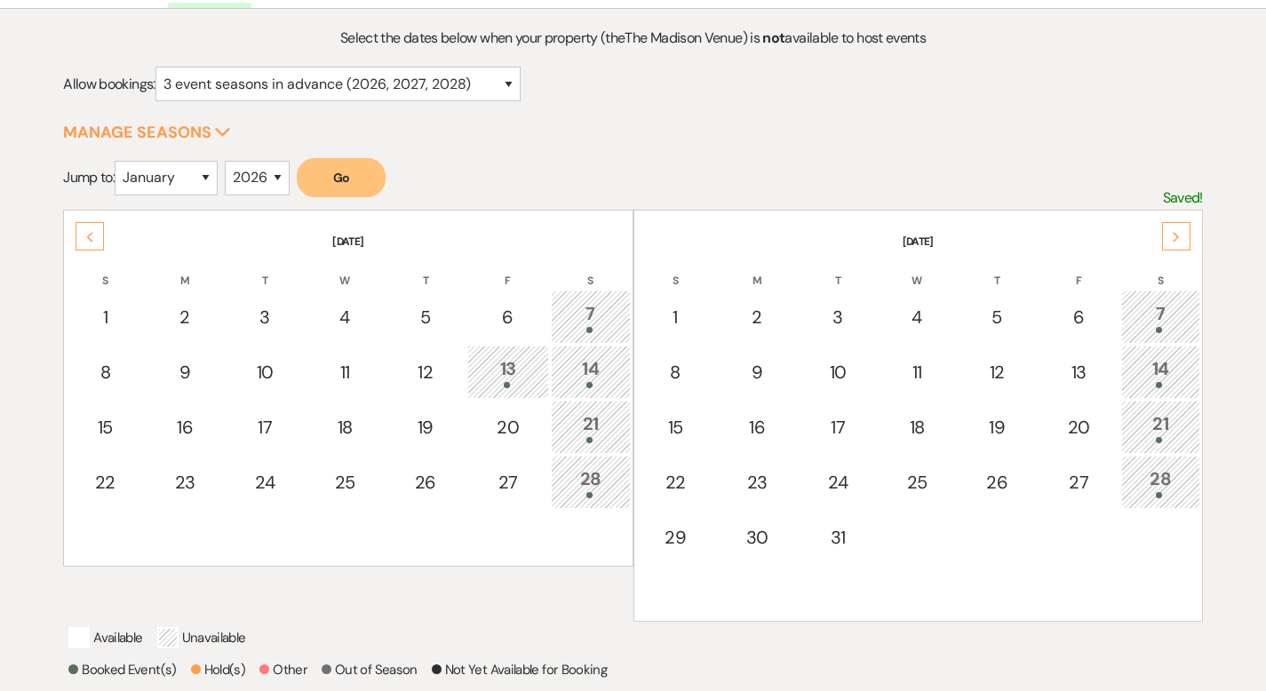
click at [1179, 236] on icon "Next" at bounding box center [1176, 237] width 9 height 11
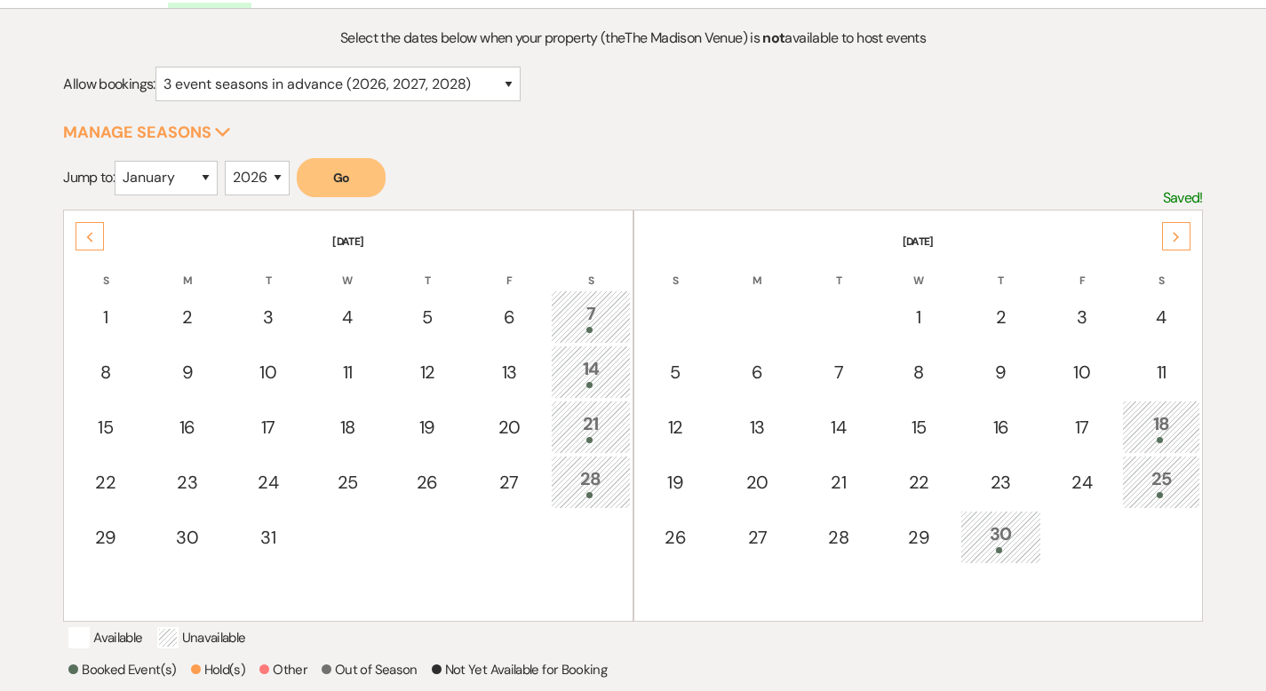
click at [1179, 236] on icon "Next" at bounding box center [1176, 237] width 9 height 11
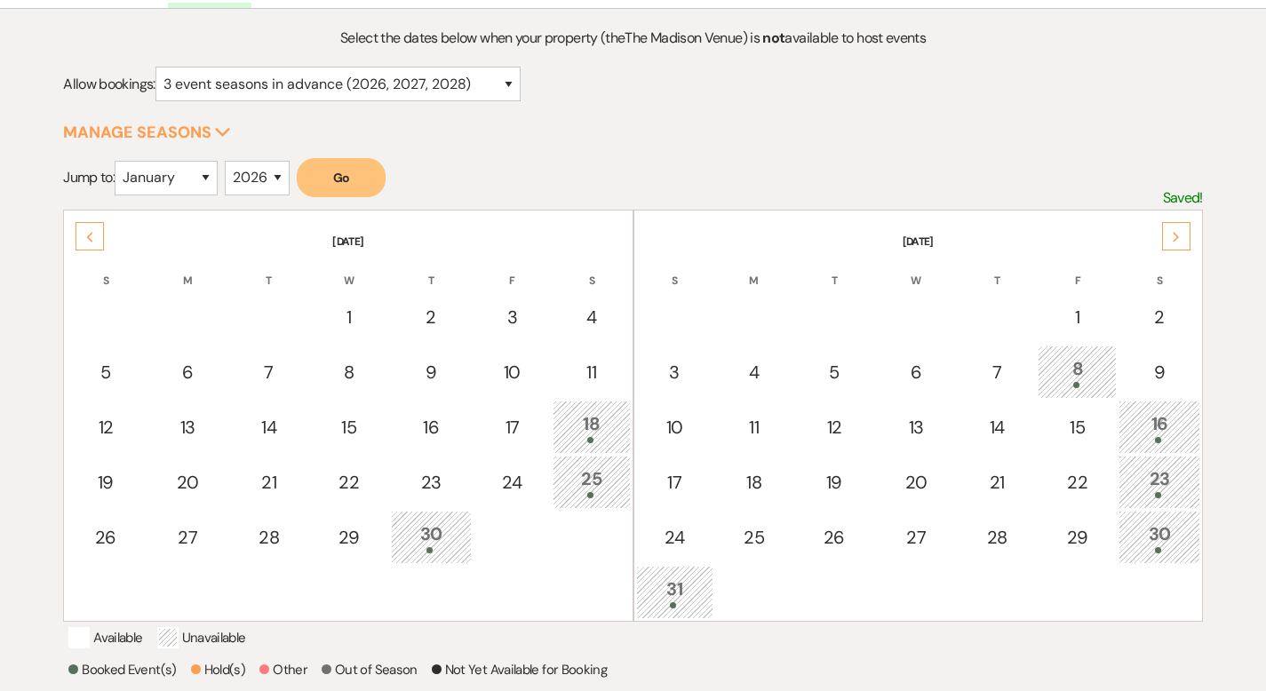
click at [1162, 541] on div "30" at bounding box center [1158, 537] width 61 height 33
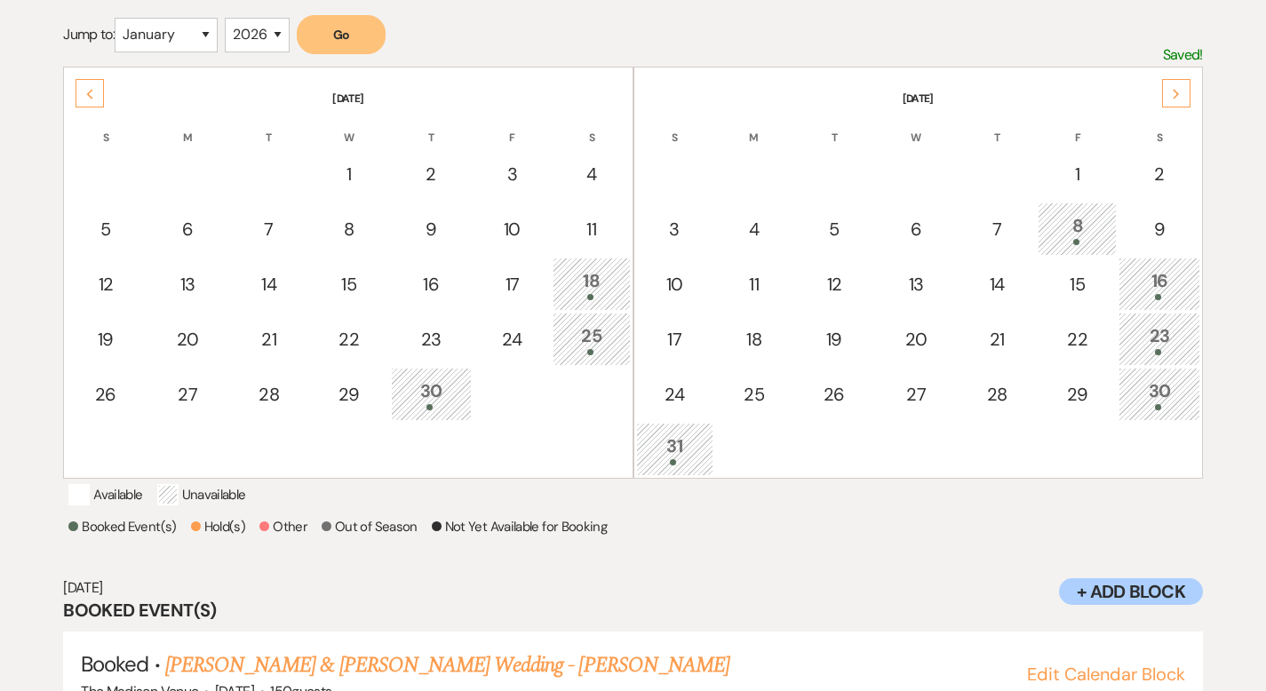
scroll to position [413, 0]
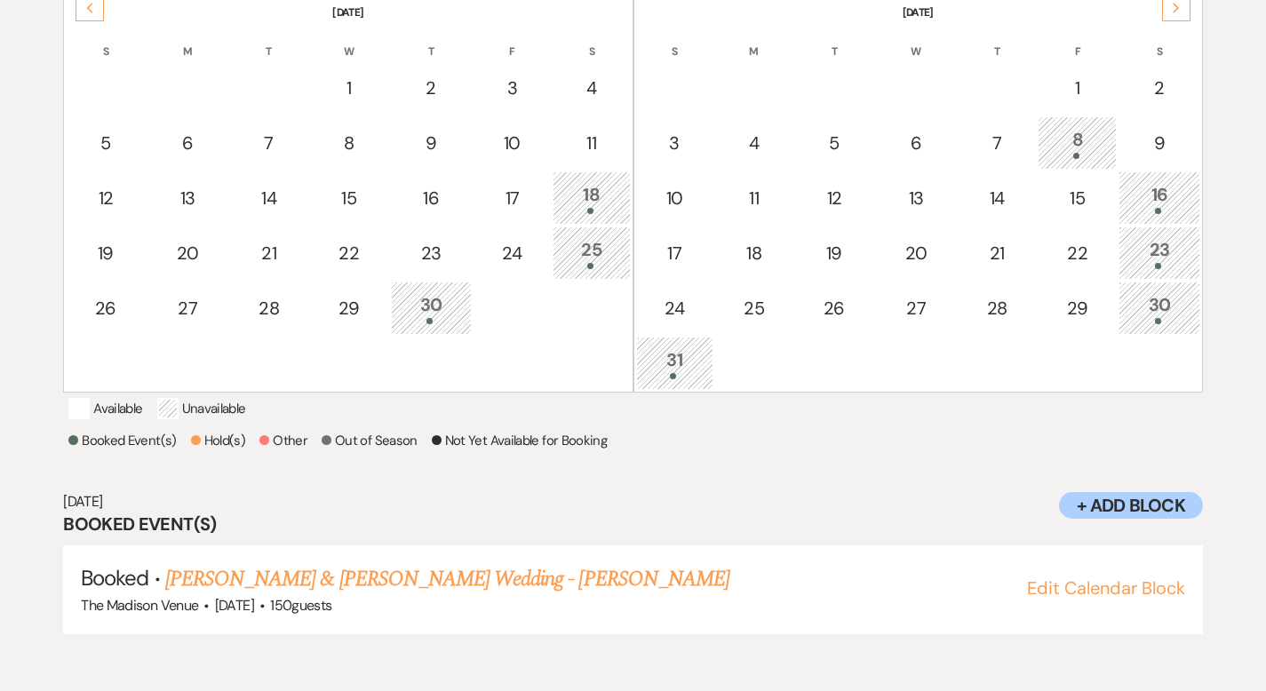
click at [668, 353] on div "31" at bounding box center [675, 362] width 58 height 33
click at [1166, 12] on div "Next" at bounding box center [1176, 7] width 28 height 28
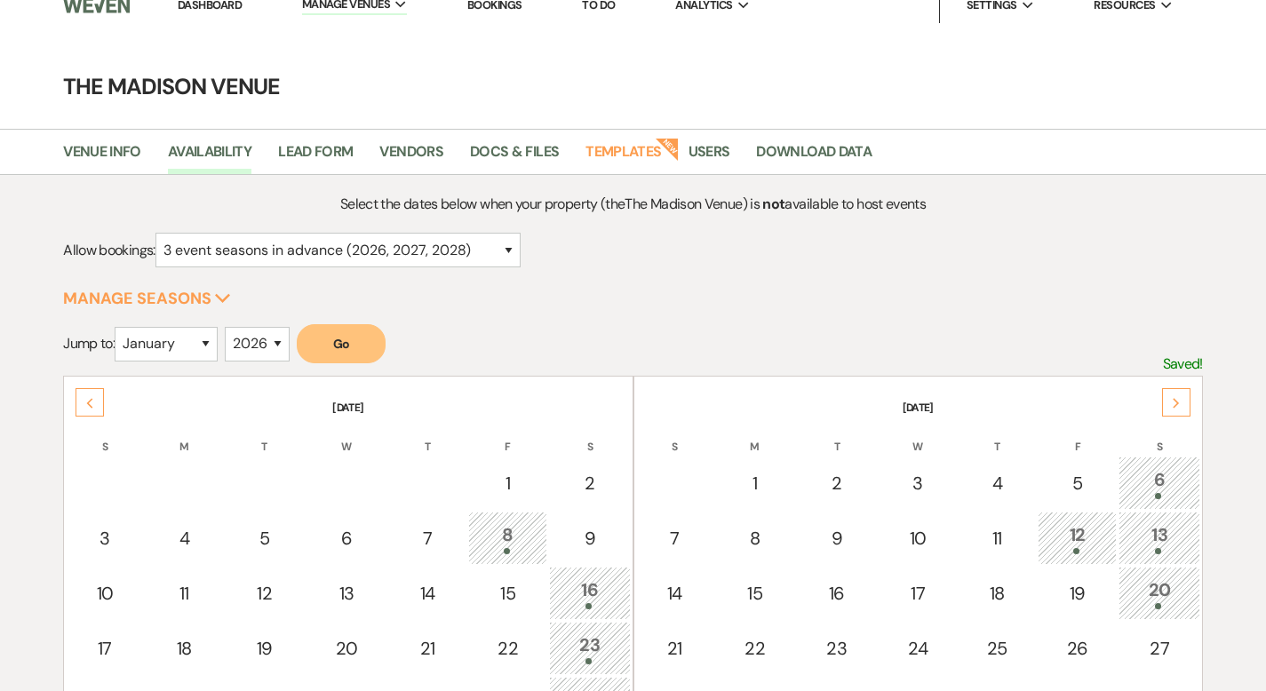
scroll to position [159, 0]
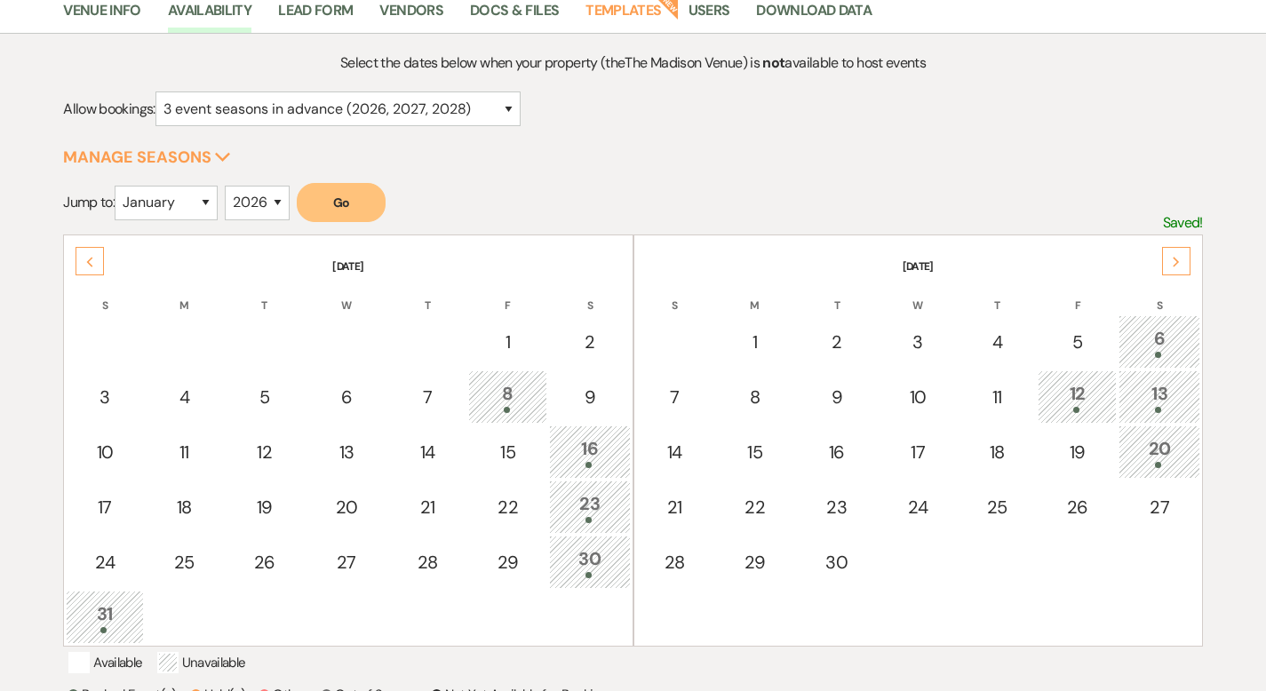
click at [94, 264] on div "Previous" at bounding box center [90, 261] width 28 height 28
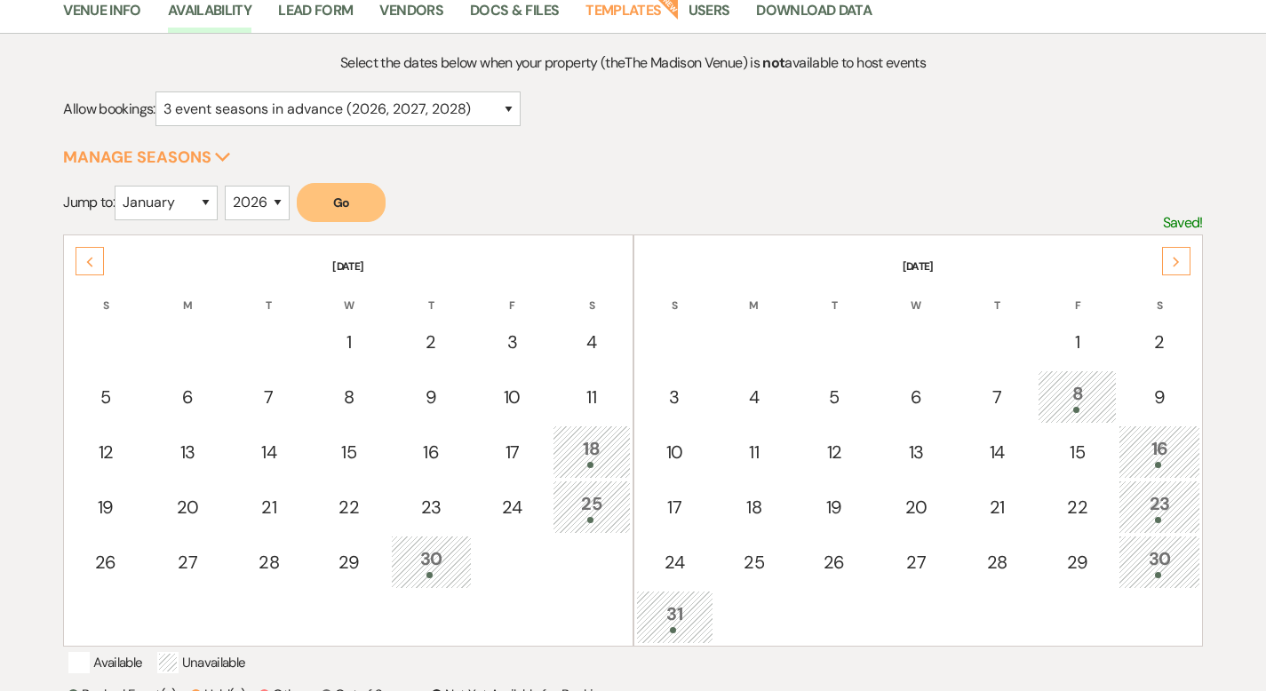
click at [94, 264] on div "Previous" at bounding box center [90, 261] width 28 height 28
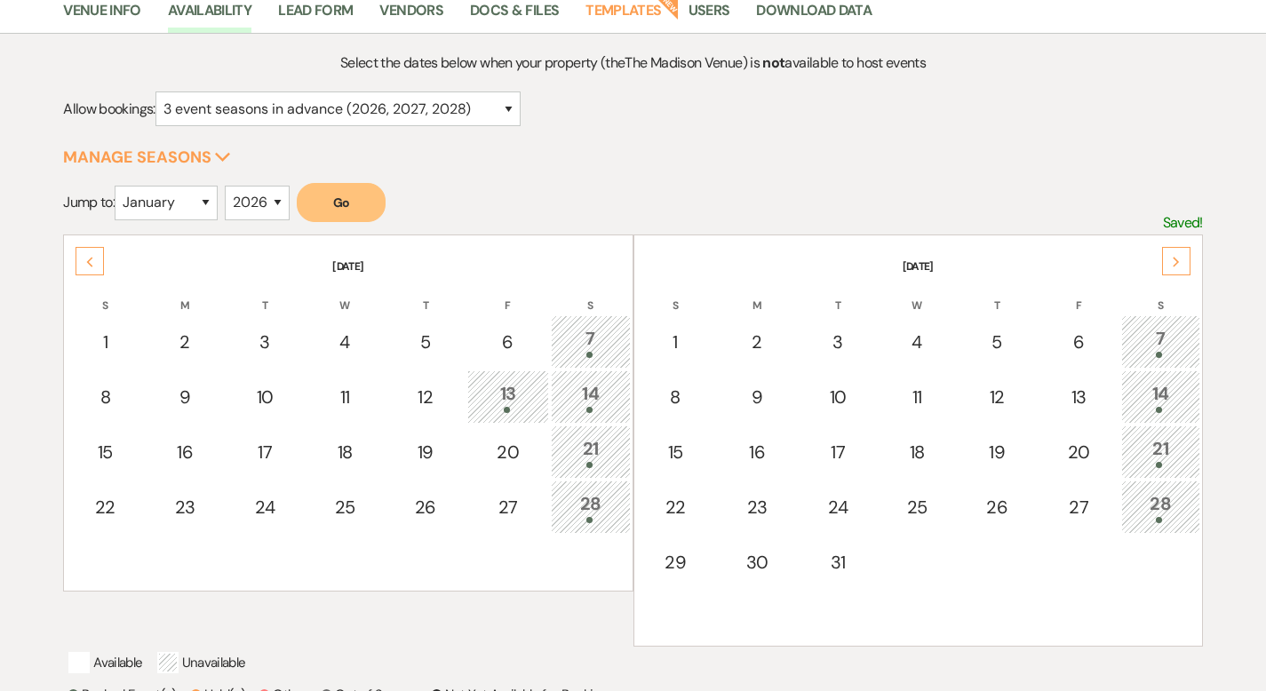
click at [94, 264] on div "Previous" at bounding box center [90, 261] width 28 height 28
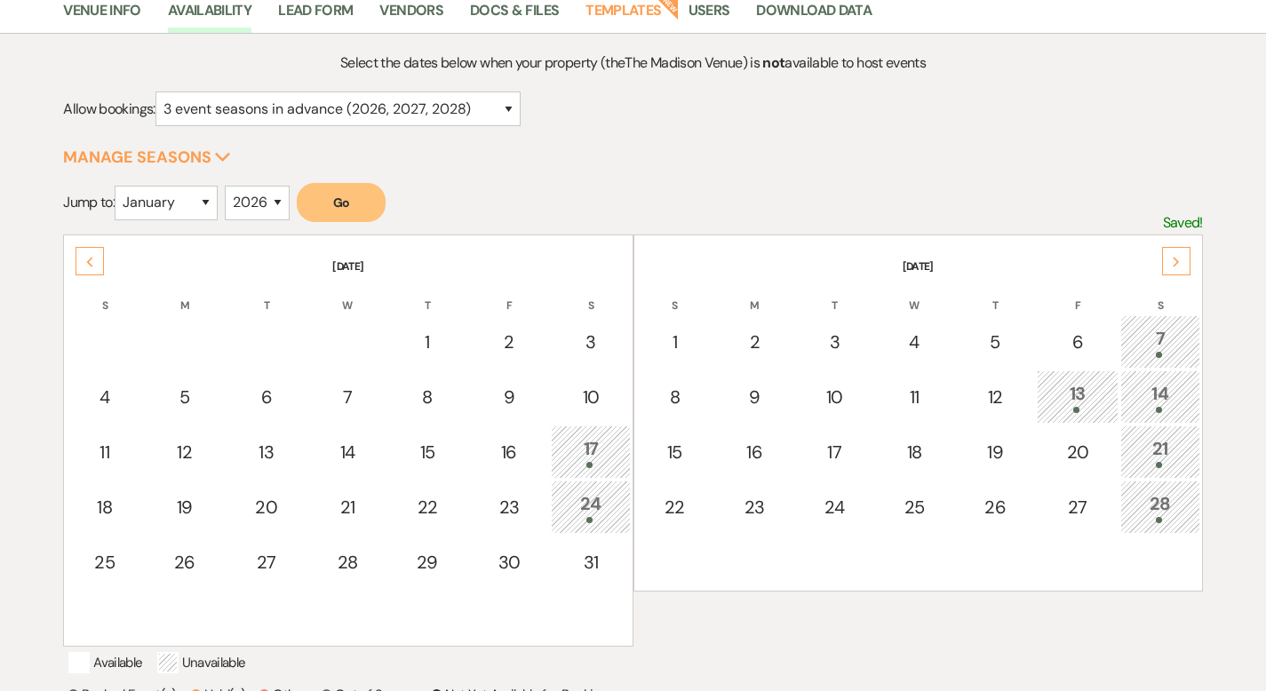
click at [94, 264] on div "Previous" at bounding box center [90, 261] width 28 height 28
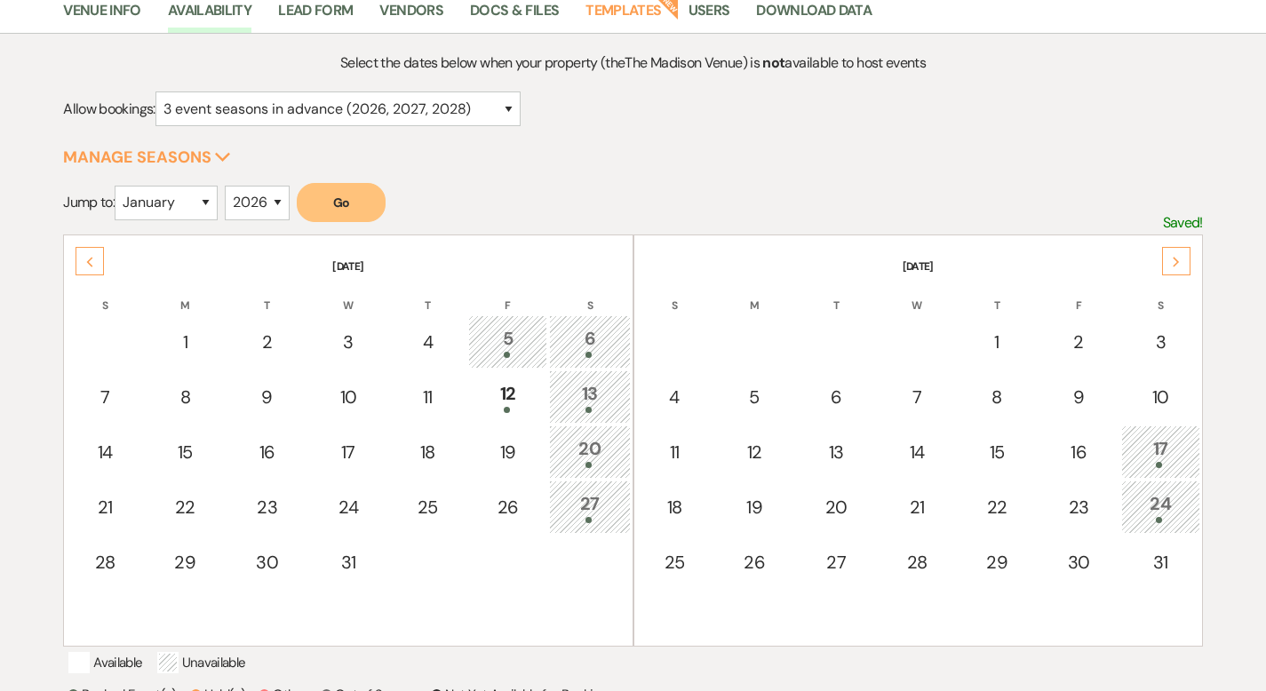
click at [94, 264] on div "Previous" at bounding box center [90, 261] width 28 height 28
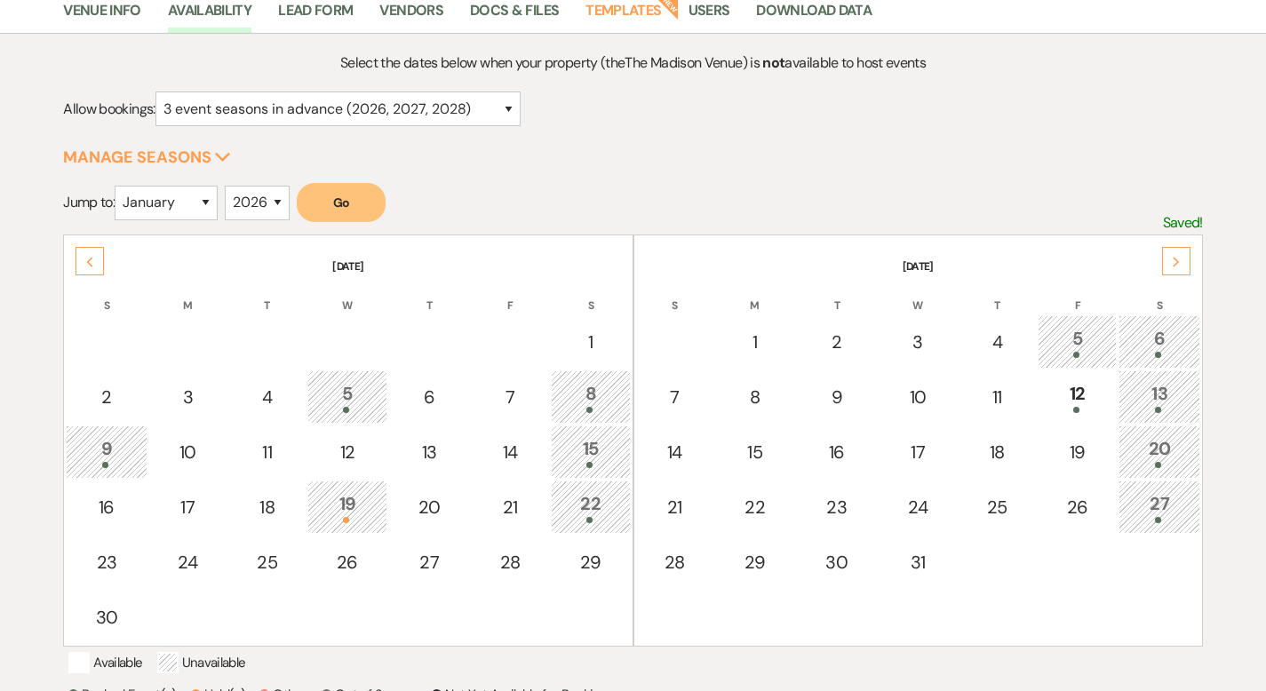
click at [81, 254] on div "Previous" at bounding box center [90, 261] width 28 height 28
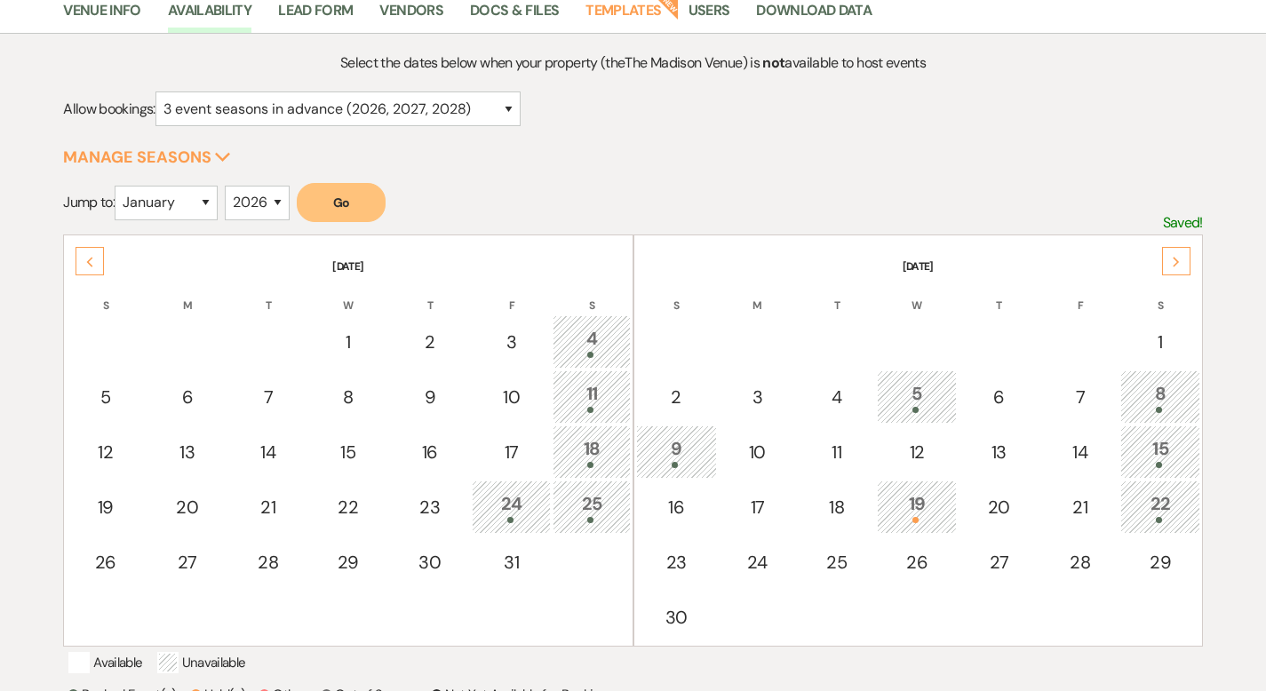
click at [591, 329] on div "4" at bounding box center [591, 341] width 58 height 33
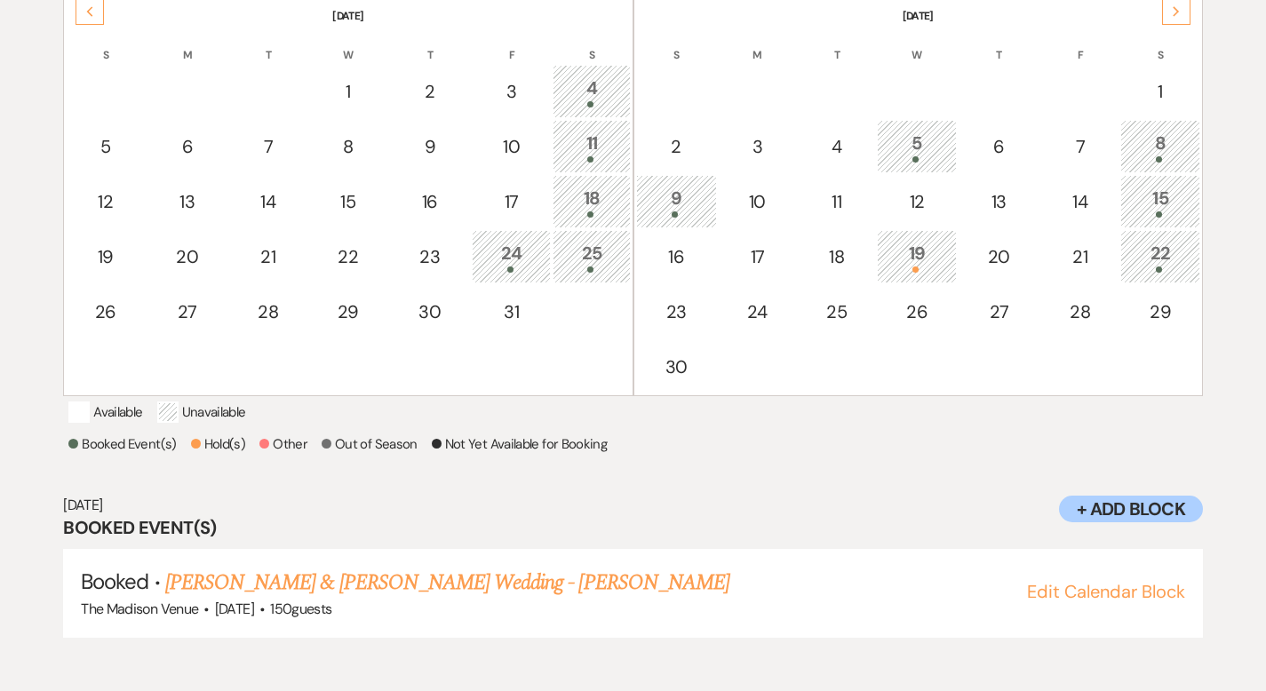
scroll to position [413, 0]
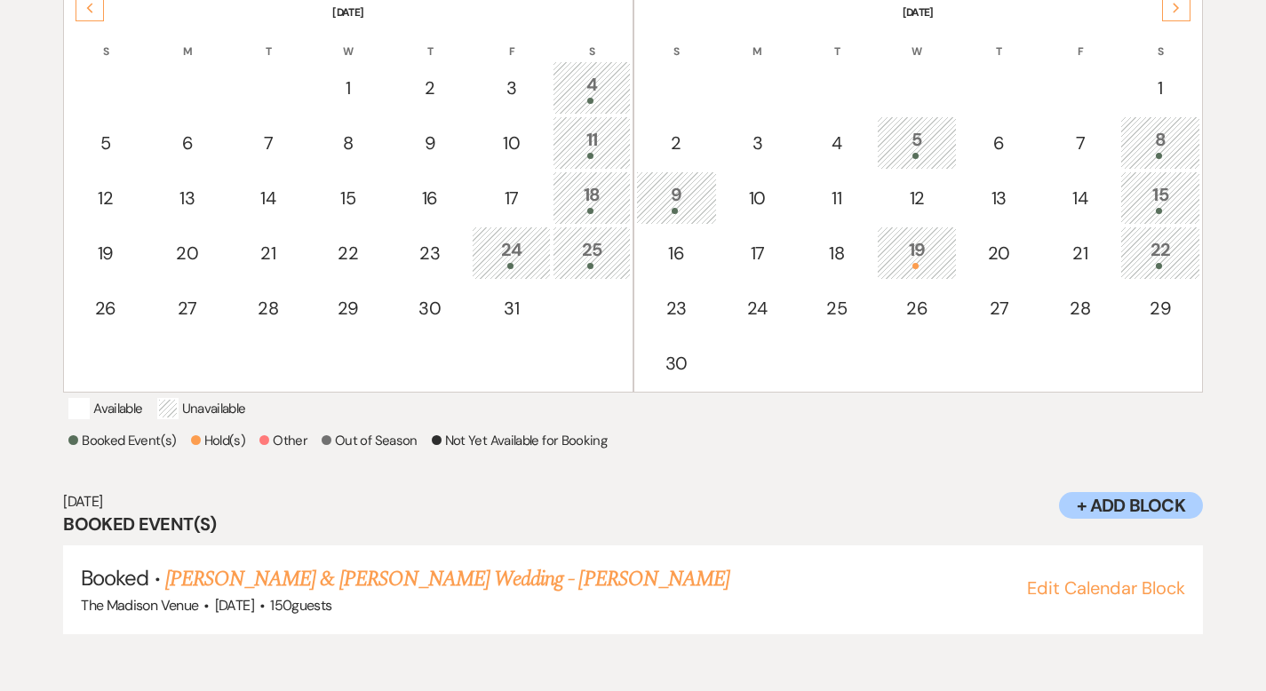
click at [594, 138] on div "11" at bounding box center [591, 142] width 58 height 33
click at [594, 185] on div "18" at bounding box center [591, 197] width 58 height 33
click at [582, 237] on div "25" at bounding box center [591, 252] width 58 height 33
click at [510, 249] on div "24" at bounding box center [511, 252] width 60 height 33
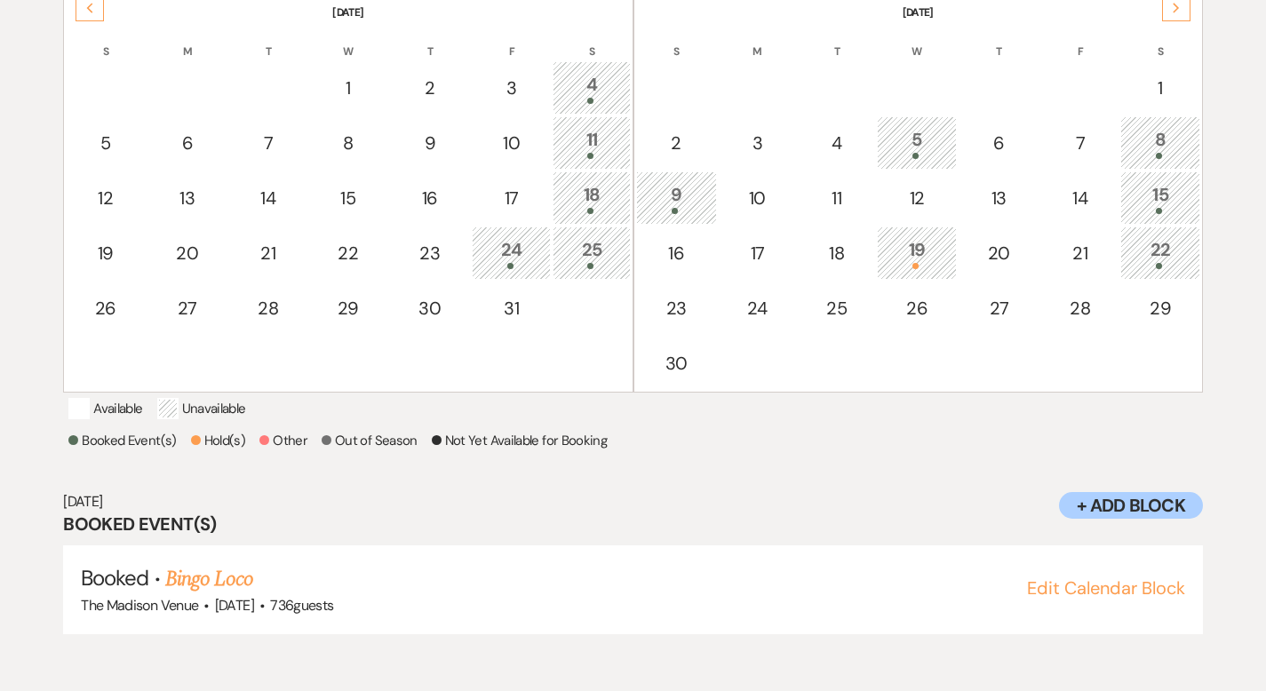
click at [592, 248] on div "25" at bounding box center [591, 252] width 58 height 33
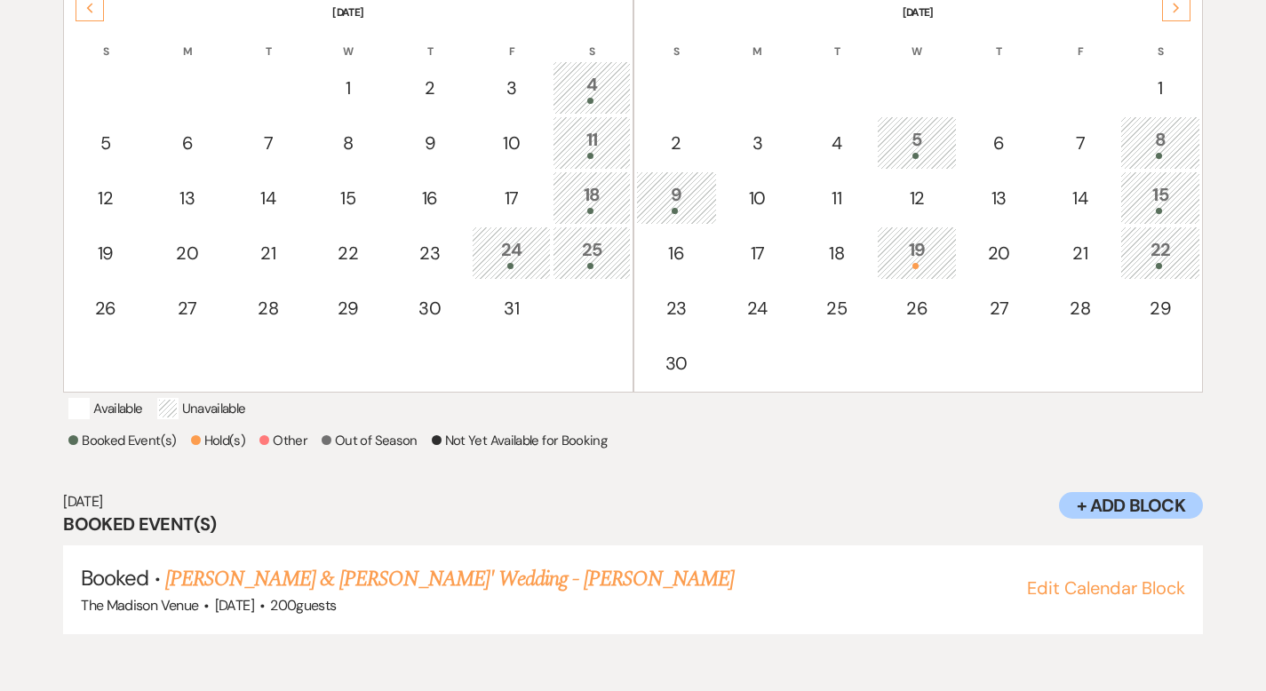
click at [1168, 141] on div "8" at bounding box center [1160, 142] width 60 height 33
click at [1169, 189] on div "15" at bounding box center [1160, 197] width 60 height 33
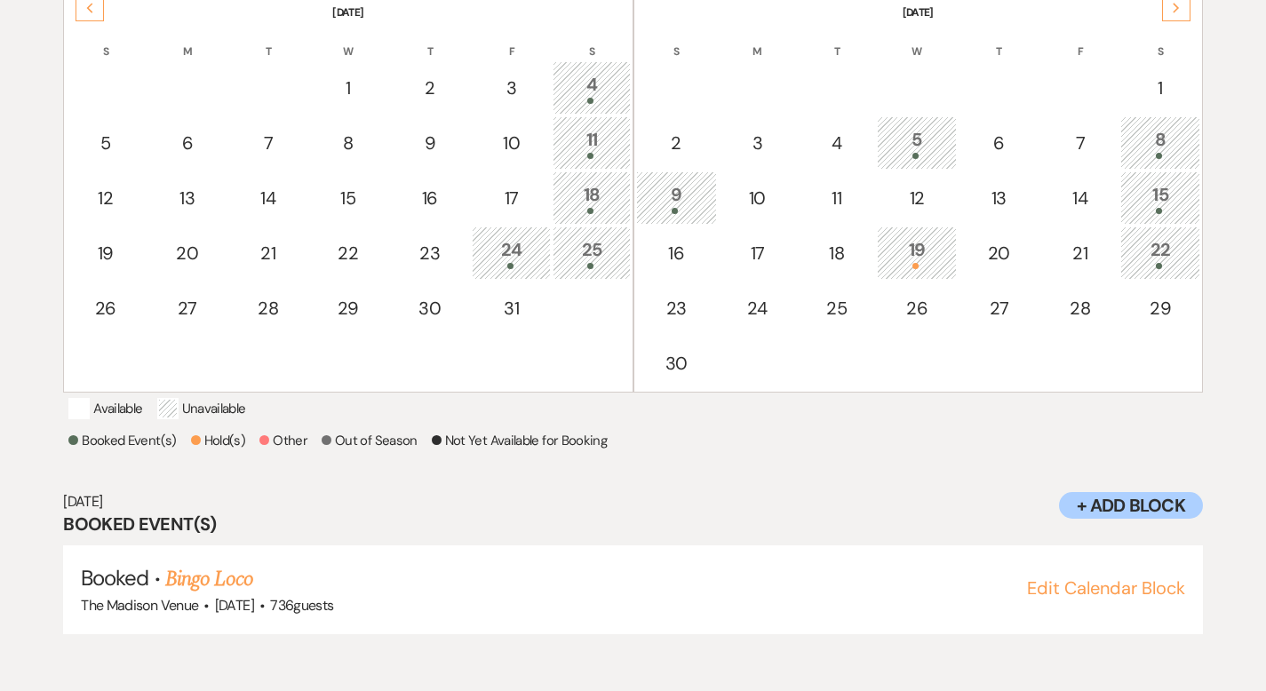
click at [1153, 238] on div "22" at bounding box center [1160, 252] width 60 height 33
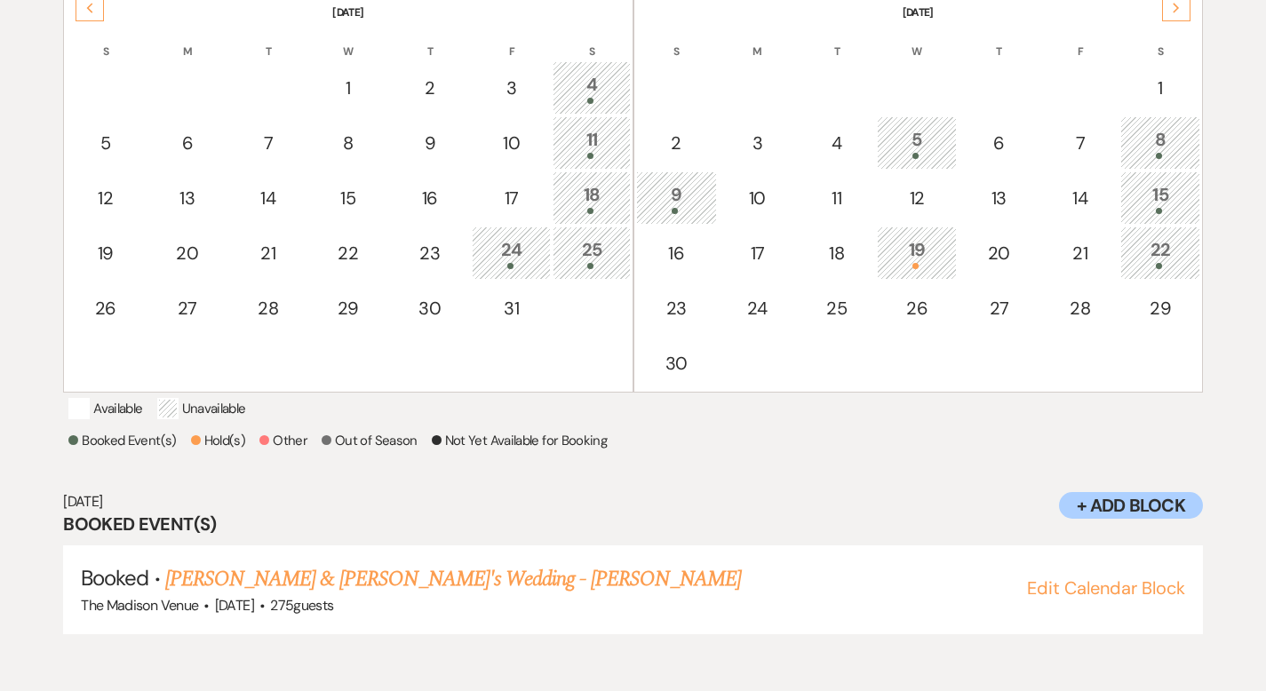
click at [1165, 135] on div "8" at bounding box center [1160, 142] width 60 height 33
click at [1180, 12] on div "Next" at bounding box center [1176, 7] width 28 height 28
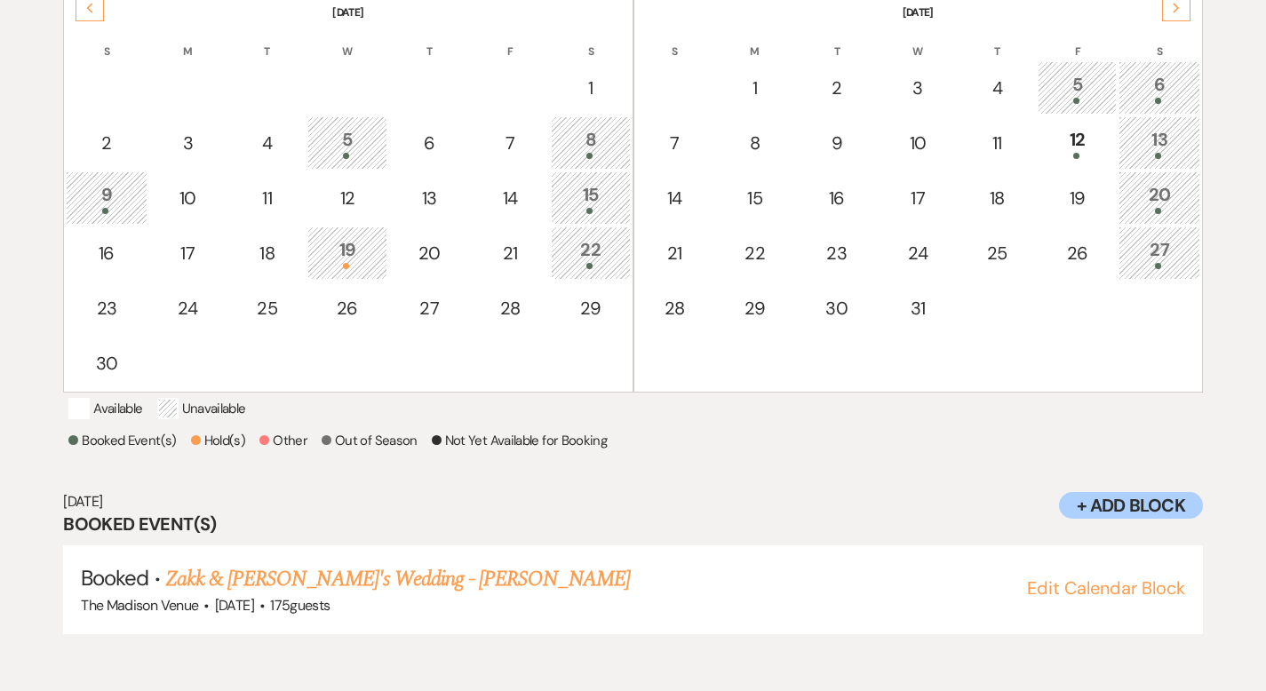
click at [91, 4] on use at bounding box center [90, 8] width 6 height 10
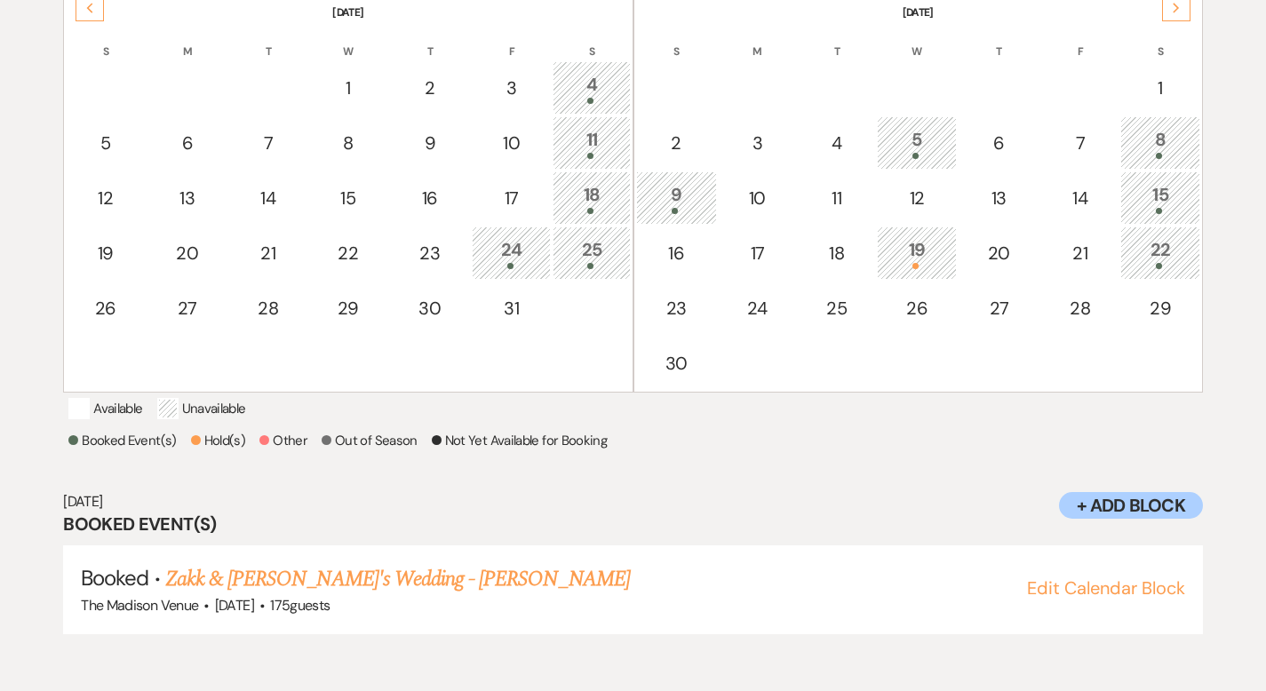
click at [91, 4] on use at bounding box center [90, 8] width 6 height 10
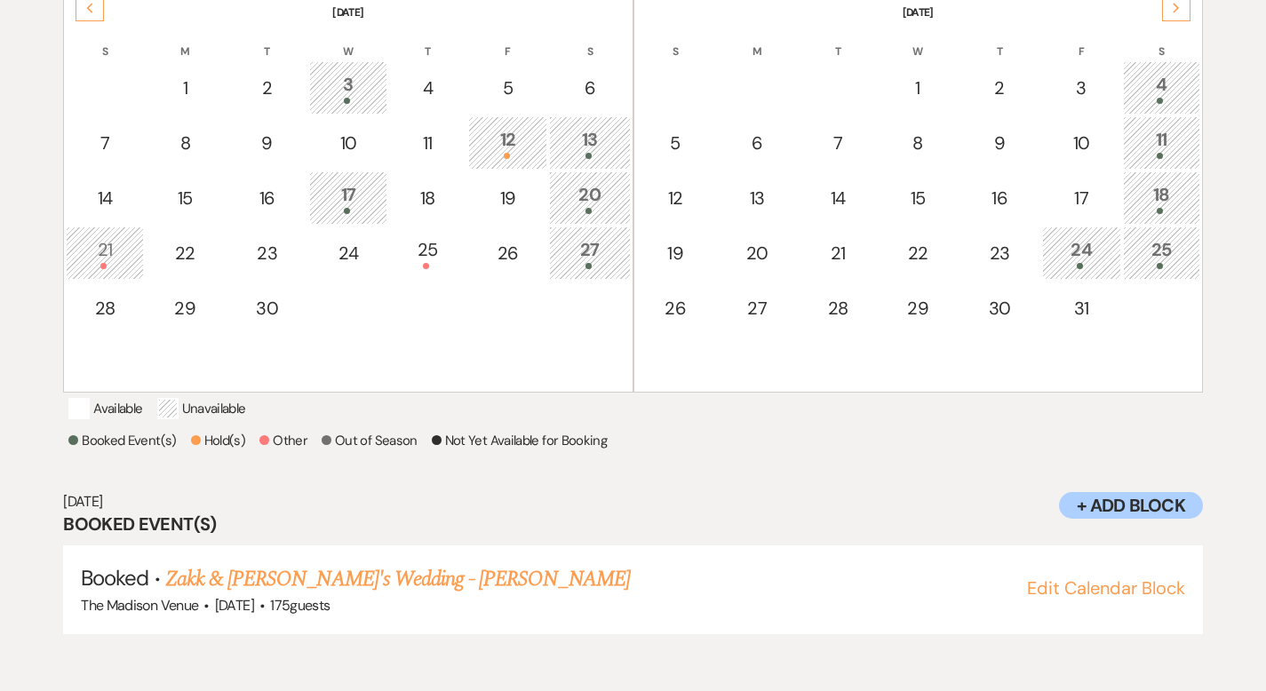
click at [590, 135] on div "13" at bounding box center [589, 142] width 61 height 33
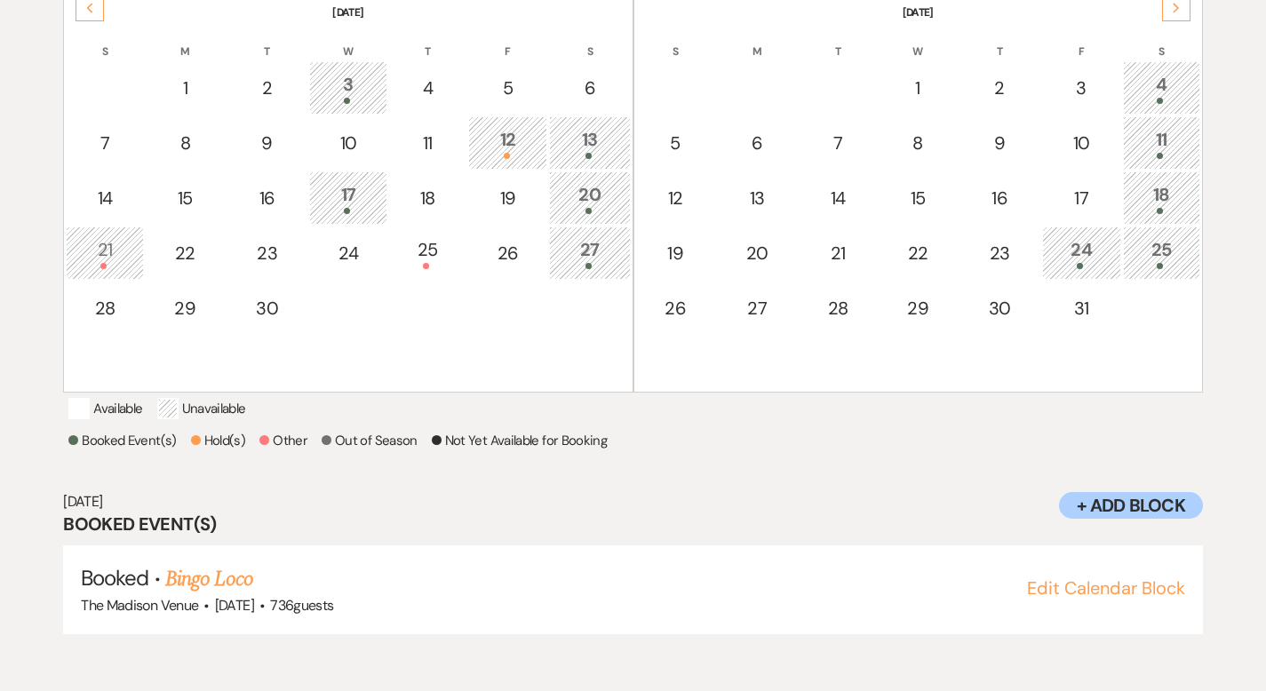
click at [598, 181] on div "20" at bounding box center [589, 197] width 61 height 33
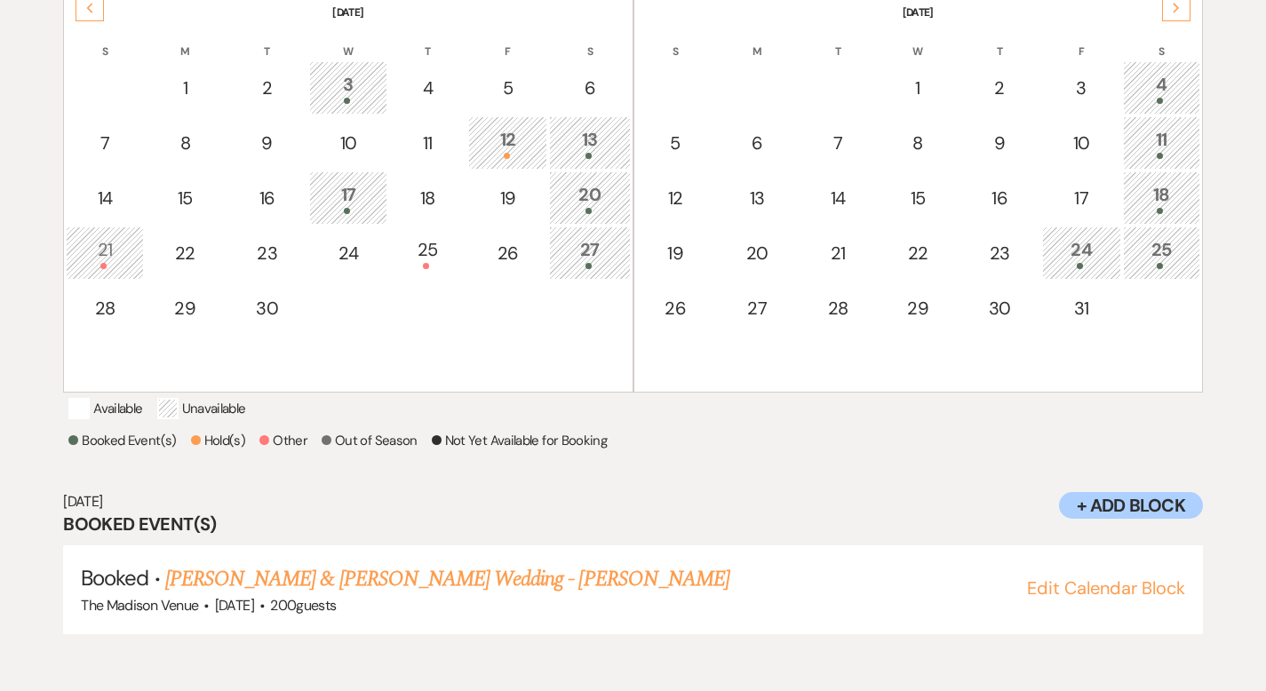
click at [1176, 9] on icon "Next" at bounding box center [1176, 8] width 9 height 11
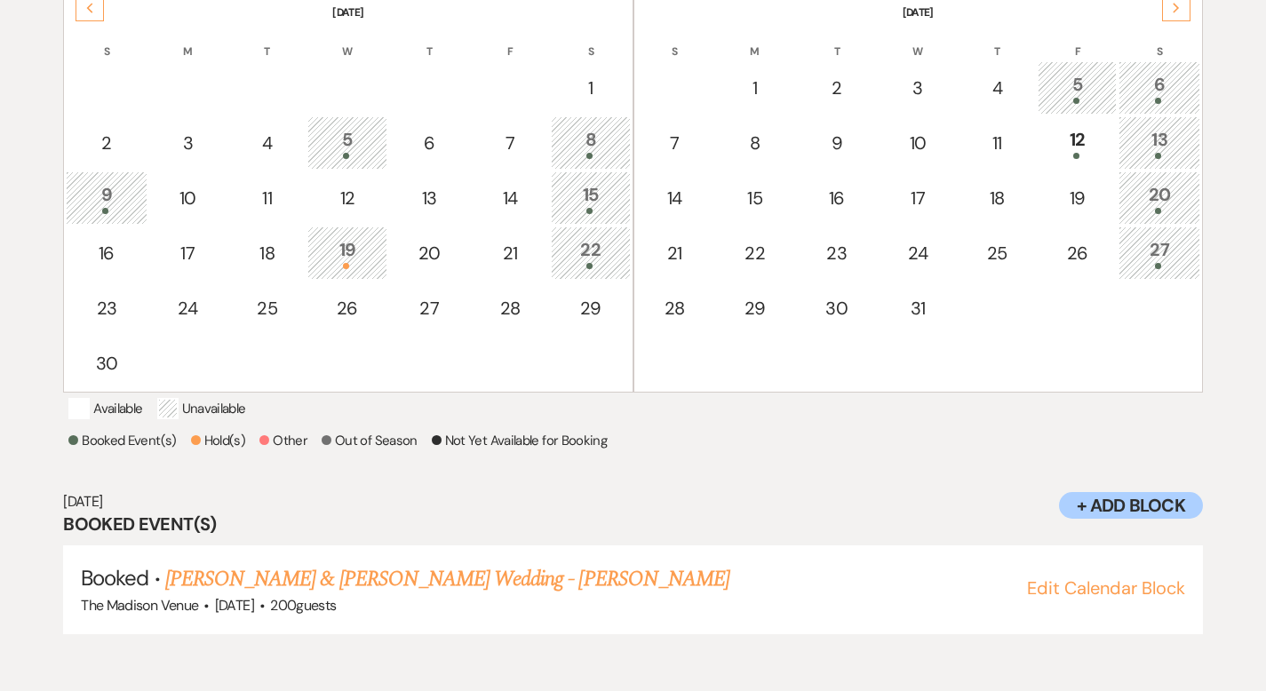
click at [1176, 9] on icon "Next" at bounding box center [1176, 8] width 9 height 11
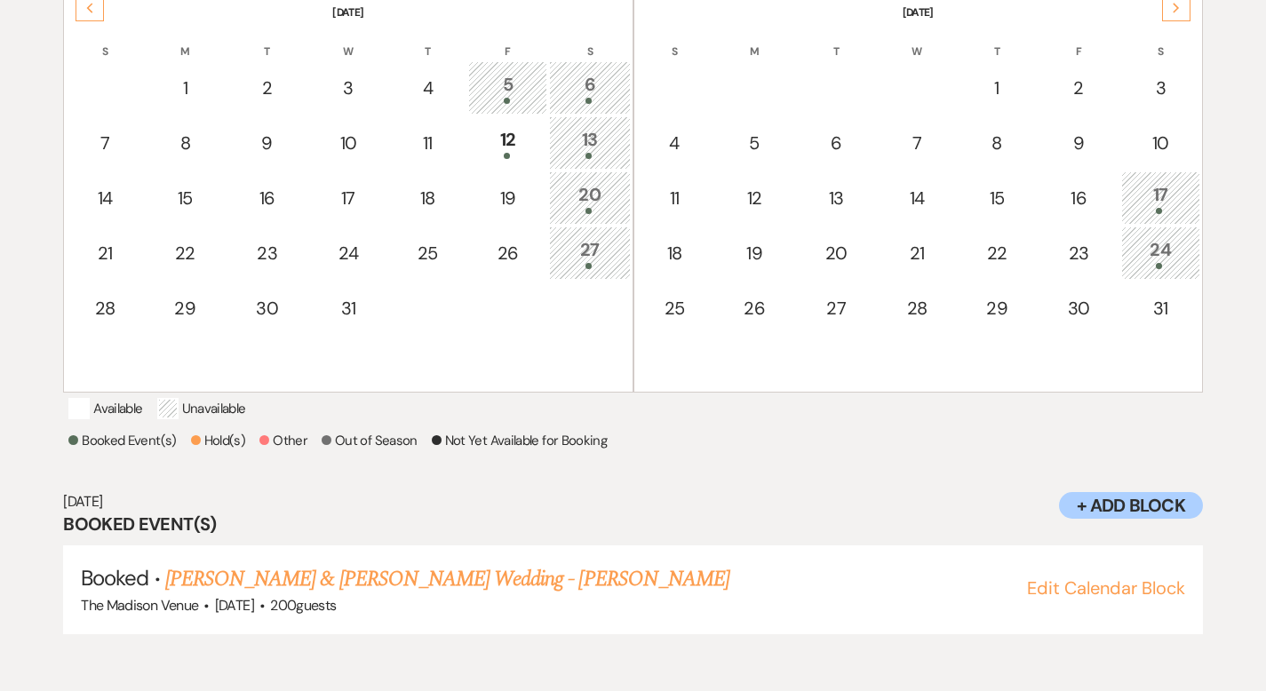
click at [1176, 9] on icon "Next" at bounding box center [1176, 8] width 9 height 11
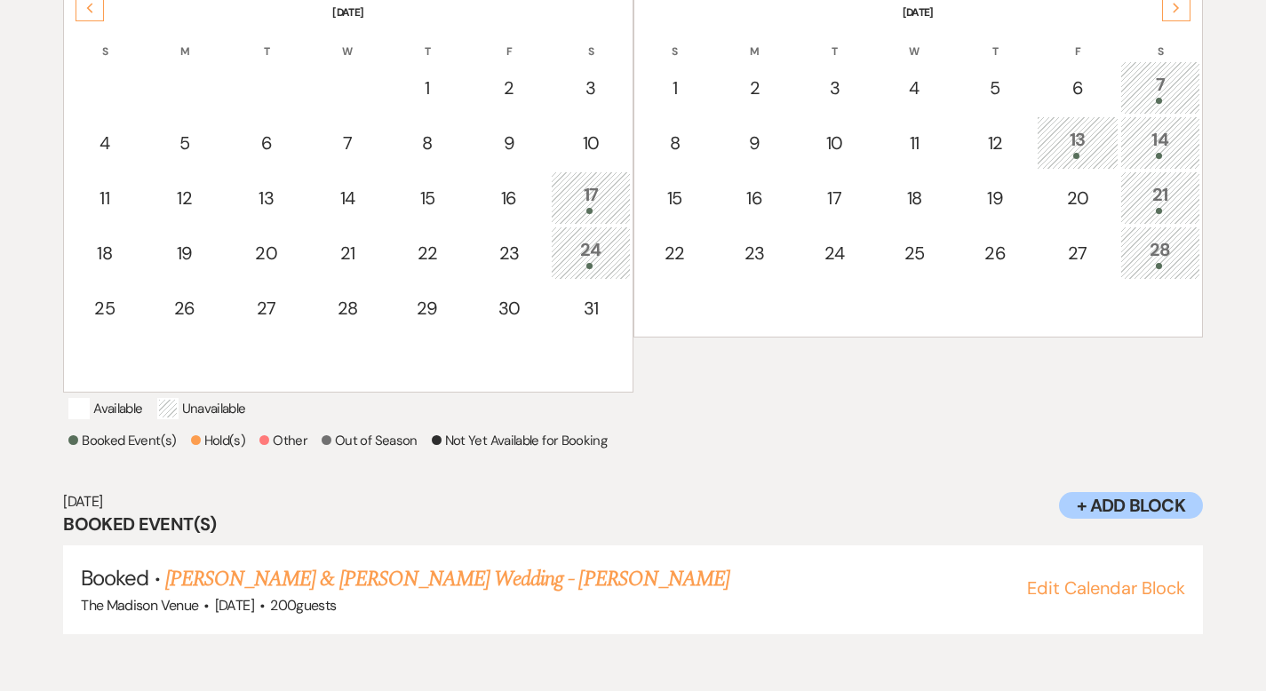
click at [1176, 9] on icon "Next" at bounding box center [1176, 8] width 9 height 11
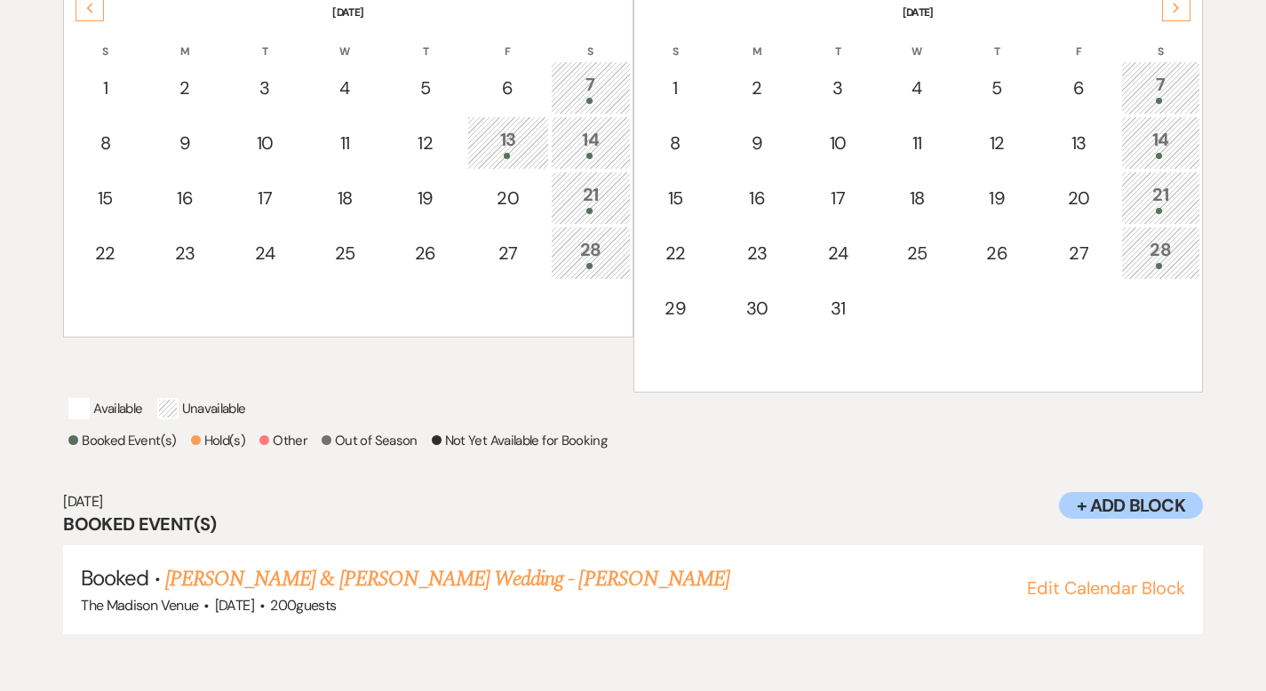
click at [1176, 9] on icon "Next" at bounding box center [1176, 8] width 9 height 11
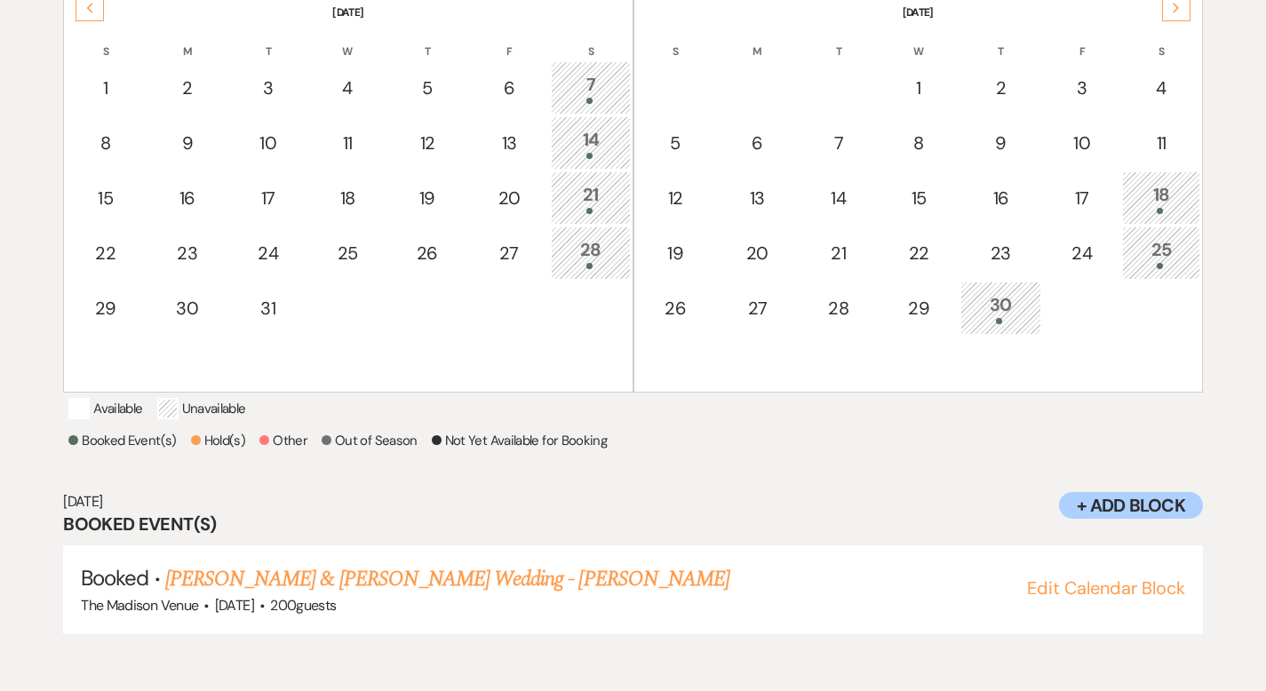
click at [1176, 9] on icon "Next" at bounding box center [1176, 8] width 9 height 11
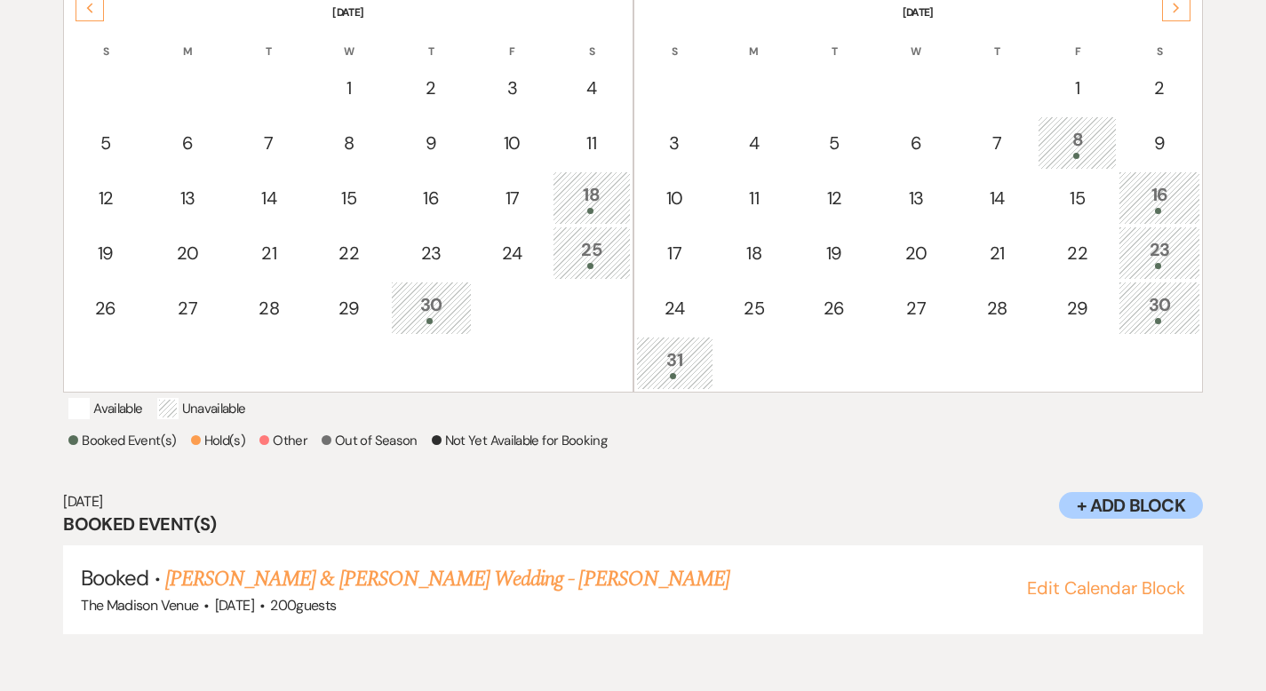
click at [1176, 9] on icon "Next" at bounding box center [1176, 8] width 9 height 11
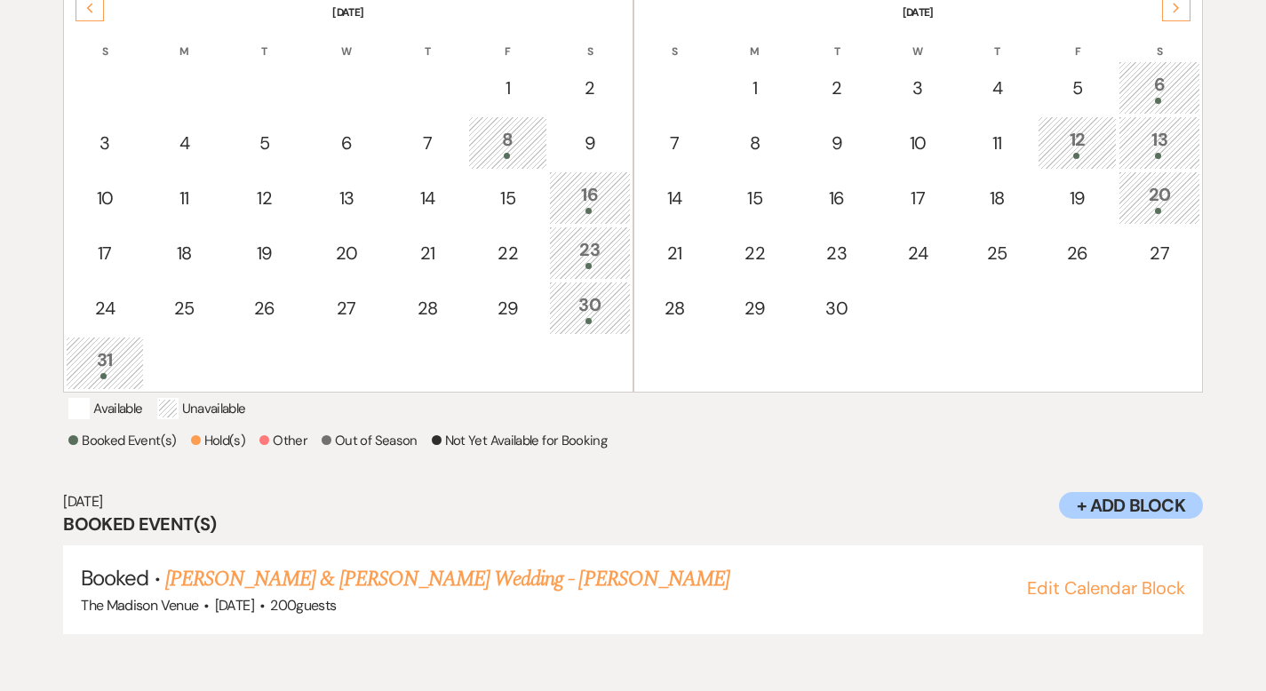
click at [1176, 9] on icon "Next" at bounding box center [1176, 8] width 9 height 11
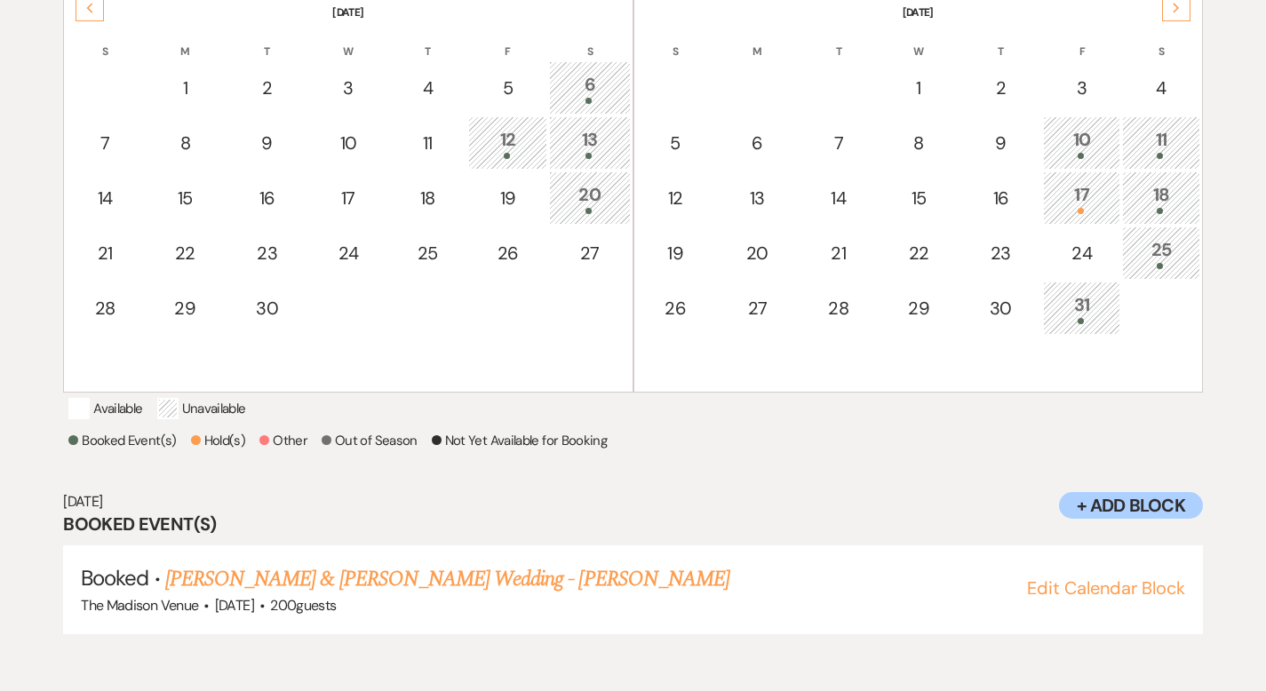
click at [1085, 296] on div "31" at bounding box center [1082, 307] width 58 height 33
click at [91, 5] on icon "Previous" at bounding box center [89, 8] width 9 height 11
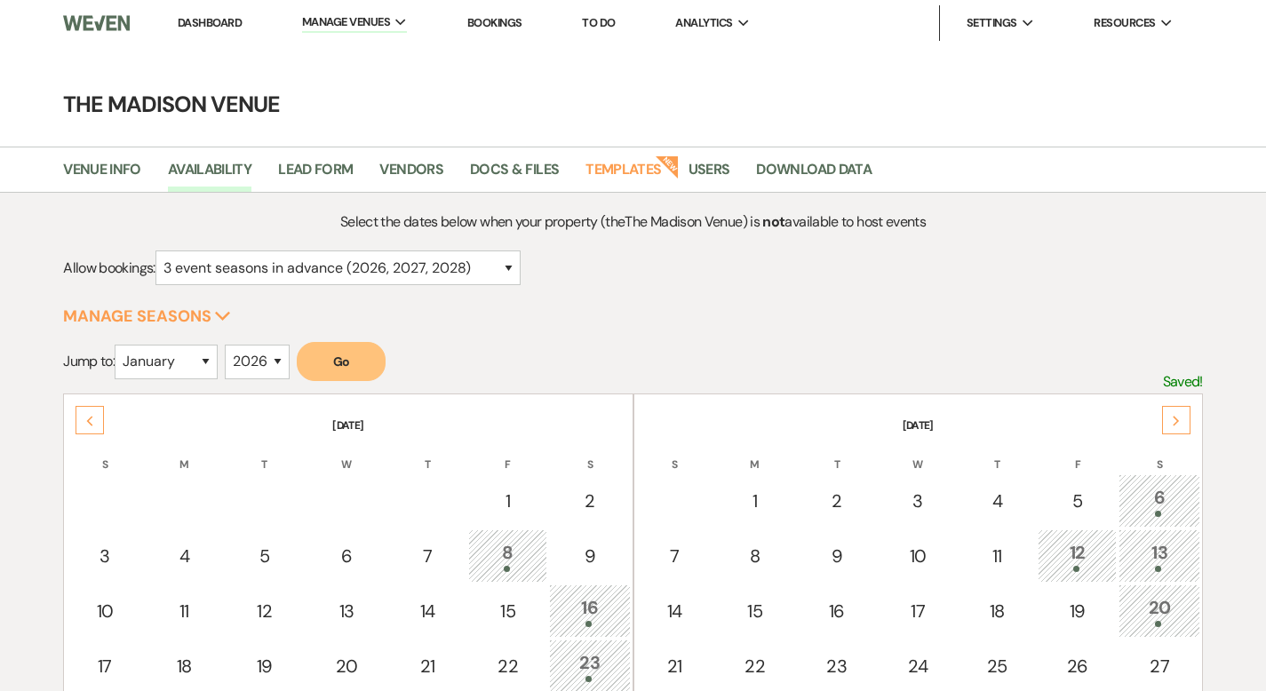
scroll to position [0, 0]
